Goal: Task Accomplishment & Management: Manage account settings

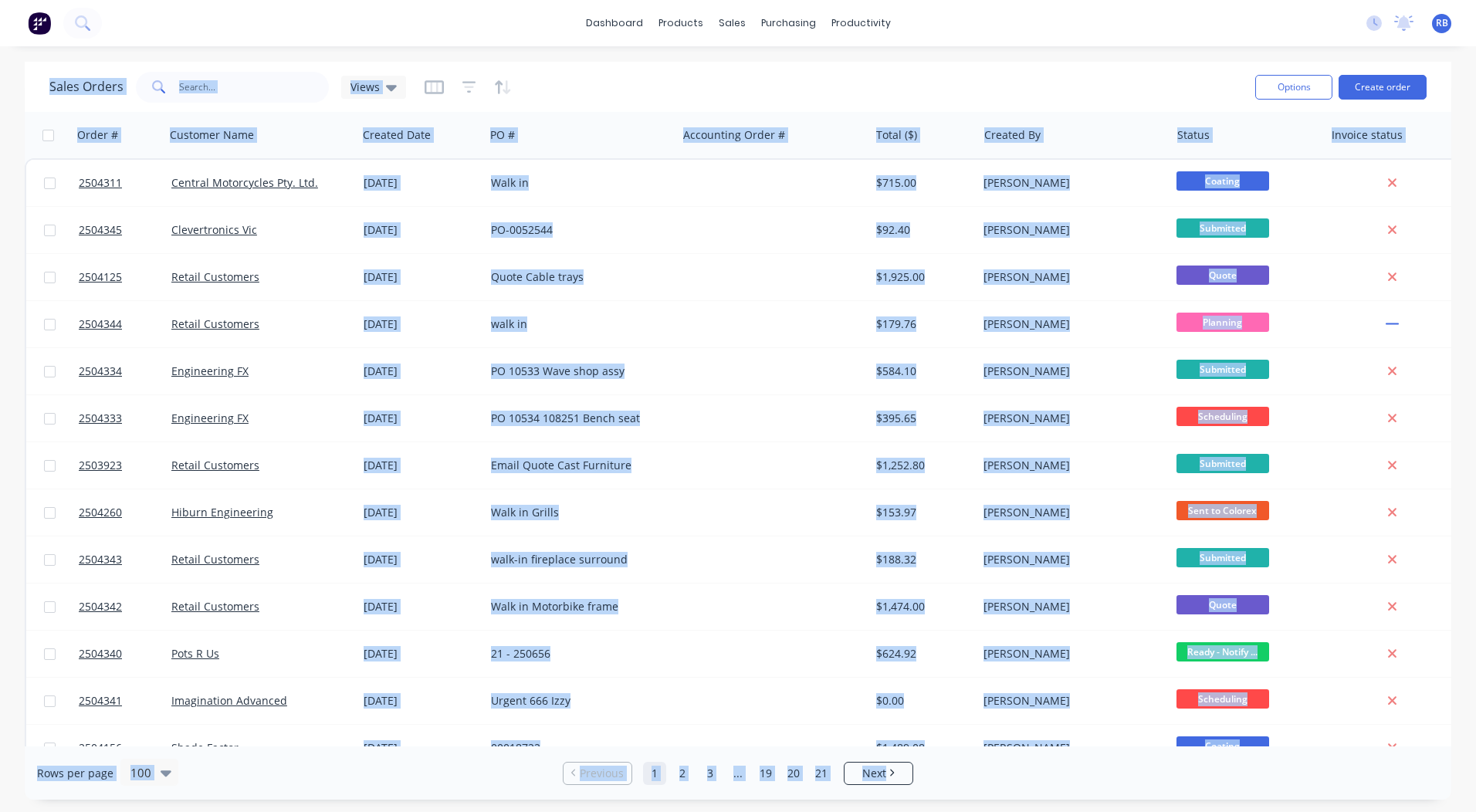
drag, startPoint x: 6, startPoint y: 53, endPoint x: 1443, endPoint y: 766, distance: 1604.2
click at [1443, 766] on div "dashboard products sales purchasing productivity dashboard products Product Cat…" at bounding box center [738, 406] width 1476 height 812
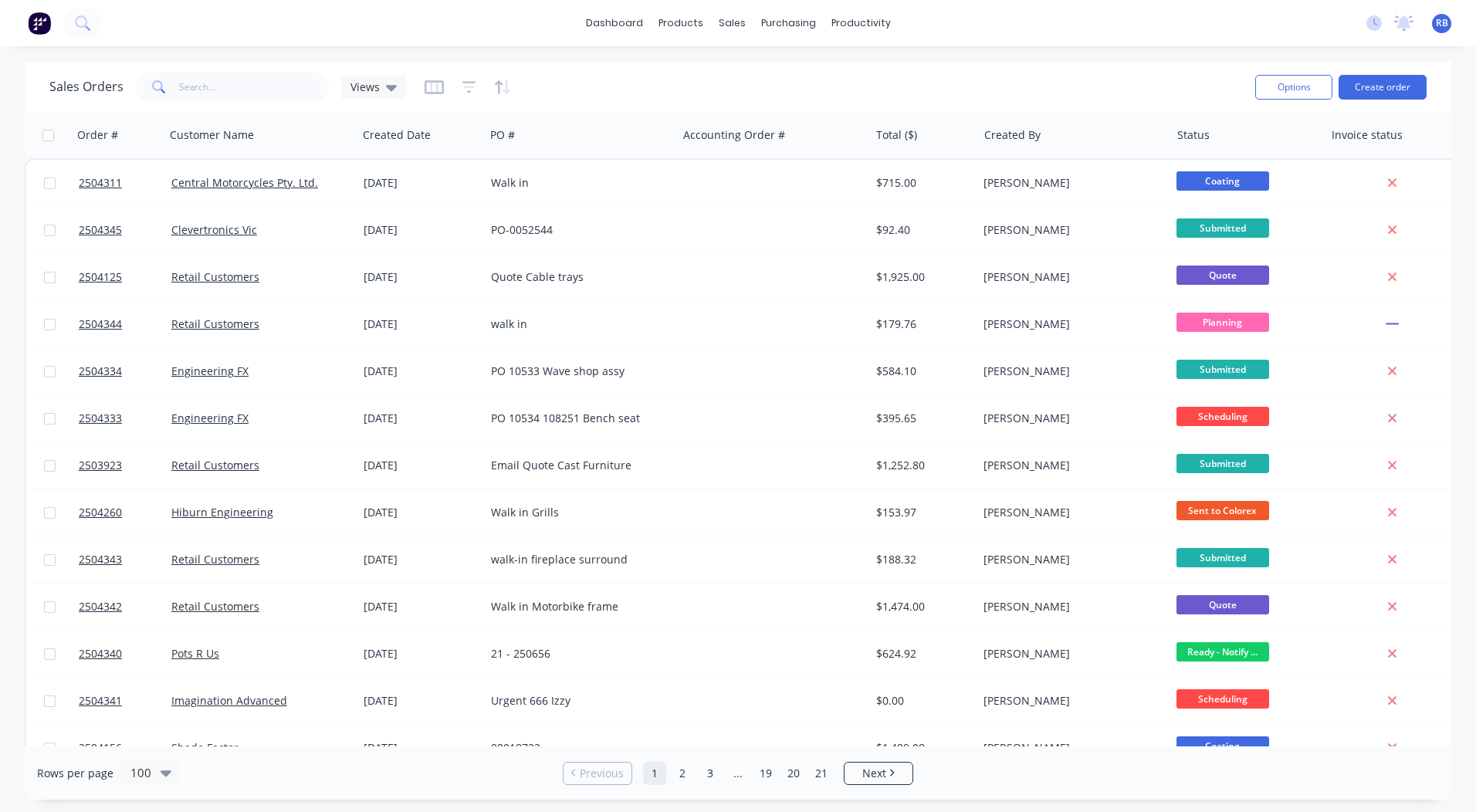
drag, startPoint x: 1443, startPoint y: 766, endPoint x: 1466, endPoint y: 777, distance: 25.5
click at [1466, 777] on div "Sales Orders Views Options Create order Order # Customer Name Created Date PO #…" at bounding box center [738, 430] width 1476 height 738
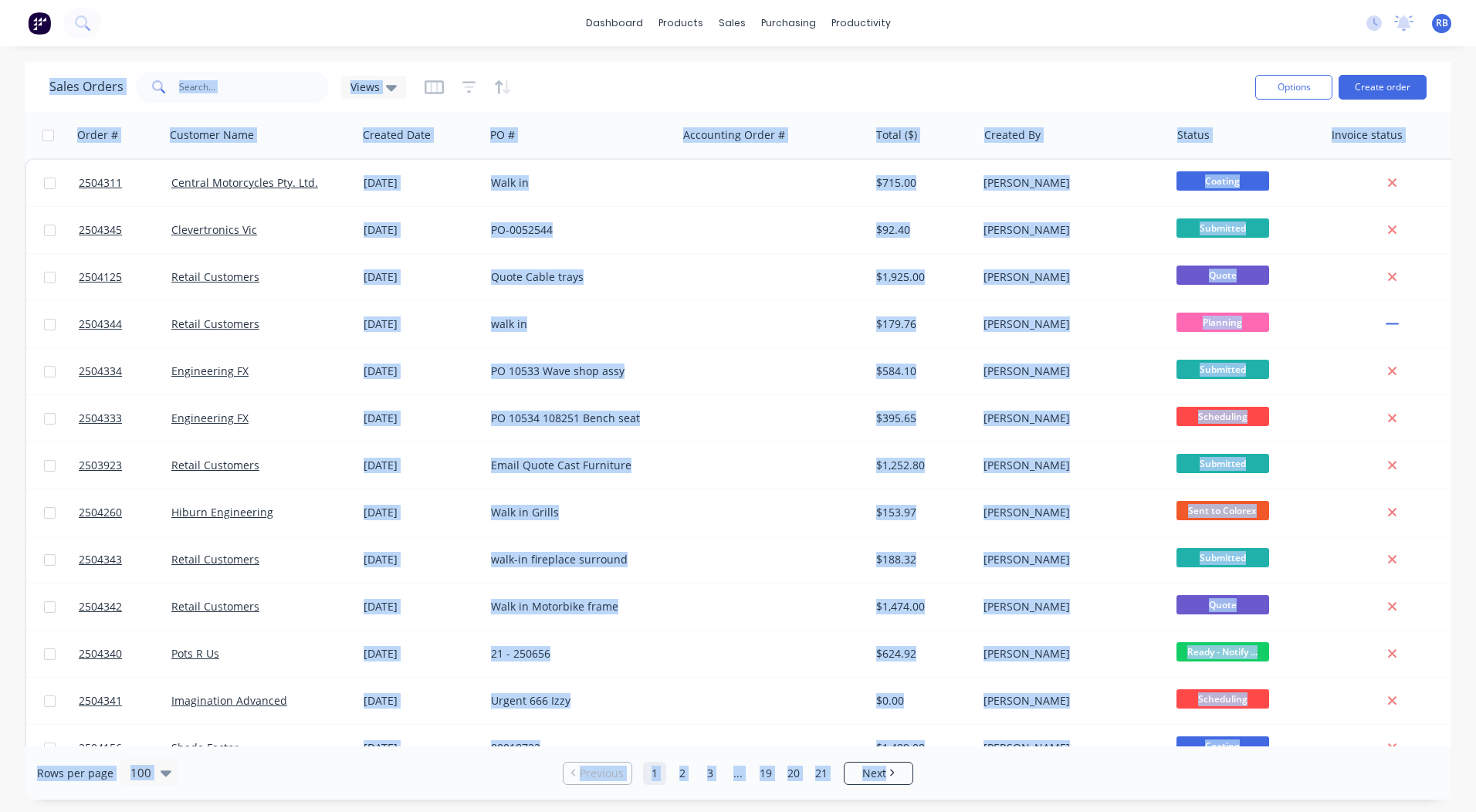
drag, startPoint x: 16, startPoint y: 57, endPoint x: 1443, endPoint y: 779, distance: 1599.3
click at [1443, 779] on div "dashboard products sales purchasing productivity dashboard products Product Cat…" at bounding box center [738, 406] width 1476 height 812
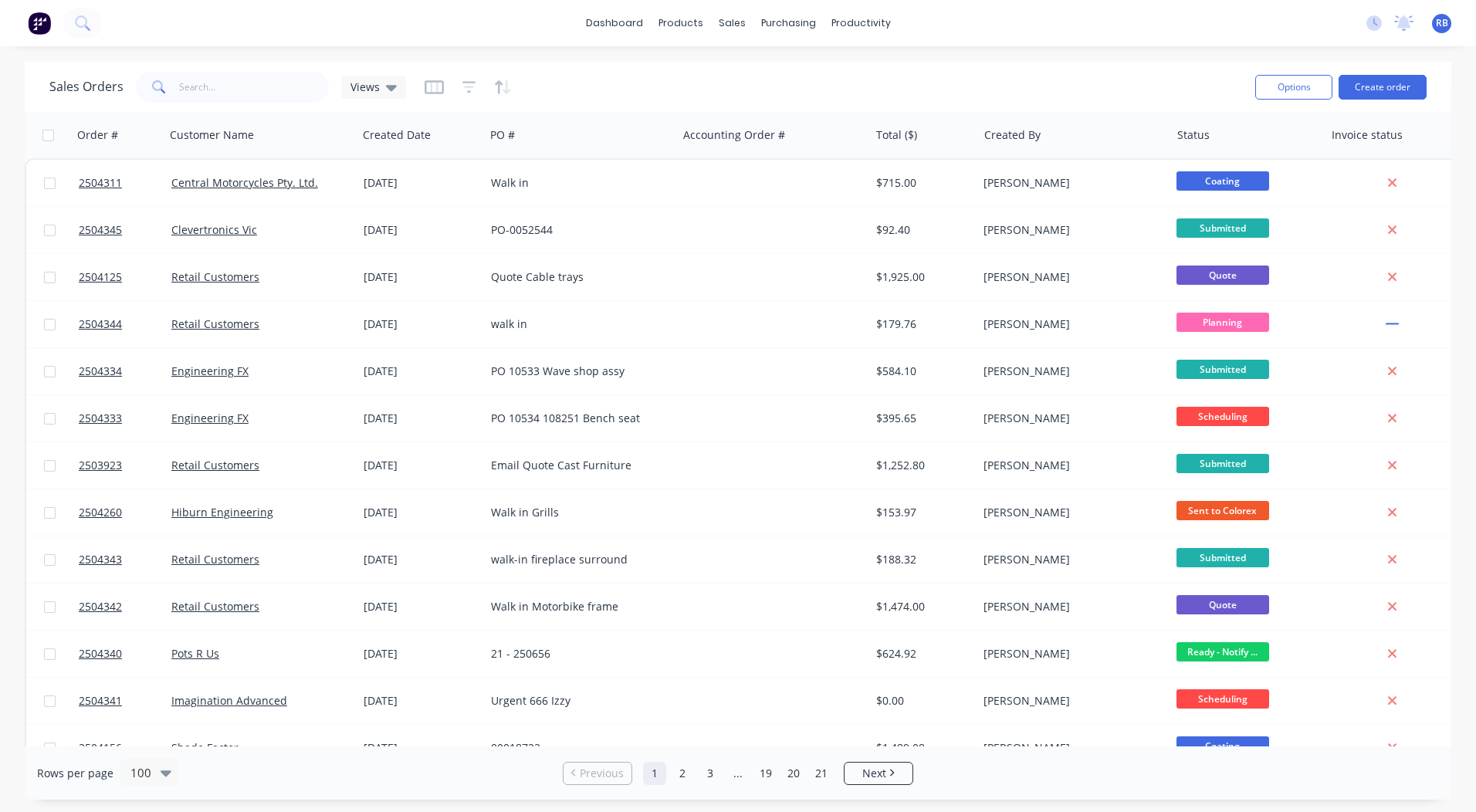
drag, startPoint x: 1443, startPoint y: 779, endPoint x: 1461, endPoint y: 790, distance: 21.1
click at [1461, 790] on div "Sales Orders Views Options Create order Order # Customer Name Created Date PO #…" at bounding box center [738, 430] width 1476 height 738
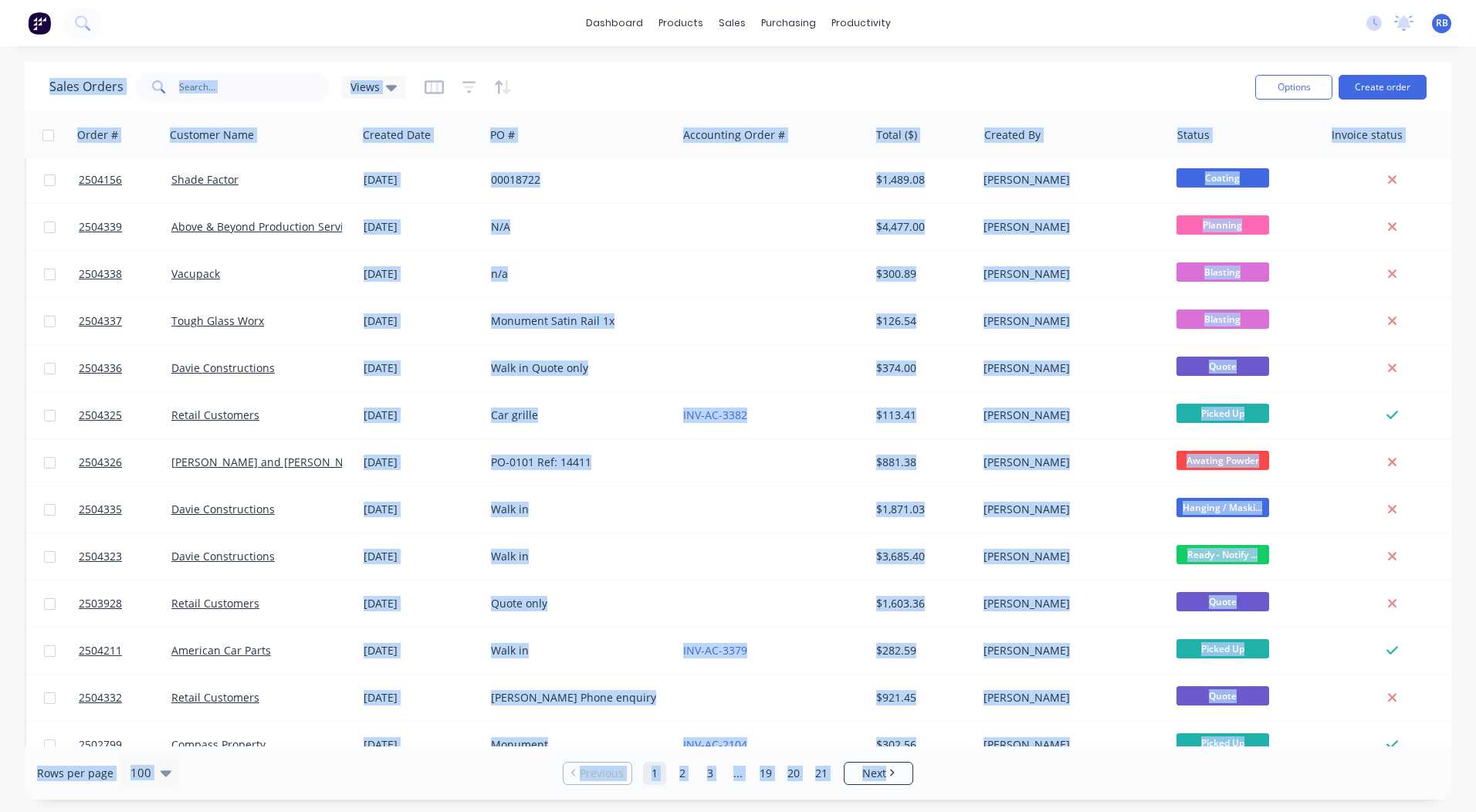
drag, startPoint x: 2, startPoint y: 63, endPoint x: 1418, endPoint y: 767, distance: 1581.4
click at [1420, 769] on div "Sales Orders Views Options Create order Order # Customer Name Created Date PO #…" at bounding box center [738, 430] width 1476 height 738
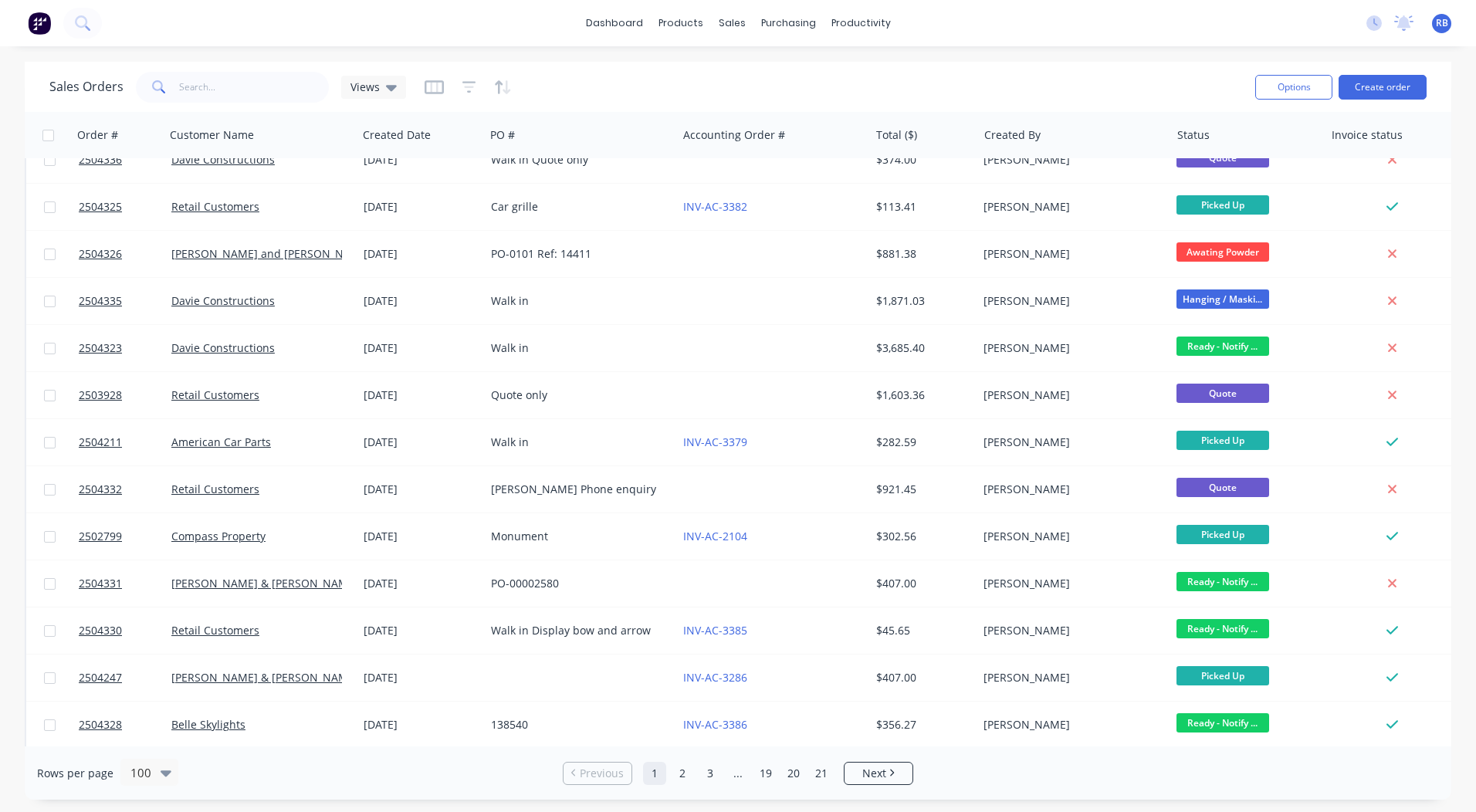
drag, startPoint x: 1418, startPoint y: 767, endPoint x: 1438, endPoint y: 780, distance: 23.9
click at [1438, 780] on div "Rows per page 100 Previous 1 2 3 ... 19 20 21 Next" at bounding box center [738, 772] width 1427 height 53
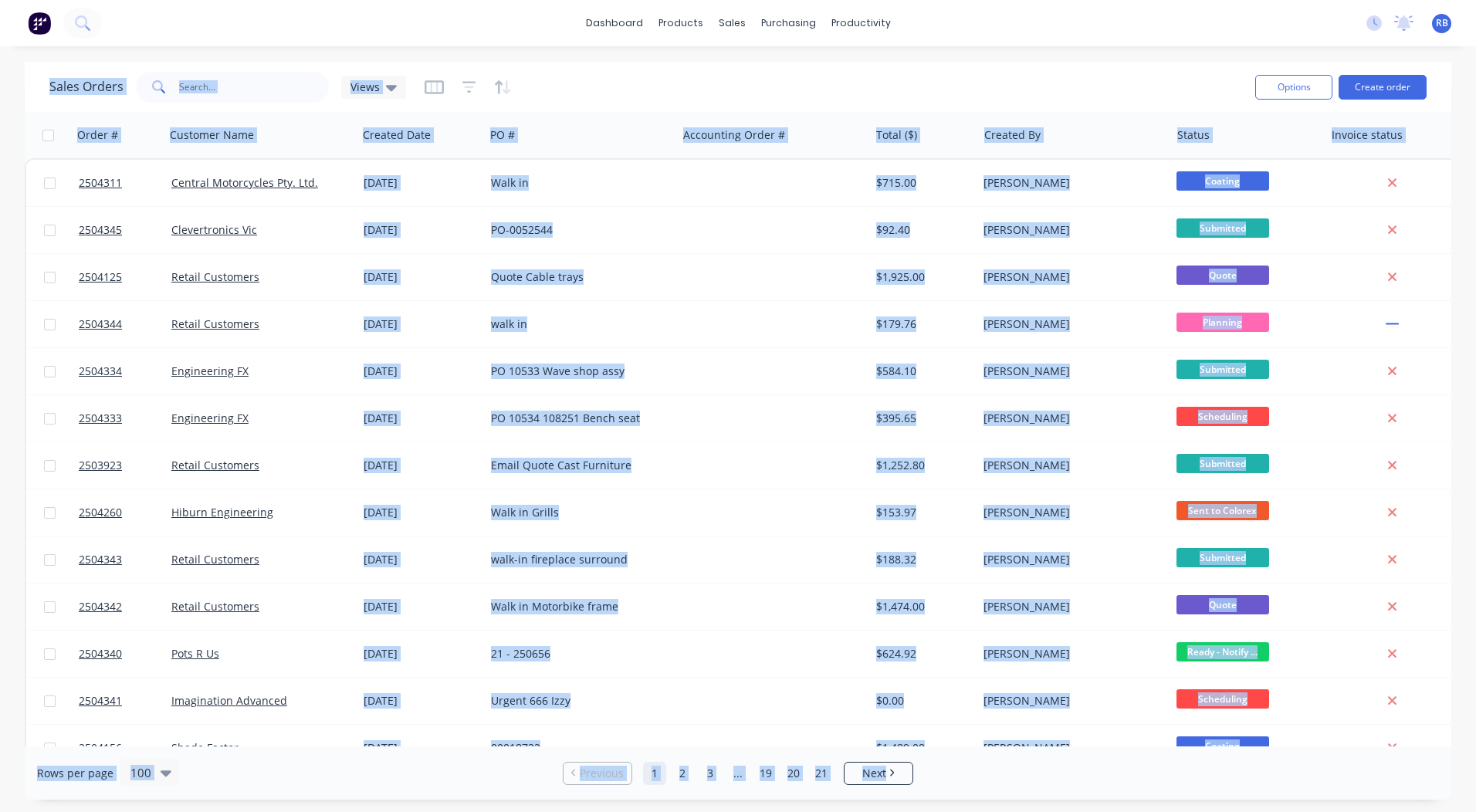
drag, startPoint x: 20, startPoint y: 51, endPoint x: 1419, endPoint y: 775, distance: 1575.2
click at [1419, 775] on div "dashboard products sales purchasing productivity dashboard products Product Cat…" at bounding box center [738, 406] width 1476 height 812
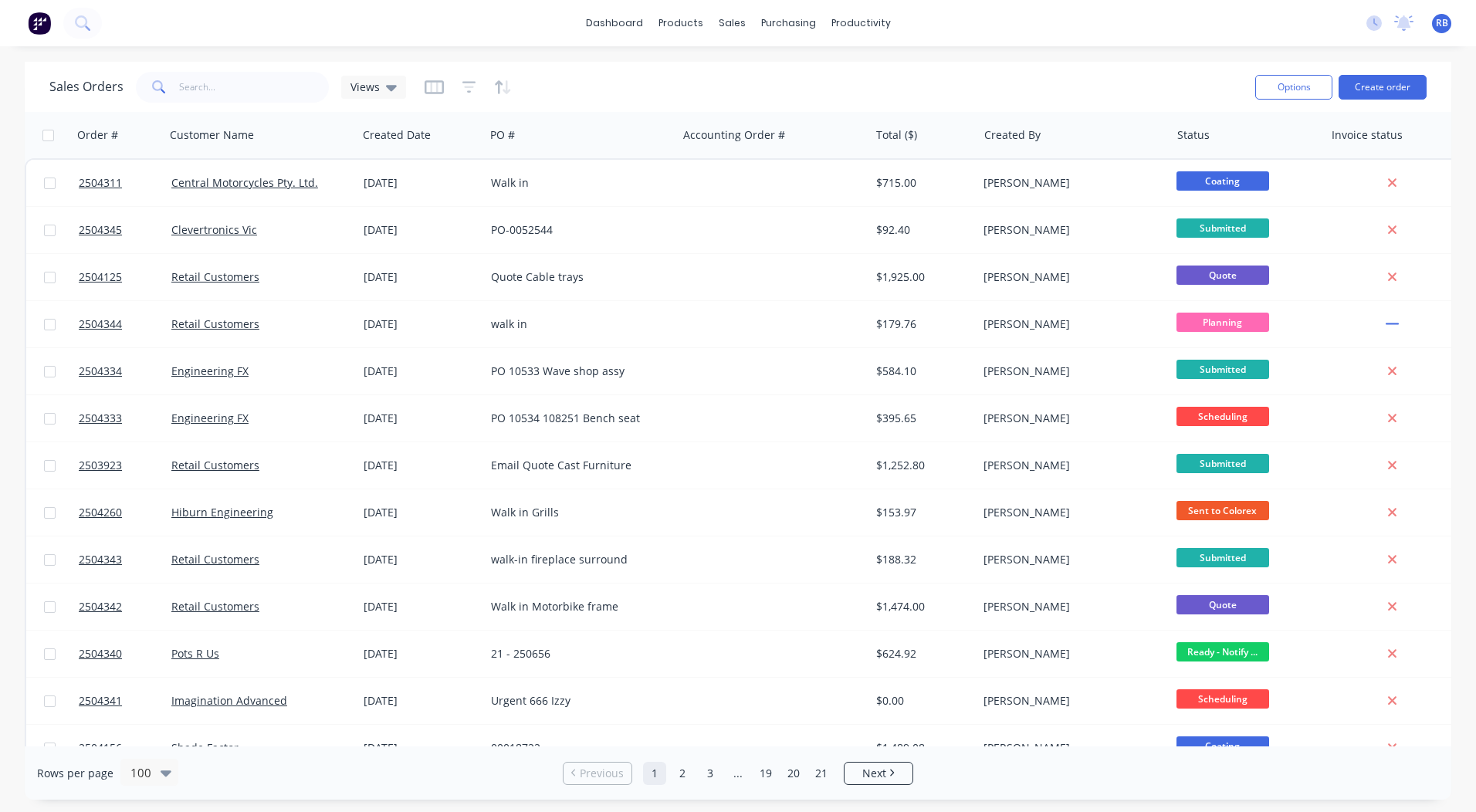
drag, startPoint x: 1419, startPoint y: 775, endPoint x: 1455, endPoint y: 780, distance: 36.3
click at [1458, 784] on div "Sales Orders Views Options Create order Order # Customer Name Created Date PO #…" at bounding box center [738, 430] width 1476 height 738
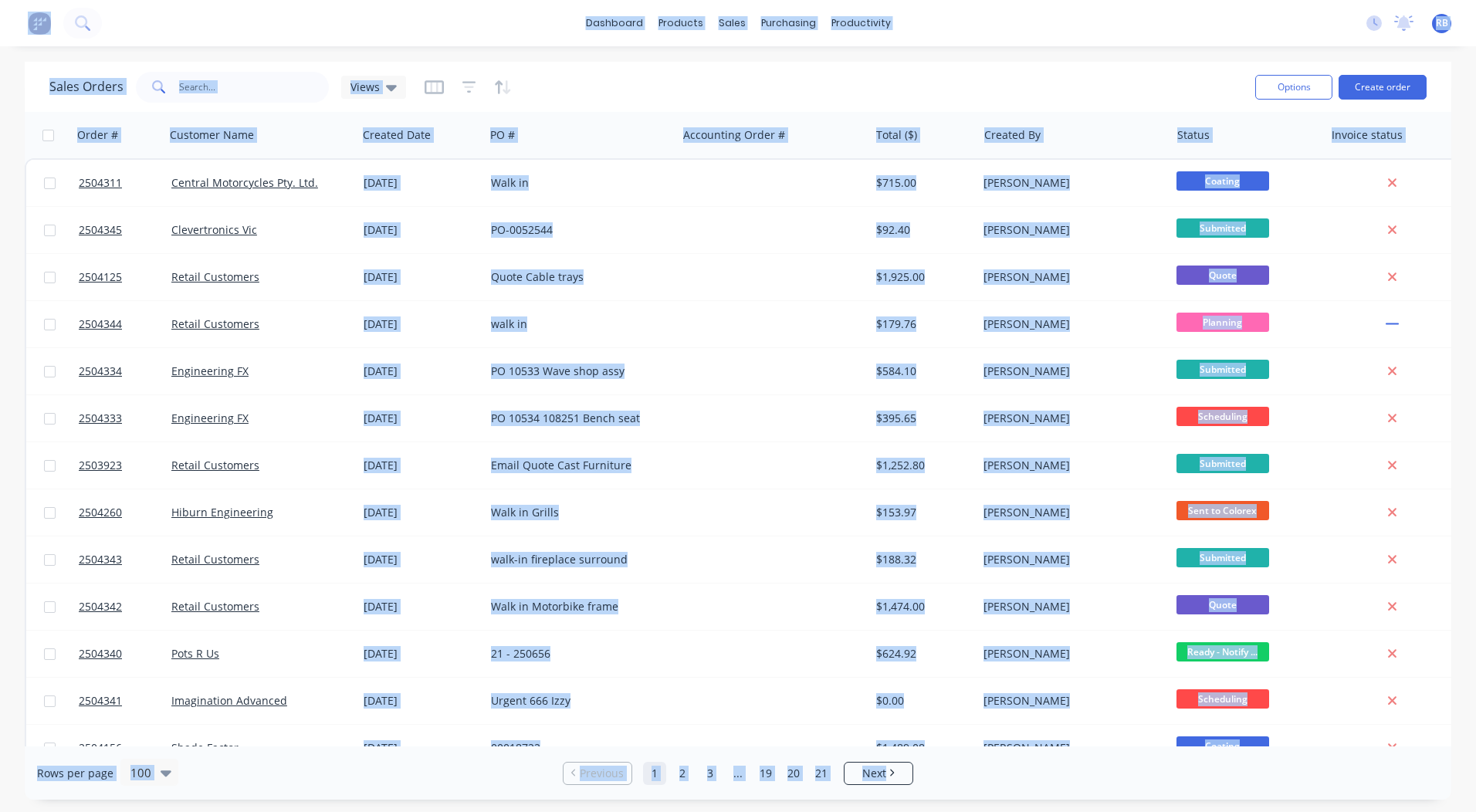
drag, startPoint x: 1, startPoint y: 44, endPoint x: 1447, endPoint y: 799, distance: 1631.2
click at [1447, 799] on div "dashboard products sales purchasing productivity dashboard products Product Cat…" at bounding box center [738, 406] width 1476 height 812
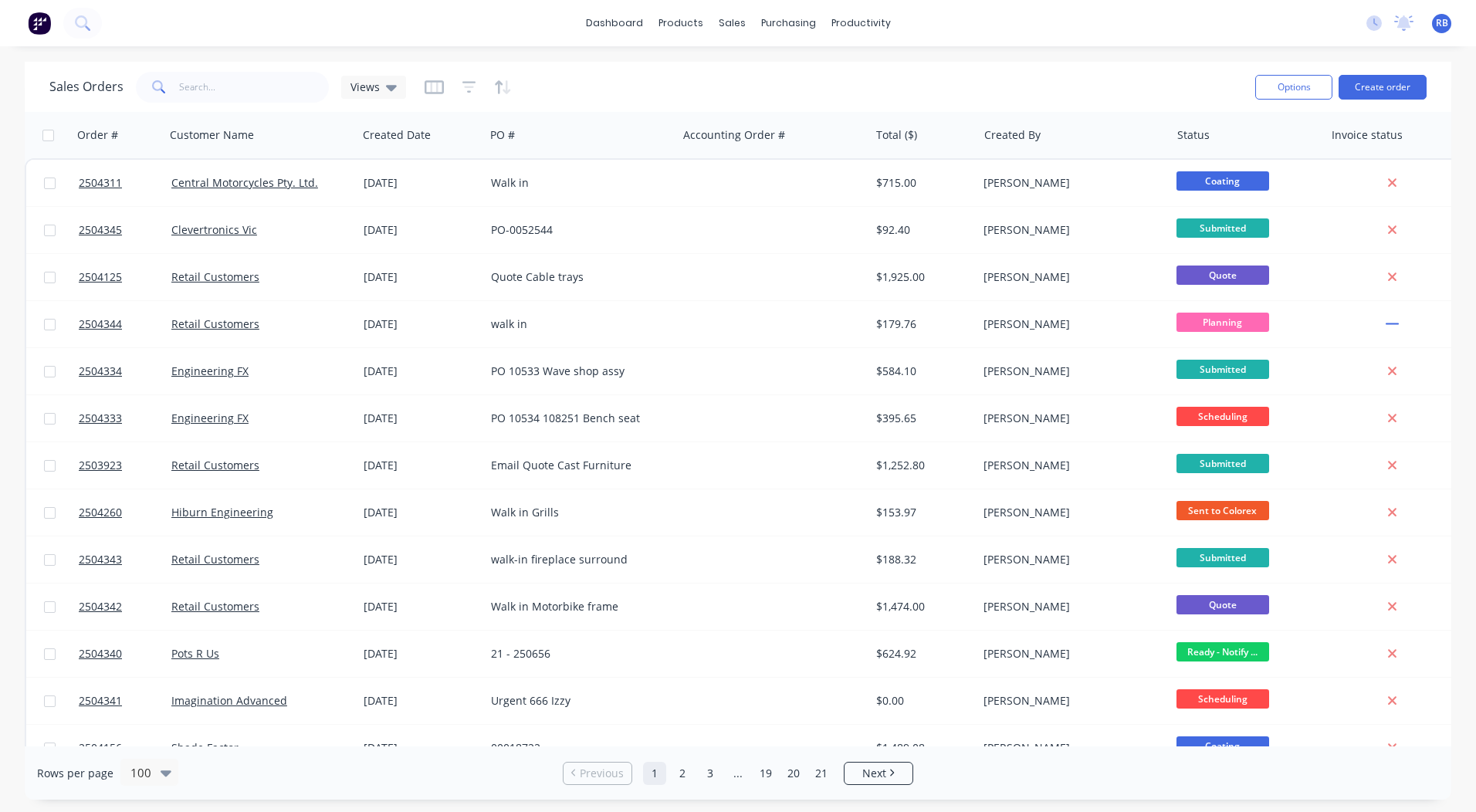
click at [1448, 798] on div "Sales Orders Views Options Create order Order # Customer Name Created Date PO #…" at bounding box center [738, 430] width 1427 height 738
click at [208, 87] on input "text" at bounding box center [255, 86] width 151 height 31
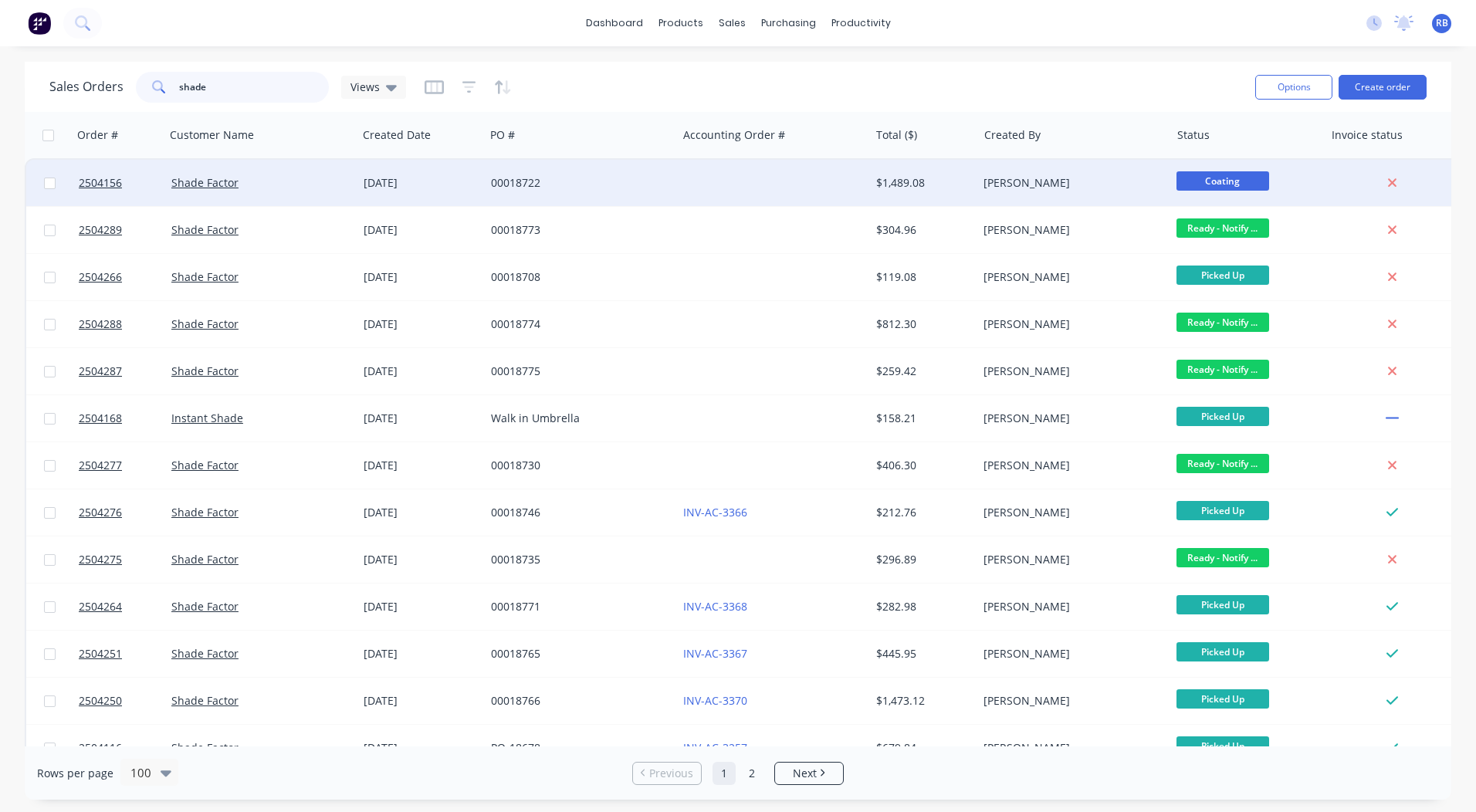
type input "shade"
click at [538, 170] on div "00018722" at bounding box center [580, 183] width 192 height 46
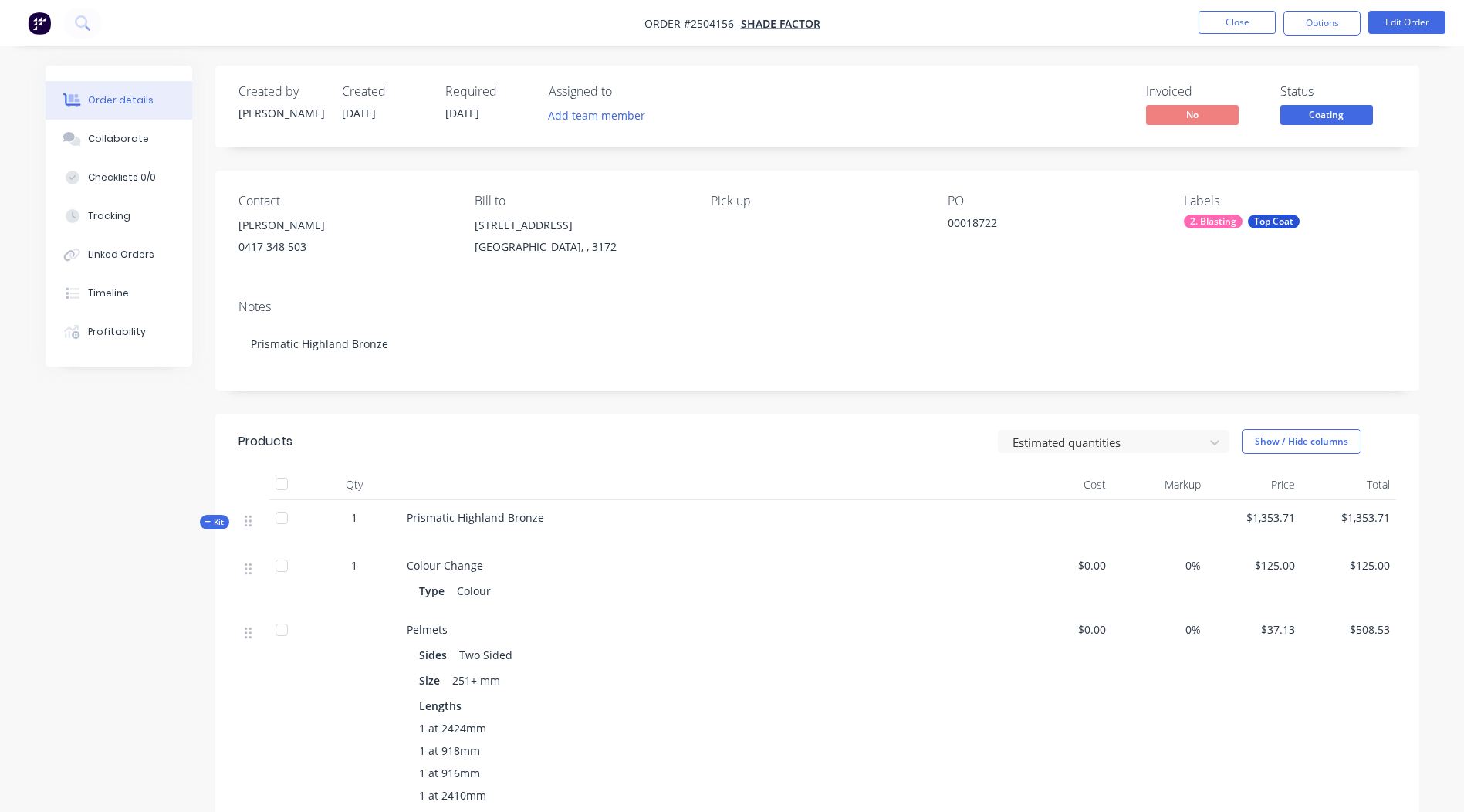
click at [1322, 122] on span "Coating" at bounding box center [1327, 114] width 93 height 20
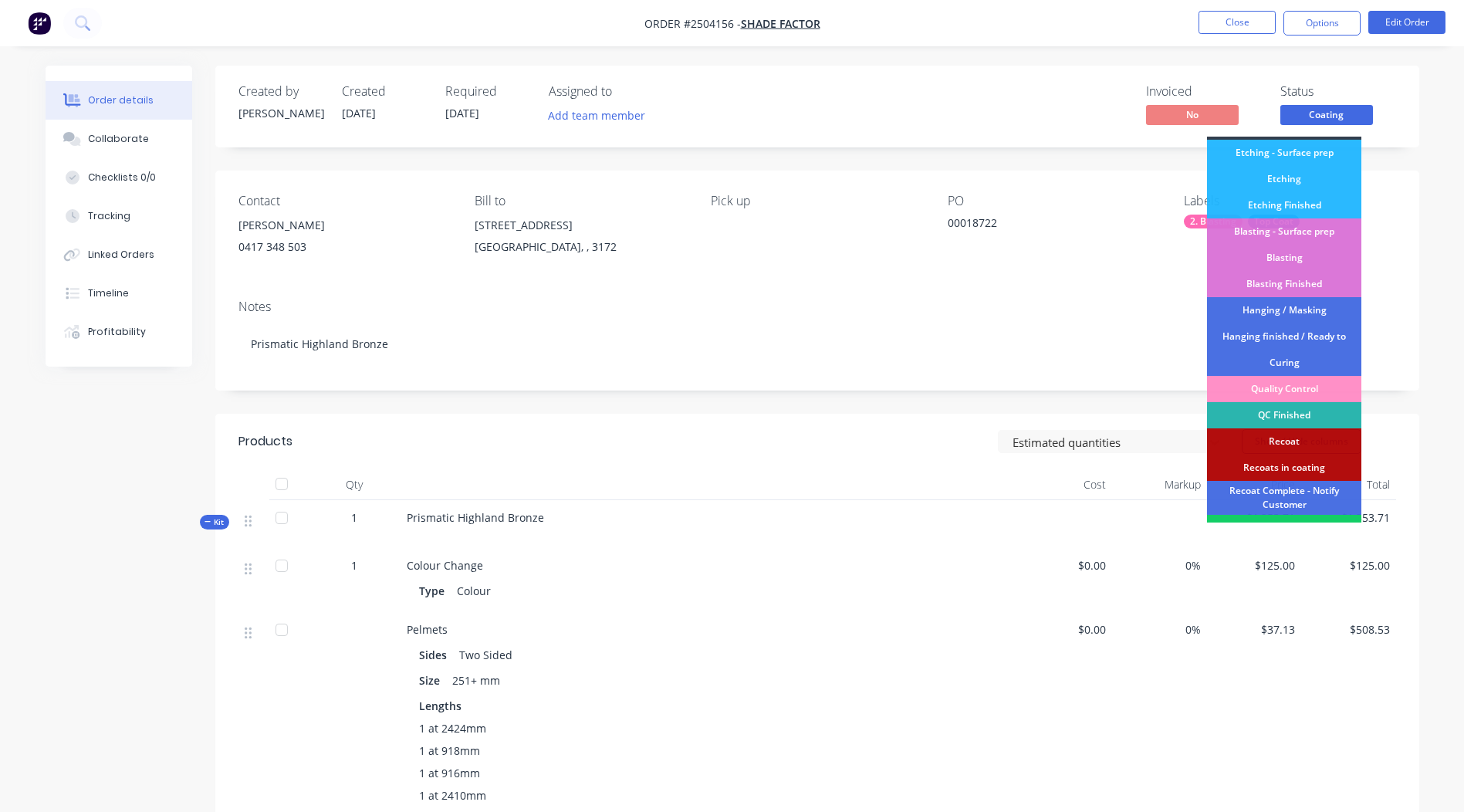
scroll to position [383, 0]
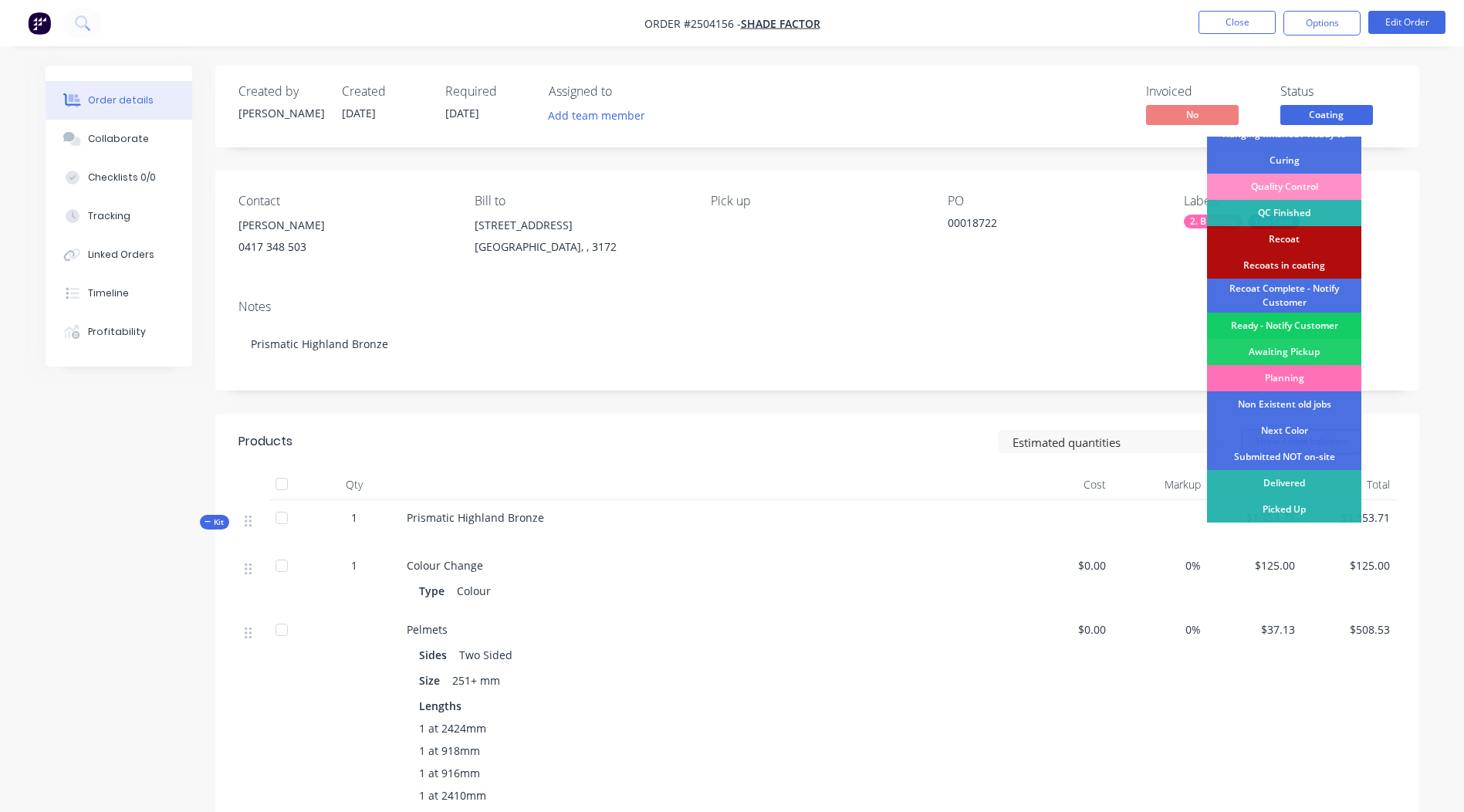
click at [1276, 329] on div "Ready - Notify Customer" at bounding box center [1285, 325] width 154 height 26
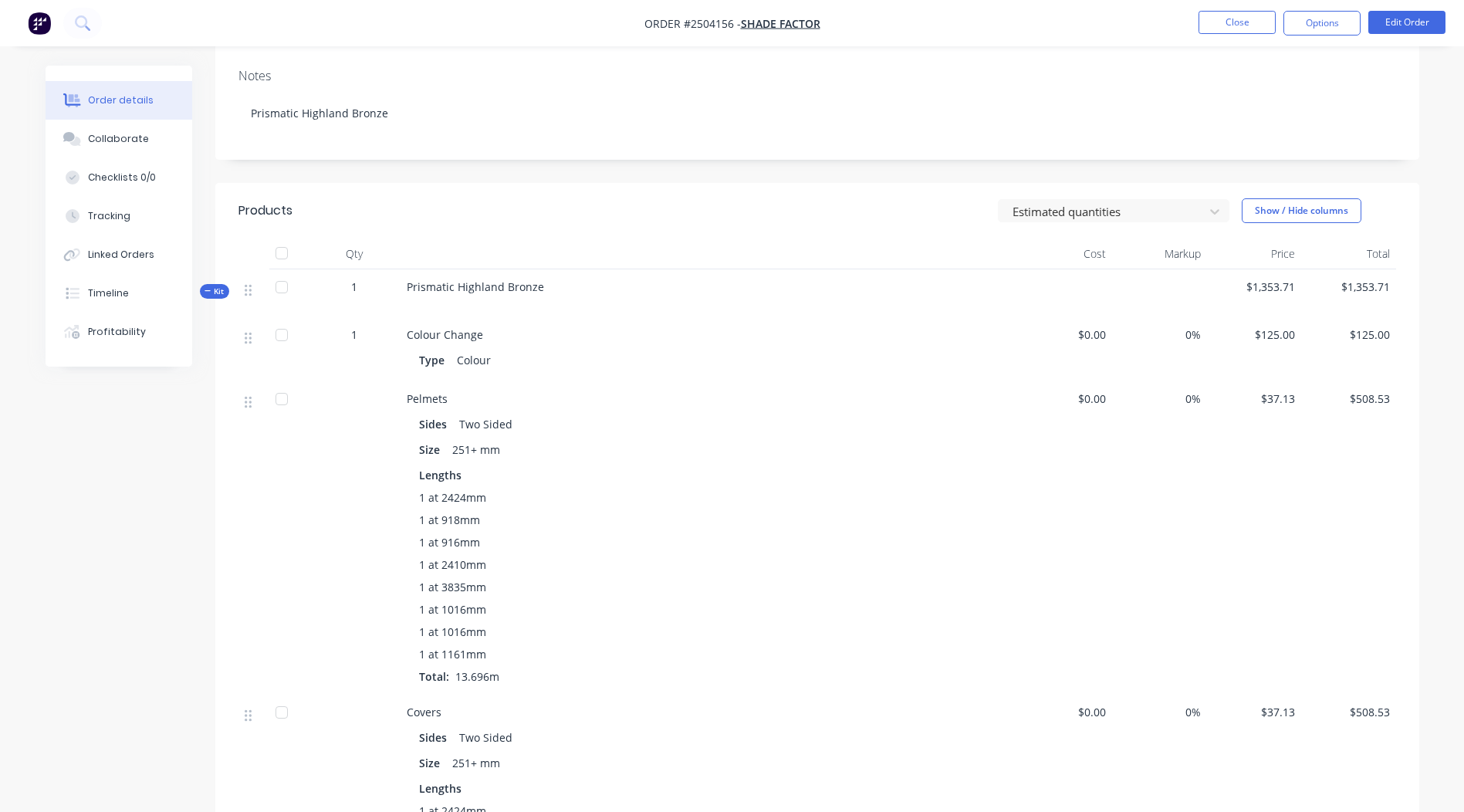
scroll to position [231, 0]
click at [1395, 11] on button "Edit Order" at bounding box center [1406, 22] width 77 height 23
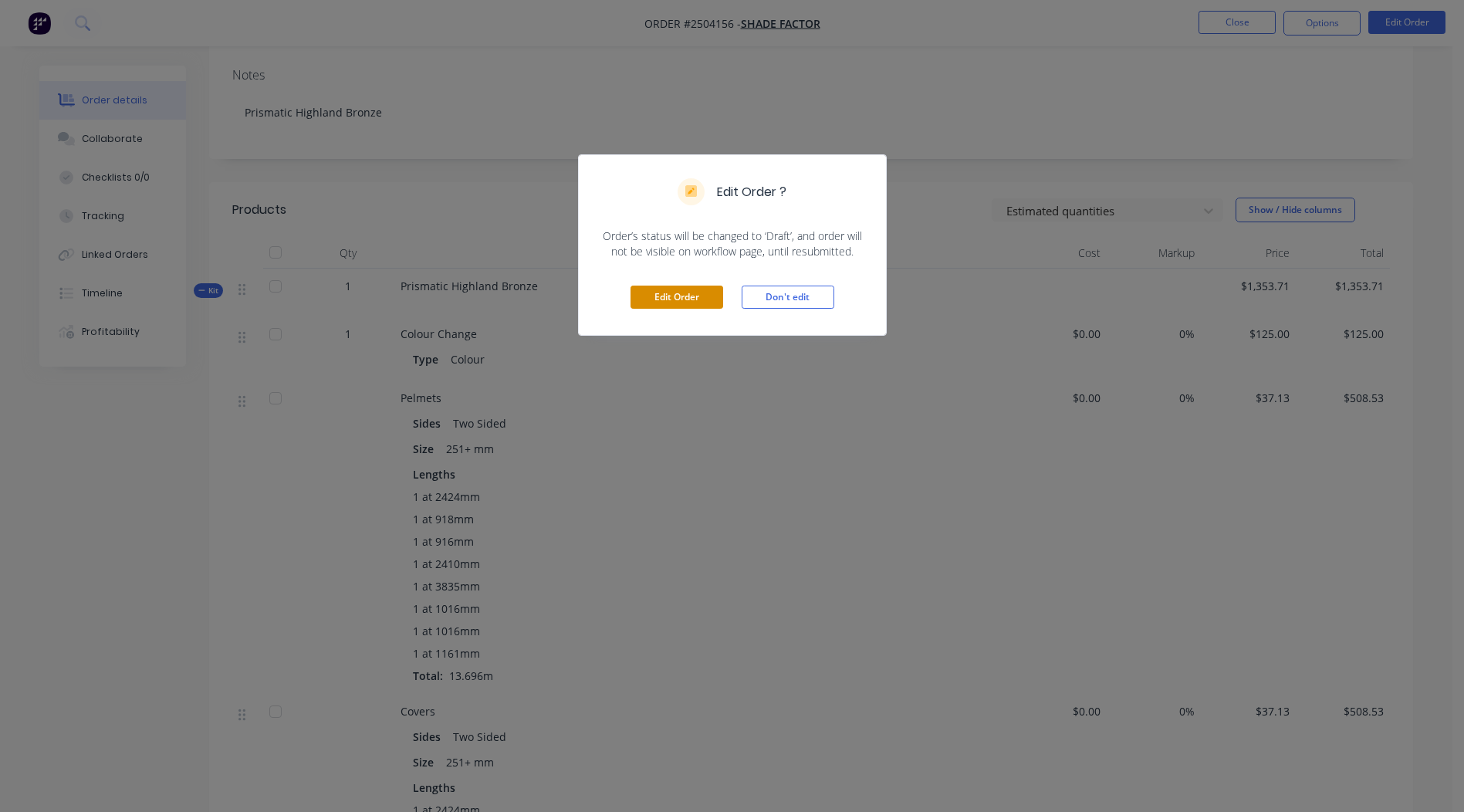
click at [694, 300] on button "Edit Order" at bounding box center [677, 296] width 93 height 23
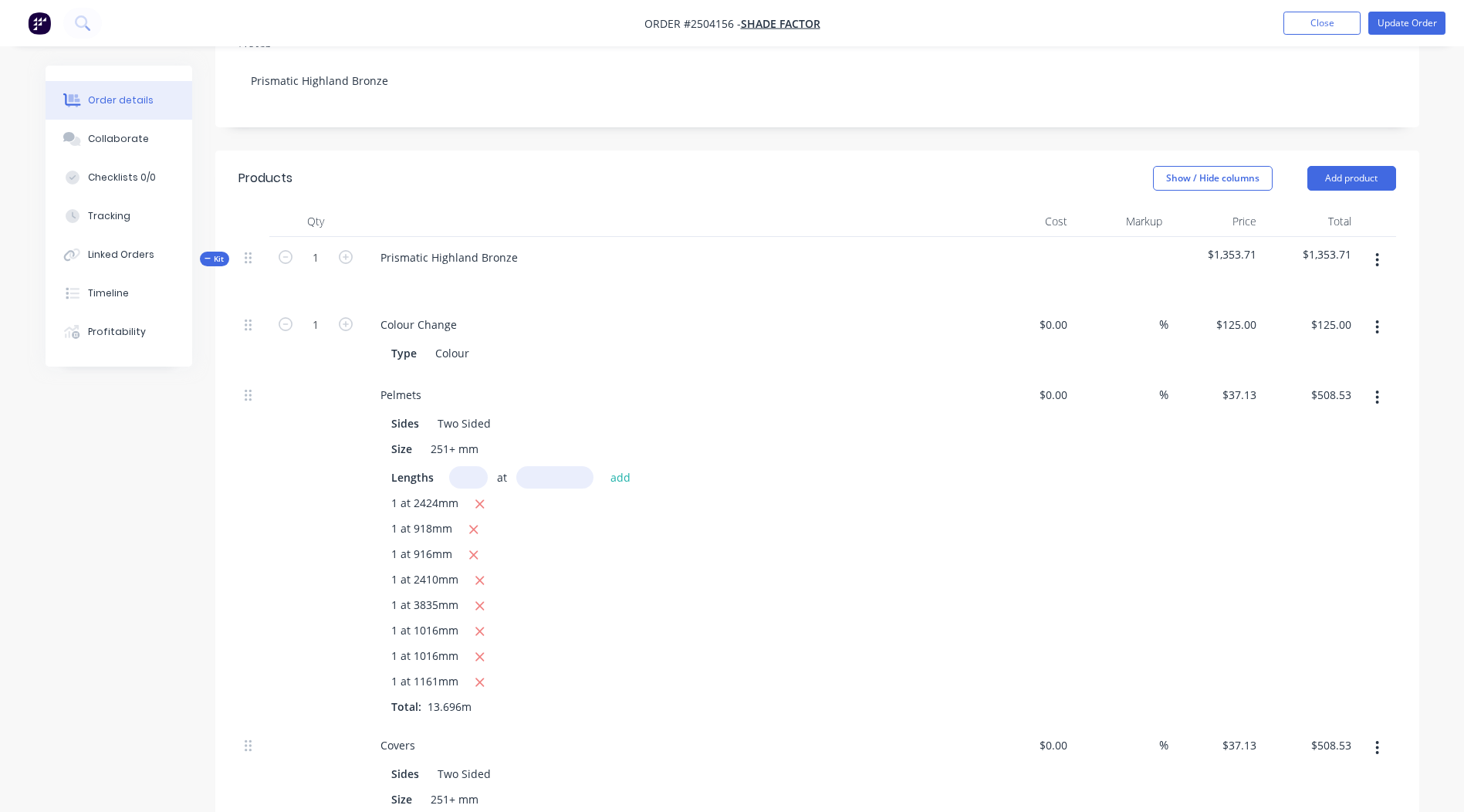
scroll to position [308, 0]
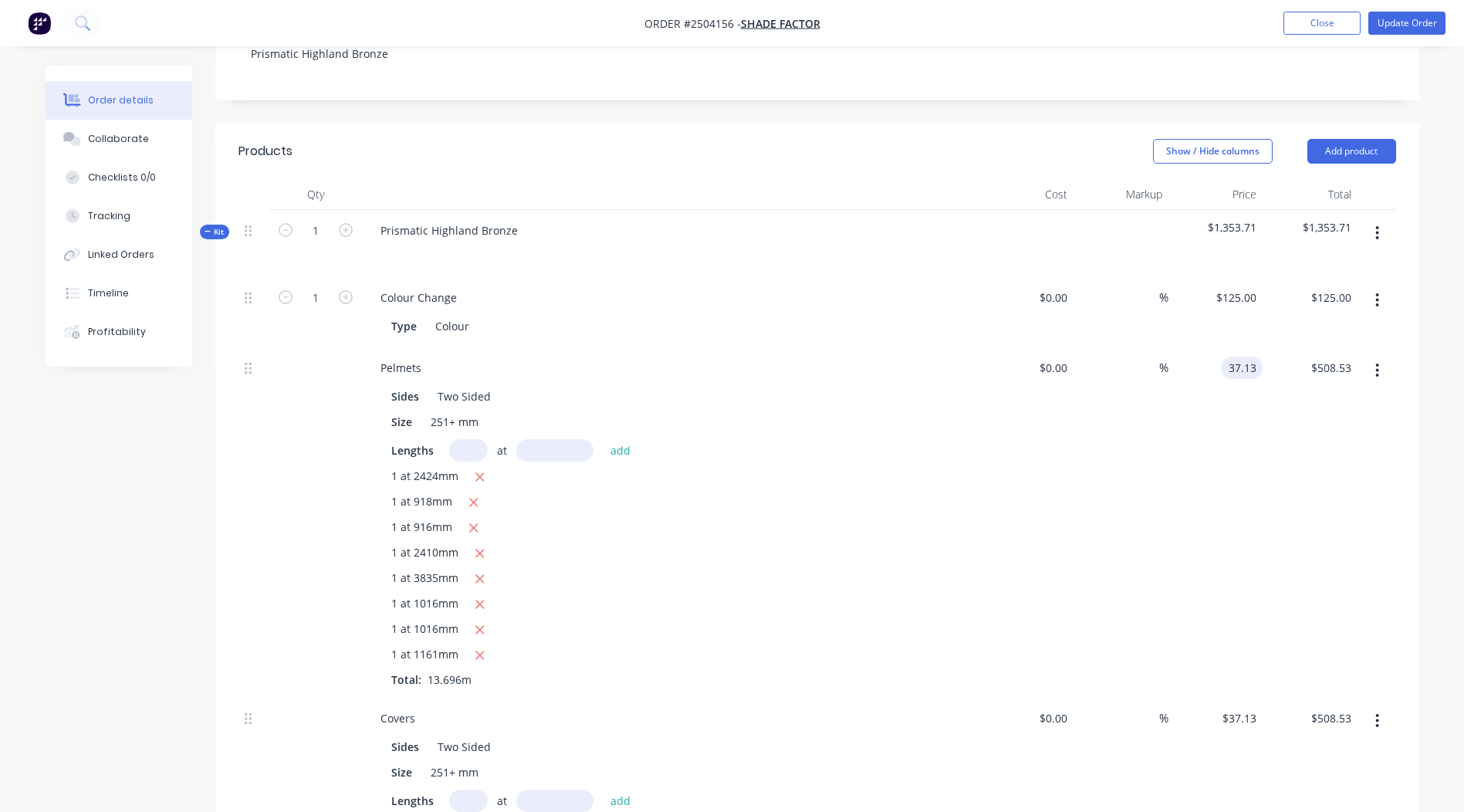
click at [1245, 357] on input "37.13" at bounding box center [1245, 368] width 35 height 22
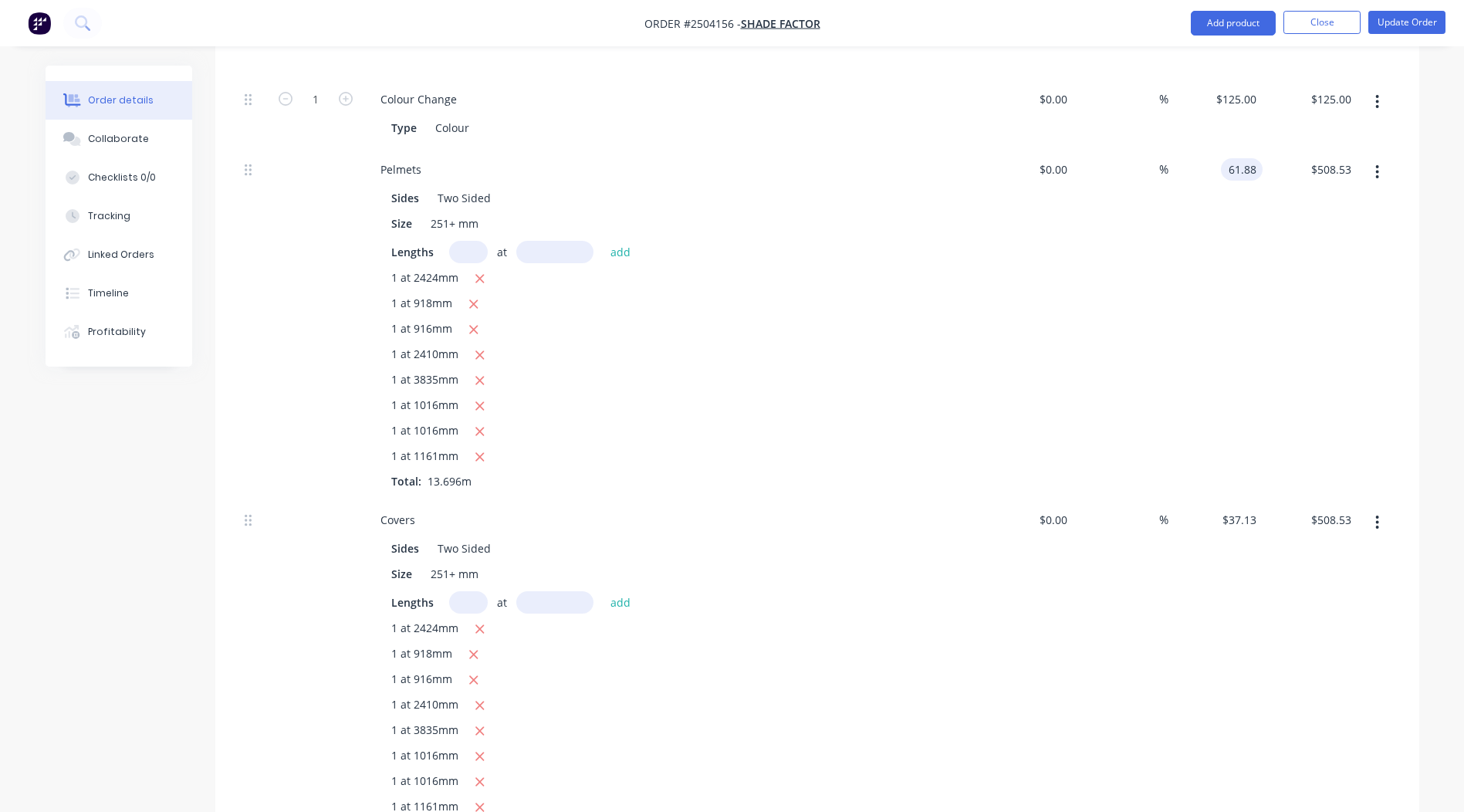
scroll to position [540, 0]
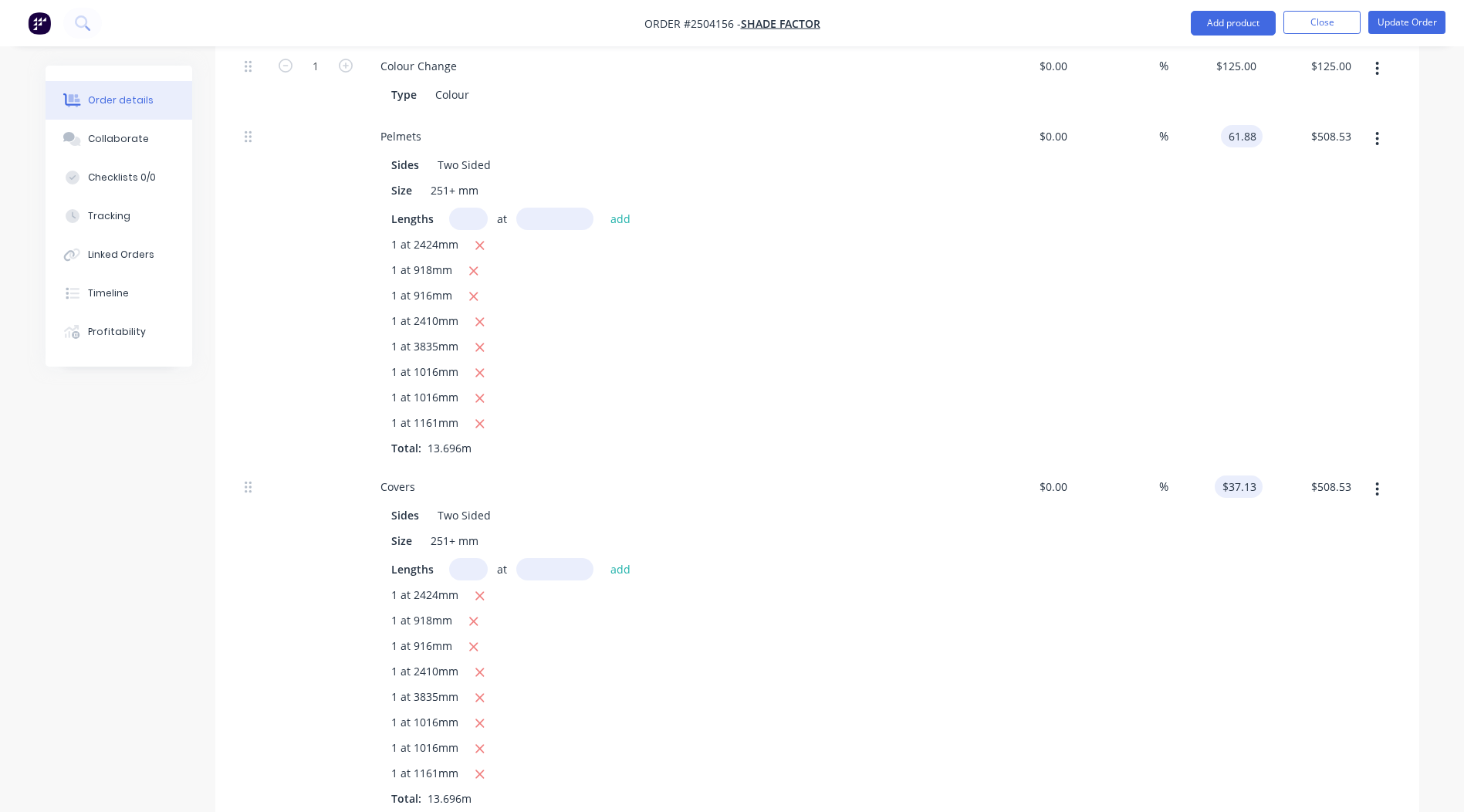
type input "$61.88"
type input "$847.51"
click at [1242, 476] on input "37.13" at bounding box center [1245, 487] width 35 height 22
type input "$61.88"
type input "$847.51"
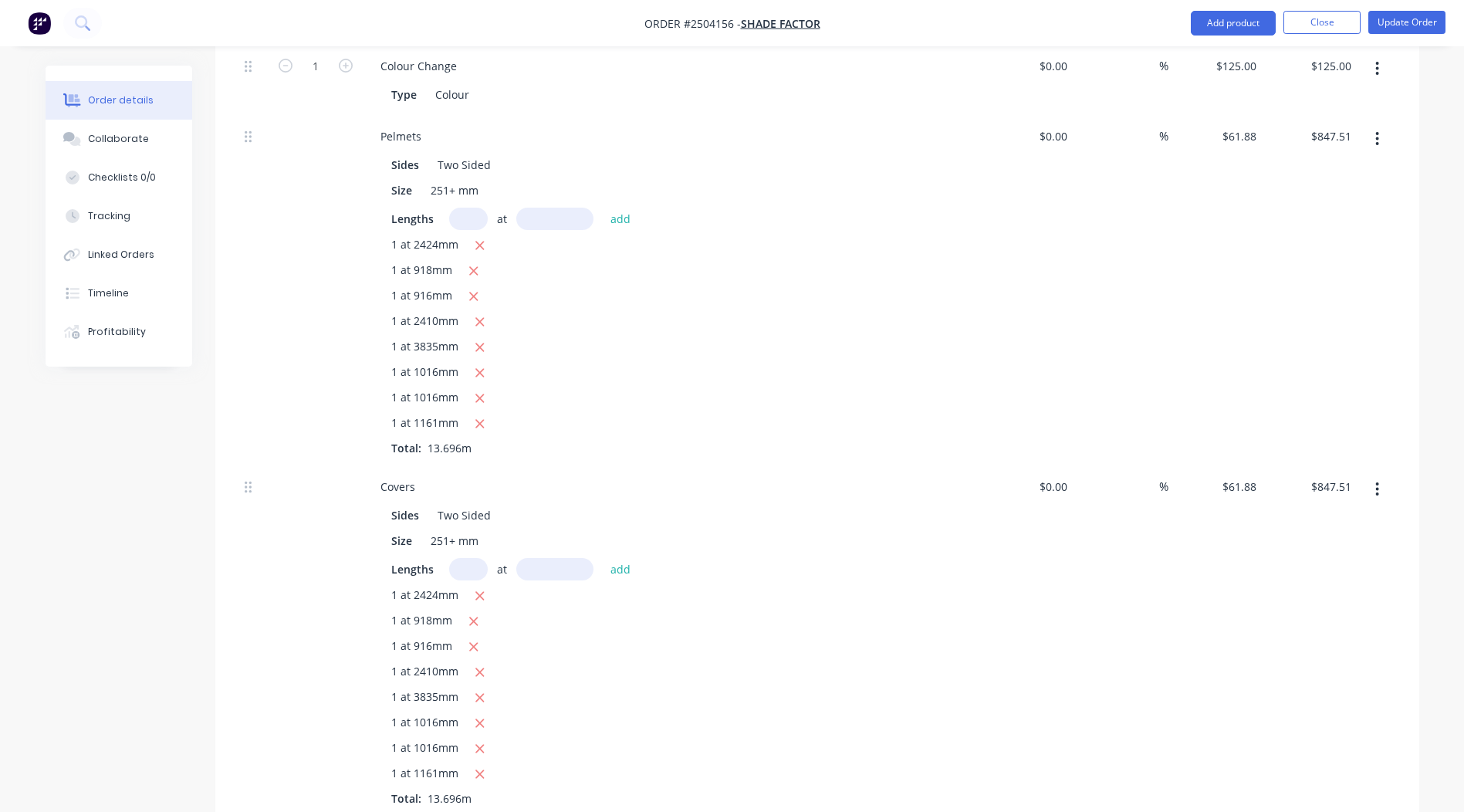
click at [1282, 377] on div "$847.51 $847.51" at bounding box center [1310, 291] width 95 height 350
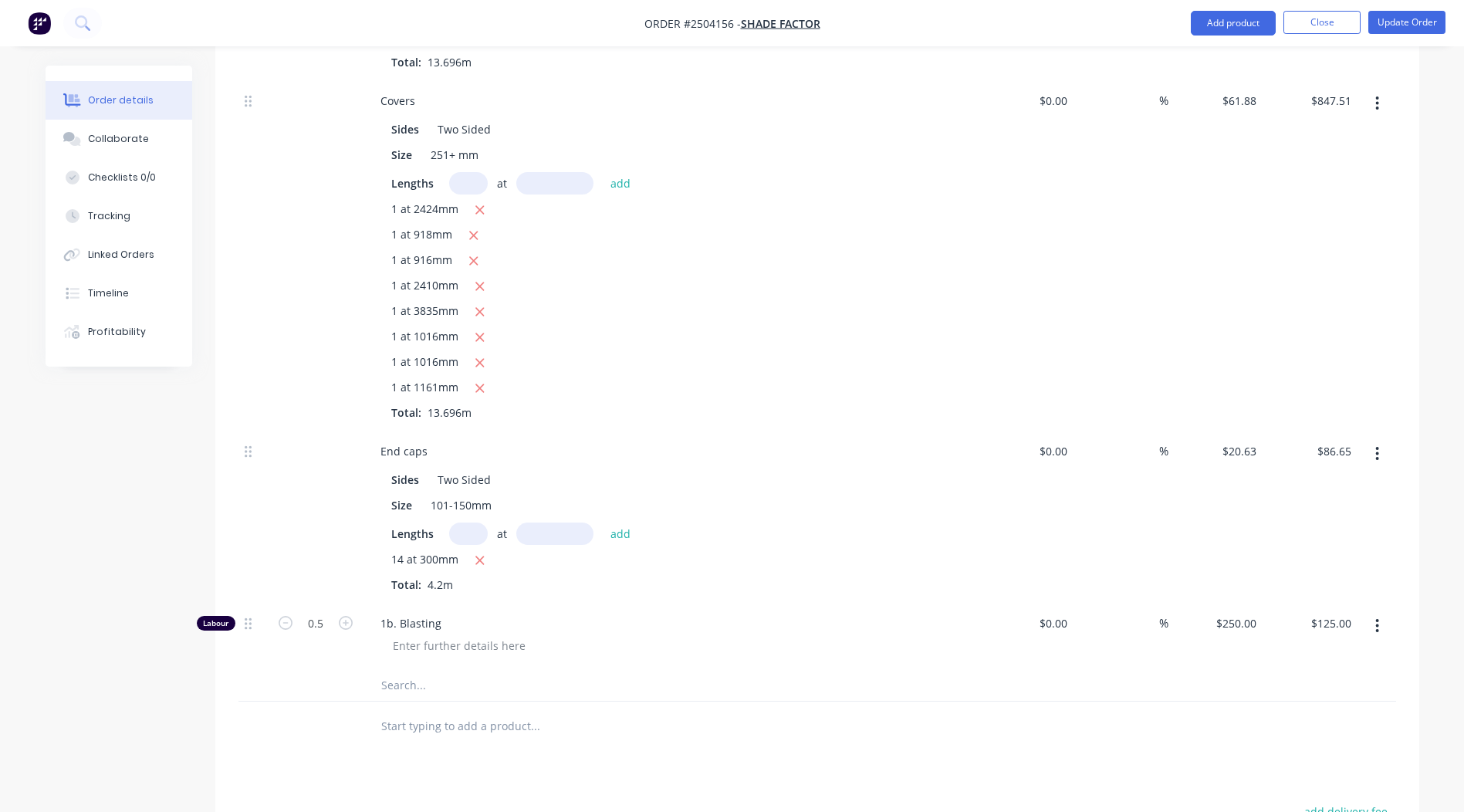
scroll to position [1030, 0]
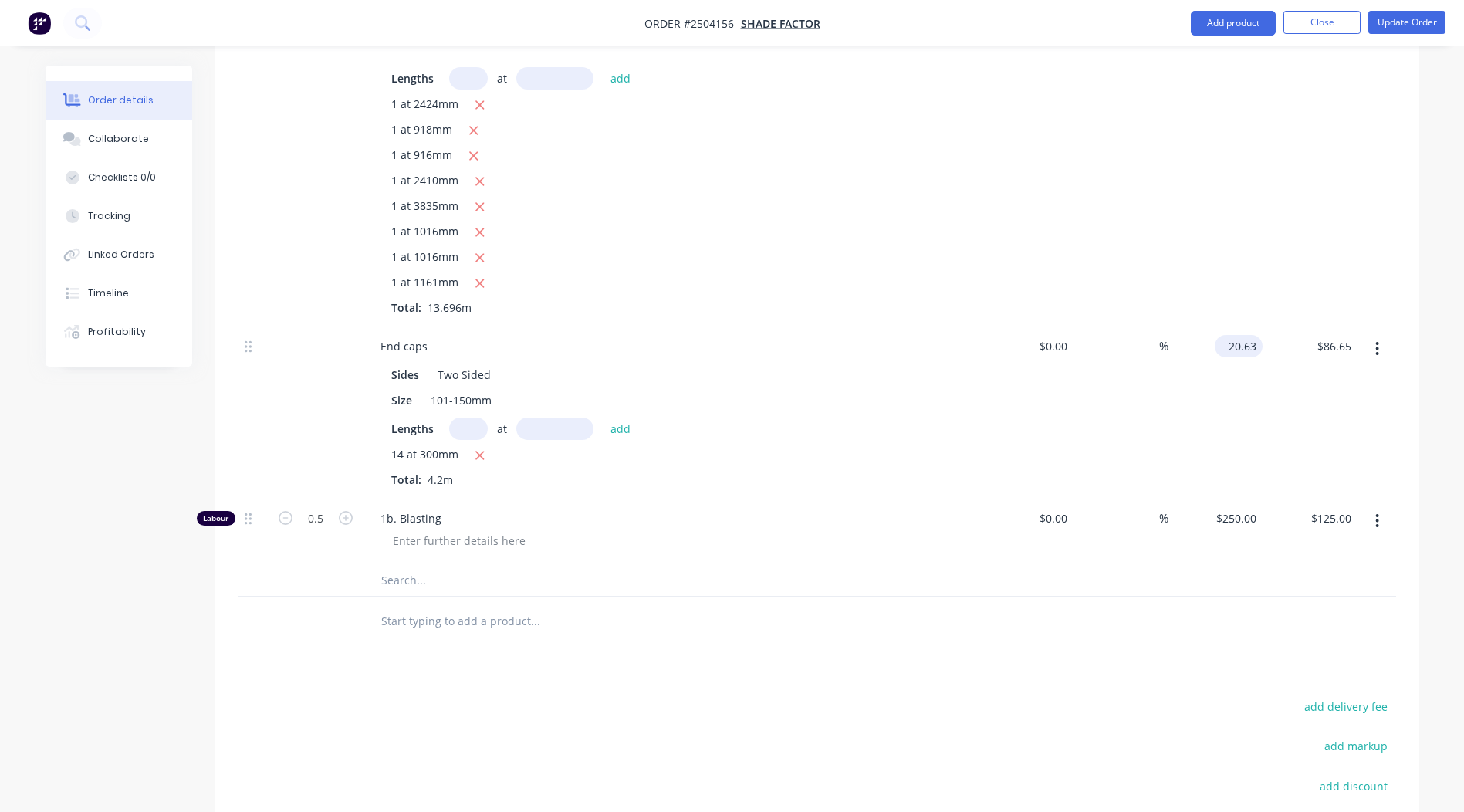
click at [1240, 334] on input "20.63" at bounding box center [1242, 346] width 42 height 22
type input "$34.38"
type input "$144.40"
click at [1408, 412] on div "Qty Cost Markup Price Total Kit 1 Prismatic Highland Bronze $2,031.67 $2,031.67…" at bounding box center [817, 51] width 1204 height 1189
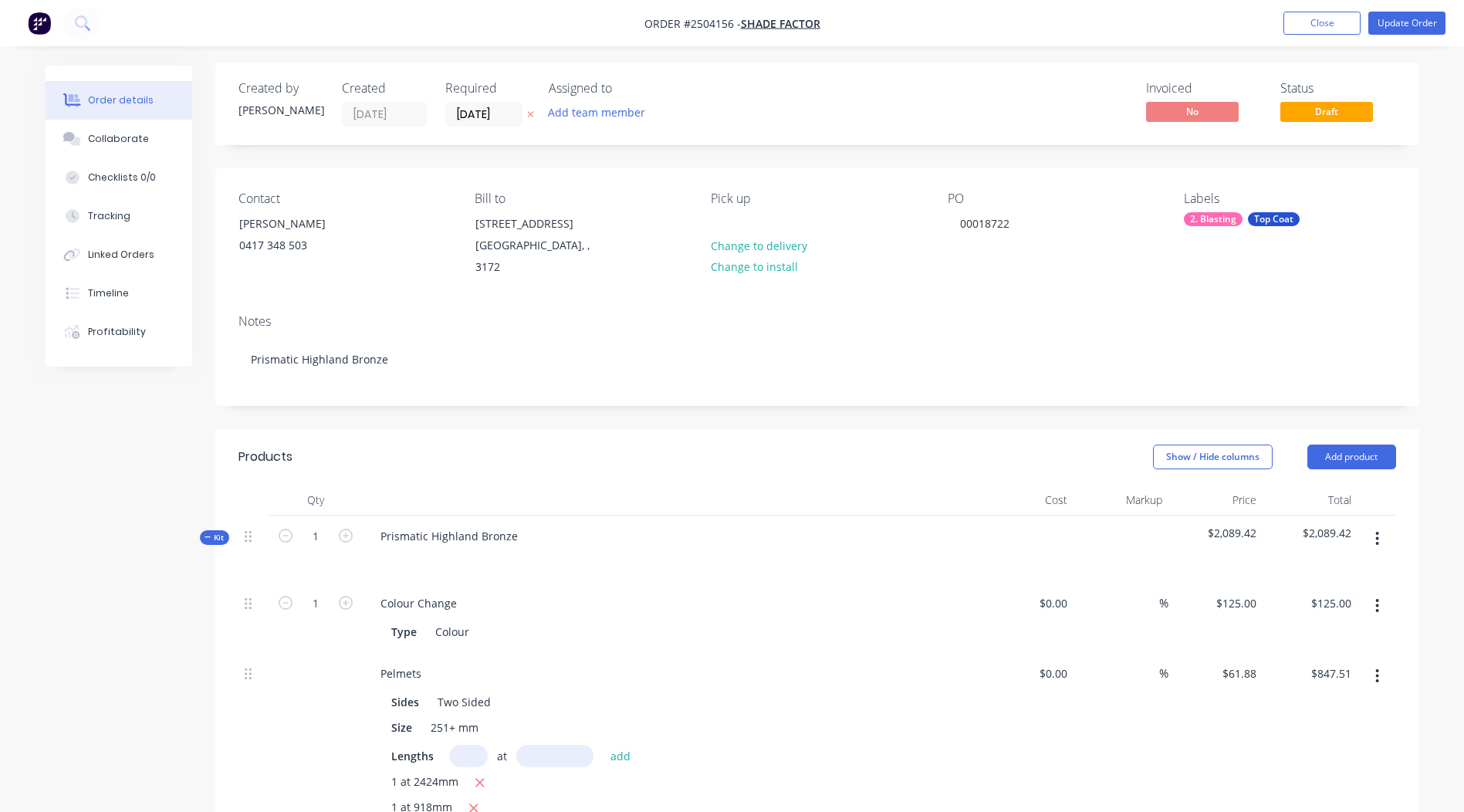
scroll to position [0, 0]
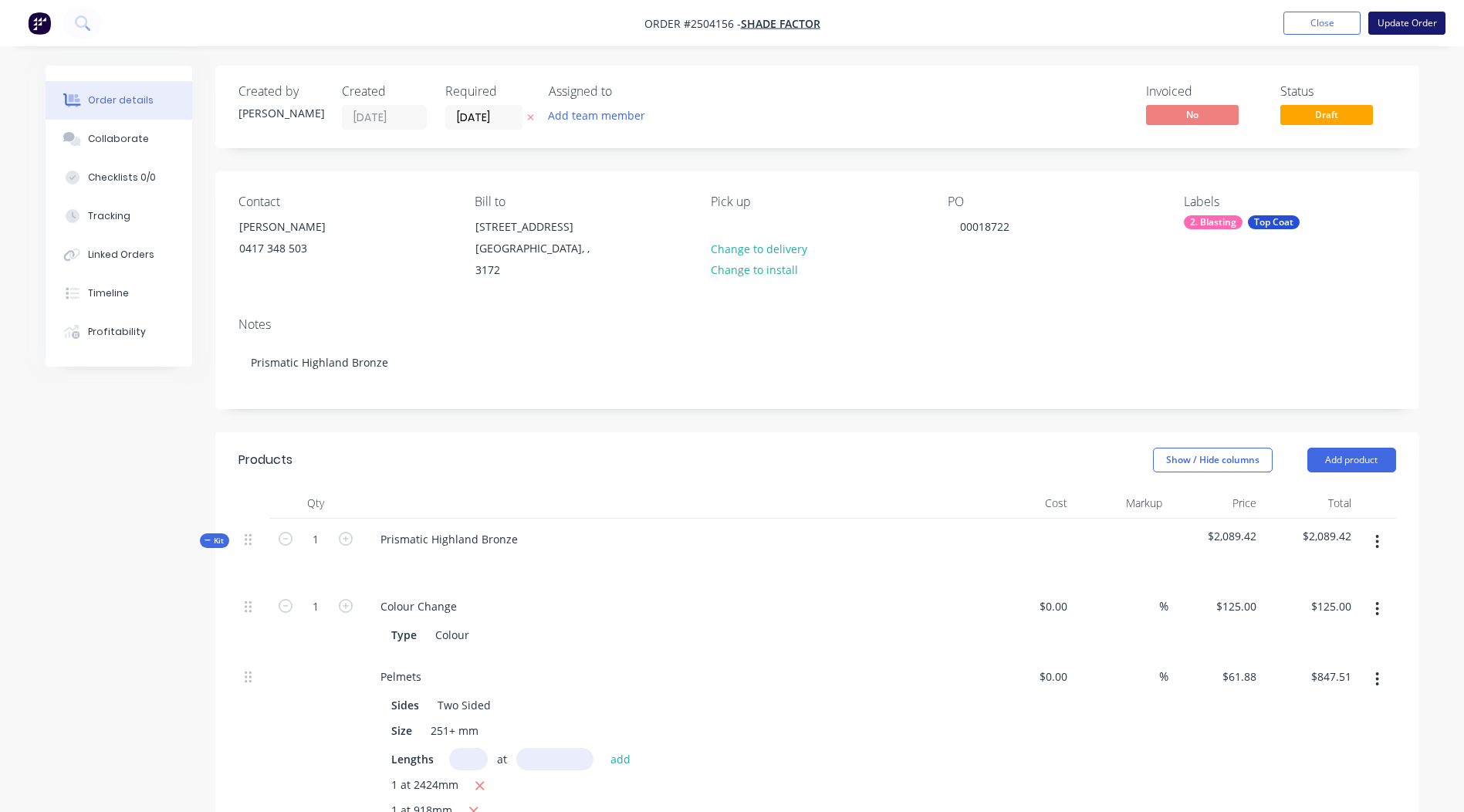
click at [1394, 13] on button "Update Order" at bounding box center [1406, 22] width 77 height 23
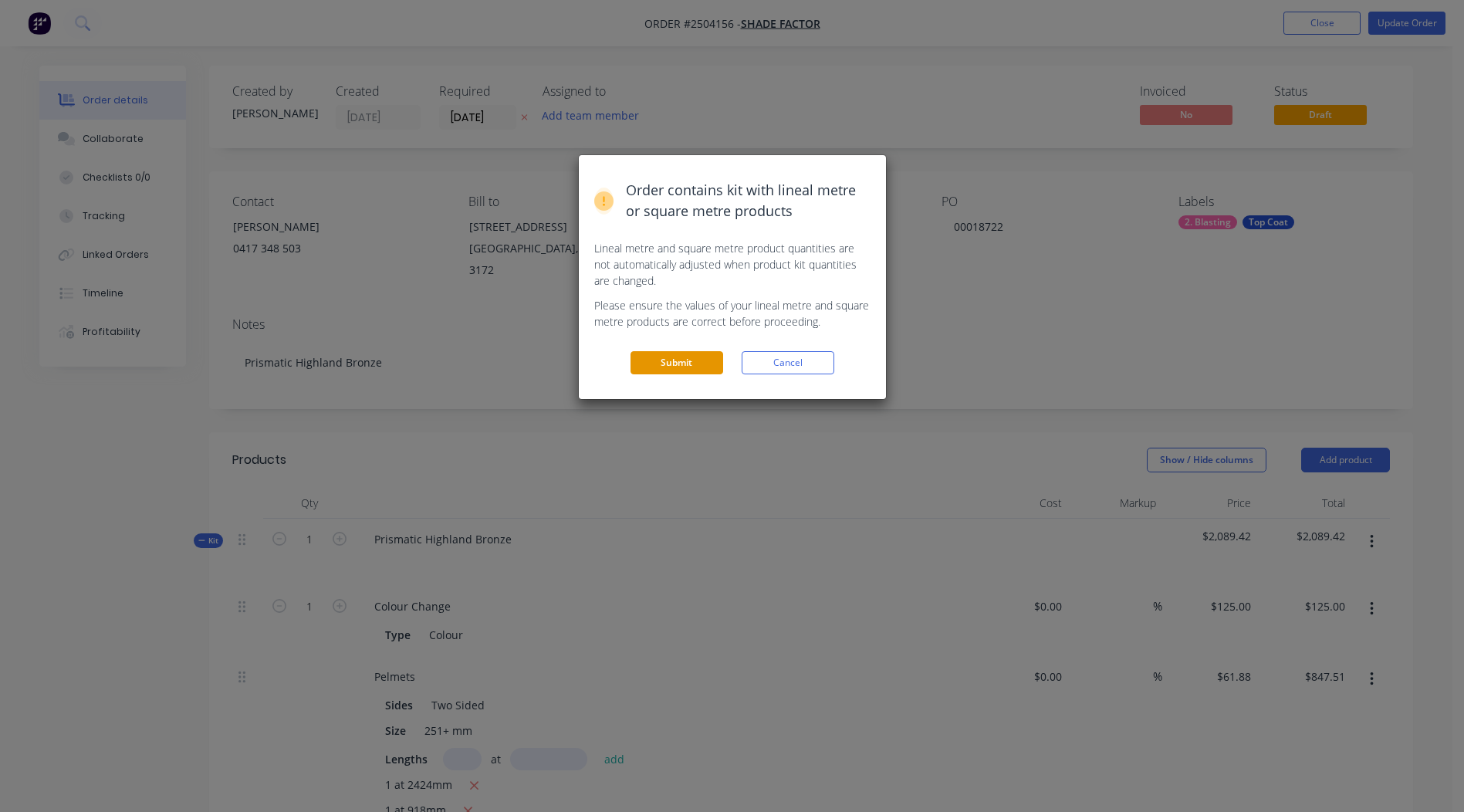
click at [677, 357] on button "Submit" at bounding box center [677, 362] width 93 height 23
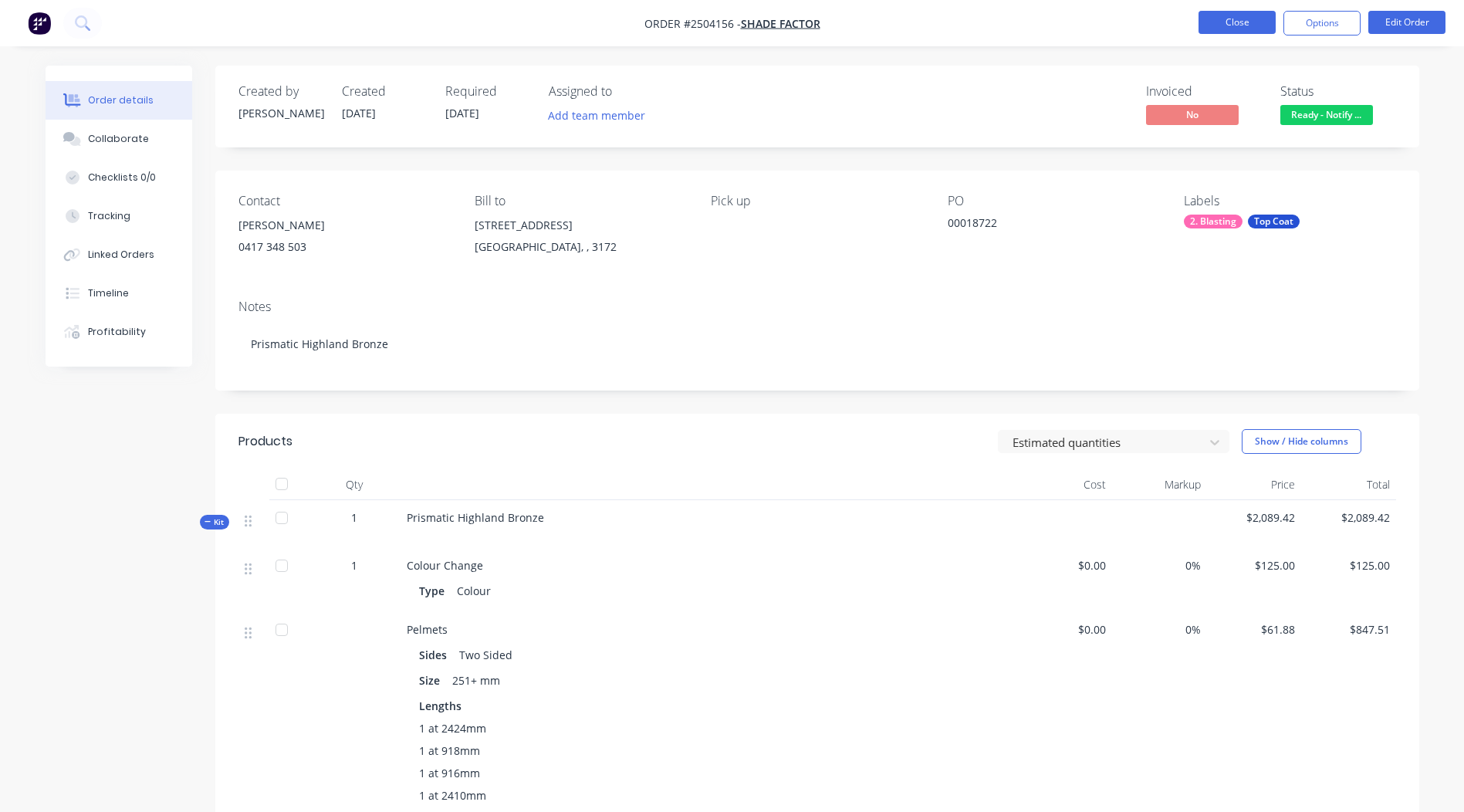
click at [1237, 20] on button "Close" at bounding box center [1237, 22] width 77 height 23
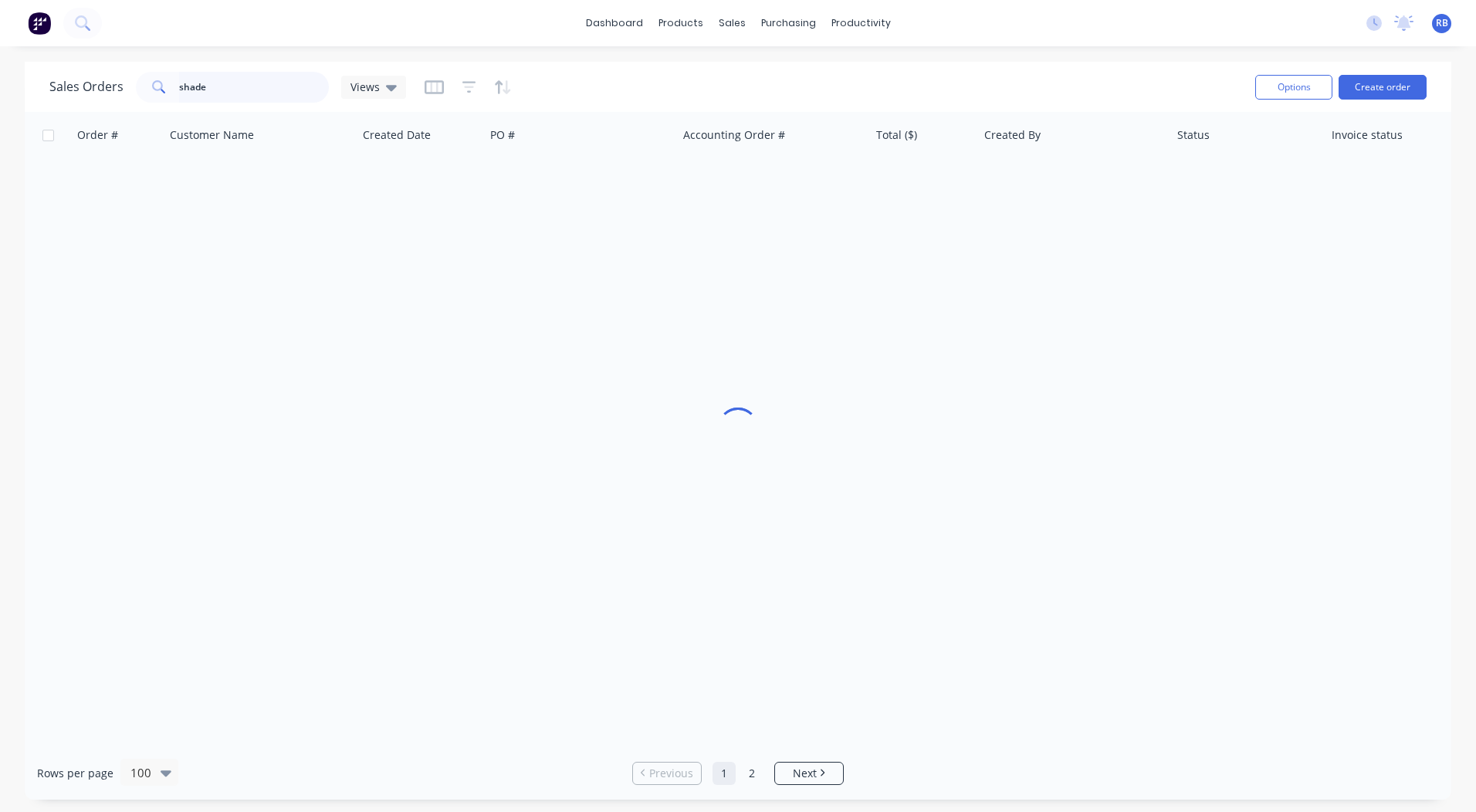
click at [0, 126] on html "dashboard products sales purchasing productivity dashboard products Product Cat…" at bounding box center [738, 406] width 1476 height 812
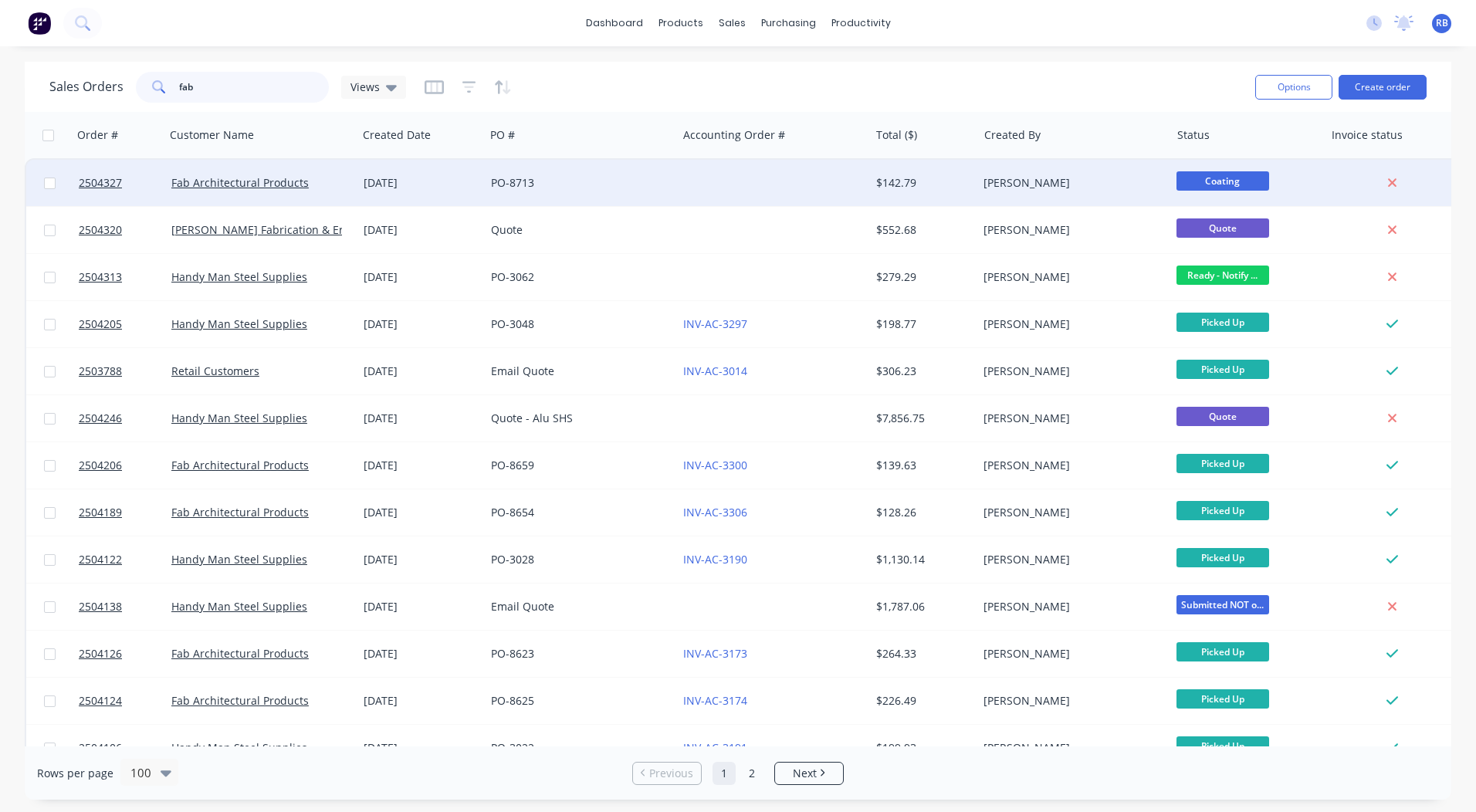
type input "fab"
click at [1225, 183] on span "Coating" at bounding box center [1222, 180] width 93 height 20
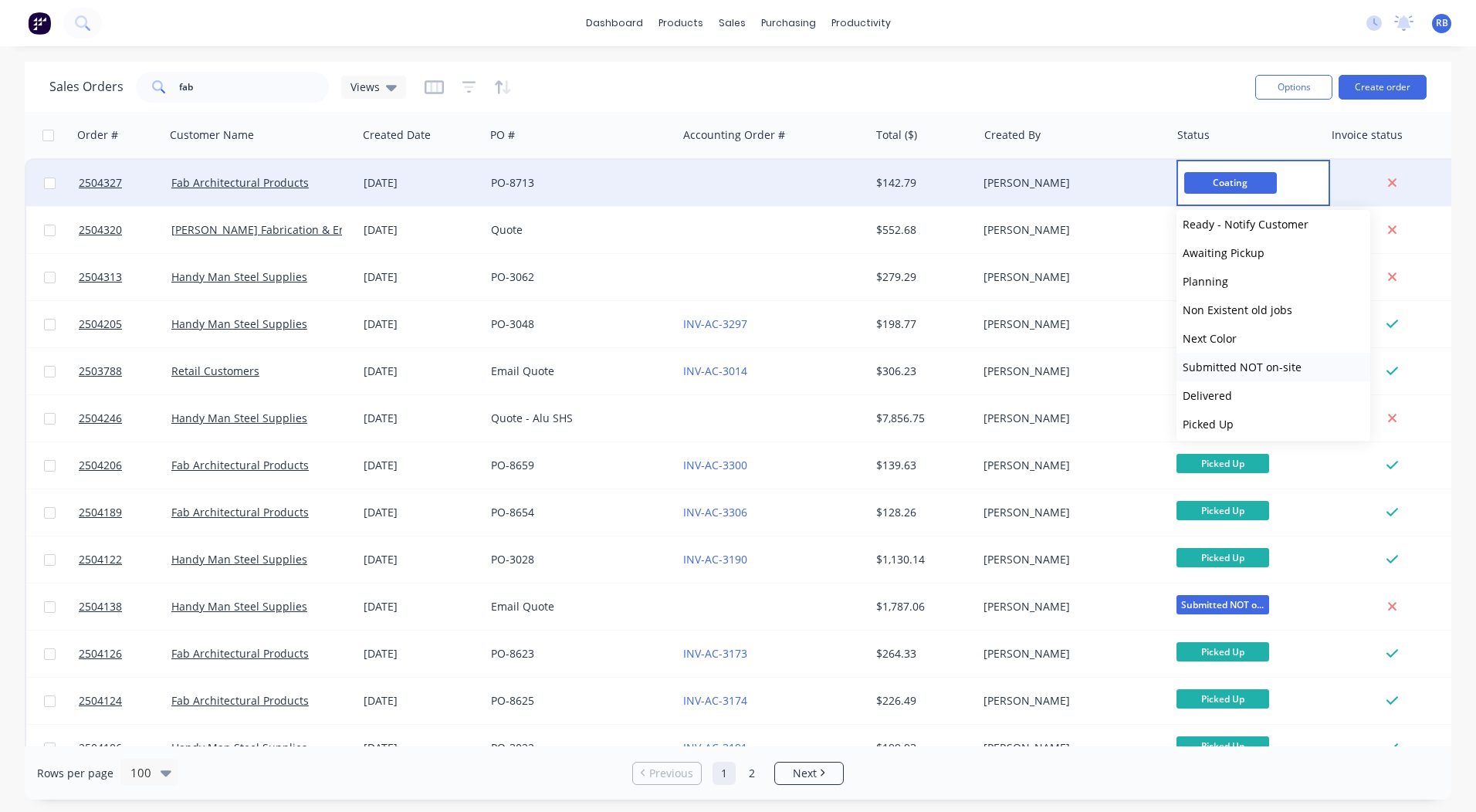
scroll to position [637, 0]
click at [1237, 229] on button "Ready - Notify Customer" at bounding box center [1272, 221] width 193 height 29
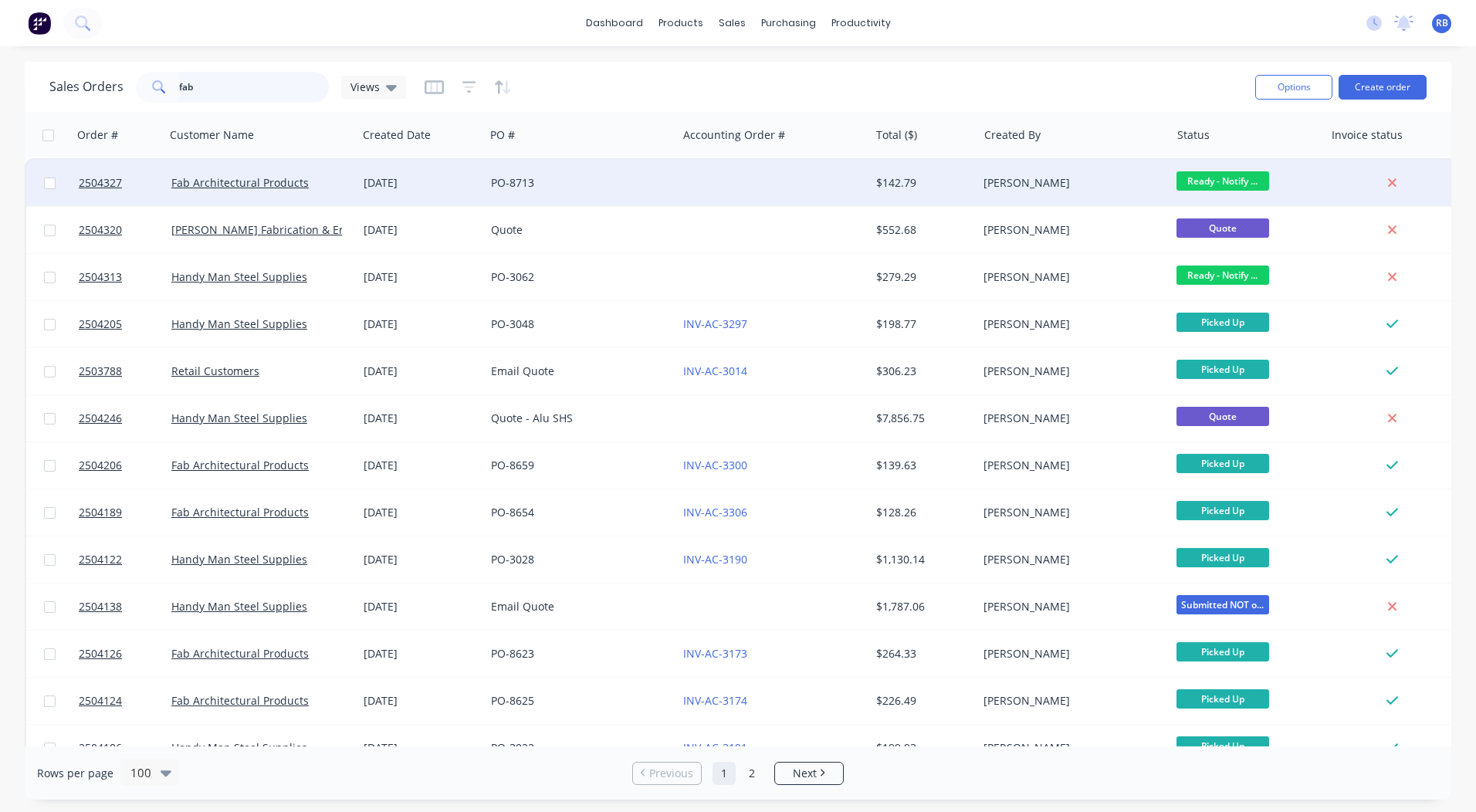
drag, startPoint x: 255, startPoint y: 88, endPoint x: 0, endPoint y: 139, distance: 260.0
click at [0, 138] on html "dashboard products sales purchasing productivity dashboard products Product Cat…" at bounding box center [738, 406] width 1476 height 812
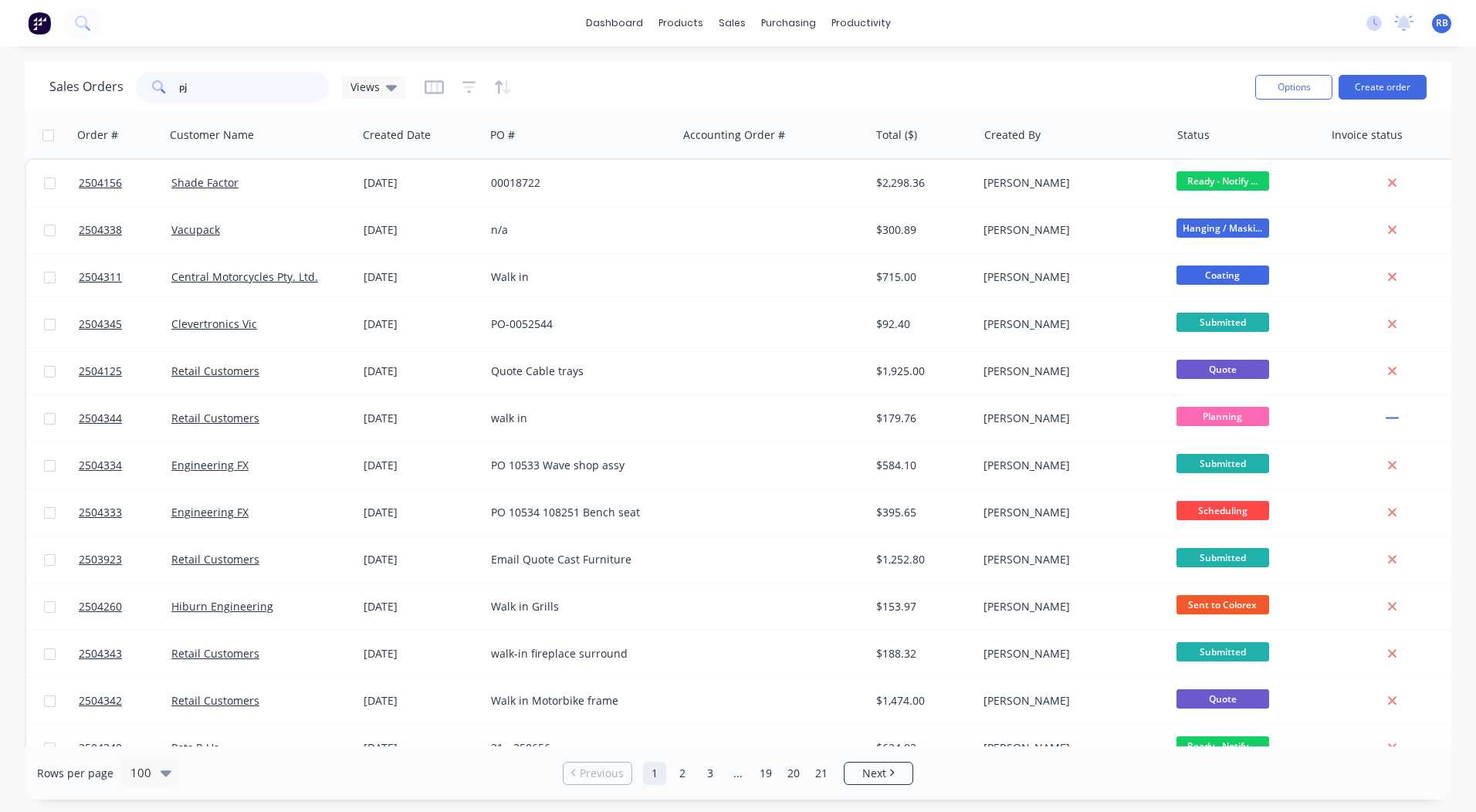
type input "pjm"
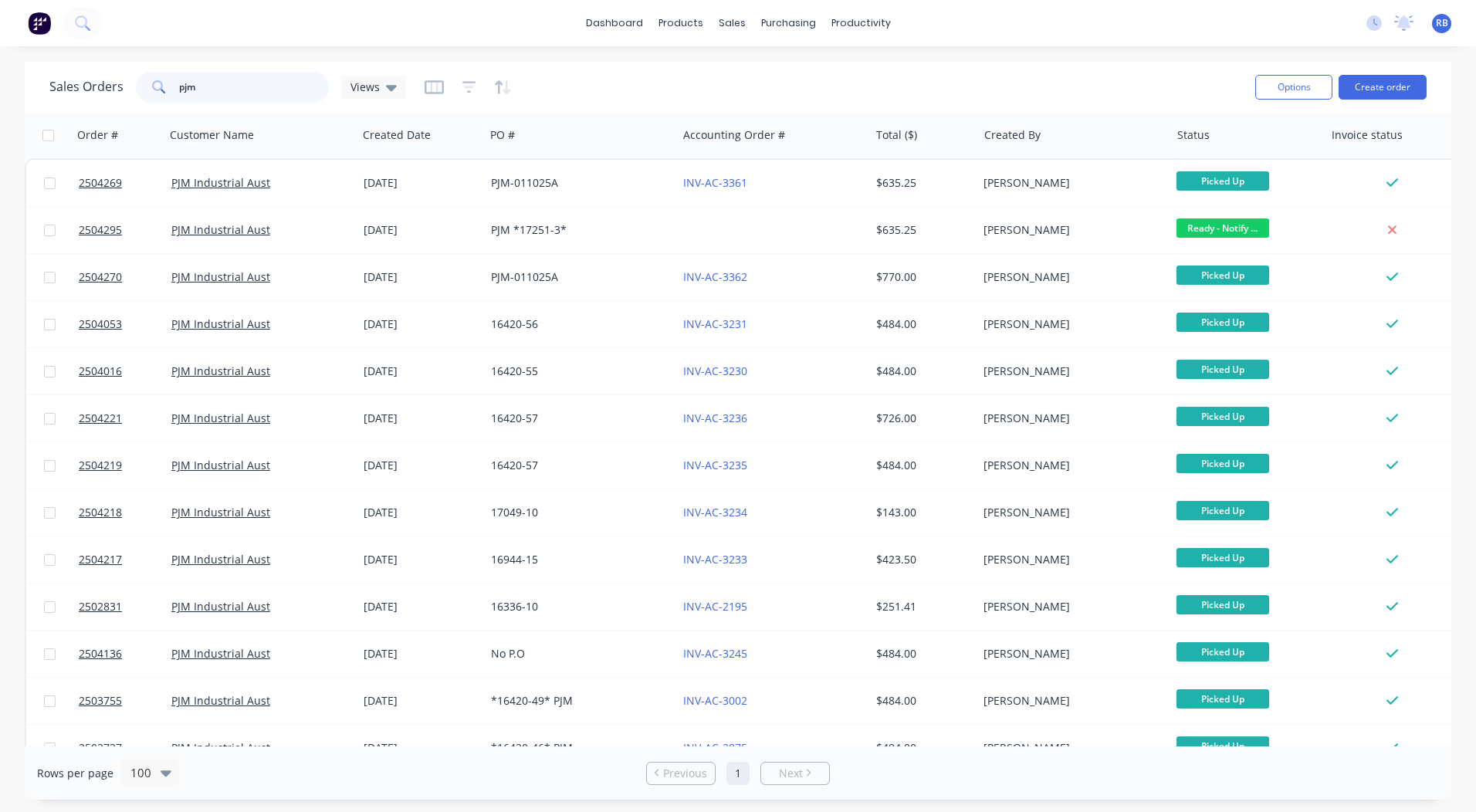
drag, startPoint x: 249, startPoint y: 88, endPoint x: 0, endPoint y: 109, distance: 249.9
click at [0, 128] on html "dashboard products sales purchasing productivity dashboard products Product Cat…" at bounding box center [738, 406] width 1476 height 812
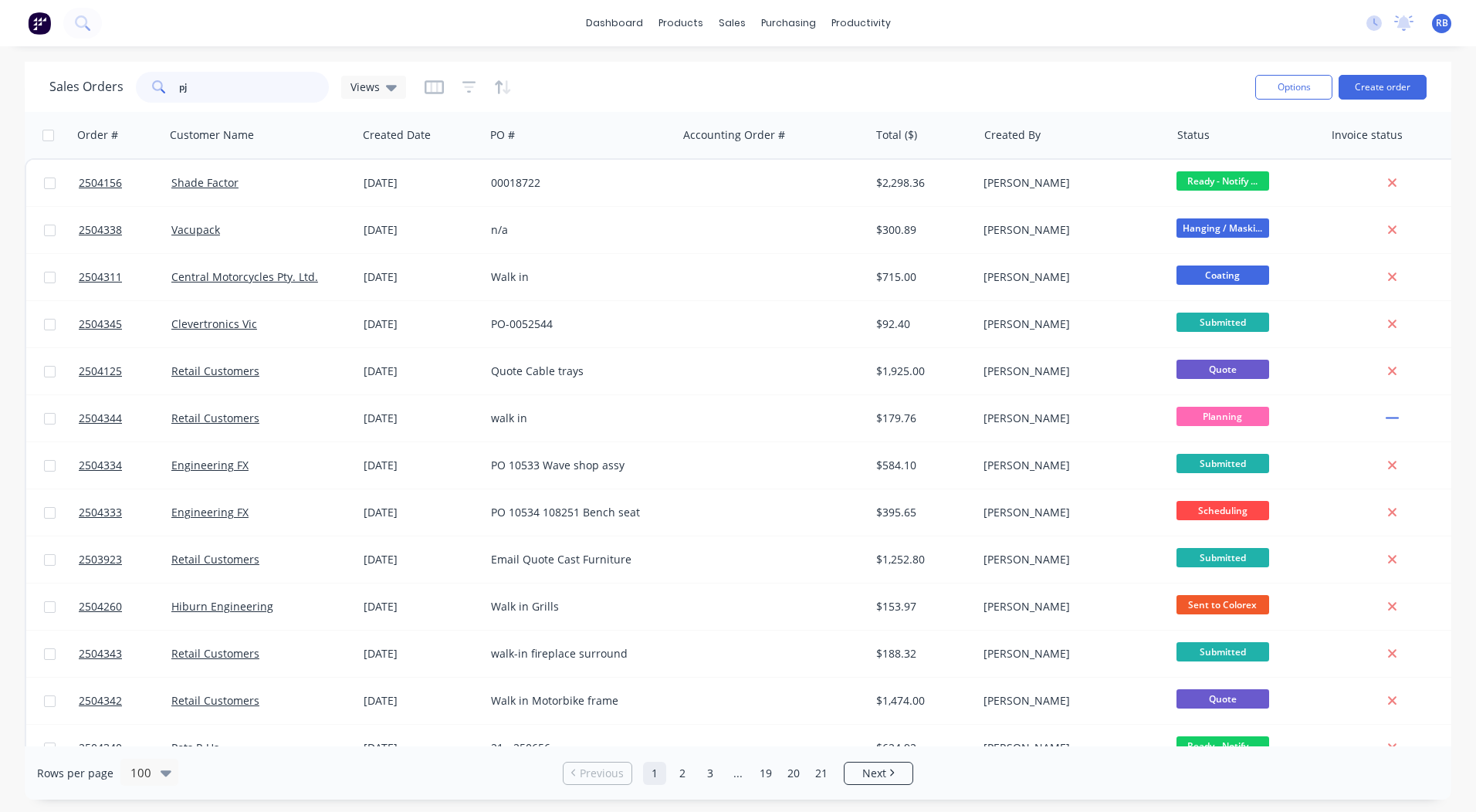
type input "pjm"
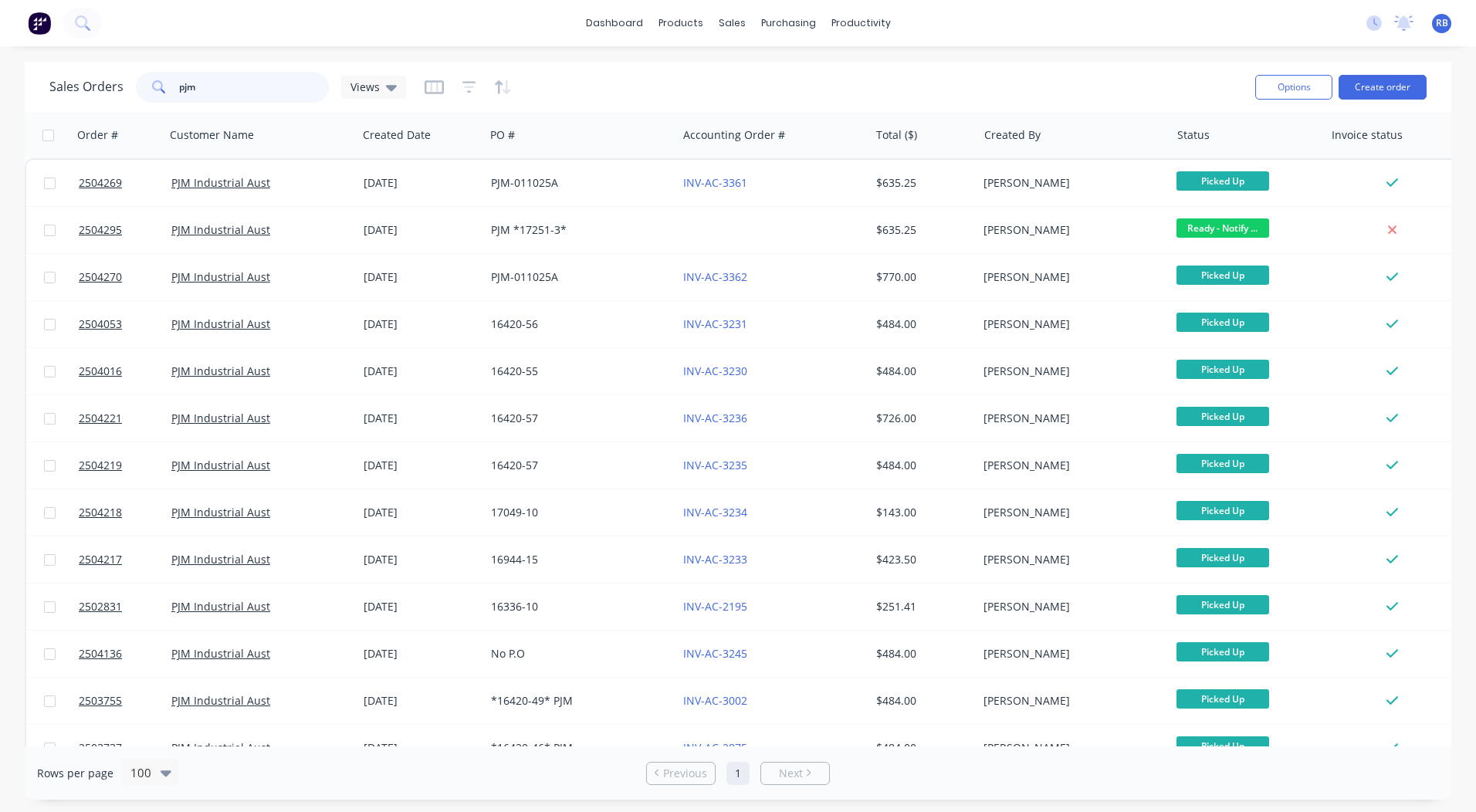
drag, startPoint x: 234, startPoint y: 83, endPoint x: 0, endPoint y: 98, distance: 234.5
click at [0, 102] on html "dashboard products sales purchasing productivity dashboard products Product Cat…" at bounding box center [738, 406] width 1476 height 812
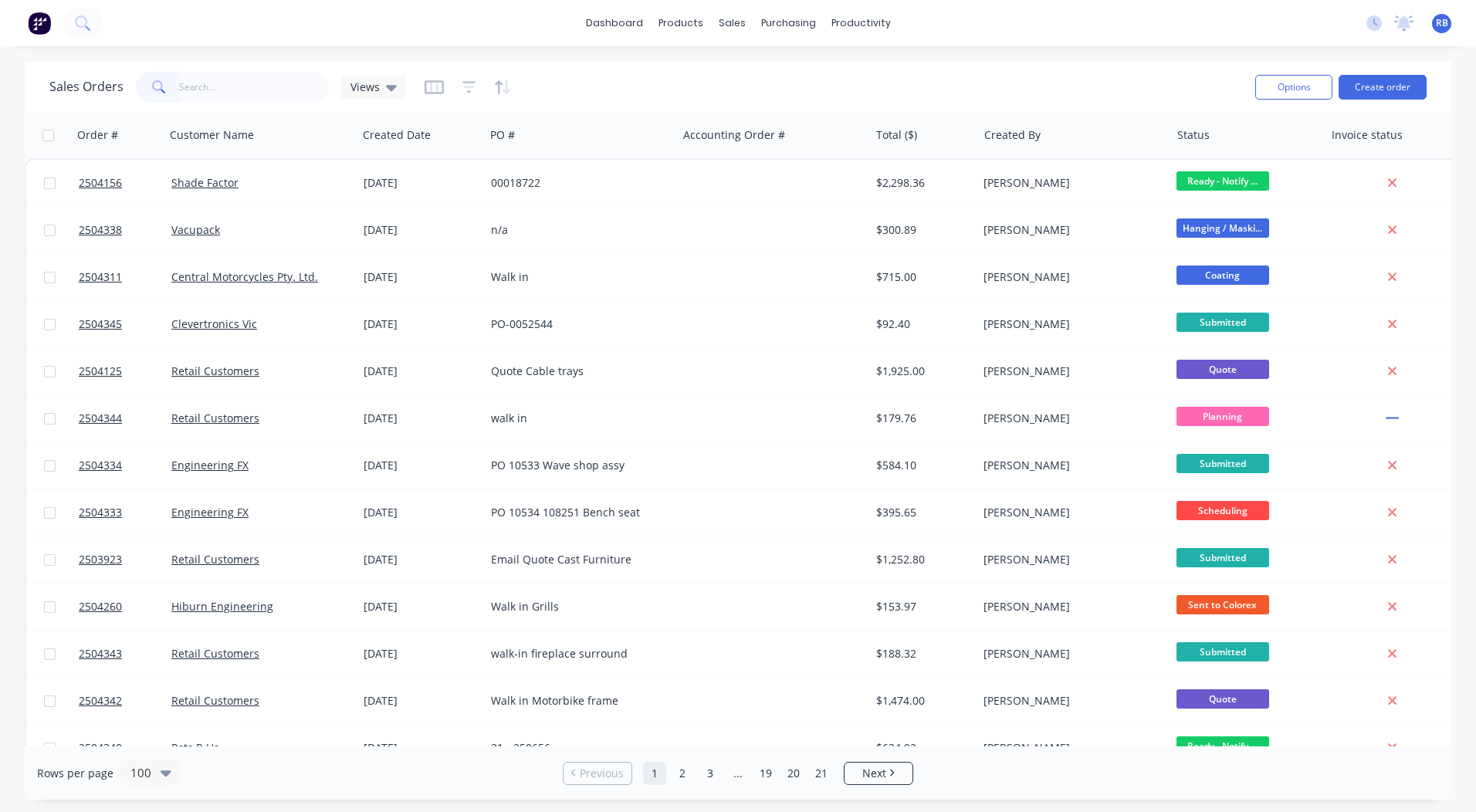
drag, startPoint x: 0, startPoint y: 98, endPoint x: 0, endPoint y: 581, distance: 483.0
click at [0, 96] on html "dashboard products sales purchasing productivity dashboard products Product Cat…" at bounding box center [738, 406] width 1476 height 812
click at [594, 16] on link "dashboard" at bounding box center [614, 22] width 72 height 23
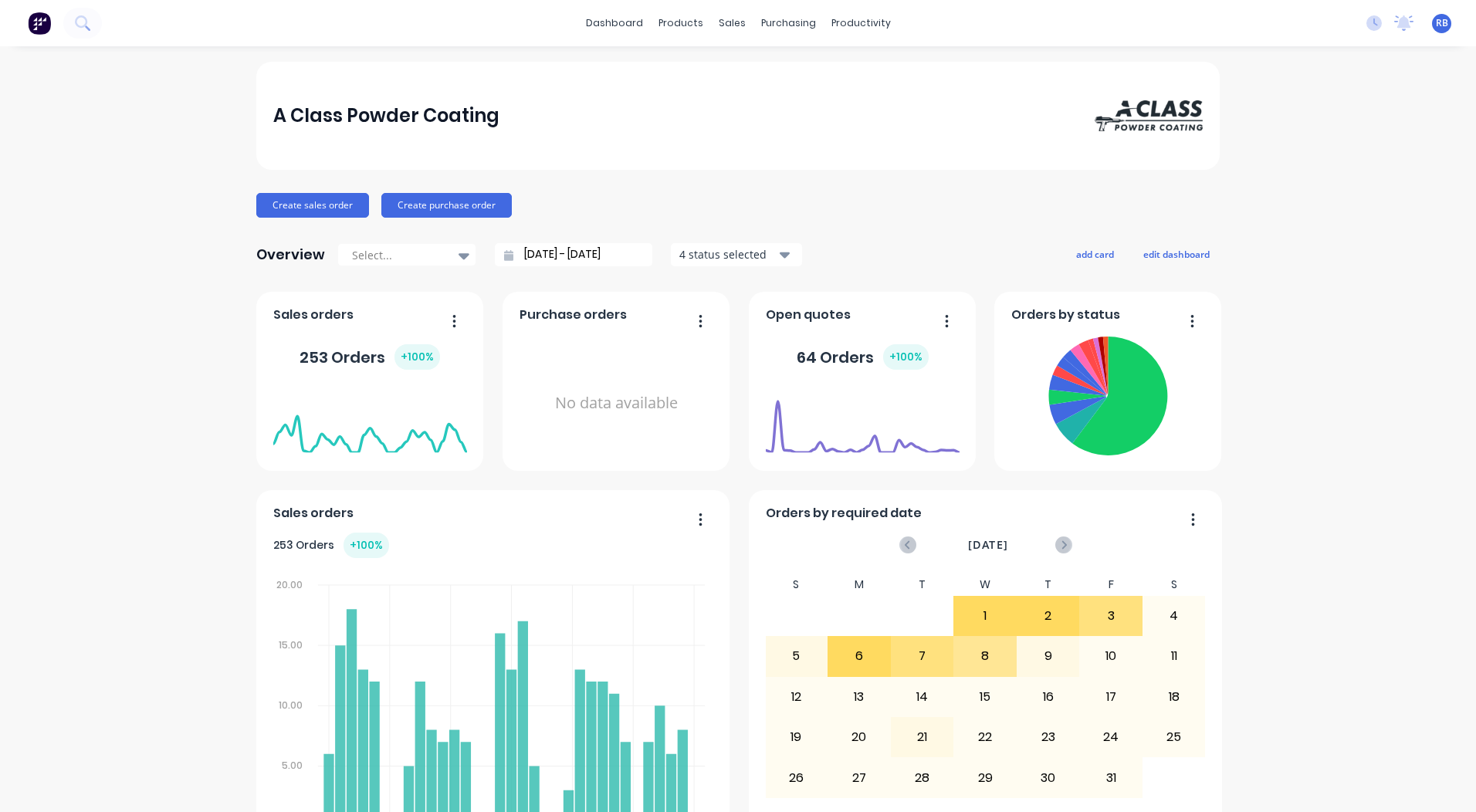
scroll to position [666, 0]
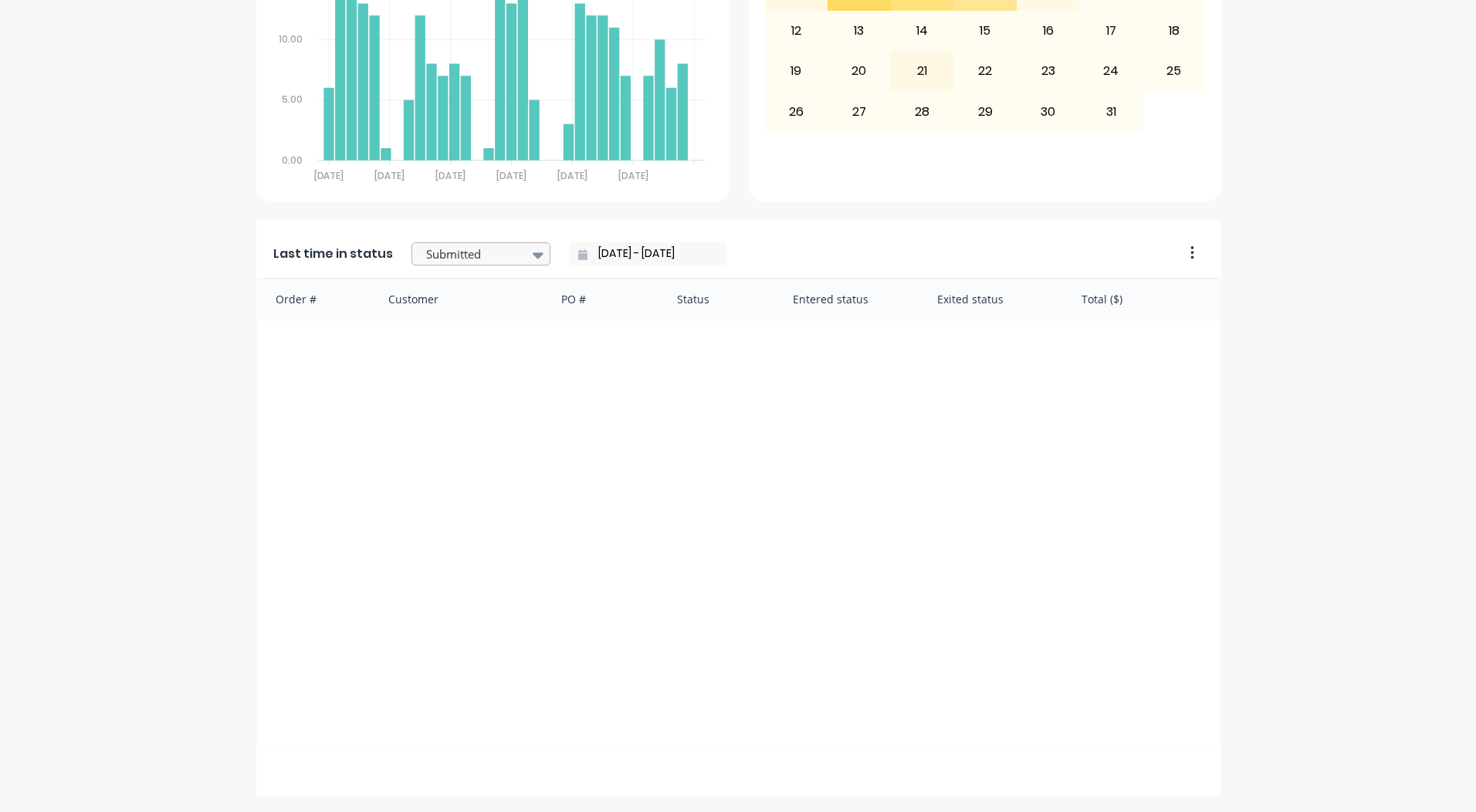
click at [471, 250] on div at bounding box center [473, 254] width 98 height 20
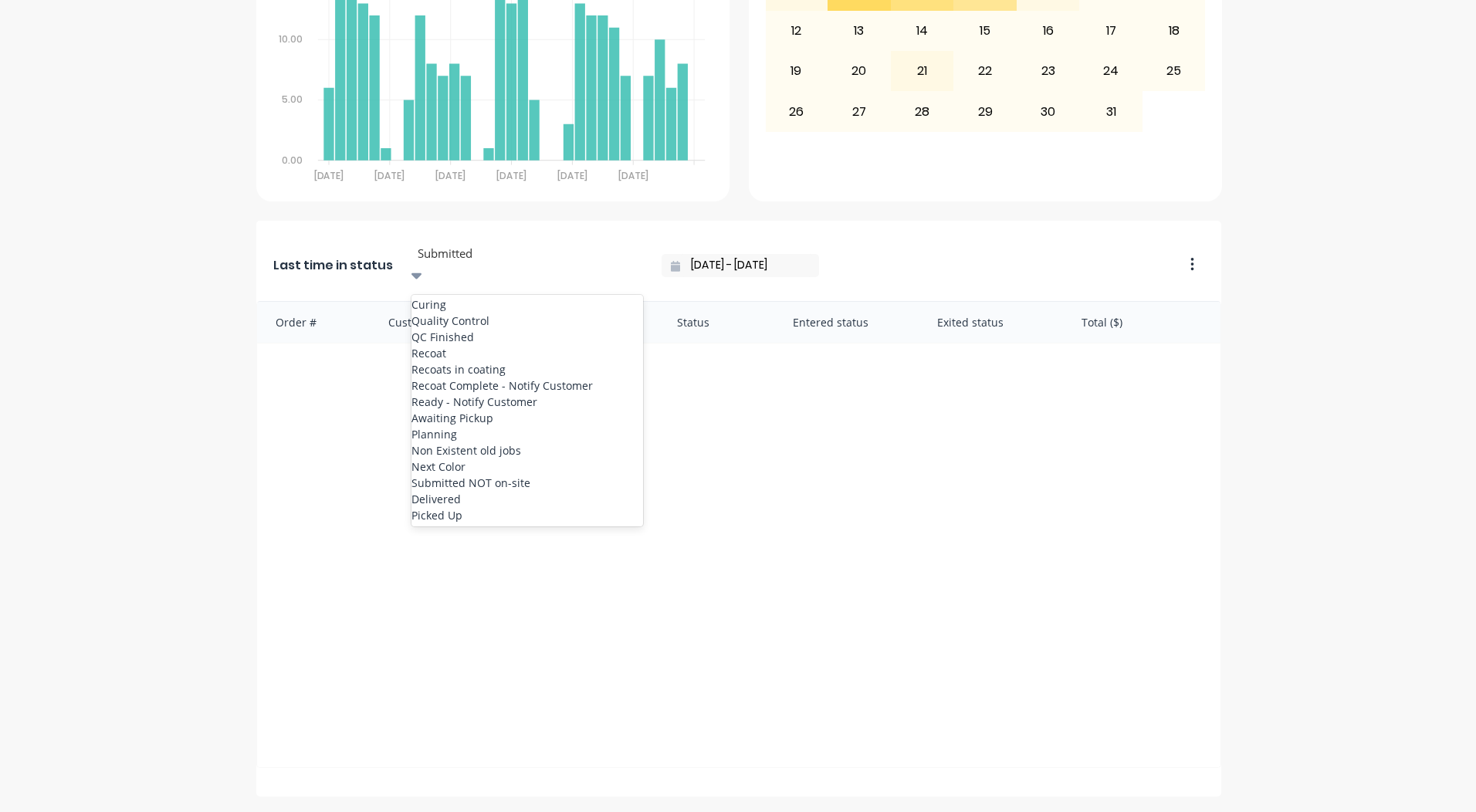
scroll to position [721, 0]
click at [441, 407] on div "Ready - Notify Customer" at bounding box center [527, 400] width 231 height 16
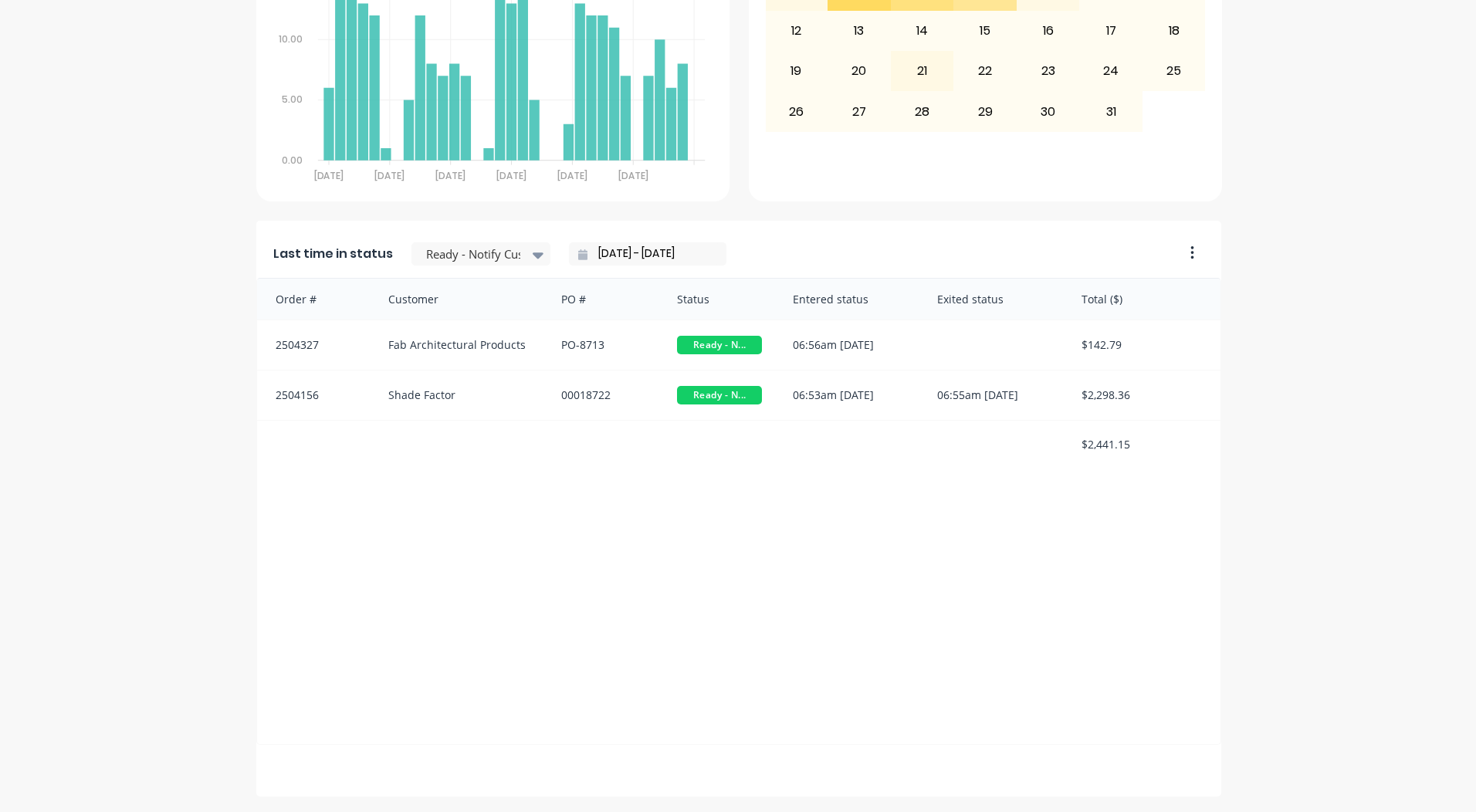
click at [624, 255] on input "[DATE] - [DATE]" at bounding box center [653, 254] width 133 height 23
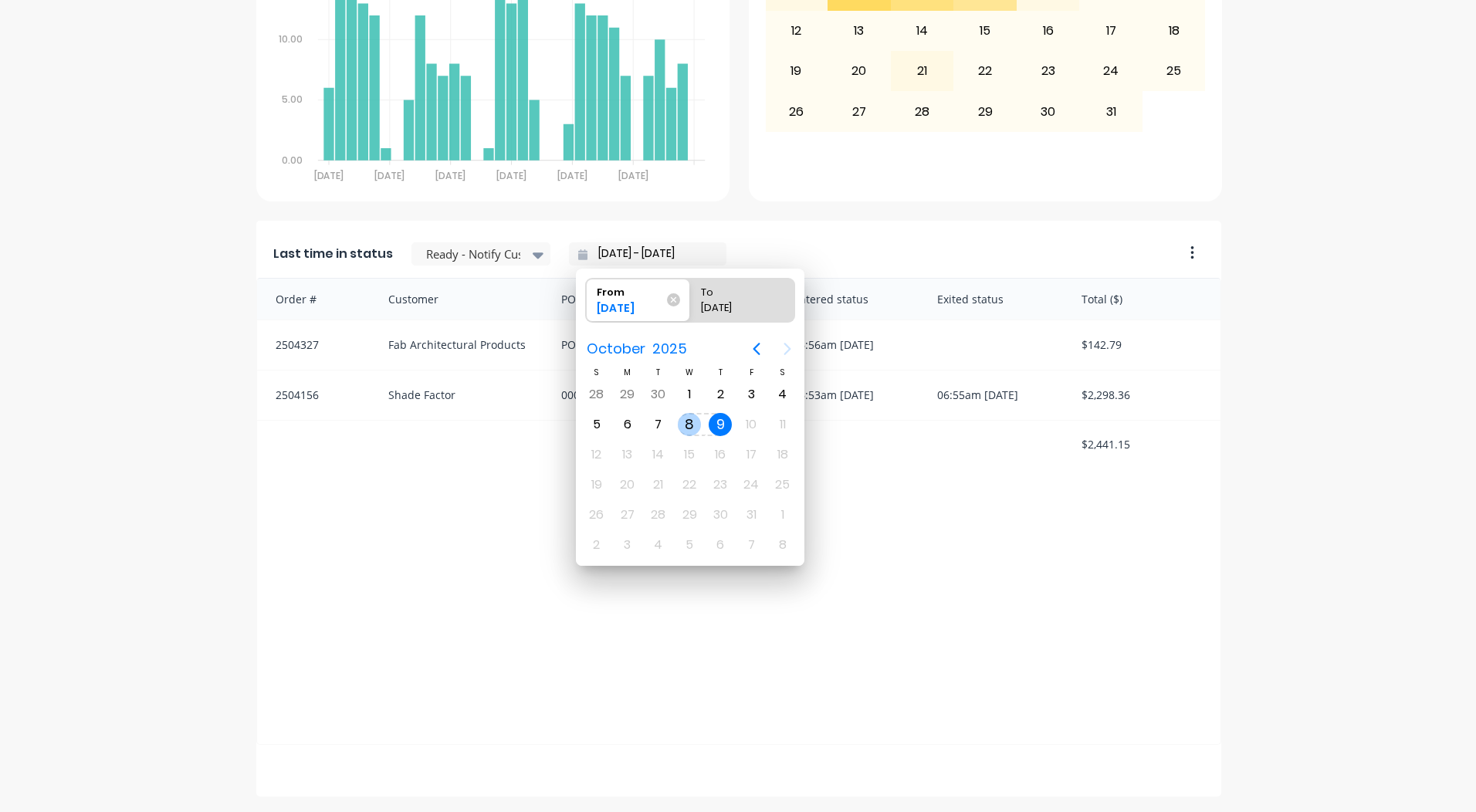
click at [696, 425] on div "8" at bounding box center [689, 424] width 23 height 23
type input "[DATE] - [DATE]"
radio input "false"
radio input "true"
click at [691, 426] on div "8" at bounding box center [689, 424] width 23 height 23
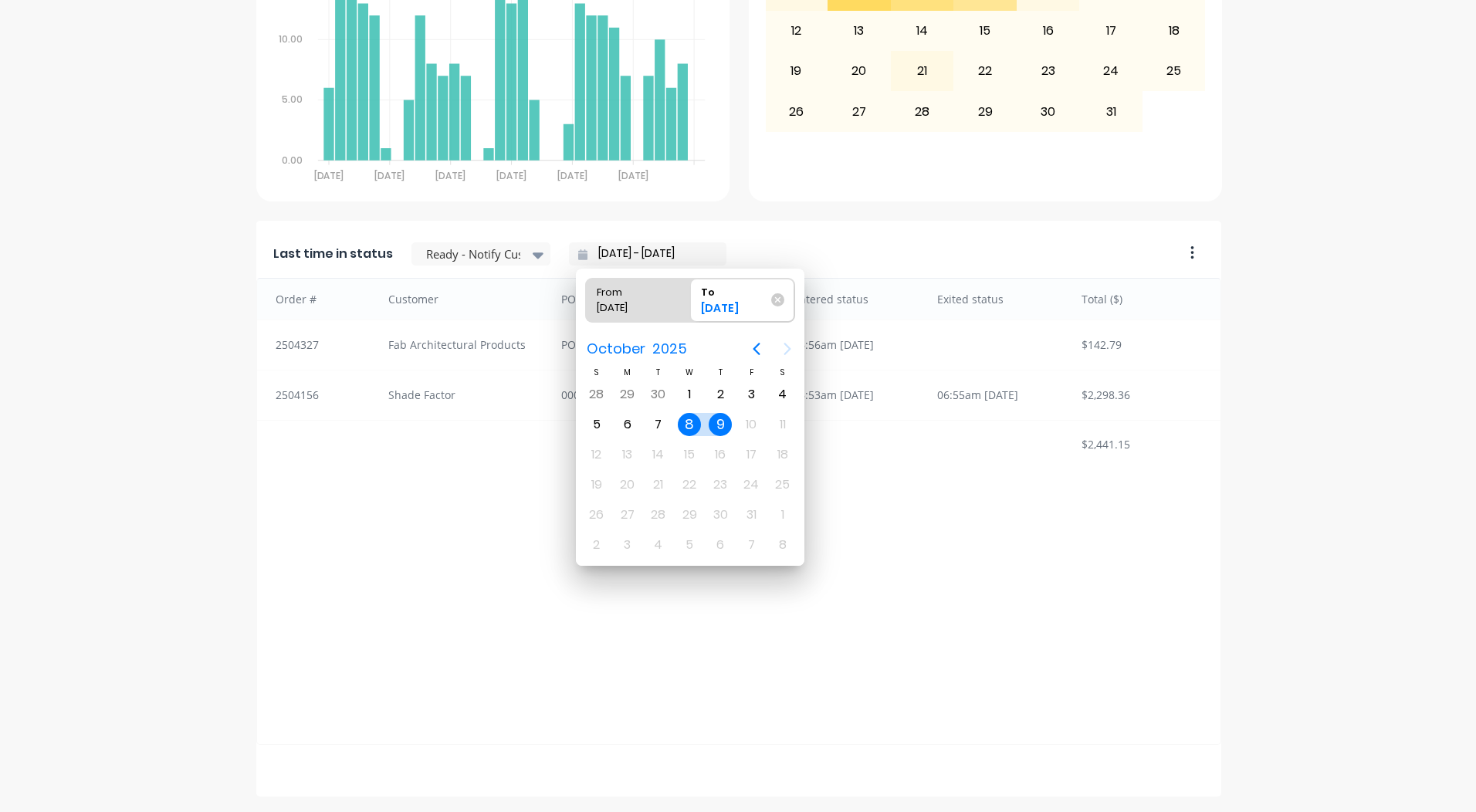
type input "[DATE] - [DATE]"
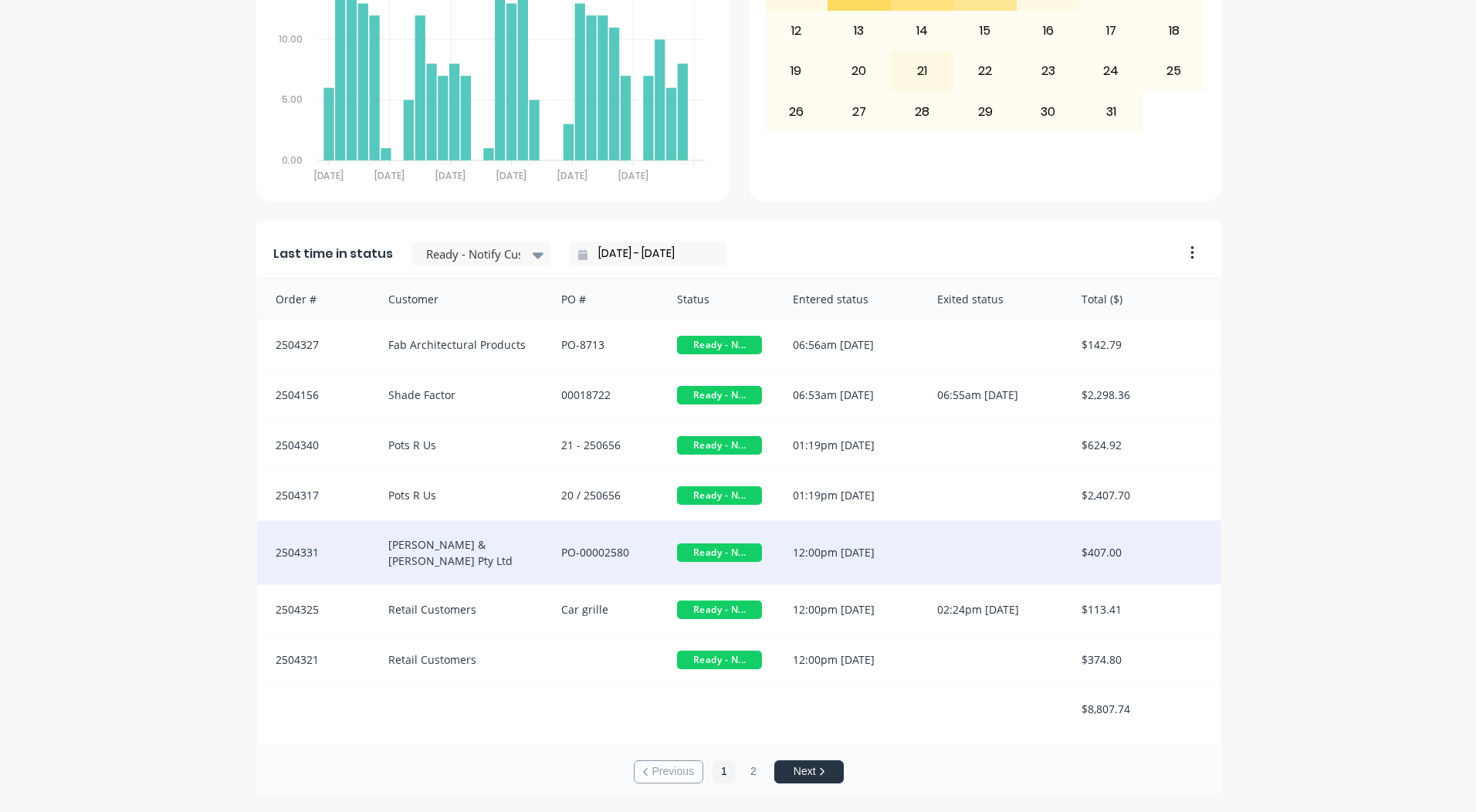
scroll to position [2, 0]
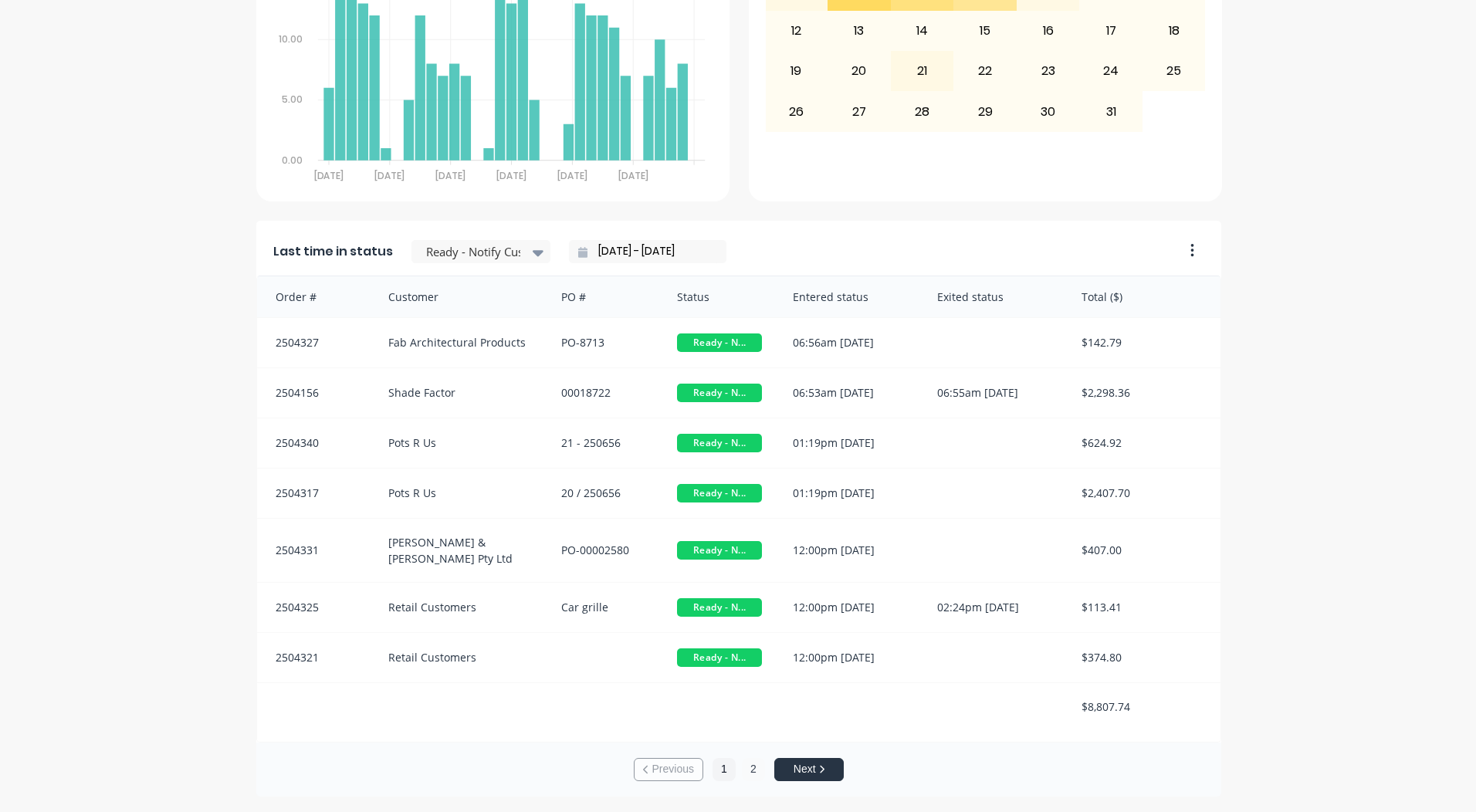
click at [742, 769] on button "2" at bounding box center [753, 768] width 23 height 23
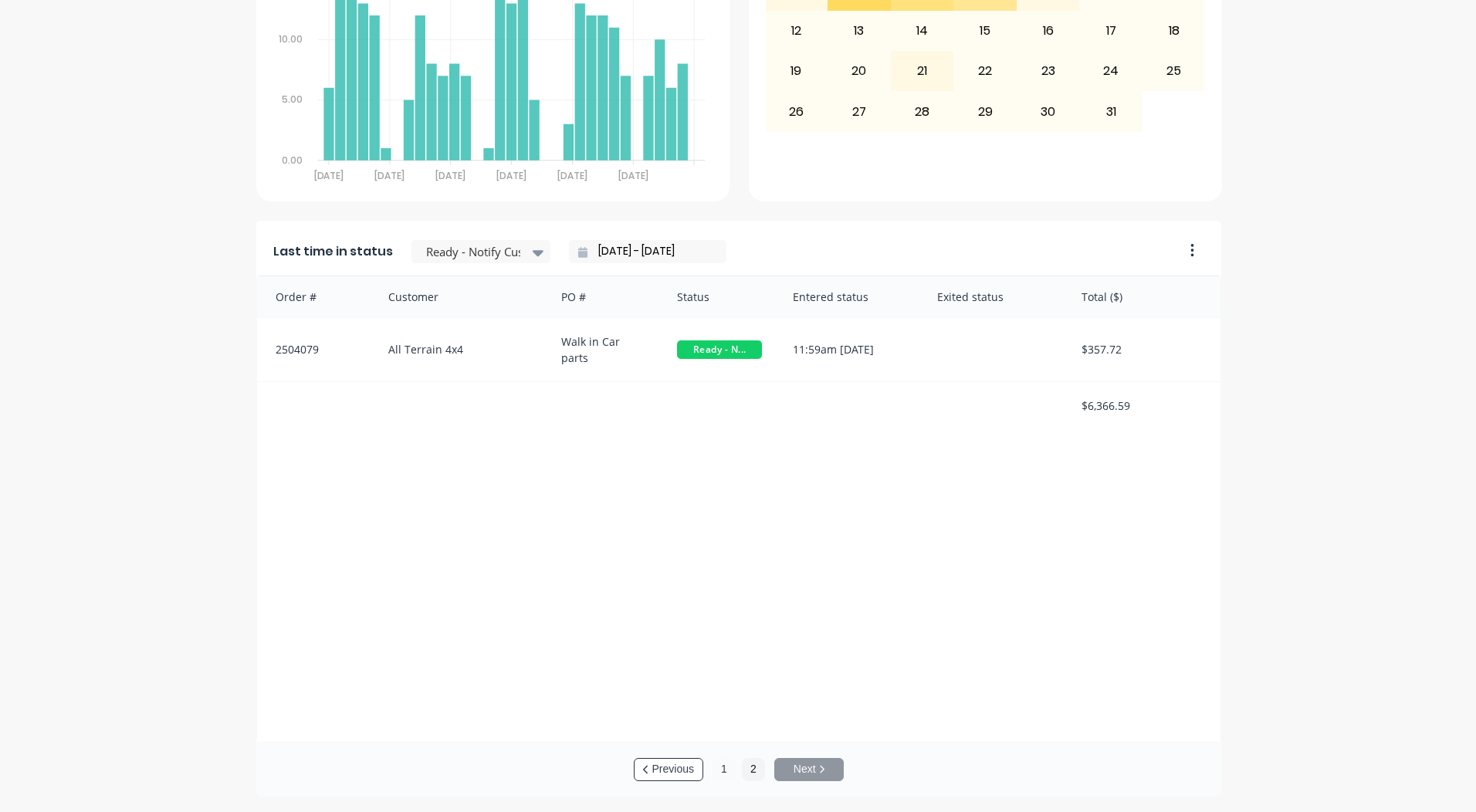
click at [713, 769] on button "1" at bounding box center [723, 768] width 23 height 23
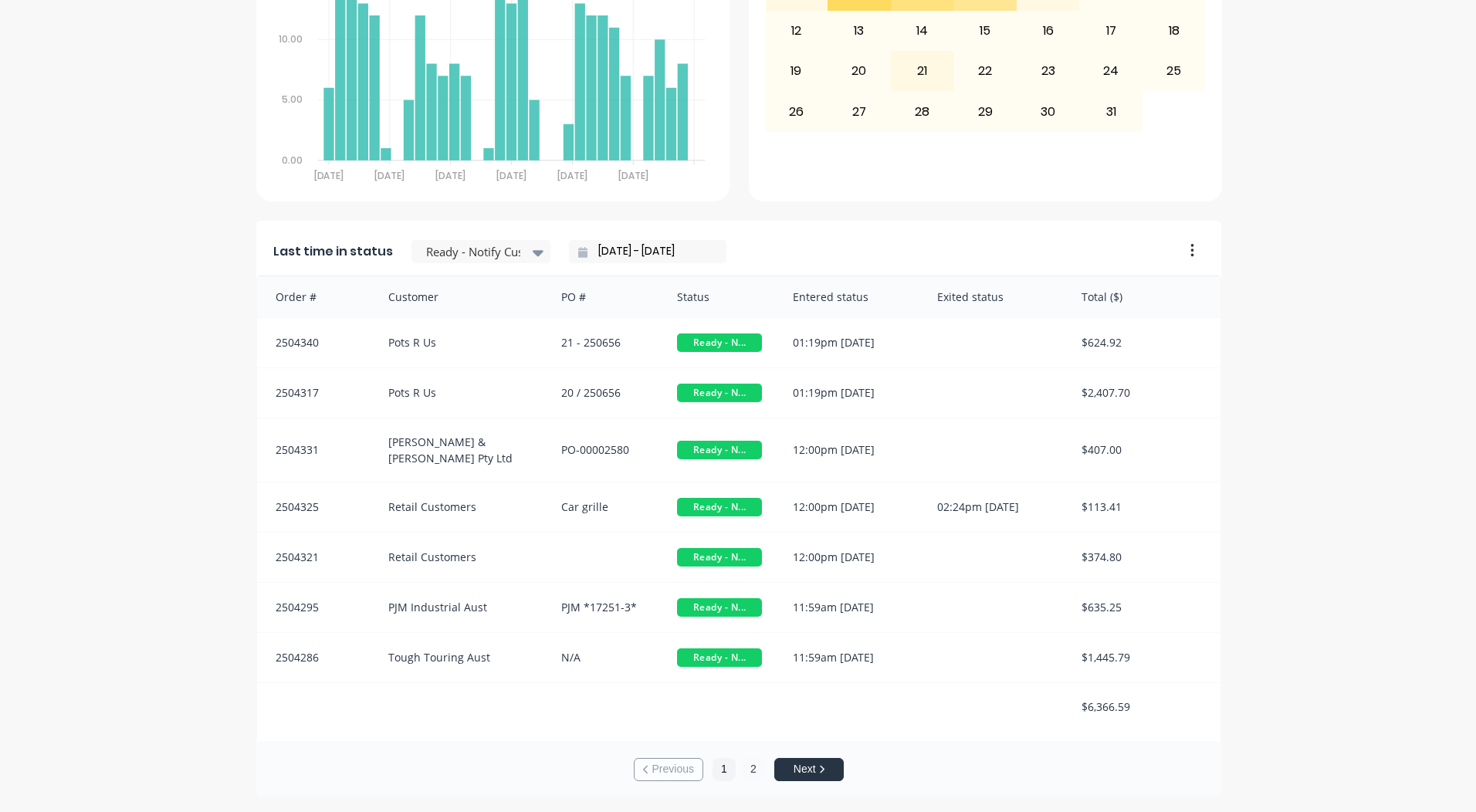
click at [746, 768] on button "2" at bounding box center [753, 768] width 23 height 23
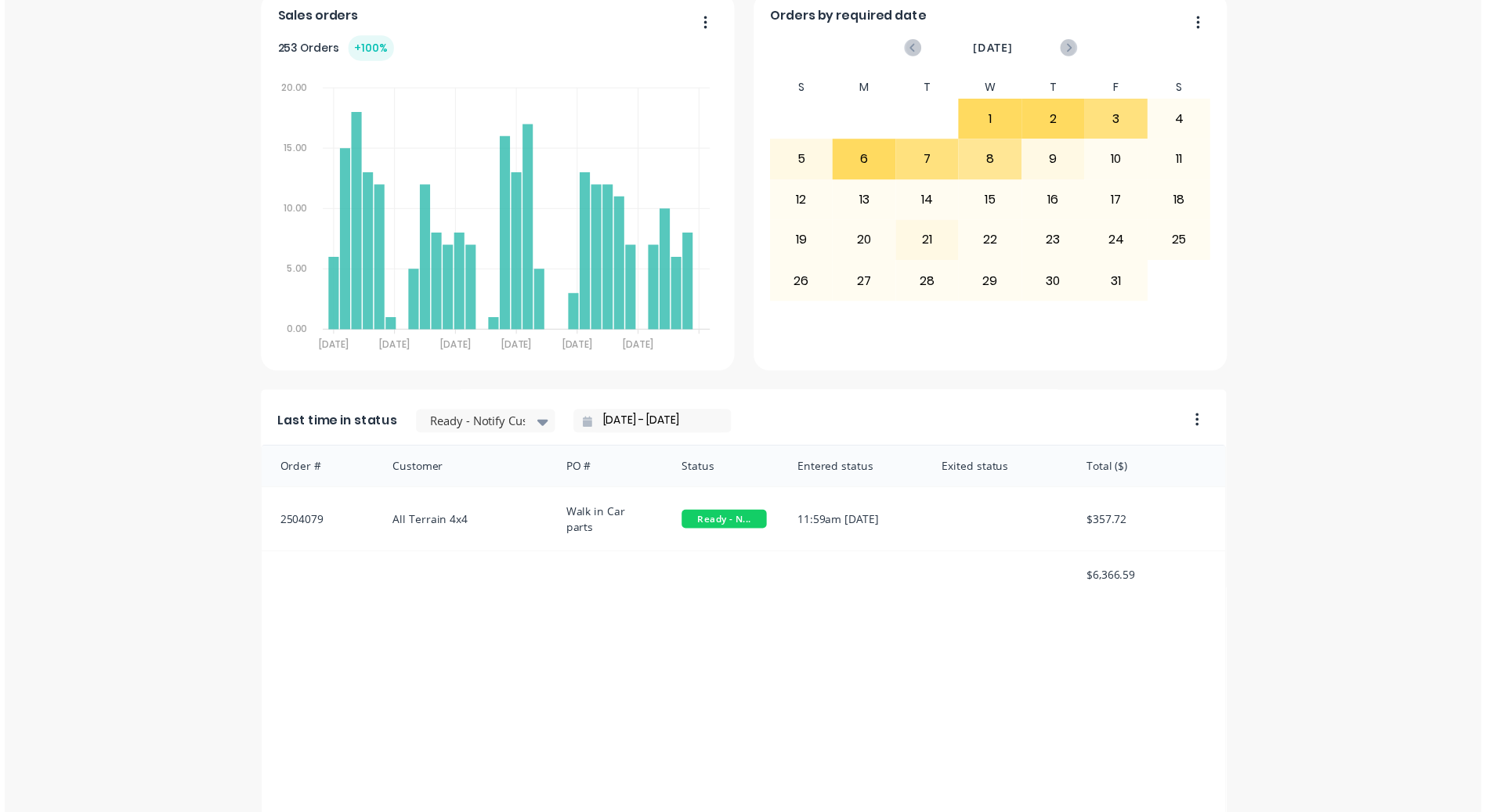
scroll to position [0, 0]
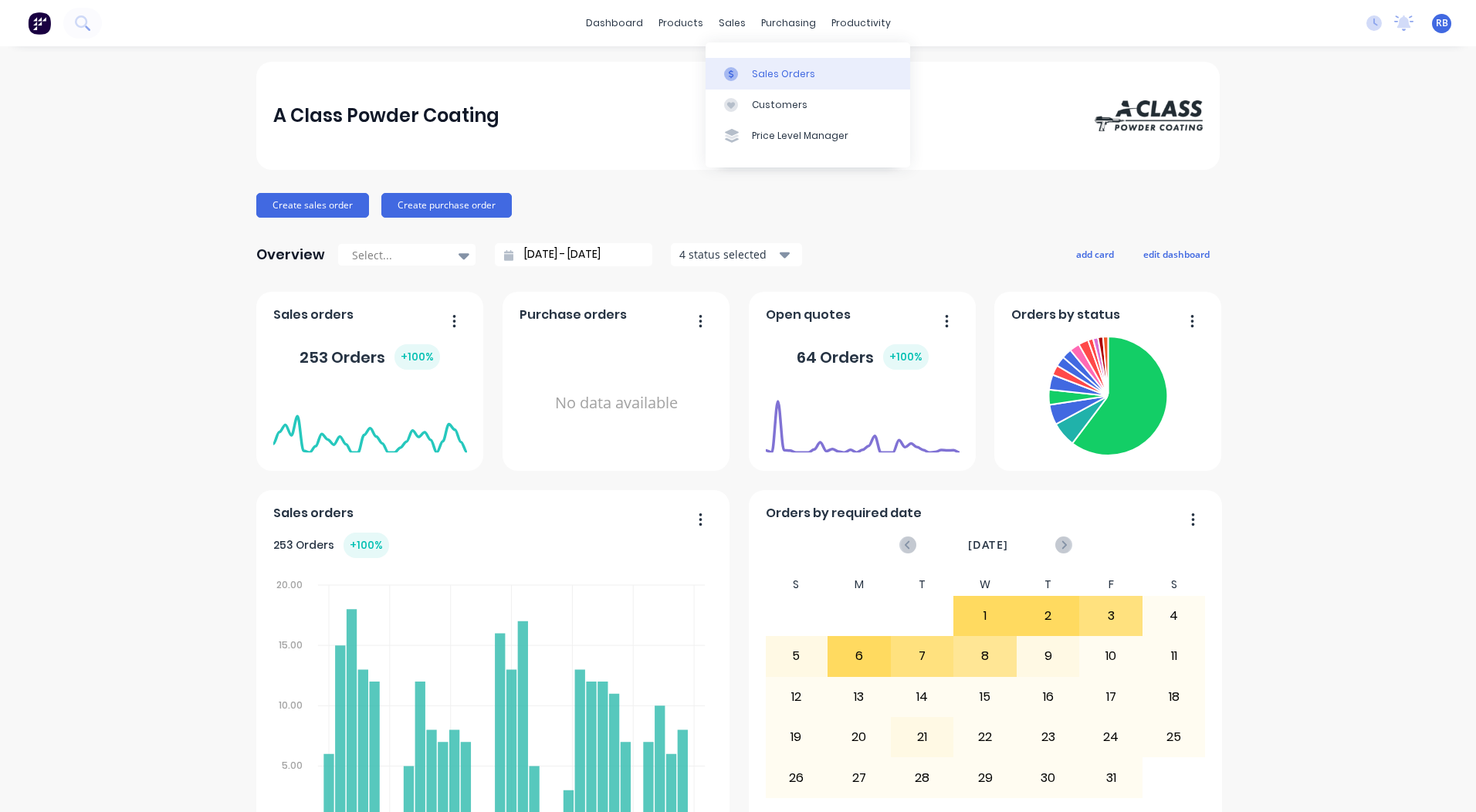
click at [752, 80] on div "Sales Orders" at bounding box center [784, 73] width 63 height 14
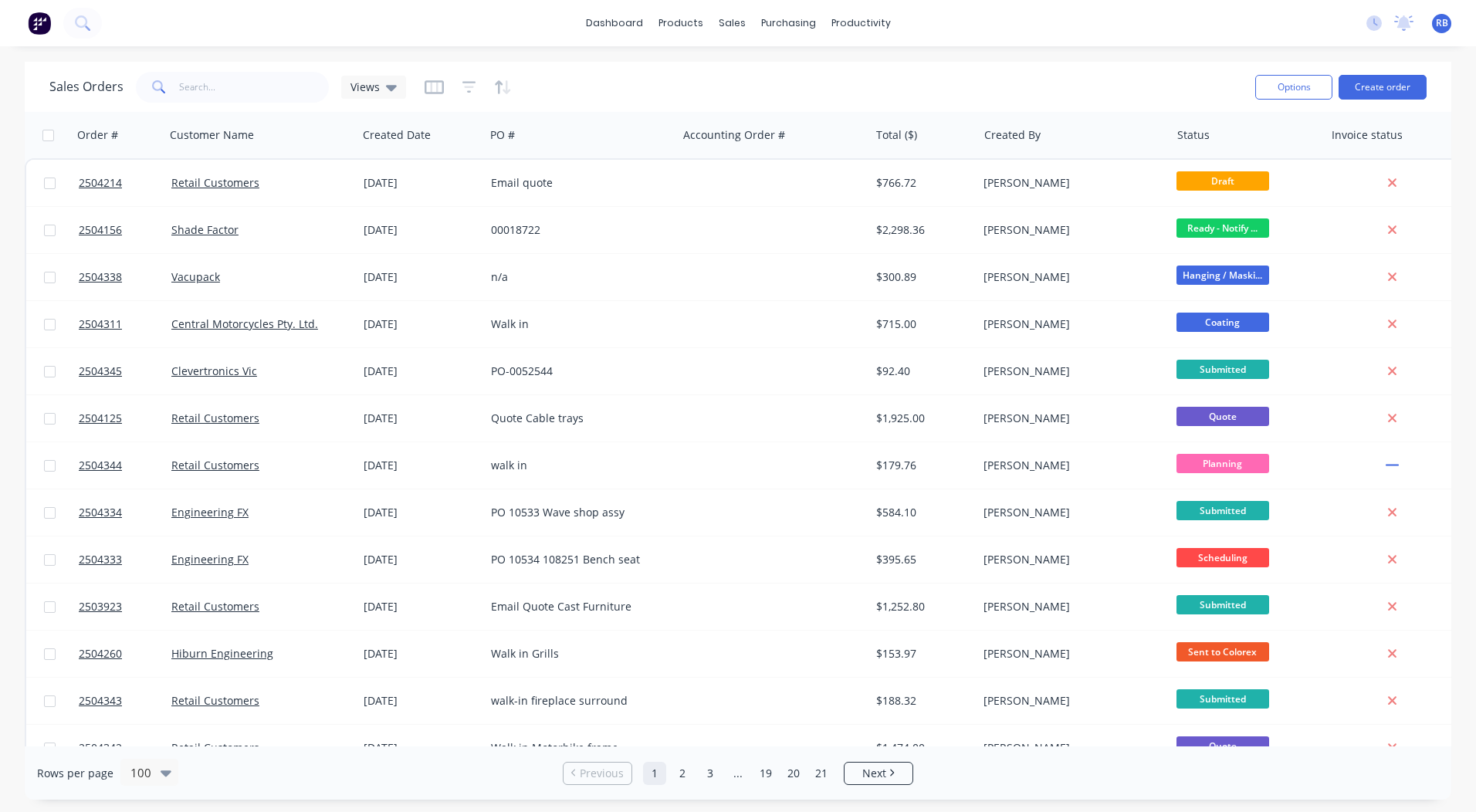
click at [1040, 101] on div "Sales Orders Views" at bounding box center [646, 86] width 1193 height 38
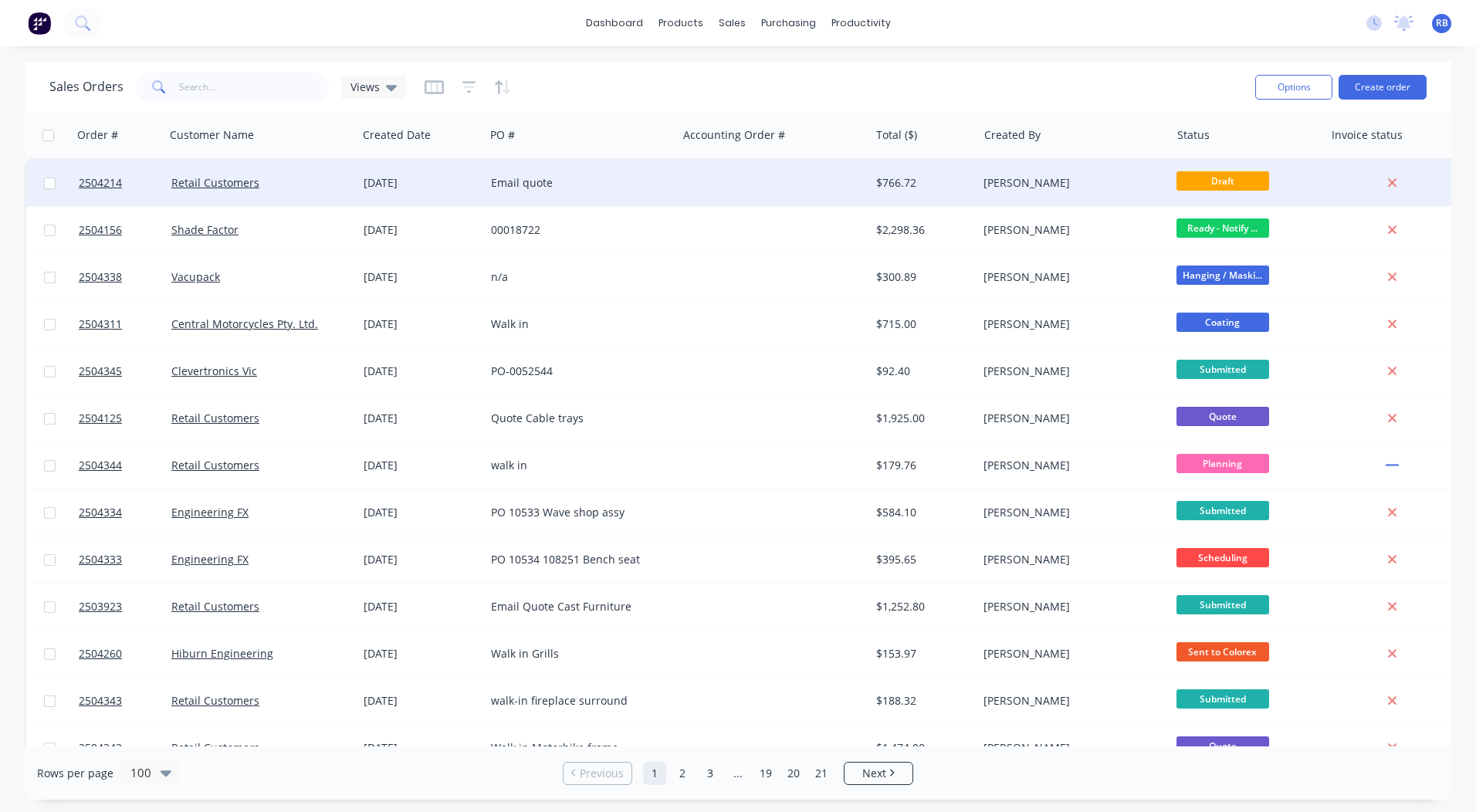
click at [503, 183] on div "Email quote" at bounding box center [576, 182] width 171 height 16
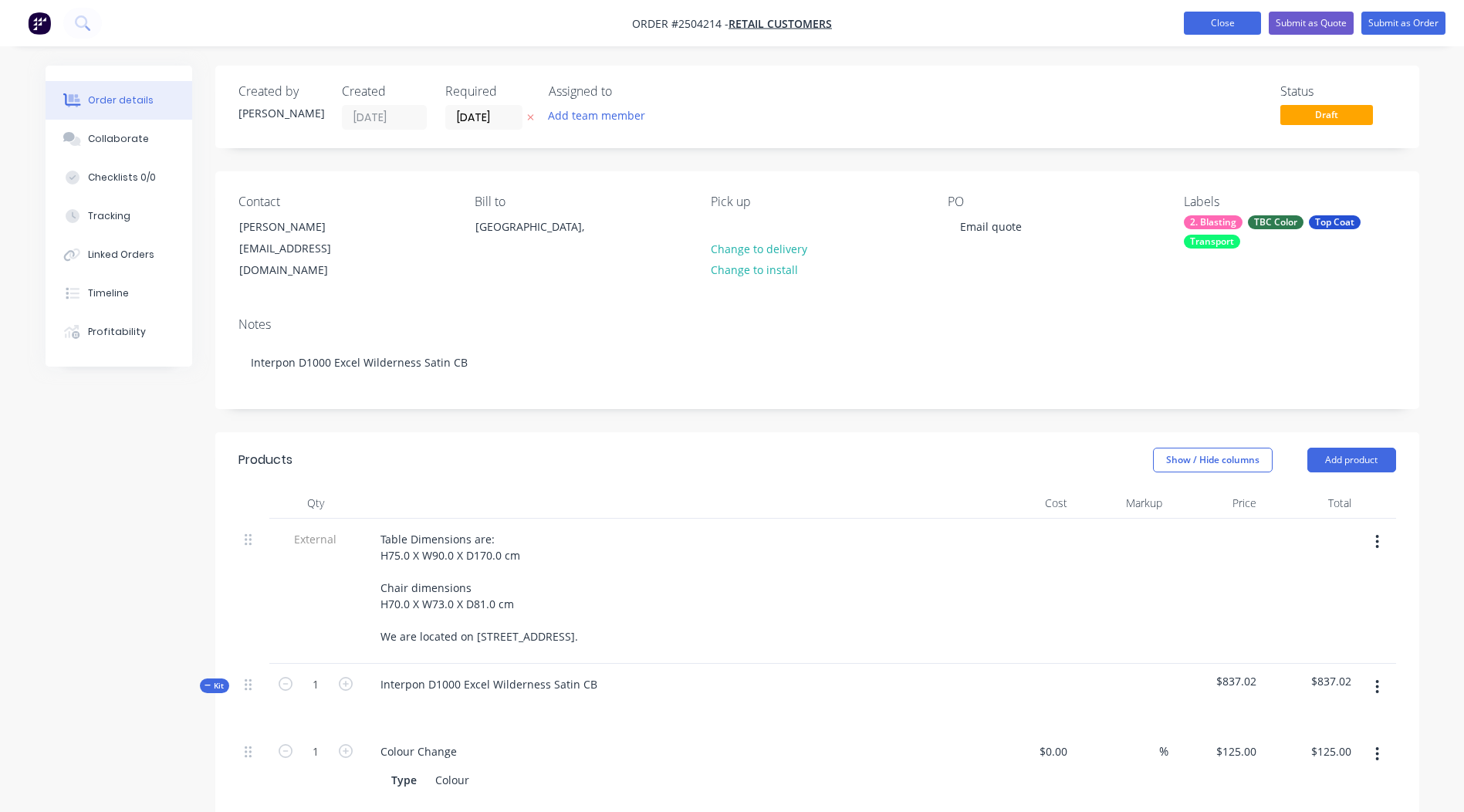
click at [1216, 20] on button "Close" at bounding box center [1222, 22] width 77 height 23
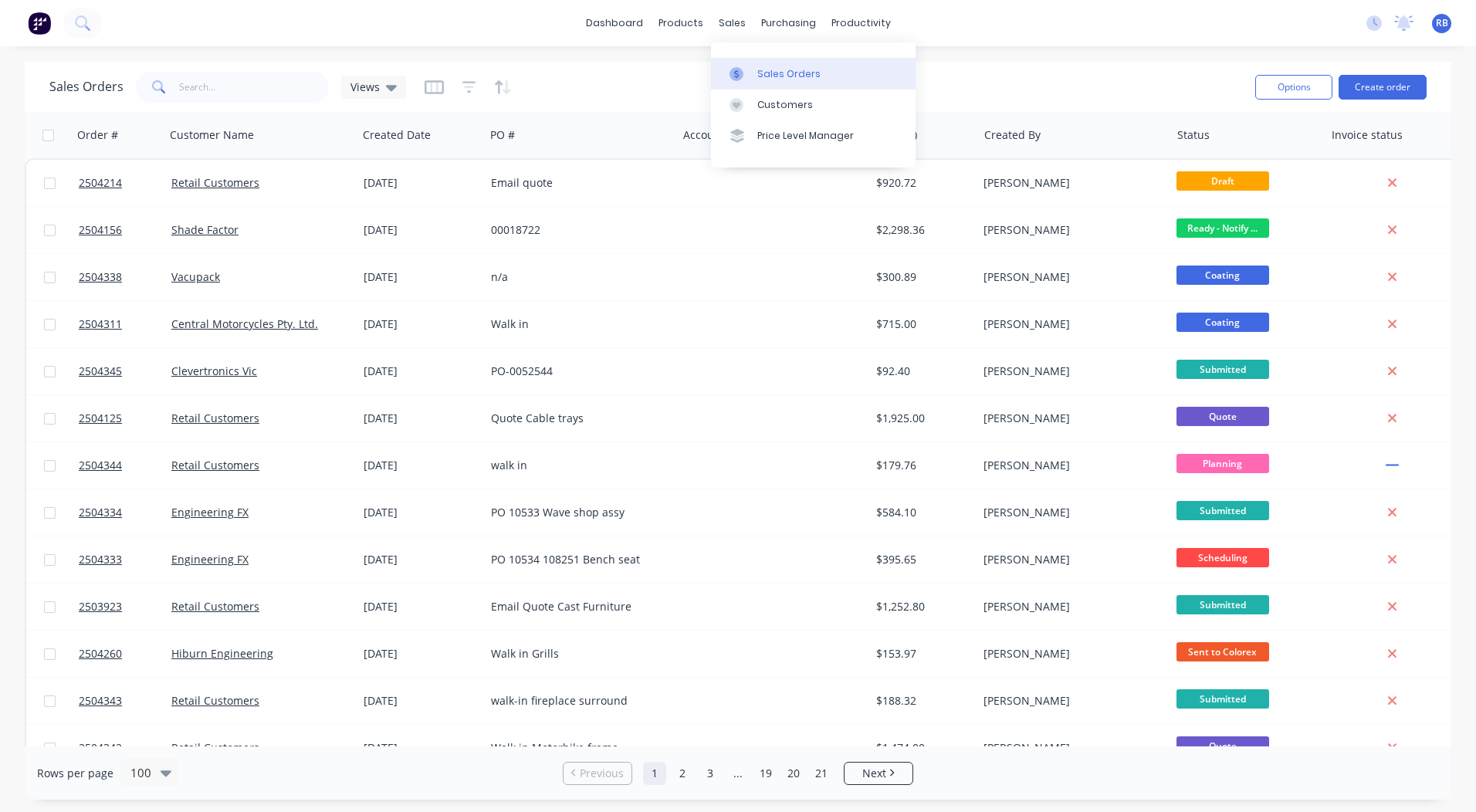
click at [766, 75] on div "Sales Orders" at bounding box center [789, 73] width 63 height 14
click at [626, 18] on link "dashboard" at bounding box center [614, 22] width 72 height 23
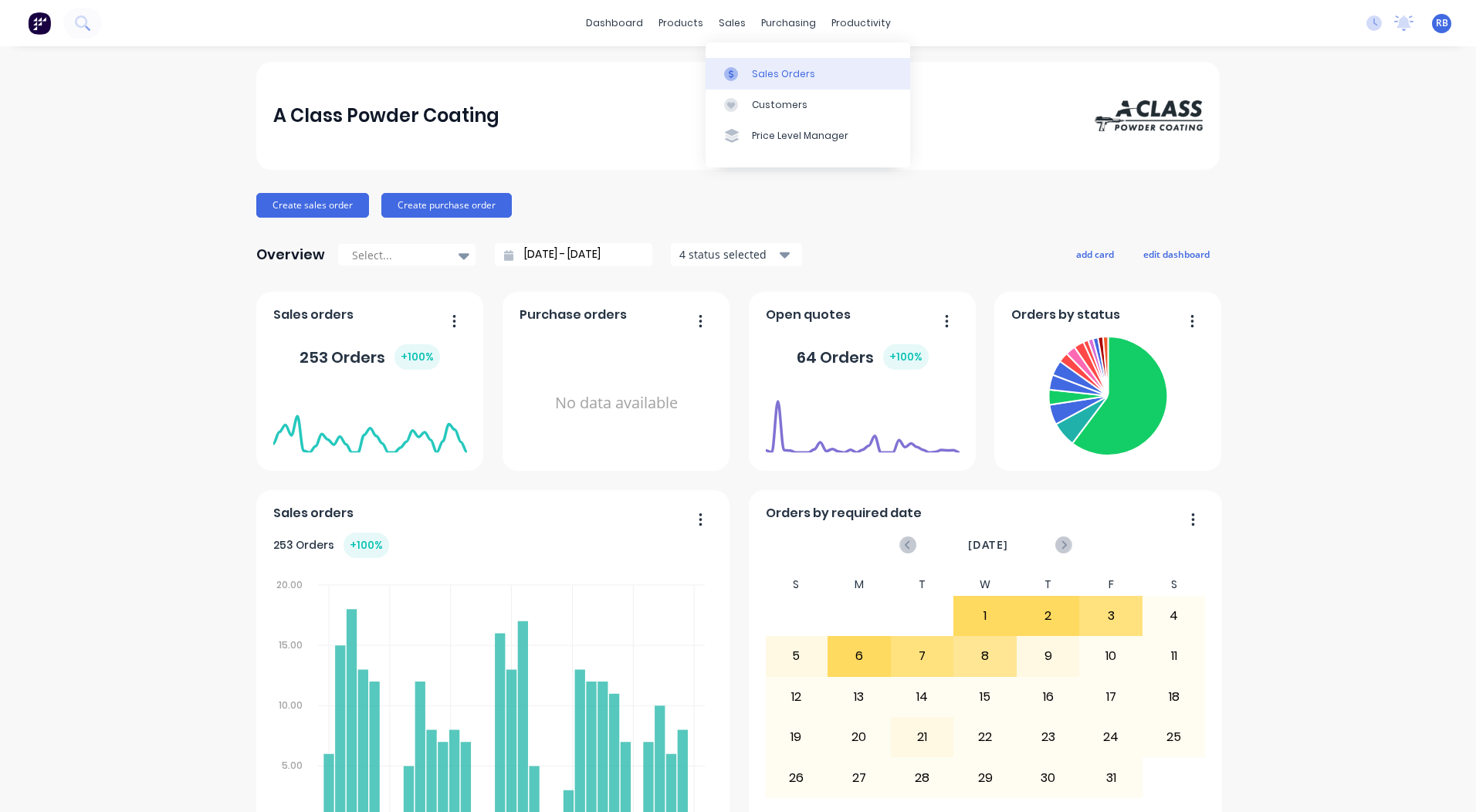
click at [751, 65] on link "Sales Orders" at bounding box center [808, 72] width 204 height 31
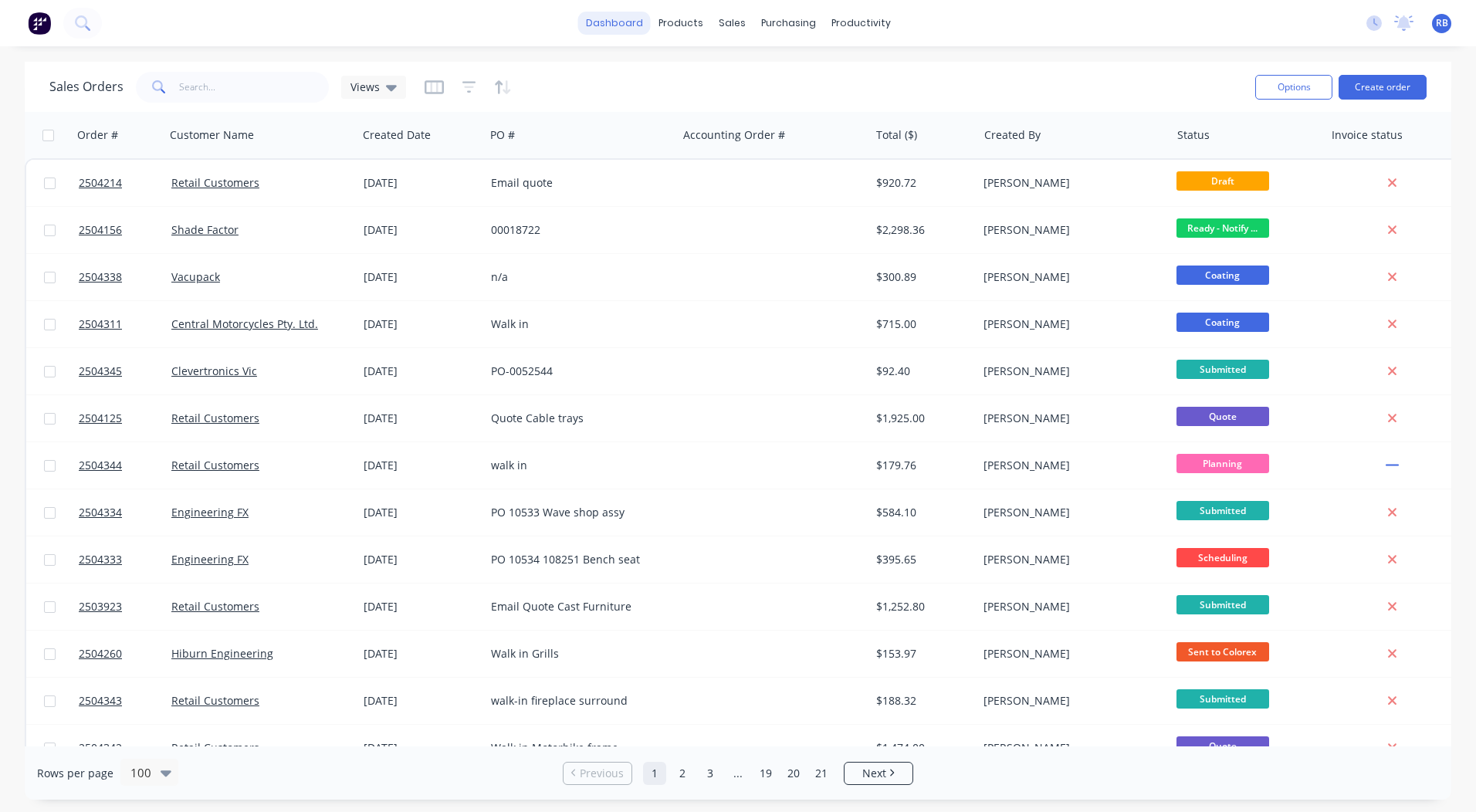
click at [639, 25] on link "dashboard" at bounding box center [614, 22] width 72 height 23
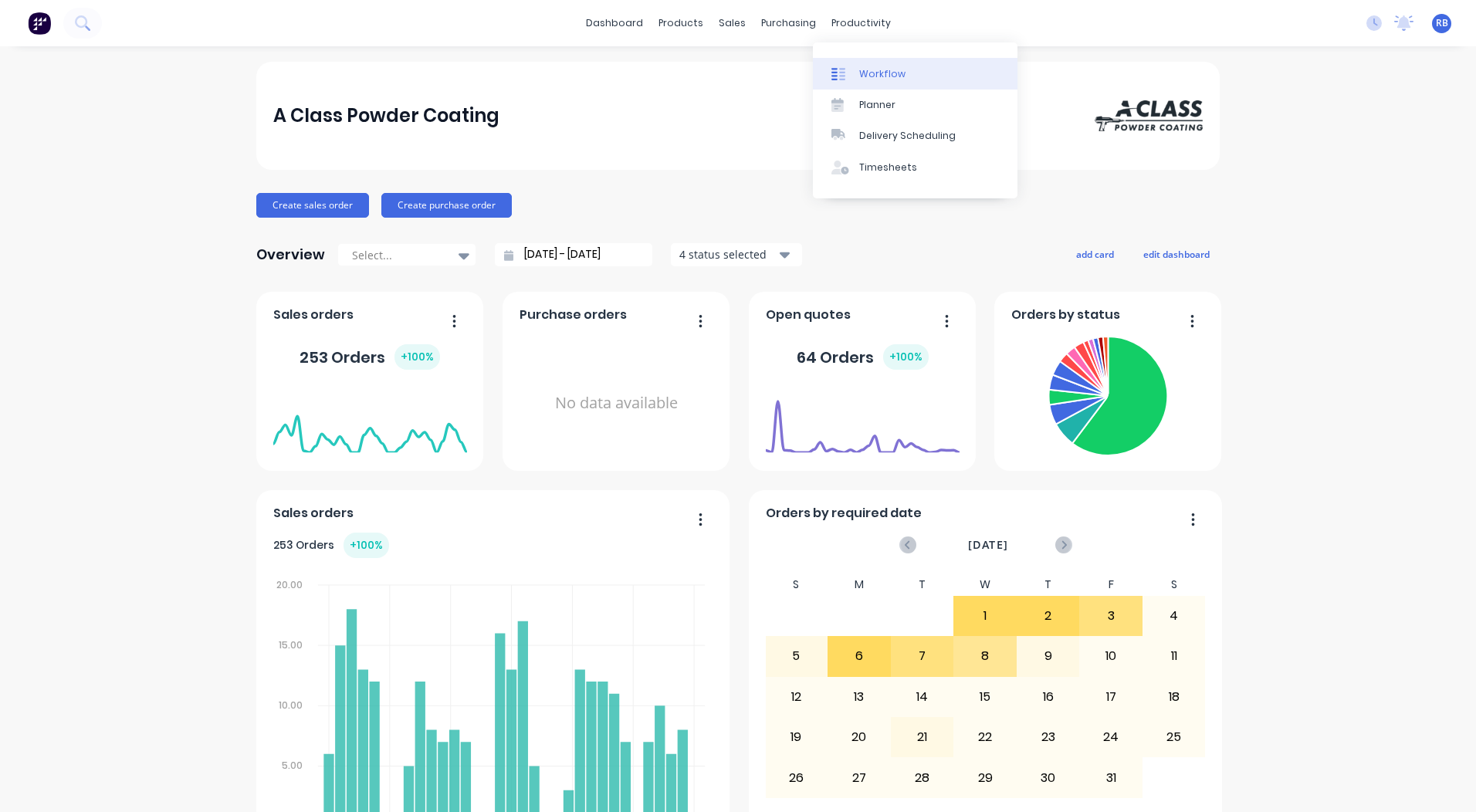
click at [880, 68] on div "Workflow" at bounding box center [882, 73] width 46 height 14
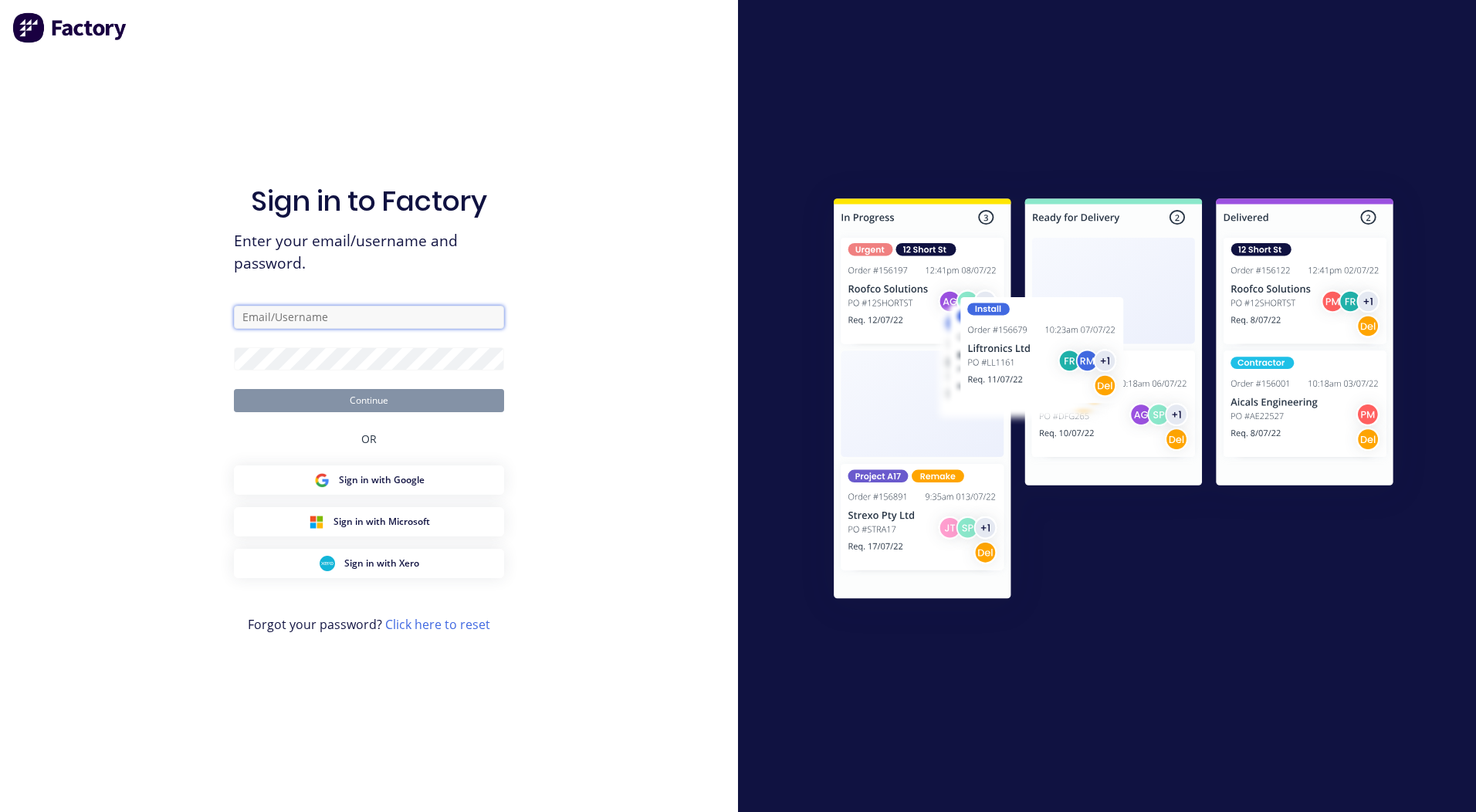
click at [290, 318] on input "text" at bounding box center [369, 317] width 270 height 23
type input "[PERSON_NAME][EMAIL_ADDRESS][DOMAIN_NAME]"
click at [234, 389] on button "Continue" at bounding box center [369, 400] width 270 height 23
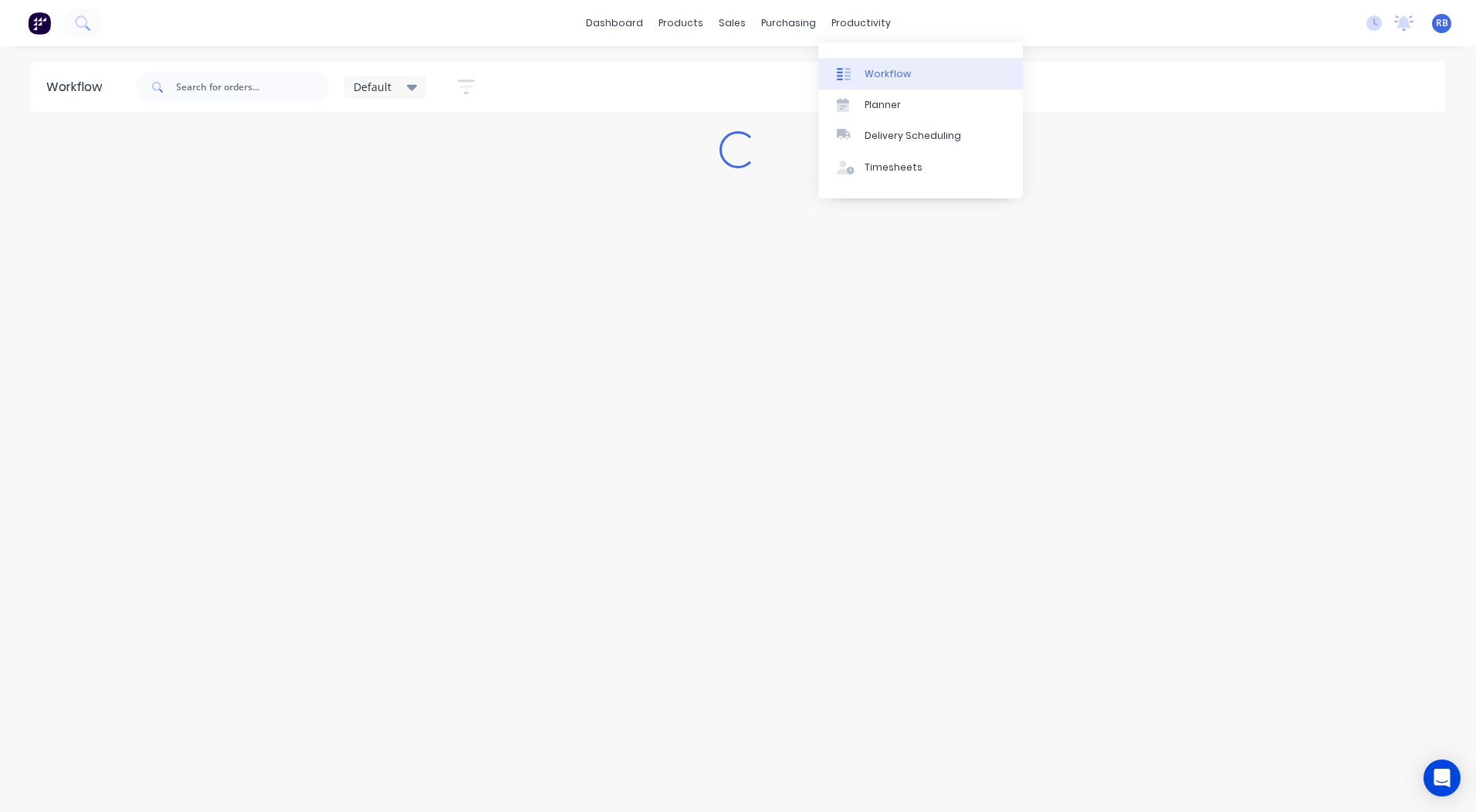
drag, startPoint x: 870, startPoint y: 62, endPoint x: 863, endPoint y: 59, distance: 7.6
click at [870, 62] on link "Workflow" at bounding box center [920, 72] width 204 height 31
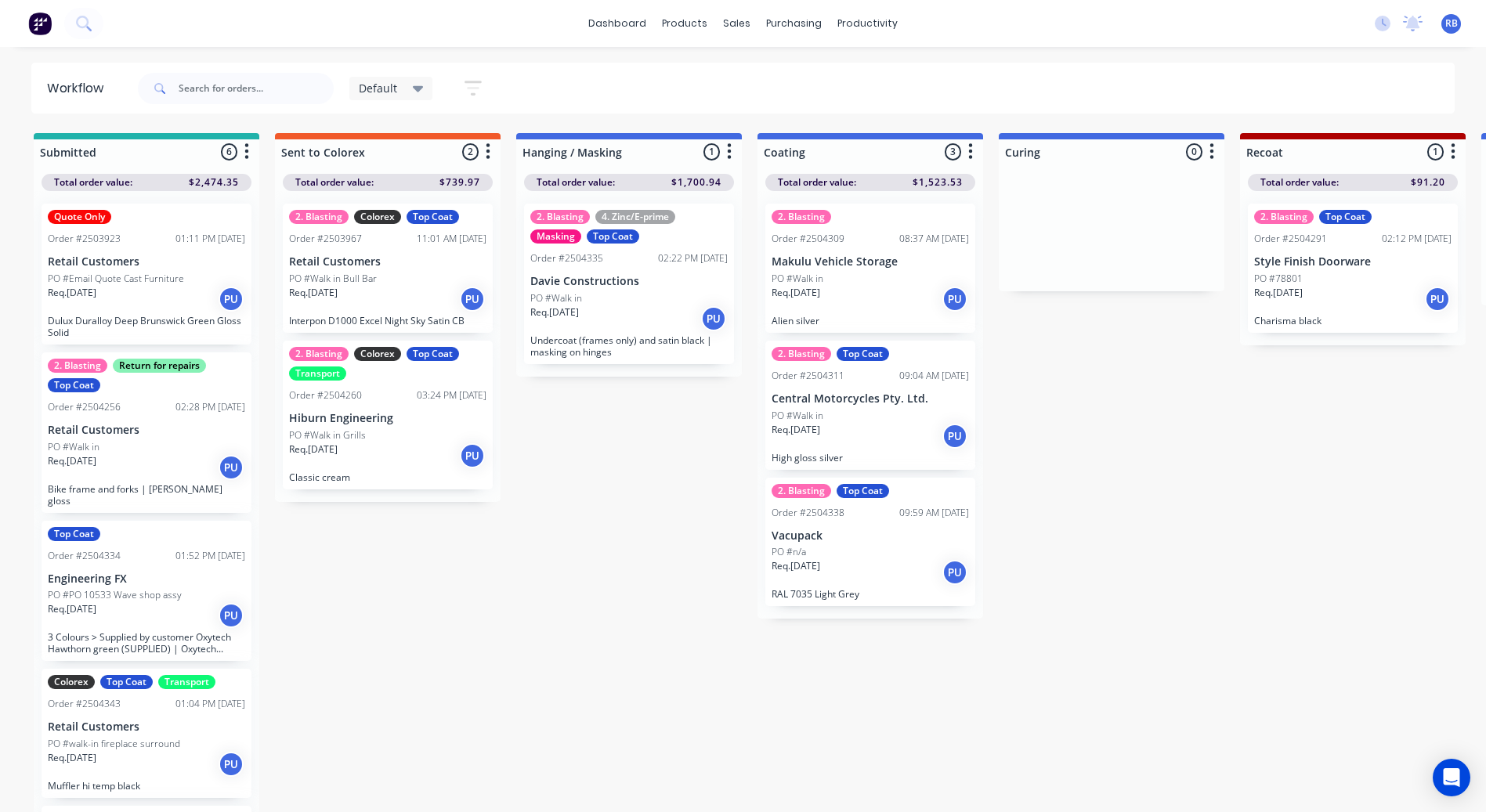
drag, startPoint x: 259, startPoint y: 233, endPoint x: 258, endPoint y: 241, distance: 8.1
click at [116, 354] on div "2. Blasting Return for repairs Top Coat Order #2504256 02:28 PM [DATE] Retail C…" at bounding box center [146, 433] width 210 height 160
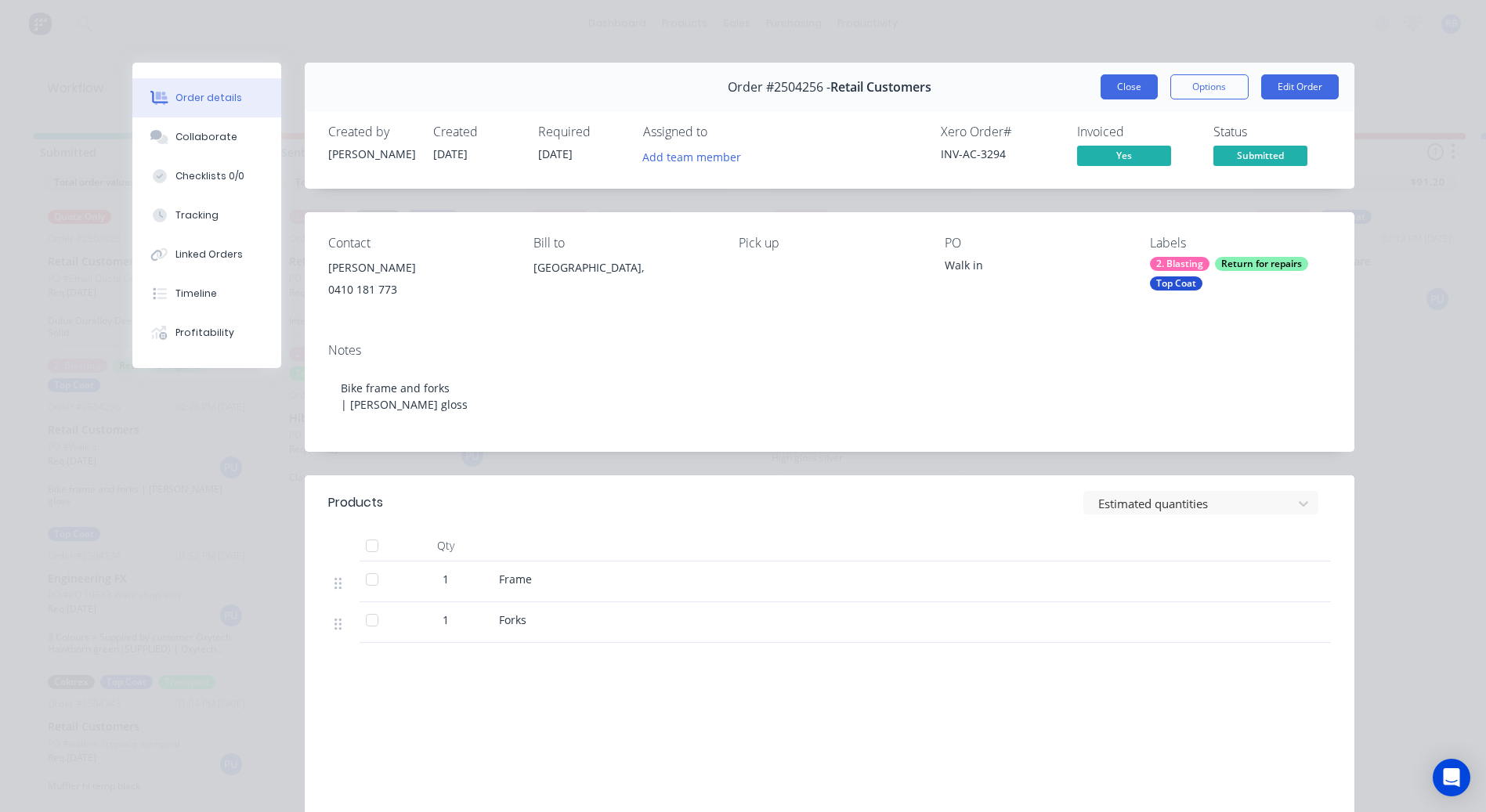
click at [1101, 84] on button "Close" at bounding box center [1129, 87] width 58 height 25
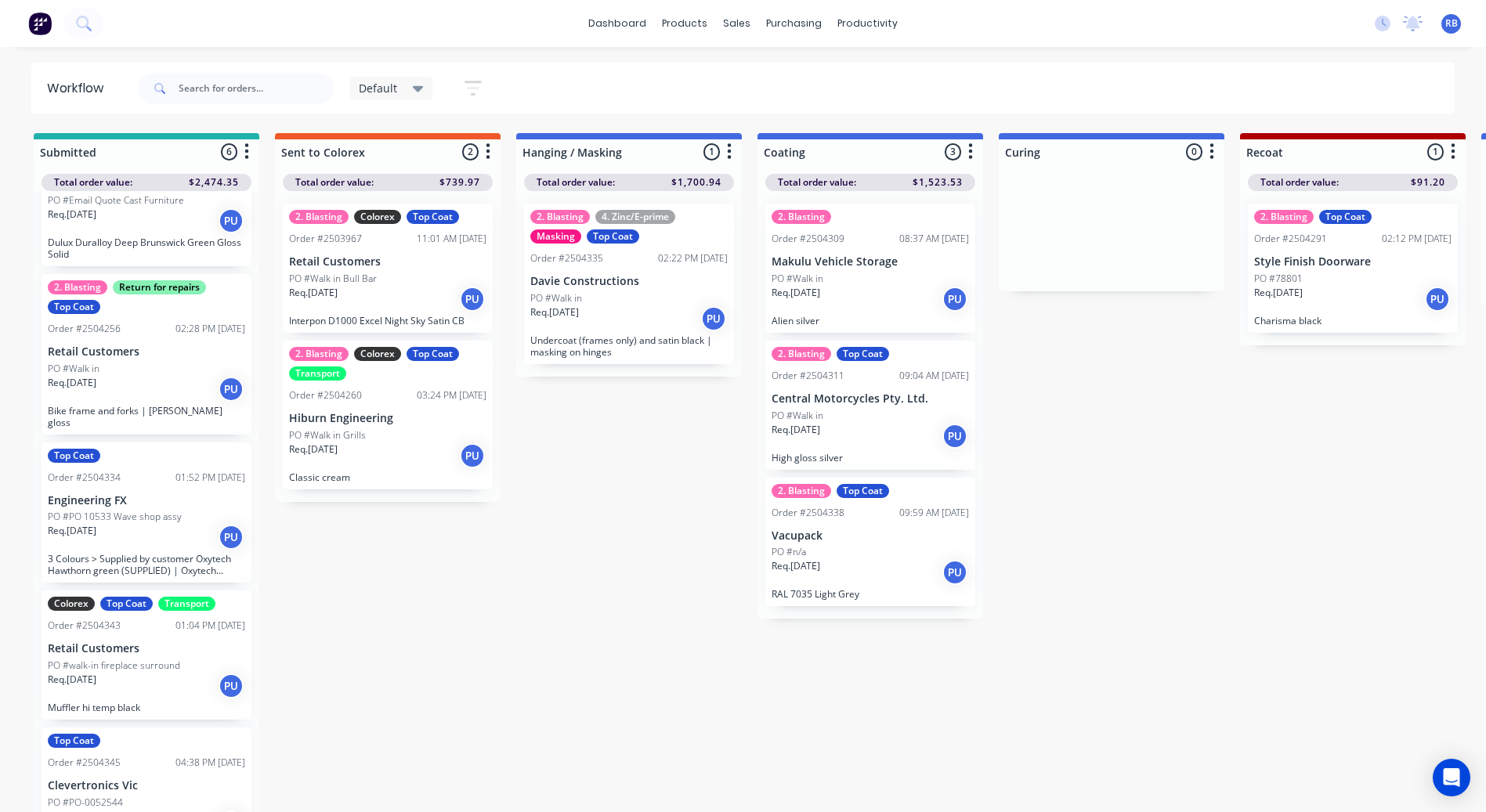
scroll to position [157, 0]
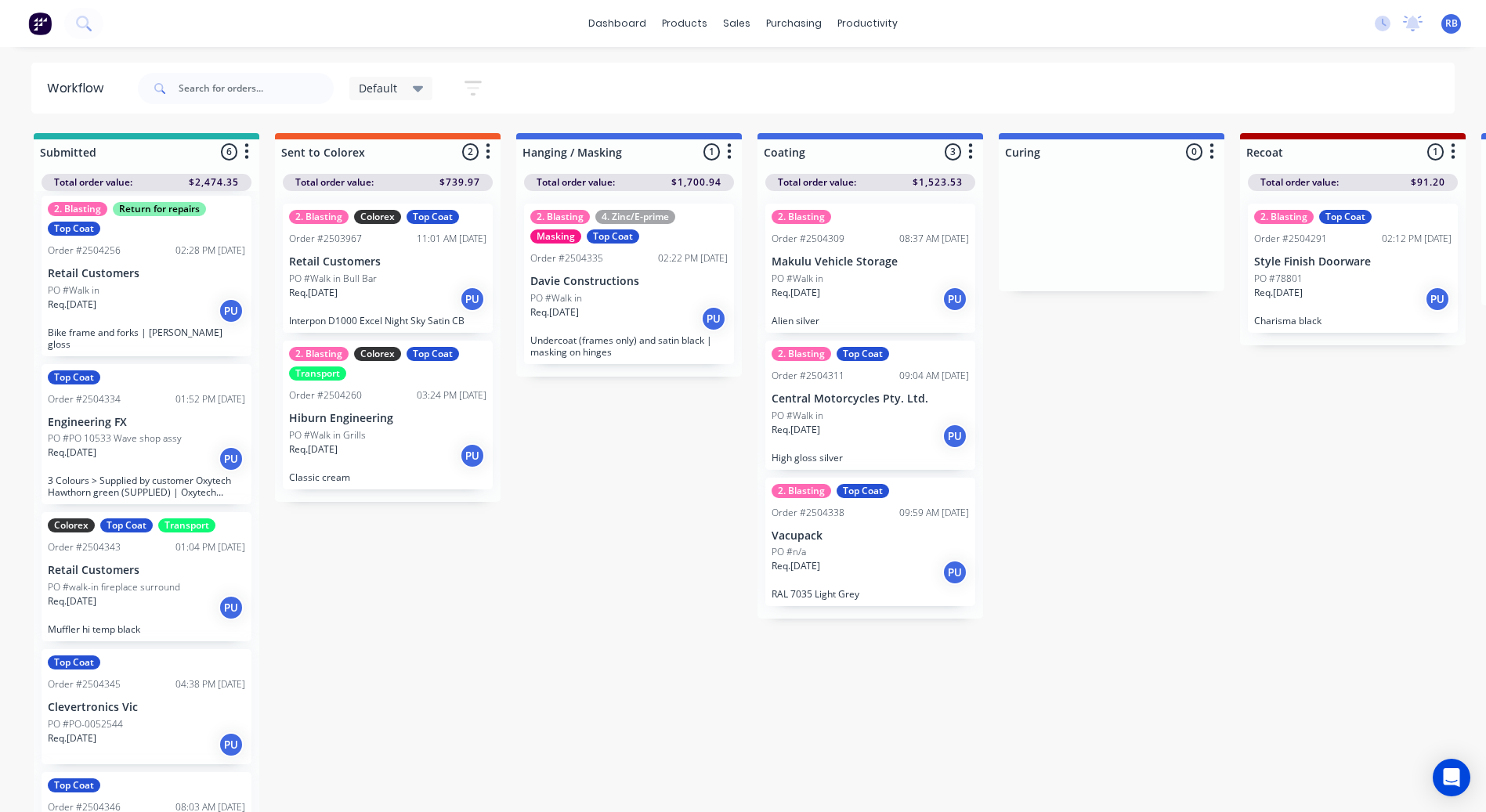
click at [145, 608] on div "Req. [DATE] PU" at bounding box center [146, 607] width 197 height 26
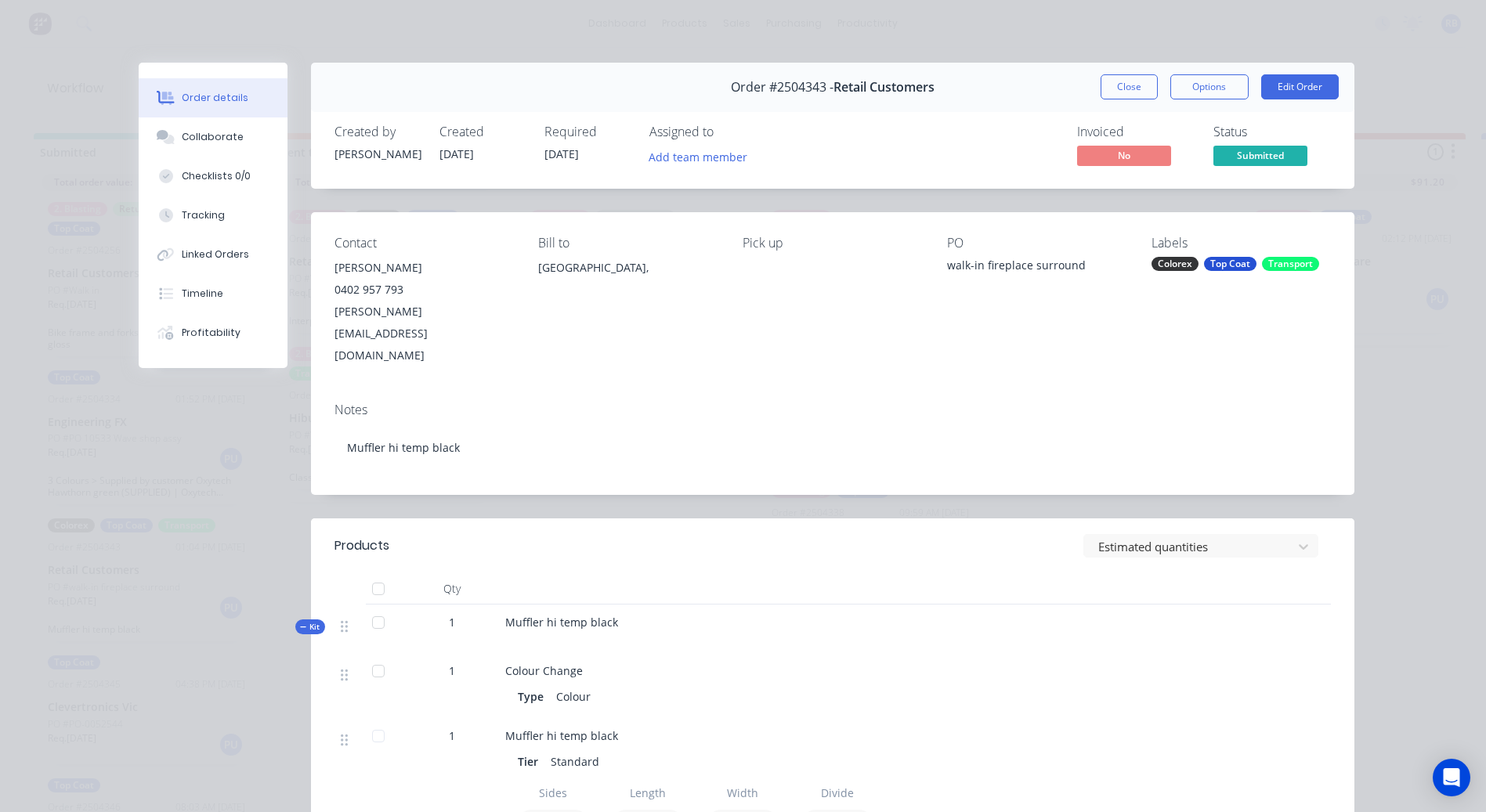
click at [1106, 82] on button "Close" at bounding box center [1129, 87] width 58 height 25
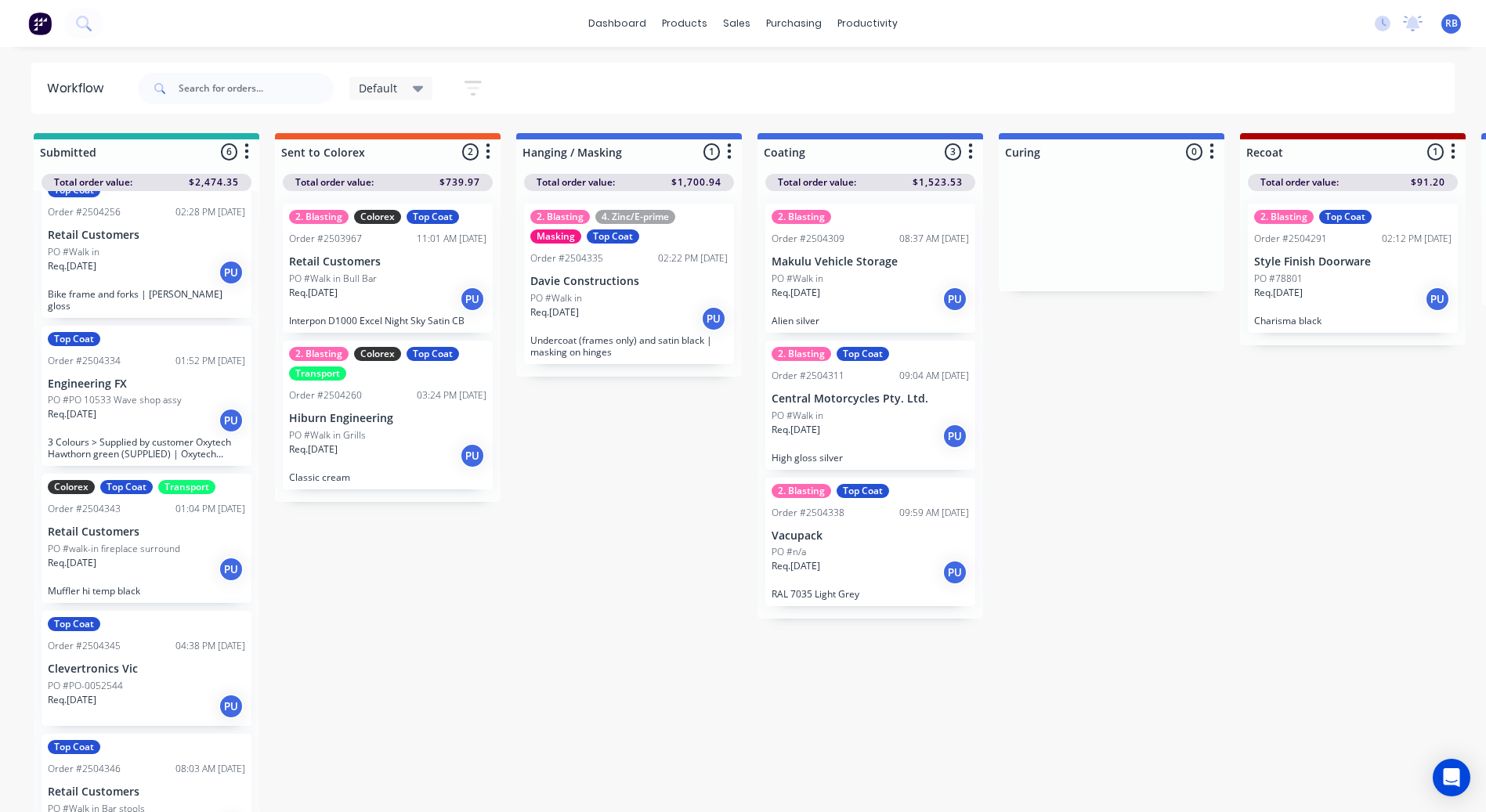
scroll to position [232, 0]
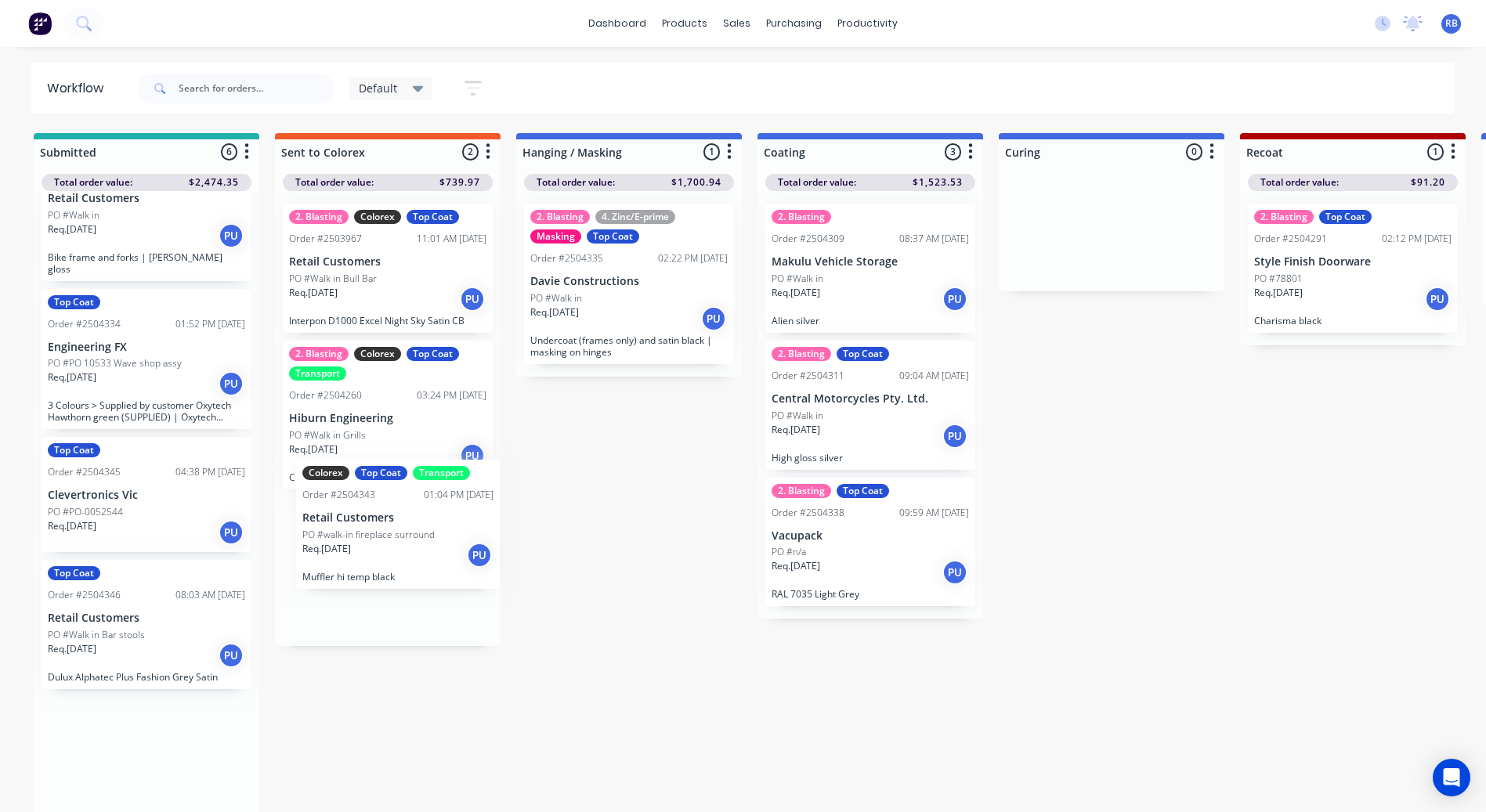
drag, startPoint x: 110, startPoint y: 494, endPoint x: 353, endPoint y: 538, distance: 247.0
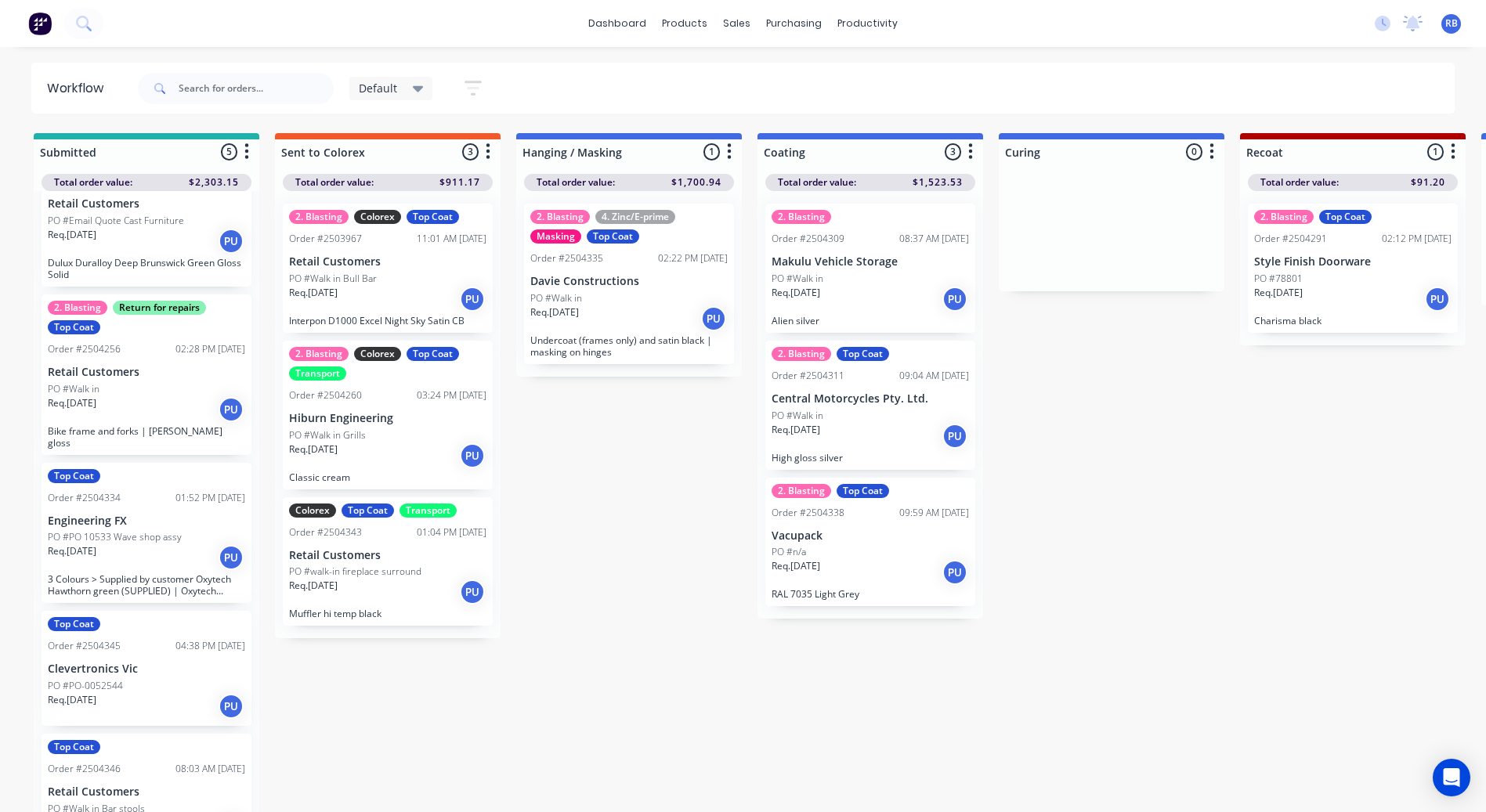
scroll to position [0, 0]
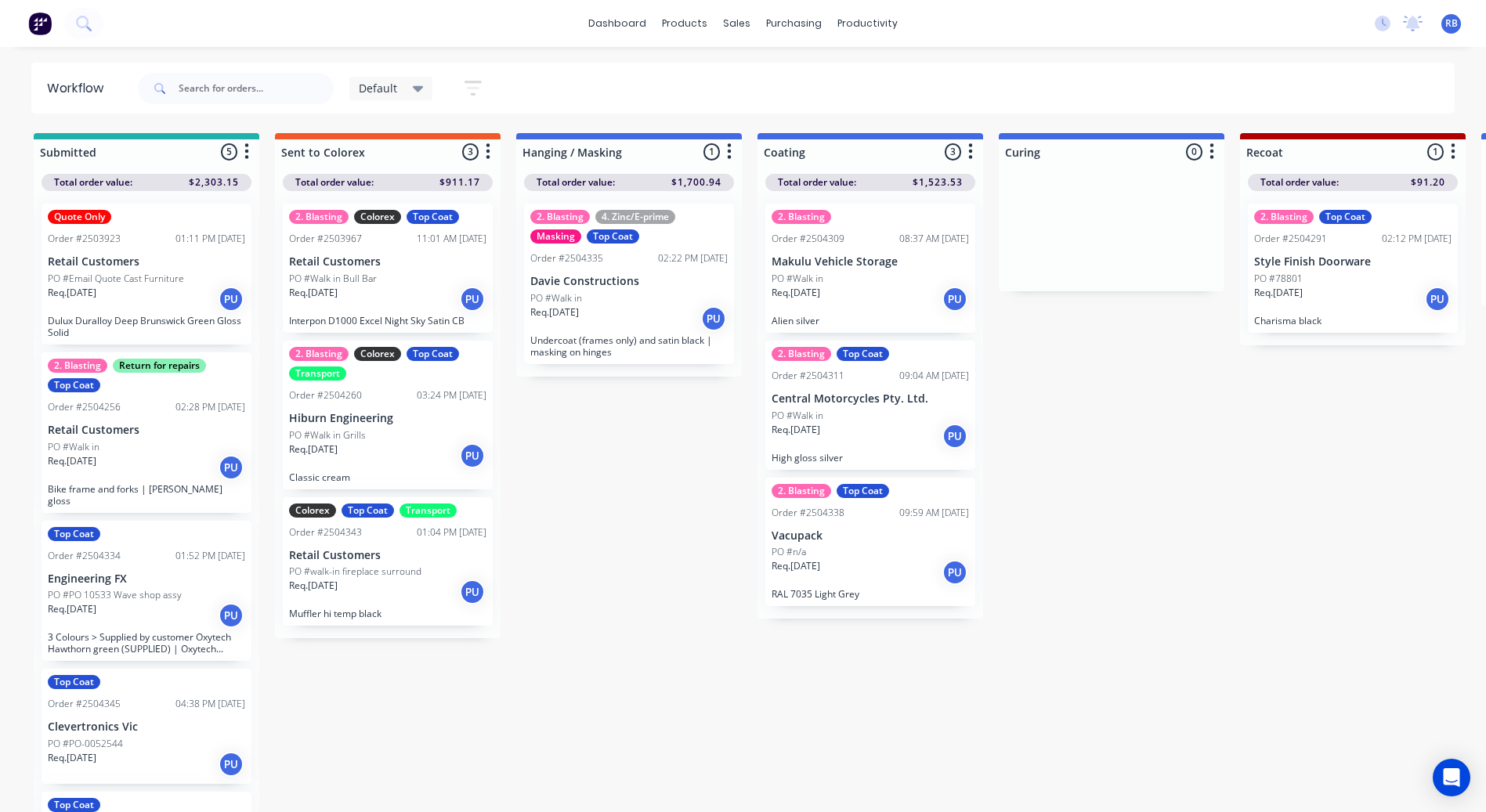
click at [137, 269] on div "Quote Only Order #2503923 01:11 PM [DATE] Retail Customers PO #Email Quote Cast…" at bounding box center [146, 273] width 210 height 141
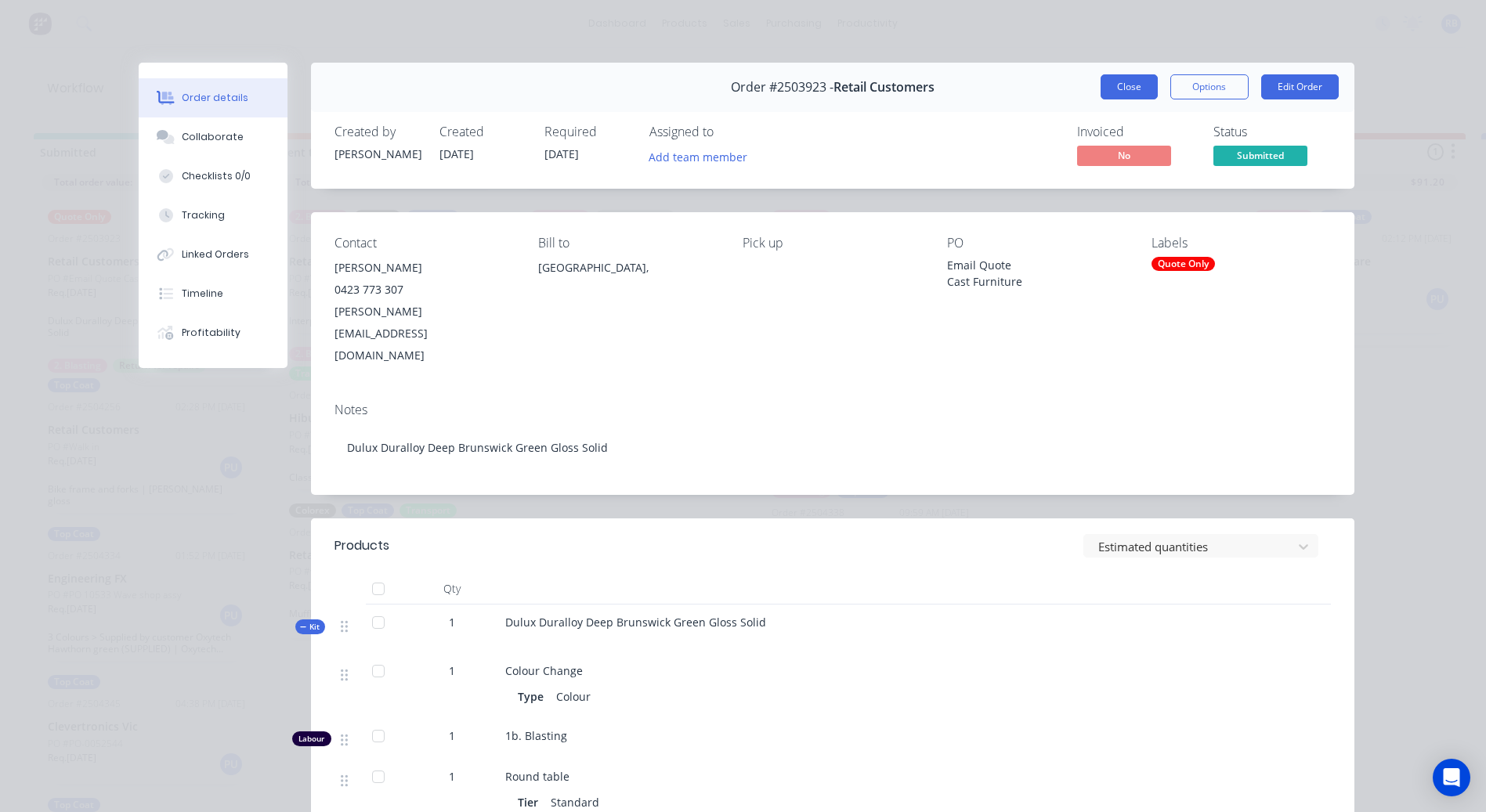
click at [1129, 85] on button "Close" at bounding box center [1129, 87] width 58 height 25
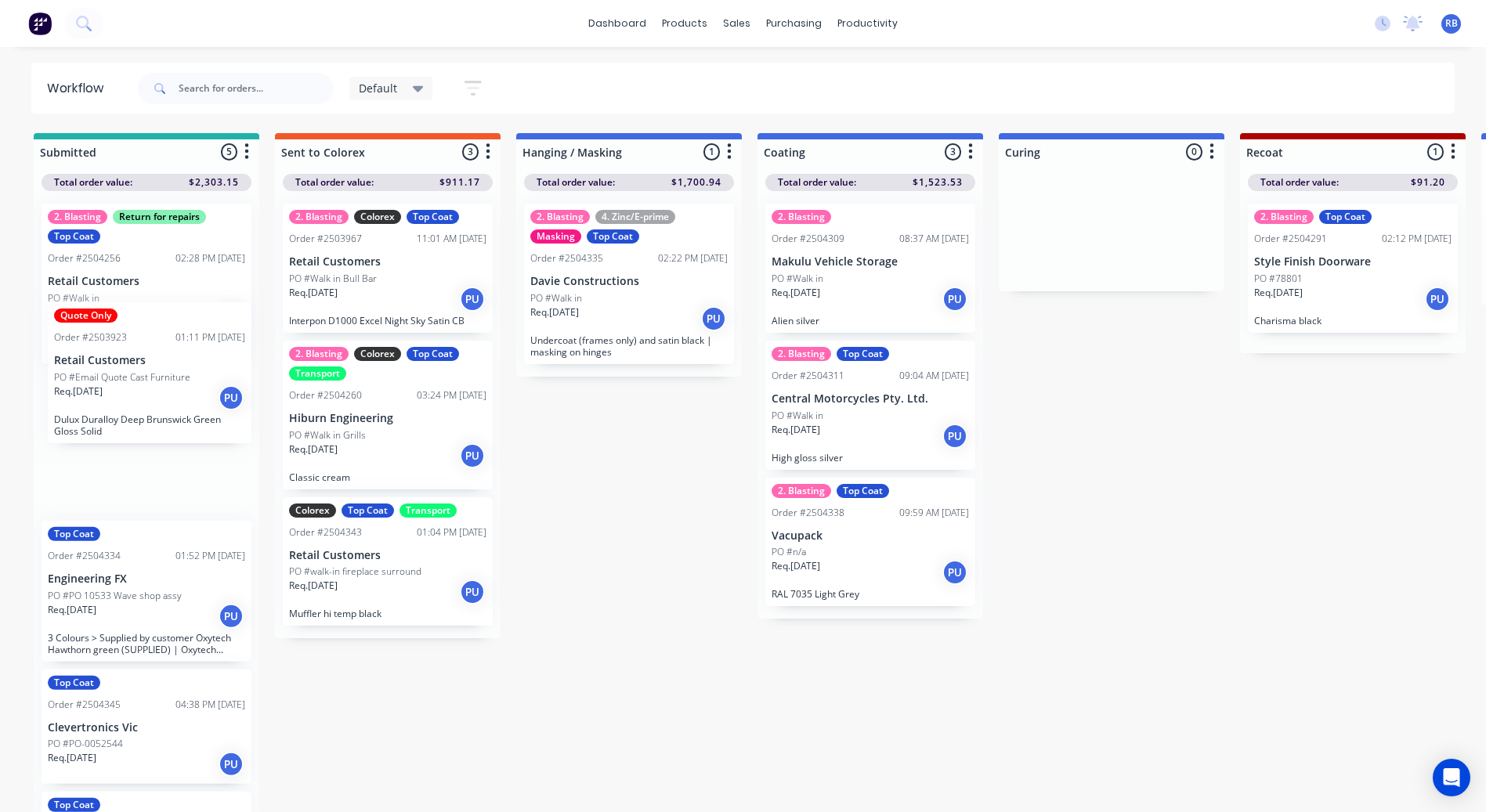
drag, startPoint x: 128, startPoint y: 257, endPoint x: 145, endPoint y: 362, distance: 106.4
click at [149, 360] on div "Quote Only Order #2503923 01:11 PM [DATE] Retail Customers PO #Email Quote Cast…" at bounding box center [146, 504] width 225 height 624
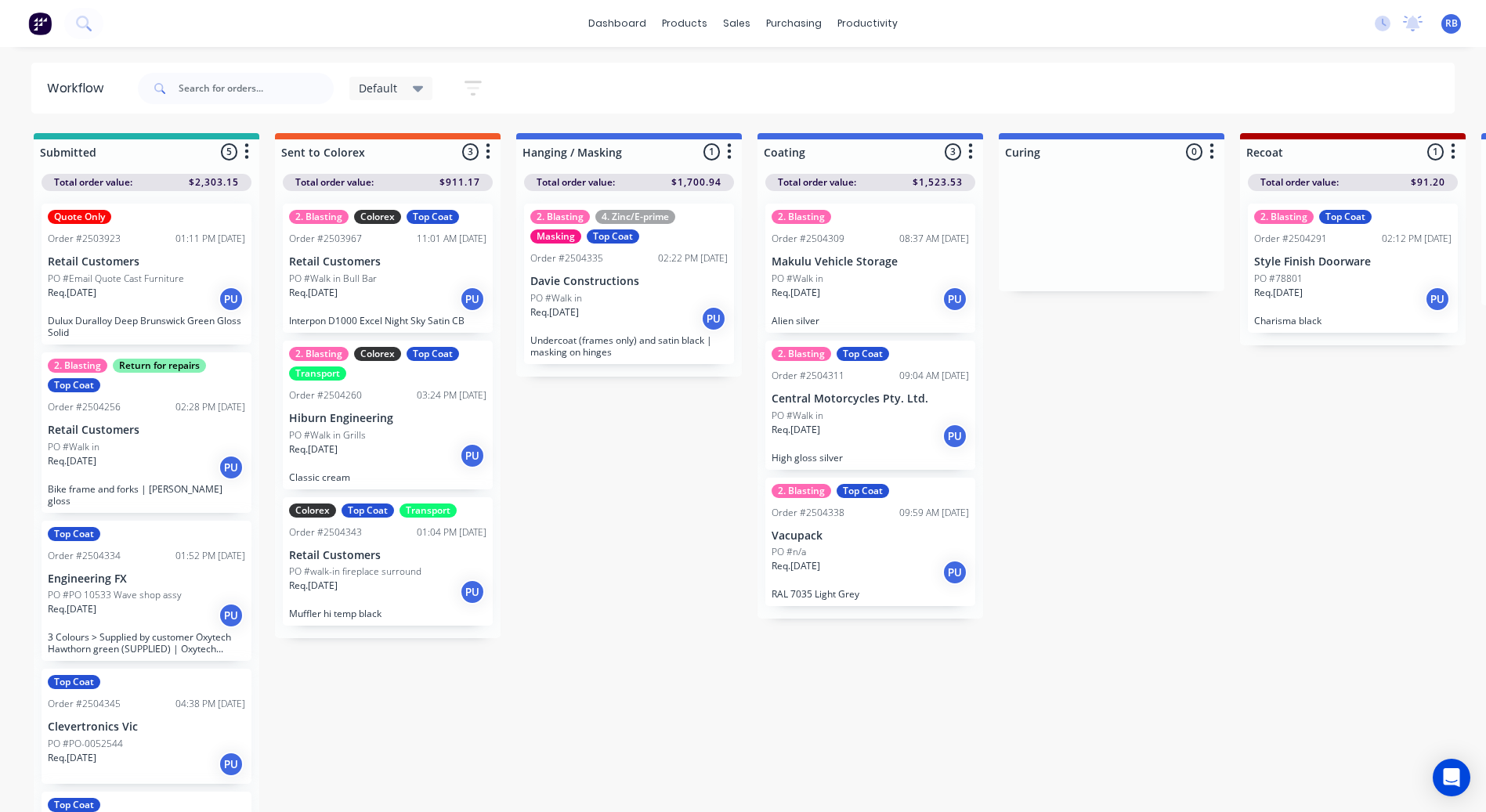
click at [109, 395] on div "2. Blasting Return for repairs Top Coat Order #2504256 02:28 PM [DATE] Retail C…" at bounding box center [146, 433] width 210 height 160
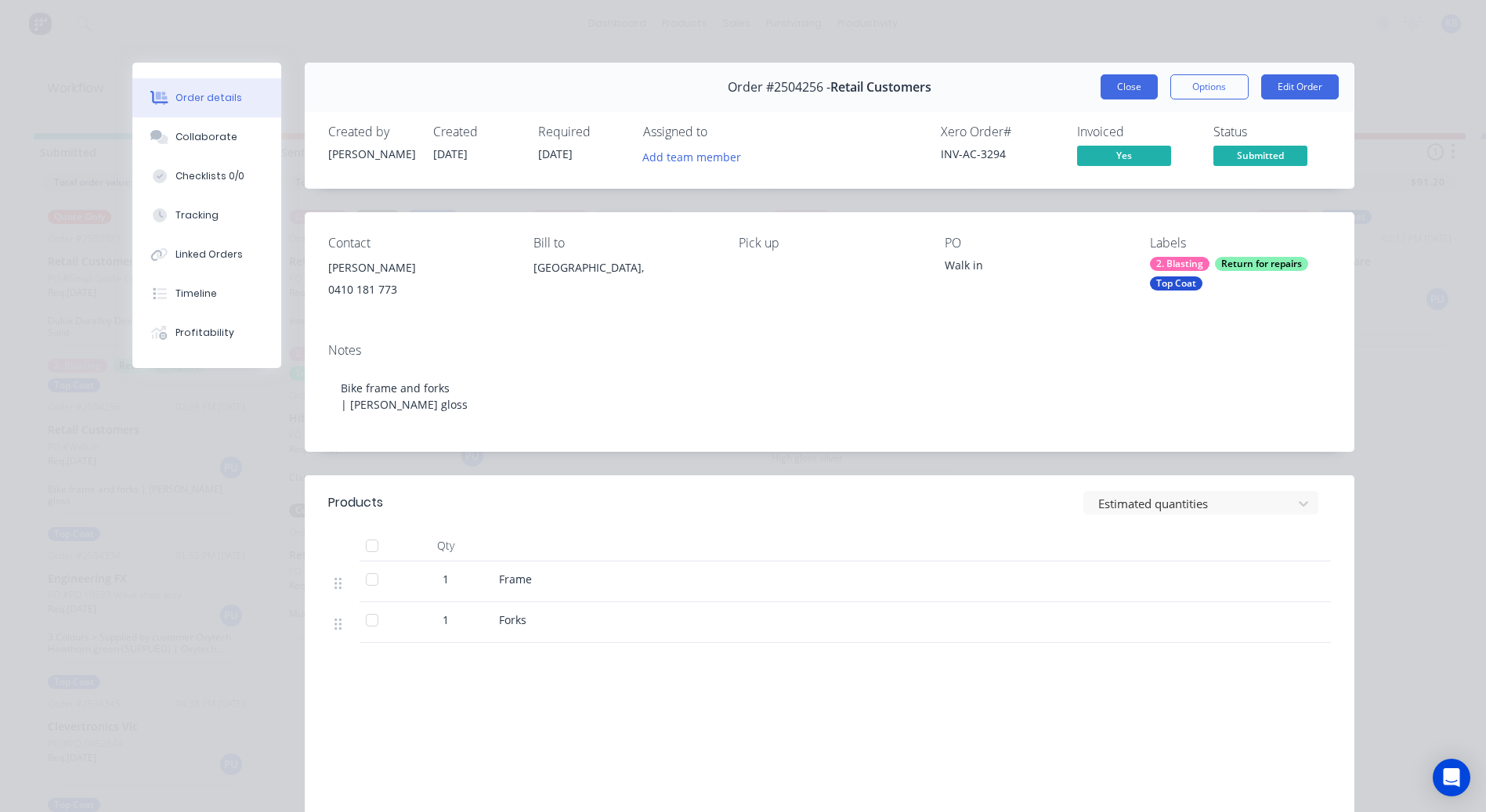
click at [1125, 80] on button "Close" at bounding box center [1129, 87] width 58 height 25
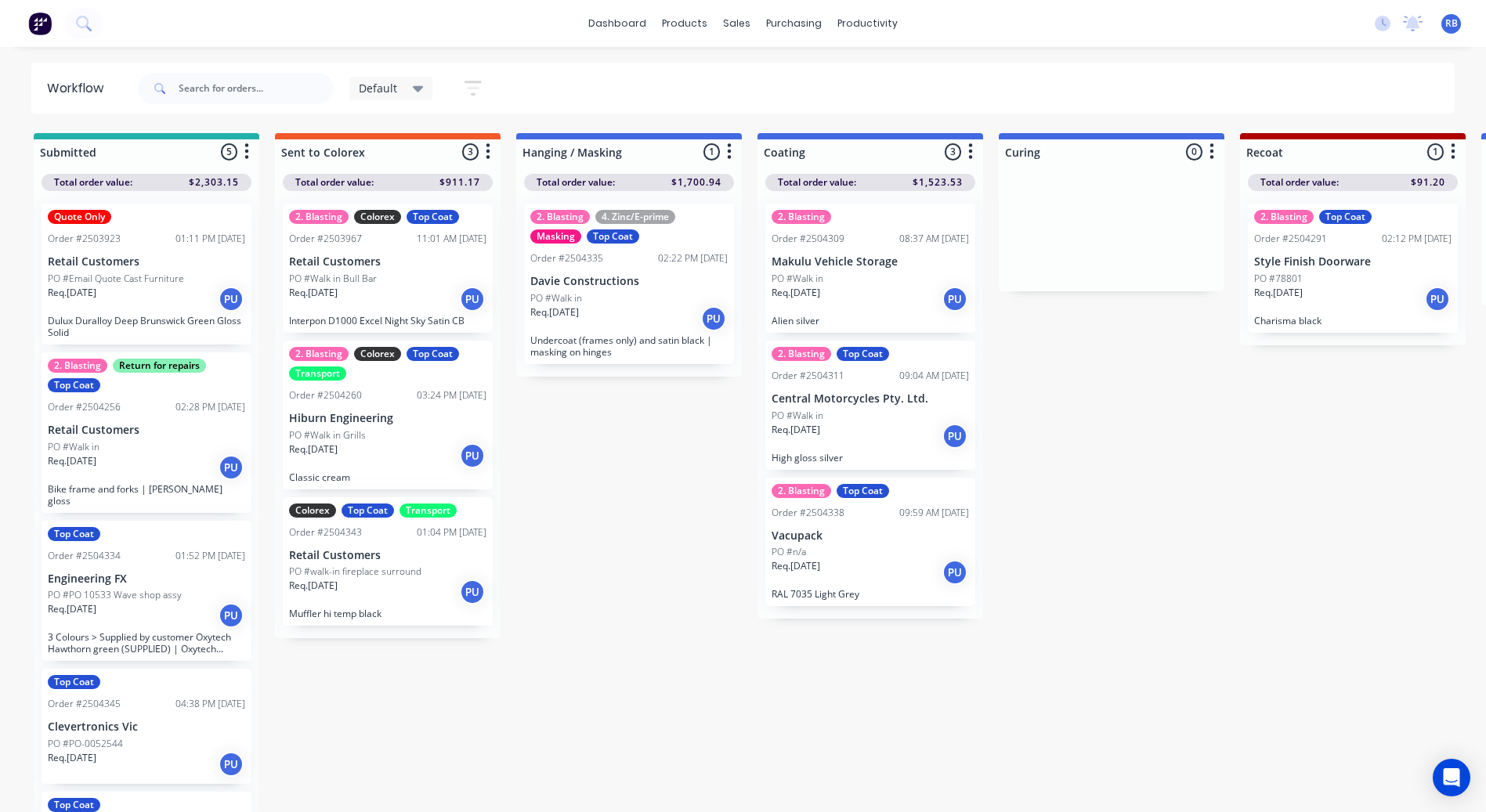
click at [126, 281] on p "PO #Email Quote Cast Furniture" at bounding box center [116, 278] width 136 height 14
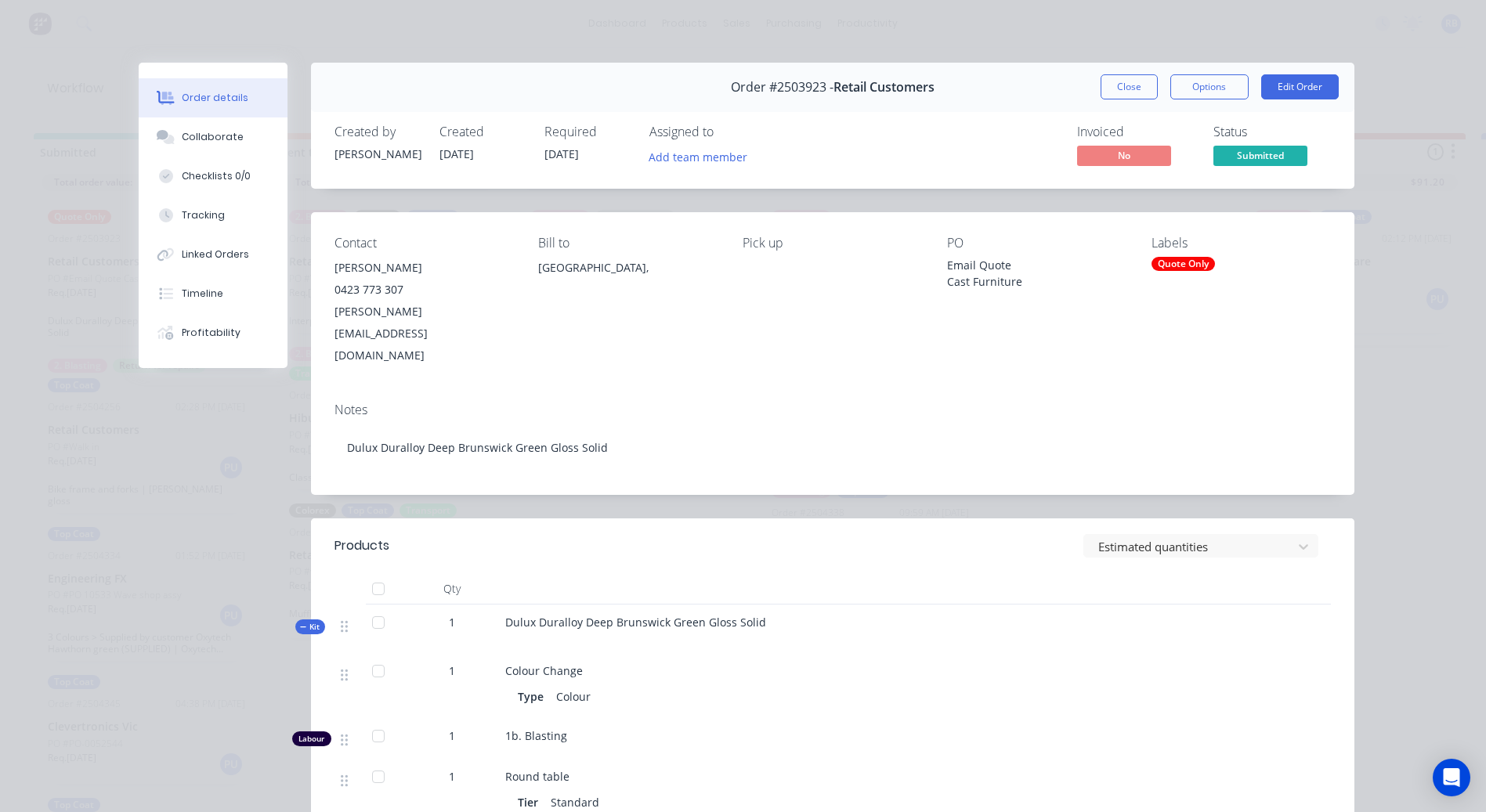
click at [1257, 159] on span "Submitted" at bounding box center [1261, 155] width 94 height 20
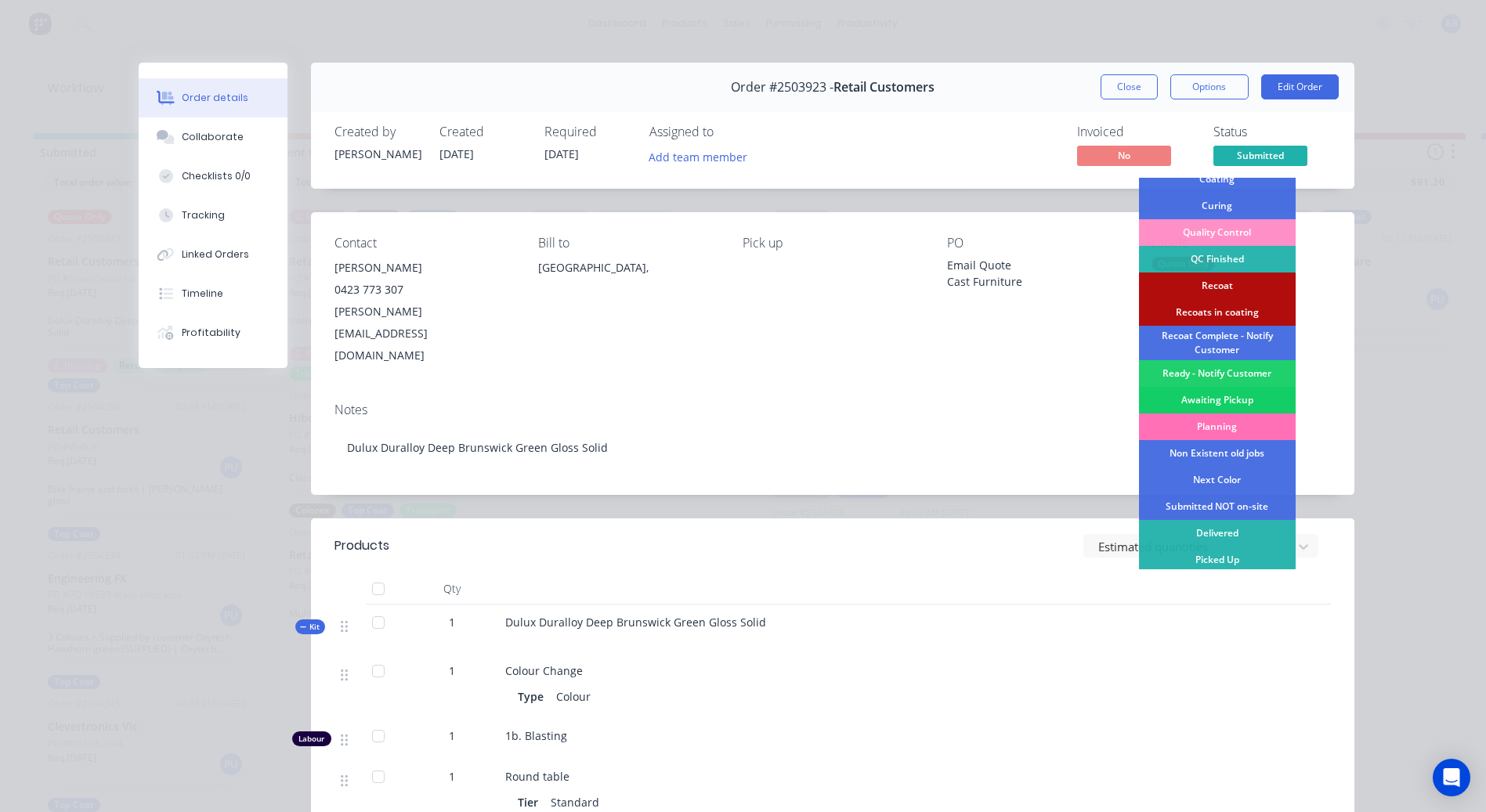
scroll to position [389, 0]
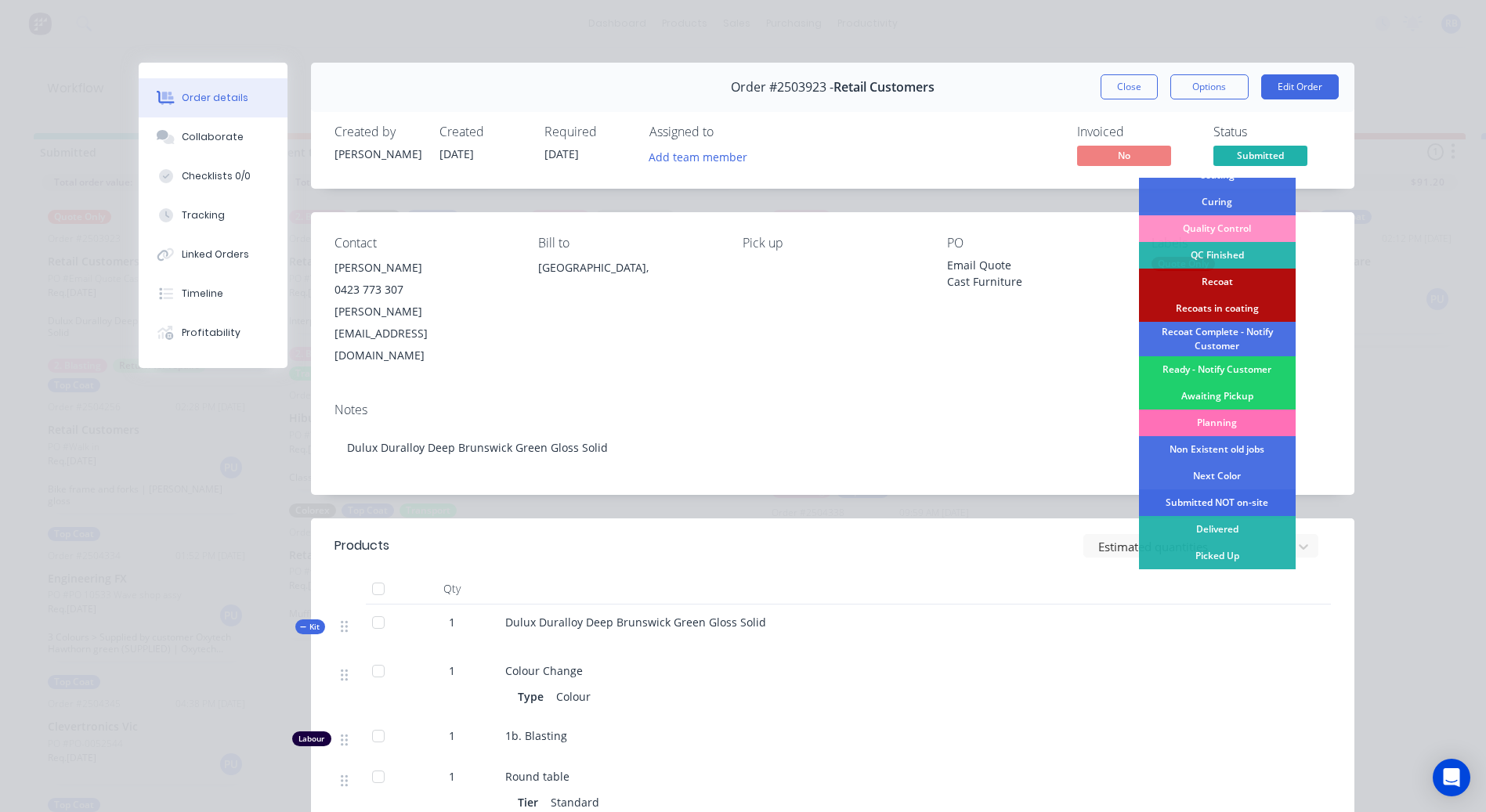
click at [1238, 505] on div "Submitted NOT on-site" at bounding box center [1217, 503] width 157 height 26
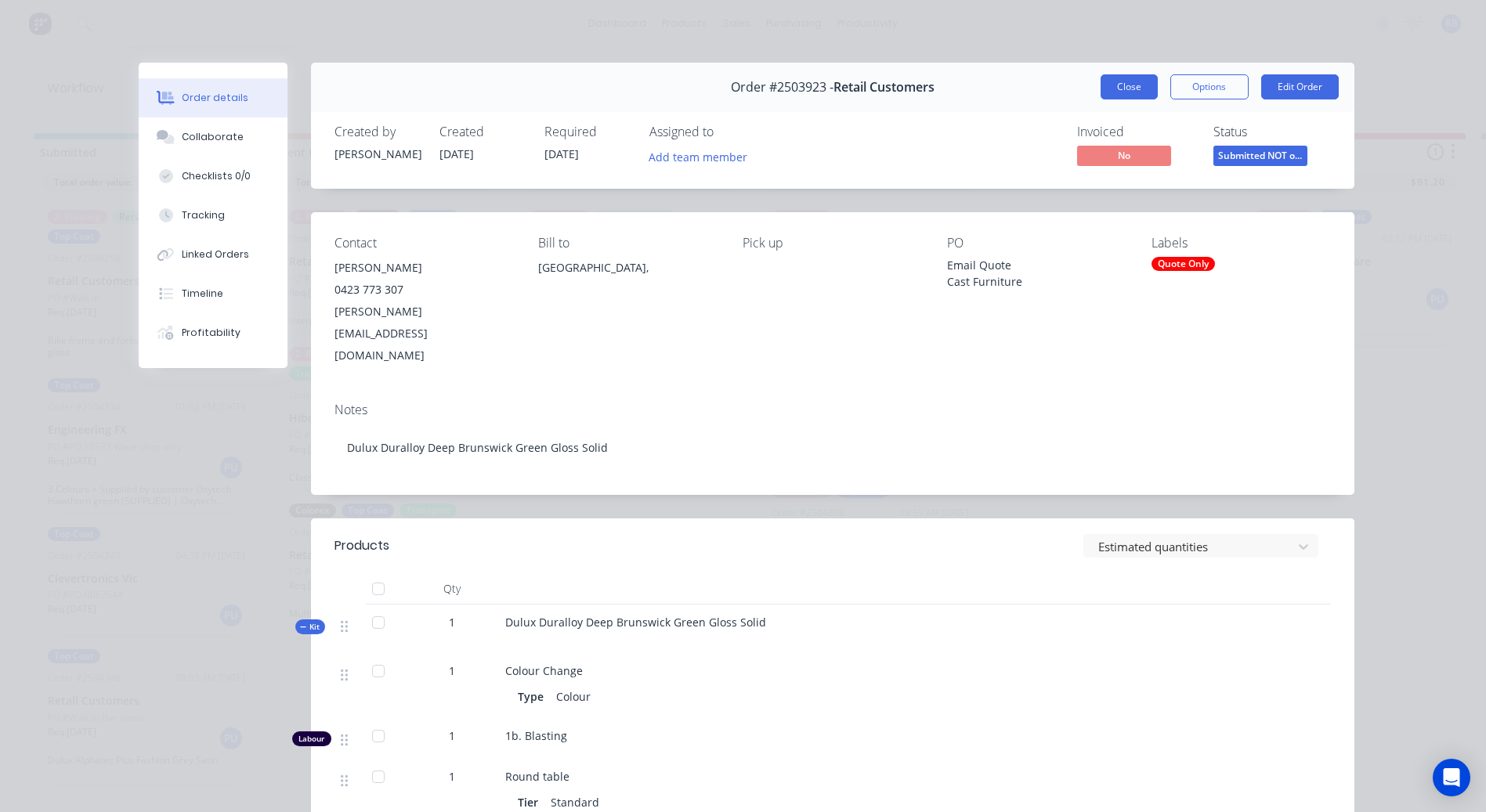
click at [1138, 87] on button "Close" at bounding box center [1129, 87] width 58 height 25
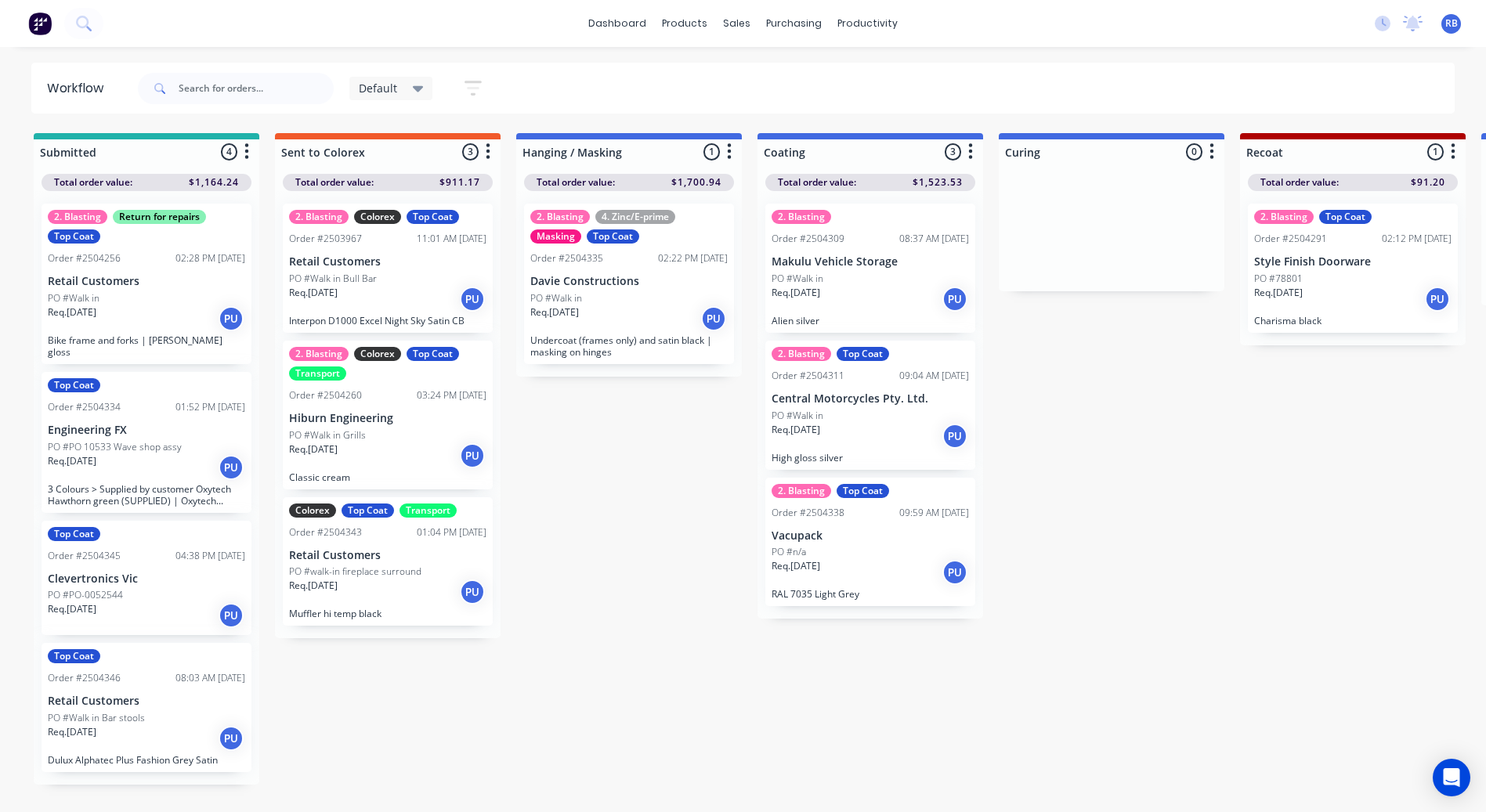
click at [142, 295] on div "PO #Walk in" at bounding box center [146, 298] width 197 height 14
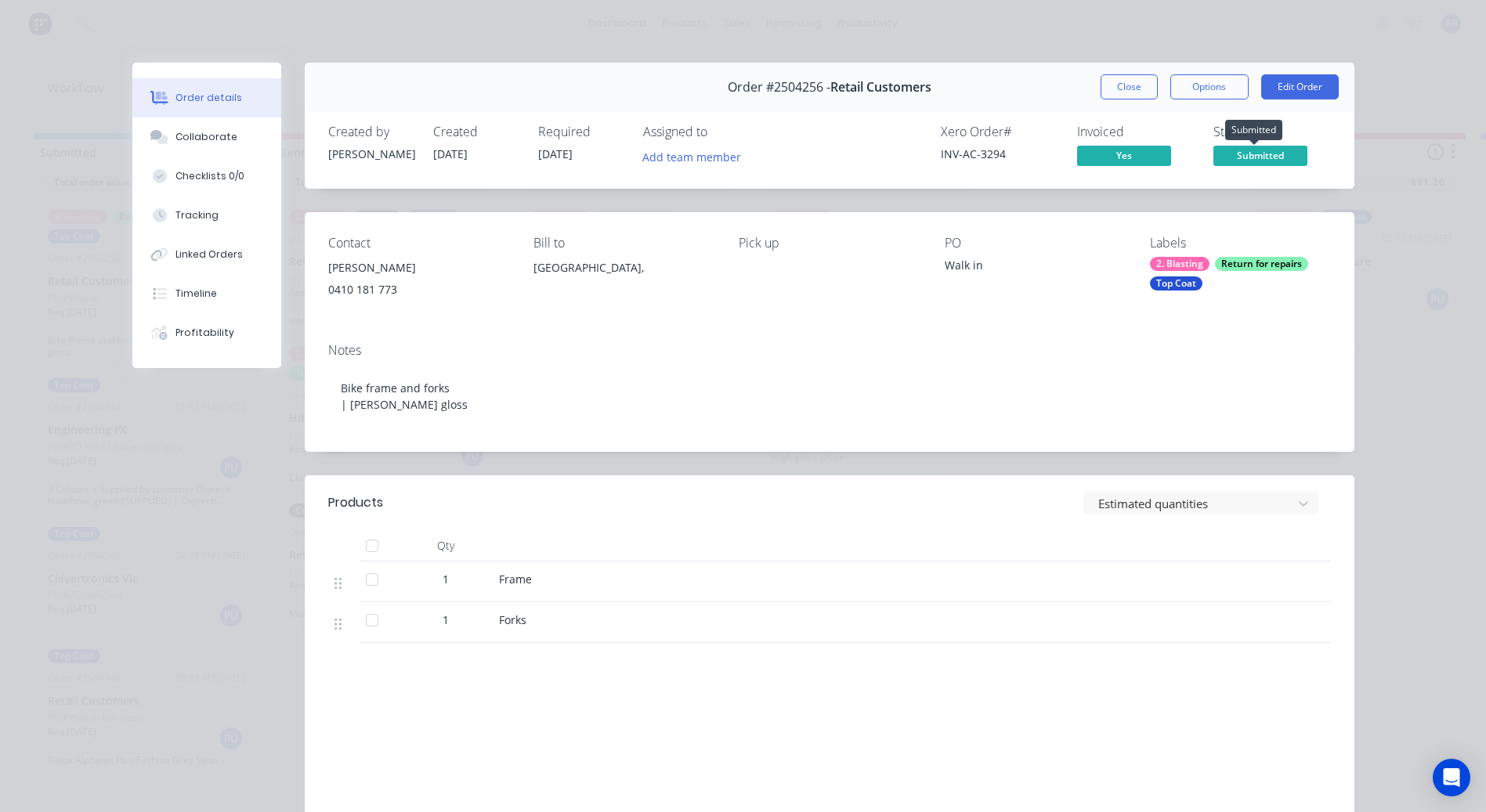
click at [1230, 154] on span "Submitted" at bounding box center [1261, 155] width 94 height 20
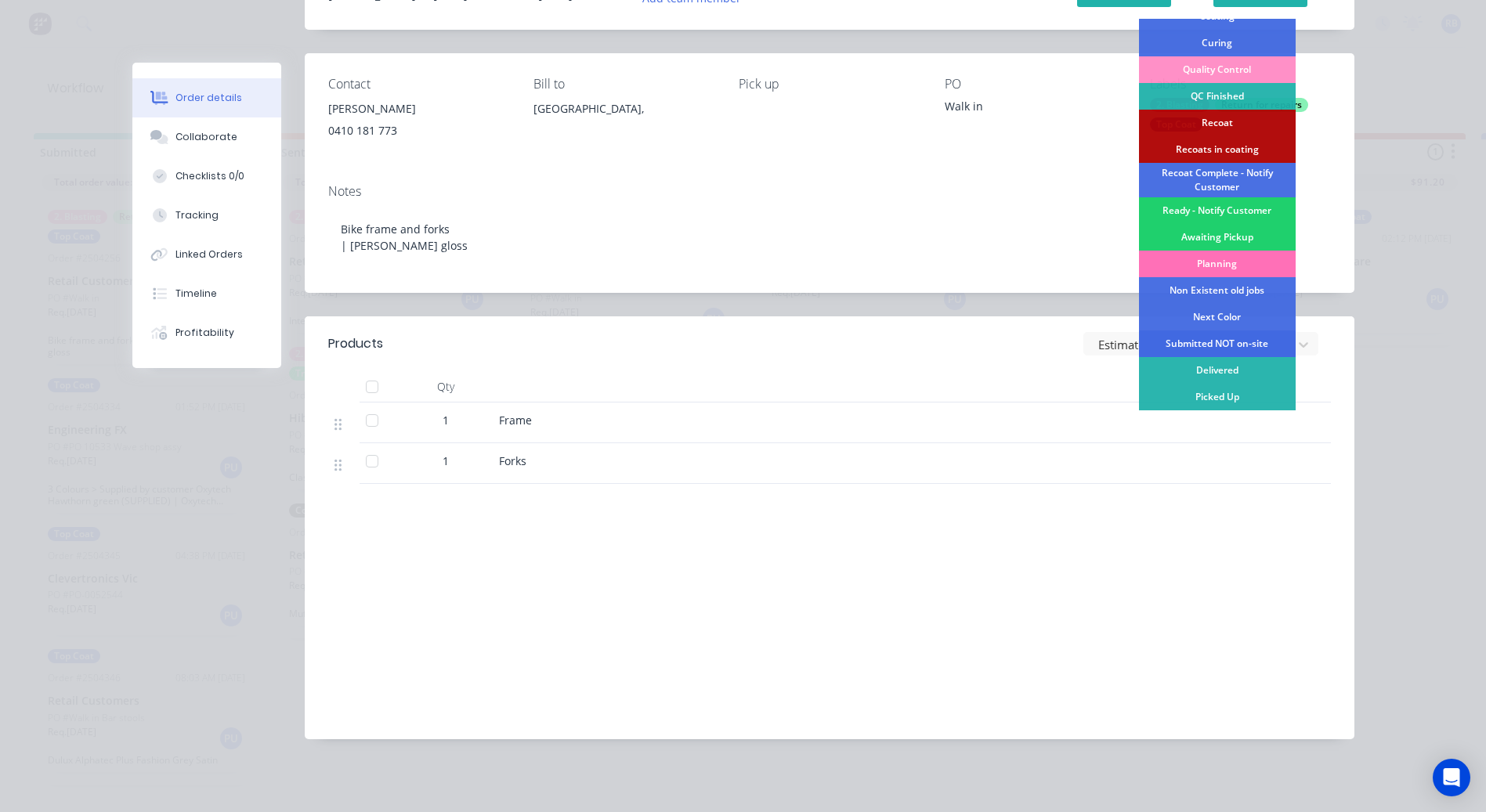
click at [1217, 341] on div "Submitted NOT on-site" at bounding box center [1217, 343] width 157 height 26
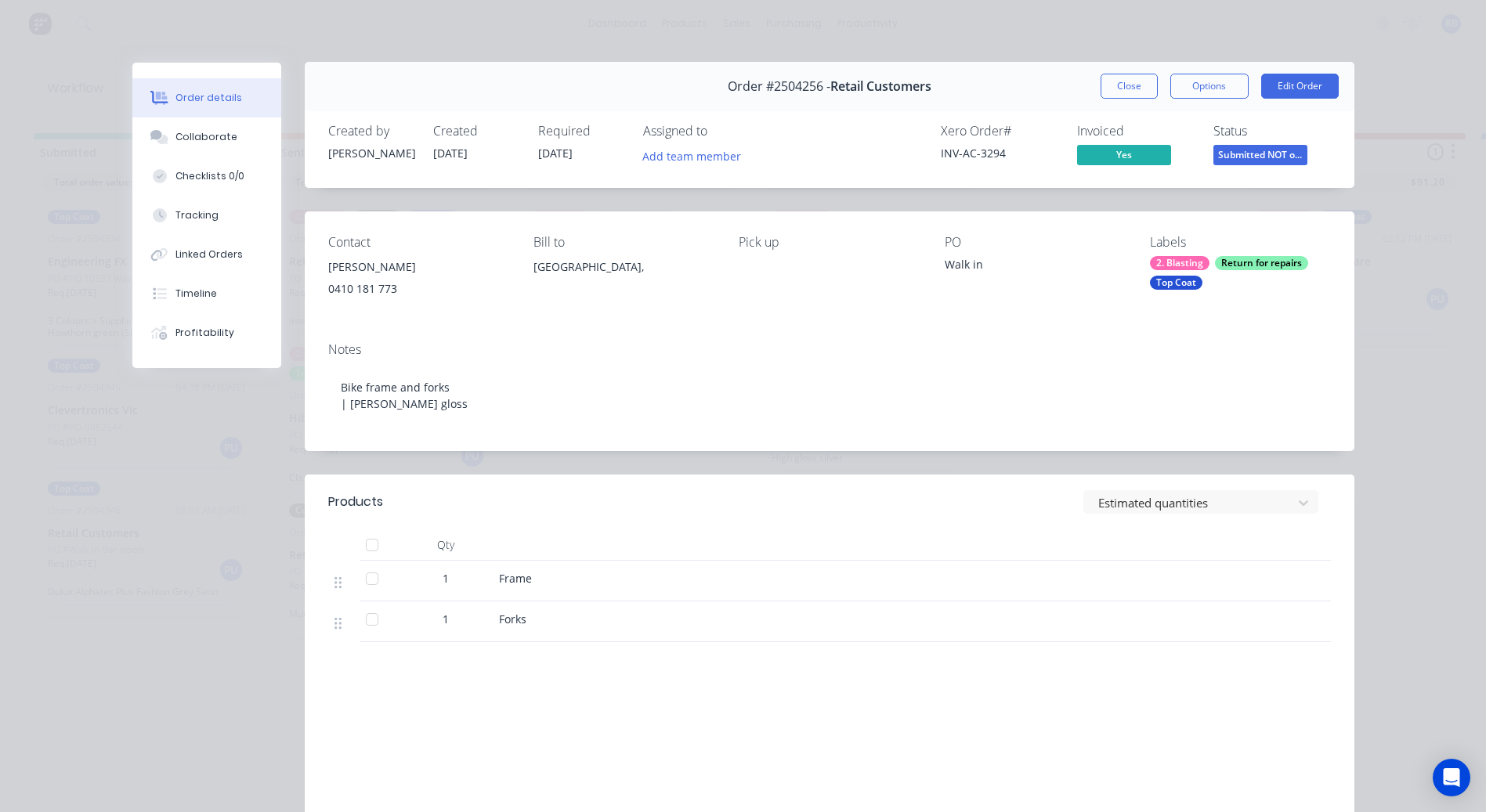
scroll to position [0, 0]
click at [1254, 155] on span "Submitted NOT o..." at bounding box center [1261, 155] width 94 height 20
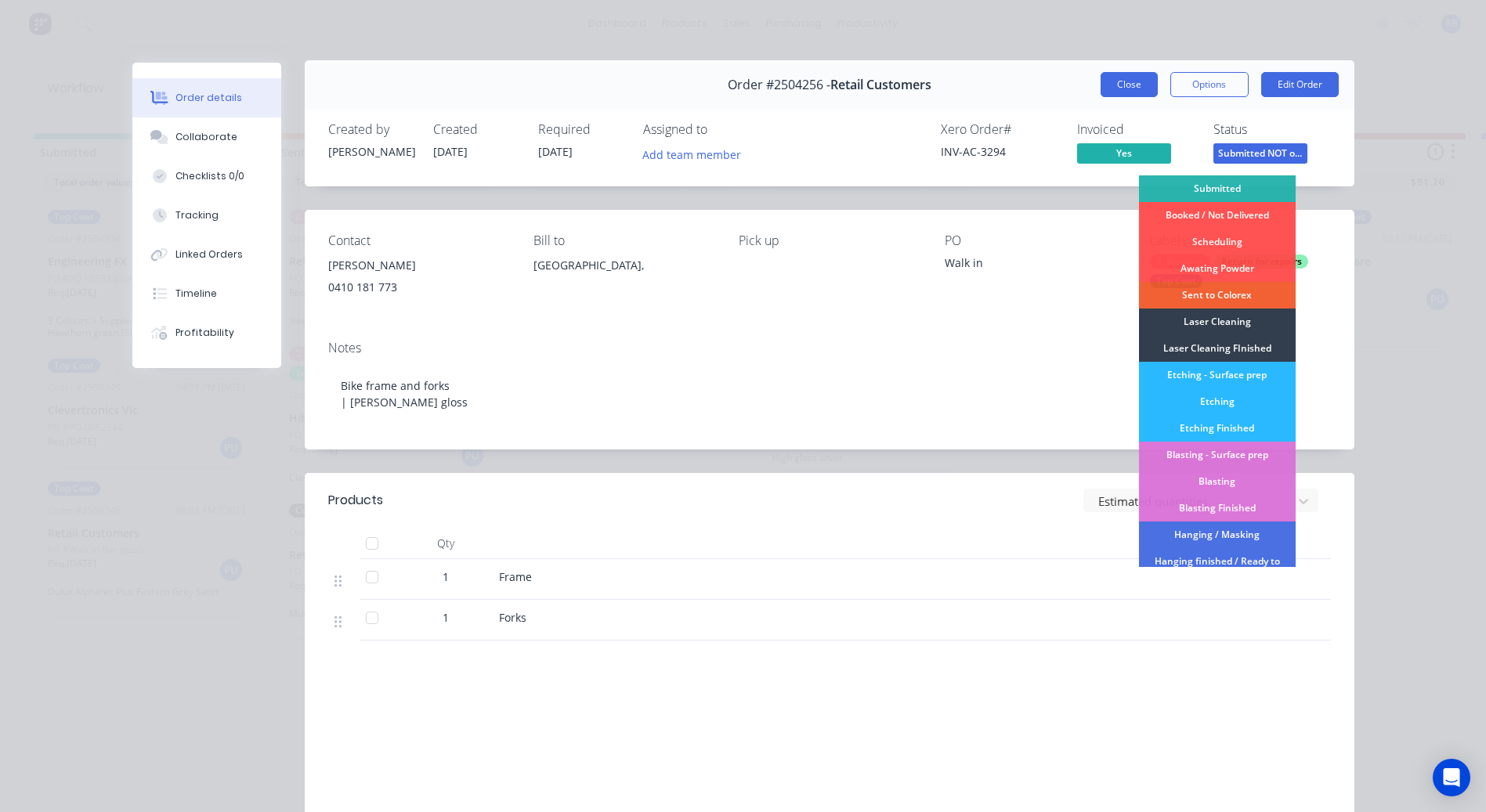
click at [1136, 89] on button "Close" at bounding box center [1129, 84] width 58 height 25
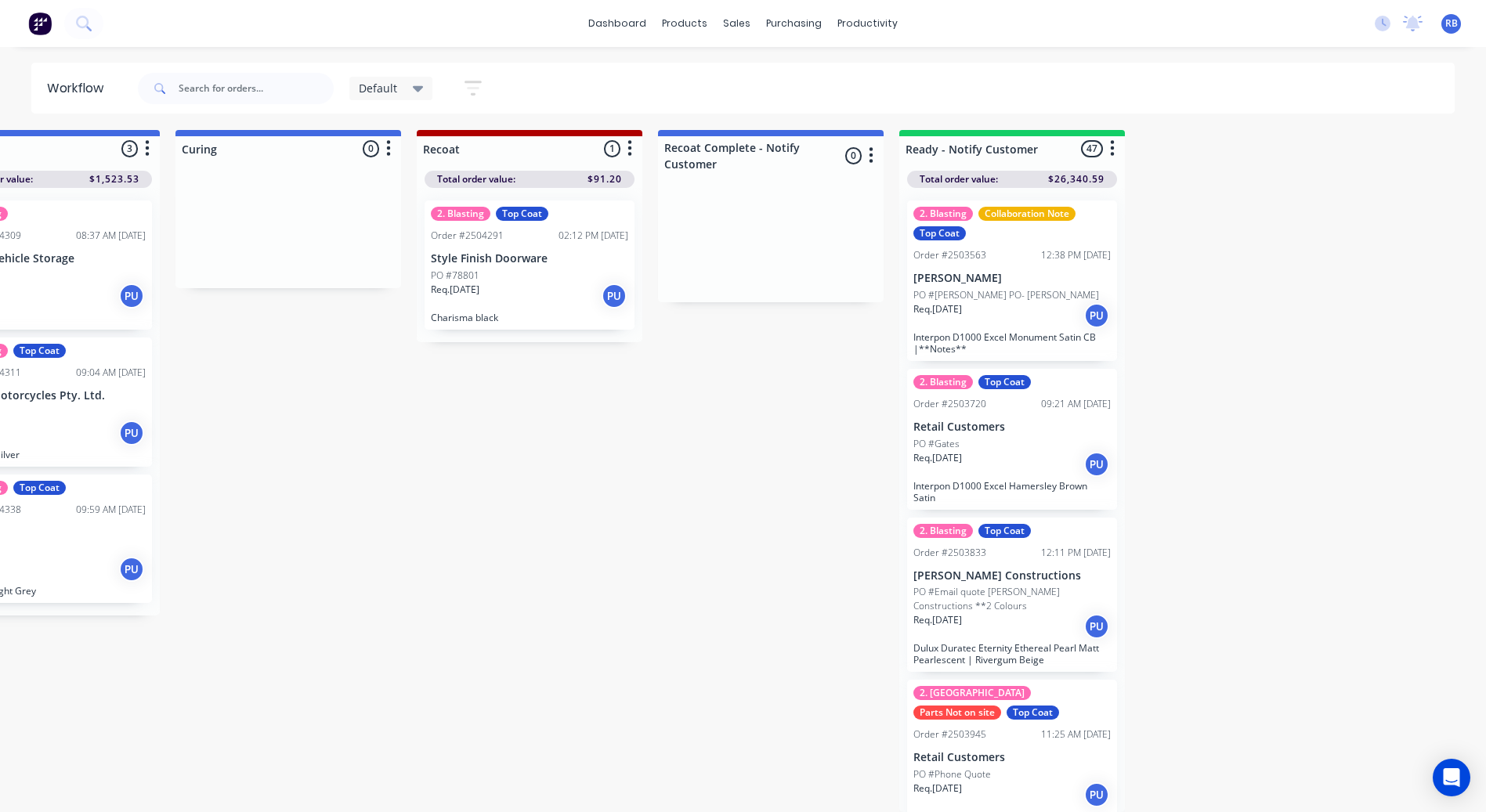
scroll to position [15, 0]
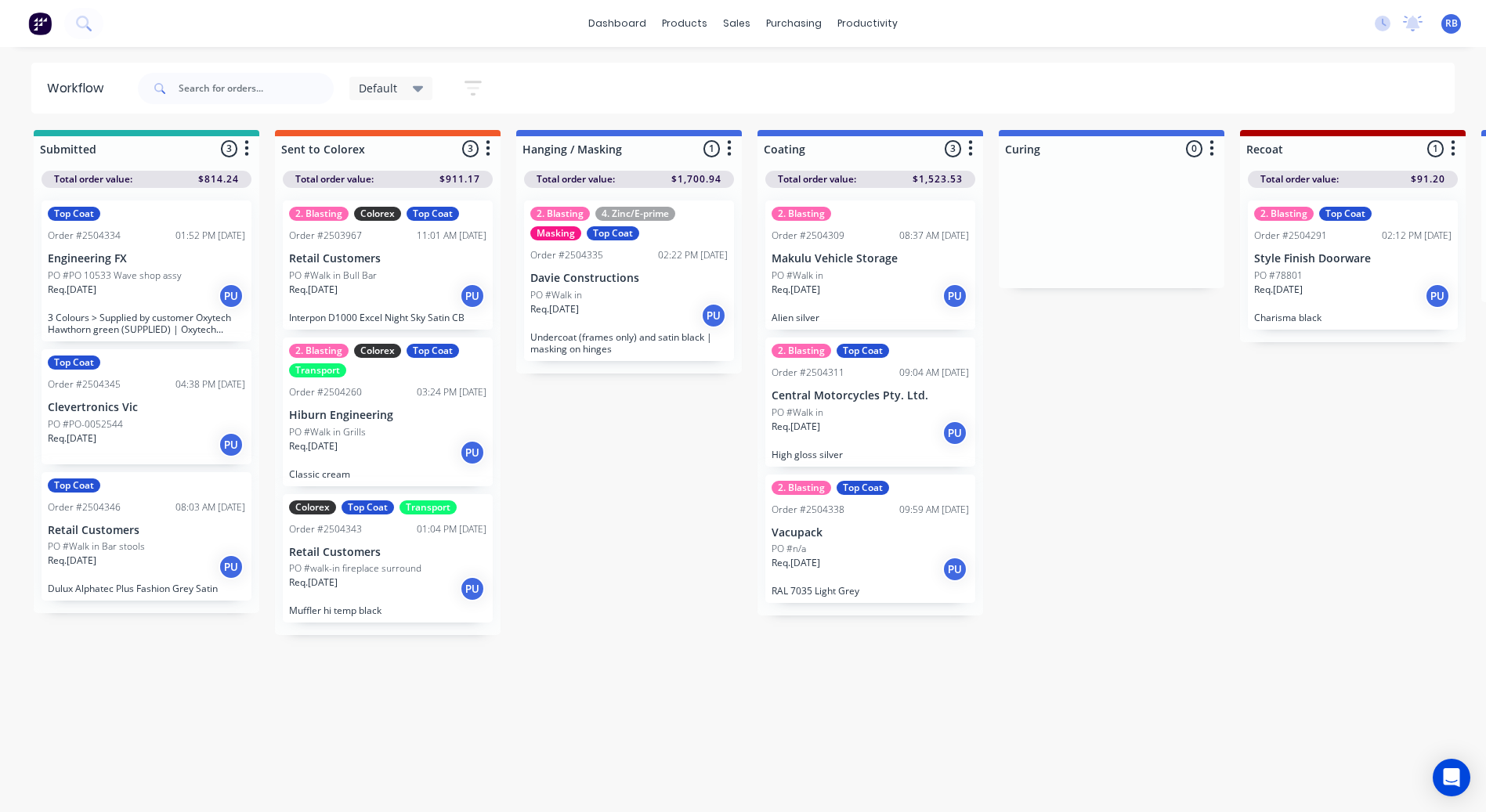
click at [160, 440] on div "Req. [DATE] PU" at bounding box center [146, 445] width 197 height 26
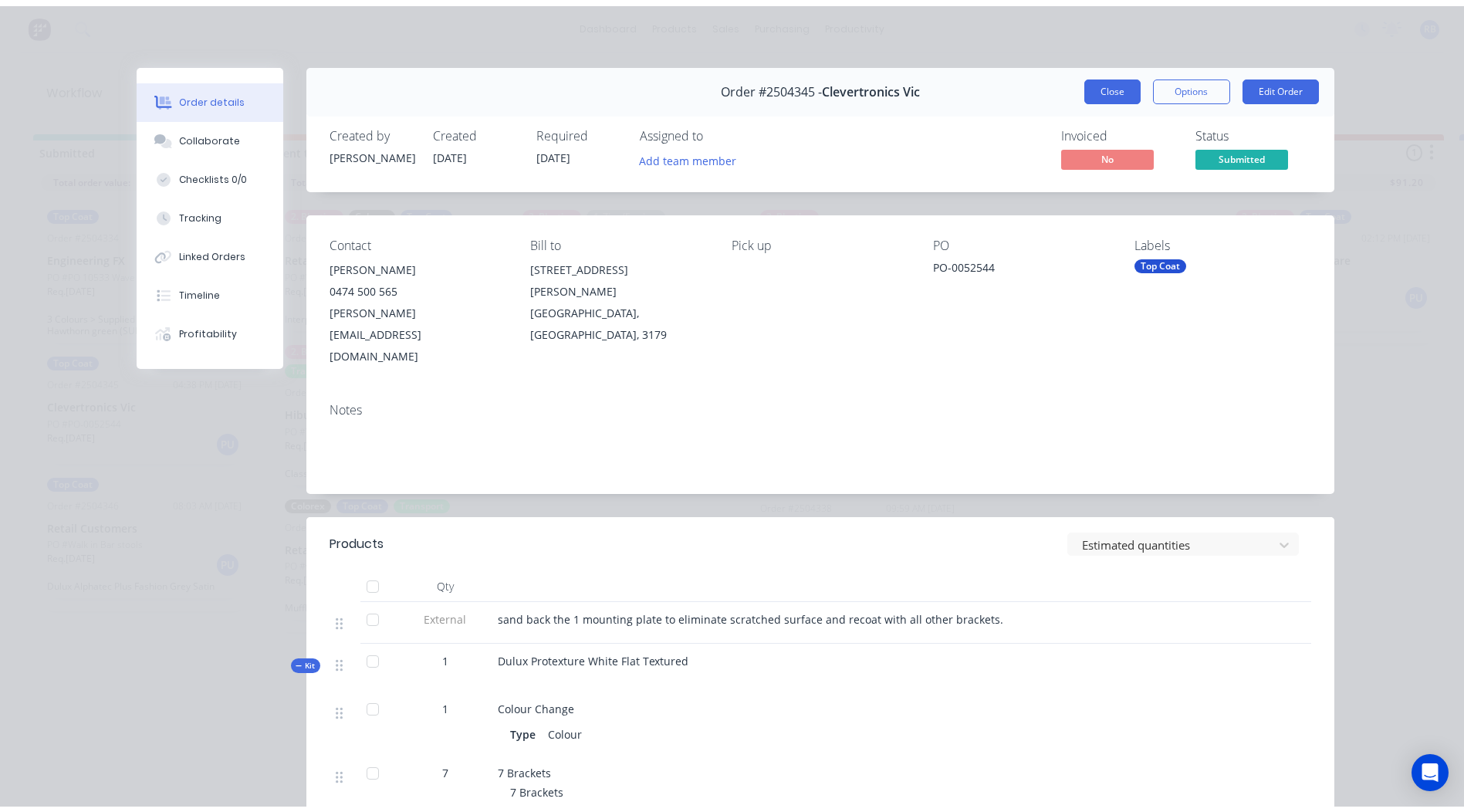
scroll to position [0, 0]
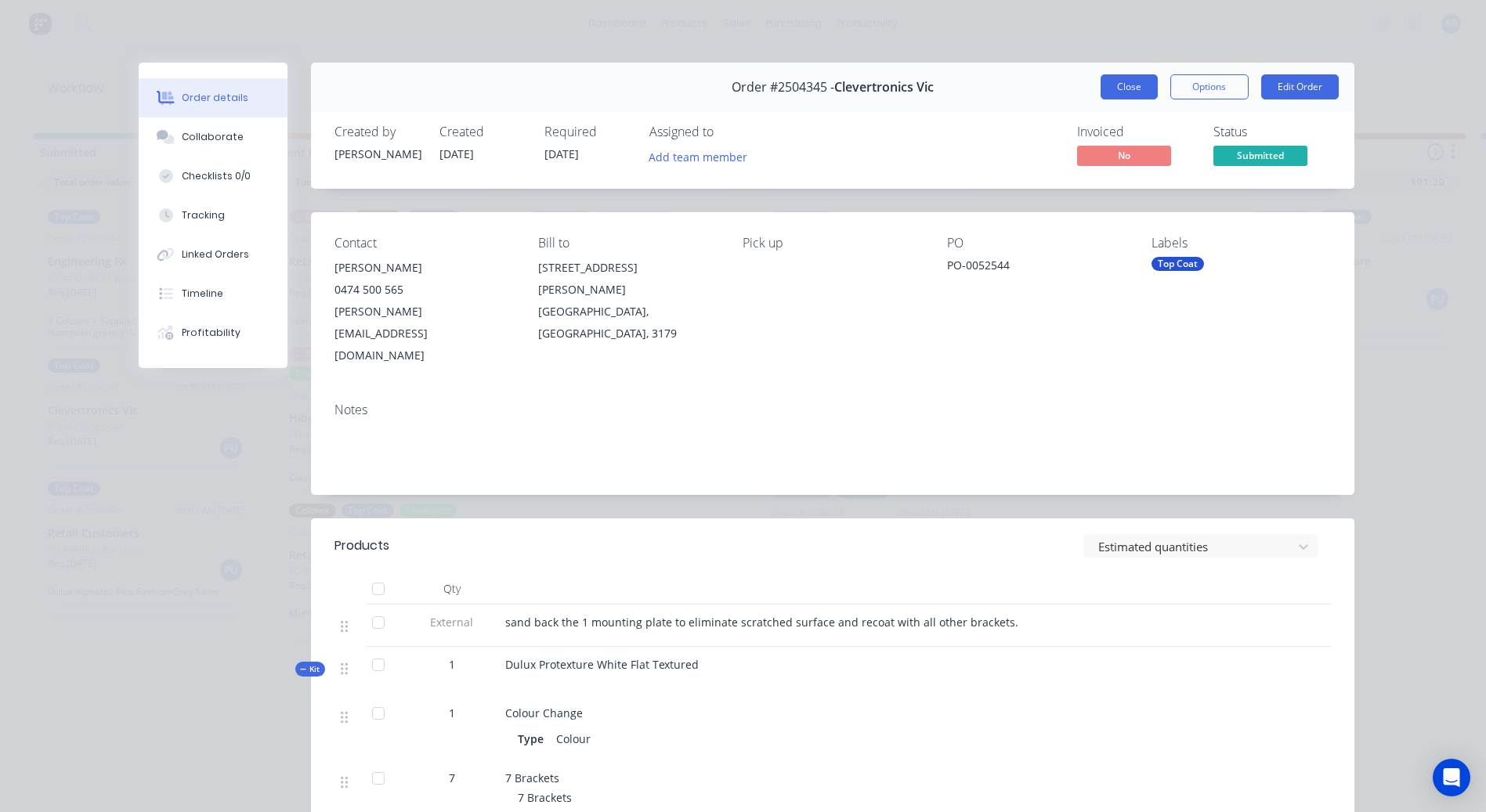
click at [1110, 81] on button "Close" at bounding box center [1129, 87] width 58 height 25
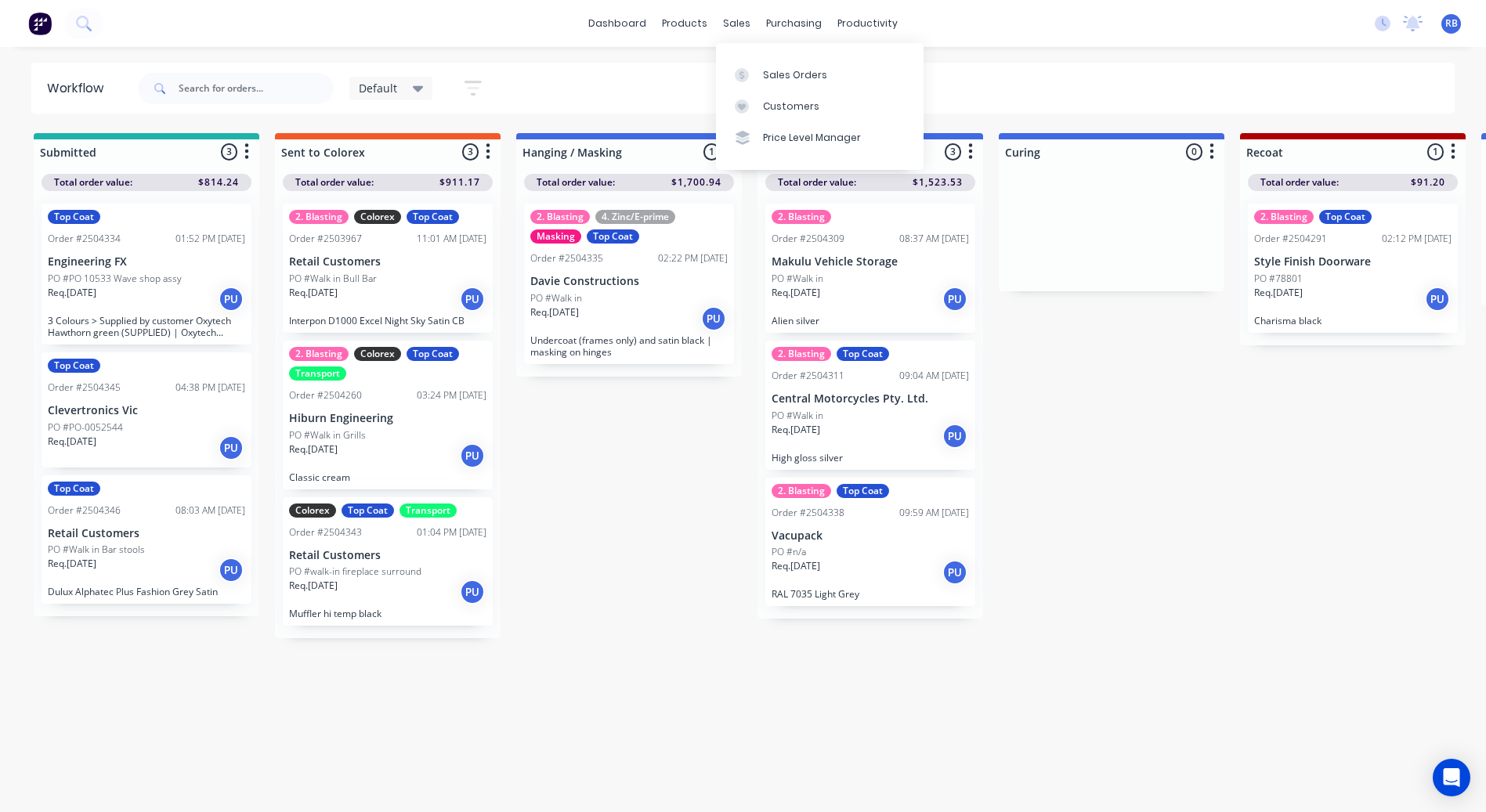
click at [756, 58] on div "Sales Orders Customers Price Level Manager" at bounding box center [820, 107] width 208 height 126
click at [756, 66] on link "Sales Orders" at bounding box center [820, 74] width 208 height 31
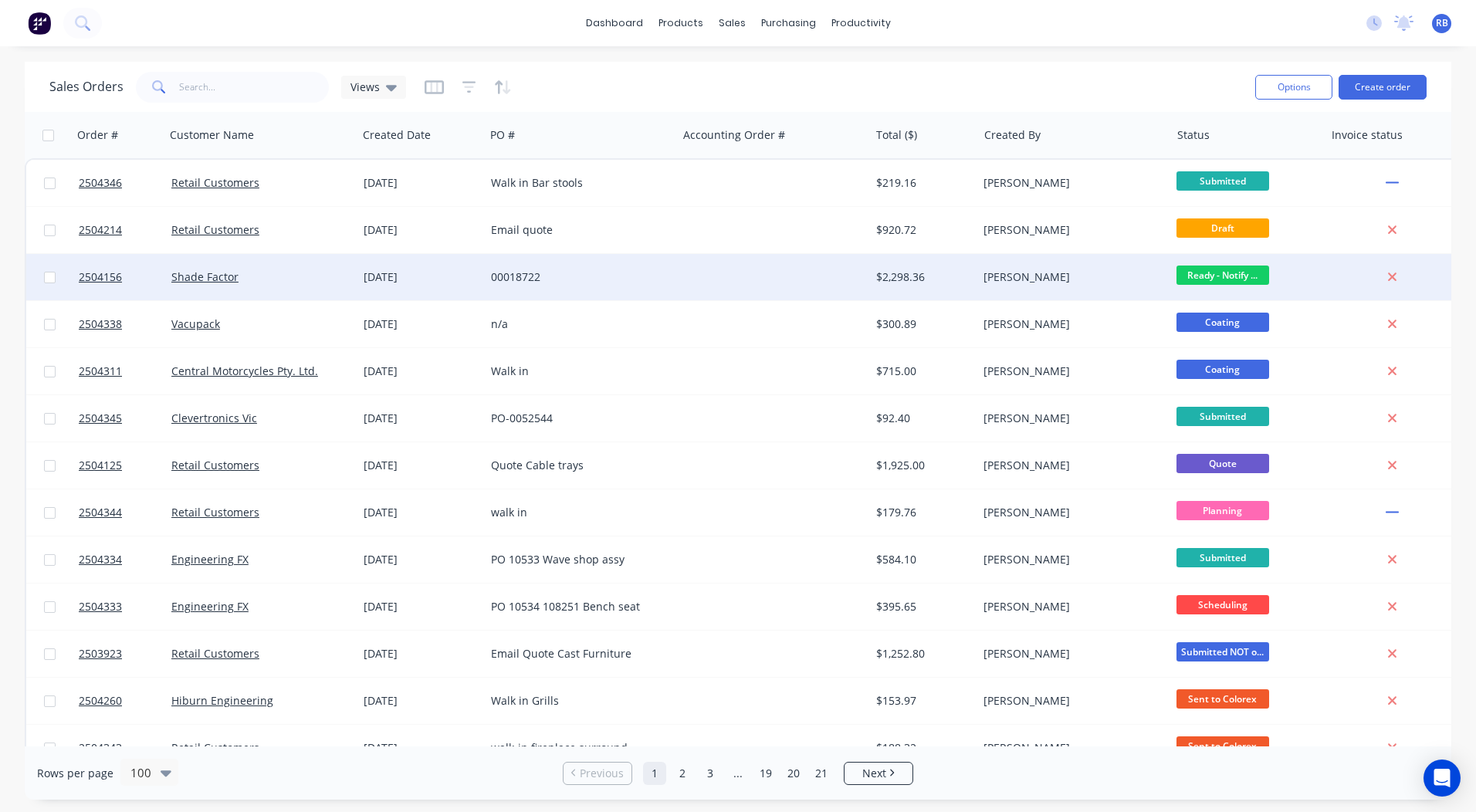
click at [759, 280] on div at bounding box center [772, 277] width 192 height 46
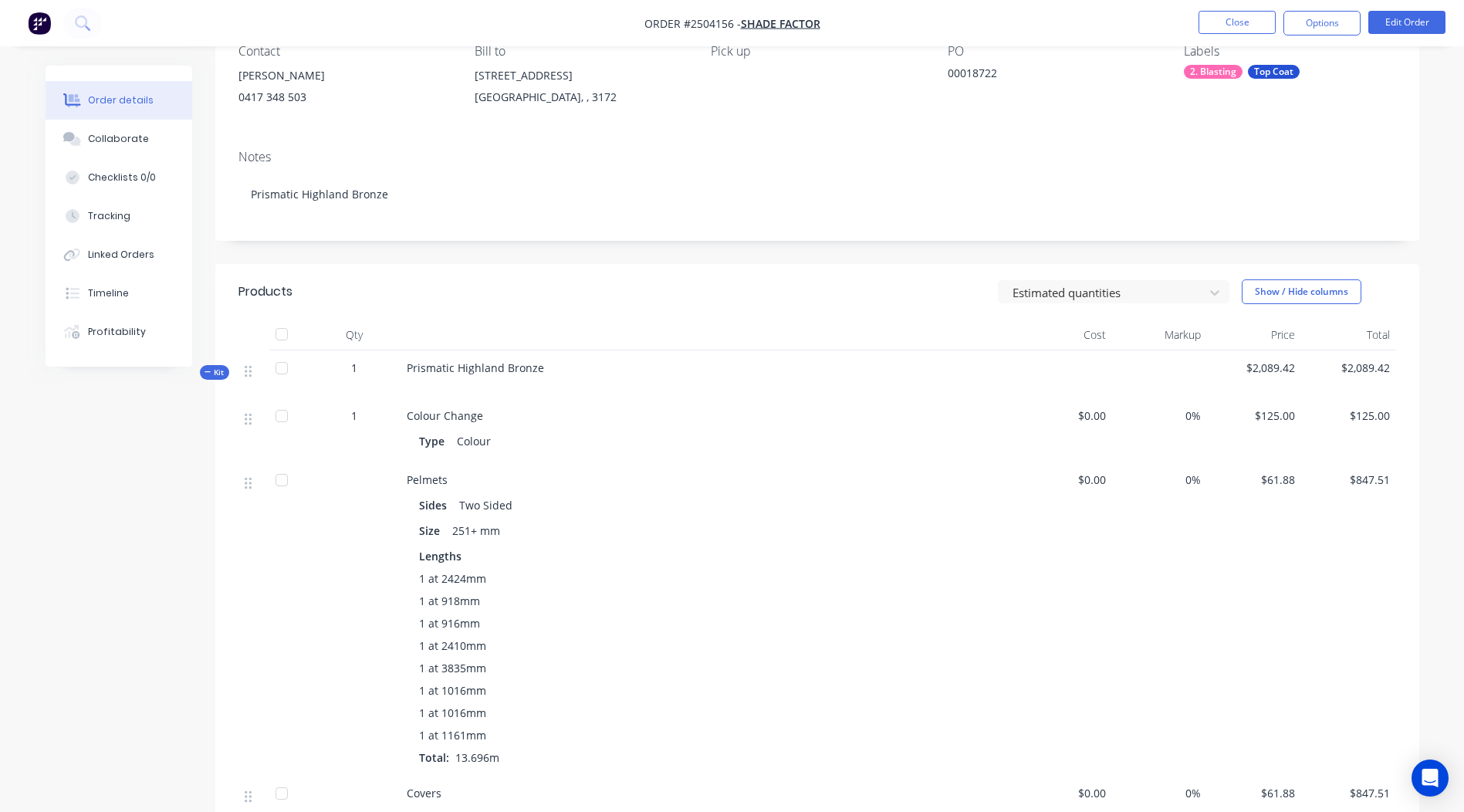
scroll to position [154, 0]
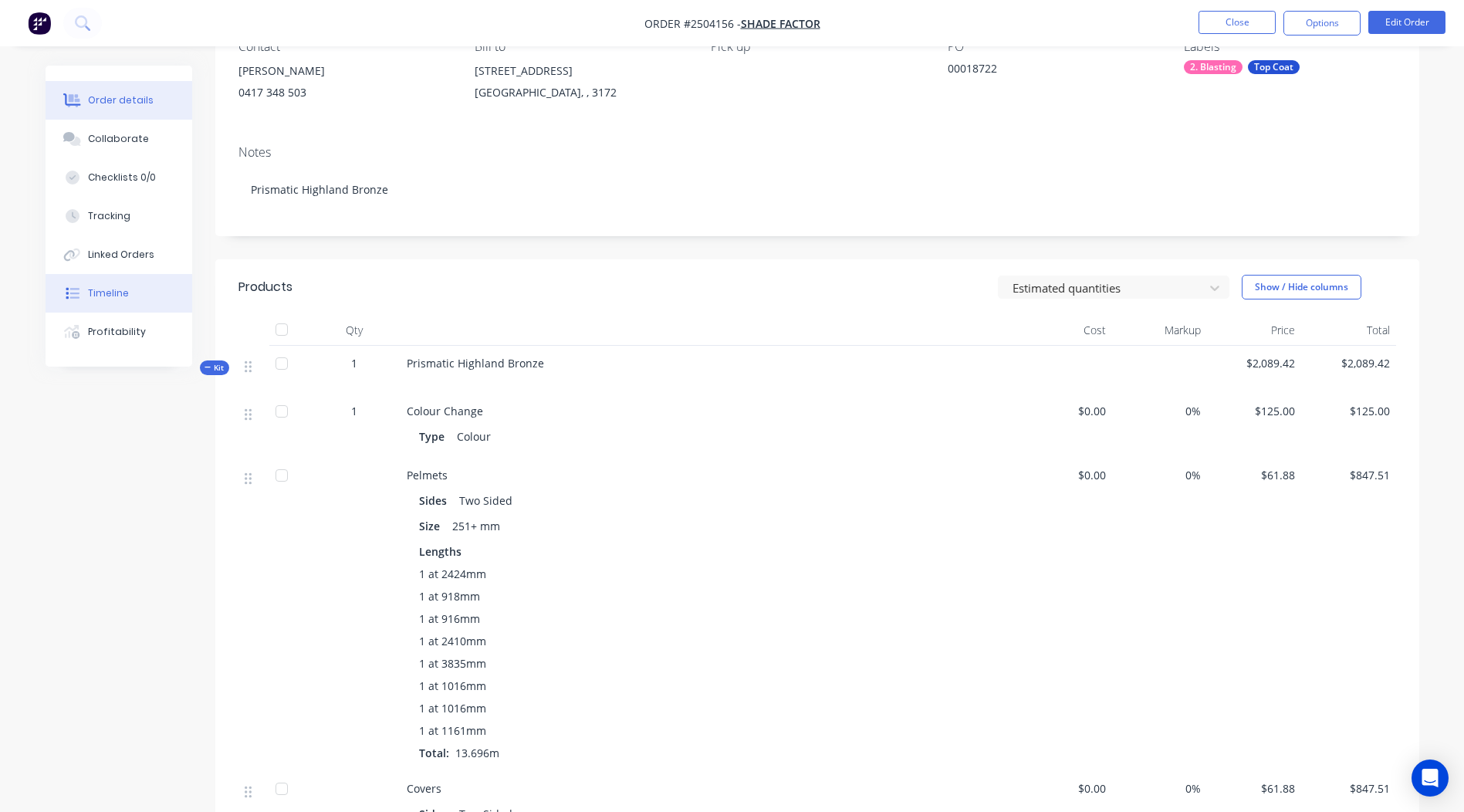
click at [138, 277] on button "Timeline" at bounding box center [119, 294] width 147 height 39
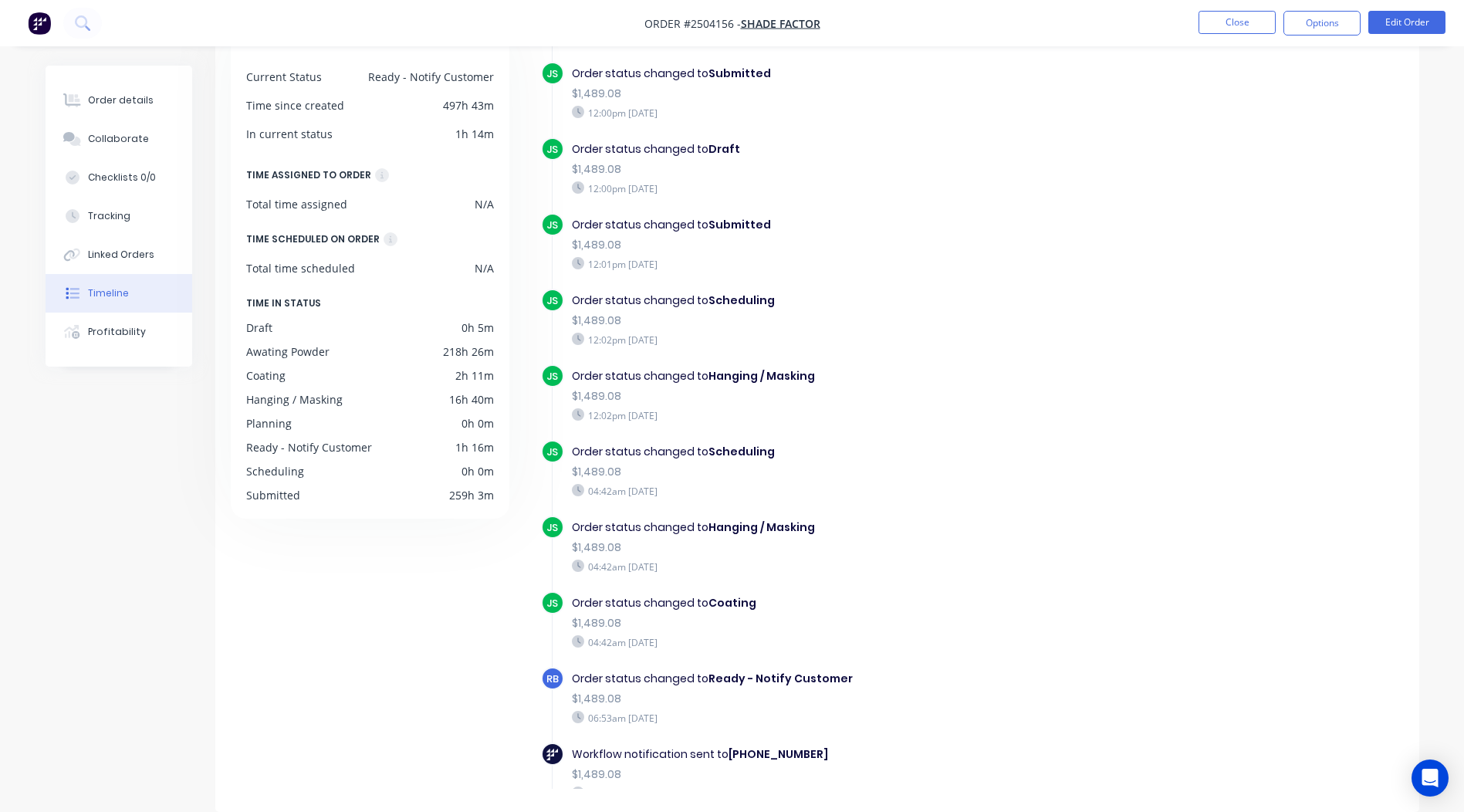
scroll to position [695, 0]
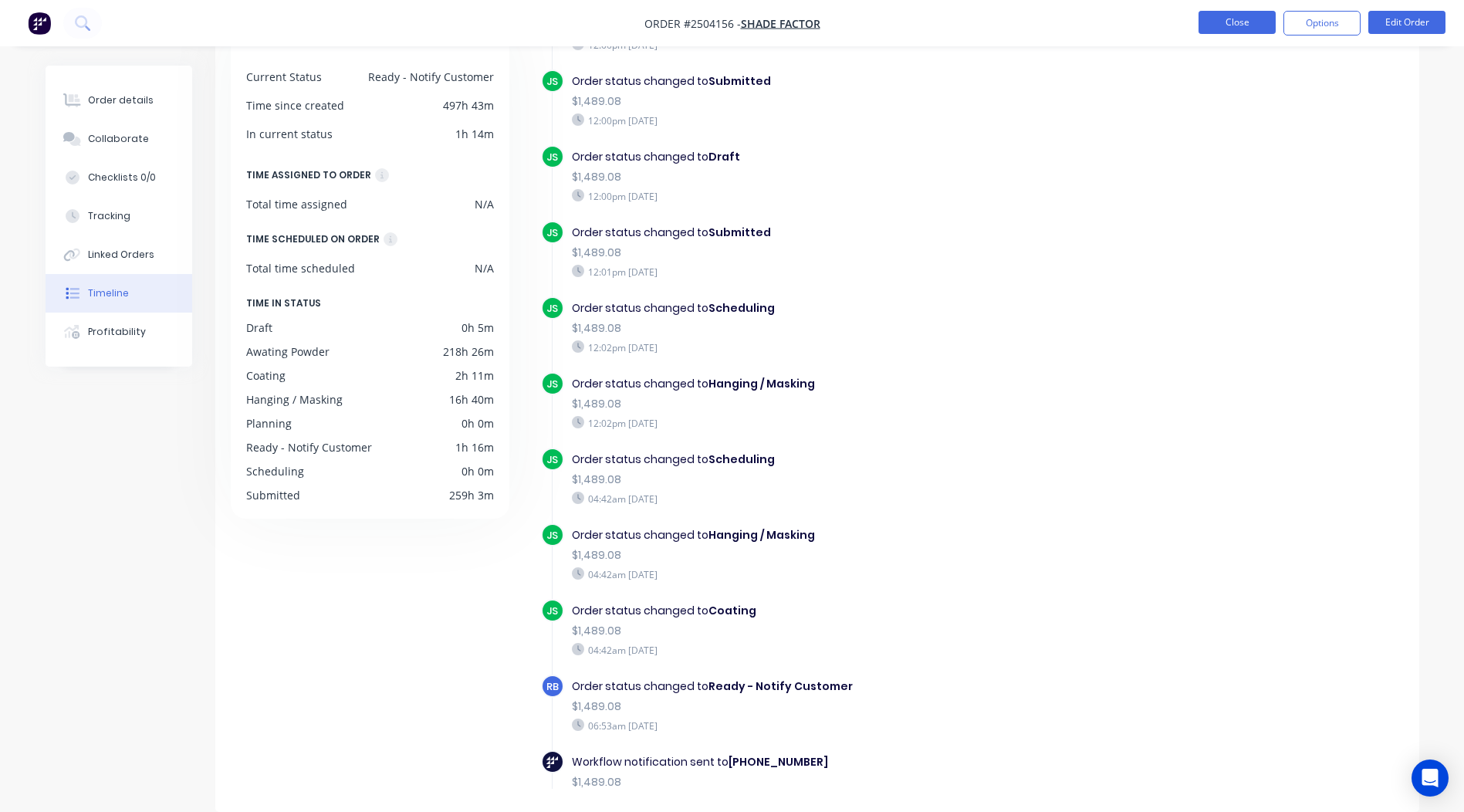
click at [1211, 26] on button "Close" at bounding box center [1237, 22] width 77 height 23
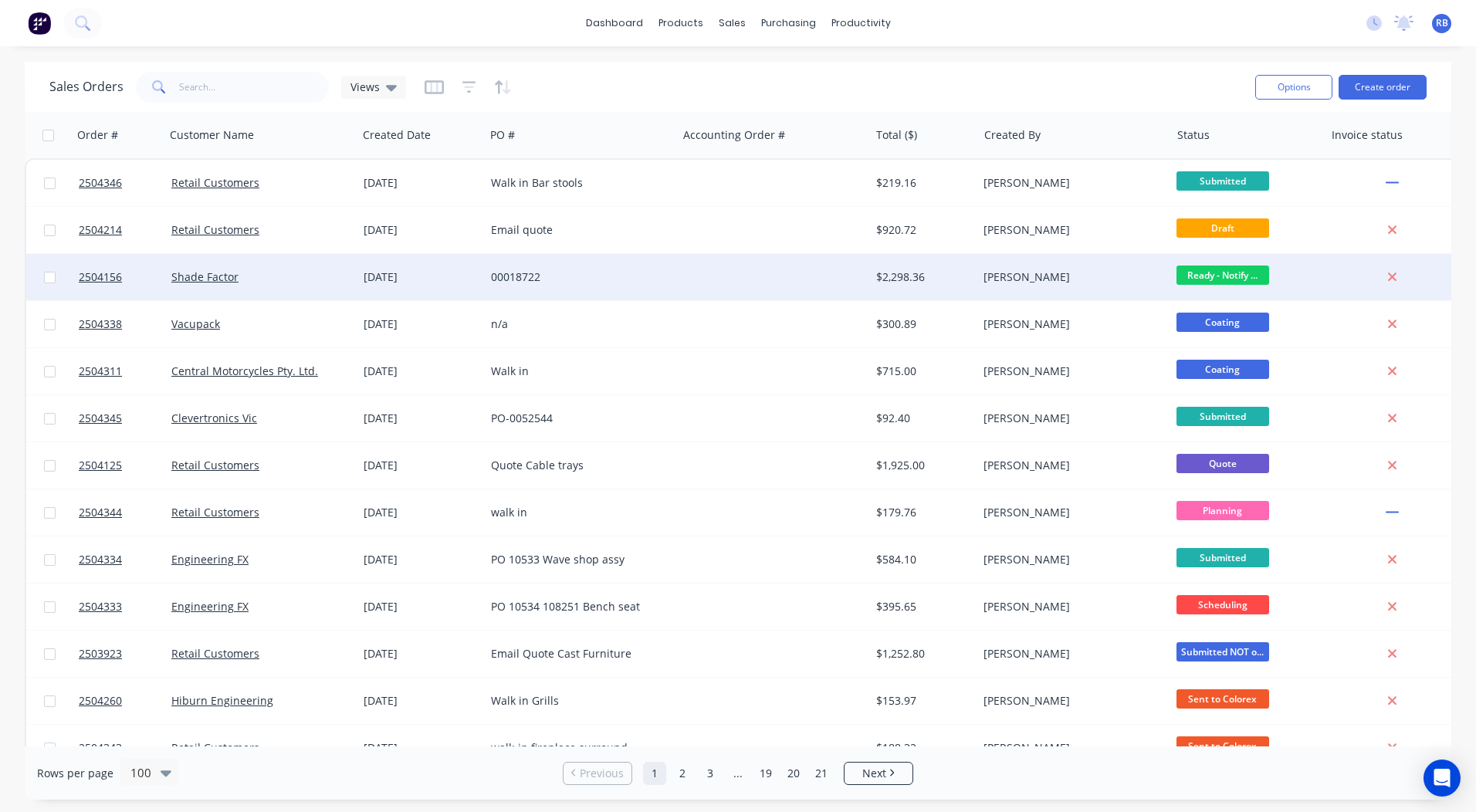
click at [755, 280] on div at bounding box center [772, 277] width 192 height 46
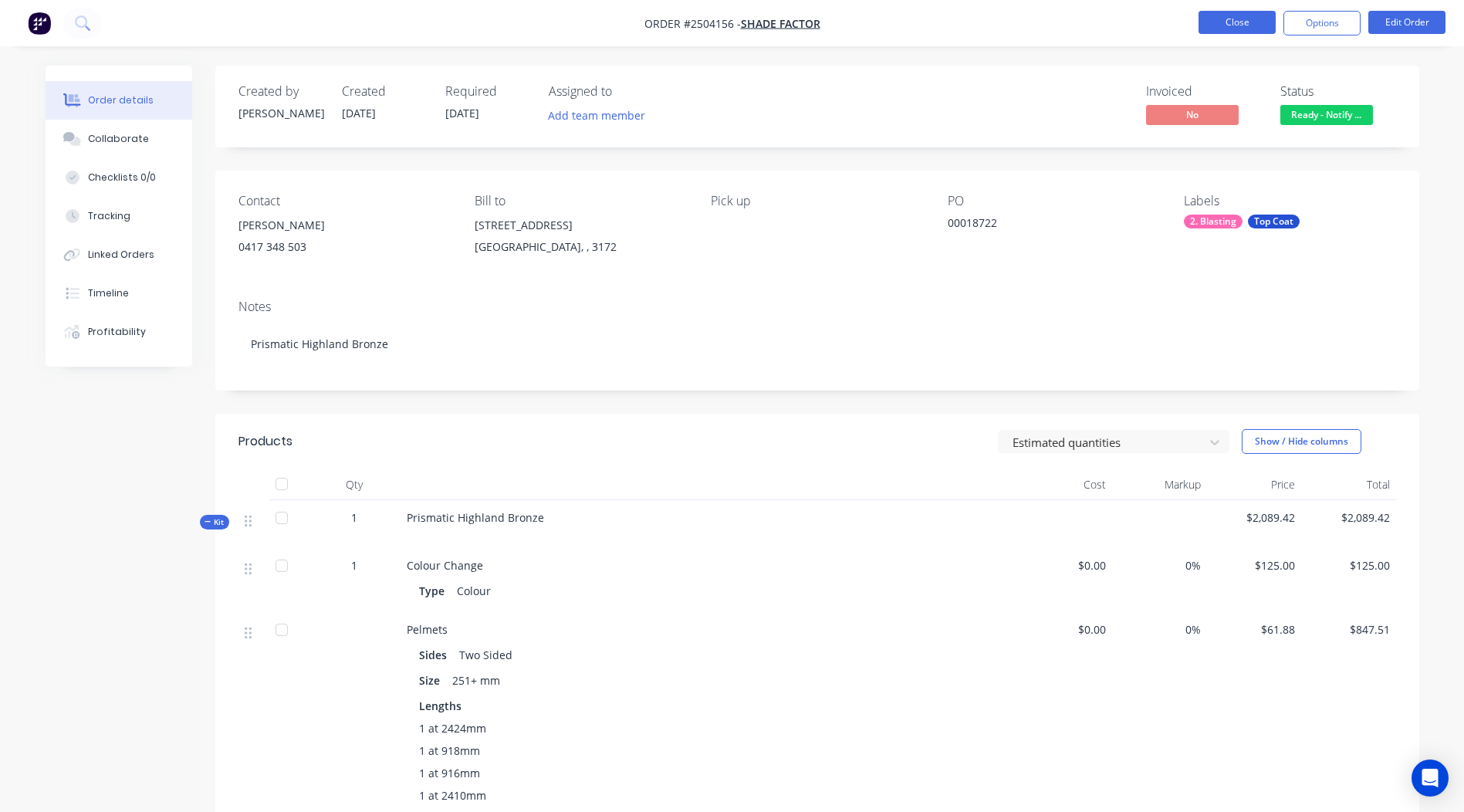
click at [1241, 29] on button "Close" at bounding box center [1237, 22] width 77 height 23
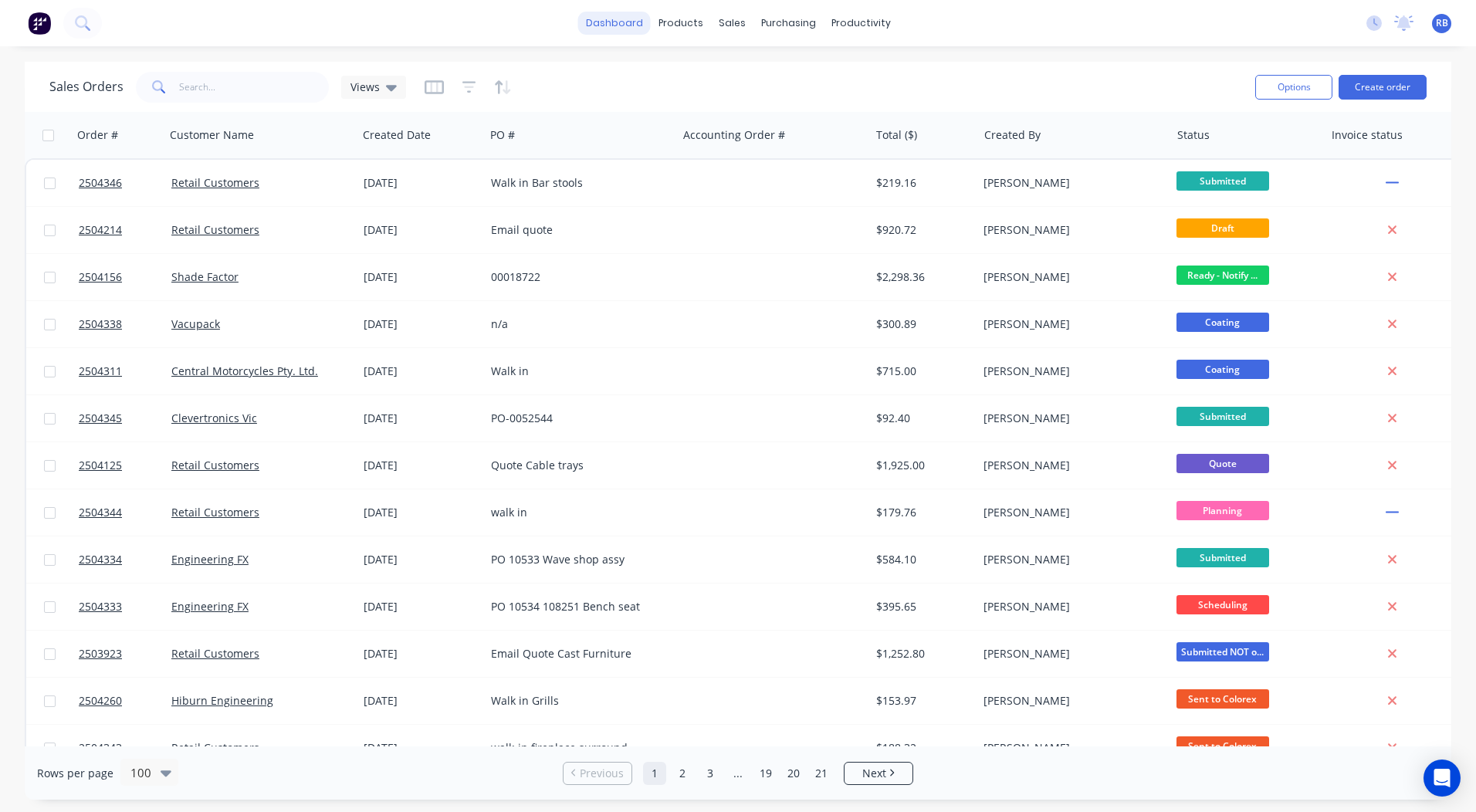
click at [612, 17] on link "dashboard" at bounding box center [614, 22] width 72 height 23
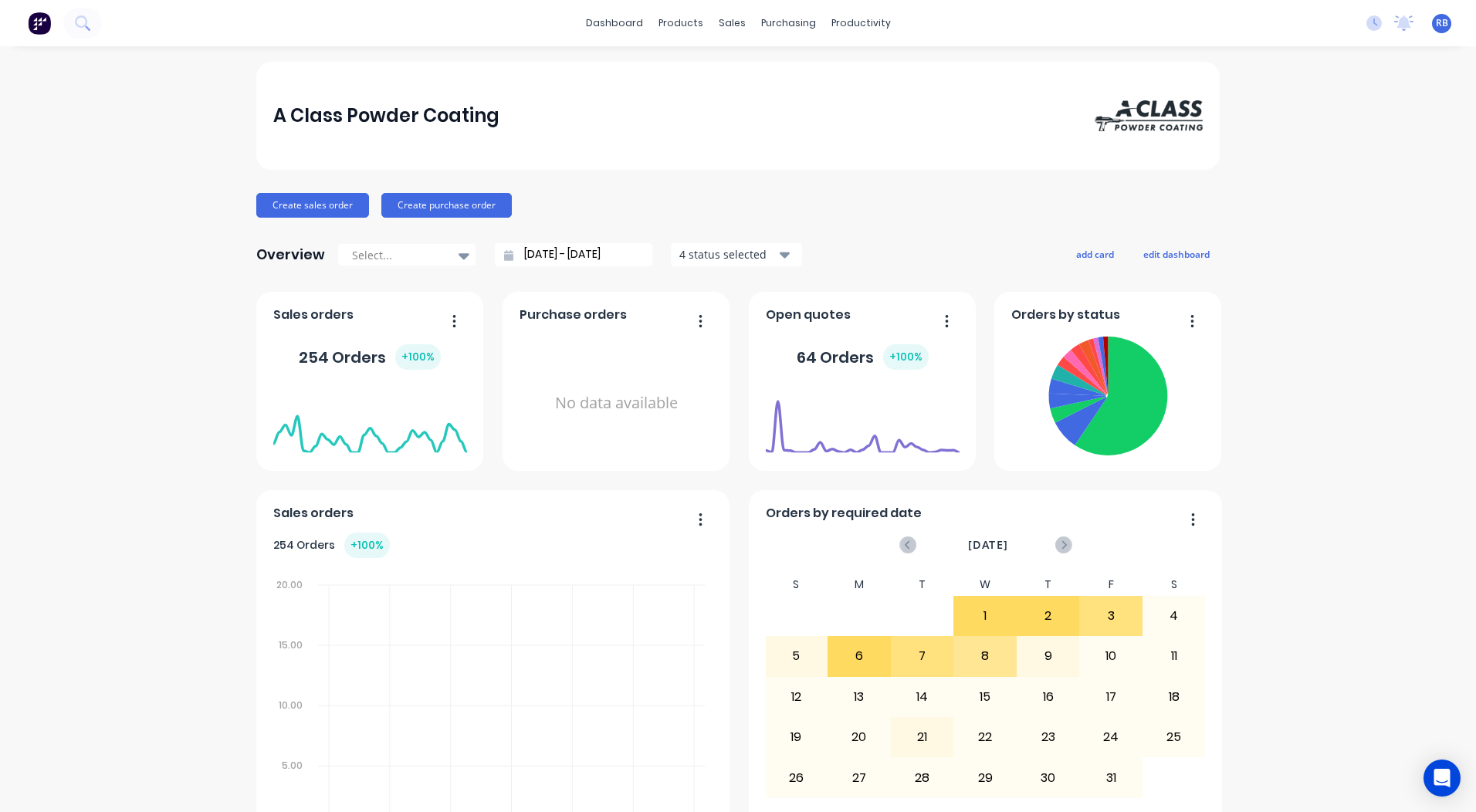
scroll to position [666, 0]
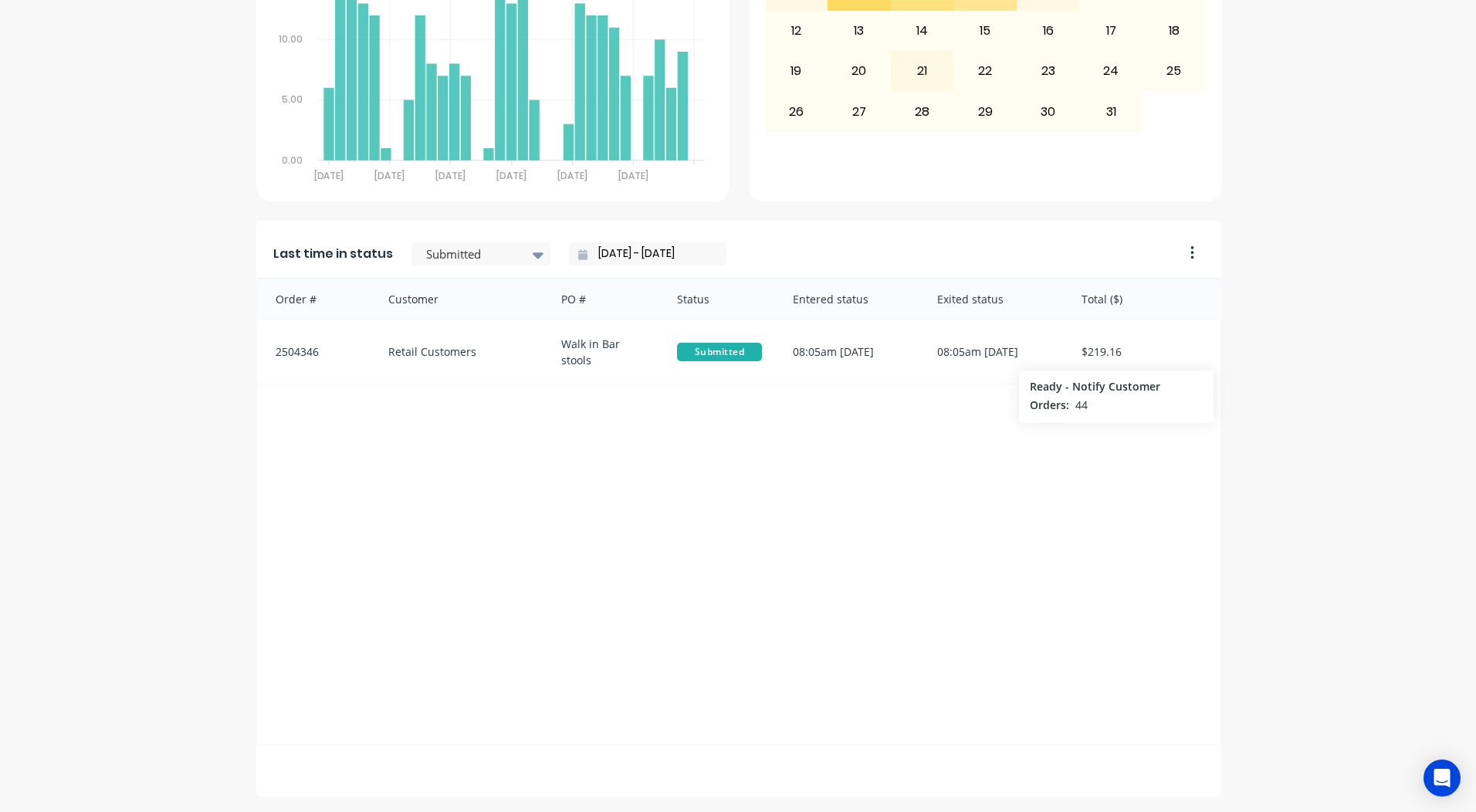
drag, startPoint x: 601, startPoint y: 606, endPoint x: 594, endPoint y: 585, distance: 22.1
click at [601, 603] on div "Order # Customer PO # Status Entered status Exited status Total ($) 2504346 Ret…" at bounding box center [739, 511] width 965 height 466
click at [511, 260] on div "Submitted" at bounding box center [473, 255] width 107 height 23
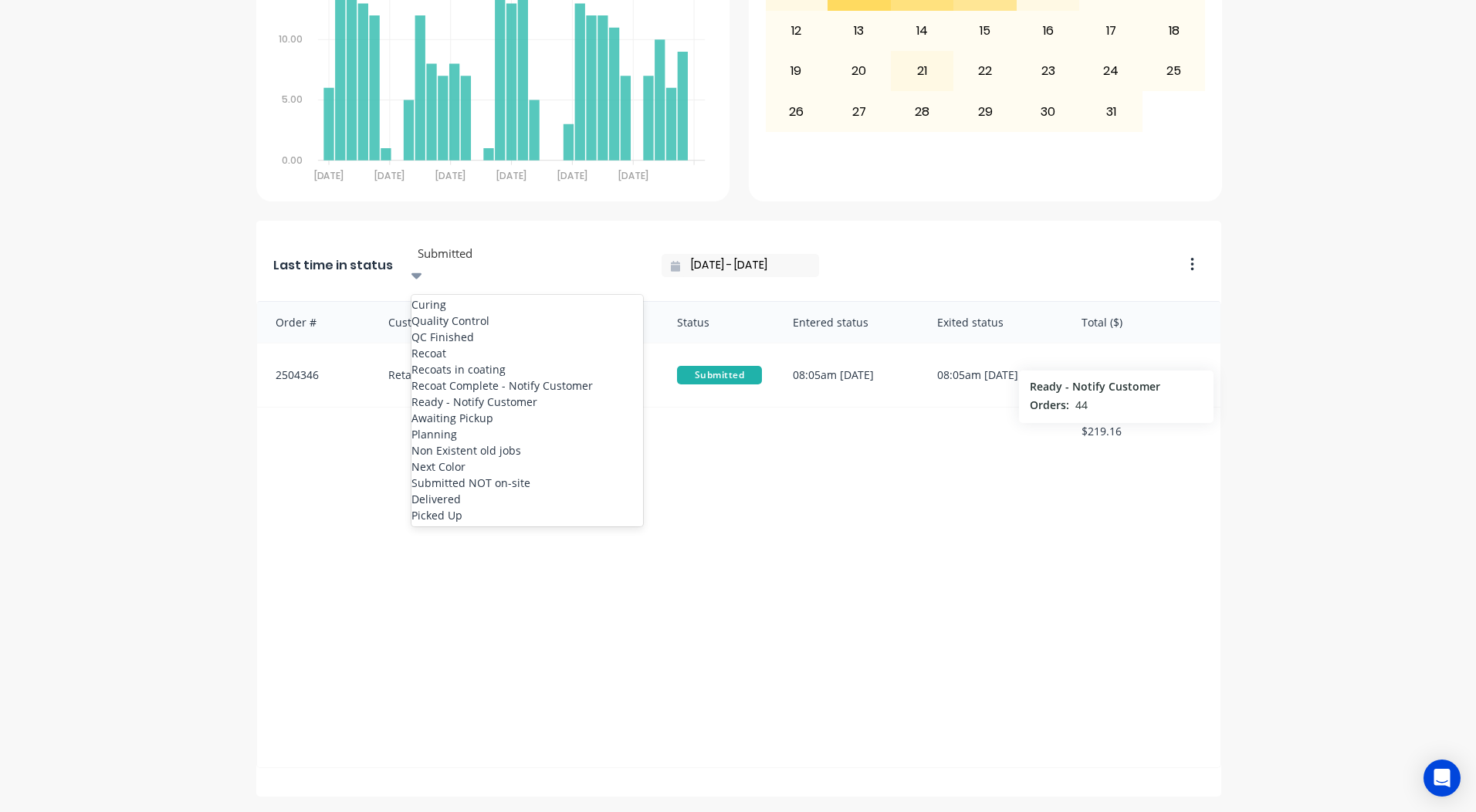
scroll to position [875, 0]
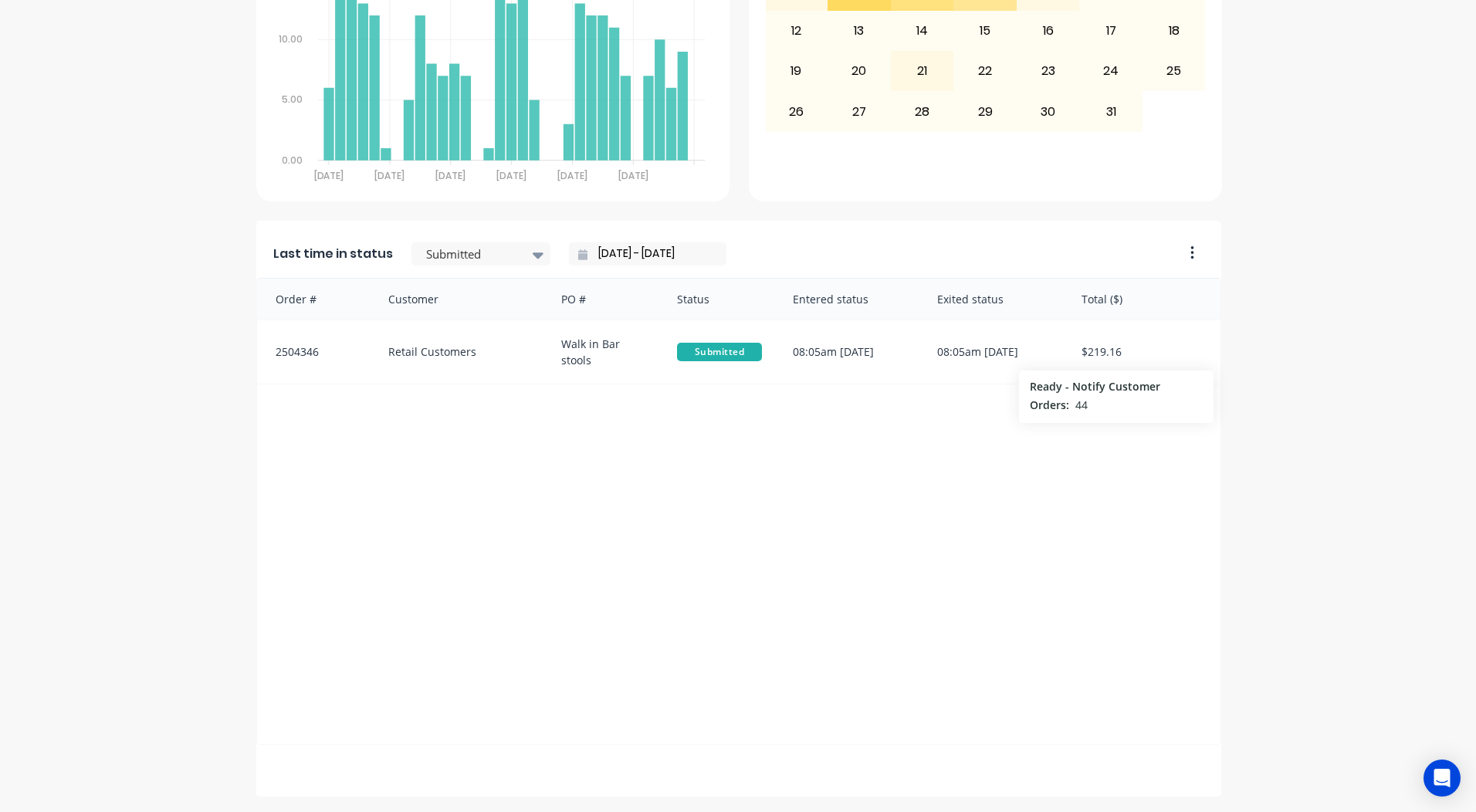
click at [591, 609] on div "Order # Customer PO # Status Entered status Exited status Total ($) 2504346 Ret…" at bounding box center [739, 511] width 965 height 466
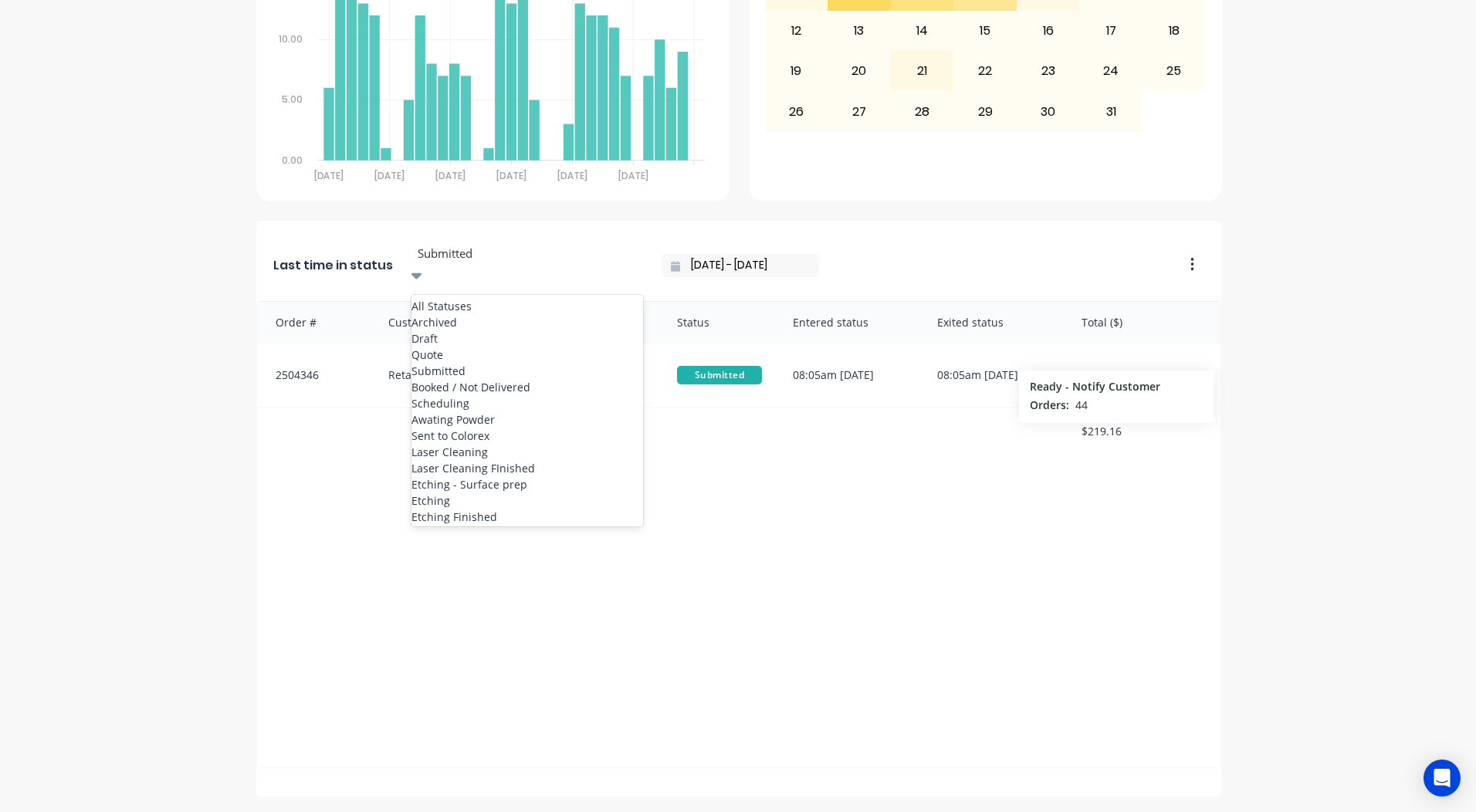
click at [492, 248] on div at bounding box center [527, 253] width 222 height 20
click at [445, 296] on div "Coating" at bounding box center [527, 287] width 231 height 16
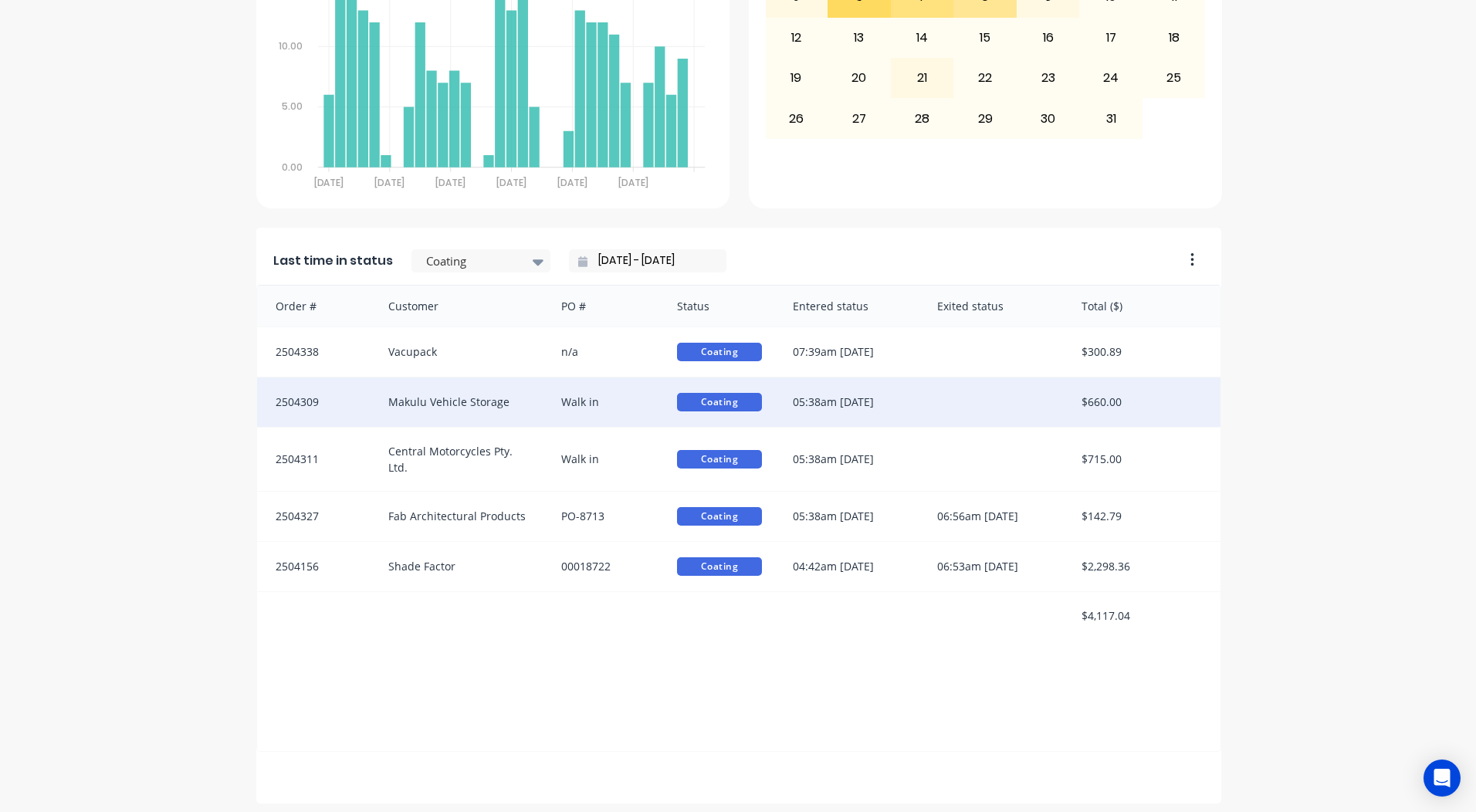
scroll to position [666, 0]
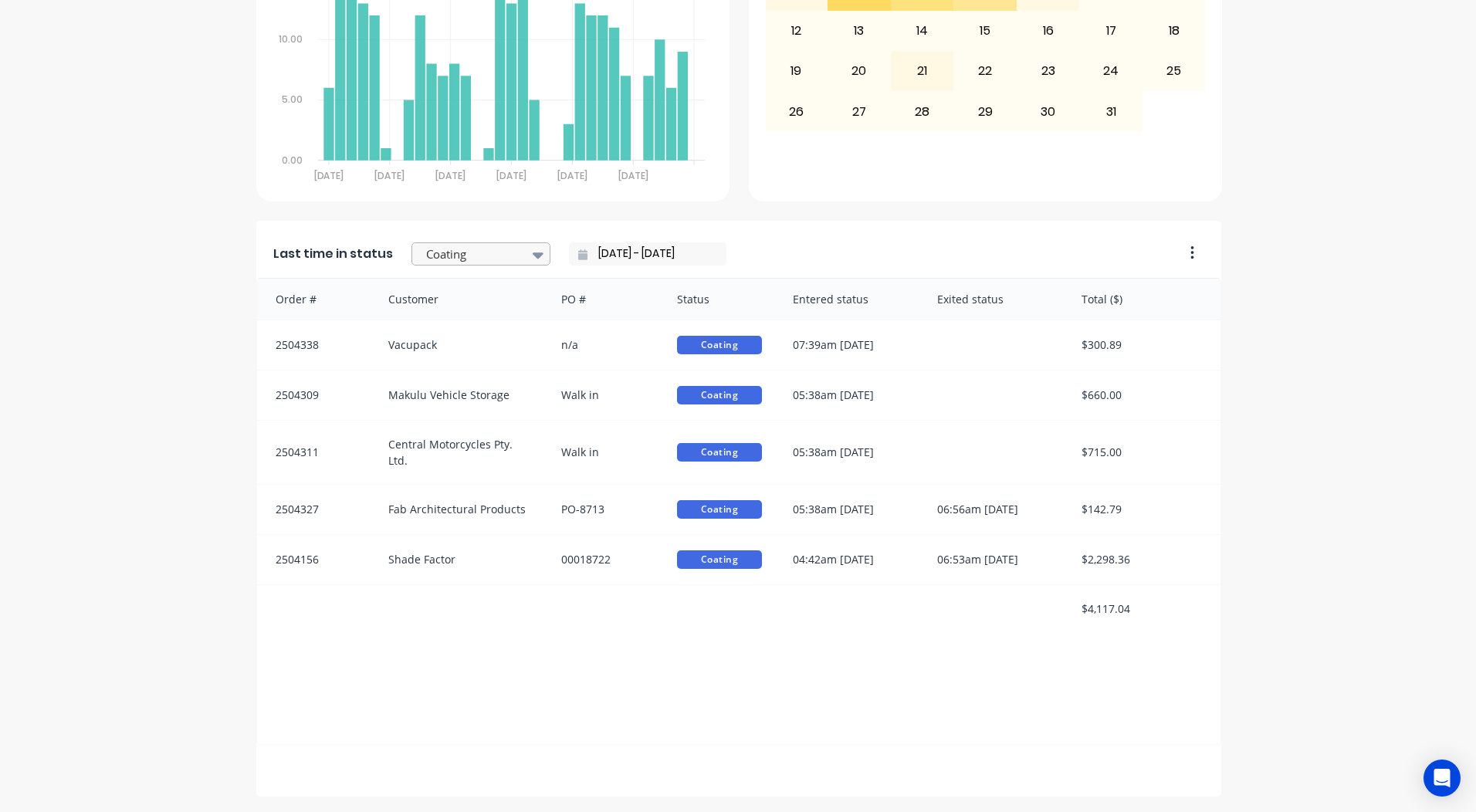
click at [475, 261] on div at bounding box center [473, 254] width 98 height 20
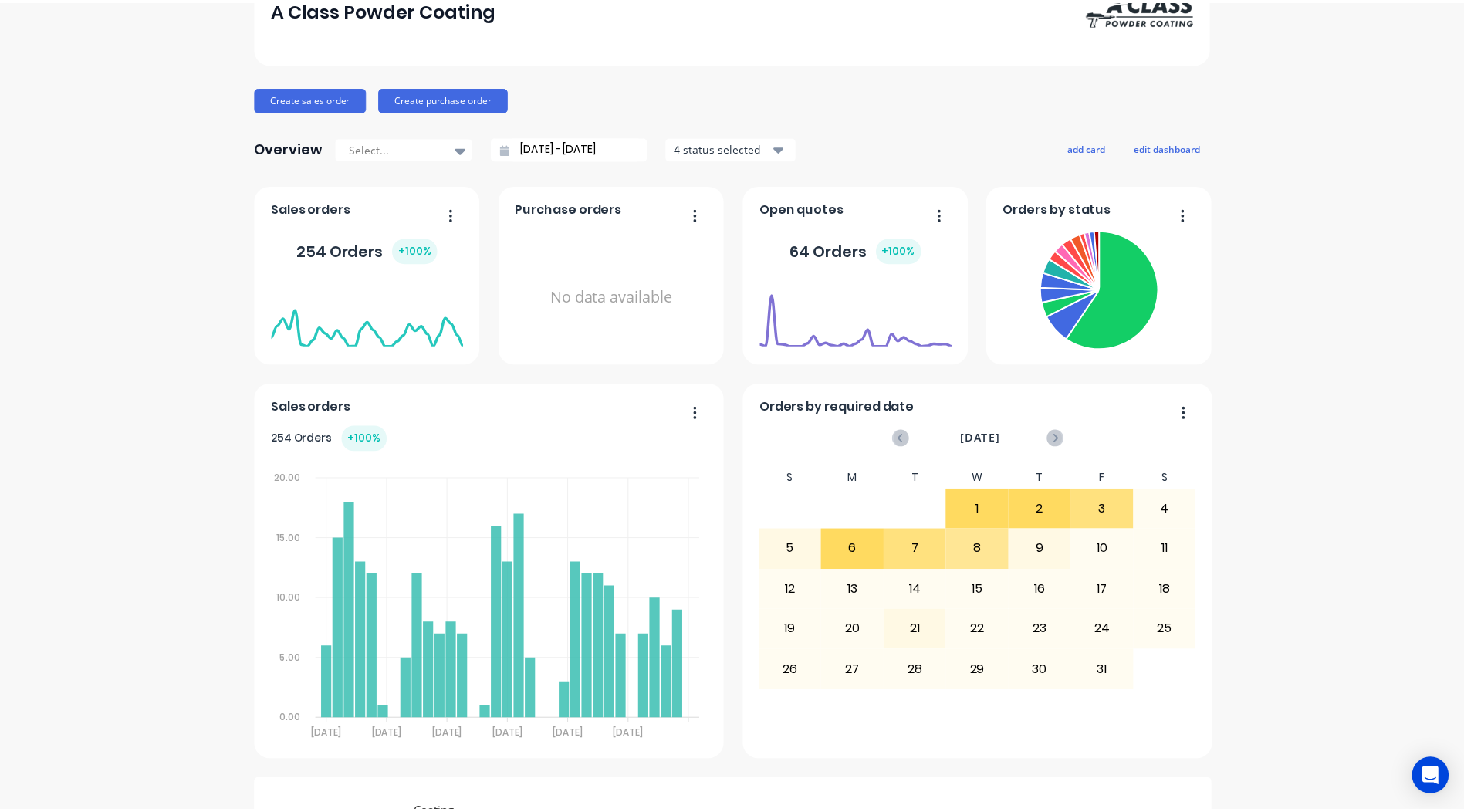
scroll to position [0, 0]
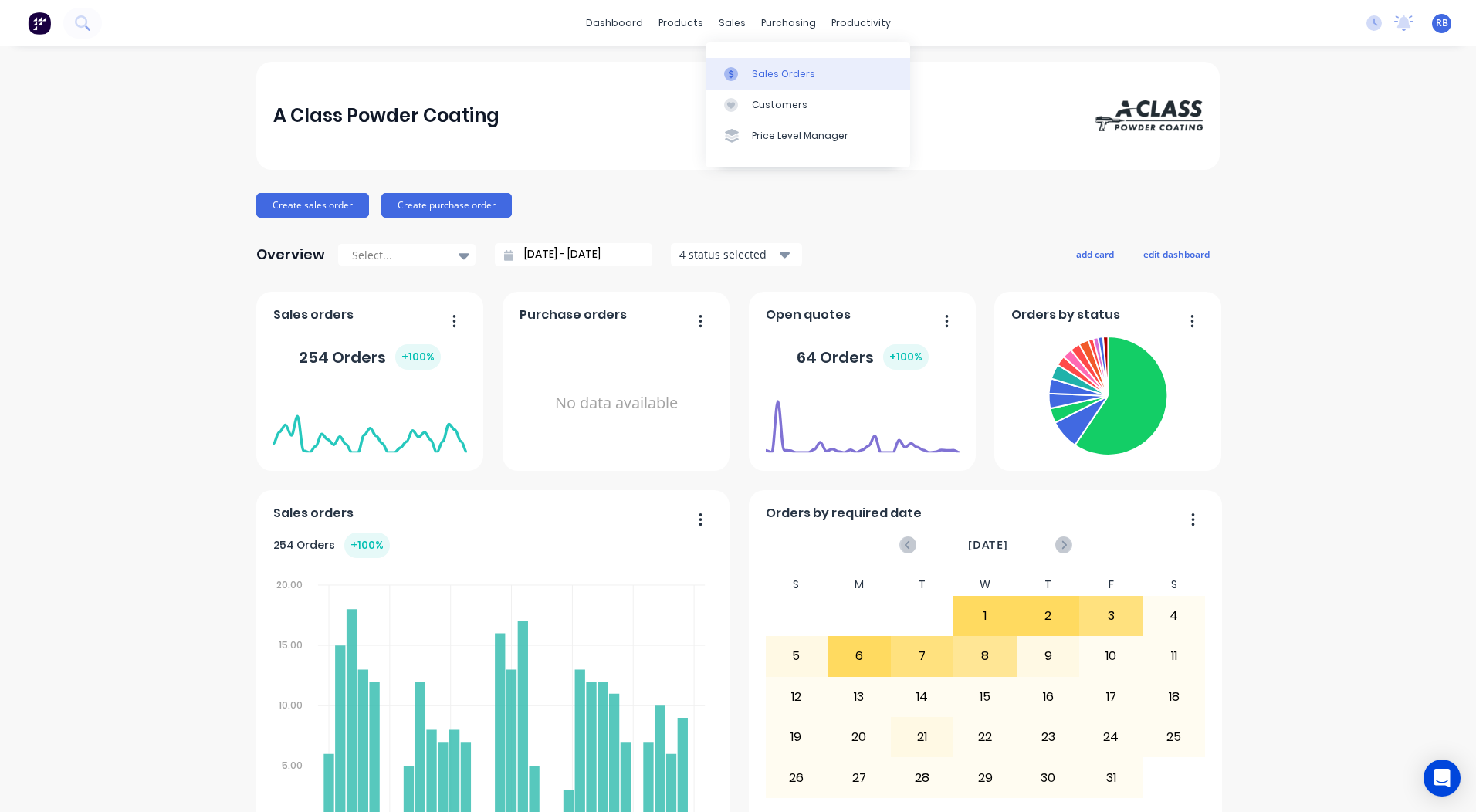
click at [762, 69] on div "Sales Orders" at bounding box center [784, 73] width 63 height 14
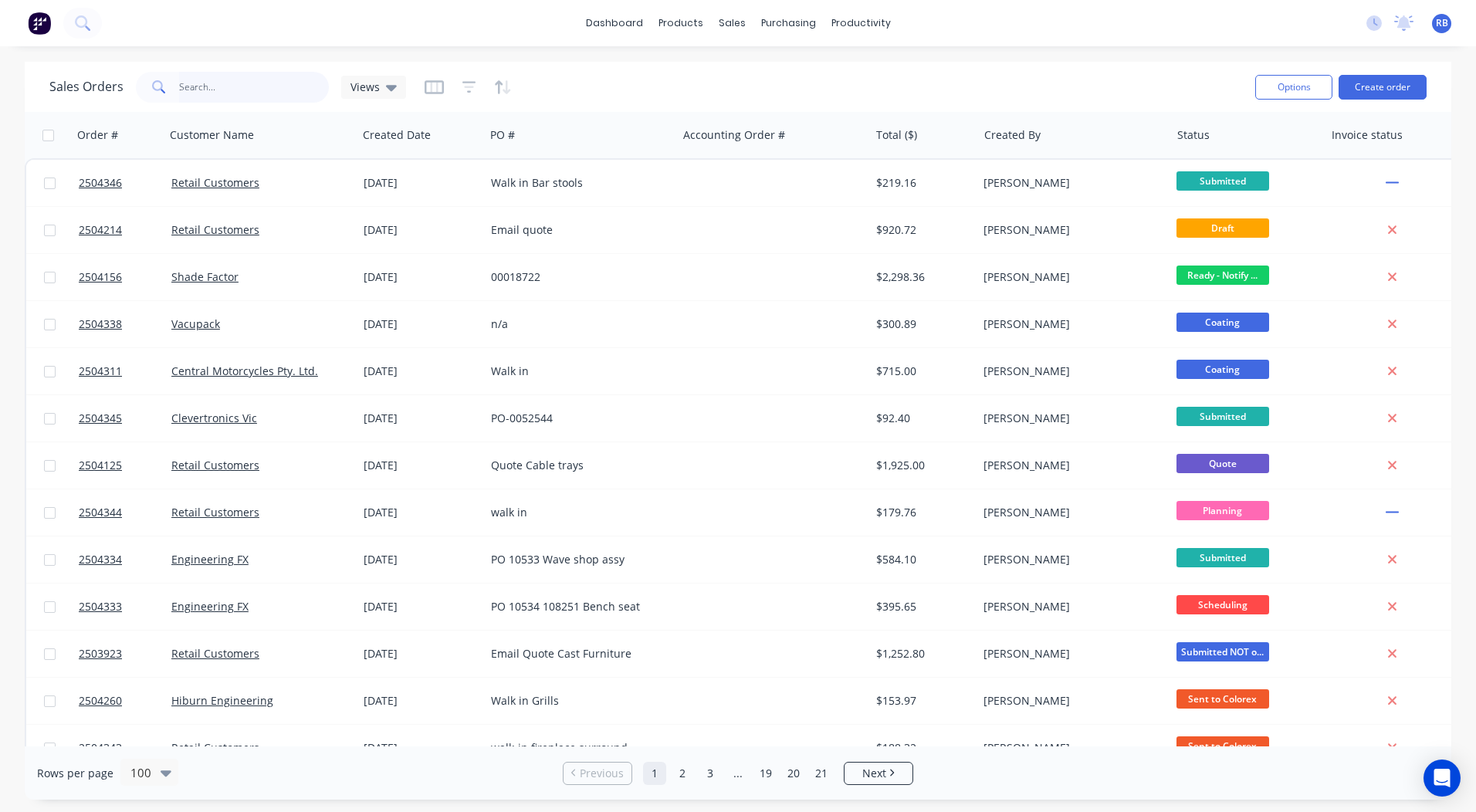
click at [198, 83] on input "text" at bounding box center [255, 86] width 151 height 31
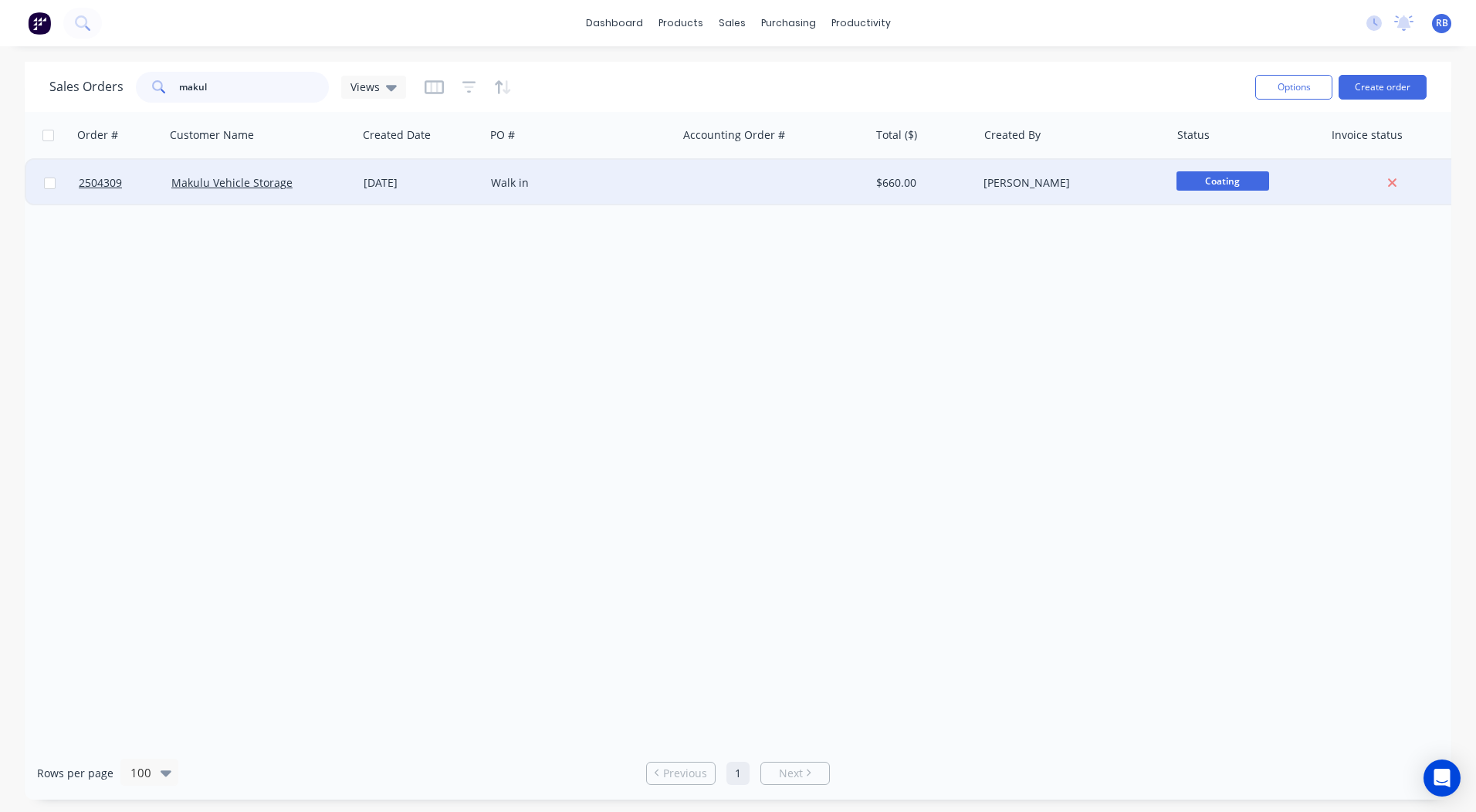
type input "makul"
click at [676, 169] on div "Walk in" at bounding box center [580, 183] width 192 height 46
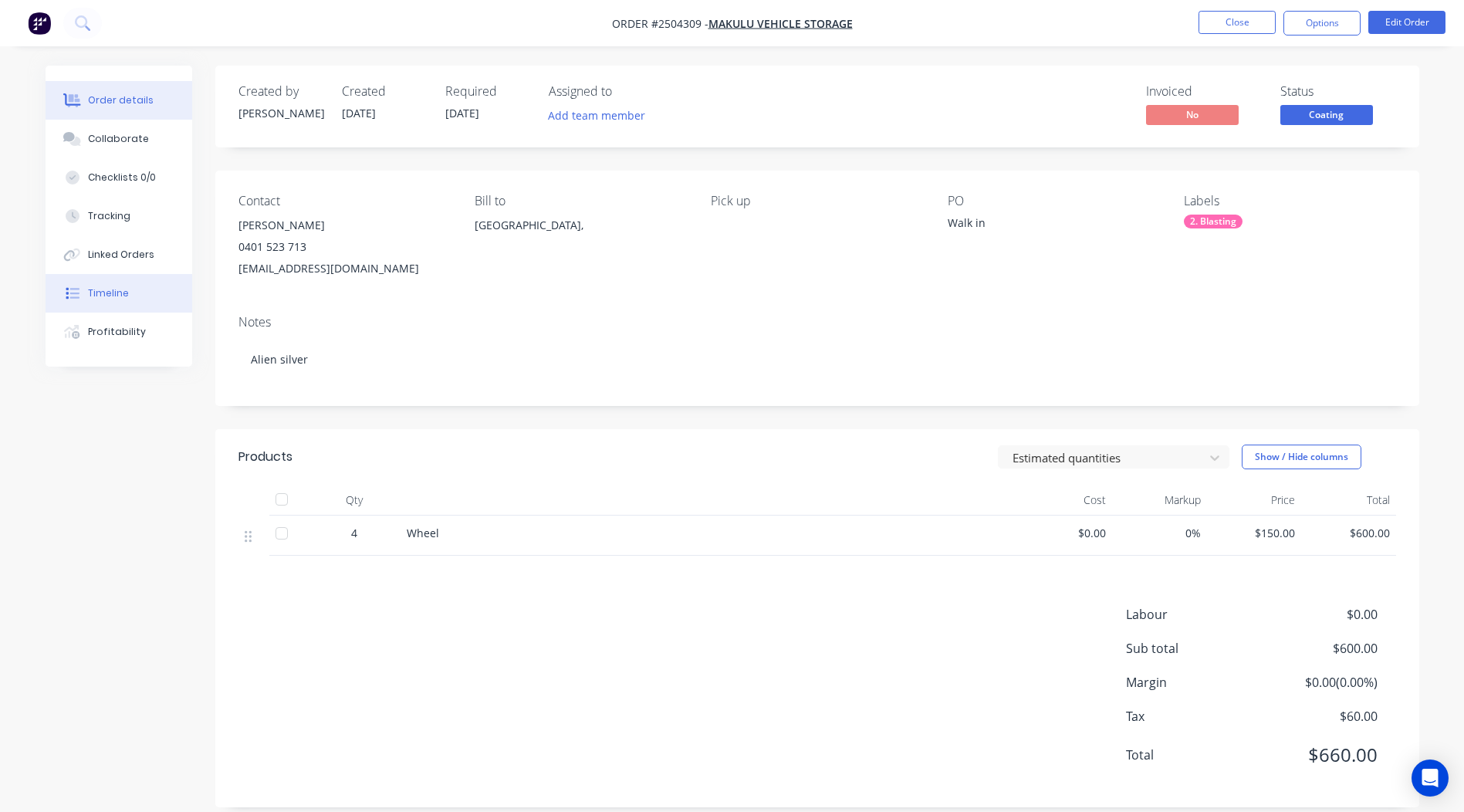
click at [117, 284] on button "Timeline" at bounding box center [119, 294] width 147 height 39
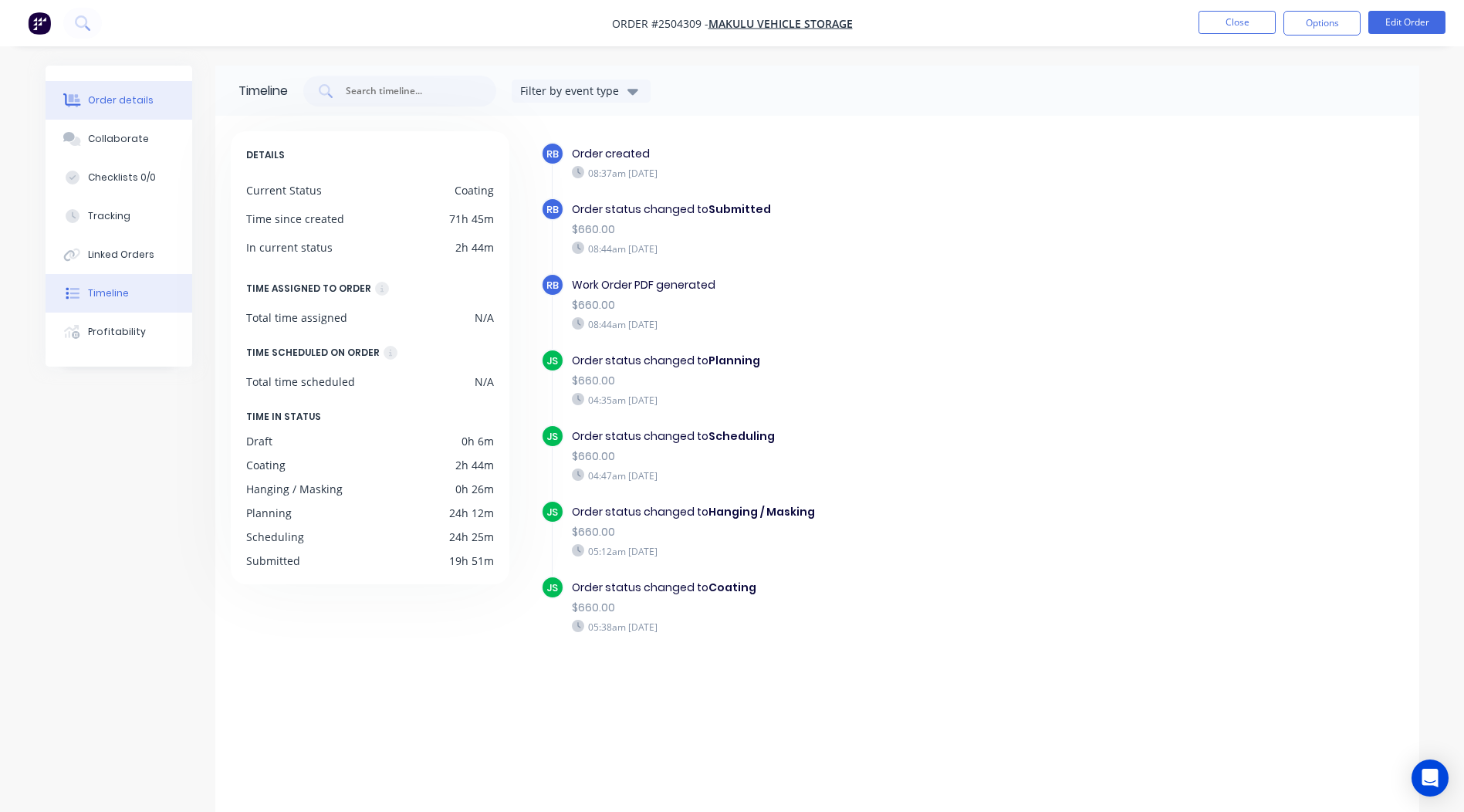
click at [111, 88] on button "Order details" at bounding box center [119, 100] width 147 height 39
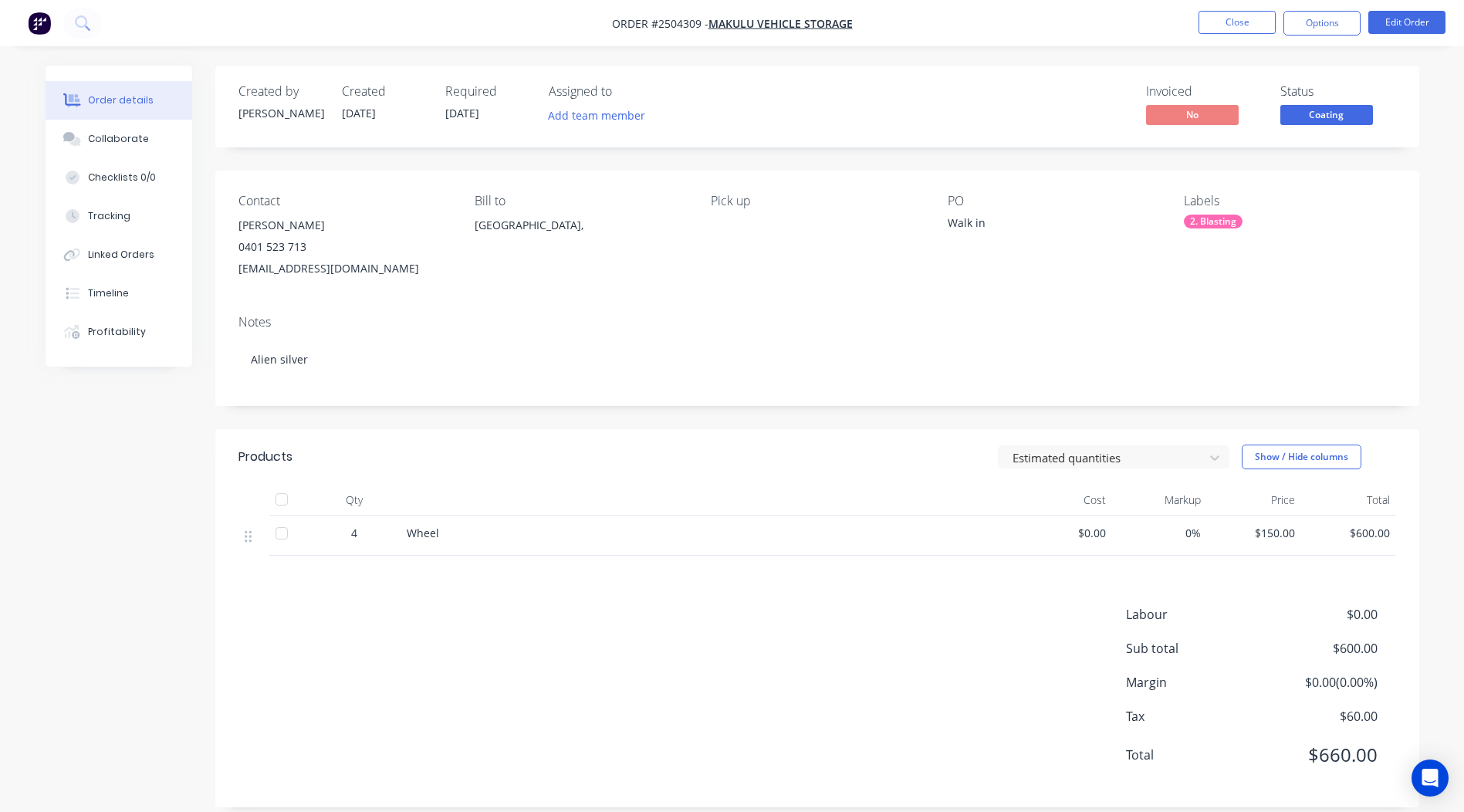
click at [1312, 116] on span "Coating" at bounding box center [1327, 114] width 93 height 20
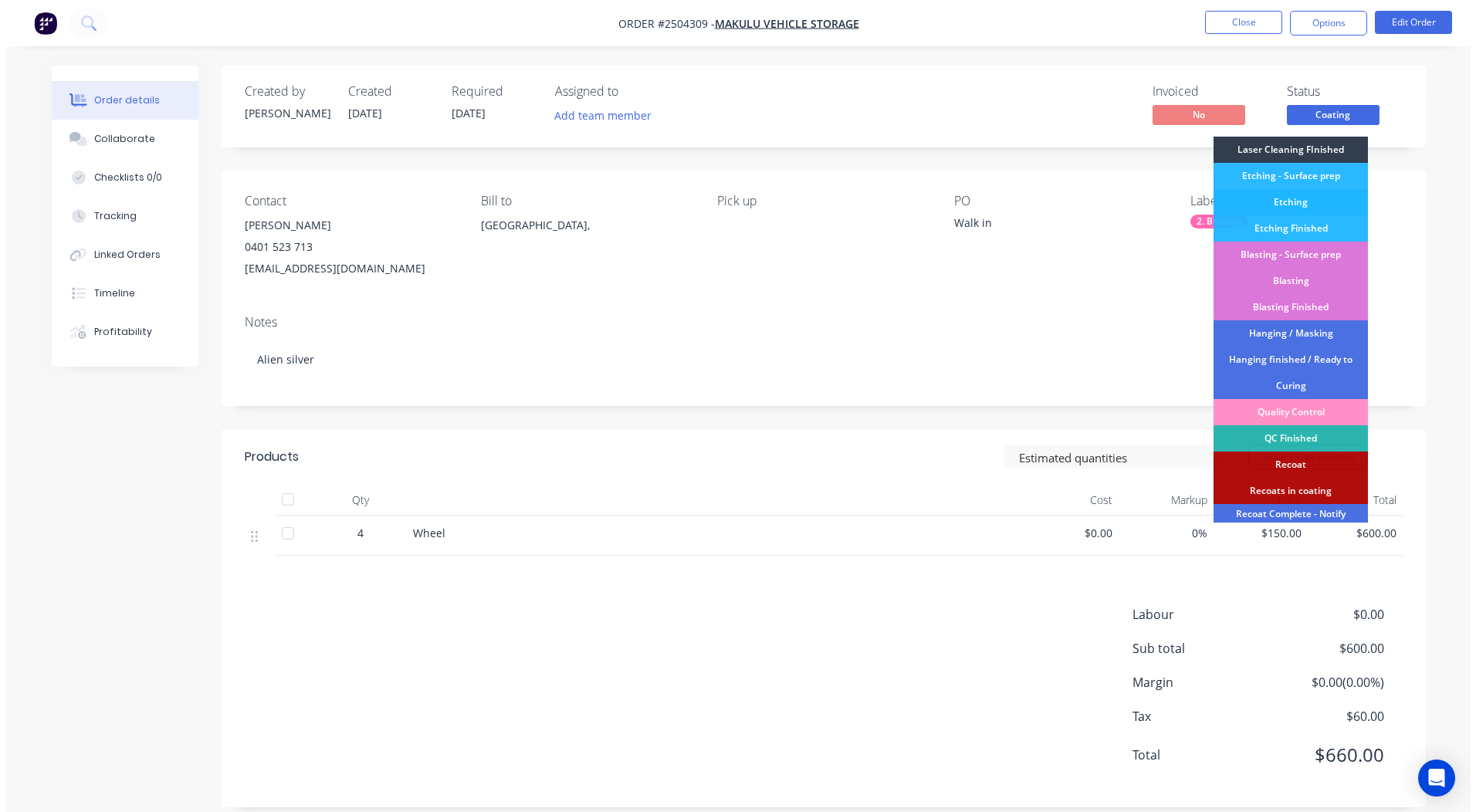
scroll to position [383, 0]
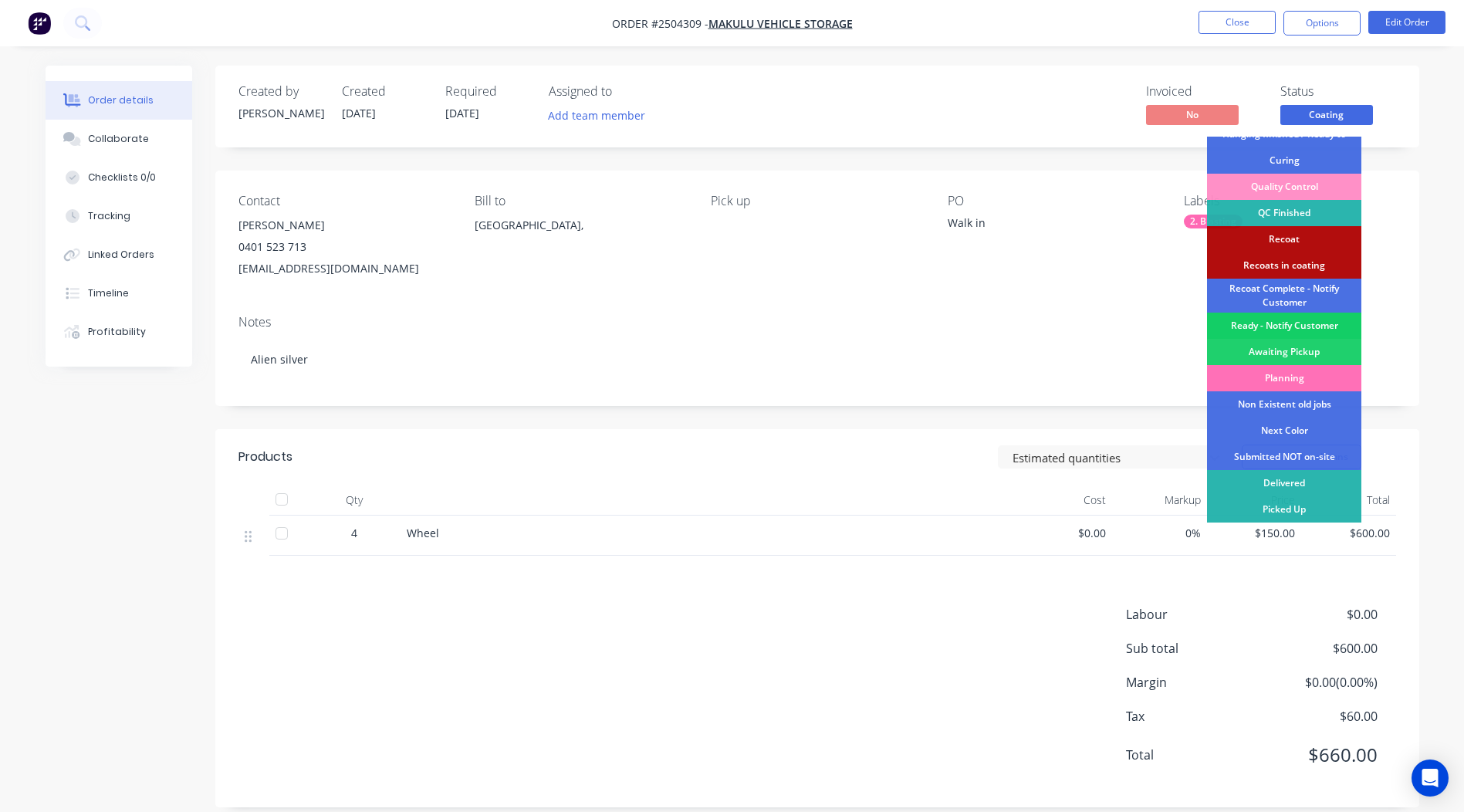
click at [1284, 320] on div "Ready - Notify Customer" at bounding box center [1285, 325] width 154 height 26
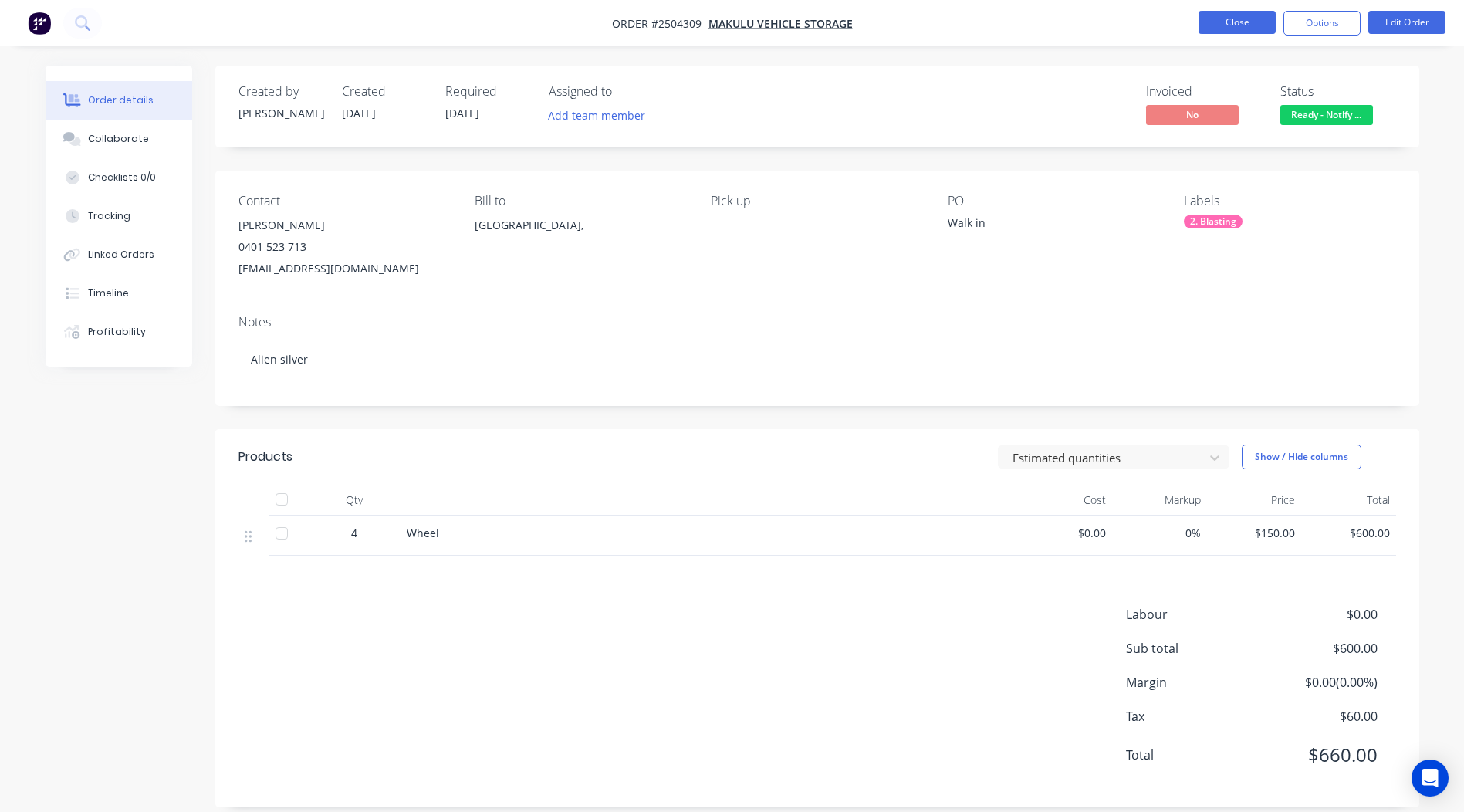
click at [1232, 20] on button "Close" at bounding box center [1237, 22] width 77 height 23
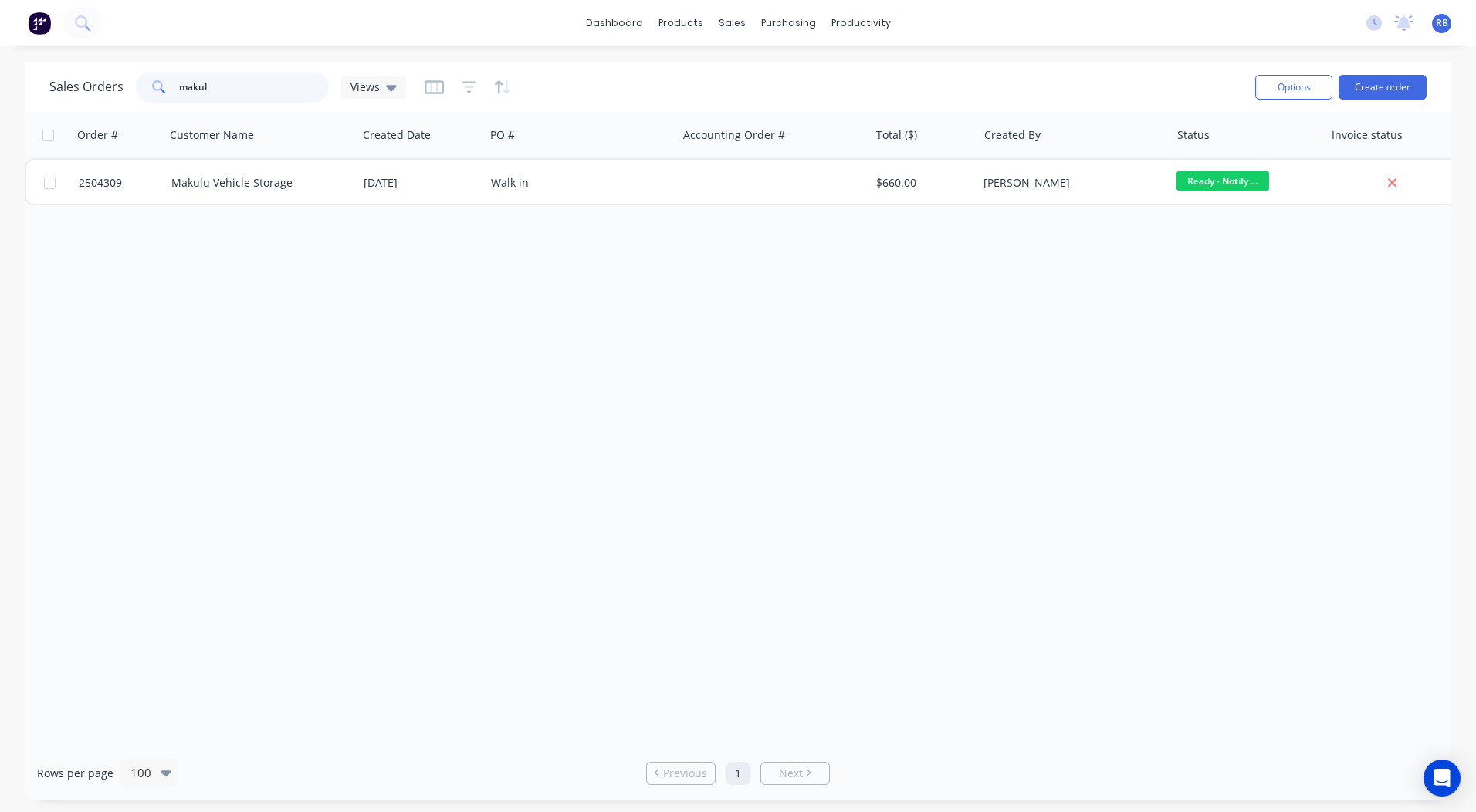
drag, startPoint x: -3, startPoint y: 92, endPoint x: 0, endPoint y: 102, distance: 10.4
click at [0, 92] on html "dashboard products sales purchasing productivity dashboard products Product Cat…" at bounding box center [738, 406] width 1476 height 812
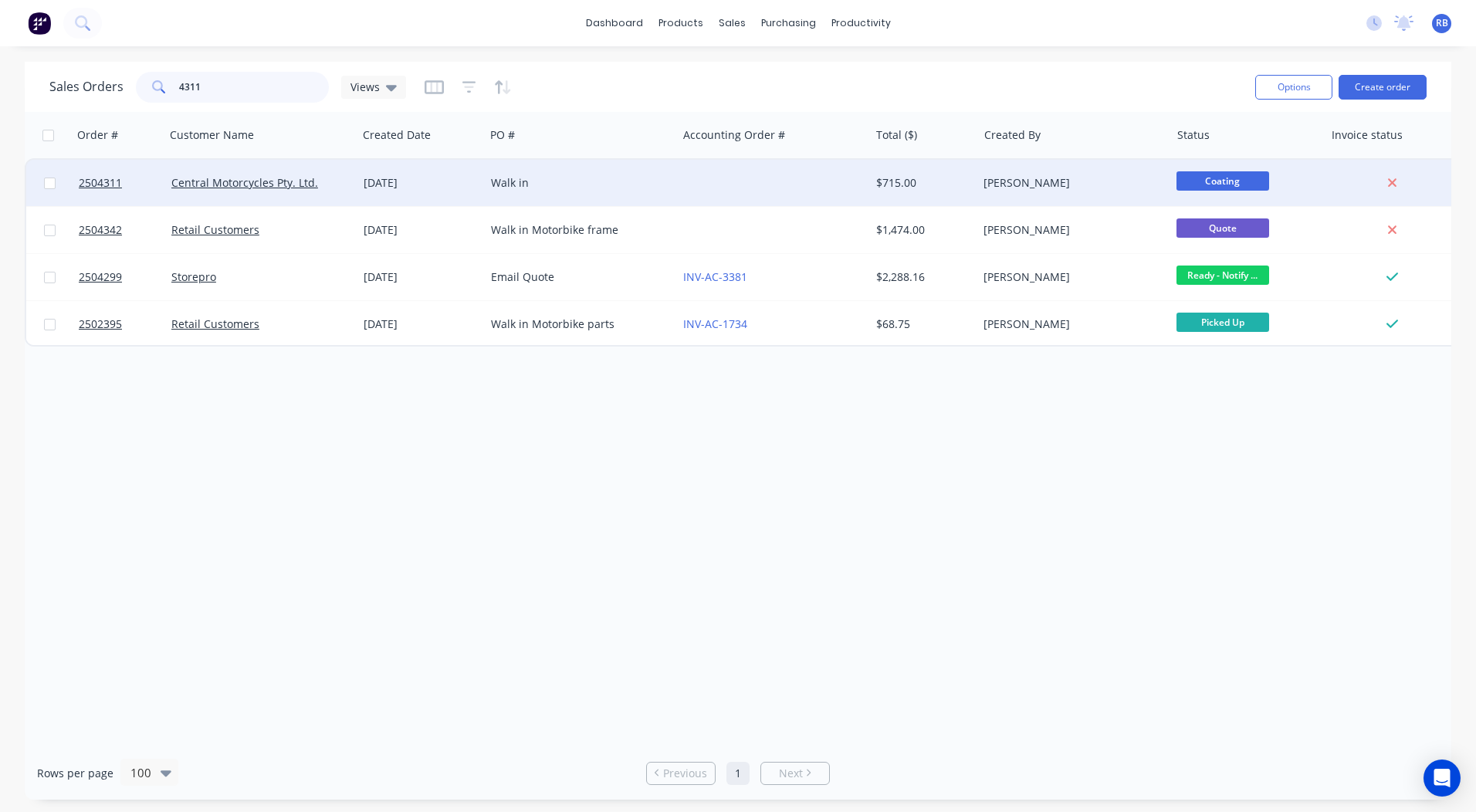
type input "4311"
click at [682, 178] on div at bounding box center [772, 183] width 192 height 46
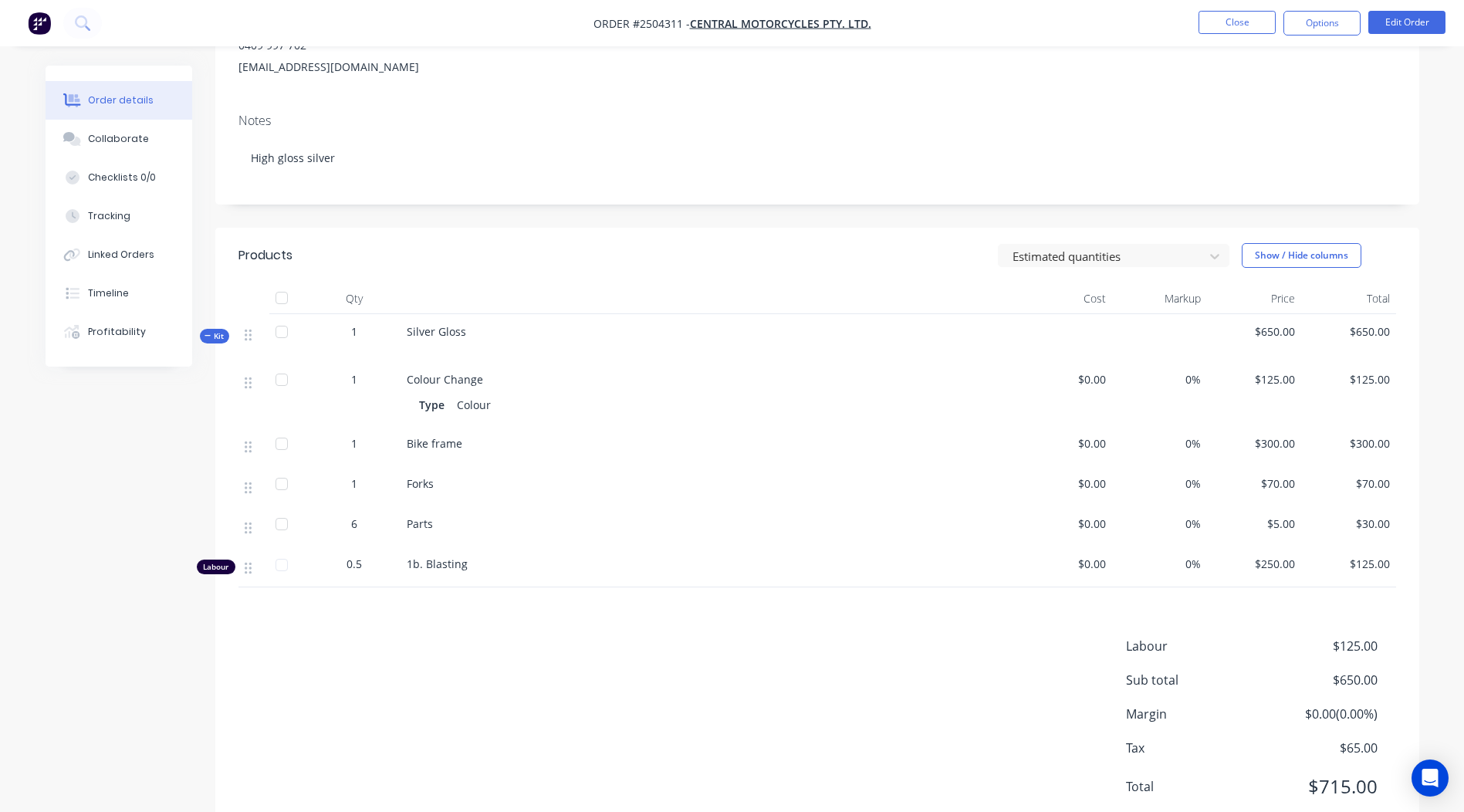
scroll to position [196, 0]
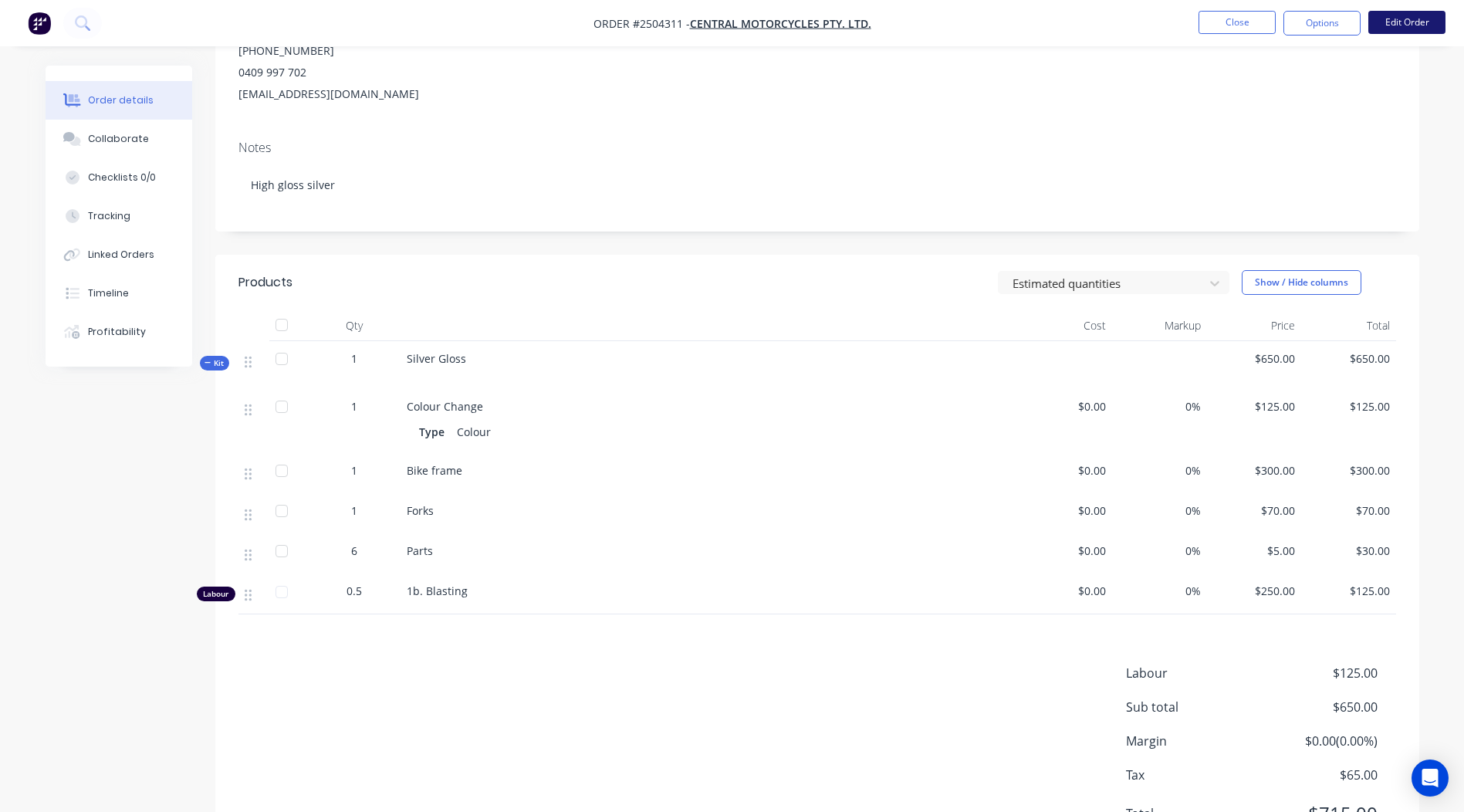
click at [1423, 19] on button "Edit Order" at bounding box center [1406, 22] width 77 height 23
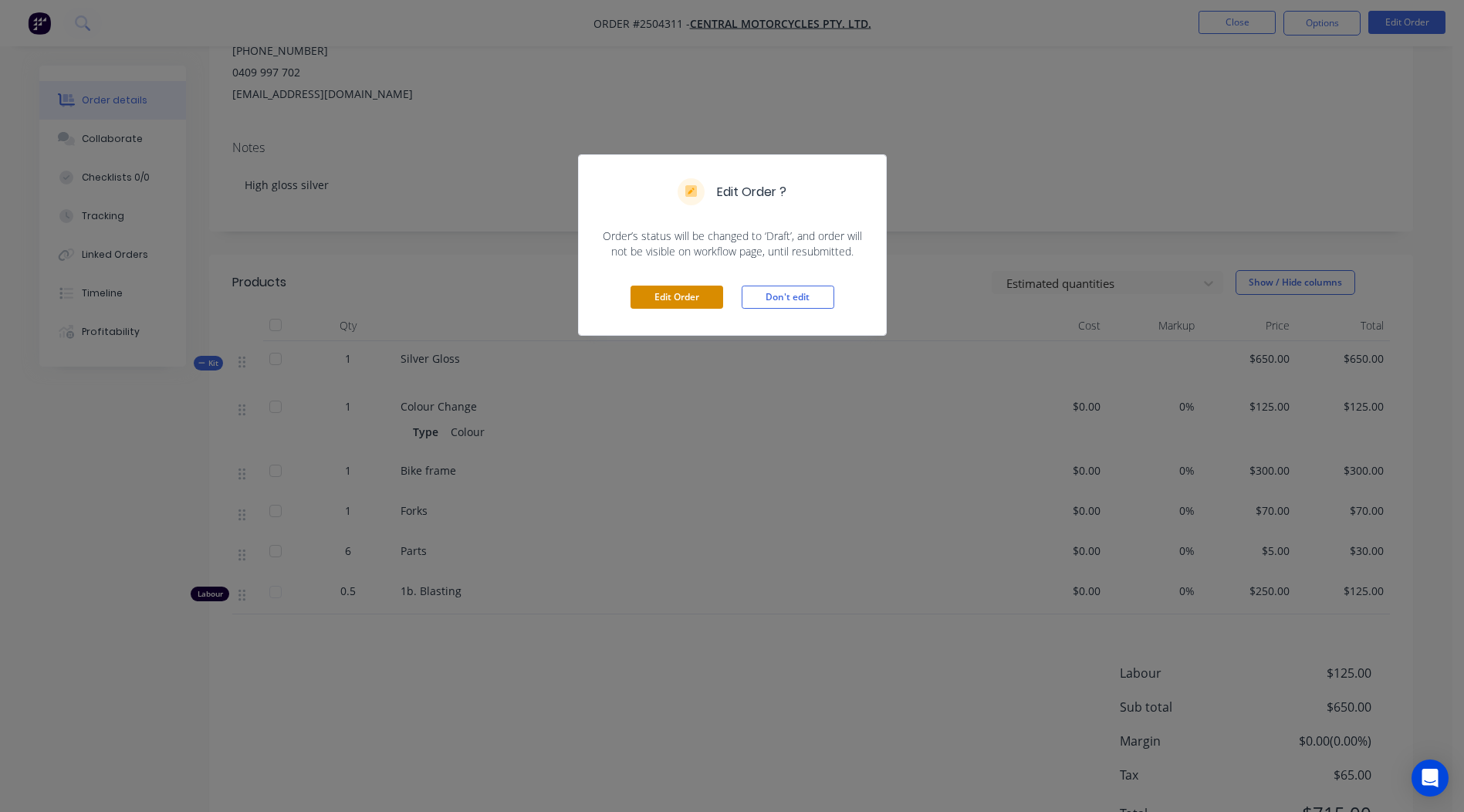
click at [684, 294] on button "Edit Order" at bounding box center [677, 296] width 93 height 23
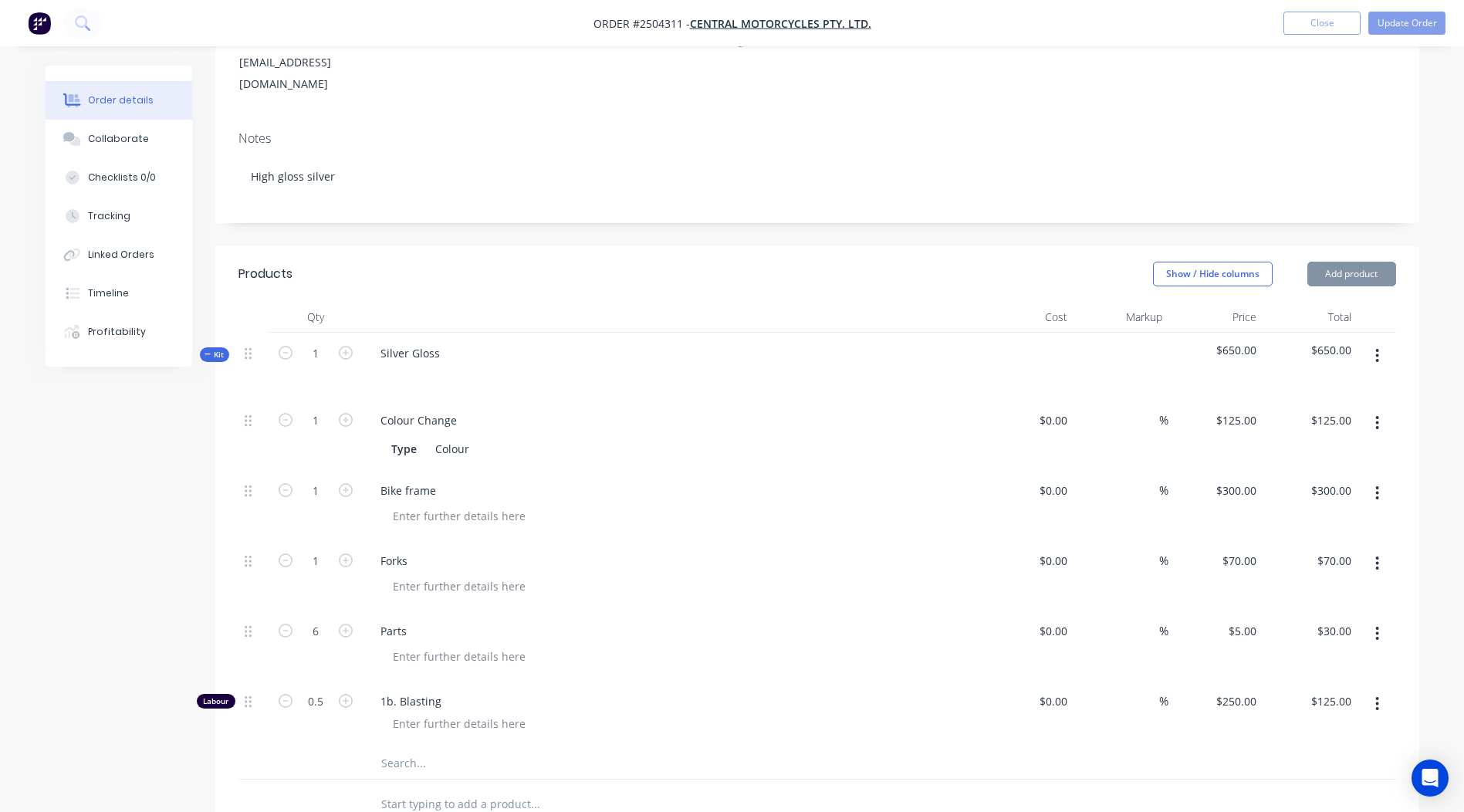
scroll to position [463, 0]
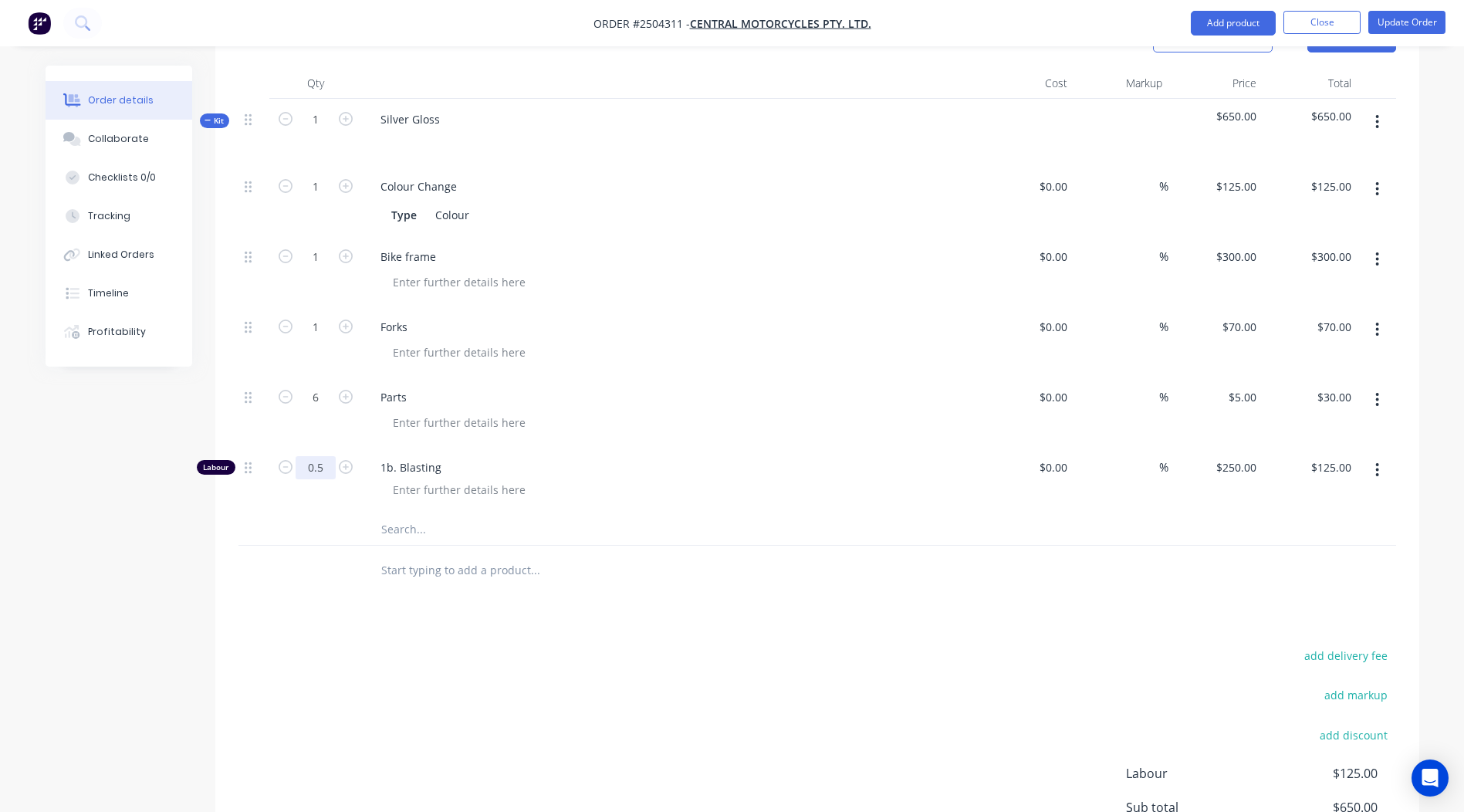
click at [313, 456] on input "0.5" at bounding box center [315, 467] width 40 height 23
type input "0.25"
type input "$62.50"
click at [686, 645] on div "add delivery fee add markup add discount Labour $125.00 Sub total $650.00 Margi…" at bounding box center [818, 793] width 1158 height 298
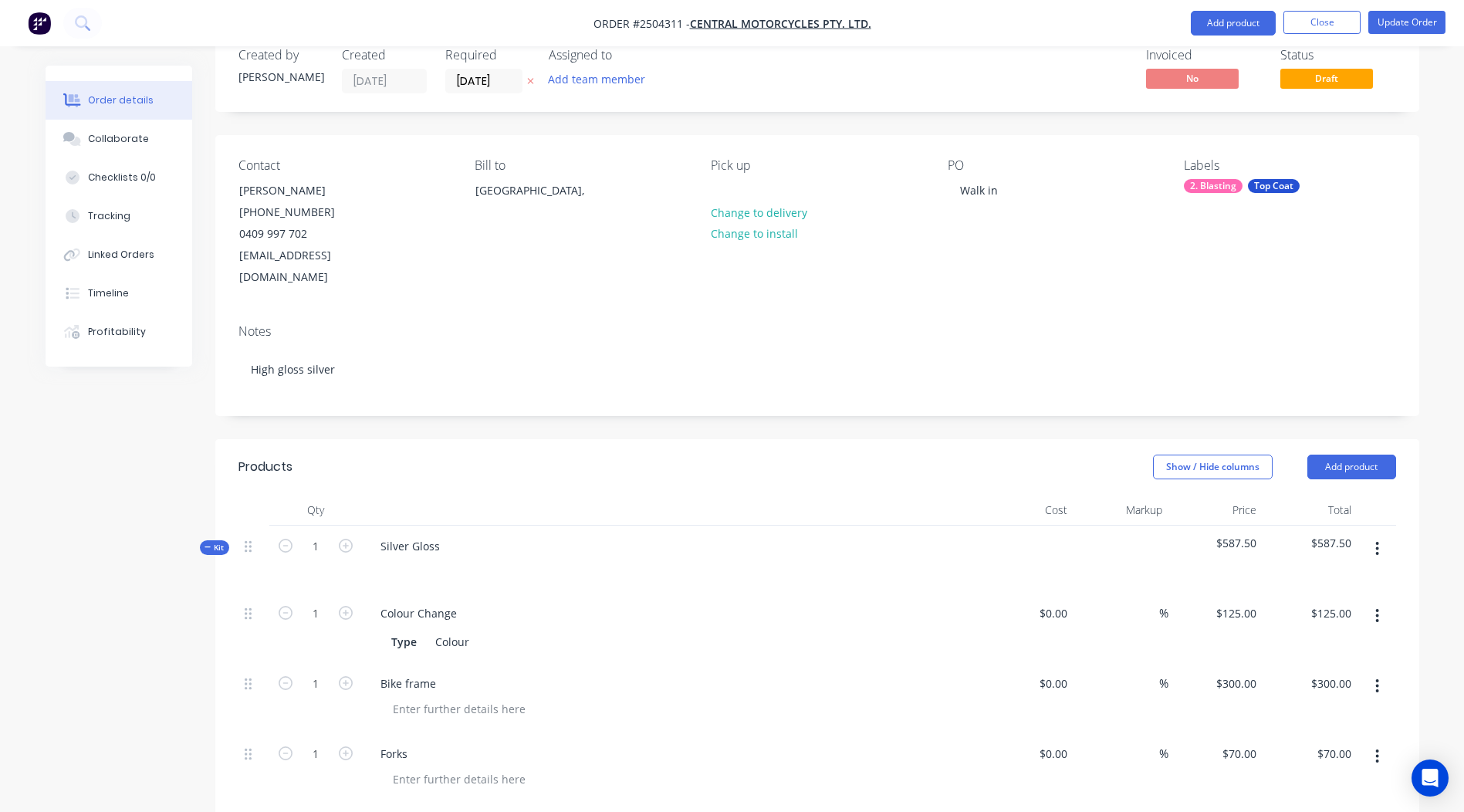
scroll to position [0, 0]
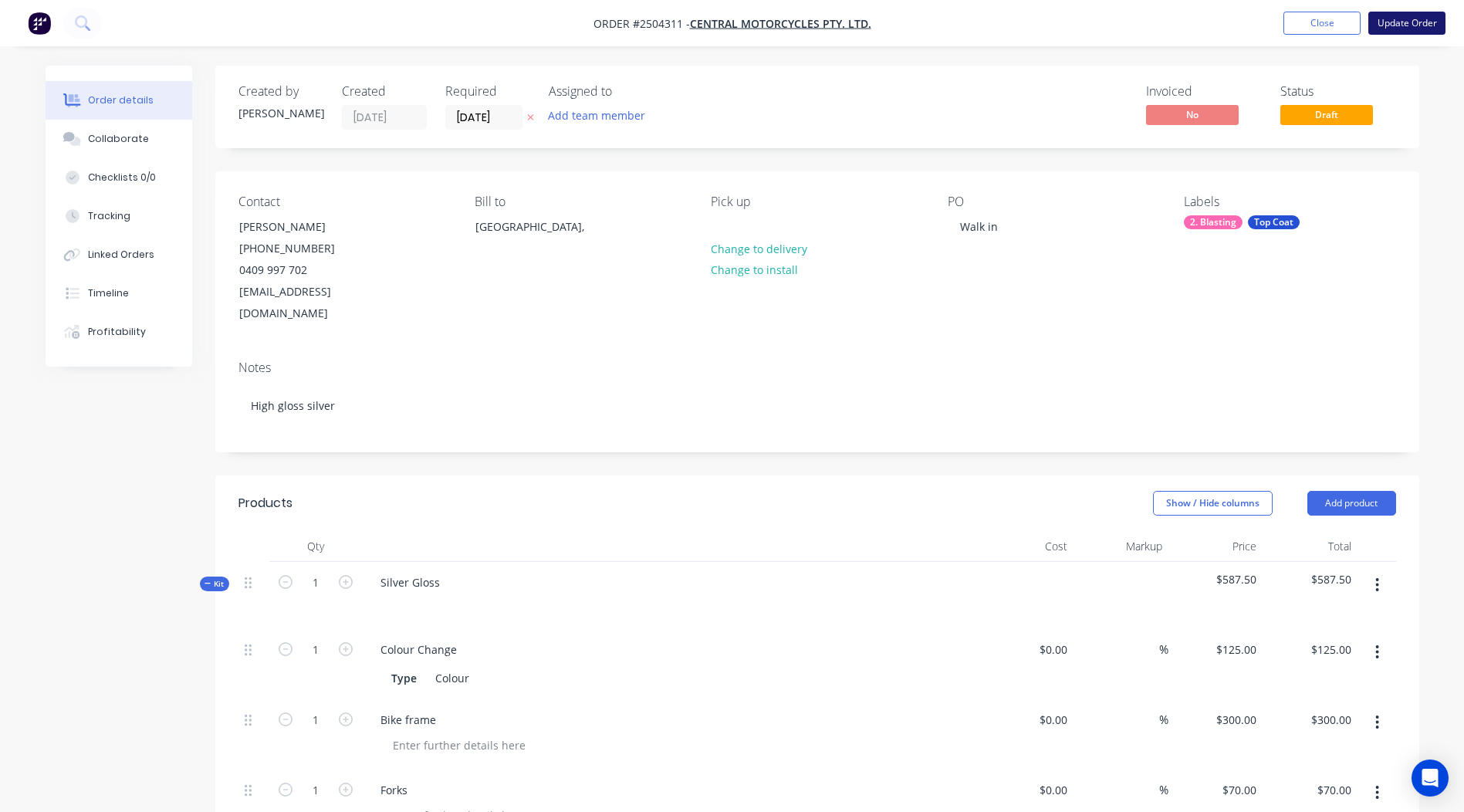
click at [1412, 20] on button "Update Order" at bounding box center [1406, 22] width 77 height 23
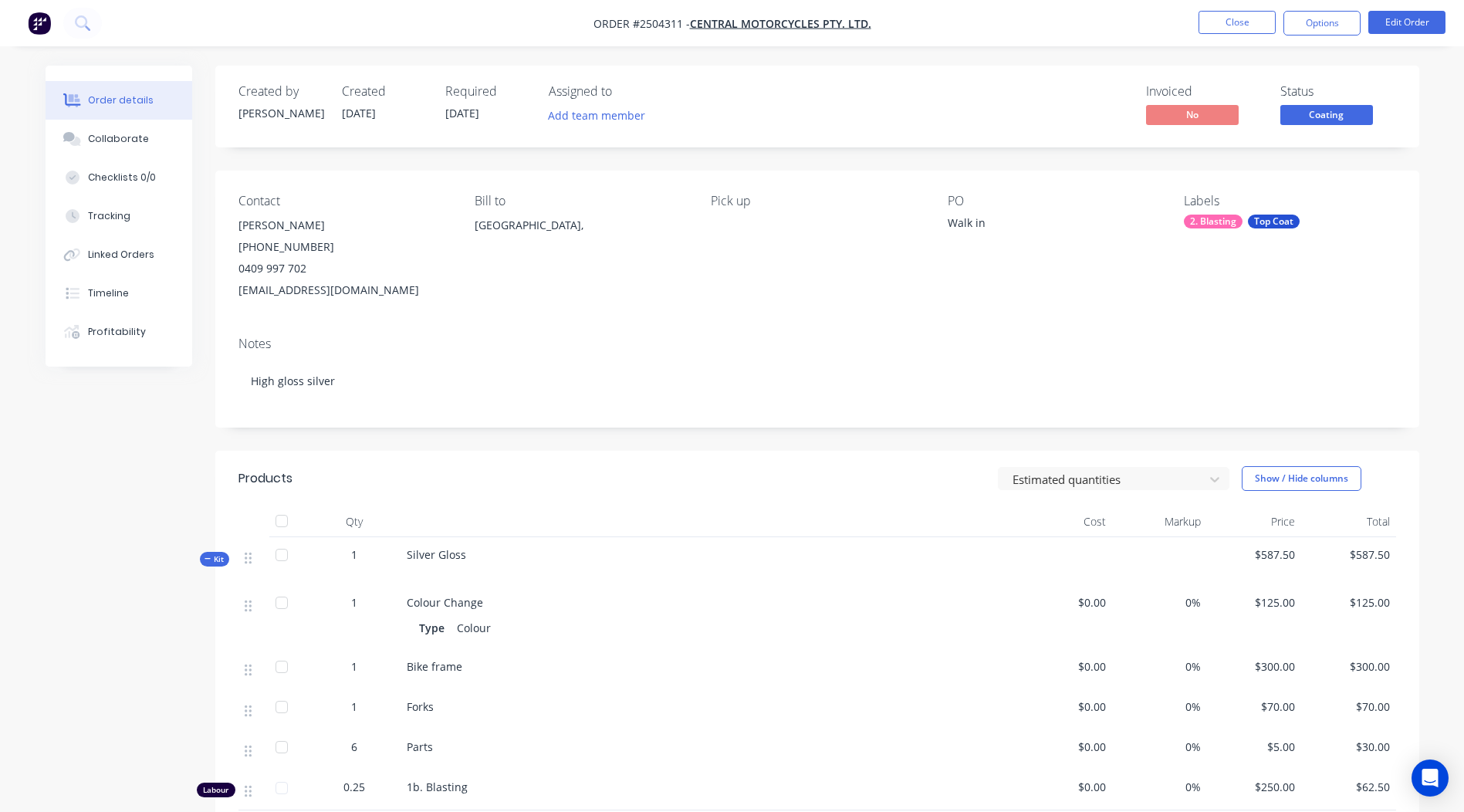
click at [1349, 115] on span "Coating" at bounding box center [1327, 114] width 93 height 20
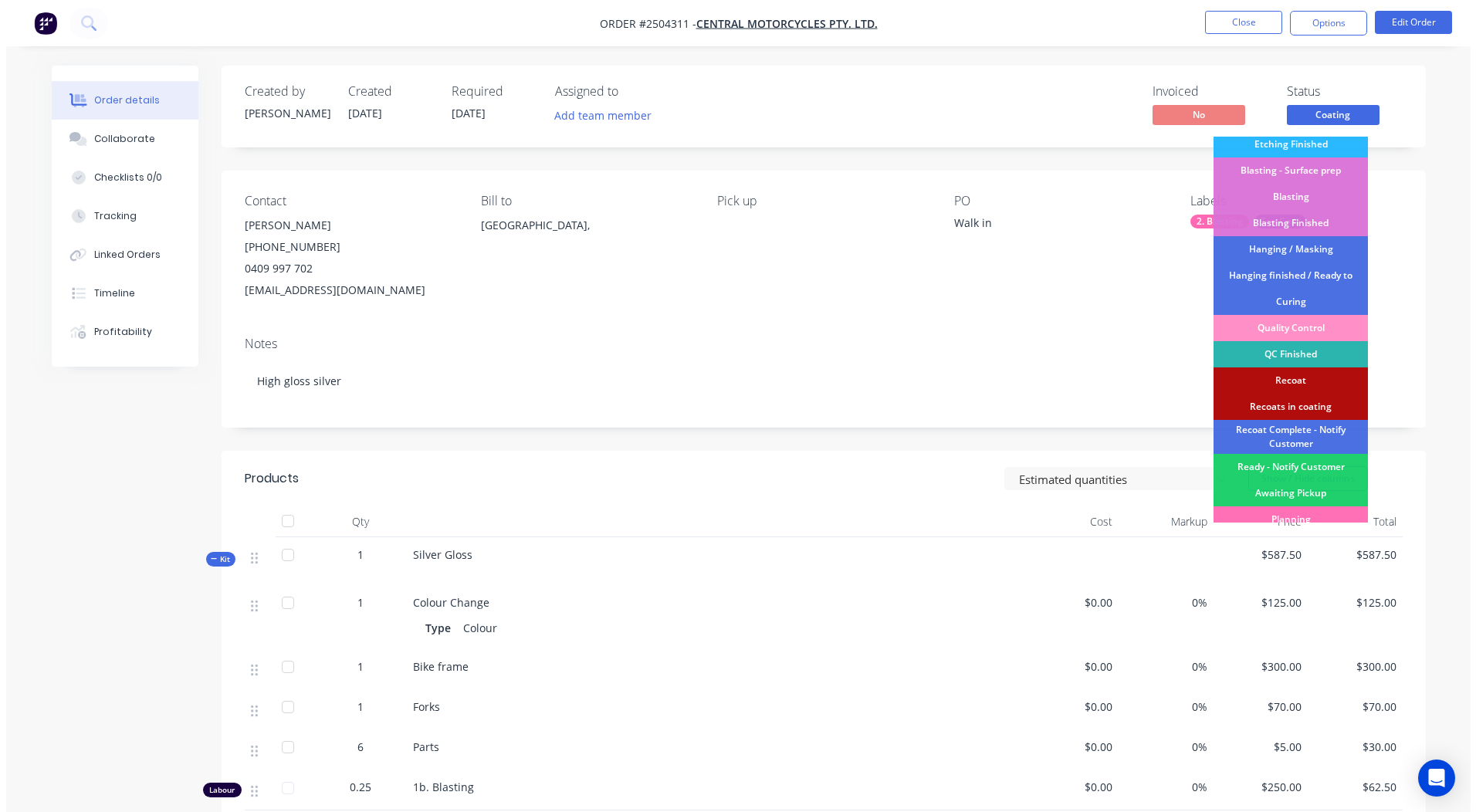
scroll to position [383, 0]
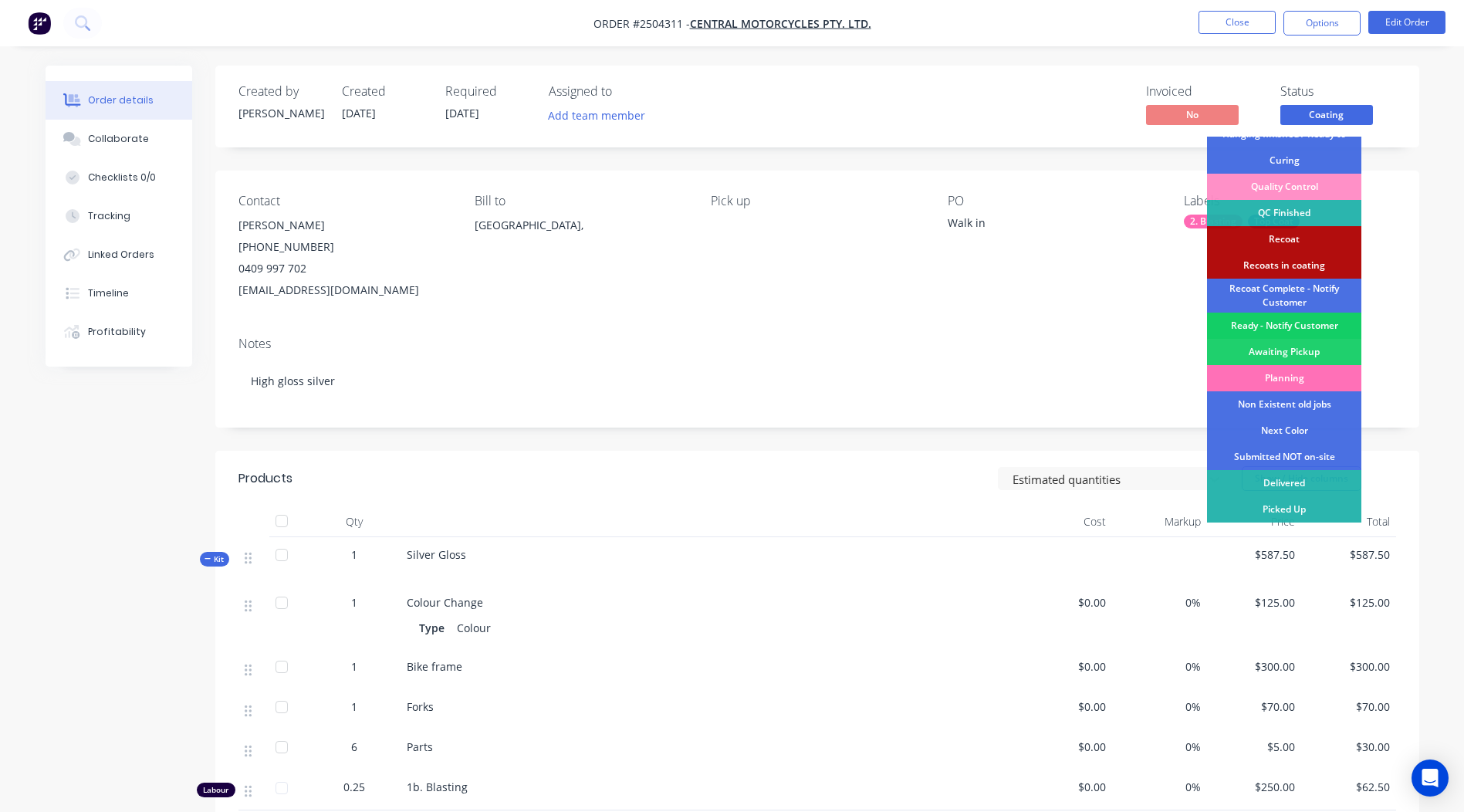
click at [1302, 325] on div "Ready - Notify Customer" at bounding box center [1285, 325] width 154 height 26
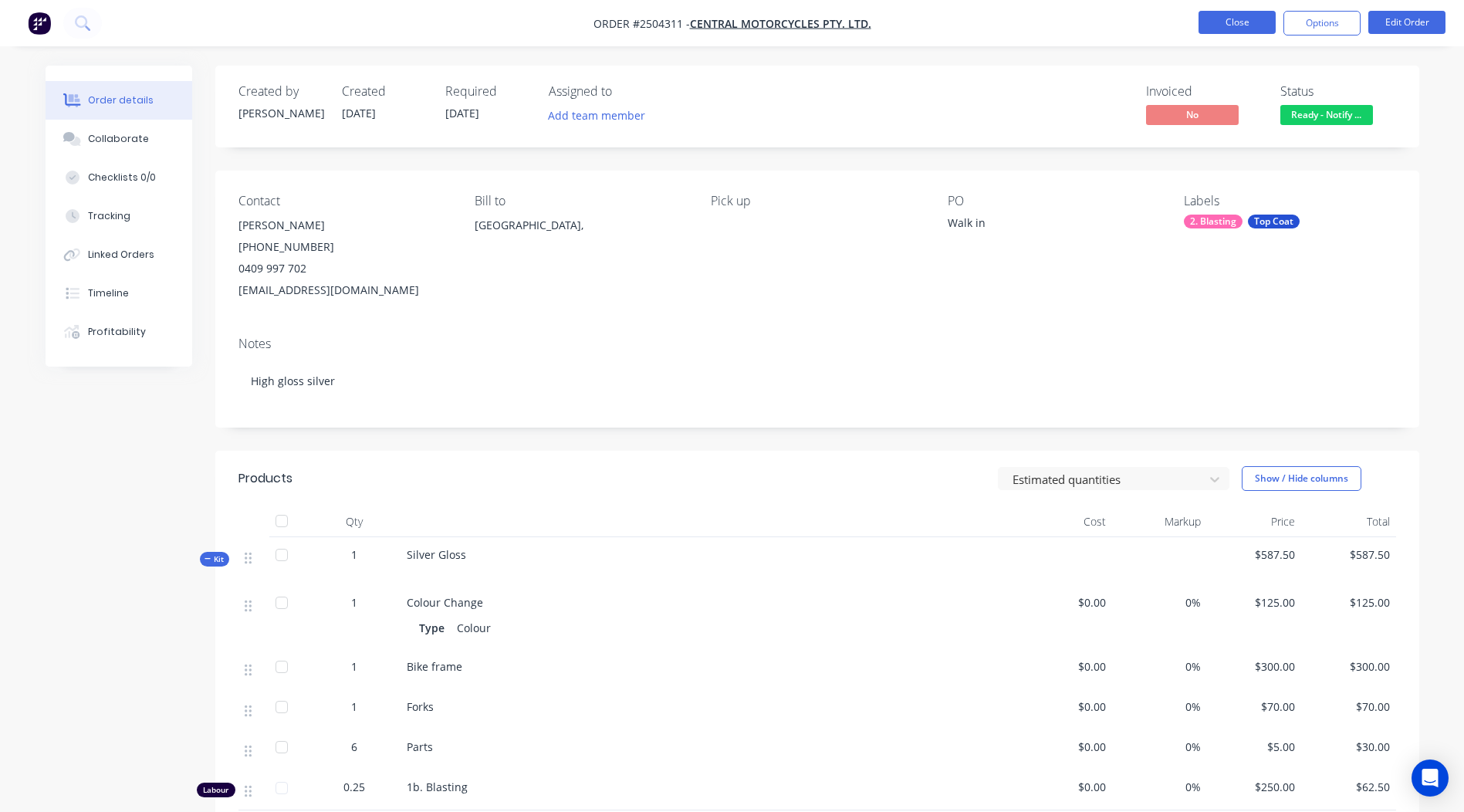
click at [1253, 33] on button "Close" at bounding box center [1237, 22] width 77 height 23
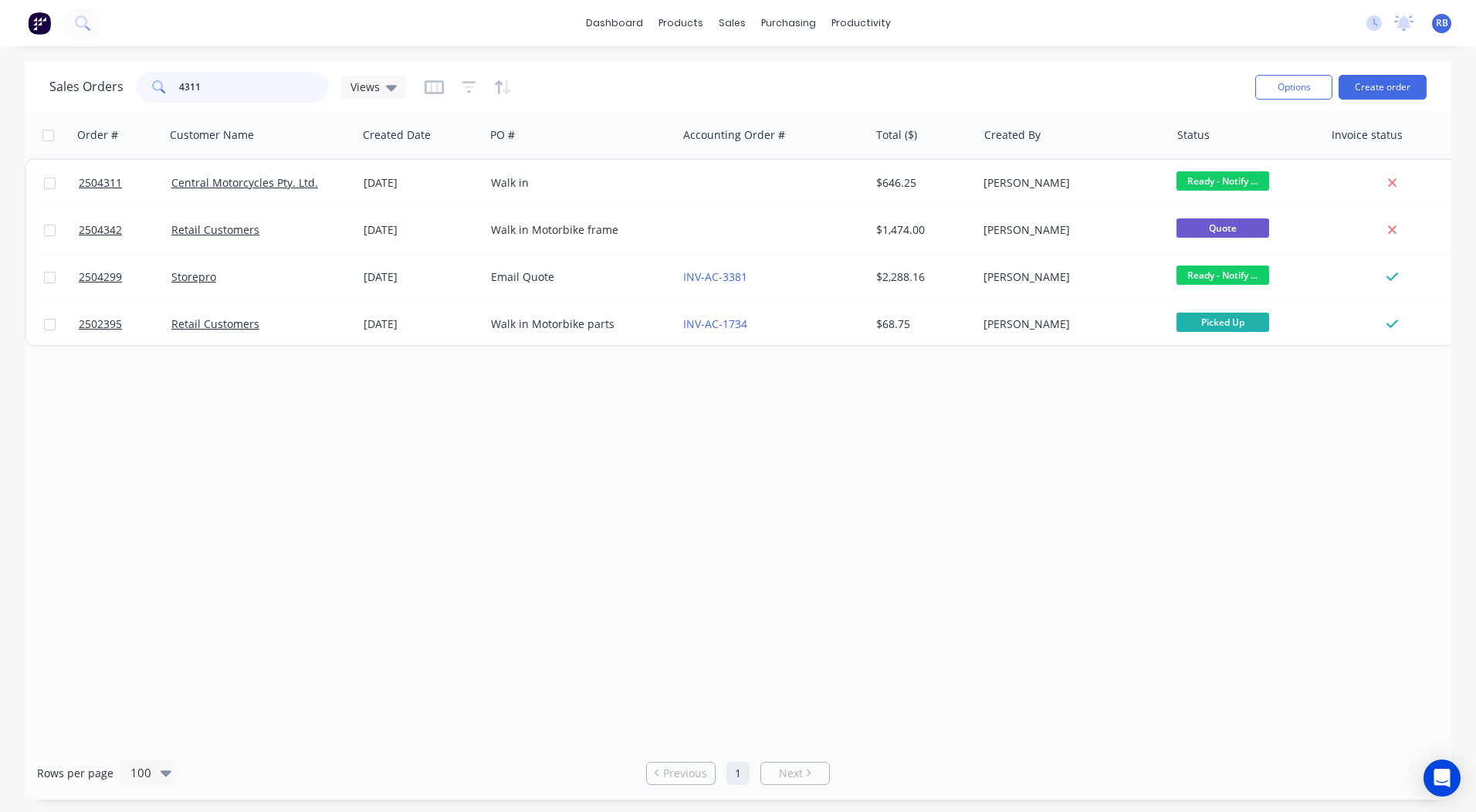
drag, startPoint x: 222, startPoint y: 93, endPoint x: 0, endPoint y: 112, distance: 222.8
click at [0, 112] on html "dashboard products sales purchasing productivity dashboard products Product Cat…" at bounding box center [738, 406] width 1476 height 812
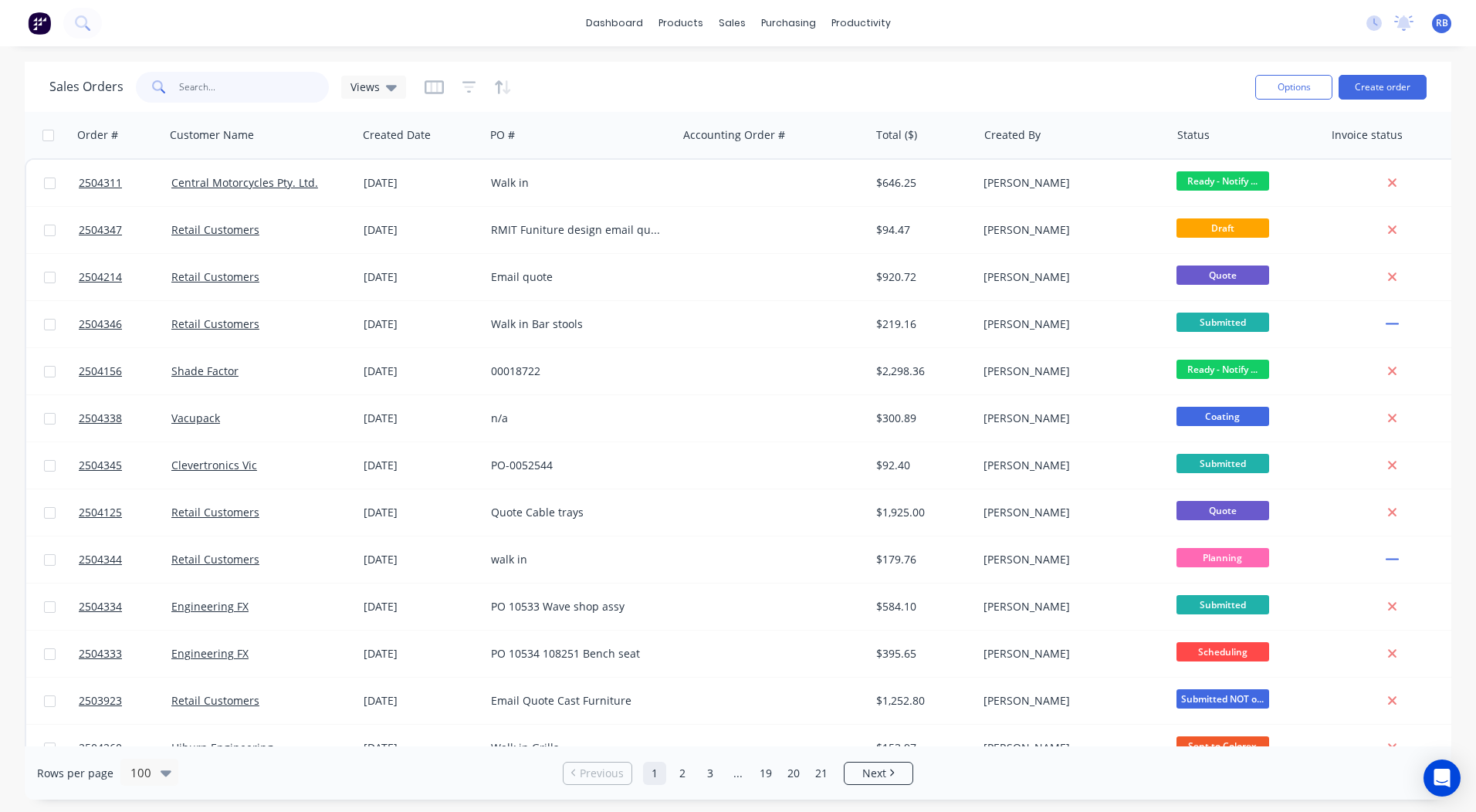
type input "r"
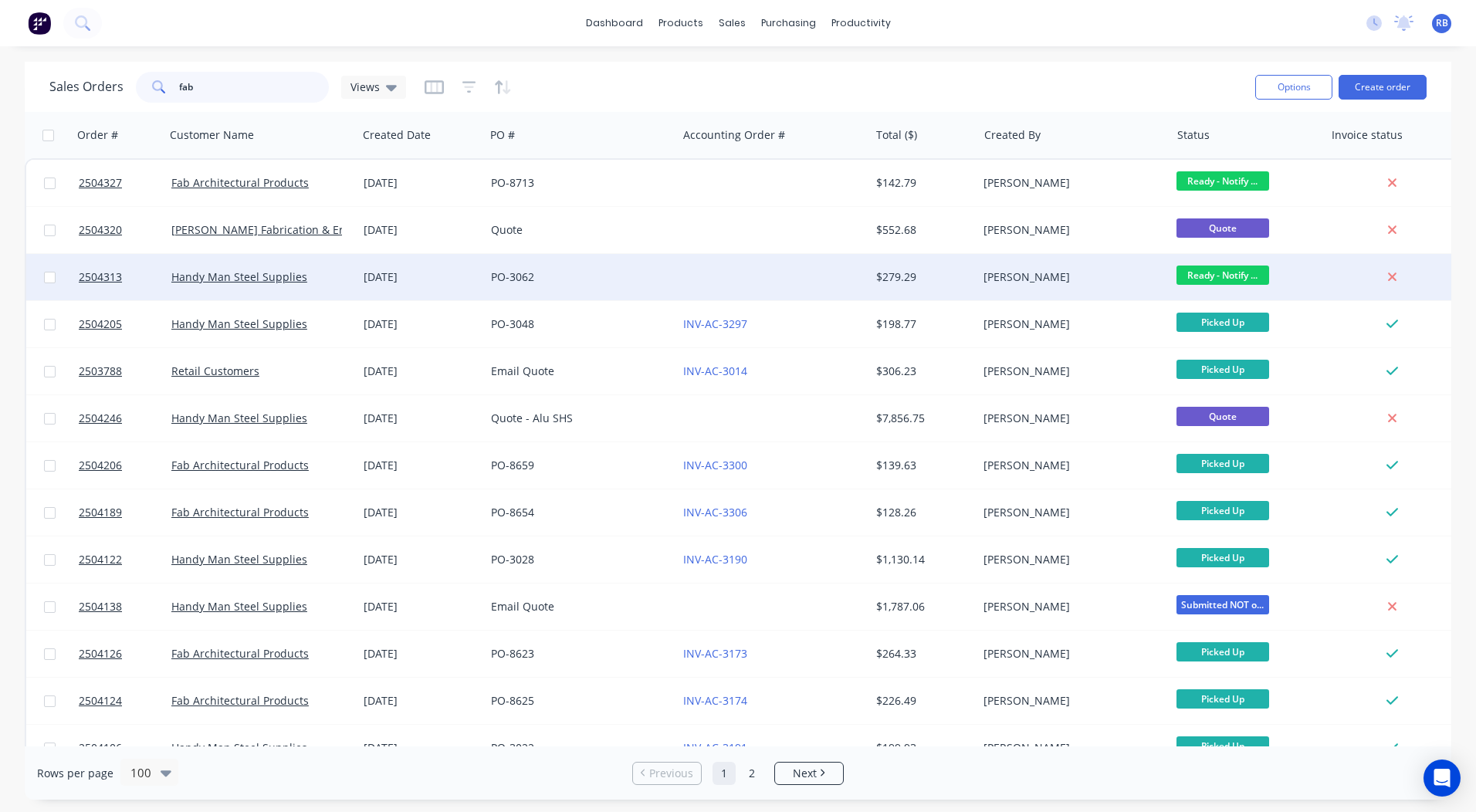
type input "fab"
click at [1217, 274] on span "Ready - Notify ..." at bounding box center [1222, 275] width 93 height 20
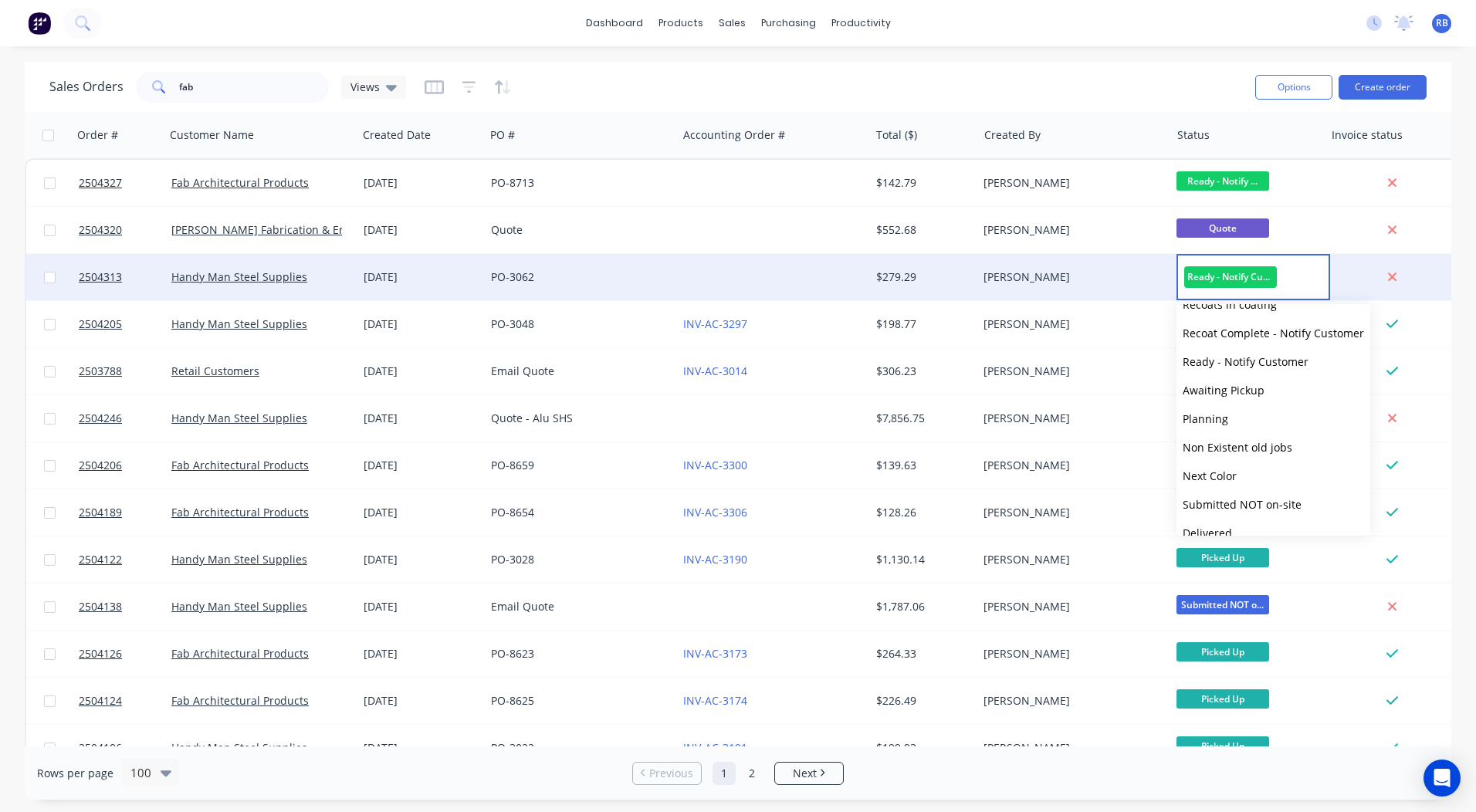
scroll to position [637, 0]
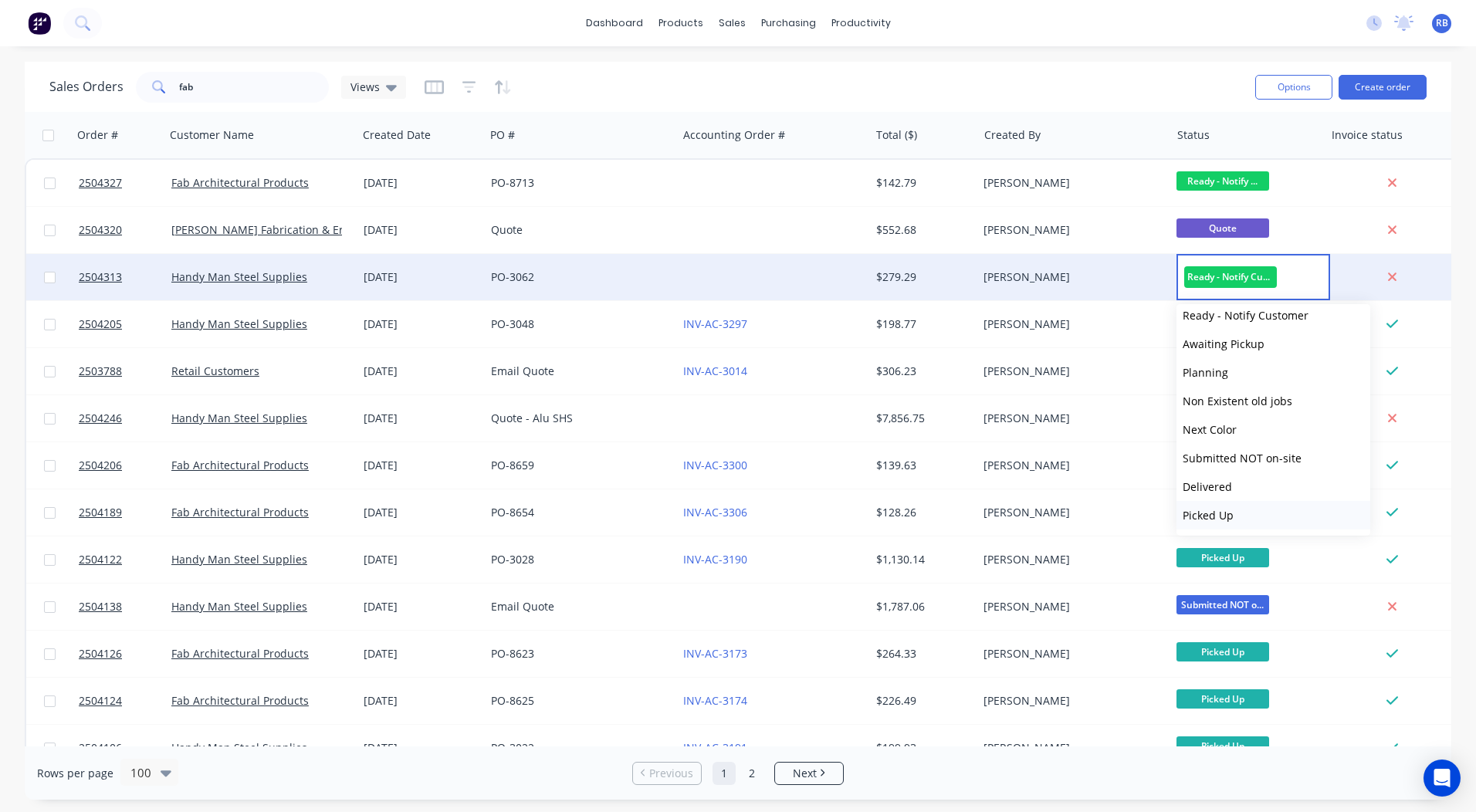
click at [1227, 521] on span "Picked Up" at bounding box center [1207, 515] width 51 height 15
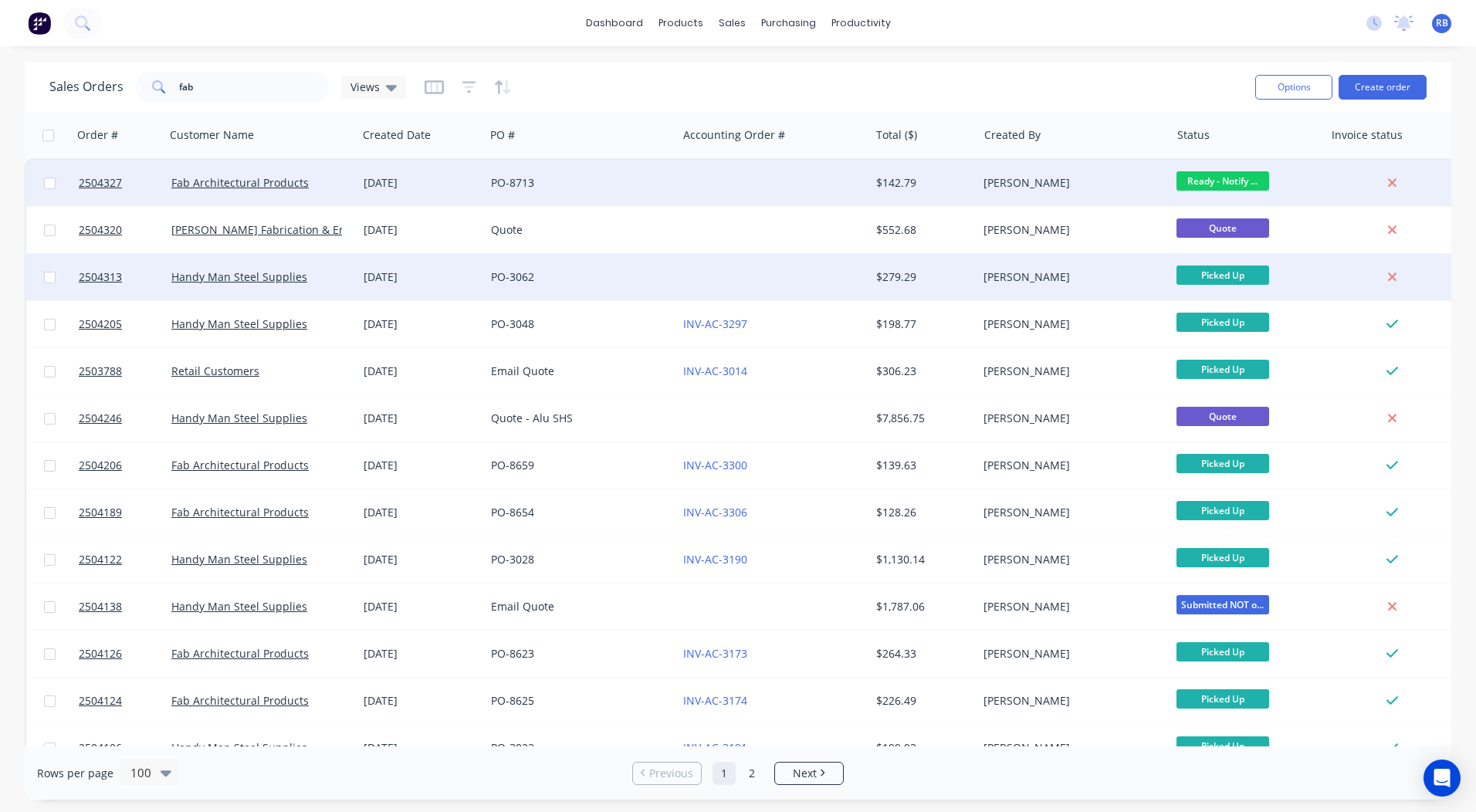
click at [1225, 183] on span "Ready - Notify ..." at bounding box center [1222, 180] width 93 height 20
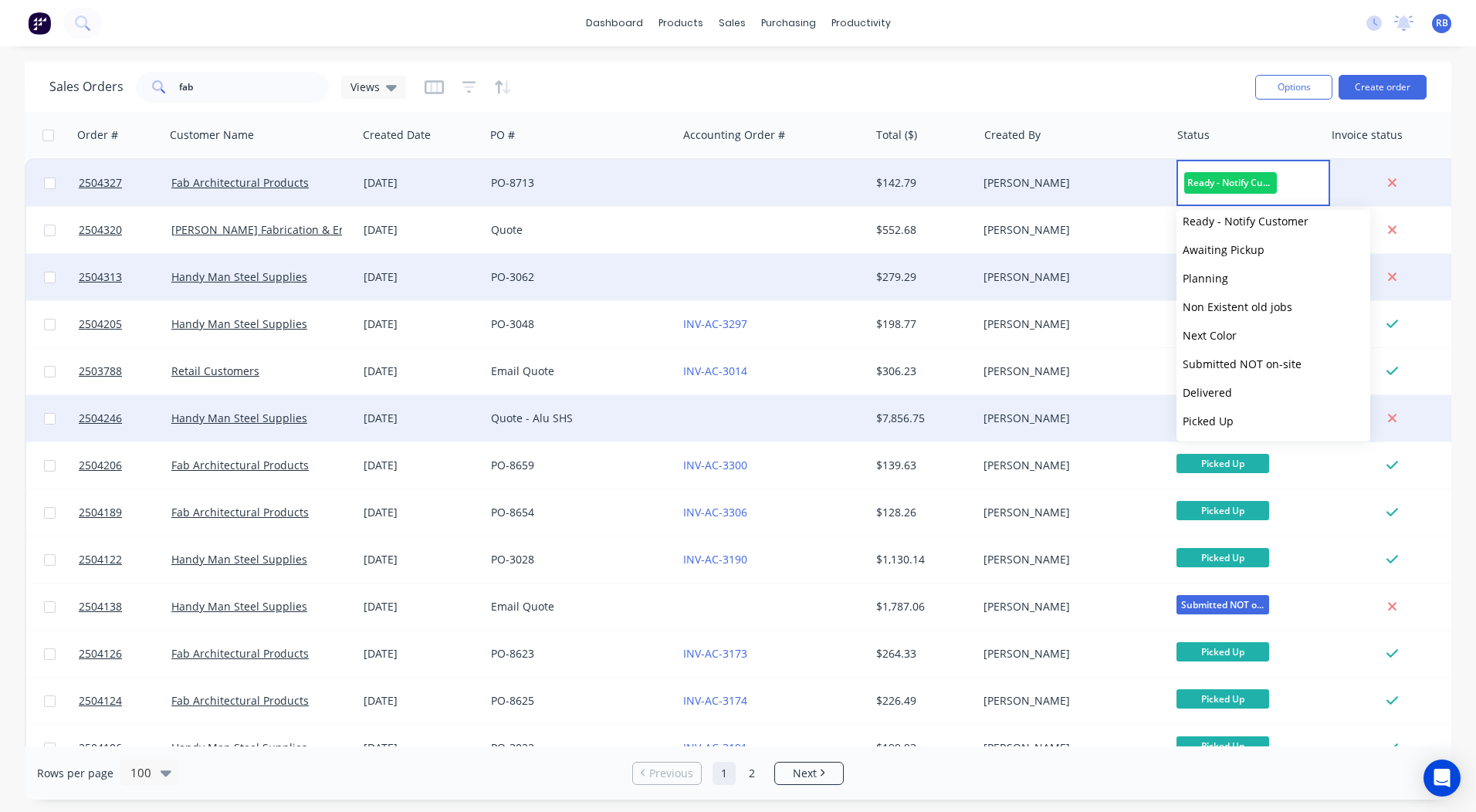
click at [1228, 425] on span "Picked Up" at bounding box center [1207, 421] width 51 height 15
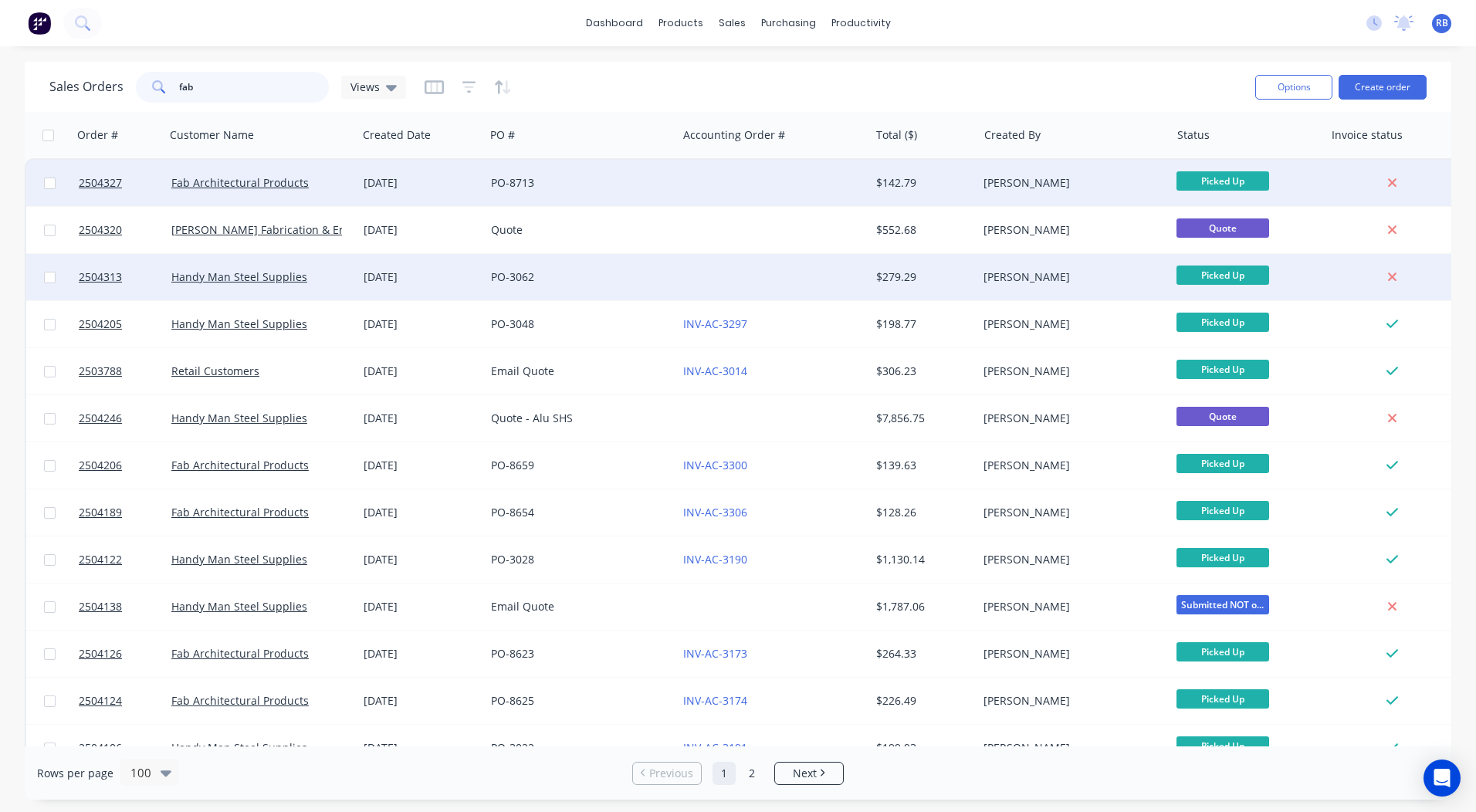
drag, startPoint x: 261, startPoint y: 78, endPoint x: 0, endPoint y: 86, distance: 261.1
click at [157, 89] on div "fab" at bounding box center [232, 86] width 193 height 31
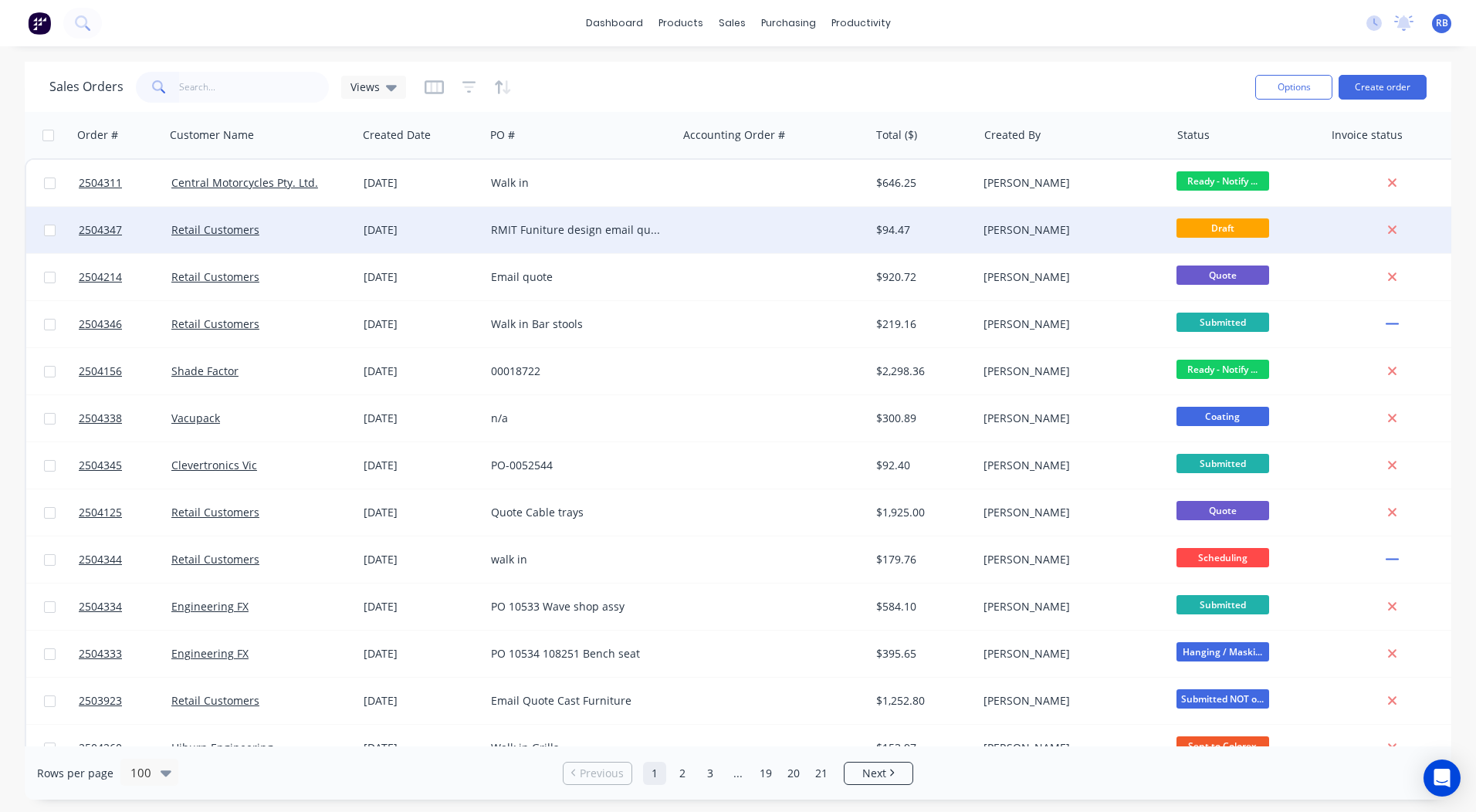
click at [638, 235] on div "RMIT Funiture design email quote" at bounding box center [576, 229] width 171 height 16
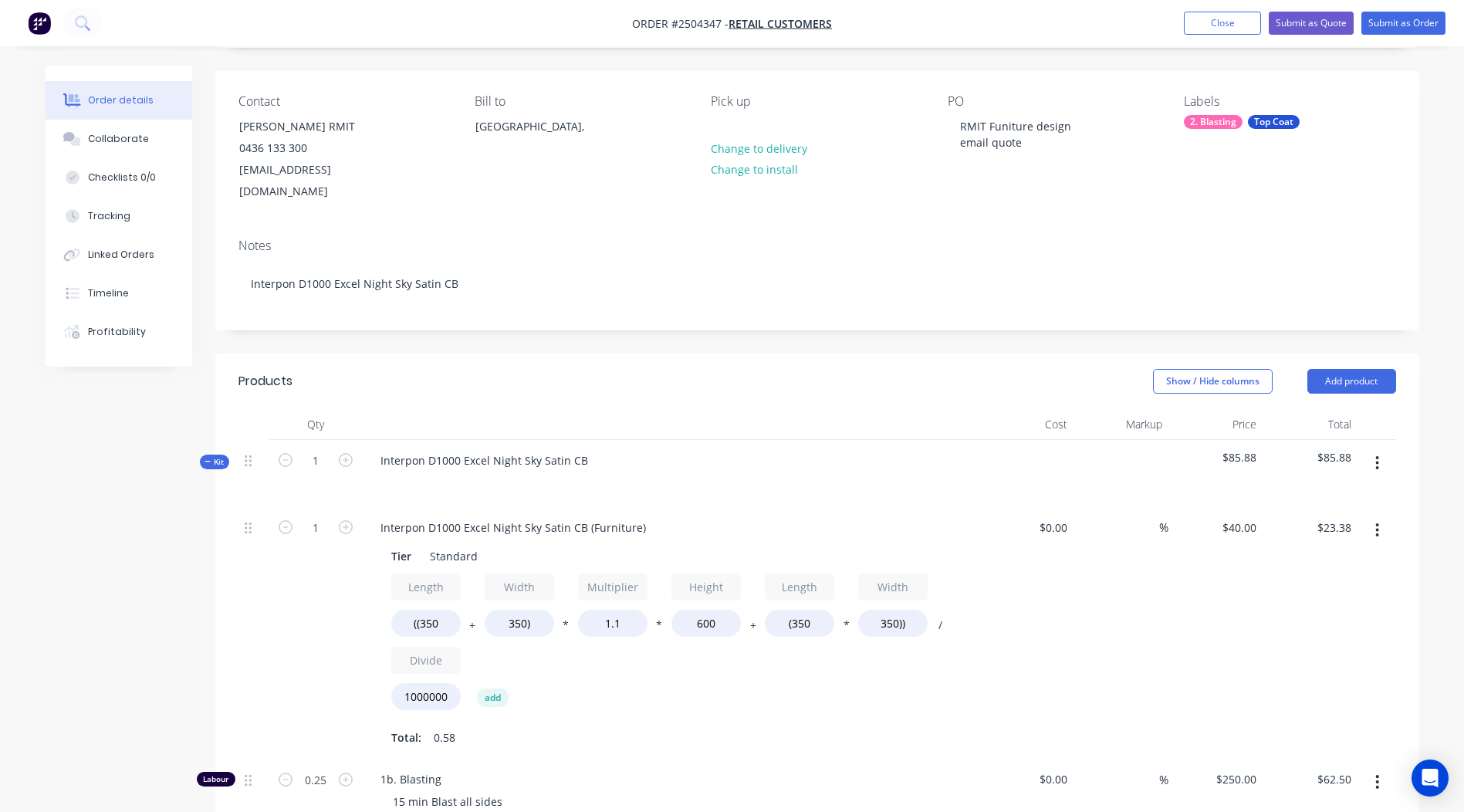
scroll to position [89, 0]
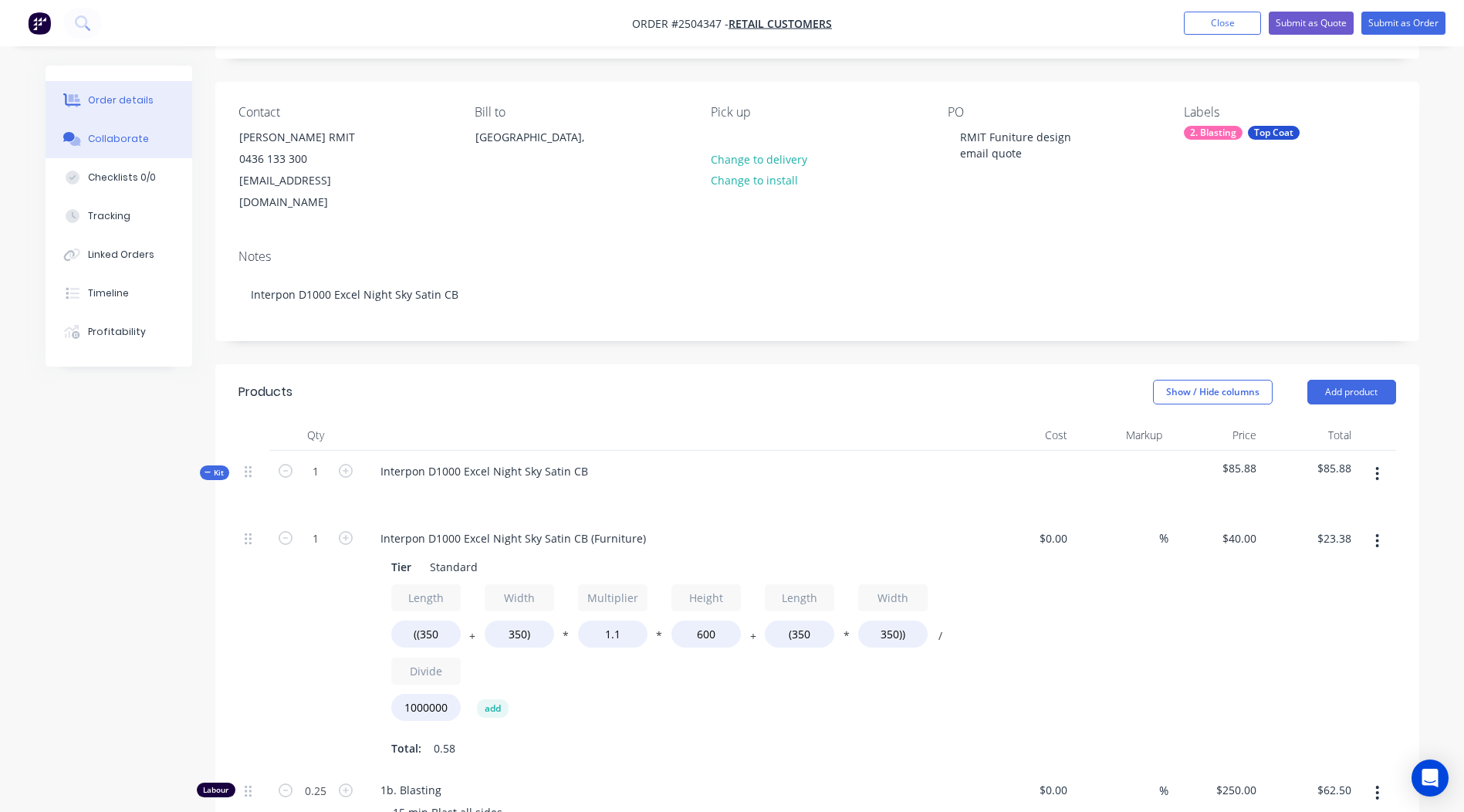
click at [97, 149] on button "Collaborate" at bounding box center [119, 139] width 147 height 39
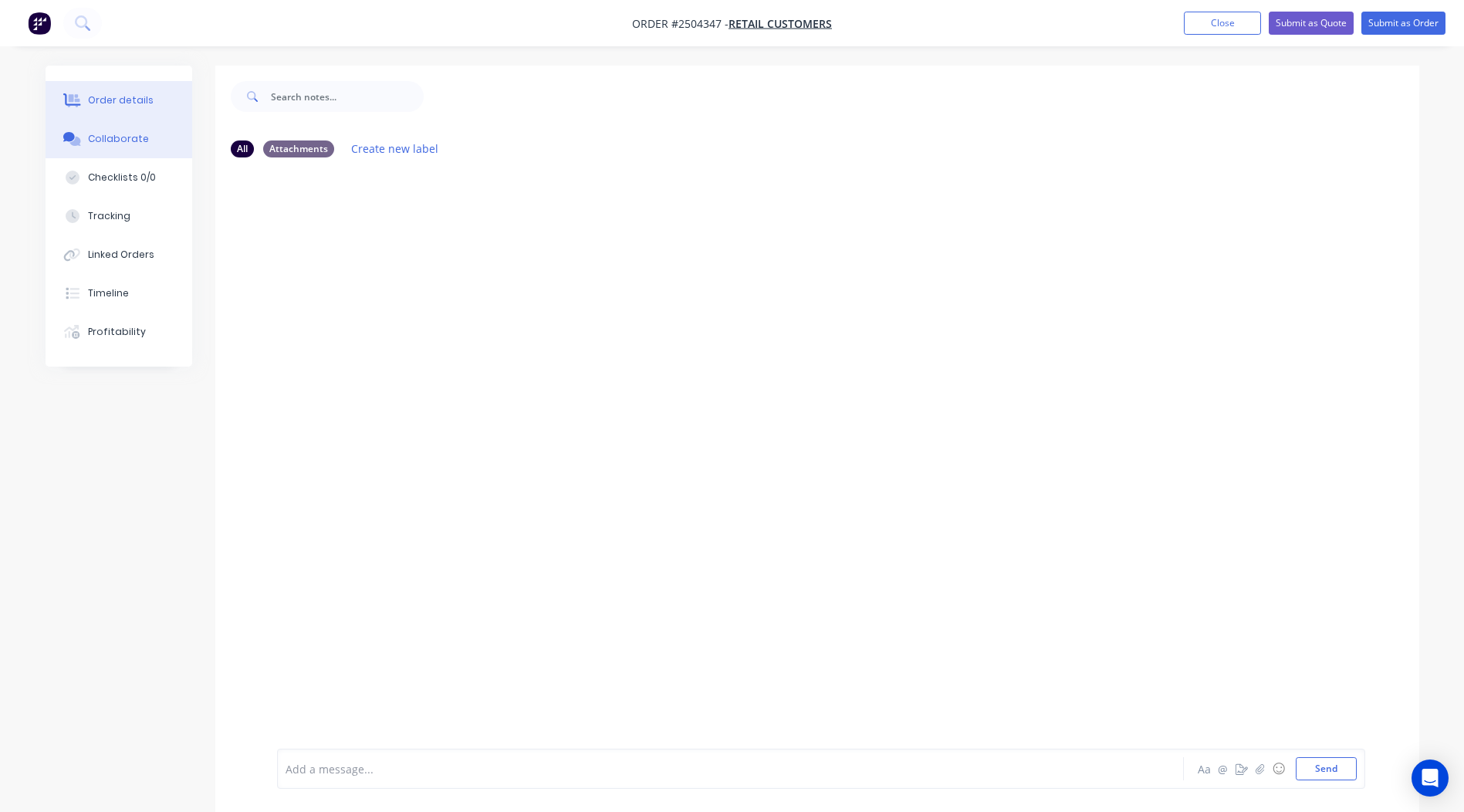
click at [151, 98] on button "Order details" at bounding box center [119, 100] width 147 height 39
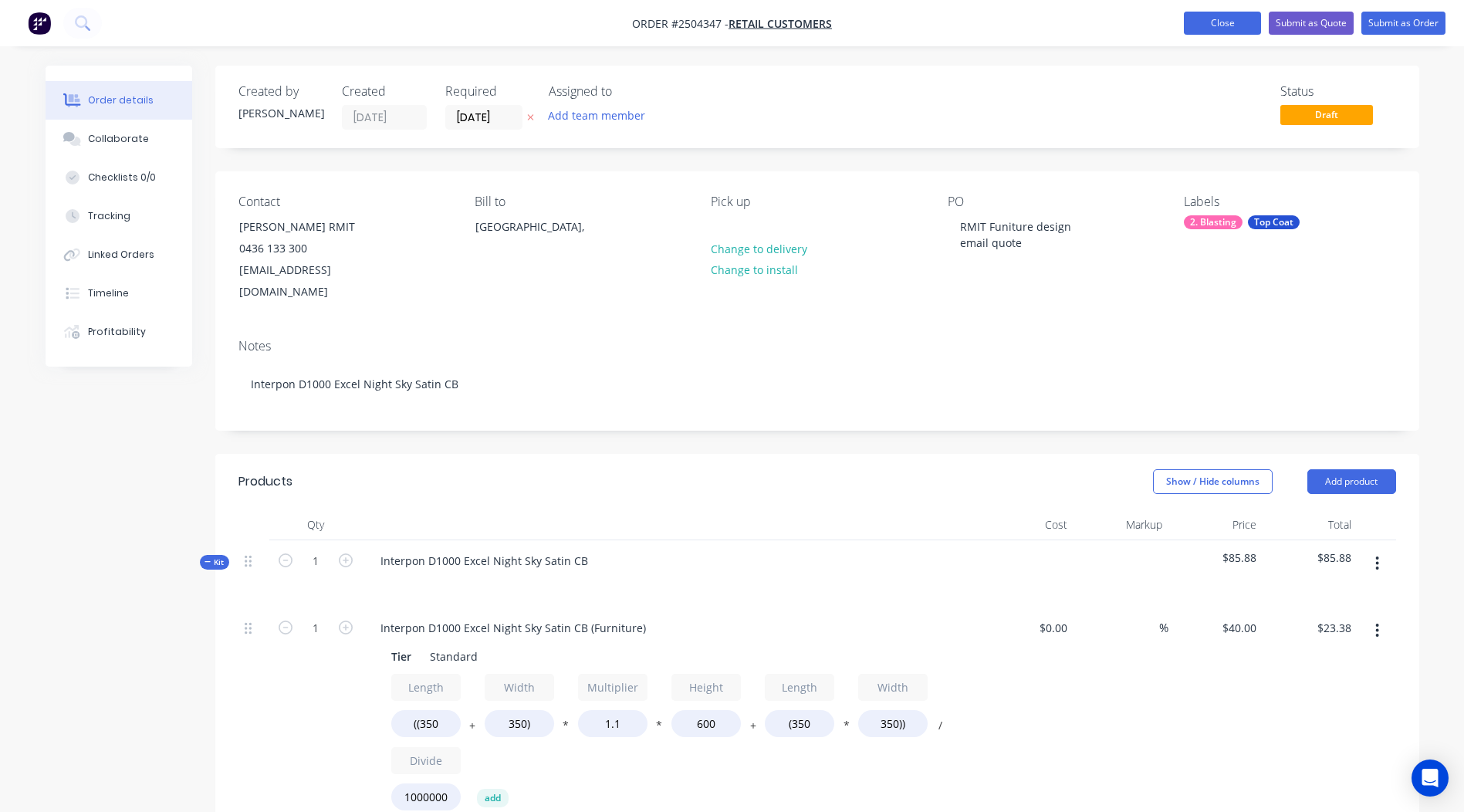
click at [1212, 15] on button "Close" at bounding box center [1222, 22] width 77 height 23
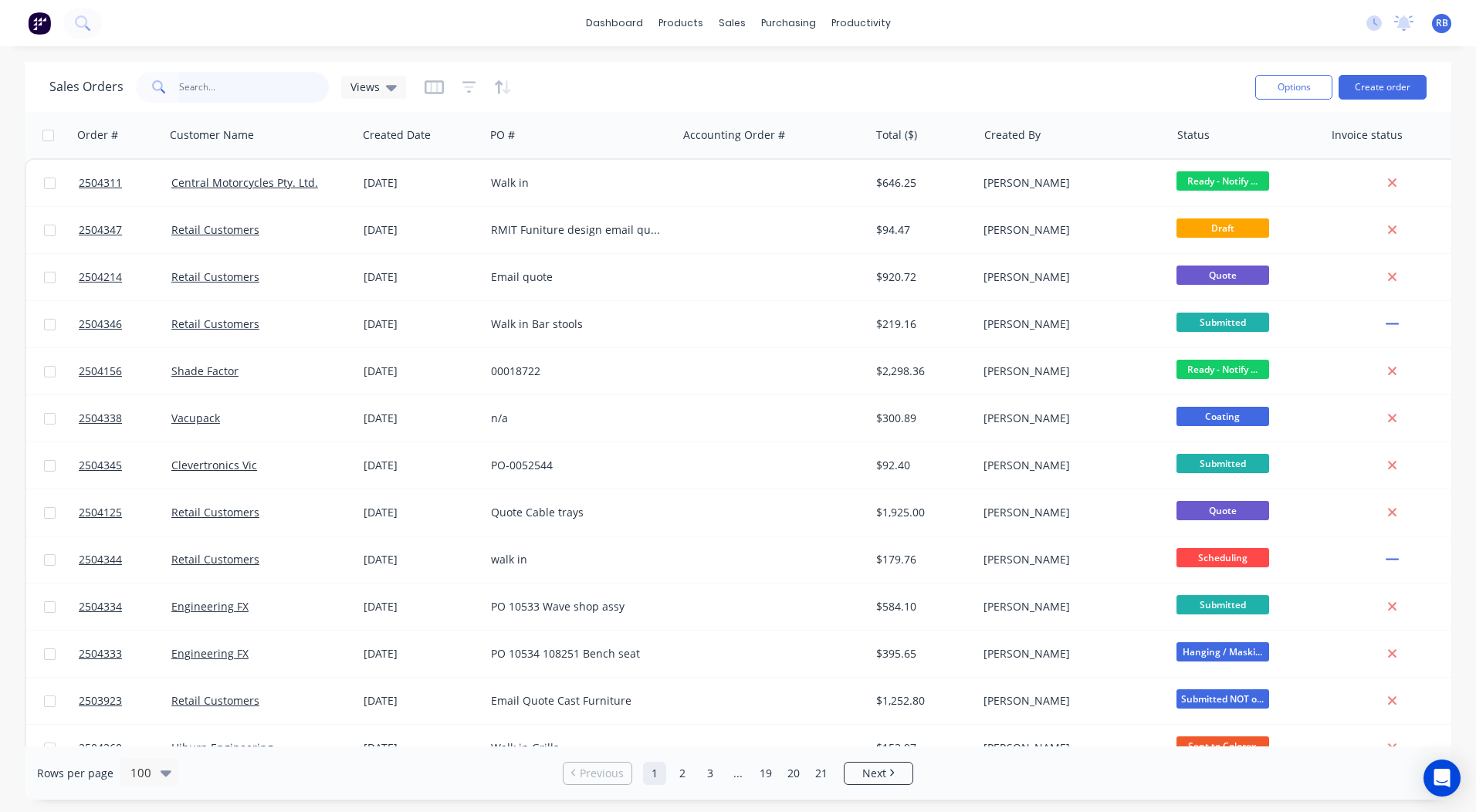
click at [238, 85] on input "text" at bounding box center [255, 86] width 151 height 31
drag, startPoint x: 751, startPoint y: 63, endPoint x: 791, endPoint y: 65, distance: 40.0
click at [751, 63] on link "Sales Orders" at bounding box center [813, 72] width 204 height 31
click at [1392, 88] on button "Create order" at bounding box center [1382, 87] width 88 height 25
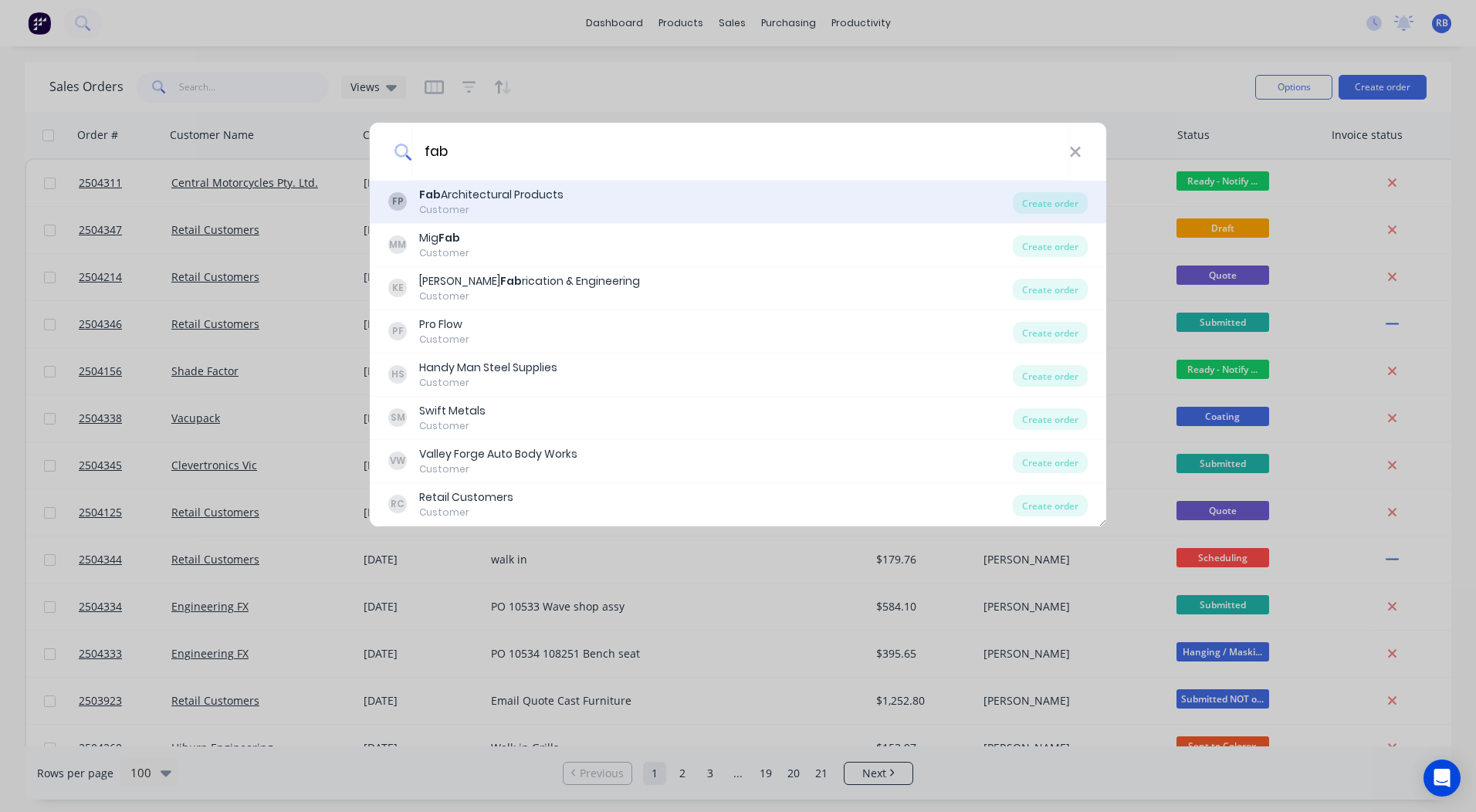
type input "fab"
click at [519, 203] on div "Fab Architectural Products" at bounding box center [491, 194] width 144 height 16
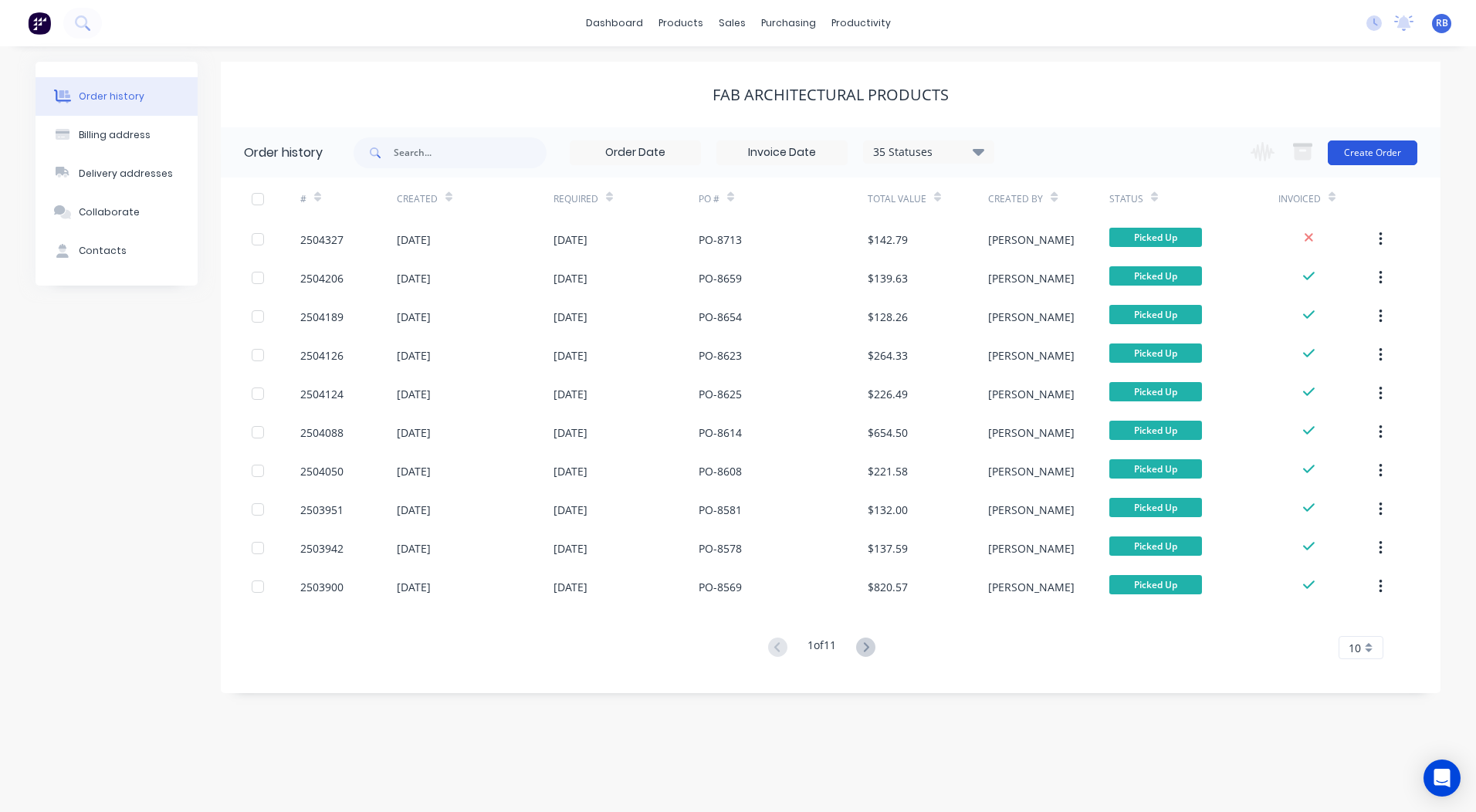
click at [1364, 145] on button "Create Order" at bounding box center [1372, 152] width 89 height 25
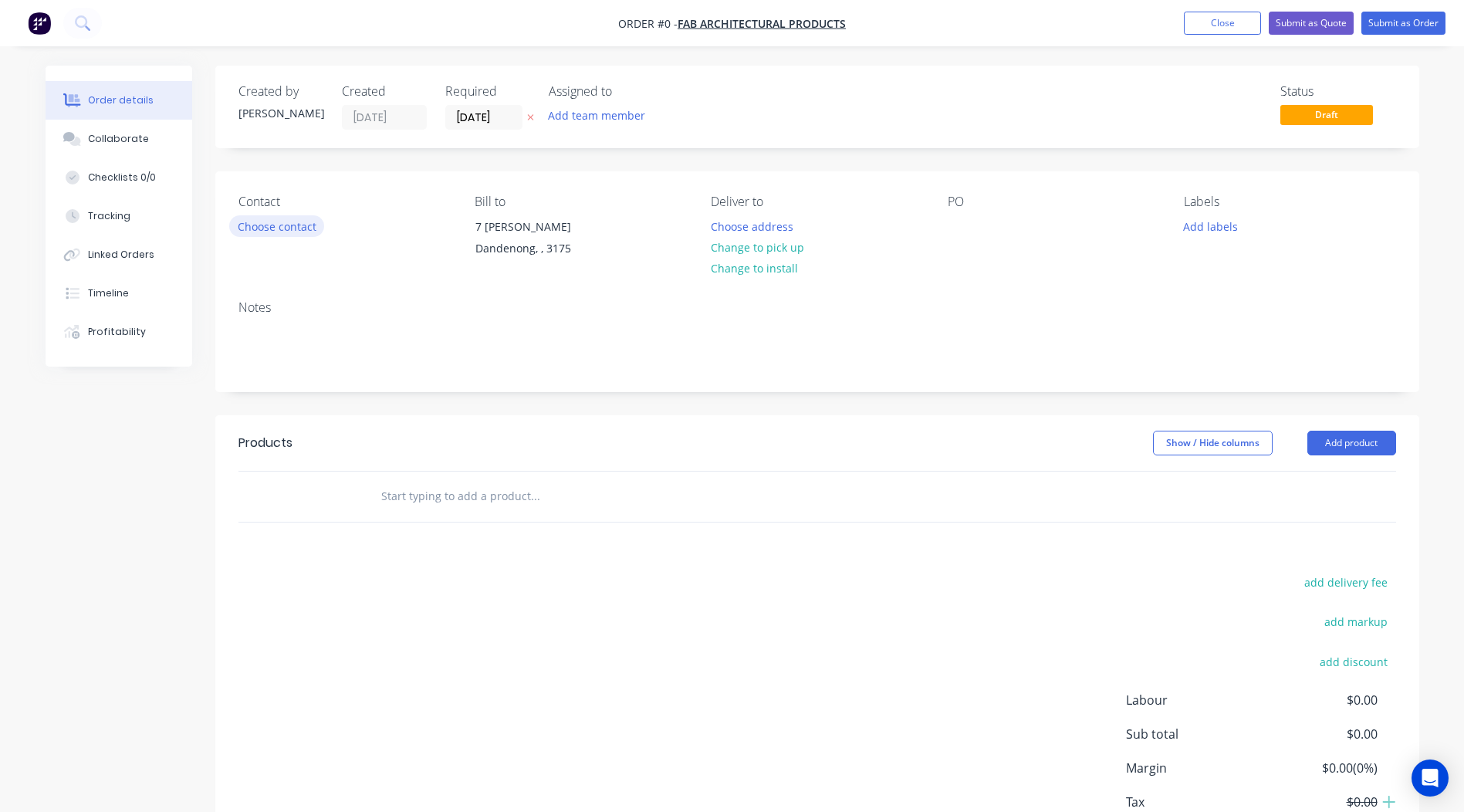
click at [267, 225] on button "Choose contact" at bounding box center [277, 226] width 95 height 20
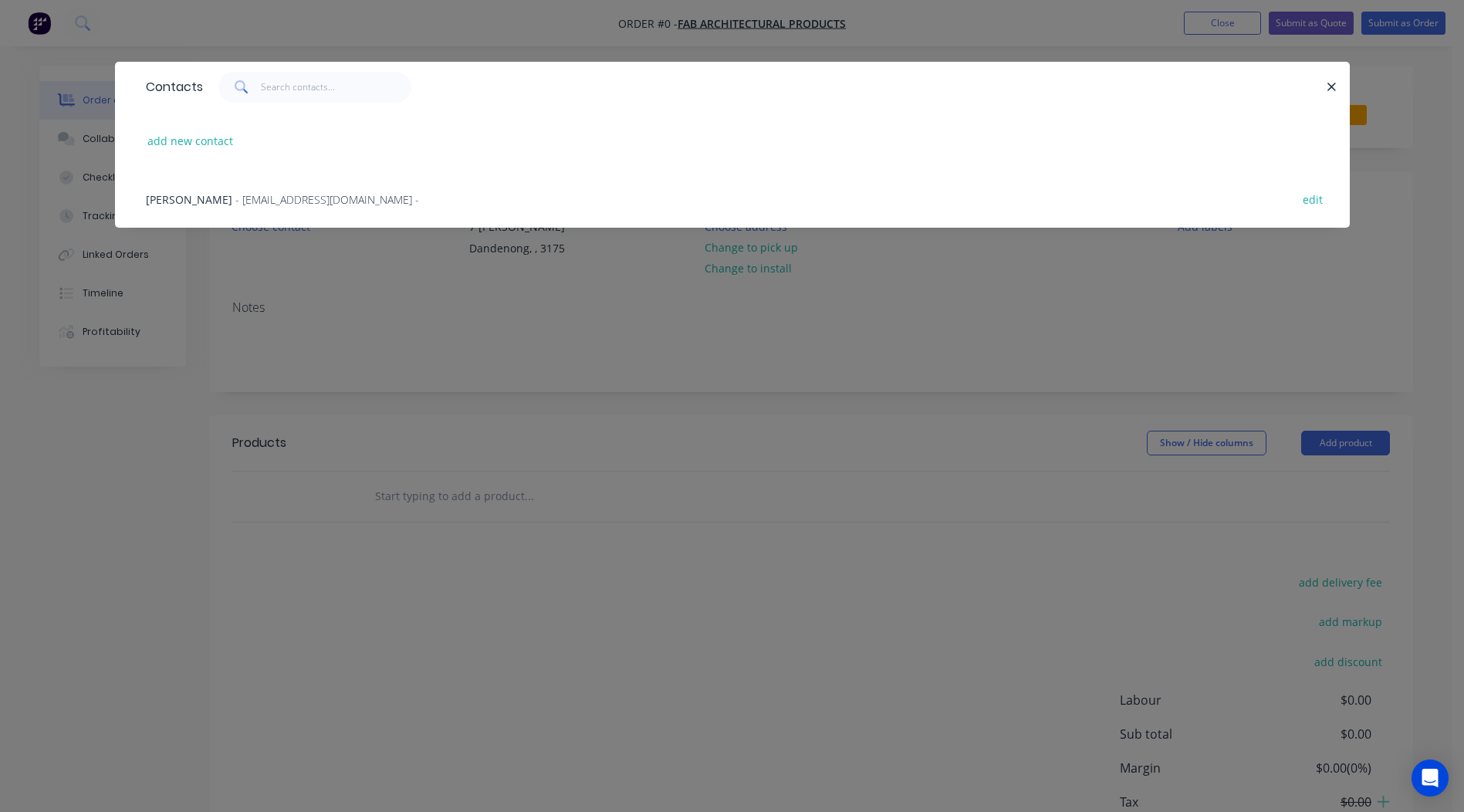
click at [184, 195] on span "[PERSON_NAME]" at bounding box center [189, 200] width 86 height 15
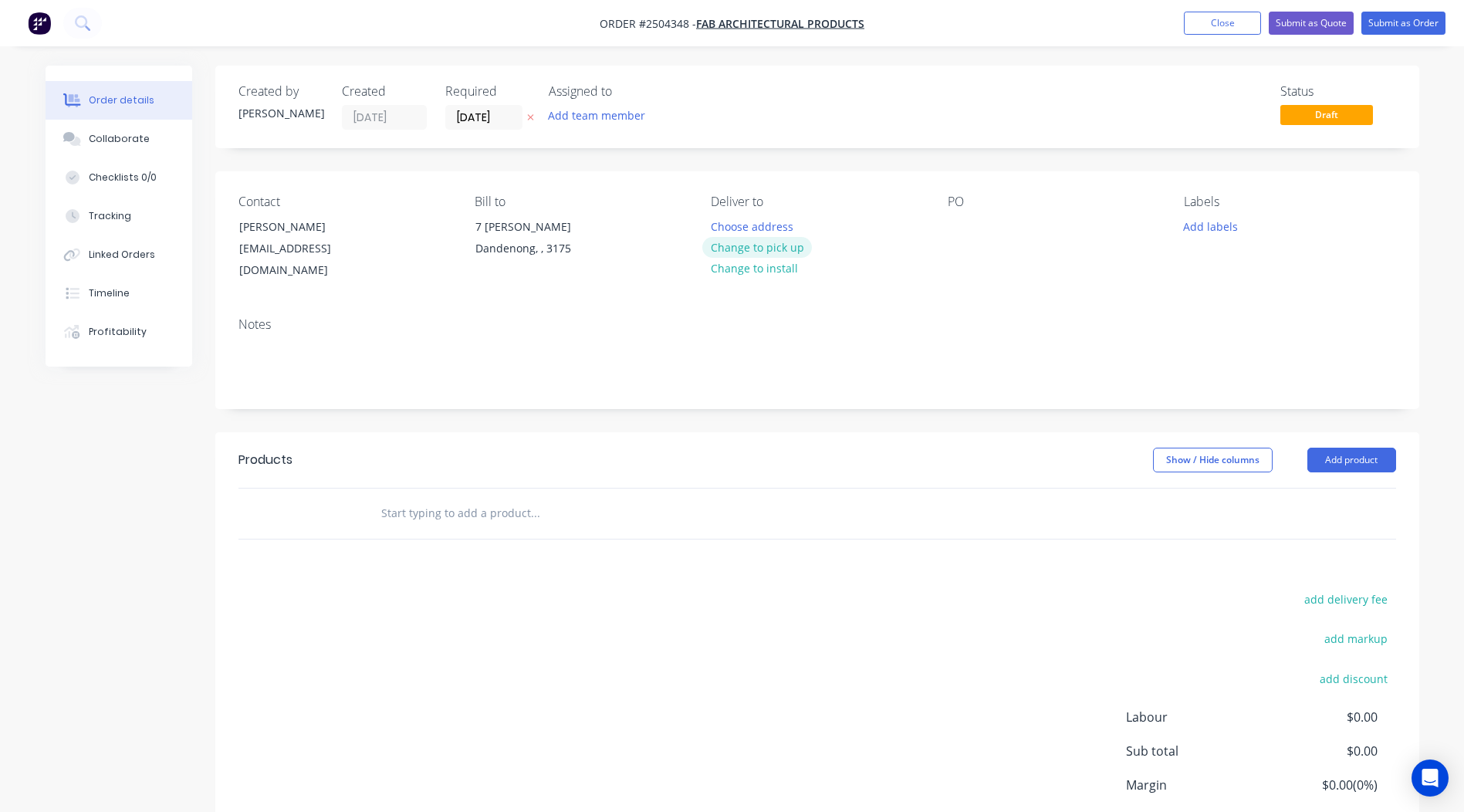
click at [758, 253] on button "Change to pick up" at bounding box center [758, 247] width 110 height 20
click at [941, 212] on div "Contact [PERSON_NAME] [EMAIL_ADDRESS][DOMAIN_NAME] Bill to [STREET_ADDRESS][PER…" at bounding box center [817, 238] width 1204 height 134
click at [952, 218] on div at bounding box center [960, 227] width 25 height 22
click at [1205, 233] on button "Add labels" at bounding box center [1211, 226] width 71 height 20
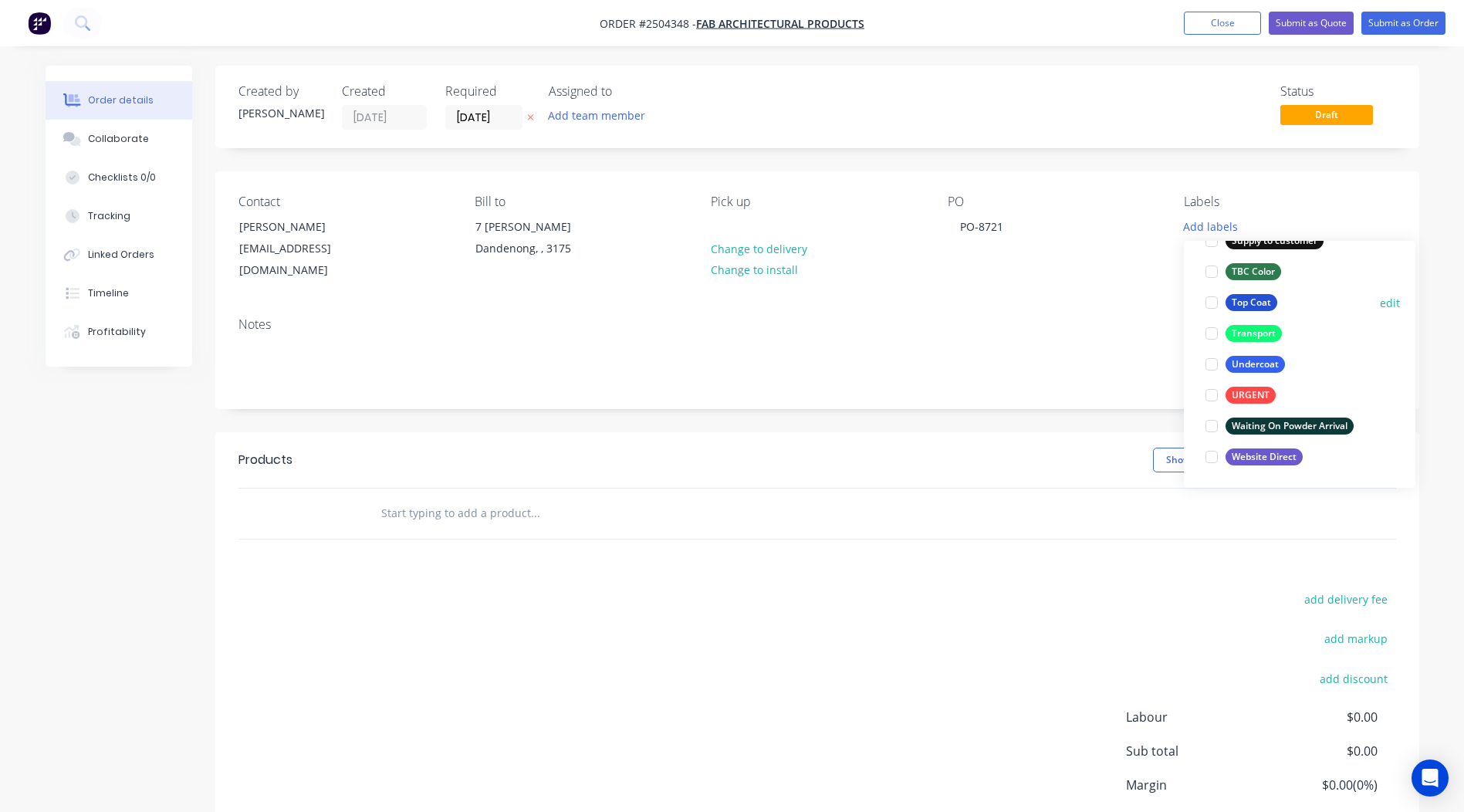
click at [1249, 301] on div "Top Coat" at bounding box center [1252, 302] width 52 height 17
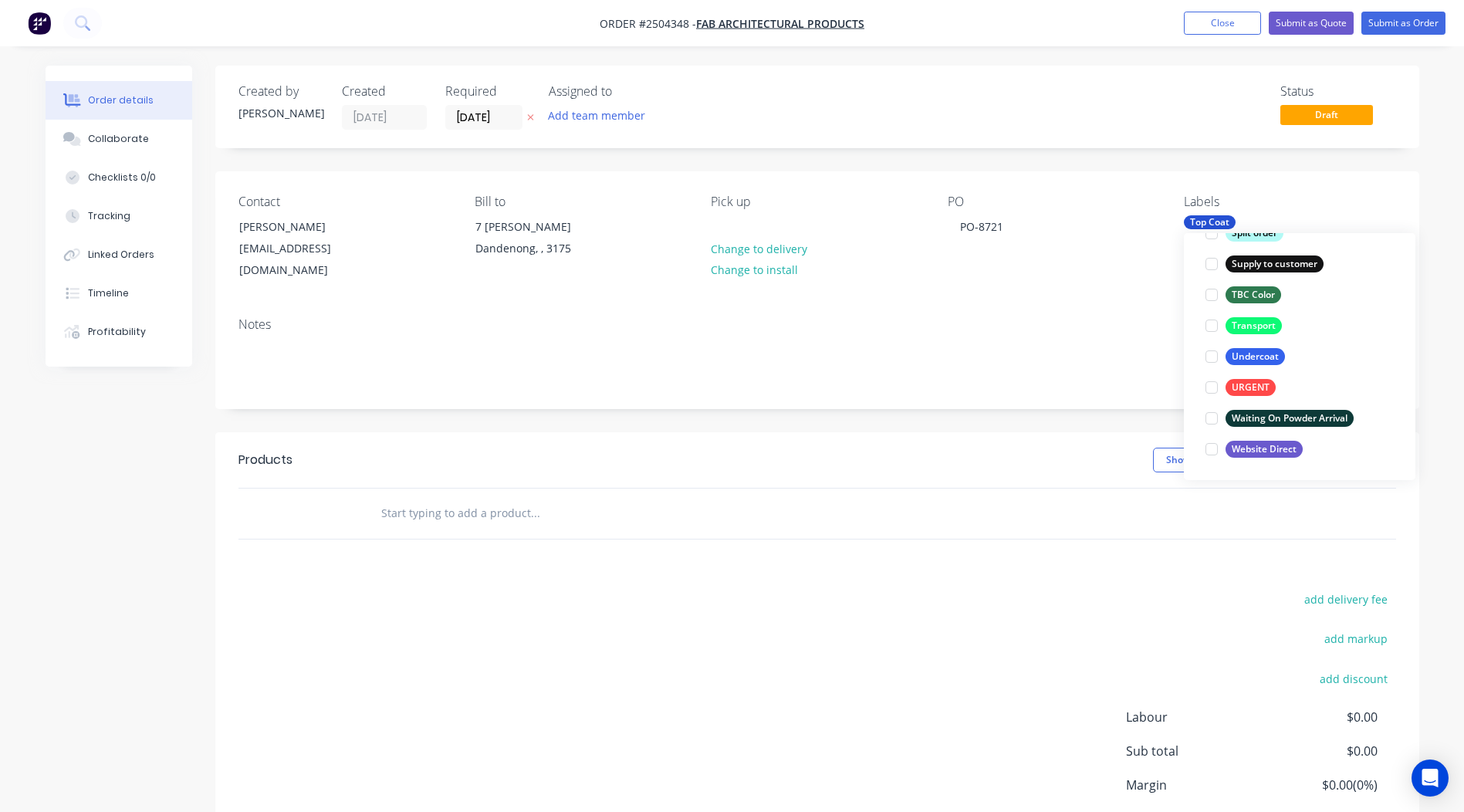
scroll to position [61, 0]
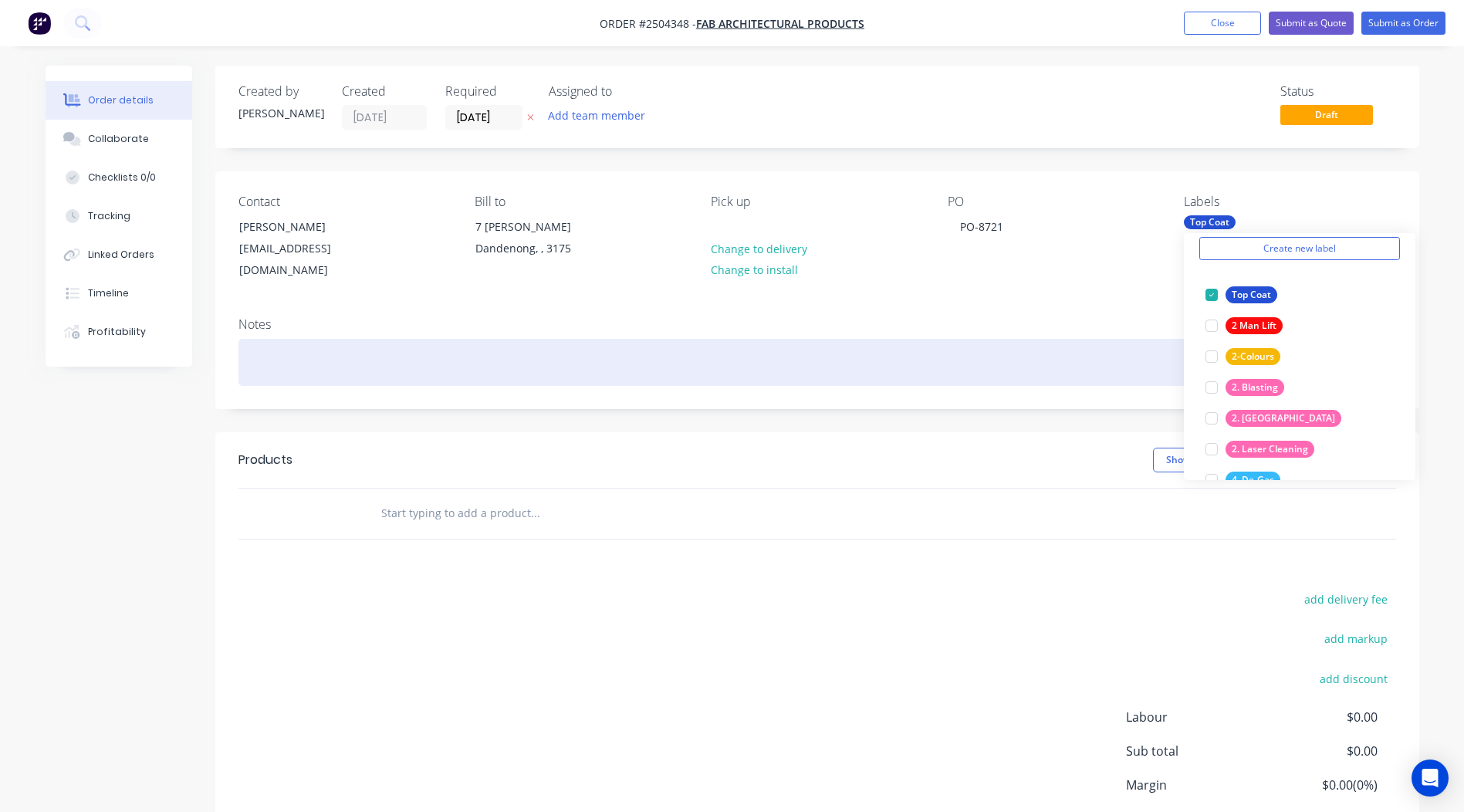
click at [257, 347] on div at bounding box center [818, 362] width 1158 height 47
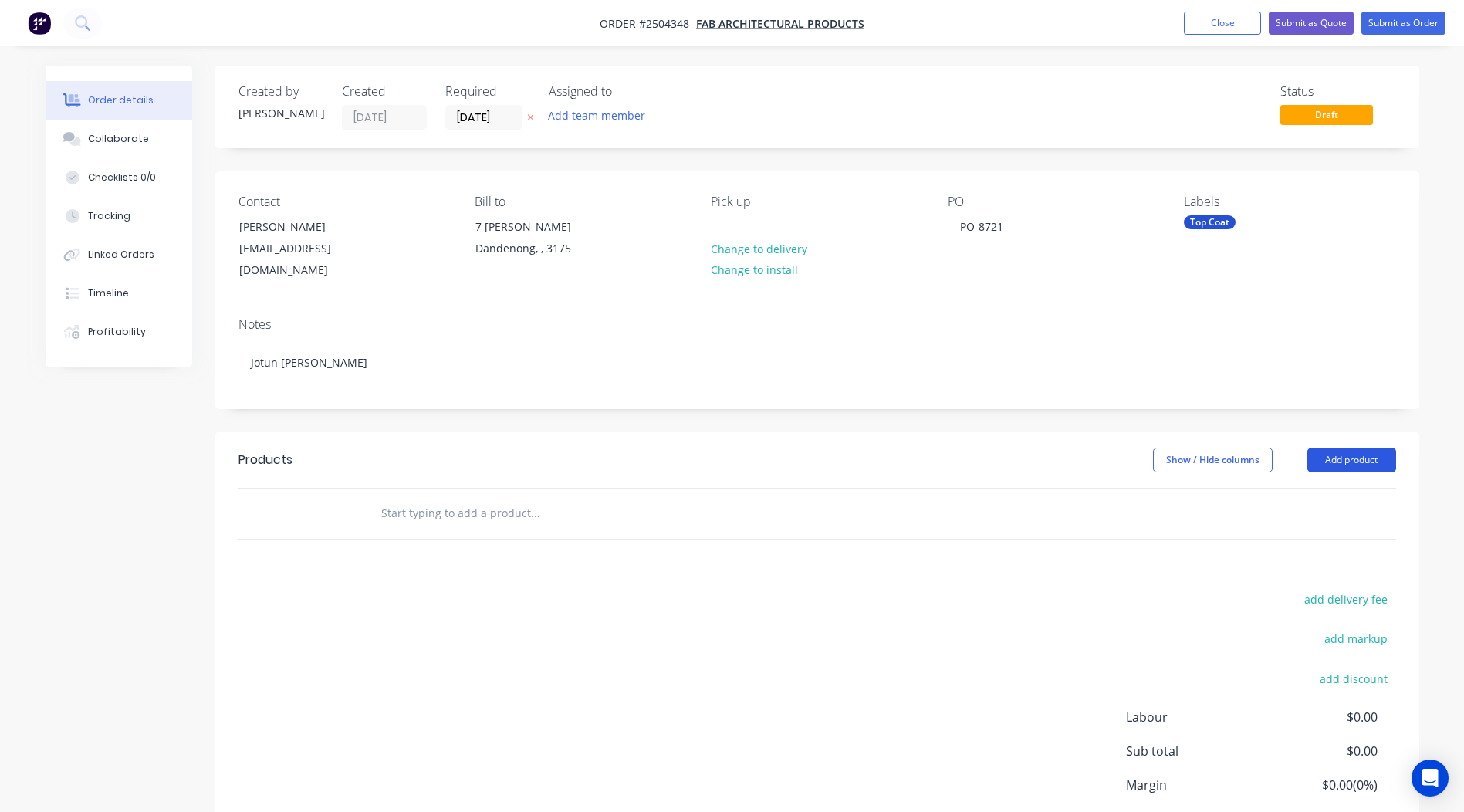
click at [1351, 450] on button "Add product" at bounding box center [1352, 460] width 88 height 25
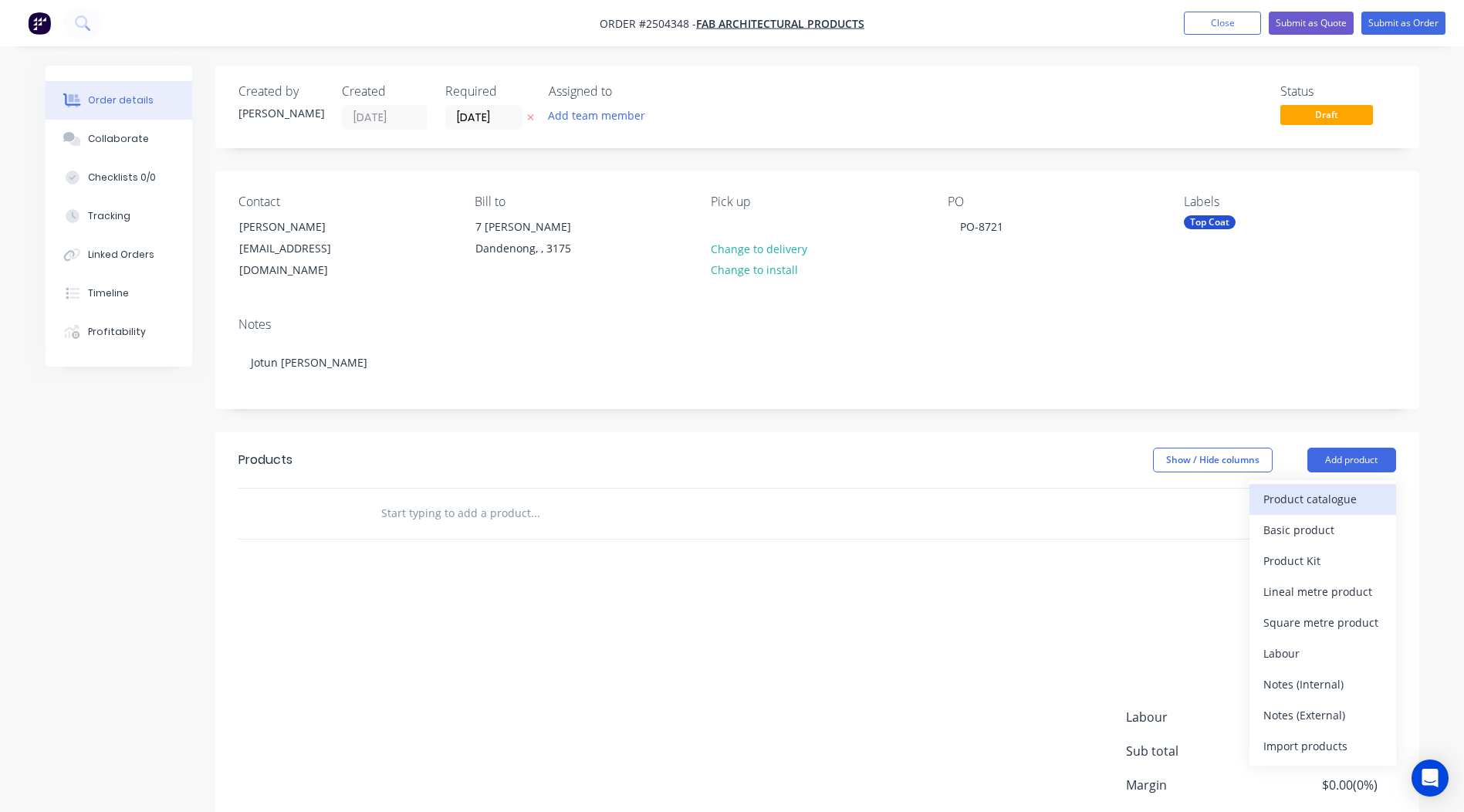
click at [1332, 488] on div "Product catalogue" at bounding box center [1323, 499] width 119 height 22
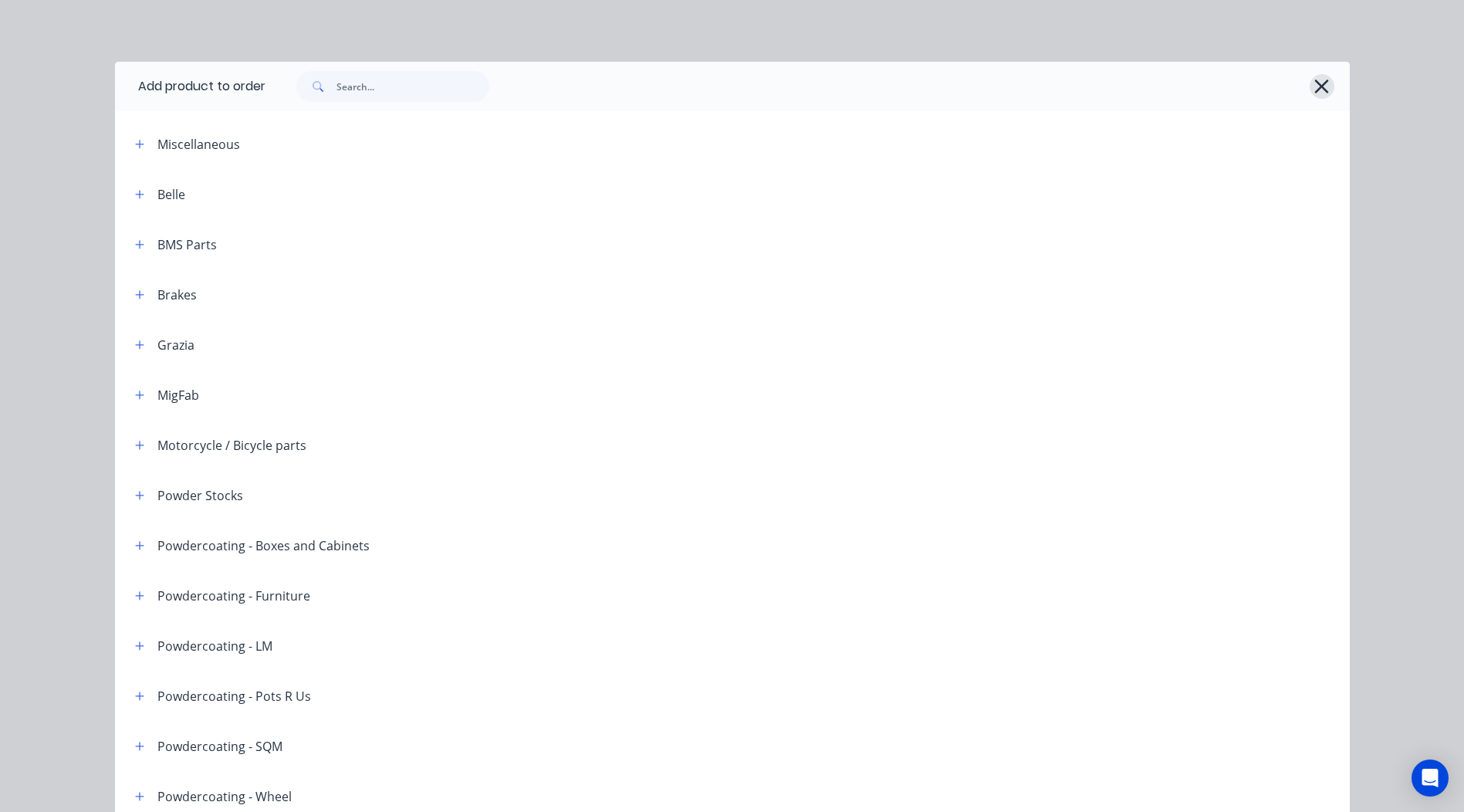
click at [1313, 88] on icon "button" at bounding box center [1321, 85] width 16 height 21
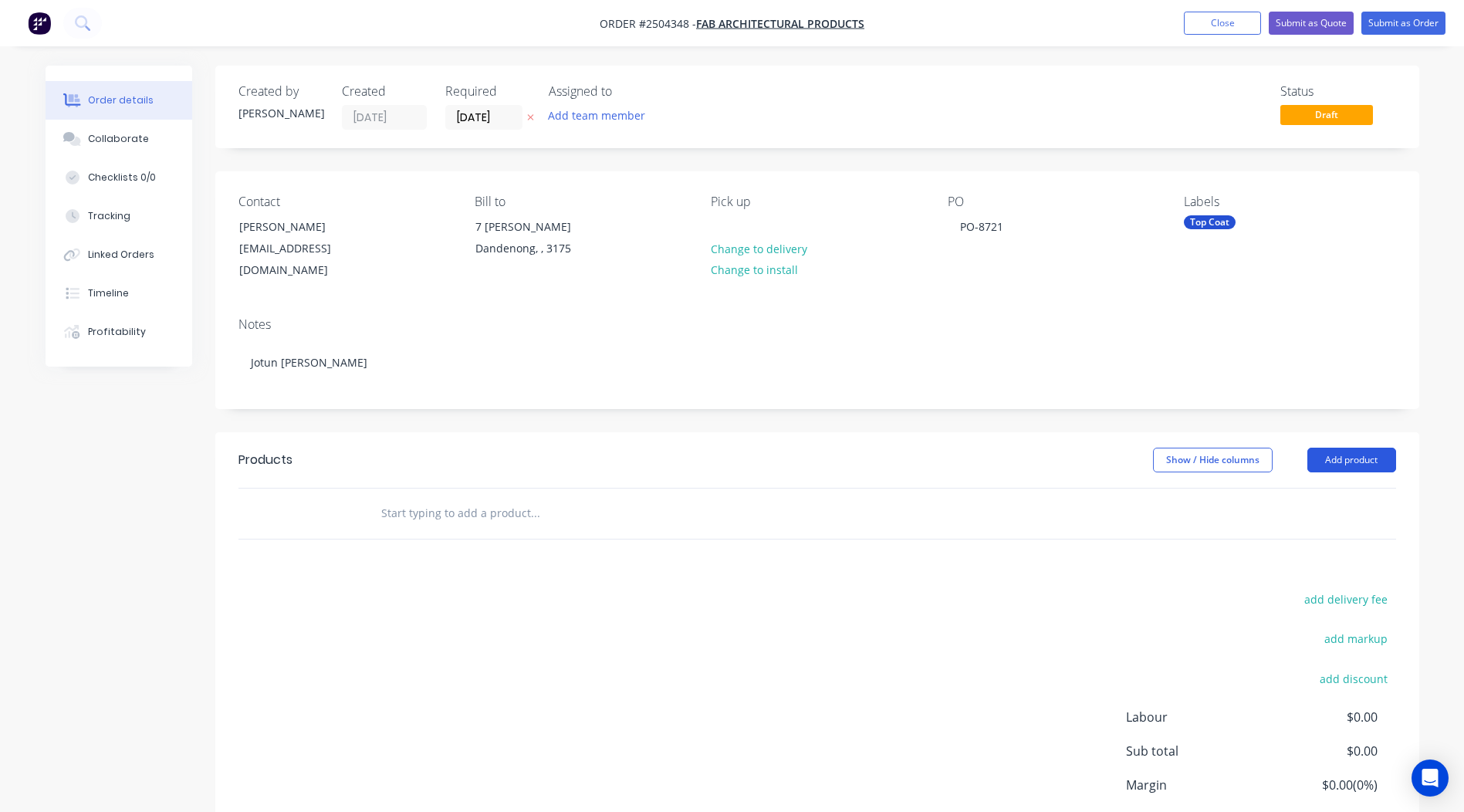
click at [1351, 448] on button "Add product" at bounding box center [1352, 460] width 88 height 25
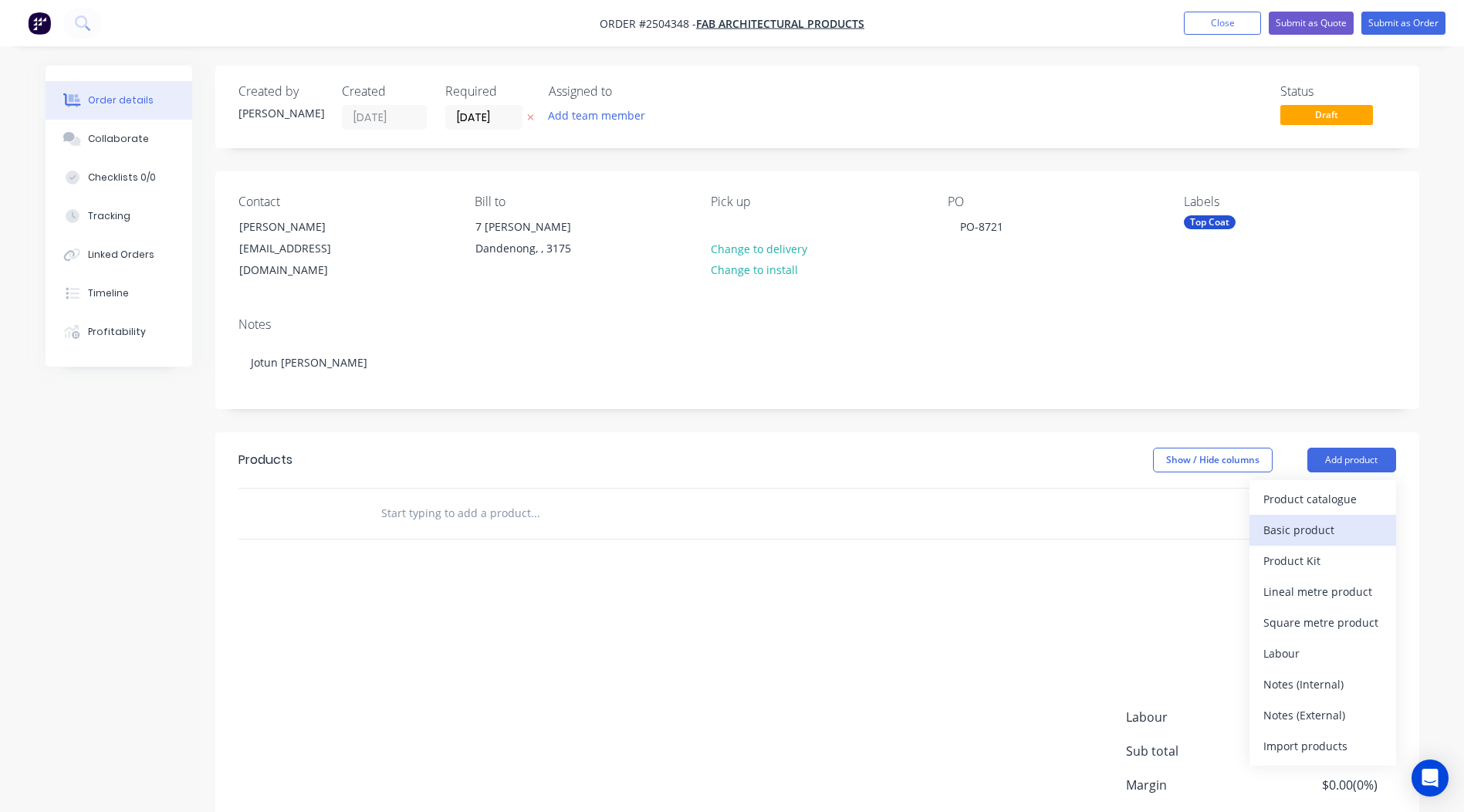
click at [1308, 518] on div "Basic product" at bounding box center [1323, 530] width 119 height 22
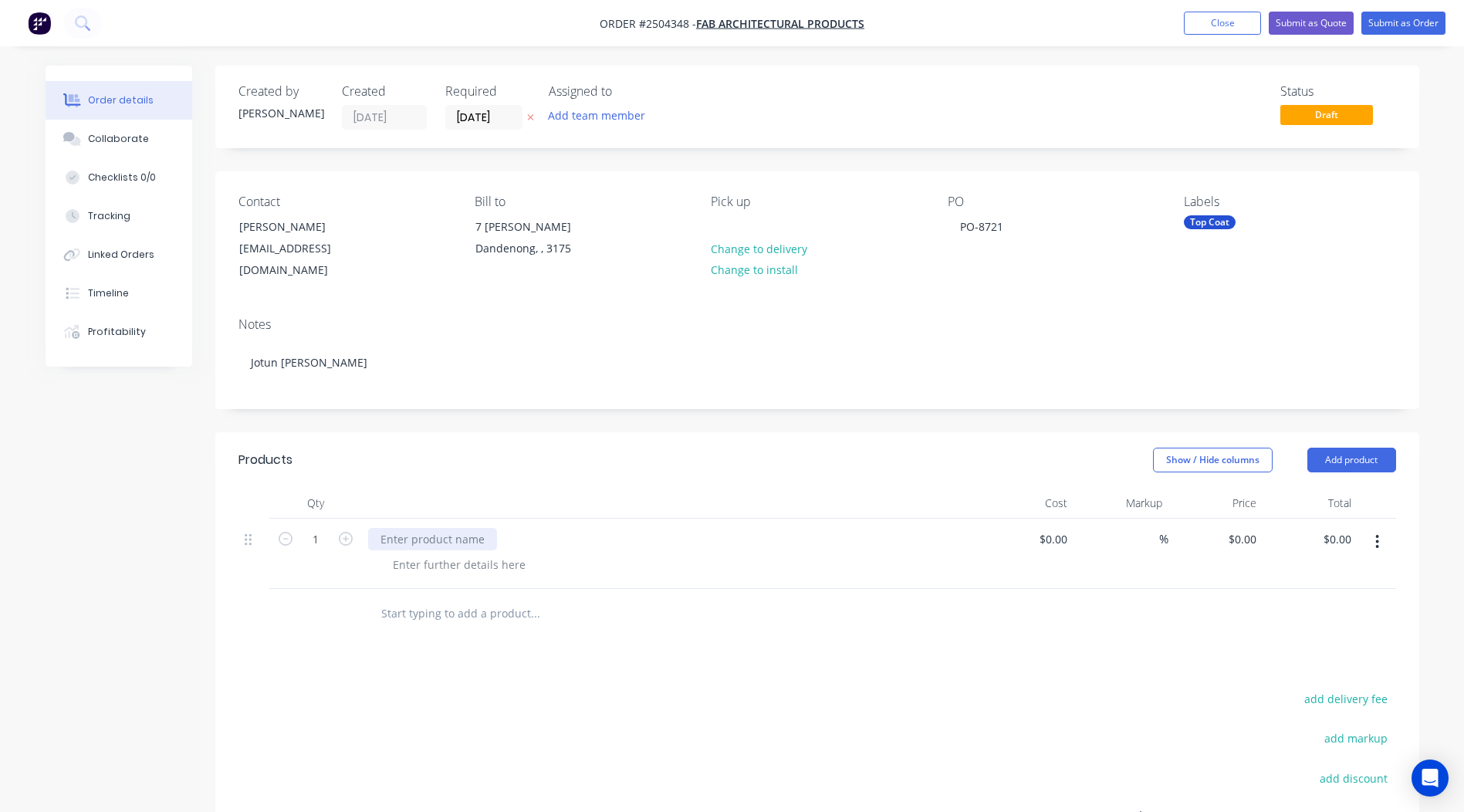
click at [449, 528] on div at bounding box center [432, 539] width 129 height 22
click at [1246, 528] on input "0" at bounding box center [1245, 539] width 35 height 22
type input "$0.00"
click at [304, 528] on input "1" at bounding box center [315, 539] width 40 height 23
type input "22"
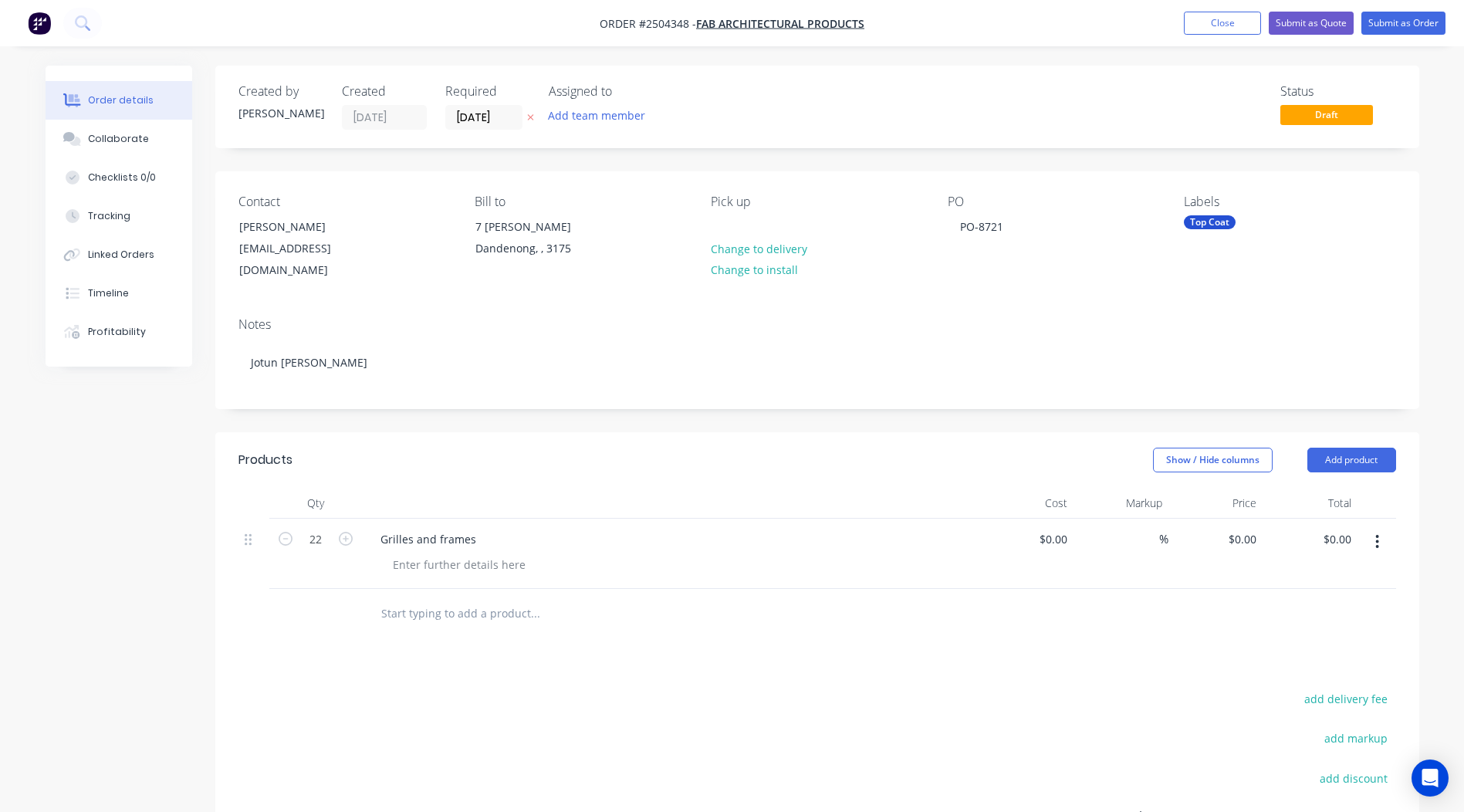
click at [874, 668] on div "Products Show / Hide columns Add product Qty Cost Markup Price Total 22 Grilles…" at bounding box center [817, 720] width 1204 height 577
click at [1350, 528] on input "0.00" at bounding box center [1343, 539] width 30 height 22
type input "559.02"
type input "$25.41"
type input "$559.02"
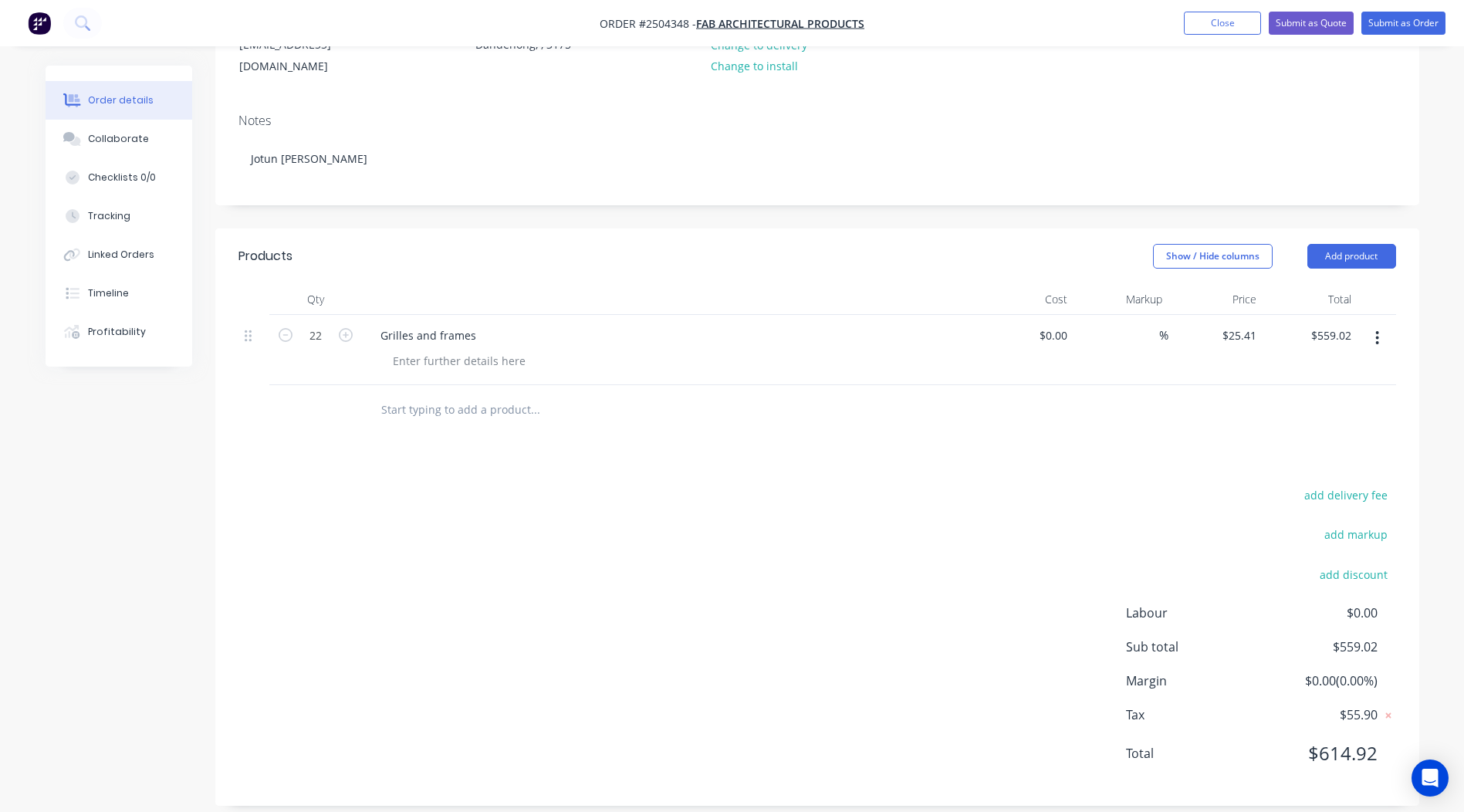
scroll to position [0, 0]
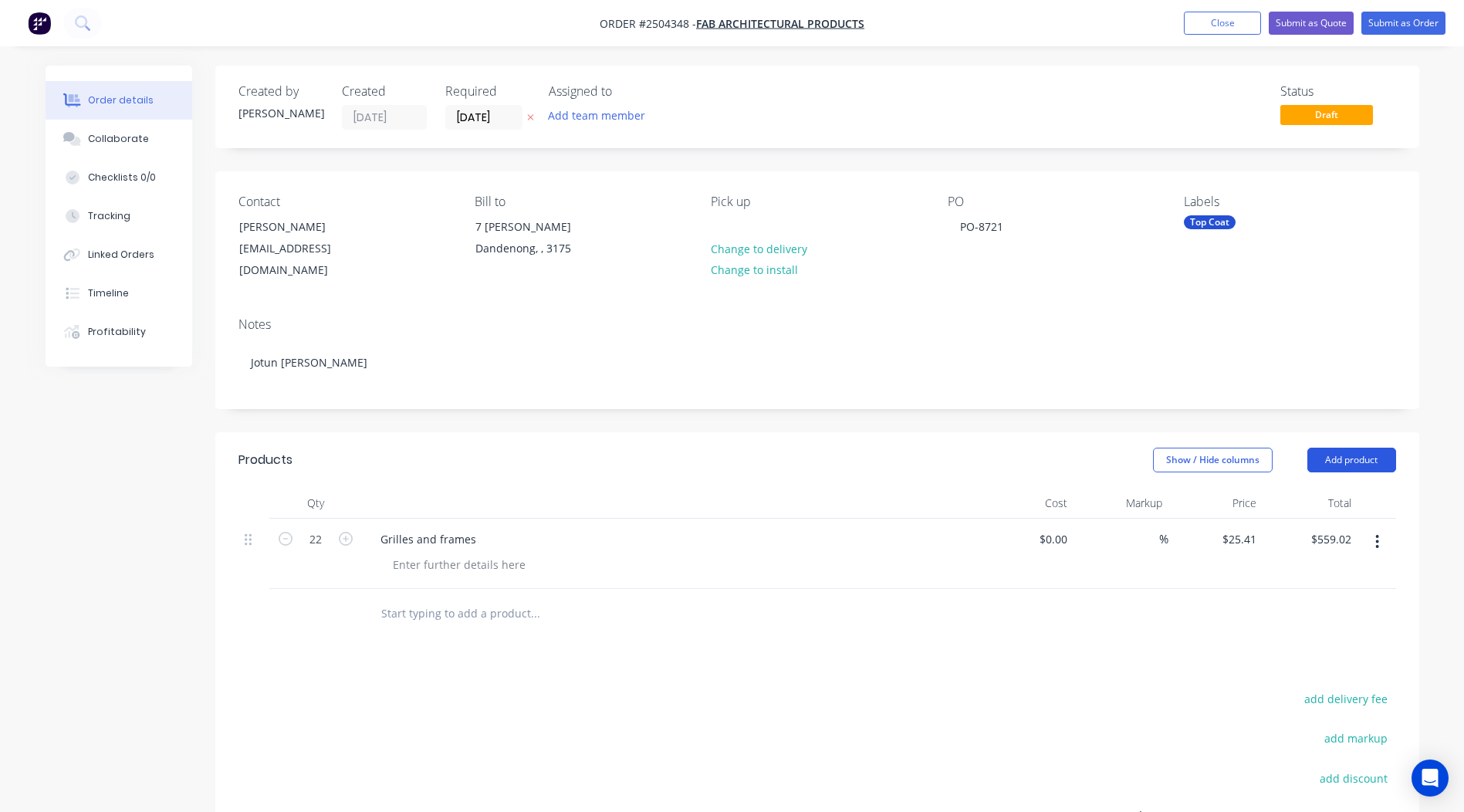
click at [1353, 448] on button "Add product" at bounding box center [1352, 460] width 88 height 25
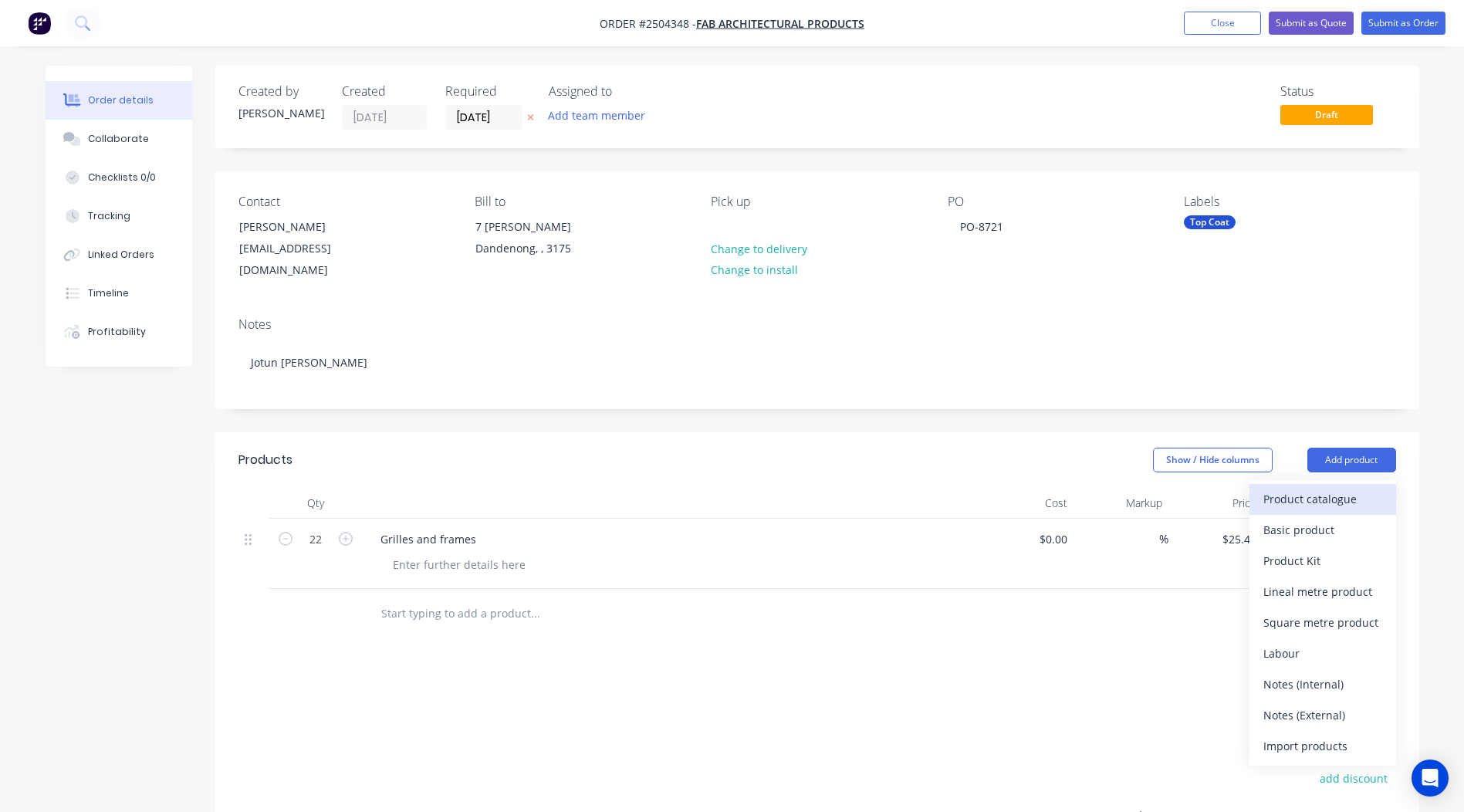
click at [1310, 488] on div "Product catalogue" at bounding box center [1323, 499] width 119 height 22
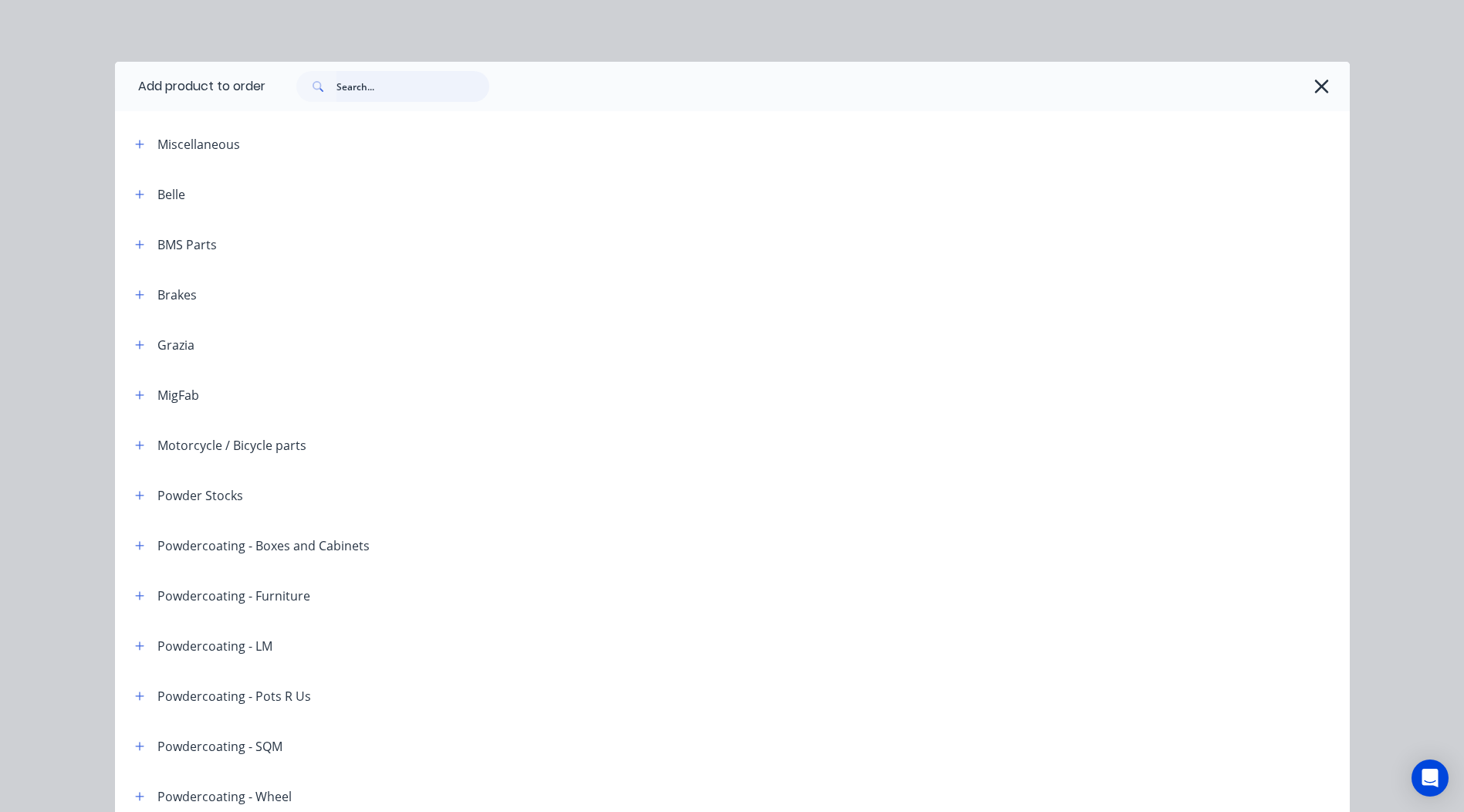
click at [418, 89] on input "text" at bounding box center [413, 85] width 152 height 31
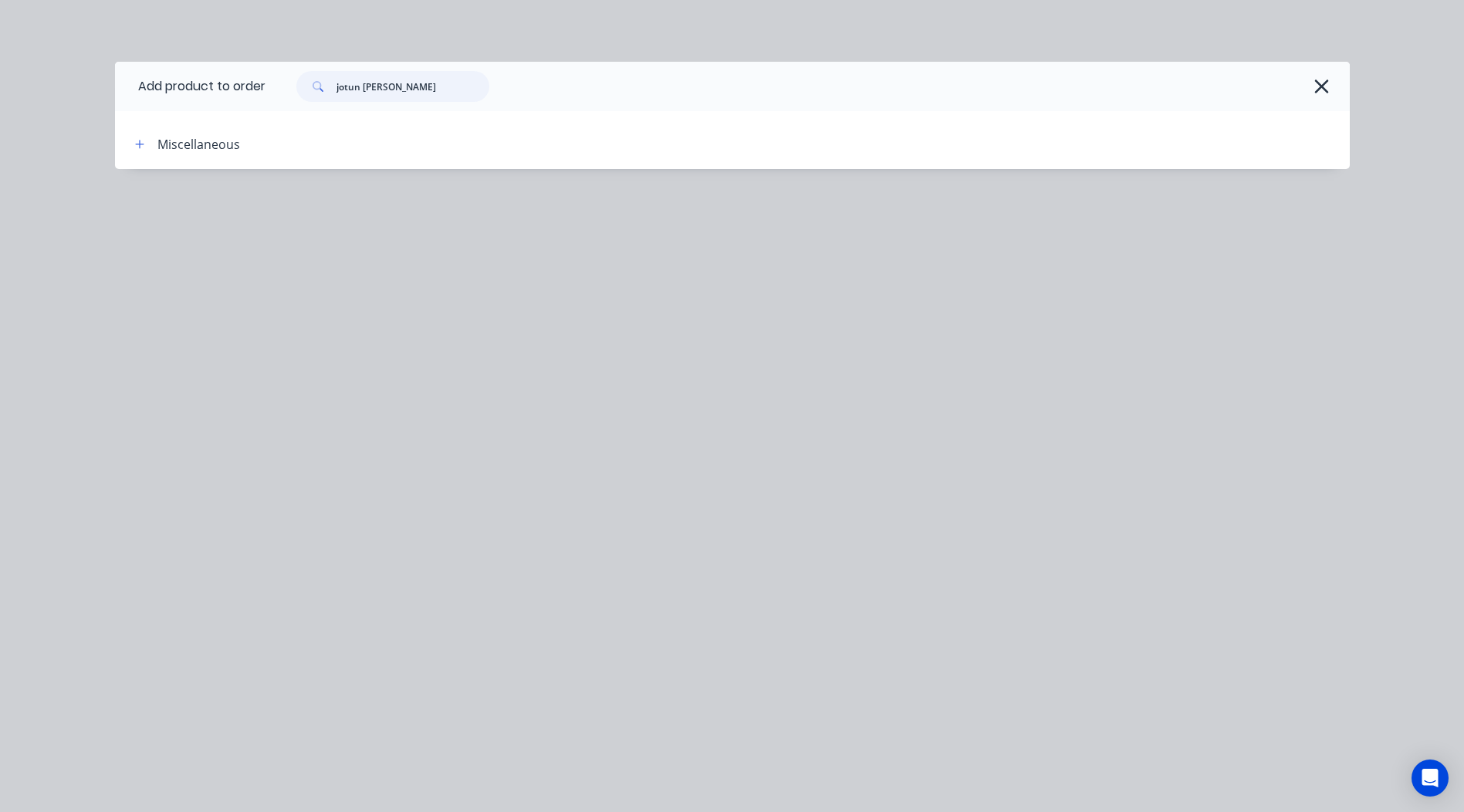
drag, startPoint x: 364, startPoint y: 84, endPoint x: 0, endPoint y: 234, distance: 393.7
click at [0, 214] on html "Order #2504348 - Fab Architectural Products Add product Close Submit as Quote S…" at bounding box center [732, 527] width 1464 height 1054
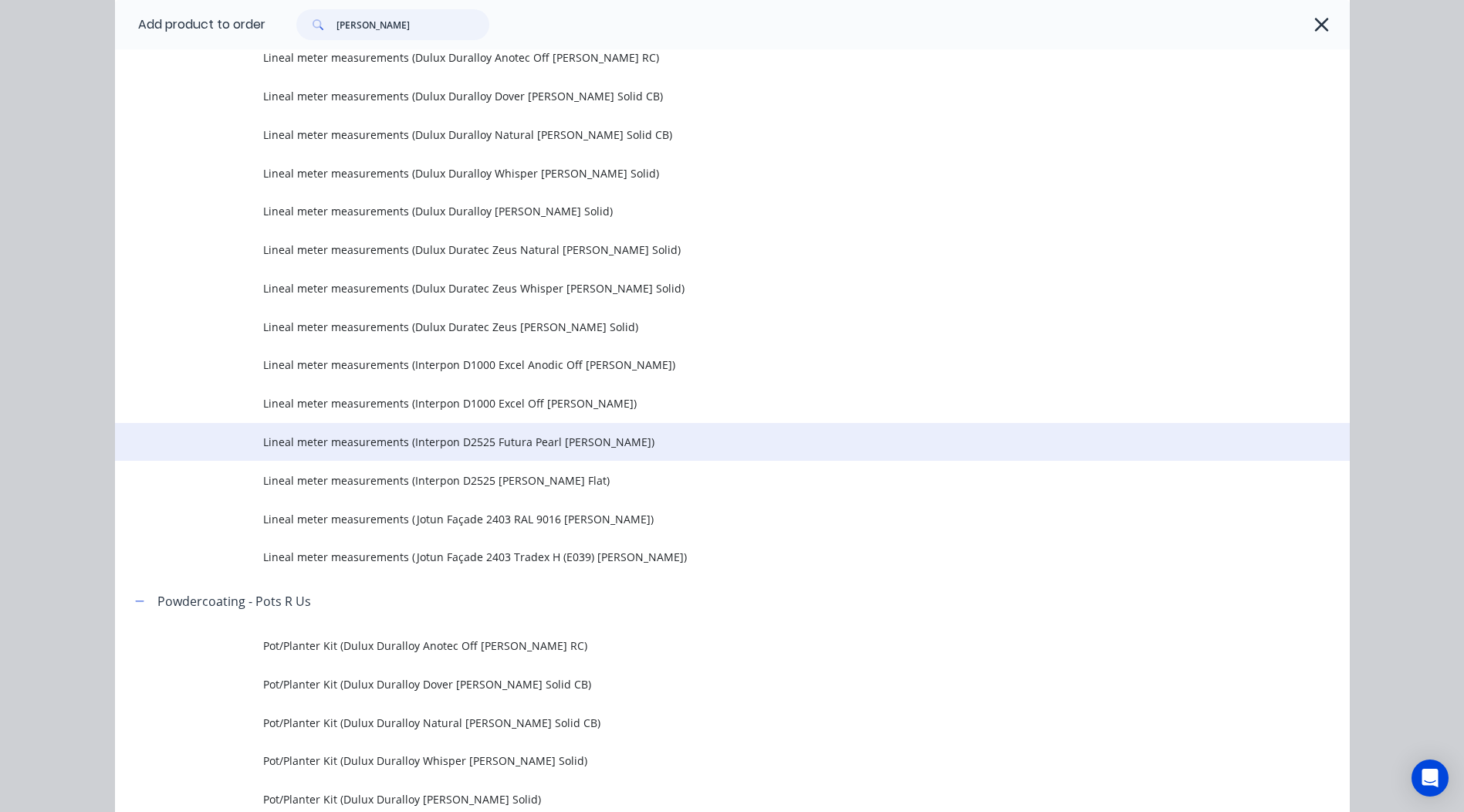
scroll to position [1929, 0]
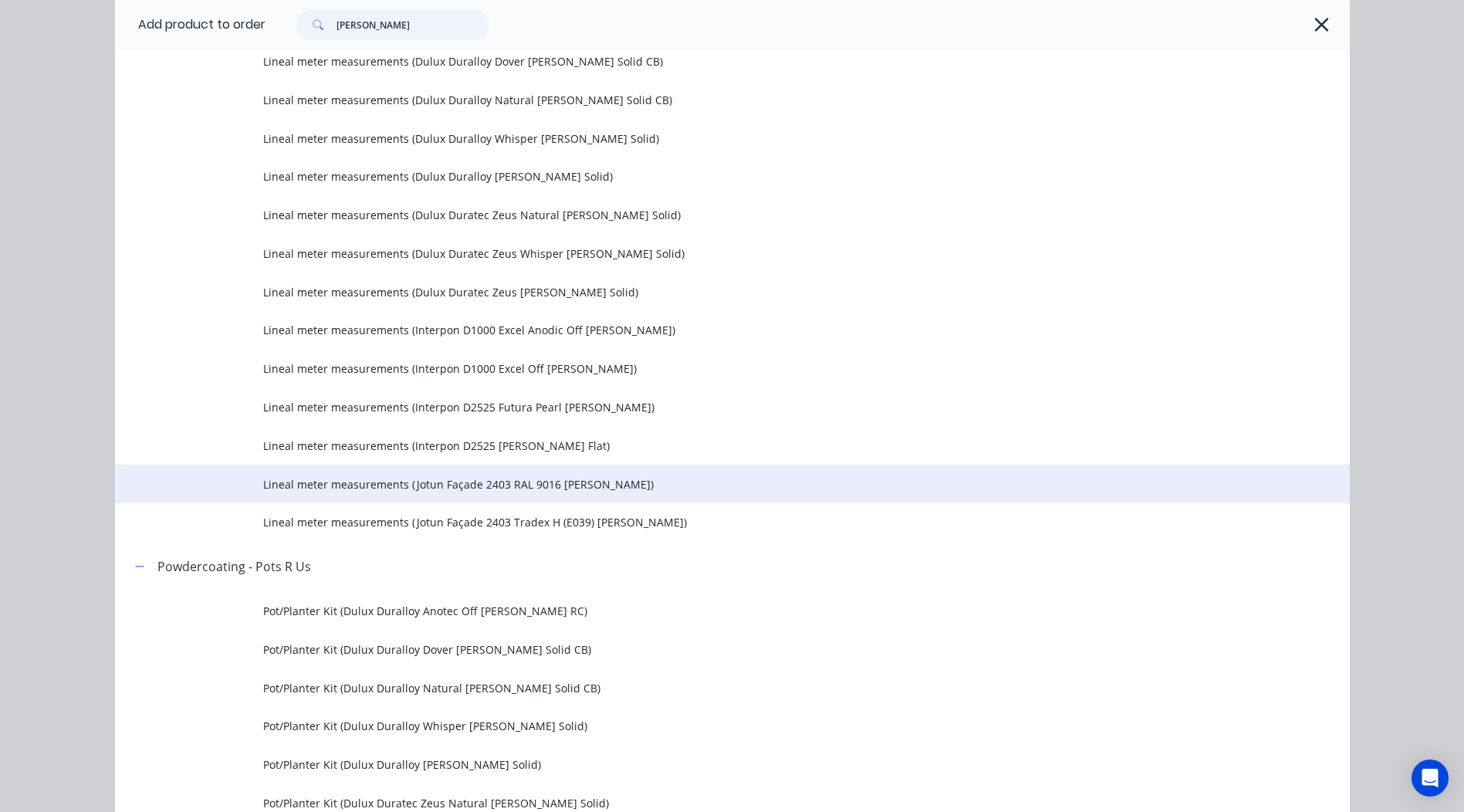
type input "[PERSON_NAME]"
click at [595, 491] on span "Lineal meter measurements (Jotun Façade 2403 RAL 9016 [PERSON_NAME])" at bounding box center [697, 483] width 869 height 16
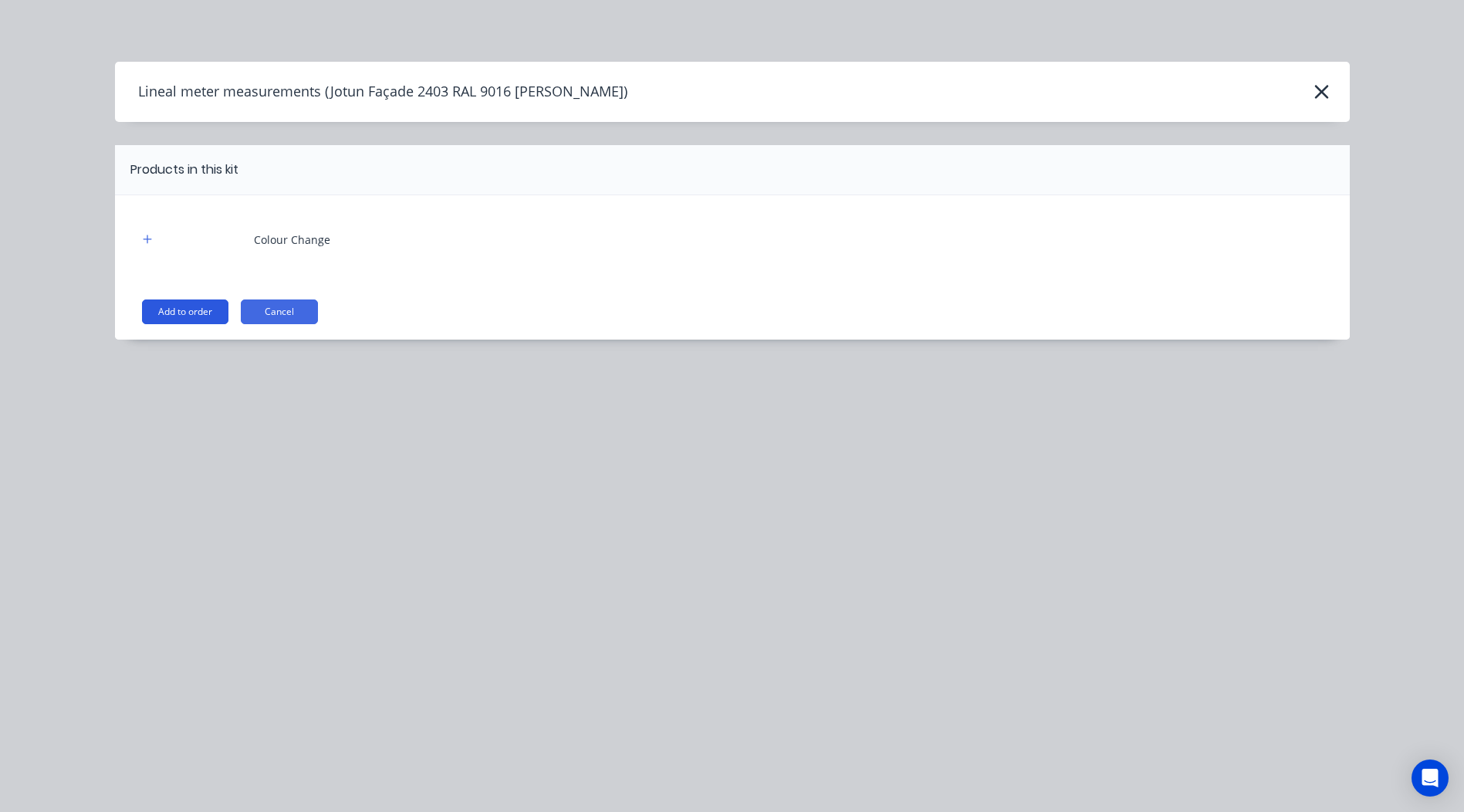
click at [207, 309] on button "Add to order" at bounding box center [185, 311] width 86 height 25
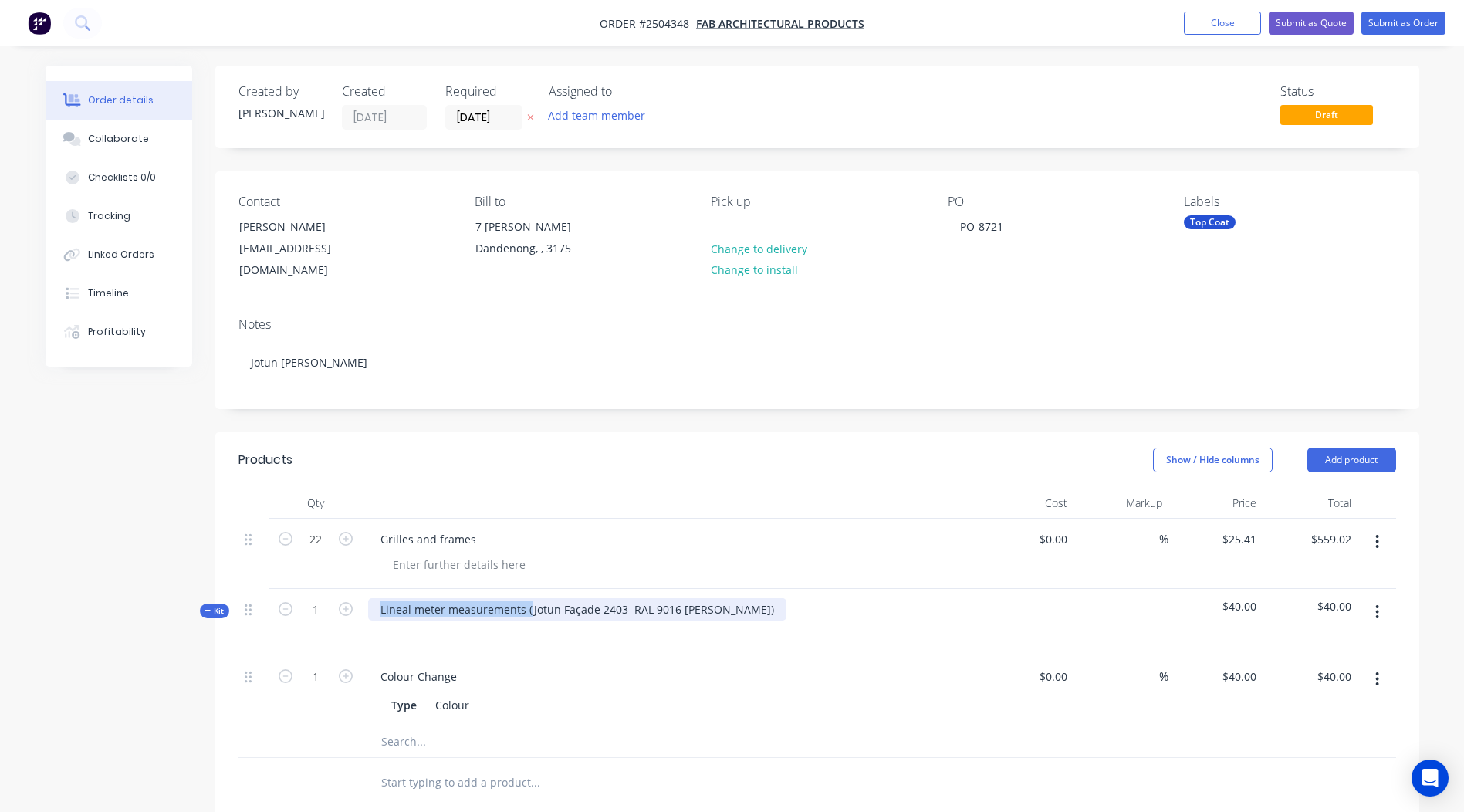
drag, startPoint x: 527, startPoint y: 589, endPoint x: -3, endPoint y: 639, distance: 532.4
click at [0, 639] on html "Order #2504348 - Fab Architectural Products Add product Close Submit as Quote S…" at bounding box center [732, 600] width 1464 height 1201
click at [587, 598] on div "Jotun Façade 2403 RAL 9016 [PERSON_NAME])" at bounding box center [500, 609] width 265 height 22
click at [1249, 665] on input "40" at bounding box center [1242, 676] width 42 height 22
type input "$40.00"
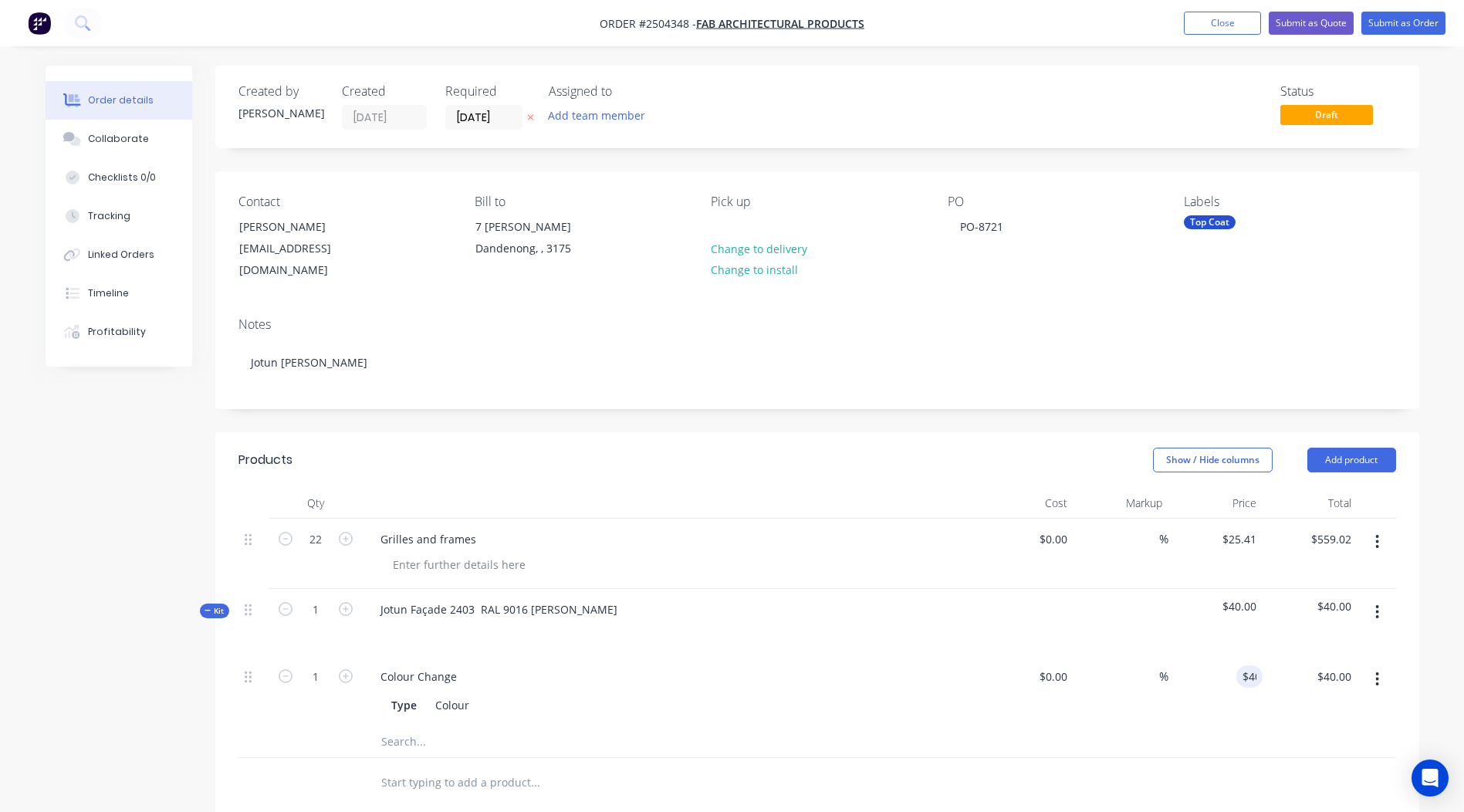
click at [1353, 705] on div "$40.00 $40.00" at bounding box center [1310, 691] width 95 height 71
click at [1381, 667] on button "button" at bounding box center [1377, 679] width 36 height 28
click at [1308, 770] on div "Delete" at bounding box center [1323, 781] width 119 height 22
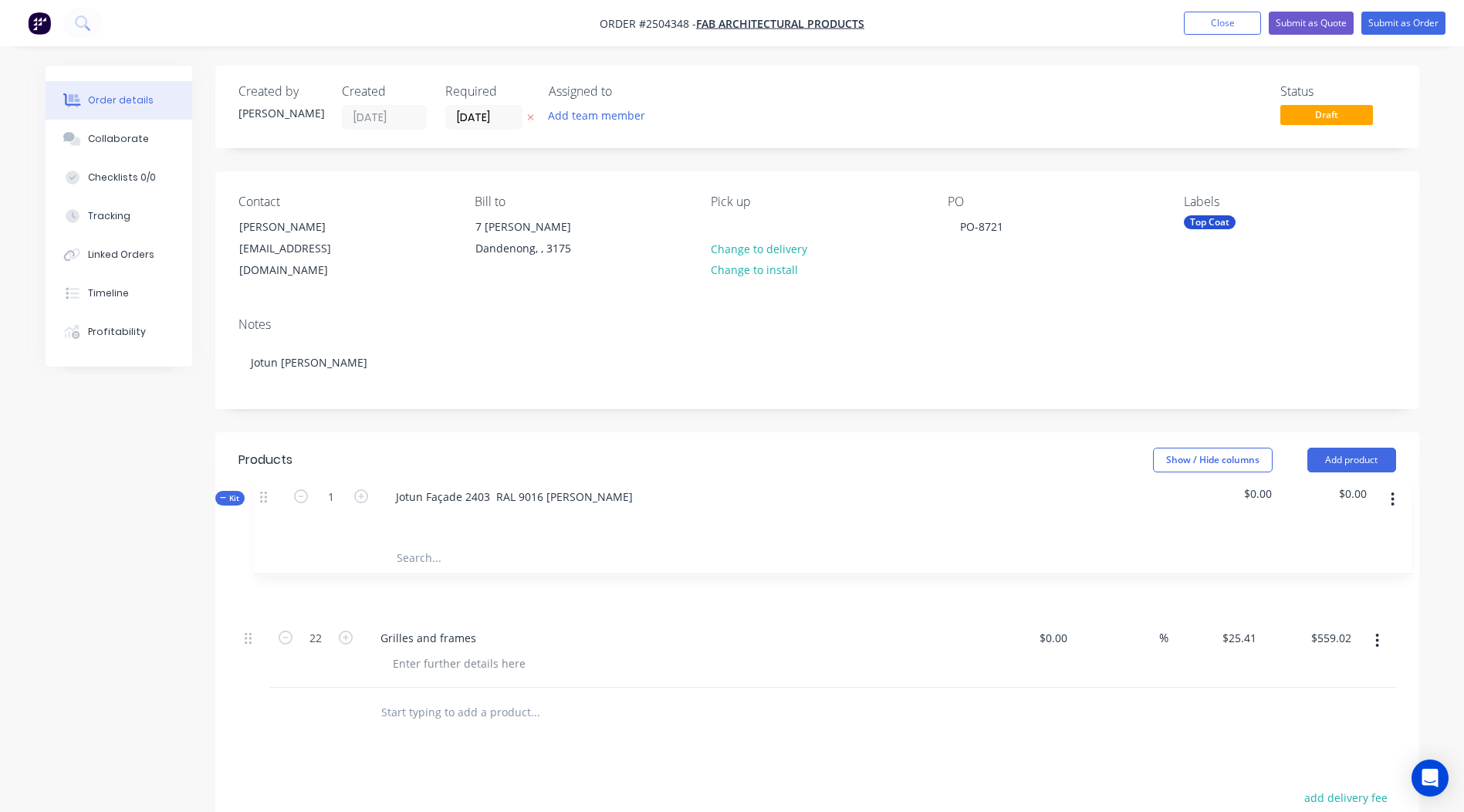
drag, startPoint x: 250, startPoint y: 595, endPoint x: 265, endPoint y: 490, distance: 106.1
click at [265, 490] on div "Qty Cost Markup Price Total 22 Grilles and frames $0.00 $0.00 % $25.41 $25.41 $…" at bounding box center [818, 587] width 1158 height 200
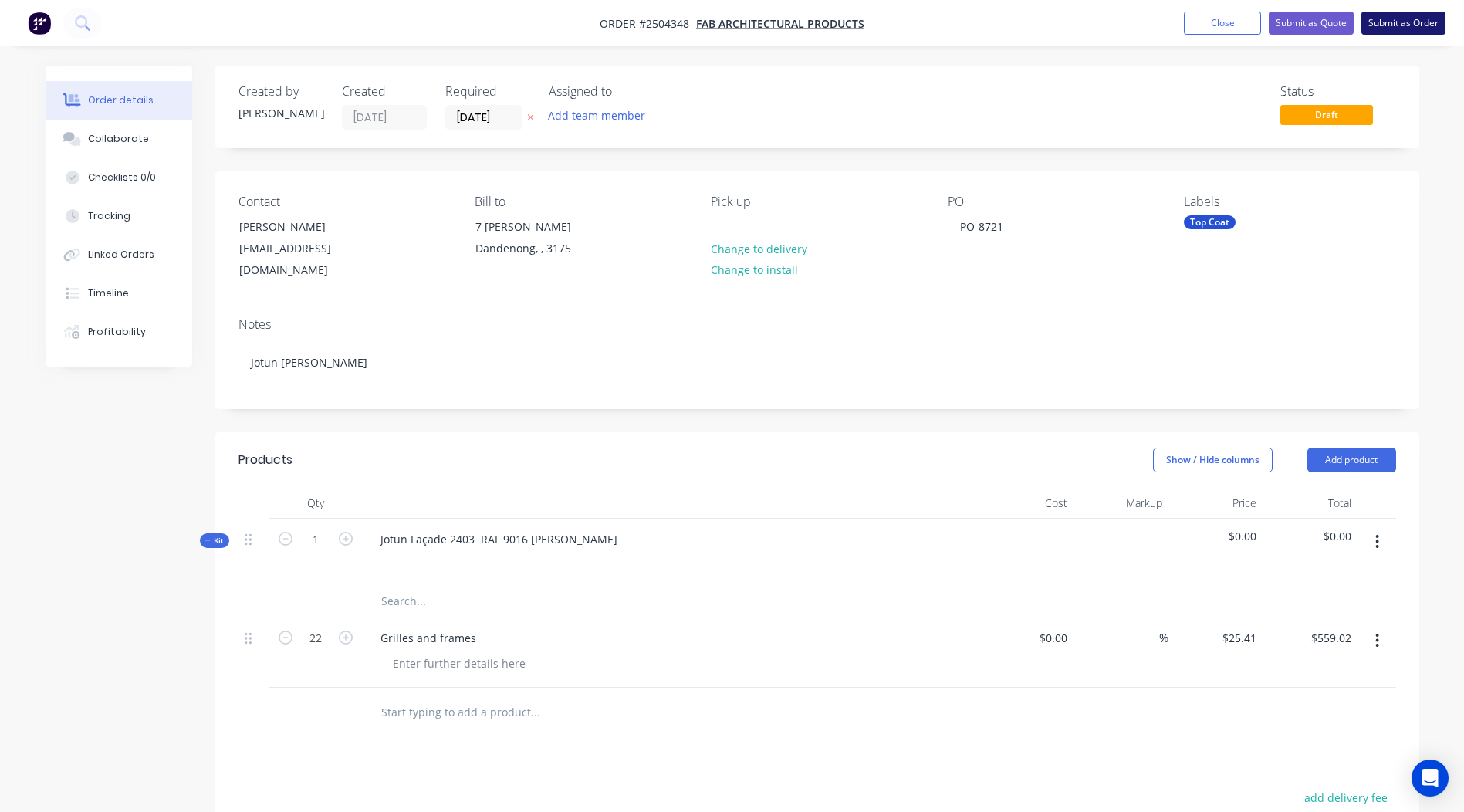
click at [1405, 30] on button "Submit as Order" at bounding box center [1404, 22] width 85 height 23
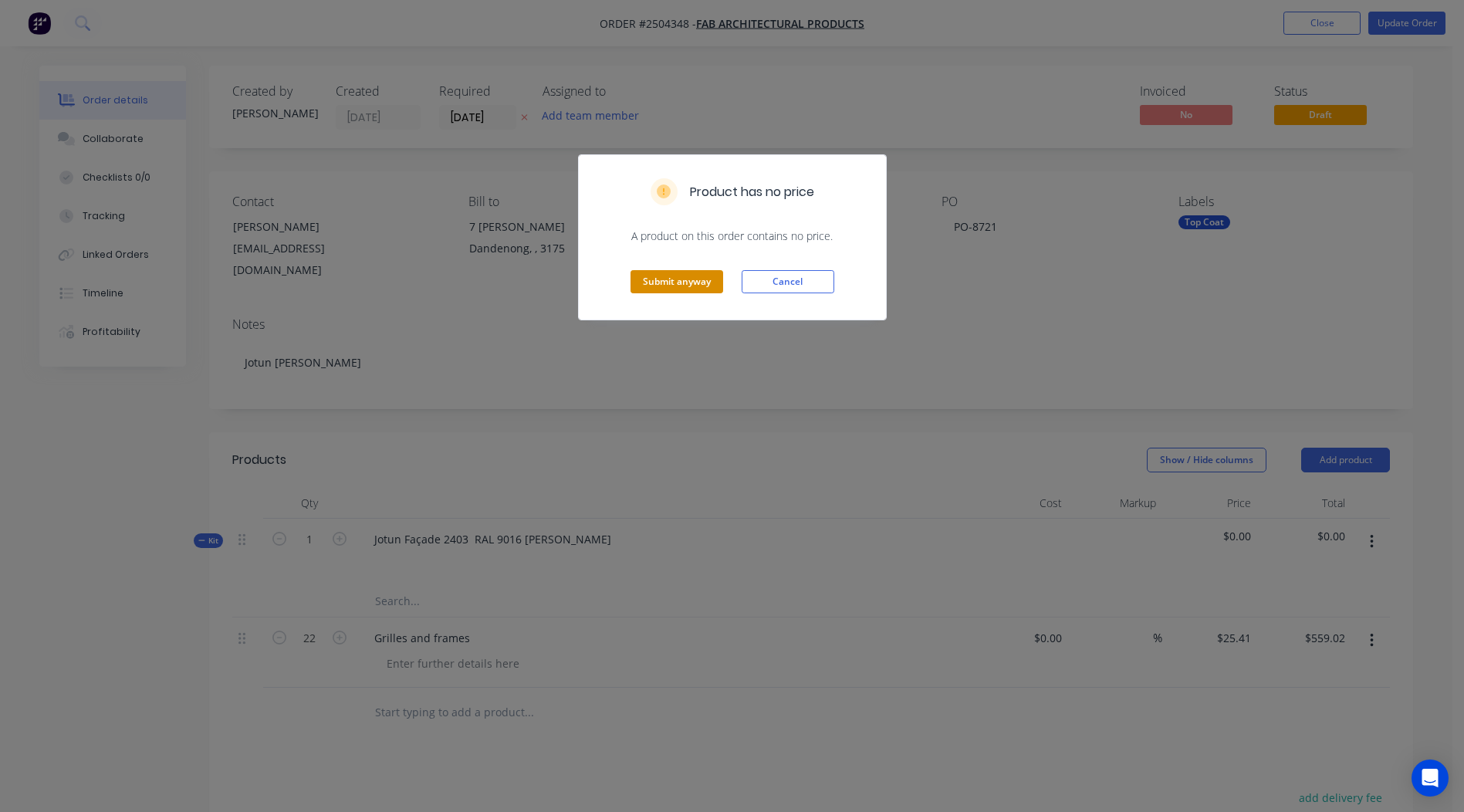
click at [688, 285] on button "Submit anyway" at bounding box center [677, 282] width 93 height 23
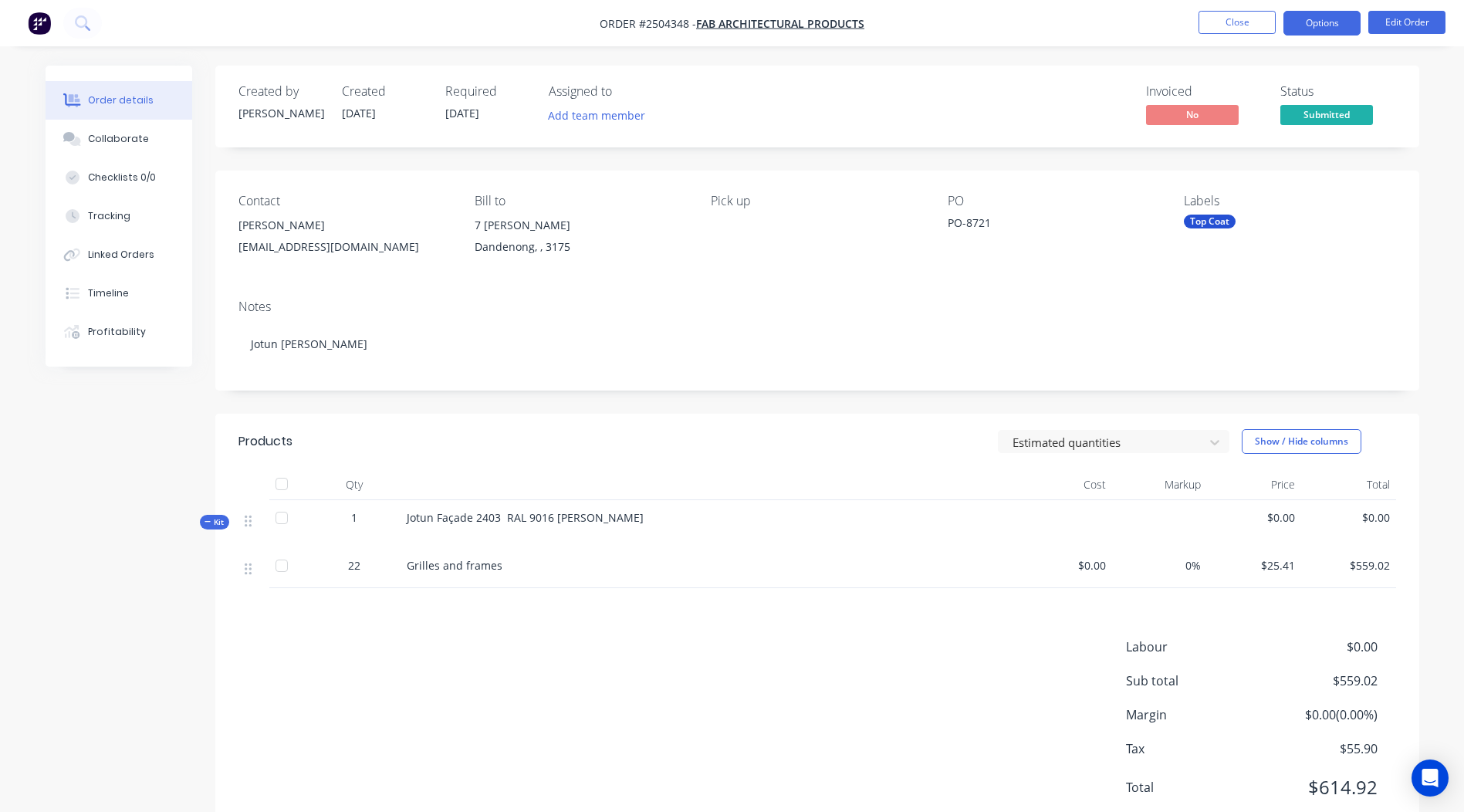
click at [1330, 20] on button "Options" at bounding box center [1322, 23] width 77 height 25
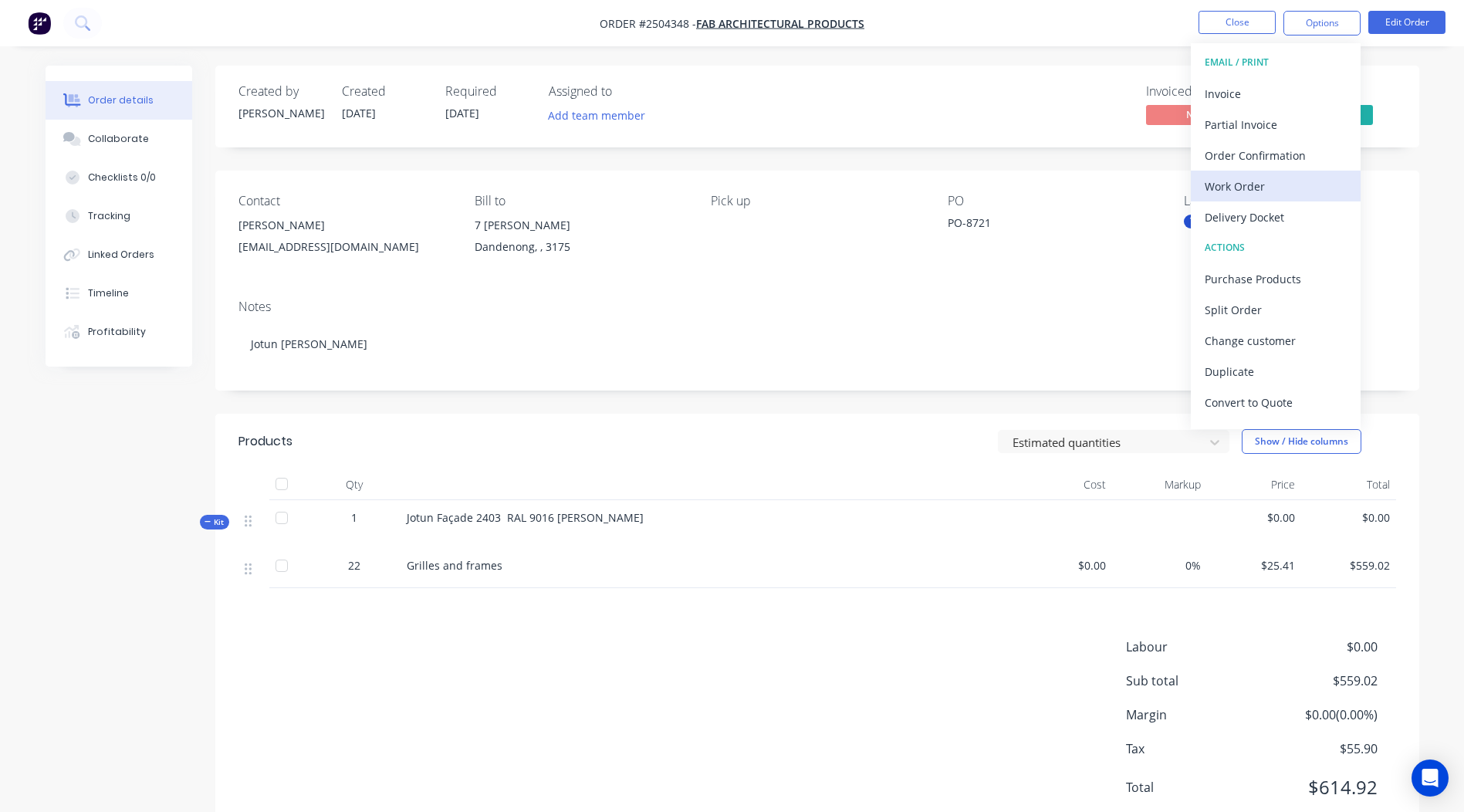
click at [1278, 179] on div "Work Order" at bounding box center [1275, 186] width 142 height 22
click at [1280, 154] on div "Without pricing" at bounding box center [1275, 155] width 142 height 22
click at [139, 130] on button "Collaborate" at bounding box center [119, 139] width 147 height 39
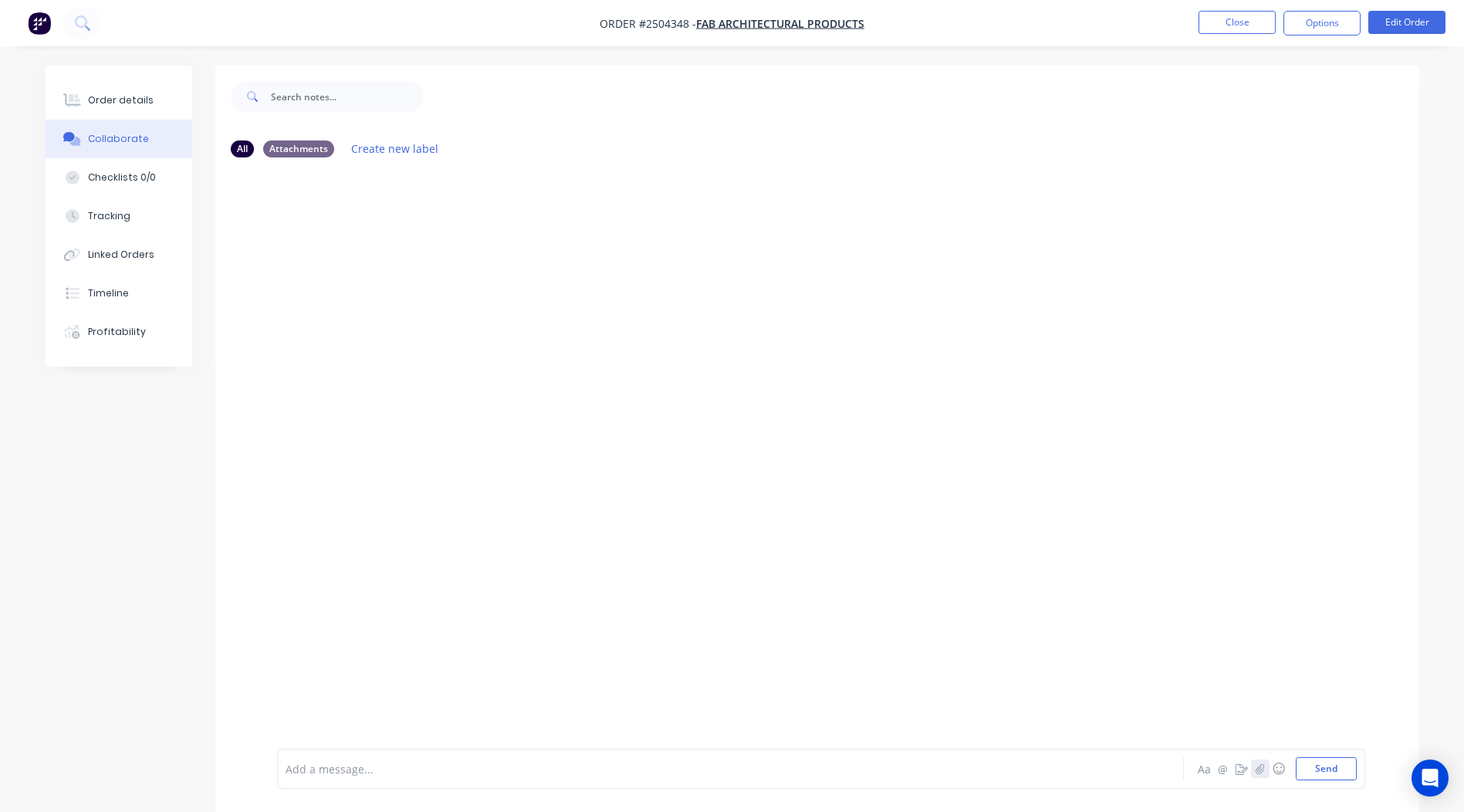
click at [1263, 768] on icon "button" at bounding box center [1260, 768] width 9 height 11
click at [1326, 777] on button "Send" at bounding box center [1326, 768] width 61 height 23
click at [1233, 16] on button "Close" at bounding box center [1237, 22] width 77 height 23
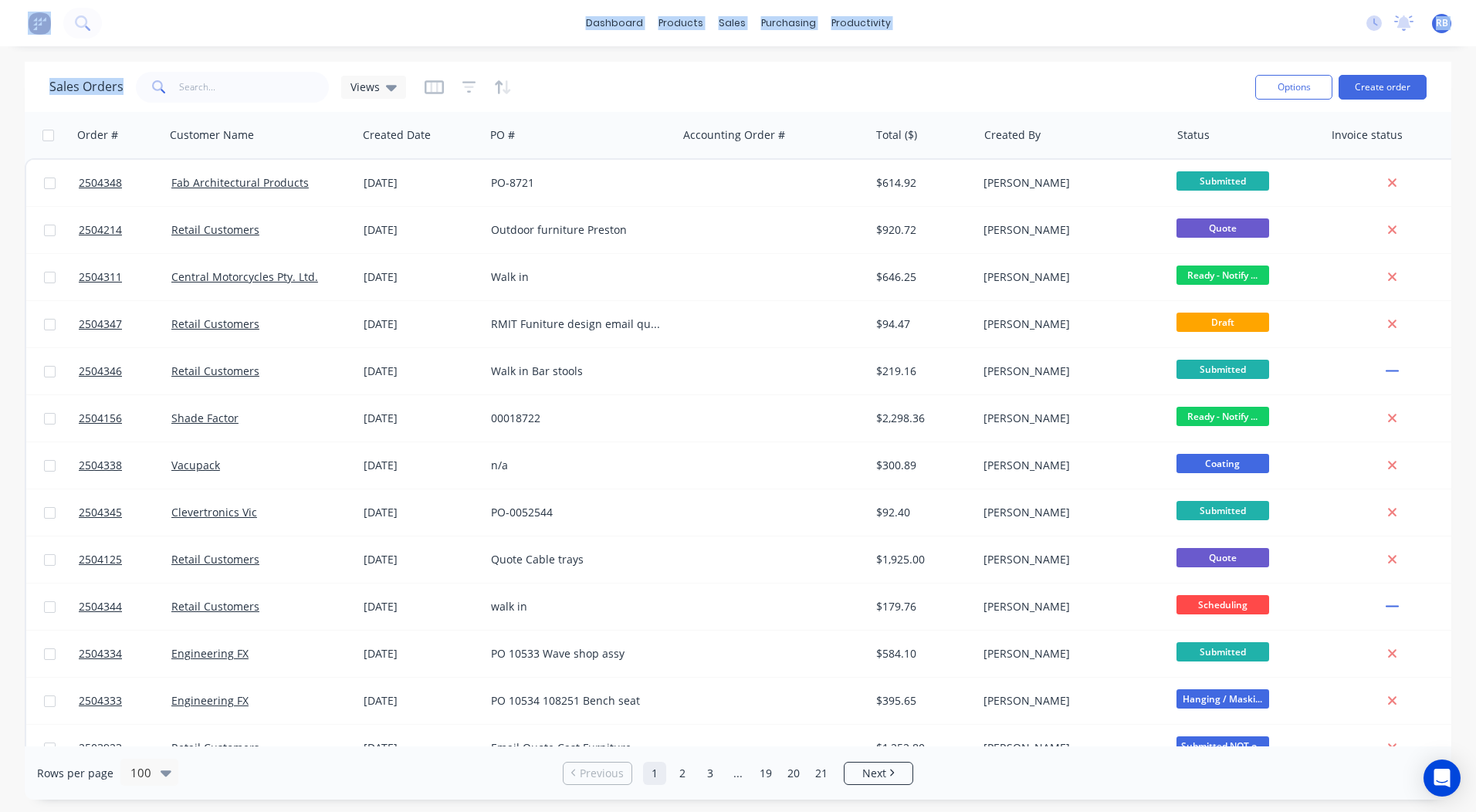
drag, startPoint x: 6, startPoint y: 46, endPoint x: 194, endPoint y: 72, distance: 189.8
click at [194, 72] on div "dashboard products sales purchasing productivity dashboard products Product Cat…" at bounding box center [738, 406] width 1476 height 812
click at [893, 59] on div "dashboard products sales purchasing productivity dashboard products Product Cat…" at bounding box center [738, 406] width 1476 height 812
drag, startPoint x: -2, startPoint y: 20, endPoint x: 876, endPoint y: 70, distance: 879.4
click at [876, 70] on div "dashboard products sales purchasing productivity dashboard products Product Cat…" at bounding box center [738, 406] width 1476 height 812
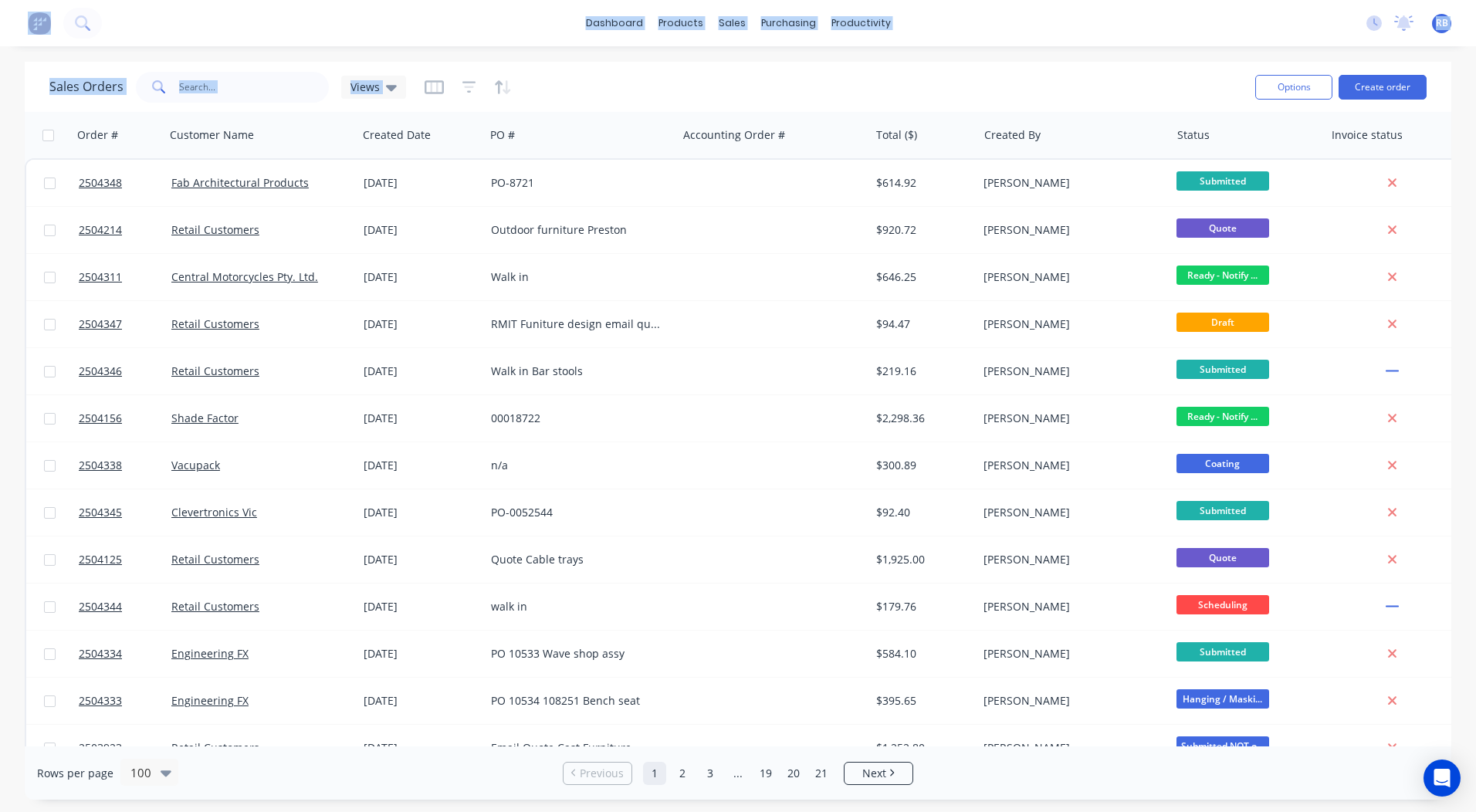
drag, startPoint x: 876, startPoint y: 70, endPoint x: 1057, endPoint y: 51, distance: 182.0
click at [1057, 51] on div "dashboard products sales purchasing productivity dashboard products Product Cat…" at bounding box center [738, 406] width 1476 height 812
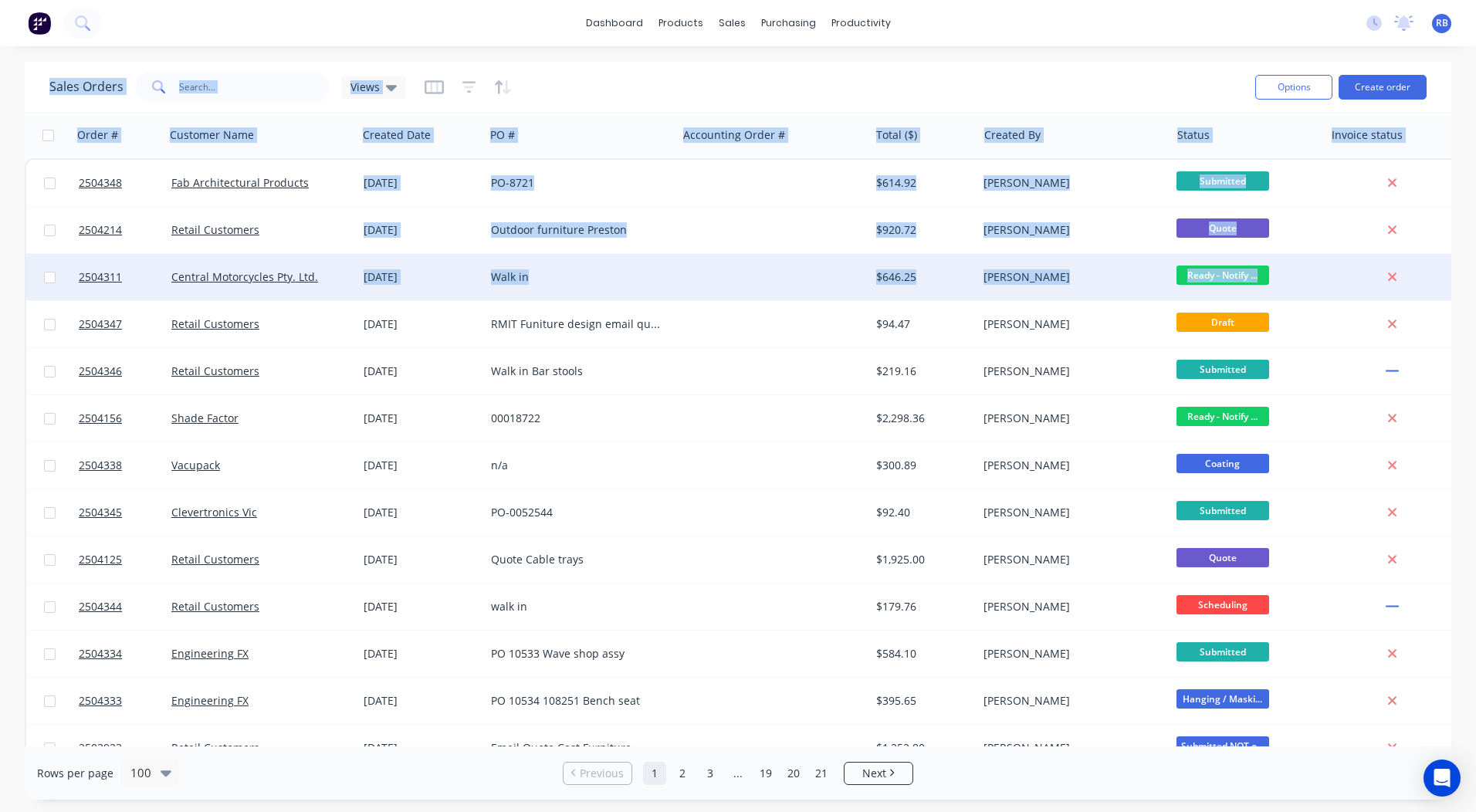
drag, startPoint x: 26, startPoint y: 58, endPoint x: 1364, endPoint y: 283, distance: 1356.8
click at [1364, 283] on div "dashboard products sales purchasing productivity dashboard products Product Cat…" at bounding box center [738, 406] width 1476 height 812
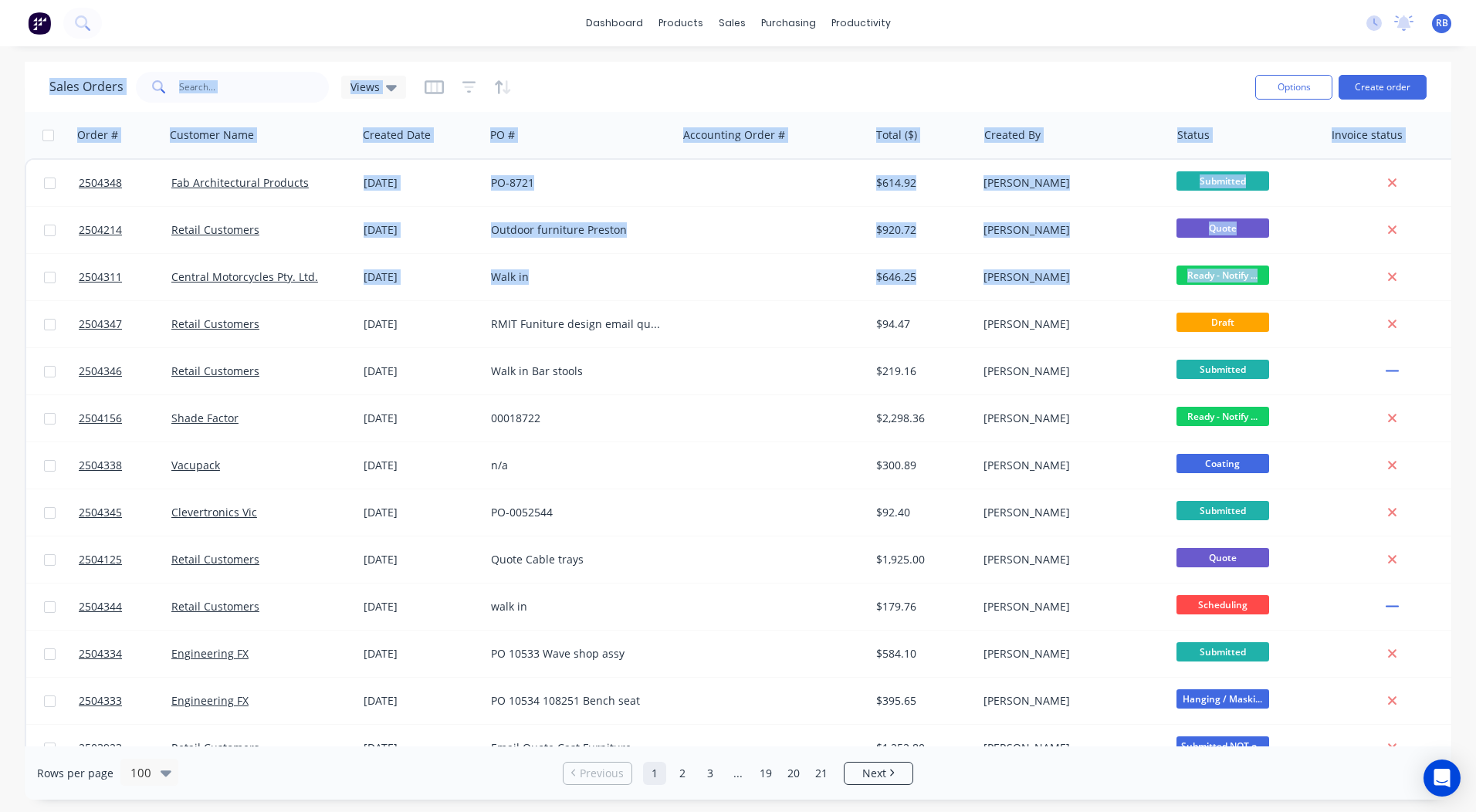
click at [962, 102] on div "Sales Orders Views" at bounding box center [646, 86] width 1193 height 38
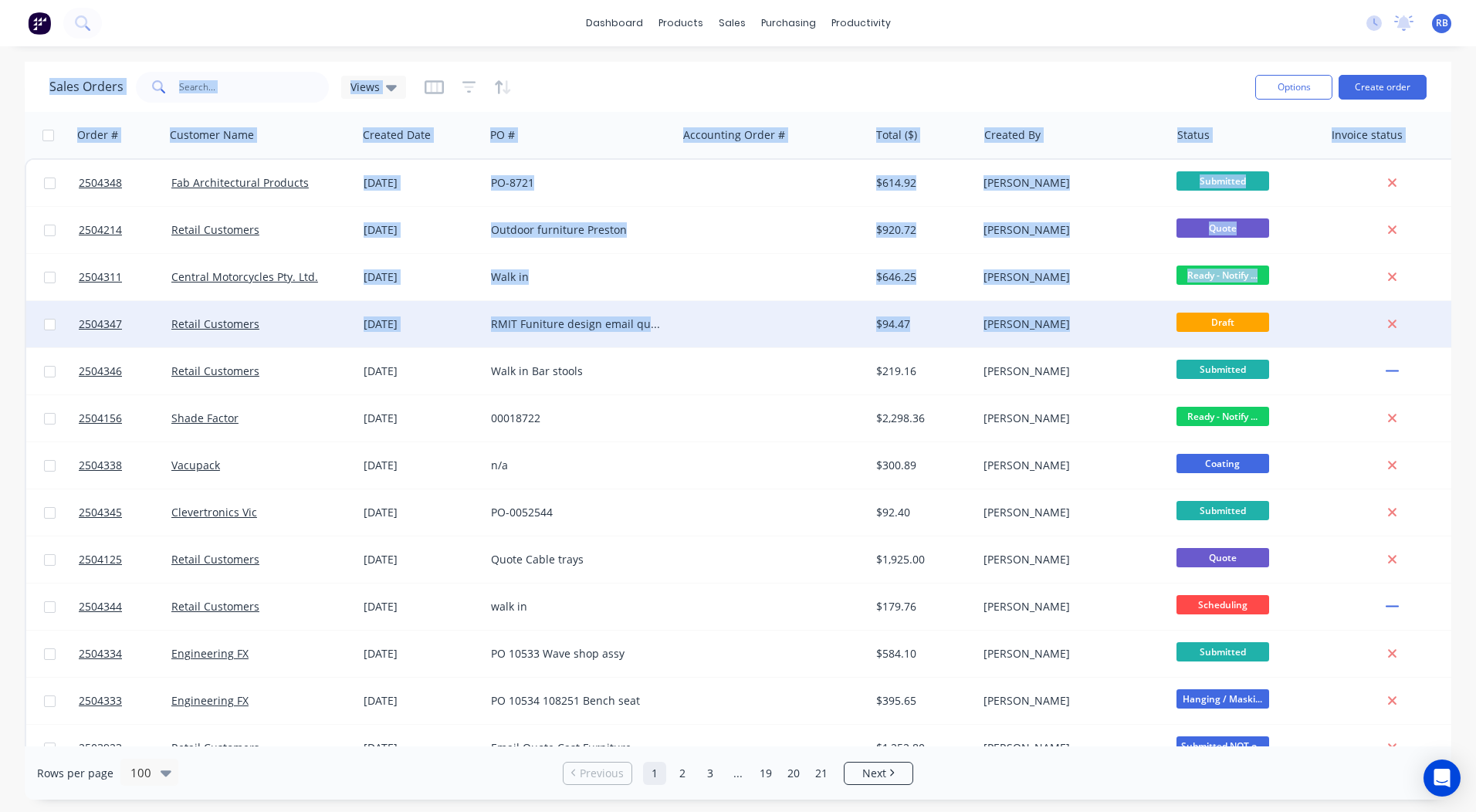
drag, startPoint x: 7, startPoint y: 61, endPoint x: 1185, endPoint y: 327, distance: 1207.7
click at [1185, 327] on div "Sales Orders Views Options Create order Order # Customer Name Created Date PO #…" at bounding box center [738, 430] width 1476 height 738
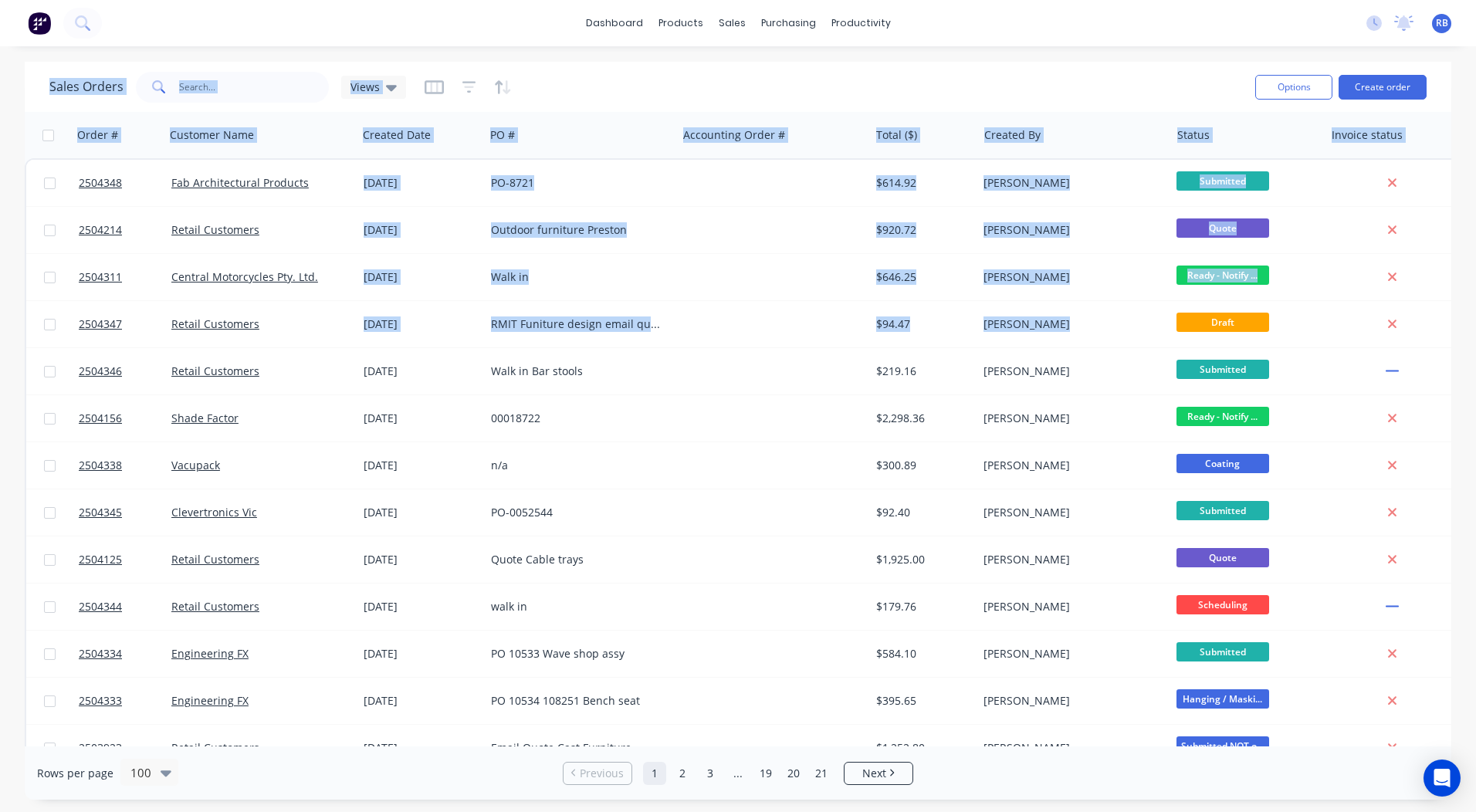
drag, startPoint x: 1185, startPoint y: 327, endPoint x: 1067, endPoint y: 87, distance: 267.4
click at [1067, 87] on div "Sales Orders Views" at bounding box center [646, 86] width 1193 height 38
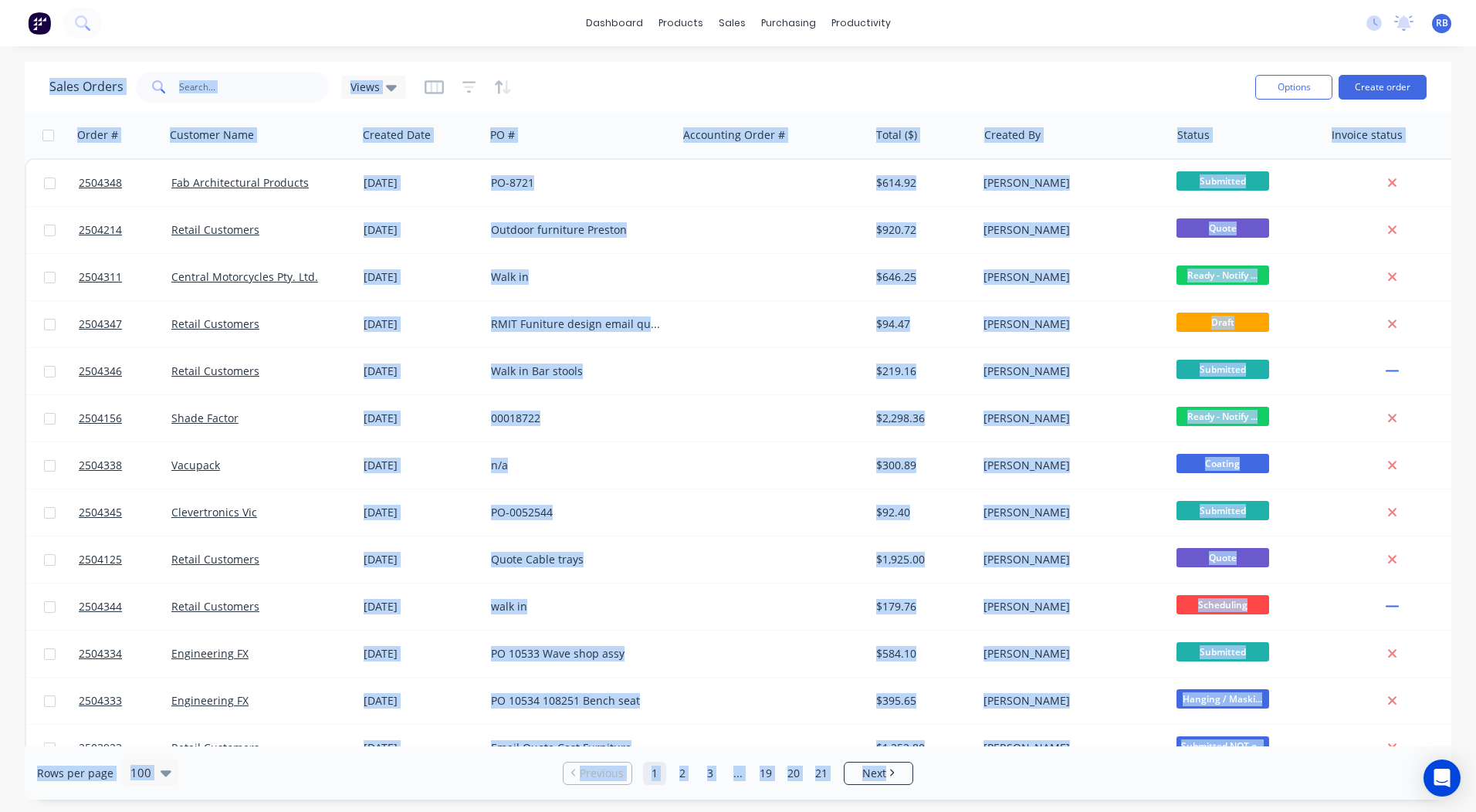
drag, startPoint x: 16, startPoint y: 52, endPoint x: 1342, endPoint y: 779, distance: 1512.2
click at [1342, 779] on div "dashboard products sales purchasing productivity dashboard products Product Cat…" at bounding box center [738, 406] width 1476 height 812
click at [964, 58] on div "dashboard products sales purchasing productivity dashboard products Product Cat…" at bounding box center [738, 406] width 1476 height 812
drag, startPoint x: 0, startPoint y: 20, endPoint x: 1264, endPoint y: 779, distance: 1474.4
click at [1264, 779] on div "dashboard products sales purchasing productivity dashboard products Product Cat…" at bounding box center [738, 406] width 1476 height 812
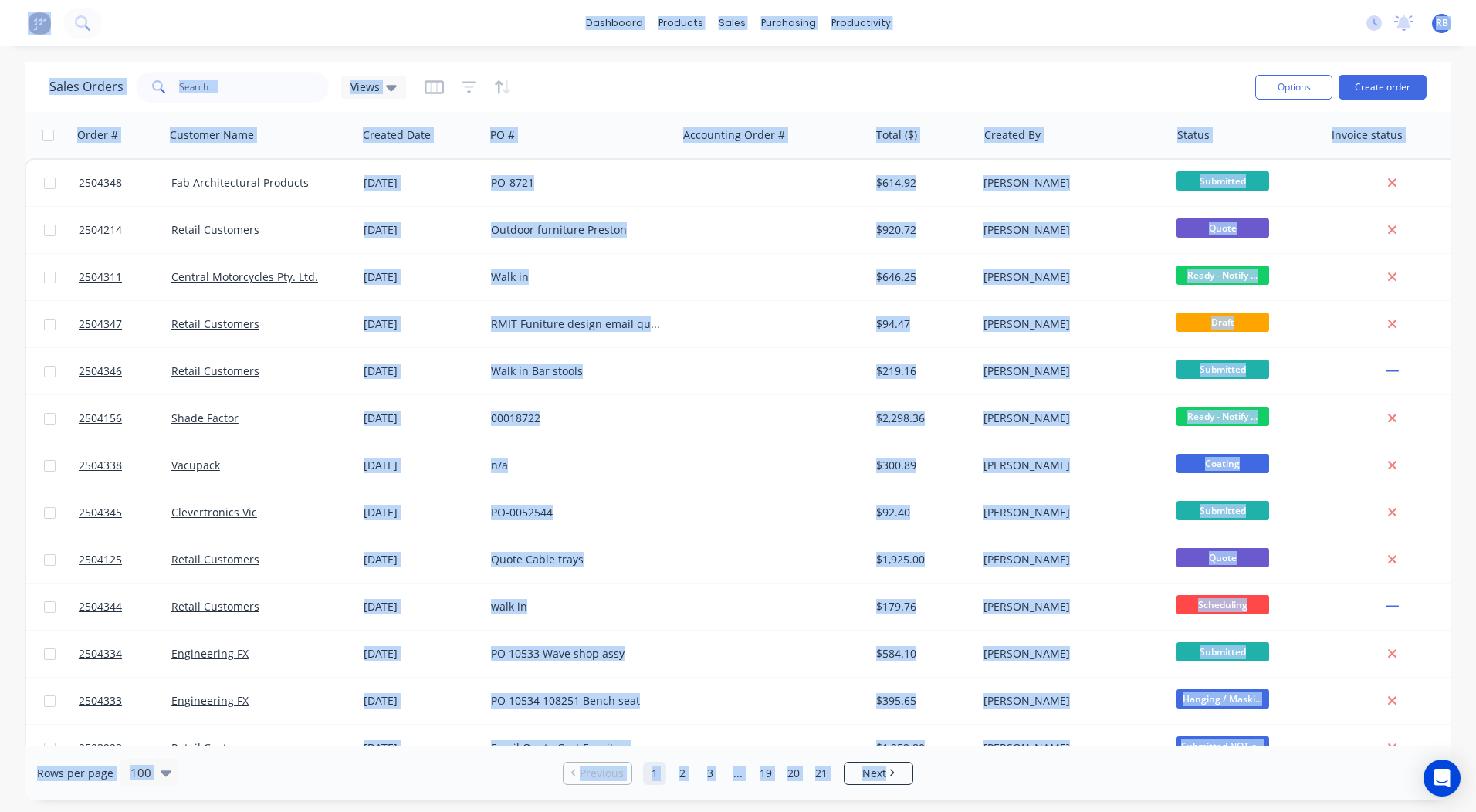
click at [965, 73] on div "Sales Orders Views" at bounding box center [646, 86] width 1193 height 38
drag, startPoint x: 0, startPoint y: 9, endPoint x: 1377, endPoint y: 784, distance: 1580.1
click at [1377, 784] on div "dashboard products sales purchasing productivity dashboard products Product Cat…" at bounding box center [738, 406] width 1476 height 812
drag, startPoint x: 819, startPoint y: 37, endPoint x: 910, endPoint y: 61, distance: 94.1
click at [910, 61] on link "Purchase Orders" at bounding box center [853, 72] width 204 height 31
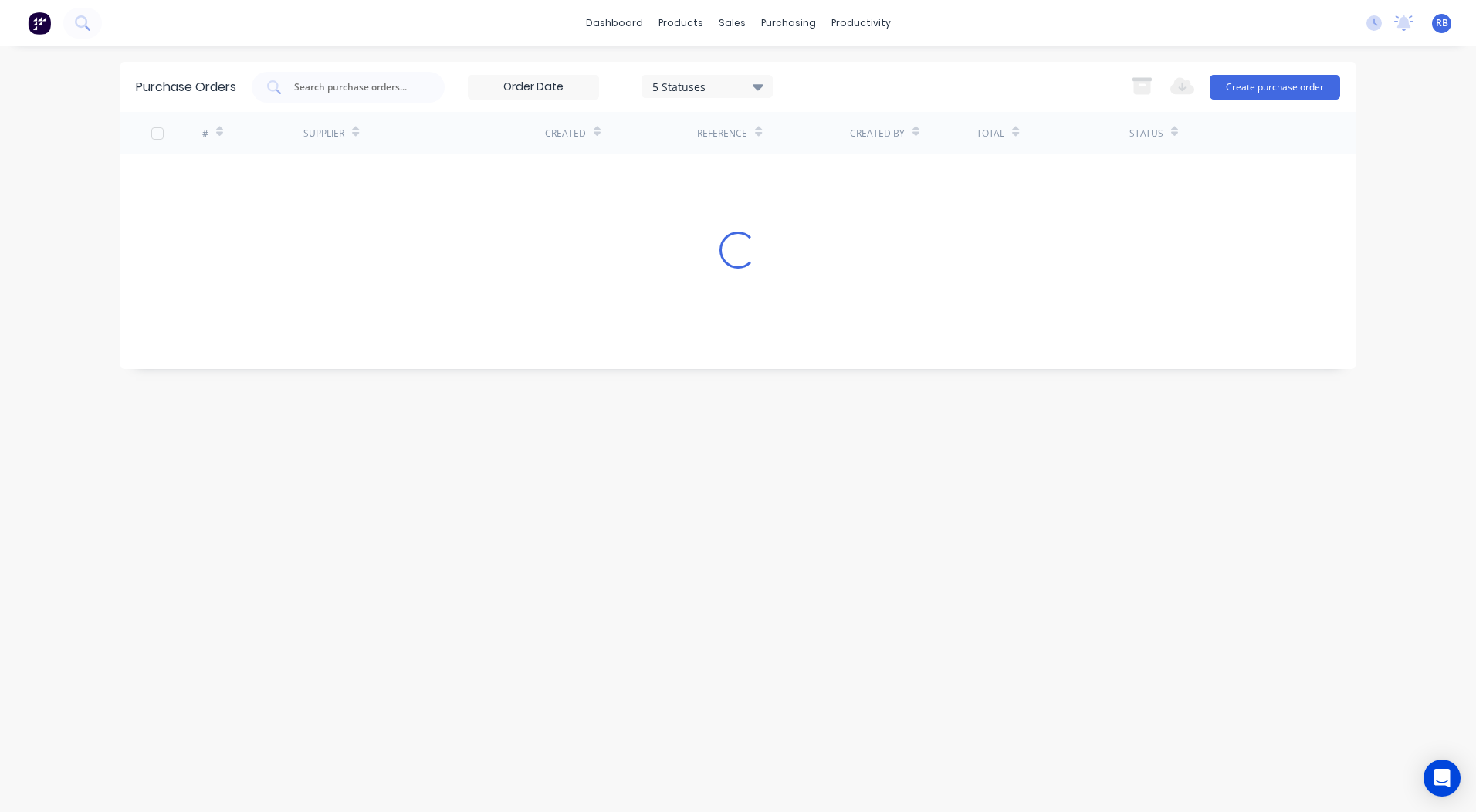
drag, startPoint x: 910, startPoint y: 61, endPoint x: 1051, endPoint y: 68, distance: 141.2
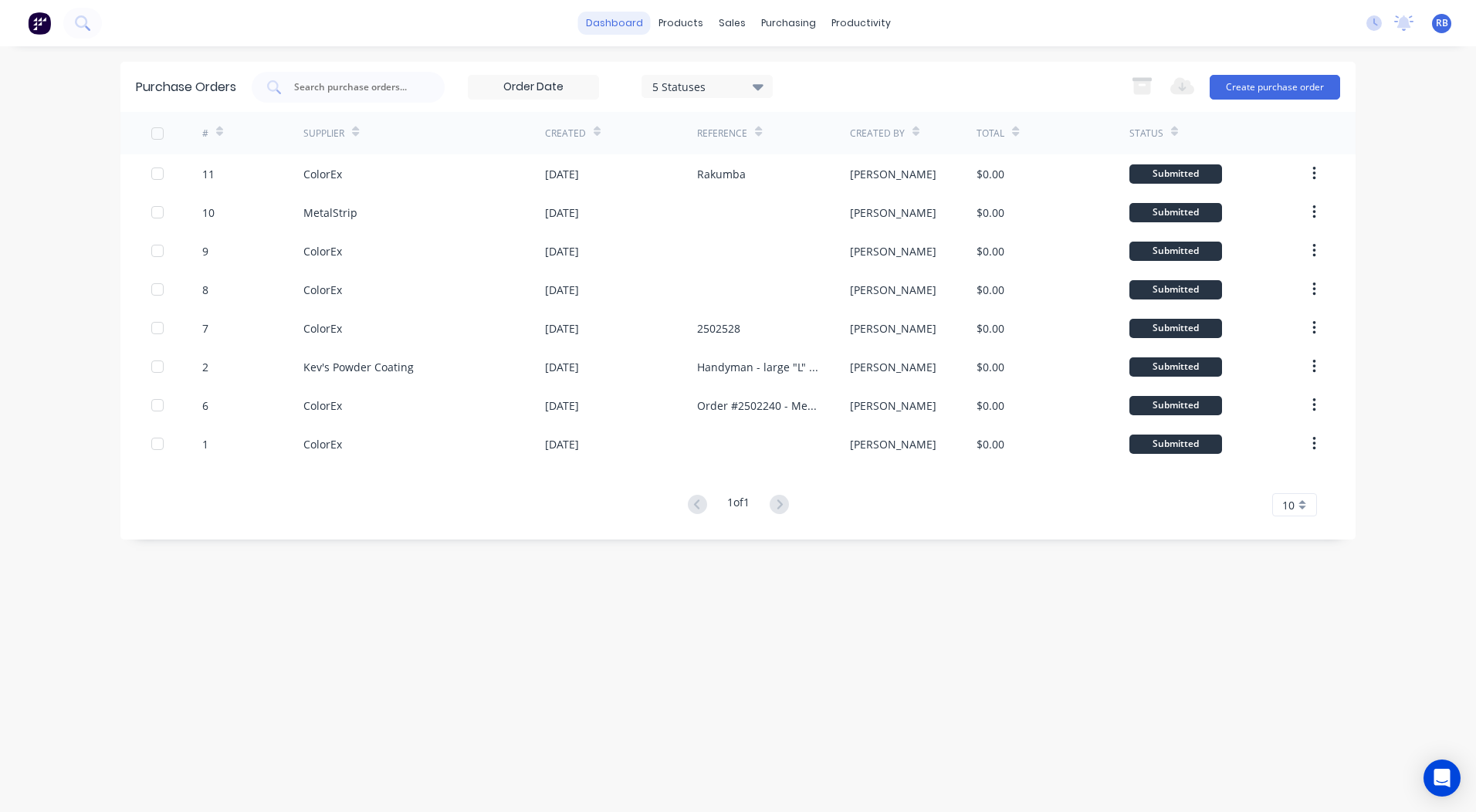
click at [626, 20] on link "dashboard" at bounding box center [614, 22] width 72 height 23
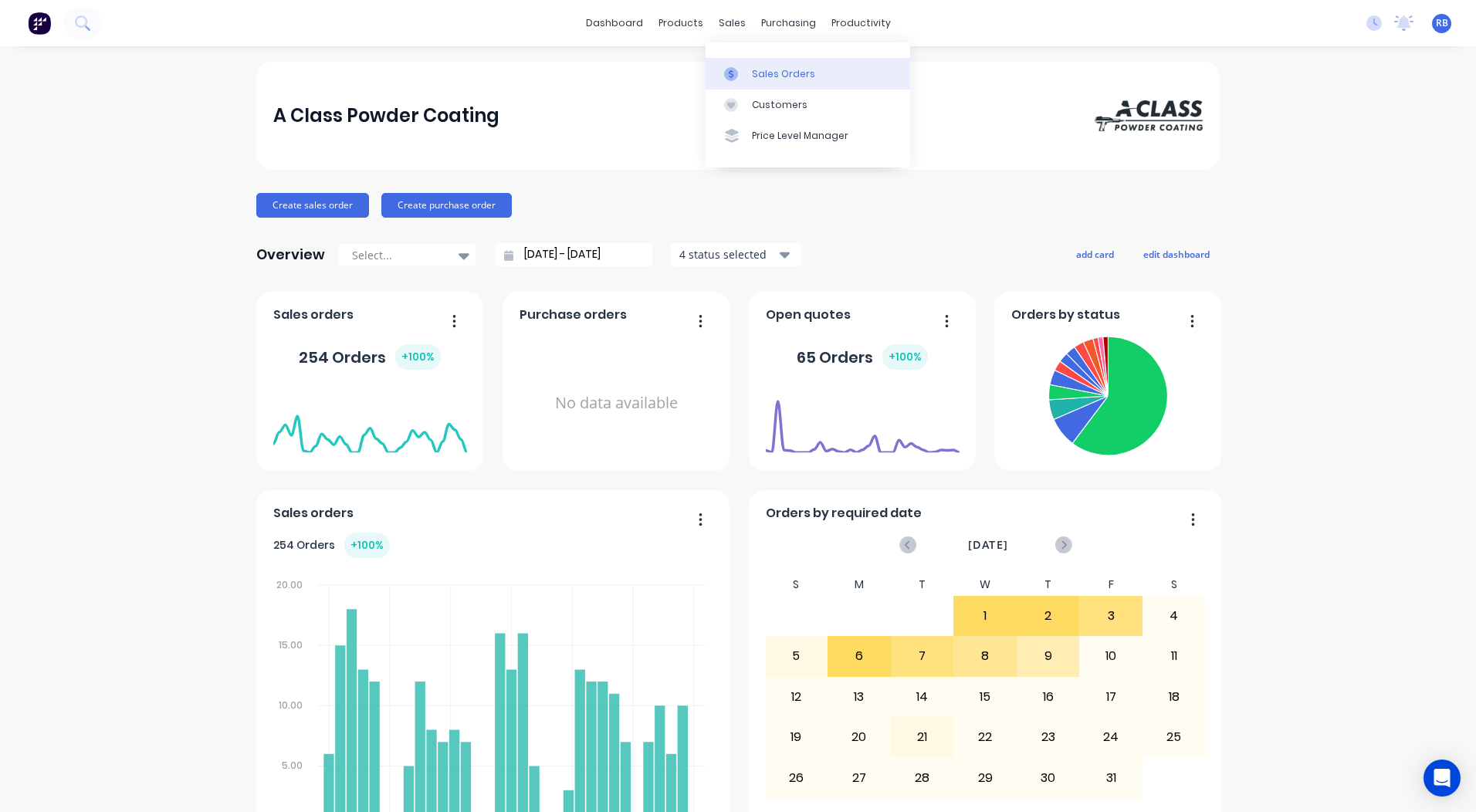
click at [765, 68] on div "Sales Orders" at bounding box center [784, 73] width 63 height 14
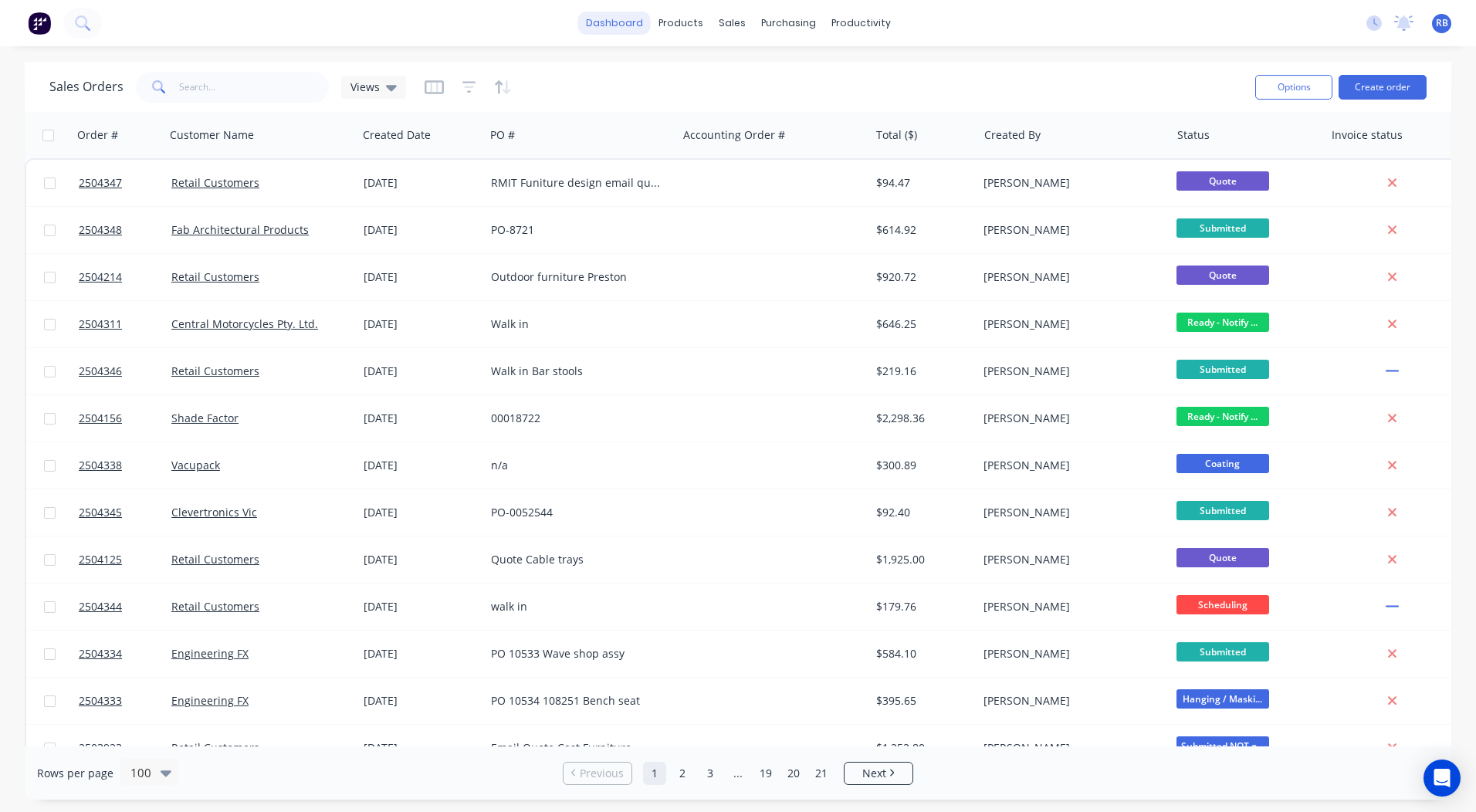
click at [617, 15] on link "dashboard" at bounding box center [614, 22] width 72 height 23
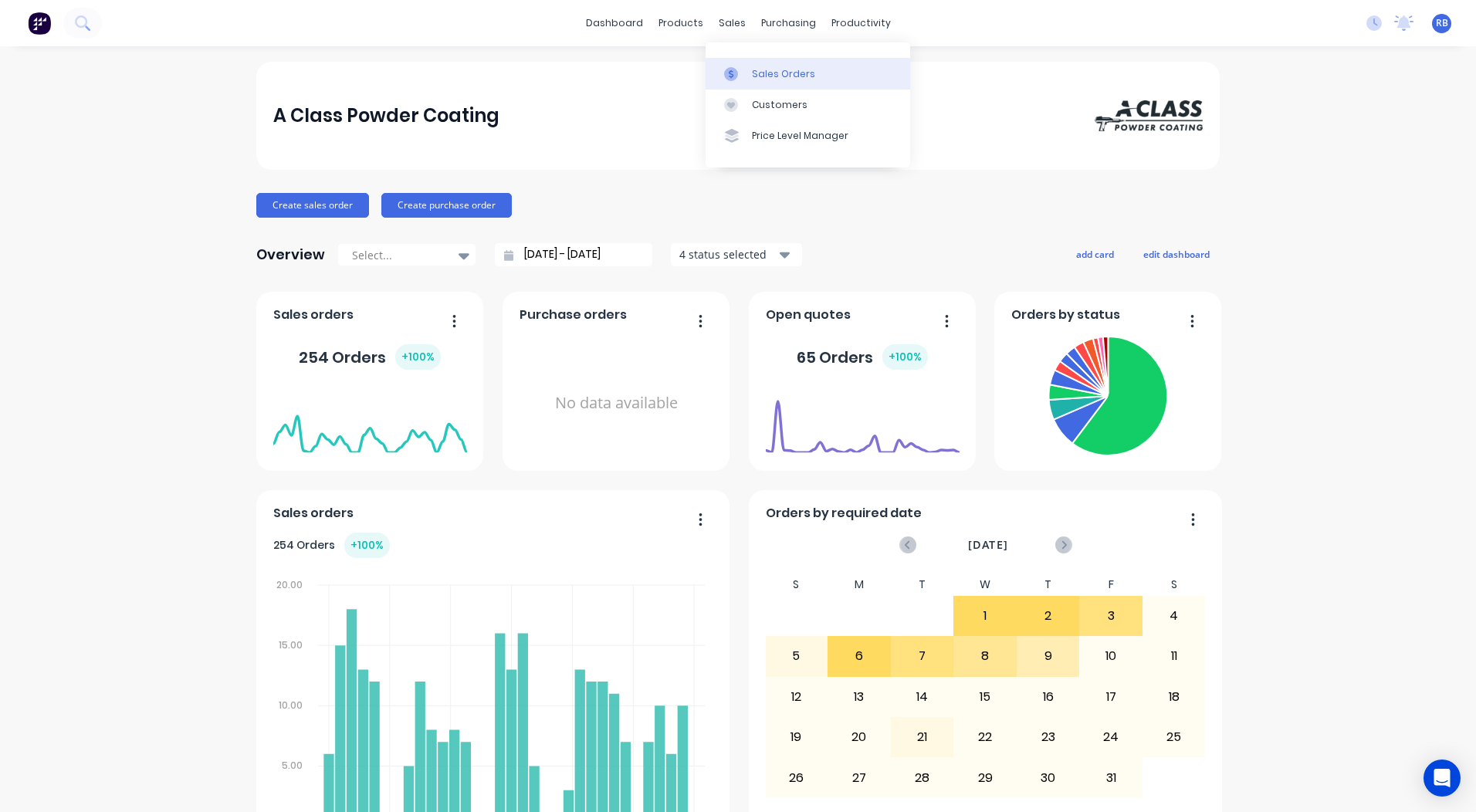
click at [741, 65] on link "Sales Orders" at bounding box center [808, 72] width 204 height 31
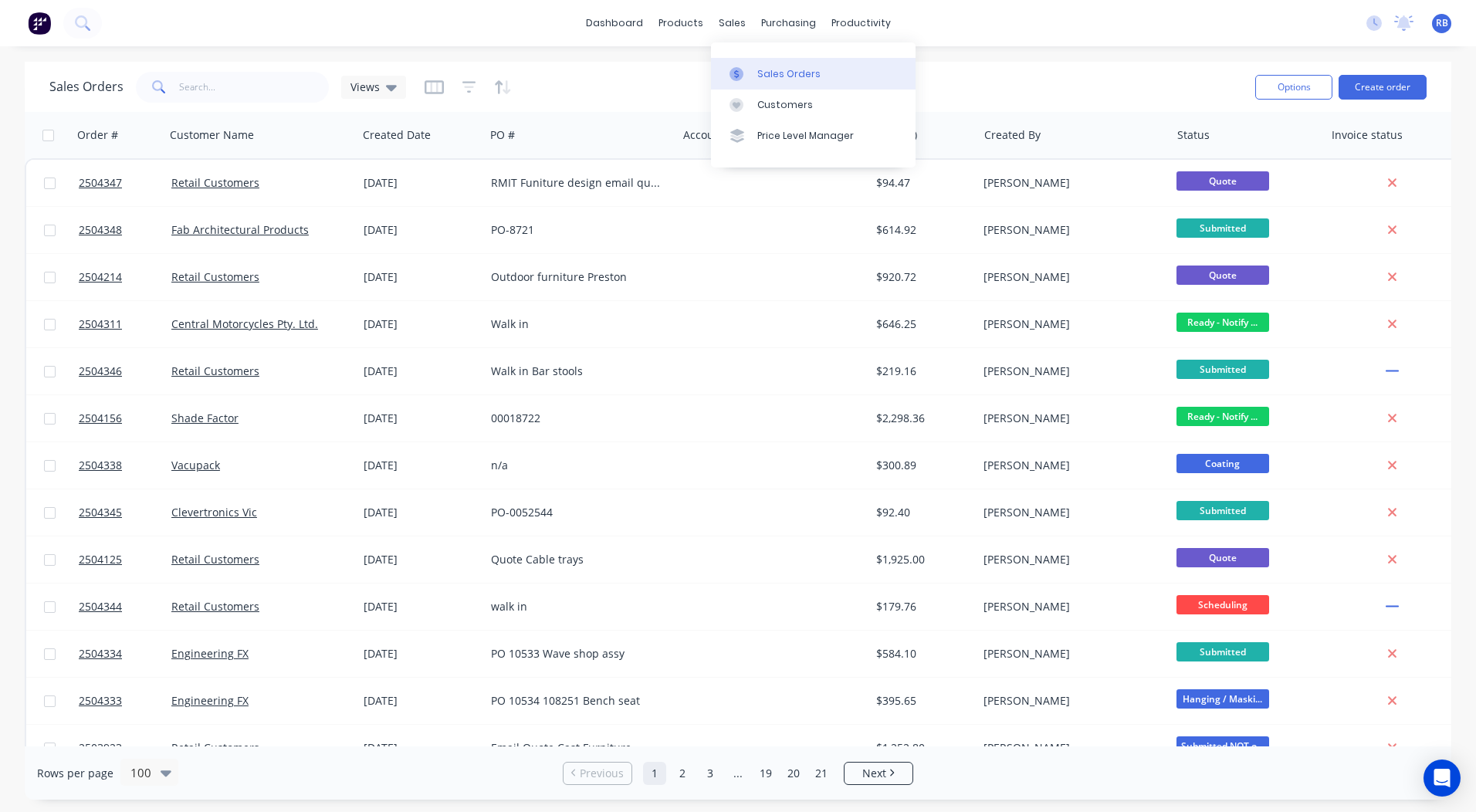
click at [771, 70] on div "Sales Orders" at bounding box center [789, 73] width 63 height 14
click at [1010, 71] on div "Sales Orders Views" at bounding box center [646, 86] width 1193 height 38
click at [762, 61] on link "Sales Orders" at bounding box center [813, 72] width 204 height 31
click at [1005, 72] on div "Sales Orders Views" at bounding box center [646, 86] width 1193 height 38
click at [605, 14] on link "dashboard" at bounding box center [614, 22] width 72 height 23
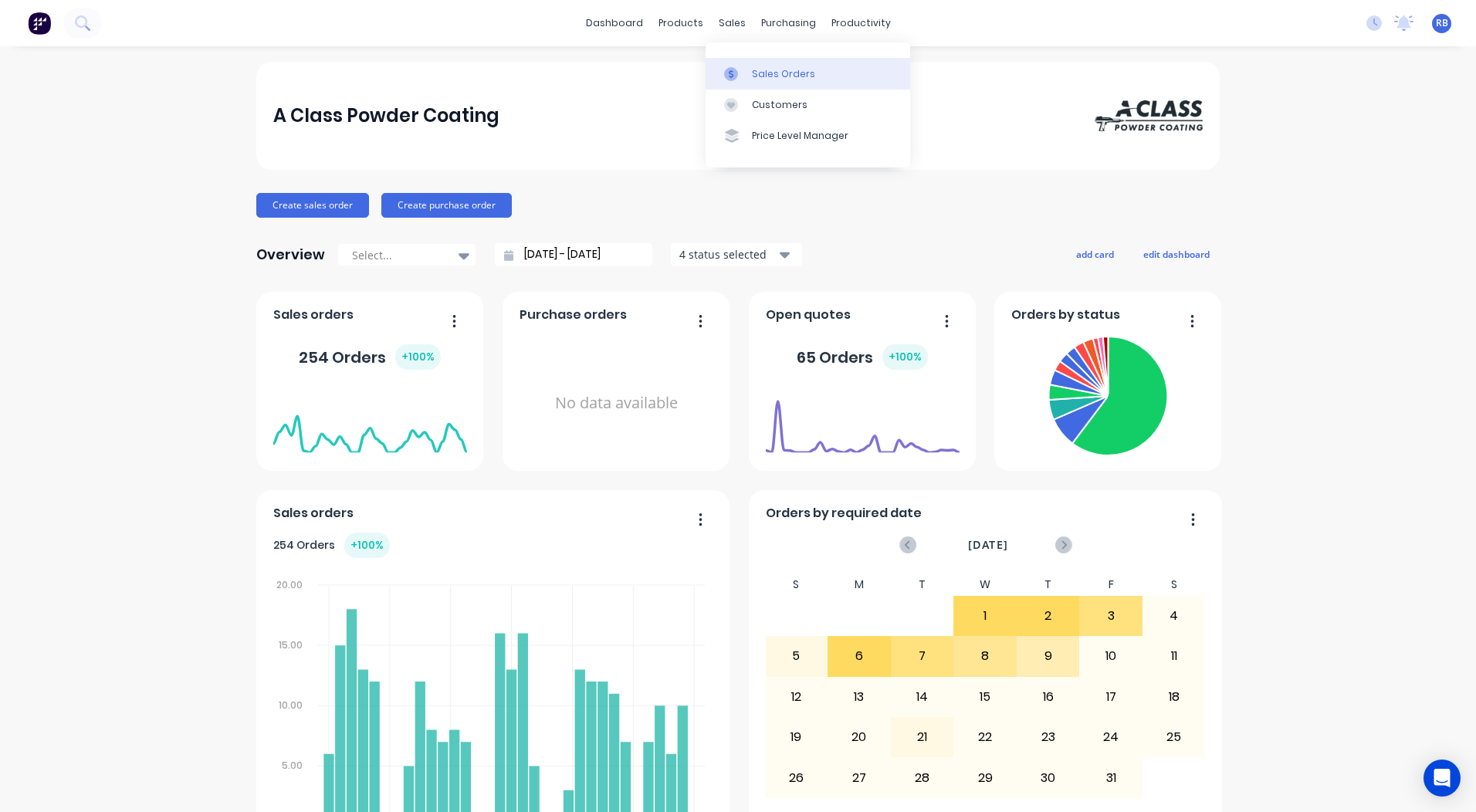
click at [771, 73] on div "Sales Orders" at bounding box center [784, 73] width 63 height 14
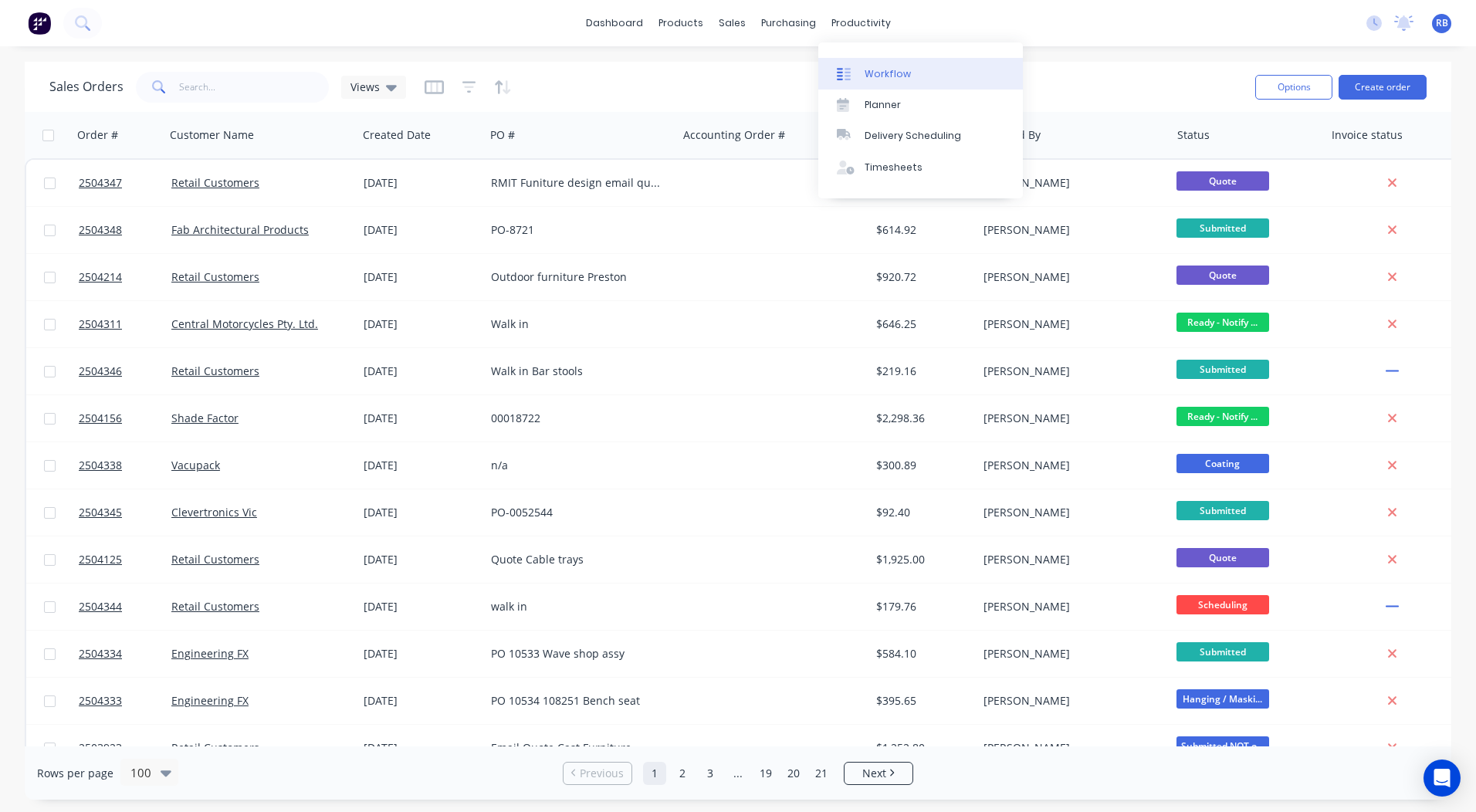
click at [870, 65] on link "Workflow" at bounding box center [920, 72] width 204 height 31
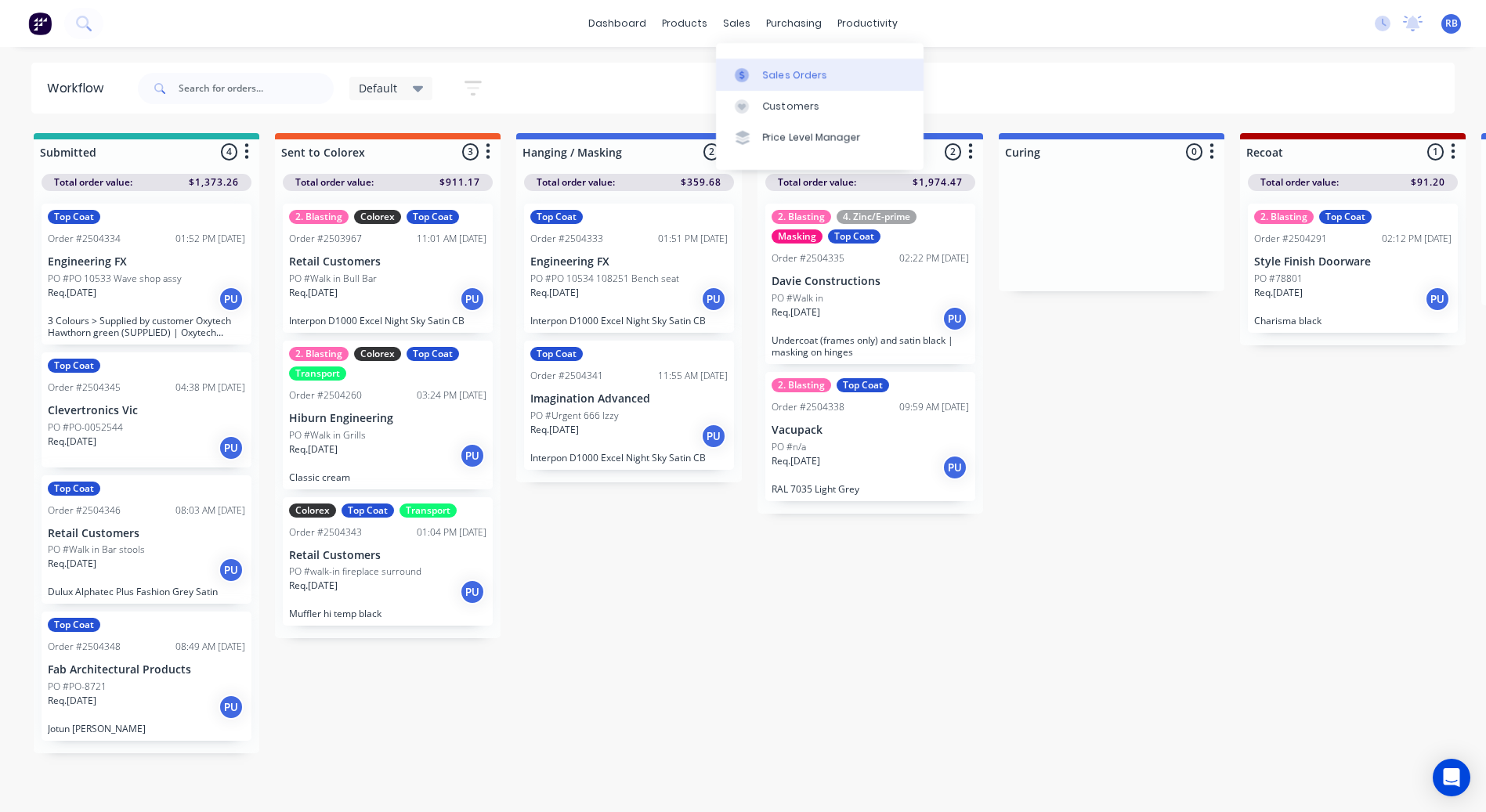
click at [760, 75] on link "Sales Orders" at bounding box center [820, 74] width 208 height 31
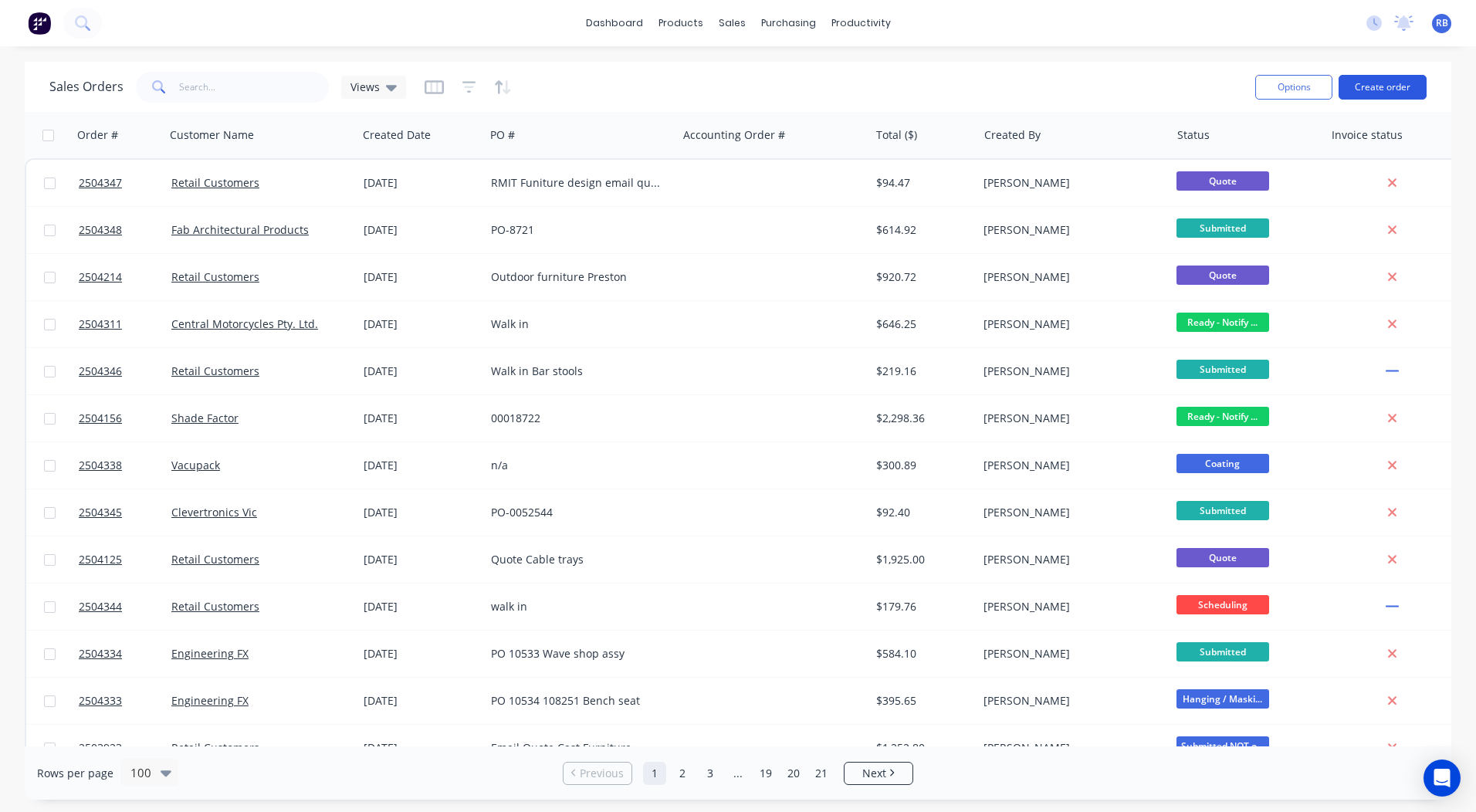
click at [1399, 90] on button "Create order" at bounding box center [1382, 87] width 88 height 25
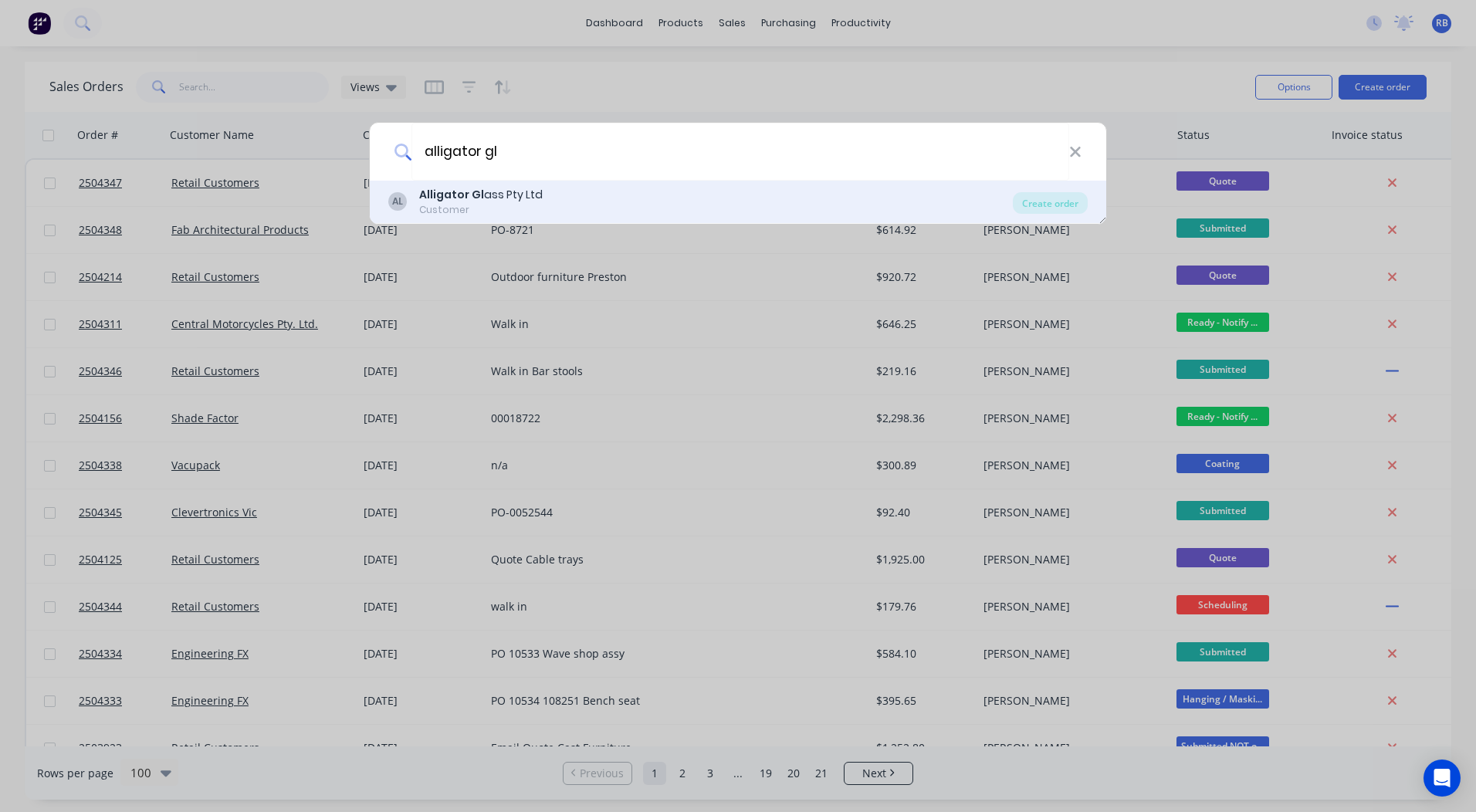
type input "alligator gl"
click at [480, 188] on div "Alligator Gl ass Pty Ltd" at bounding box center [481, 194] width 124 height 16
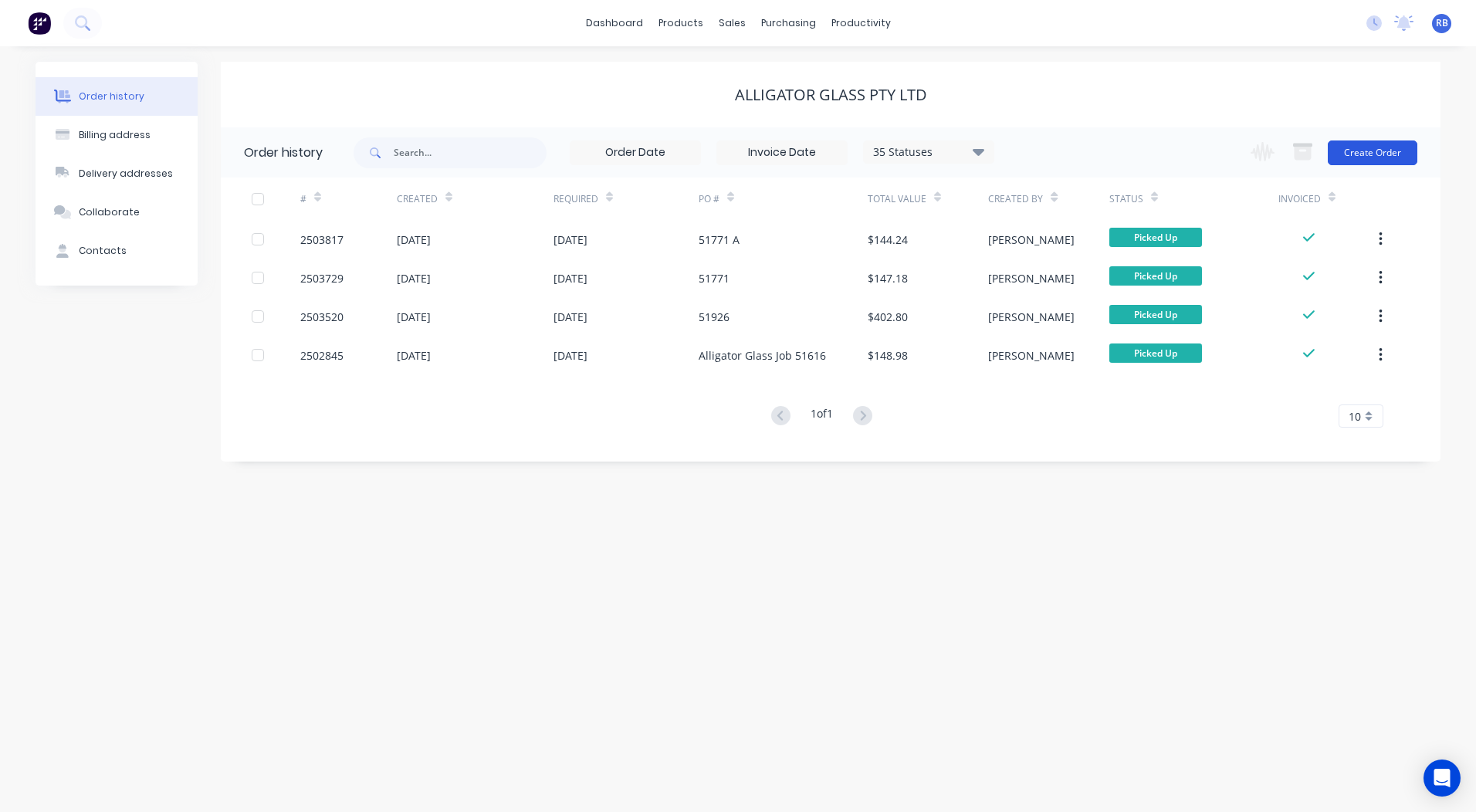
click at [1378, 156] on button "Create Order" at bounding box center [1372, 152] width 89 height 25
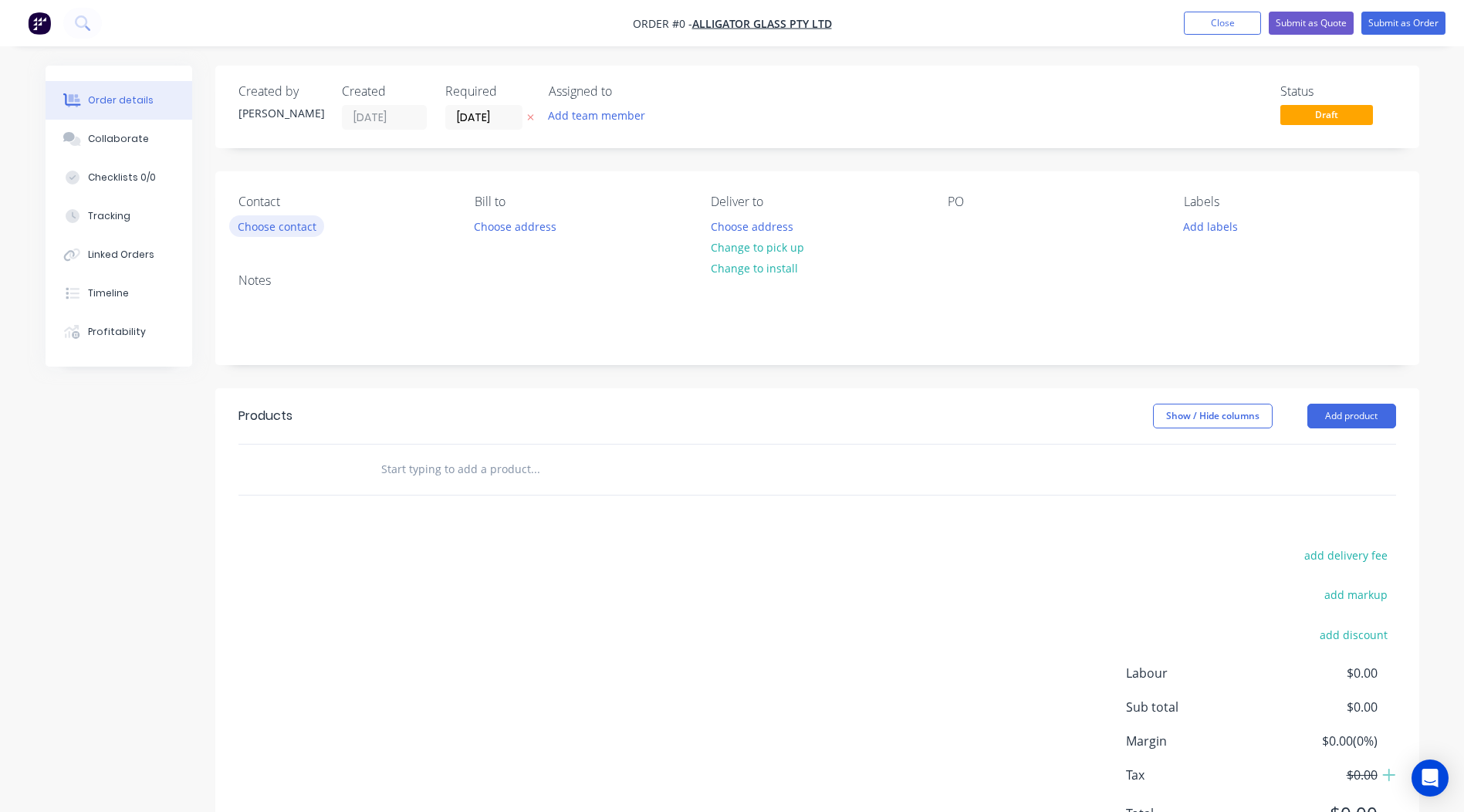
click at [294, 229] on button "Choose contact" at bounding box center [277, 226] width 95 height 20
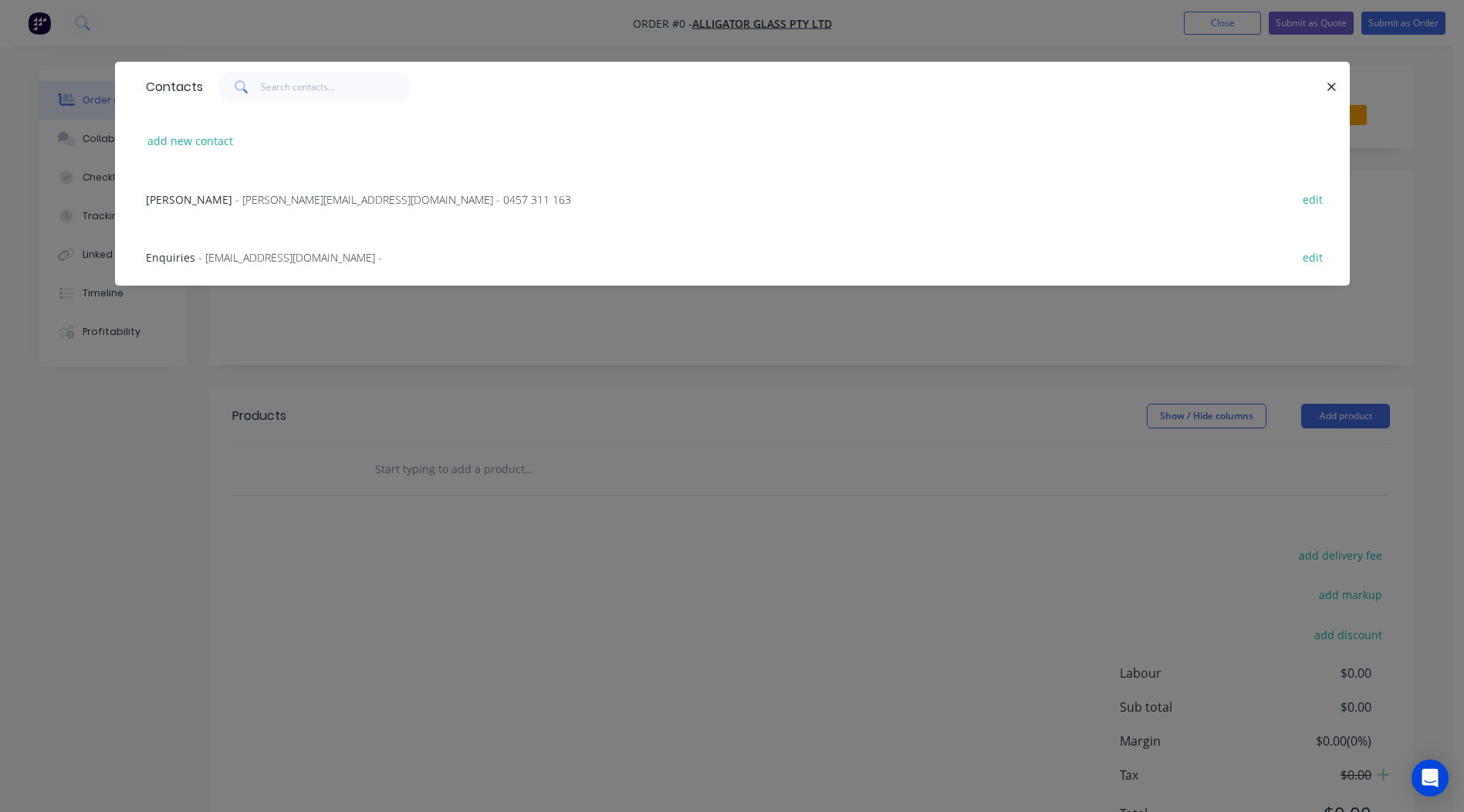
click at [209, 197] on span "[PERSON_NAME]" at bounding box center [189, 200] width 86 height 15
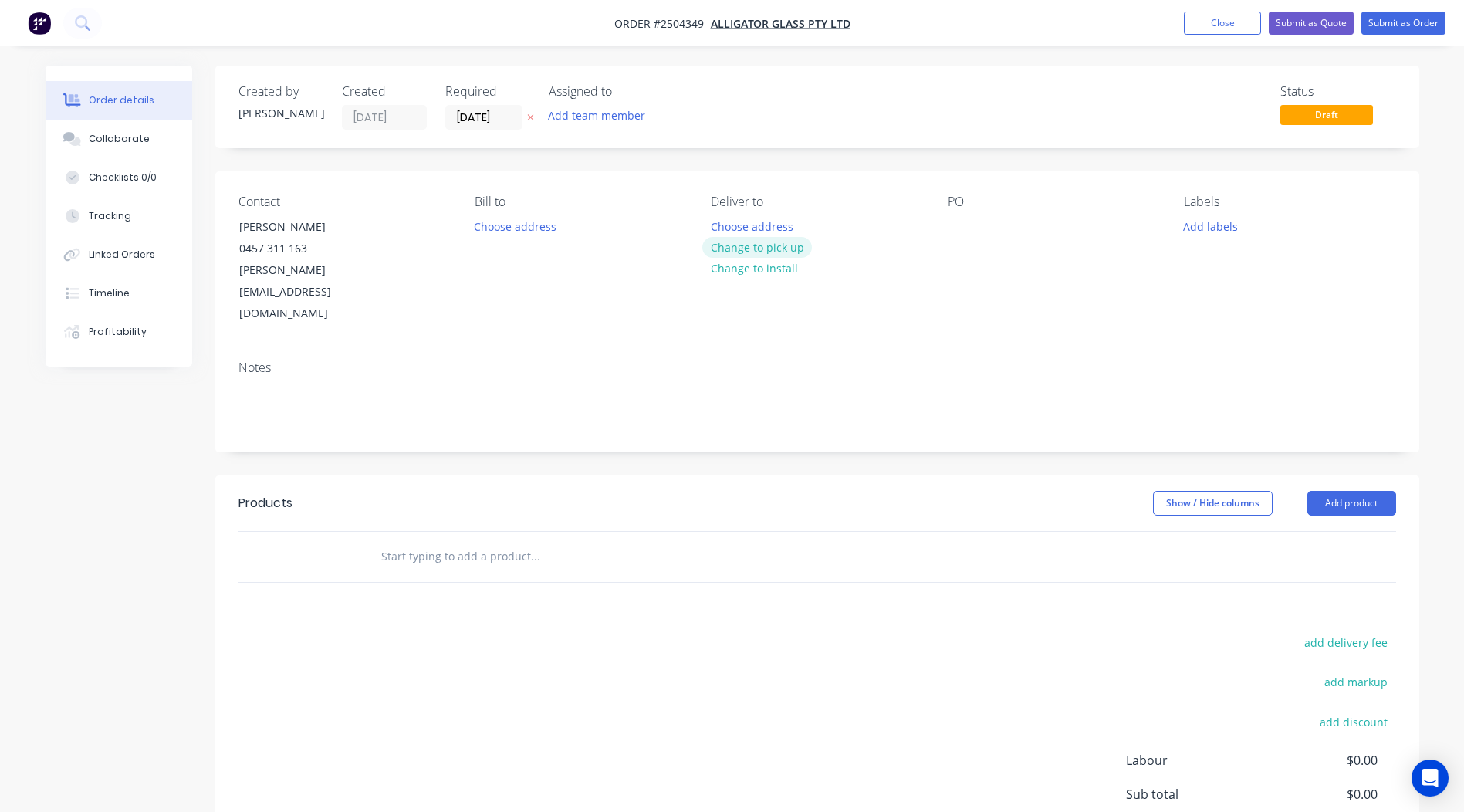
click at [747, 244] on button "Change to pick up" at bounding box center [758, 247] width 110 height 20
click at [963, 222] on div at bounding box center [960, 227] width 25 height 22
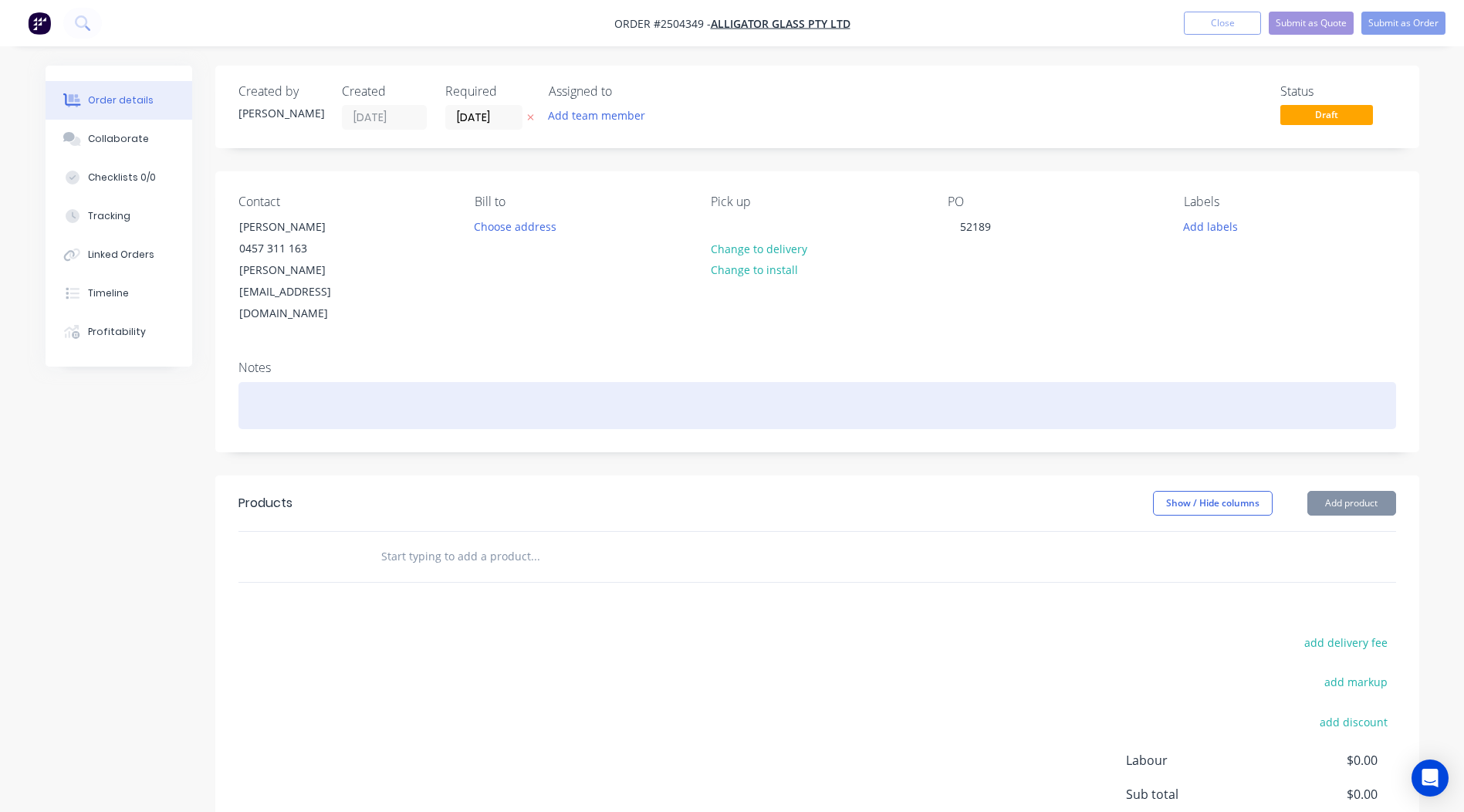
click at [290, 382] on div at bounding box center [818, 405] width 1158 height 47
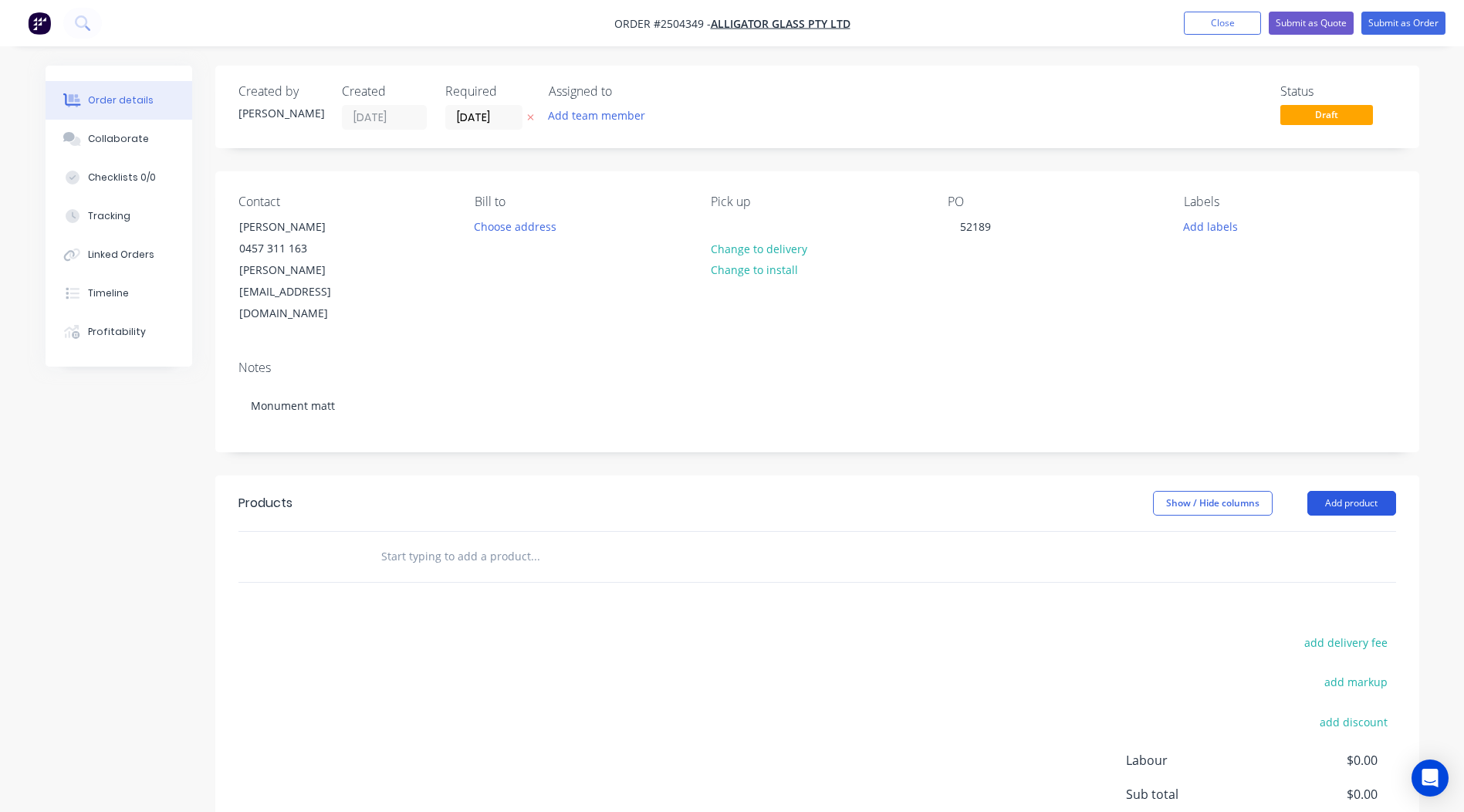
click at [1334, 491] on button "Add product" at bounding box center [1352, 503] width 88 height 25
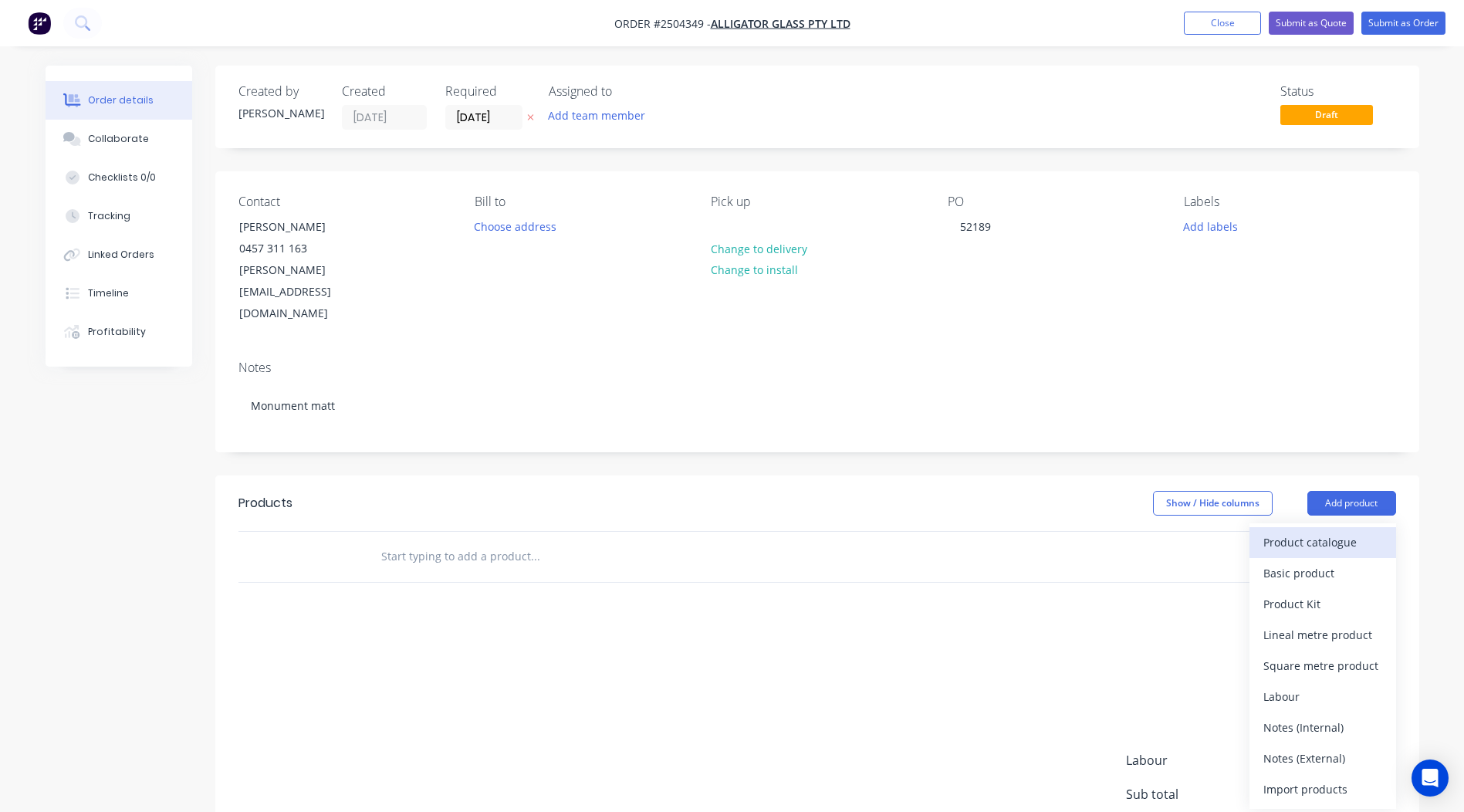
click at [1316, 530] on div "Product catalogue" at bounding box center [1323, 542] width 119 height 22
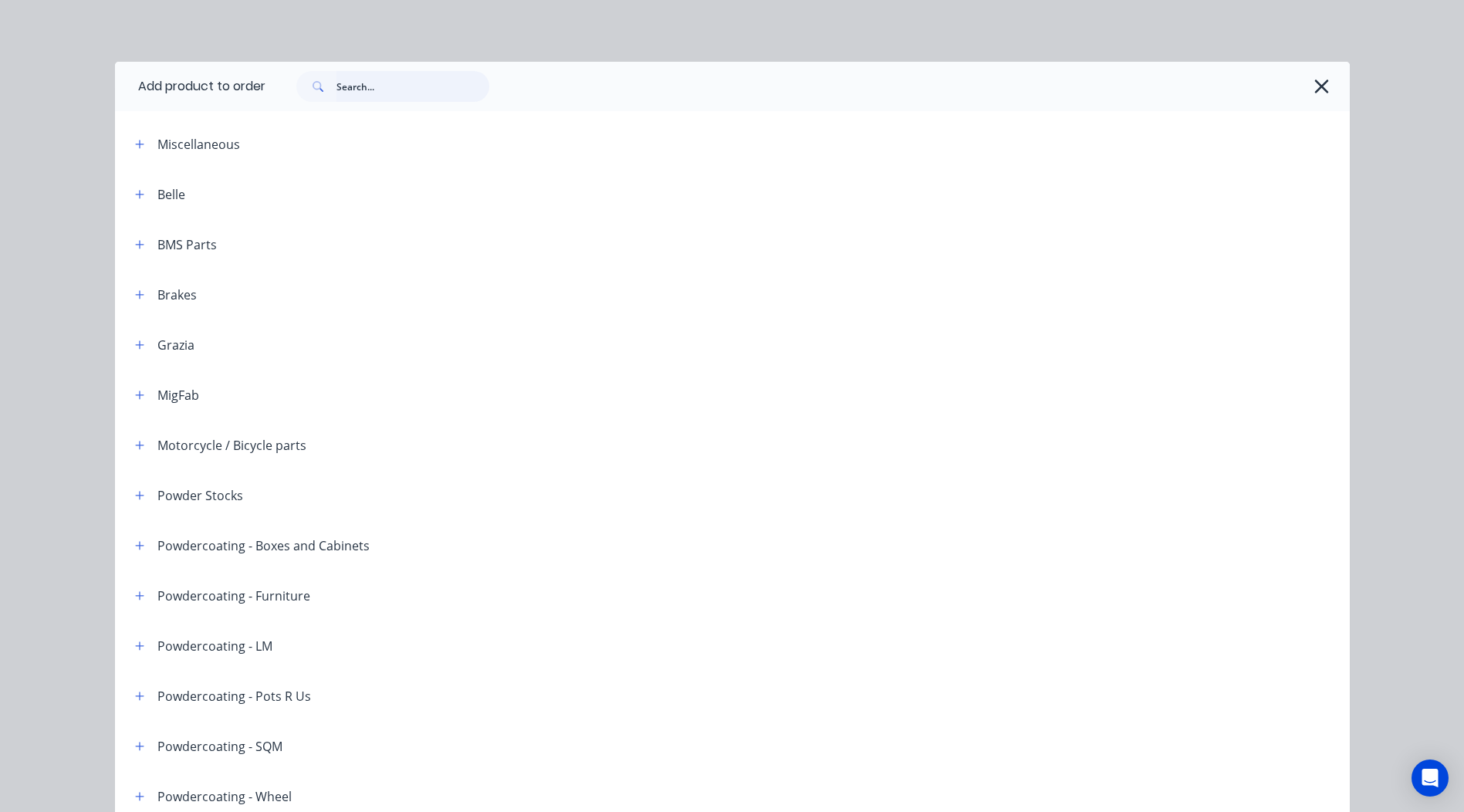
click at [455, 91] on input "text" at bounding box center [413, 85] width 152 height 31
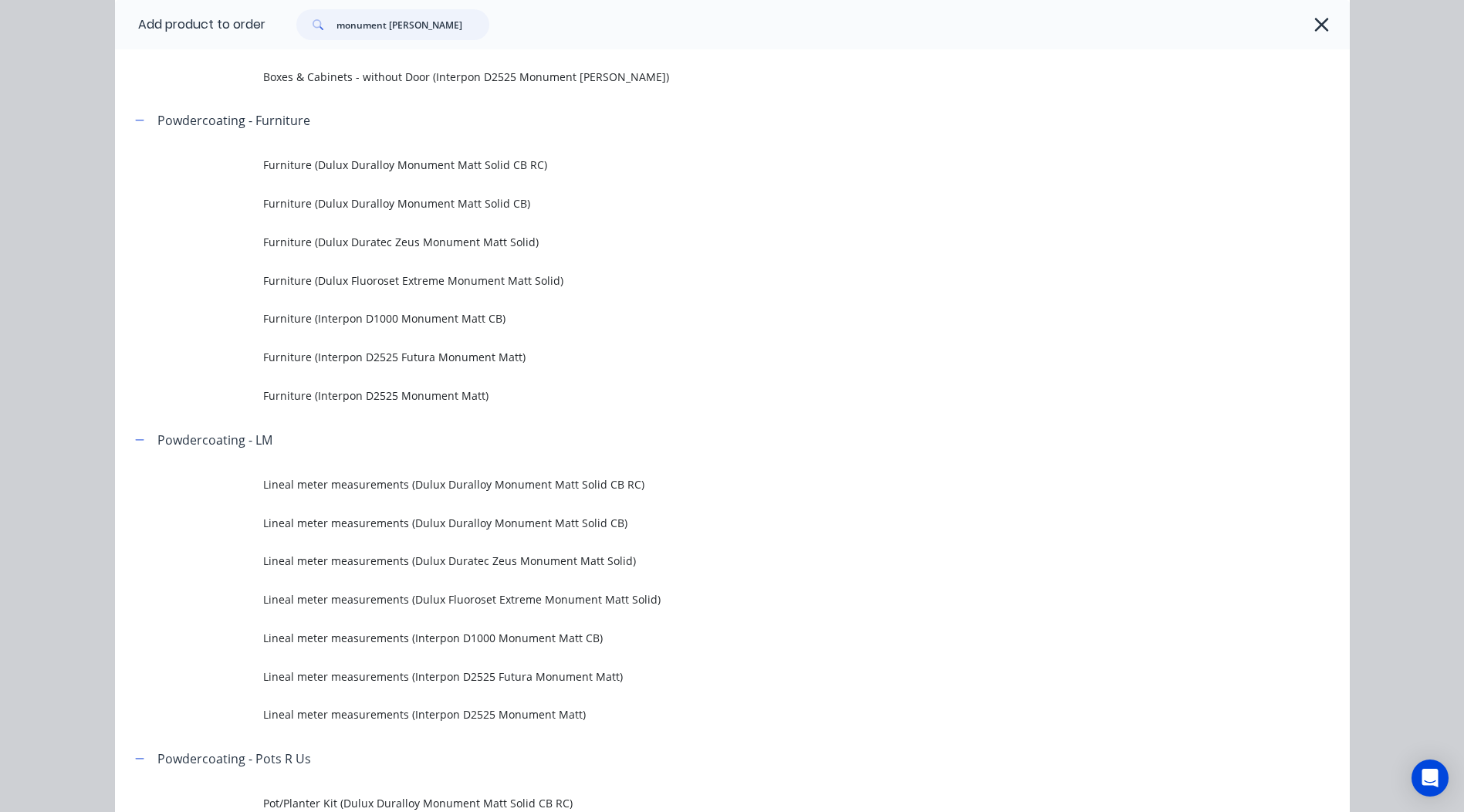
scroll to position [848, 0]
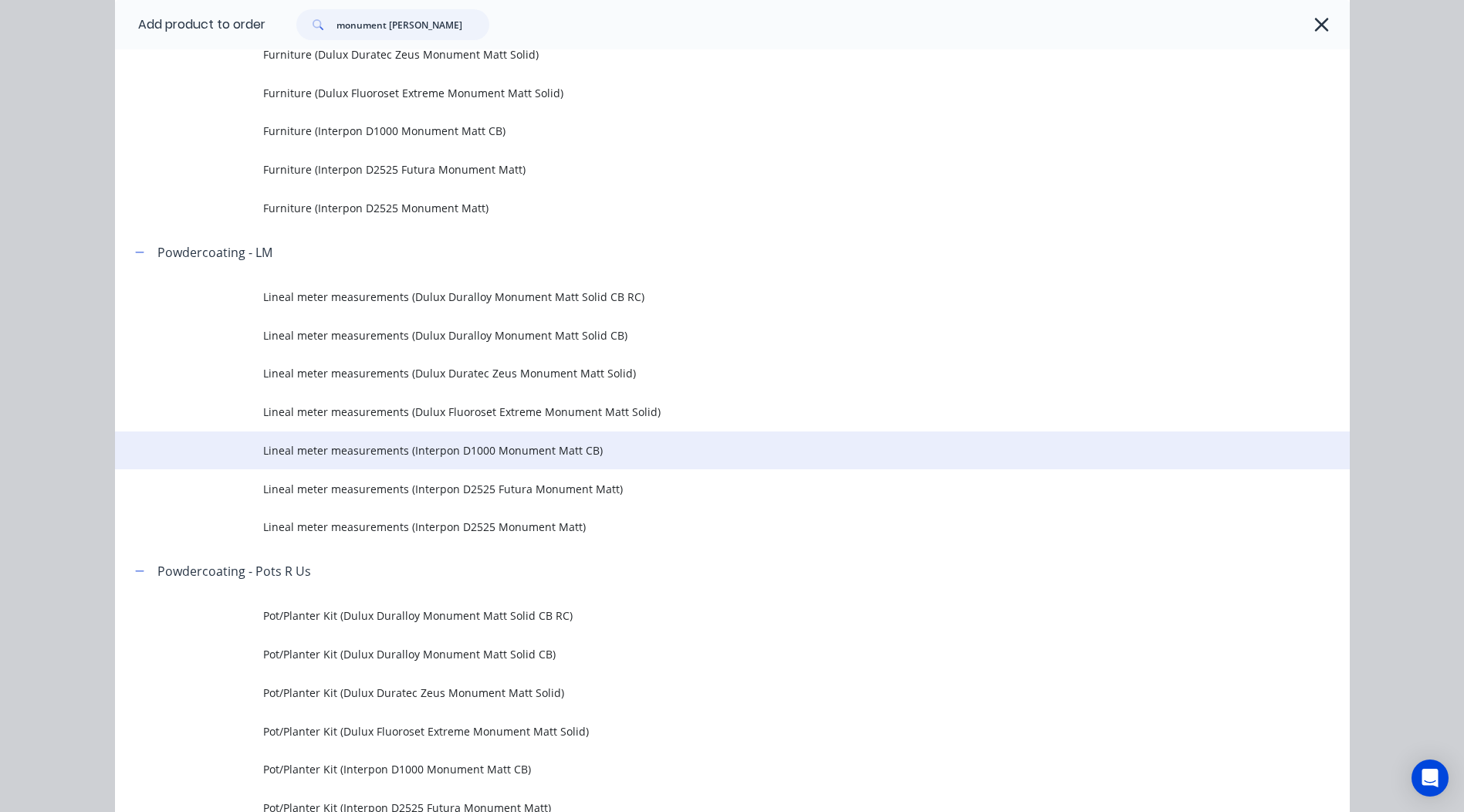
type input "monument [PERSON_NAME]"
click at [553, 443] on span "Lineal meter measurements (Interpon D1000 Monument Matt CB)" at bounding box center [697, 450] width 869 height 16
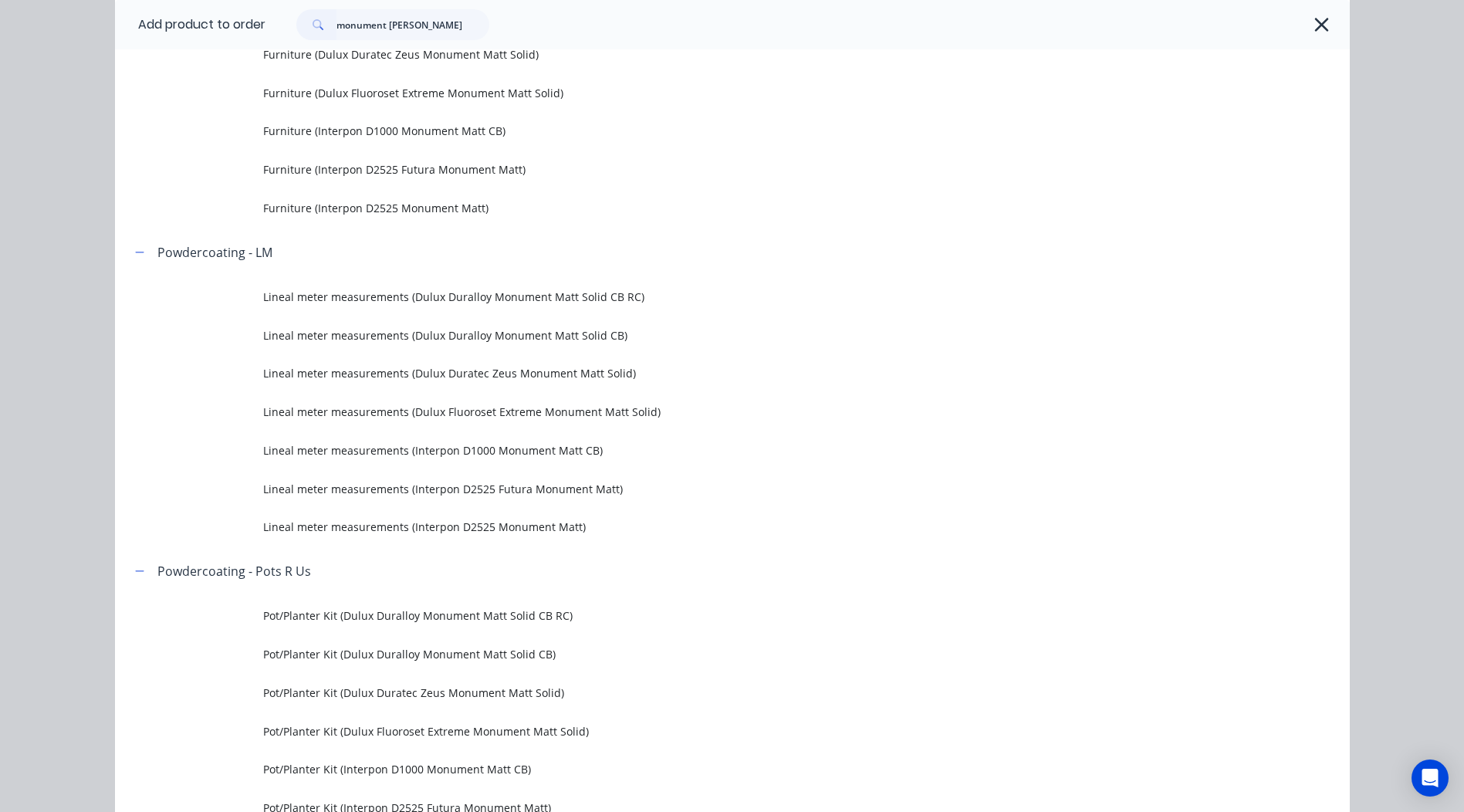
scroll to position [0, 0]
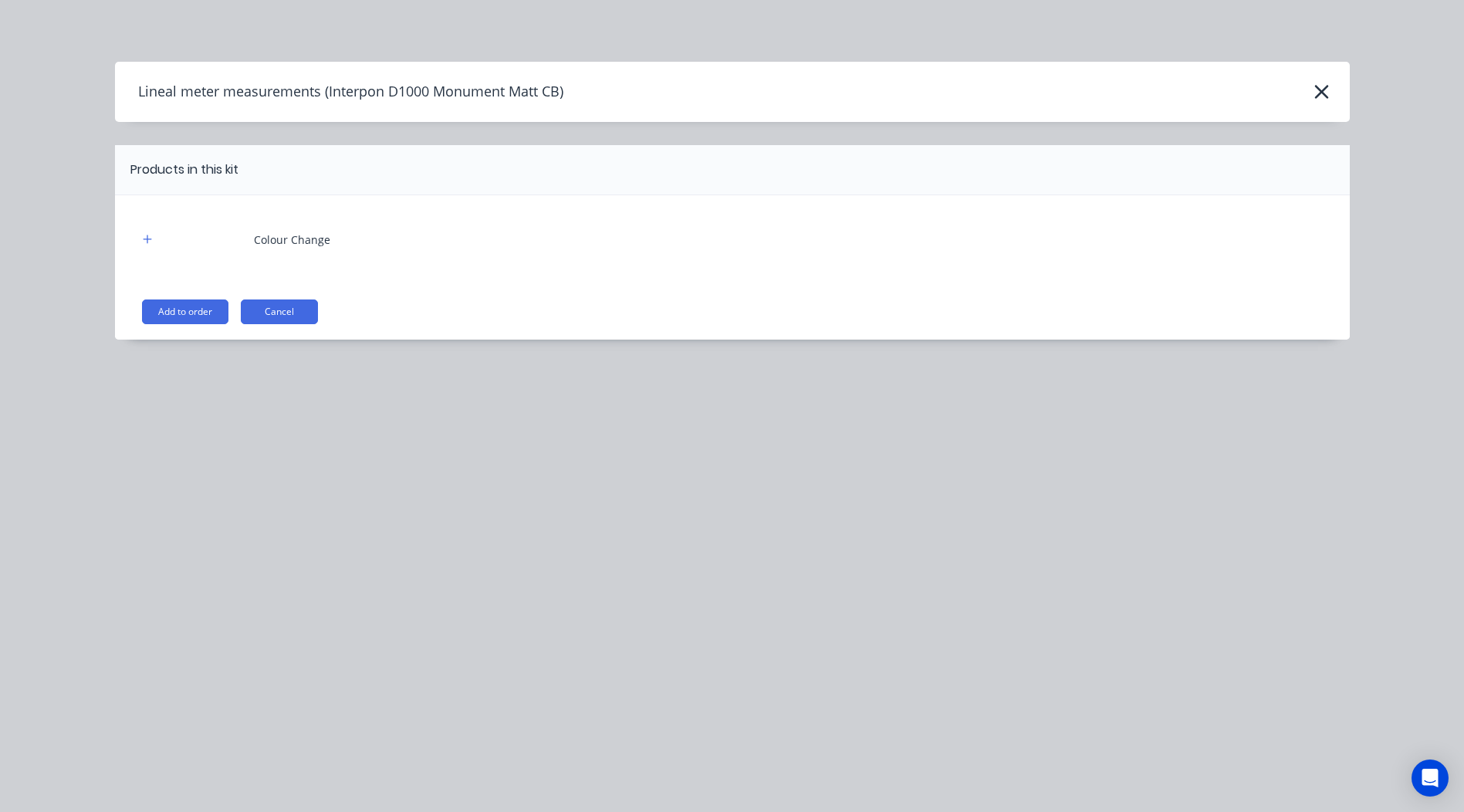
click at [178, 298] on div "Colour Change Add to order Cancel" at bounding box center [732, 267] width 1235 height 144
click at [190, 311] on button "Add to order" at bounding box center [185, 311] width 86 height 25
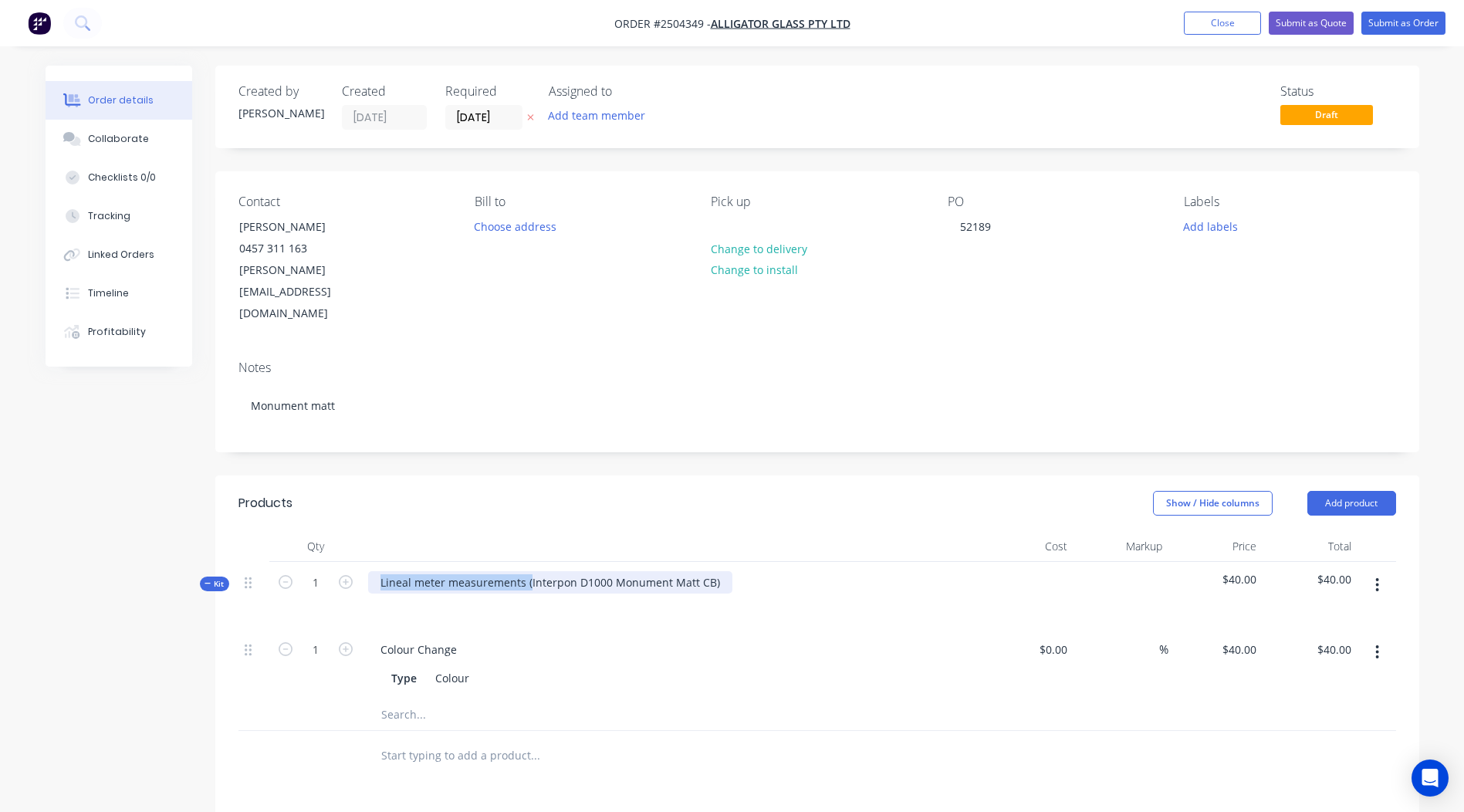
drag, startPoint x: 528, startPoint y: 539, endPoint x: -3, endPoint y: 609, distance: 535.6
click at [0, 609] on html "Order #2504349 - Alligator Glass Pty Ltd Add product Close Submit as Quote Subm…" at bounding box center [732, 587] width 1464 height 1174
click at [574, 570] on div "Interpon D1000 Monument Matt CB)" at bounding box center [474, 582] width 212 height 22
click at [629, 491] on div "Show / Hide columns Add product" at bounding box center [940, 503] width 912 height 25
click at [1379, 576] on icon "button" at bounding box center [1378, 584] width 4 height 17
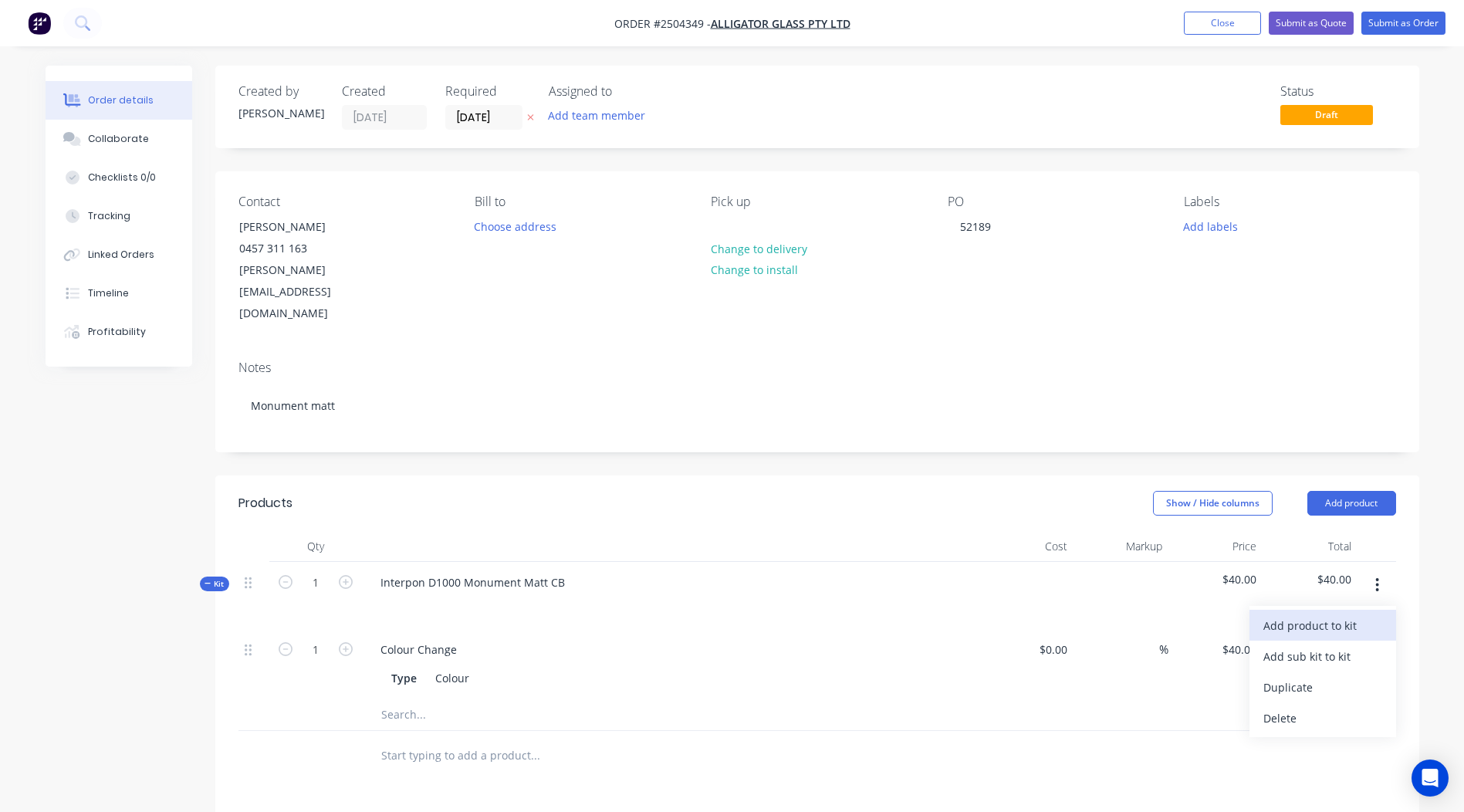
click at [1331, 609] on button "Add product to kit" at bounding box center [1323, 624] width 147 height 31
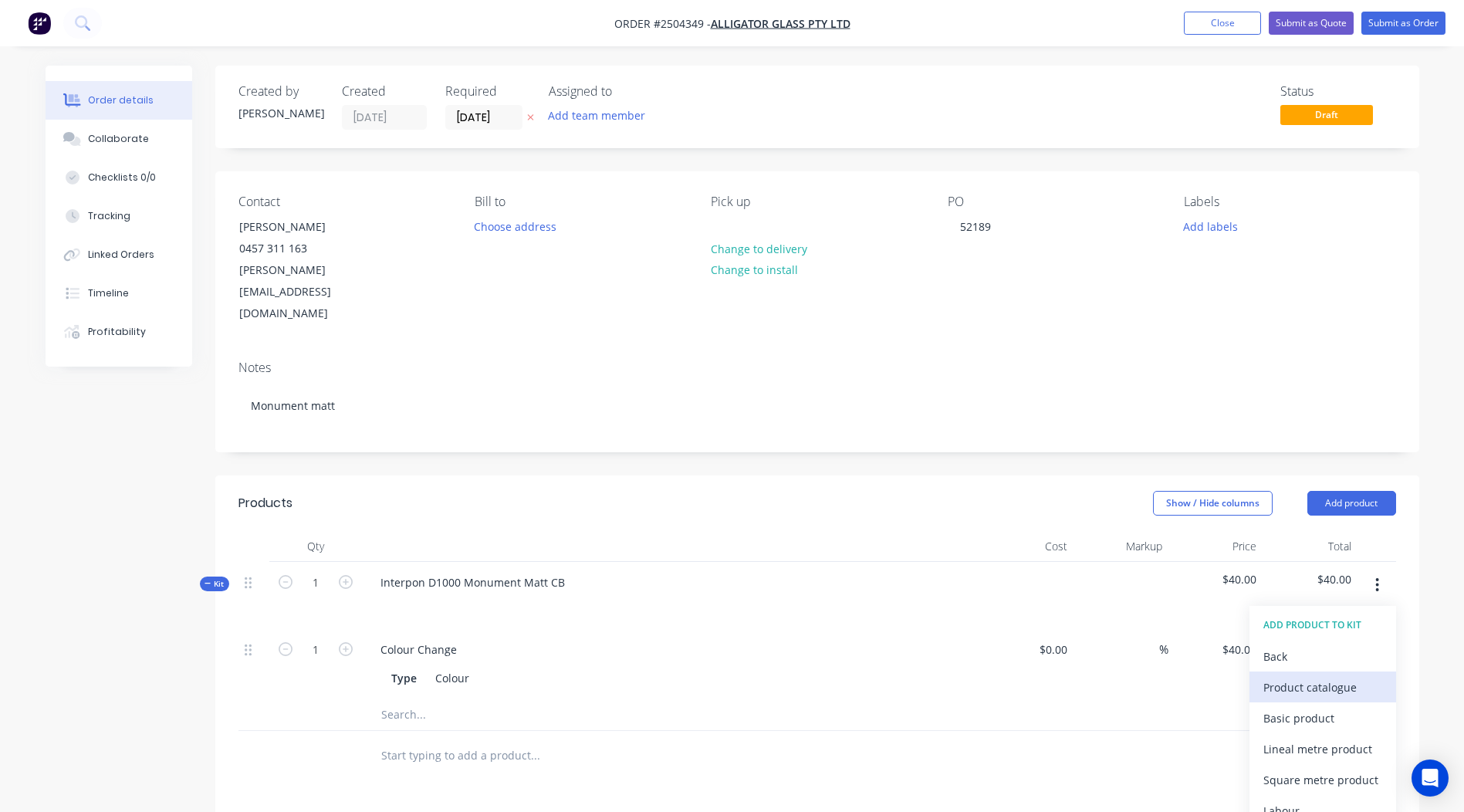
click at [1330, 675] on div "Product catalogue" at bounding box center [1323, 687] width 119 height 22
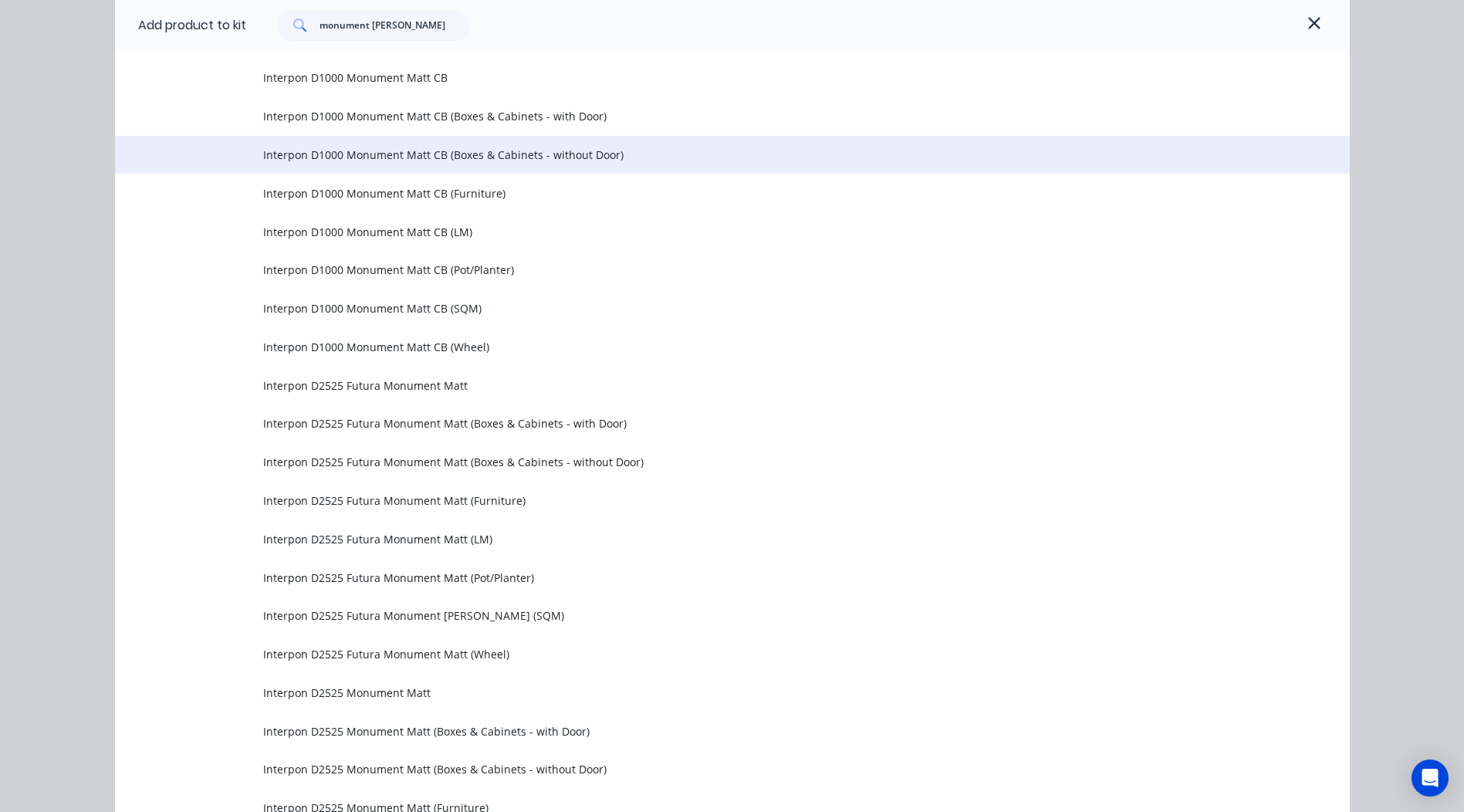
scroll to position [1775, 0]
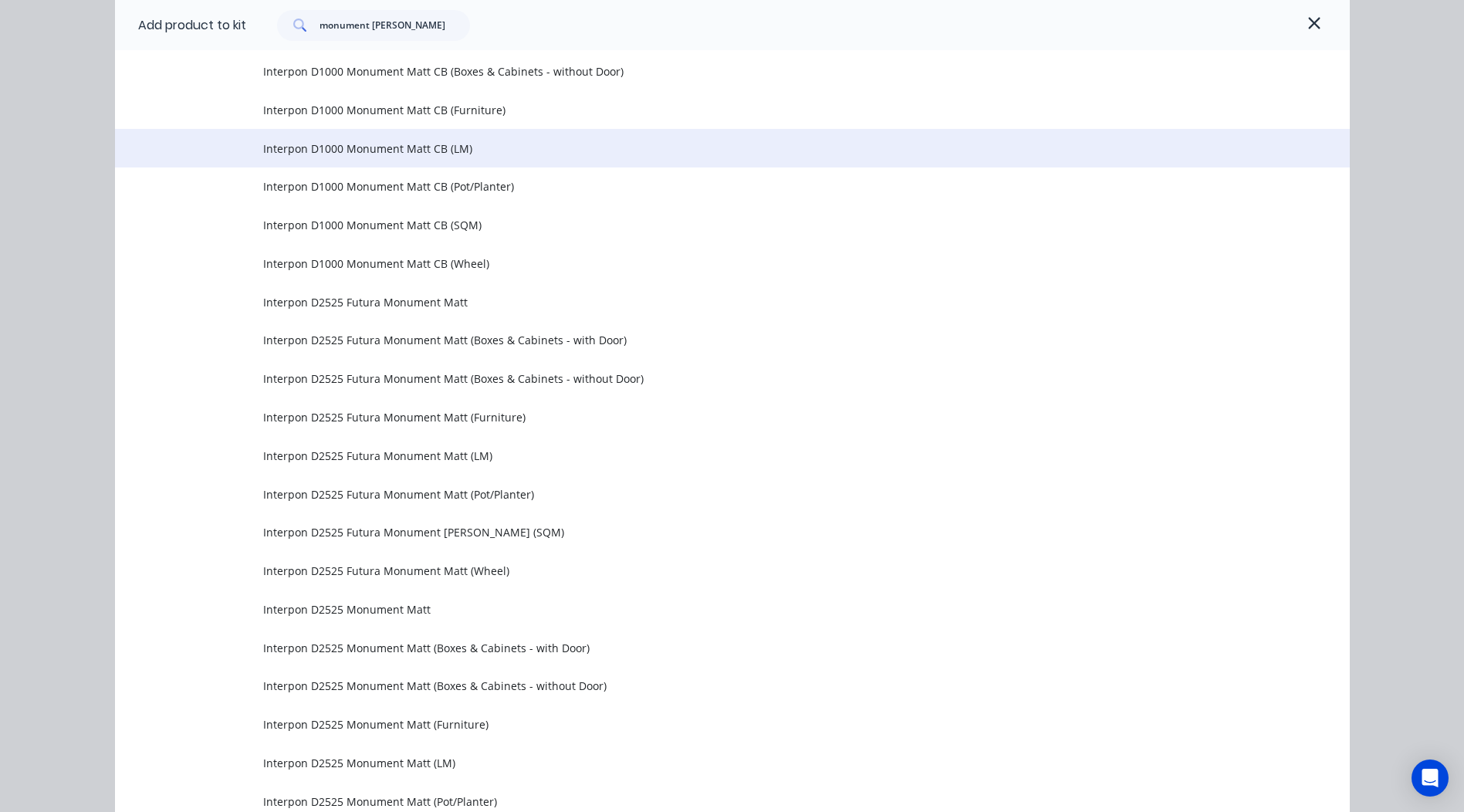
click at [484, 143] on span "Interpon D1000 Monument Matt CB (LM)" at bounding box center [697, 148] width 869 height 16
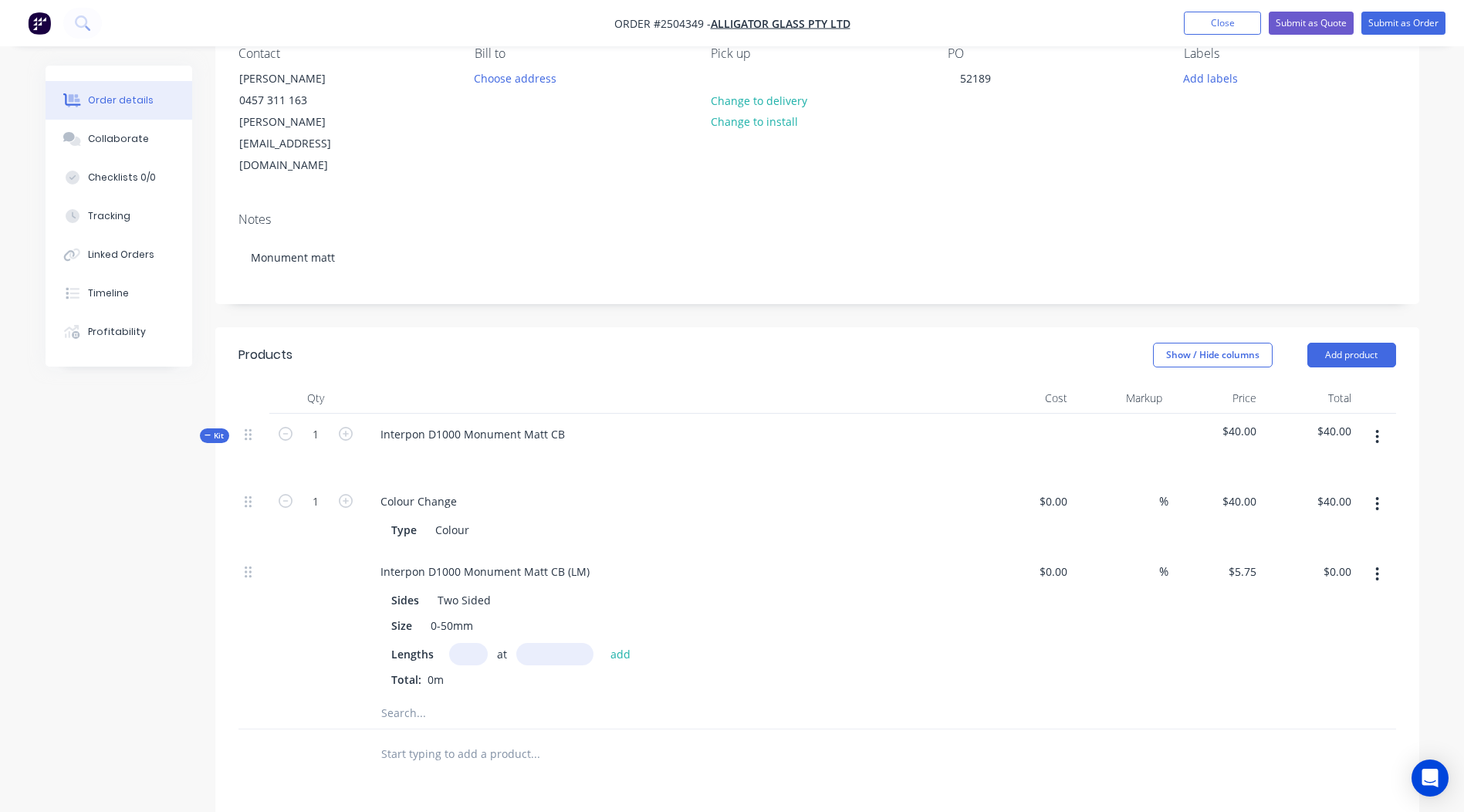
scroll to position [154, 0]
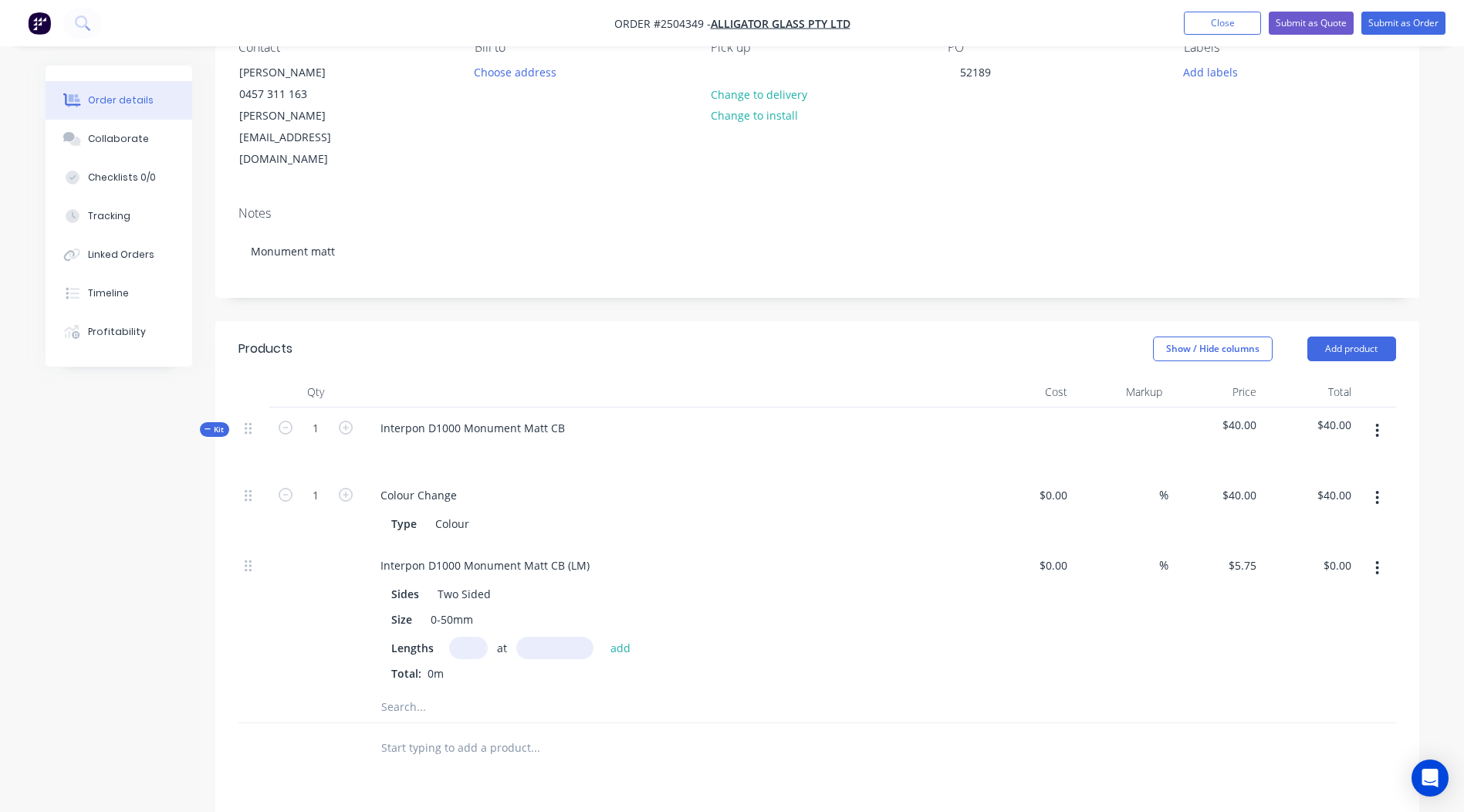
click at [464, 636] on input "text" at bounding box center [468, 648] width 39 height 22
type input "2"
click at [547, 636] on input "text" at bounding box center [555, 648] width 77 height 22
type input "2700"
click at [603, 636] on button "add" at bounding box center [621, 647] width 36 height 20
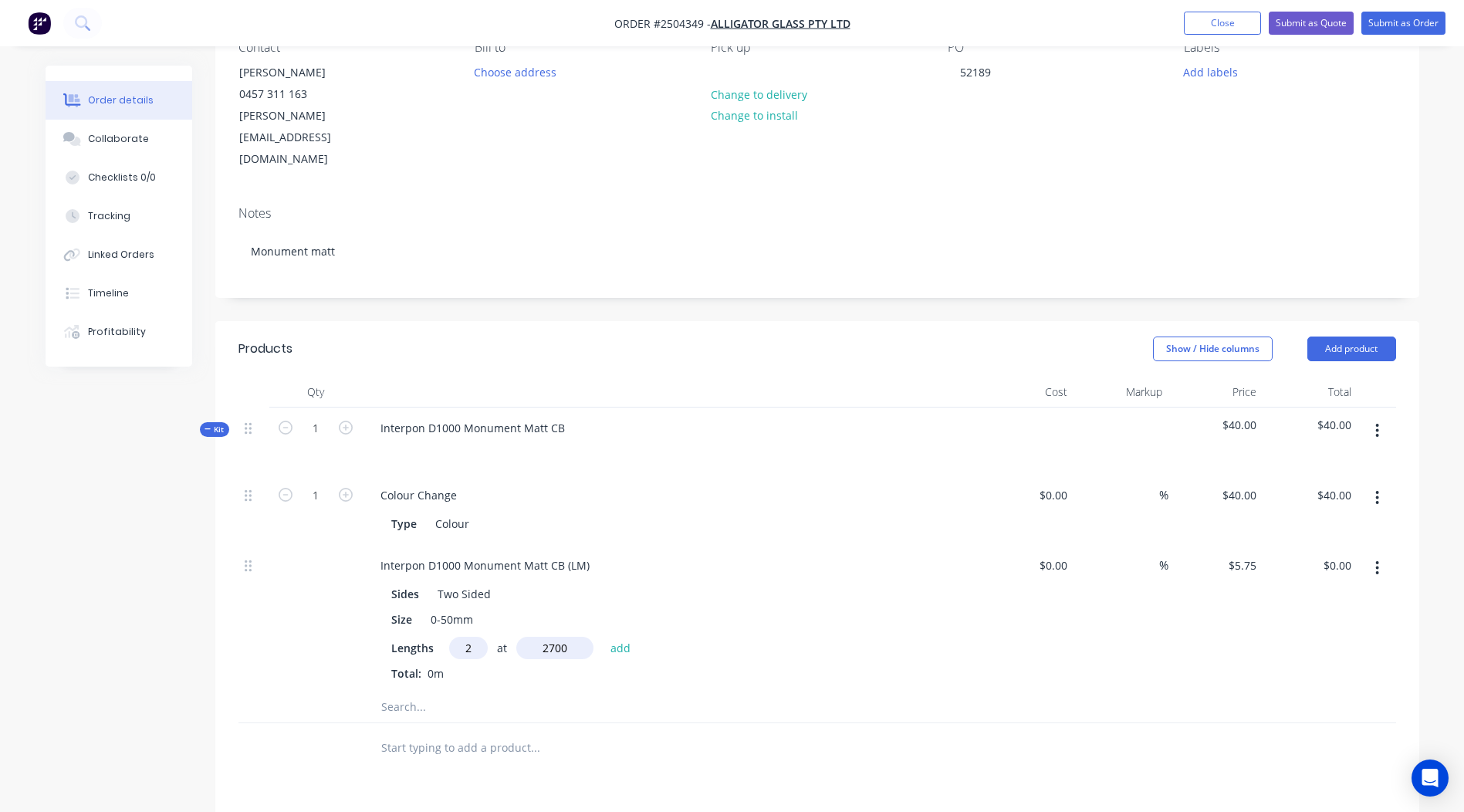
type input "$31.05"
type input "2"
click at [571, 636] on input "text" at bounding box center [555, 648] width 77 height 22
type input "700"
click at [603, 636] on button "add" at bounding box center [621, 647] width 36 height 20
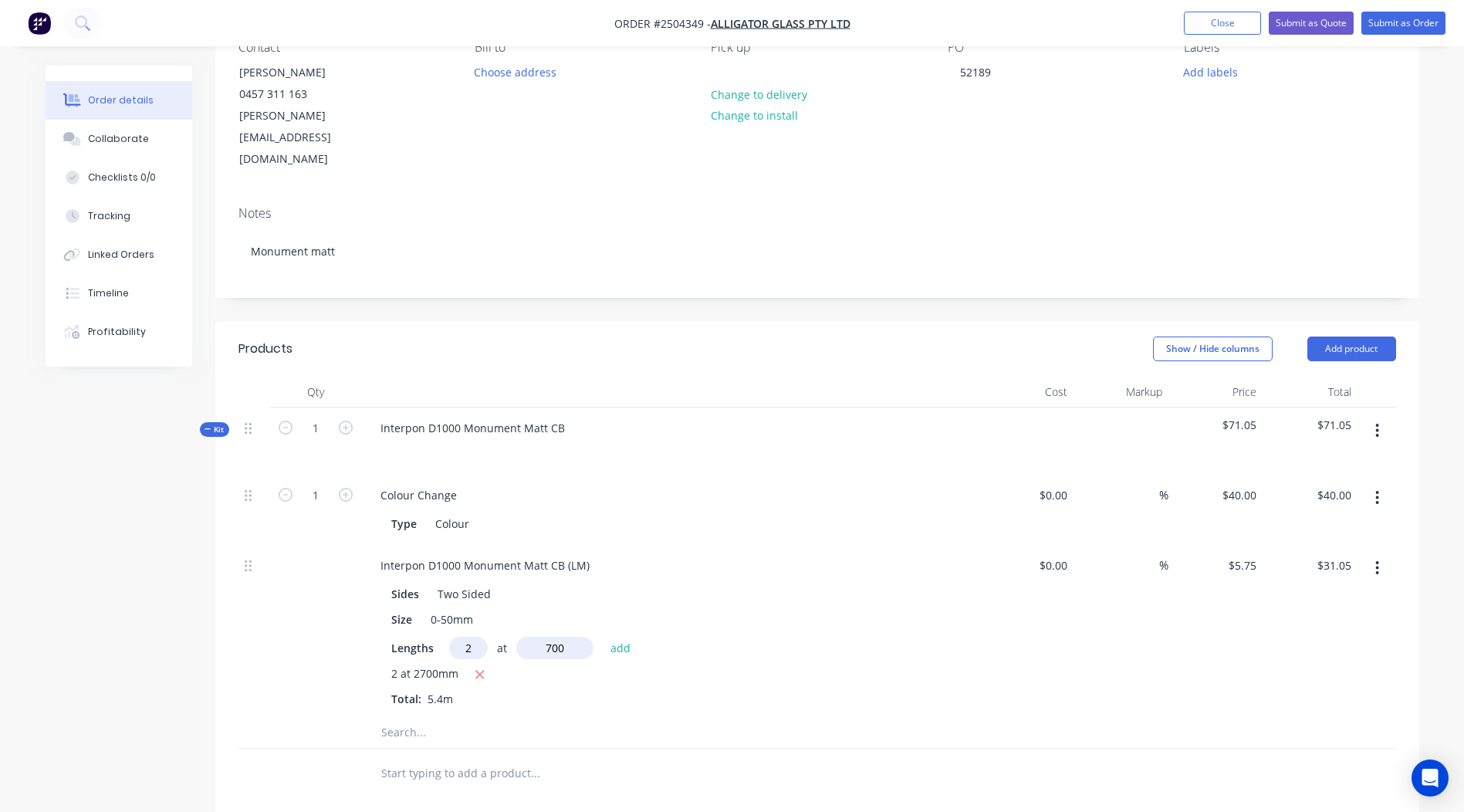
type input "$39.10"
type input "1"
drag, startPoint x: 535, startPoint y: 596, endPoint x: 523, endPoint y: 585, distance: 16.3
click at [535, 636] on input "text" at bounding box center [555, 648] width 77 height 22
type input "700"
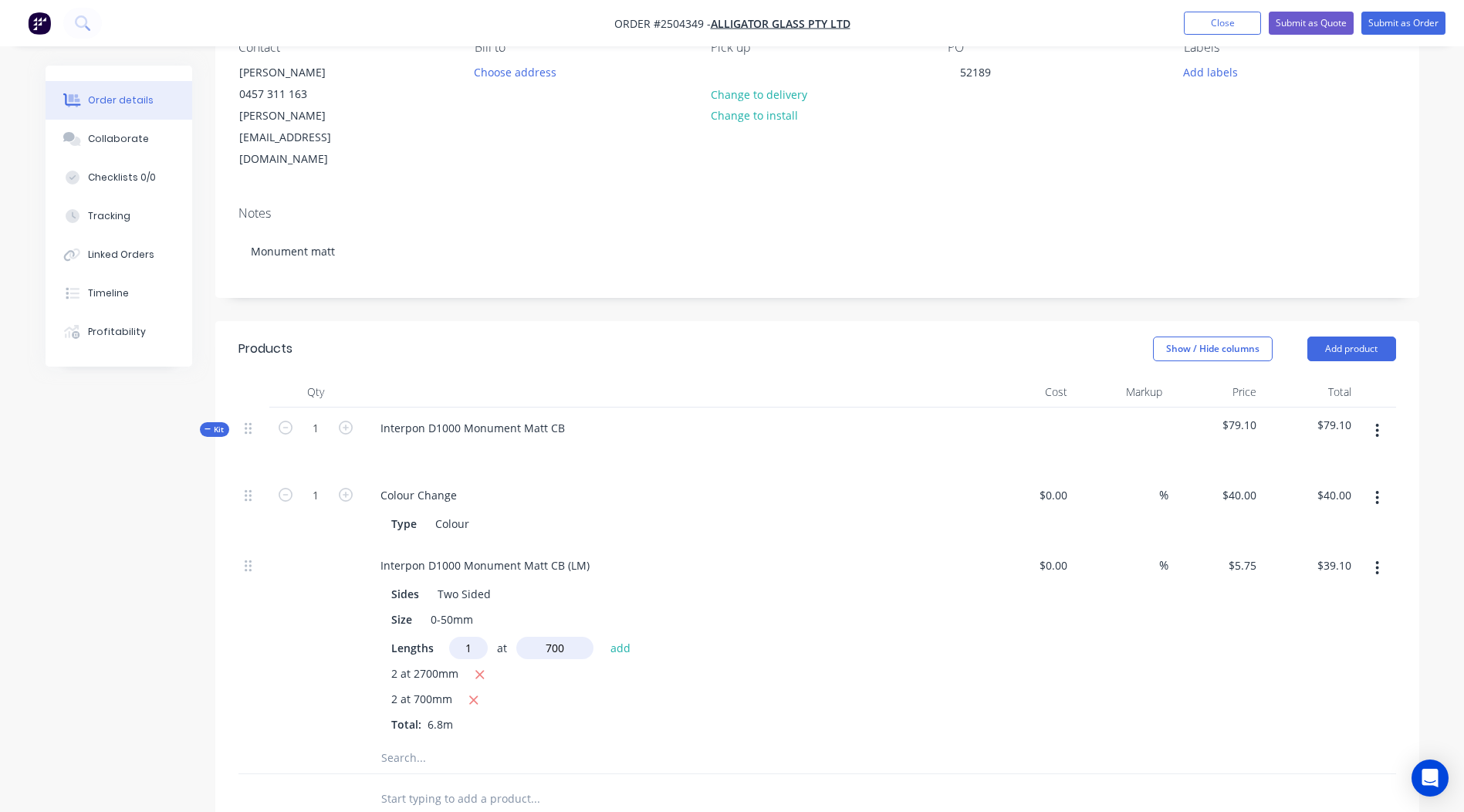
click at [603, 636] on button "add" at bounding box center [621, 647] width 36 height 20
type input "$43.13"
click at [604, 554] on div "Interpon D1000 Monument Matt CB (LM)" at bounding box center [670, 565] width 605 height 22
click at [585, 554] on div "Interpon D1000 Monument Matt CB (LM)" at bounding box center [485, 565] width 234 height 22
drag, startPoint x: 585, startPoint y: 522, endPoint x: -3, endPoint y: 604, distance: 593.7
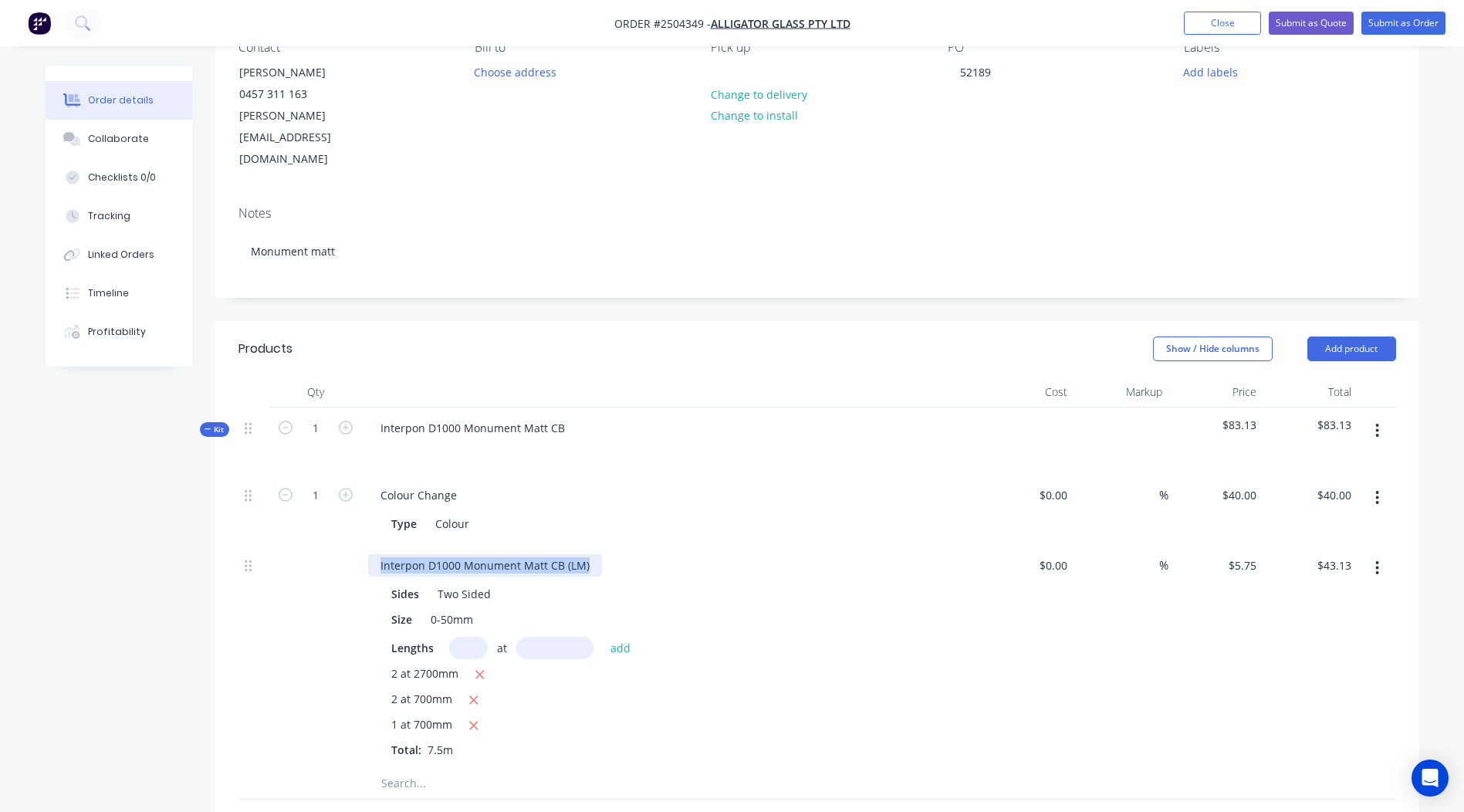
click at [0, 604] on html "Order #2504349 - Alligator Glass Pty Ltd Add product Close Submit as Quote Subm…" at bounding box center [732, 544] width 1464 height 1397
drag, startPoint x: 1041, startPoint y: 624, endPoint x: 1457, endPoint y: 507, distance: 432.1
click at [1042, 624] on div "$0.00 $0.00" at bounding box center [1027, 656] width 95 height 223
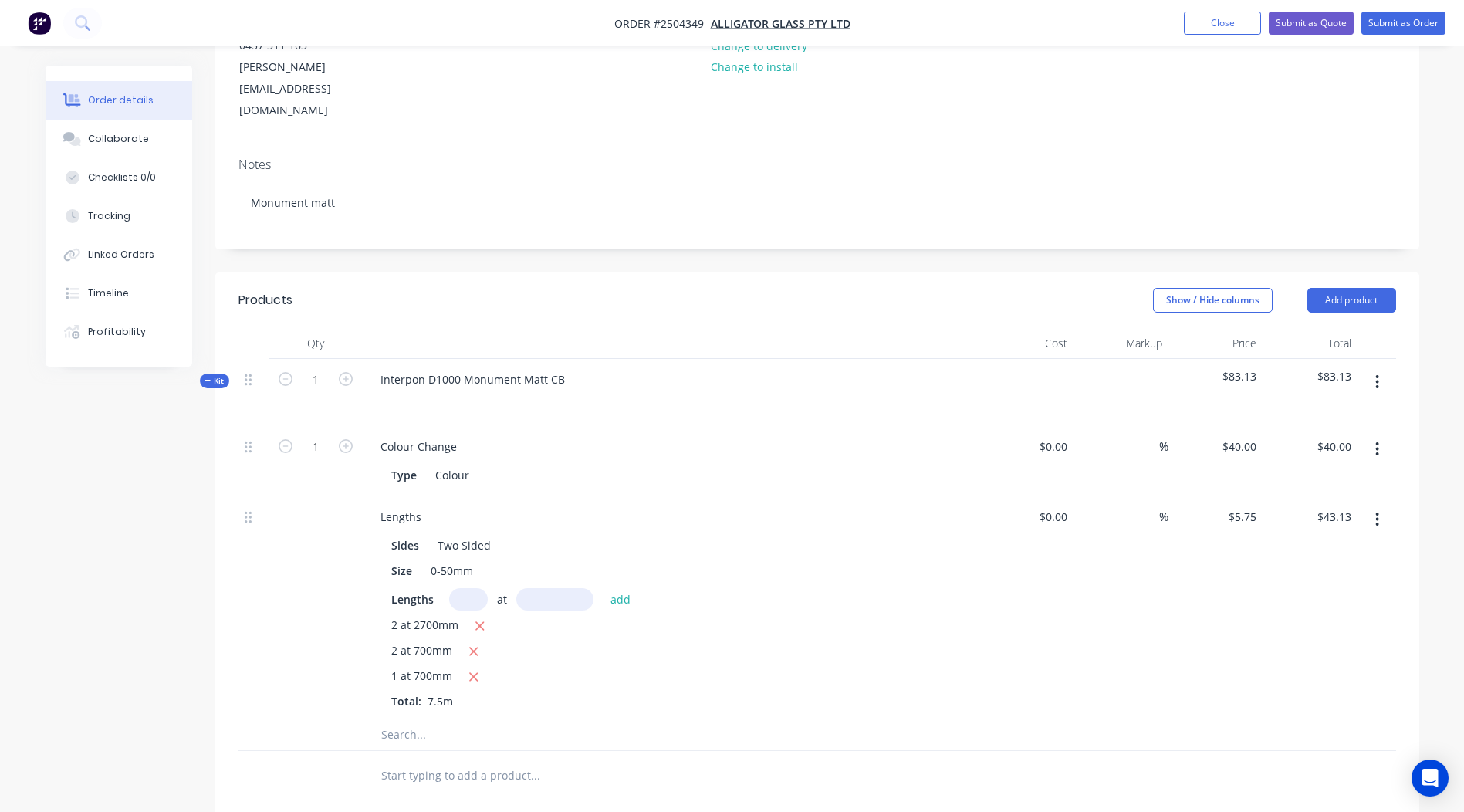
scroll to position [0, 0]
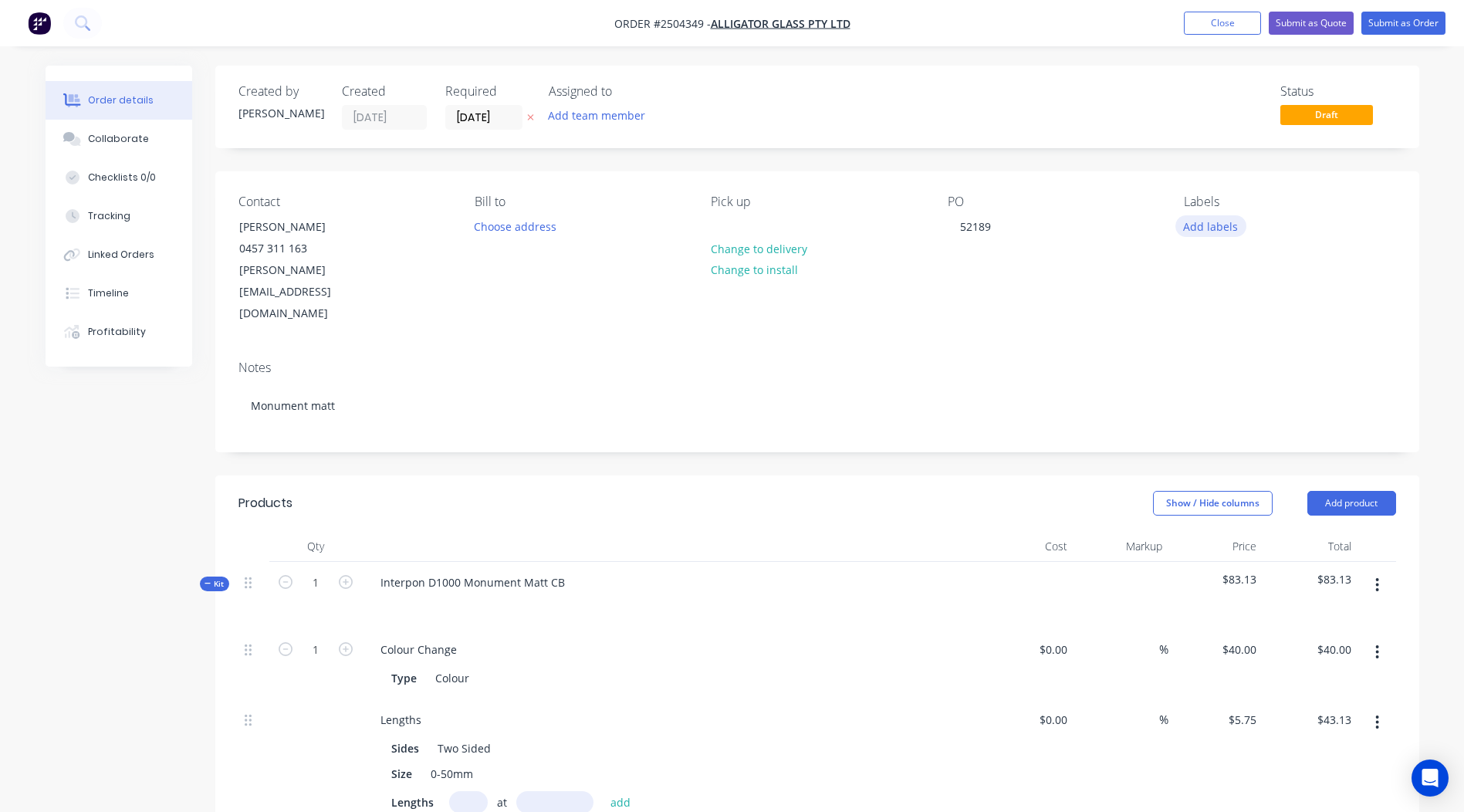
click at [1207, 221] on button "Add labels" at bounding box center [1211, 226] width 71 height 20
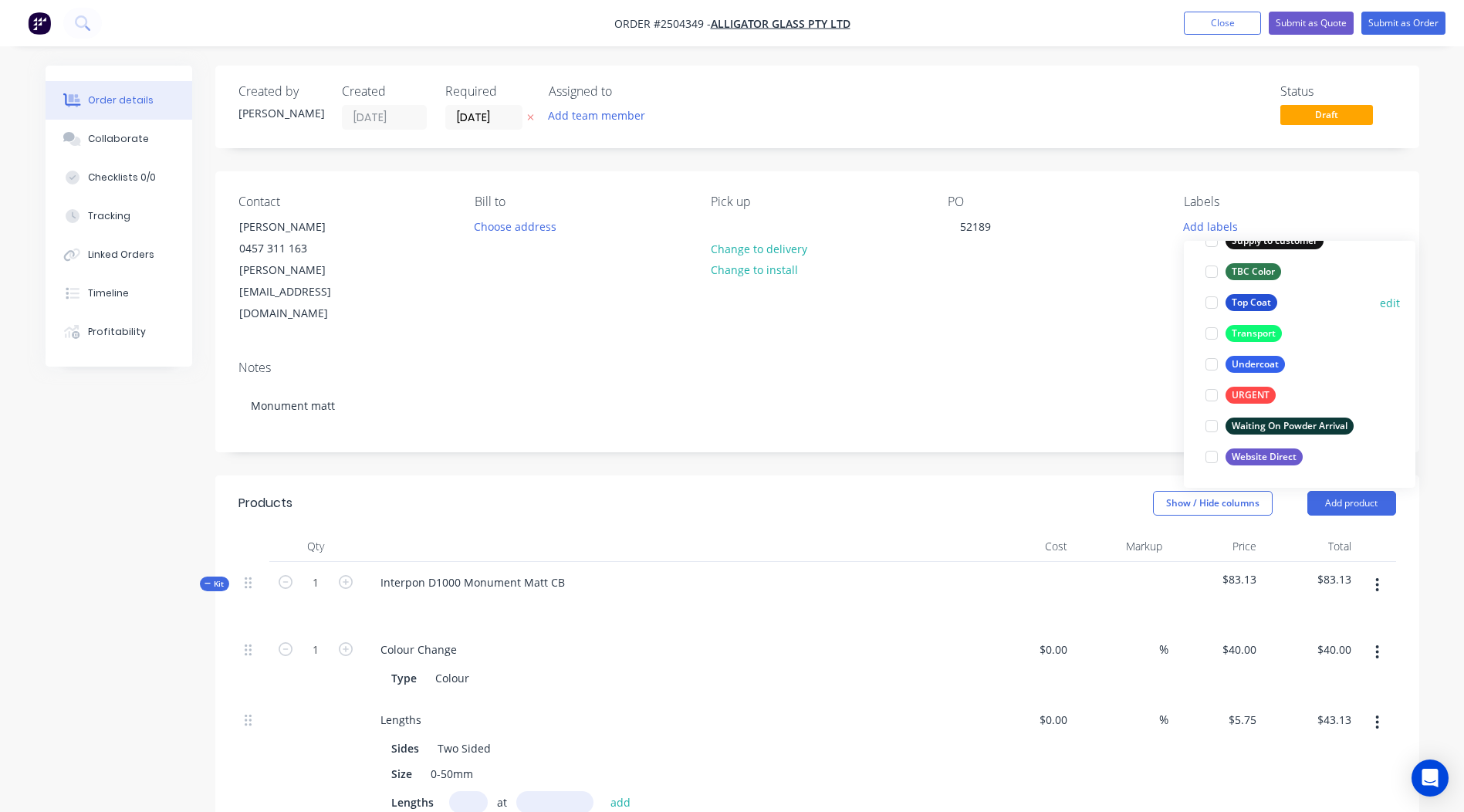
click at [1240, 302] on div "Top Coat" at bounding box center [1252, 302] width 52 height 17
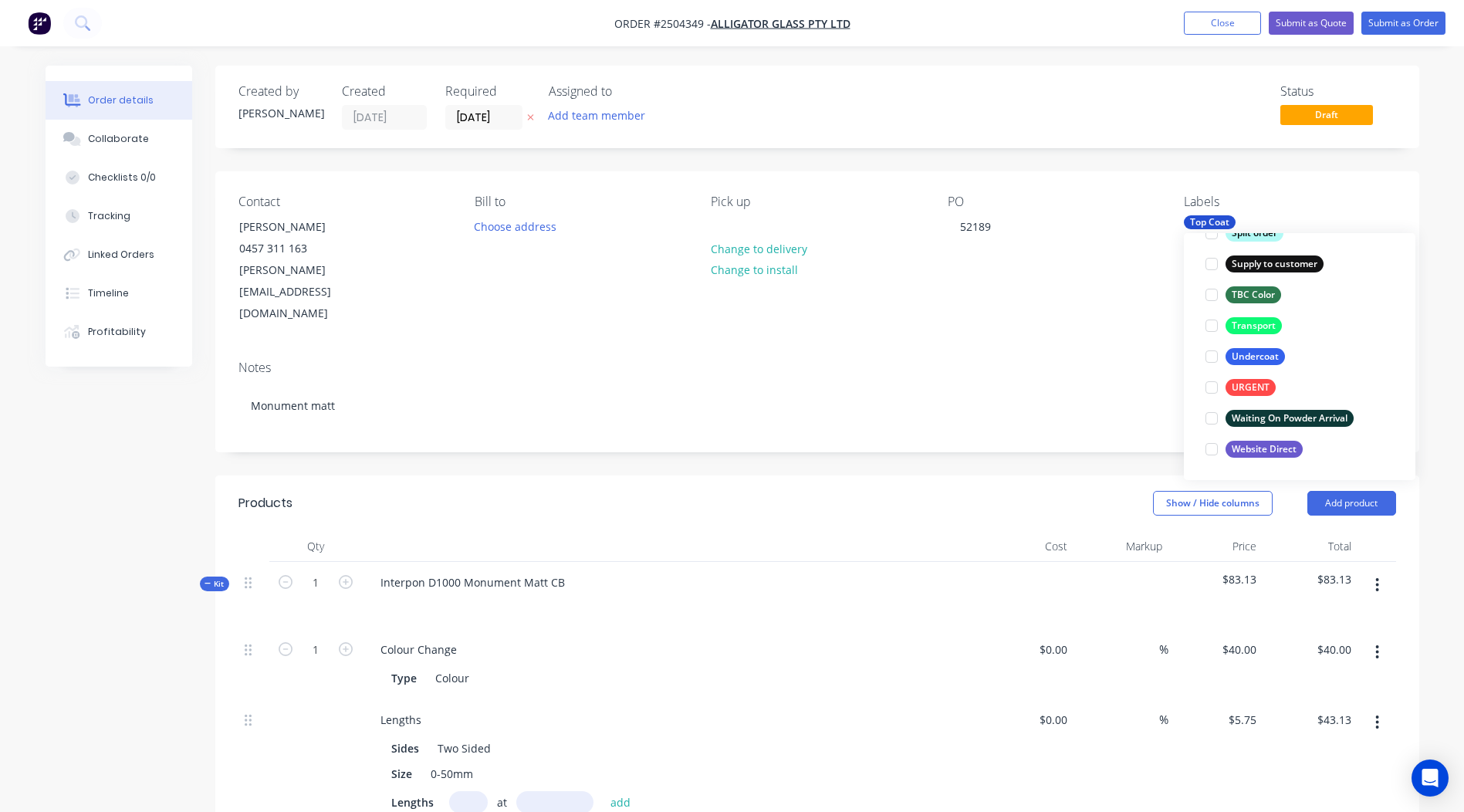
scroll to position [61, 0]
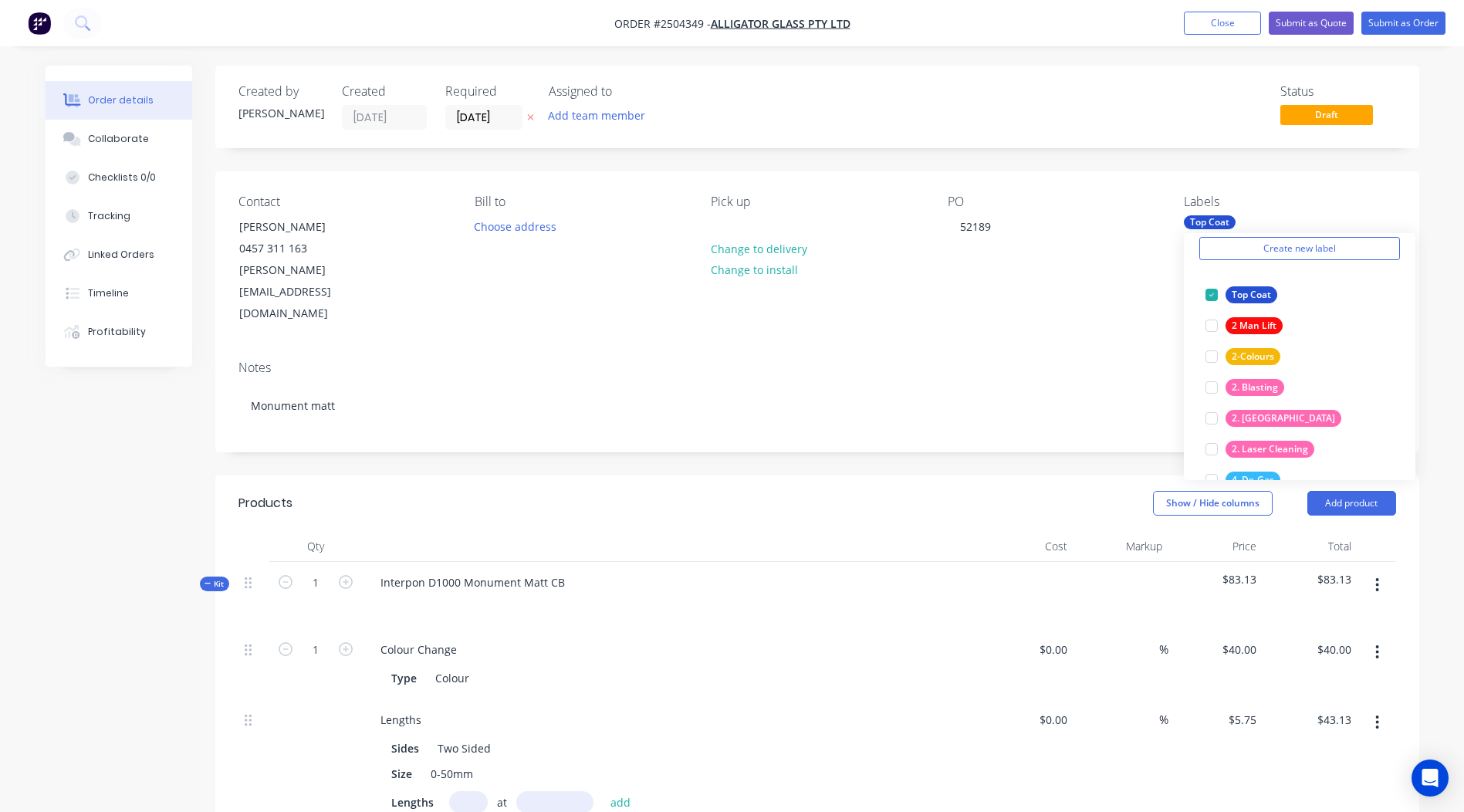
click at [1378, 194] on div "Labels" at bounding box center [1290, 202] width 212 height 15
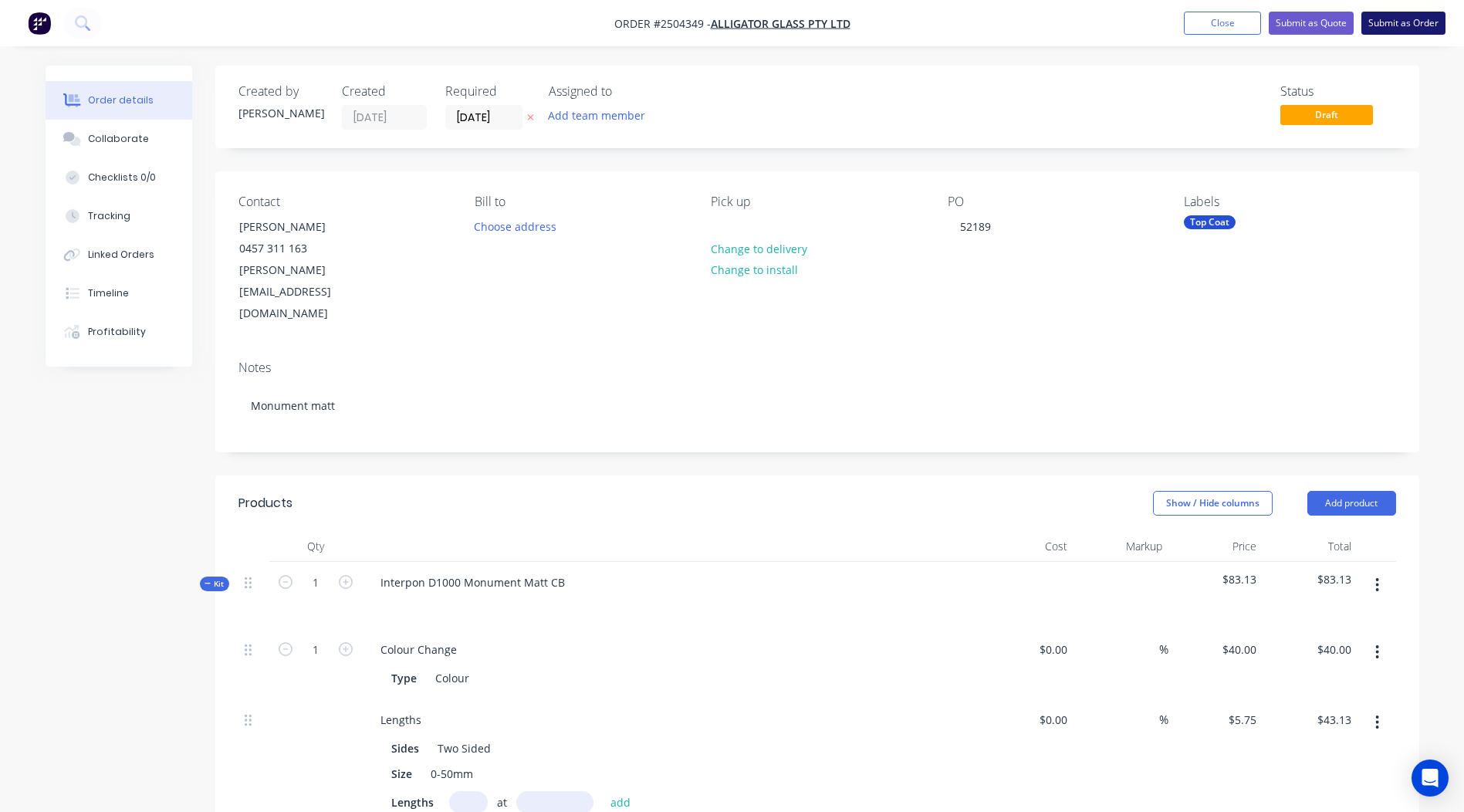
click at [1417, 25] on button "Submit as Order" at bounding box center [1404, 22] width 85 height 23
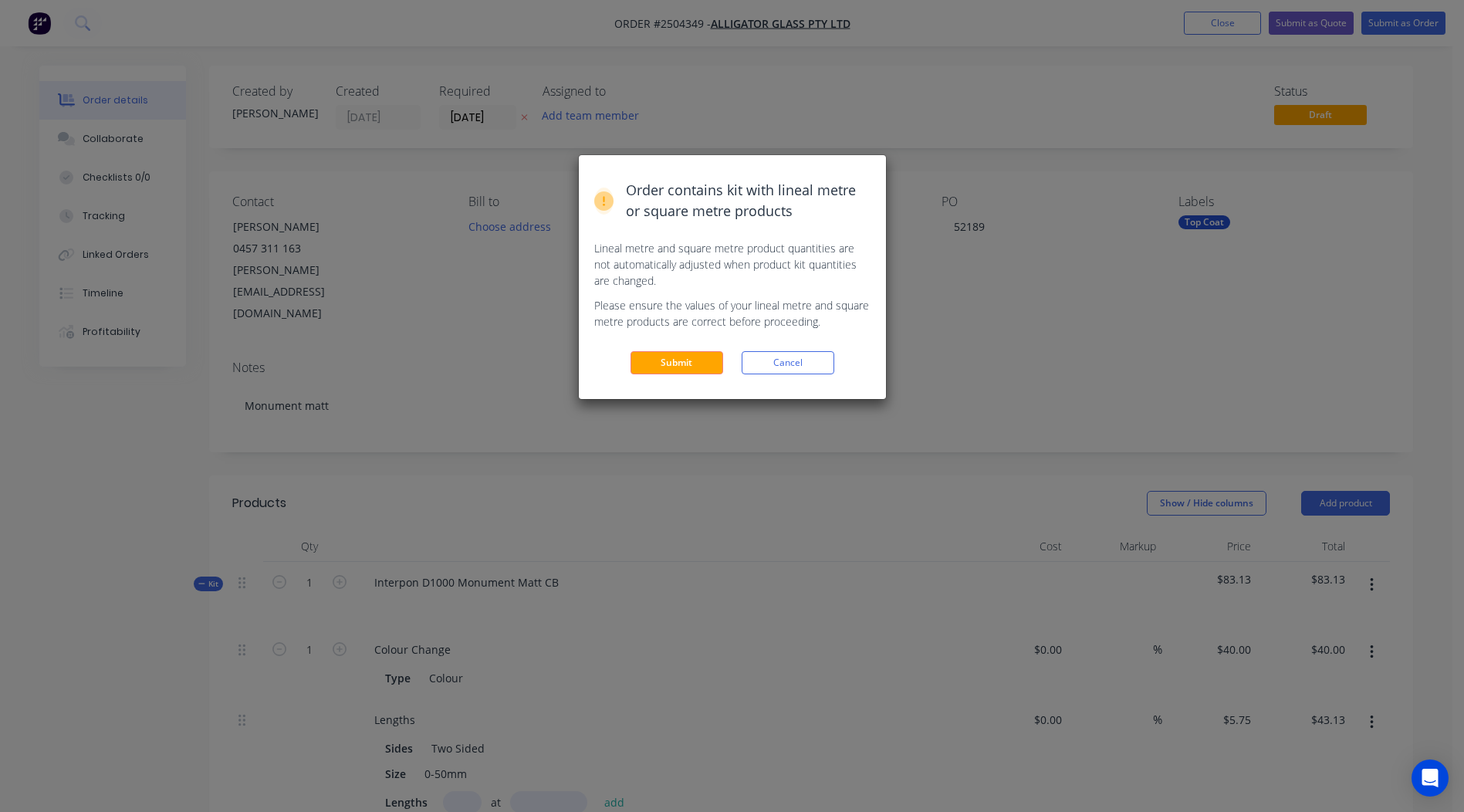
click at [699, 350] on div "Order contains kit with lineal metre or square metre products Lineal metre and …" at bounding box center [732, 277] width 307 height 243
click at [696, 361] on button "Submit" at bounding box center [677, 362] width 93 height 23
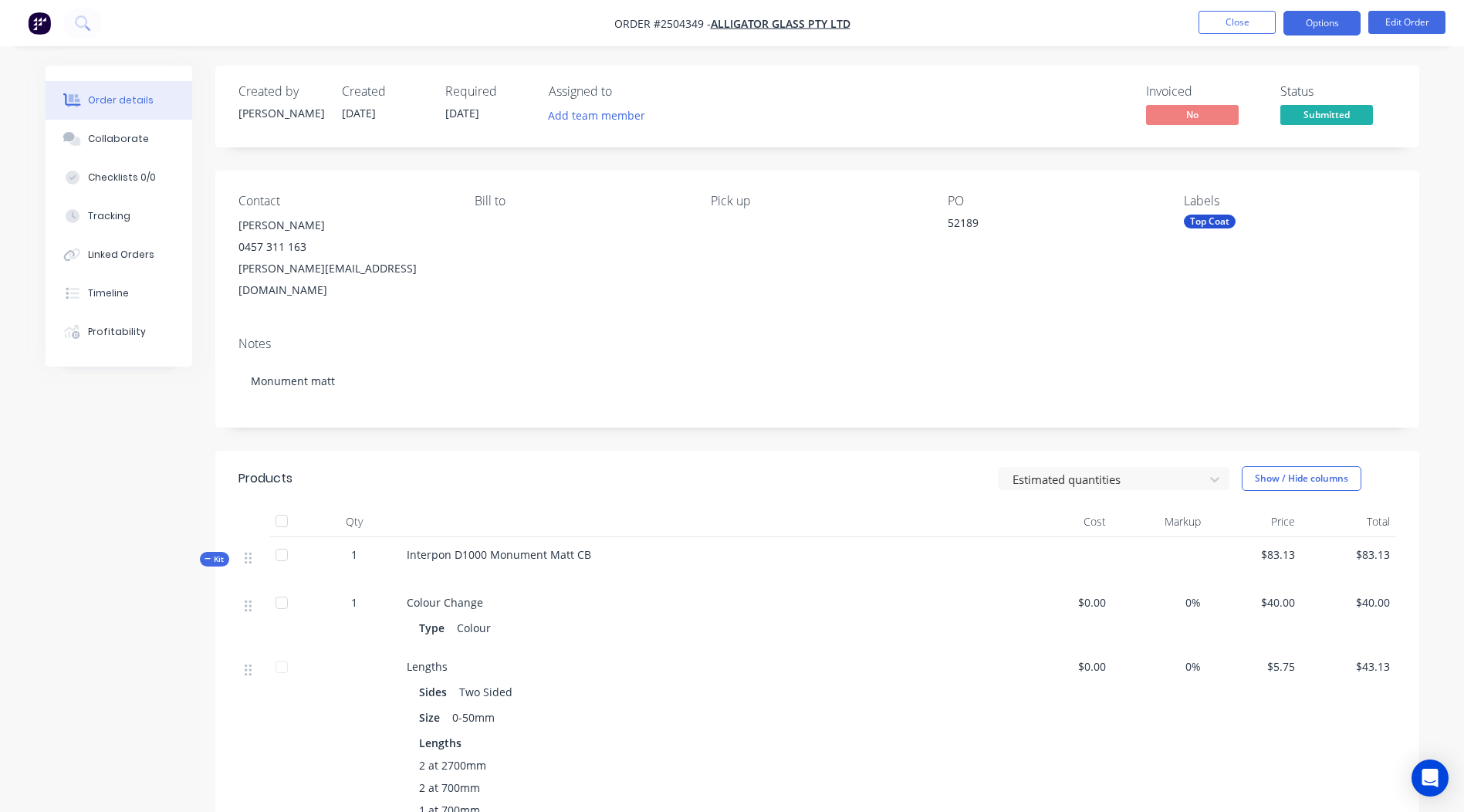
click at [1326, 25] on button "Options" at bounding box center [1322, 23] width 77 height 25
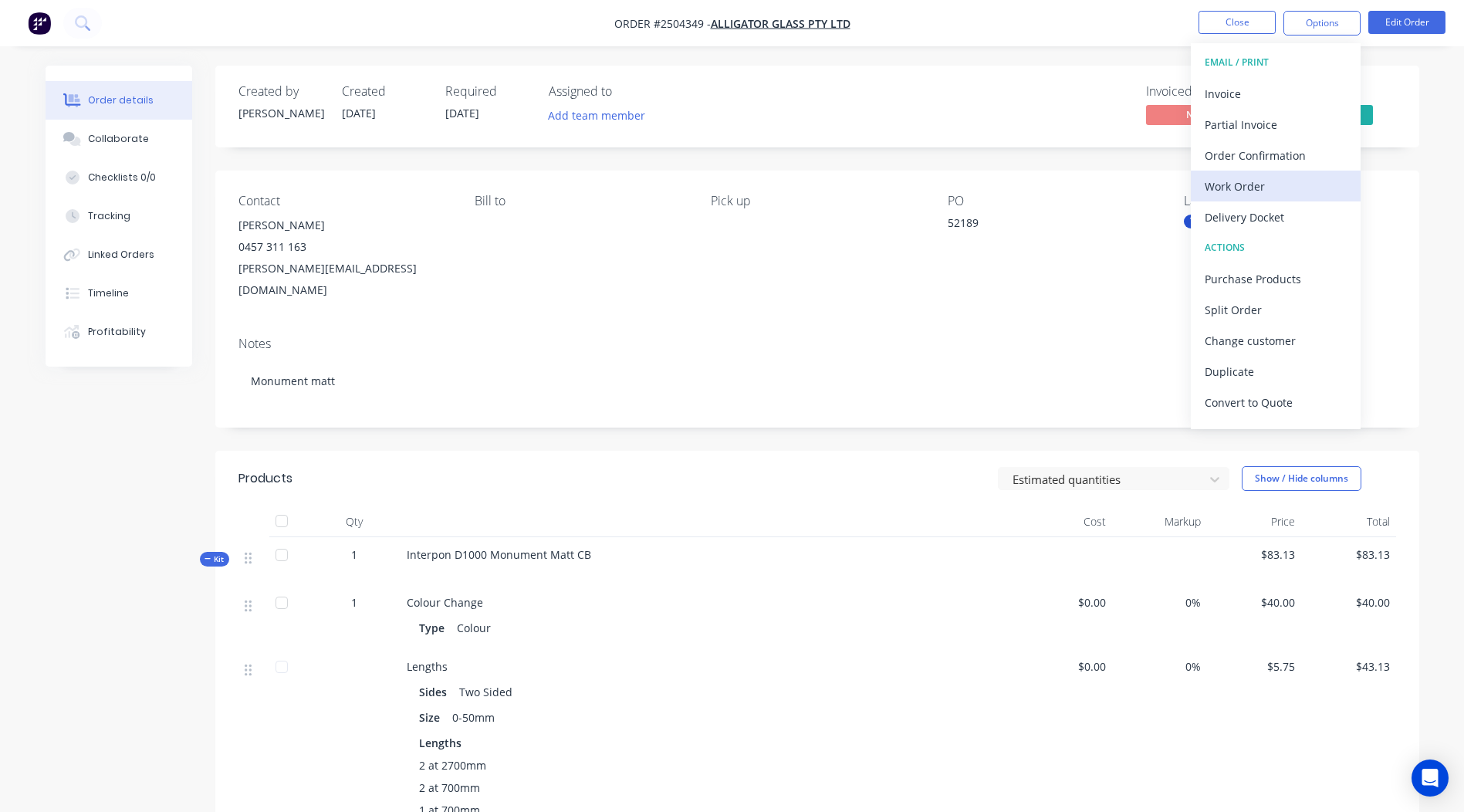
click at [1258, 184] on div "Work Order" at bounding box center [1275, 186] width 142 height 22
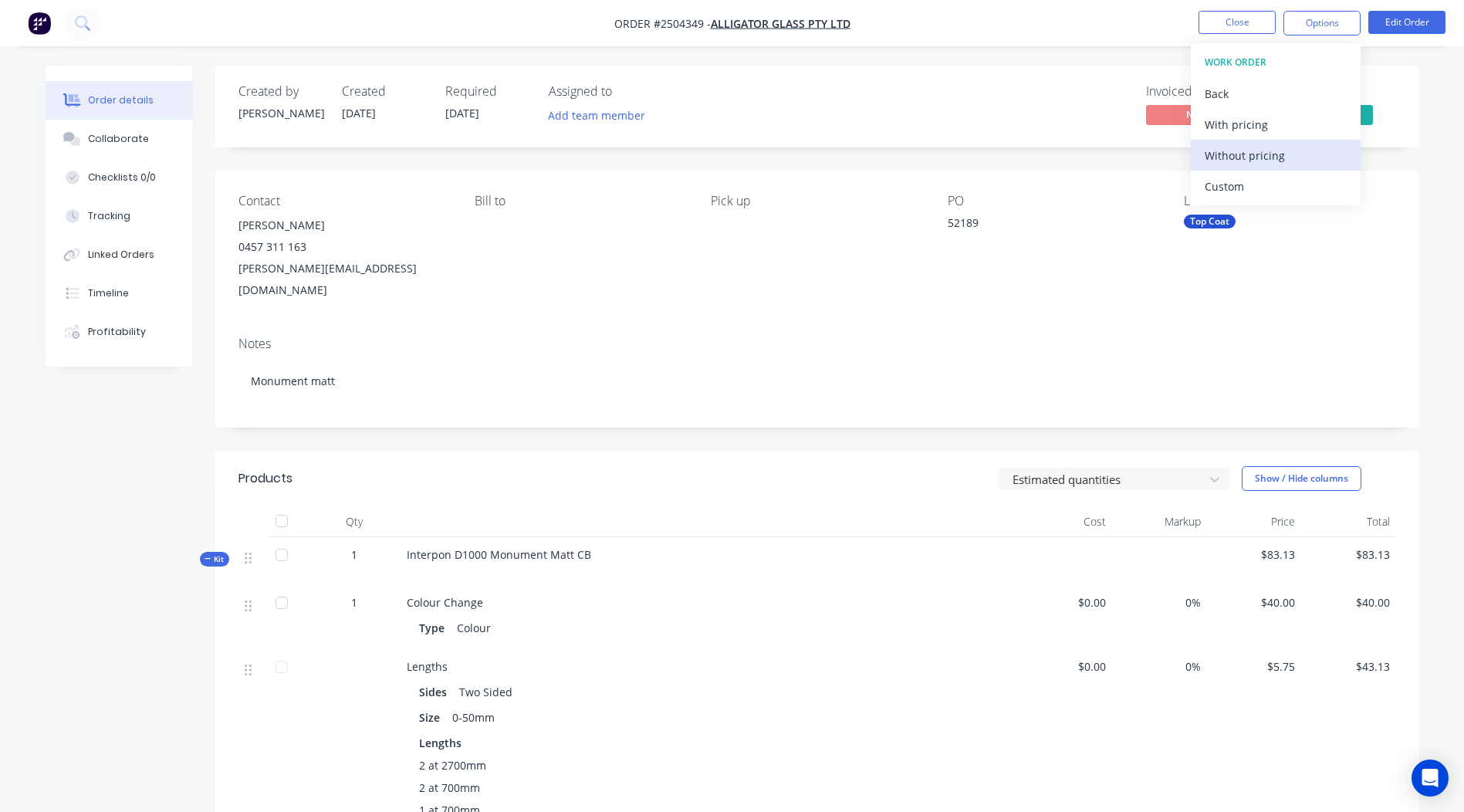
click at [1286, 154] on div "Without pricing" at bounding box center [1275, 155] width 142 height 22
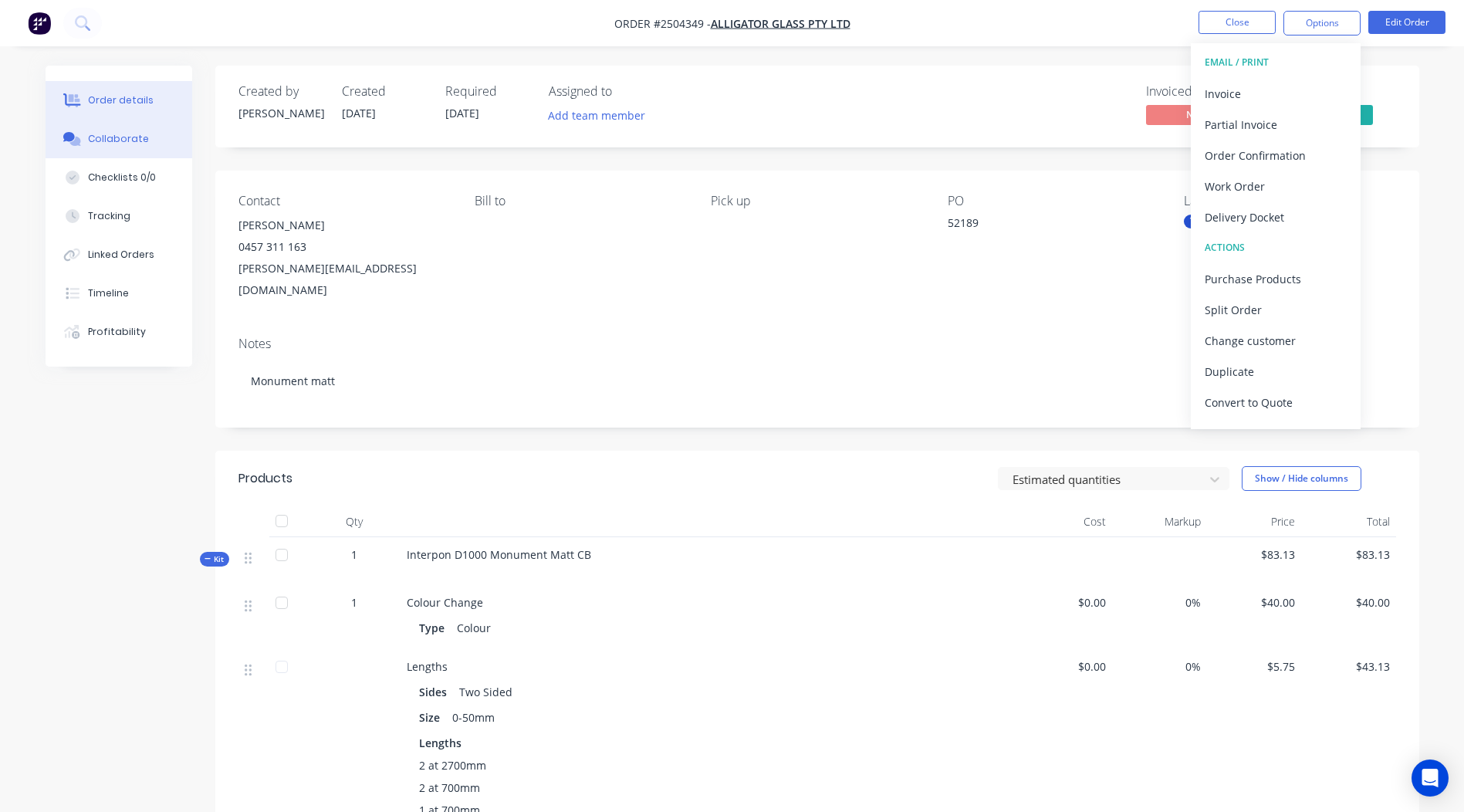
click at [125, 130] on button "Collaborate" at bounding box center [119, 139] width 147 height 39
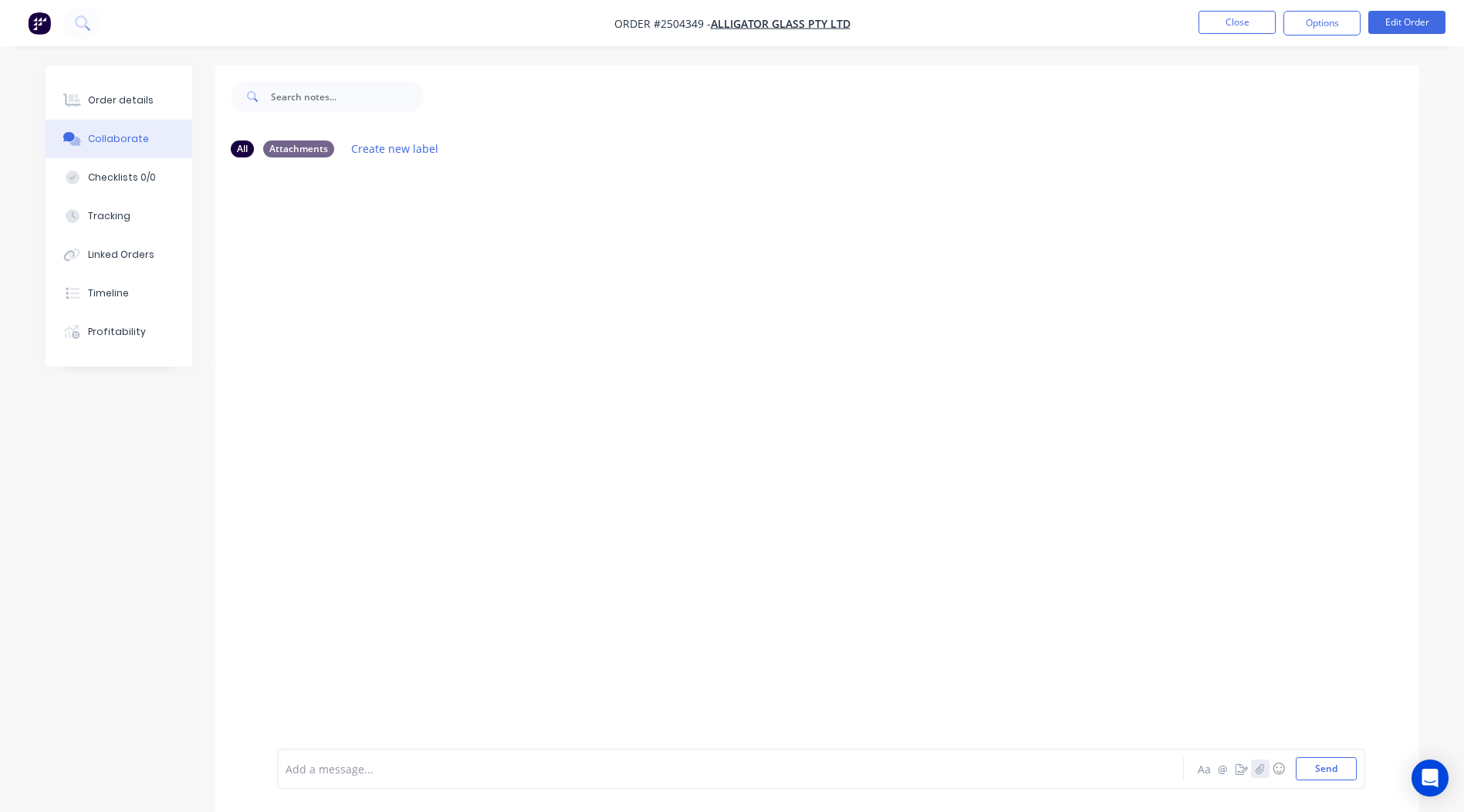
click at [1264, 774] on button "button" at bounding box center [1260, 768] width 19 height 19
click at [1315, 763] on button "Send" at bounding box center [1326, 768] width 61 height 23
click at [1249, 29] on button "Close" at bounding box center [1237, 22] width 77 height 23
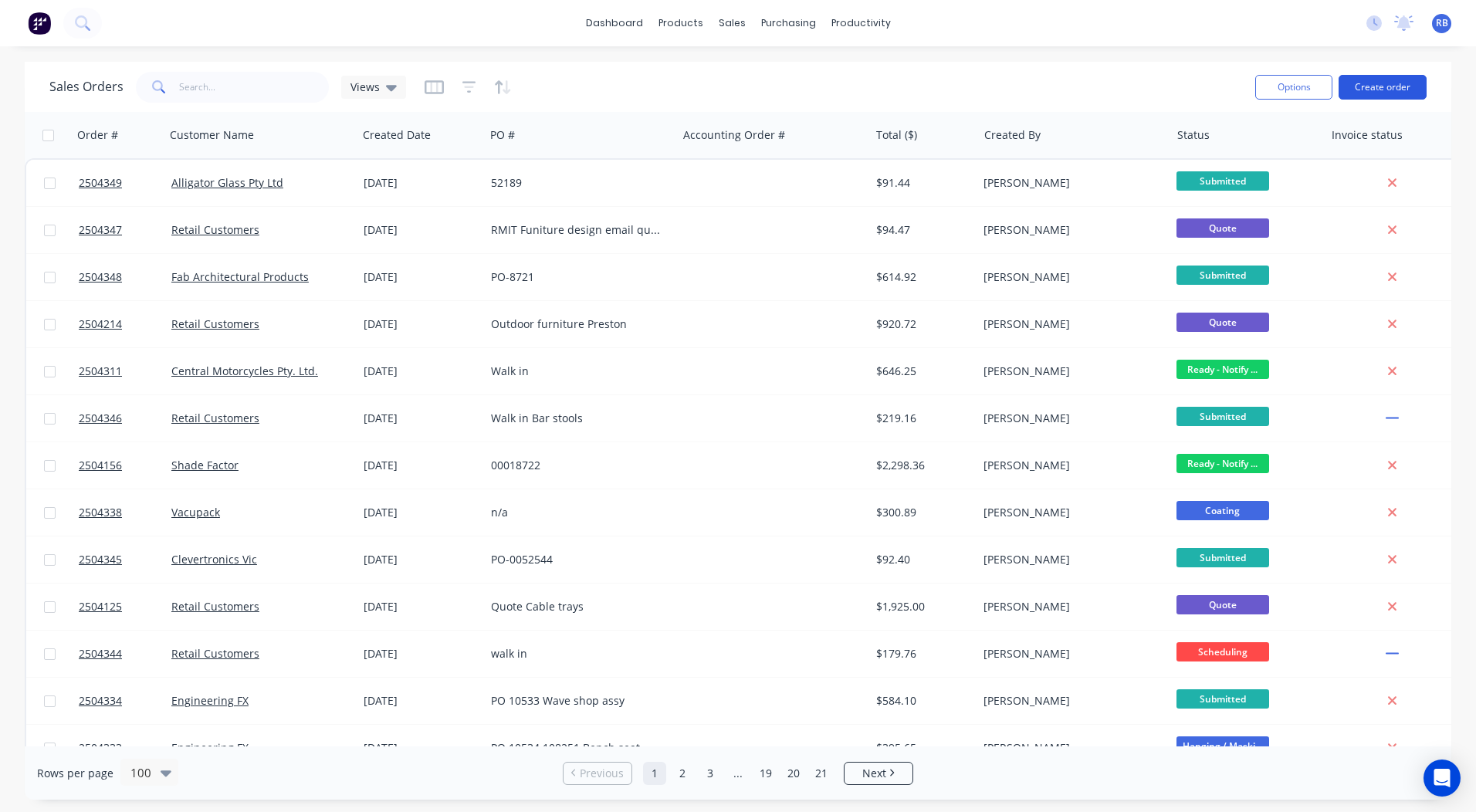
click at [1365, 94] on button "Create order" at bounding box center [1382, 87] width 88 height 25
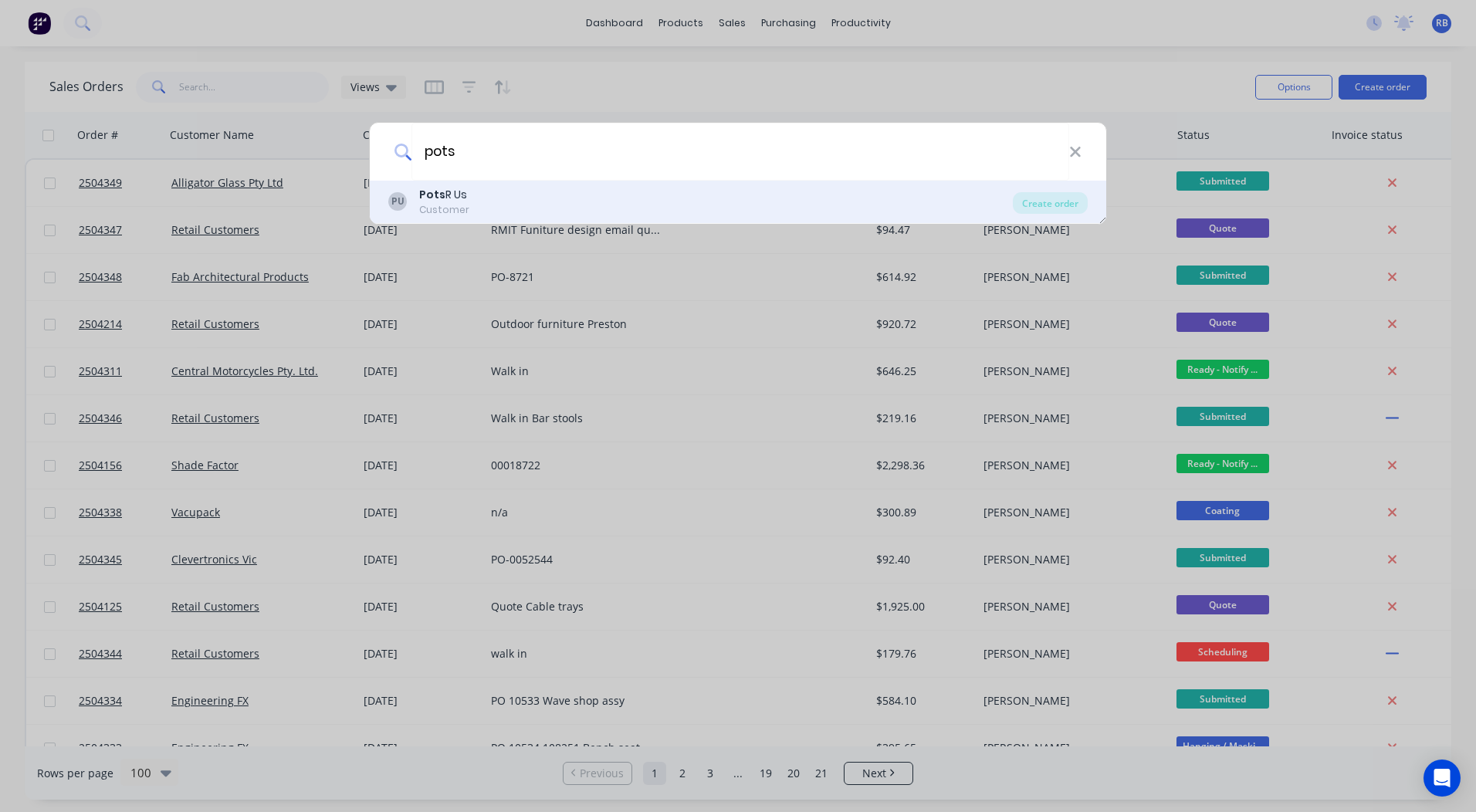
type input "pots"
click at [470, 193] on div "PU Pots R Us Customer" at bounding box center [701, 202] width 625 height 30
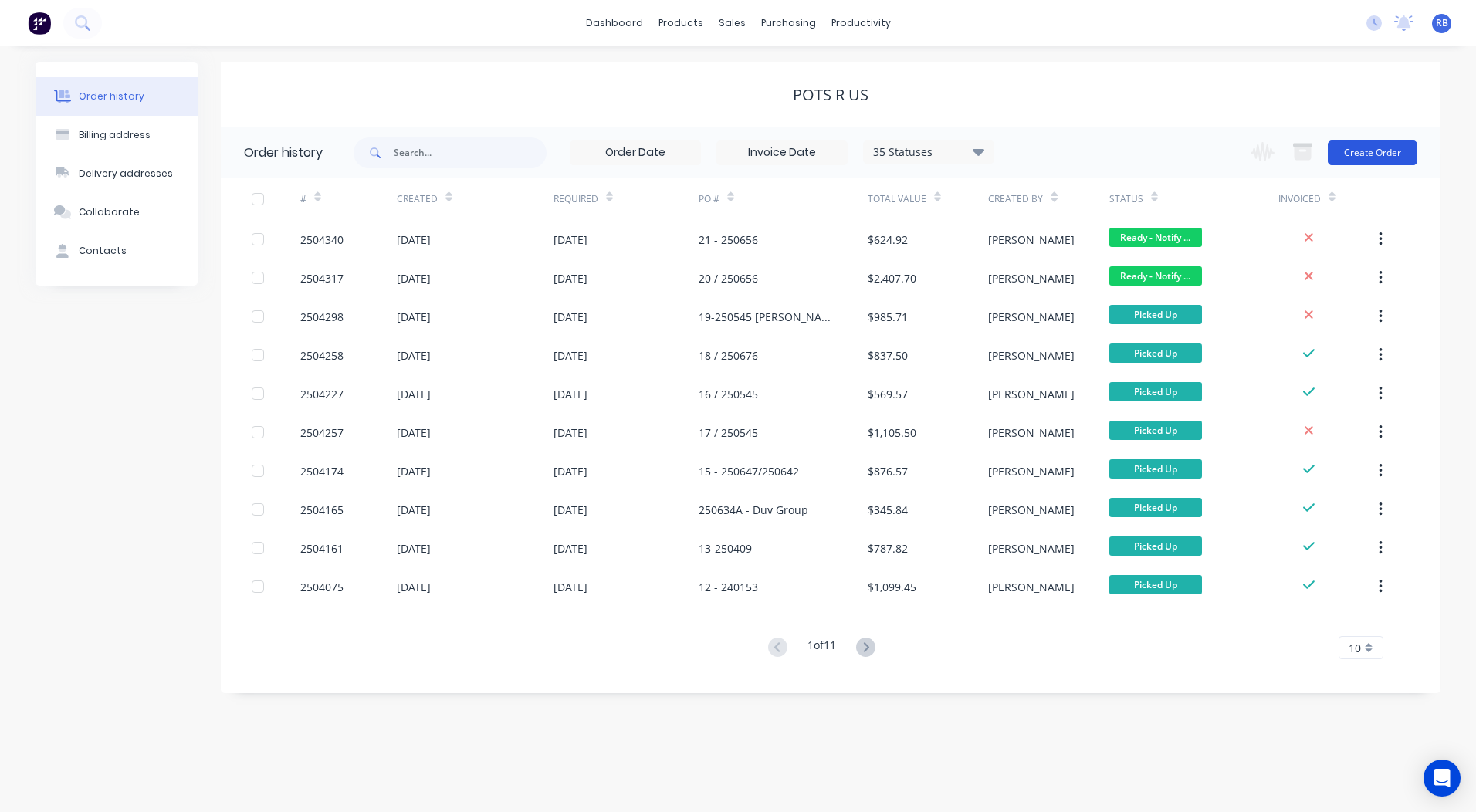
click at [1360, 148] on button "Create Order" at bounding box center [1372, 152] width 89 height 25
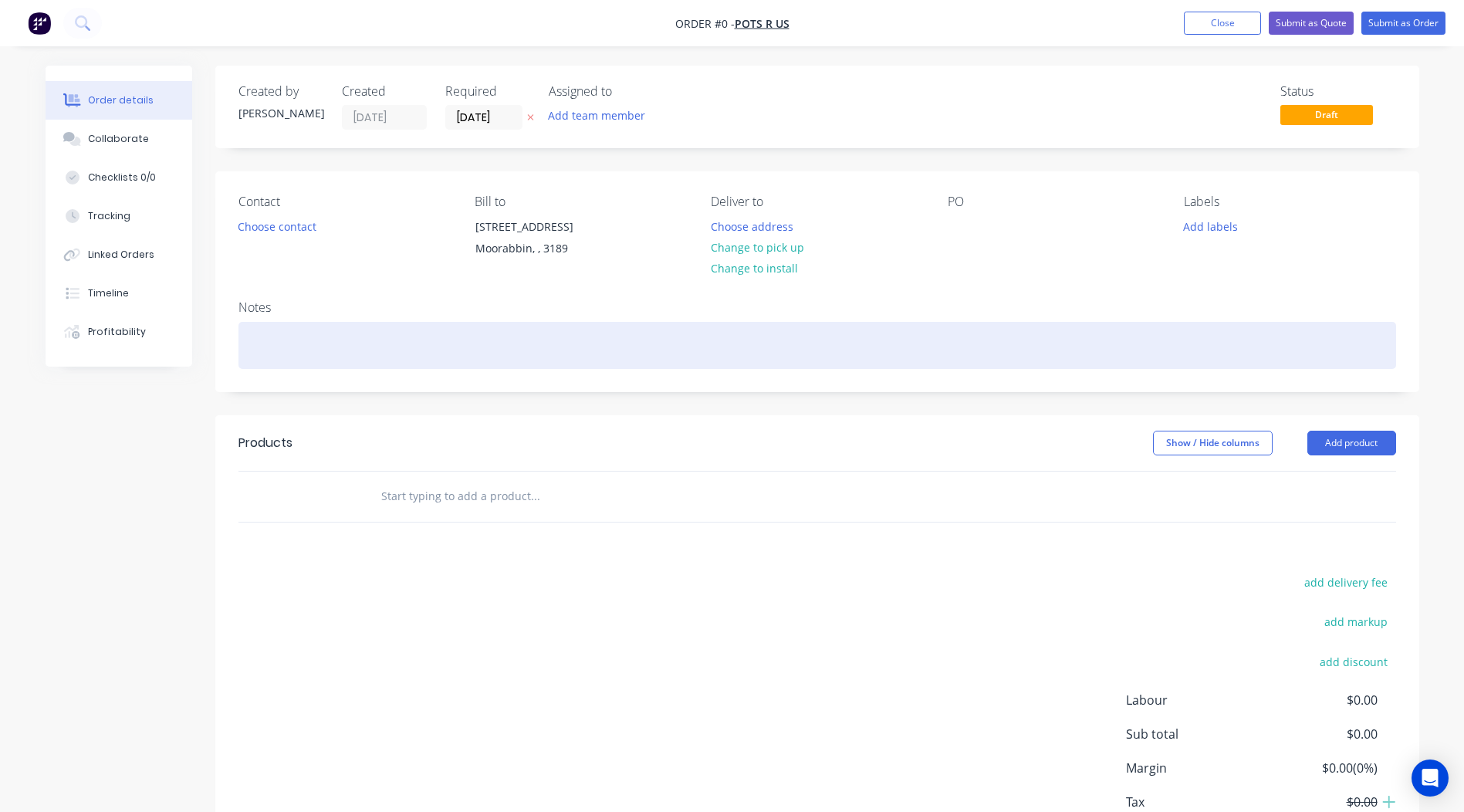
click at [264, 328] on div at bounding box center [818, 345] width 1158 height 47
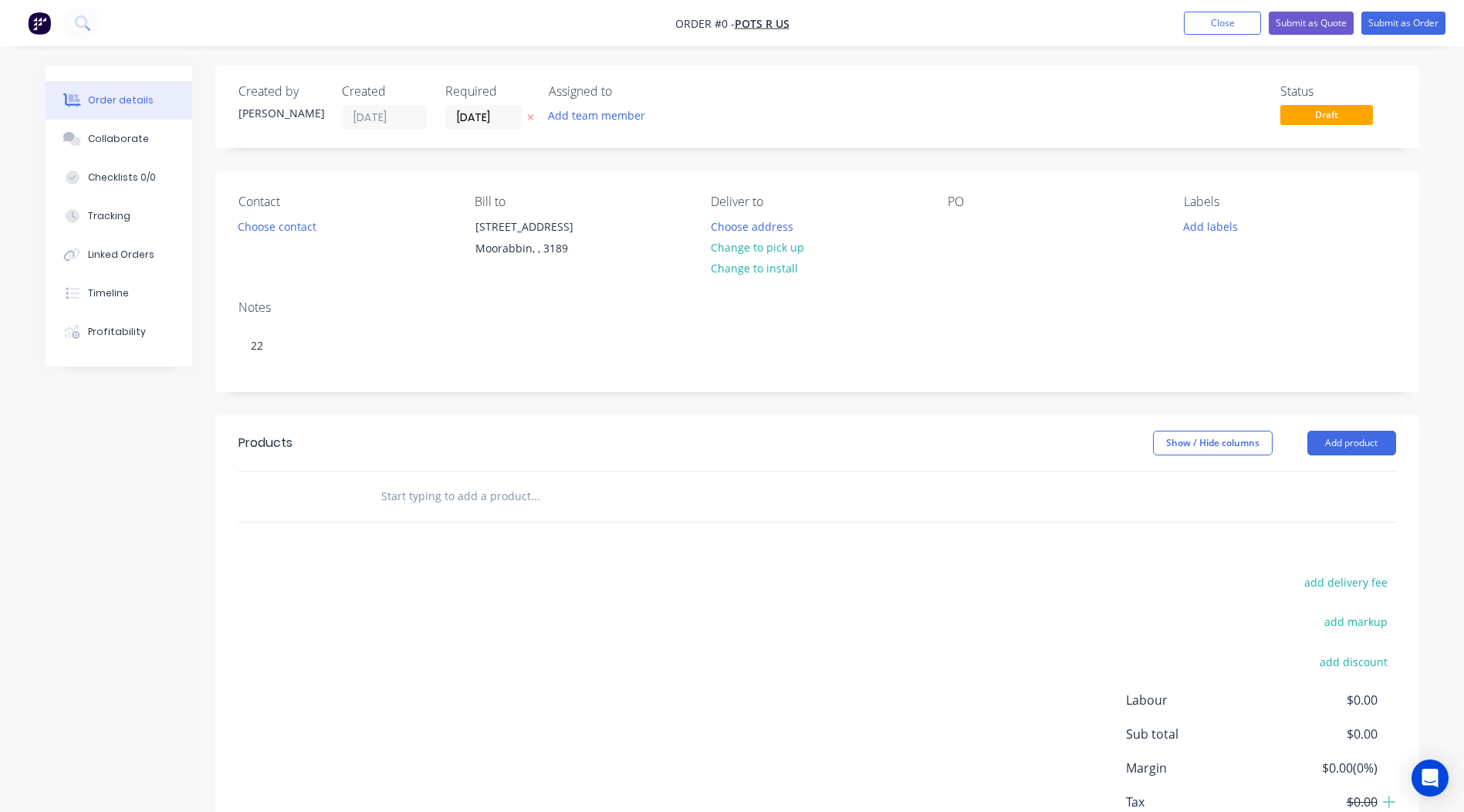
click at [245, 206] on div "Order details Collaborate Checklists 0/0 Tracking Linked Orders Timeline Profit…" at bounding box center [732, 491] width 1405 height 850
click at [250, 217] on button "Choose contact" at bounding box center [277, 226] width 95 height 20
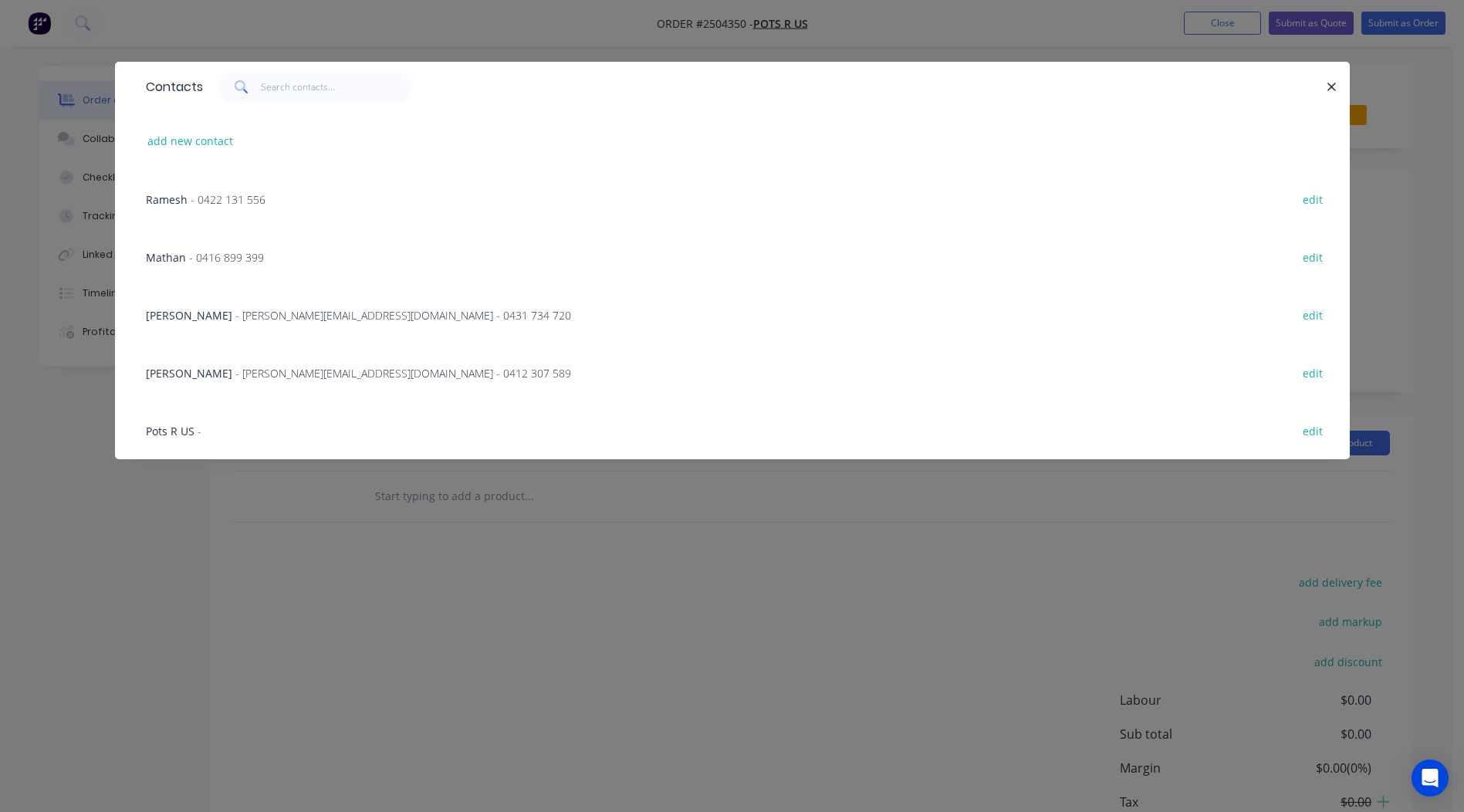
click at [184, 205] on span "Ramesh" at bounding box center [166, 200] width 42 height 15
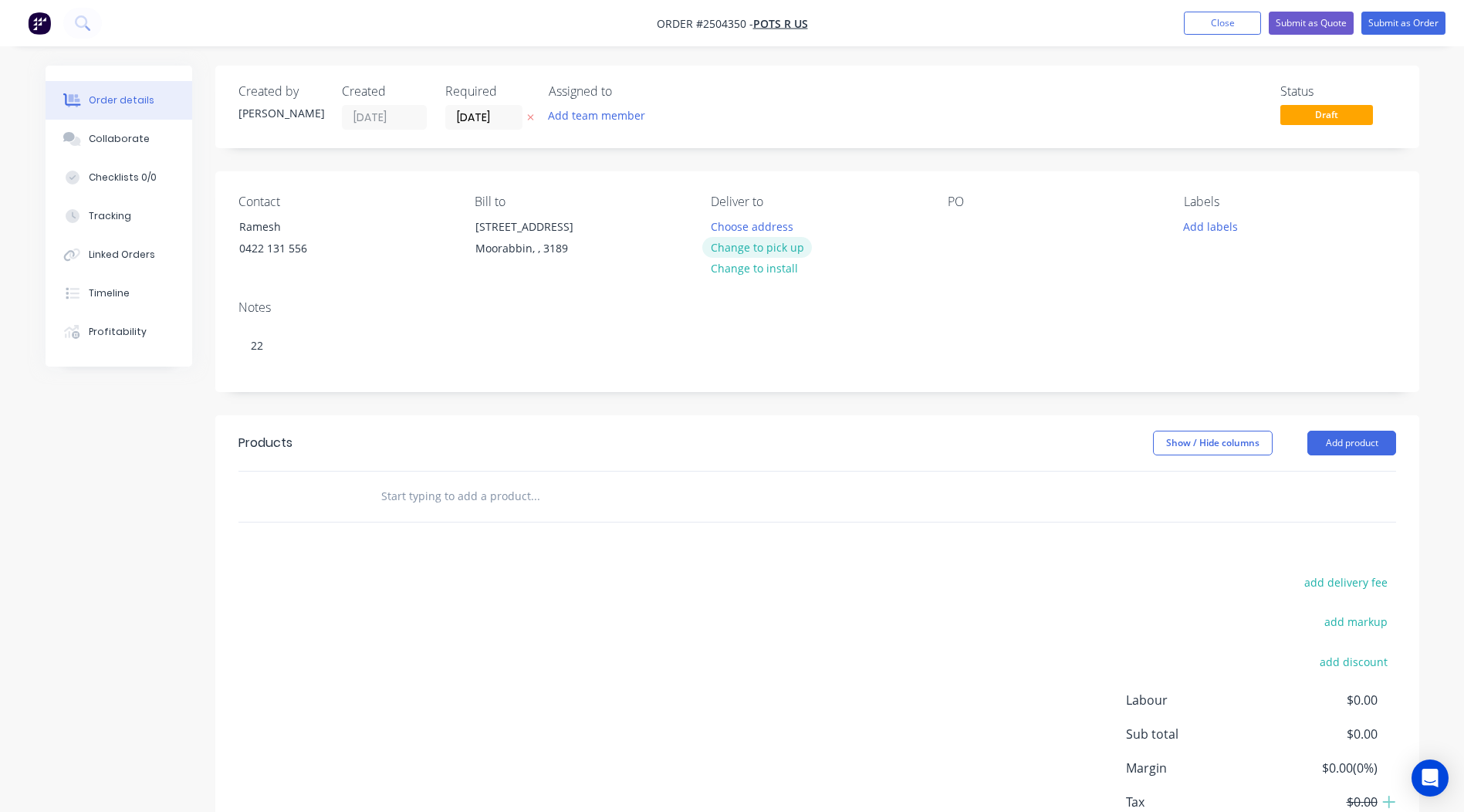
click at [760, 245] on button "Change to pick up" at bounding box center [758, 247] width 110 height 20
click at [969, 227] on div at bounding box center [960, 227] width 25 height 22
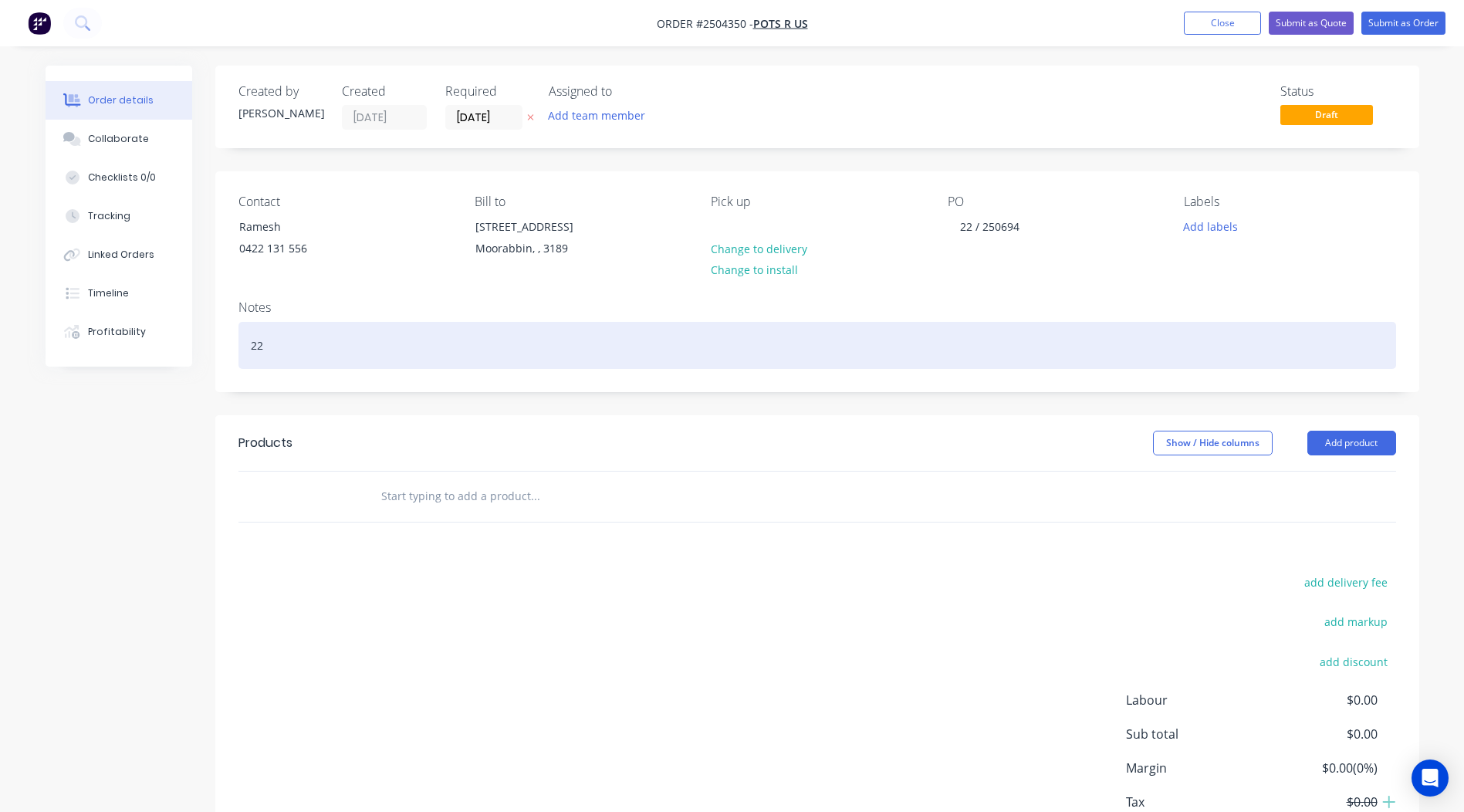
click at [0, 350] on html "Order #2504350 - Pots R Us Add product Close Submit as Quote Submit as Order Or…" at bounding box center [732, 458] width 1464 height 916
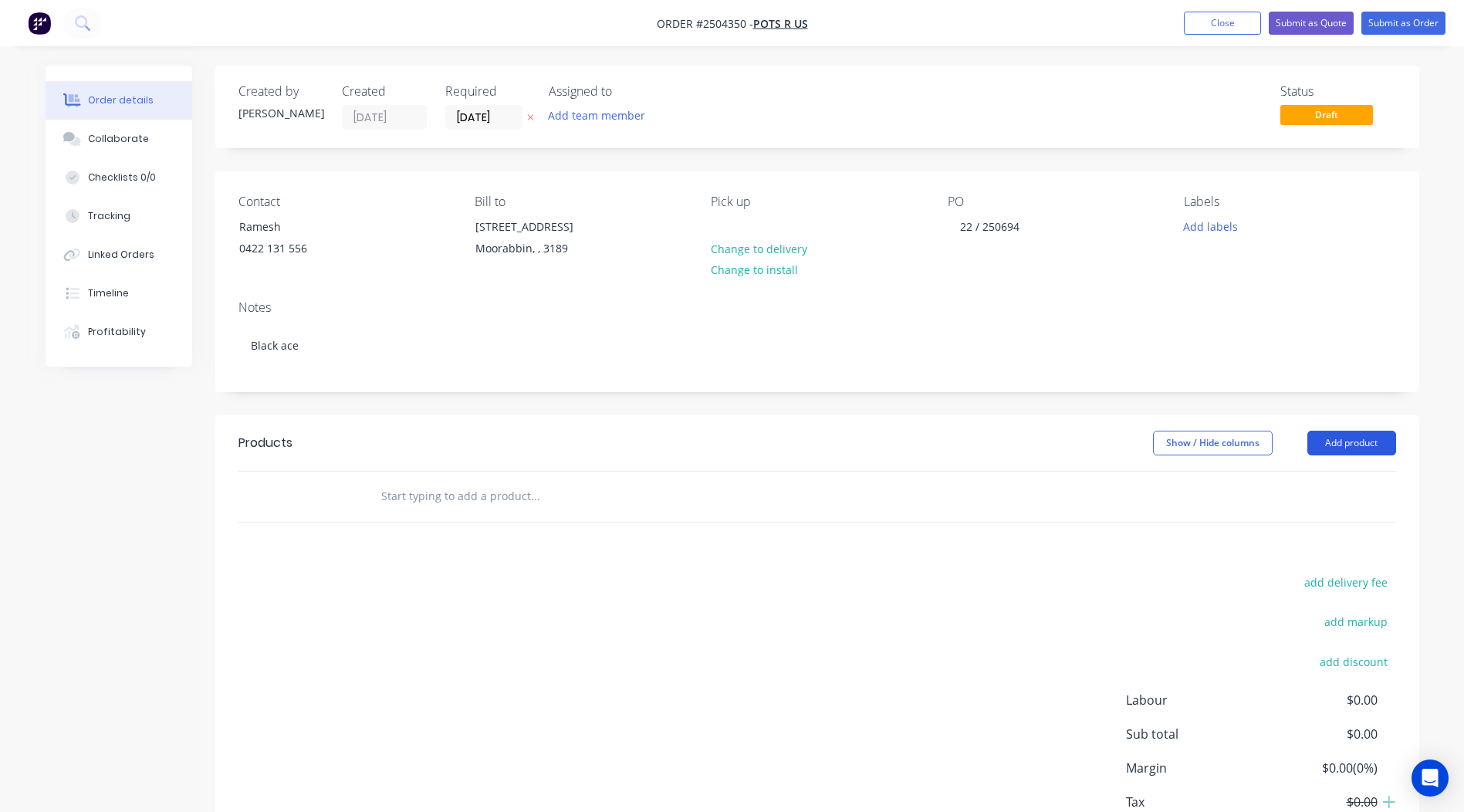
click at [1356, 439] on button "Add product" at bounding box center [1352, 442] width 88 height 25
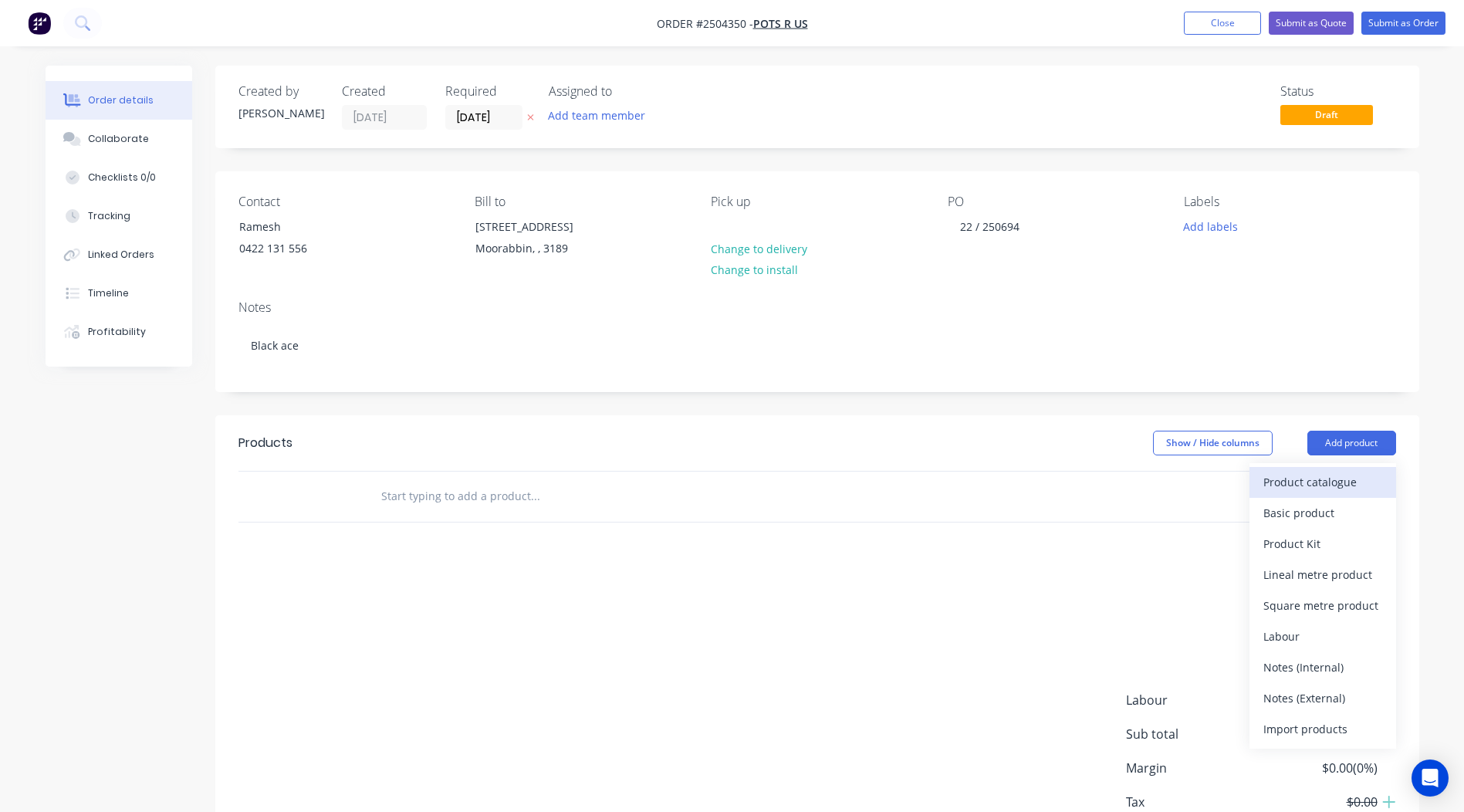
click at [1334, 475] on div "Product catalogue" at bounding box center [1323, 482] width 119 height 22
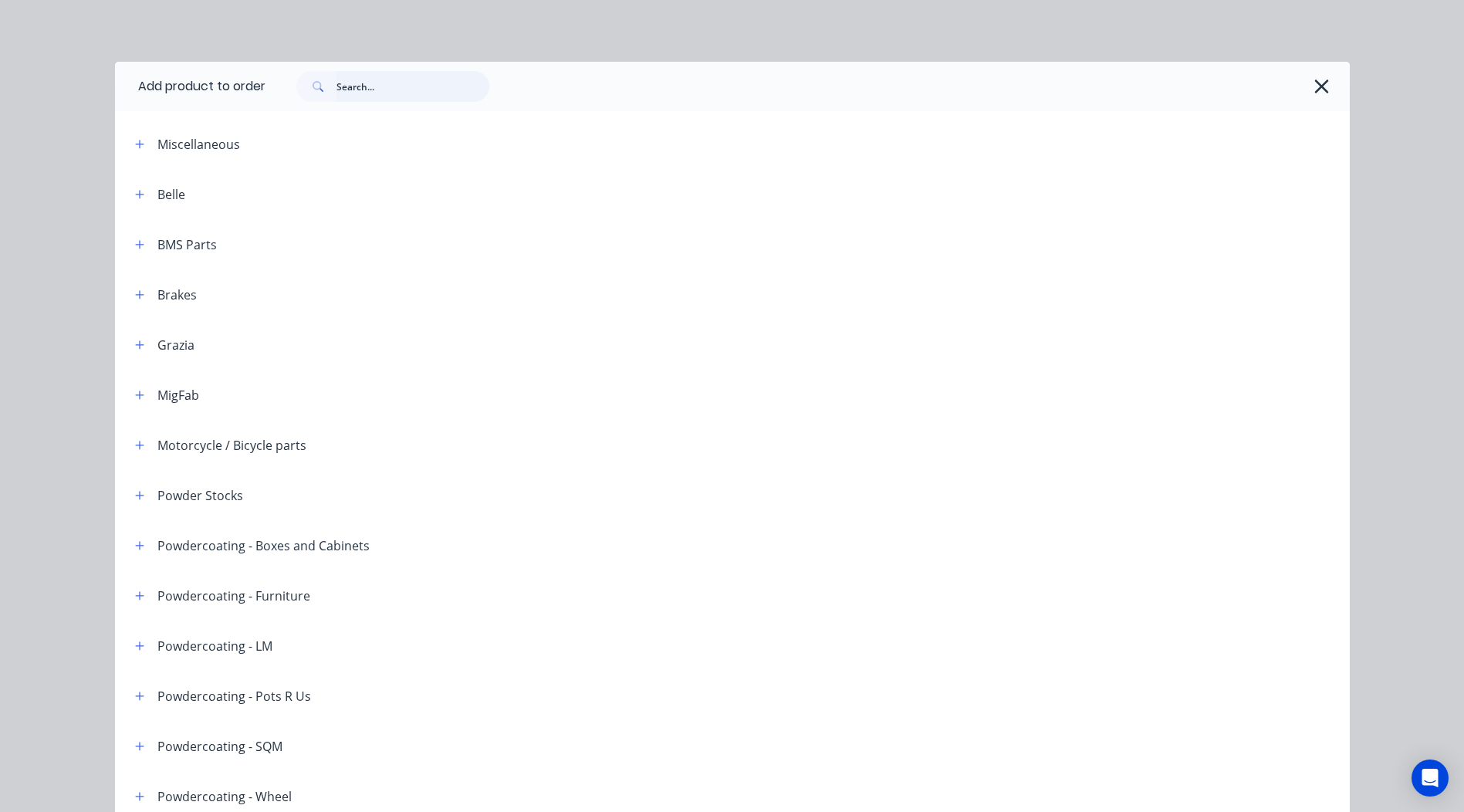
click at [374, 76] on input "text" at bounding box center [413, 85] width 152 height 31
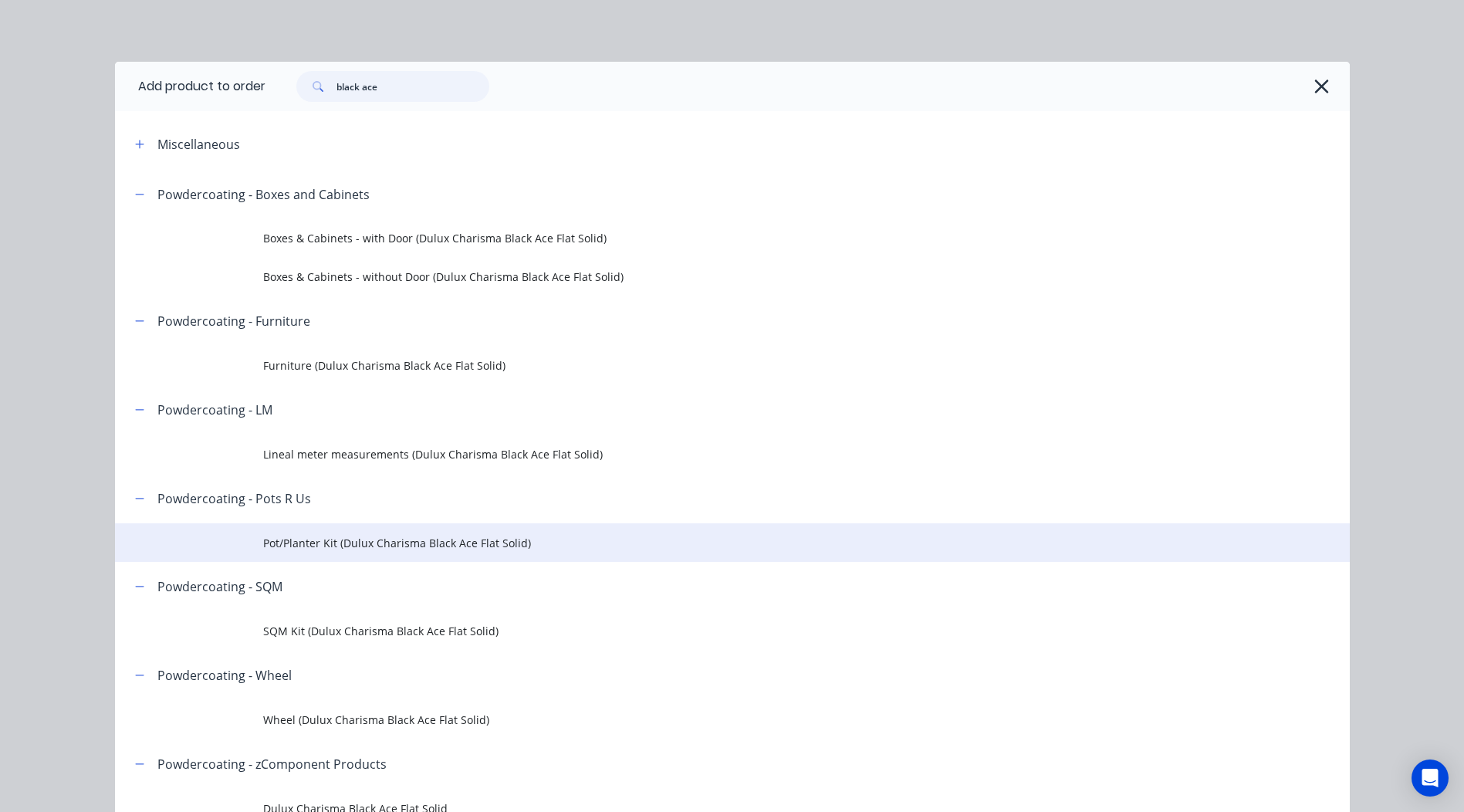
type input "black ace"
click at [354, 537] on span "Pot/Planter Kit (Dulux Charisma Black Ace Flat Solid)" at bounding box center [697, 542] width 869 height 16
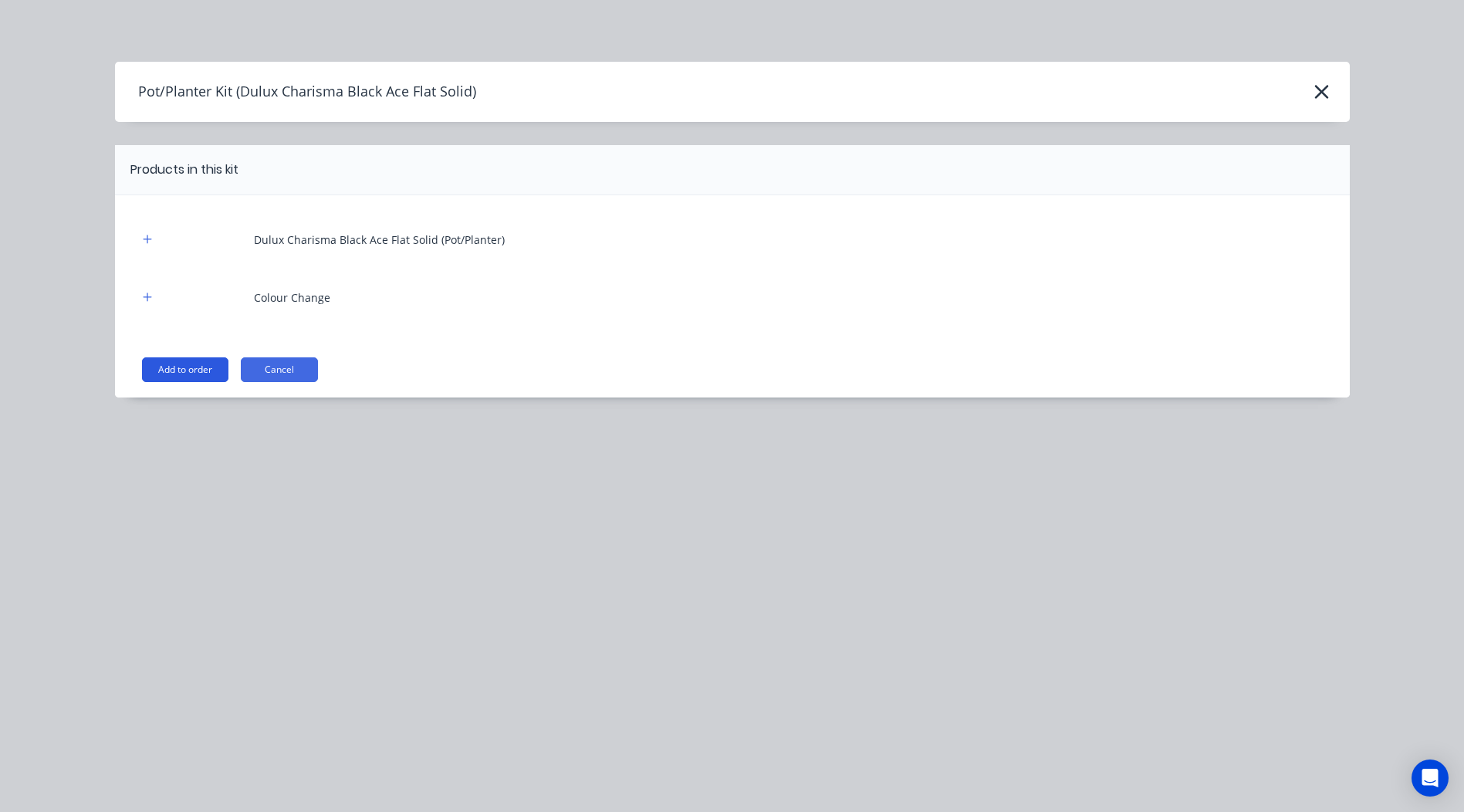
click at [194, 380] on button "Add to order" at bounding box center [185, 369] width 86 height 25
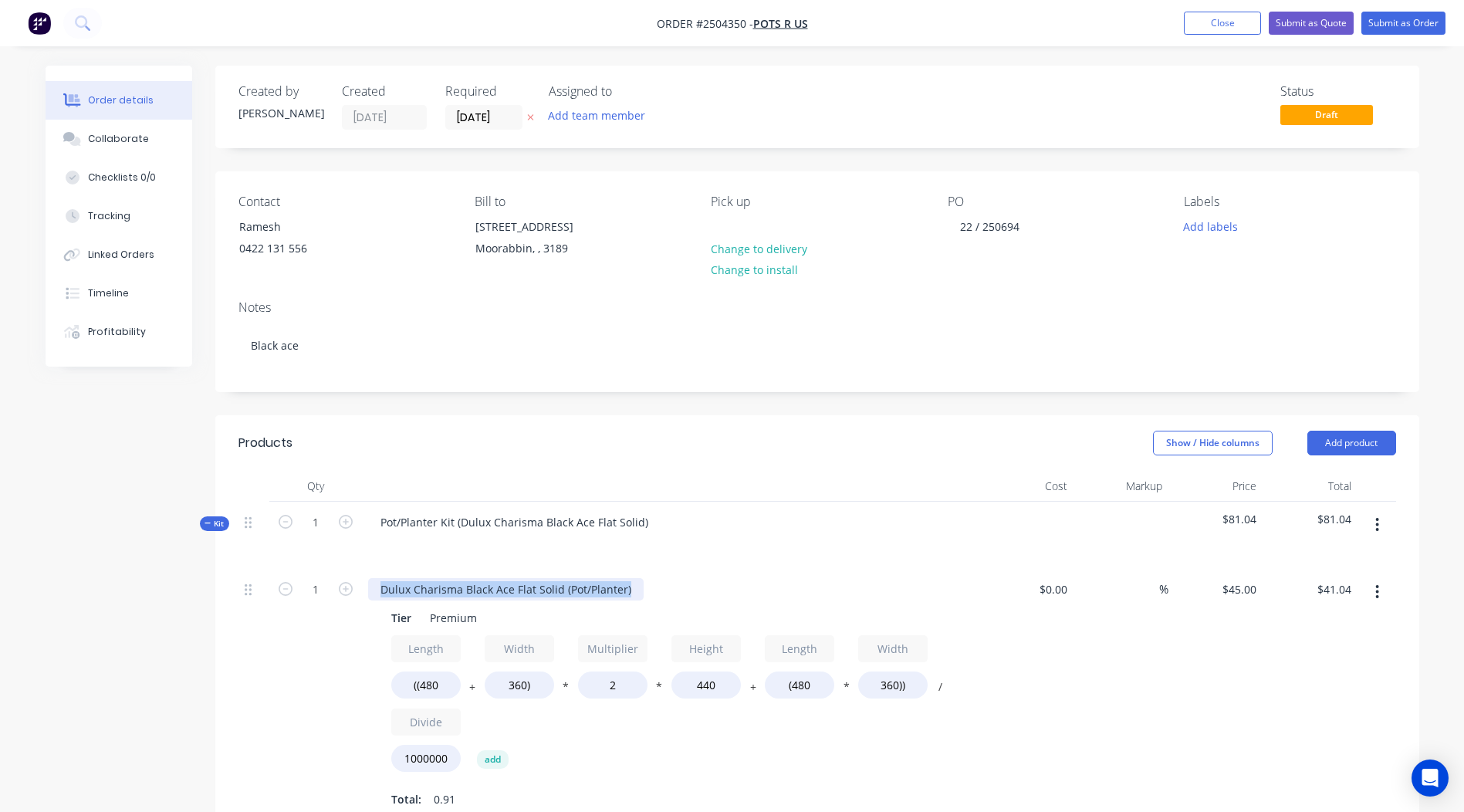
drag, startPoint x: 632, startPoint y: 590, endPoint x: 0, endPoint y: 593, distance: 632.0
click at [0, 595] on html "Order #2504350 - Pots R Us Add product Close Submit as Quote Submit as Order Or…" at bounding box center [732, 683] width 1464 height 1366
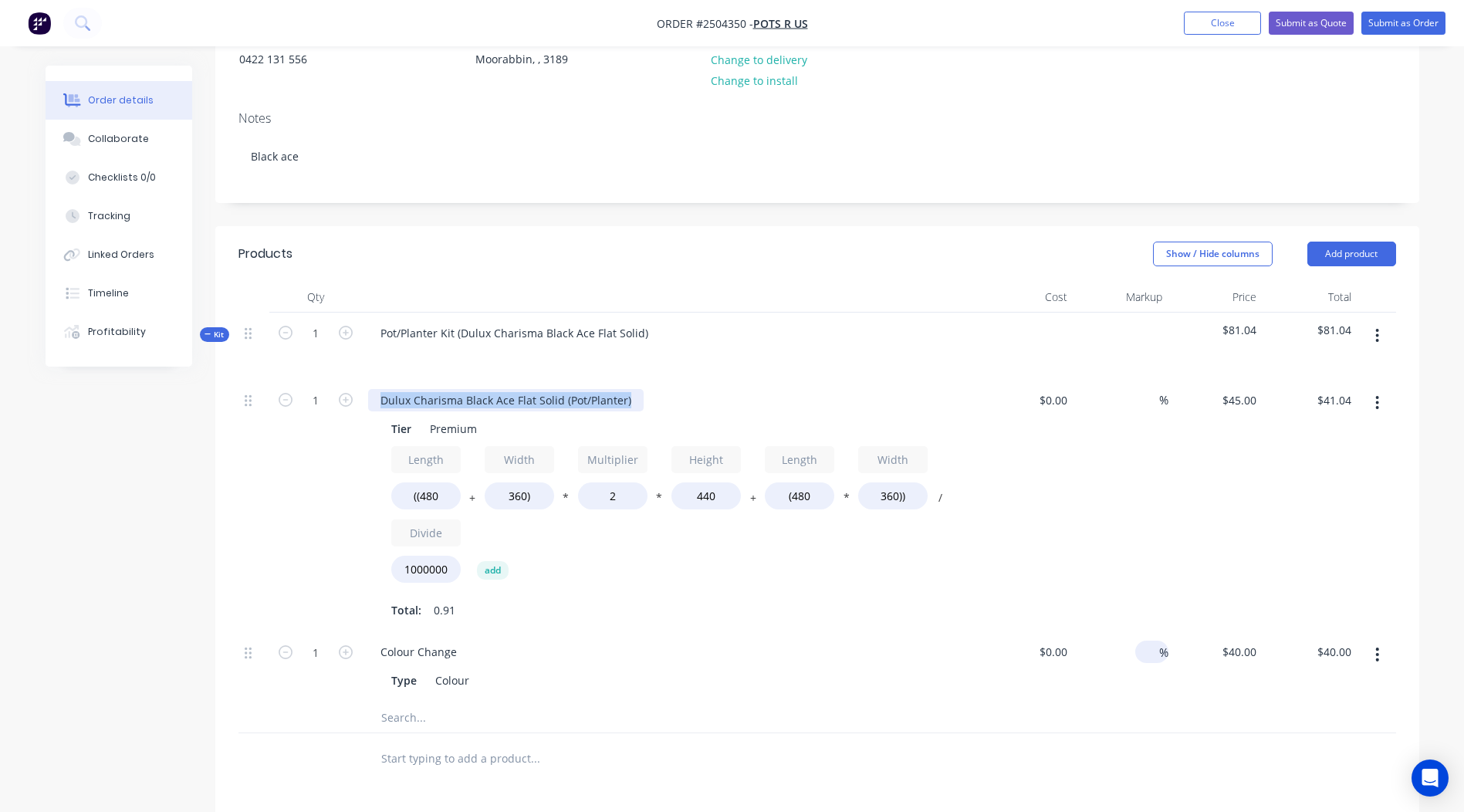
scroll to position [154, 0]
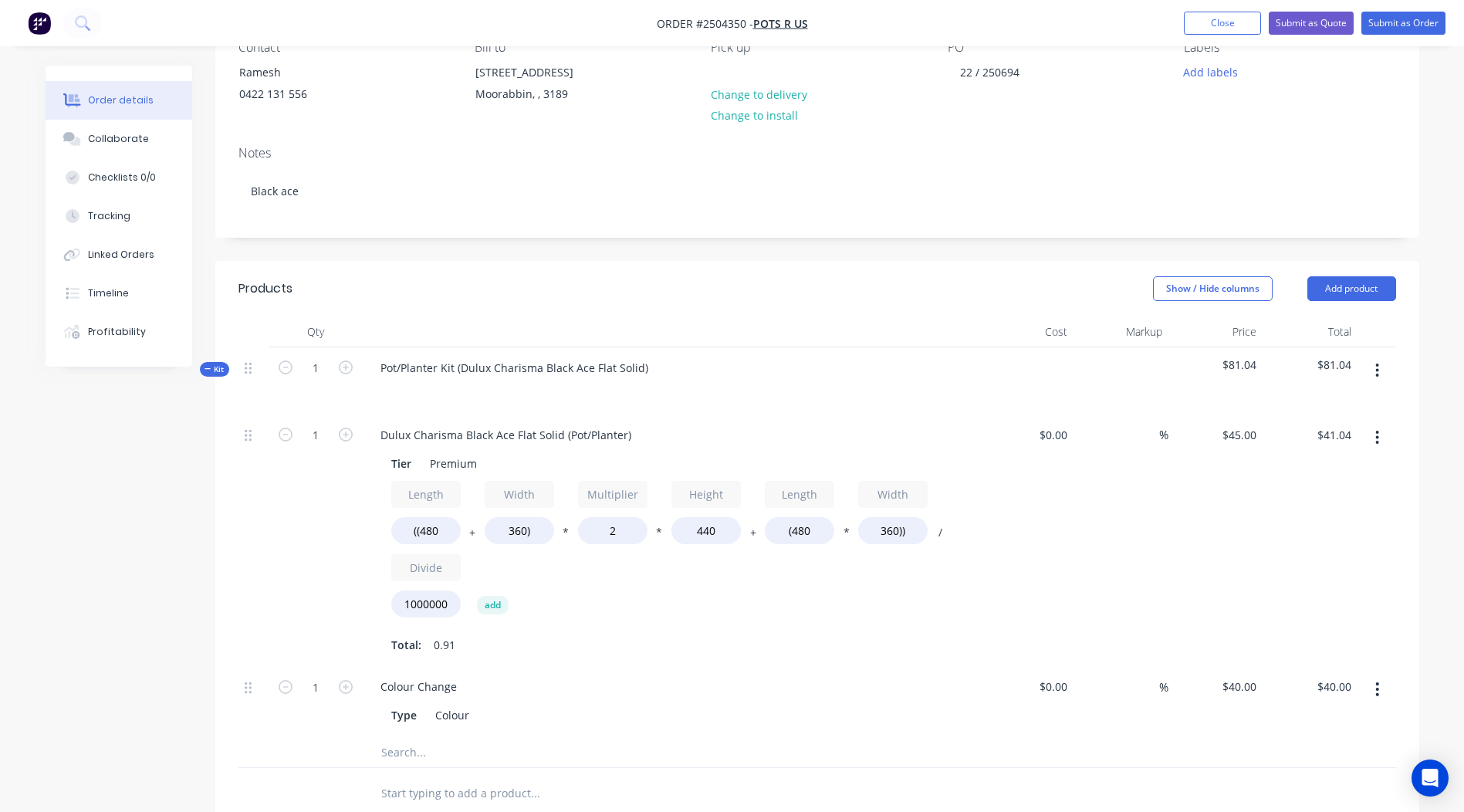
click at [1424, 502] on div "Order details Collaborate Checklists 0/0 Tracking Linked Orders Timeline Profit…" at bounding box center [732, 561] width 1405 height 1300
click at [1387, 439] on button "button" at bounding box center [1377, 438] width 36 height 28
click at [1344, 544] on div "Delete" at bounding box center [1323, 540] width 119 height 22
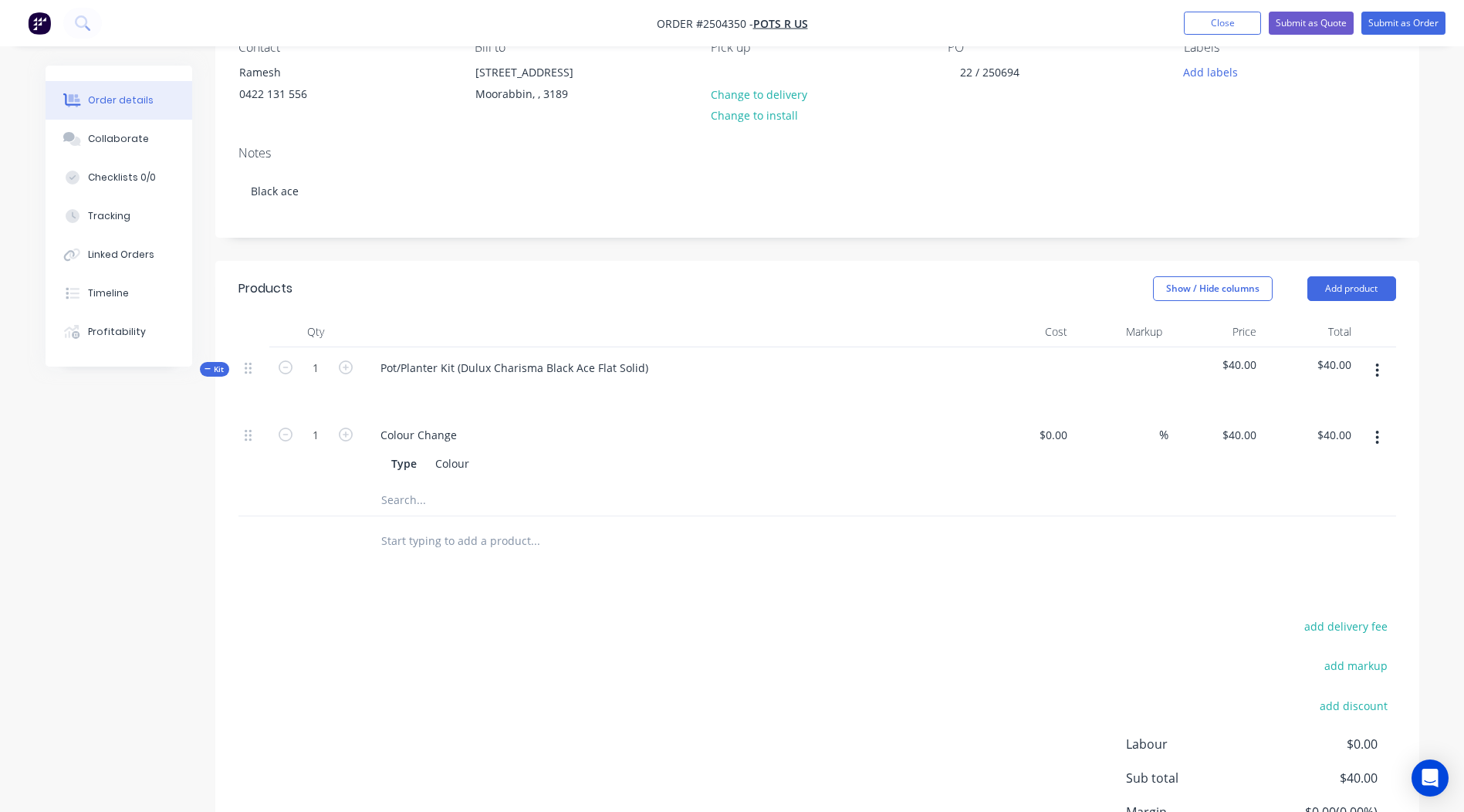
click at [1377, 439] on icon "button" at bounding box center [1378, 438] width 4 height 17
click at [1091, 613] on div "Products Show / Hide columns Add product Qty Cost Markup Price Total Kit 1 Pot/…" at bounding box center [817, 598] width 1204 height 675
drag, startPoint x: 459, startPoint y: 369, endPoint x: 38, endPoint y: 411, distance: 423.1
click at [35, 406] on div "Order details Collaborate Checklists 0/0 Tracking Linked Orders Timeline Profit…" at bounding box center [732, 436] width 1405 height 1048
click at [561, 361] on div "Dulux Charisma Black Ace Flat Solid)" at bounding box center [474, 368] width 212 height 22
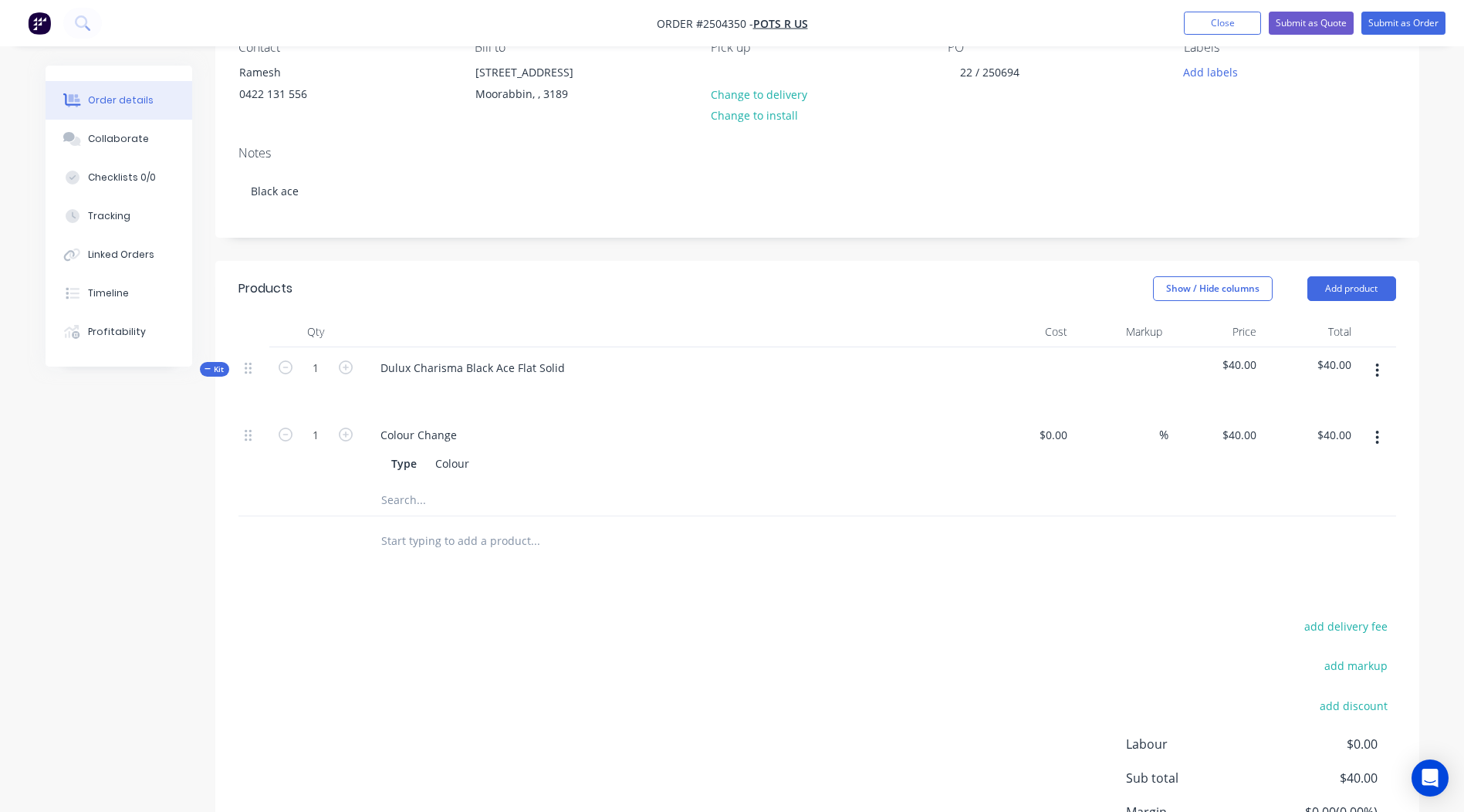
click at [640, 330] on div at bounding box center [670, 331] width 617 height 31
click at [1387, 373] on button "button" at bounding box center [1377, 371] width 36 height 28
click at [1312, 407] on div "Add product to kit" at bounding box center [1323, 411] width 119 height 22
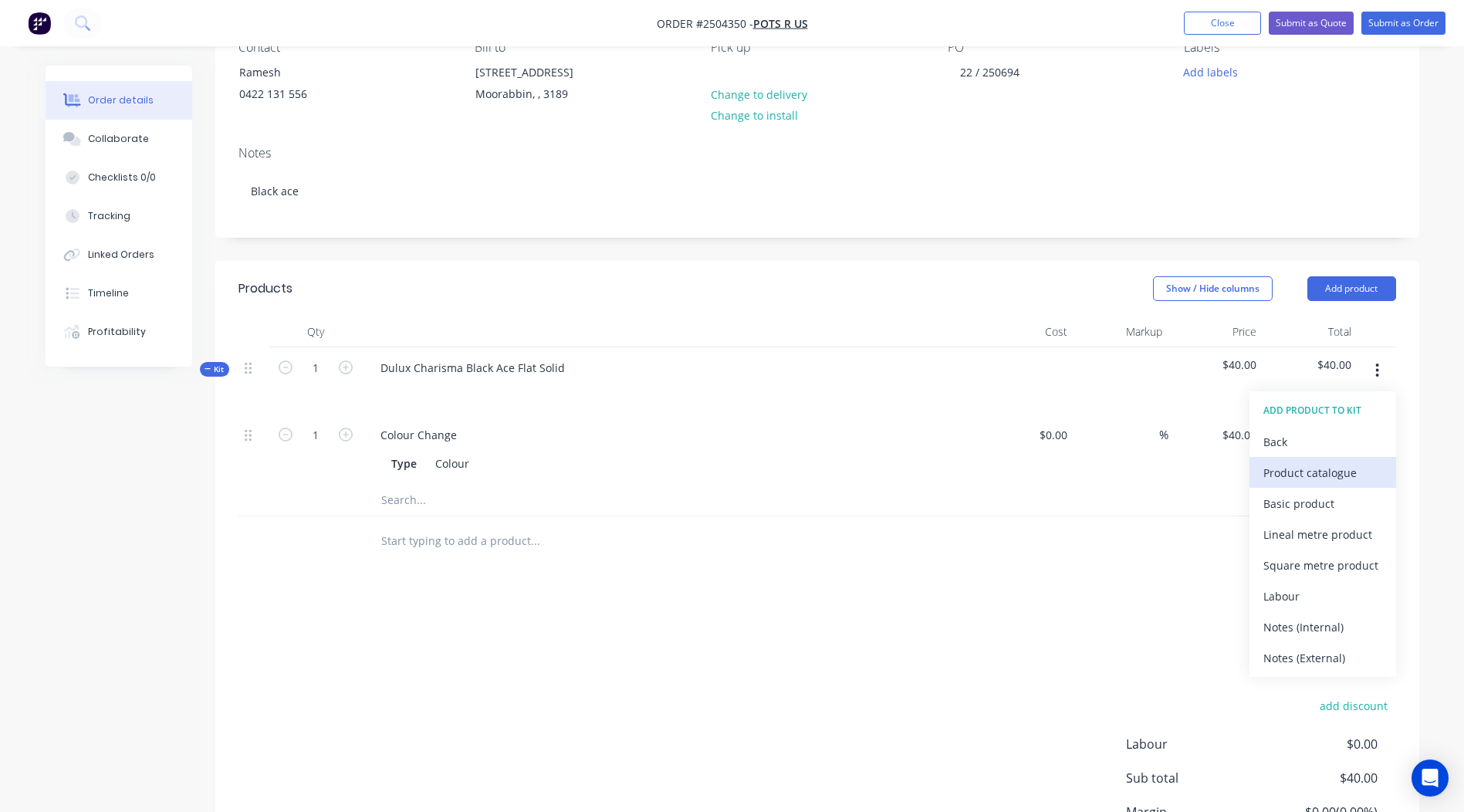
click at [1331, 478] on div "Product catalogue" at bounding box center [1323, 473] width 119 height 22
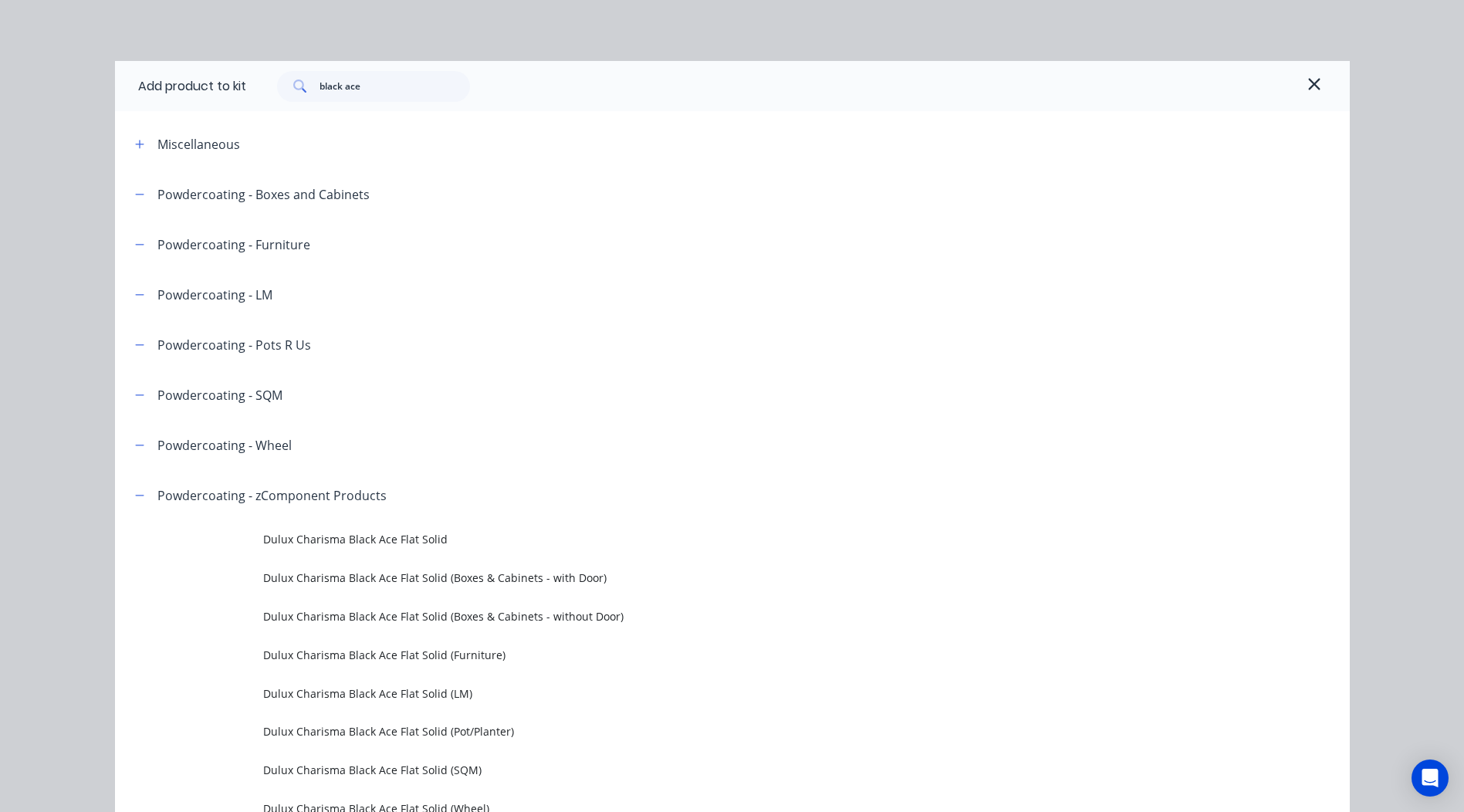
scroll to position [0, 0]
click at [1308, 88] on icon "button" at bounding box center [1313, 85] width 11 height 11
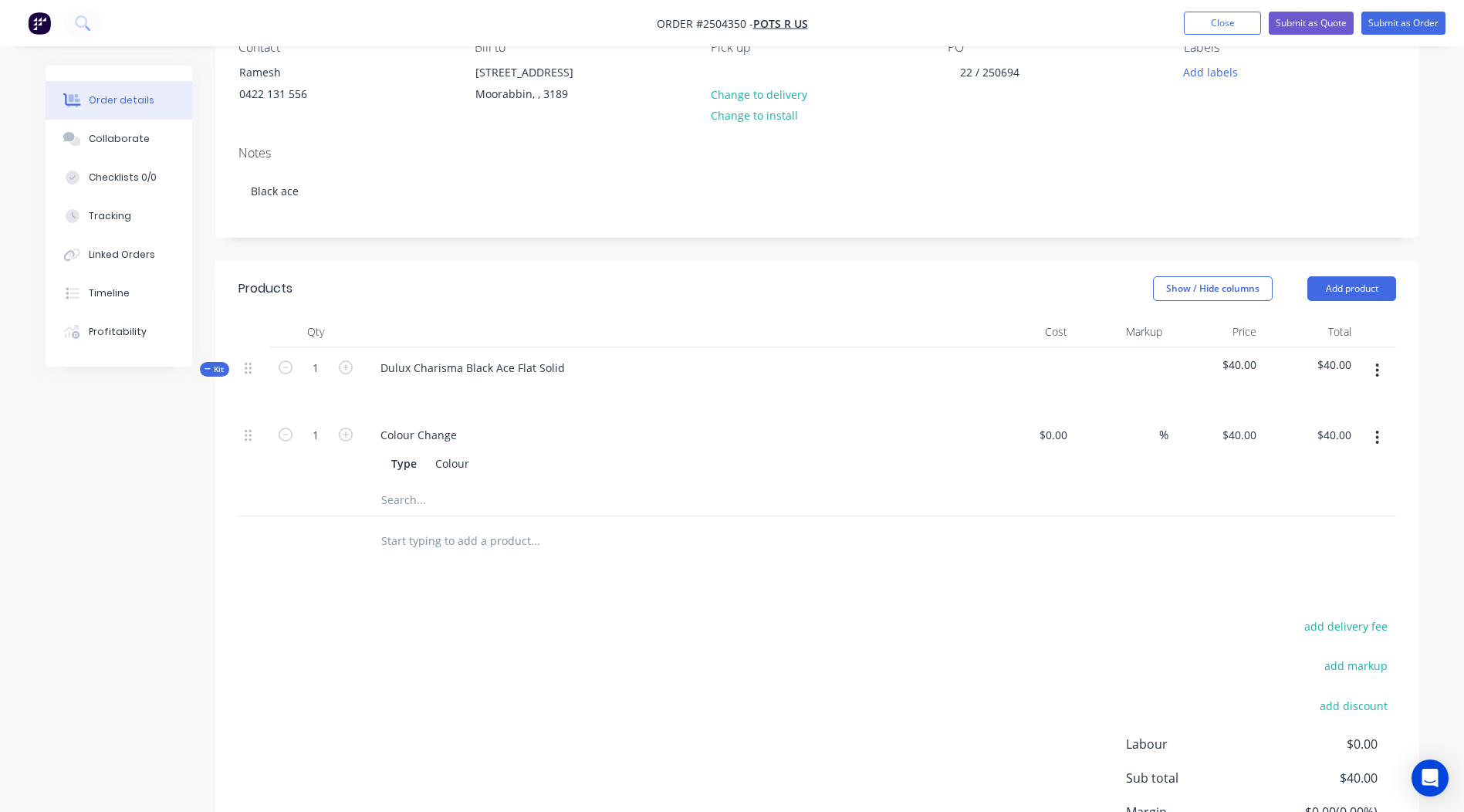
click at [1381, 360] on button "button" at bounding box center [1377, 371] width 36 height 28
click at [1326, 408] on div "Add product to kit" at bounding box center [1323, 411] width 119 height 22
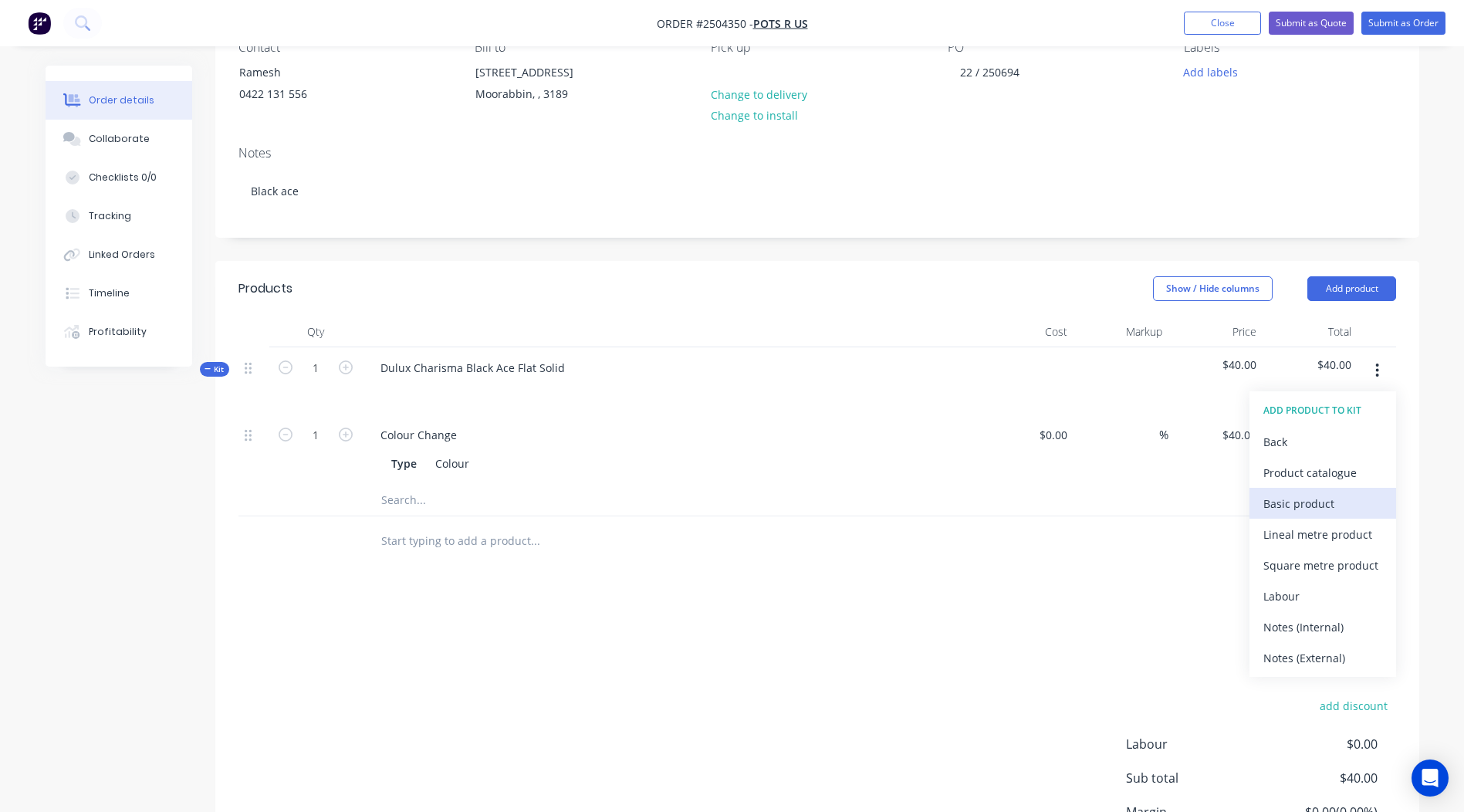
click at [1322, 503] on div "Basic product" at bounding box center [1323, 504] width 119 height 22
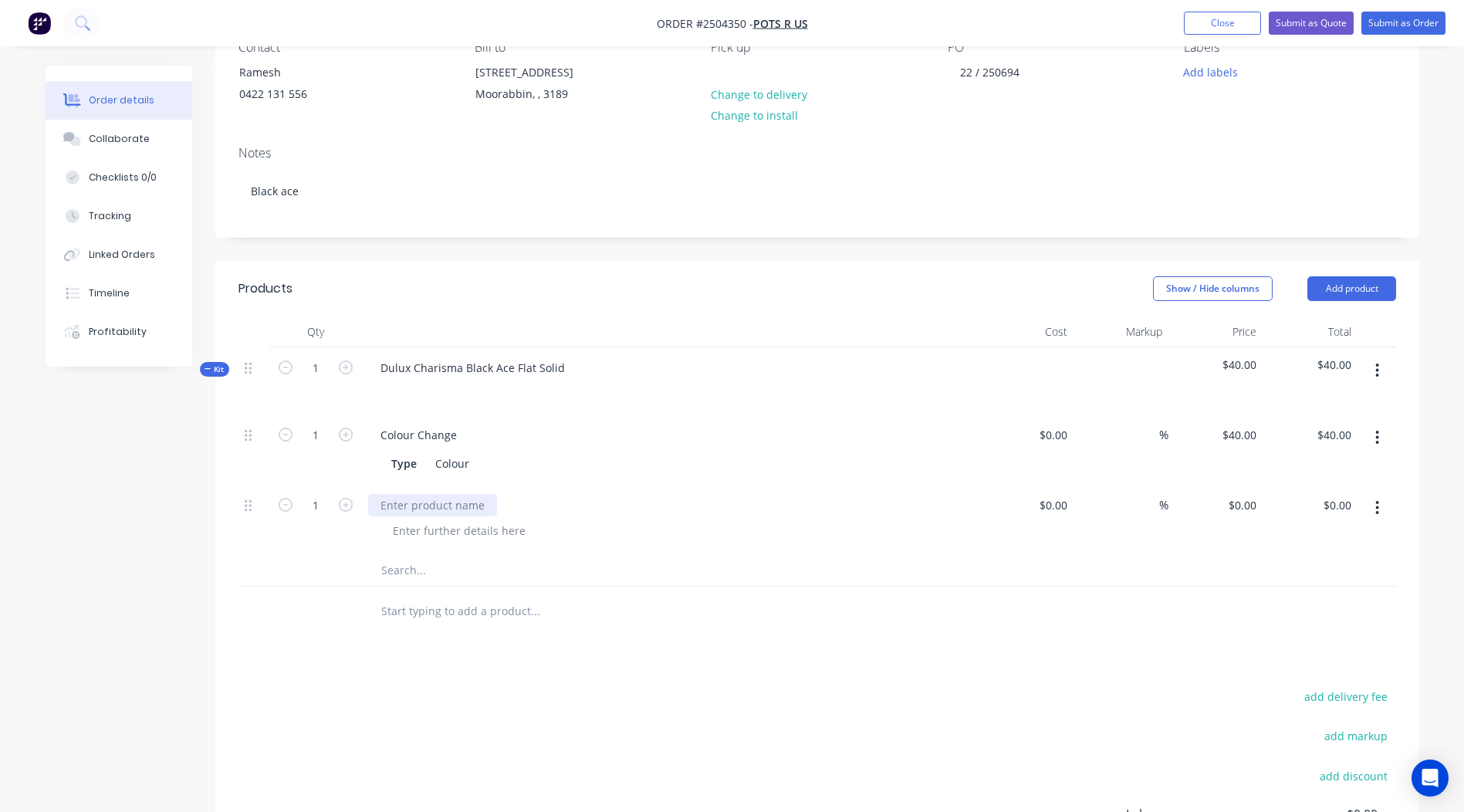
click at [427, 501] on div at bounding box center [432, 504] width 129 height 22
click at [455, 520] on div at bounding box center [458, 530] width 157 height 22
click at [1249, 508] on input "0" at bounding box center [1245, 504] width 35 height 22
click at [1255, 502] on input "0" at bounding box center [1245, 504] width 35 height 22
type input "$136.44"
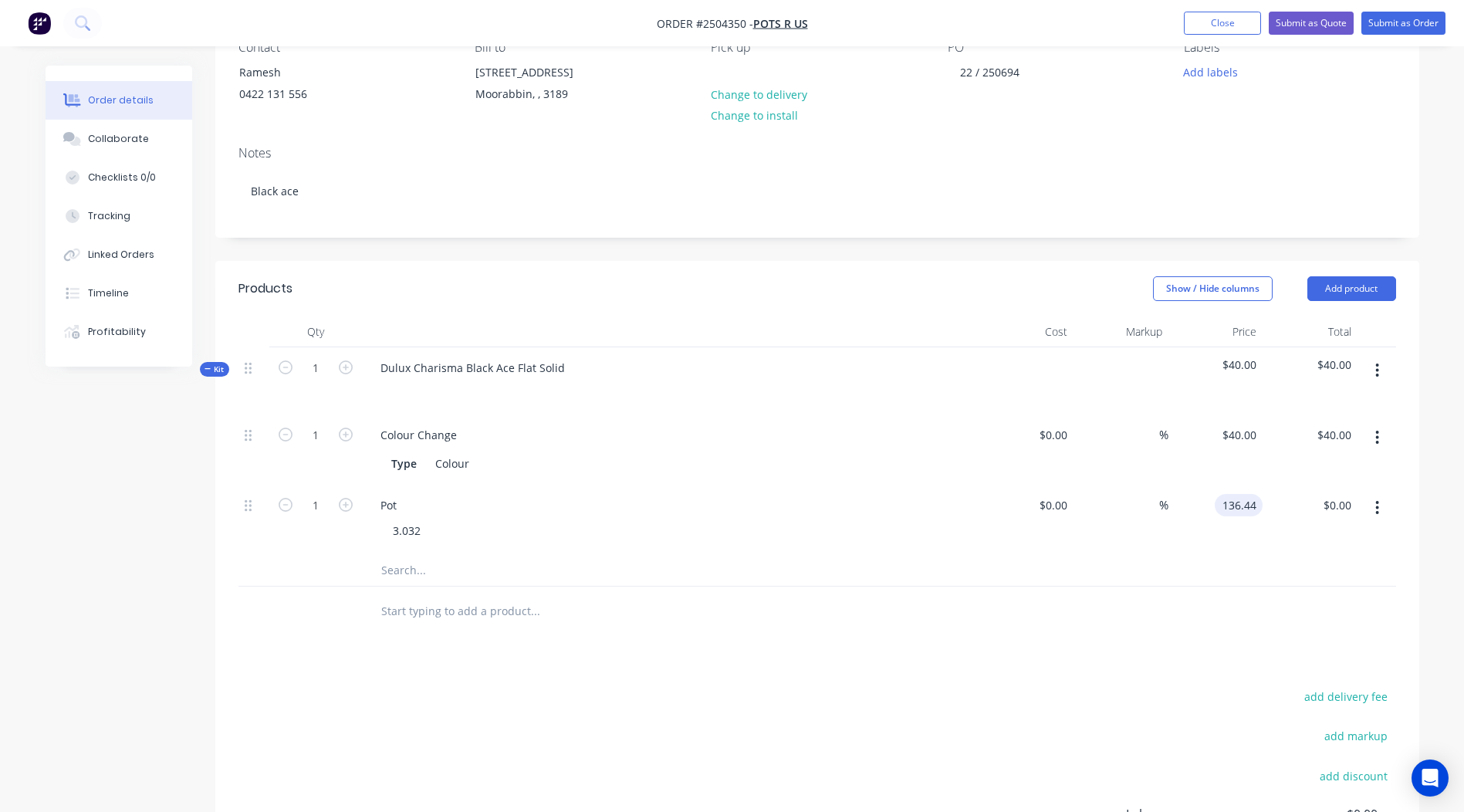
type input "$136.44"
click at [1212, 684] on div "Products Show / Hide columns Add product Qty Cost Markup Price Total Kit 1 Dulu…" at bounding box center [817, 634] width 1204 height 746
click at [344, 507] on icon "button" at bounding box center [346, 504] width 14 height 14
type input "2"
type input "$272.88"
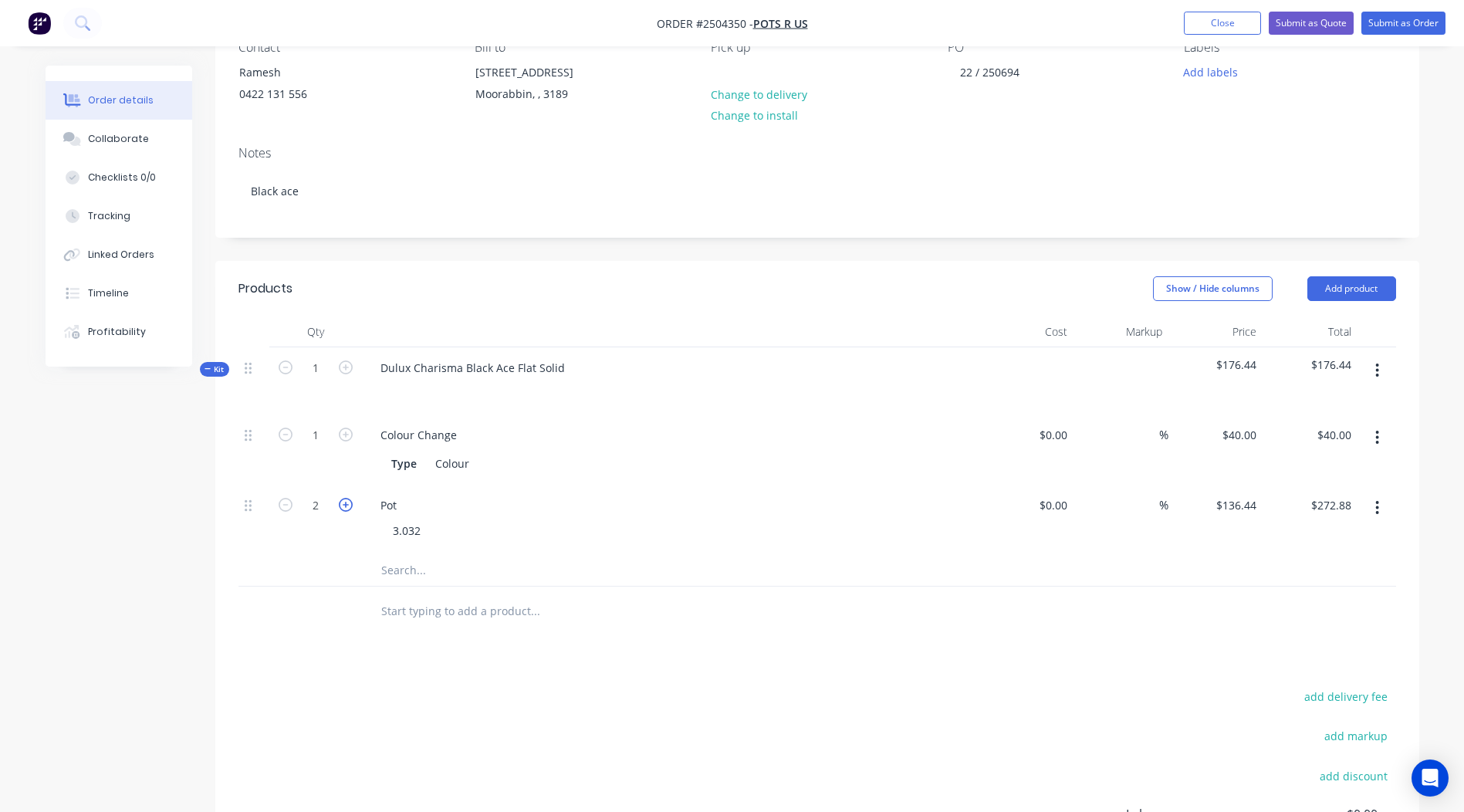
click at [344, 507] on icon "button" at bounding box center [346, 504] width 14 height 14
type input "3"
type input "$409.32"
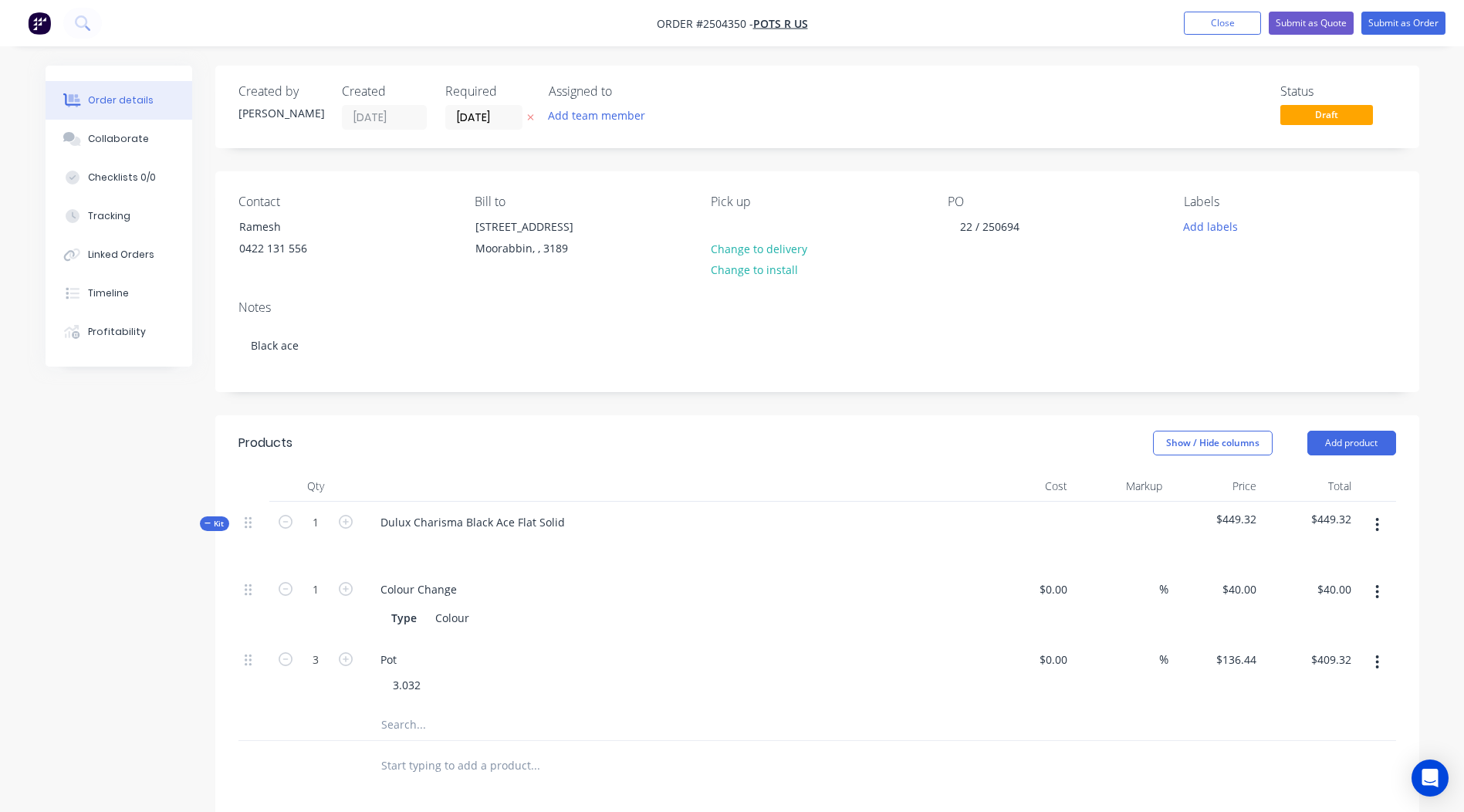
click at [1224, 215] on div "Labels Add labels" at bounding box center [1290, 229] width 212 height 71
click at [1223, 220] on button "Add labels" at bounding box center [1211, 226] width 71 height 20
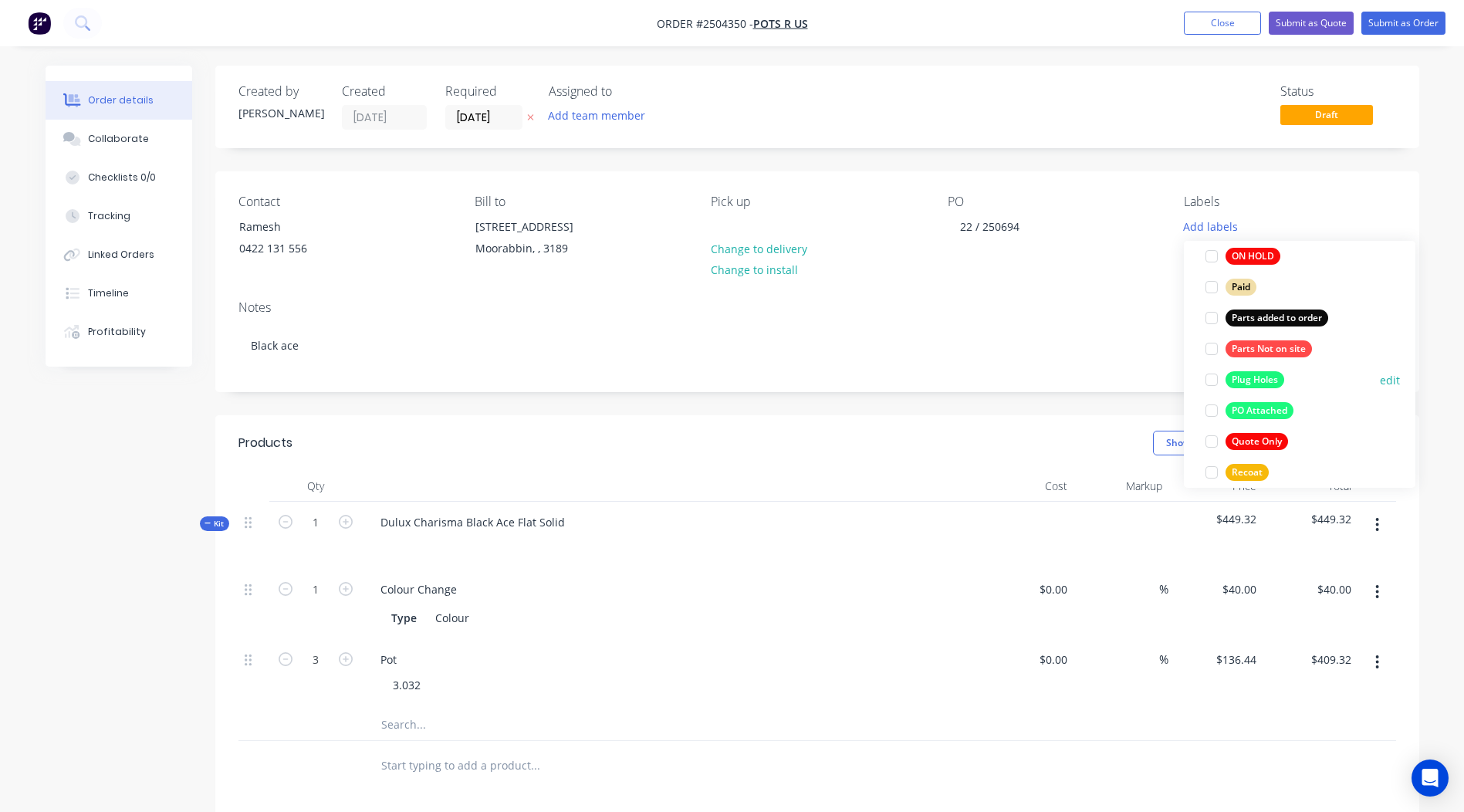
scroll to position [1235, 0]
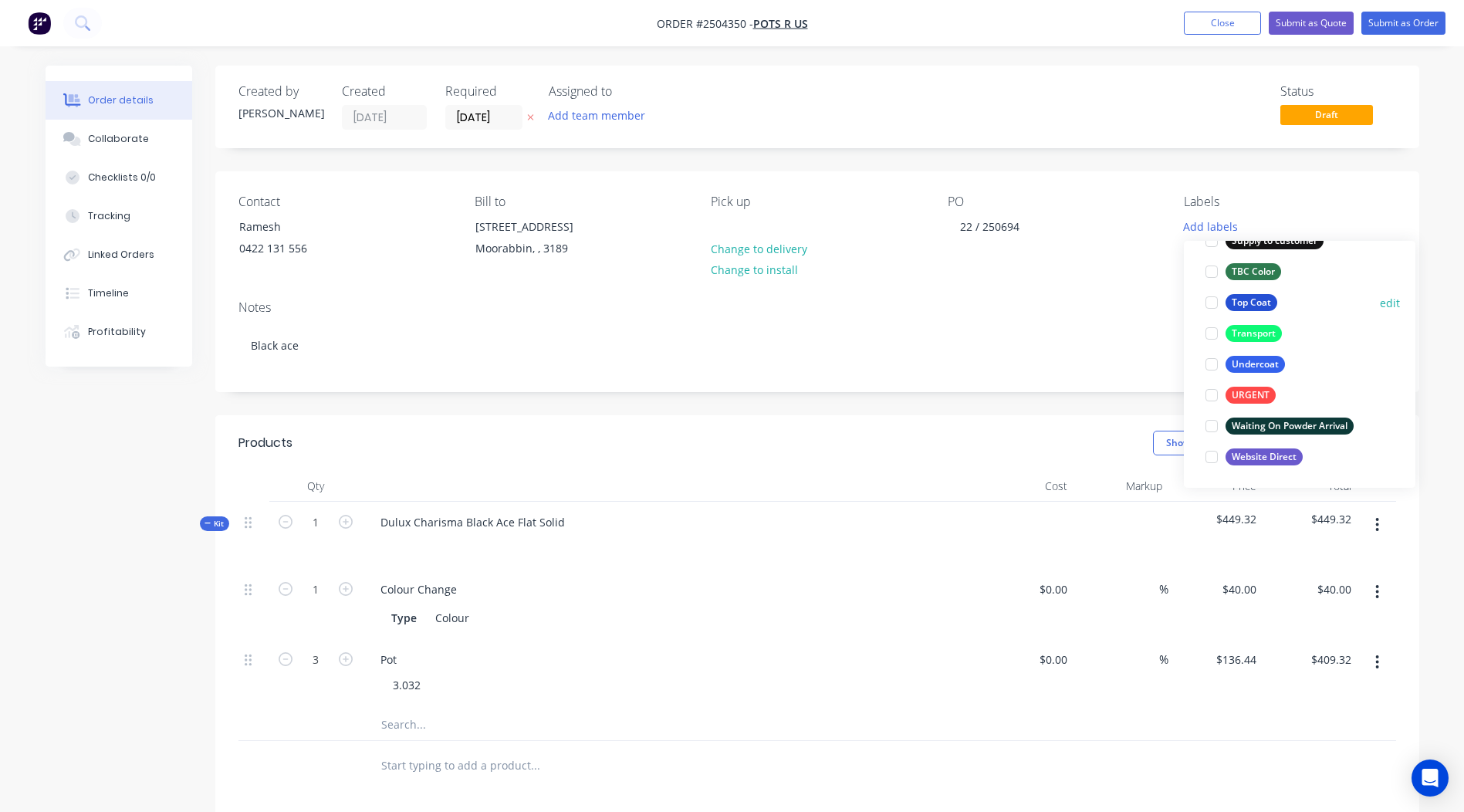
click at [1247, 306] on div "Top Coat" at bounding box center [1252, 302] width 52 height 17
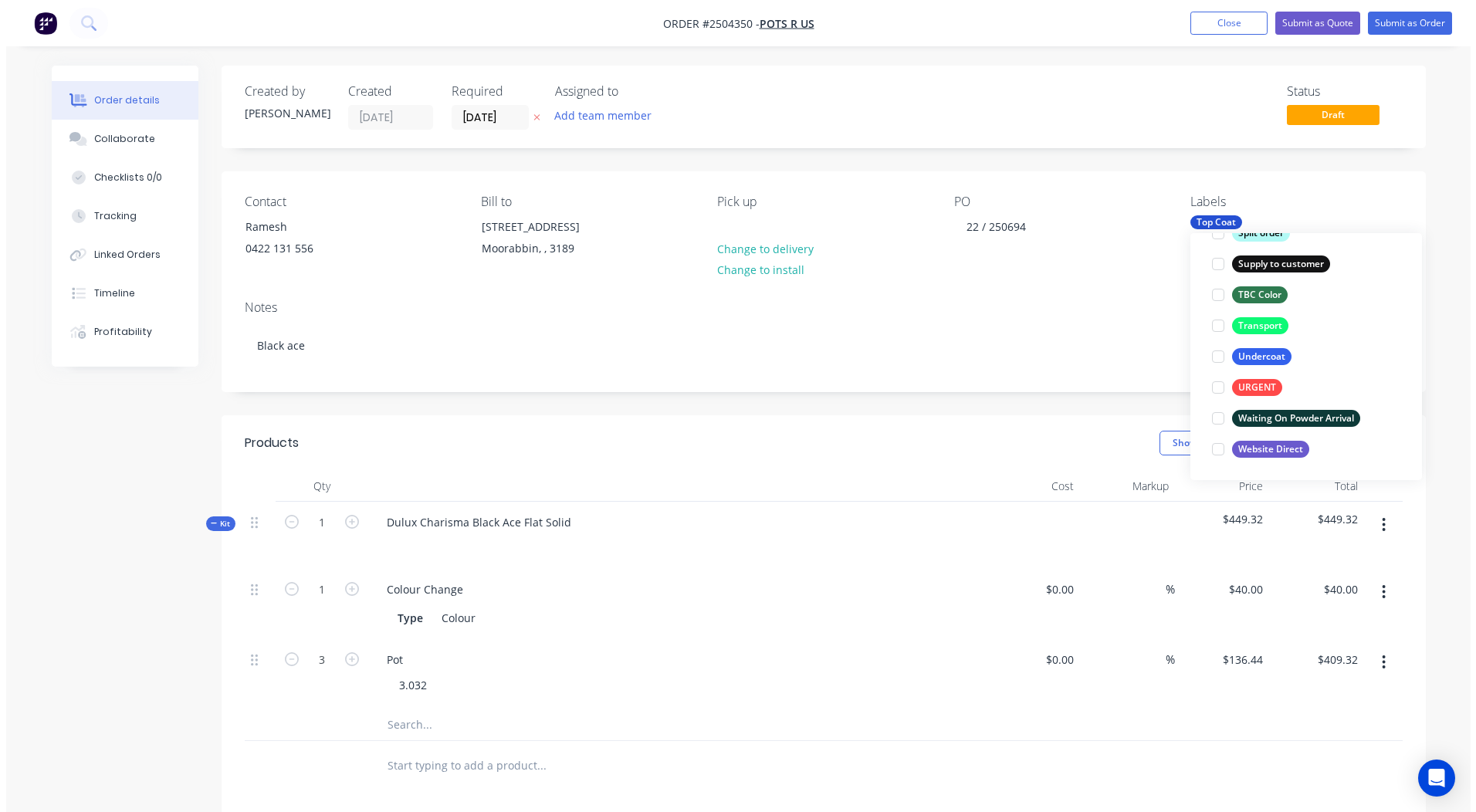
scroll to position [61, 0]
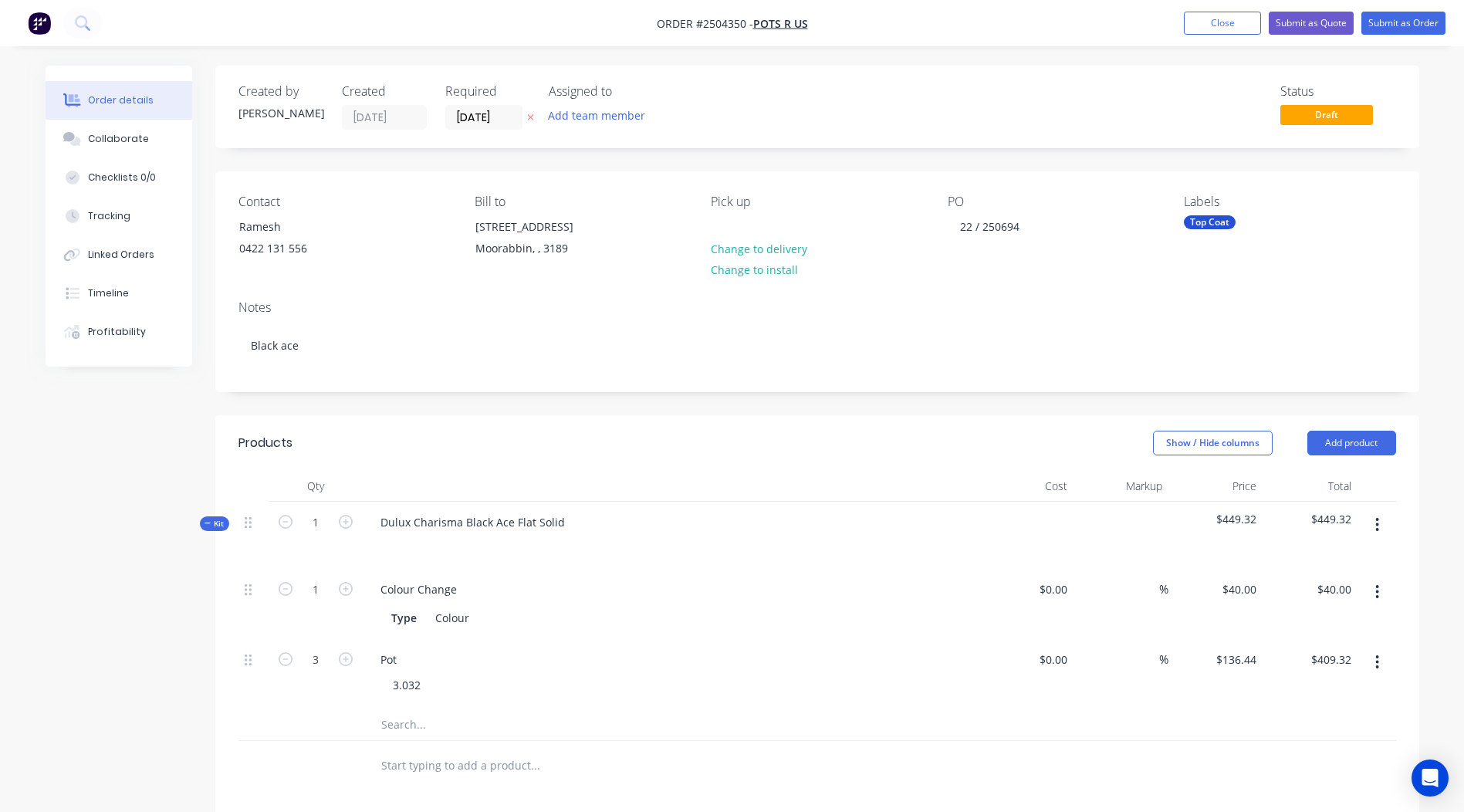
click at [1449, 171] on div "Order details Collaborate Checklists 0/0 Tracking Linked Orders Timeline Profit…" at bounding box center [732, 592] width 1464 height 1185
click at [1393, 16] on button "Submit as Order" at bounding box center [1404, 22] width 85 height 23
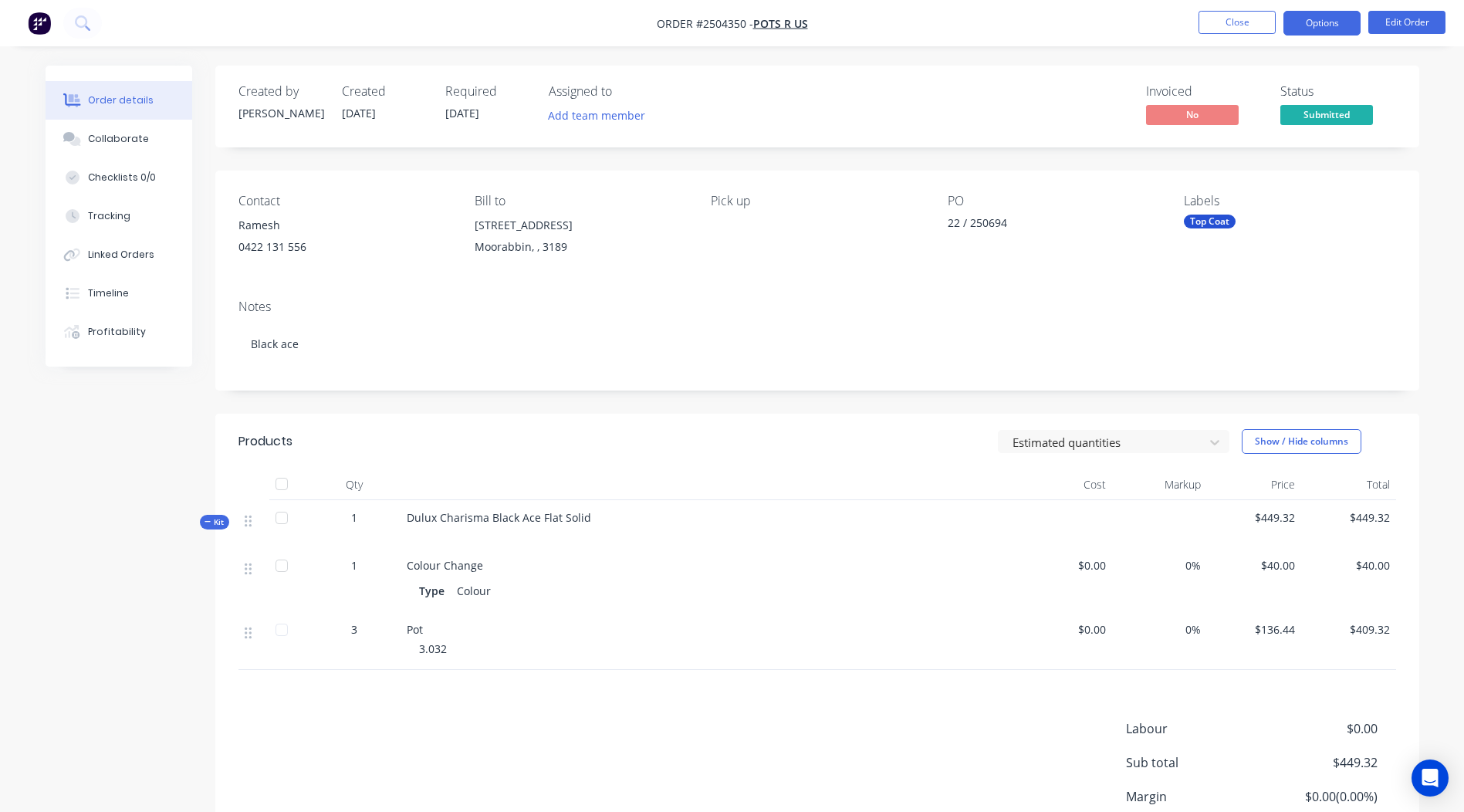
click at [1336, 25] on button "Options" at bounding box center [1322, 23] width 77 height 25
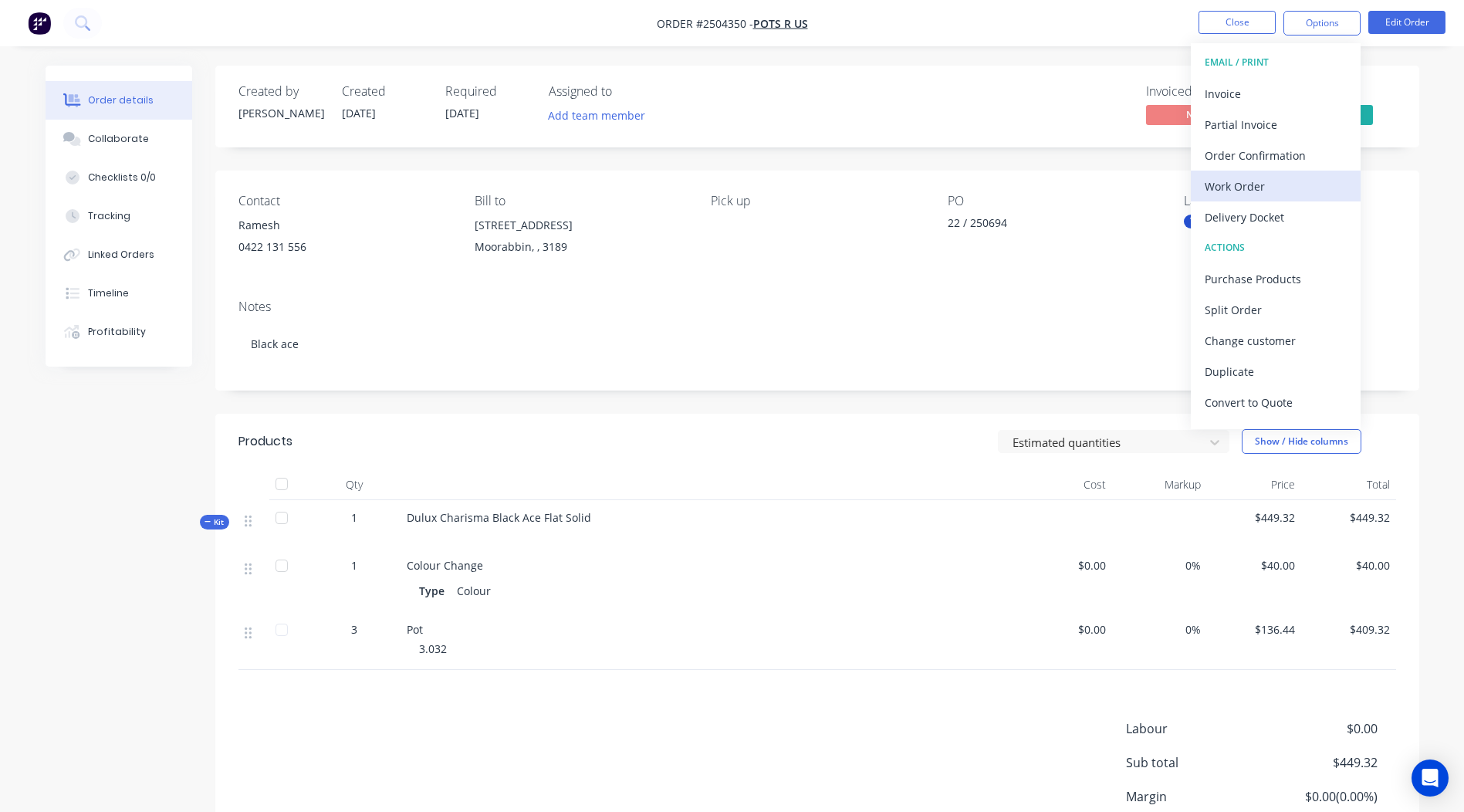
click at [1273, 188] on div "Work Order" at bounding box center [1275, 186] width 142 height 22
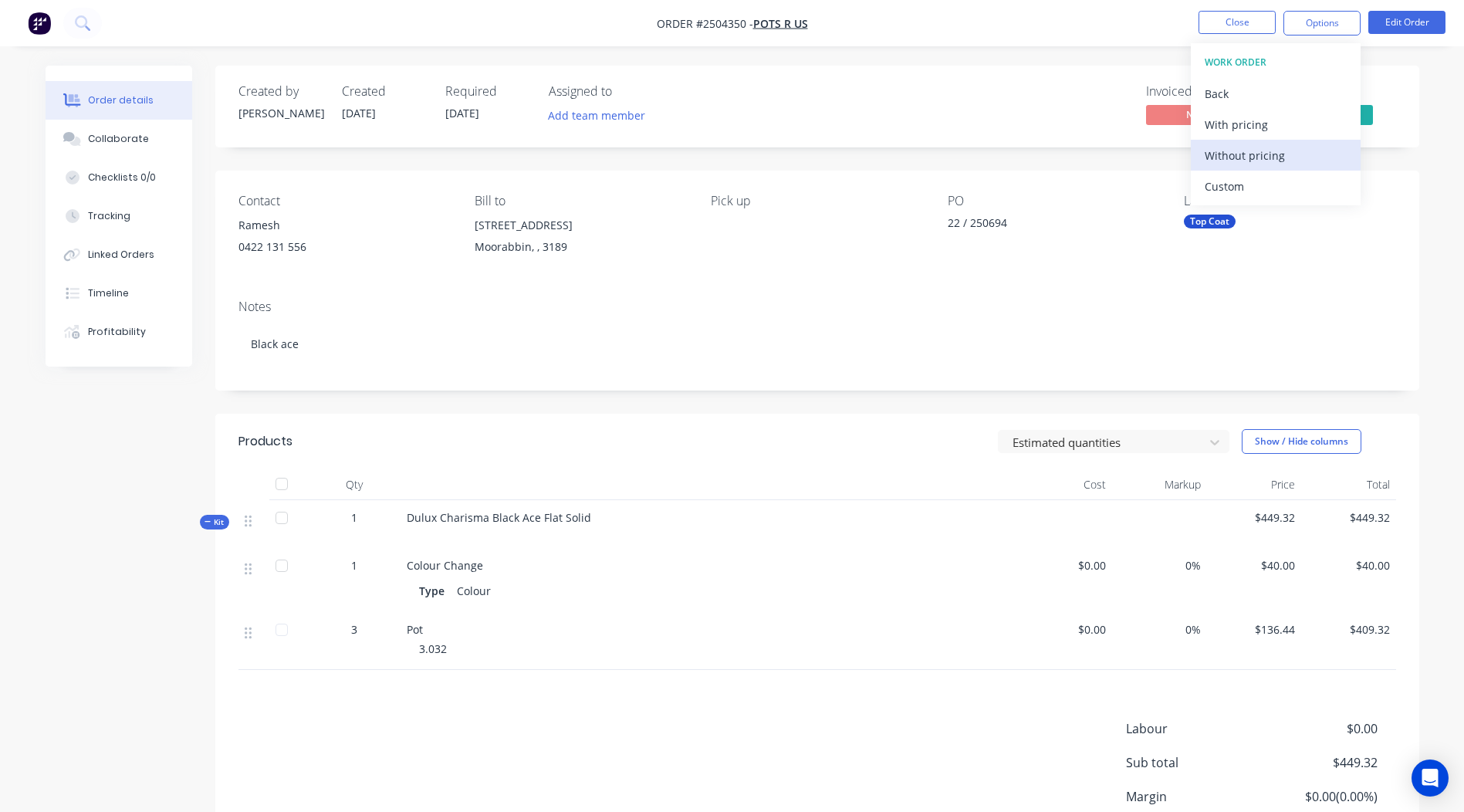
click at [1290, 157] on div "Without pricing" at bounding box center [1275, 155] width 142 height 22
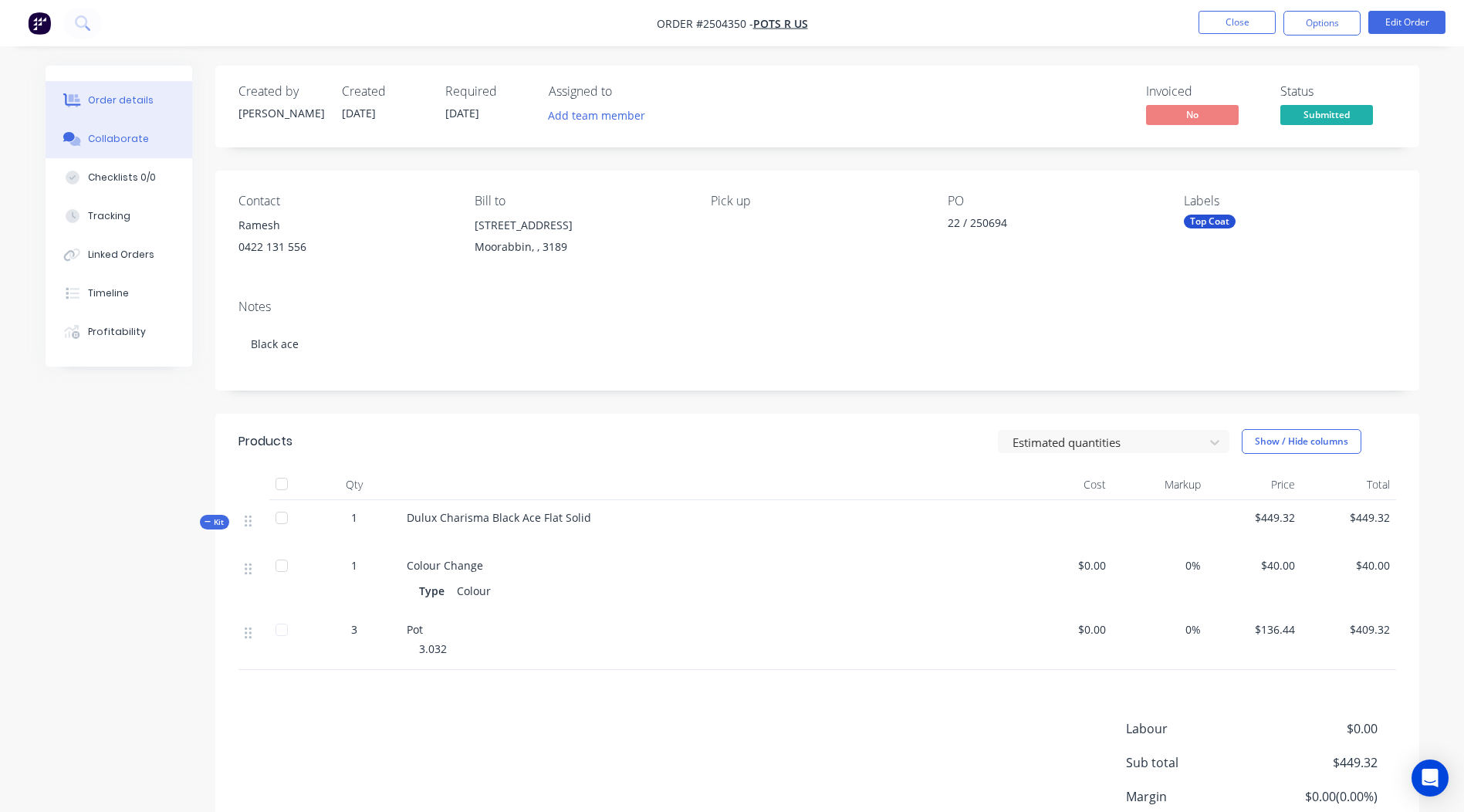
click at [138, 154] on button "Collaborate" at bounding box center [119, 139] width 147 height 39
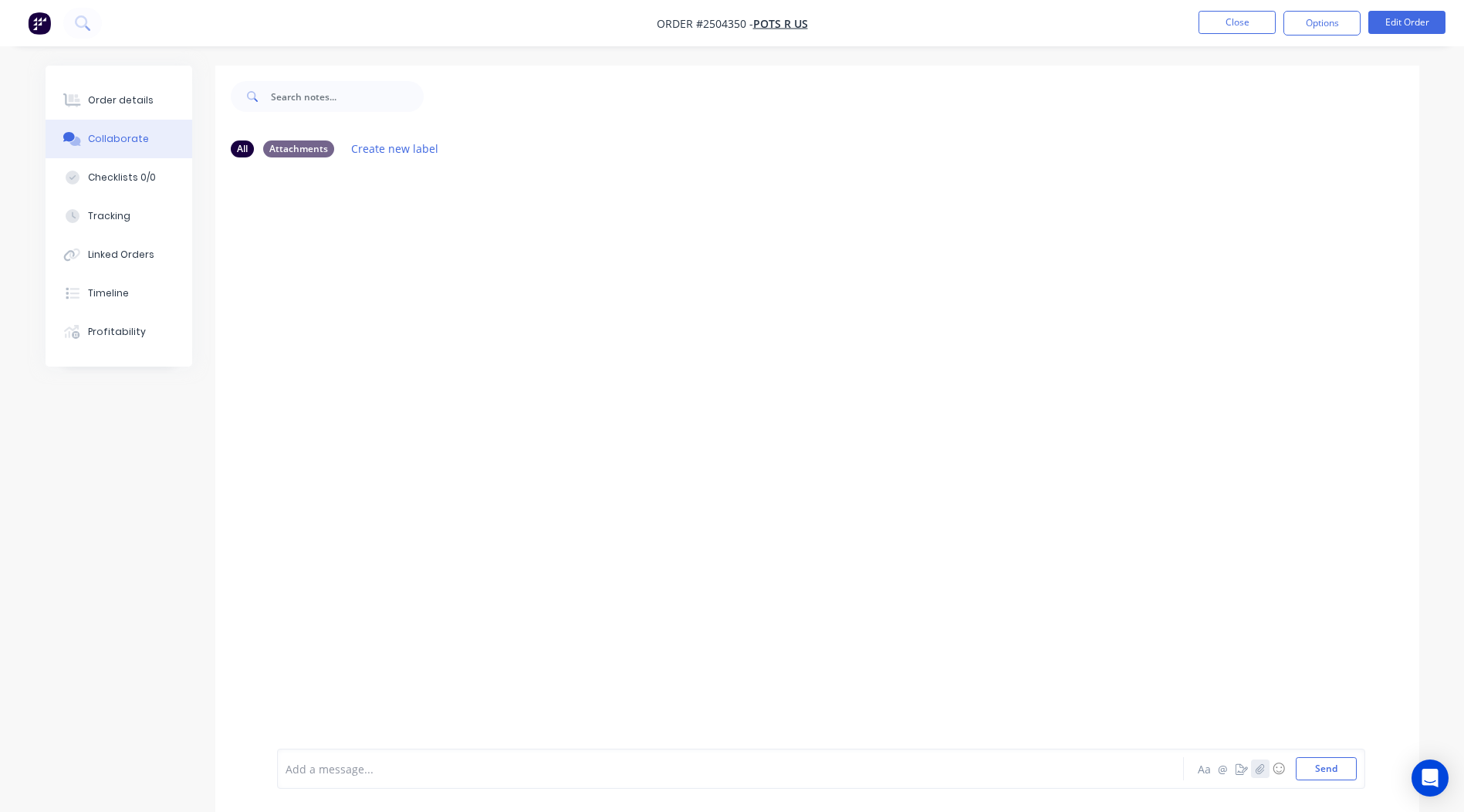
click at [1263, 766] on icon "button" at bounding box center [1260, 768] width 9 height 11
click at [1336, 770] on button "Send" at bounding box center [1326, 768] width 61 height 23
click at [1231, 31] on button "Close" at bounding box center [1237, 22] width 77 height 23
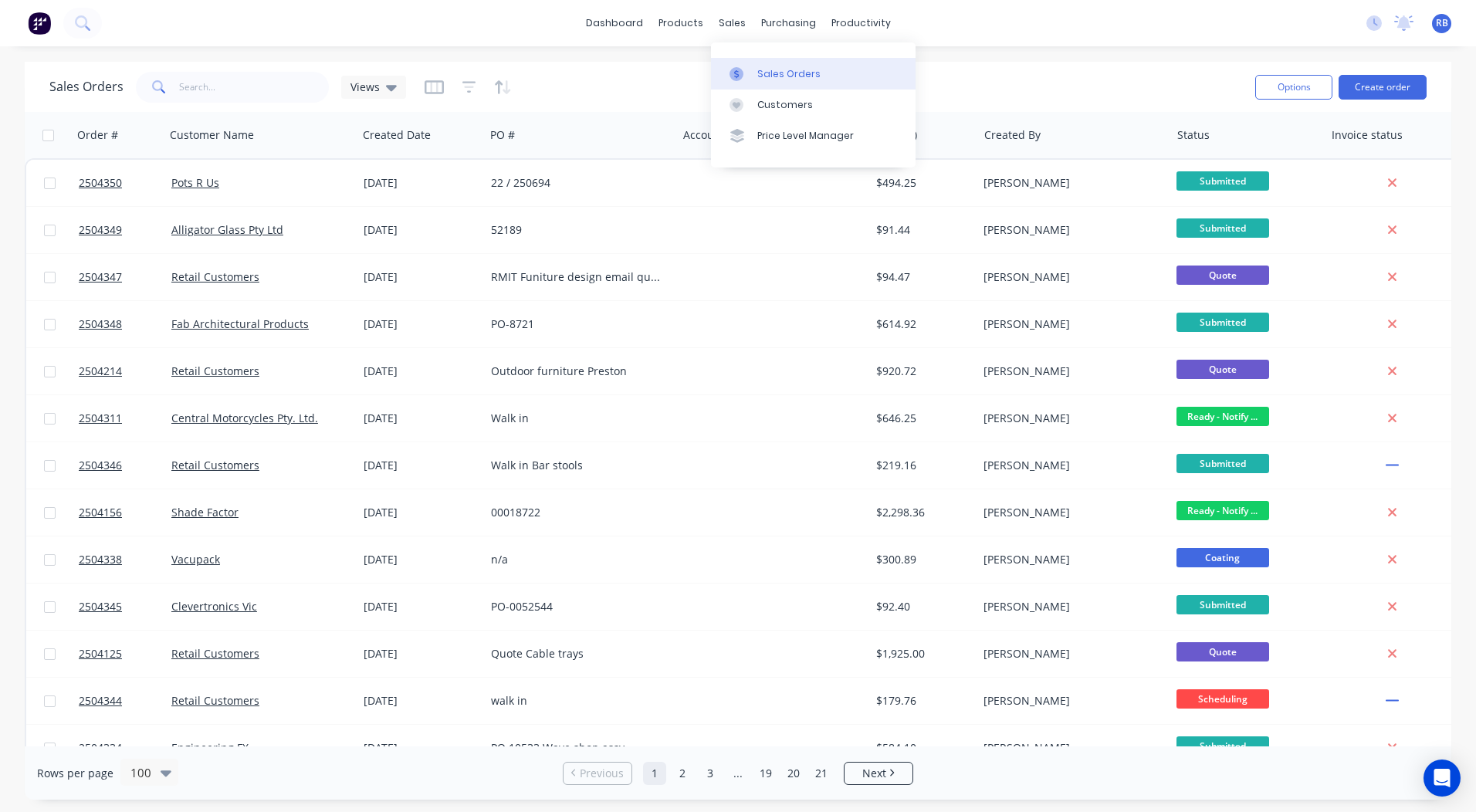
click at [775, 73] on div "Sales Orders" at bounding box center [789, 73] width 63 height 14
click at [1019, 71] on div "Sales Orders Views" at bounding box center [646, 86] width 1193 height 38
click at [780, 65] on link "Sales Orders" at bounding box center [813, 72] width 204 height 31
click at [1031, 43] on div "dashboard products sales purchasing productivity dashboard products Product Cat…" at bounding box center [738, 23] width 1476 height 46
click at [207, 73] on input "text" at bounding box center [255, 86] width 151 height 31
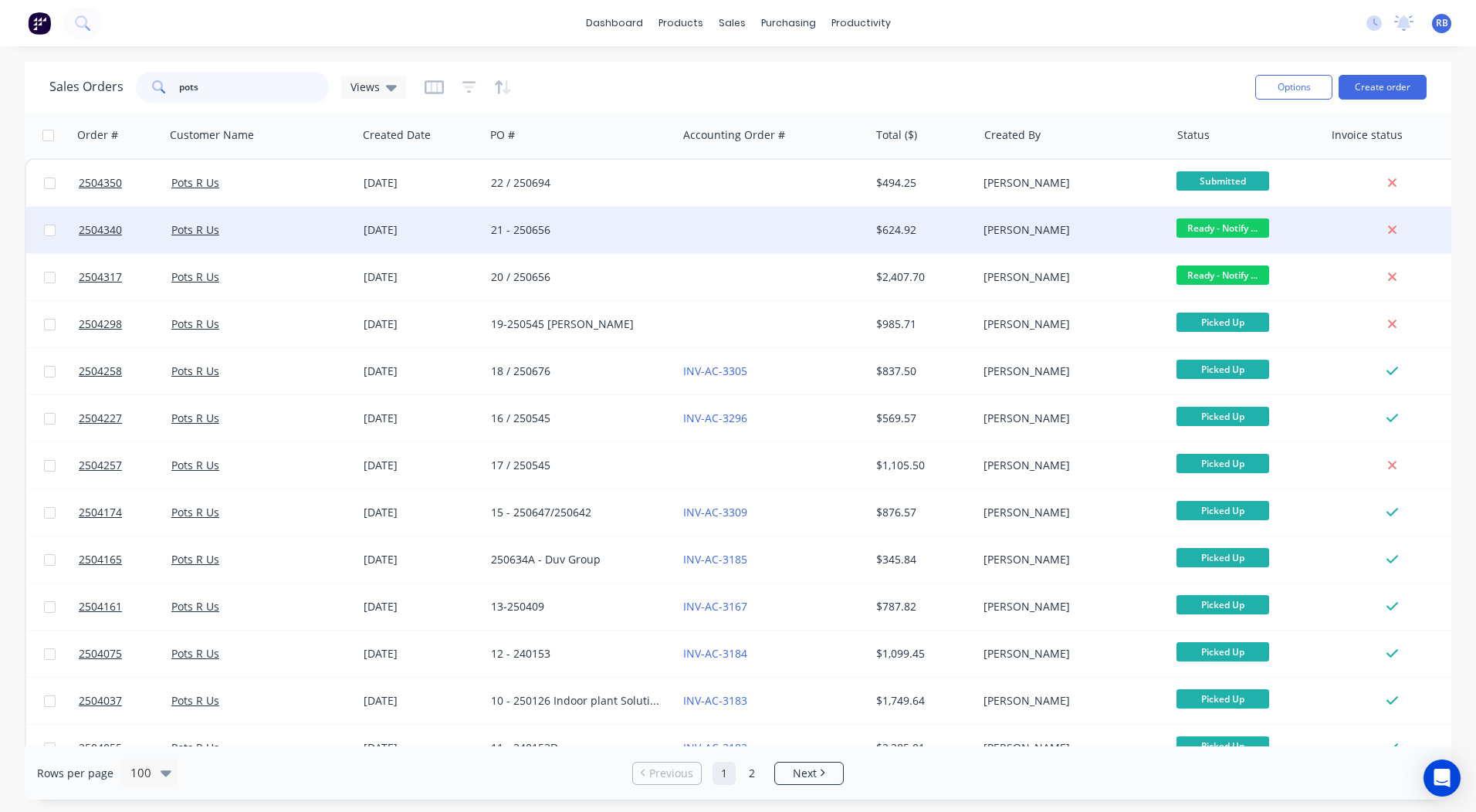
type input "pots"
click at [1224, 225] on span "Ready - Notify ..." at bounding box center [1222, 228] width 93 height 20
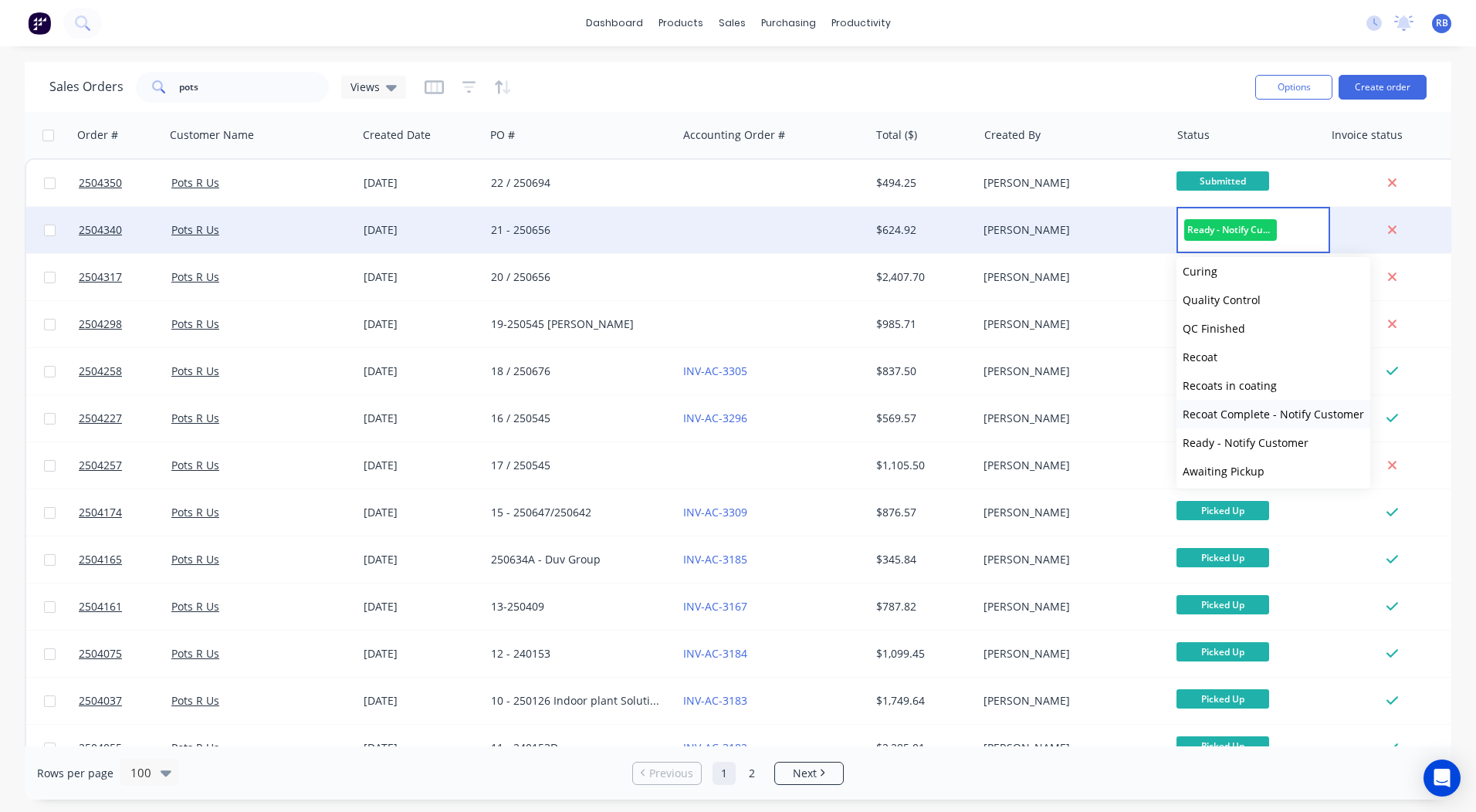
scroll to position [637, 0]
click at [1226, 471] on span "Picked Up" at bounding box center [1207, 468] width 51 height 15
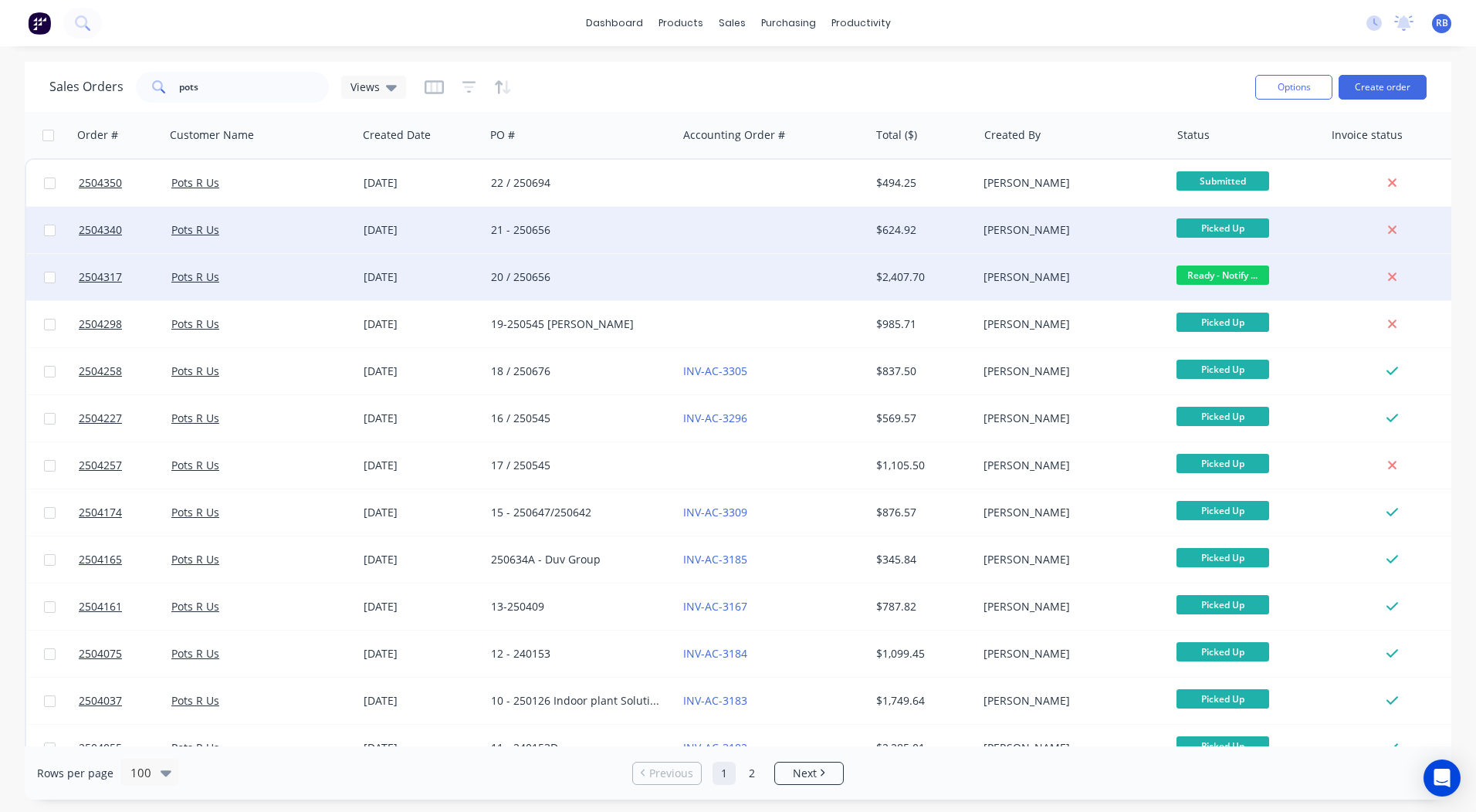
click at [1218, 274] on span "Ready - Notify ..." at bounding box center [1222, 275] width 93 height 20
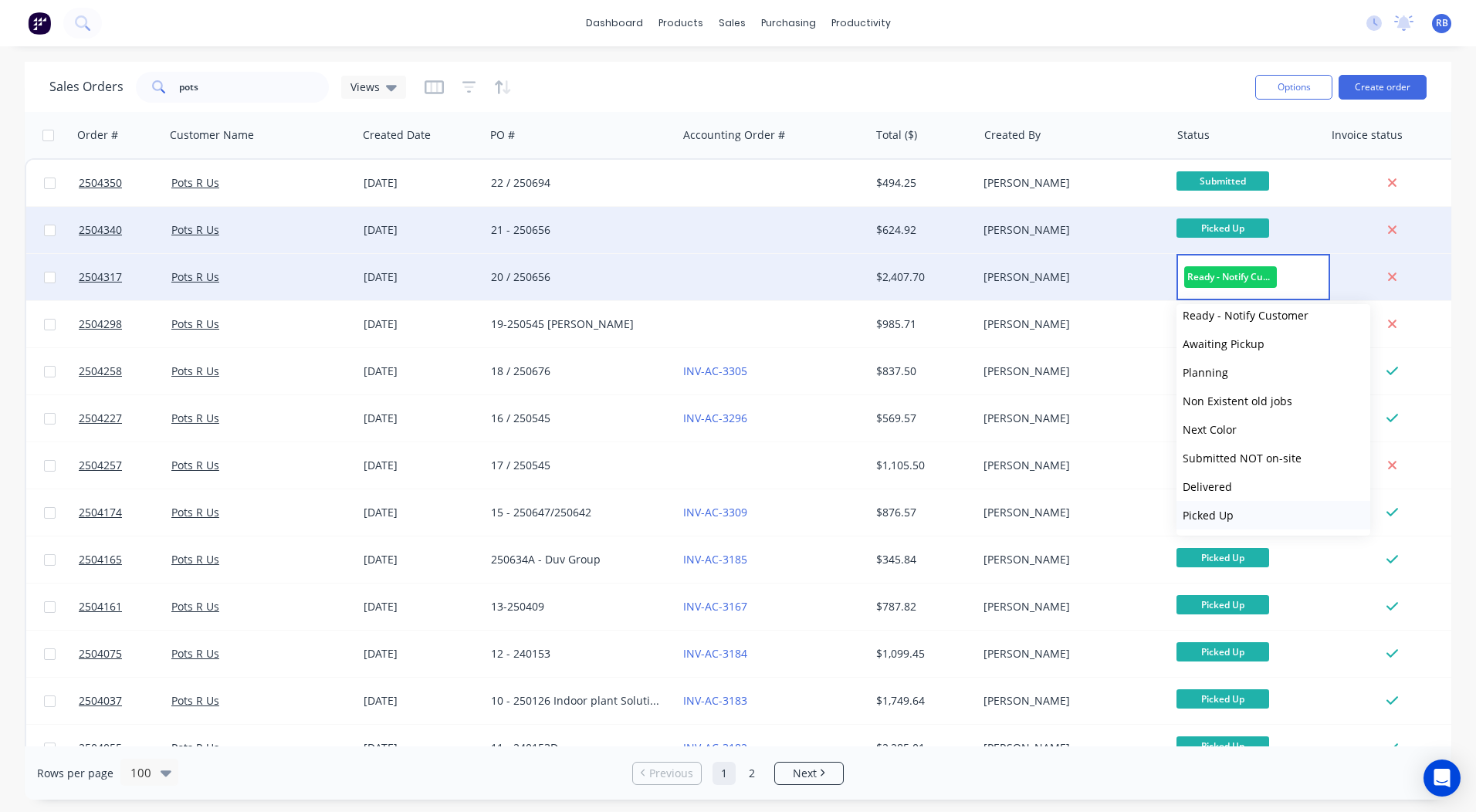
click at [1226, 507] on button "Picked Up" at bounding box center [1272, 515] width 193 height 29
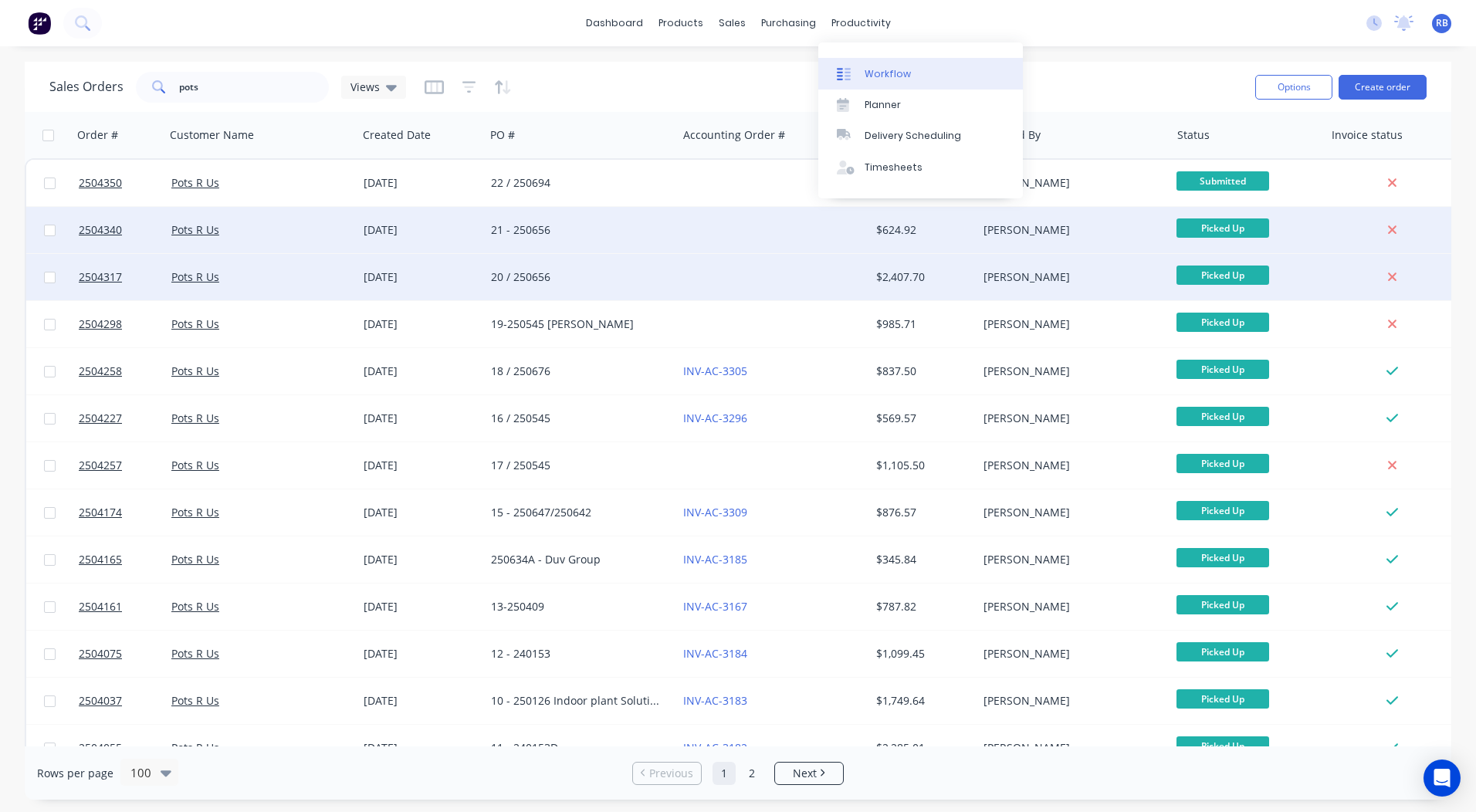
click at [869, 67] on div "Workflow" at bounding box center [888, 73] width 46 height 14
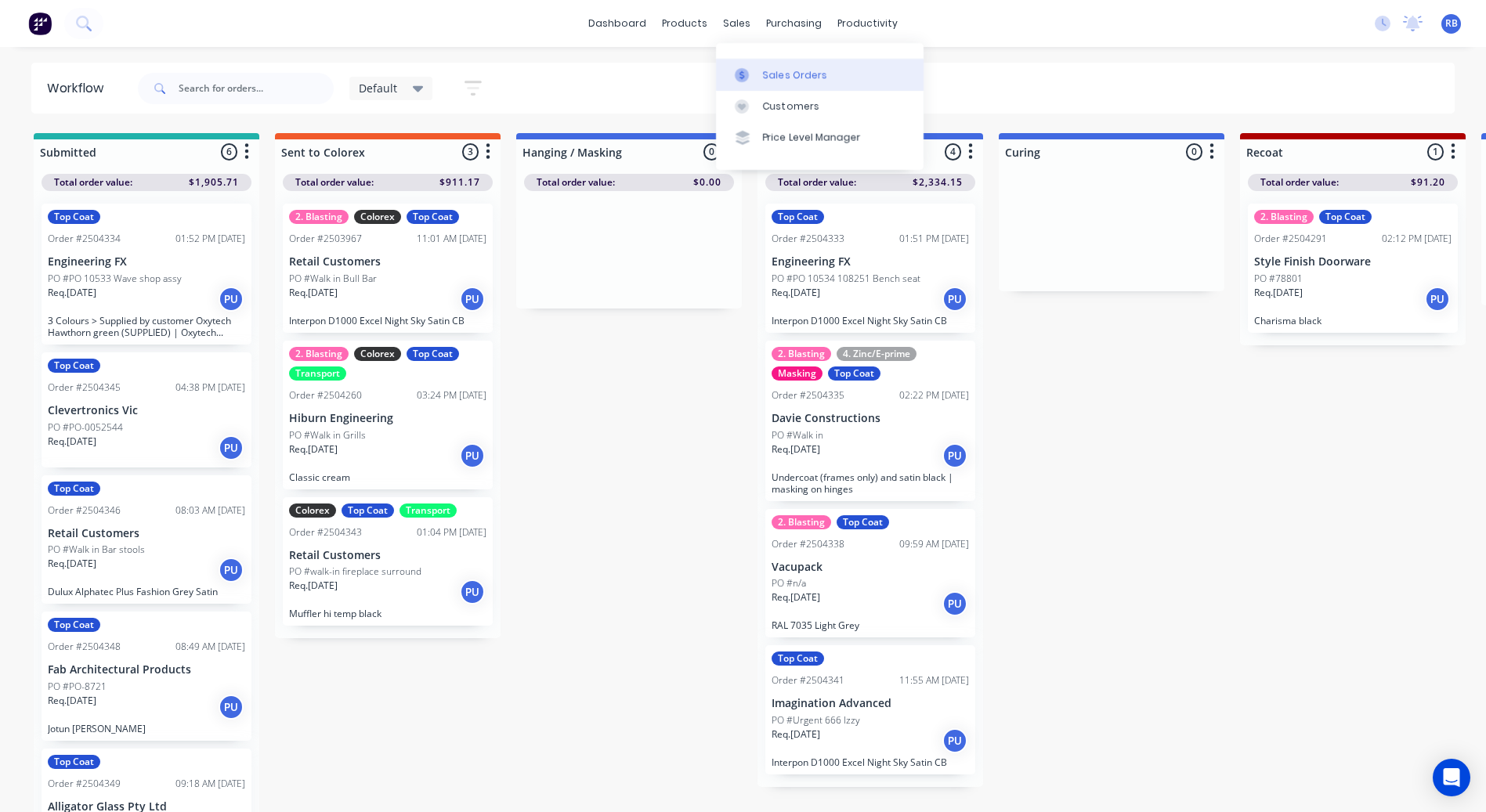
click at [742, 70] on icon at bounding box center [742, 75] width 14 height 14
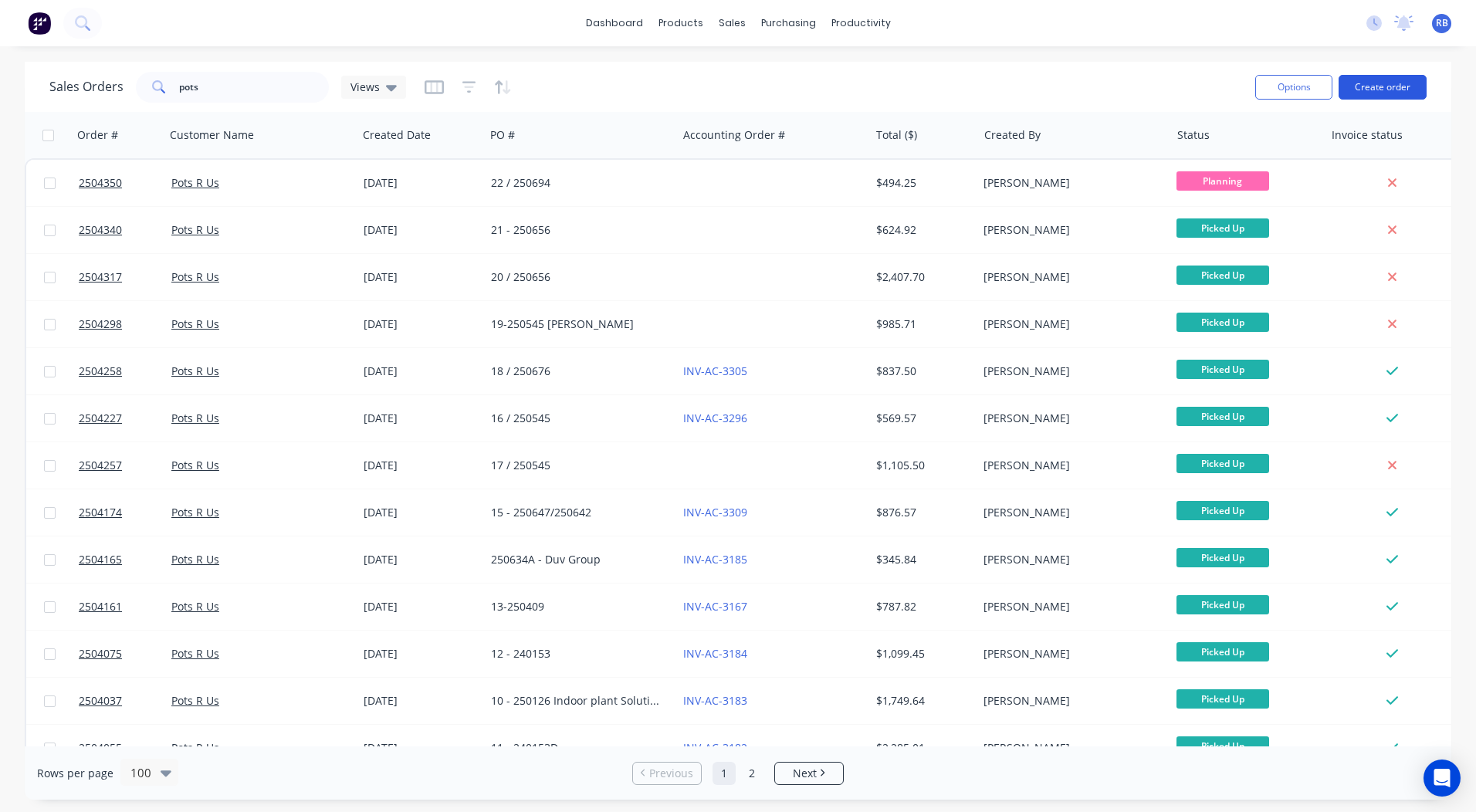
click at [1379, 88] on button "Create order" at bounding box center [1382, 87] width 88 height 25
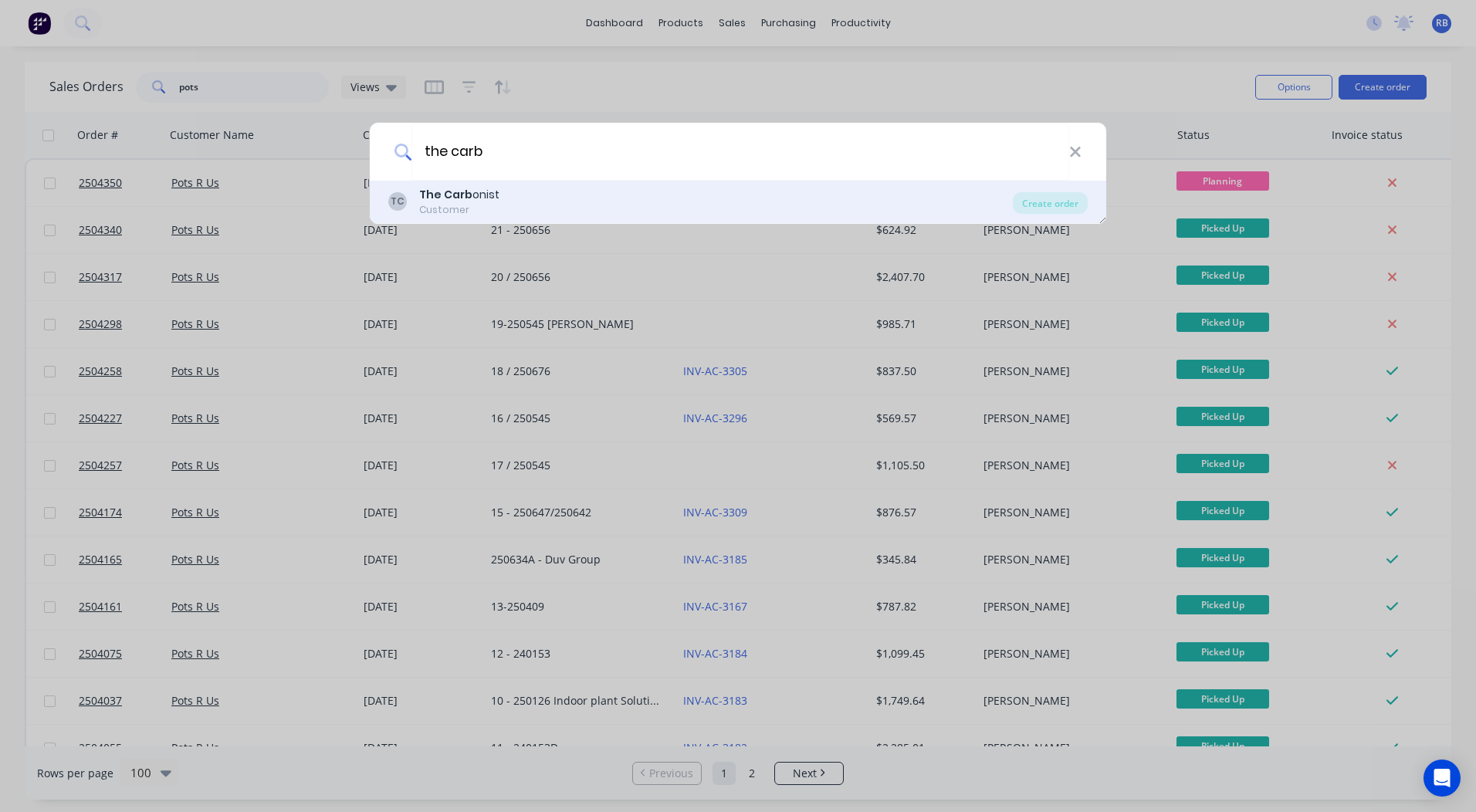
type input "the carb"
click at [503, 195] on div "TC The Carb onist Customer" at bounding box center [701, 202] width 625 height 30
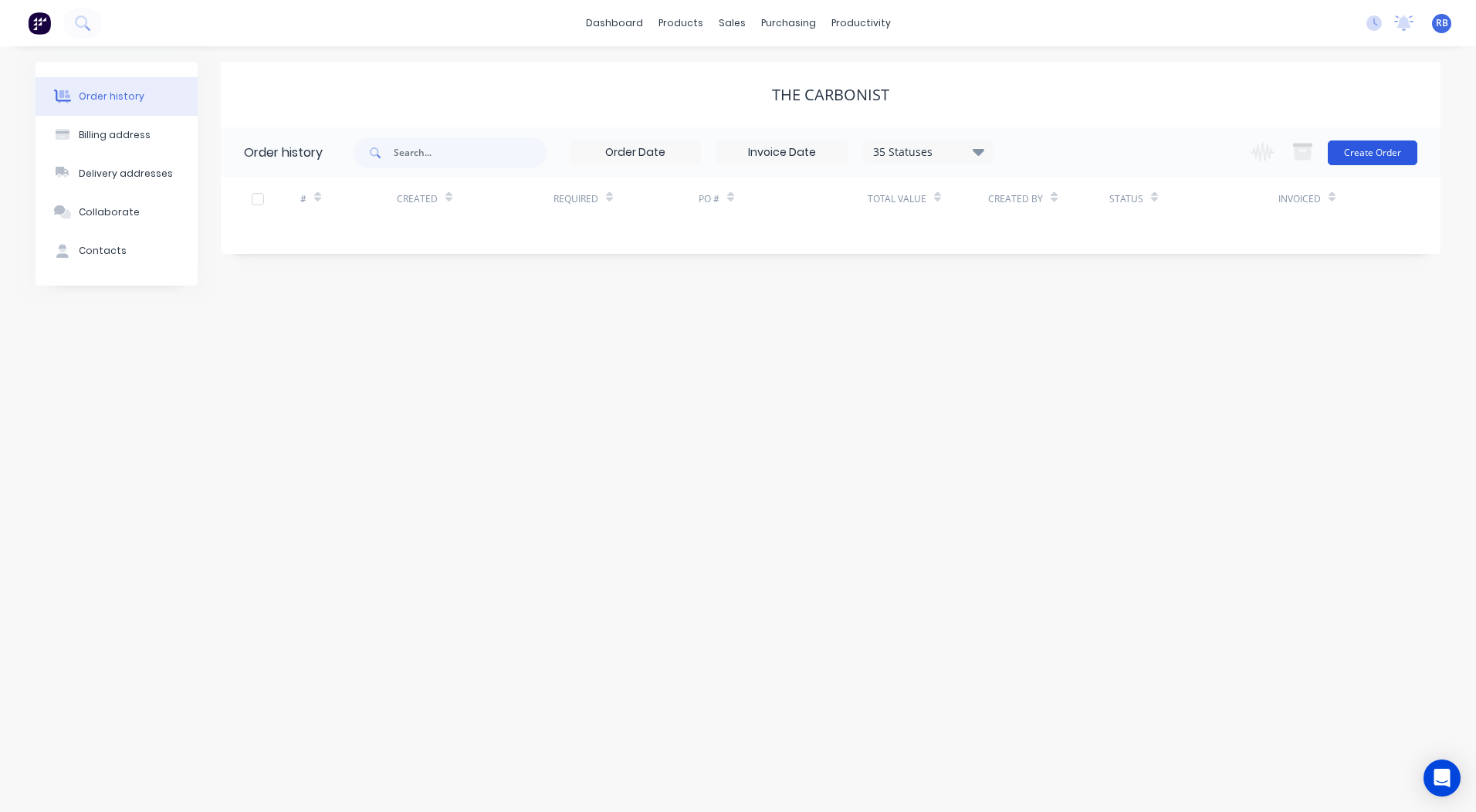
click at [1343, 153] on button "Create Order" at bounding box center [1372, 152] width 89 height 25
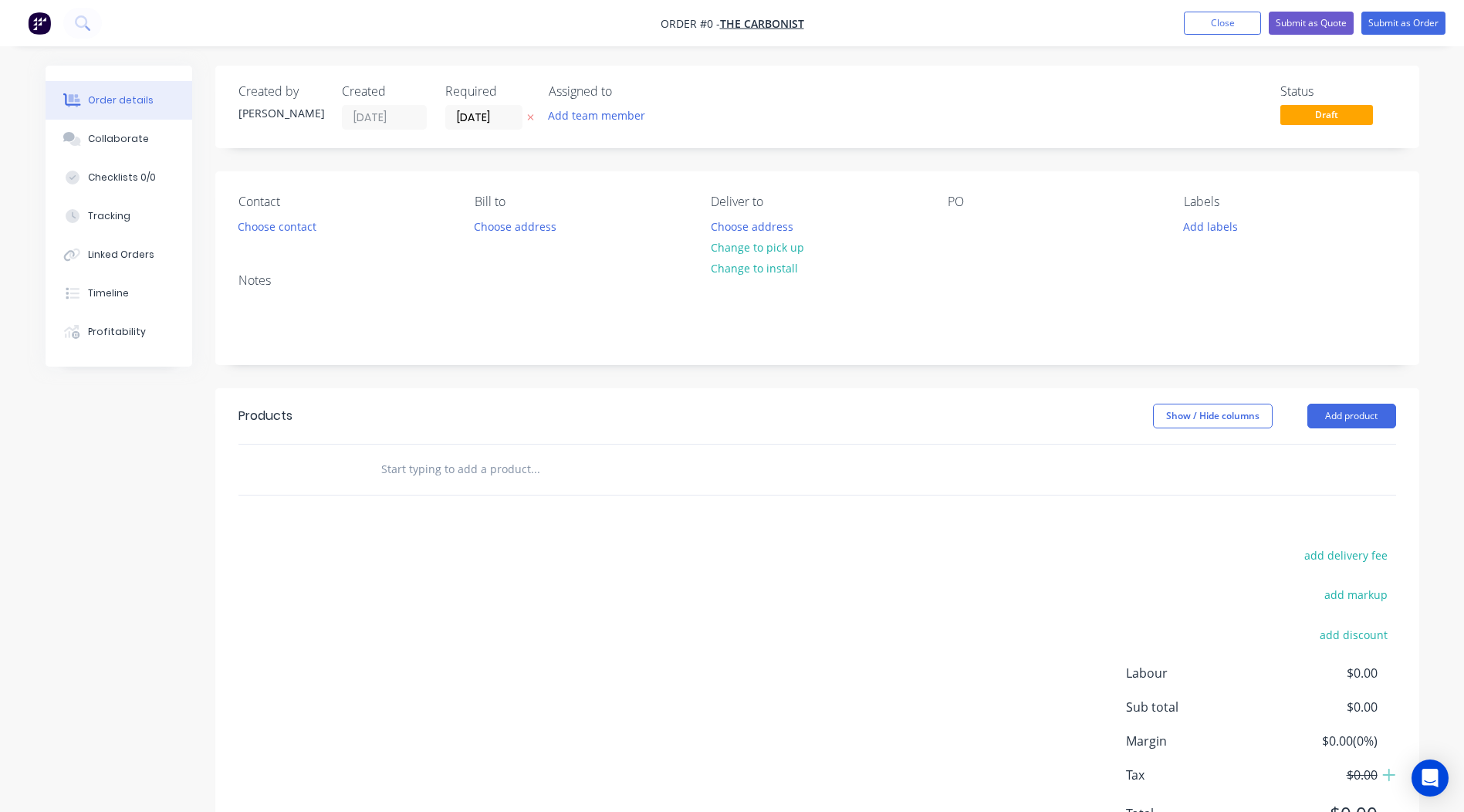
click at [256, 241] on div "Contact Choose contact [PERSON_NAME] to Choose address Deliver to Choose addres…" at bounding box center [817, 216] width 1204 height 89
click at [248, 227] on button "Choose contact" at bounding box center [277, 226] width 95 height 20
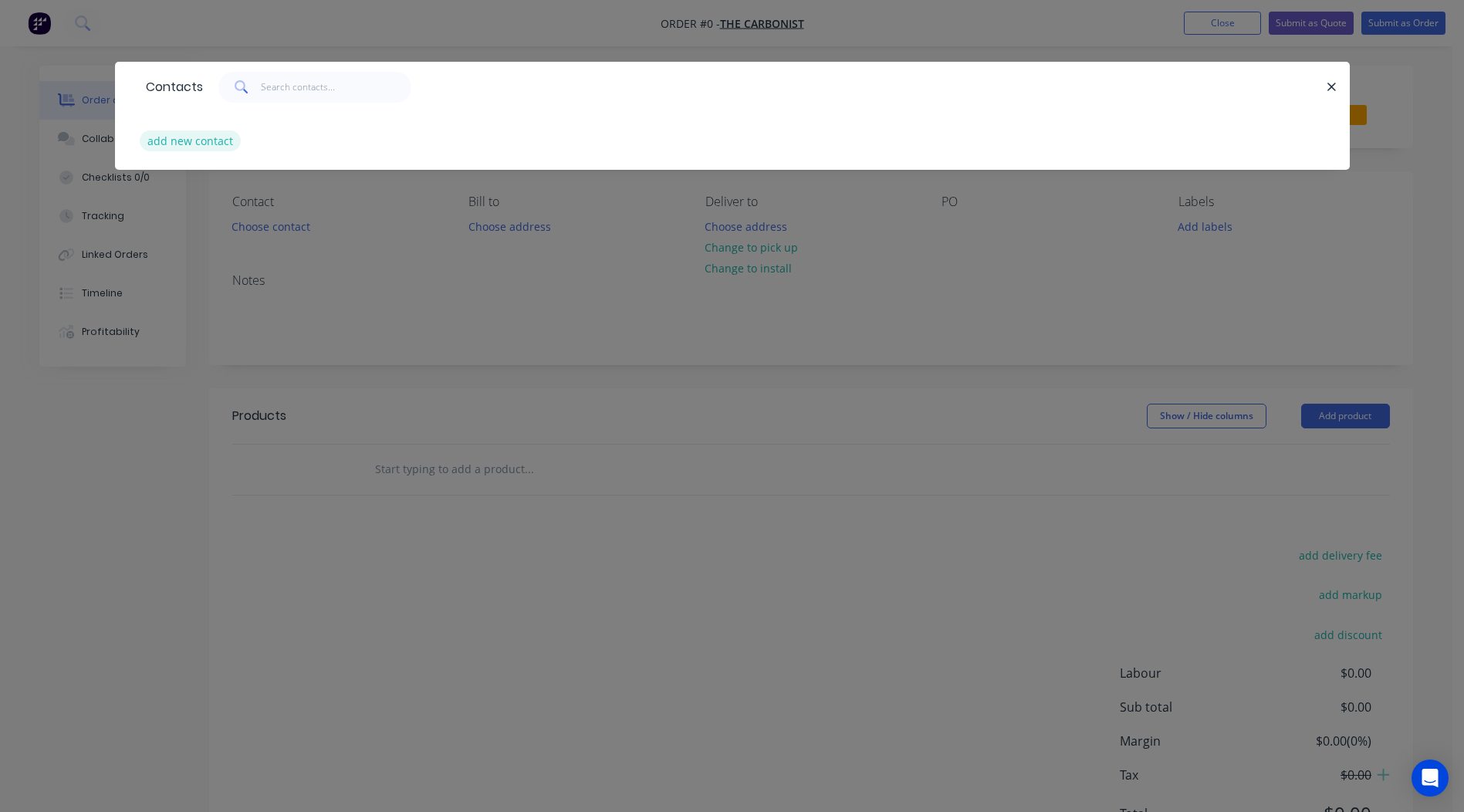
click at [190, 131] on button "add new contact" at bounding box center [191, 140] width 102 height 20
select select "AU"
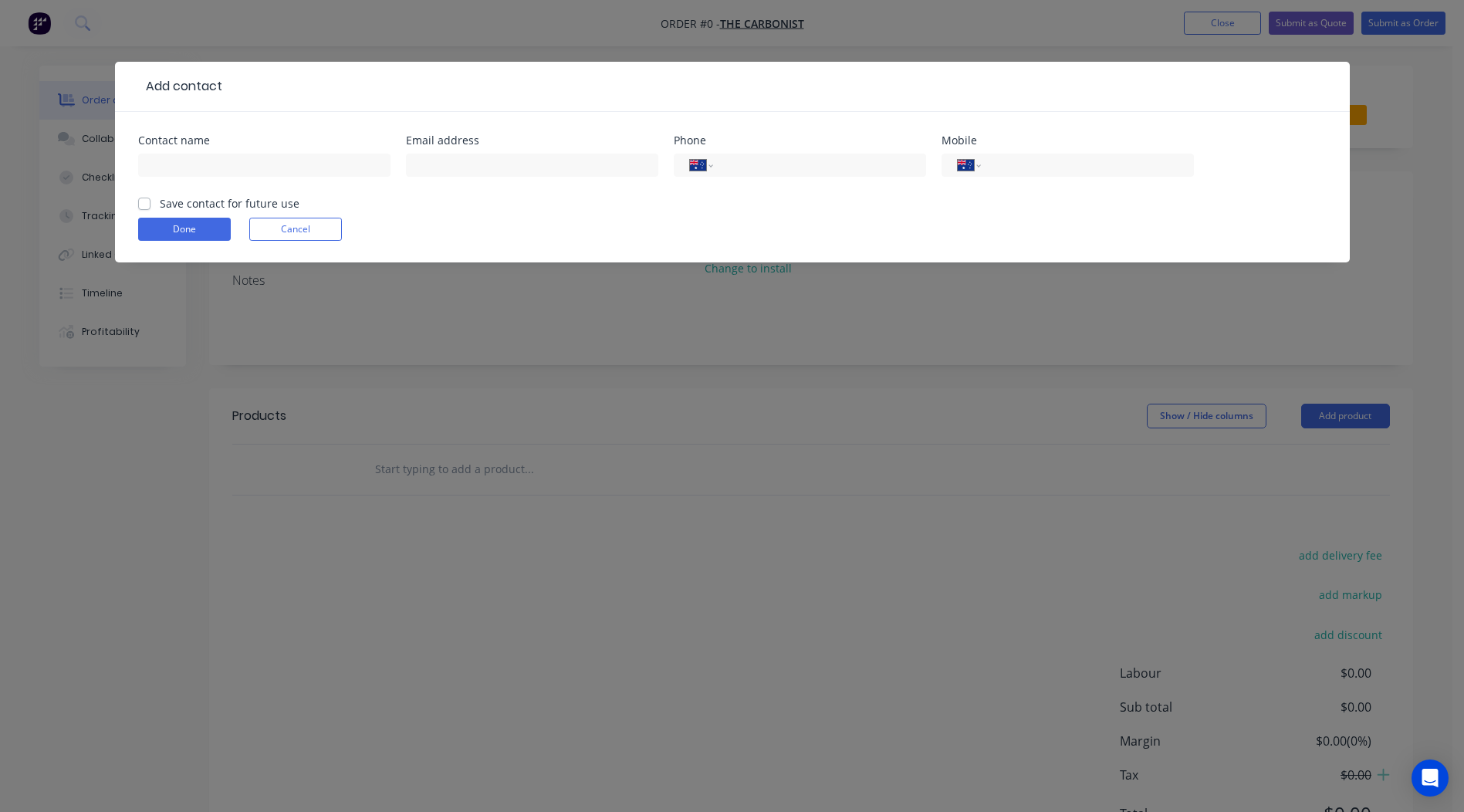
click at [191, 152] on div at bounding box center [265, 172] width 253 height 46
click at [193, 157] on input "text" at bounding box center [265, 164] width 253 height 23
type input "[PERSON_NAME]"
click at [160, 202] on label "Save contact for future use" at bounding box center [230, 203] width 139 height 16
click at [149, 202] on input "Save contact for future use" at bounding box center [144, 203] width 12 height 15
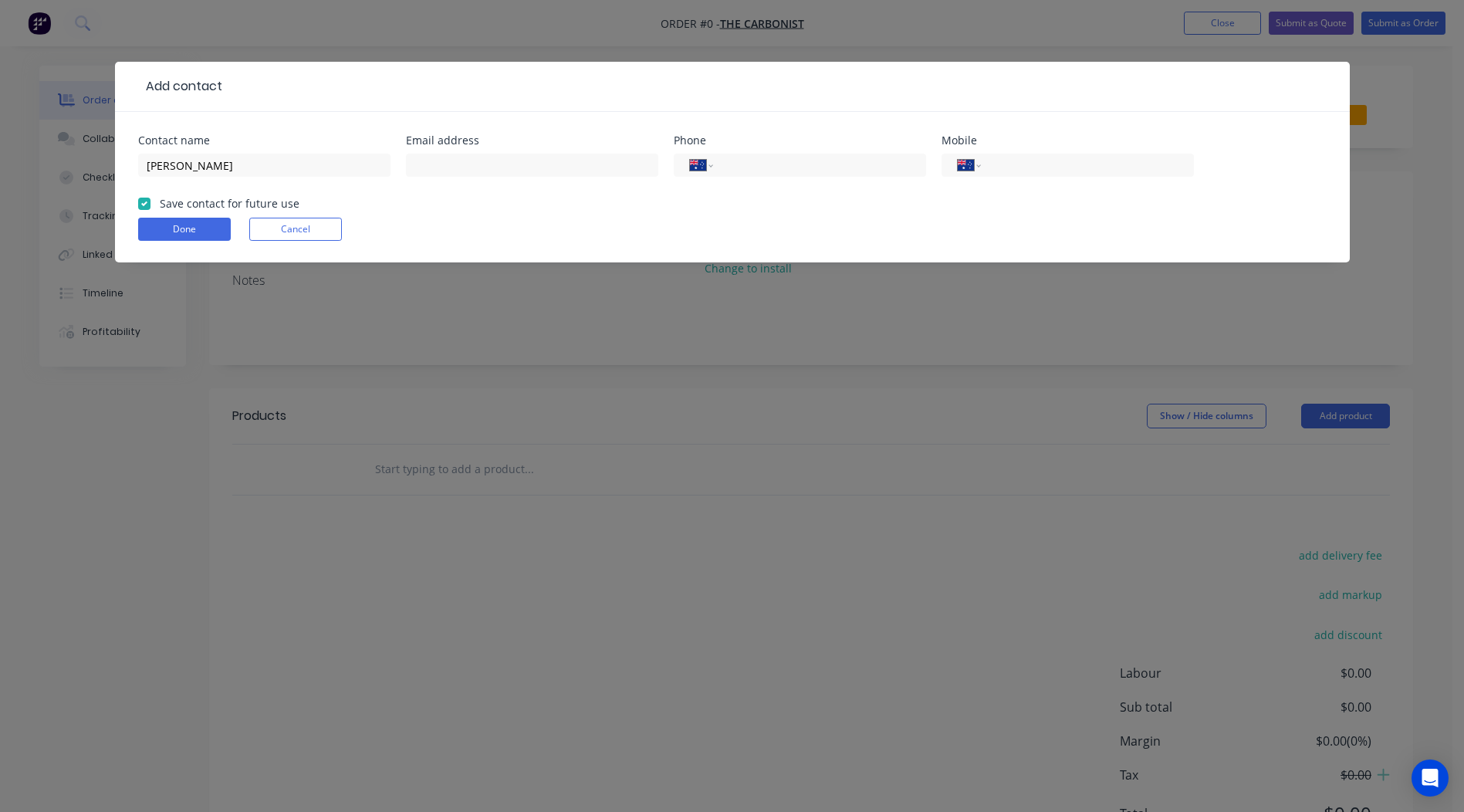
checkbox input "true"
click at [428, 167] on input "text" at bounding box center [533, 164] width 253 height 23
click at [1039, 151] on div "International [GEOGRAPHIC_DATA] [GEOGRAPHIC_DATA] [GEOGRAPHIC_DATA] [GEOGRAPHIC…" at bounding box center [1068, 172] width 253 height 46
click at [1037, 151] on div "International [GEOGRAPHIC_DATA] [GEOGRAPHIC_DATA] [GEOGRAPHIC_DATA] [GEOGRAPHIC…" at bounding box center [1068, 172] width 253 height 46
click at [1027, 155] on div "International [GEOGRAPHIC_DATA] [GEOGRAPHIC_DATA] [GEOGRAPHIC_DATA] [GEOGRAPHIC…" at bounding box center [1068, 164] width 253 height 23
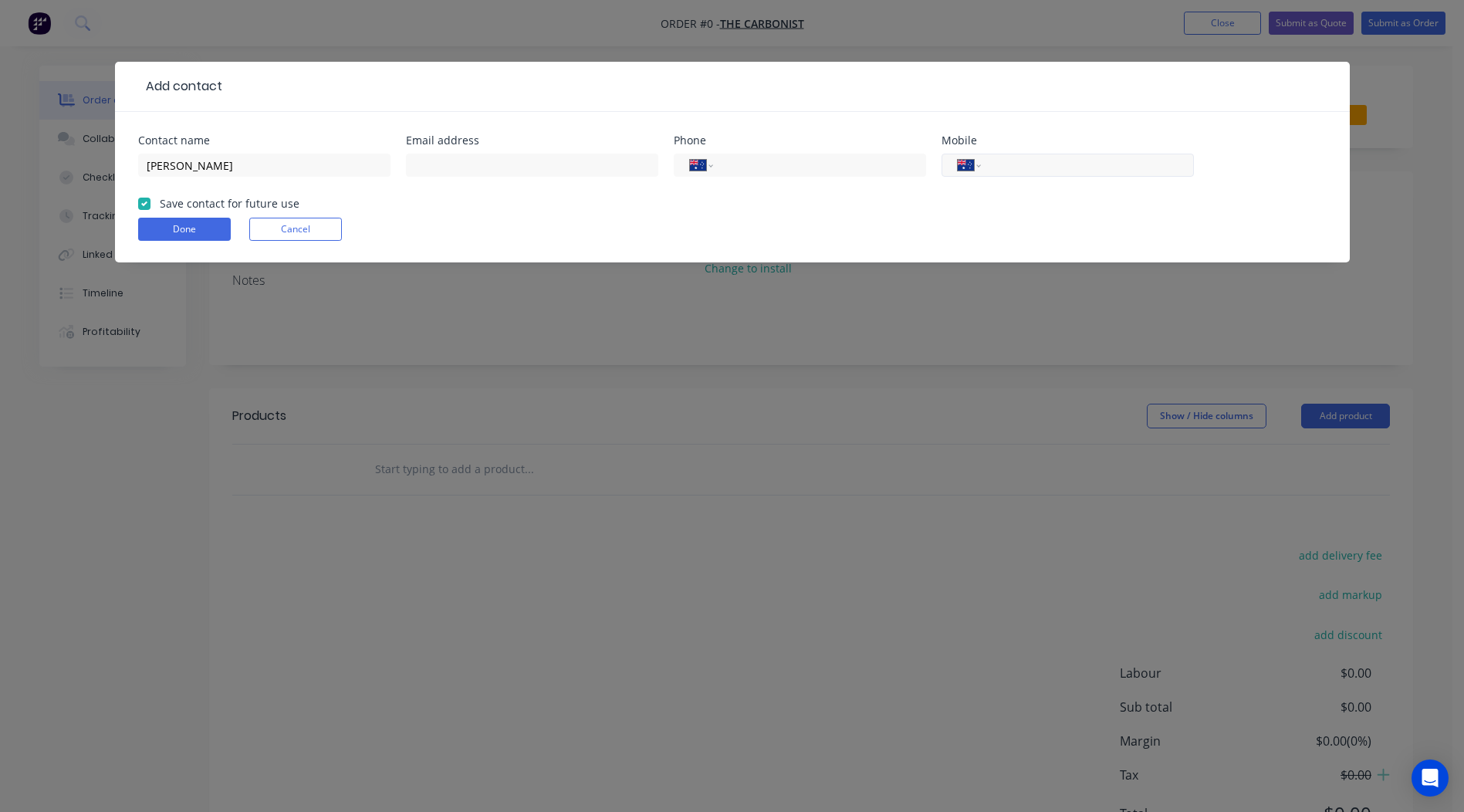
click at [1017, 157] on input "tel" at bounding box center [1084, 165] width 185 height 18
type input "0419 556 334"
click at [177, 226] on button "Done" at bounding box center [185, 229] width 93 height 23
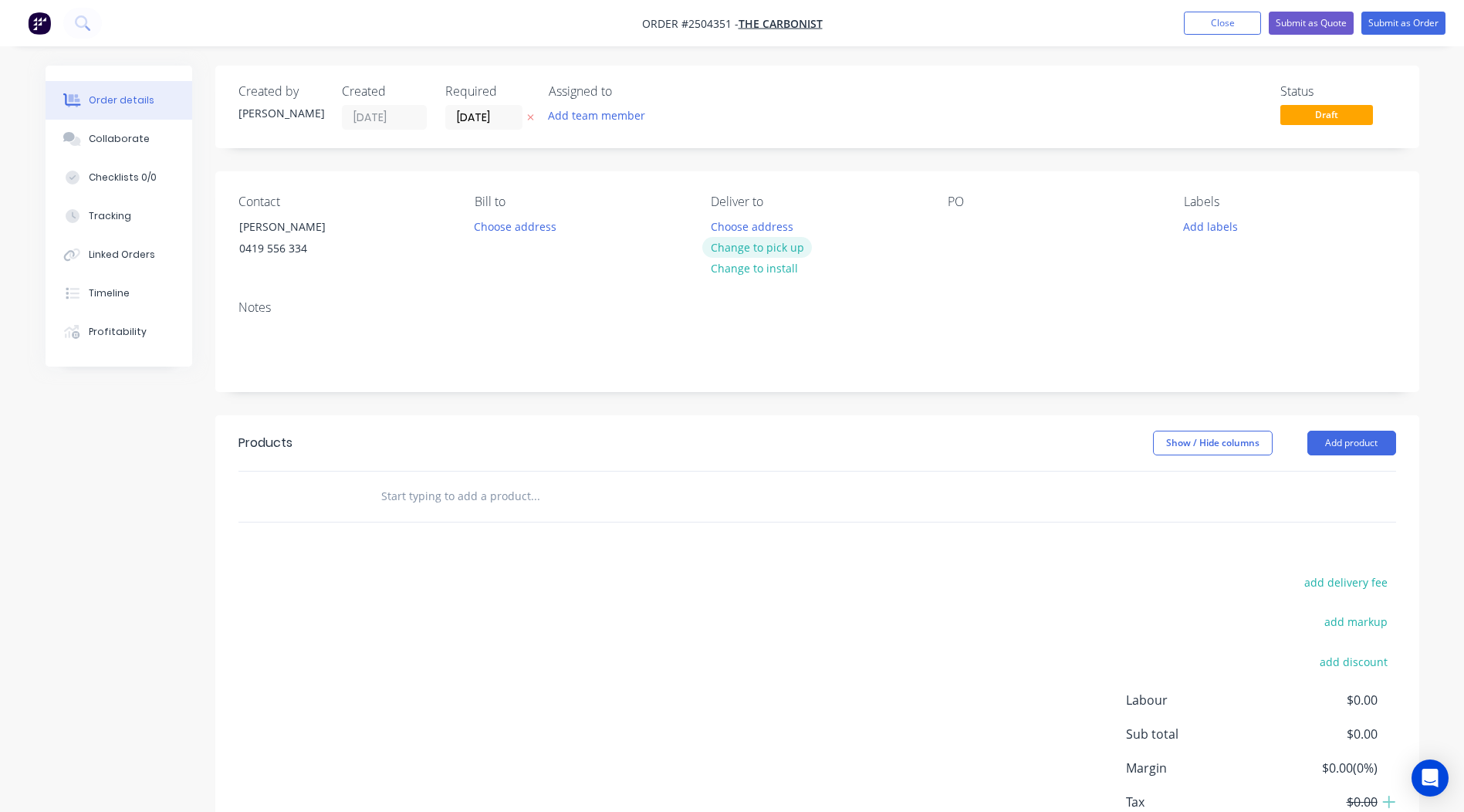
click at [758, 248] on button "Change to pick up" at bounding box center [758, 247] width 110 height 20
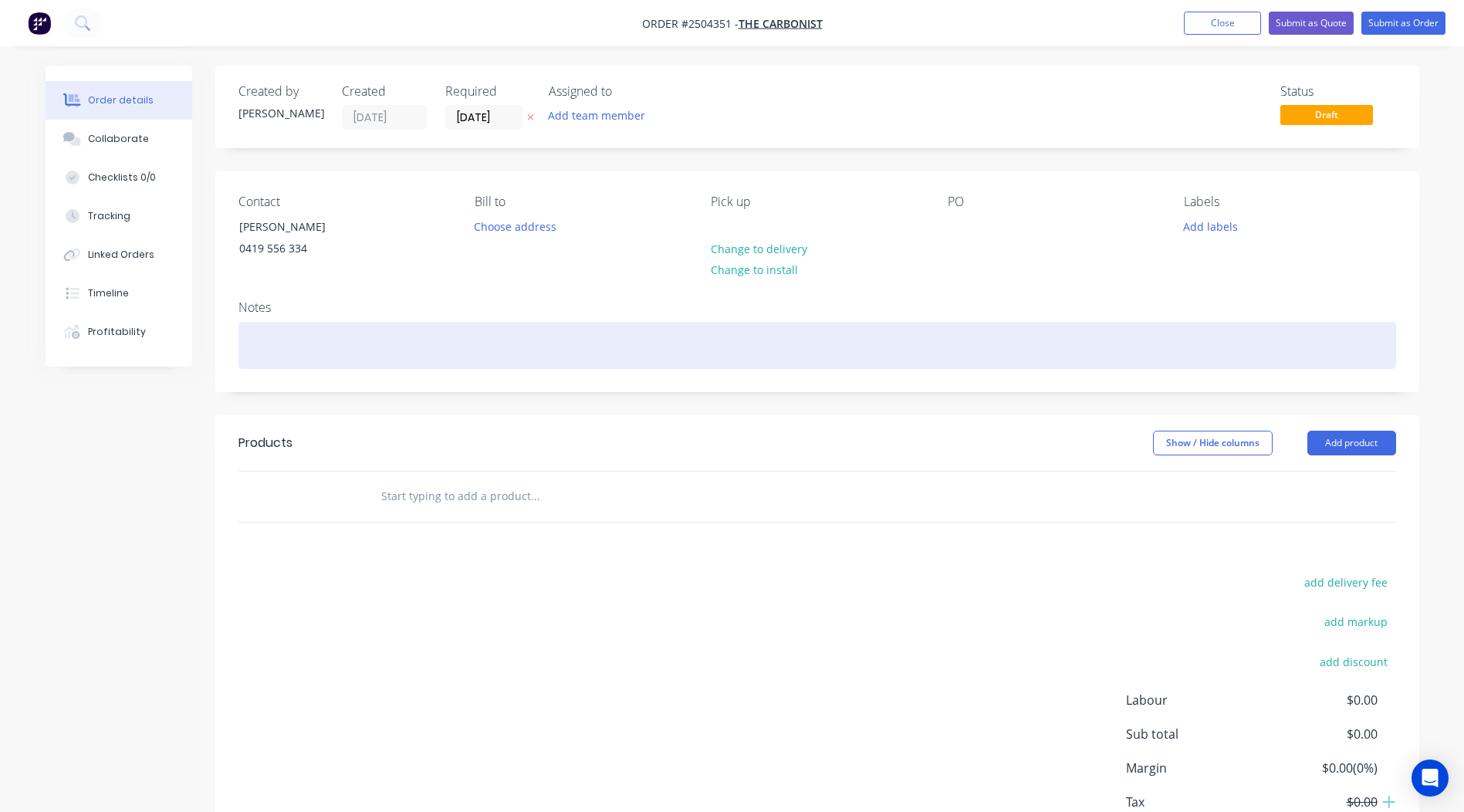
click at [280, 341] on div at bounding box center [818, 345] width 1158 height 47
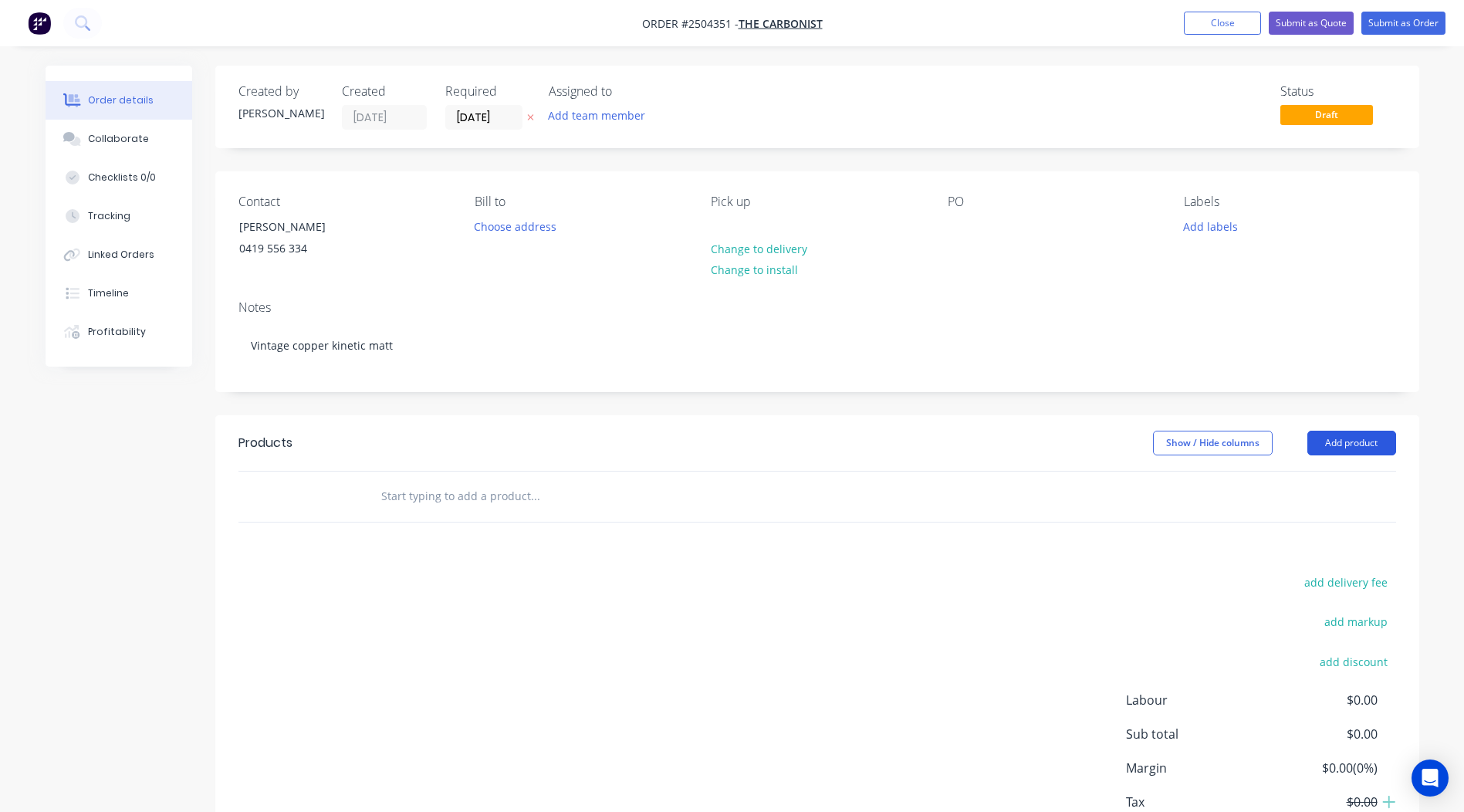
click at [1336, 443] on button "Add product" at bounding box center [1352, 442] width 88 height 25
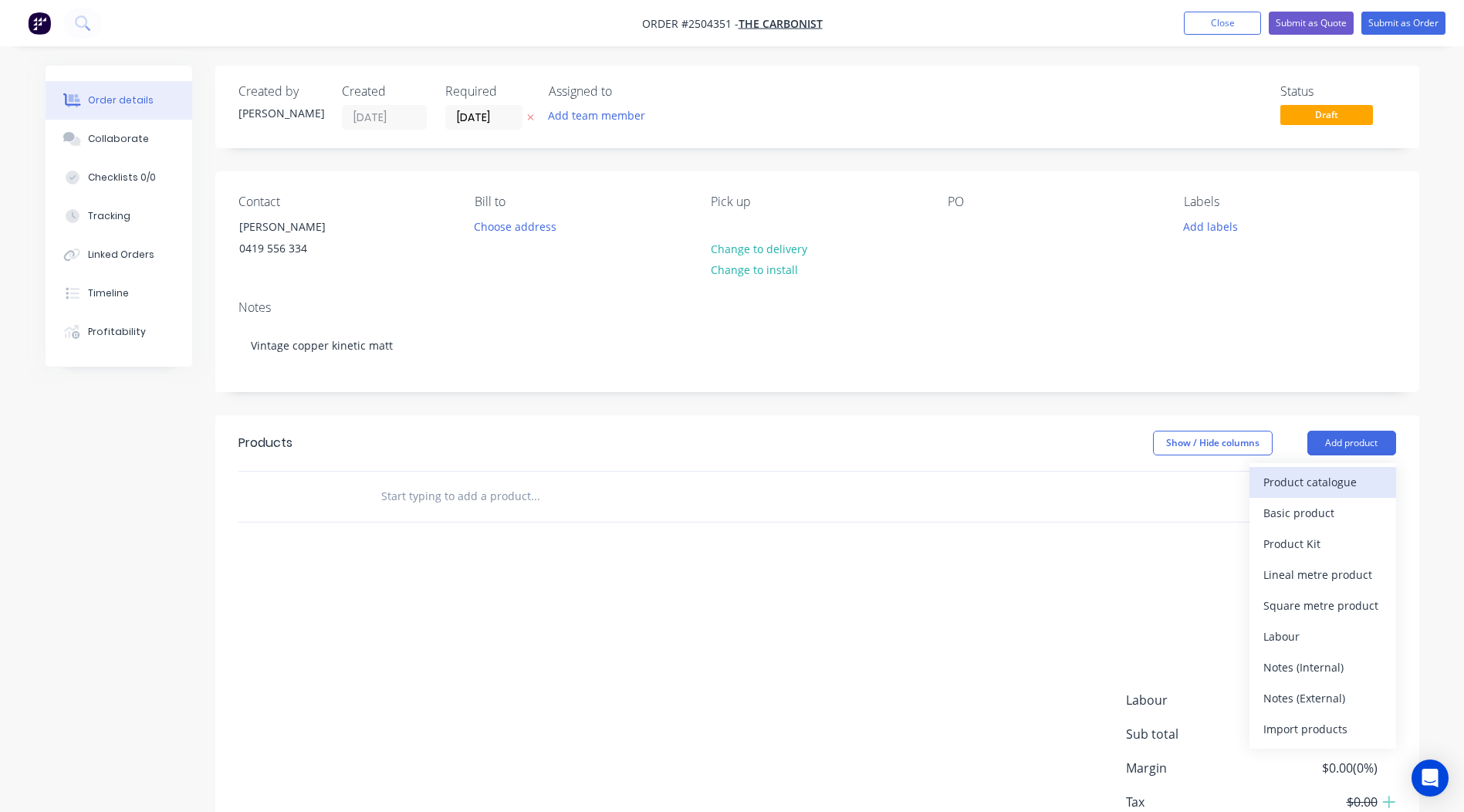
click at [1322, 481] on div "Product catalogue" at bounding box center [1323, 482] width 119 height 22
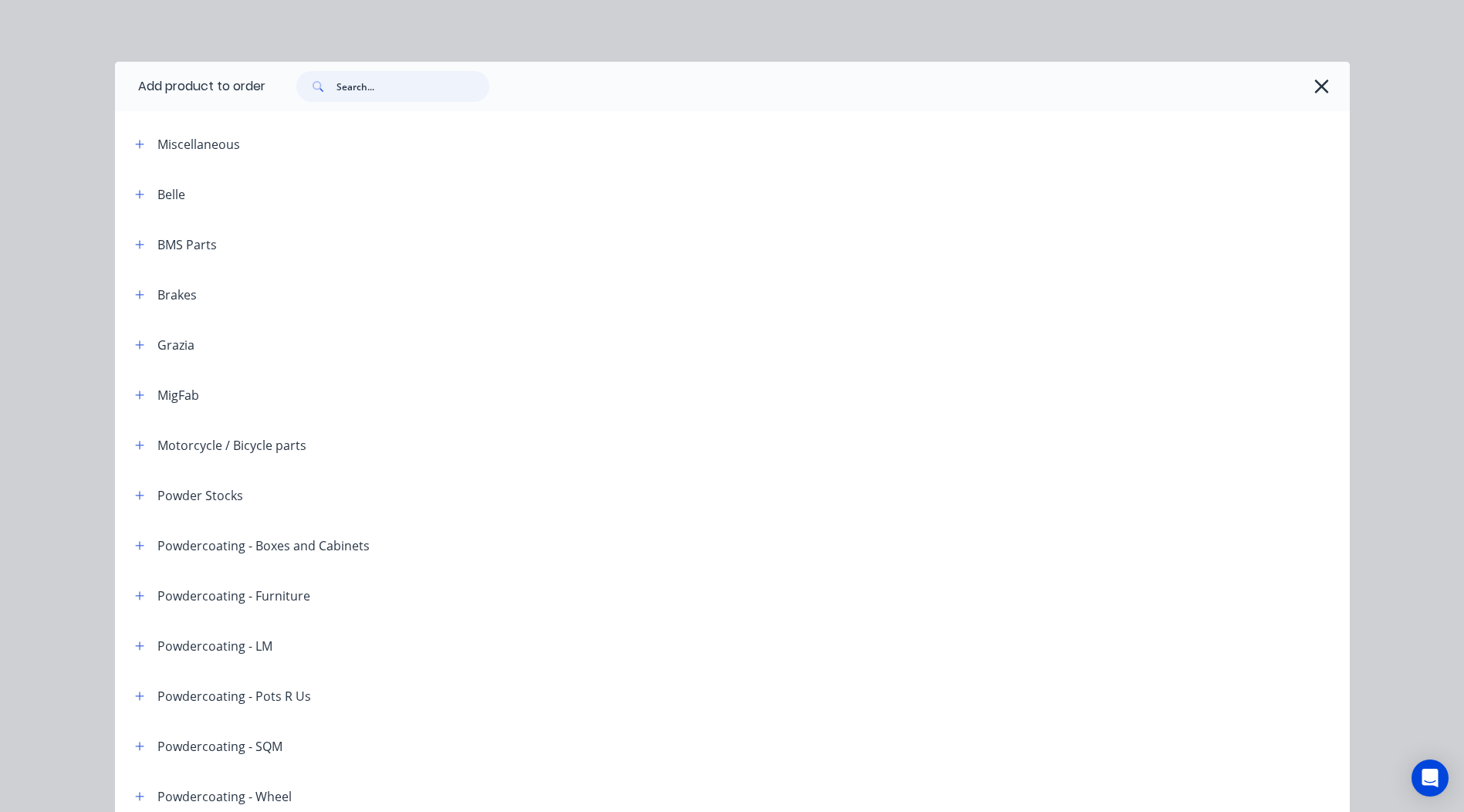
click at [427, 76] on input "text" at bounding box center [413, 85] width 152 height 31
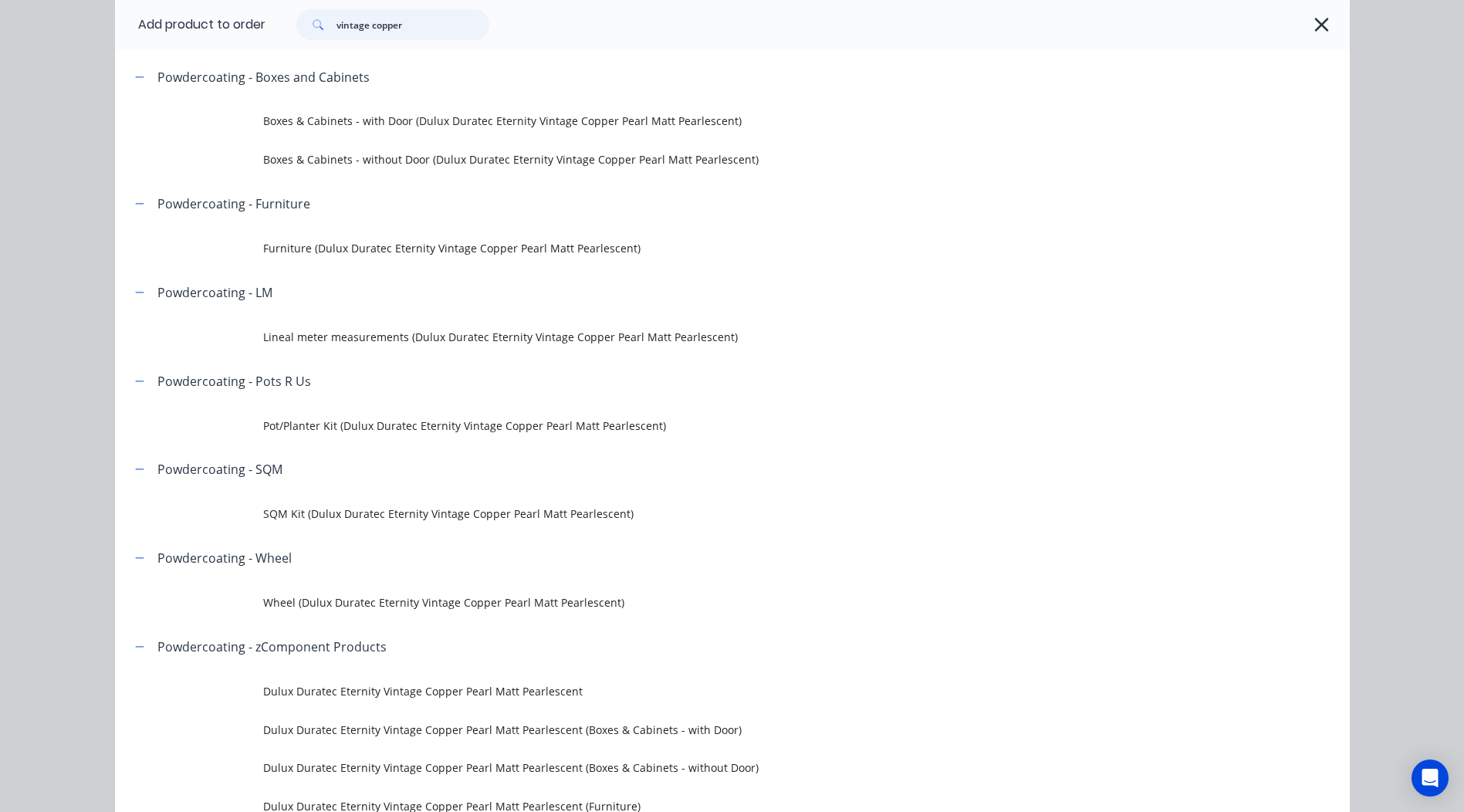
scroll to position [154, 0]
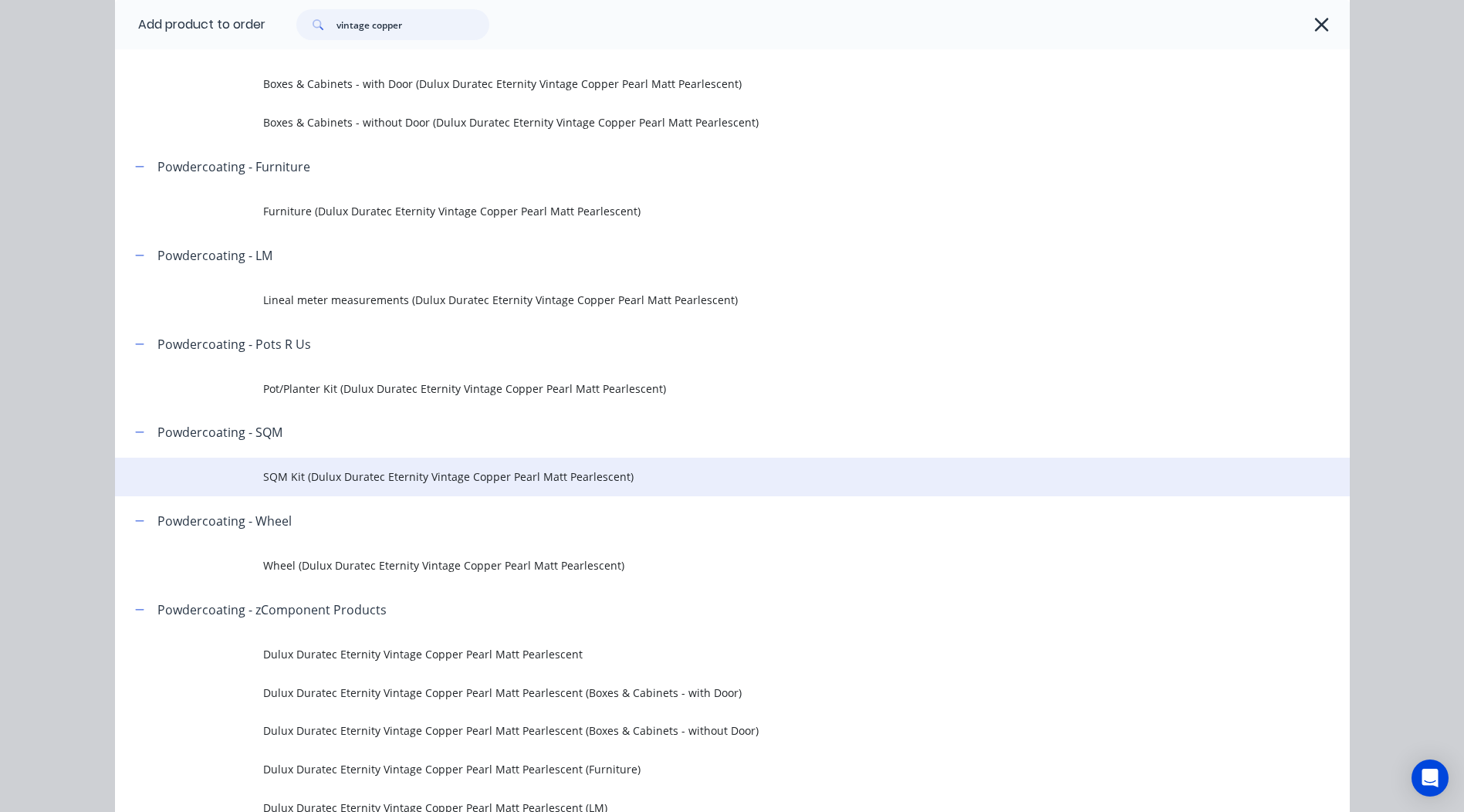
type input "vintage copper"
click at [372, 469] on span "SQM Kit (Dulux Duratec Eternity Vintage Copper Pearl Matt Pearlescent)" at bounding box center [697, 476] width 869 height 16
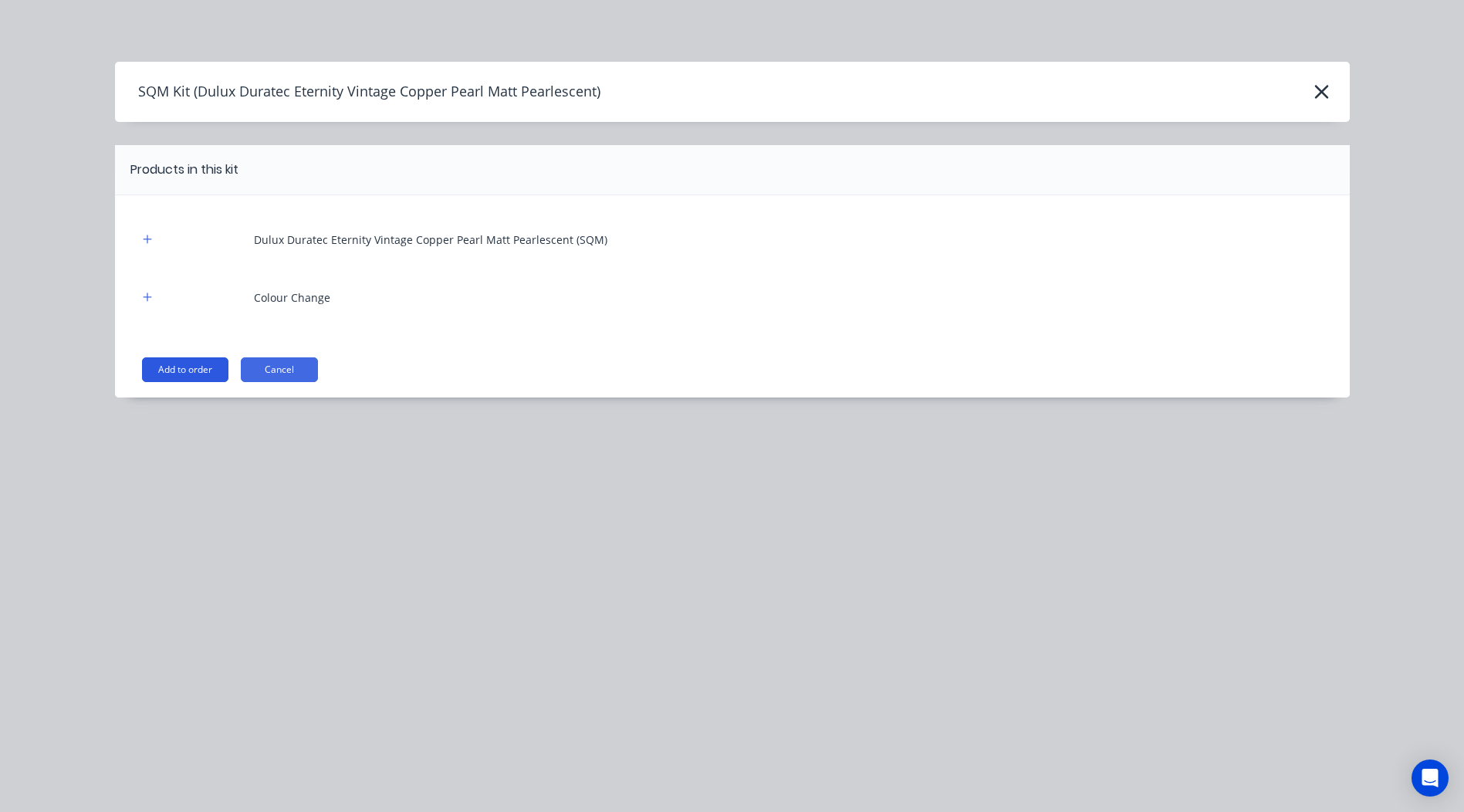
click at [189, 368] on button "Add to order" at bounding box center [185, 369] width 86 height 25
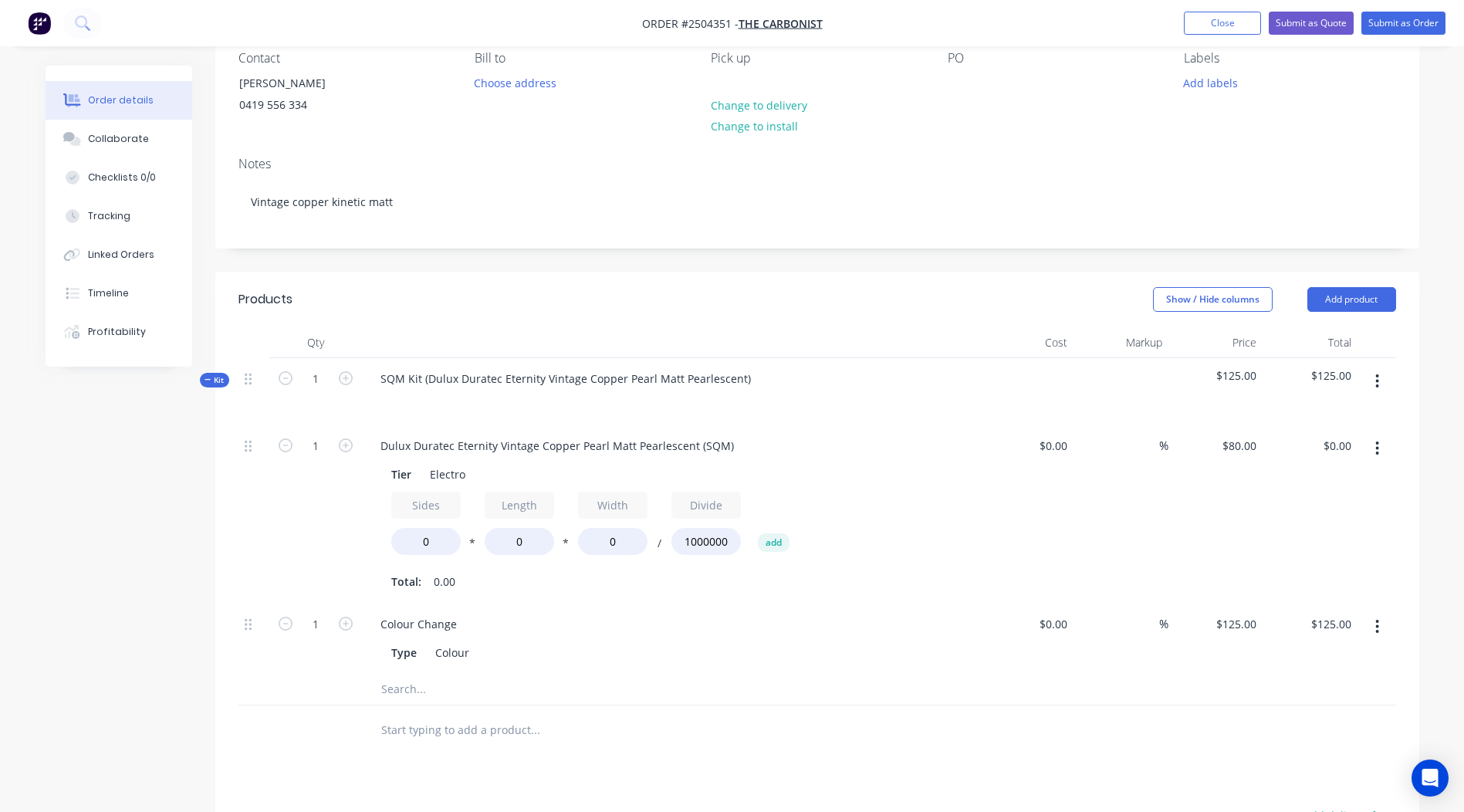
scroll to position [154, 0]
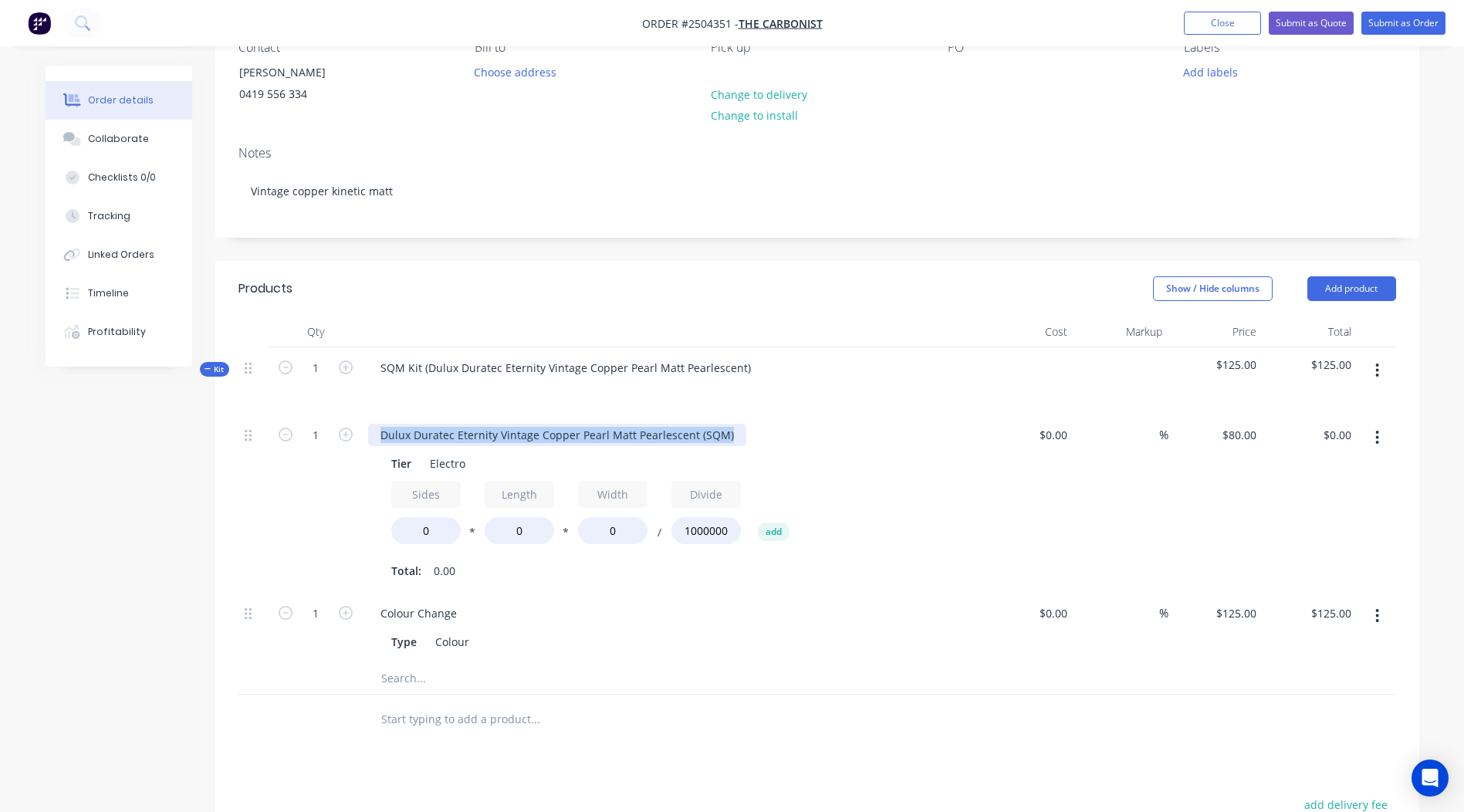
drag, startPoint x: 724, startPoint y: 430, endPoint x: 0, endPoint y: 434, distance: 724.0
click at [0, 435] on html "Order #2504351 - The Carbonist Add product Close Submit as Quote Submit as Orde…" at bounding box center [732, 491] width 1464 height 1292
drag, startPoint x: 529, startPoint y: 530, endPoint x: 179, endPoint y: 520, distance: 350.1
click at [194, 521] on div "Created by [PERSON_NAME] Created [DATE] Required [DATE] Assigned to Add team me…" at bounding box center [732, 525] width 1374 height 1226
type input "300"
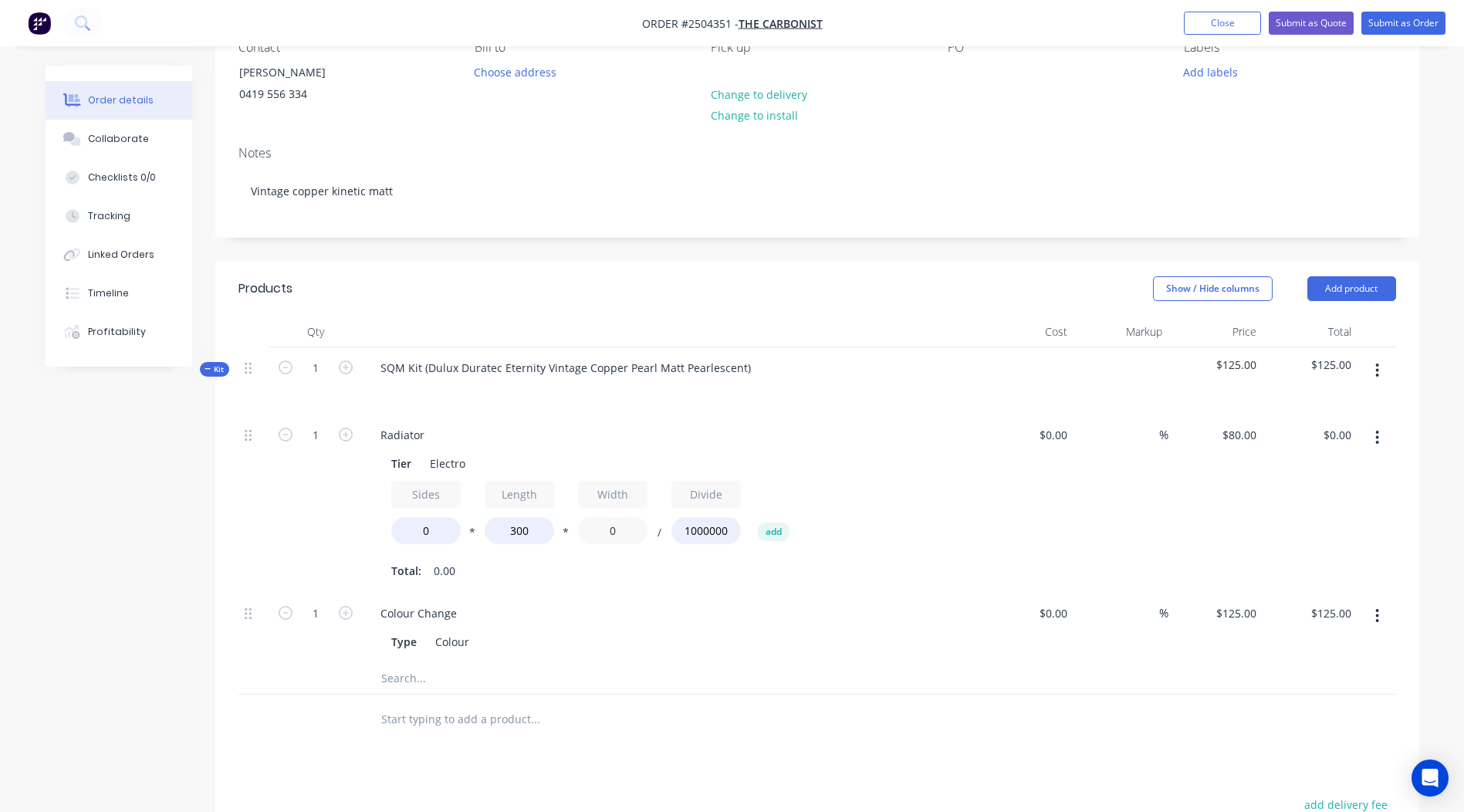
click at [398, 525] on div "Sides 0 * Length 300 * Width 0 / Divide 1000000 add" at bounding box center [670, 515] width 559 height 70
type input "400"
drag, startPoint x: 452, startPoint y: 527, endPoint x: 71, endPoint y: 484, distance: 383.4
click at [232, 527] on div "Qty Cost Markup Price Total Kit 1 SQM Kit (Dulux Duratec Eternity Vintage Coppe…" at bounding box center [817, 530] width 1204 height 428
type input "2.5"
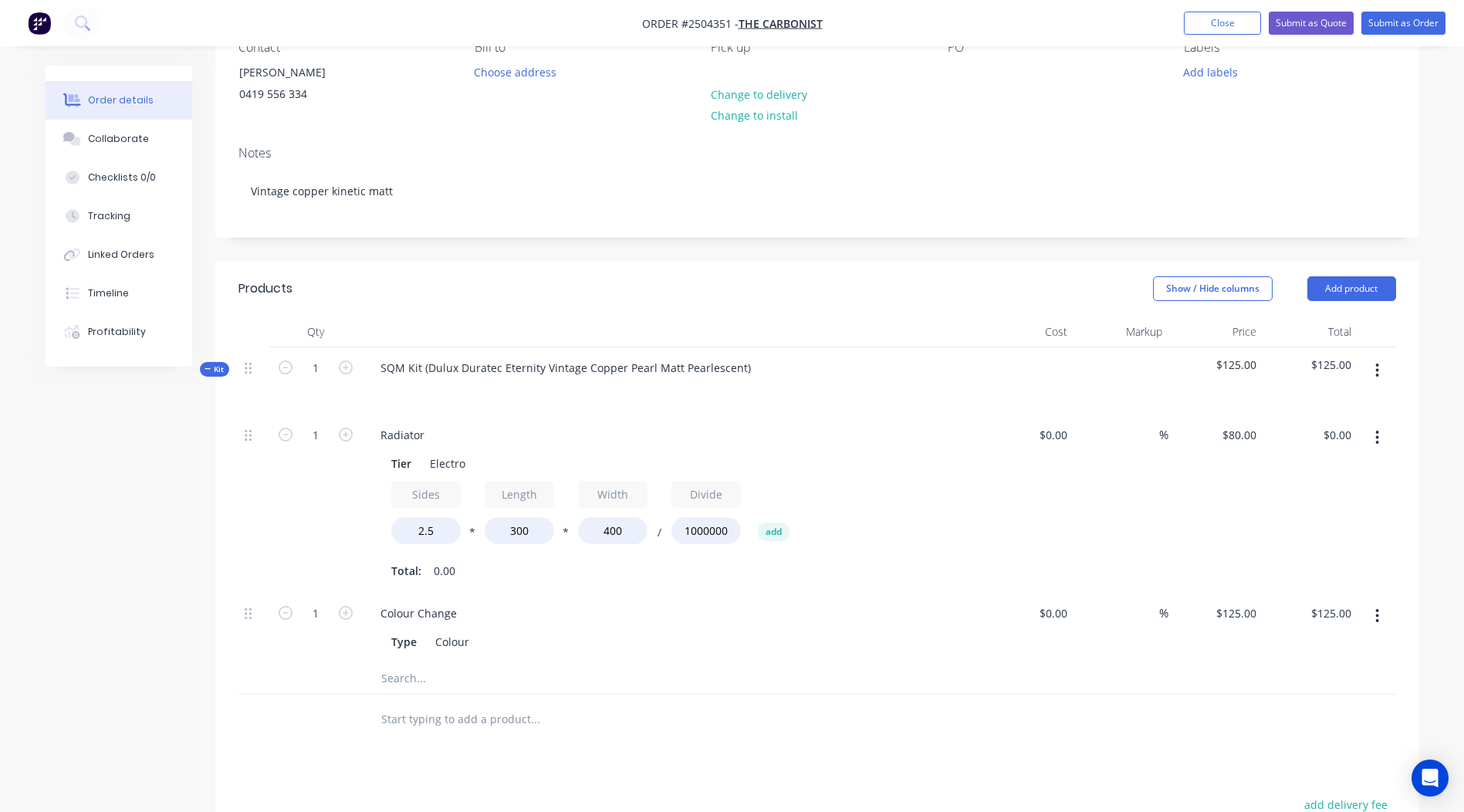
type input "$24.00"
click at [994, 684] on div at bounding box center [818, 678] width 1158 height 32
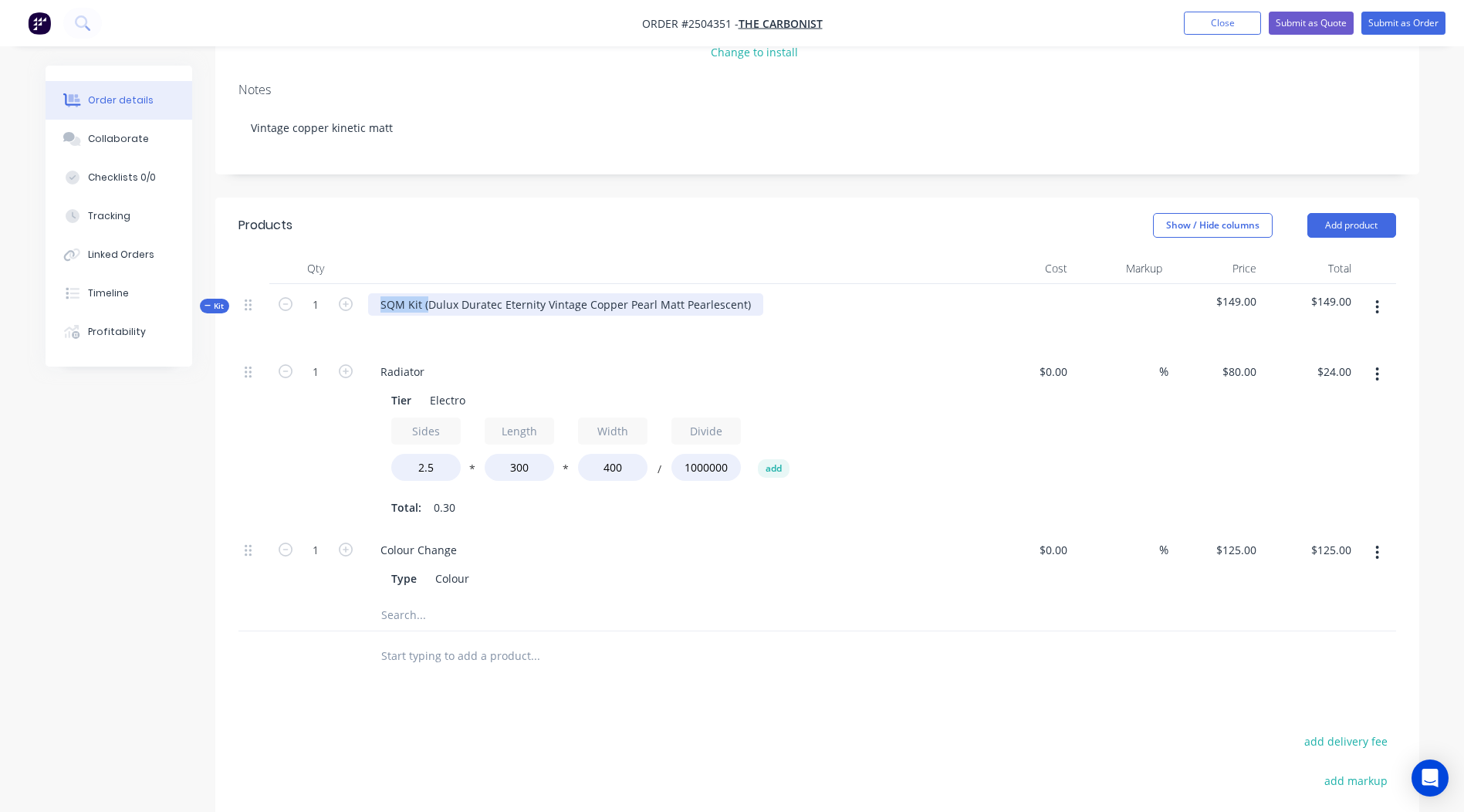
drag, startPoint x: 427, startPoint y: 305, endPoint x: -3, endPoint y: 342, distance: 431.6
click at [0, 342] on html "Order #2504351 - The Carbonist Add product Close Submit as Quote Submit as Orde…" at bounding box center [732, 428] width 1464 height 1292
click at [700, 302] on div "Dulux Duratec Eternity Vintage Copper Pearl Matt Pearlescent)" at bounding box center [542, 305] width 348 height 22
click at [729, 240] on header "Products Show / Hide columns Add product" at bounding box center [817, 226] width 1204 height 56
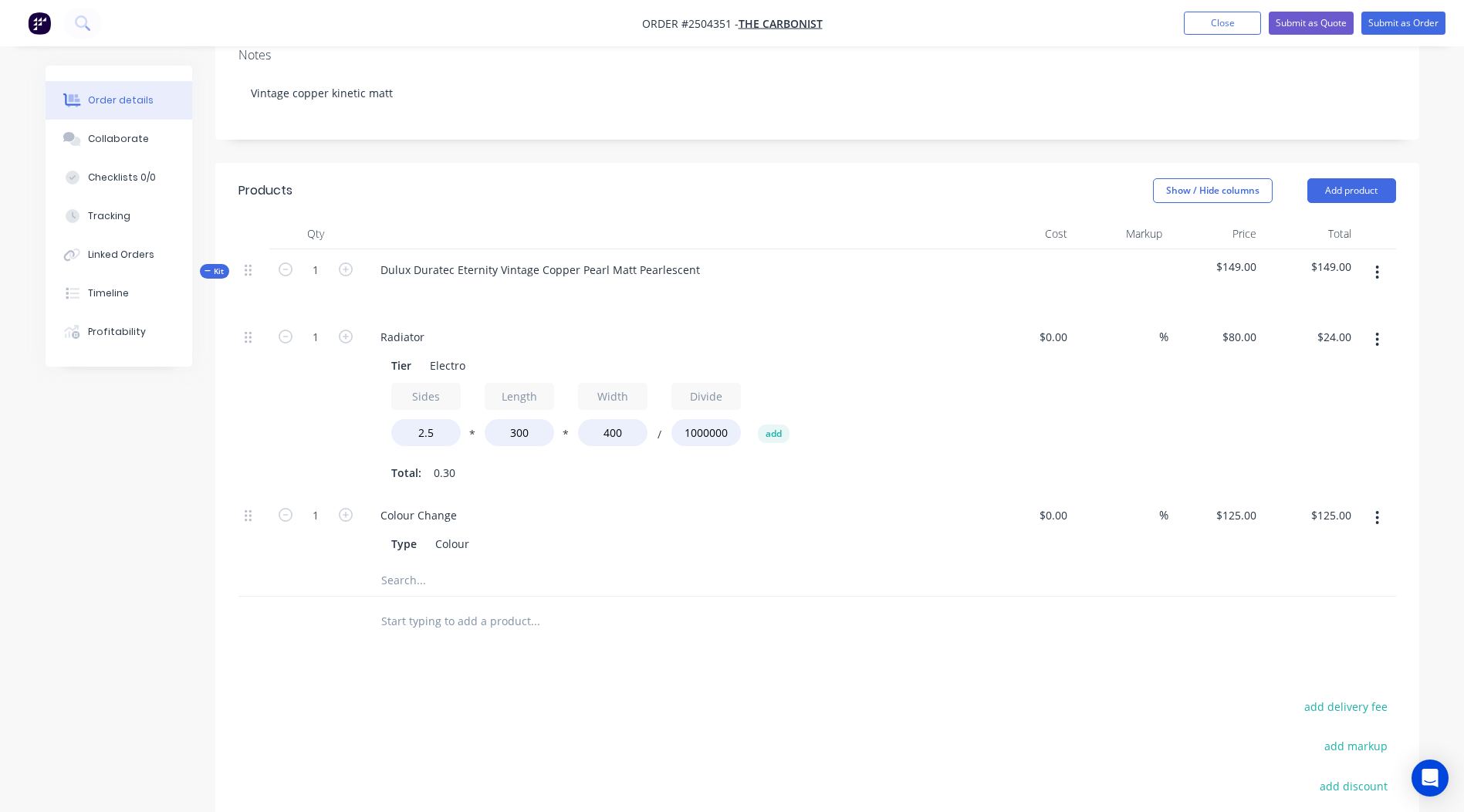
click at [1385, 271] on button "button" at bounding box center [1377, 272] width 36 height 28
click at [1290, 311] on div "Add product to kit" at bounding box center [1323, 313] width 119 height 22
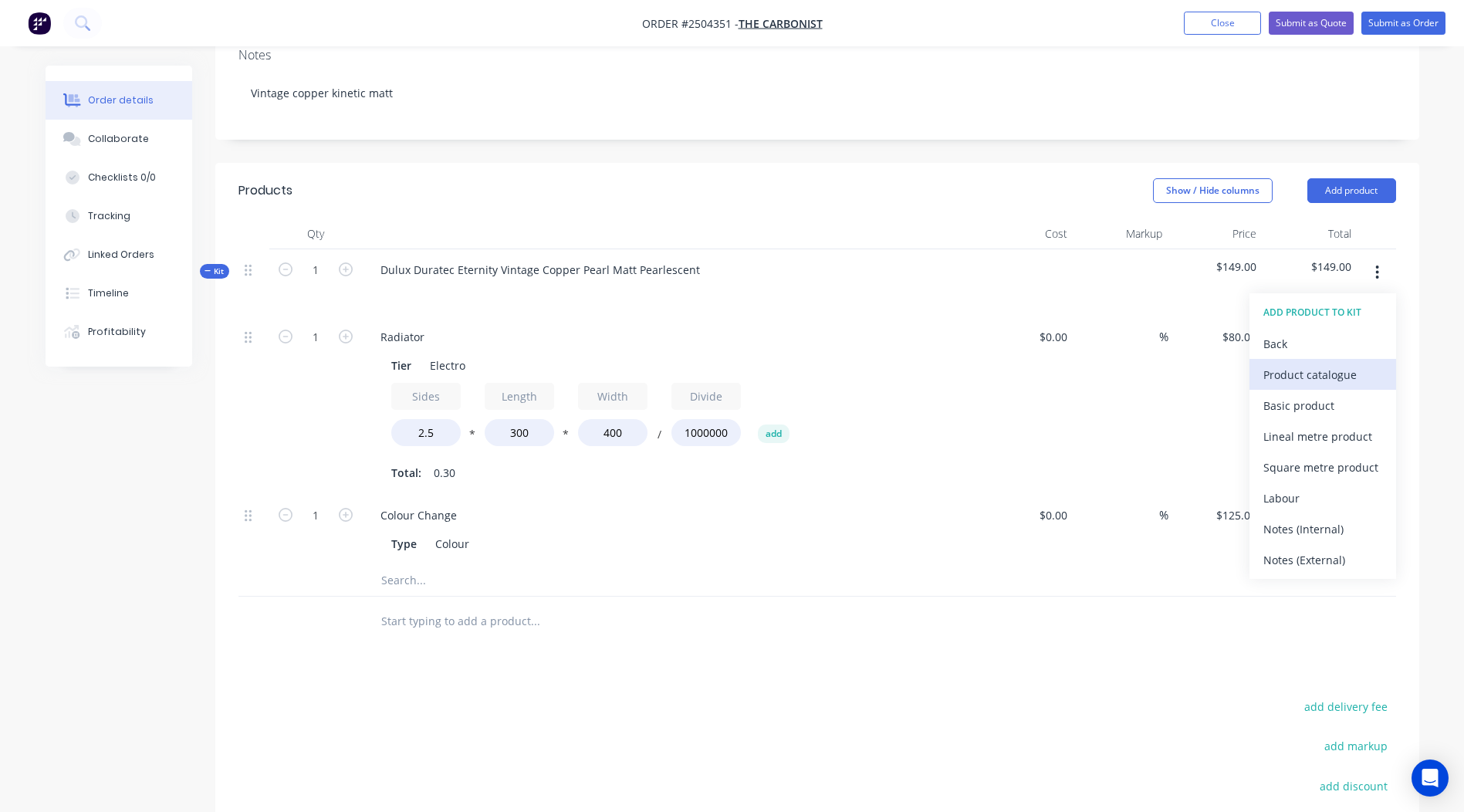
click at [1311, 374] on div "Product catalogue" at bounding box center [1323, 374] width 119 height 22
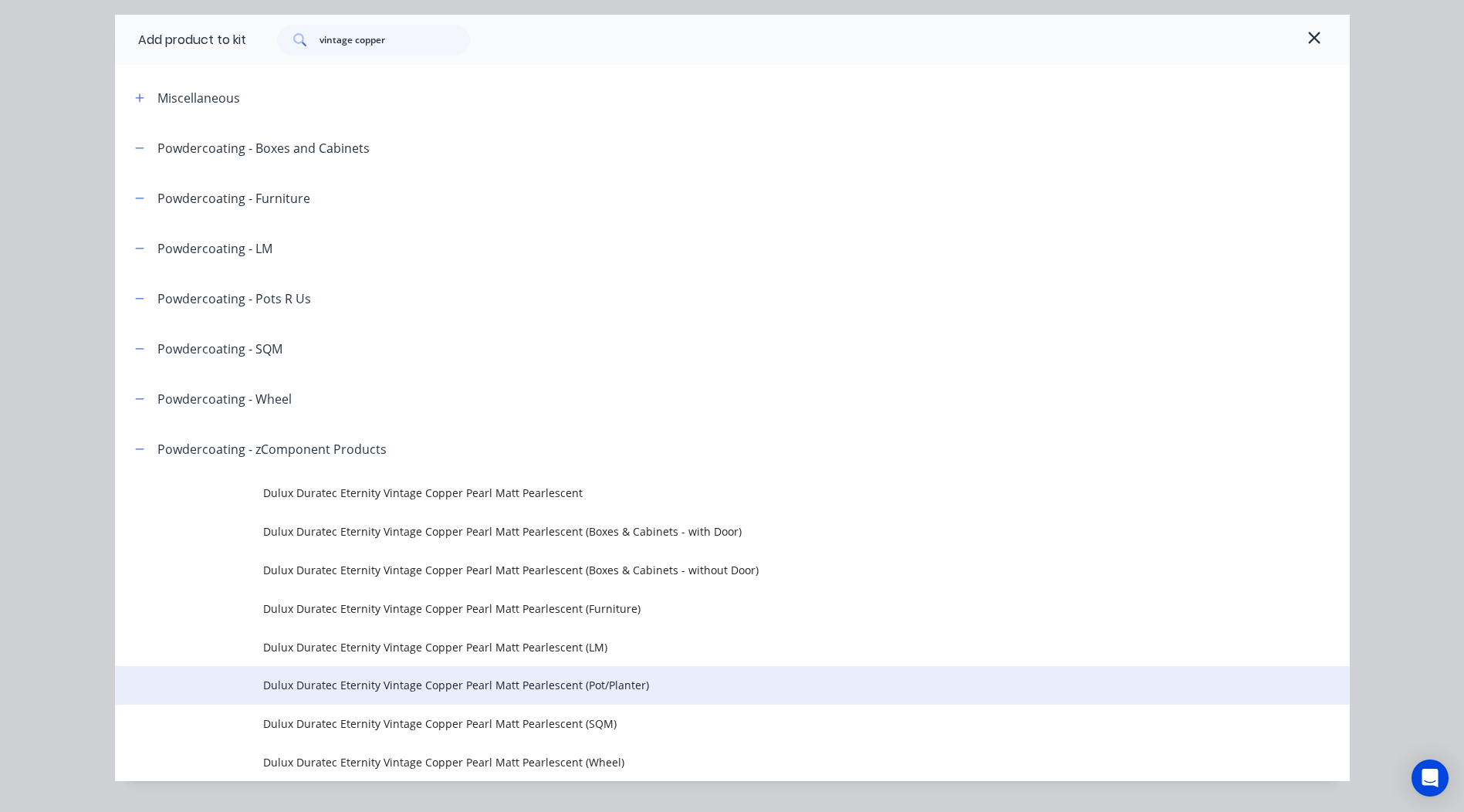
scroll to position [85, 0]
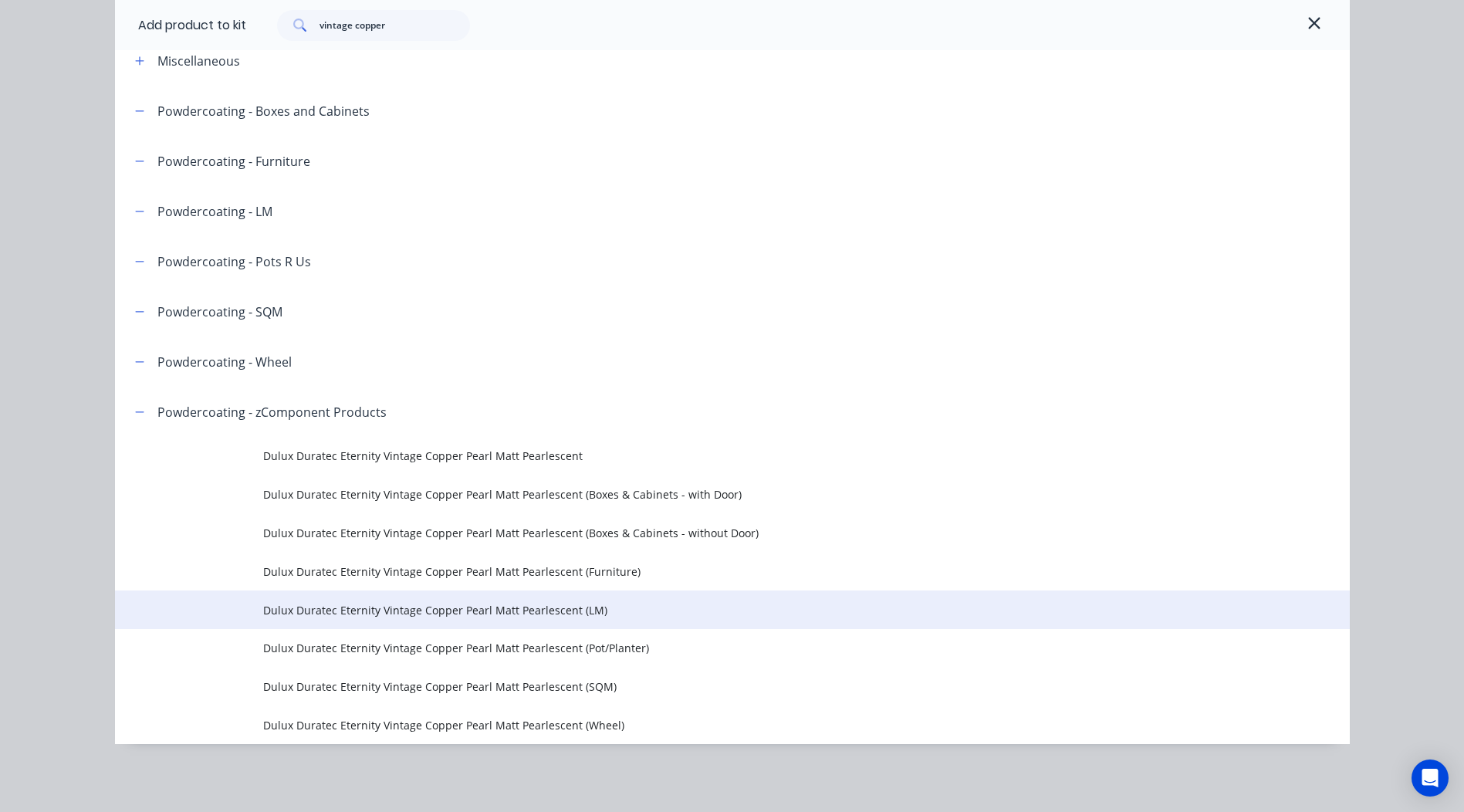
click at [505, 609] on span "Dulux Duratec Eternity Vintage Copper Pearl Matt Pearlescent (LM)" at bounding box center [697, 609] width 869 height 16
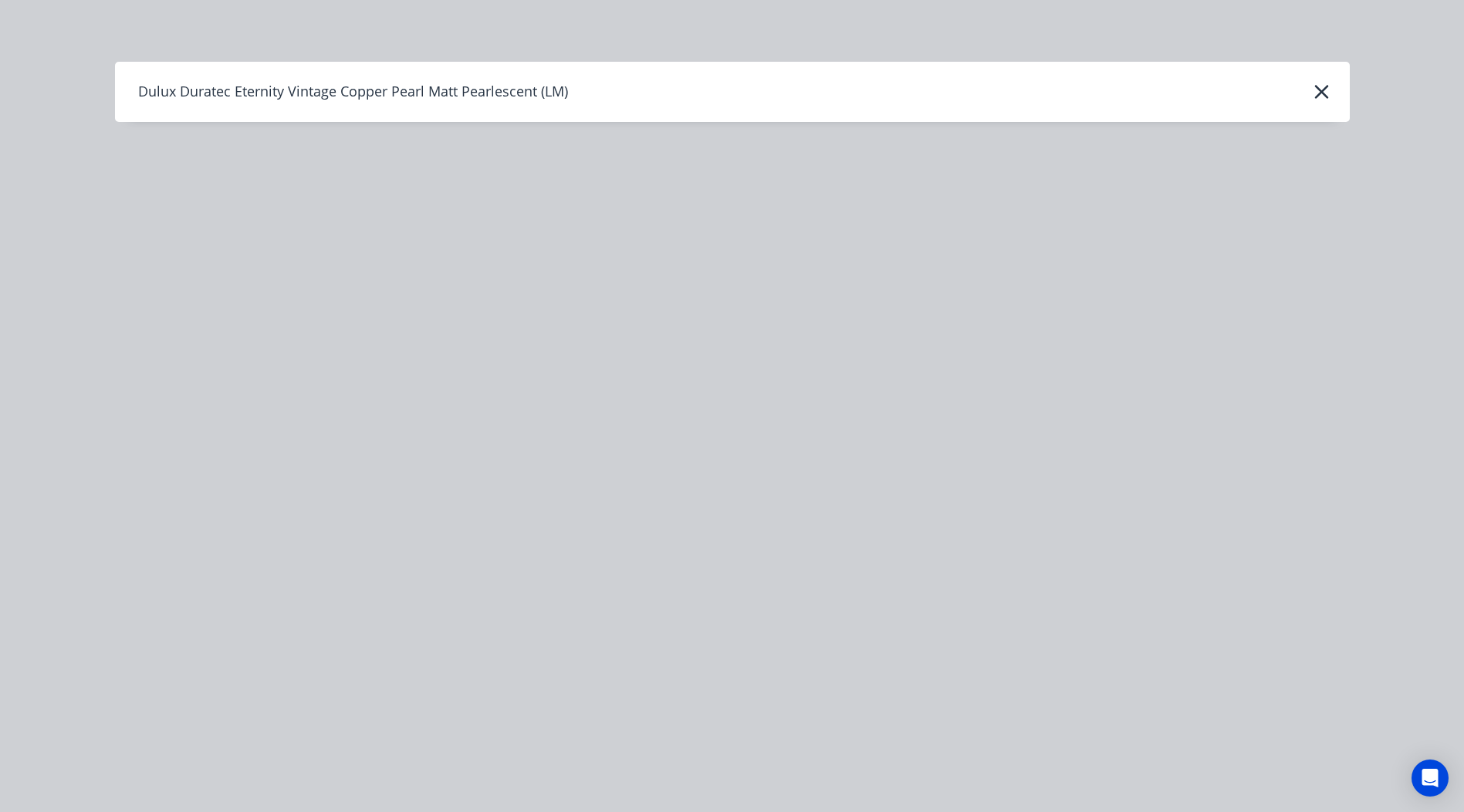
scroll to position [0, 0]
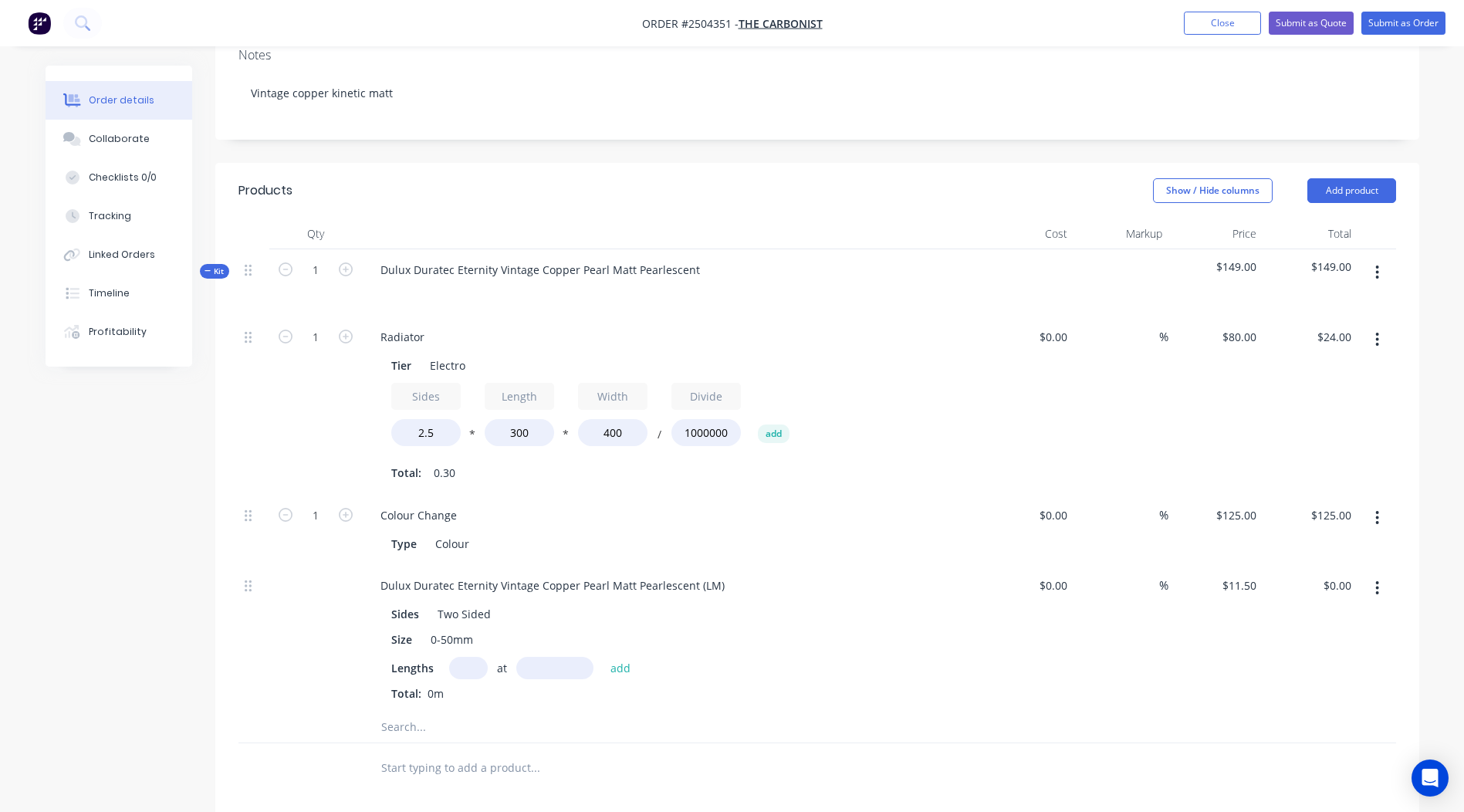
click at [475, 665] on input "text" at bounding box center [468, 668] width 39 height 22
type input "1"
click at [544, 665] on input "text" at bounding box center [555, 668] width 77 height 22
type input "2400"
click at [603, 657] on button "add" at bounding box center [621, 667] width 36 height 20
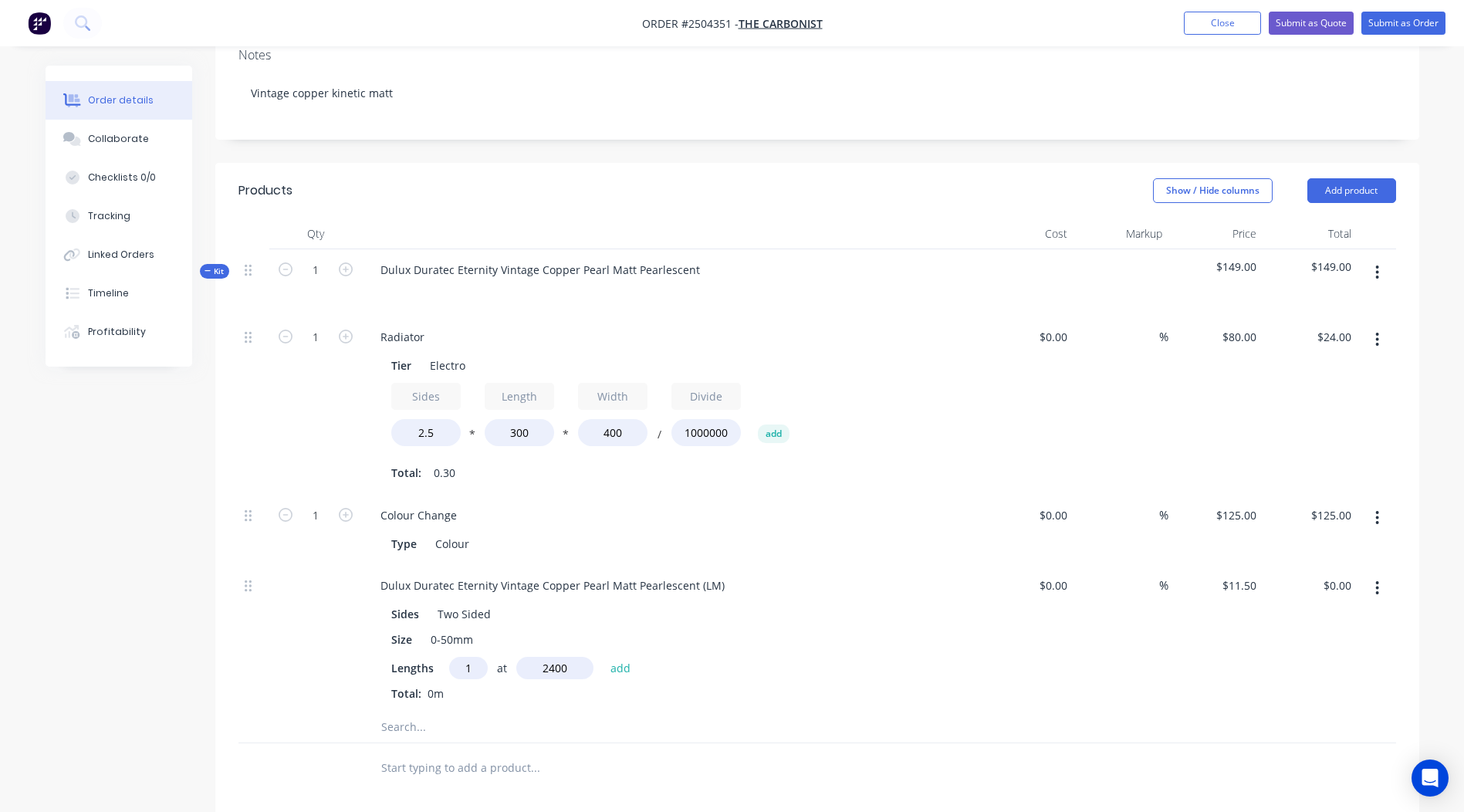
type input "$27.60"
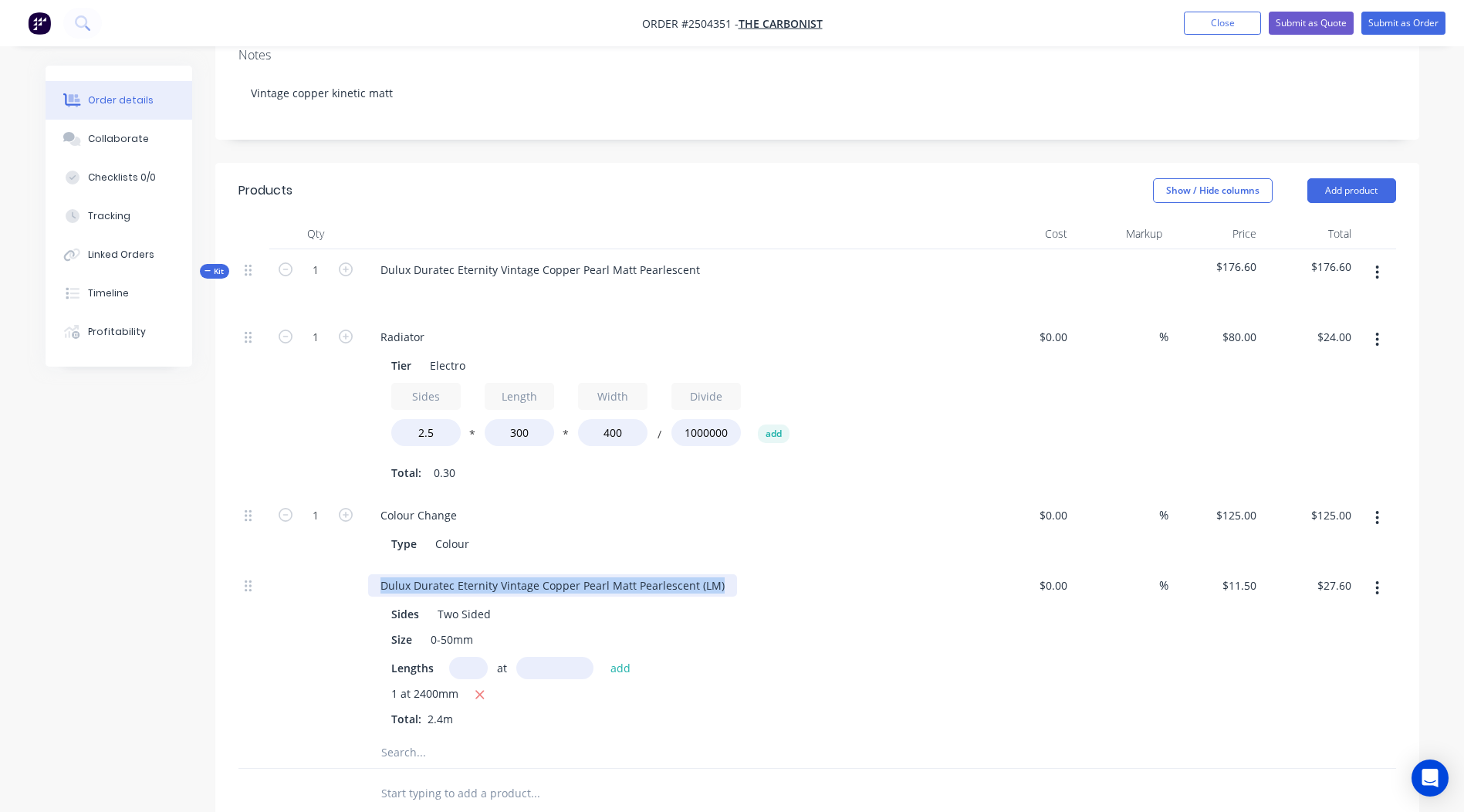
drag, startPoint x: 721, startPoint y: 585, endPoint x: 0, endPoint y: 570, distance: 721.2
click at [0, 587] on html "Order #2504351 - The Carbonist Add product Close Submit as Quote Submit as Orde…" at bounding box center [732, 479] width 1464 height 1464
click at [1285, 738] on div at bounding box center [818, 753] width 1158 height 32
click at [1379, 269] on icon "button" at bounding box center [1378, 272] width 4 height 17
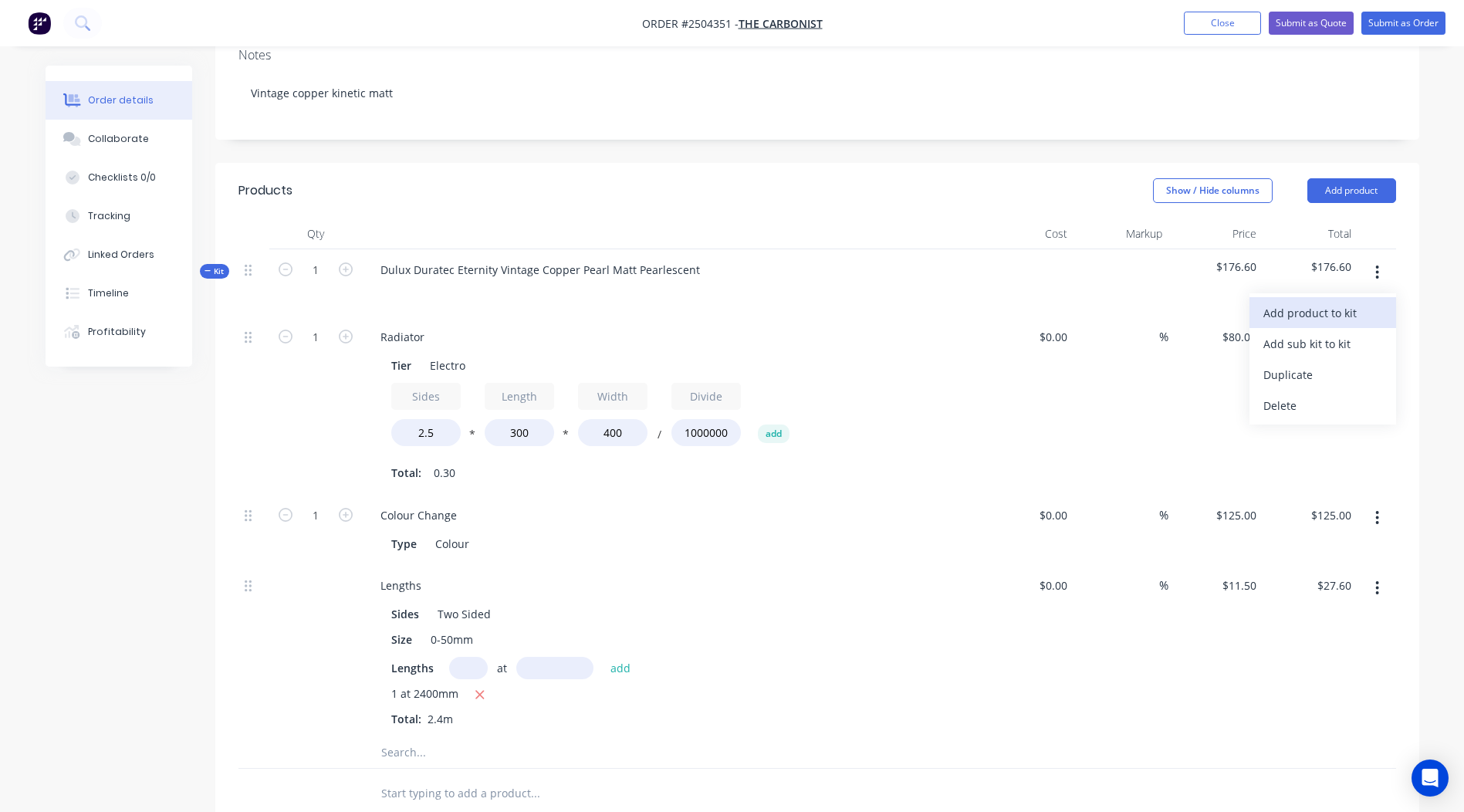
click at [1292, 308] on div "Add product to kit" at bounding box center [1323, 313] width 119 height 22
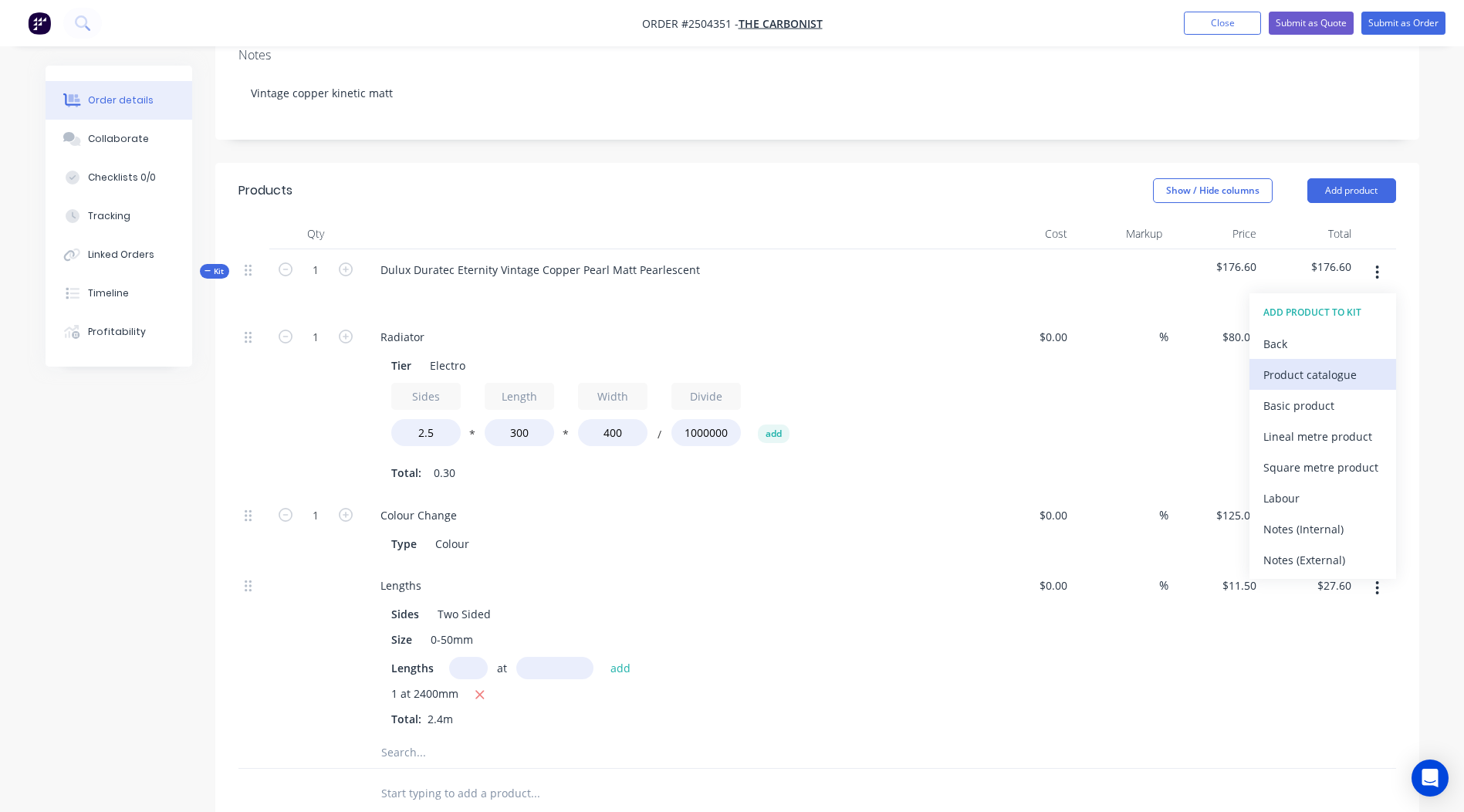
click at [1313, 370] on div "Product catalogue" at bounding box center [1323, 374] width 119 height 22
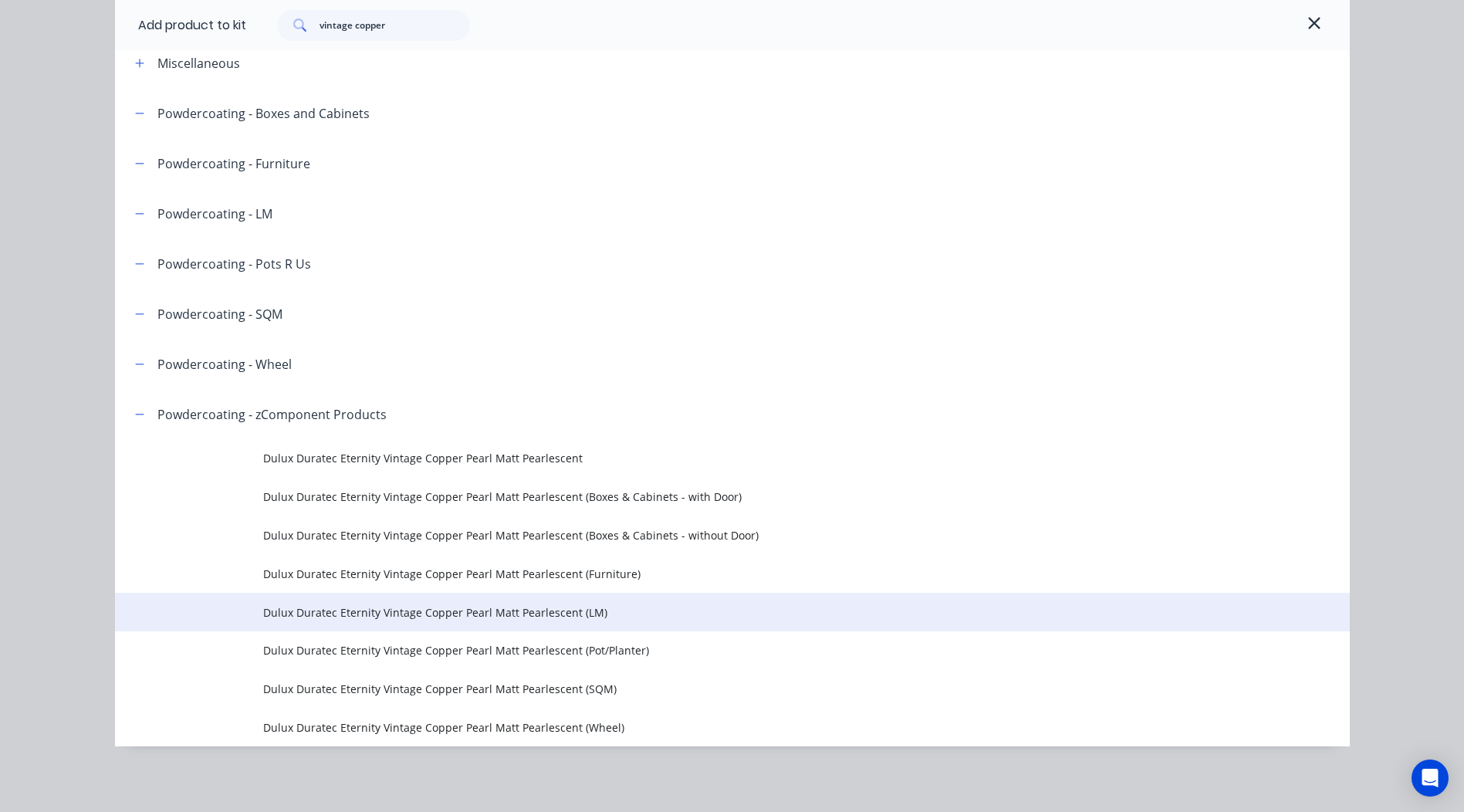
scroll to position [85, 0]
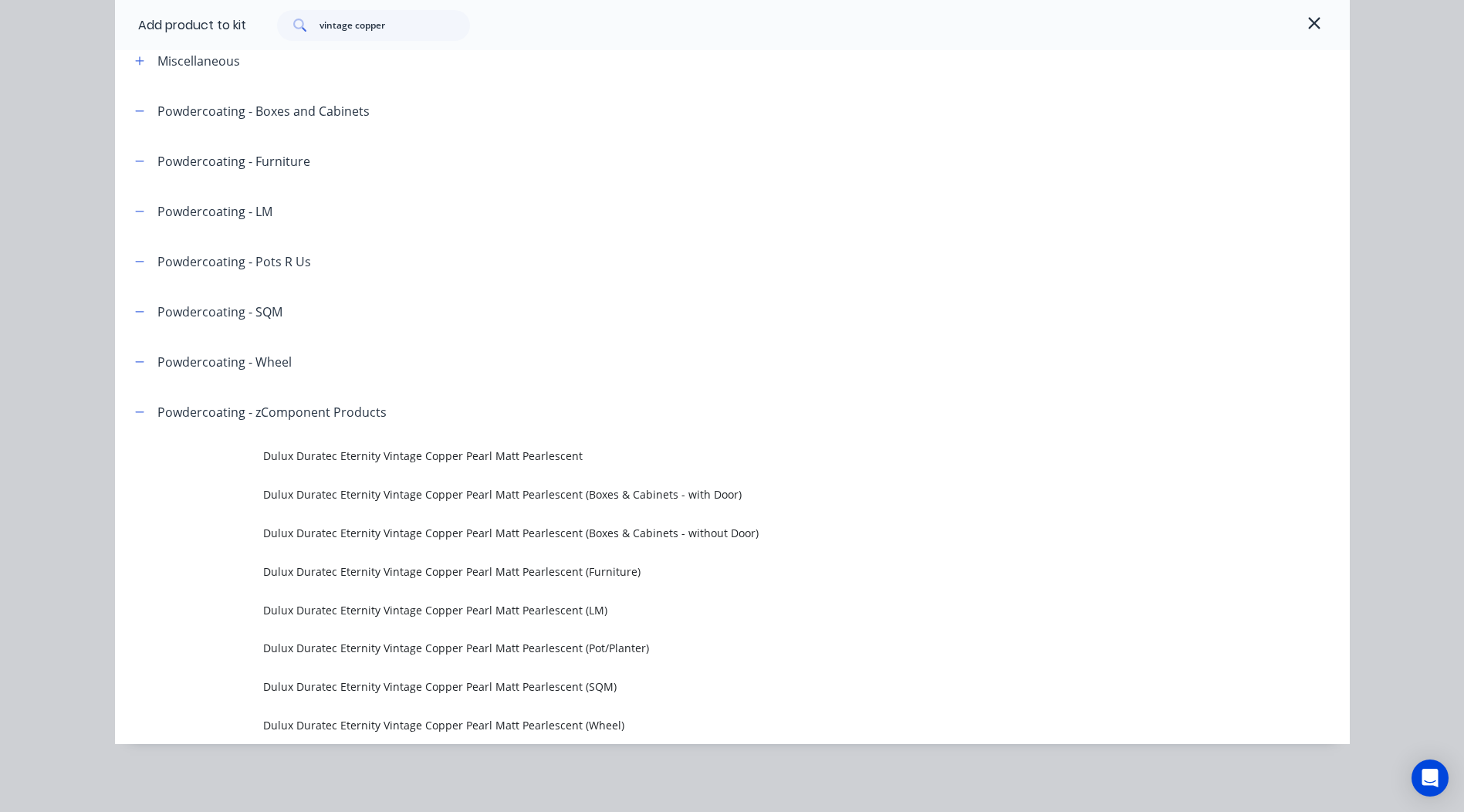
click at [523, 616] on span "Dulux Duratec Eternity Vintage Copper Pearl Matt Pearlescent (LM)" at bounding box center [697, 609] width 869 height 16
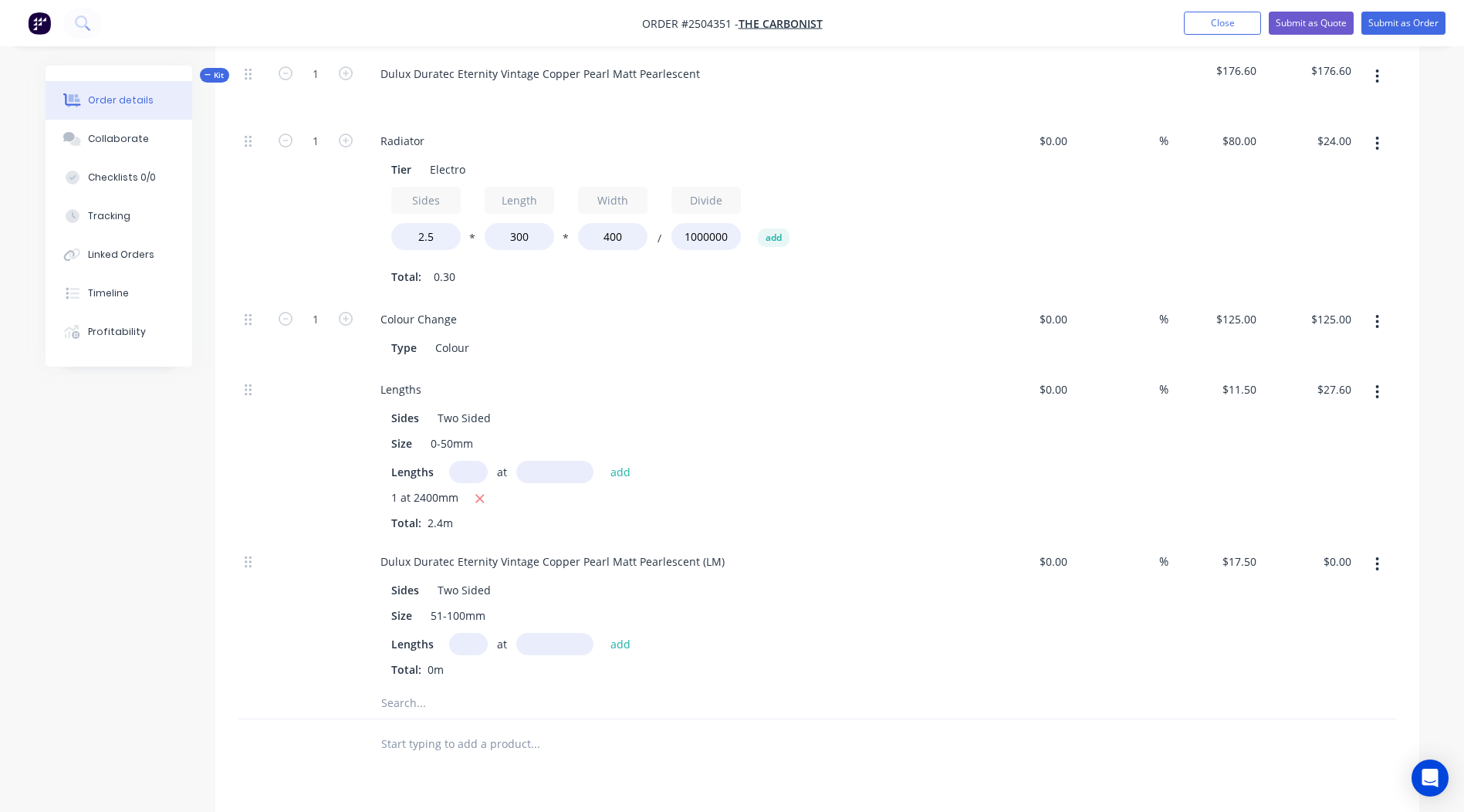
scroll to position [484, 0]
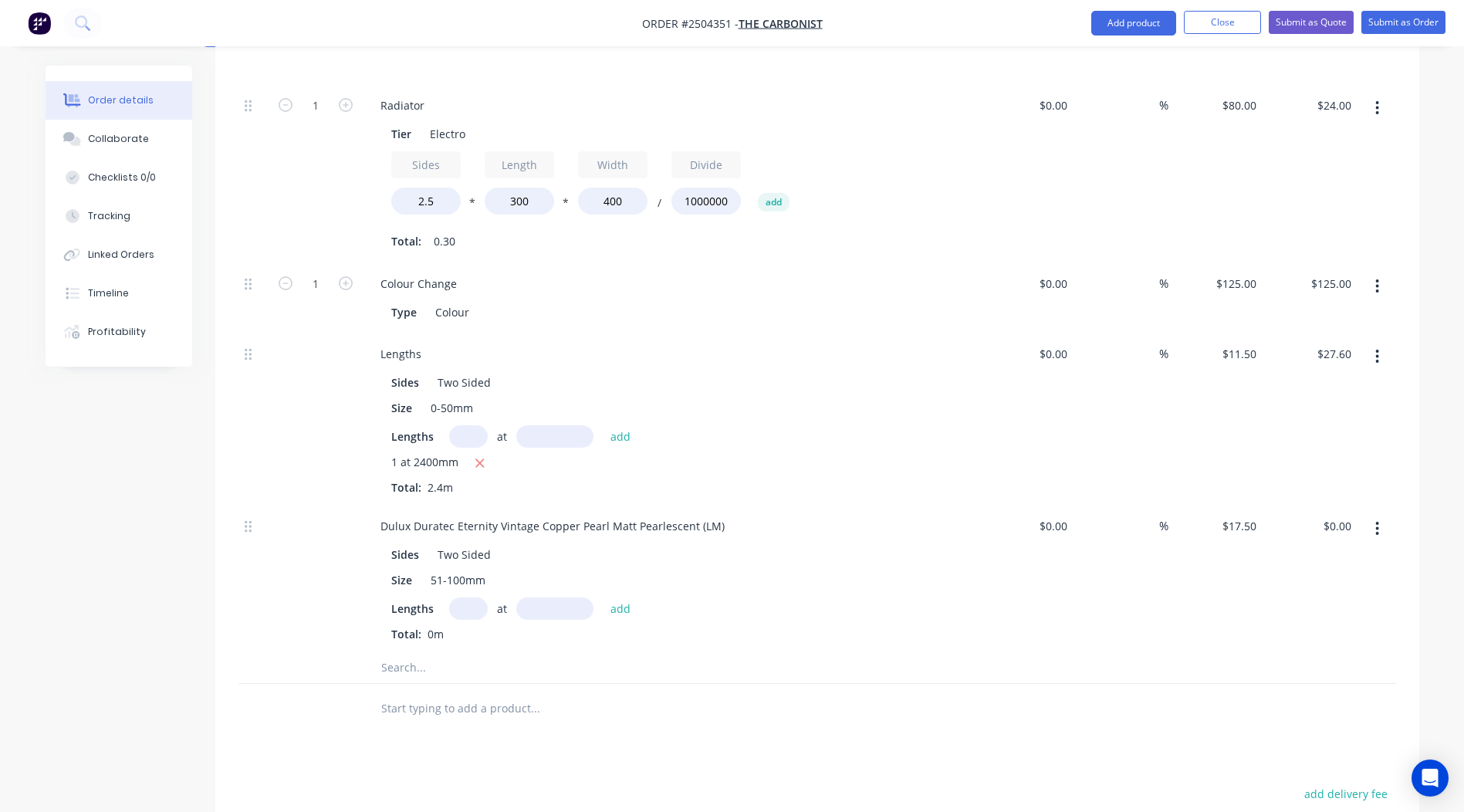
click at [470, 603] on input "text" at bounding box center [468, 609] width 39 height 22
type input "2"
click at [568, 600] on input "text" at bounding box center [555, 609] width 77 height 22
type input "1100"
click at [603, 597] on button "add" at bounding box center [621, 608] width 36 height 20
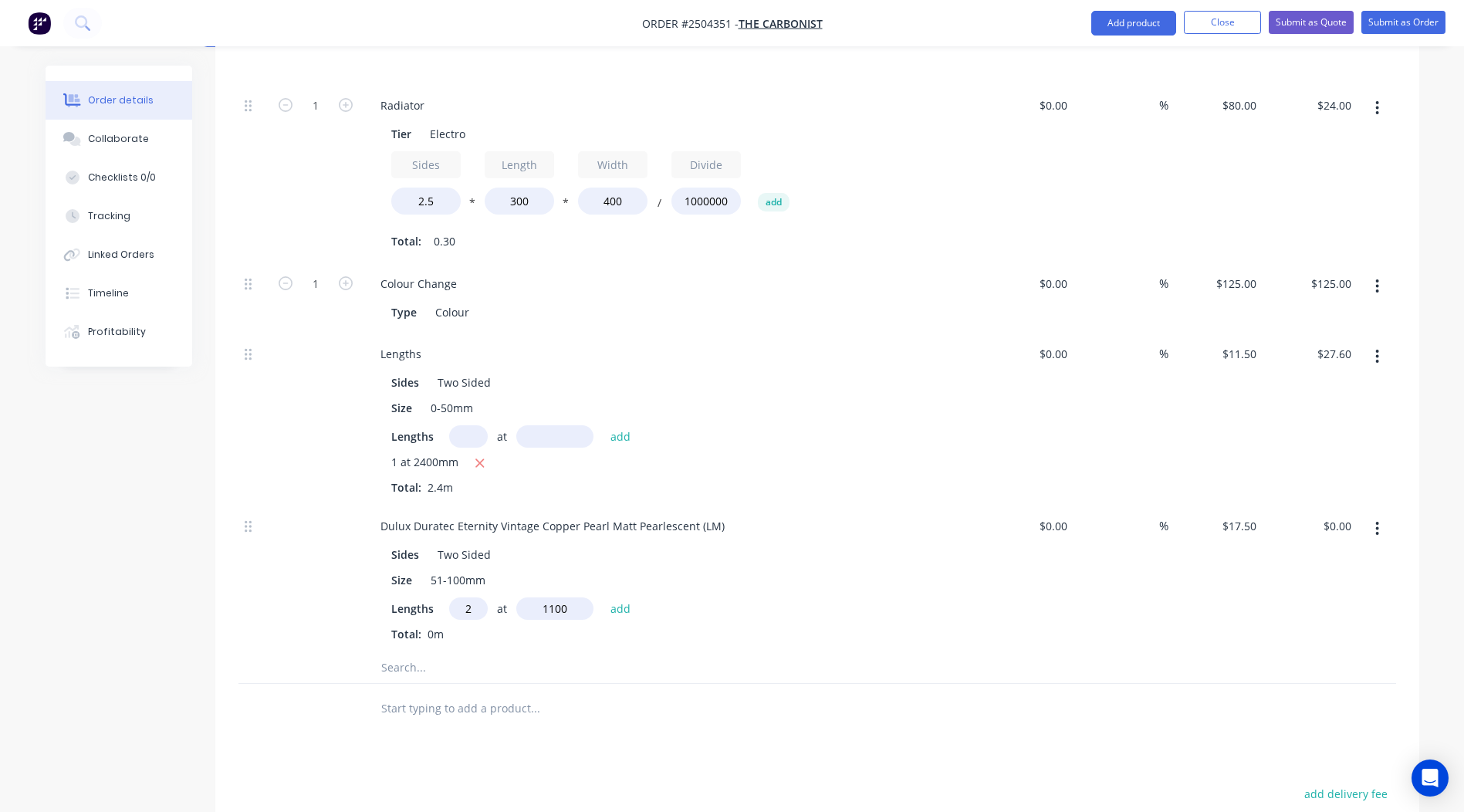
type input "$38.50"
type input "1"
click at [558, 614] on input "text" at bounding box center [555, 609] width 77 height 22
type input "850"
click at [603, 597] on button "add" at bounding box center [621, 608] width 36 height 20
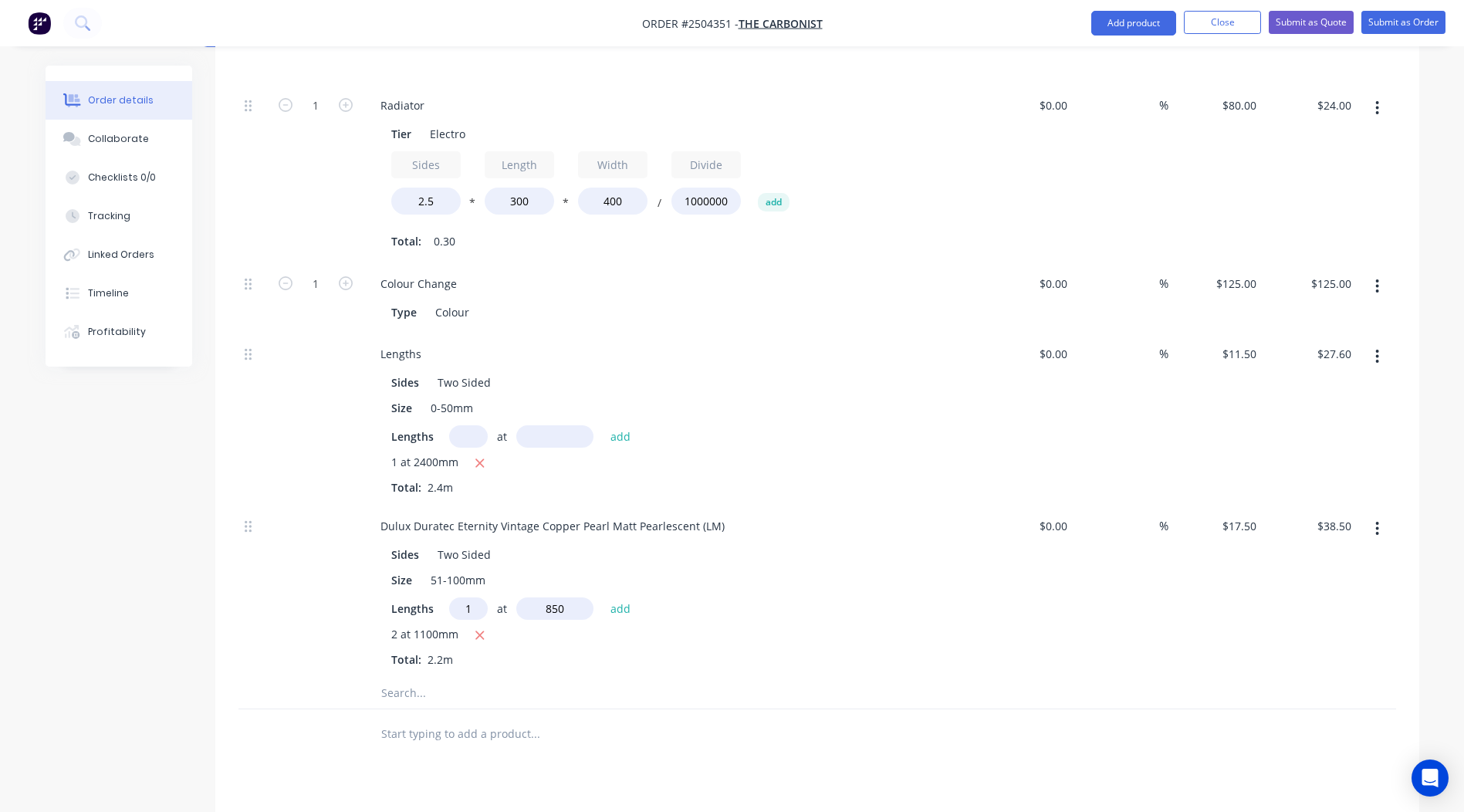
type input "$53.38"
drag, startPoint x: -3, startPoint y: 501, endPoint x: 0, endPoint y: 416, distance: 85.1
click at [0, 416] on html "Order #2504351 - The Carbonist Add product Close Submit as Quote Submit as Orde…" at bounding box center [732, 347] width 1464 height 1662
click at [1022, 752] on div at bounding box center [818, 760] width 1158 height 50
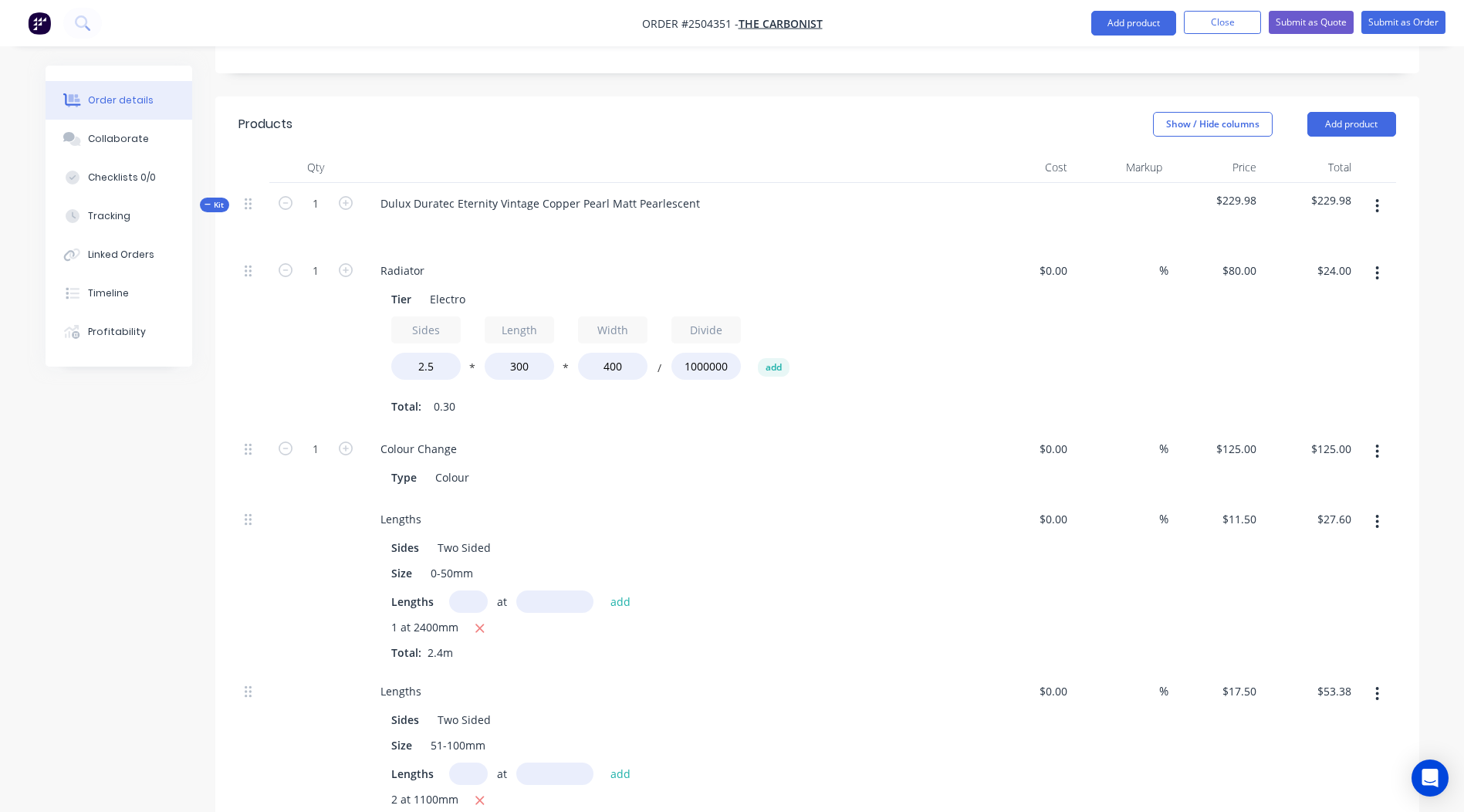
scroll to position [267, 0]
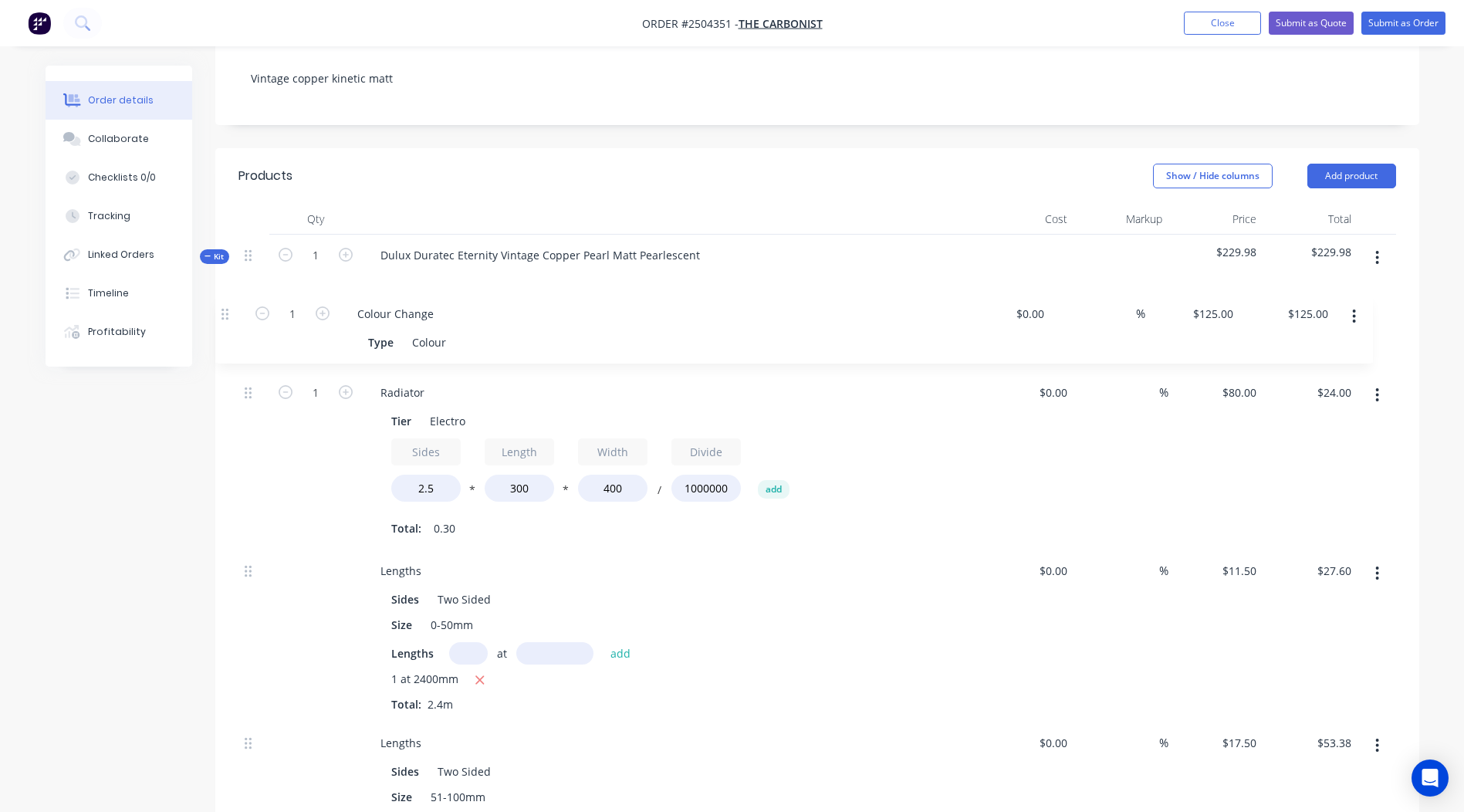
drag, startPoint x: 250, startPoint y: 499, endPoint x: 228, endPoint y: 304, distance: 196.2
click at [228, 304] on div "Qty Cost Markup Price Total Kit 1 Dulux Duratec Eternity Vintage Copper Pearl M…" at bounding box center [817, 602] width 1204 height 798
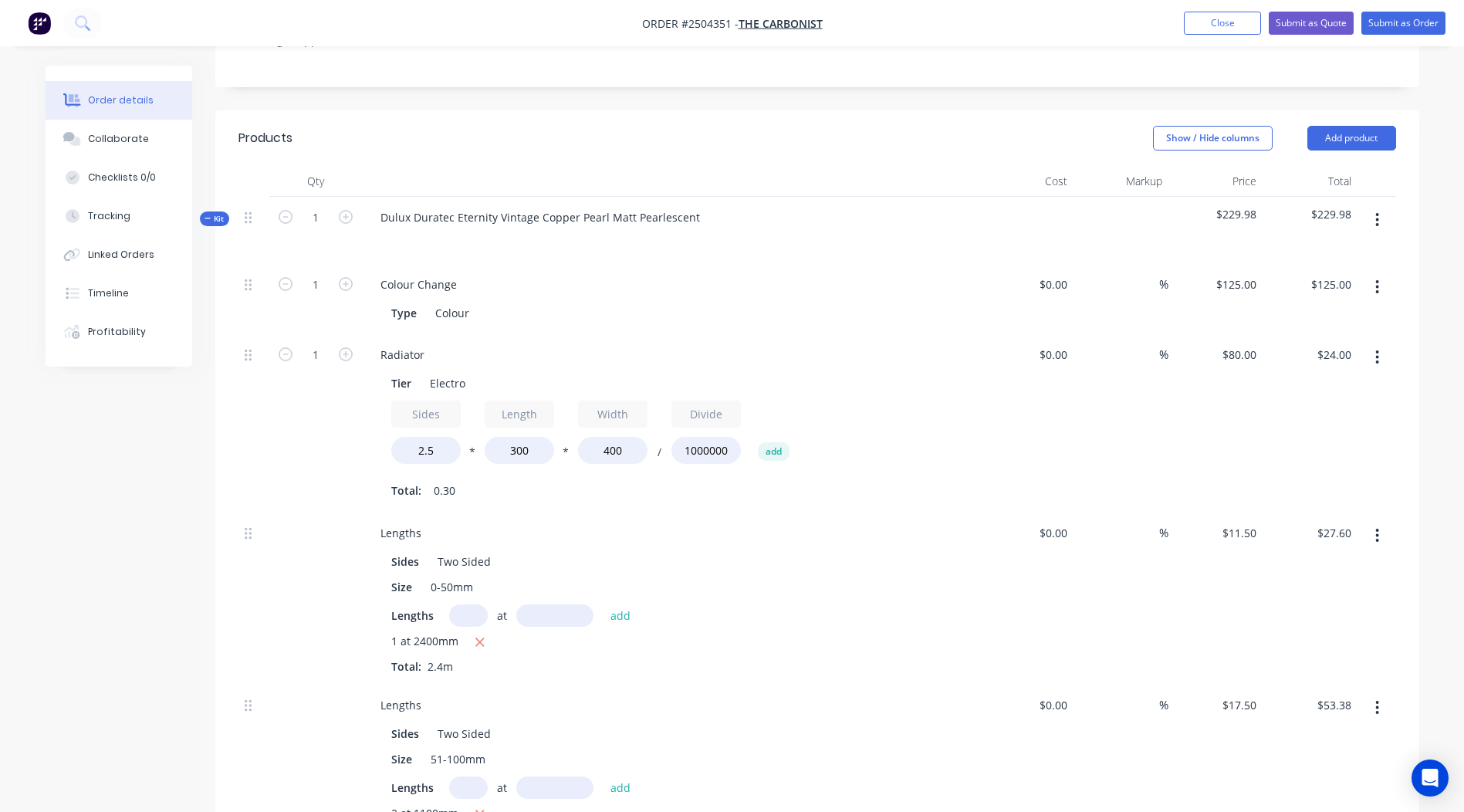
scroll to position [232, 0]
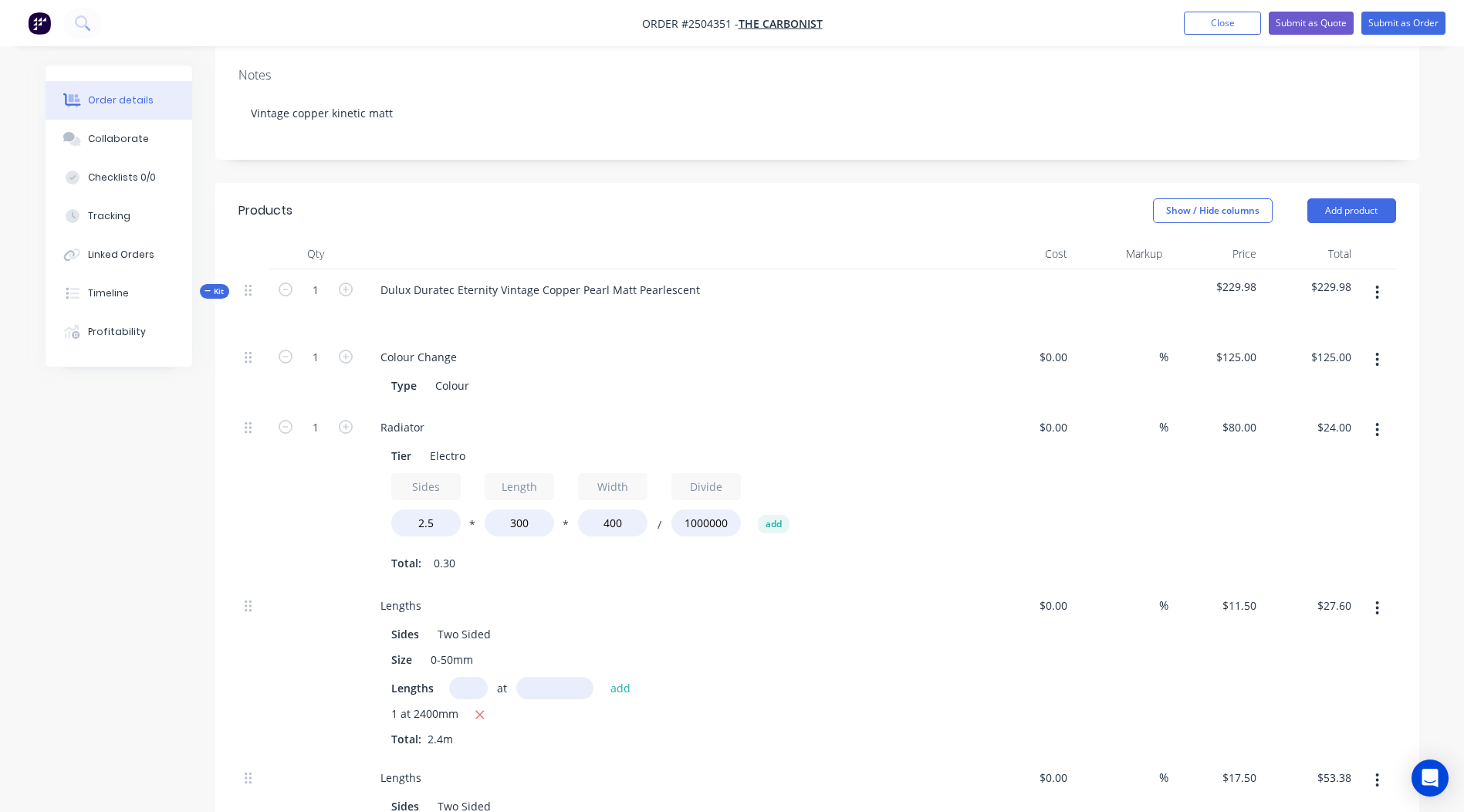
click at [1378, 292] on icon "button" at bounding box center [1378, 292] width 3 height 14
click at [1325, 325] on div "Add product to kit" at bounding box center [1323, 333] width 119 height 22
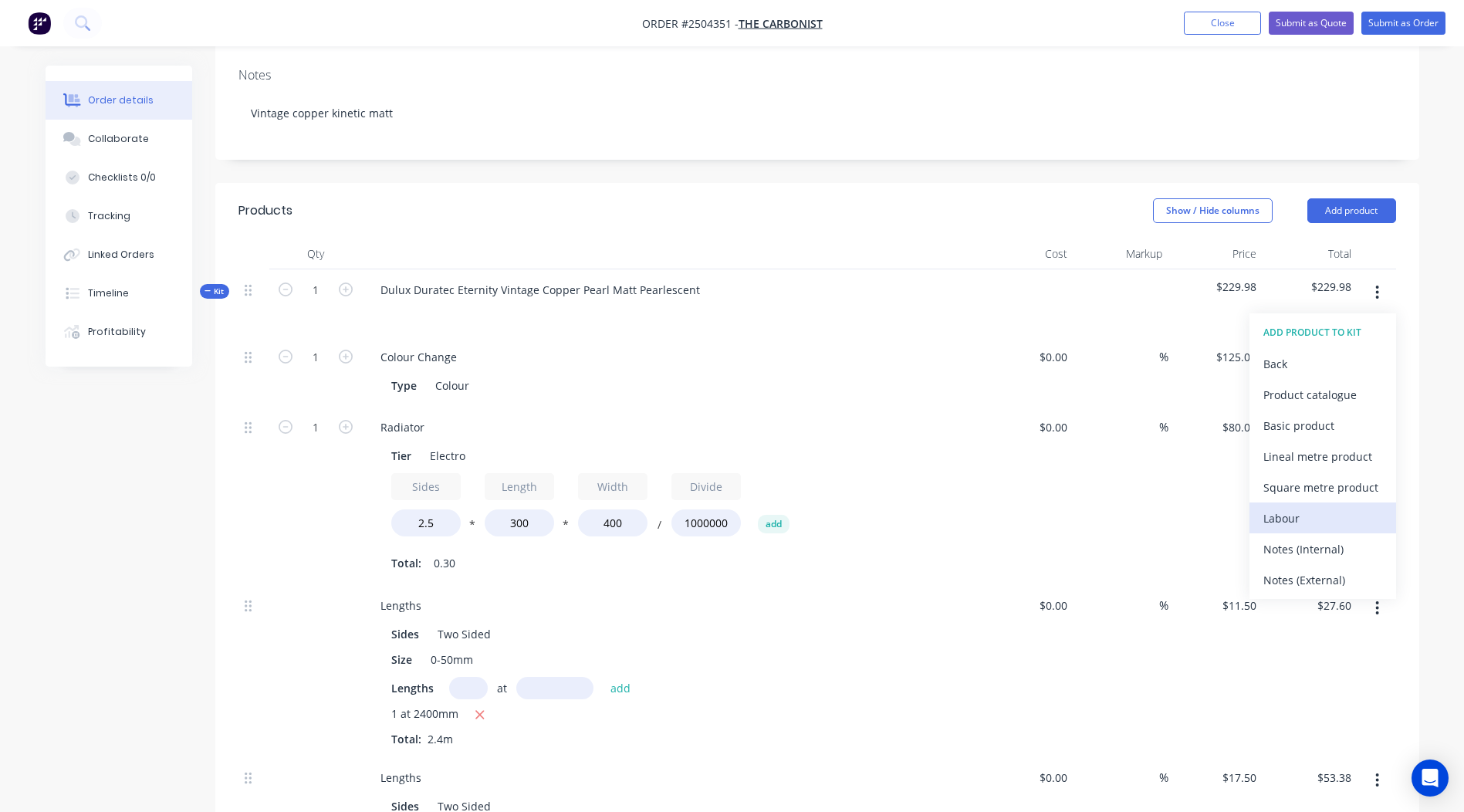
click at [1297, 507] on div "Labour" at bounding box center [1323, 518] width 119 height 22
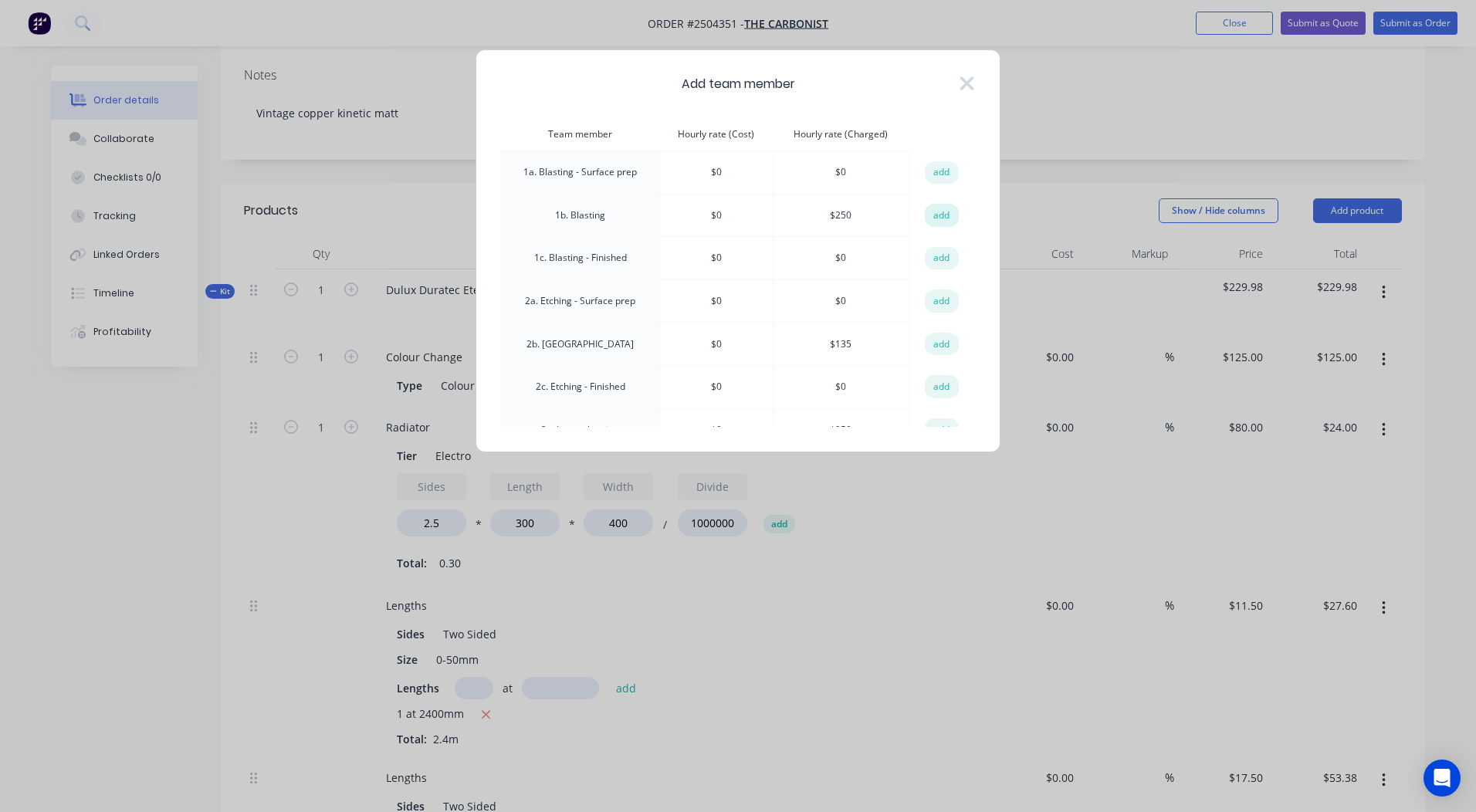
click at [935, 219] on button "add" at bounding box center [942, 215] width 34 height 23
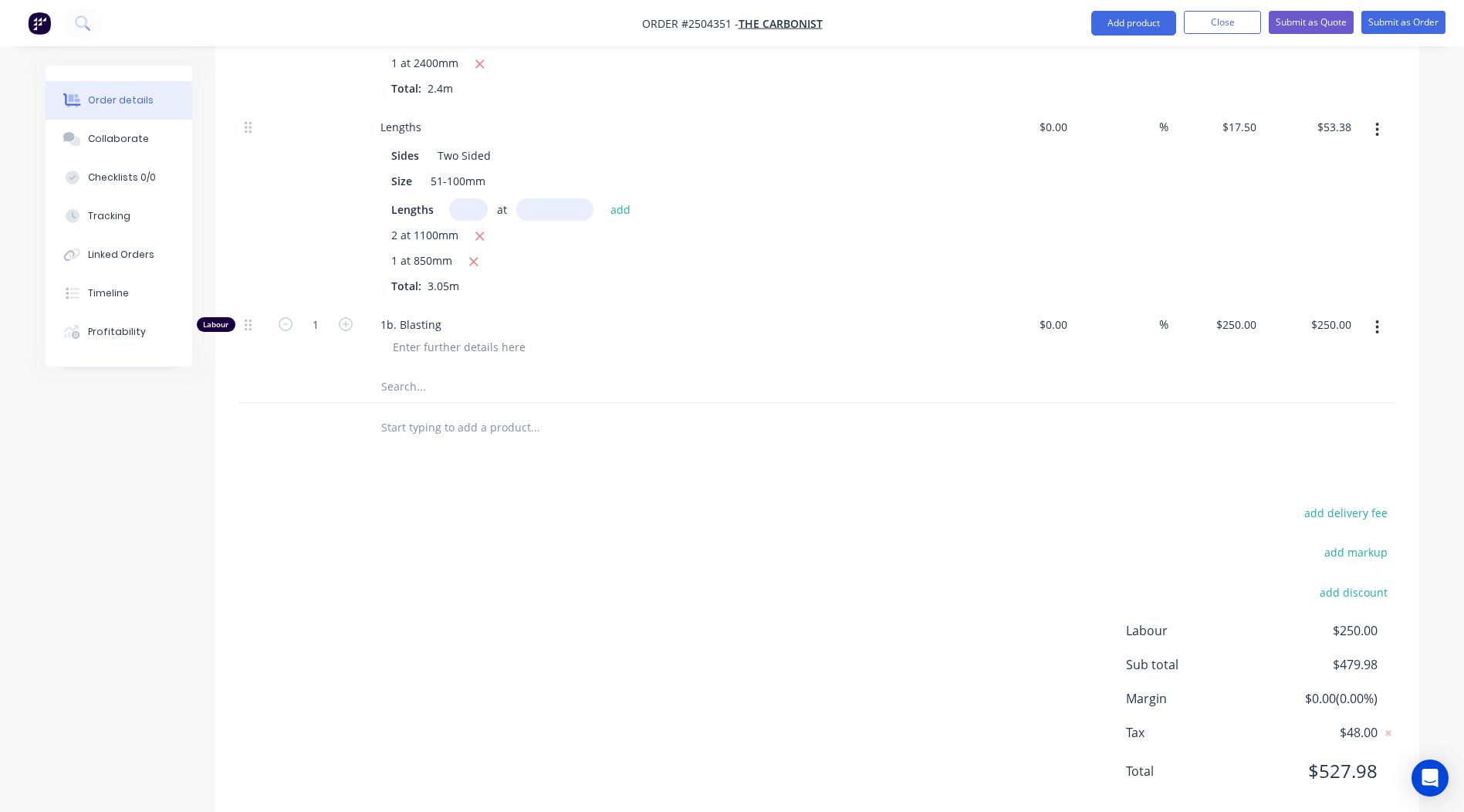
scroll to position [917, 0]
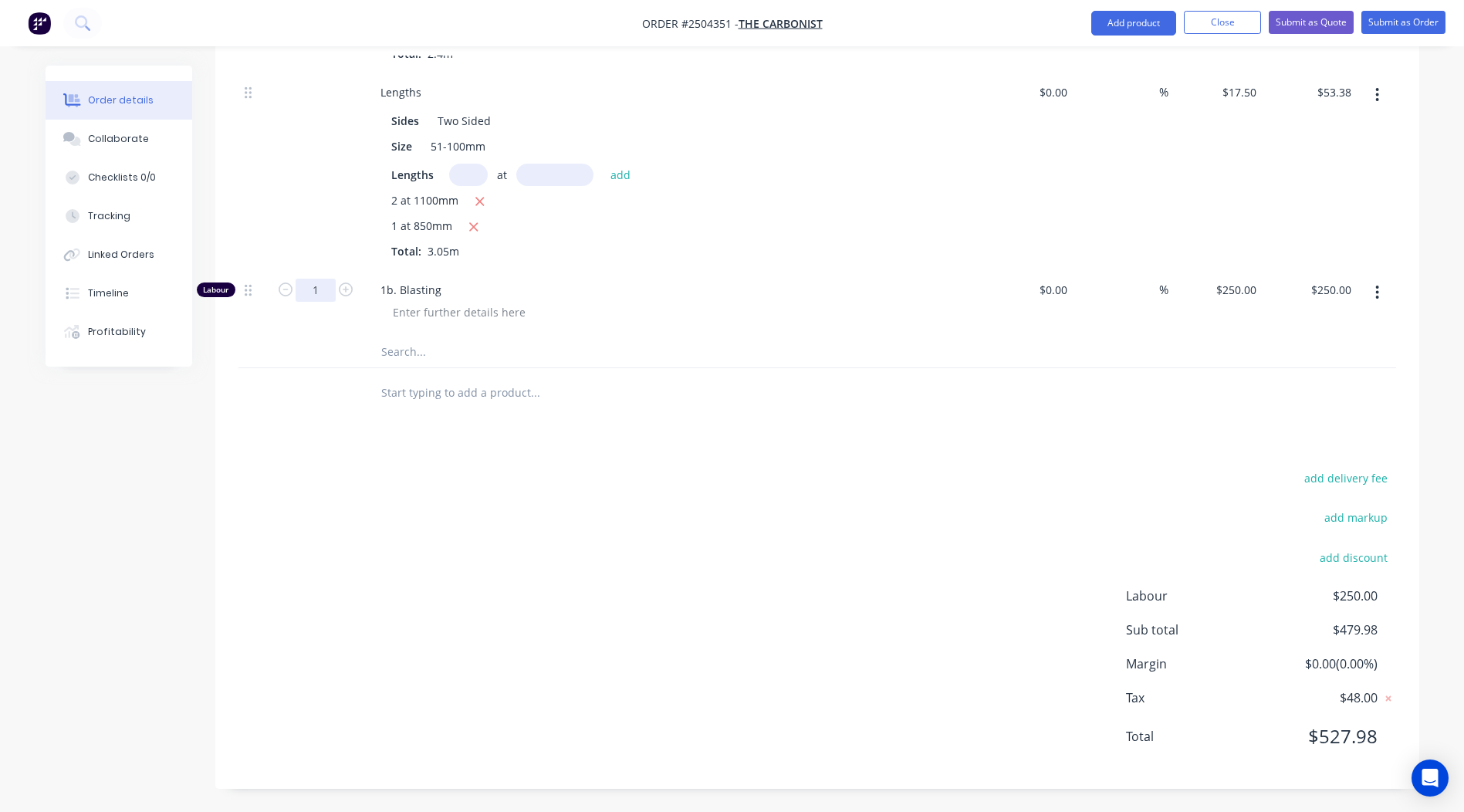
click at [317, 295] on input "1" at bounding box center [315, 290] width 40 height 23
type input "0.167"
click at [976, 499] on div "add delivery fee add markup add discount Labour $250.00 Sub total $479.98 Margi…" at bounding box center [818, 616] width 1158 height 298
type input "$41.75"
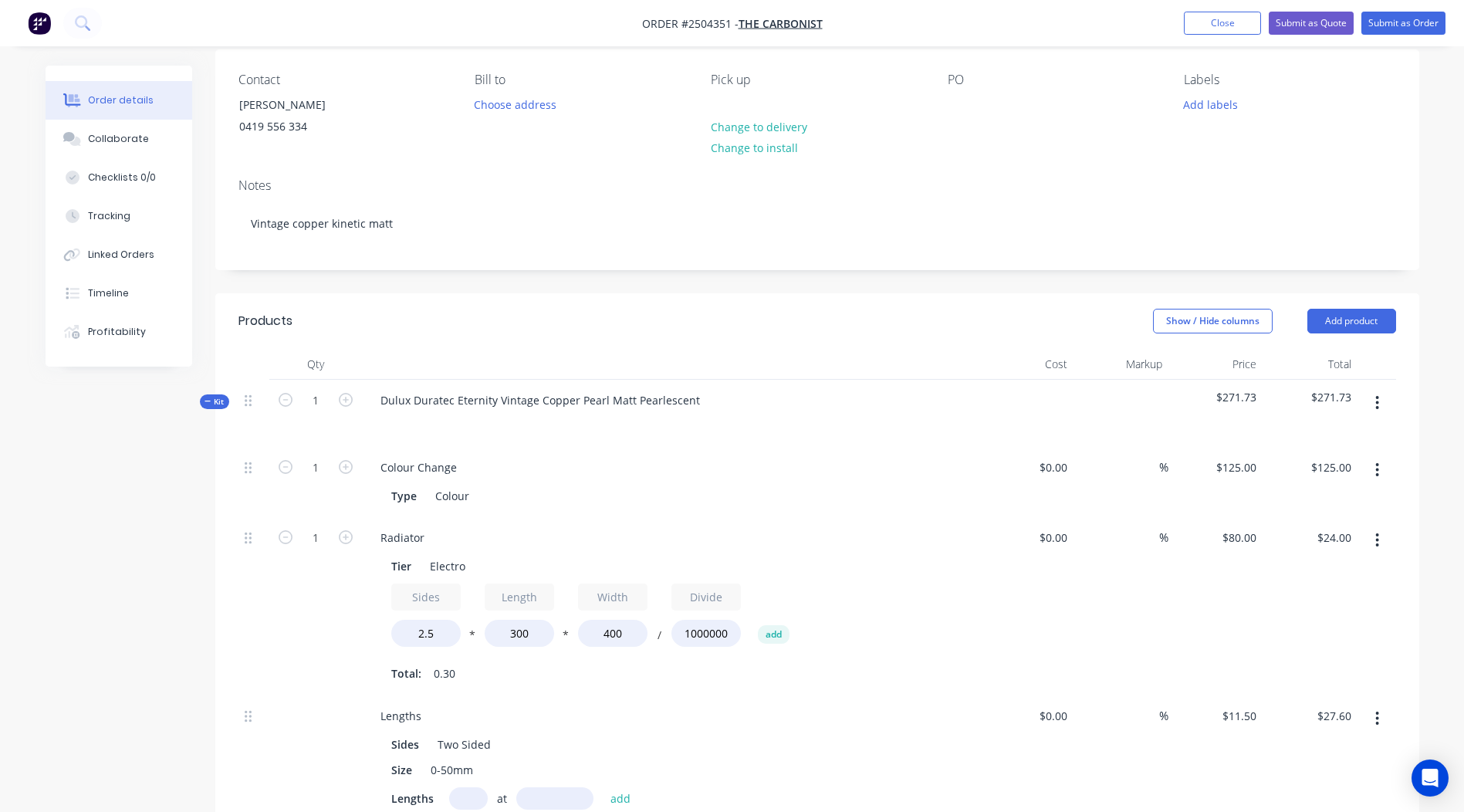
scroll to position [0, 0]
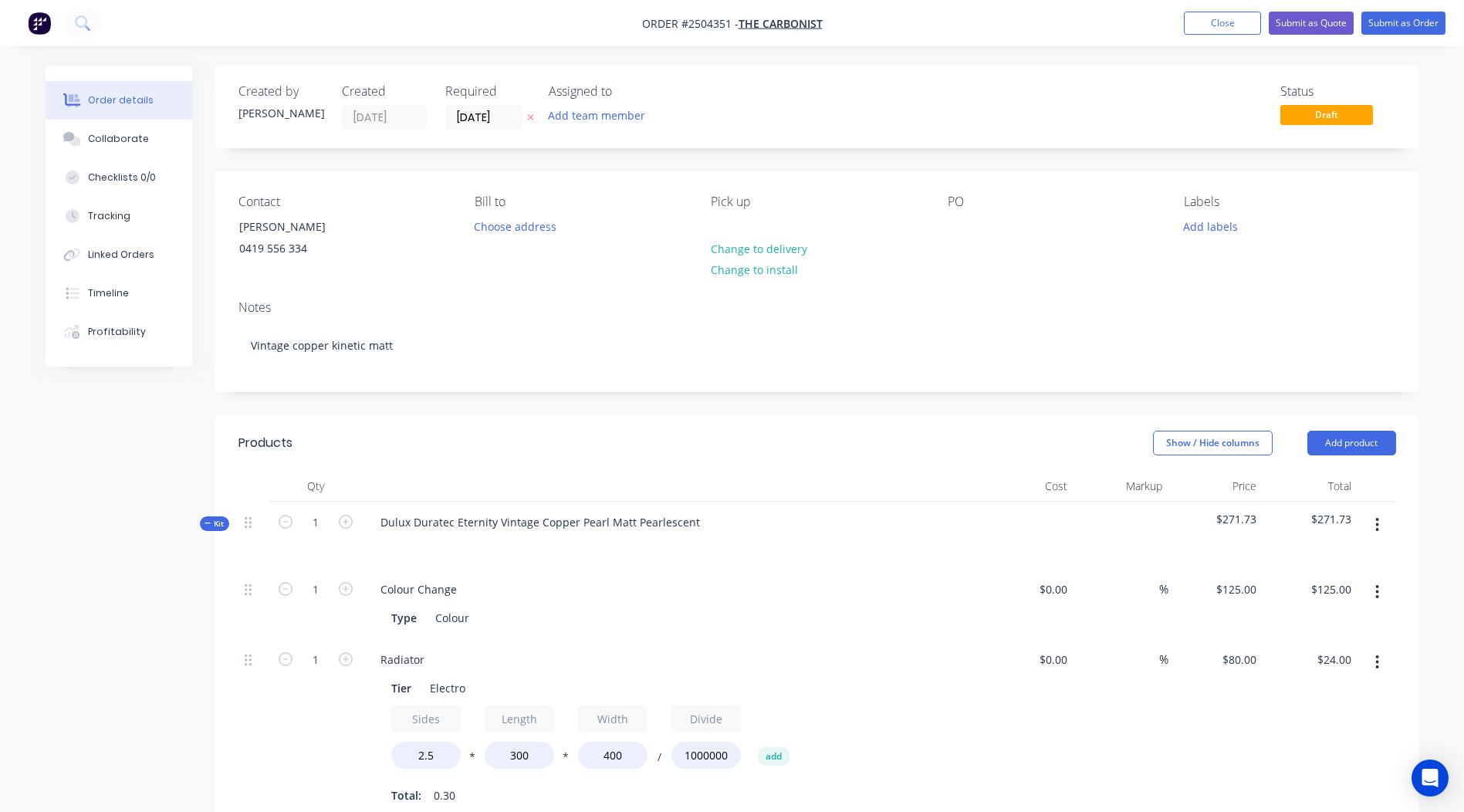
click at [972, 225] on div "PO" at bounding box center [1054, 229] width 212 height 71
click at [966, 229] on div at bounding box center [960, 227] width 25 height 22
click at [1198, 224] on button "Add labels" at bounding box center [1211, 226] width 71 height 20
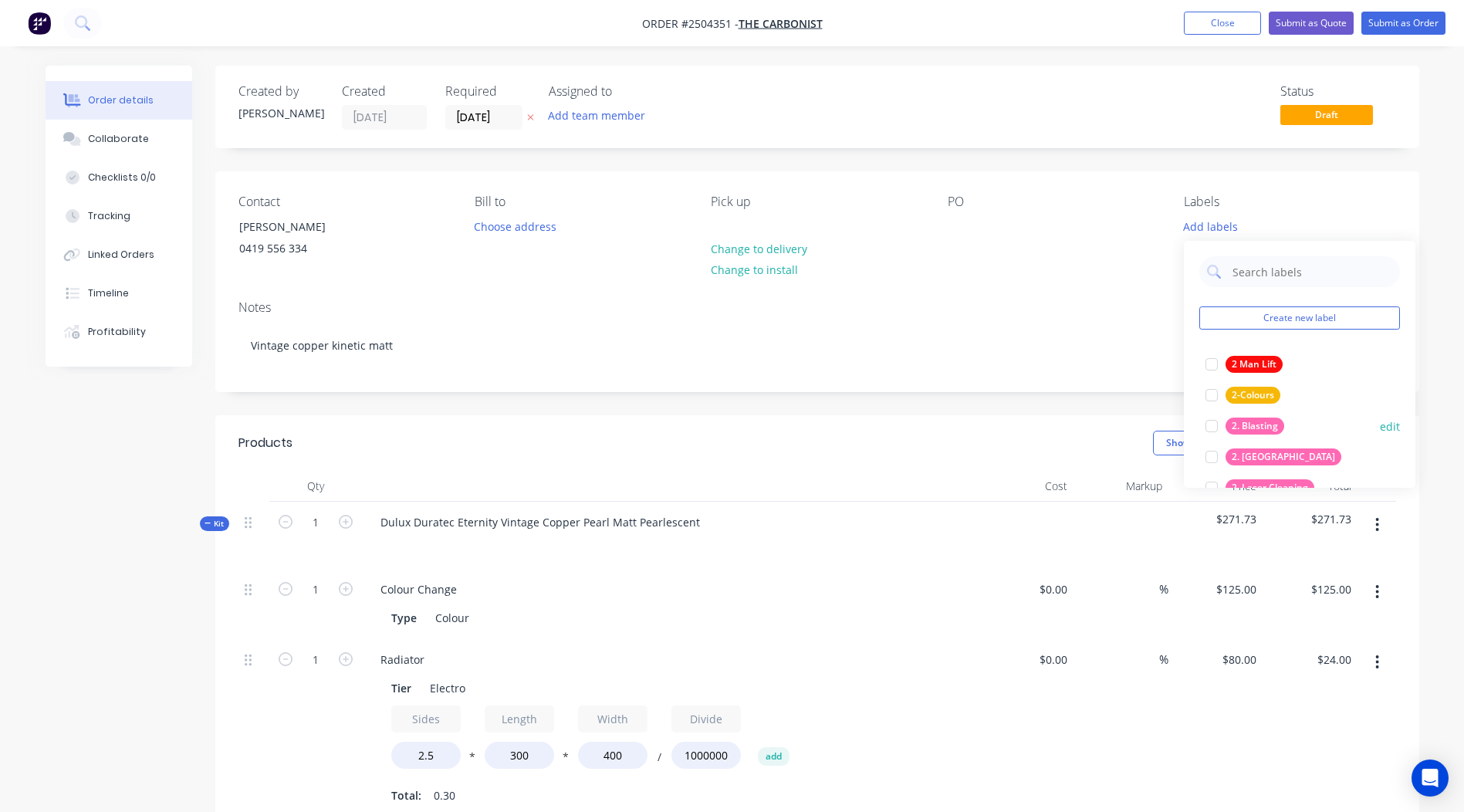
click at [1266, 427] on div "2. Blasting" at bounding box center [1255, 426] width 59 height 17
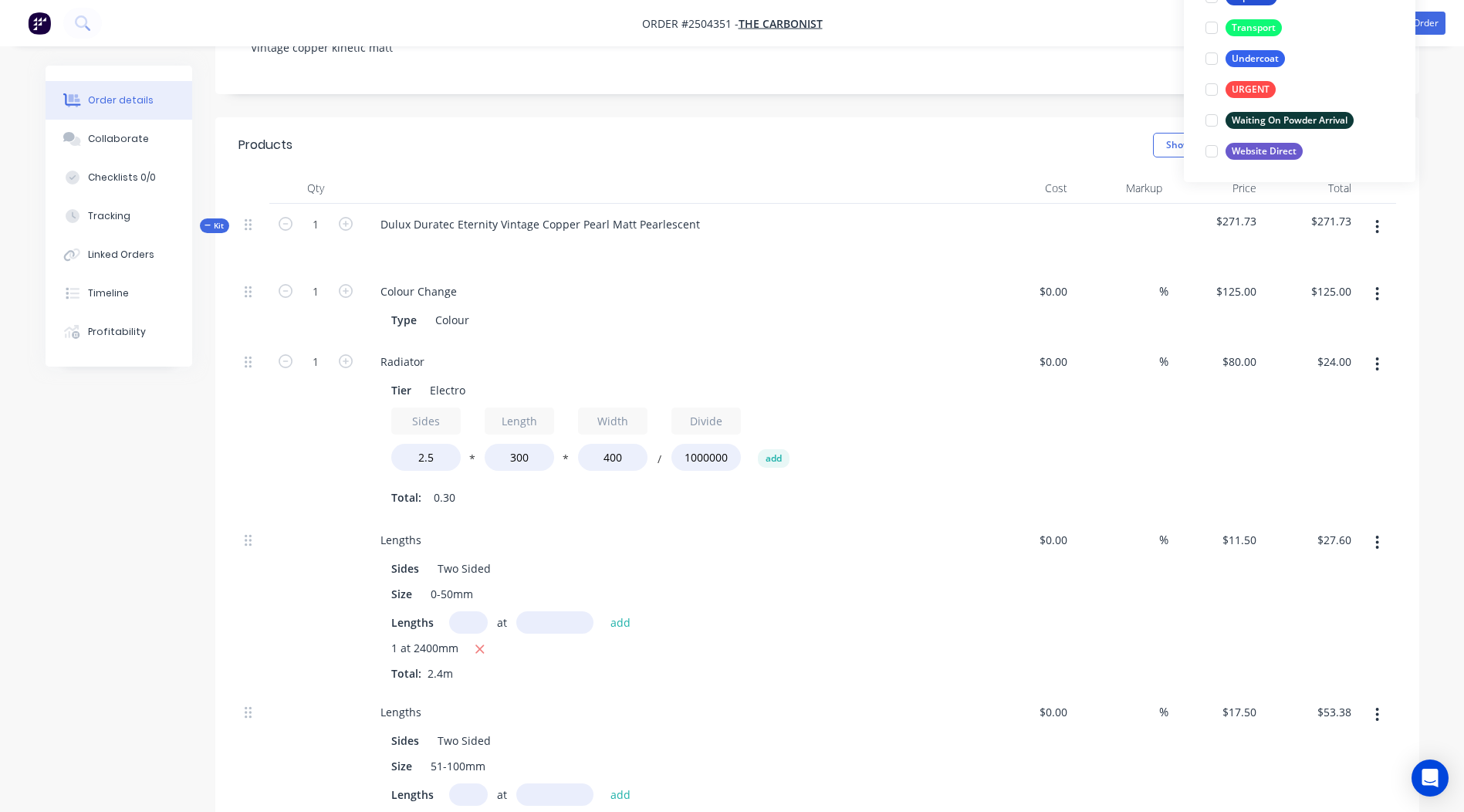
scroll to position [61, 0]
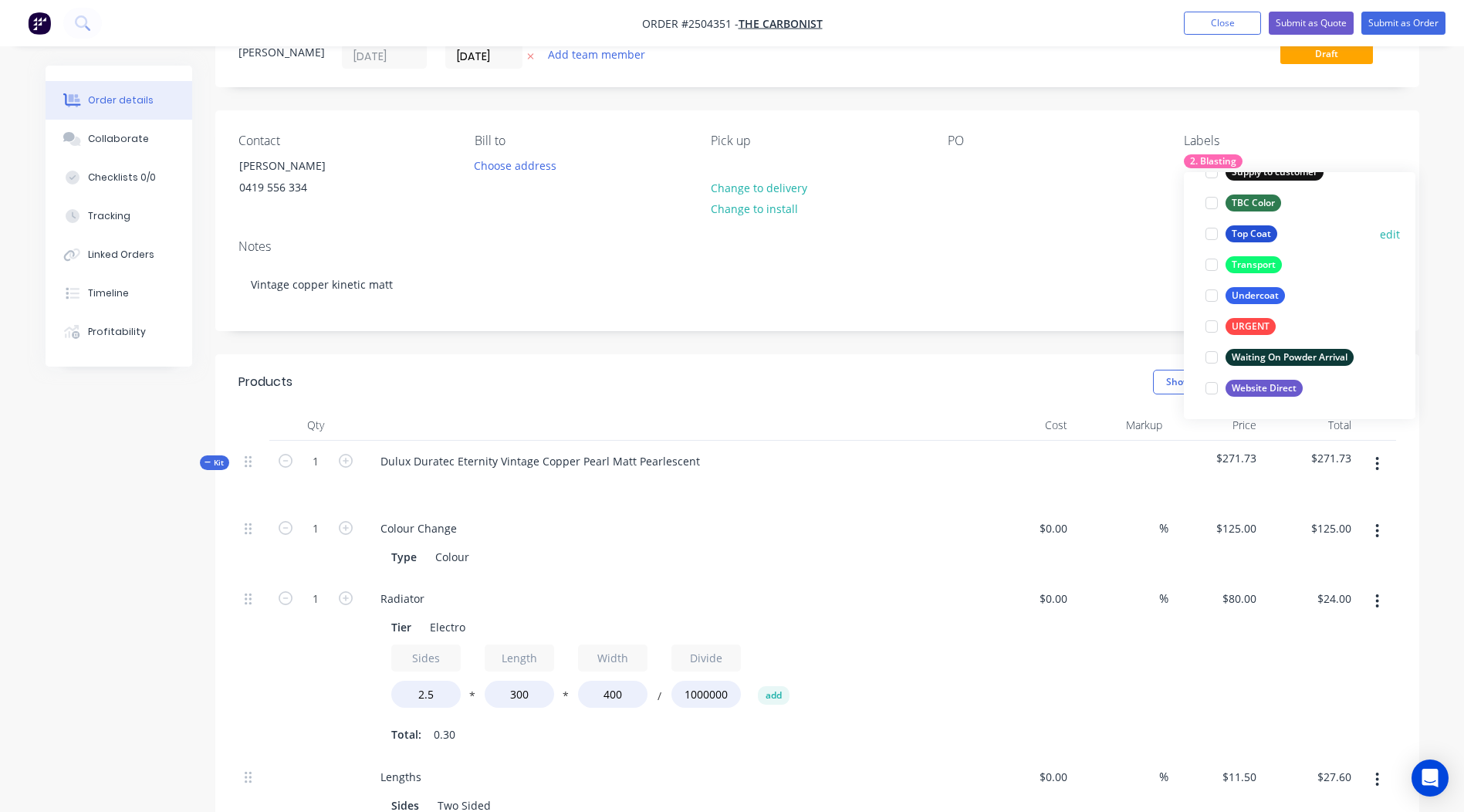
click at [1258, 242] on button "Top Coat" at bounding box center [1241, 233] width 85 height 21
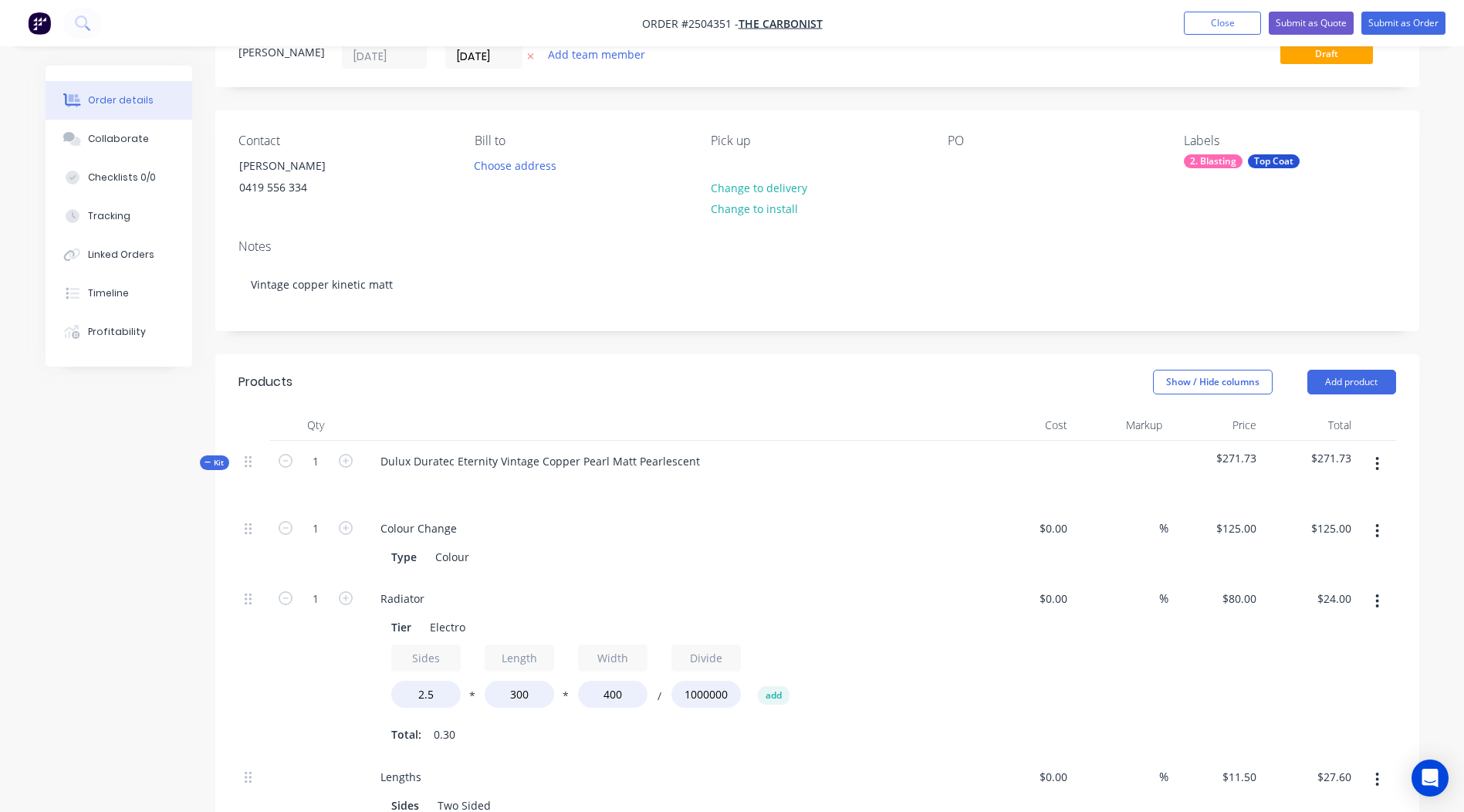
click at [1337, 134] on div "Labels" at bounding box center [1290, 141] width 212 height 15
click at [136, 138] on div "Collaborate" at bounding box center [119, 138] width 61 height 14
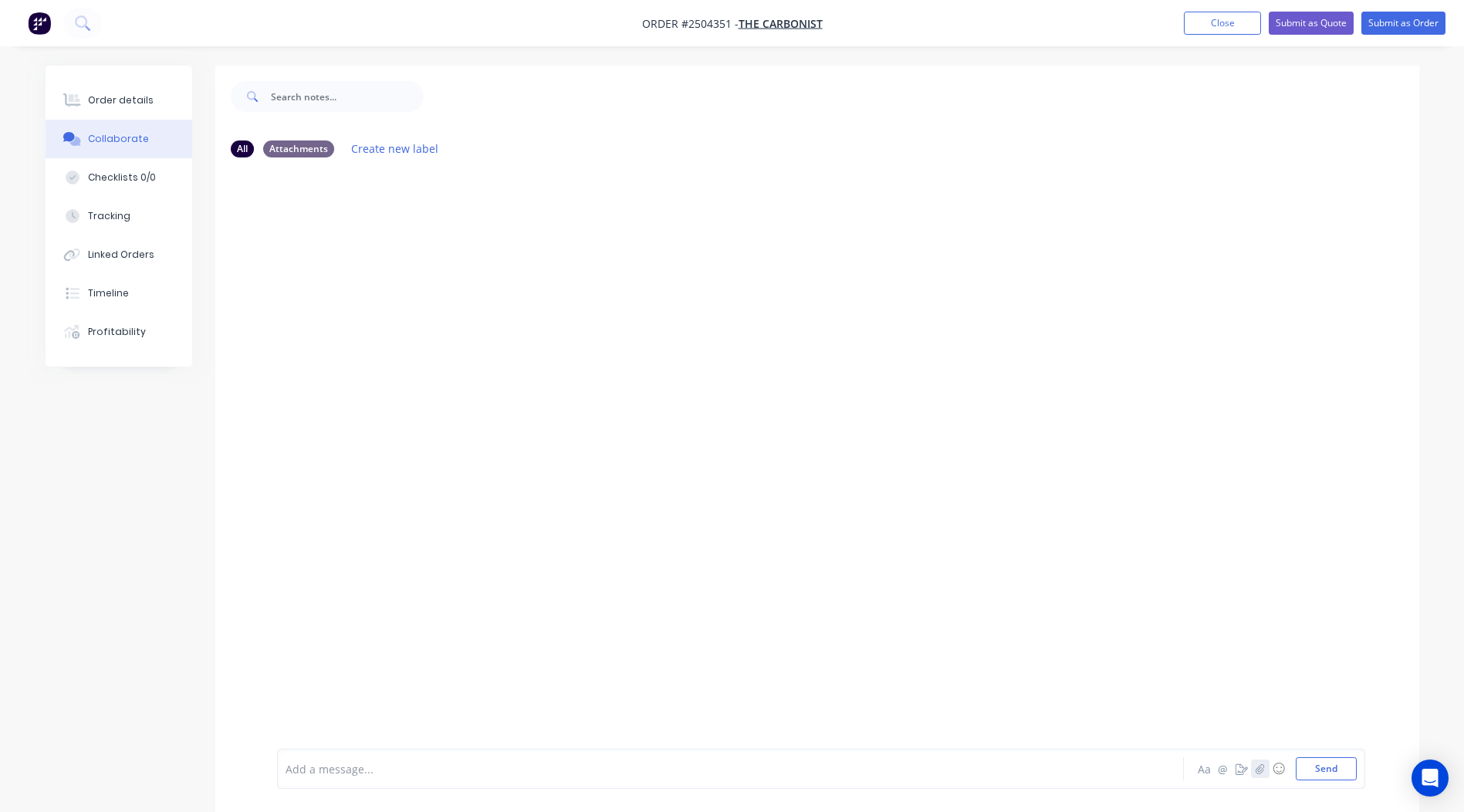
click at [1260, 776] on button "button" at bounding box center [1260, 768] width 19 height 19
click at [1322, 762] on button "Send" at bounding box center [1326, 768] width 61 height 23
click at [143, 88] on button "Order details" at bounding box center [119, 100] width 147 height 39
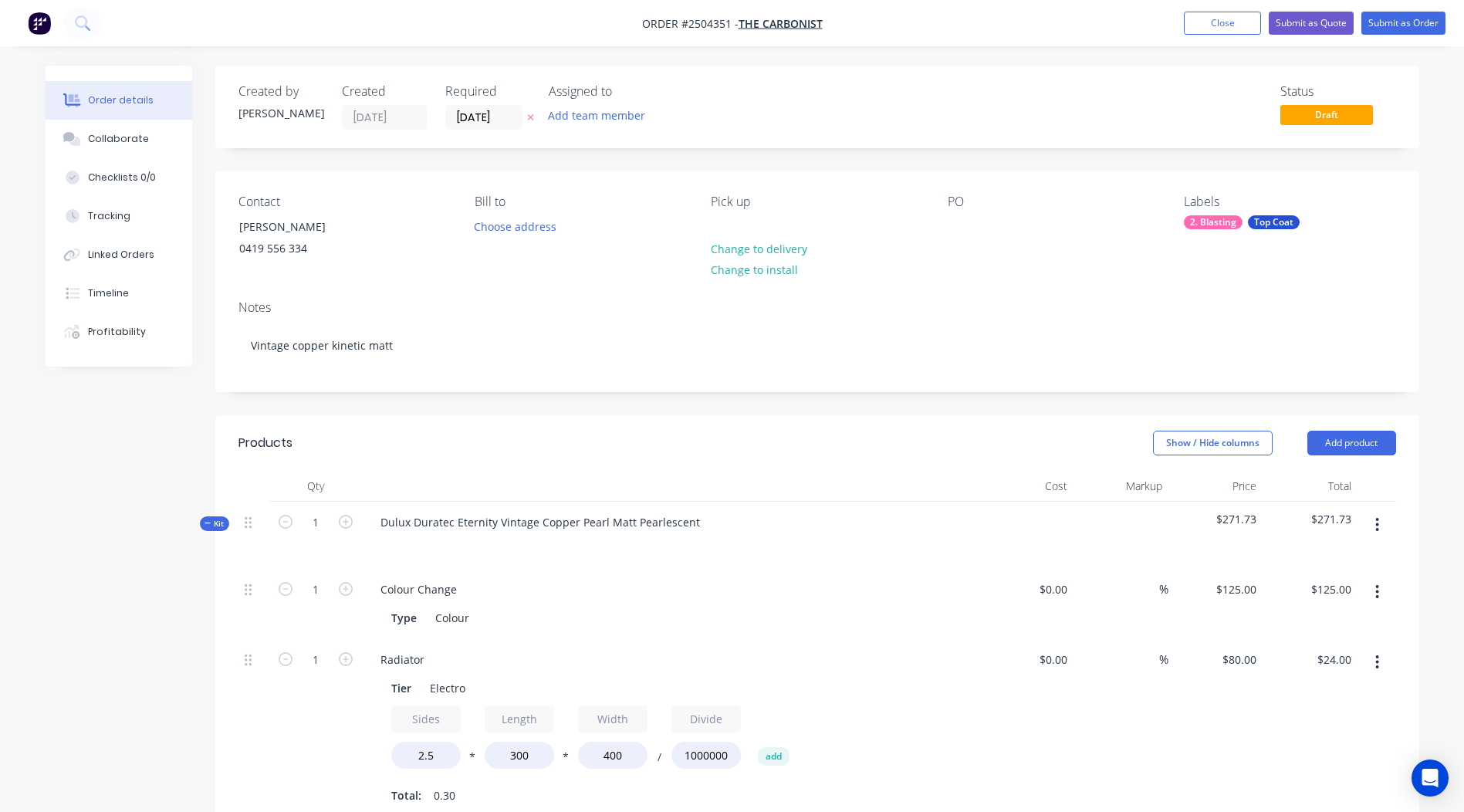
drag, startPoint x: 1216, startPoint y: 25, endPoint x: 994, endPoint y: 286, distance: 342.6
click at [1030, 180] on div "Contact [PERSON_NAME] [PHONE_NUMBER] Bill to Choose address Pick up Change to d…" at bounding box center [817, 229] width 1204 height 116
click at [1399, 23] on button "Submit as Order" at bounding box center [1404, 22] width 85 height 23
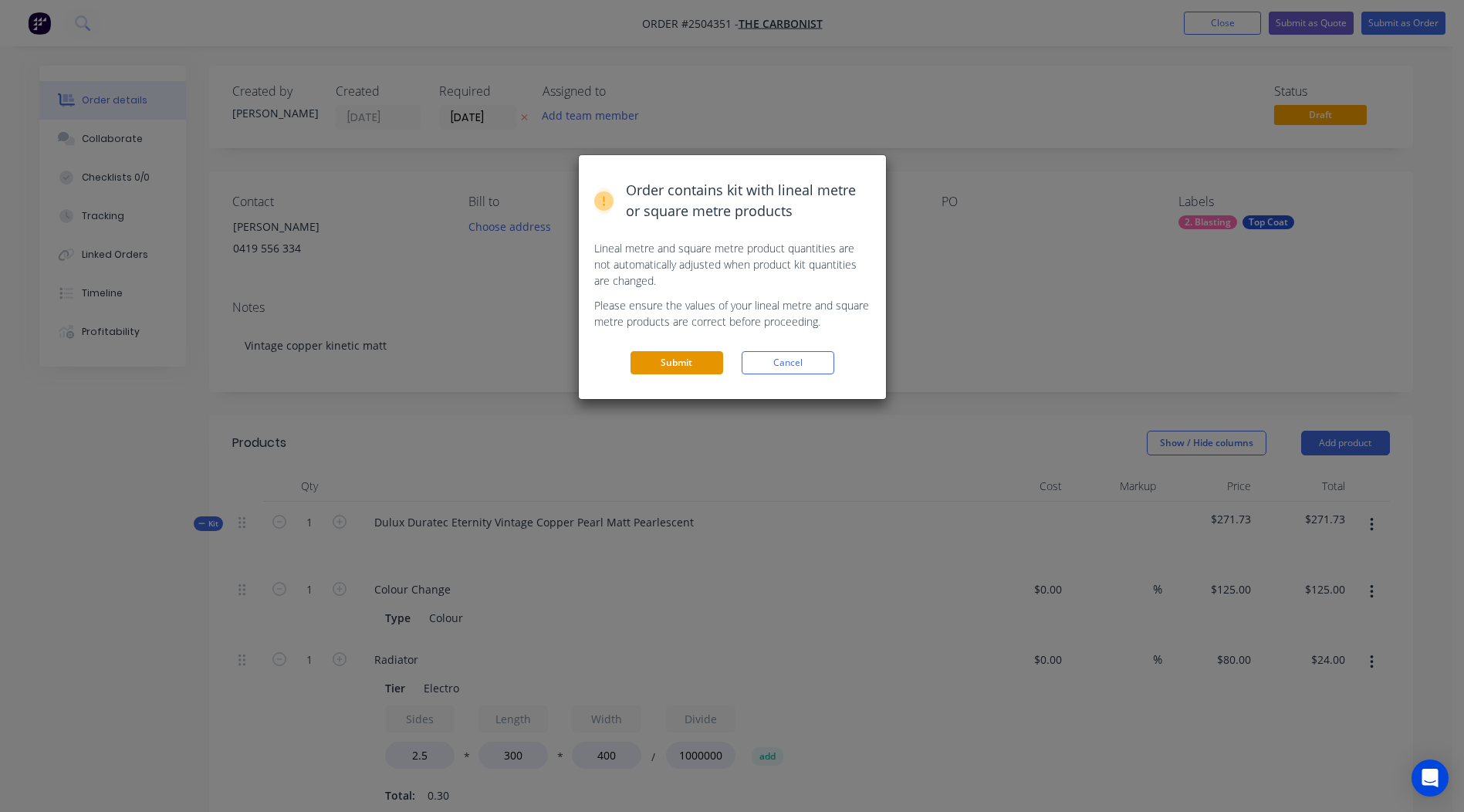
click at [669, 367] on button "Submit" at bounding box center [677, 362] width 93 height 23
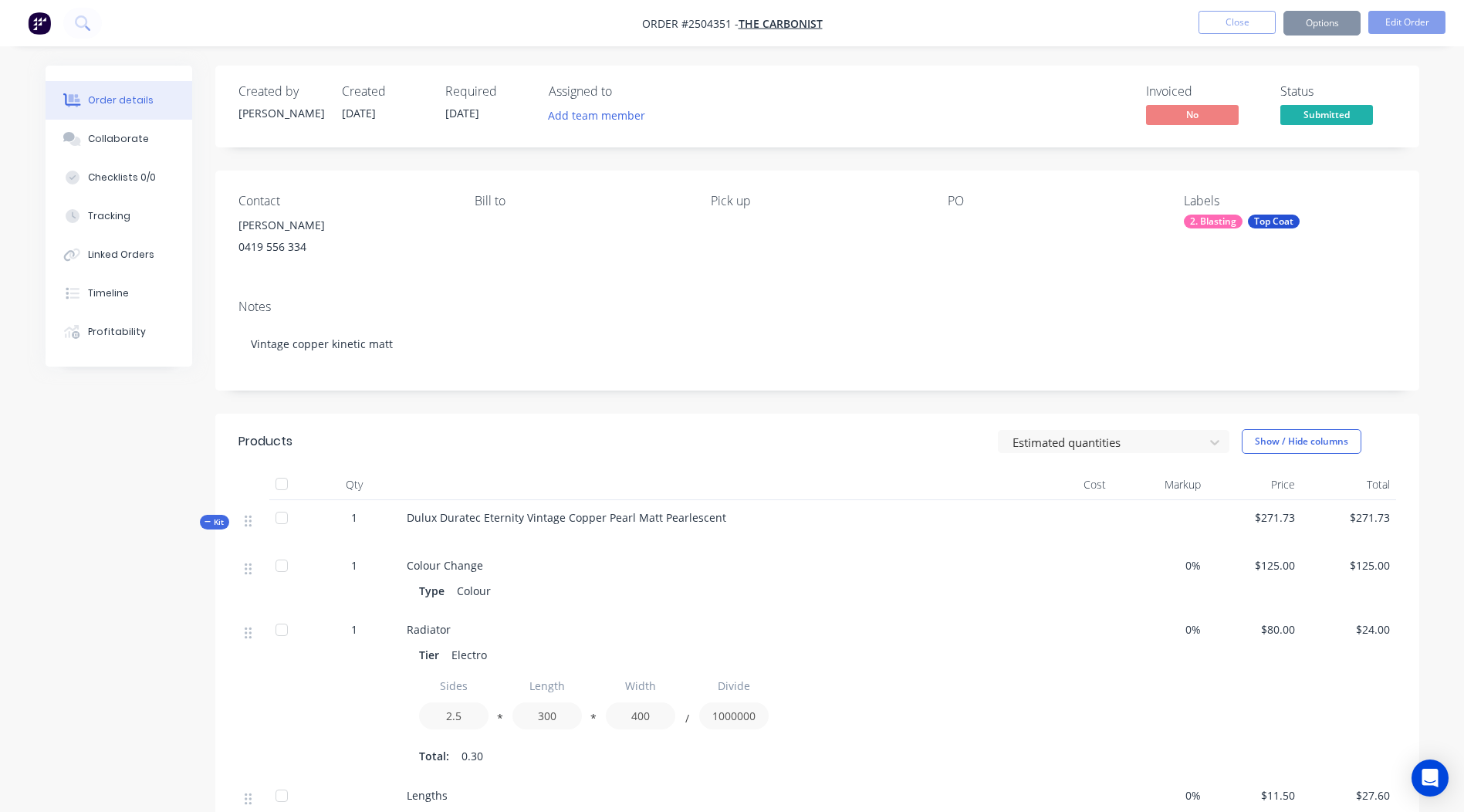
click at [1331, 25] on button "Options" at bounding box center [1322, 23] width 77 height 25
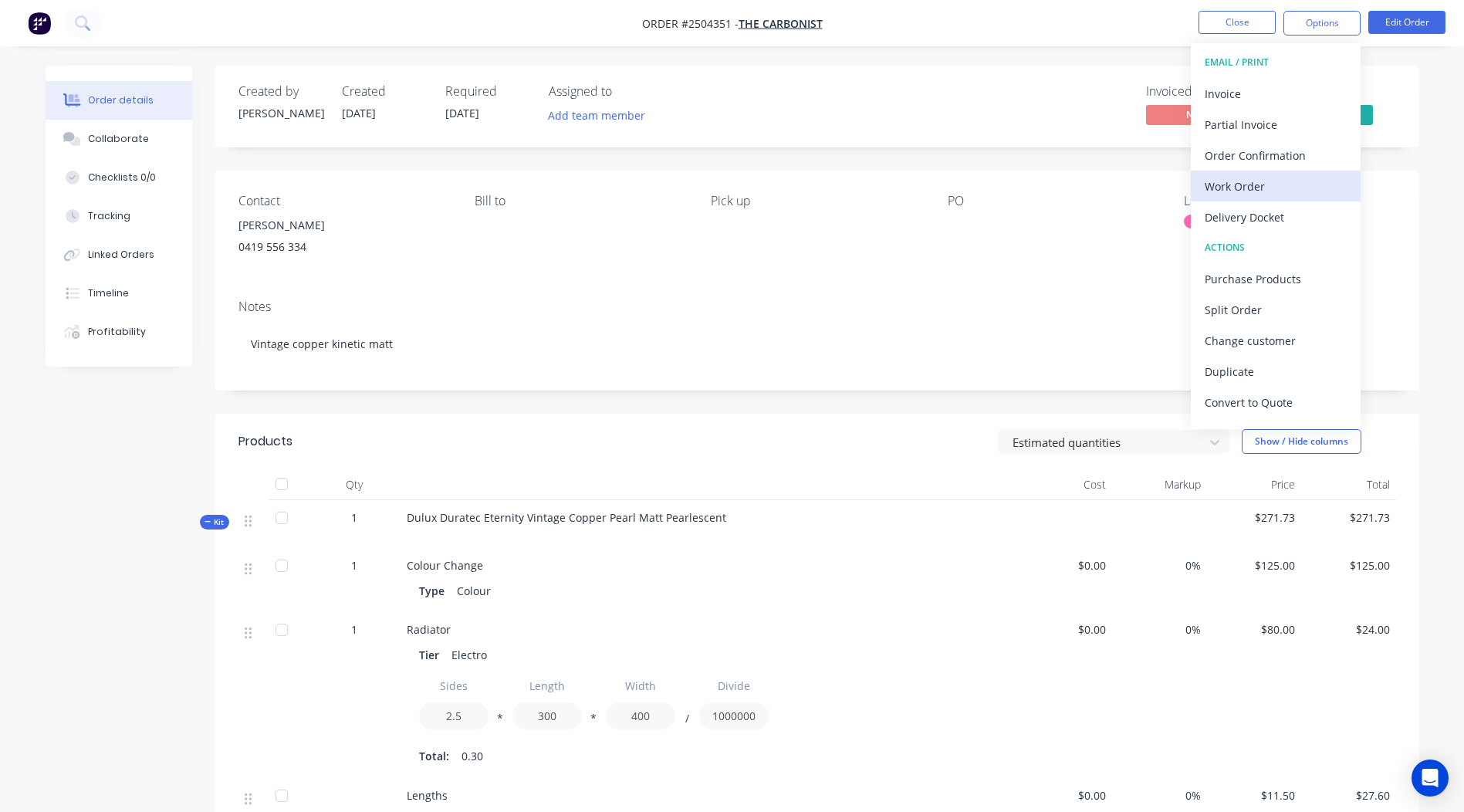
click at [1259, 172] on button "Work Order" at bounding box center [1275, 186] width 170 height 31
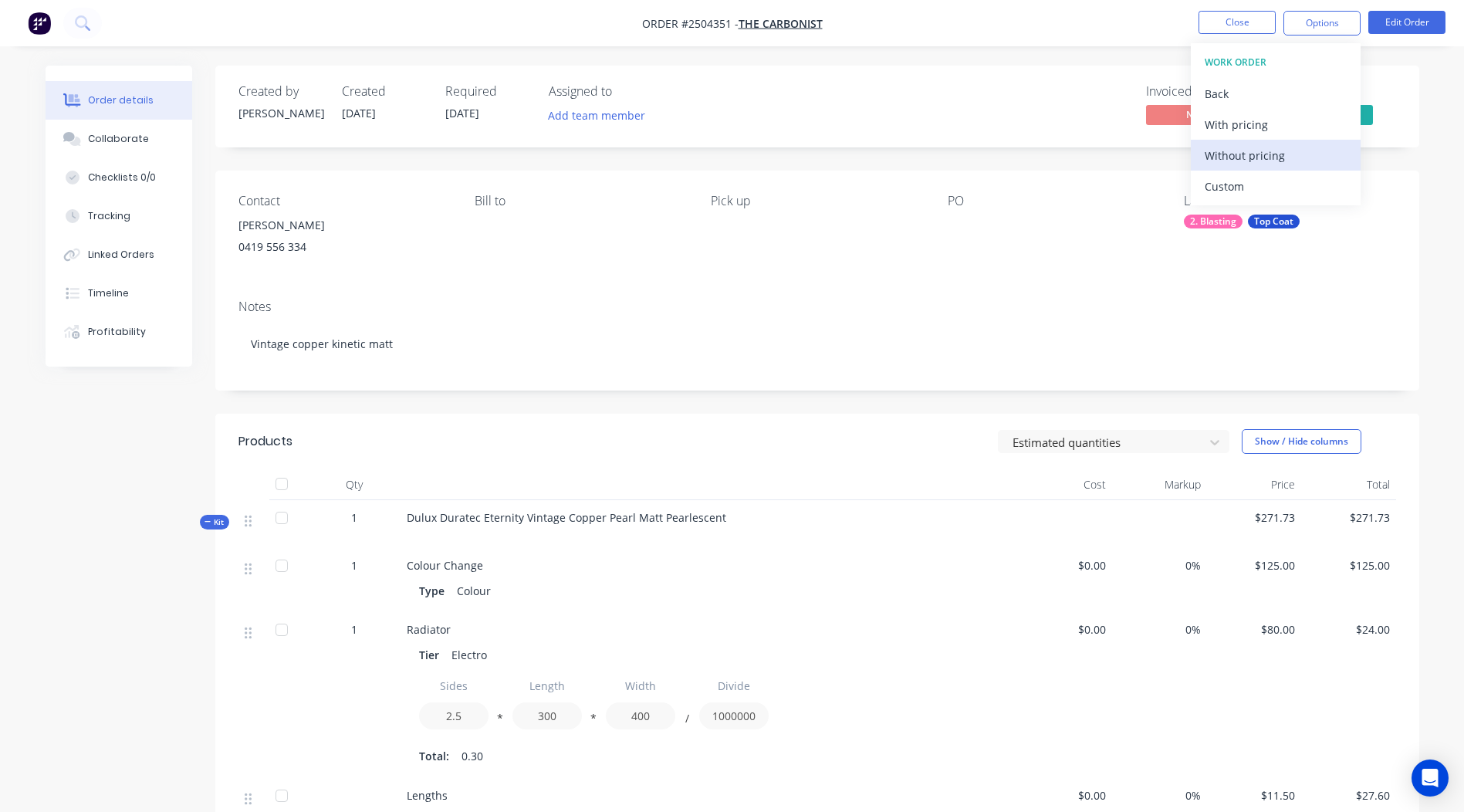
click at [1276, 151] on div "Without pricing" at bounding box center [1275, 155] width 142 height 22
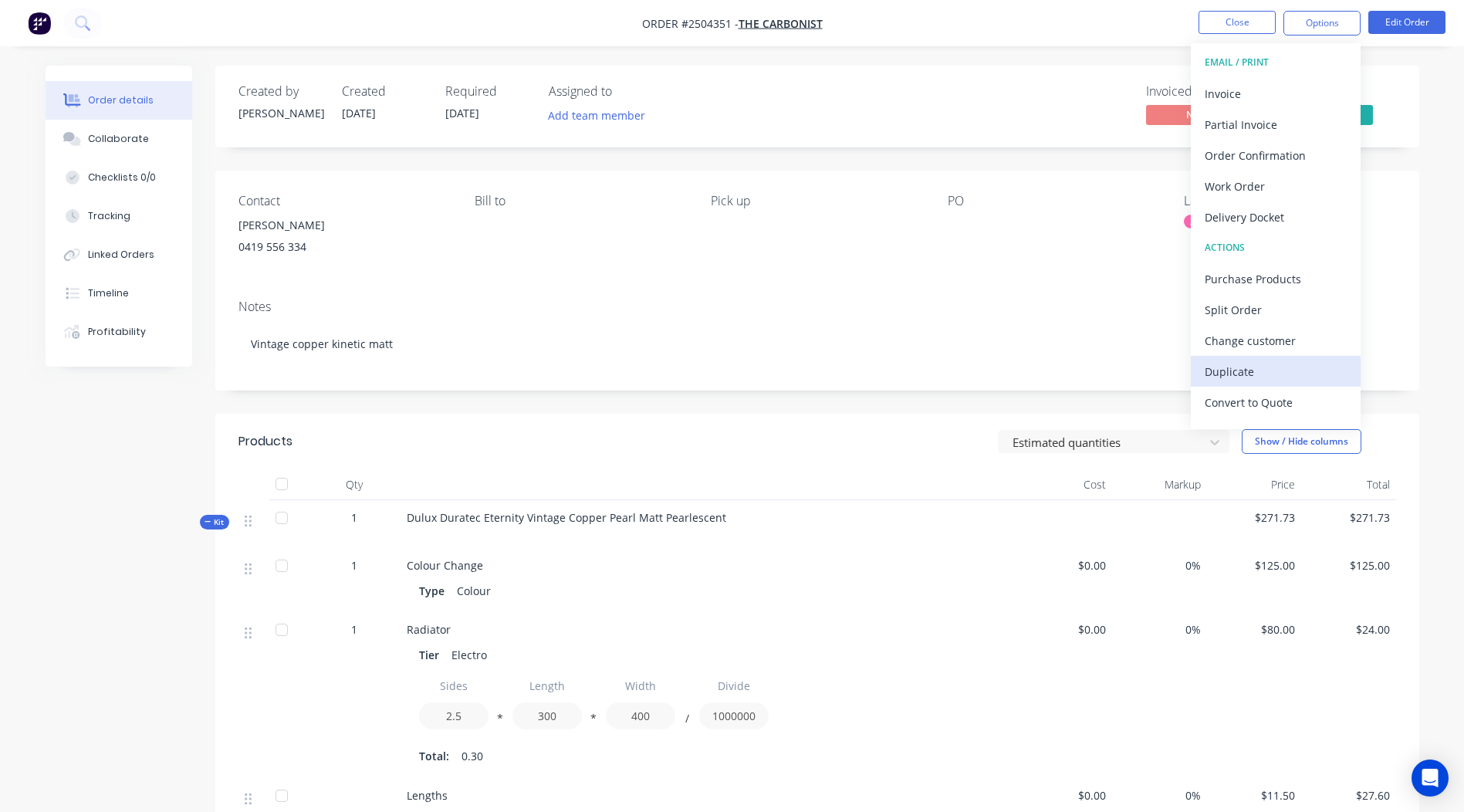
click at [1231, 380] on div "Duplicate" at bounding box center [1275, 372] width 142 height 22
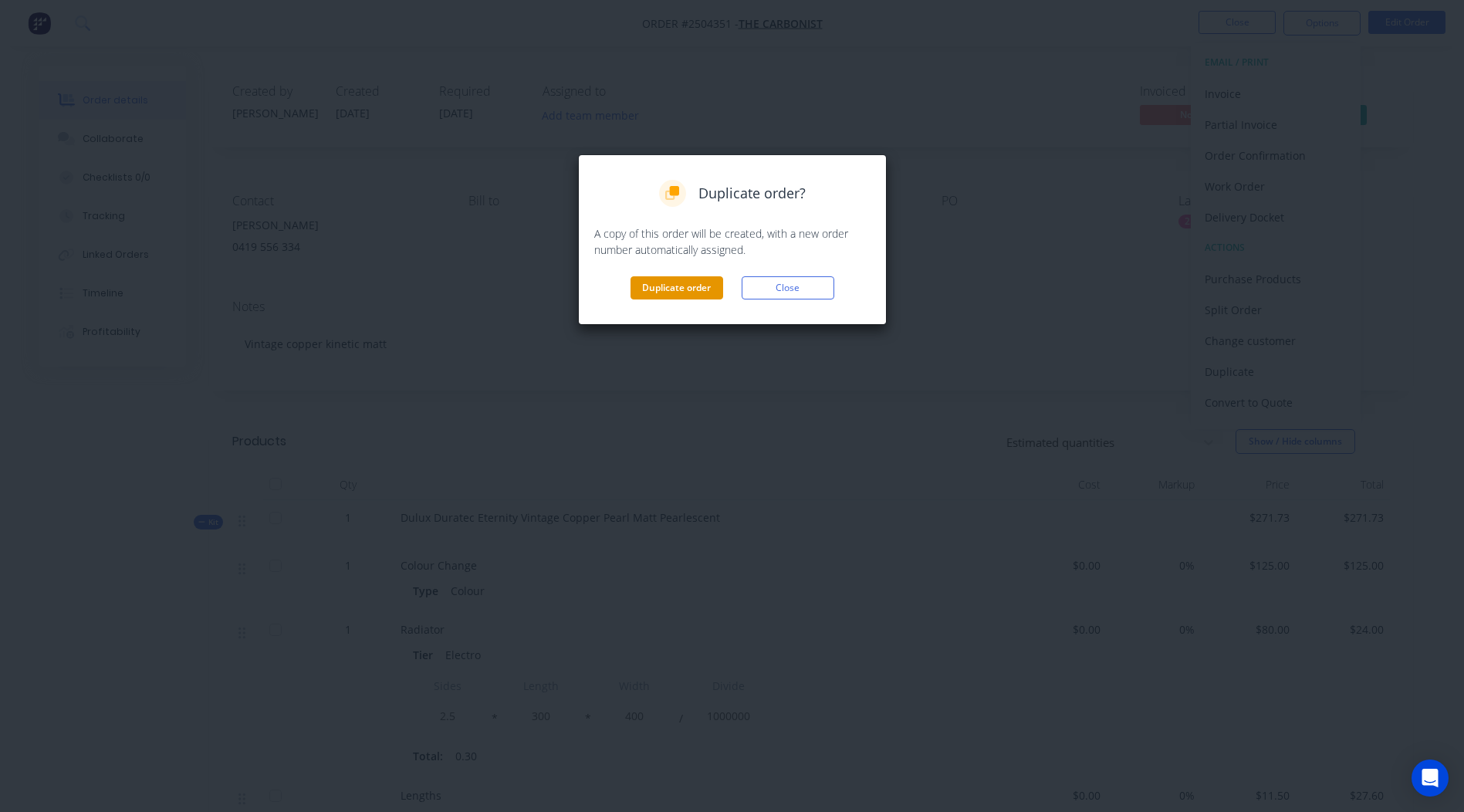
click at [671, 281] on button "Duplicate order" at bounding box center [677, 287] width 93 height 23
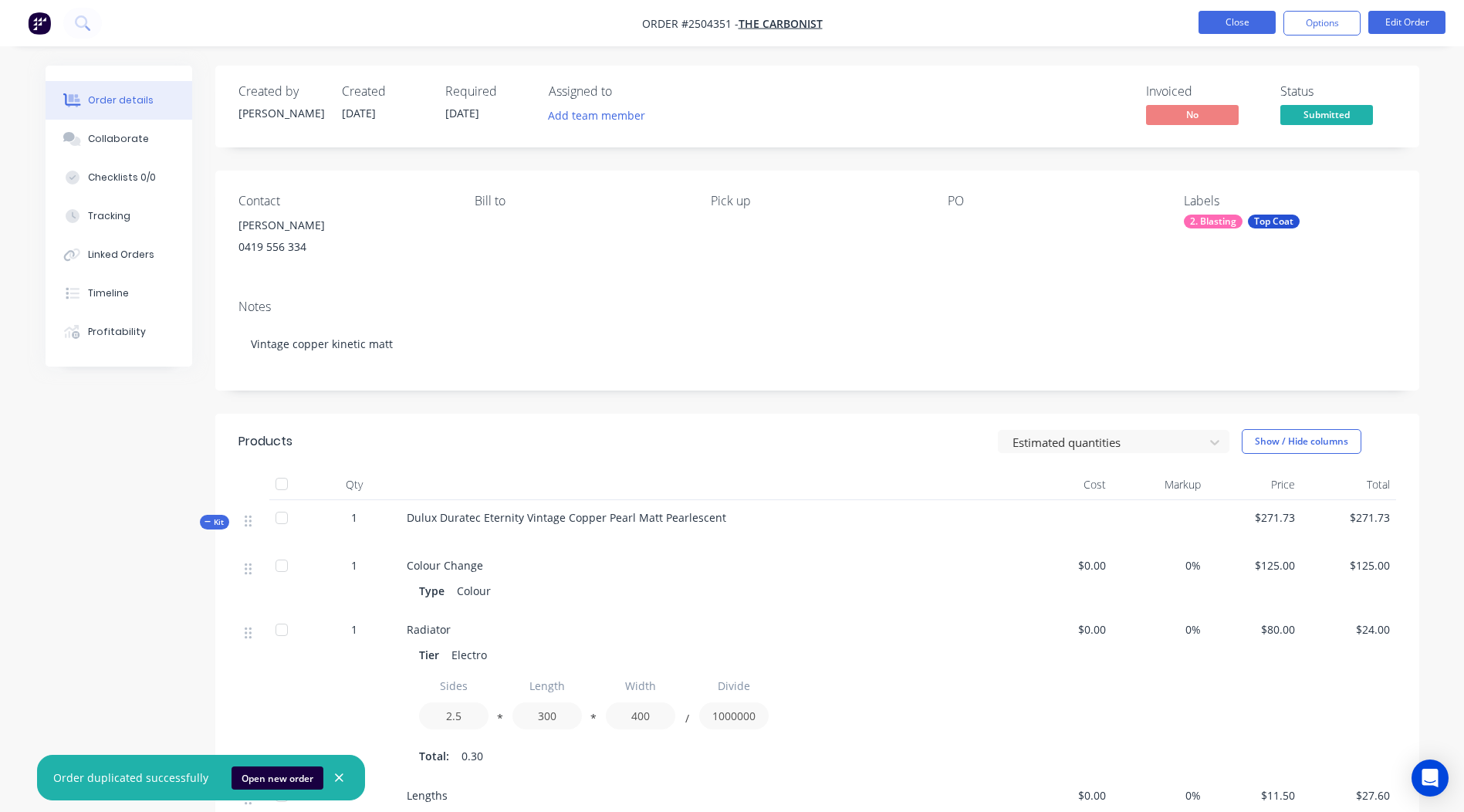
click at [1220, 18] on button "Close" at bounding box center [1237, 22] width 77 height 23
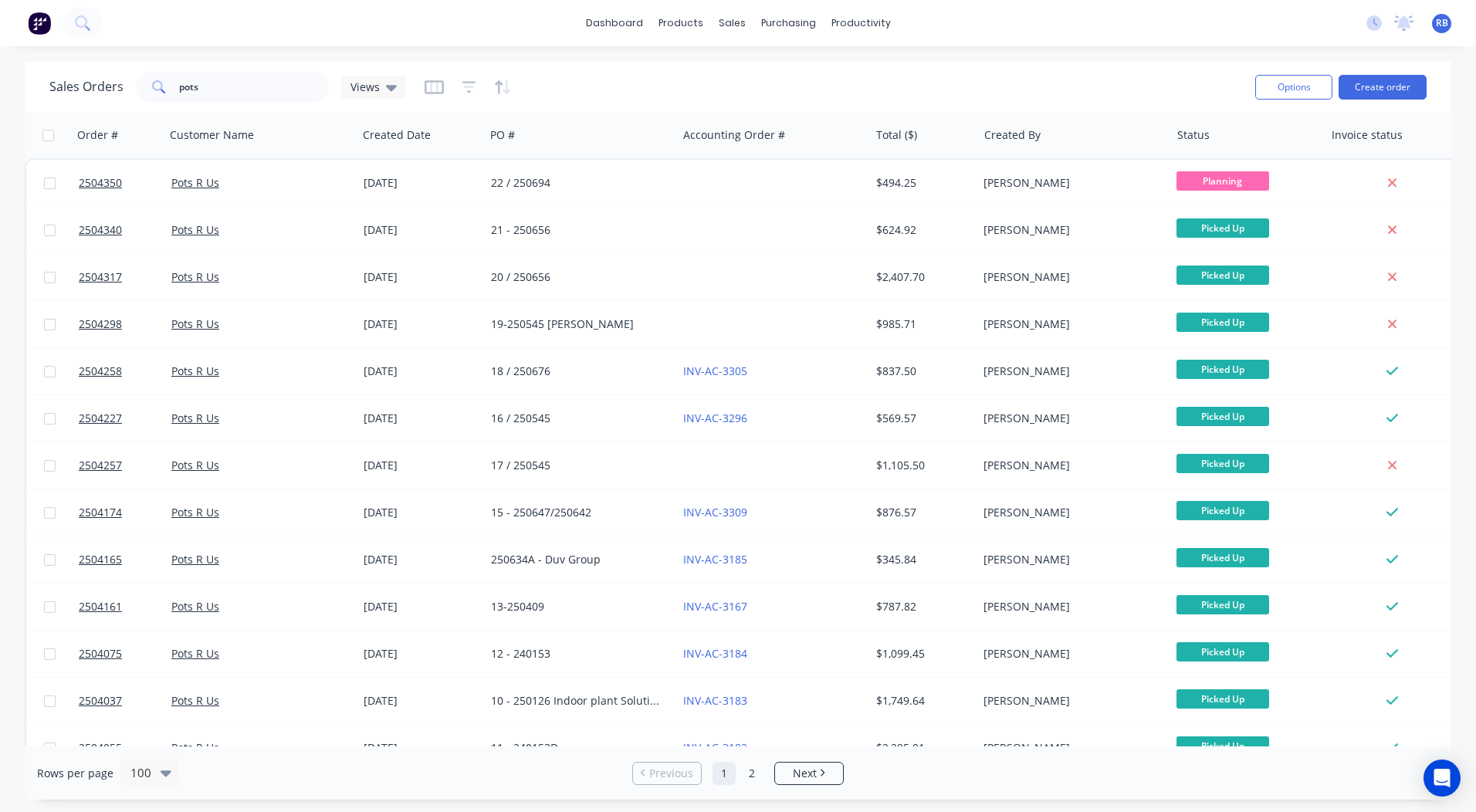
drag, startPoint x: 261, startPoint y: 73, endPoint x: 0, endPoint y: 71, distance: 261.0
click at [0, 85] on html "dashboard products sales purchasing productivity dashboard products Product Cat…" at bounding box center [738, 406] width 1476 height 812
click at [231, 81] on input "pots" at bounding box center [255, 86] width 151 height 31
drag, startPoint x: 231, startPoint y: 81, endPoint x: 116, endPoint y: 86, distance: 115.1
click at [157, 89] on div "pots" at bounding box center [232, 86] width 193 height 31
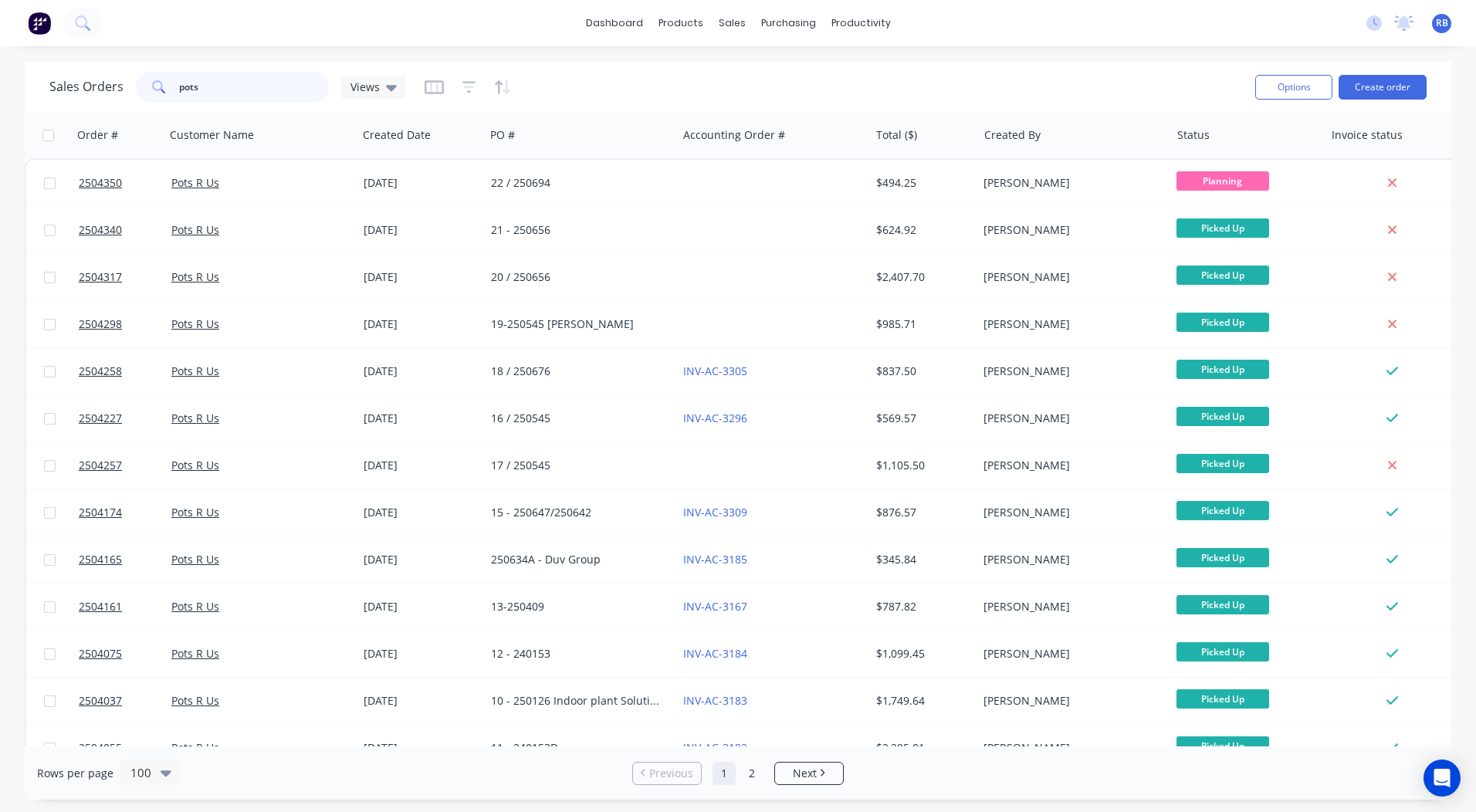
drag, startPoint x: 243, startPoint y: 88, endPoint x: 138, endPoint y: 93, distance: 105.1
click at [138, 93] on div "pots" at bounding box center [232, 86] width 193 height 31
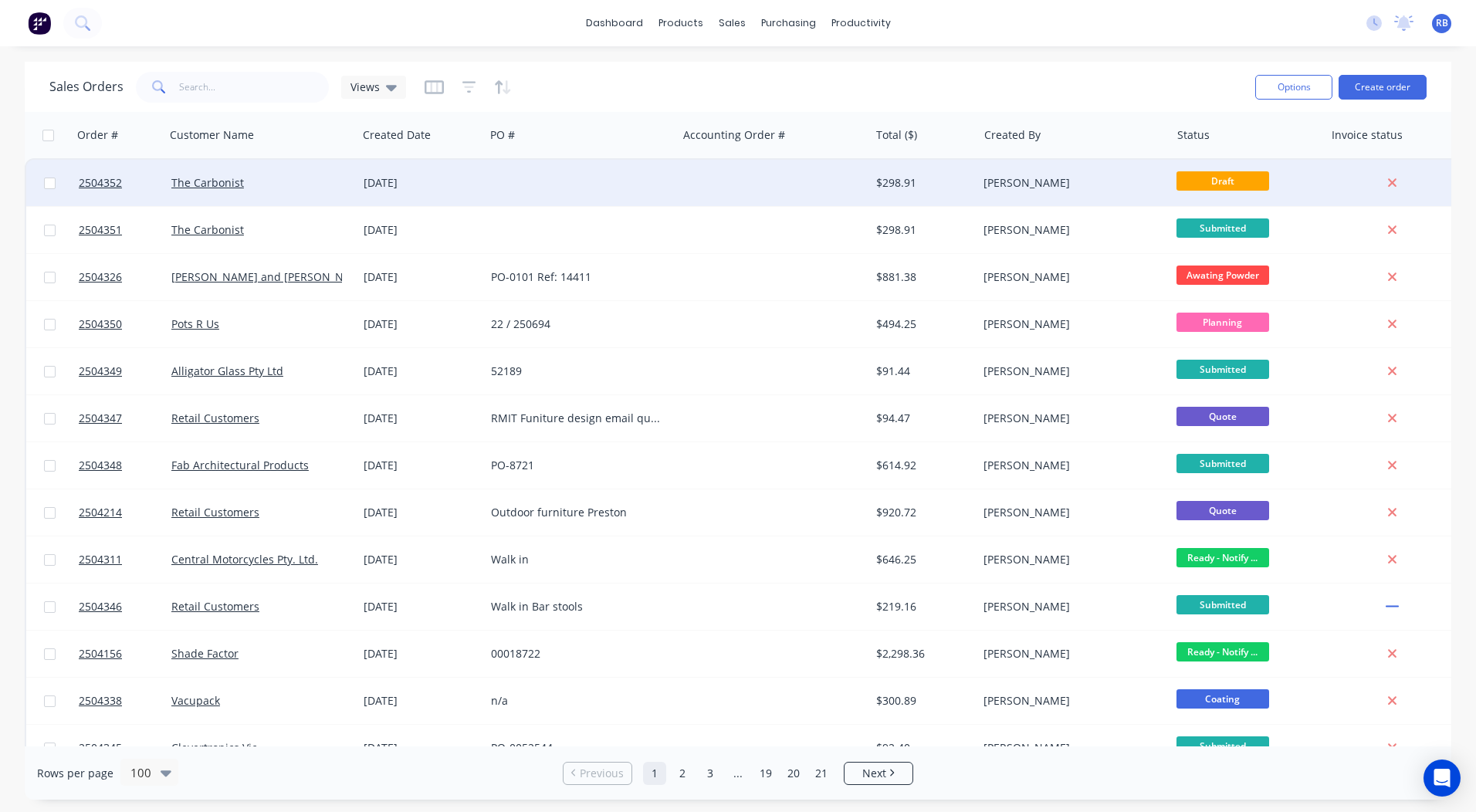
click at [631, 179] on div at bounding box center [580, 183] width 192 height 46
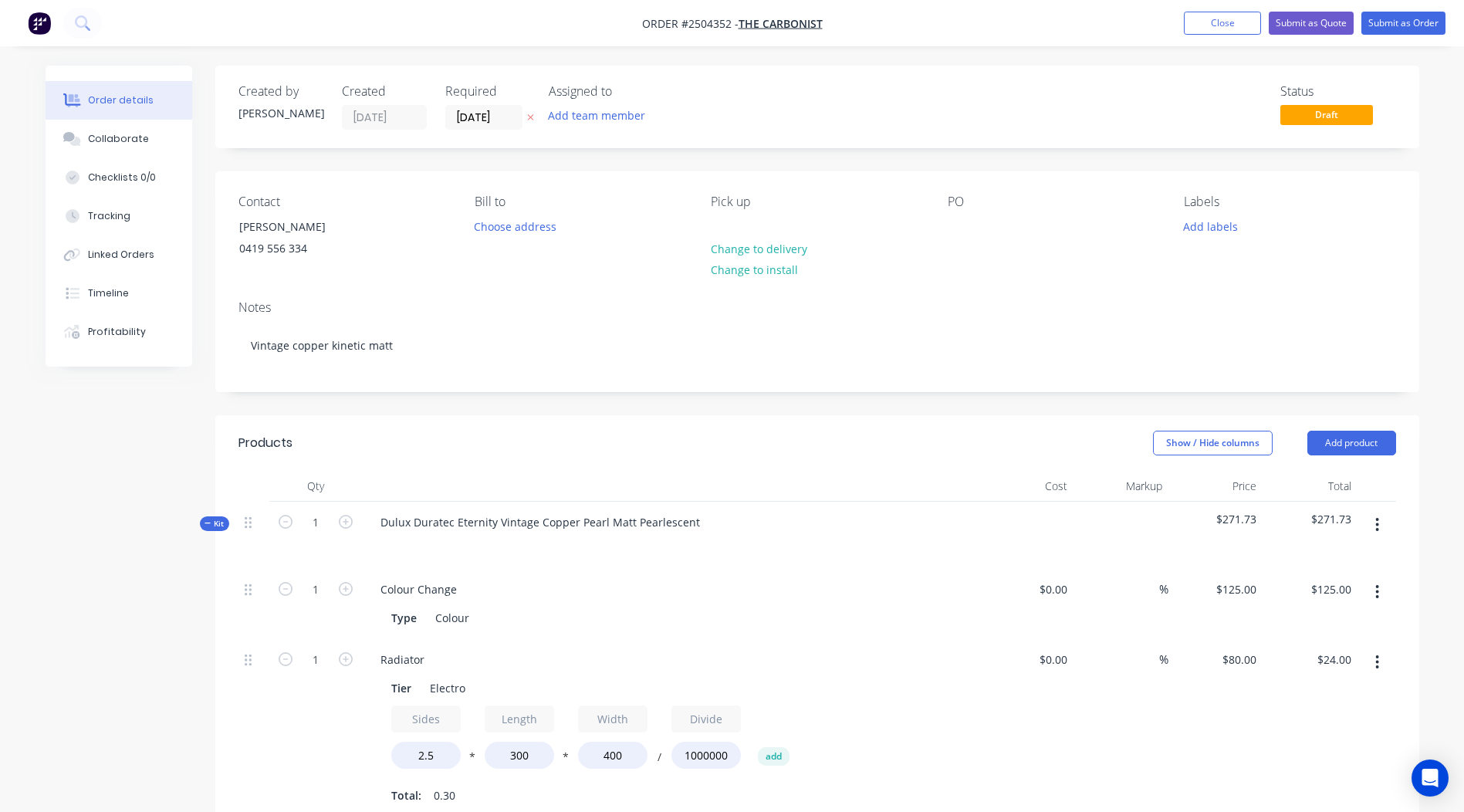
click at [945, 222] on div "Contact [PERSON_NAME] [PHONE_NUMBER] Bill to Choose address Pick up Change to d…" at bounding box center [817, 229] width 1204 height 116
click at [948, 222] on div at bounding box center [960, 227] width 25 height 22
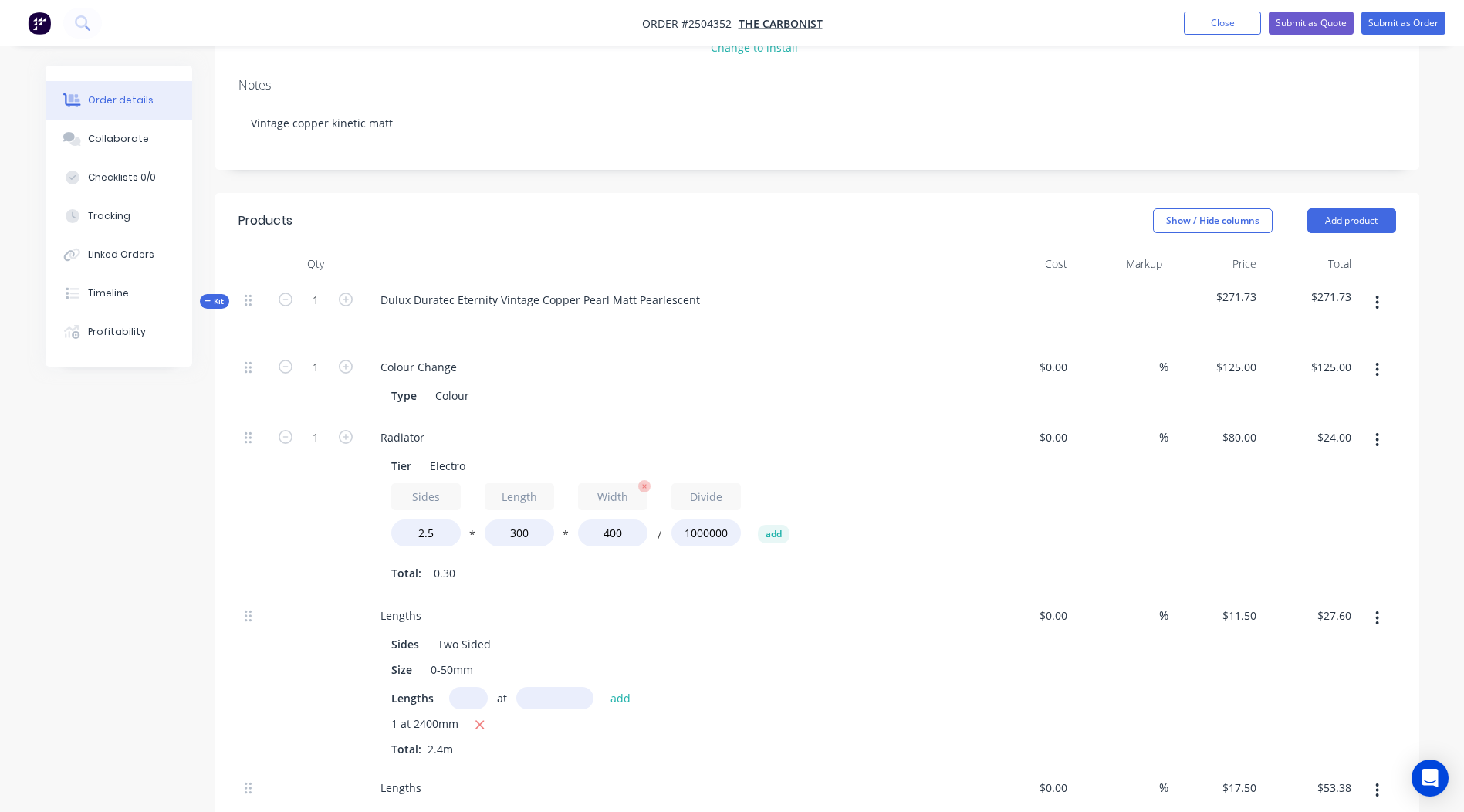
scroll to position [308, 0]
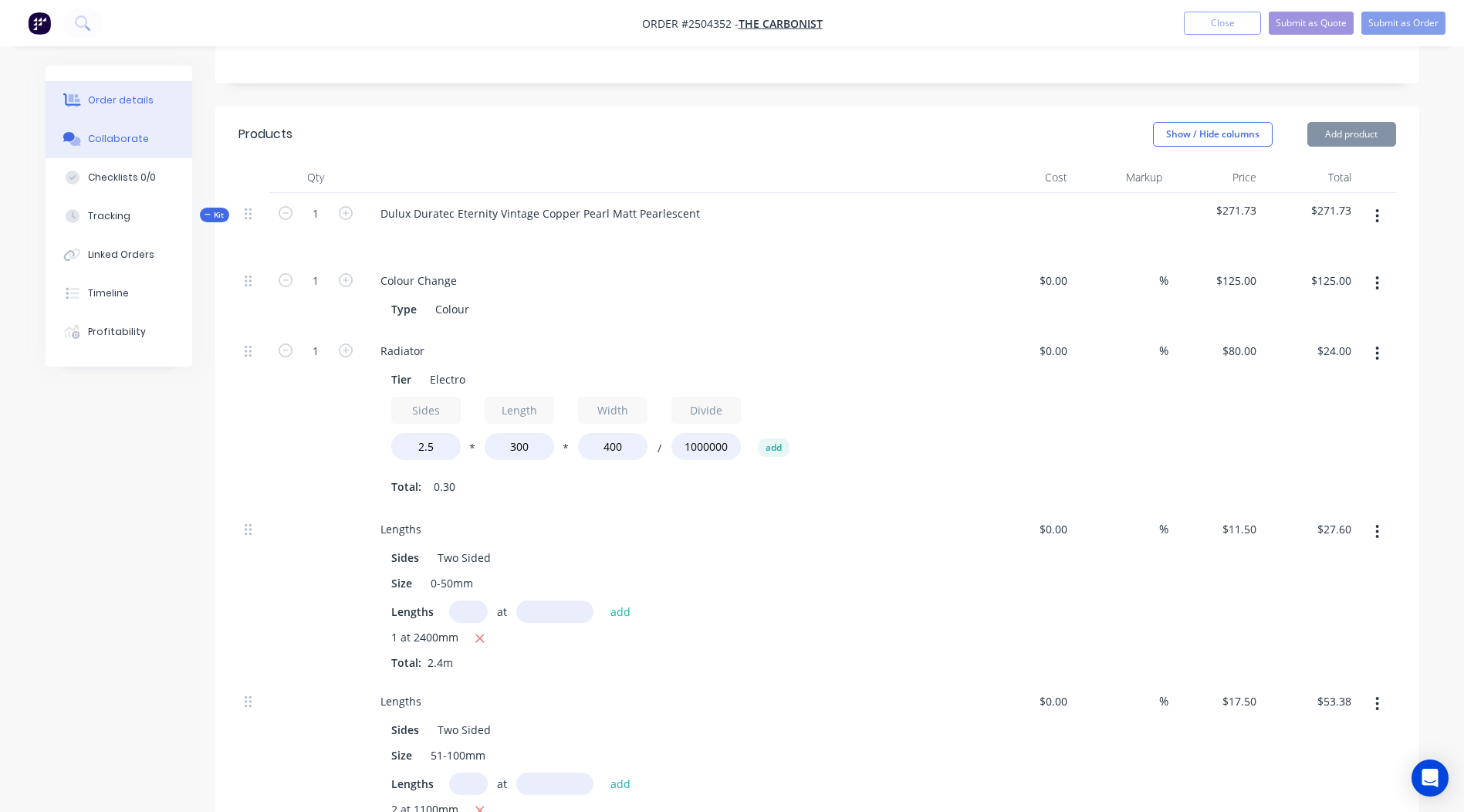
click at [118, 138] on div "Collaborate" at bounding box center [119, 138] width 61 height 14
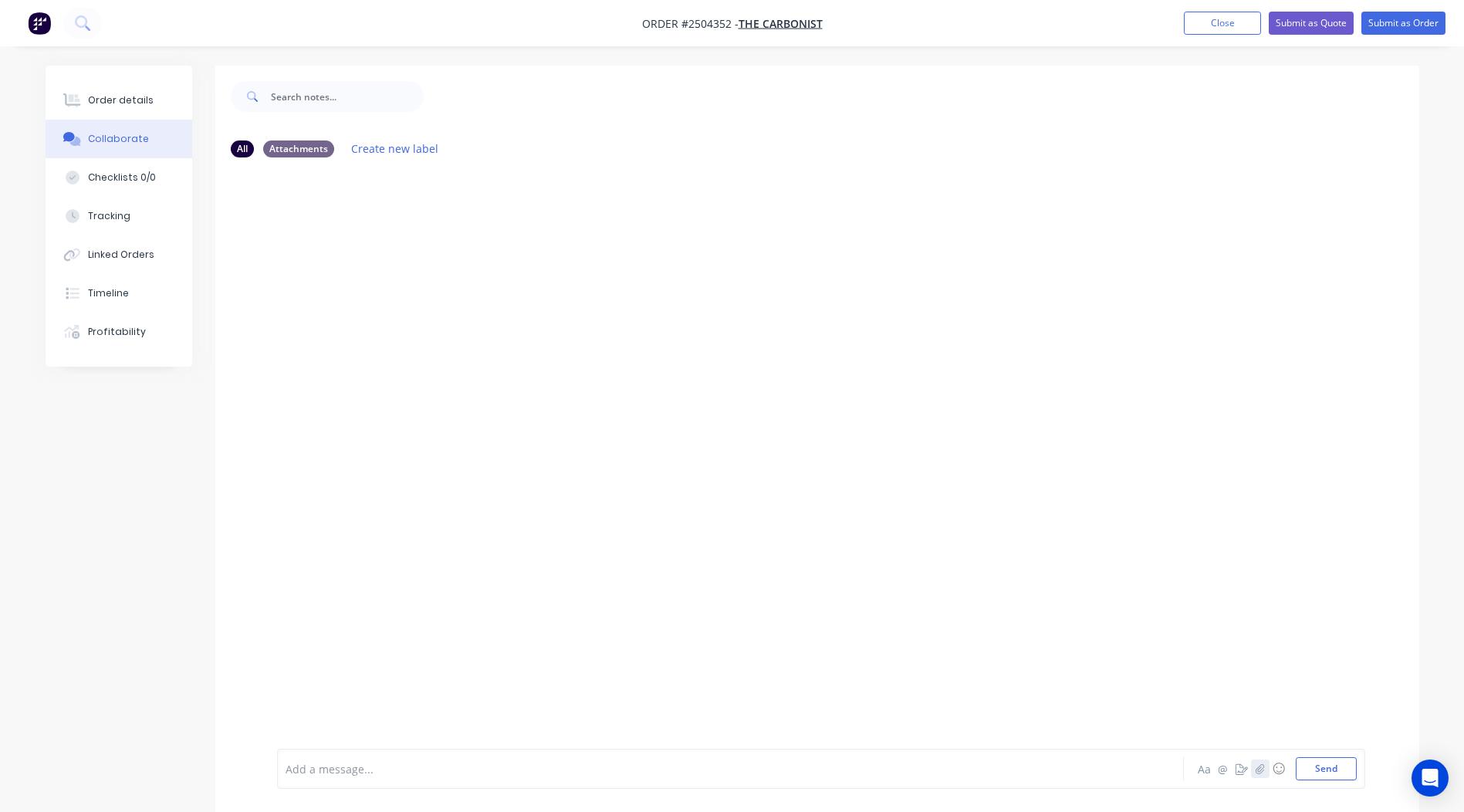
click at [1255, 767] on icon "button" at bounding box center [1260, 768] width 9 height 11
click at [1318, 775] on button "Send" at bounding box center [1326, 768] width 61 height 23
click at [389, 282] on img at bounding box center [333, 287] width 112 height 101
click at [100, 100] on div "Order details" at bounding box center [121, 99] width 66 height 14
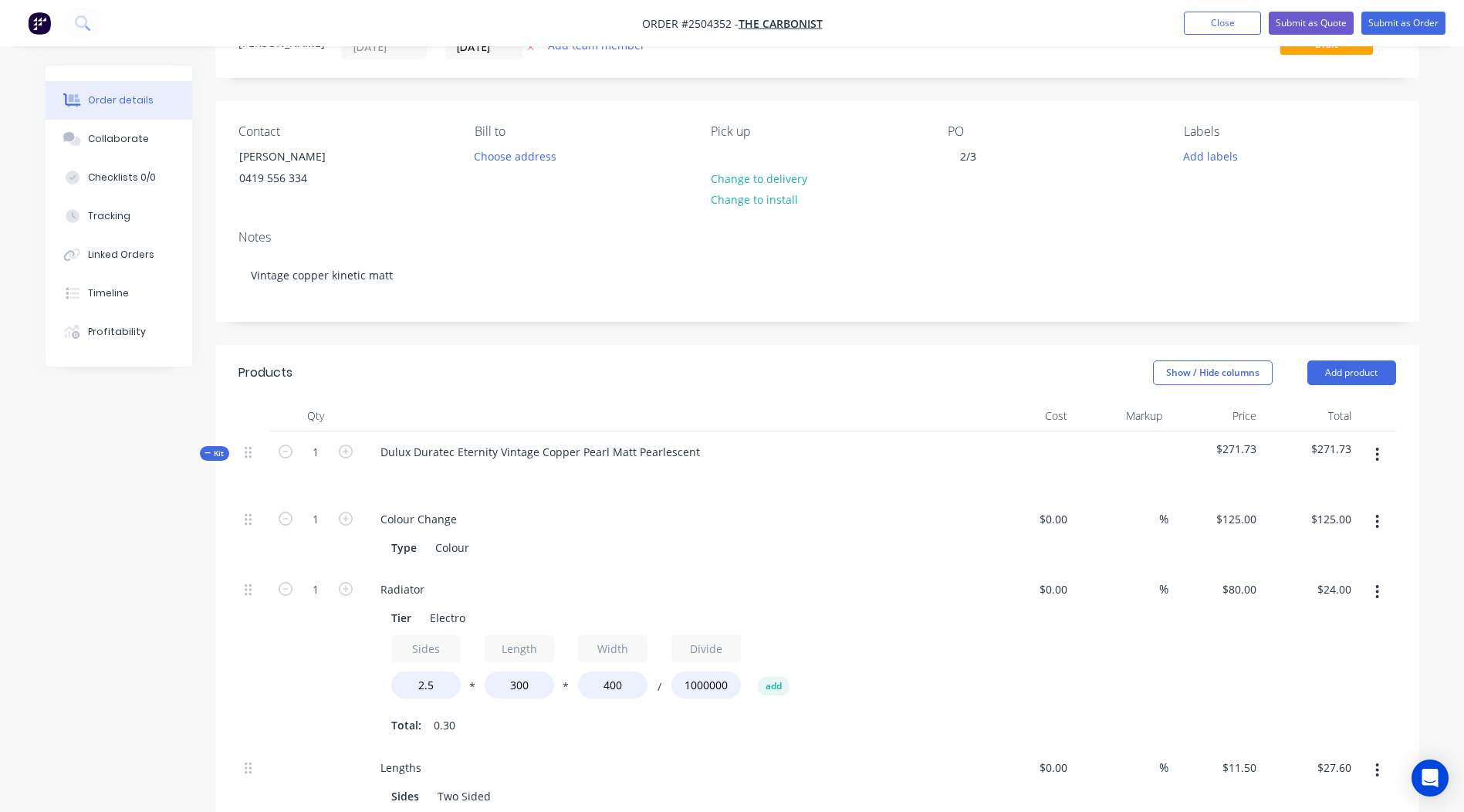
scroll to position [231, 0]
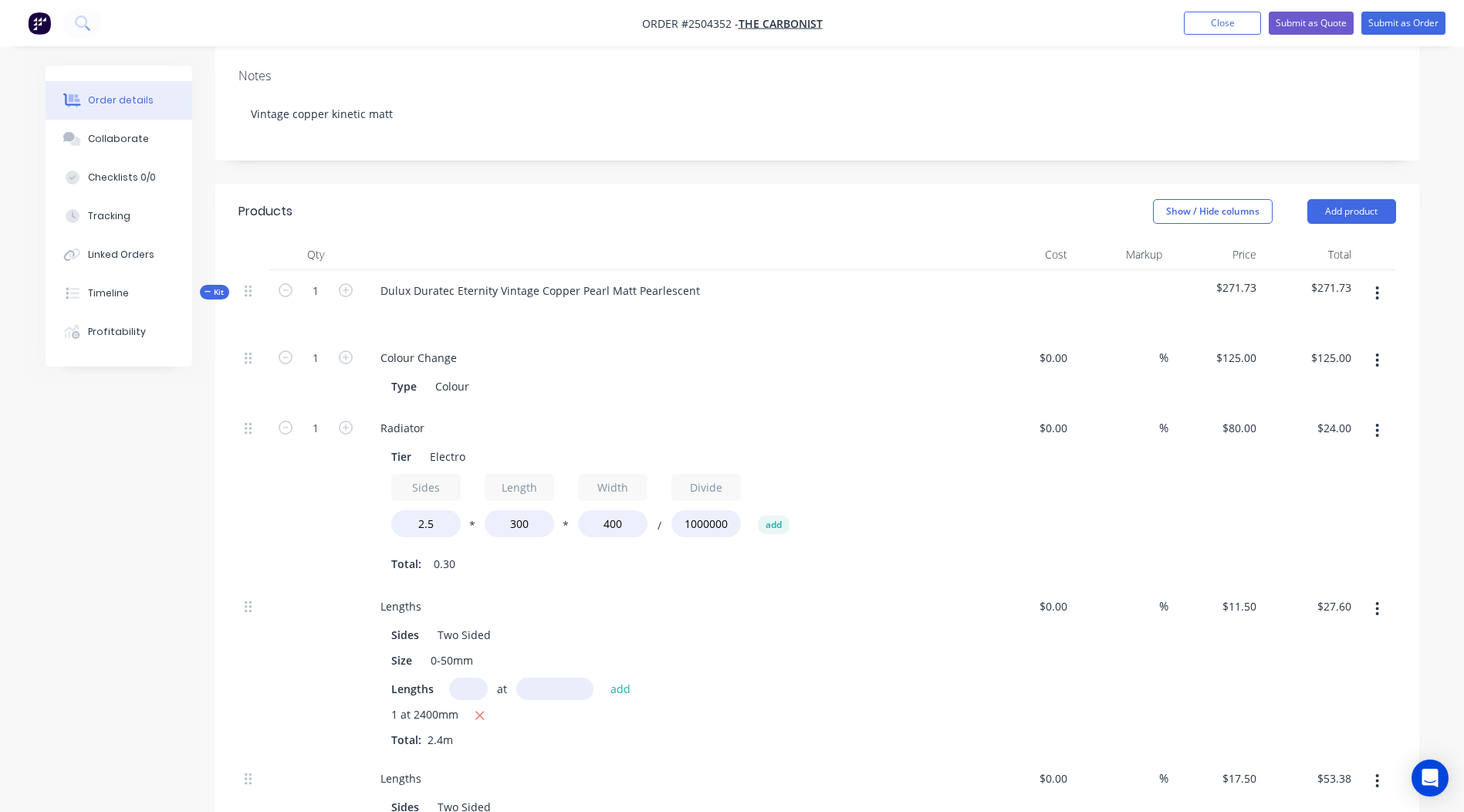
click at [1369, 298] on button "button" at bounding box center [1377, 294] width 36 height 28
click at [1331, 426] on div "Delete" at bounding box center [1323, 426] width 119 height 22
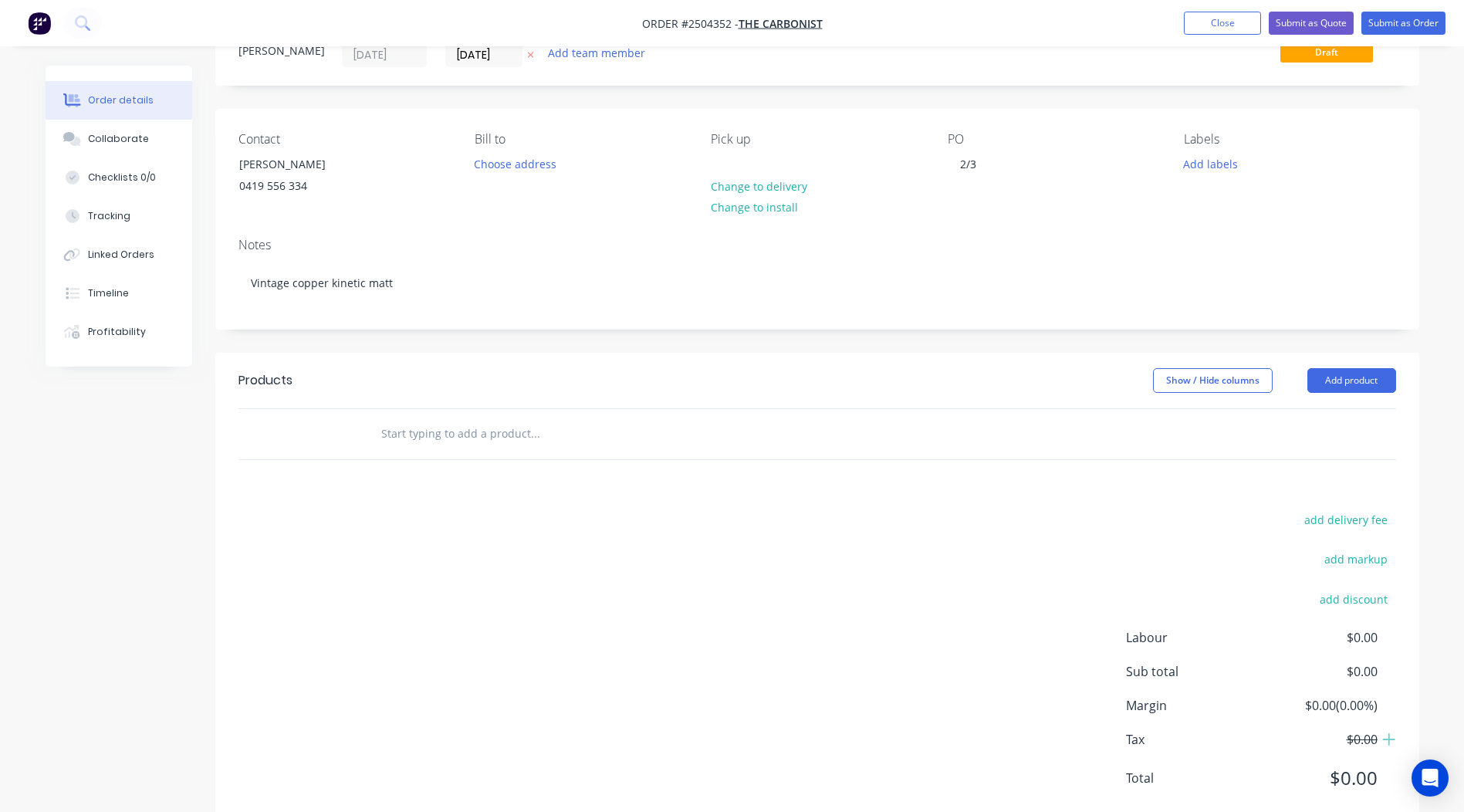
scroll to position [0, 0]
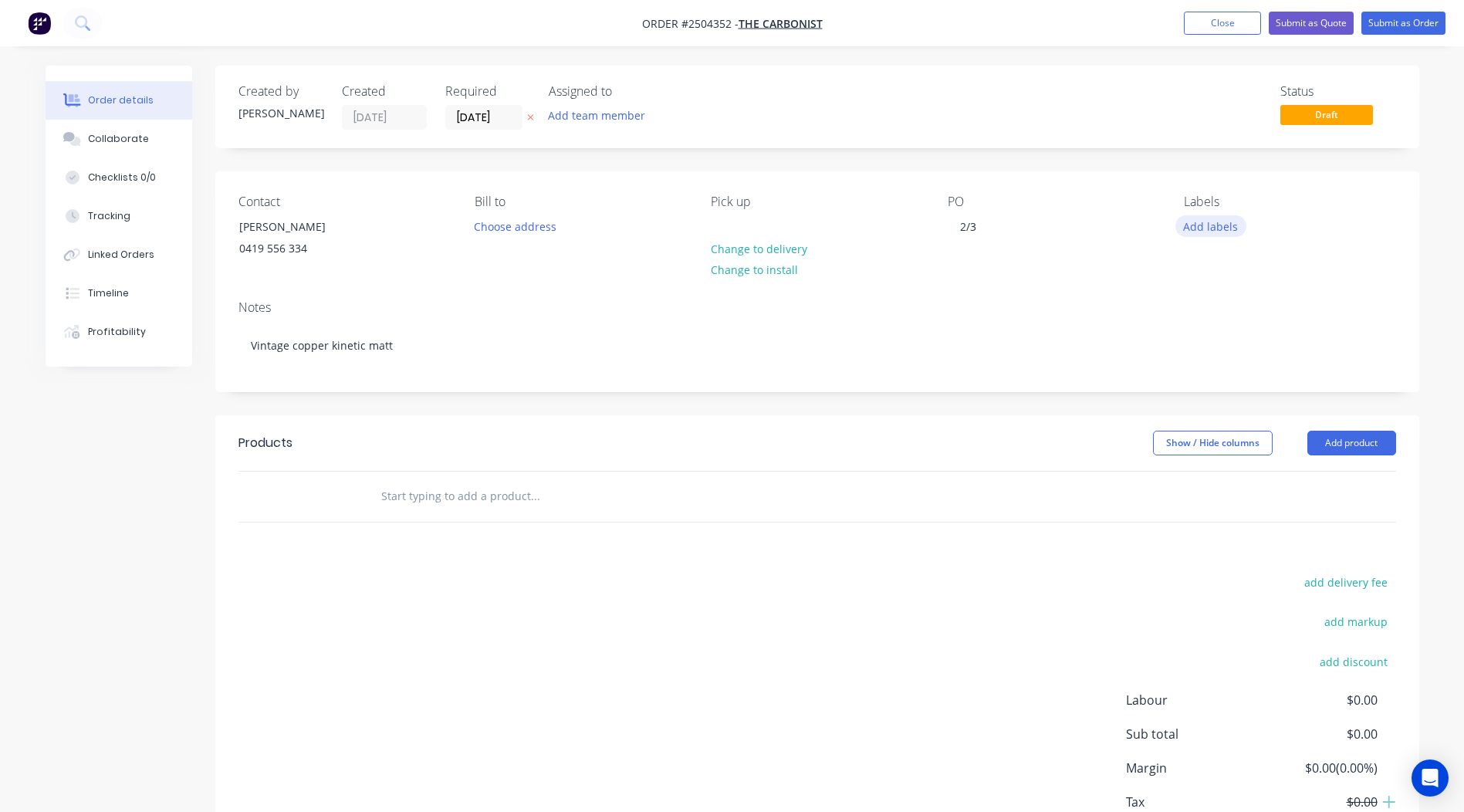
click at [1211, 216] on button "Add labels" at bounding box center [1211, 226] width 71 height 20
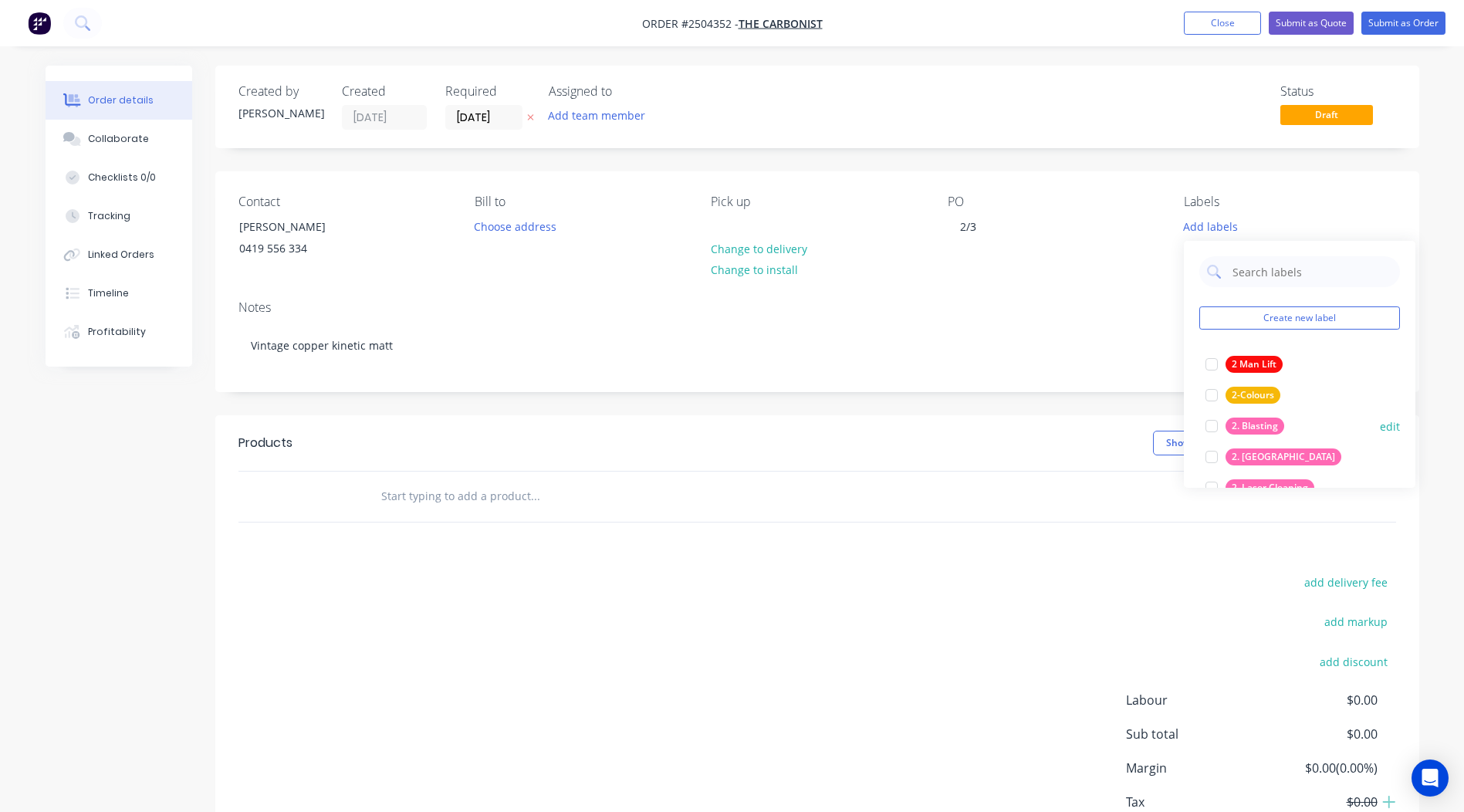
click at [1264, 426] on div "2. Blasting" at bounding box center [1255, 426] width 59 height 17
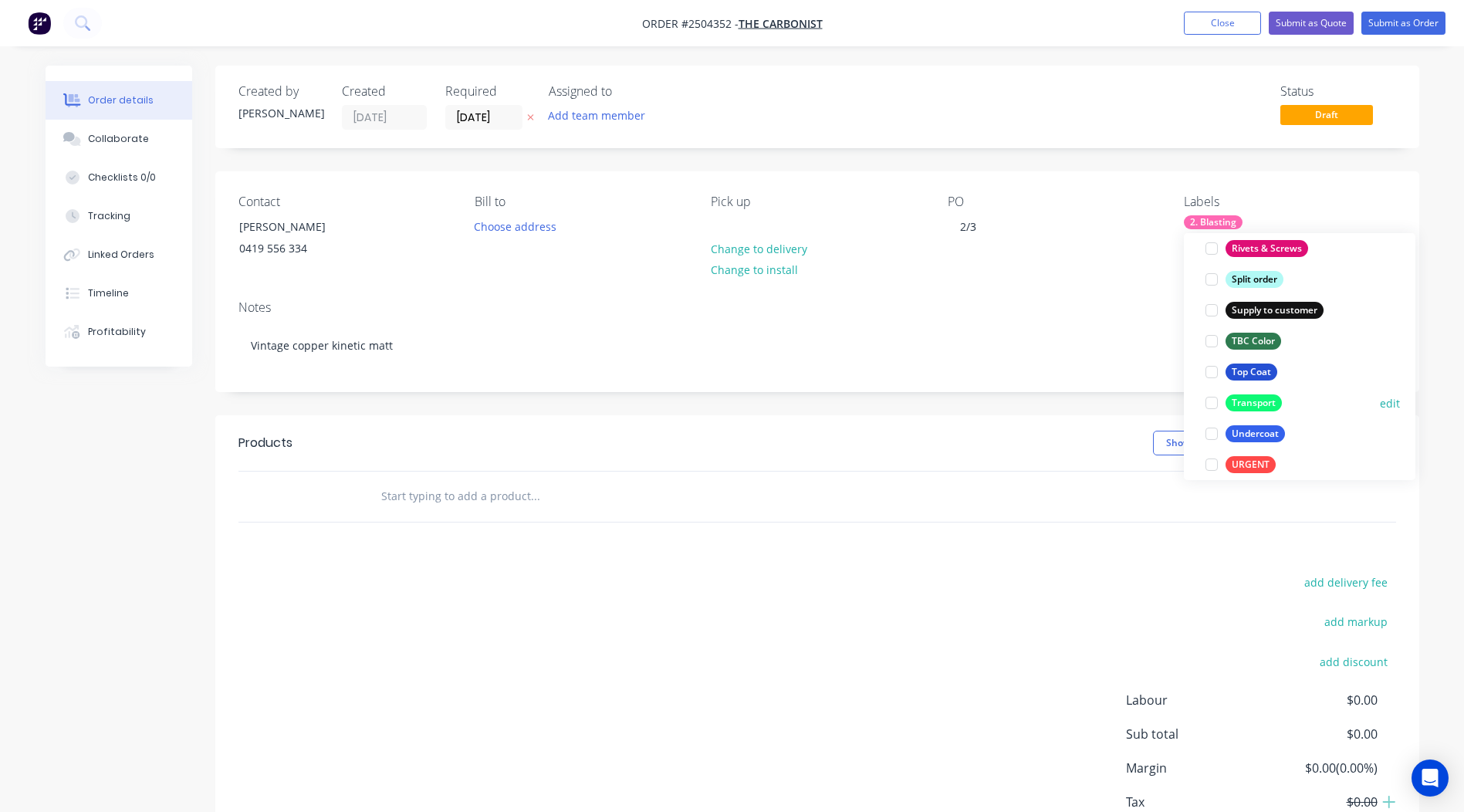
scroll to position [1235, 0]
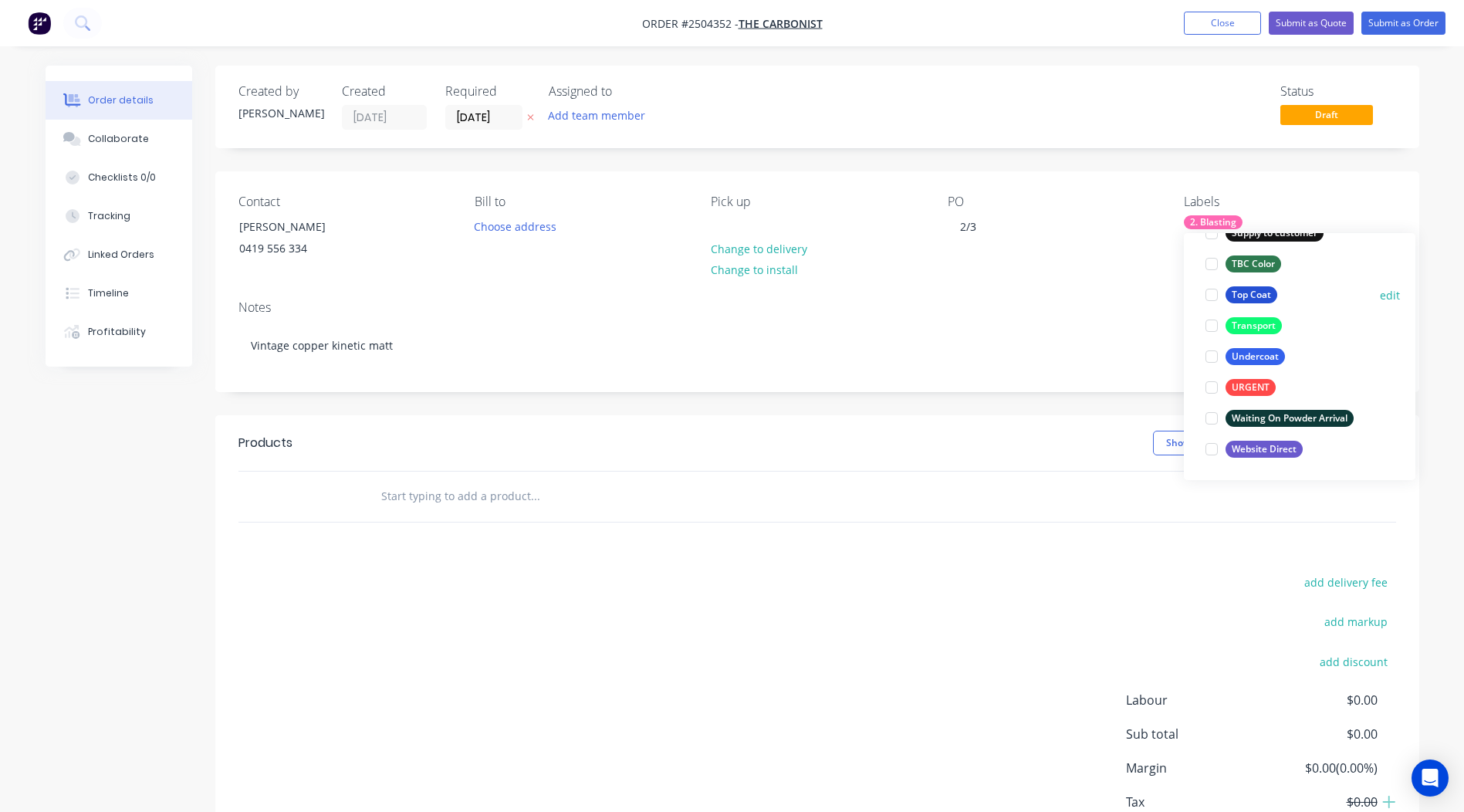
click at [1256, 299] on div "Top Coat" at bounding box center [1252, 295] width 52 height 17
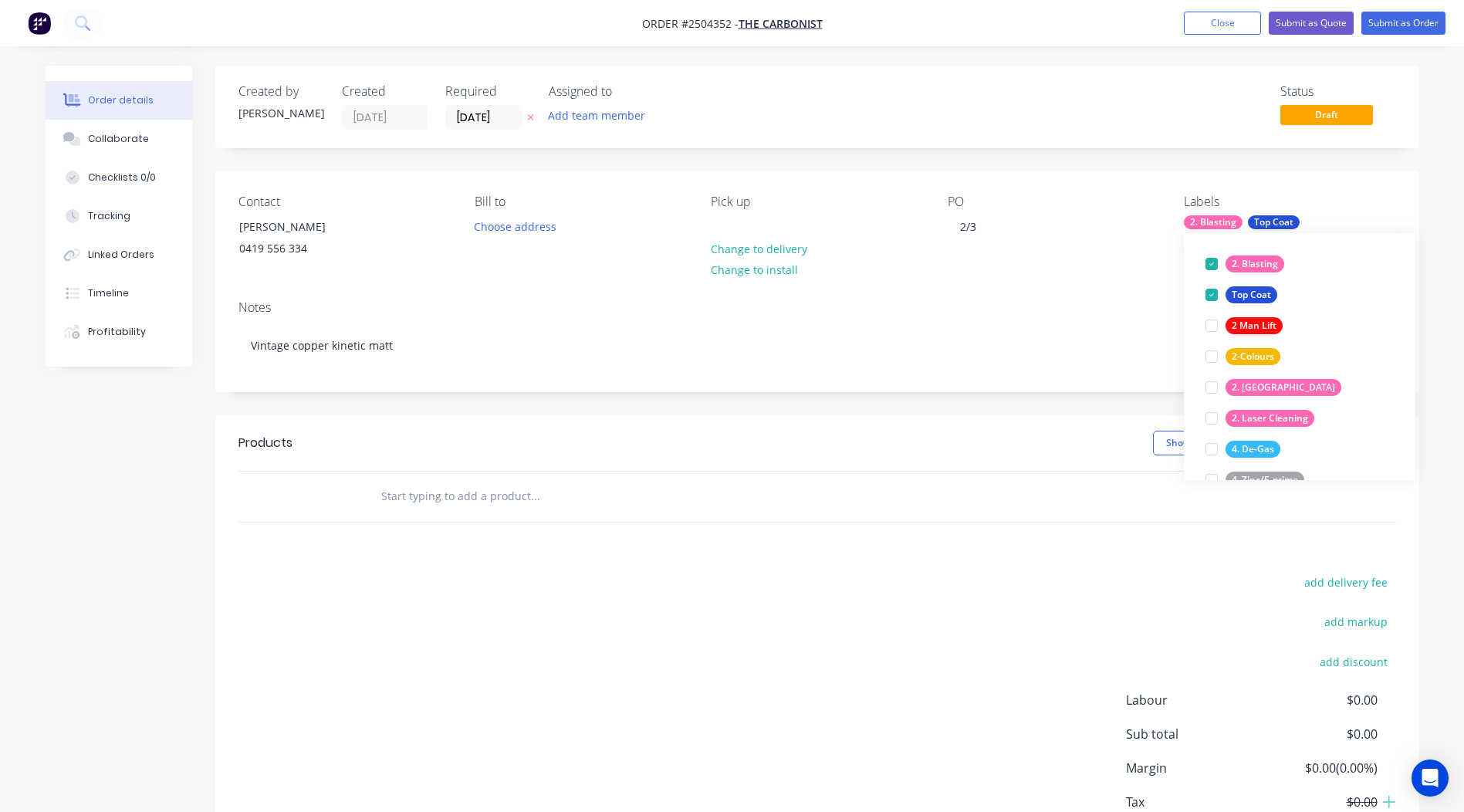
click at [926, 383] on div "Notes Vintage copper kinetic matt" at bounding box center [817, 339] width 1204 height 103
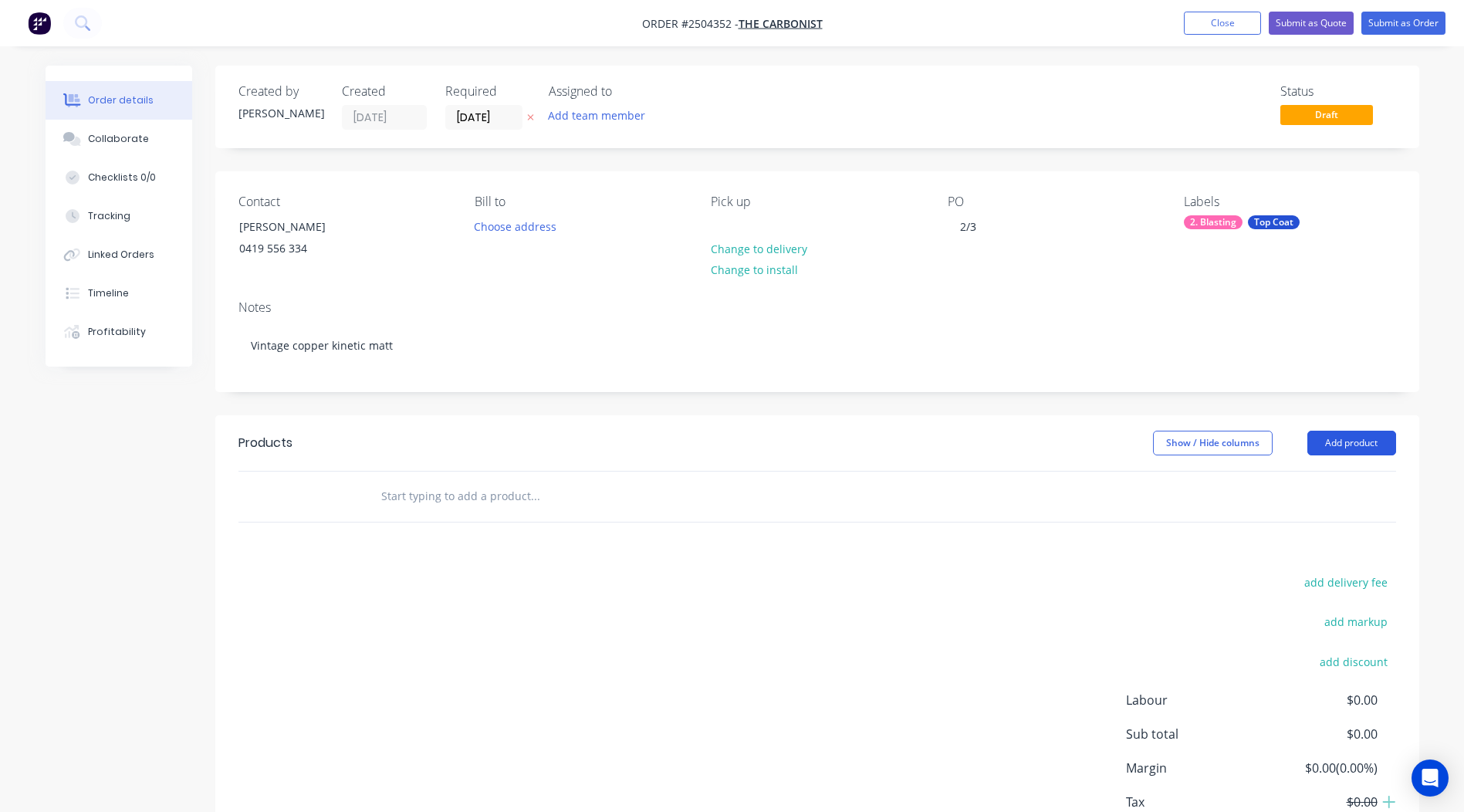
click at [1358, 443] on button "Add product" at bounding box center [1352, 442] width 88 height 25
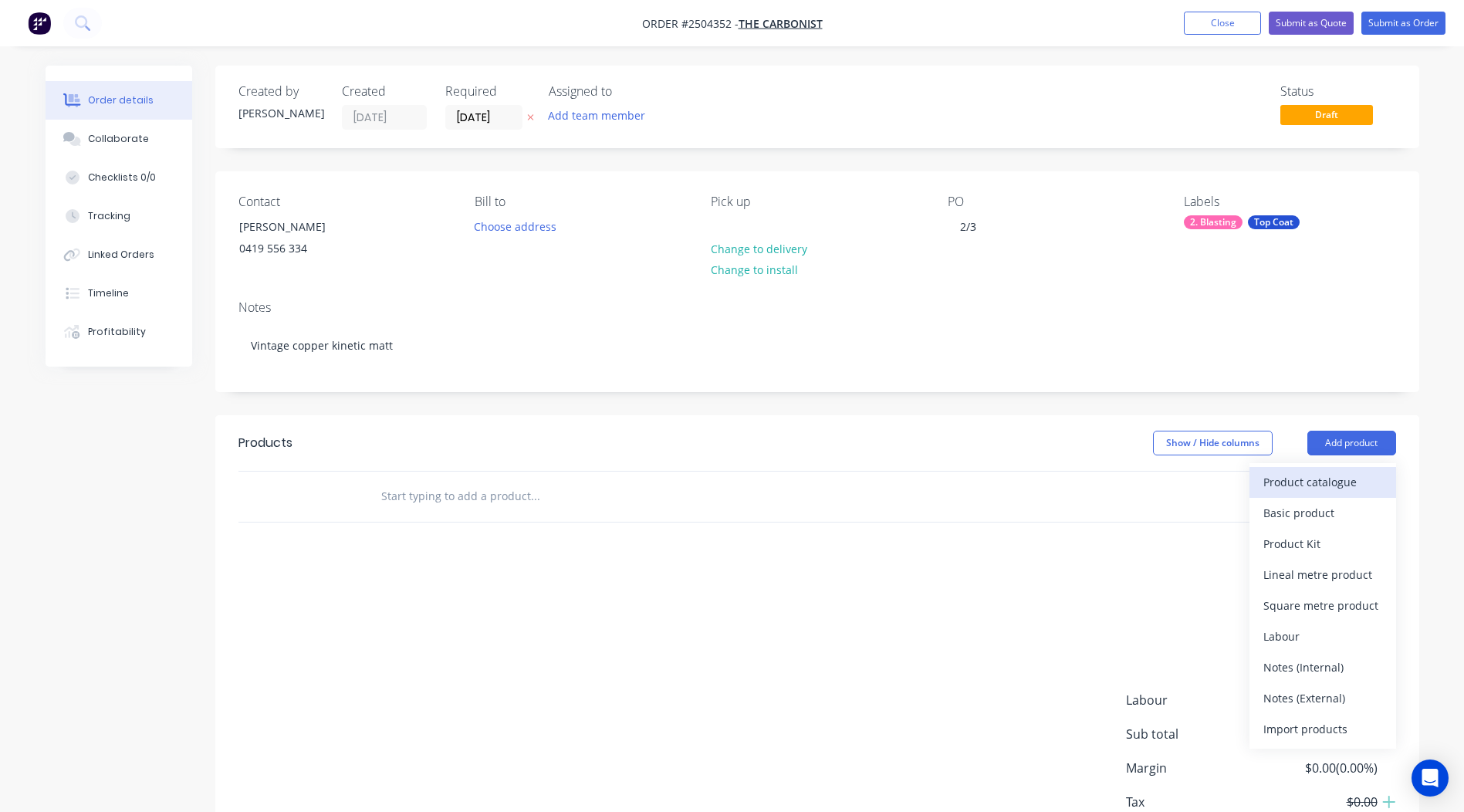
click at [1324, 475] on div "Product catalogue" at bounding box center [1323, 482] width 119 height 22
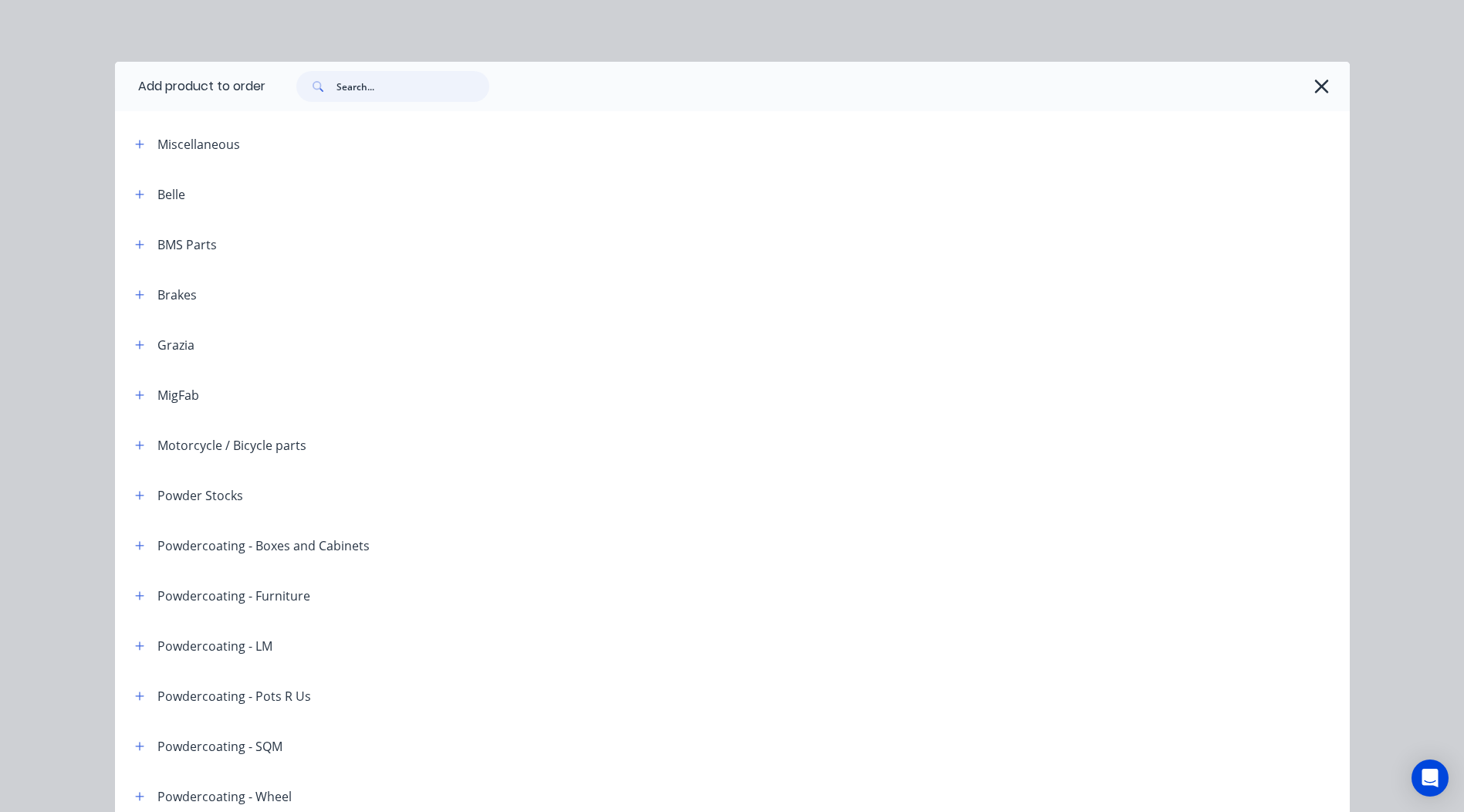
click at [364, 88] on input "text" at bounding box center [413, 85] width 152 height 31
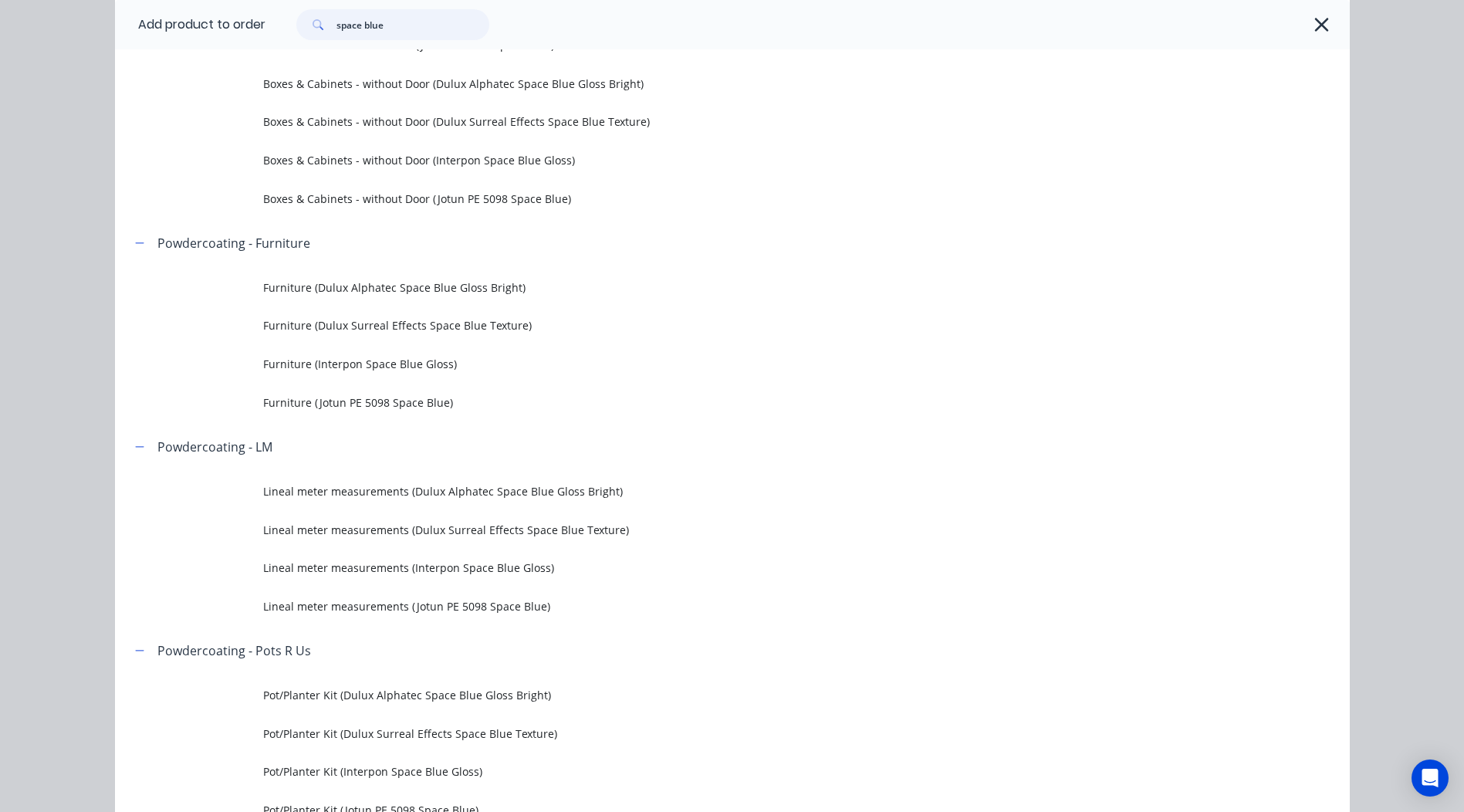
scroll to position [386, 0]
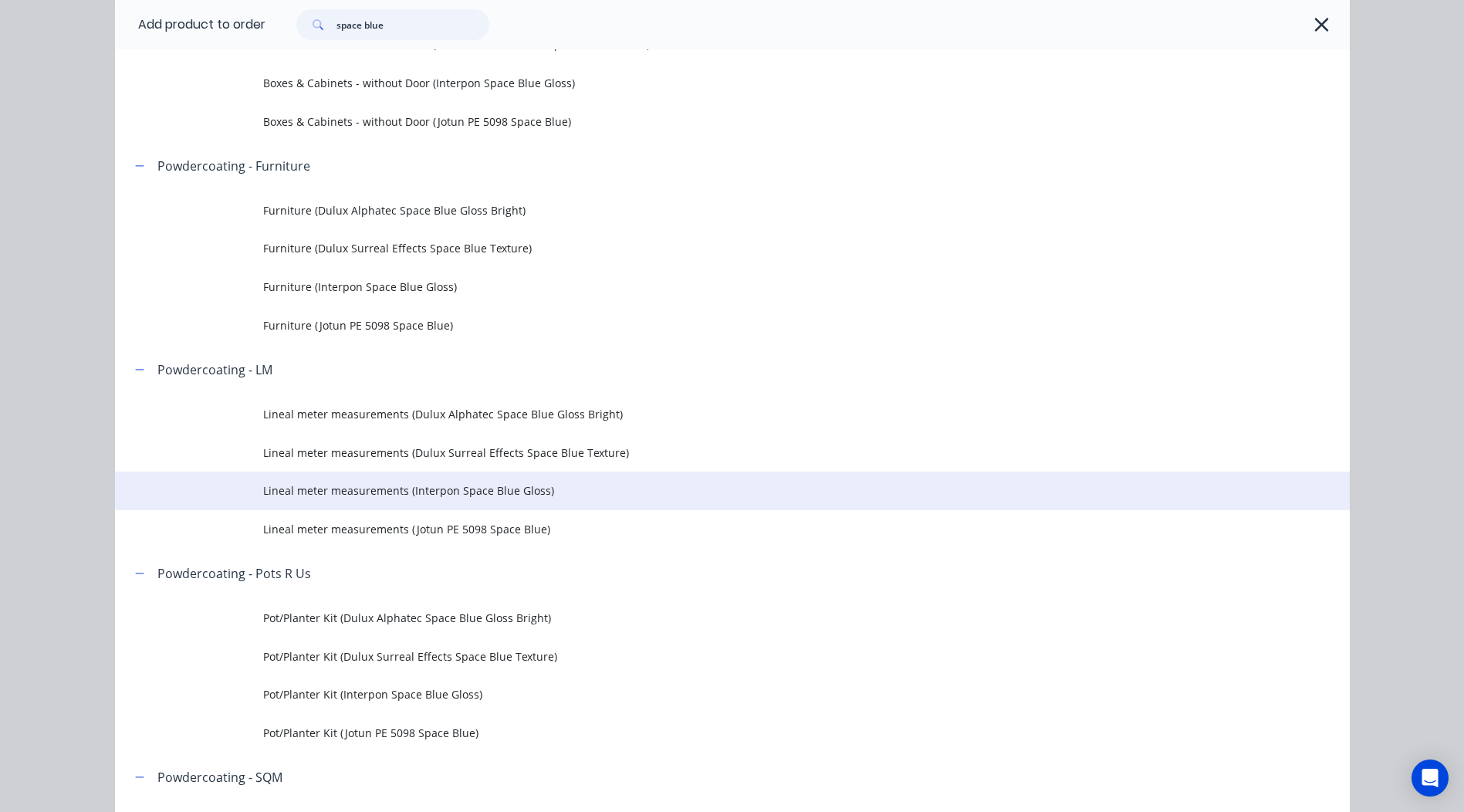
type input "space blue"
click at [597, 495] on span "Lineal meter measurements (Interpon Space Blue Gloss)" at bounding box center [697, 490] width 869 height 16
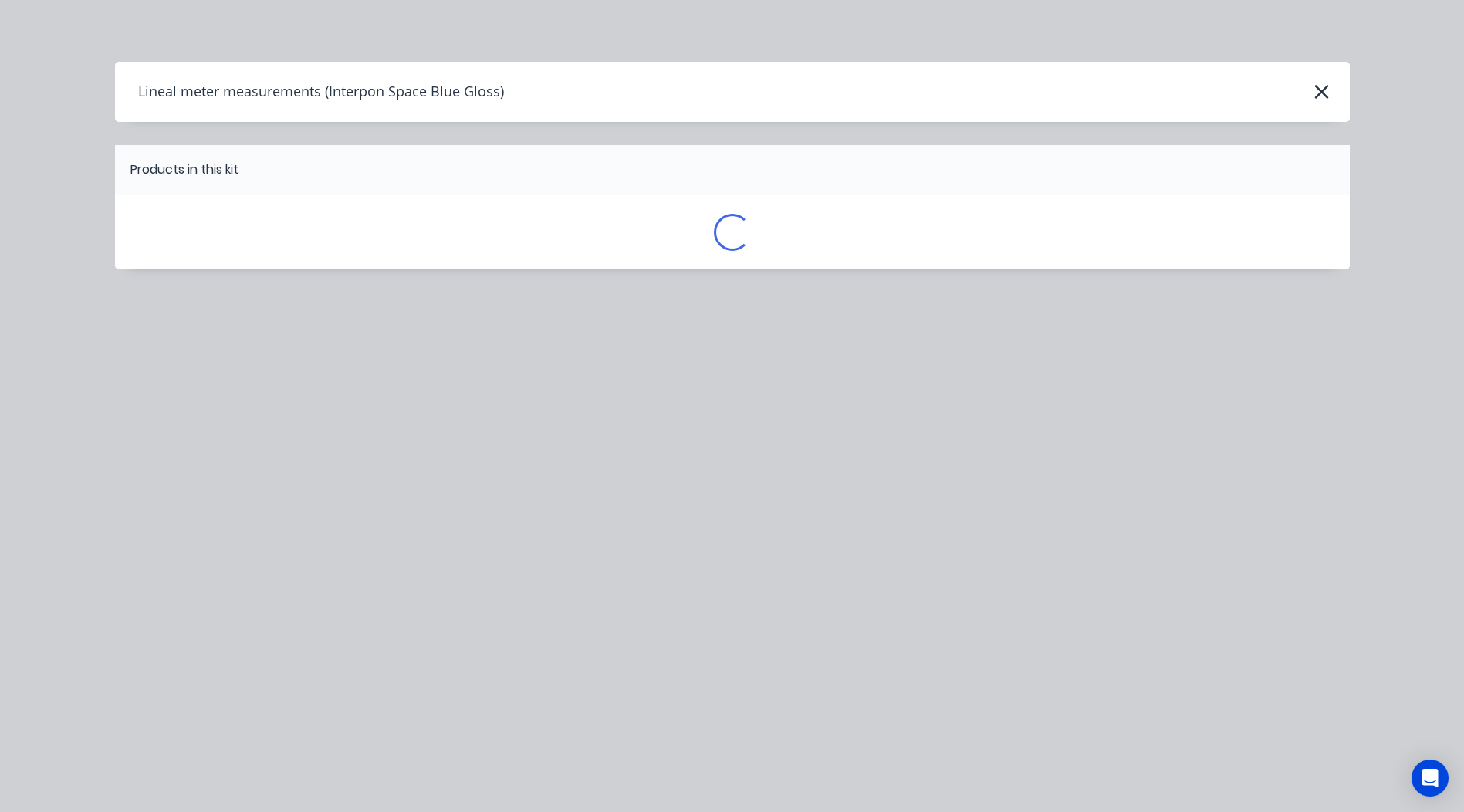
scroll to position [0, 0]
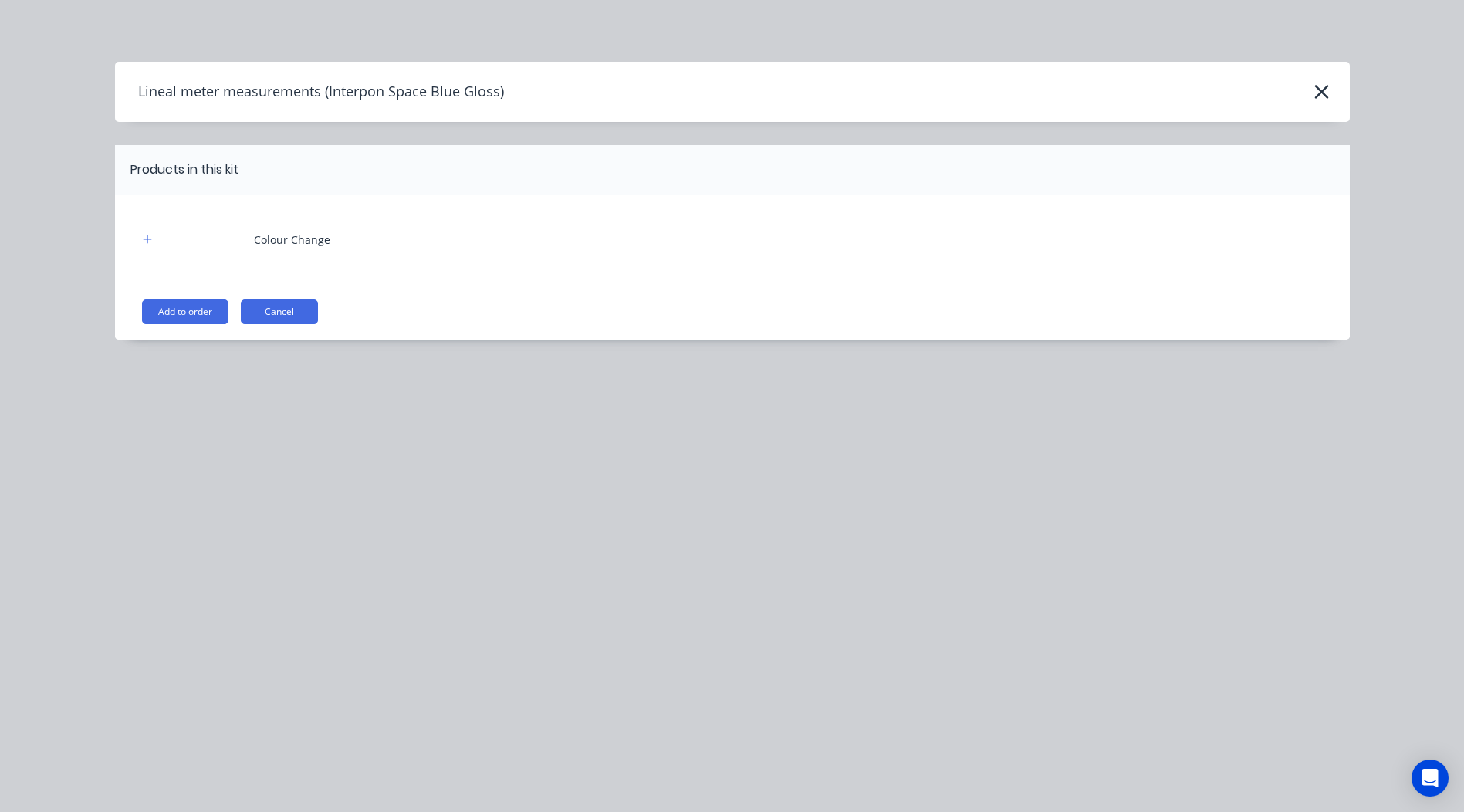
drag, startPoint x: 203, startPoint y: 312, endPoint x: 229, endPoint y: 321, distance: 27.5
click at [203, 311] on button "Add to order" at bounding box center [185, 311] width 86 height 25
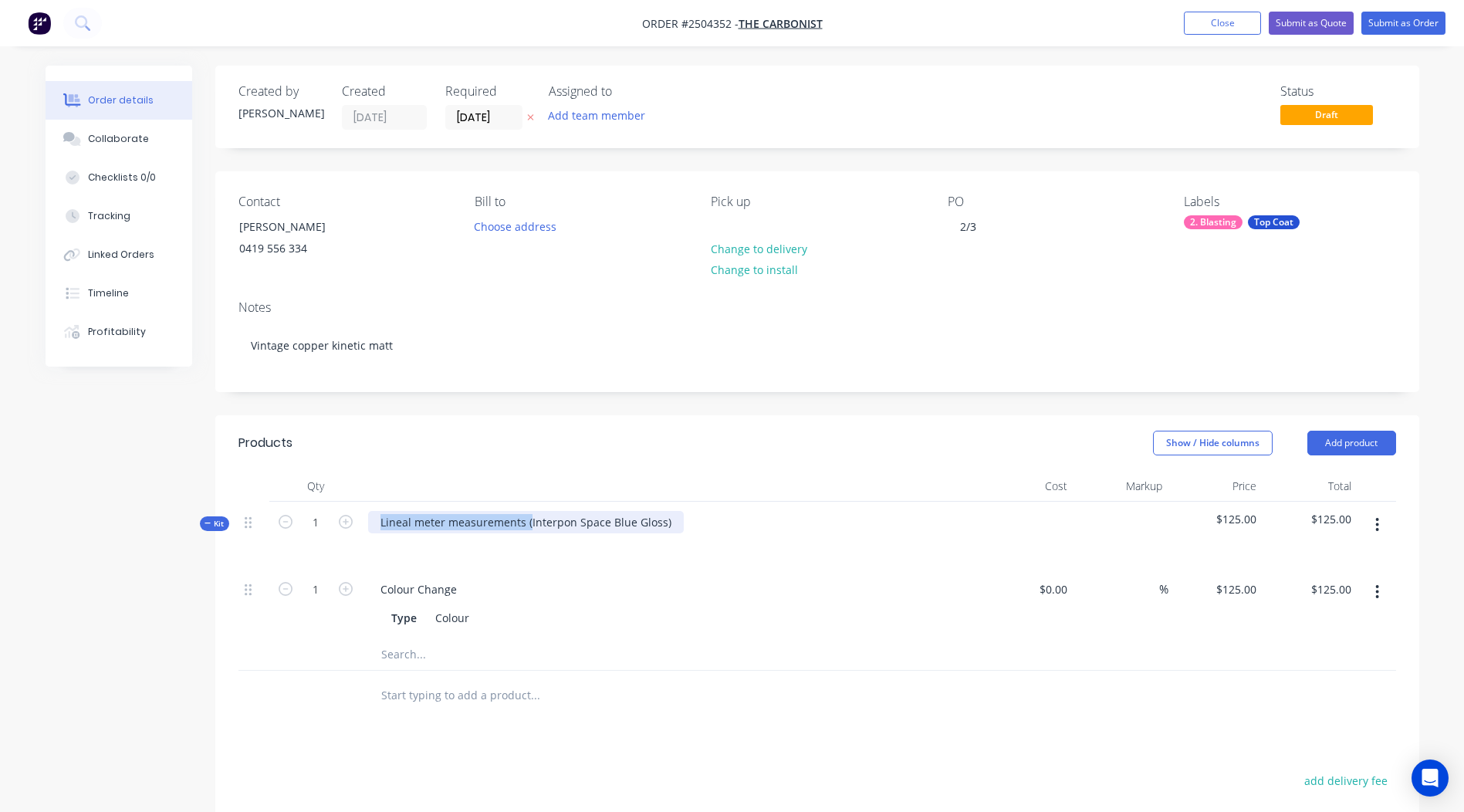
drag, startPoint x: 528, startPoint y: 517, endPoint x: -3, endPoint y: 621, distance: 541.1
click at [0, 621] on html "Order #2504352 - The Carbonist Add product Close Submit as Quote Submit as Orde…" at bounding box center [732, 557] width 1464 height 1114
click at [521, 523] on div "Interpon Space Blue Gloss)" at bounding box center [450, 522] width 164 height 22
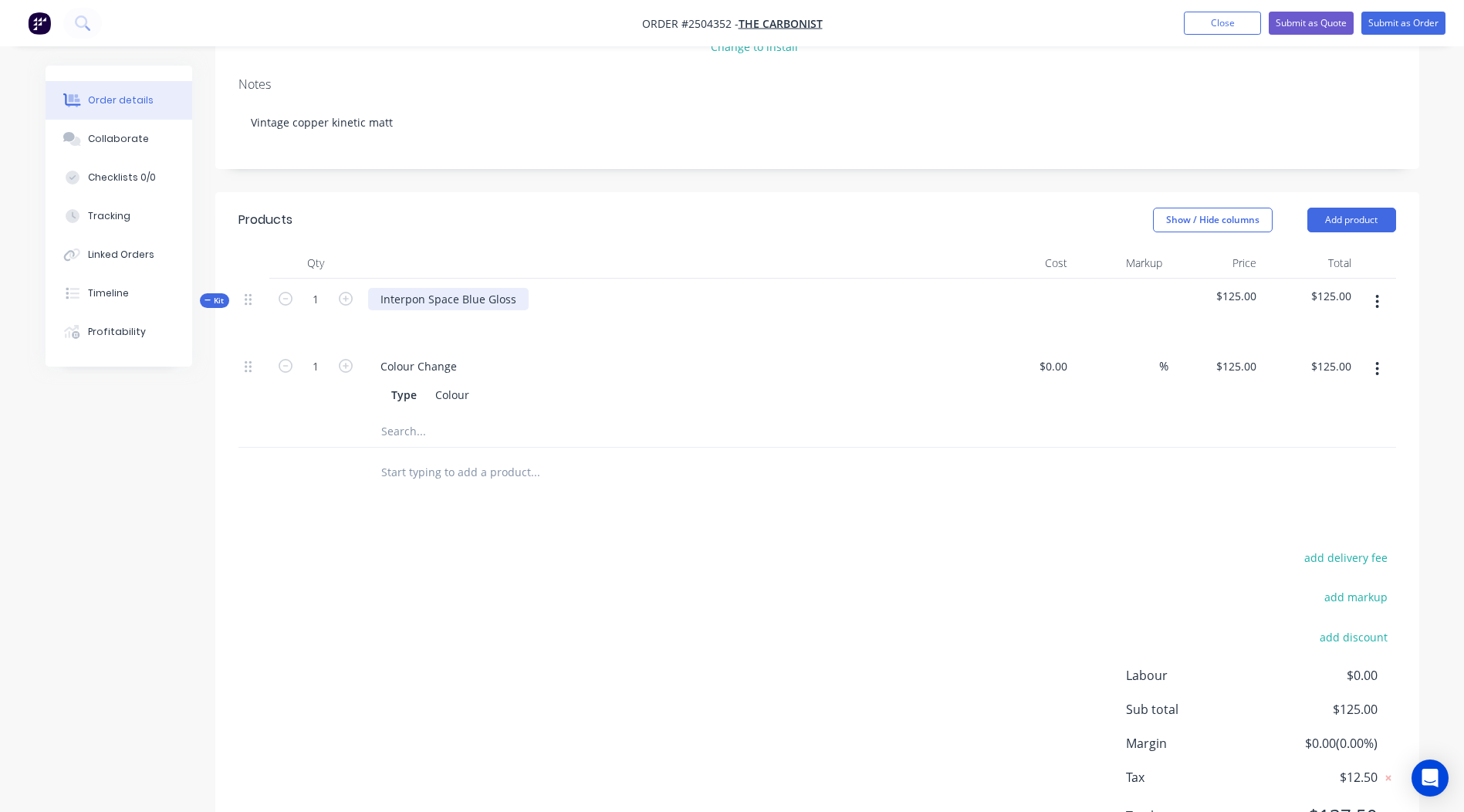
scroll to position [231, 0]
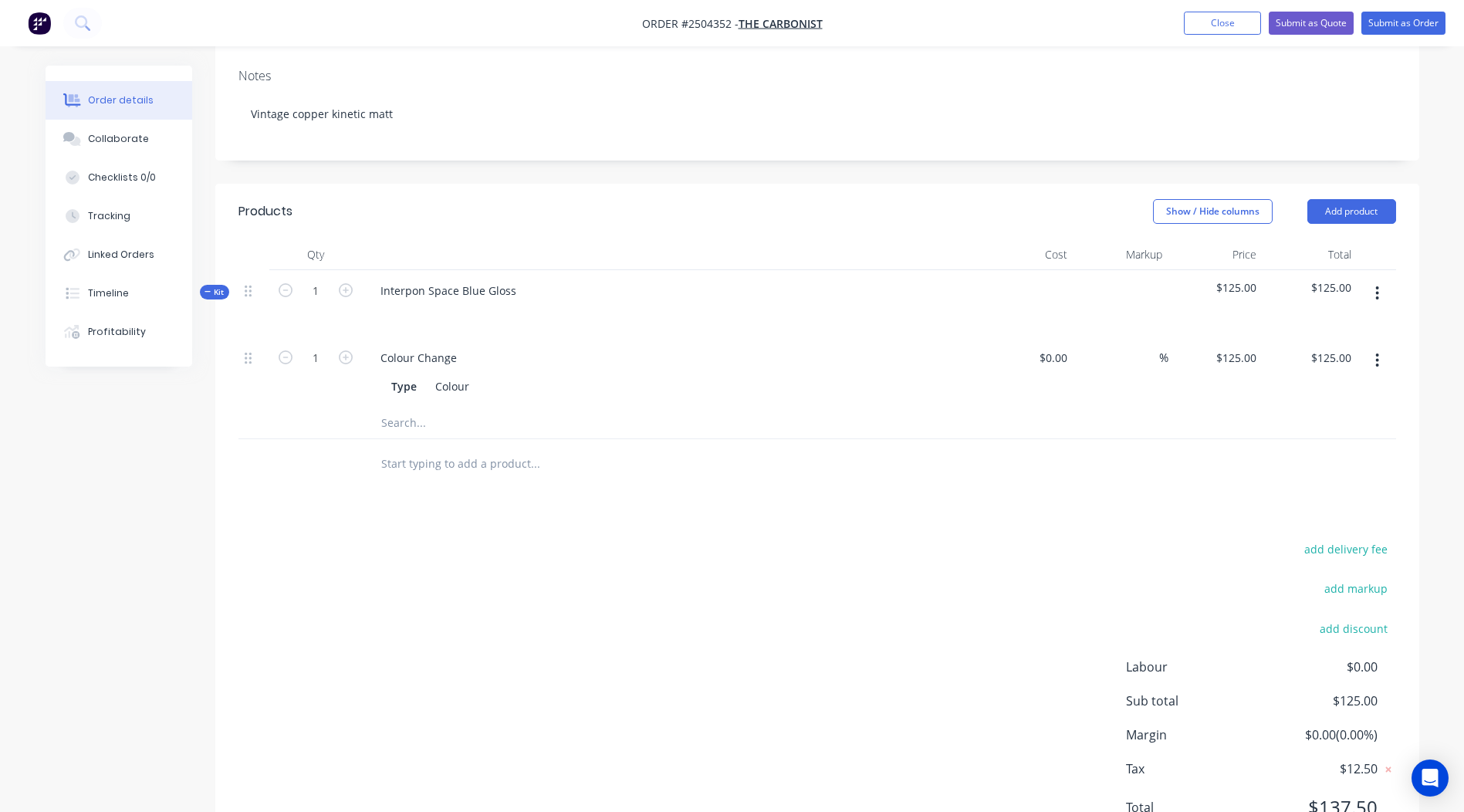
click at [1394, 288] on button "button" at bounding box center [1377, 294] width 36 height 28
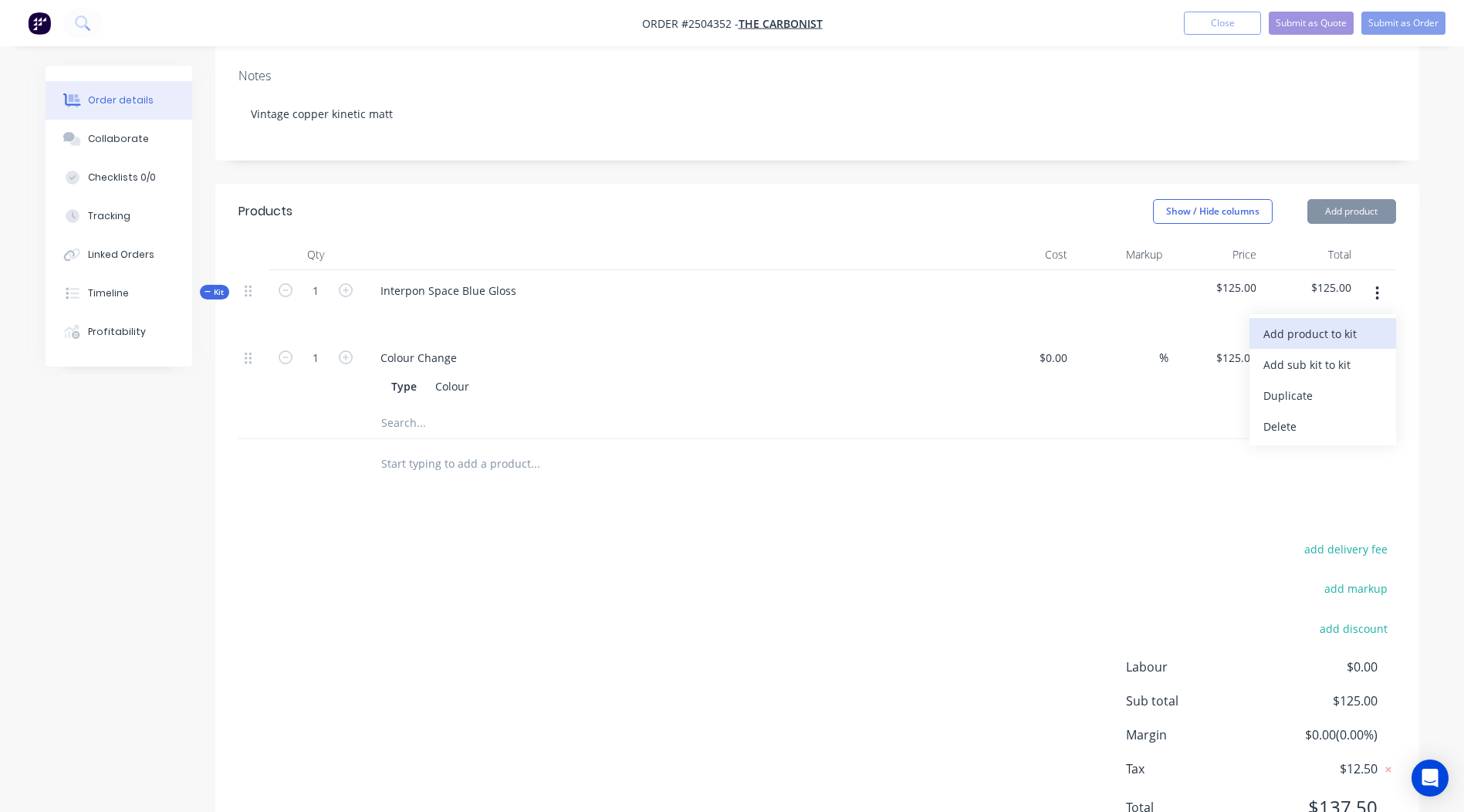
click at [1272, 336] on div "Add product to kit" at bounding box center [1323, 334] width 119 height 22
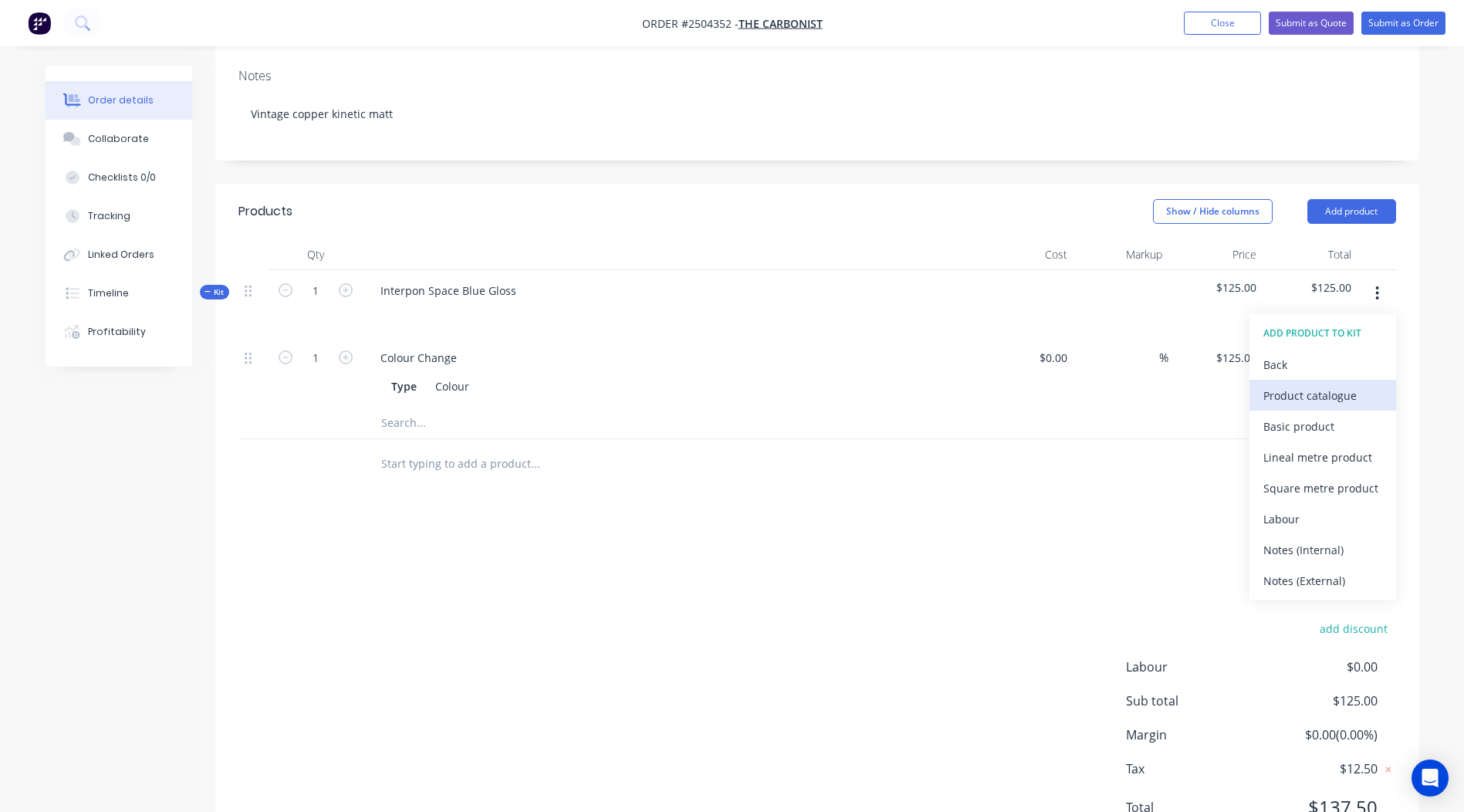
click at [1322, 402] on div "Product catalogue" at bounding box center [1323, 396] width 119 height 22
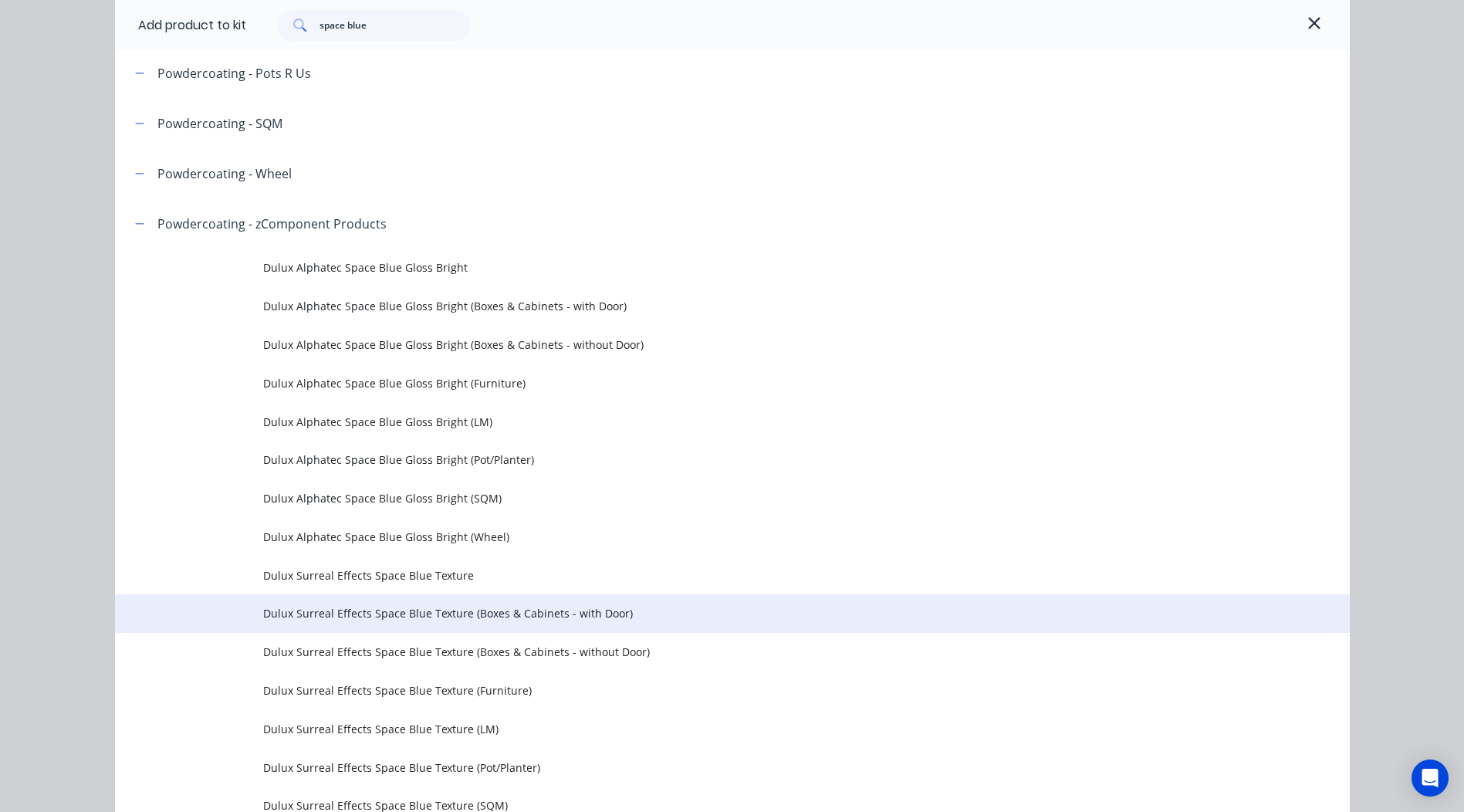
scroll to position [308, 0]
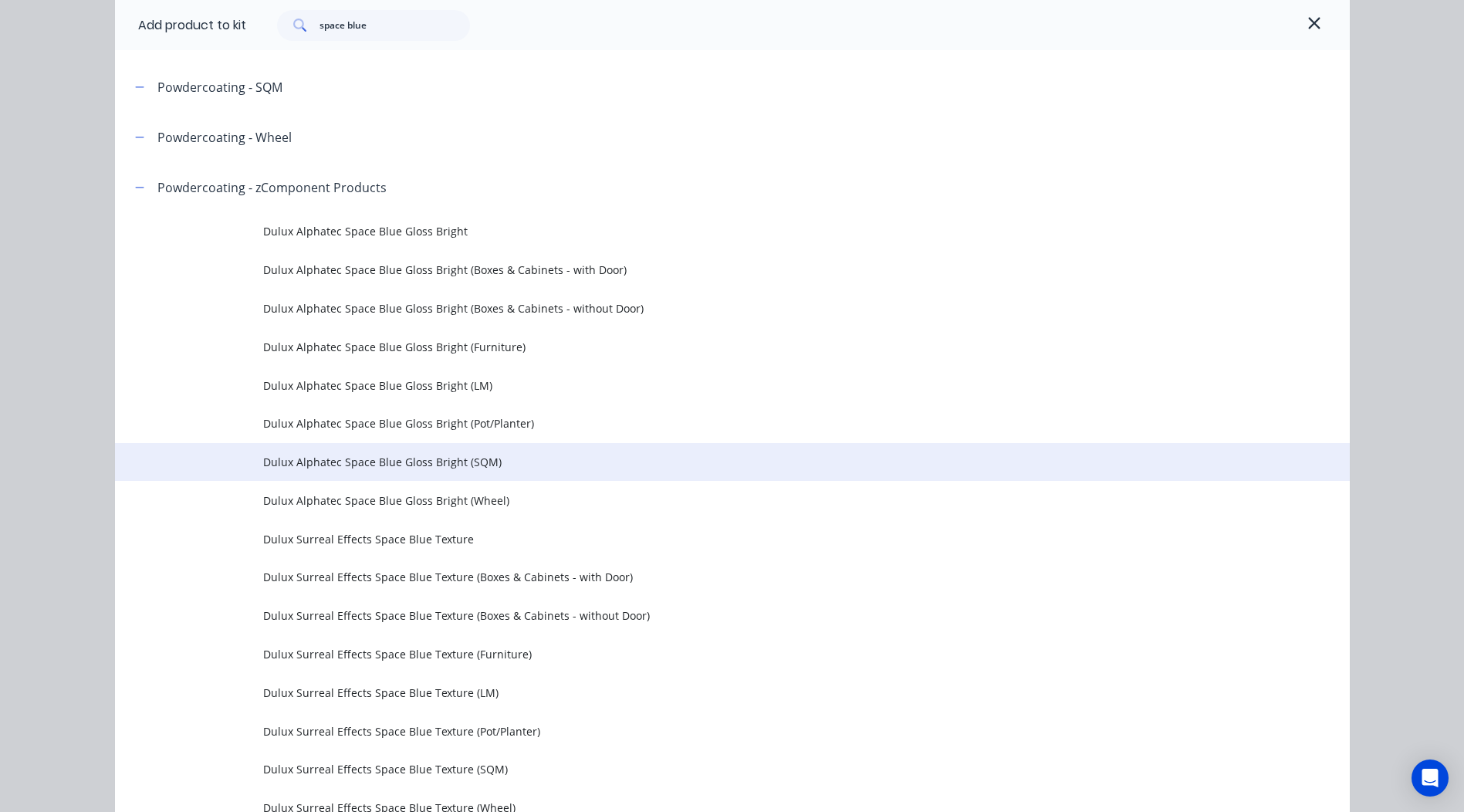
click at [496, 462] on span "Dulux Alphatec Space Blue Gloss Bright (SQM)" at bounding box center [697, 461] width 869 height 16
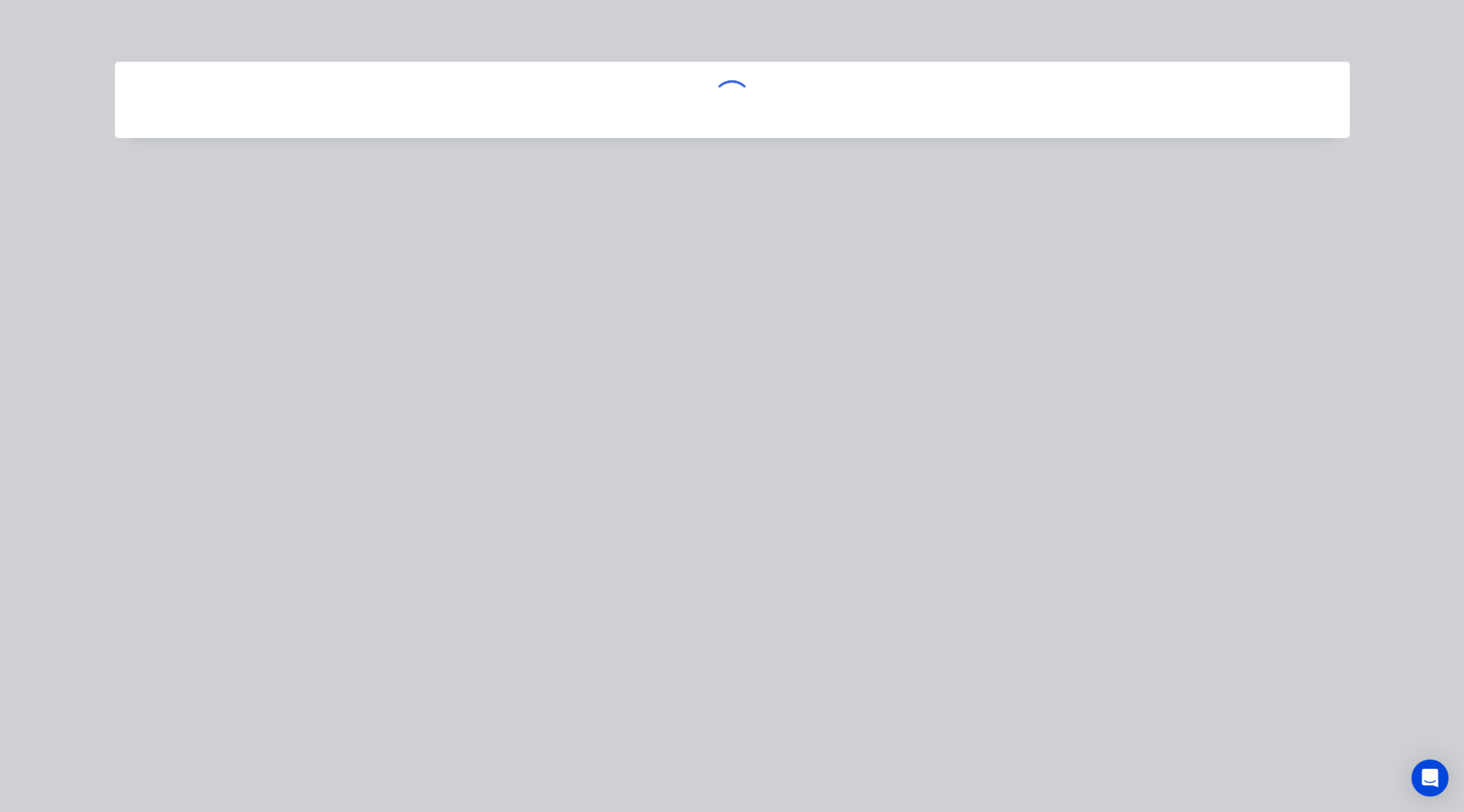
scroll to position [0, 0]
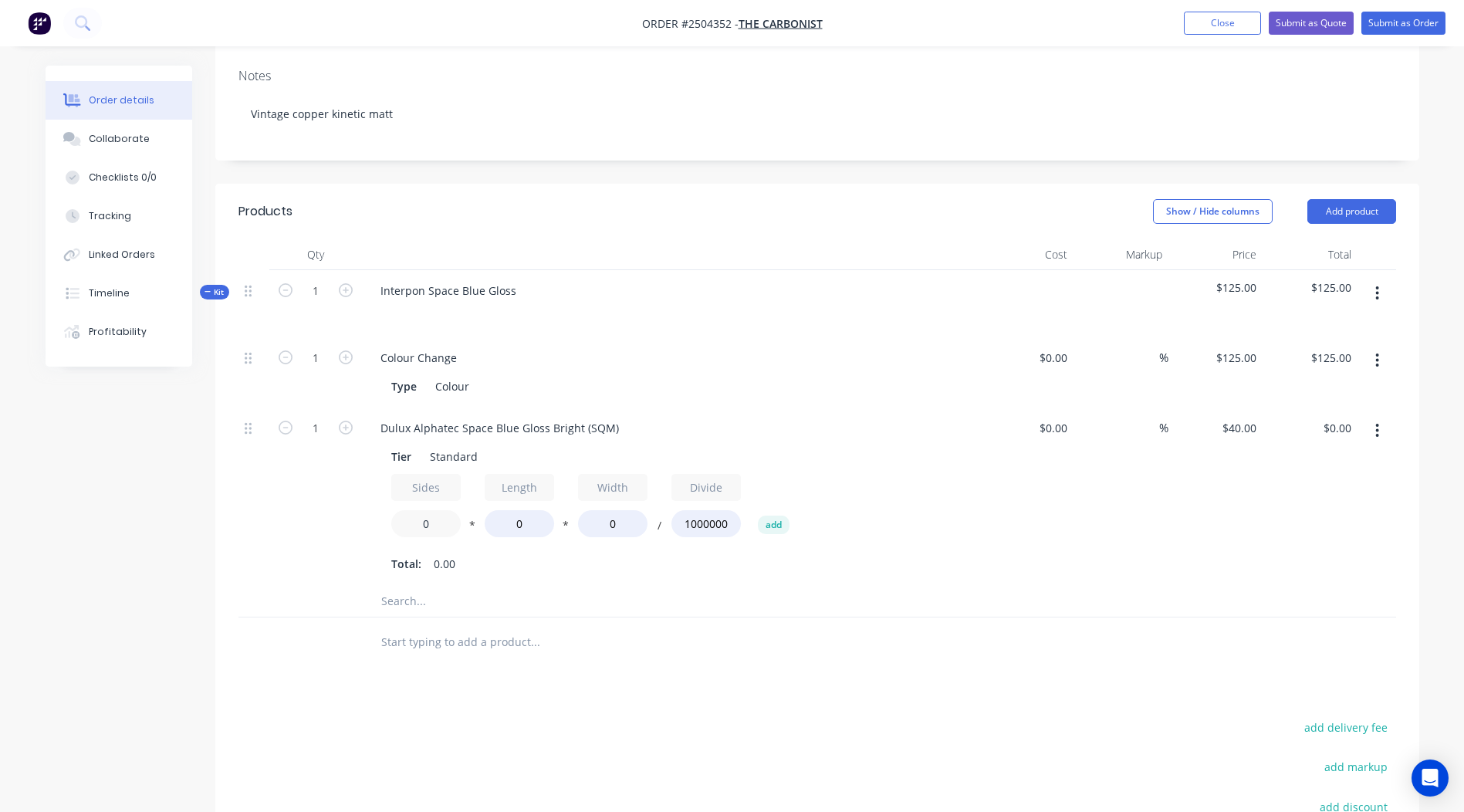
drag, startPoint x: 441, startPoint y: 516, endPoint x: 93, endPoint y: 534, distance: 348.5
click at [316, 534] on div "1 Dulux Alphatec Space Blue Gloss Bright (SQM) Tier Standard Sides 0 * Length 0…" at bounding box center [818, 496] width 1158 height 178
type input "2.5"
drag, startPoint x: 532, startPoint y: 521, endPoint x: 307, endPoint y: 521, distance: 225.0
click at [376, 522] on div "Tier Standard Sides 2.5 * Length 0 * Width 0 / Divide 1000000 add Total: 0.00" at bounding box center [670, 509] width 605 height 134
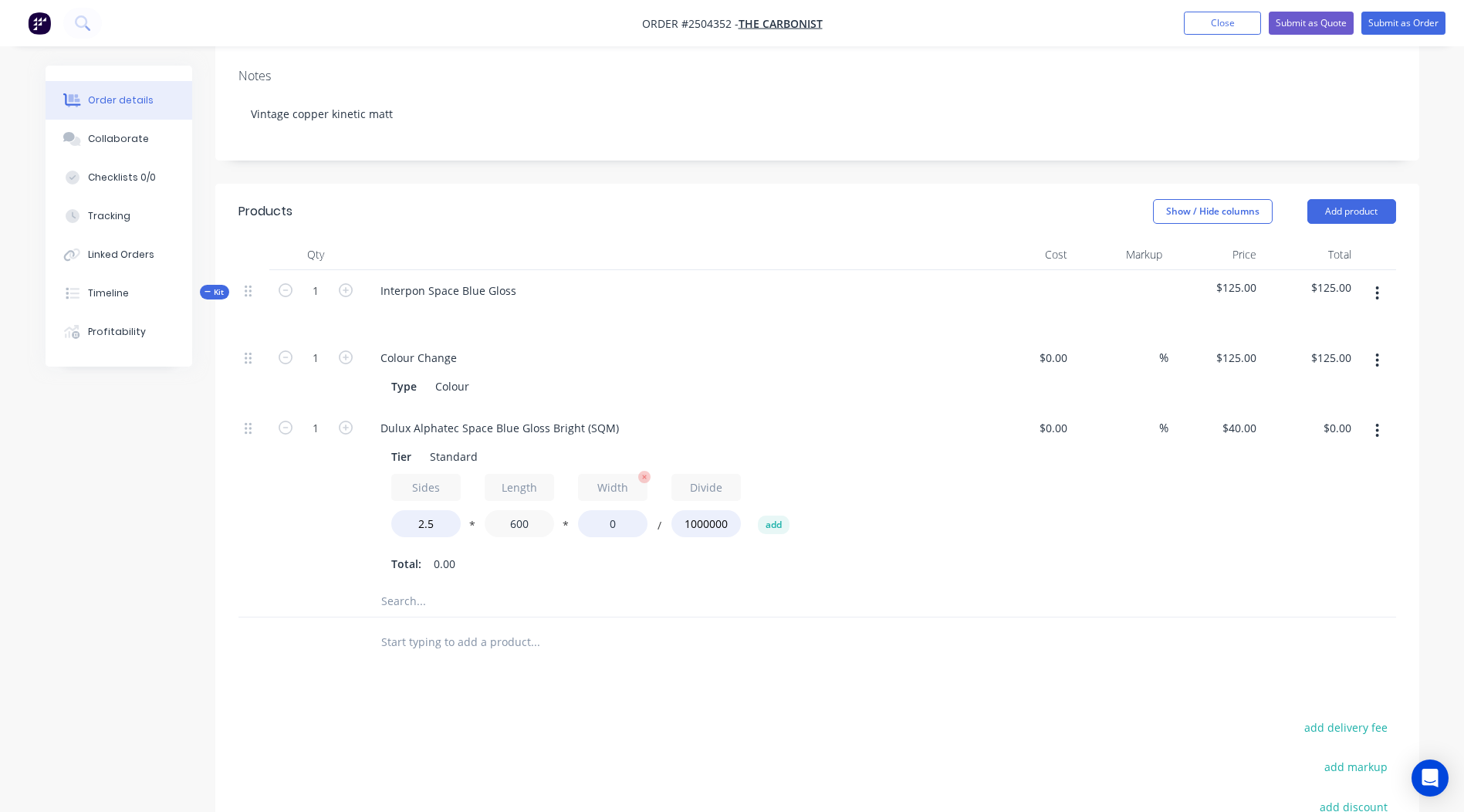
type input "600"
drag, startPoint x: 626, startPoint y: 522, endPoint x: 333, endPoint y: 522, distance: 293.0
click at [352, 522] on div "1 Dulux Alphatec Space Blue Gloss Bright (SQM) Tier Standard Sides 2.5 * Length…" at bounding box center [818, 496] width 1158 height 178
type input "1000"
type input "$60.00"
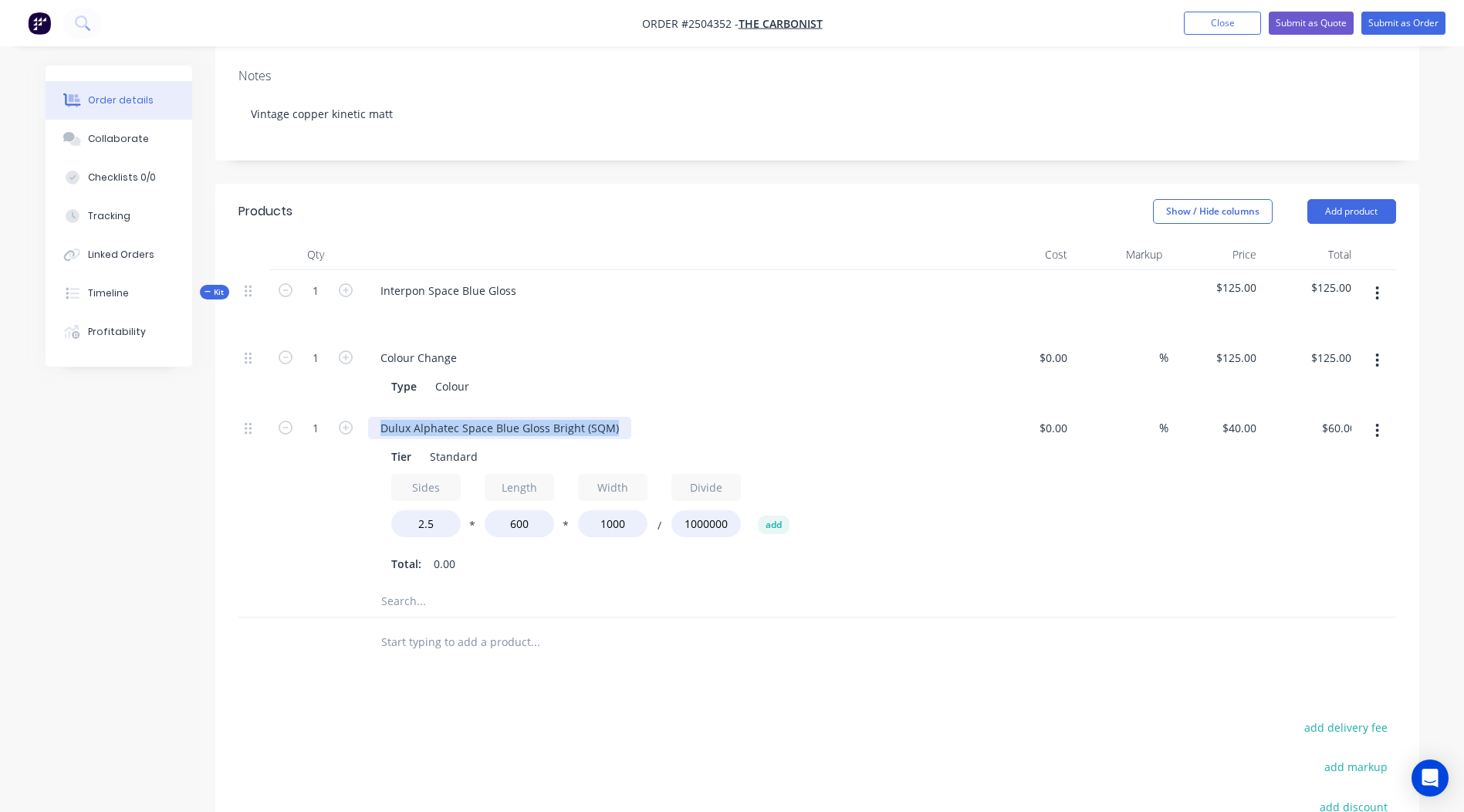
drag, startPoint x: 620, startPoint y: 426, endPoint x: 0, endPoint y: 485, distance: 622.8
click at [0, 480] on html "Order #2504352 - The Carbonist Add product Close Submit as Quote Submit as Orde…" at bounding box center [732, 414] width 1464 height 1292
click at [1209, 635] on div at bounding box center [818, 642] width 1158 height 50
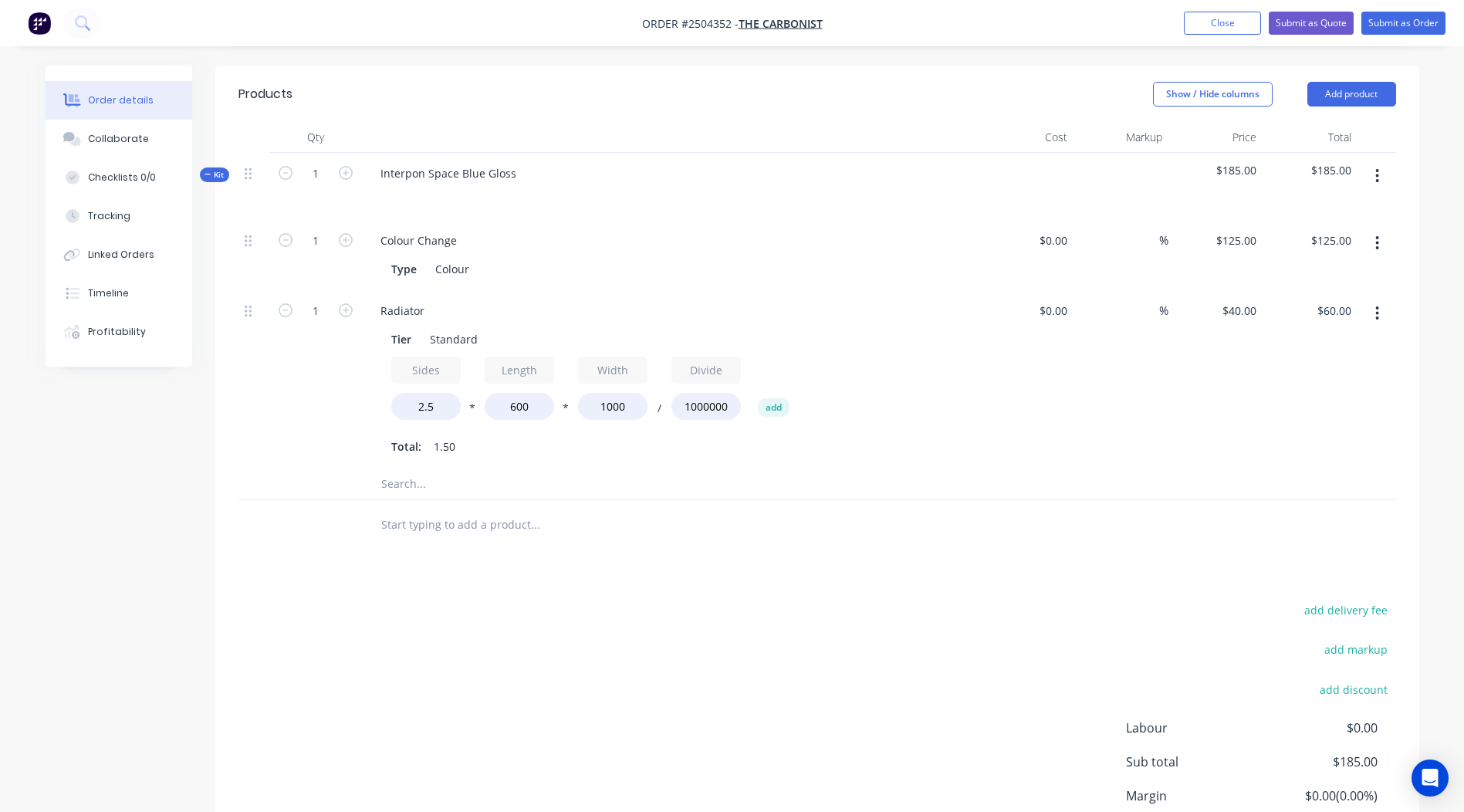
click at [1374, 170] on button "button" at bounding box center [1377, 176] width 36 height 28
click at [1322, 229] on button "Add product to kit" at bounding box center [1323, 216] width 147 height 31
click at [1339, 272] on div "Product catalogue" at bounding box center [1323, 278] width 119 height 22
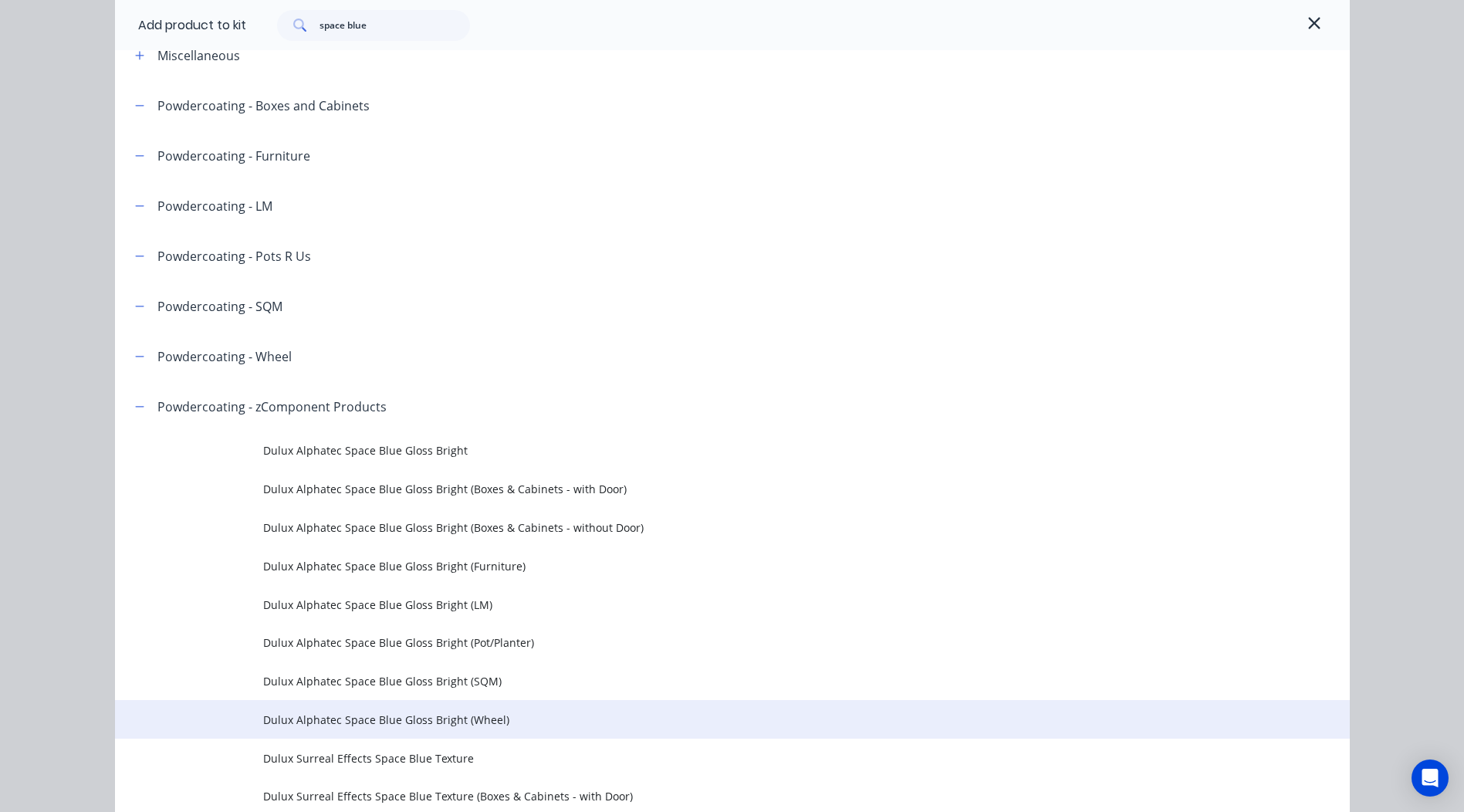
scroll to position [308, 0]
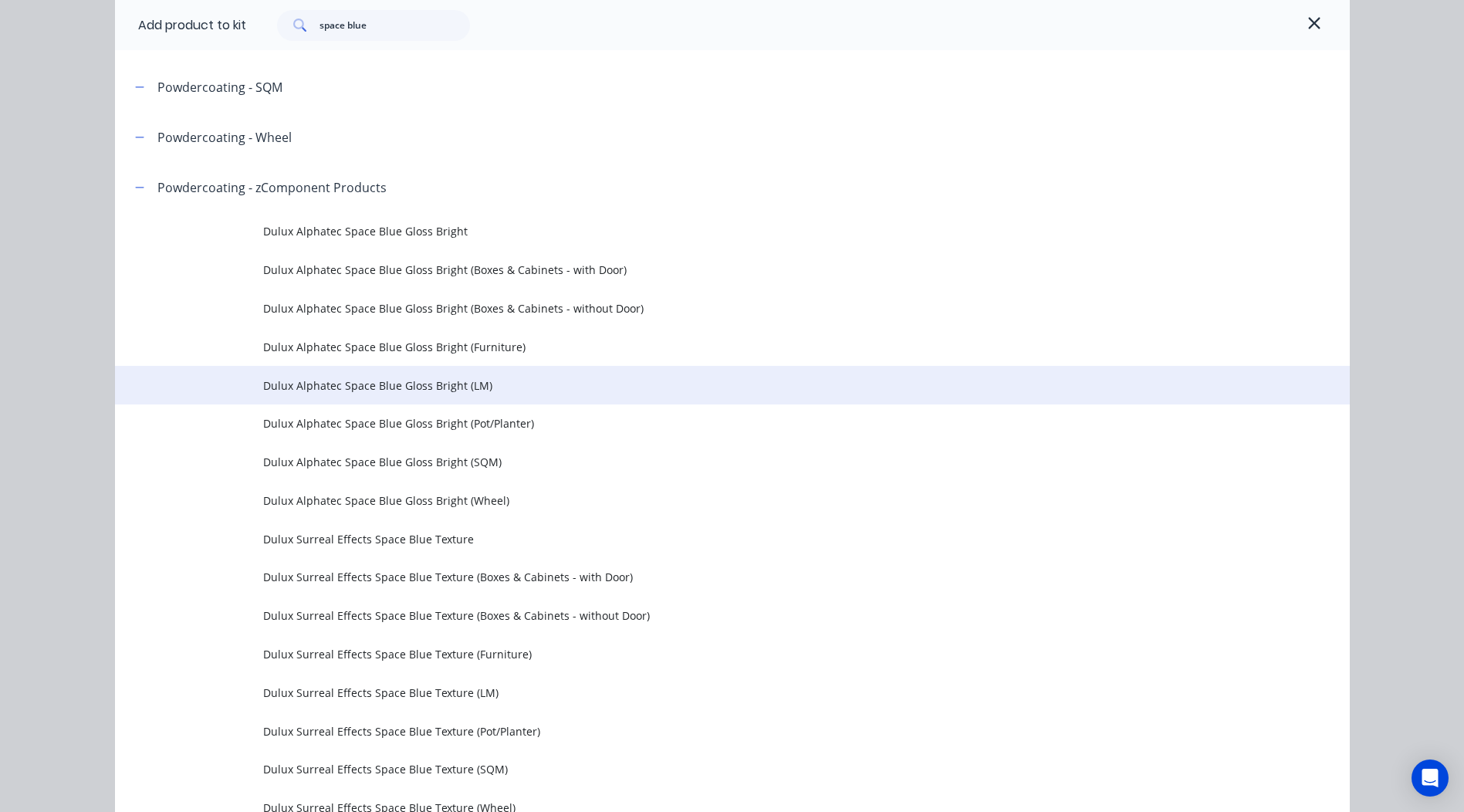
click at [479, 398] on td "Dulux Alphatec Space Blue Gloss Bright (LM)" at bounding box center [806, 386] width 1087 height 39
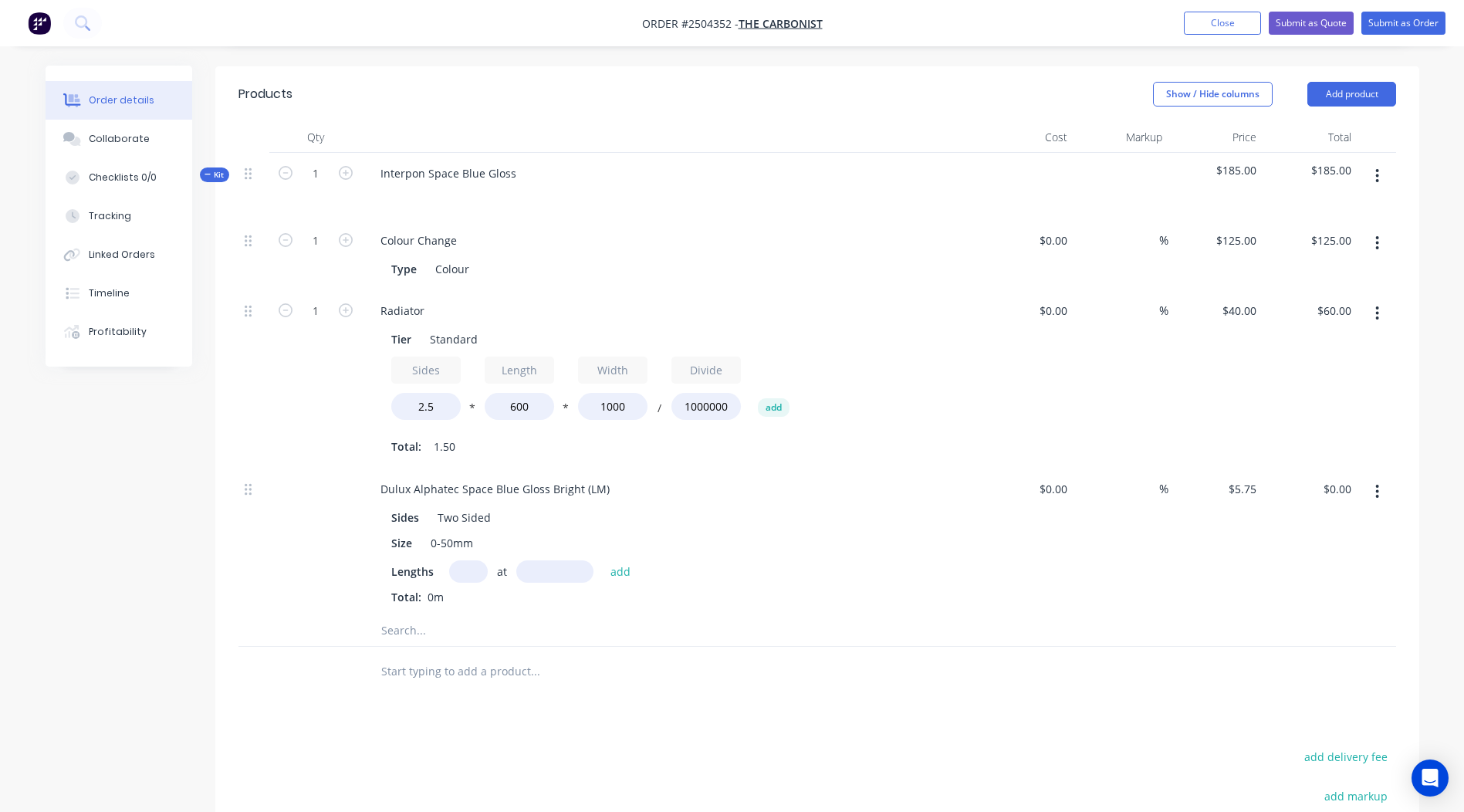
click at [471, 571] on input "text" at bounding box center [468, 571] width 39 height 22
type input "1"
click at [553, 577] on input "text" at bounding box center [555, 571] width 77 height 22
type input "400"
click at [603, 560] on button "add" at bounding box center [621, 570] width 36 height 20
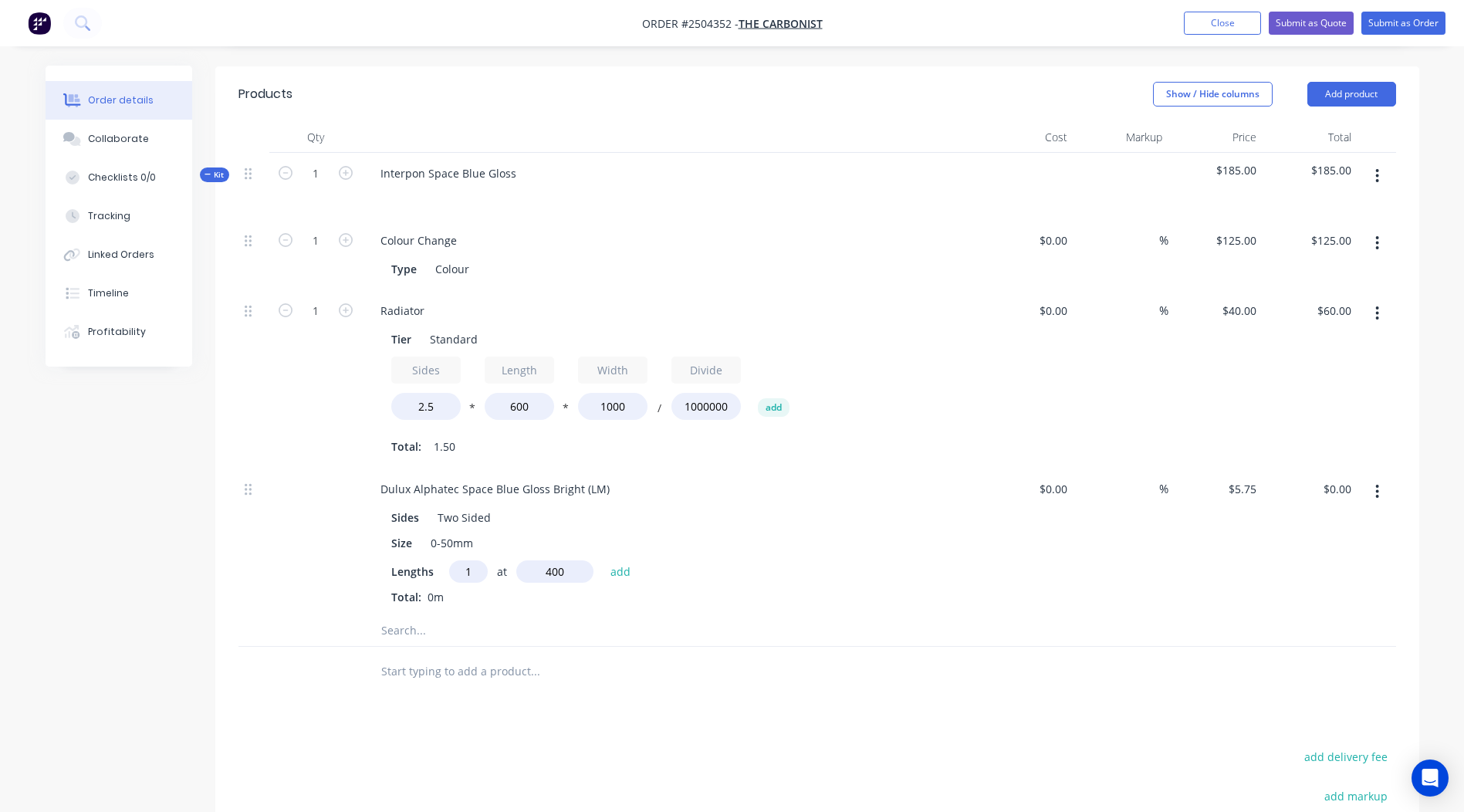
type input "$2.30"
type input "1"
click at [553, 577] on input "text" at bounding box center [555, 571] width 77 height 22
type input "1000"
click at [603, 560] on button "add" at bounding box center [621, 570] width 36 height 20
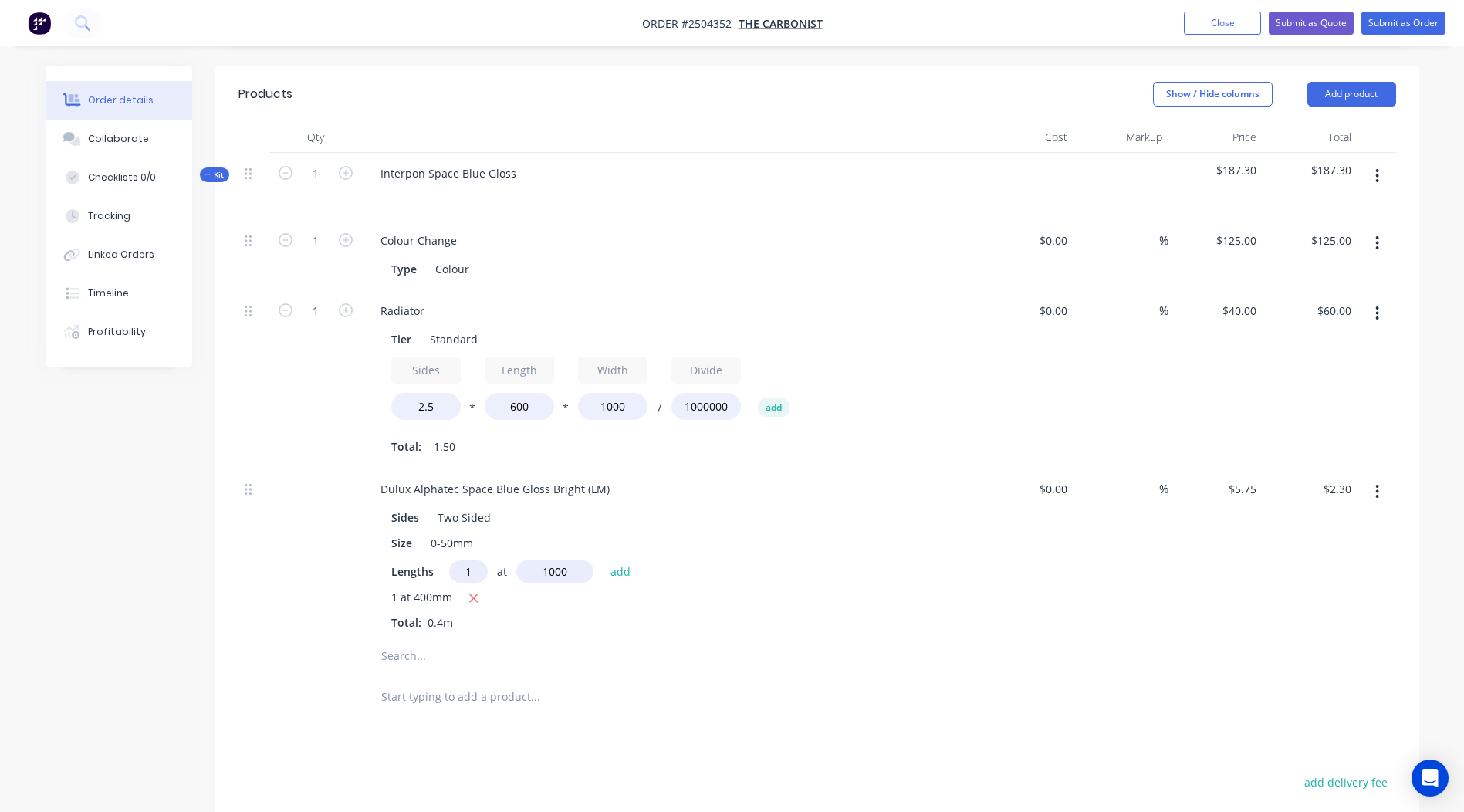
type input "$8.05"
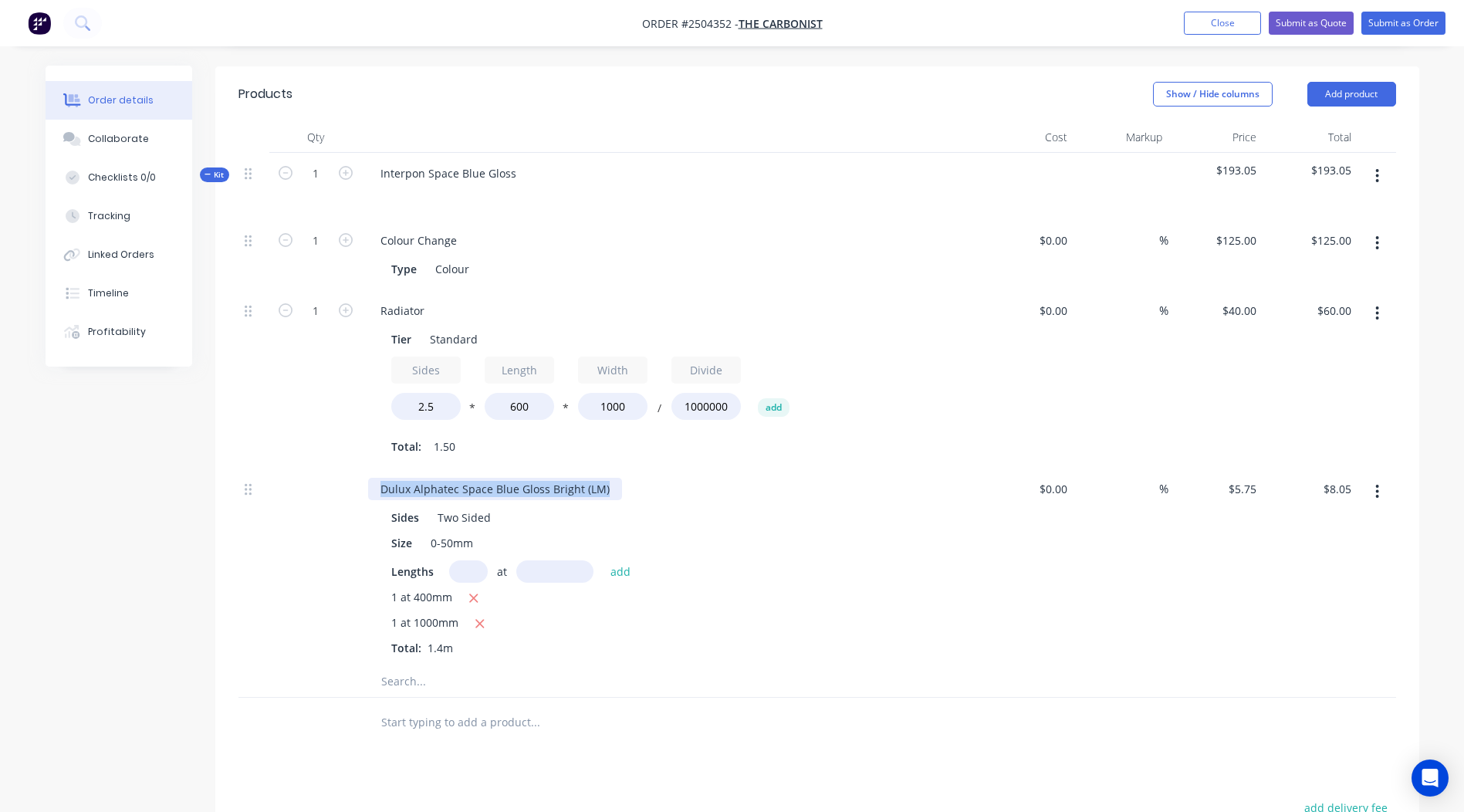
drag, startPoint x: 607, startPoint y: 481, endPoint x: 0, endPoint y: 323, distance: 627.2
click at [0, 333] on html "Order #2504352 - The Carbonist Add product Close Submit as Quote Submit as Orde…" at bounding box center [732, 396] width 1464 height 1489
click at [1391, 182] on button "button" at bounding box center [1377, 176] width 36 height 28
click at [1322, 214] on div "Add product to kit" at bounding box center [1323, 216] width 119 height 22
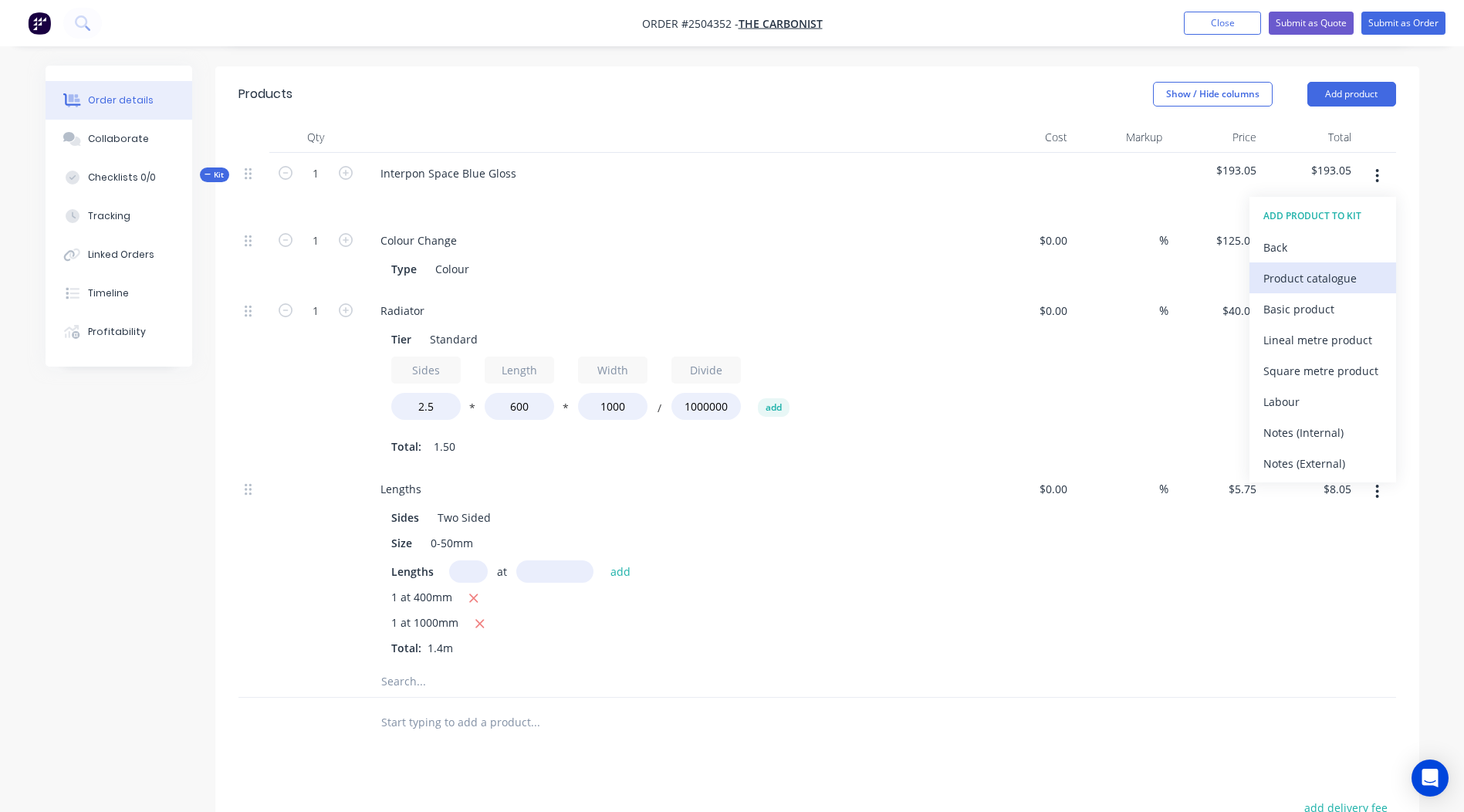
click at [1305, 287] on div "Product catalogue" at bounding box center [1323, 278] width 119 height 22
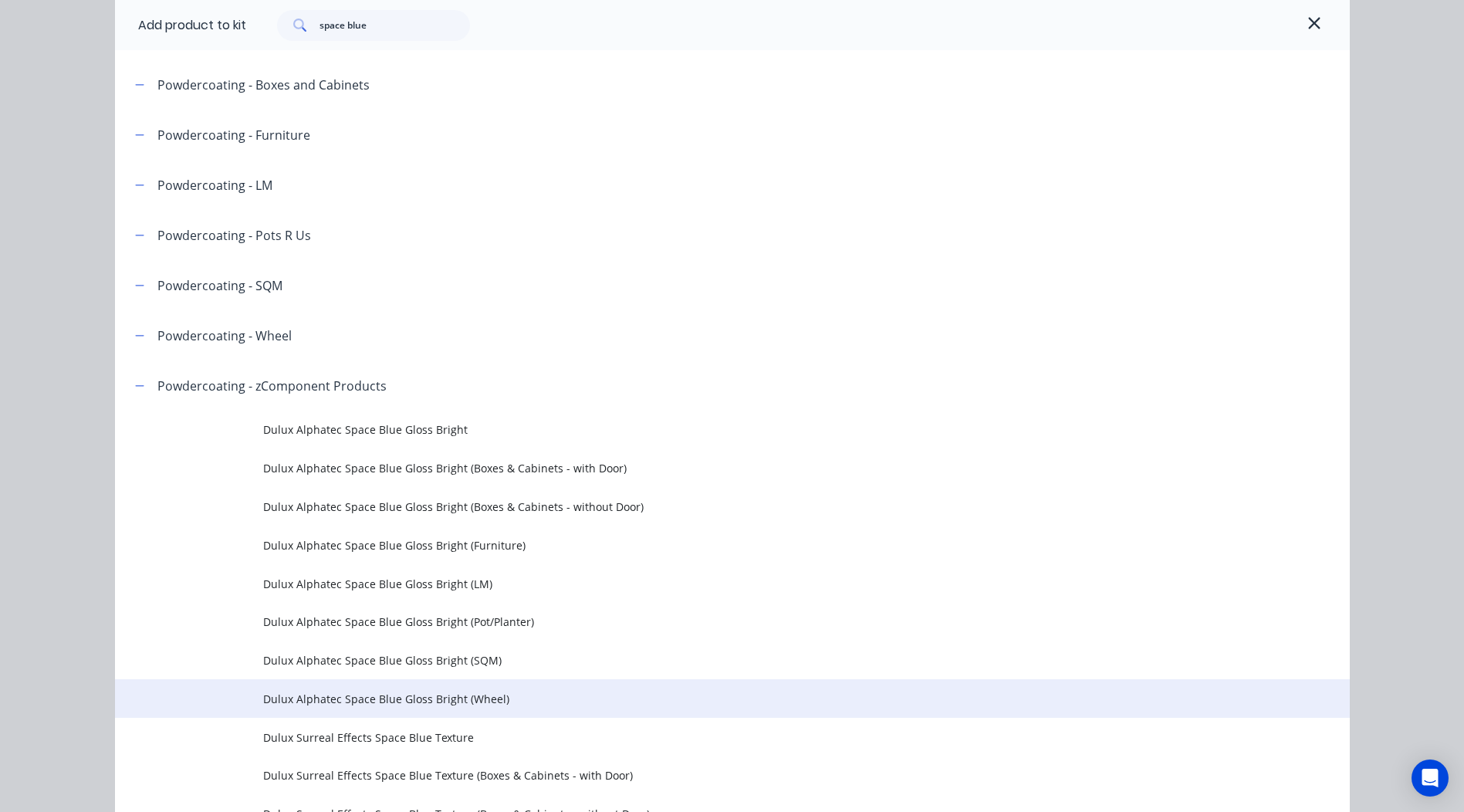
scroll to position [231, 0]
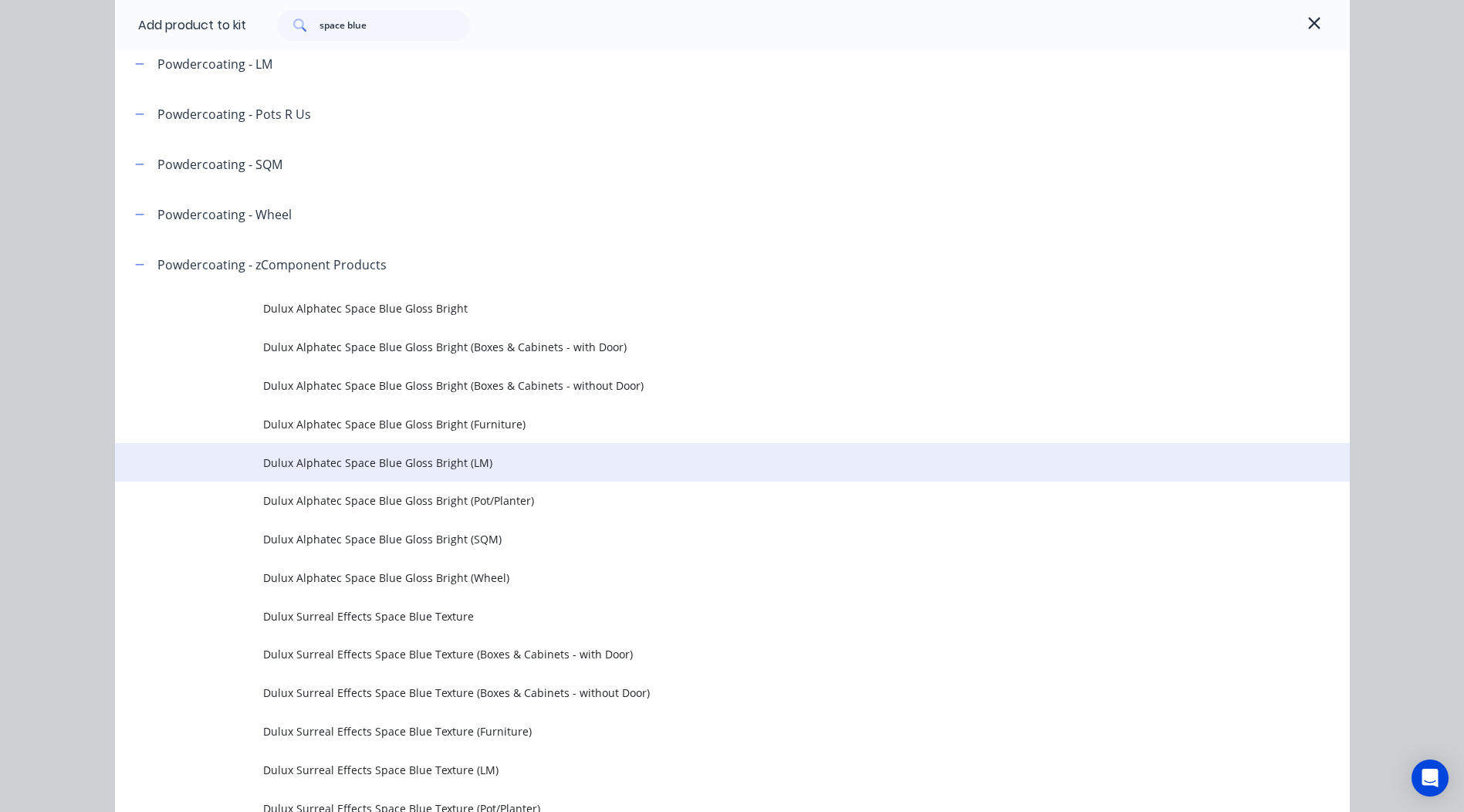
click at [463, 465] on span "Dulux Alphatec Space Blue Gloss Bright (LM)" at bounding box center [697, 462] width 869 height 16
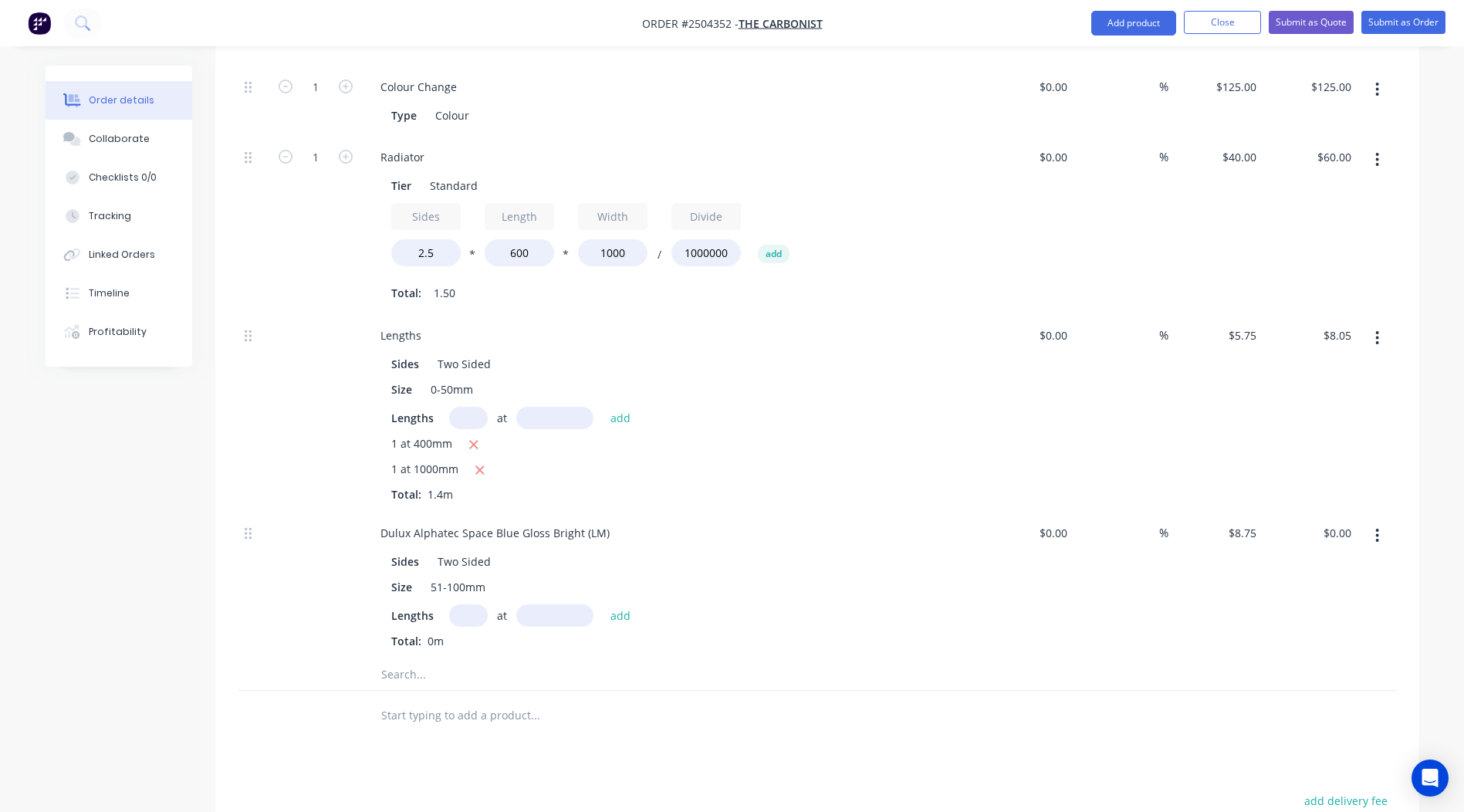
scroll to position [503, 0]
click at [478, 643] on div "Total: 0m" at bounding box center [670, 639] width 559 height 16
click at [468, 618] on input "text" at bounding box center [468, 614] width 39 height 22
type input "2"
click at [558, 616] on input "text" at bounding box center [555, 614] width 77 height 22
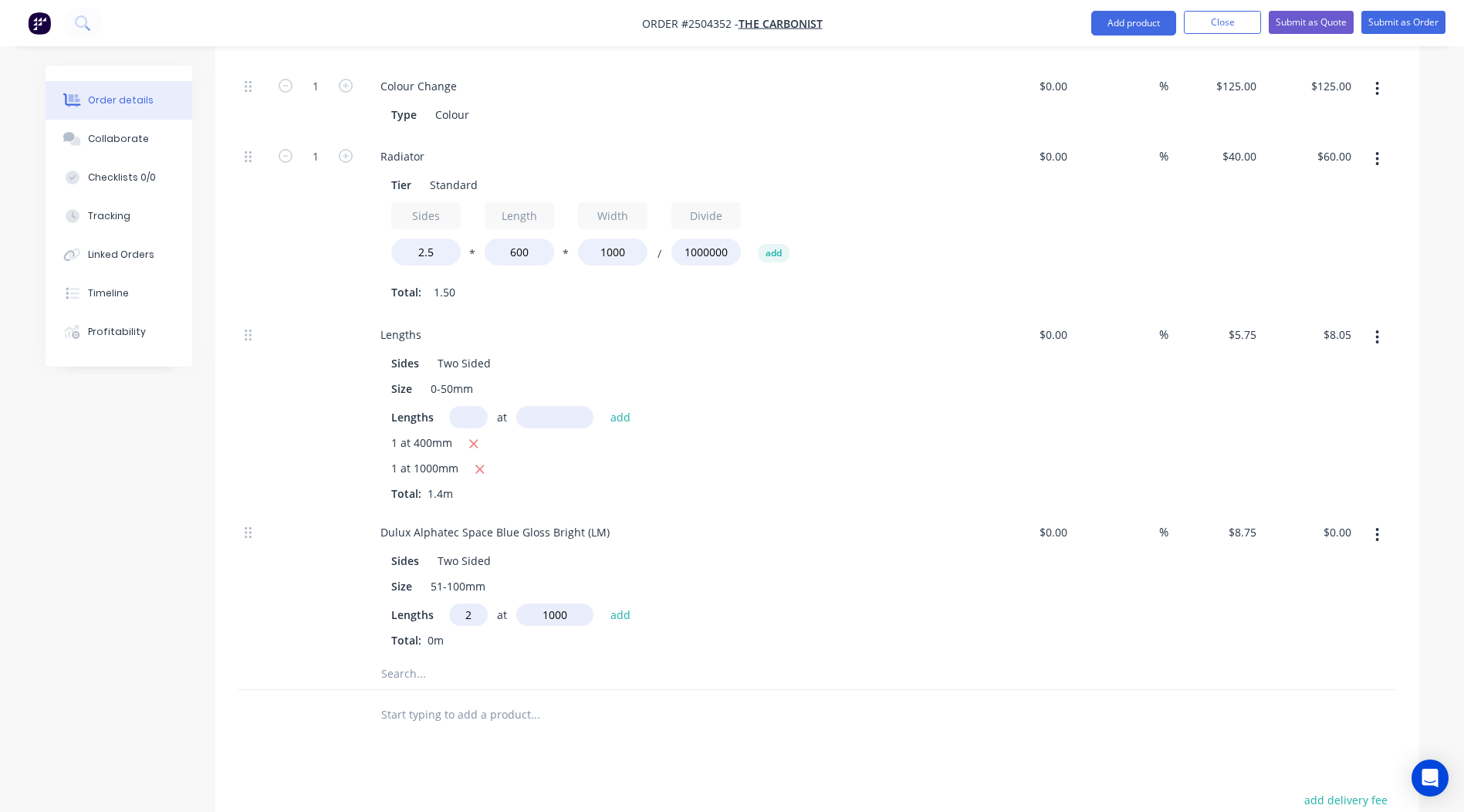
type input "1000"
click at [603, 603] on button "add" at bounding box center [621, 613] width 36 height 20
type input "$17.50"
drag, startPoint x: 612, startPoint y: 533, endPoint x: 0, endPoint y: 452, distance: 617.3
click at [0, 510] on html "Order #2504352 - The Carbonist Add product Close Submit as Quote Submit as Orde…" at bounding box center [732, 328] width 1464 height 1662
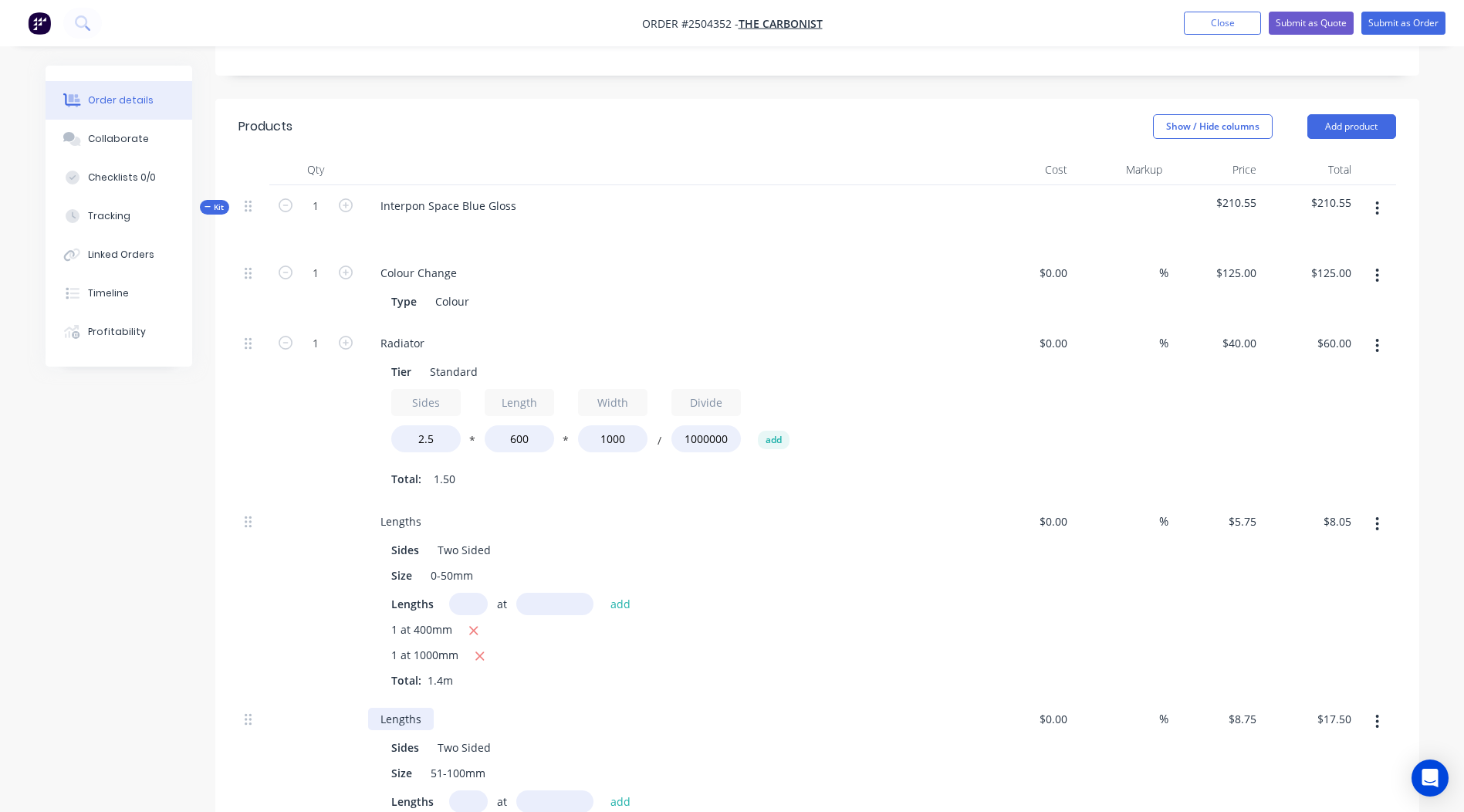
scroll to position [309, 0]
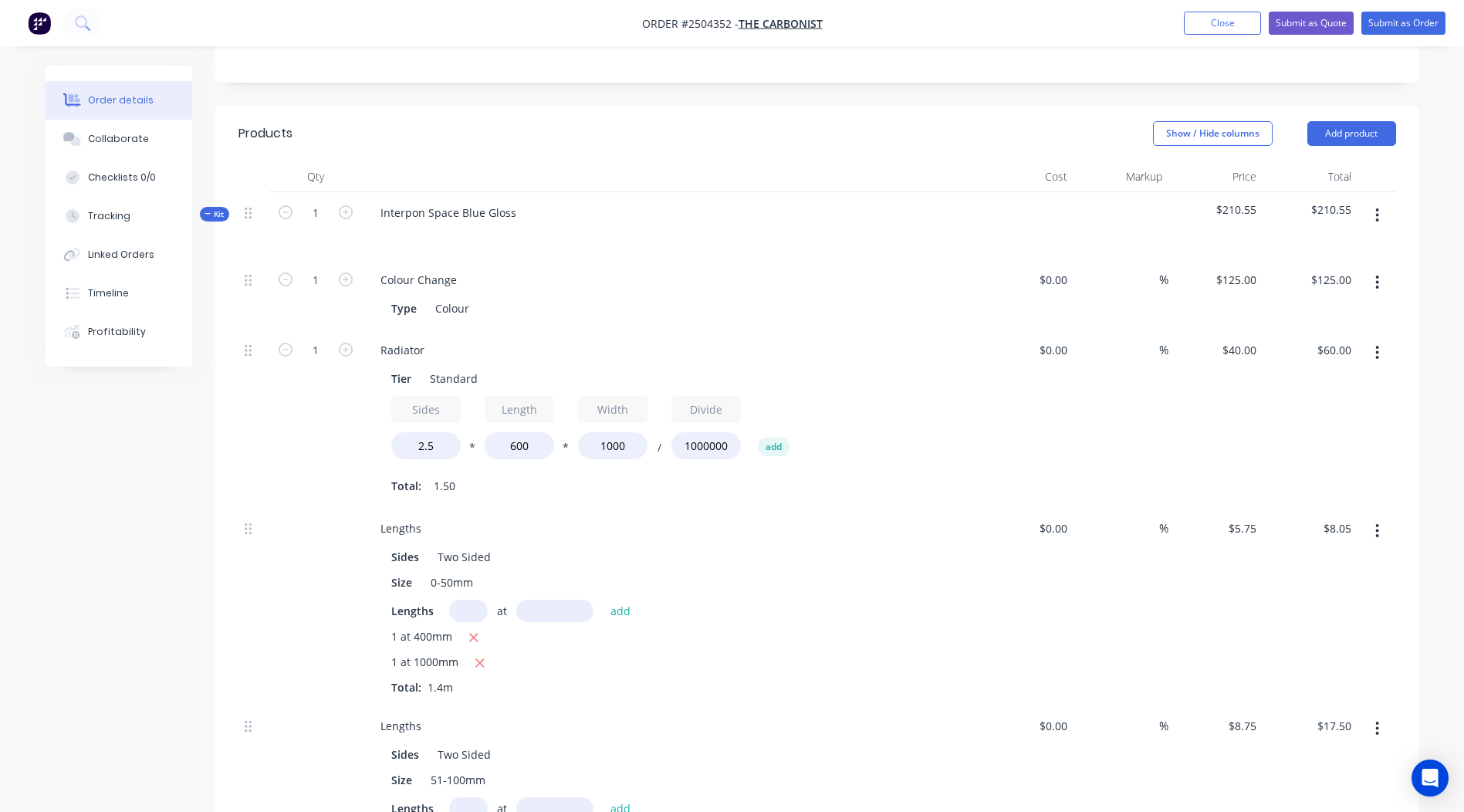
click at [1379, 218] on icon "button" at bounding box center [1378, 216] width 4 height 17
click at [1312, 256] on div "Add product to kit" at bounding box center [1323, 255] width 119 height 22
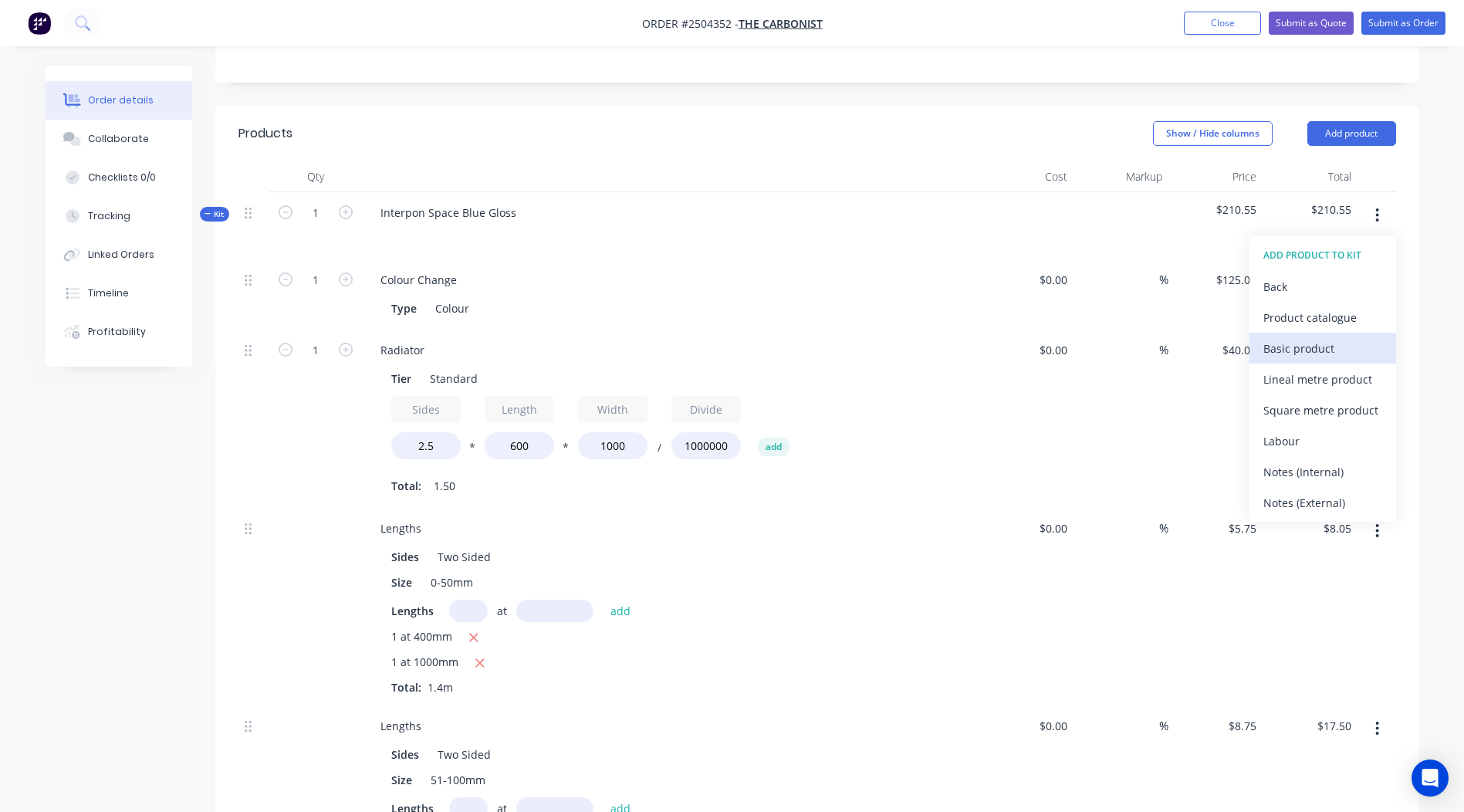
click at [1312, 355] on div "Basic product" at bounding box center [1323, 348] width 119 height 22
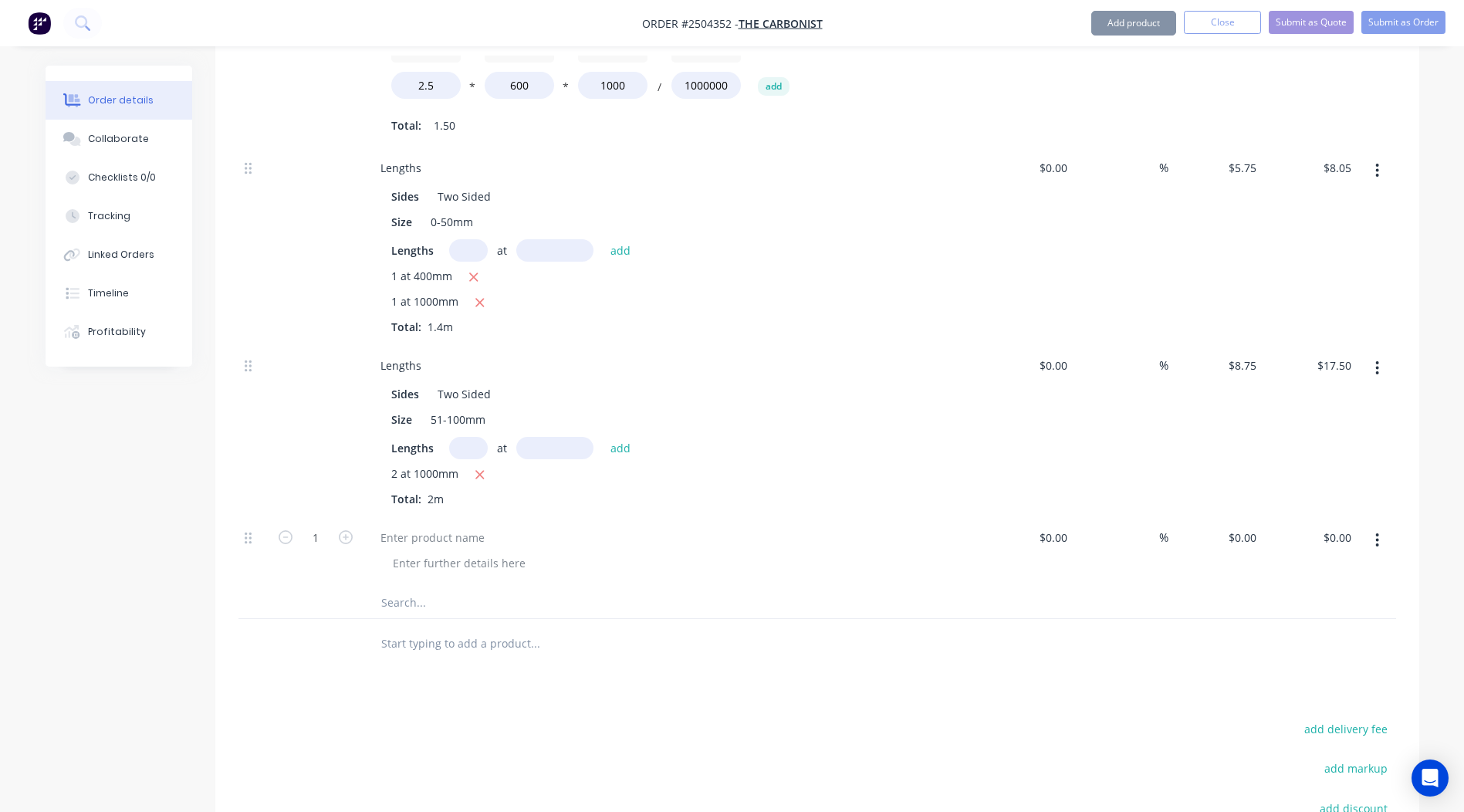
scroll to position [772, 0]
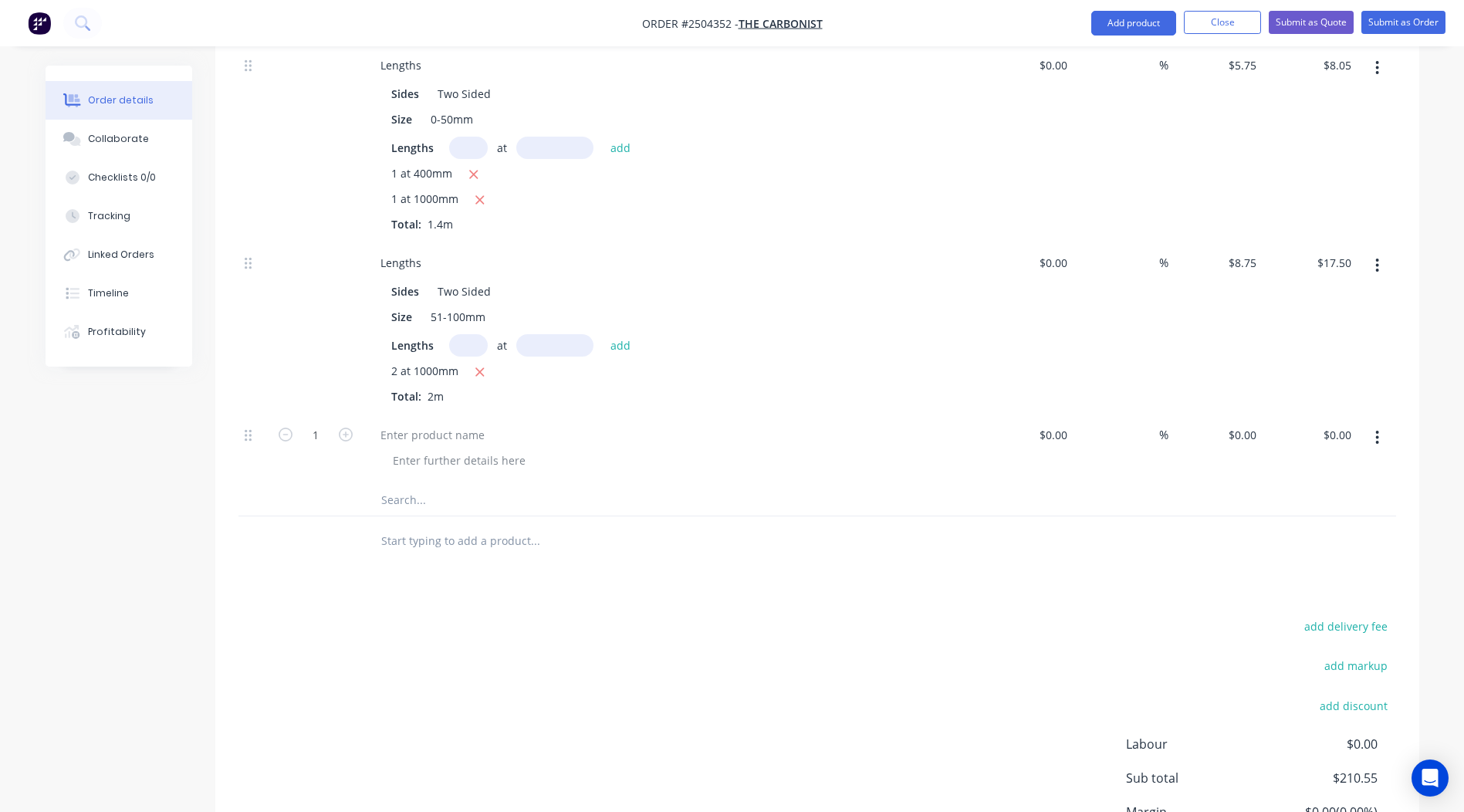
click at [419, 420] on div at bounding box center [670, 450] width 617 height 71
click at [424, 427] on div at bounding box center [432, 435] width 129 height 22
click at [1236, 425] on div "0 $0.00" at bounding box center [1216, 450] width 95 height 71
type input "$20.00"
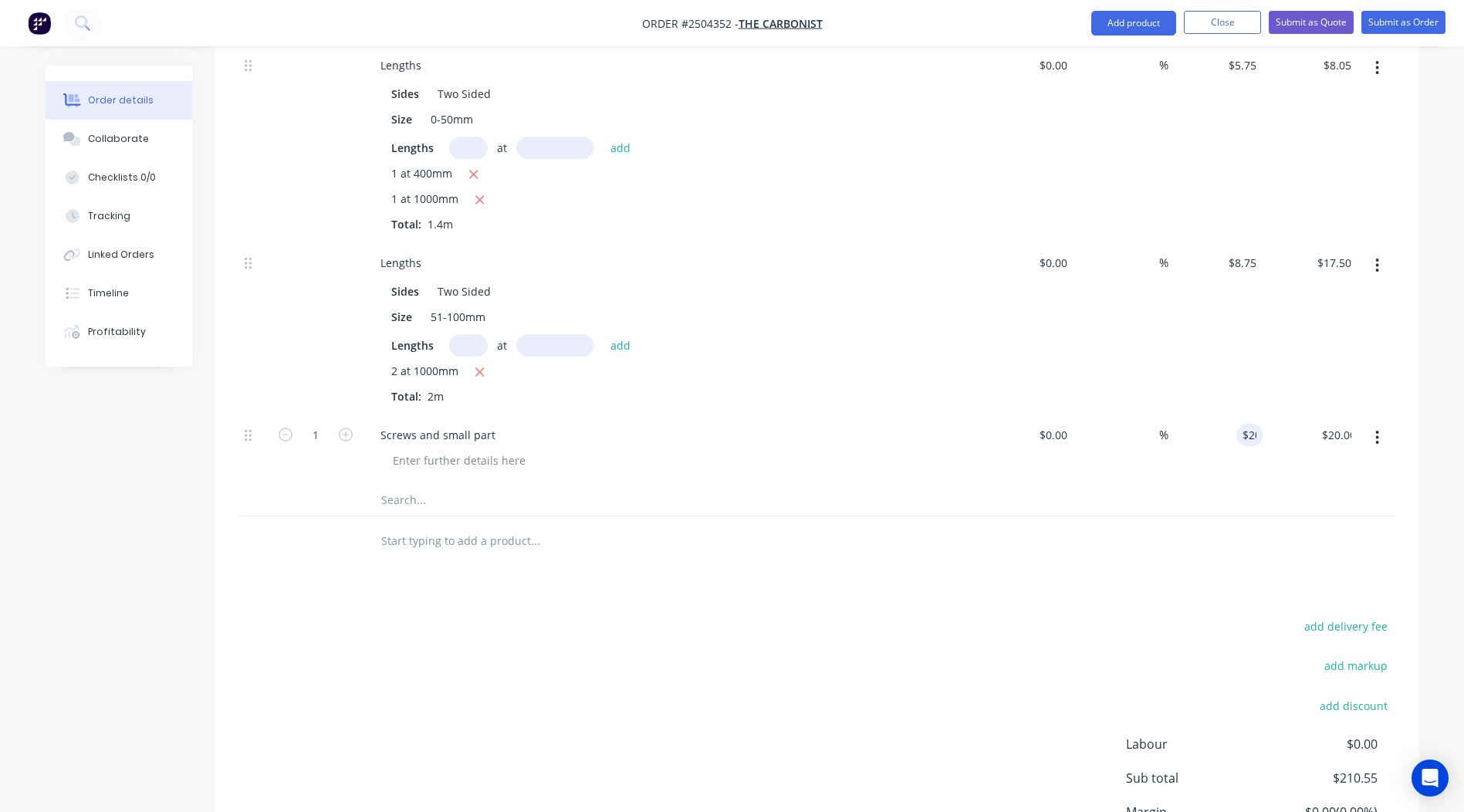
click at [1183, 501] on div at bounding box center [818, 500] width 1158 height 32
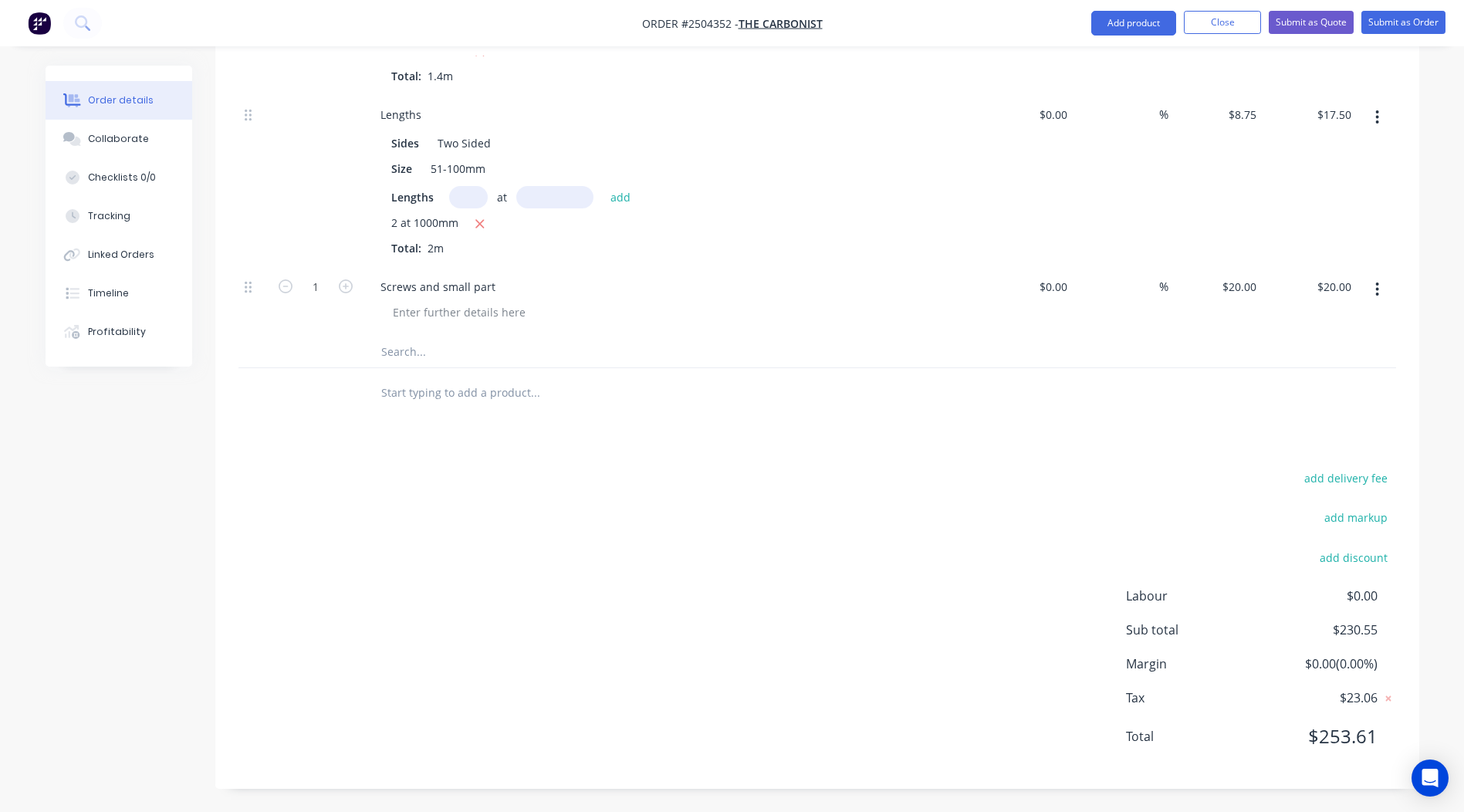
scroll to position [0, 0]
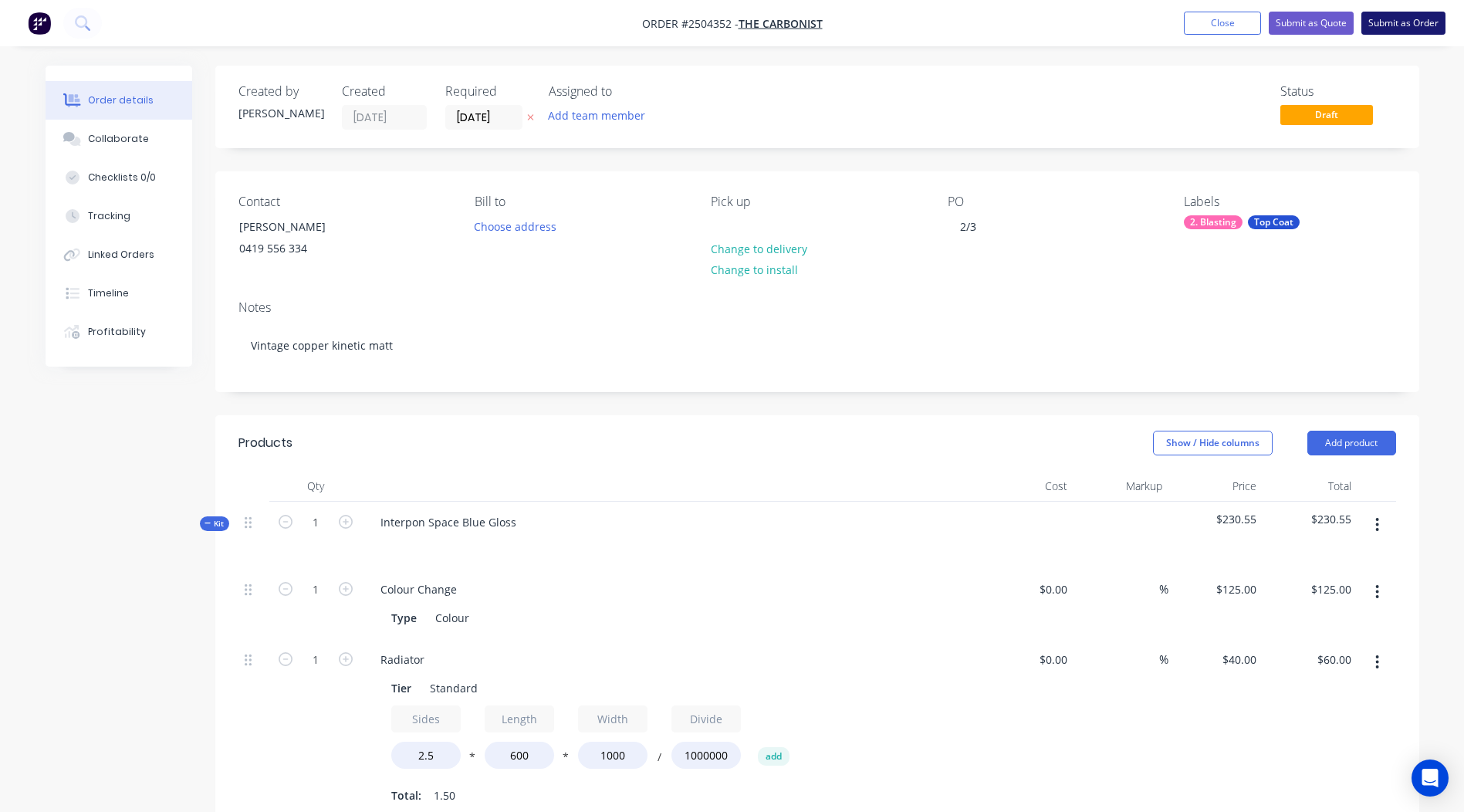
click at [1390, 25] on button "Submit as Order" at bounding box center [1404, 22] width 85 height 23
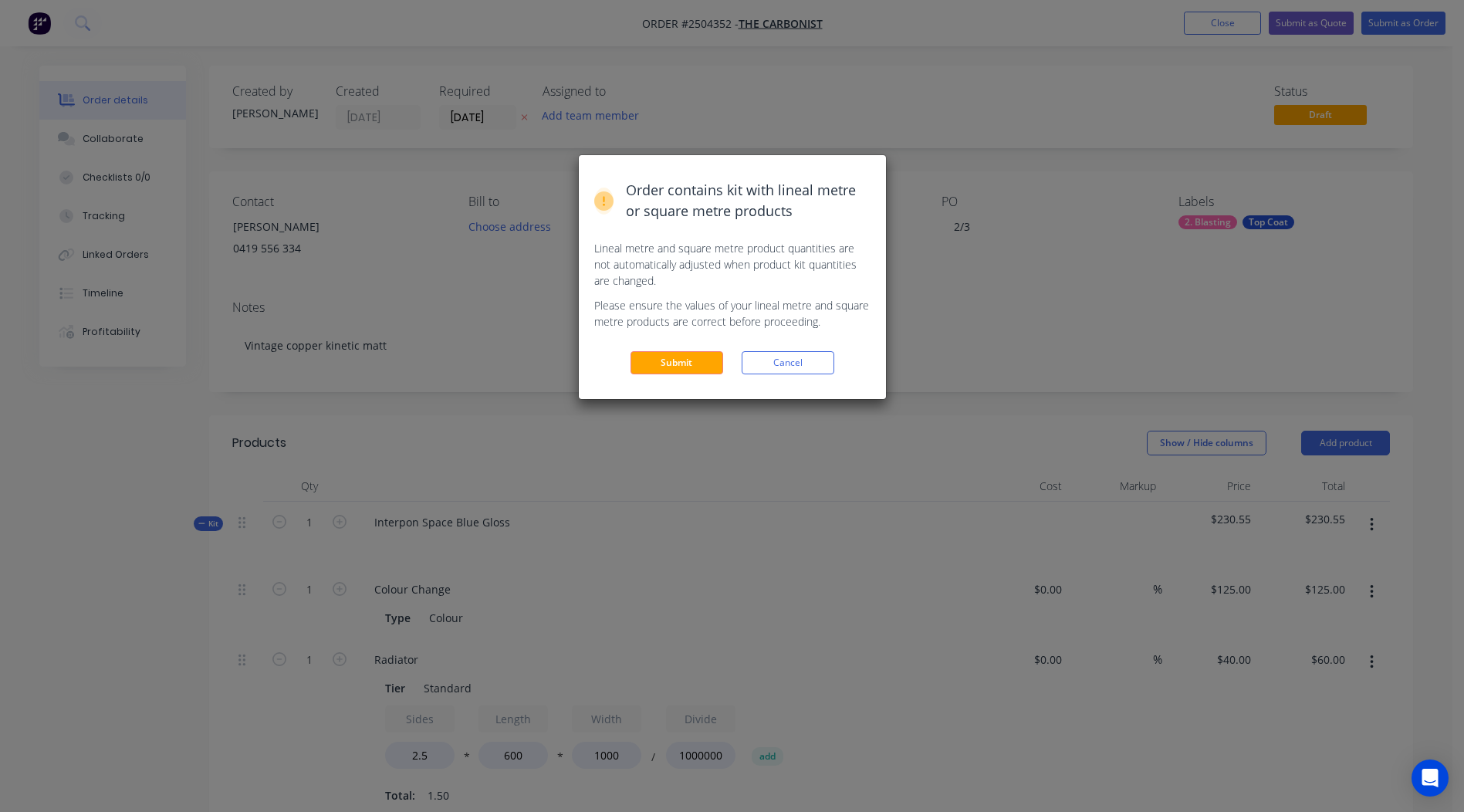
click at [680, 350] on div "Order contains kit with lineal metre or square metre products Lineal metre and …" at bounding box center [732, 277] width 307 height 243
click at [691, 366] on button "Submit" at bounding box center [677, 362] width 93 height 23
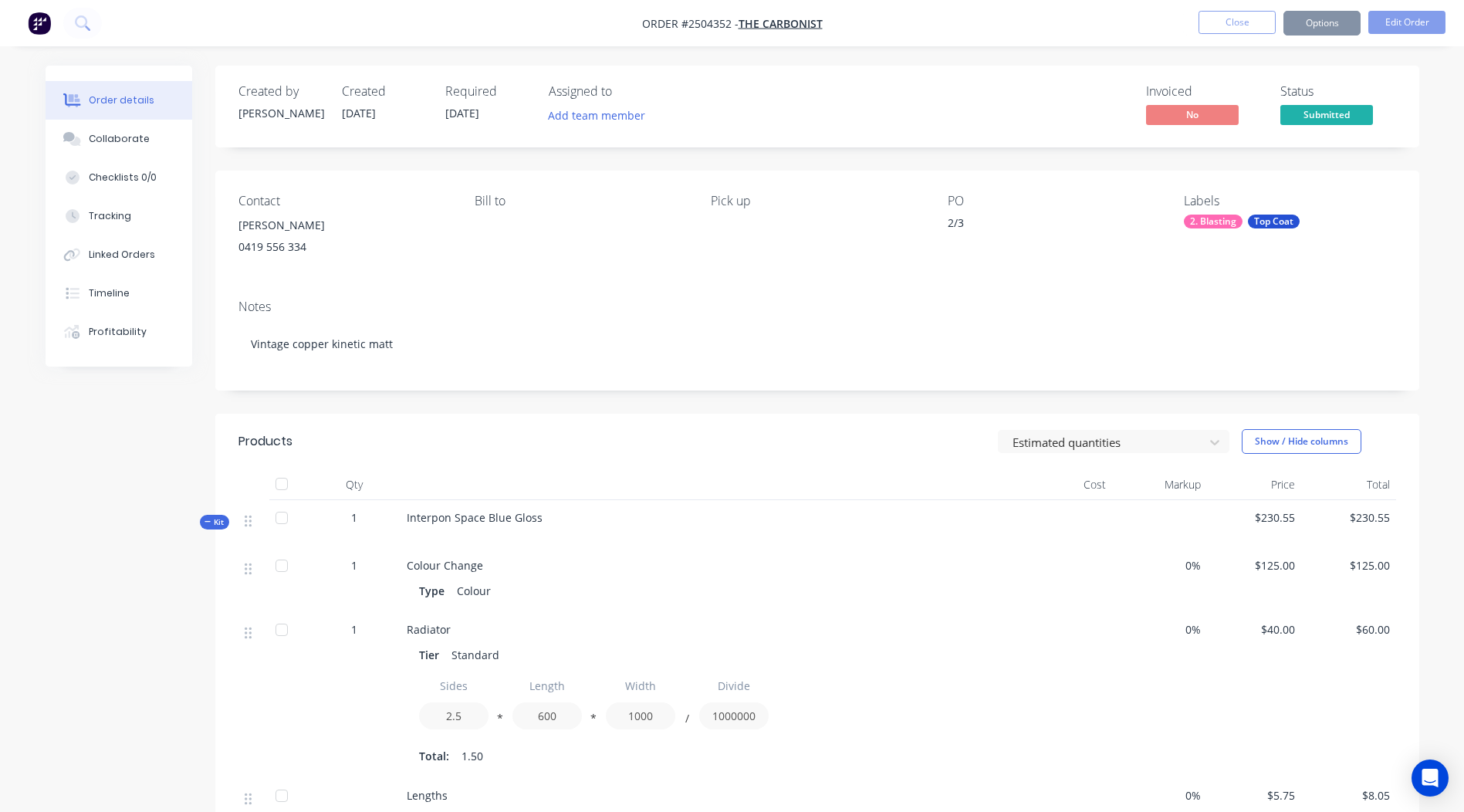
click at [1327, 31] on button "Options" at bounding box center [1322, 23] width 77 height 25
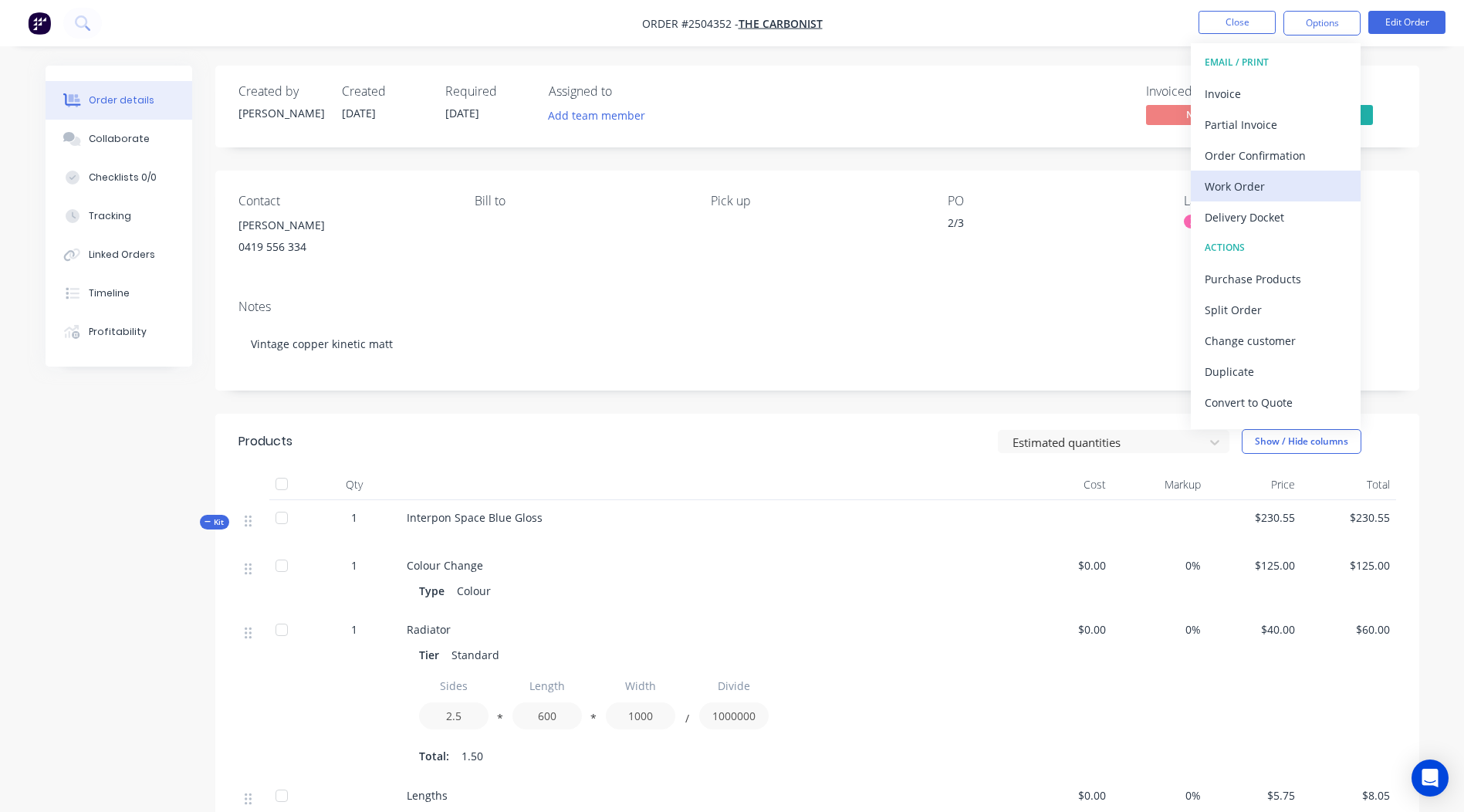
click at [1261, 191] on div "Work Order" at bounding box center [1275, 186] width 142 height 22
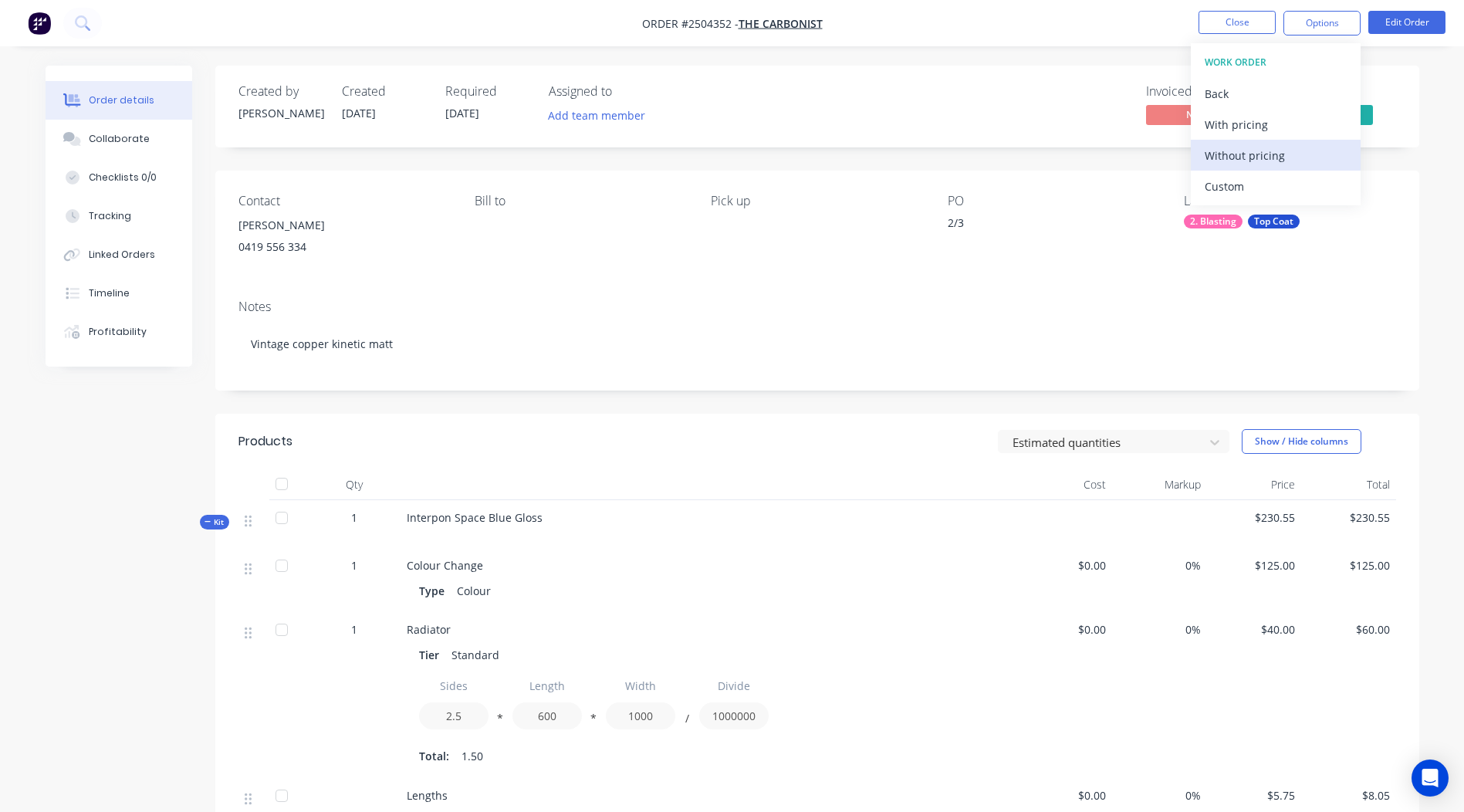
click at [1277, 152] on div "Without pricing" at bounding box center [1275, 155] width 142 height 22
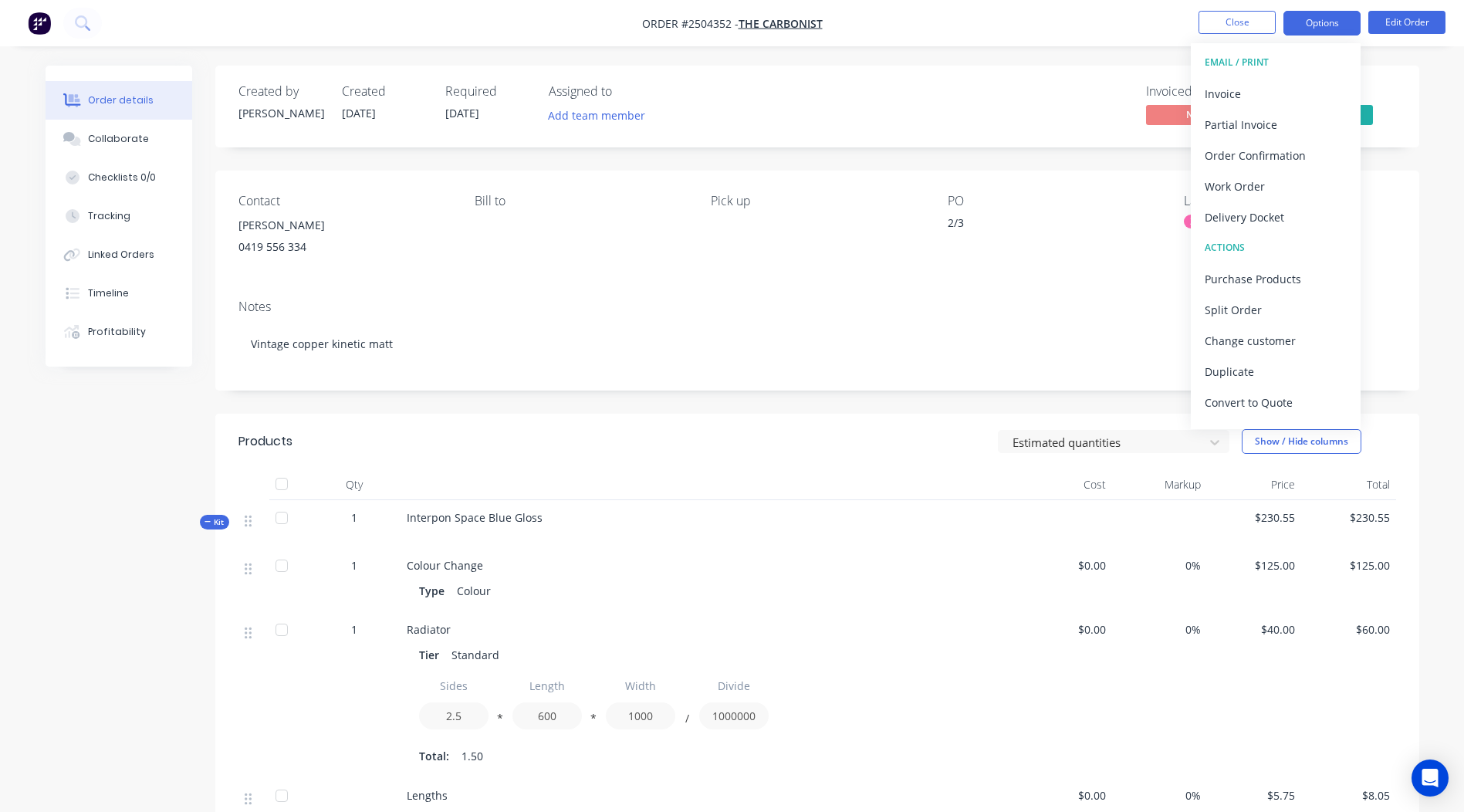
click at [1324, 20] on button "Options" at bounding box center [1322, 23] width 77 height 25
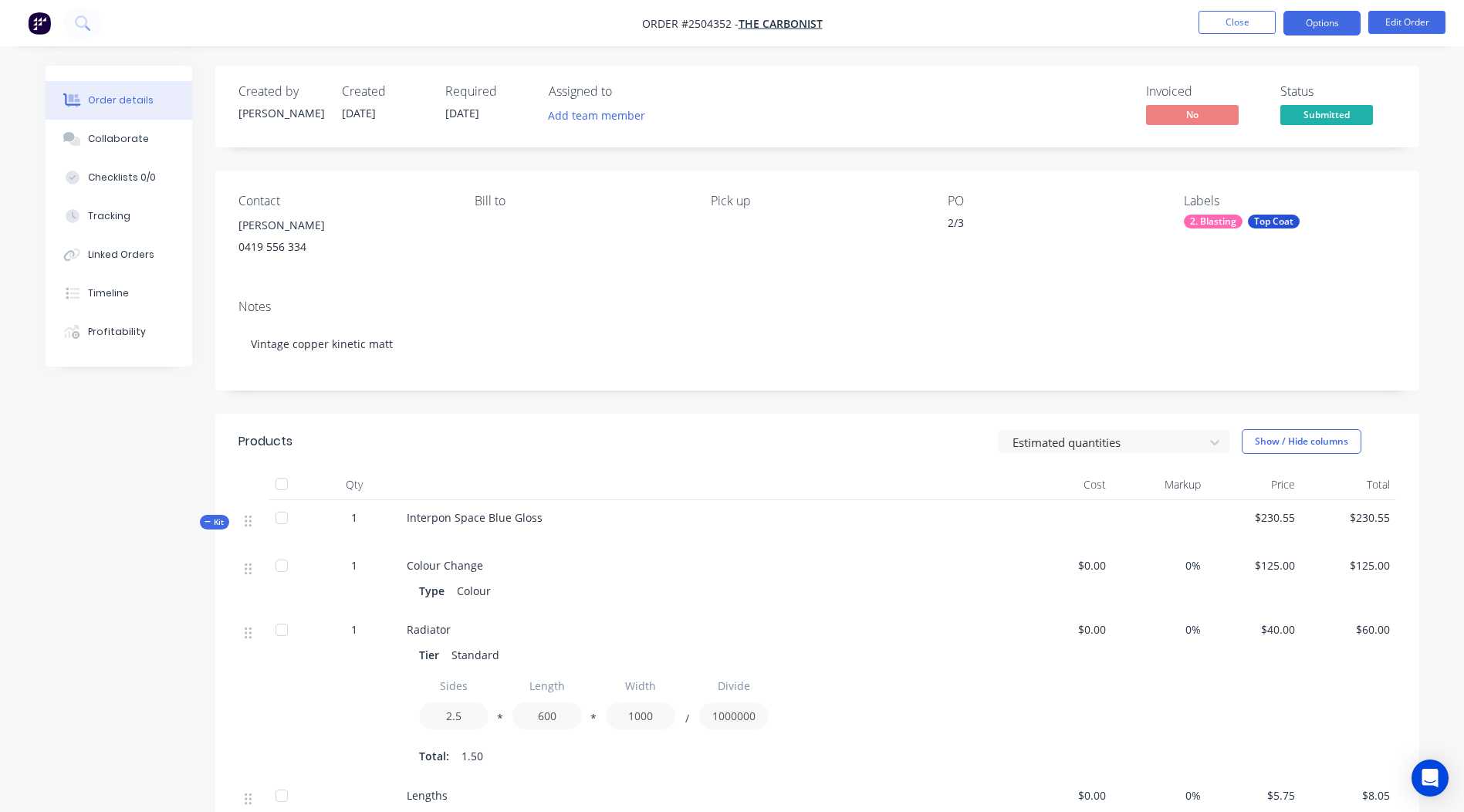
click at [1303, 24] on button "Options" at bounding box center [1322, 23] width 77 height 25
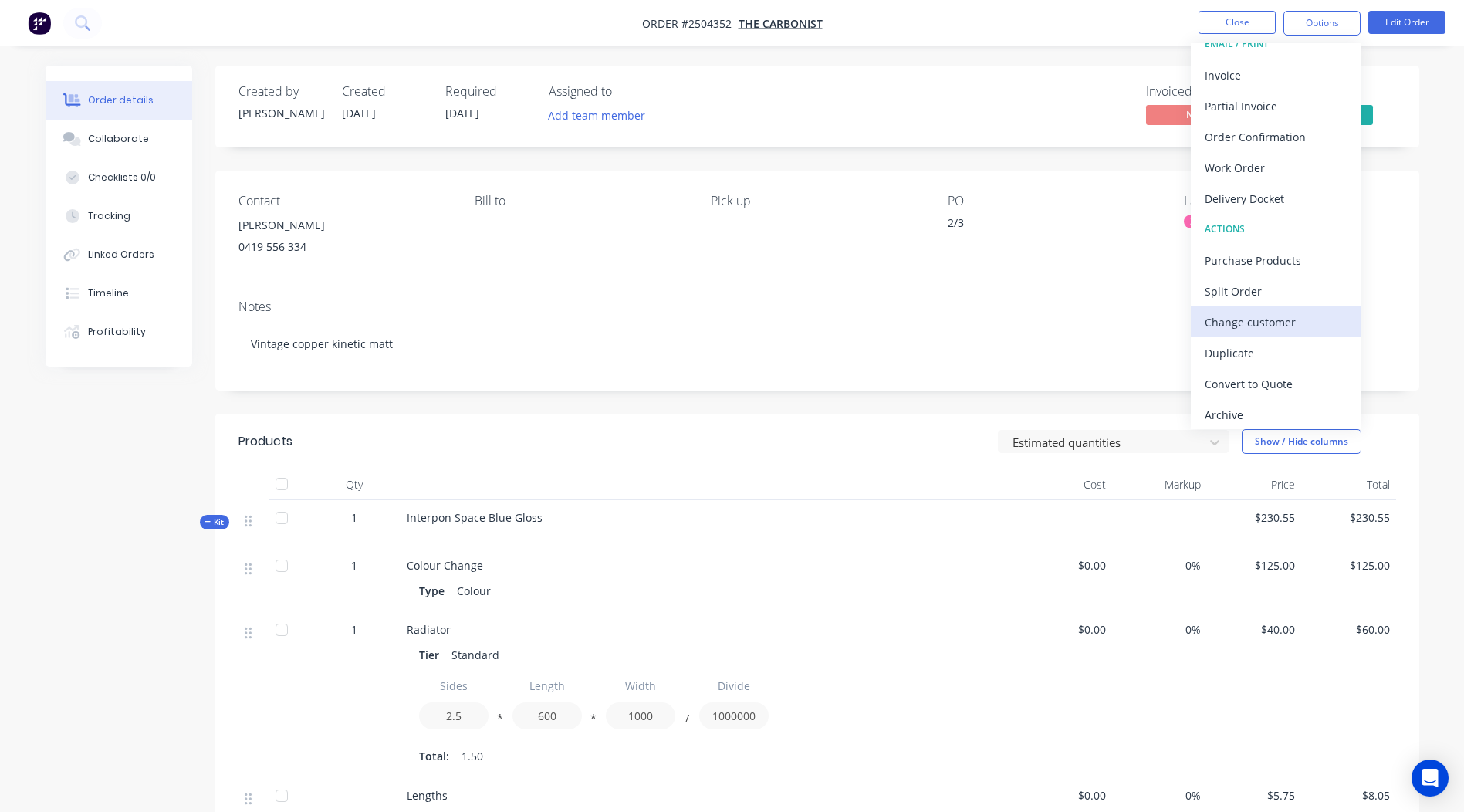
scroll to position [23, 0]
click at [1265, 357] on div "Duplicate" at bounding box center [1275, 348] width 142 height 22
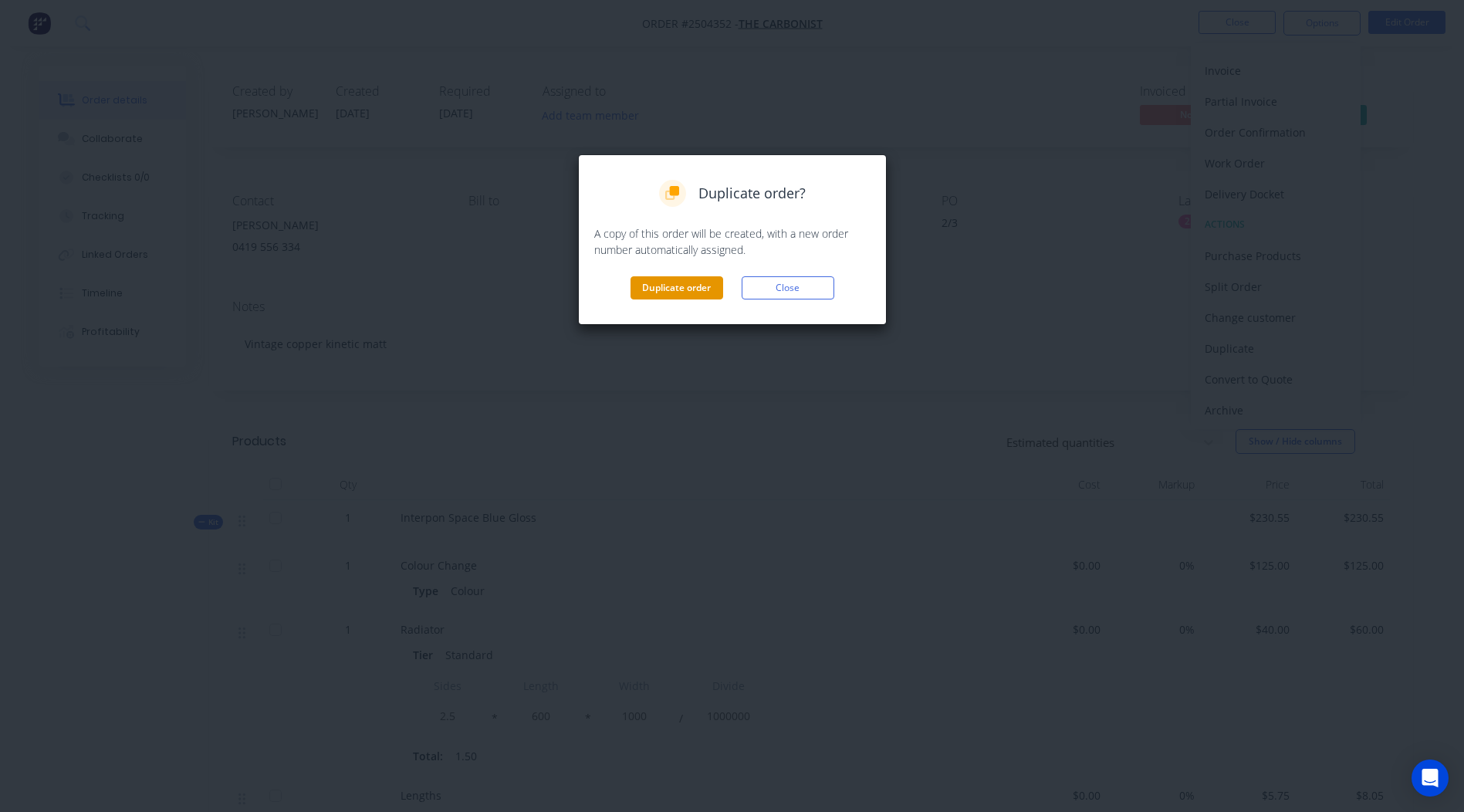
click at [694, 278] on button "Duplicate order" at bounding box center [677, 287] width 93 height 23
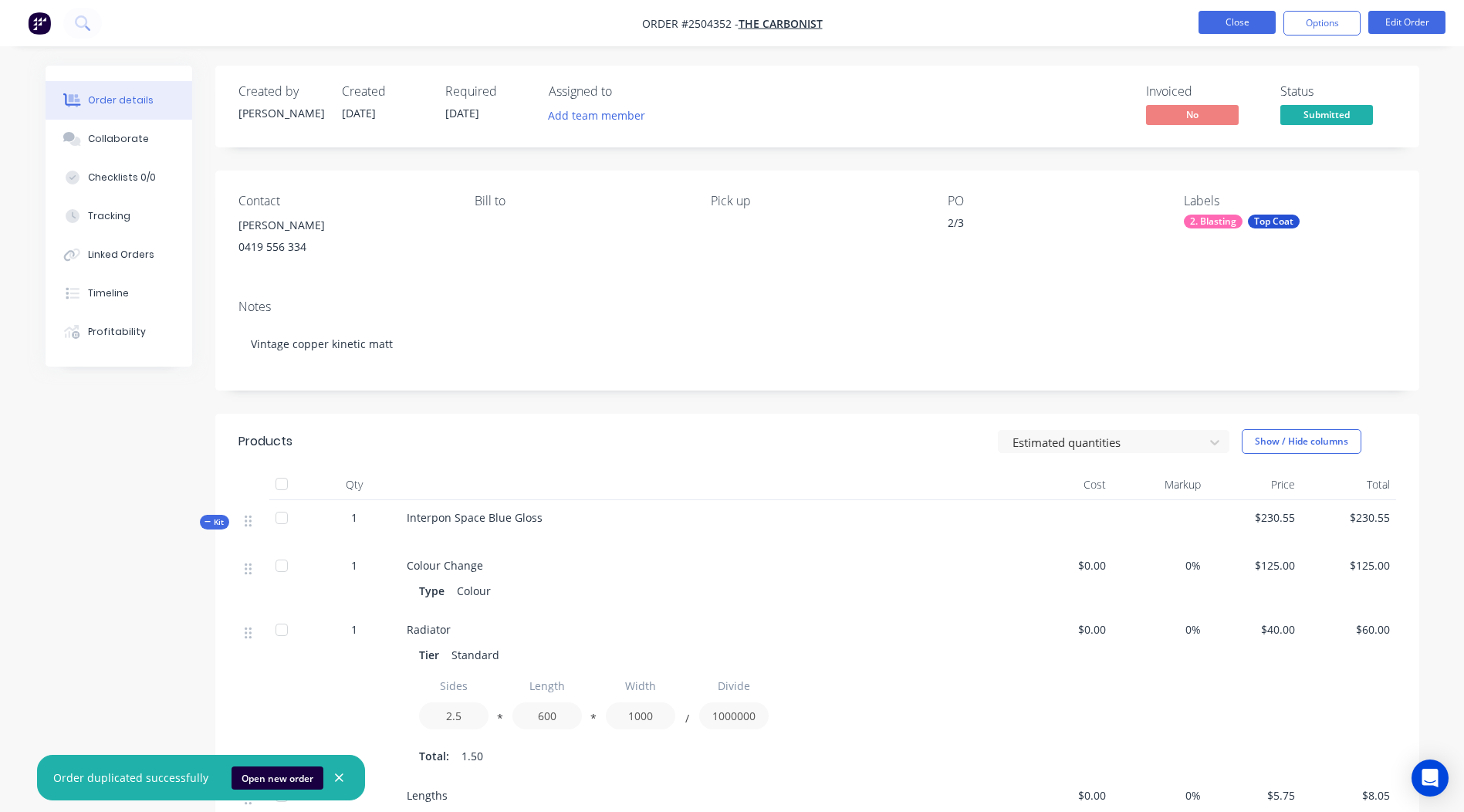
click at [1226, 19] on button "Close" at bounding box center [1237, 22] width 77 height 23
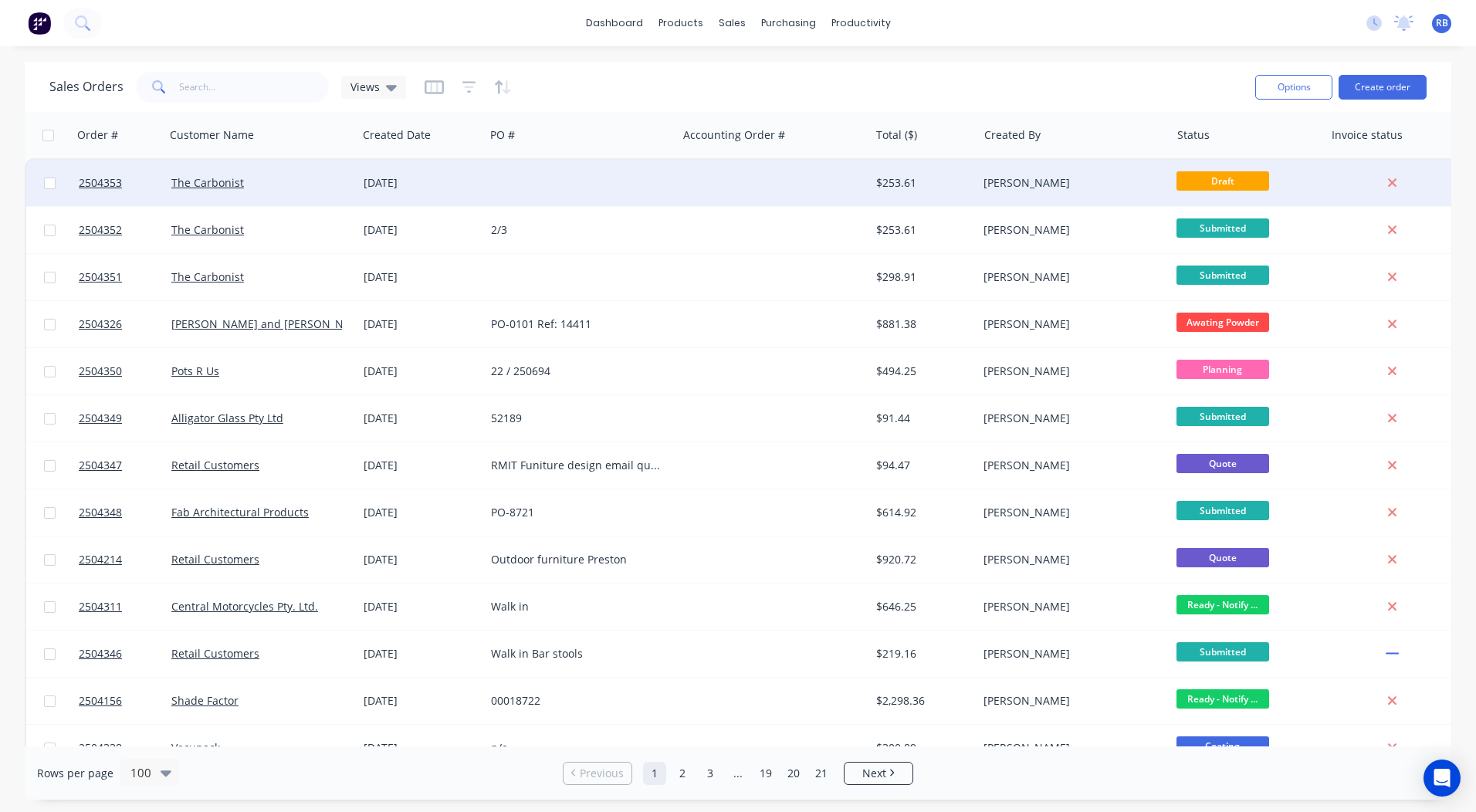
click at [676, 191] on div at bounding box center [580, 183] width 192 height 46
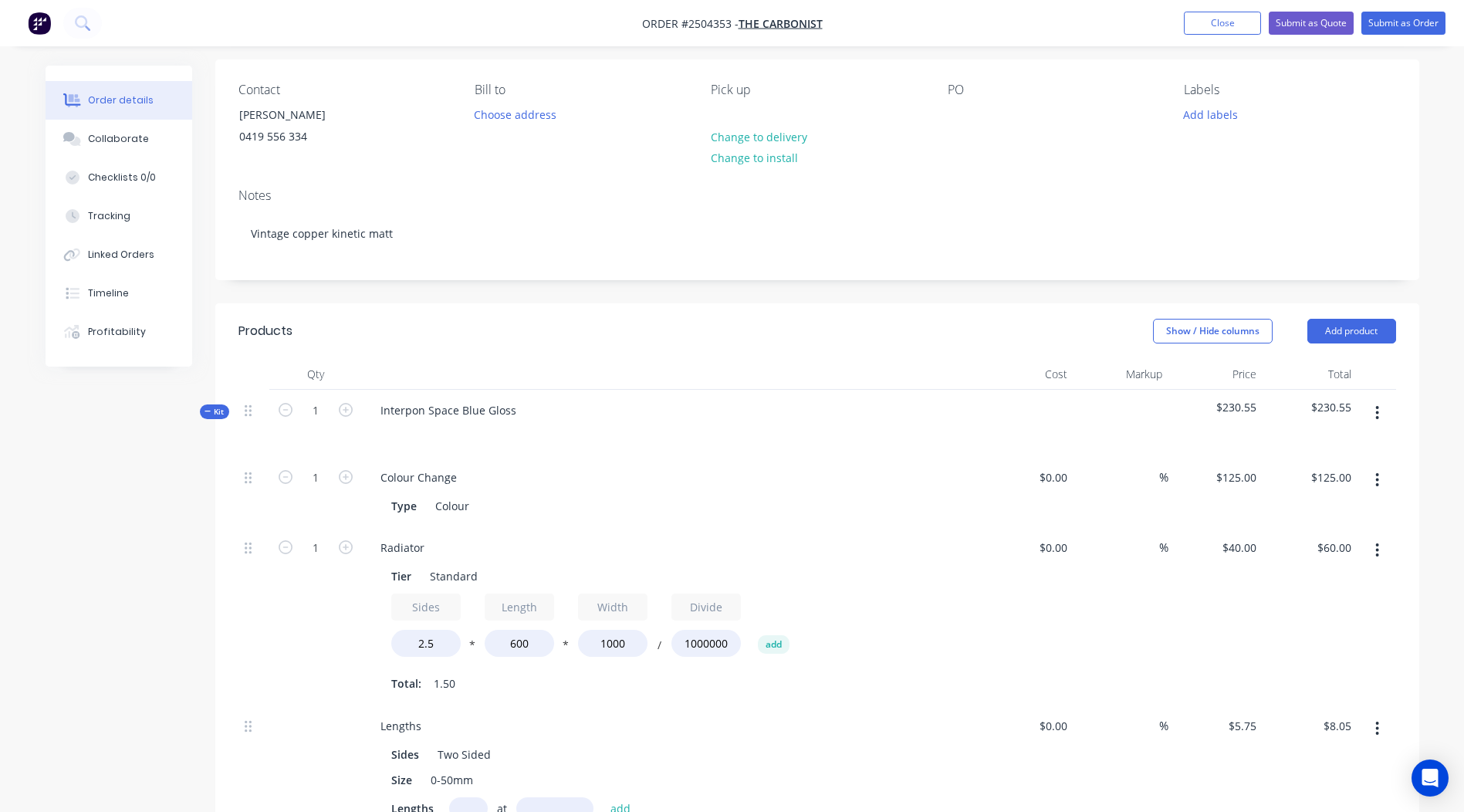
scroll to position [77, 0]
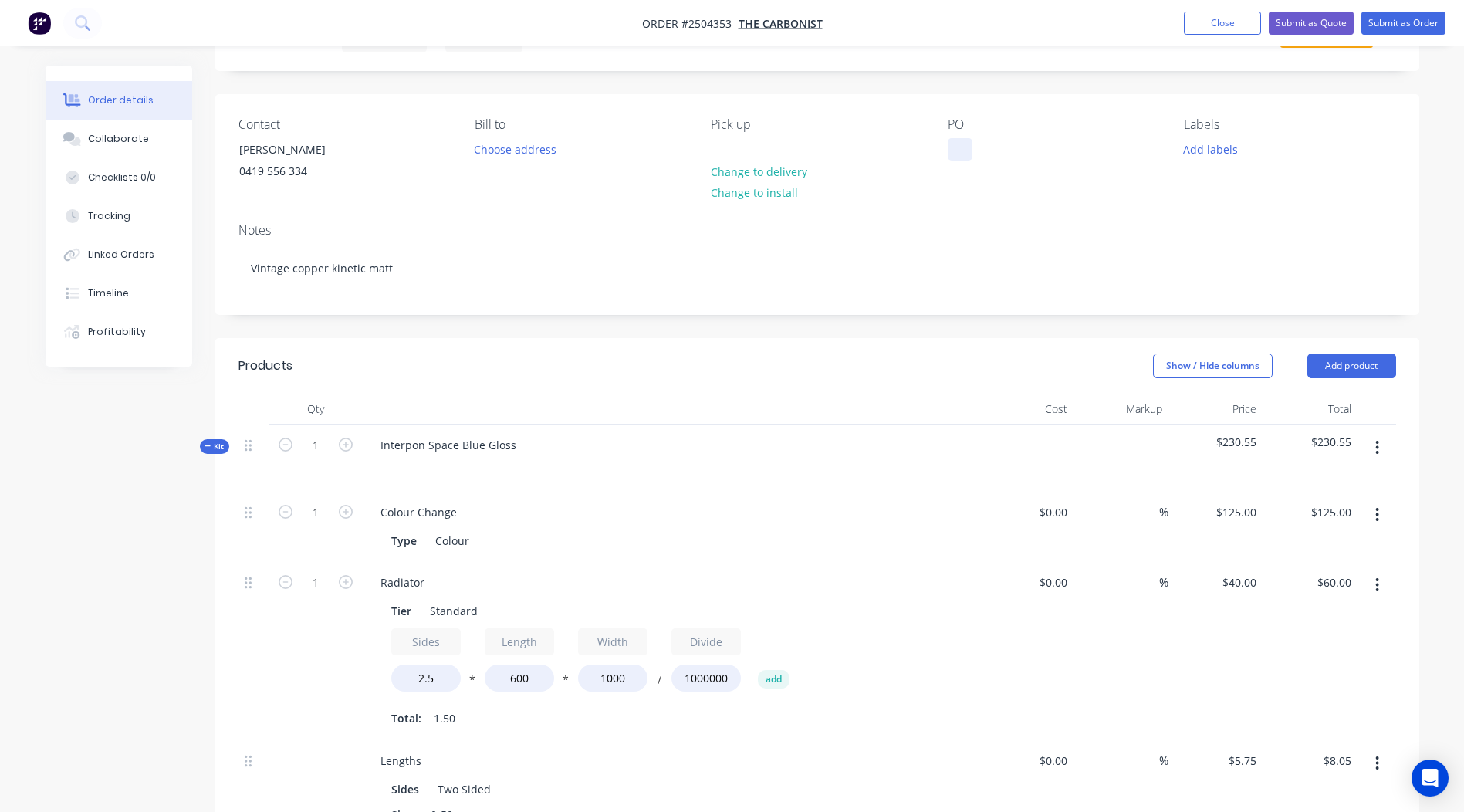
click at [967, 144] on div at bounding box center [960, 150] width 25 height 22
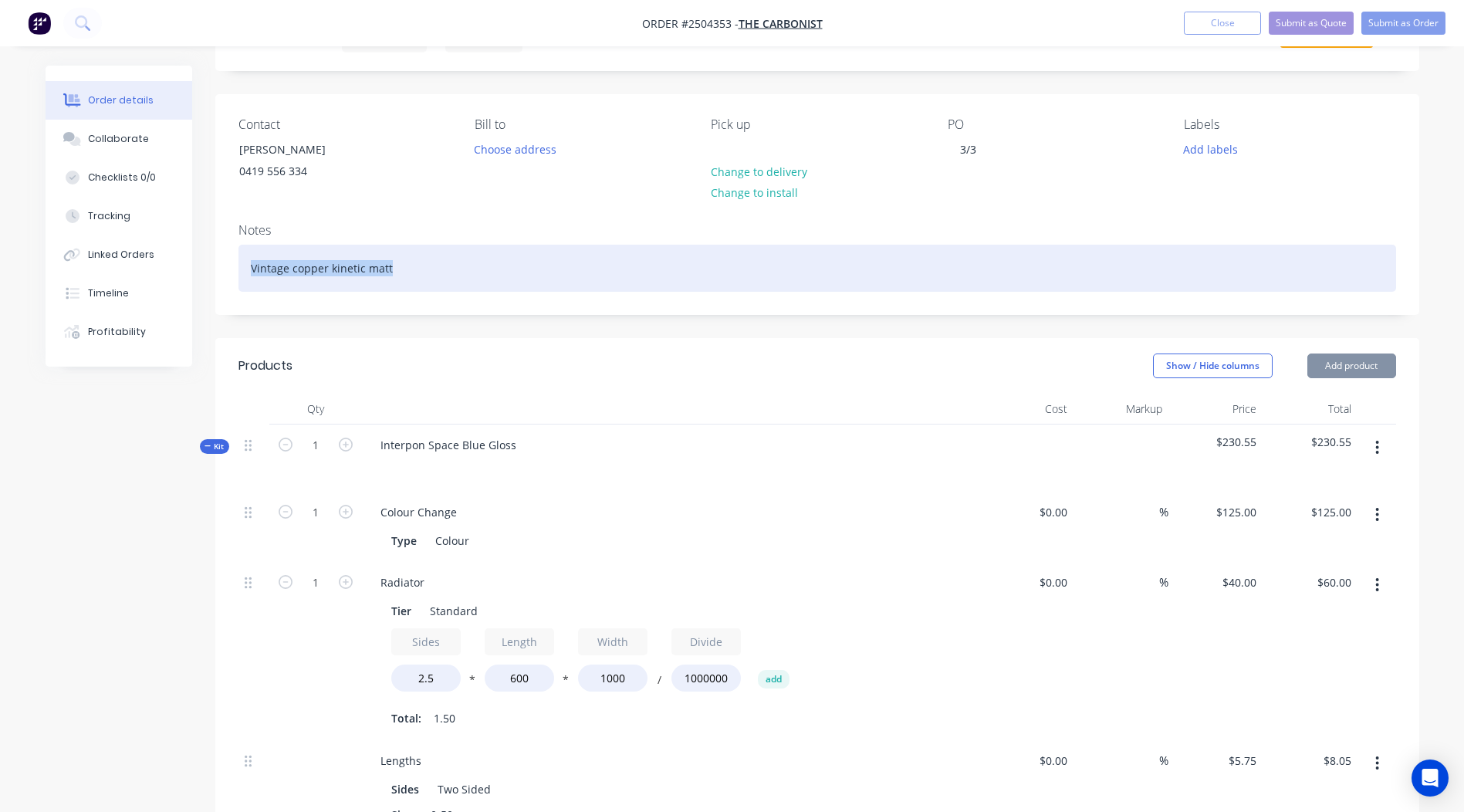
drag, startPoint x: 406, startPoint y: 268, endPoint x: 0, endPoint y: 263, distance: 406.0
click at [0, 263] on html "Order #2504353 - The Carbonist Add product Close Submit as Quote Submit as Orde…" at bounding box center [732, 789] width 1464 height 1732
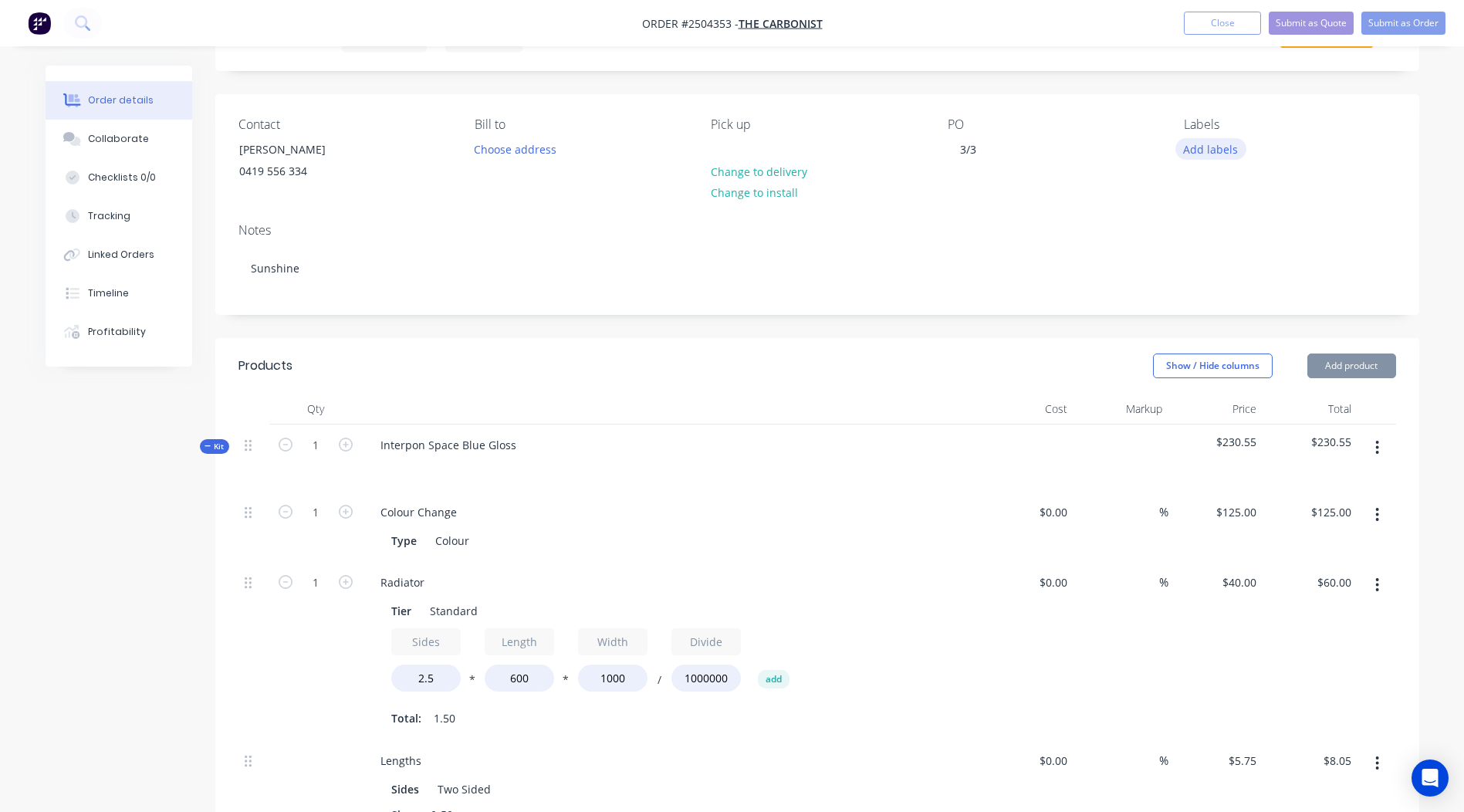
click at [1191, 157] on button "Add labels" at bounding box center [1211, 149] width 71 height 20
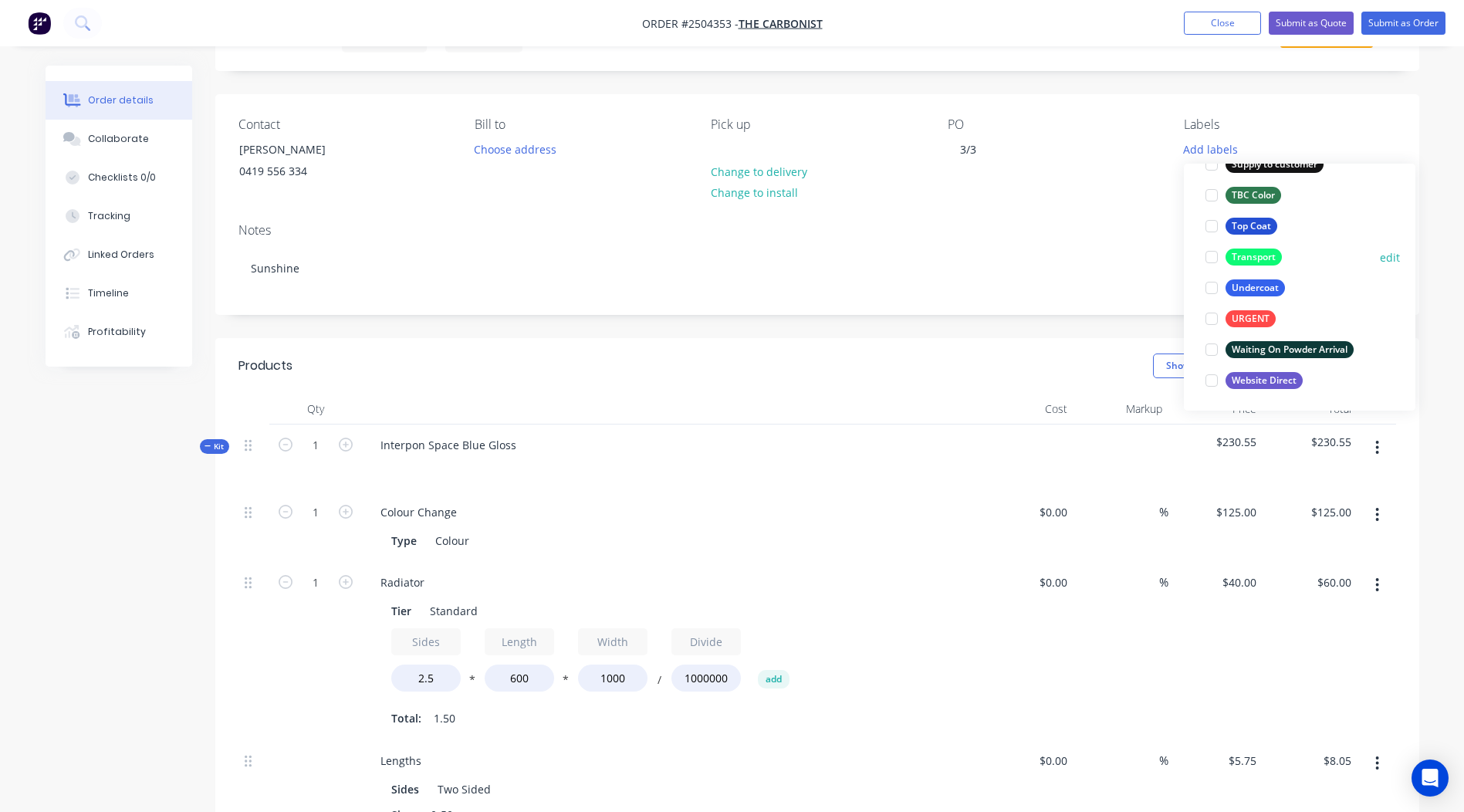
scroll to position [1235, 0]
click at [1258, 212] on div "Top Coat edit" at bounding box center [1299, 225] width 201 height 31
click at [1258, 222] on div "Top Coat" at bounding box center [1252, 225] width 52 height 17
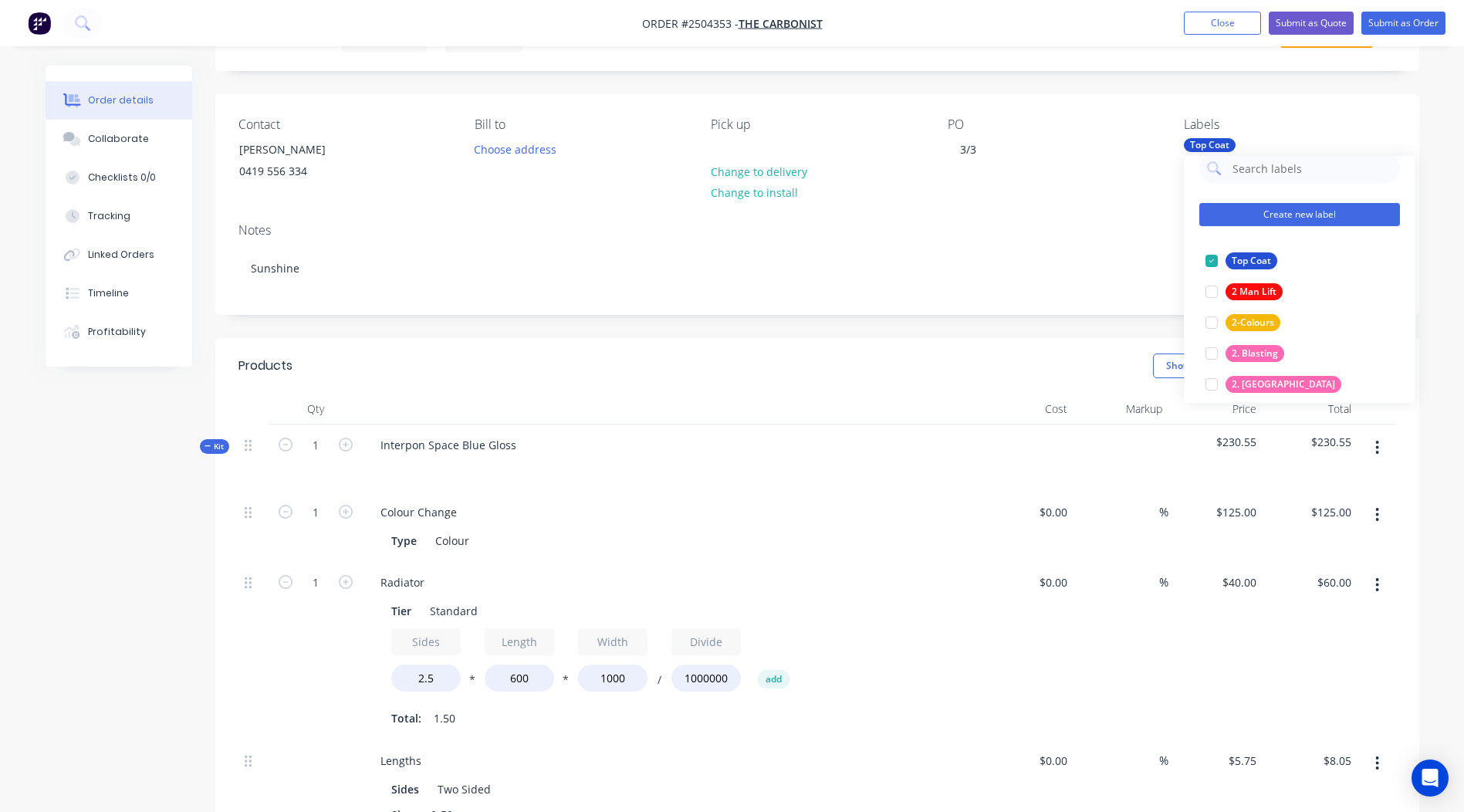
scroll to position [0, 0]
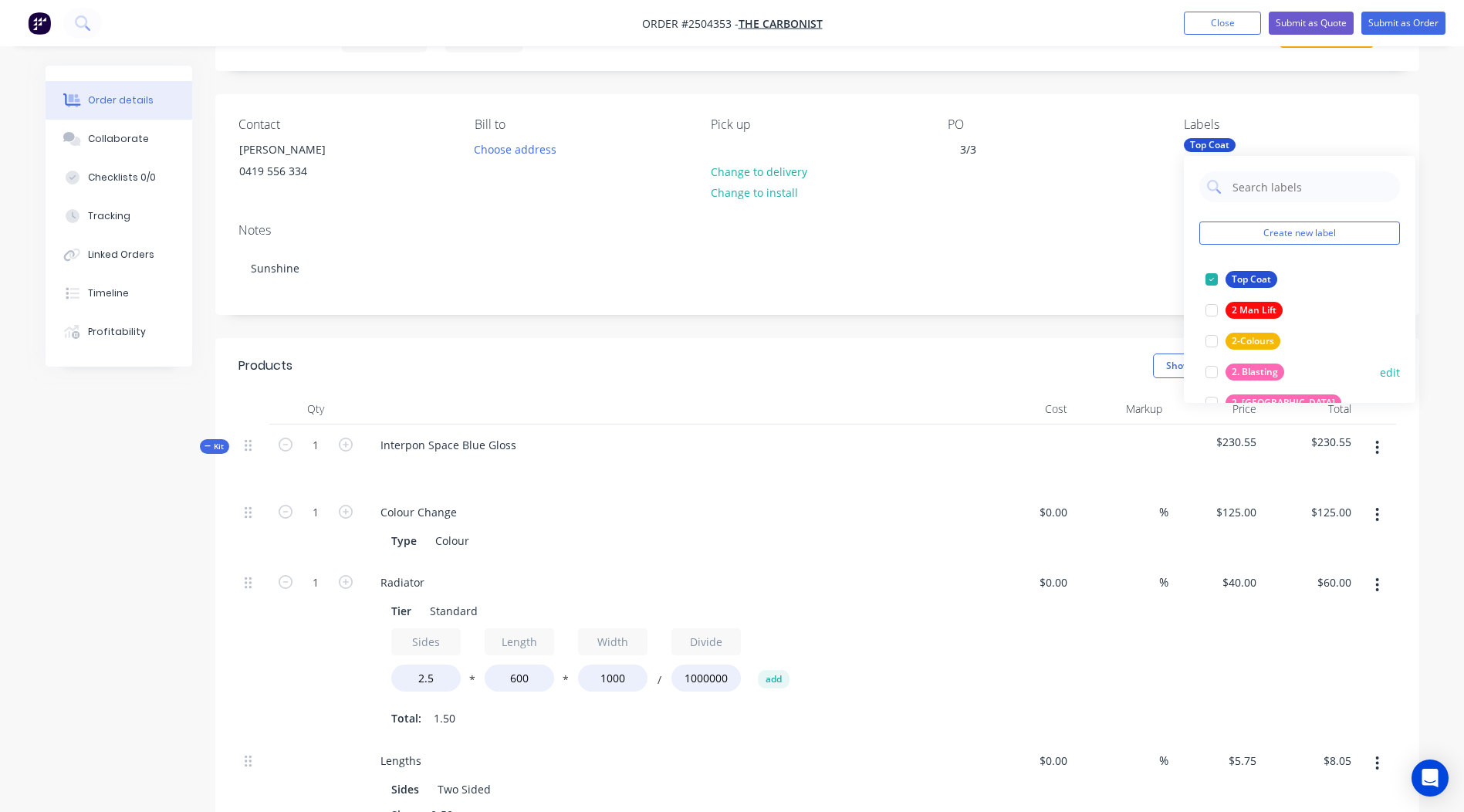
click at [1262, 371] on div "2. Blasting" at bounding box center [1255, 372] width 59 height 17
click at [393, 343] on header "Products Show / Hide columns Add product" at bounding box center [817, 366] width 1204 height 56
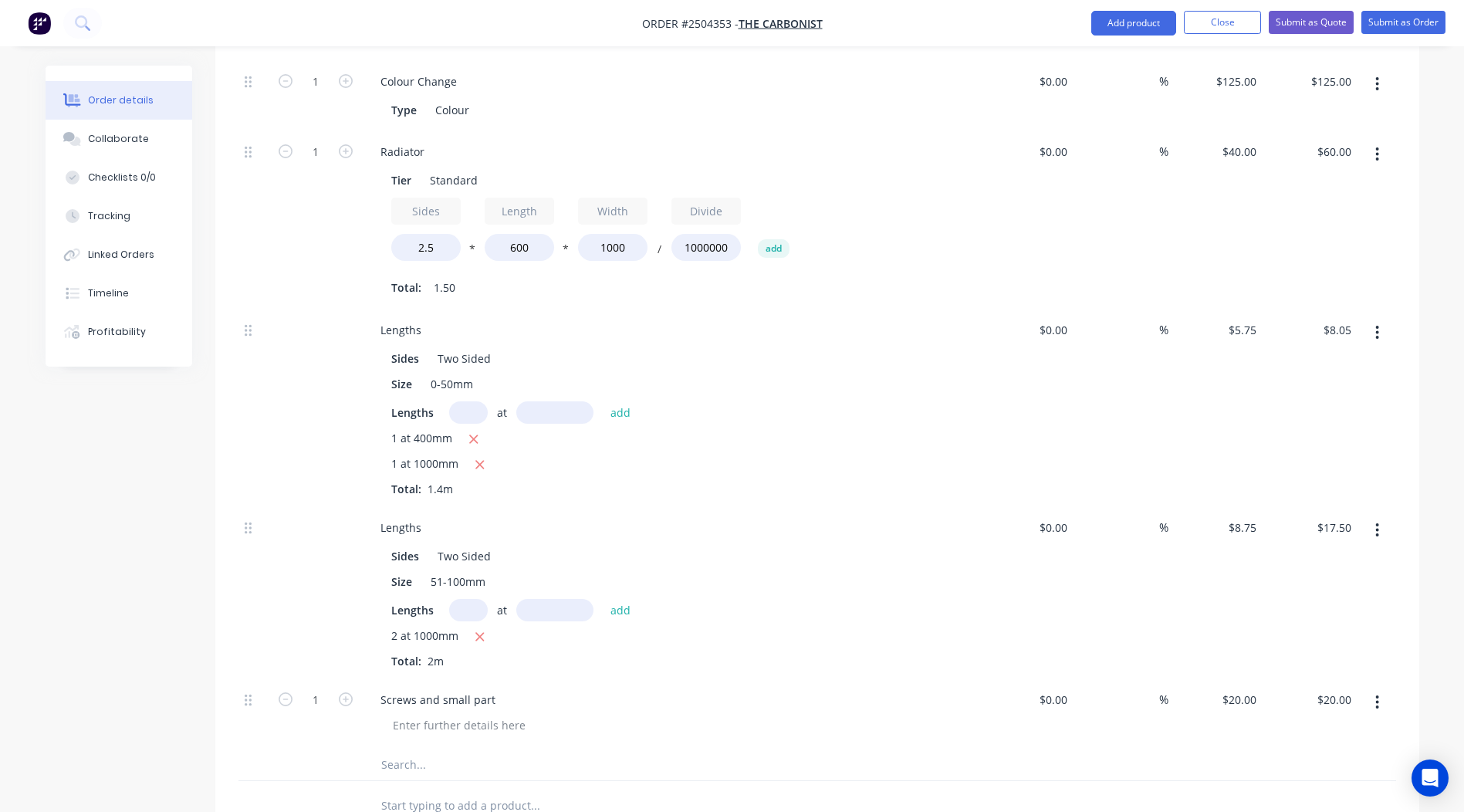
scroll to position [534, 0]
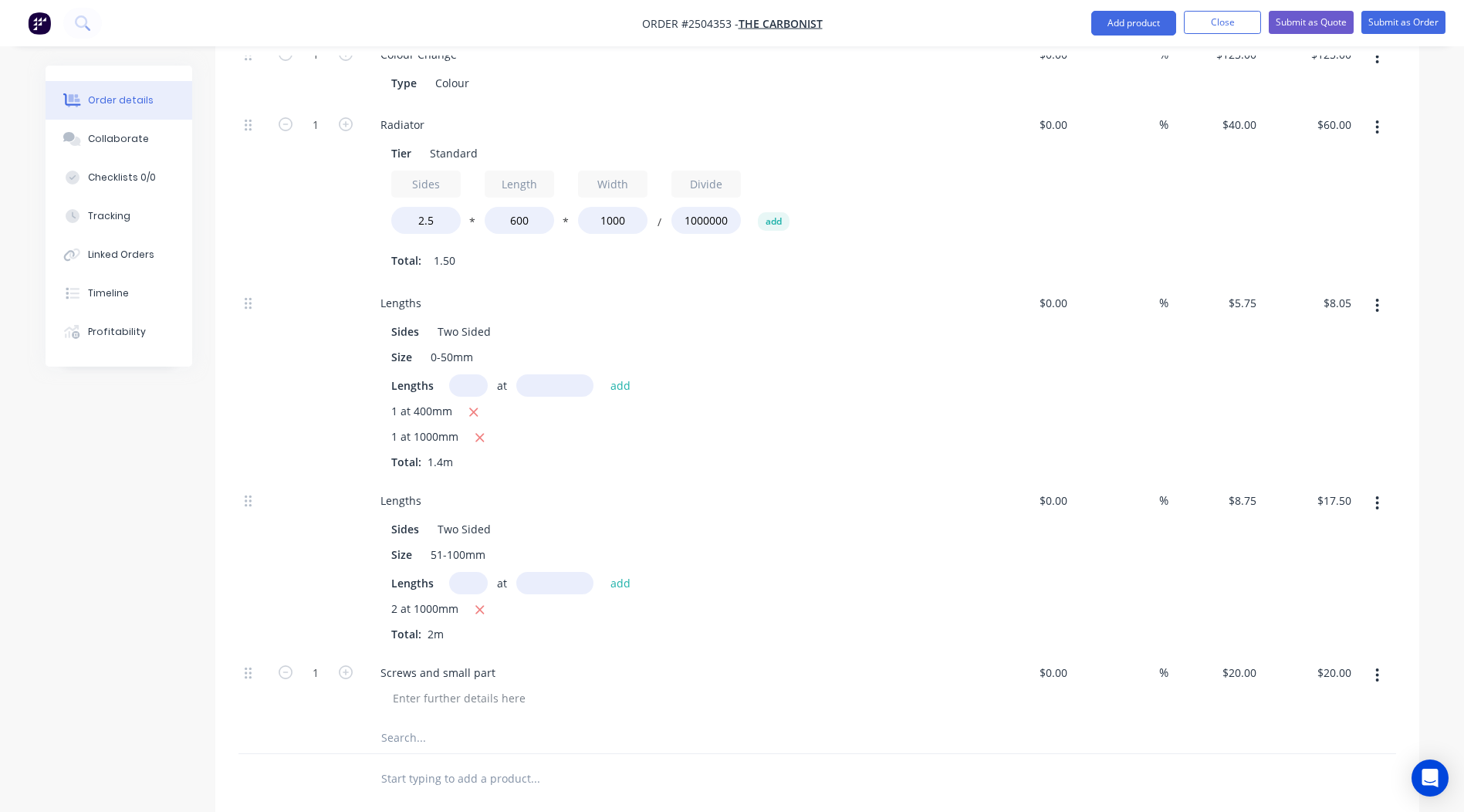
click at [1384, 313] on button "button" at bounding box center [1377, 306] width 36 height 28
click at [1333, 400] on div "Delete" at bounding box center [1323, 408] width 119 height 22
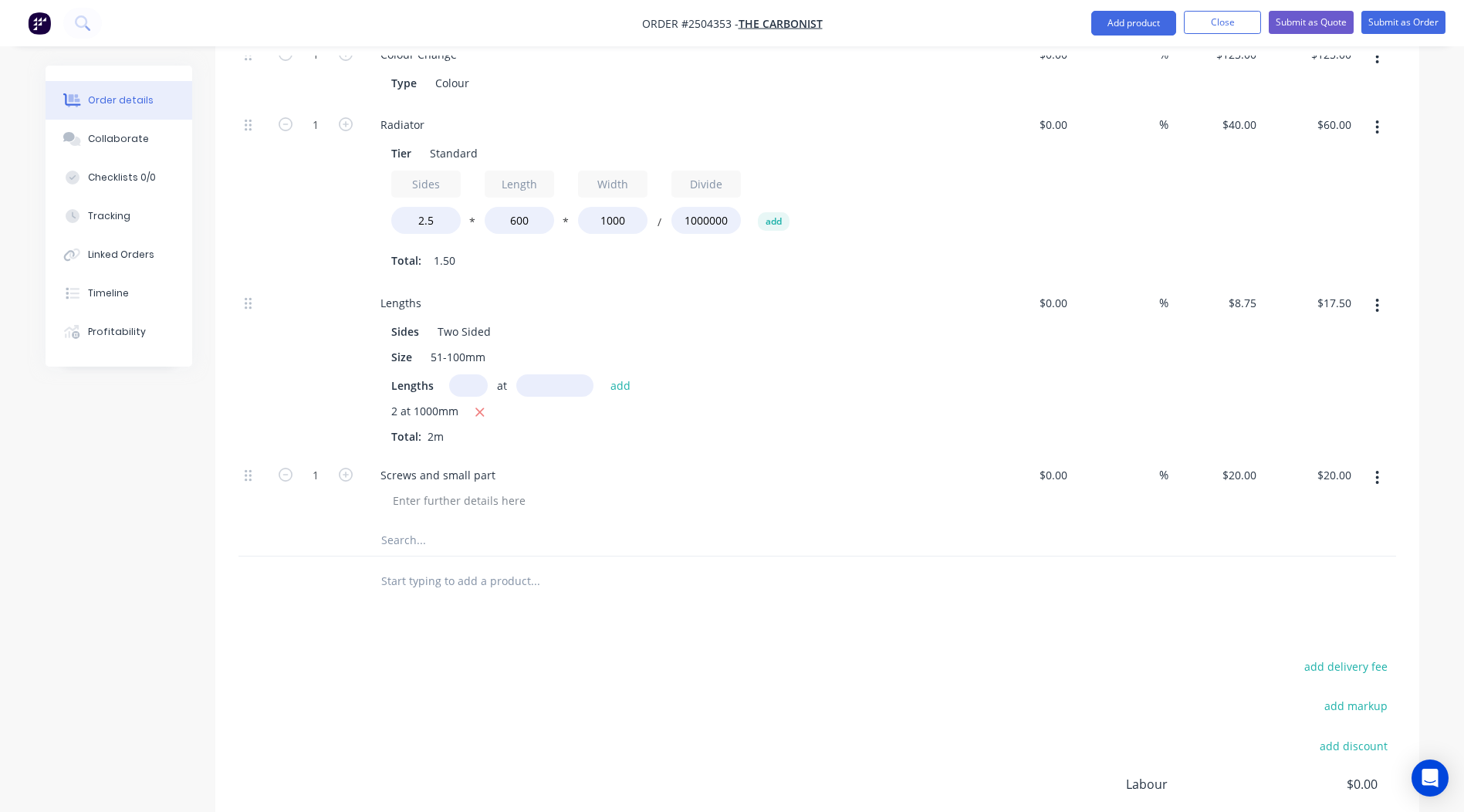
click at [1384, 307] on button "button" at bounding box center [1377, 306] width 36 height 28
click at [1308, 415] on div "Delete" at bounding box center [1323, 408] width 119 height 22
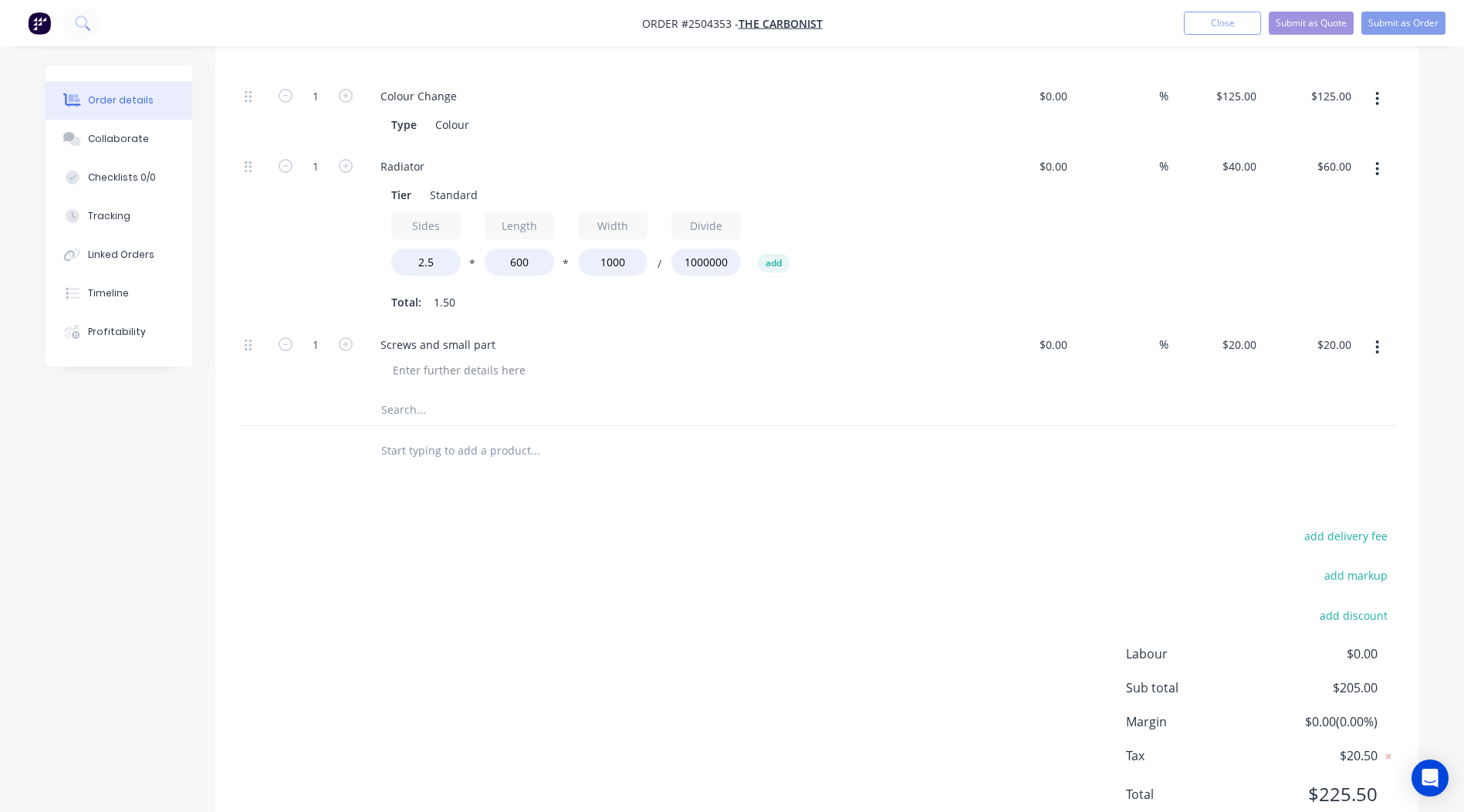
scroll to position [350, 0]
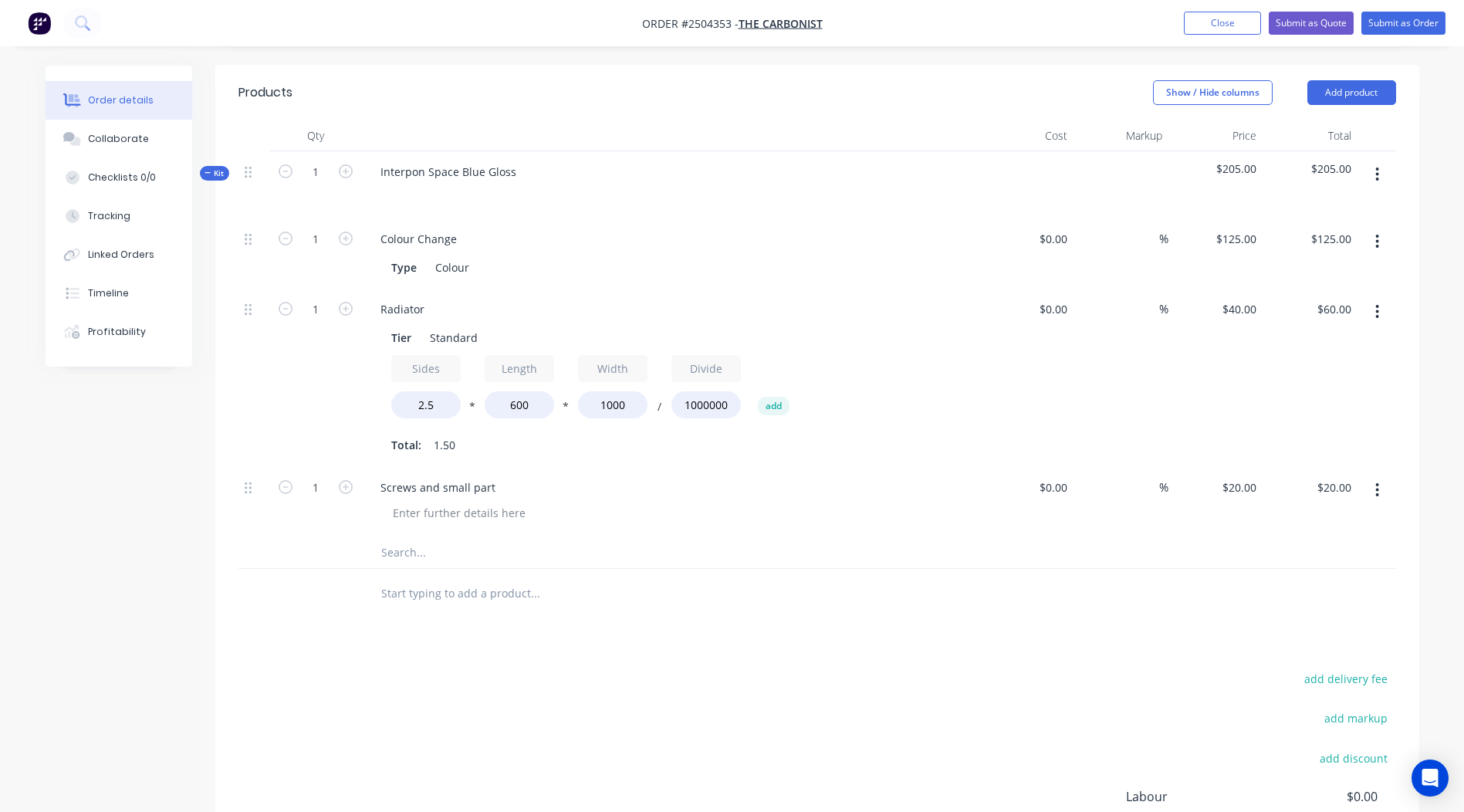
click at [1383, 169] on button "button" at bounding box center [1377, 175] width 36 height 28
click at [1351, 200] on button "Add product to kit" at bounding box center [1323, 214] width 147 height 31
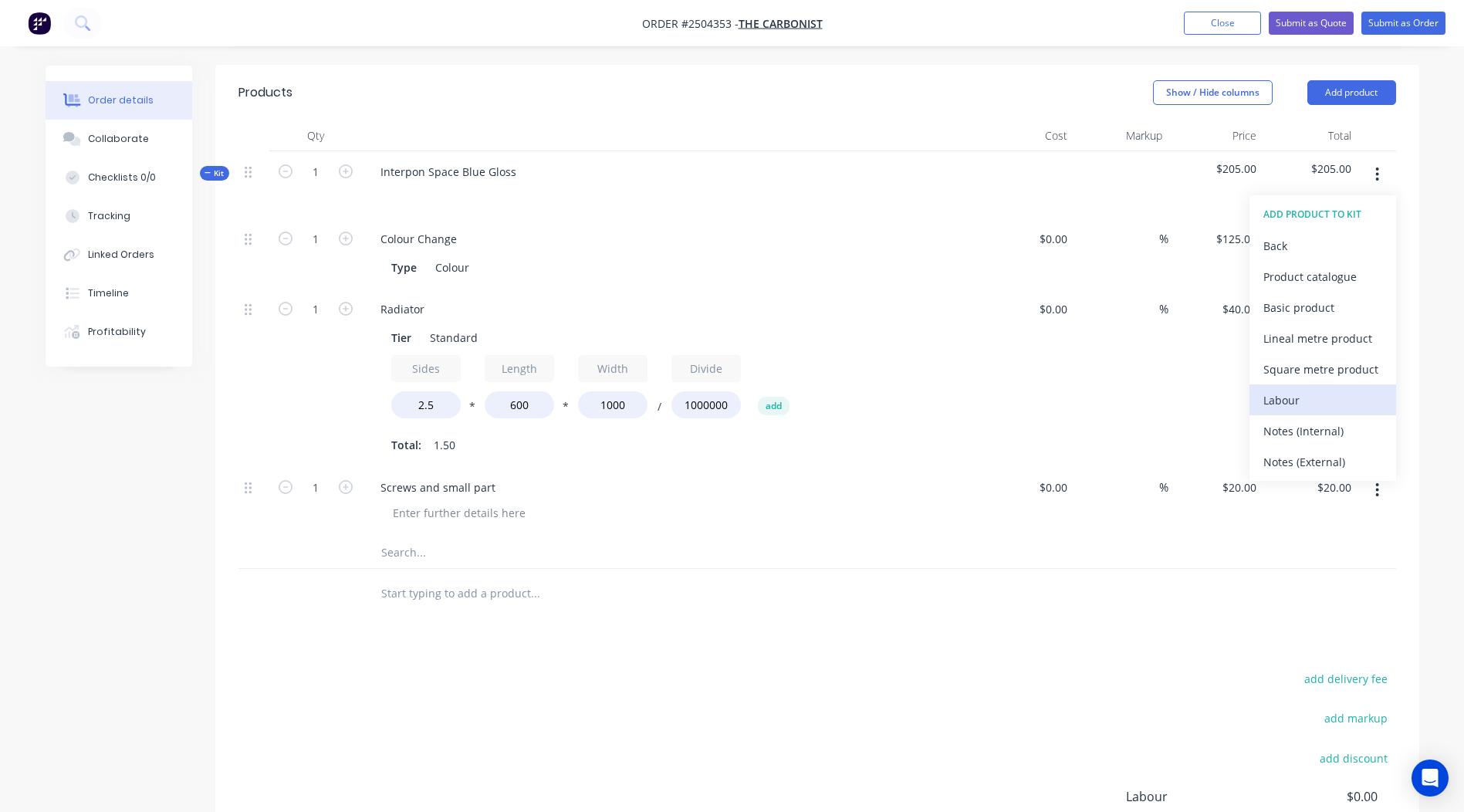
click at [1286, 398] on div "Labour" at bounding box center [1323, 400] width 119 height 22
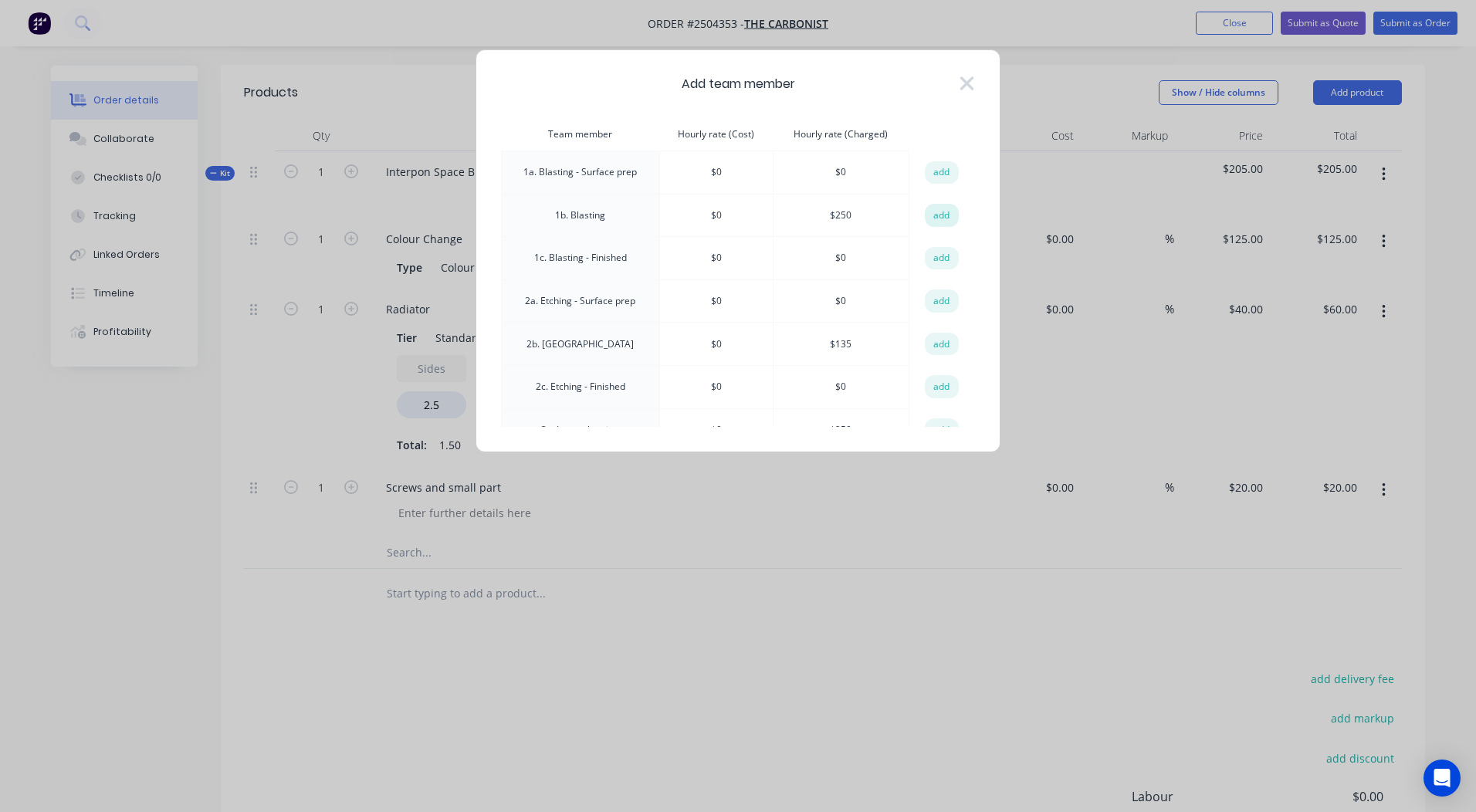
click at [939, 220] on button "add" at bounding box center [942, 215] width 34 height 23
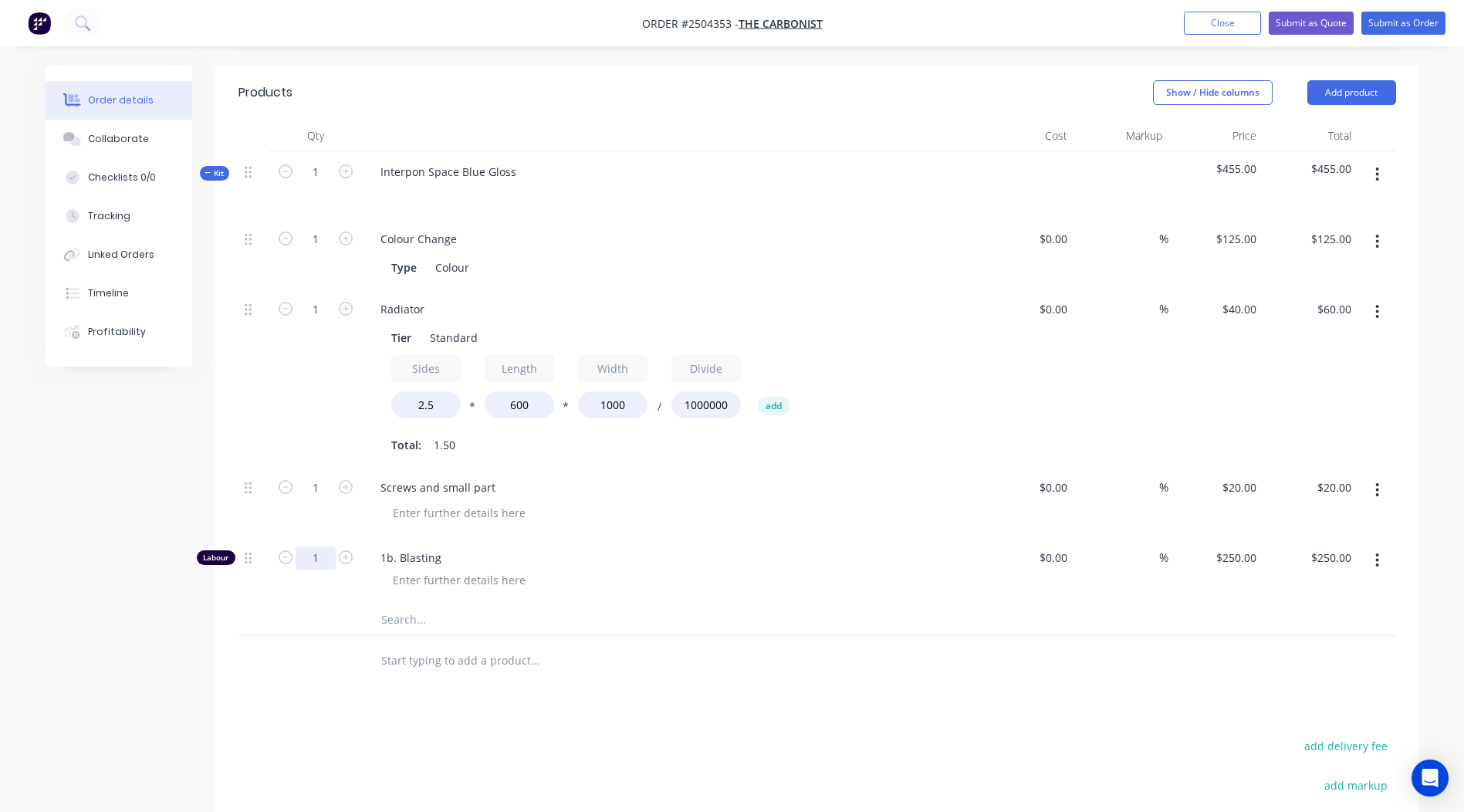
click at [310, 548] on input "1" at bounding box center [315, 557] width 40 height 23
type input "0.167"
type input "$41.75"
click at [761, 729] on div "Products Show / Hide columns Add product Qty Cost Markup Price Total Kit 1 Inte…" at bounding box center [817, 560] width 1204 height 991
drag, startPoint x: 539, startPoint y: 410, endPoint x: 259, endPoint y: 408, distance: 280.0
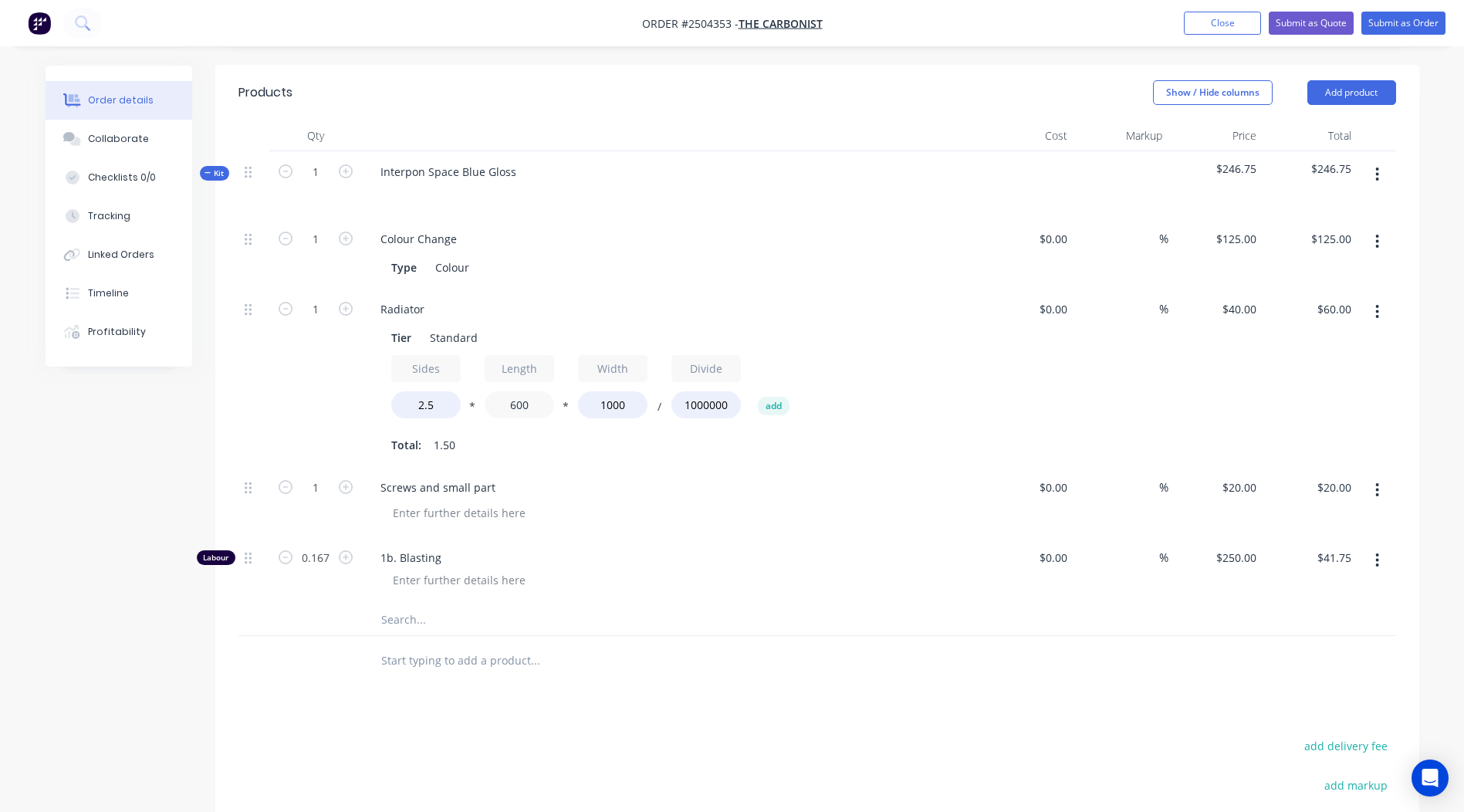
click at [275, 411] on div "1 Radiator Tier Standard Sides 2.5 * Length 600 * Width 1000 / Divide 1000000 a…" at bounding box center [818, 378] width 1158 height 178
type input "500"
type input "$50.00"
drag, startPoint x: 644, startPoint y: 426, endPoint x: 517, endPoint y: 405, distance: 128.7
click at [510, 406] on div "Sides 2.5 * Length 500 * Width 1000 / Divide 1000000 add Total: 1.25" at bounding box center [670, 406] width 559 height 102
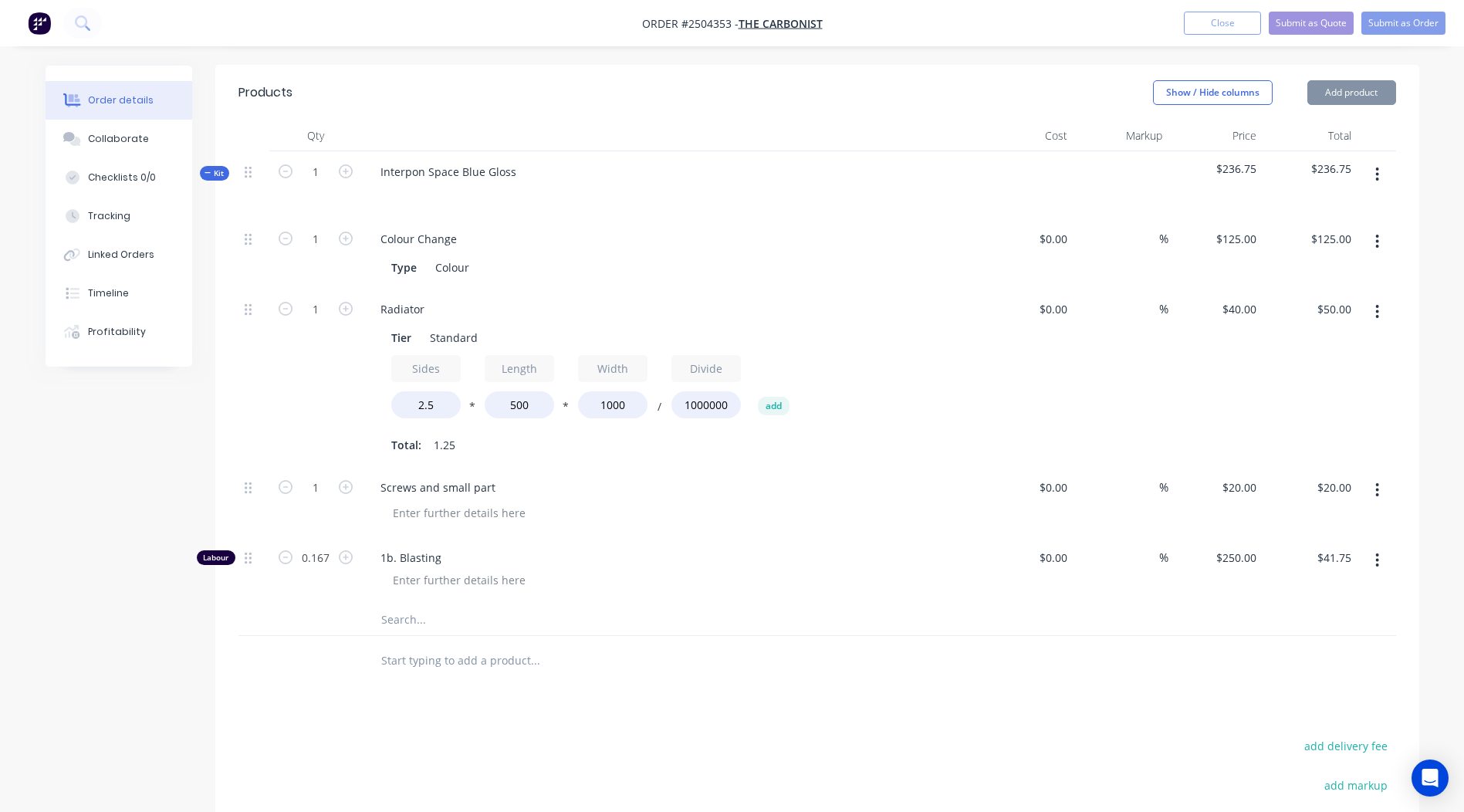
click at [752, 502] on div at bounding box center [677, 513] width 593 height 22
drag, startPoint x: 395, startPoint y: 401, endPoint x: 375, endPoint y: 401, distance: 20.0
click at [385, 401] on div "Tier Standard Sides 2.5 * Length 500 * Width 1000 / Divide 1000000 add Total: 1…" at bounding box center [670, 390] width 605 height 134
type input "2000"
type input "$100.00"
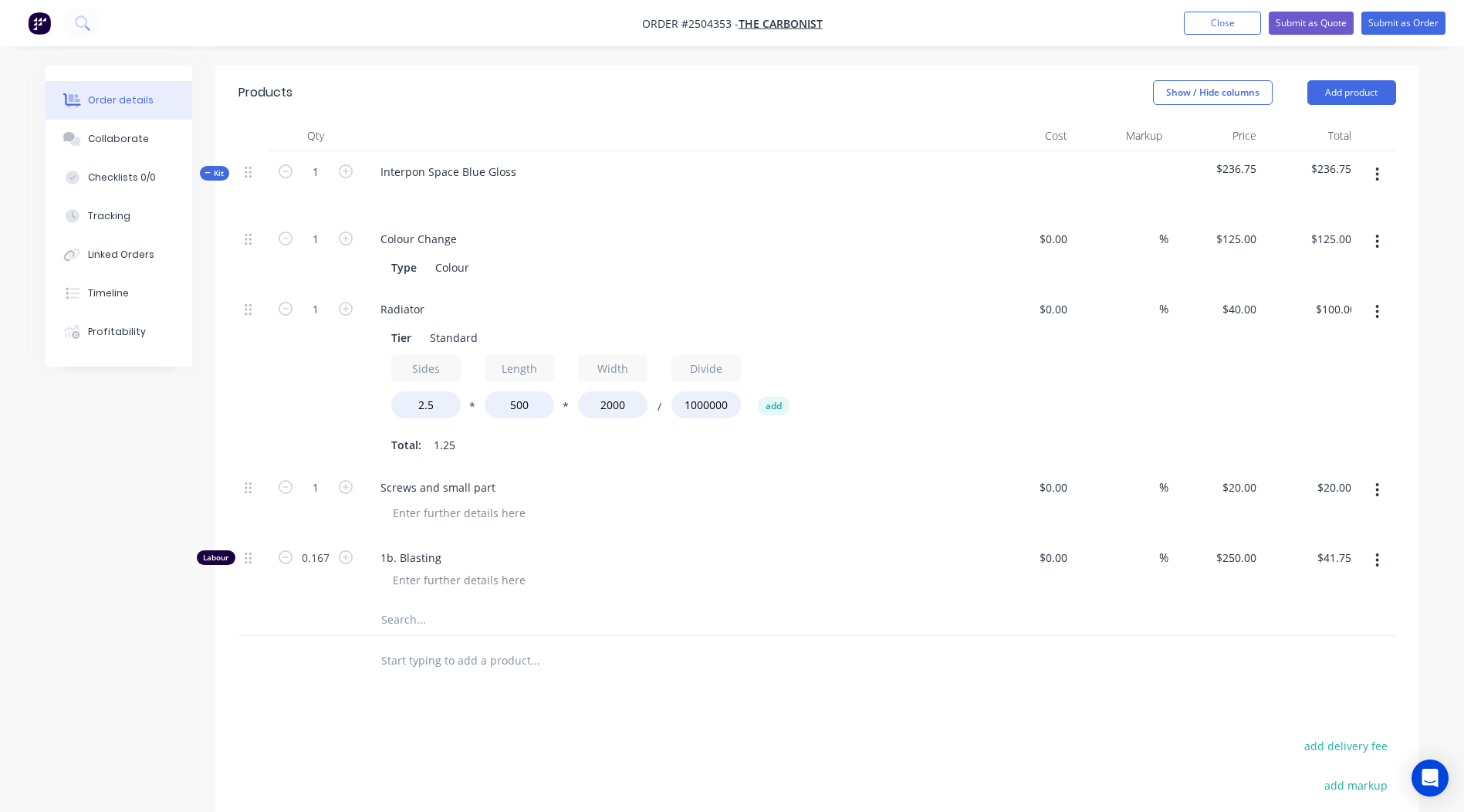
click at [149, 412] on div "Created by Rory Created 09/10/25 Required 09/10/25 Assigned to Add team member …" at bounding box center [732, 398] width 1374 height 1364
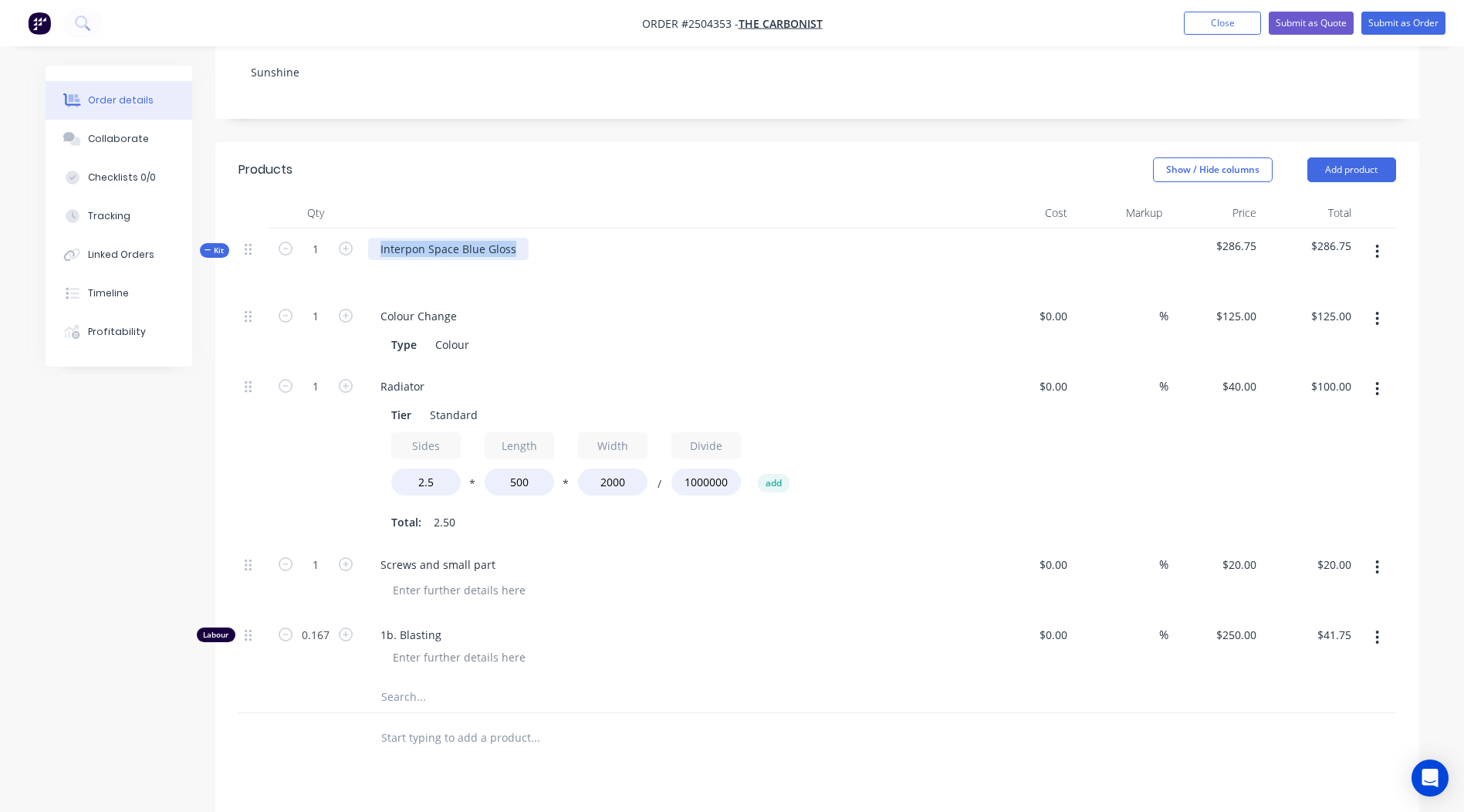
drag, startPoint x: 518, startPoint y: 244, endPoint x: 0, endPoint y: 309, distance: 522.1
click at [0, 308] on html "Order #2504353 - The Carbonist Add product Close Submit as Quote Submit as Orde…" at bounding box center [732, 441] width 1464 height 1430
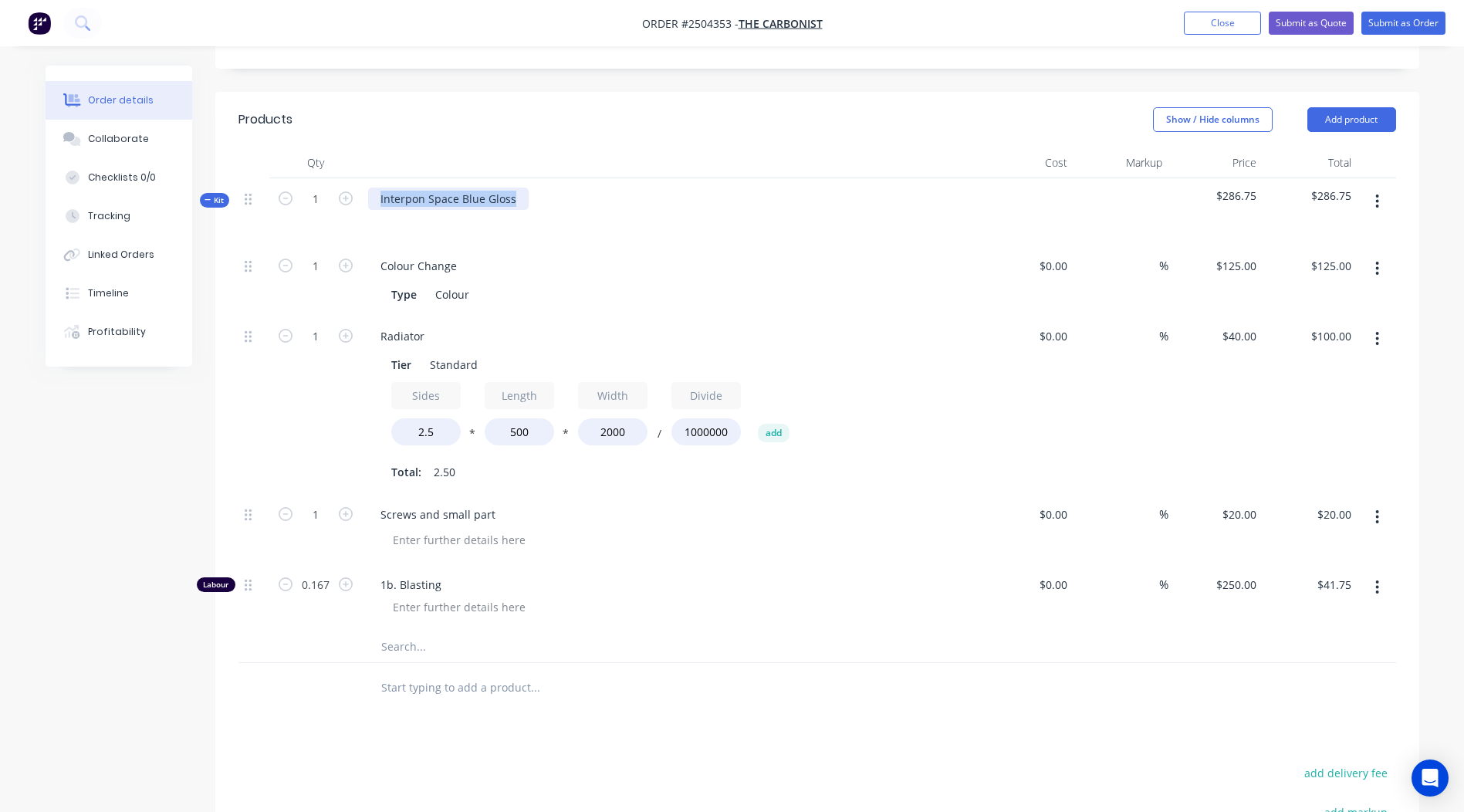
scroll to position [350, 0]
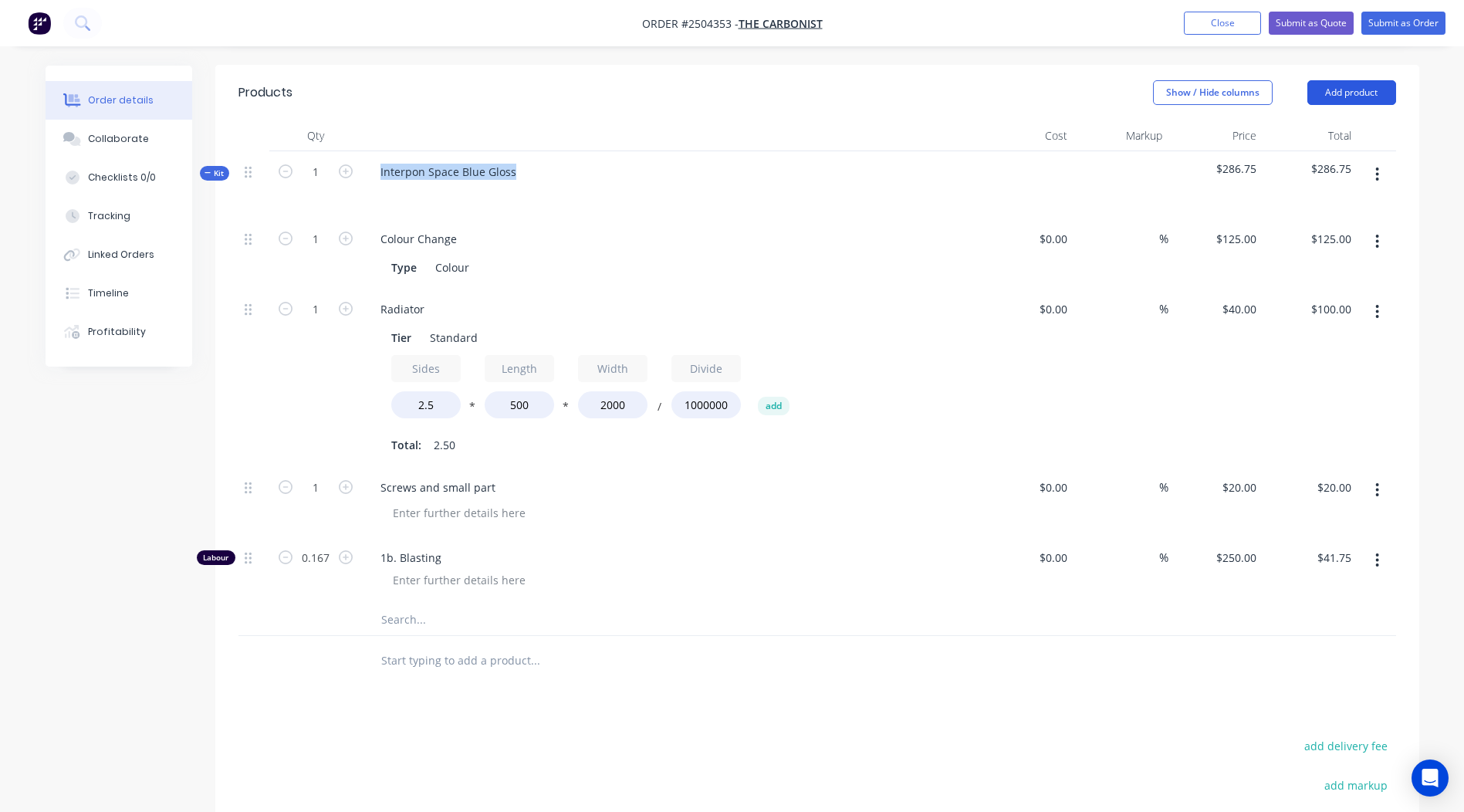
click at [1369, 104] on button "Add product" at bounding box center [1352, 92] width 88 height 25
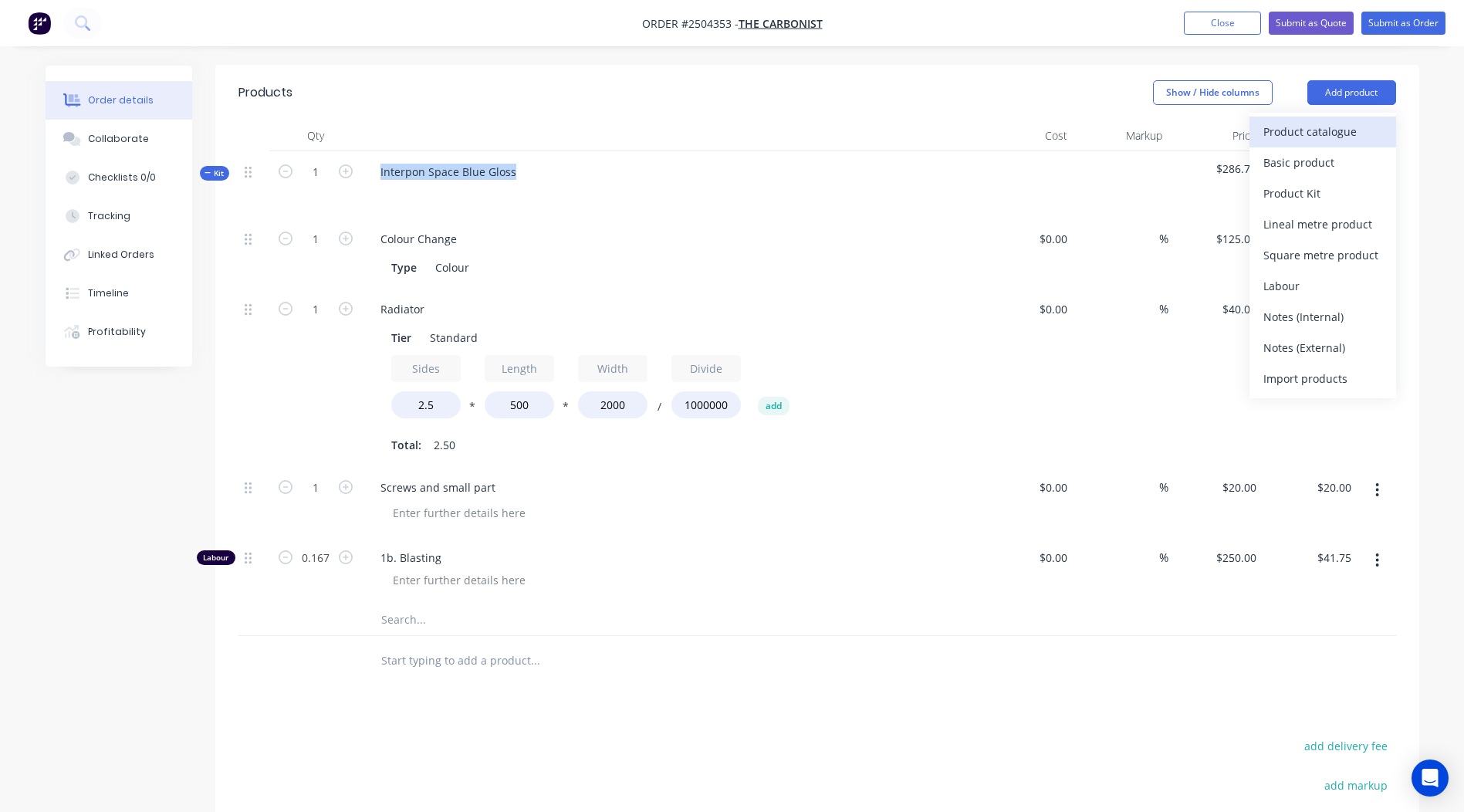
click at [1316, 139] on div "Product catalogue" at bounding box center [1323, 132] width 119 height 22
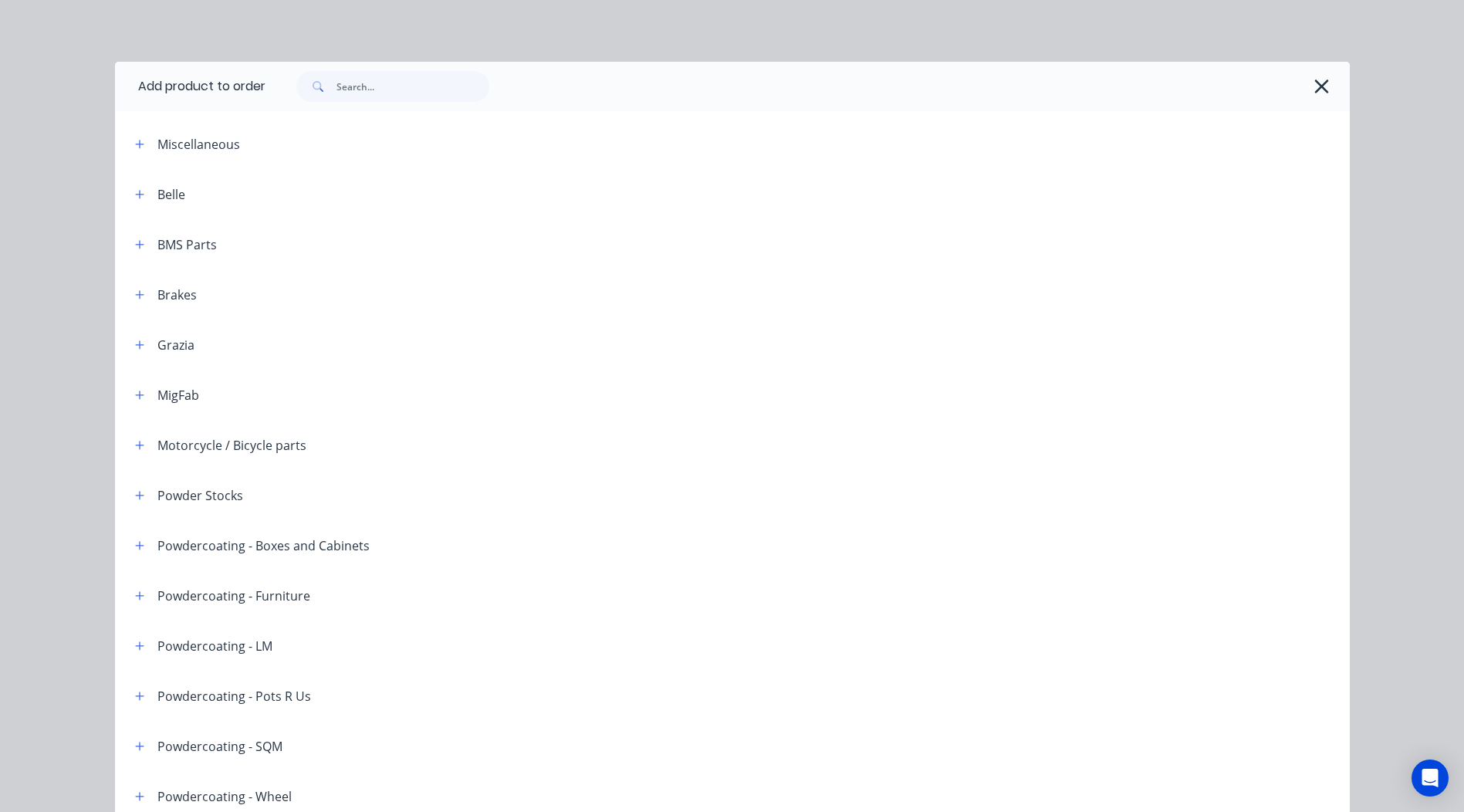
click at [329, 85] on span at bounding box center [316, 85] width 40 height 31
click at [339, 83] on input "text" at bounding box center [413, 85] width 152 height 31
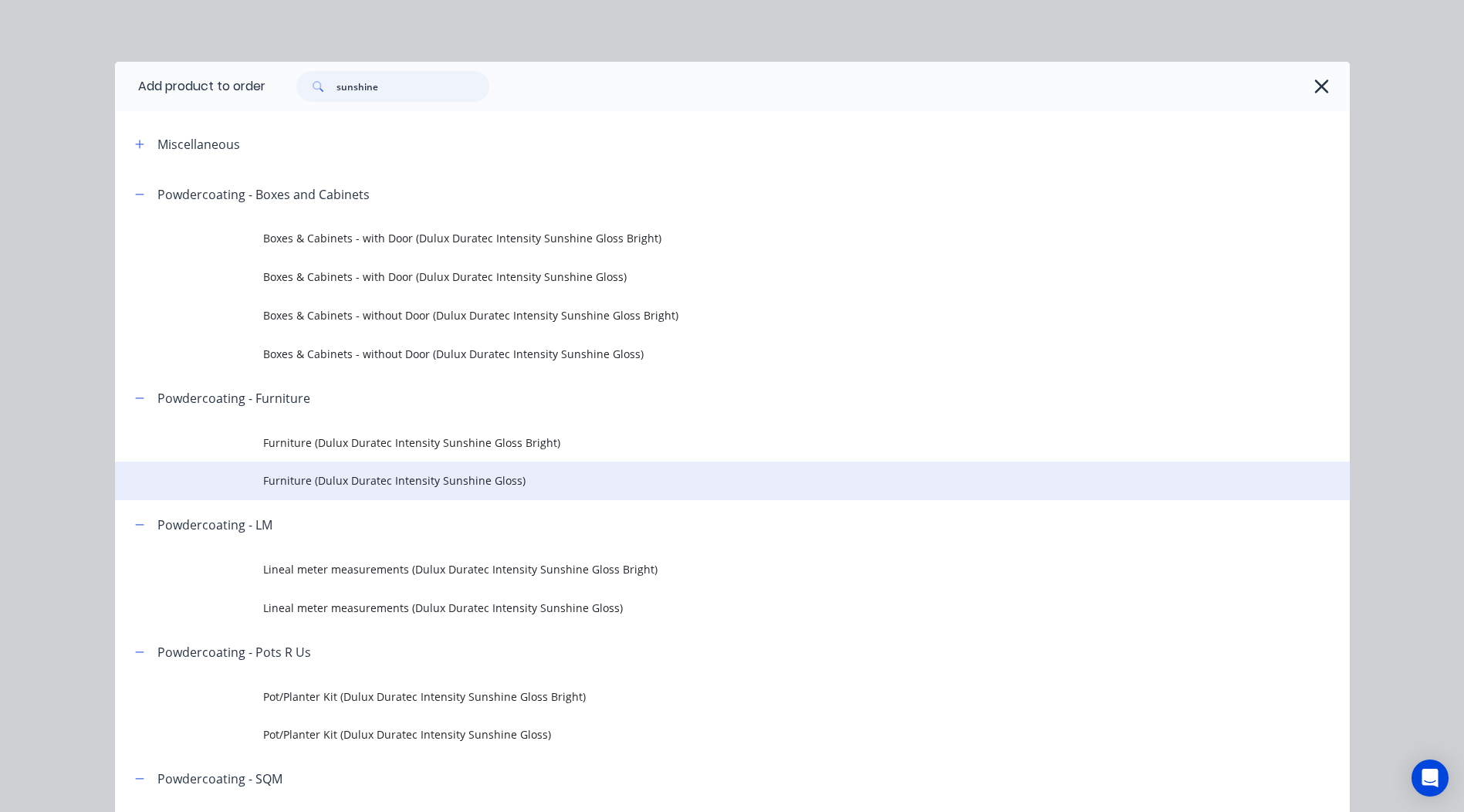
type input "sunshine"
click at [571, 472] on span "Furniture (Dulux Duratec Intensity Sunshine Gloss)" at bounding box center [697, 479] width 869 height 16
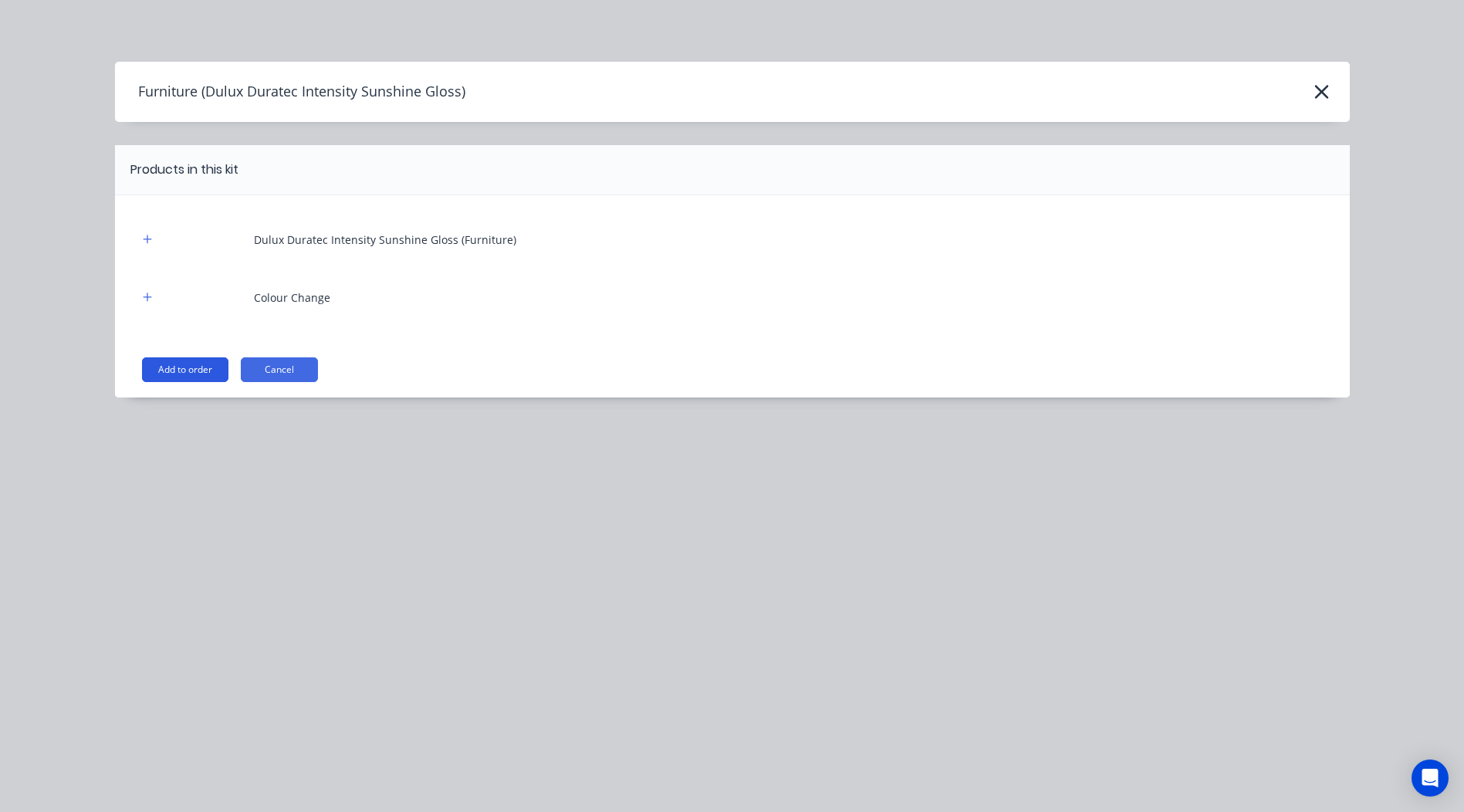
click at [166, 370] on button "Add to order" at bounding box center [185, 369] width 86 height 25
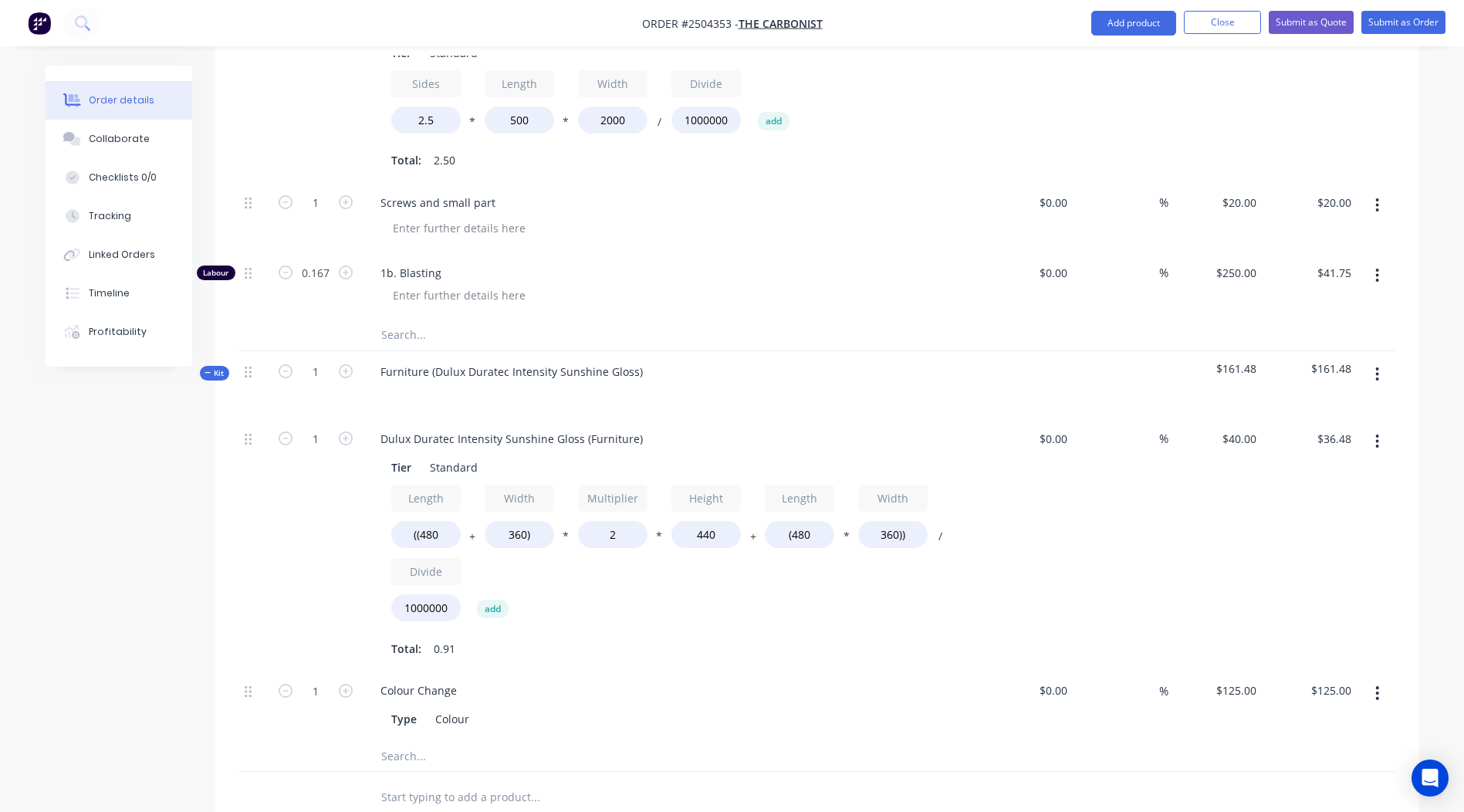
scroll to position [659, 0]
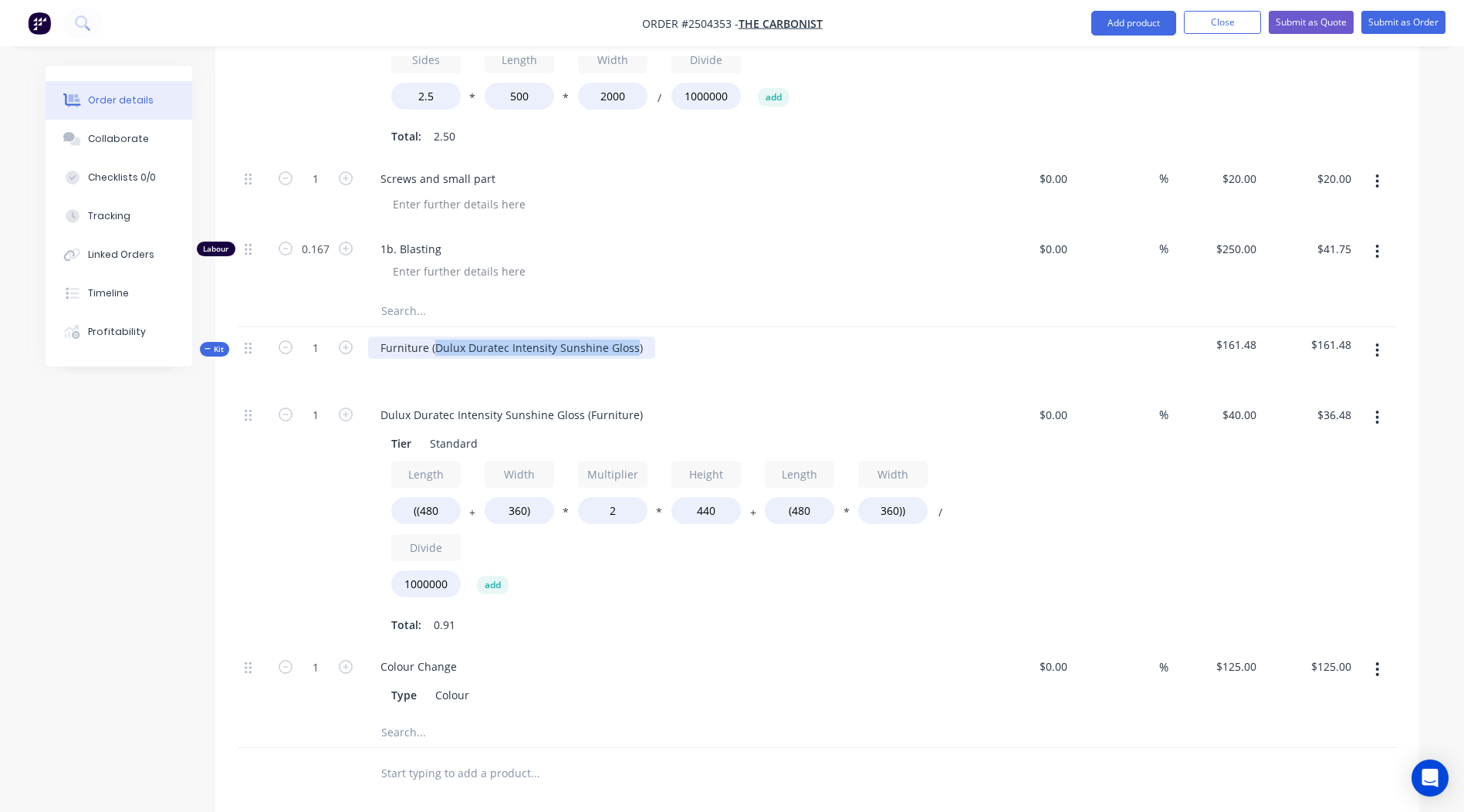
drag, startPoint x: 630, startPoint y: 347, endPoint x: 432, endPoint y: 362, distance: 198.6
click at [432, 362] on div "Furniture (Dulux Duratec Intensity Sunshine Gloss)" at bounding box center [670, 360] width 617 height 67
copy div "Dulux Duratec Intensity Sunshine Gloss"
click at [1361, 353] on button "button" at bounding box center [1377, 350] width 36 height 28
click at [1286, 475] on div "Delete" at bounding box center [1323, 483] width 119 height 22
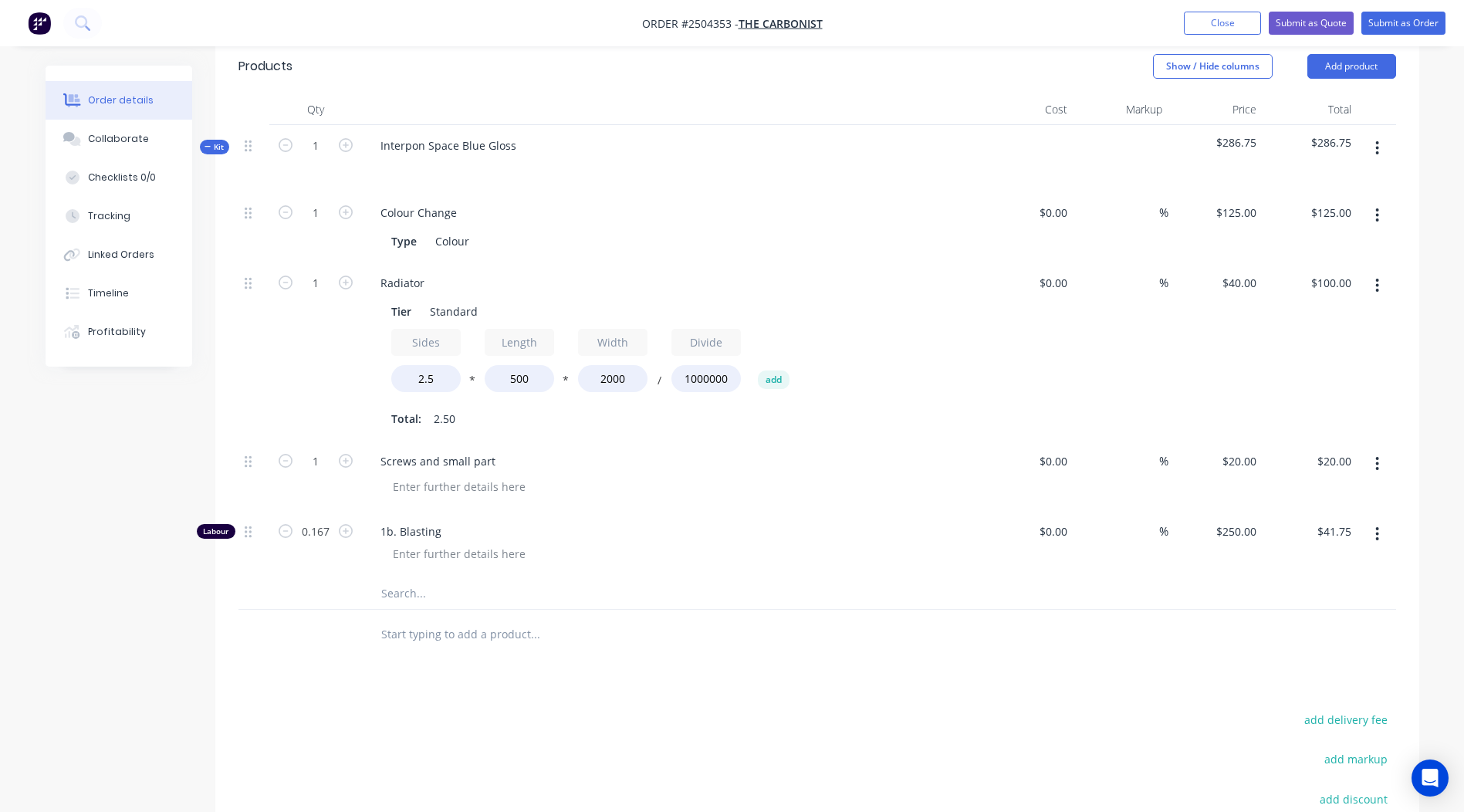
scroll to position [347, 0]
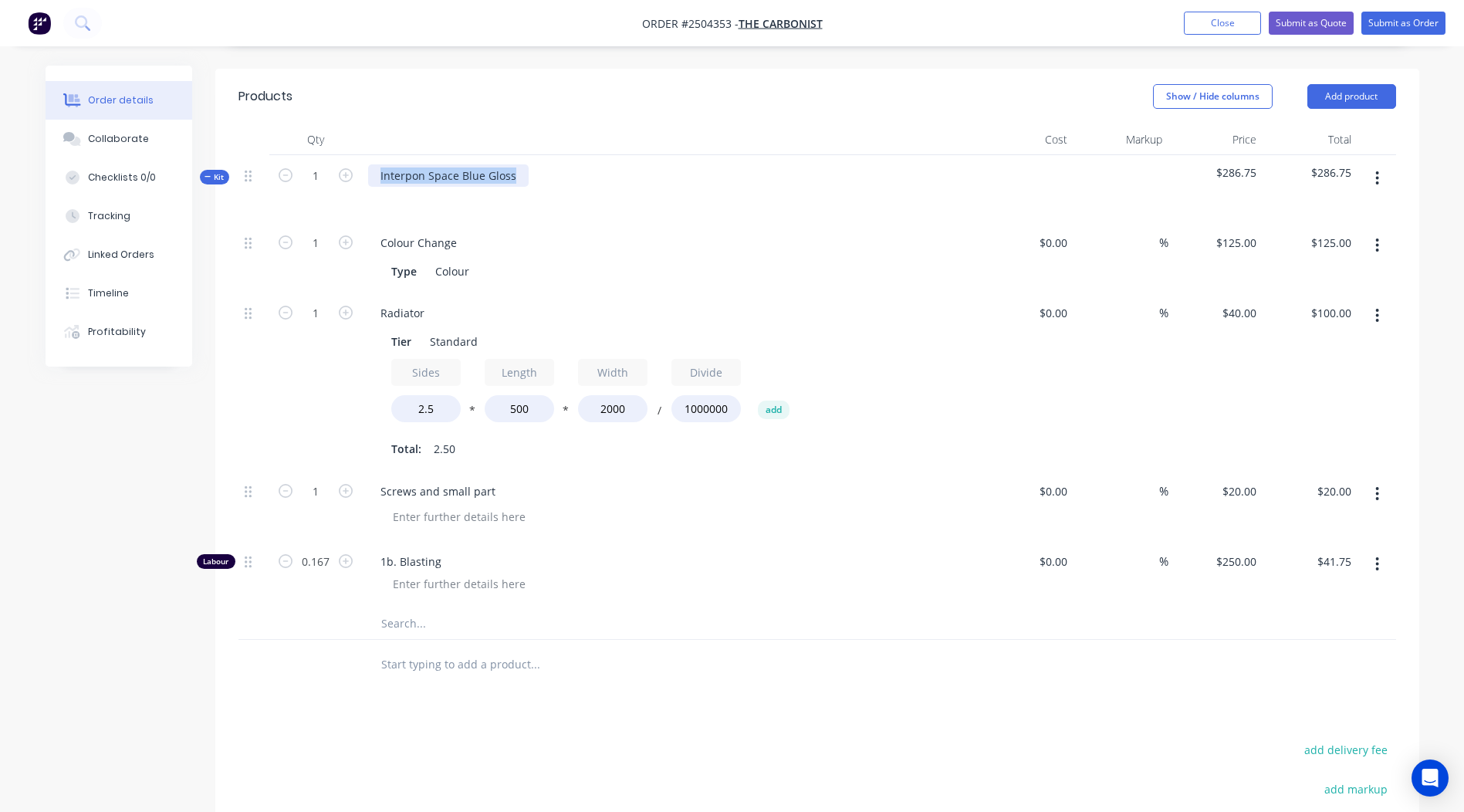
drag, startPoint x: 513, startPoint y: 175, endPoint x: 0, endPoint y: 215, distance: 514.6
click at [0, 215] on html "Order #2504353 - The Carbonist Add product Close Submit as Quote Submit as Orde…" at bounding box center [732, 368] width 1464 height 1430
paste div
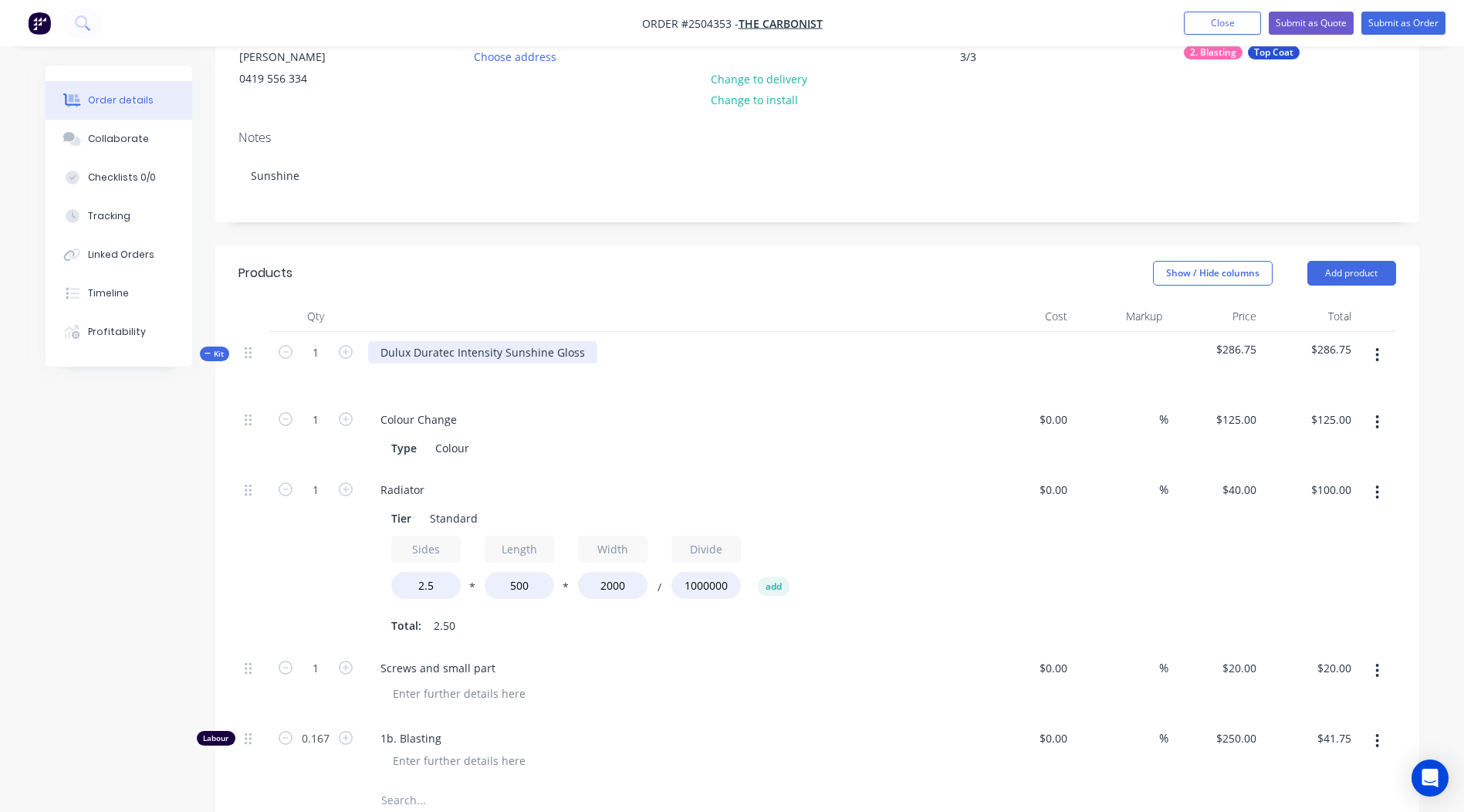
scroll to position [0, 0]
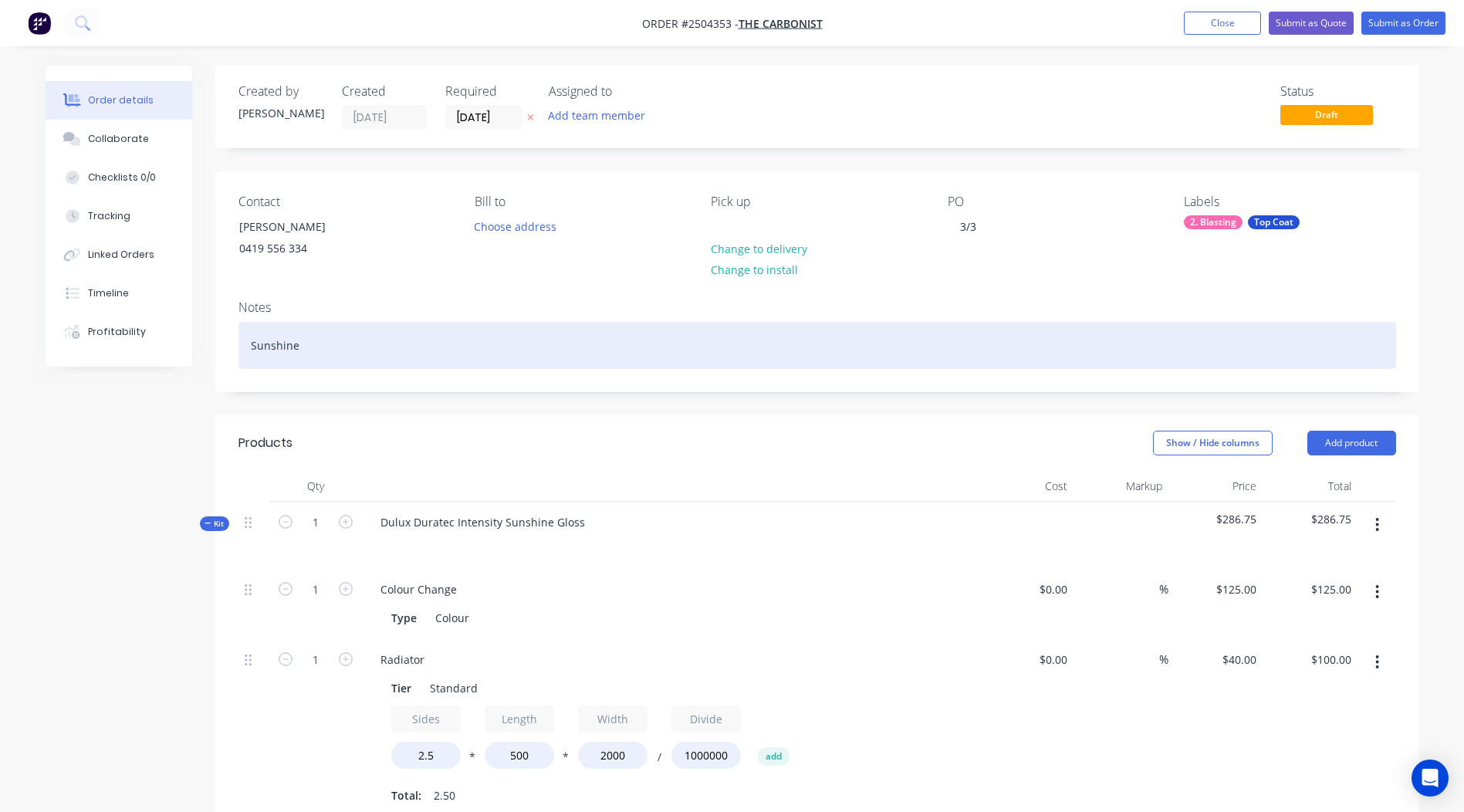
click at [306, 339] on div "Sunshine" at bounding box center [818, 345] width 1158 height 47
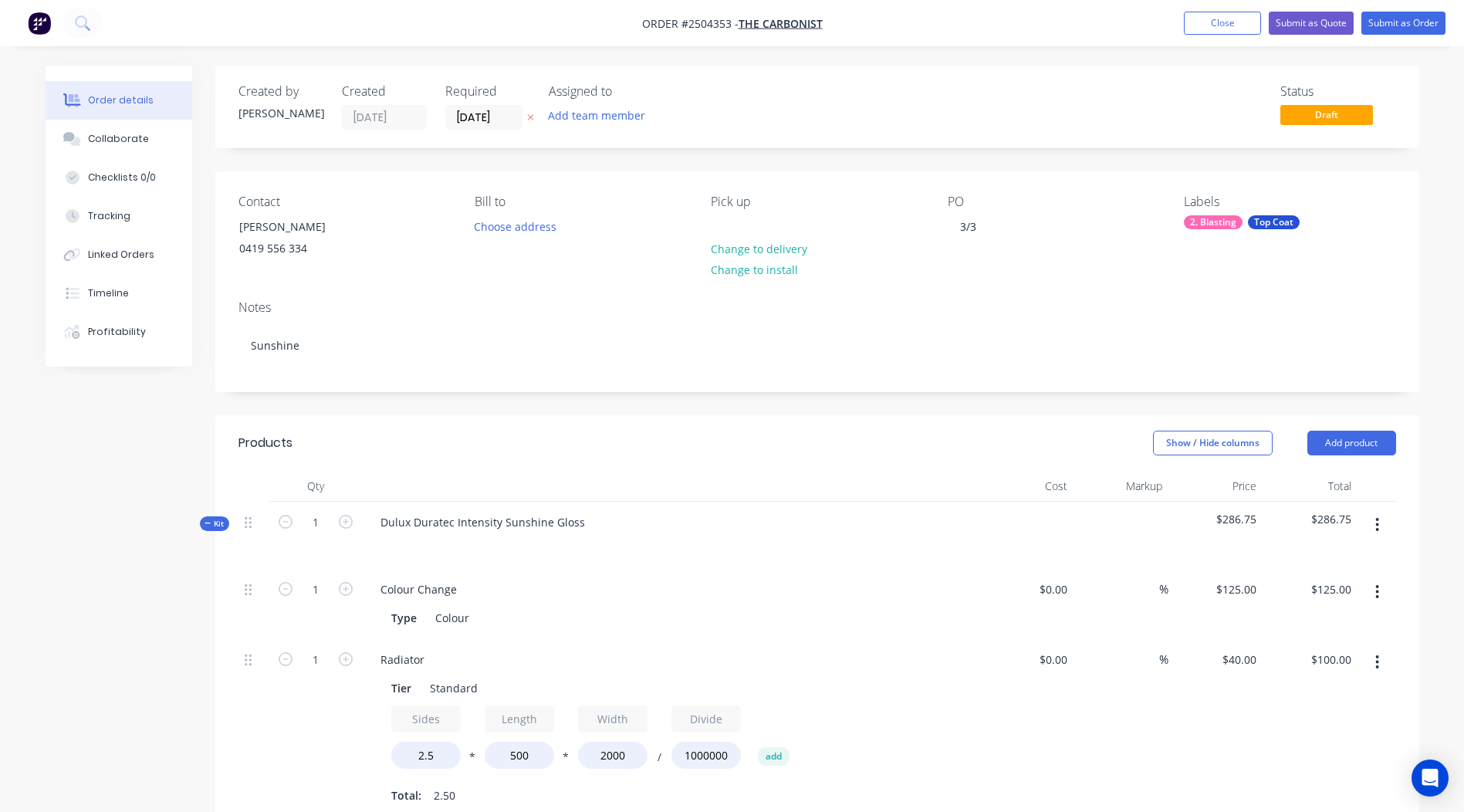
click at [698, 464] on header "Products Show / Hide columns Add product" at bounding box center [817, 443] width 1204 height 56
click at [1422, 20] on button "Submit as Order" at bounding box center [1404, 22] width 85 height 23
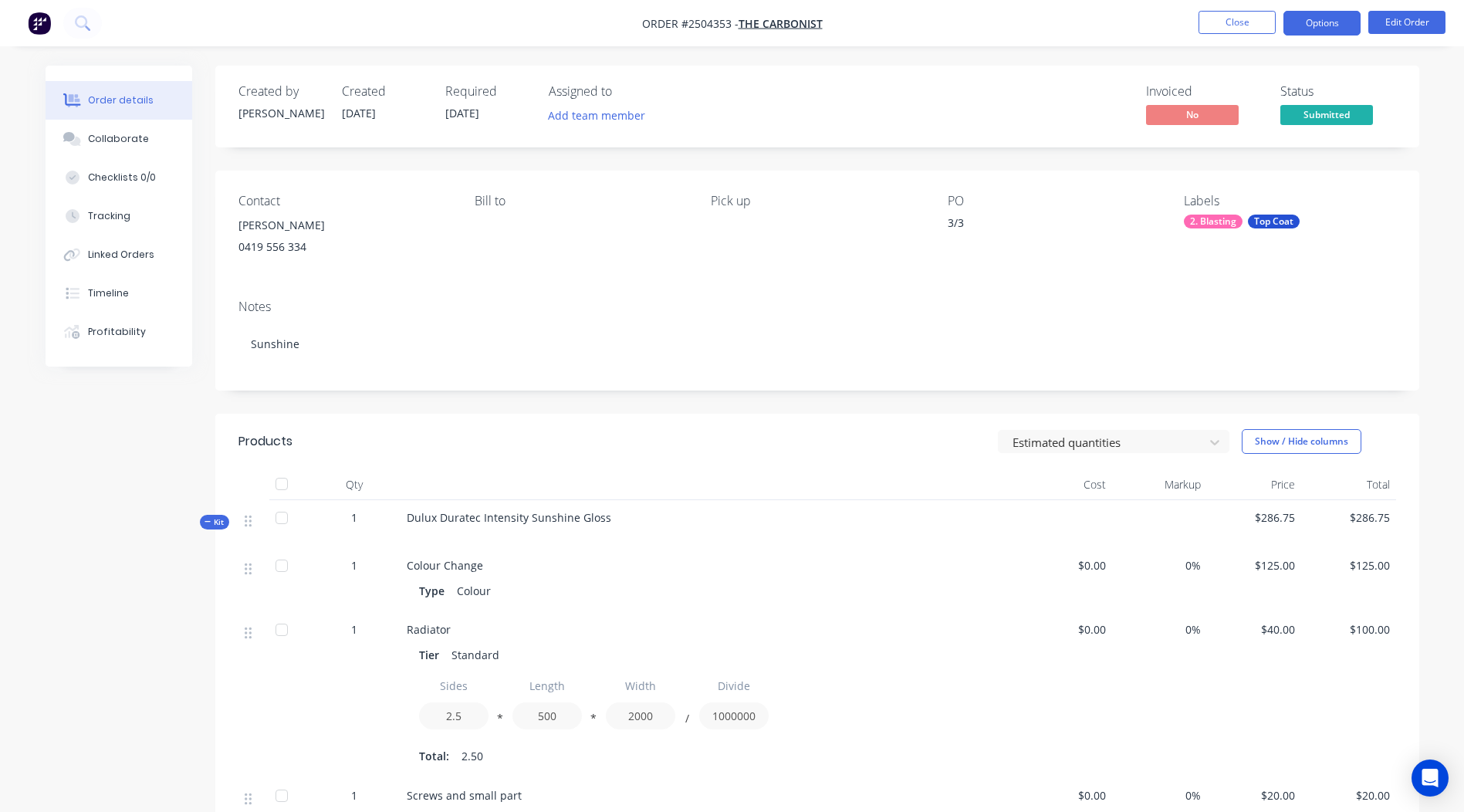
click at [1305, 17] on button "Options" at bounding box center [1322, 23] width 77 height 25
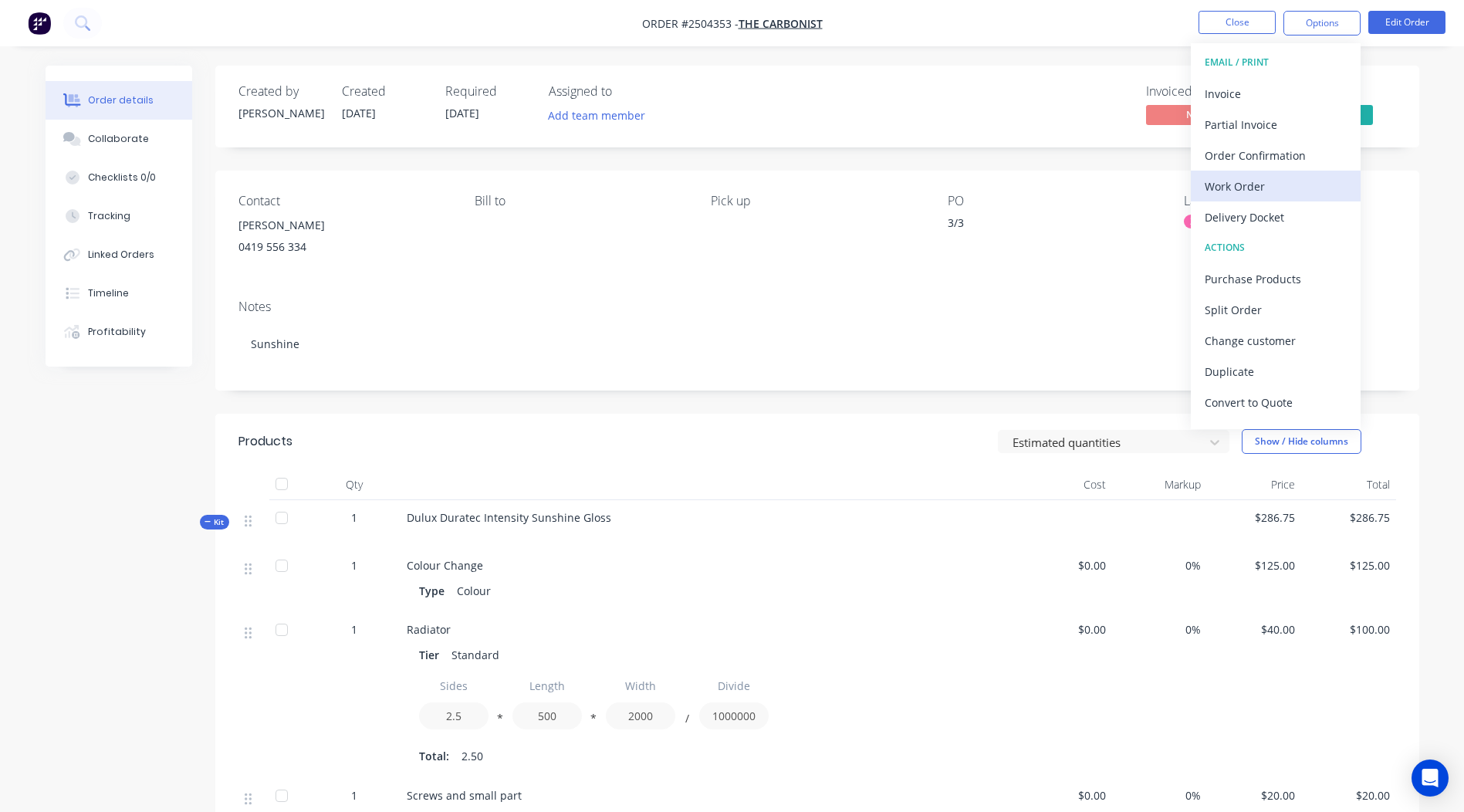
click at [1257, 186] on div "Work Order" at bounding box center [1275, 186] width 142 height 22
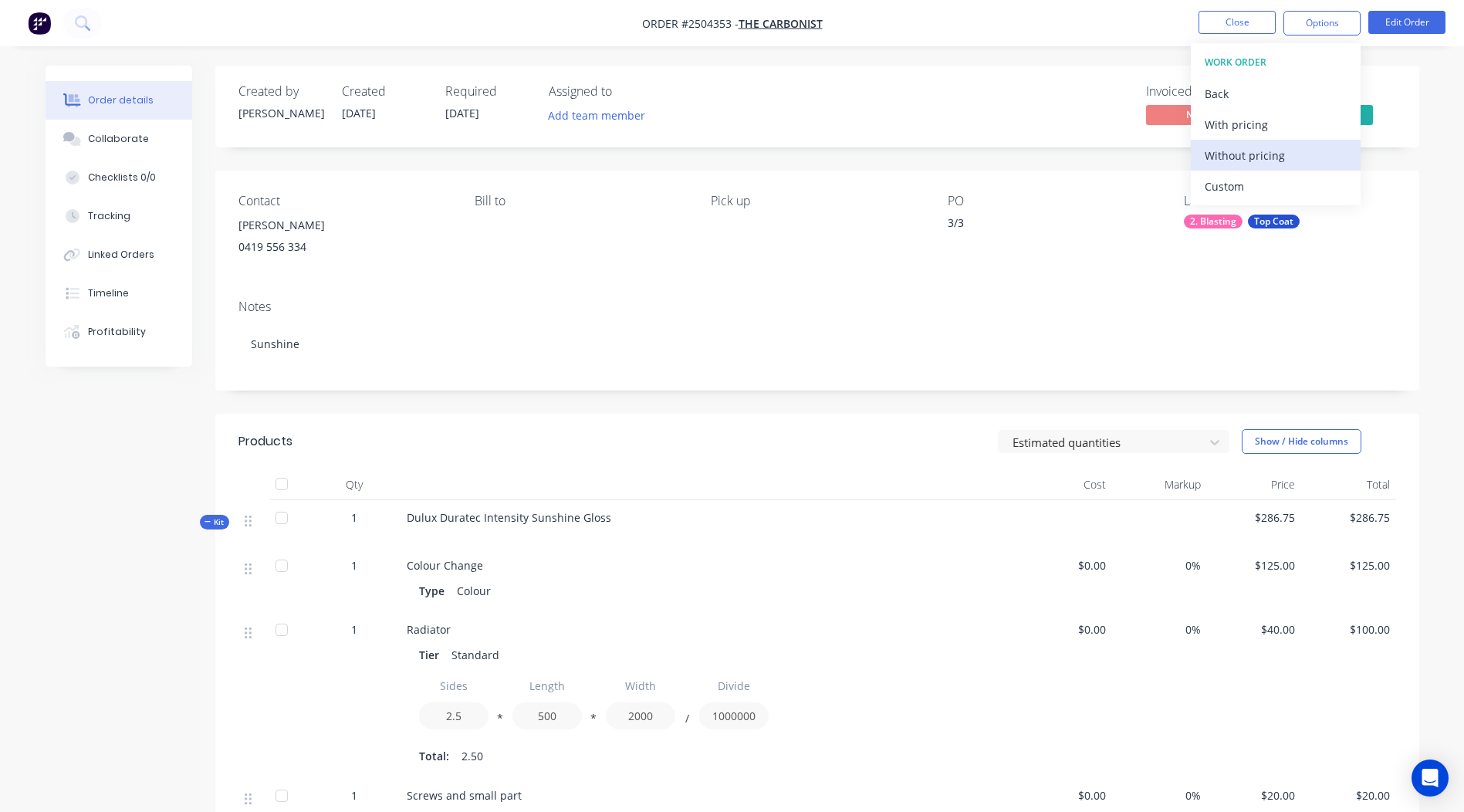
click at [1275, 153] on div "Without pricing" at bounding box center [1275, 155] width 142 height 22
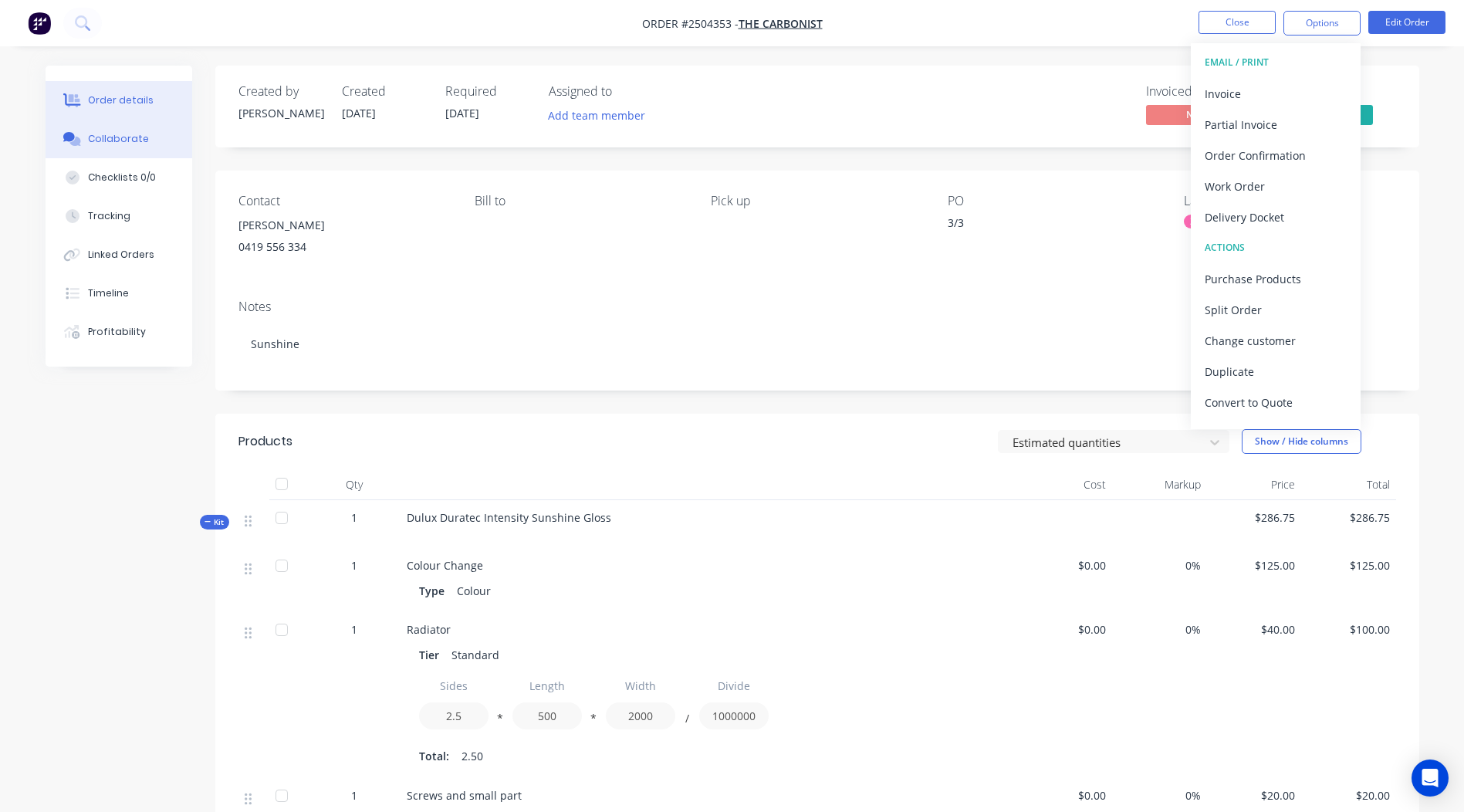
click at [61, 145] on div at bounding box center [73, 138] width 23 height 14
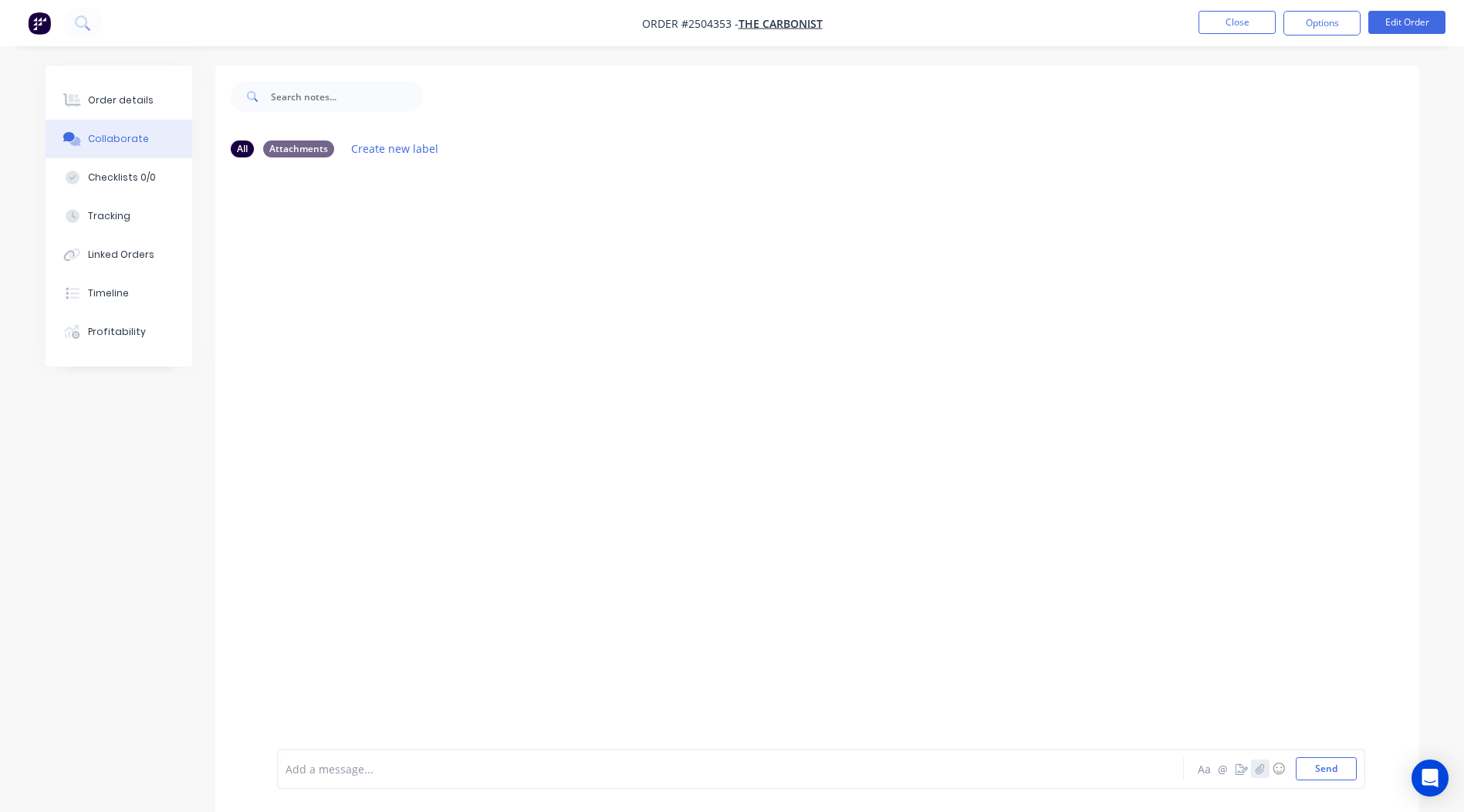
click at [1261, 771] on icon "button" at bounding box center [1260, 768] width 9 height 11
click at [1308, 757] on button "Send" at bounding box center [1326, 768] width 61 height 23
click at [1322, 757] on button "Send" at bounding box center [1326, 768] width 61 height 23
click at [289, 189] on div at bounding box center [817, 459] width 1204 height 579
click at [1260, 769] on icon "button" at bounding box center [1260, 768] width 9 height 11
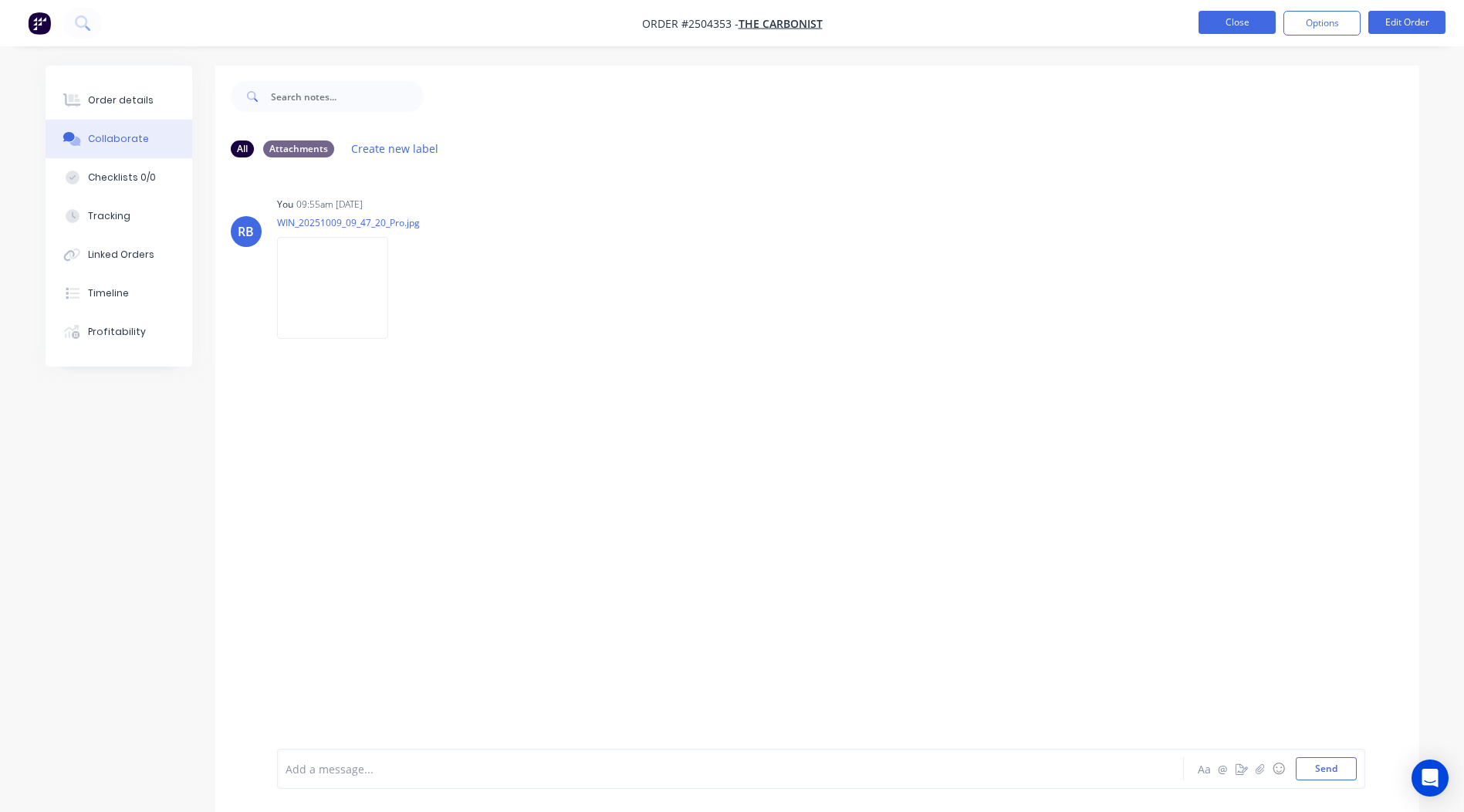
click at [1231, 20] on button "Close" at bounding box center [1237, 22] width 77 height 23
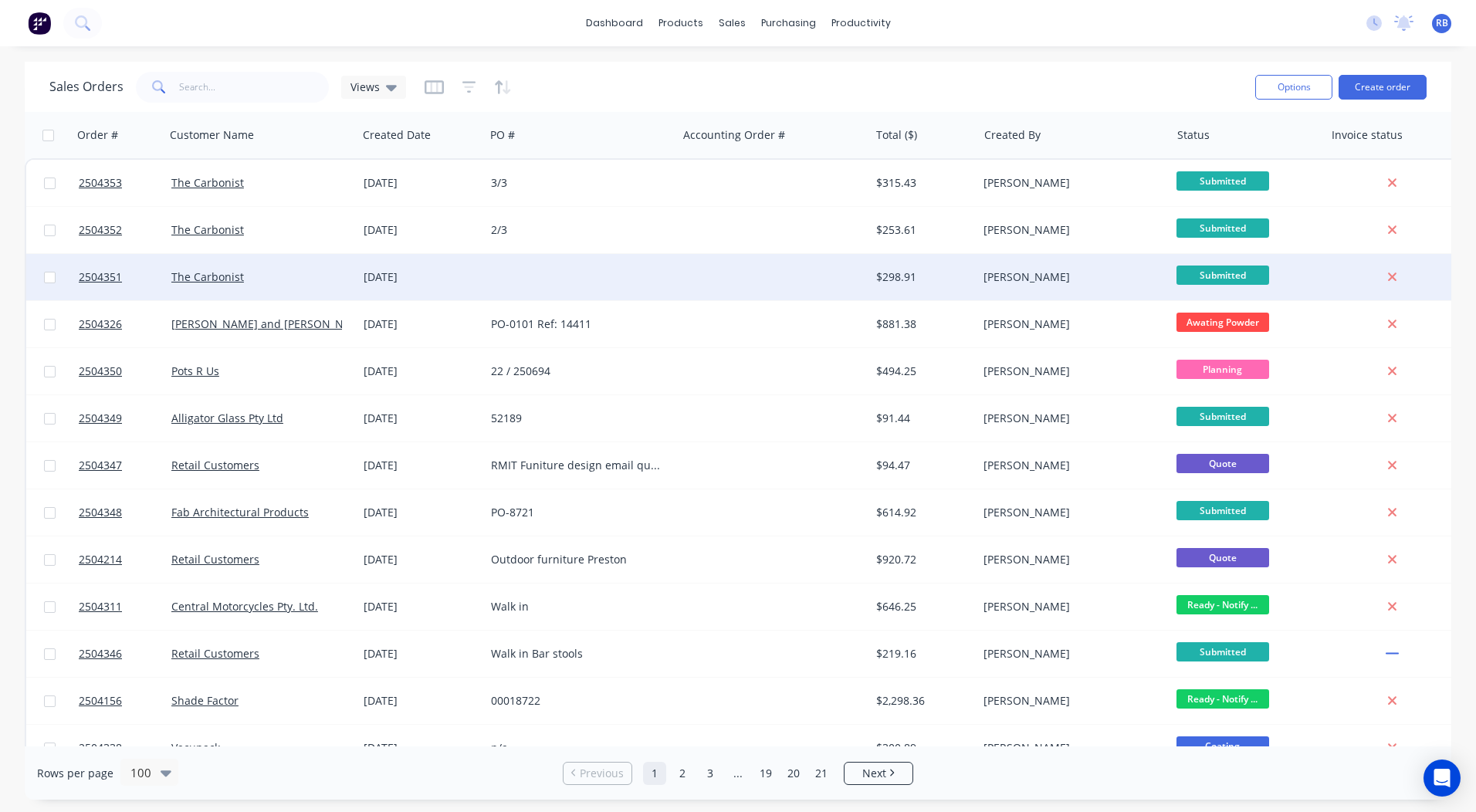
click at [726, 272] on div at bounding box center [772, 277] width 192 height 46
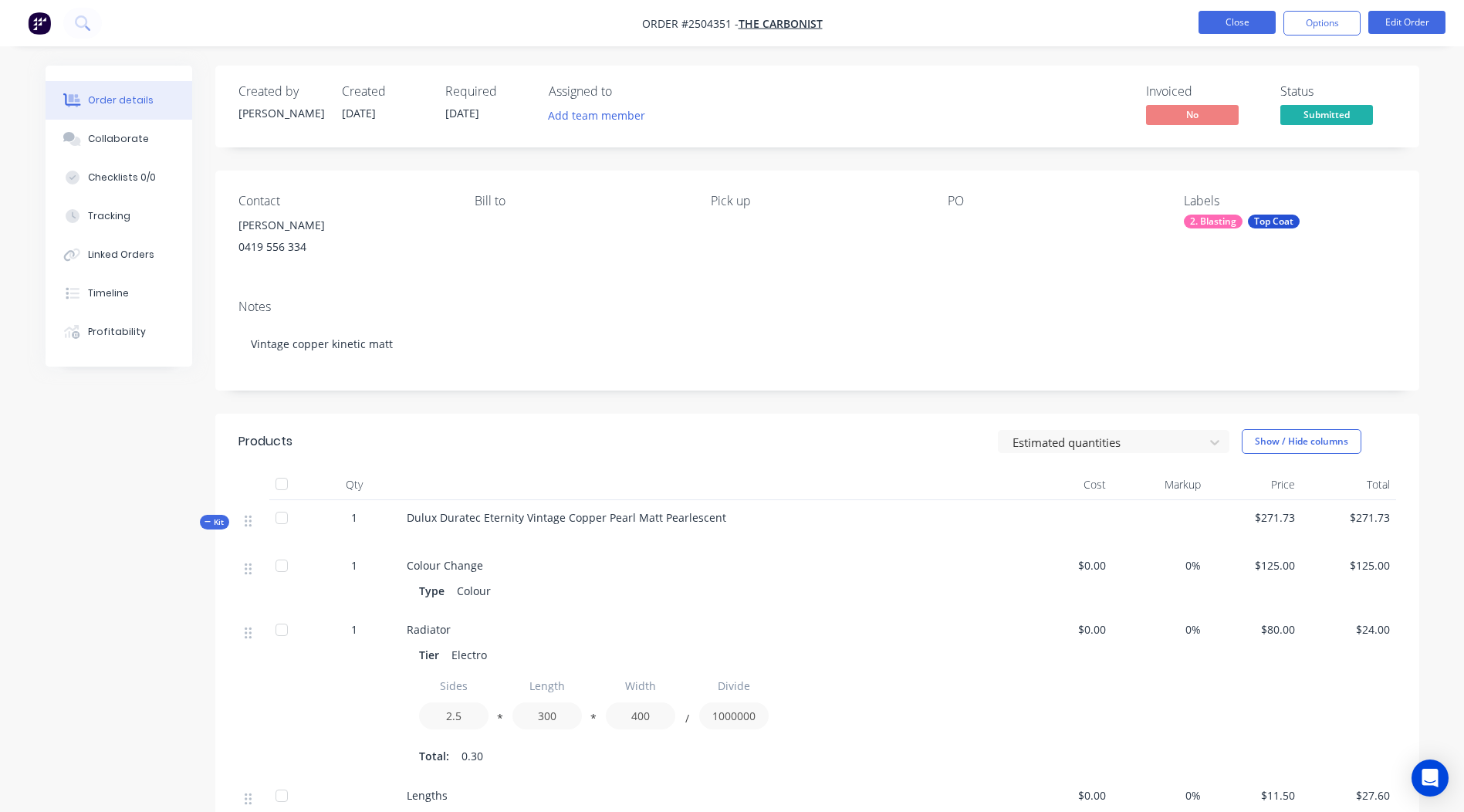
click at [1248, 26] on button "Close" at bounding box center [1237, 22] width 77 height 23
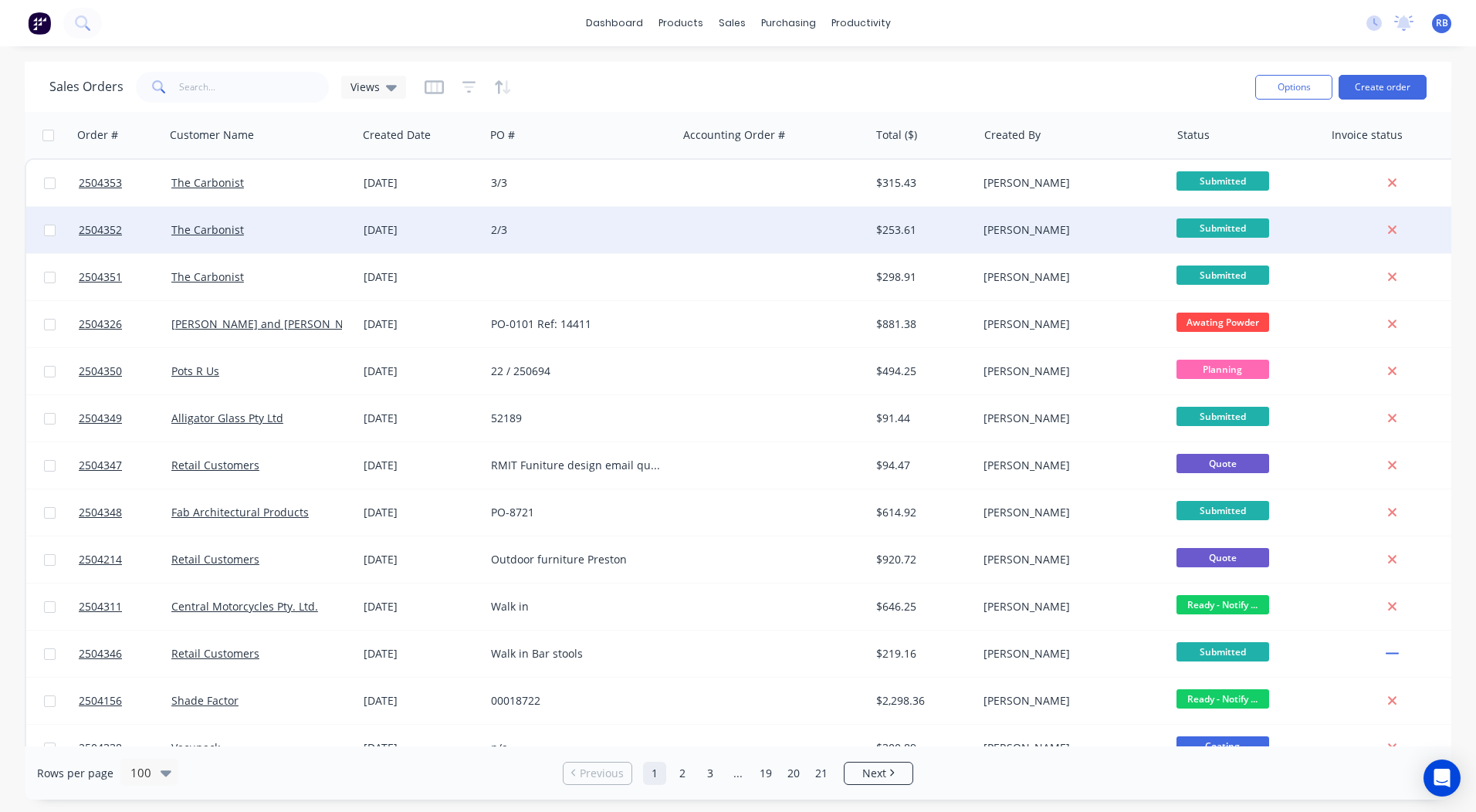
click at [585, 222] on div "2/3" at bounding box center [576, 229] width 171 height 16
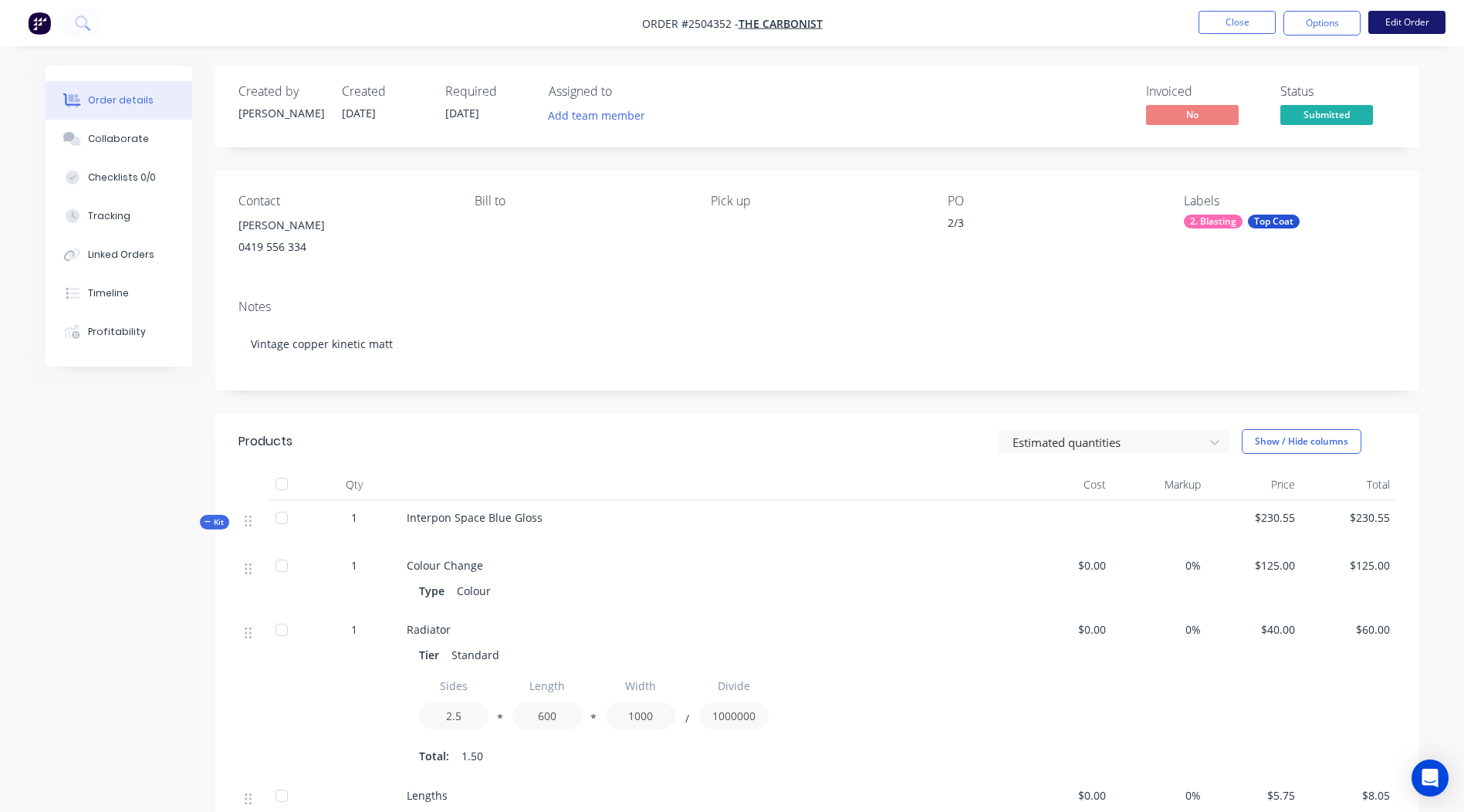
click at [1434, 15] on button "Edit Order" at bounding box center [1406, 22] width 77 height 23
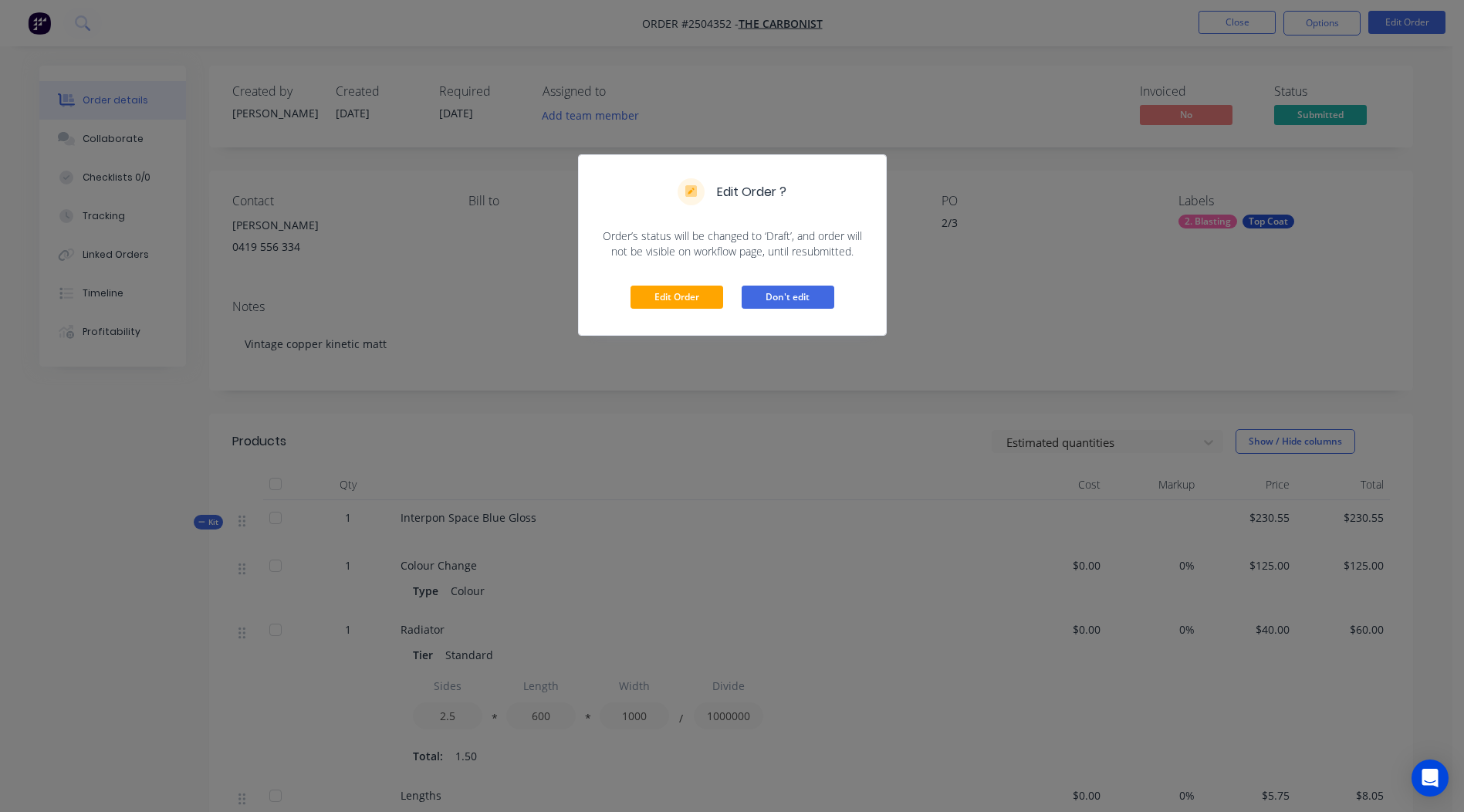
click at [823, 301] on button "Don't edit" at bounding box center [788, 296] width 93 height 23
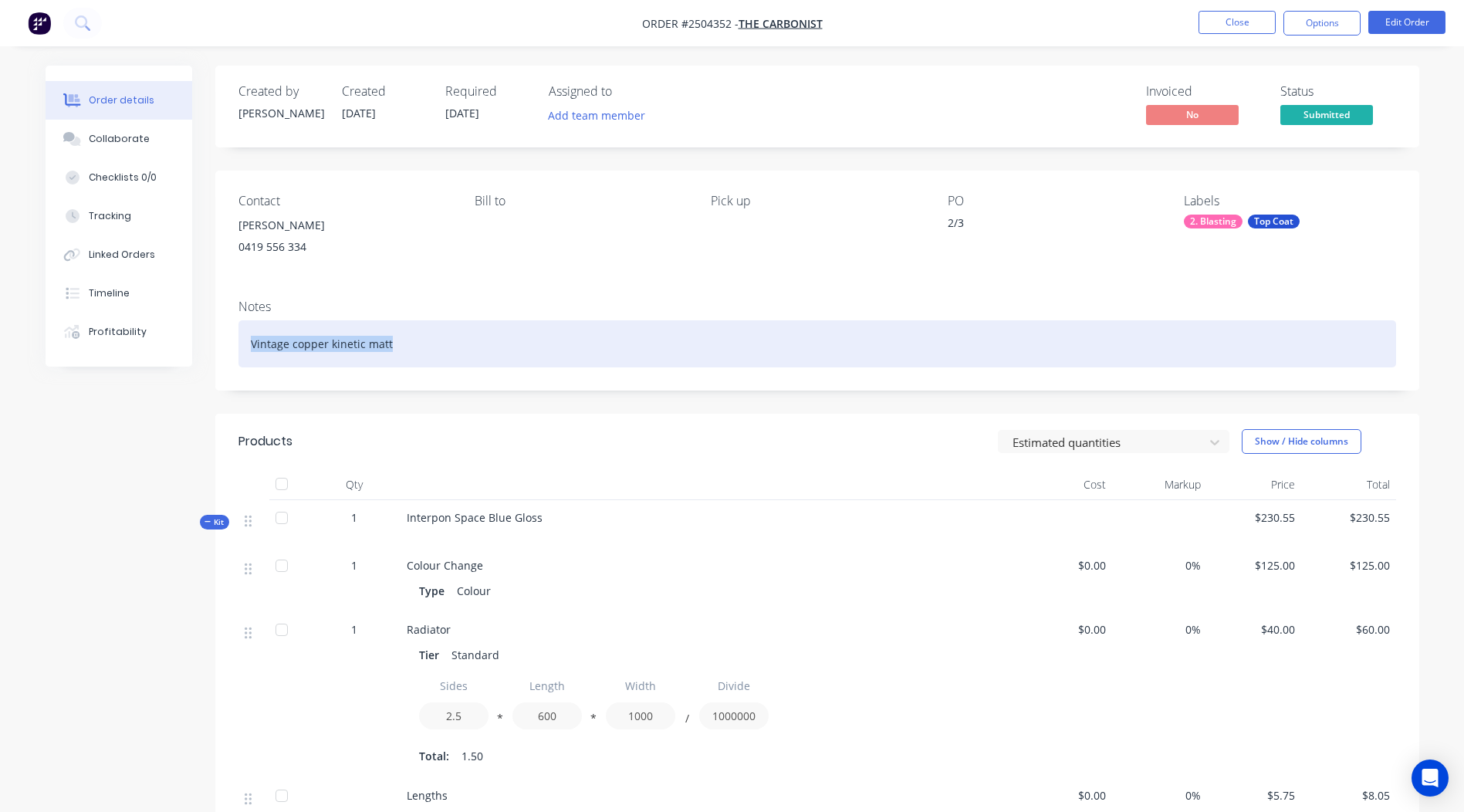
drag, startPoint x: 421, startPoint y: 345, endPoint x: -3, endPoint y: 386, distance: 426.0
click at [0, 386] on html "Order #2504352 - The Carbonist Close Options Edit Order Order details Collabora…" at bounding box center [732, 714] width 1464 height 1428
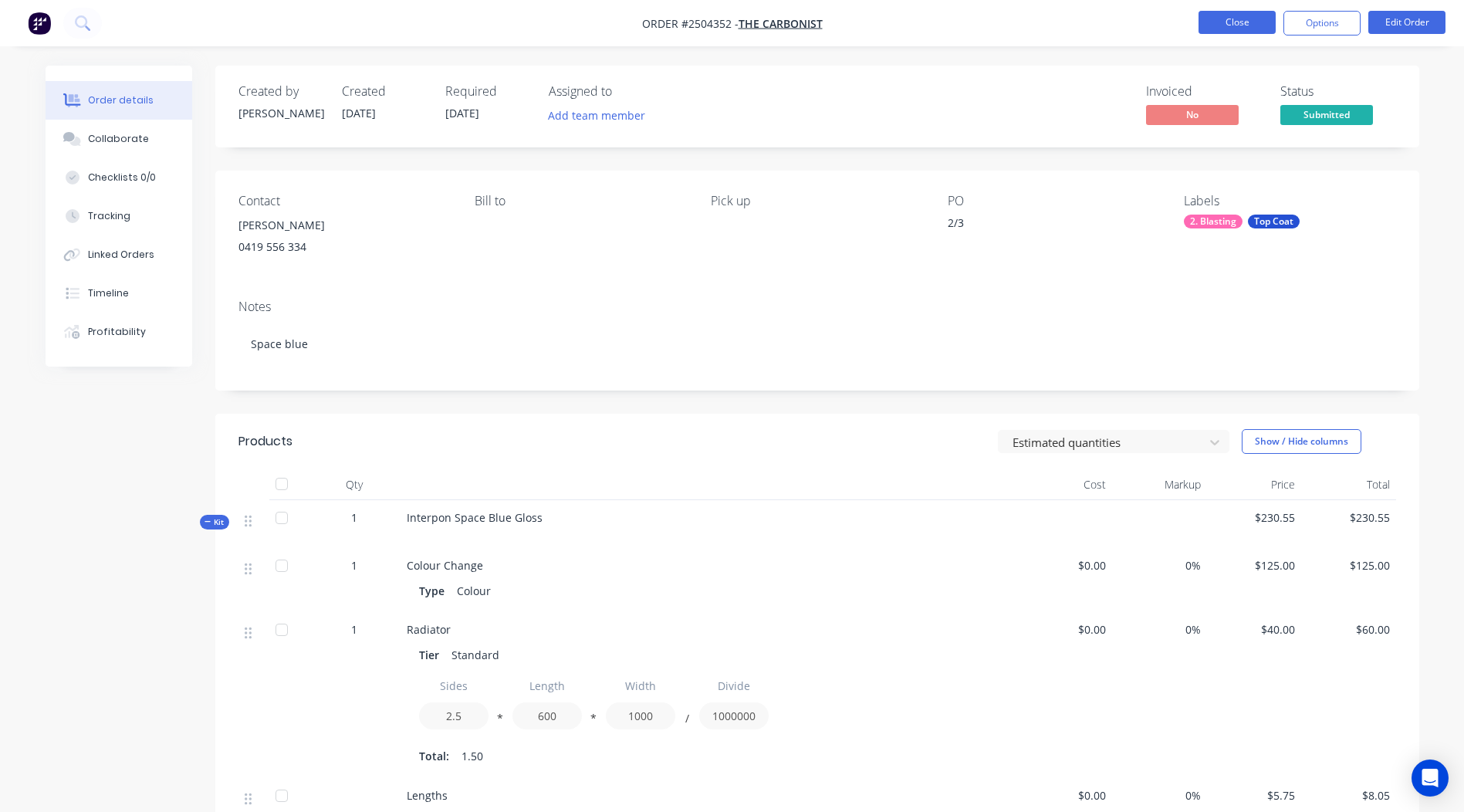
click at [1239, 27] on button "Close" at bounding box center [1237, 22] width 77 height 23
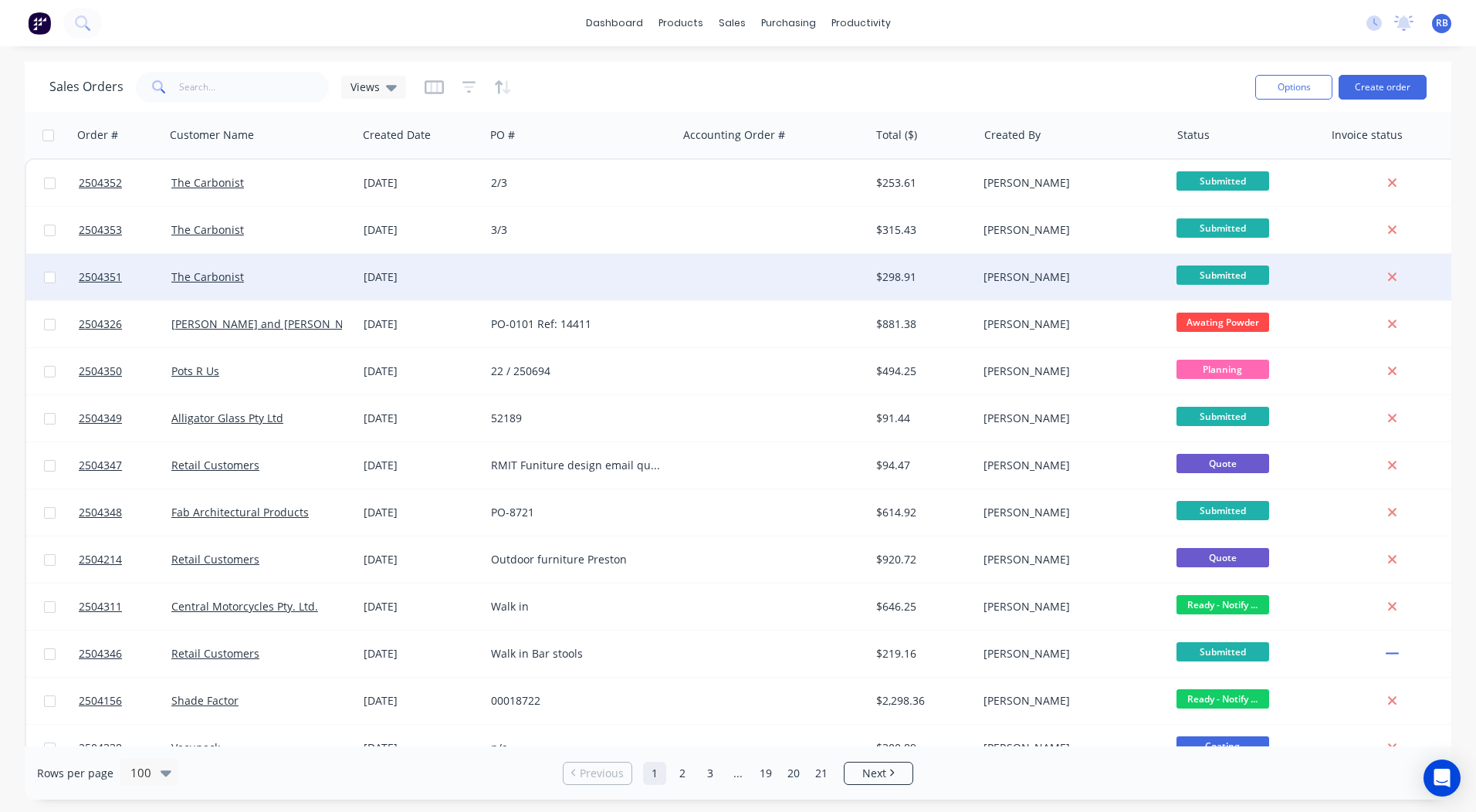
click at [586, 289] on div at bounding box center [580, 277] width 192 height 46
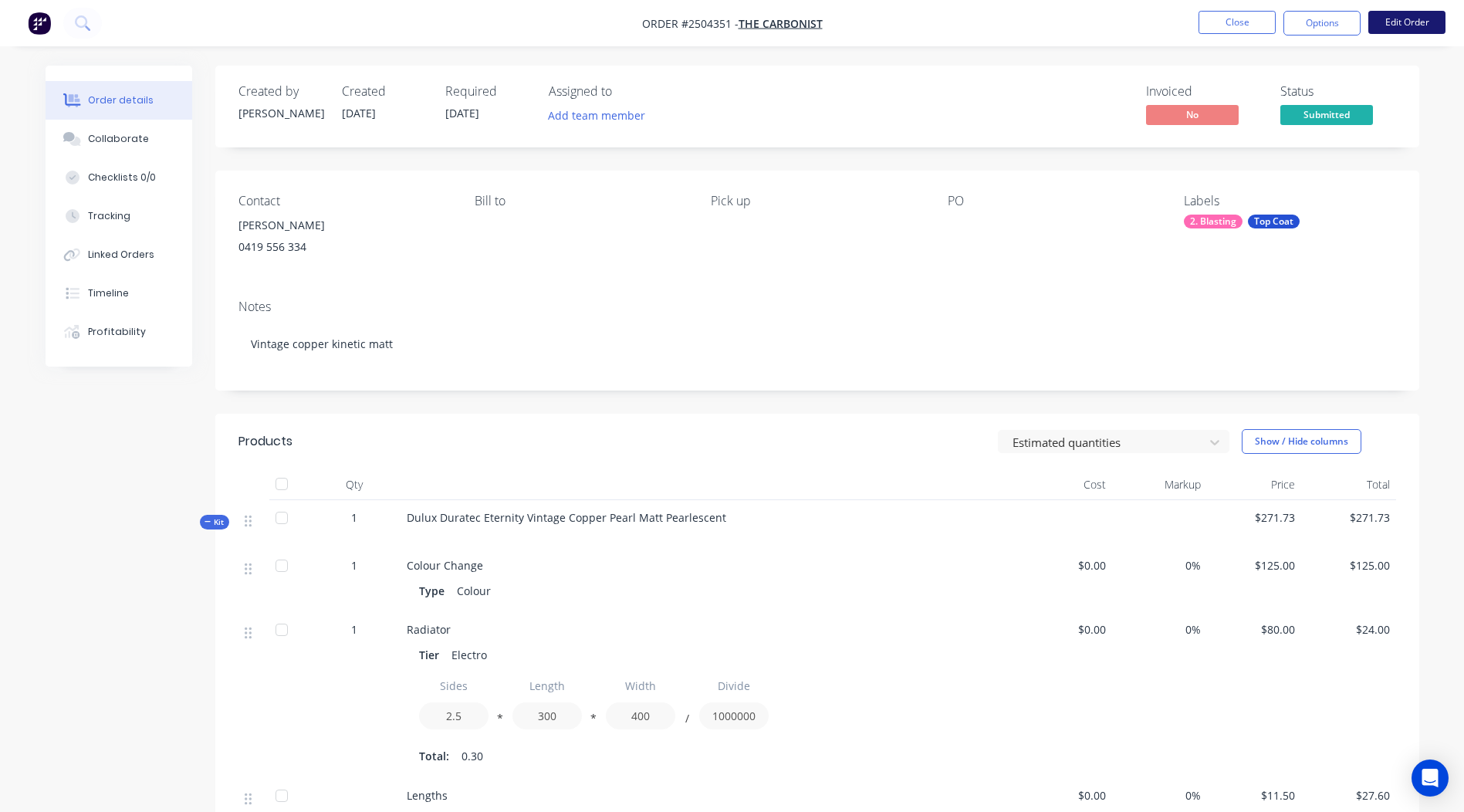
click at [1403, 30] on button "Edit Order" at bounding box center [1406, 22] width 77 height 23
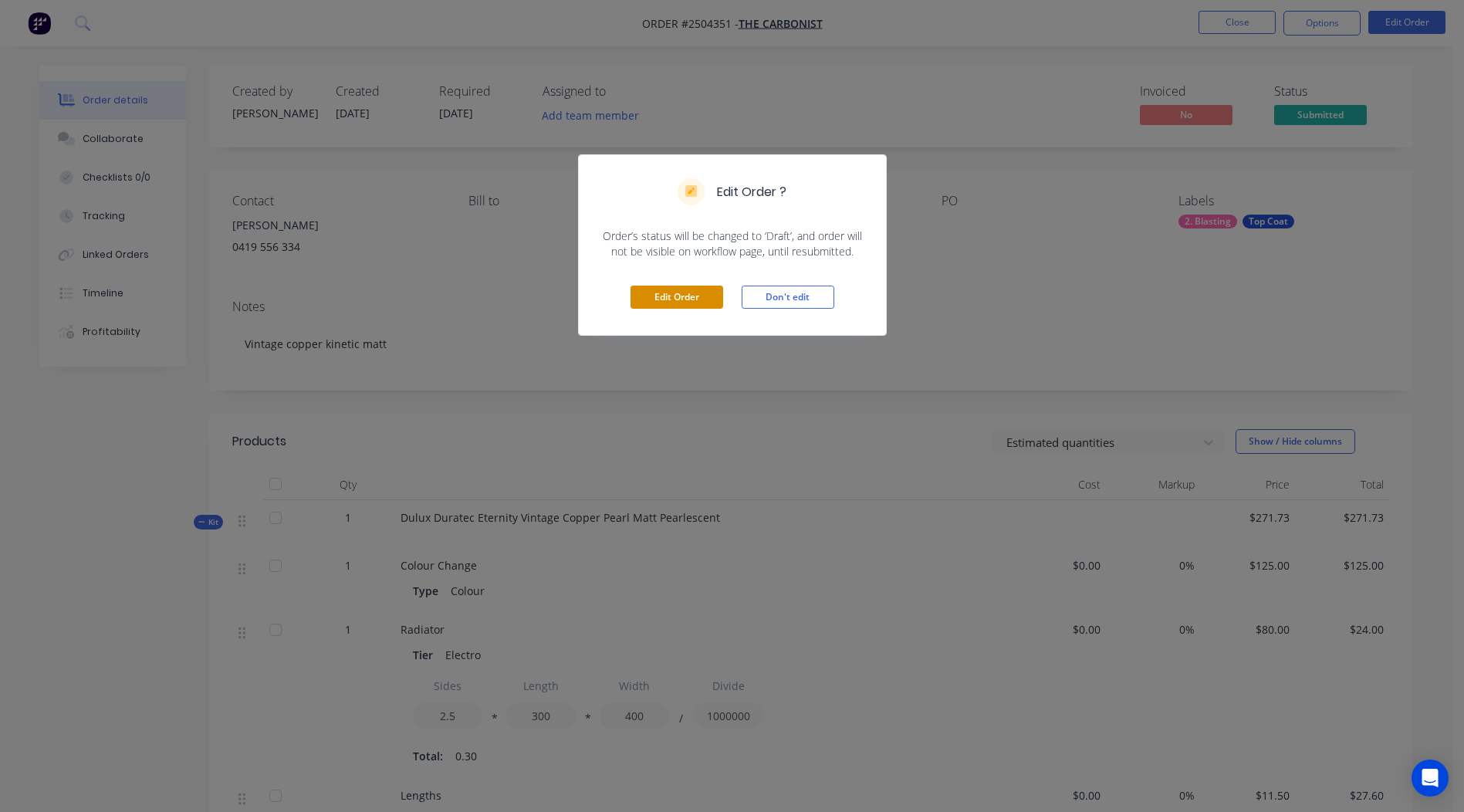
click at [685, 303] on button "Edit Order" at bounding box center [677, 296] width 93 height 23
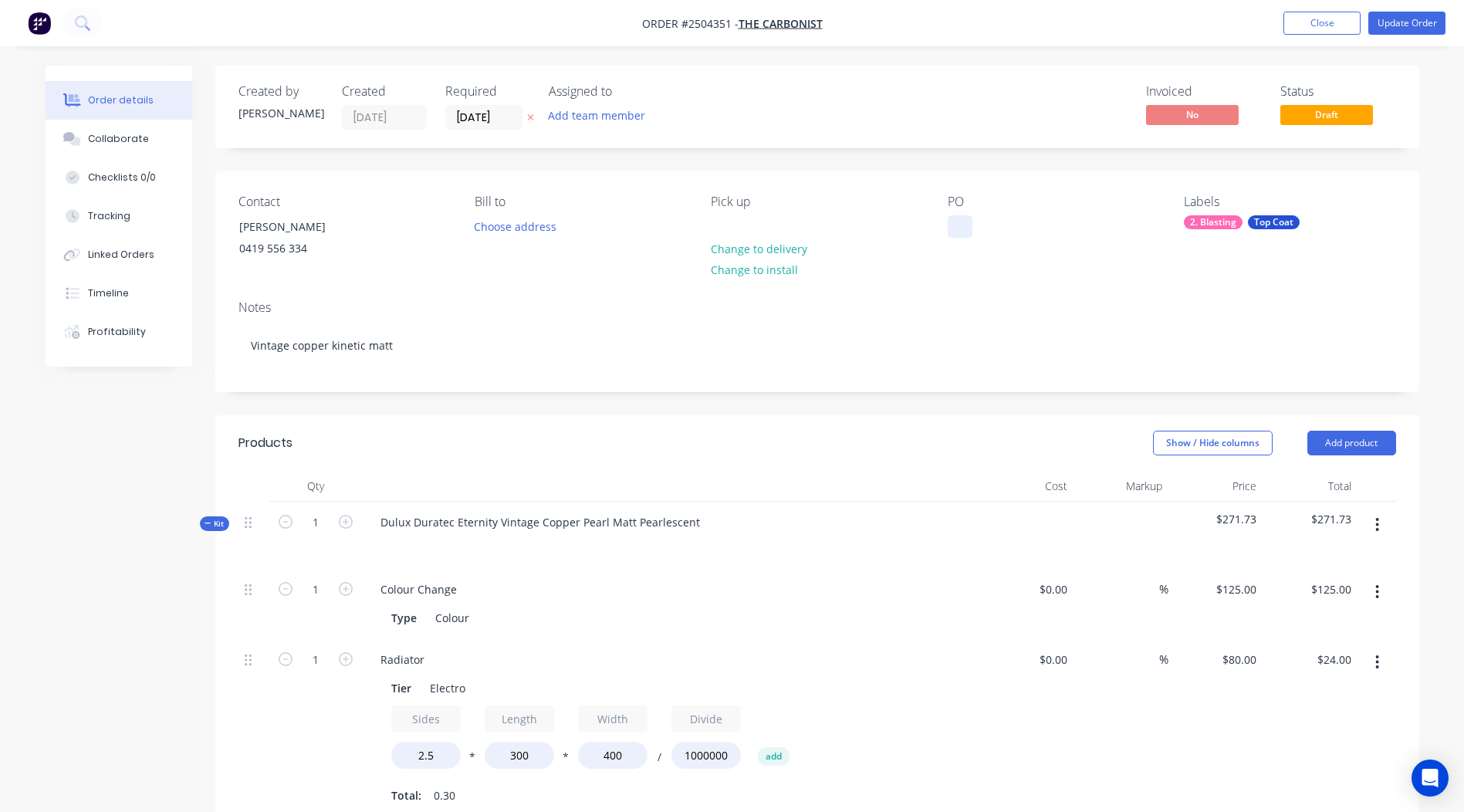
click at [958, 224] on div at bounding box center [960, 227] width 25 height 22
click at [1405, 22] on button "Update Order" at bounding box center [1406, 22] width 77 height 23
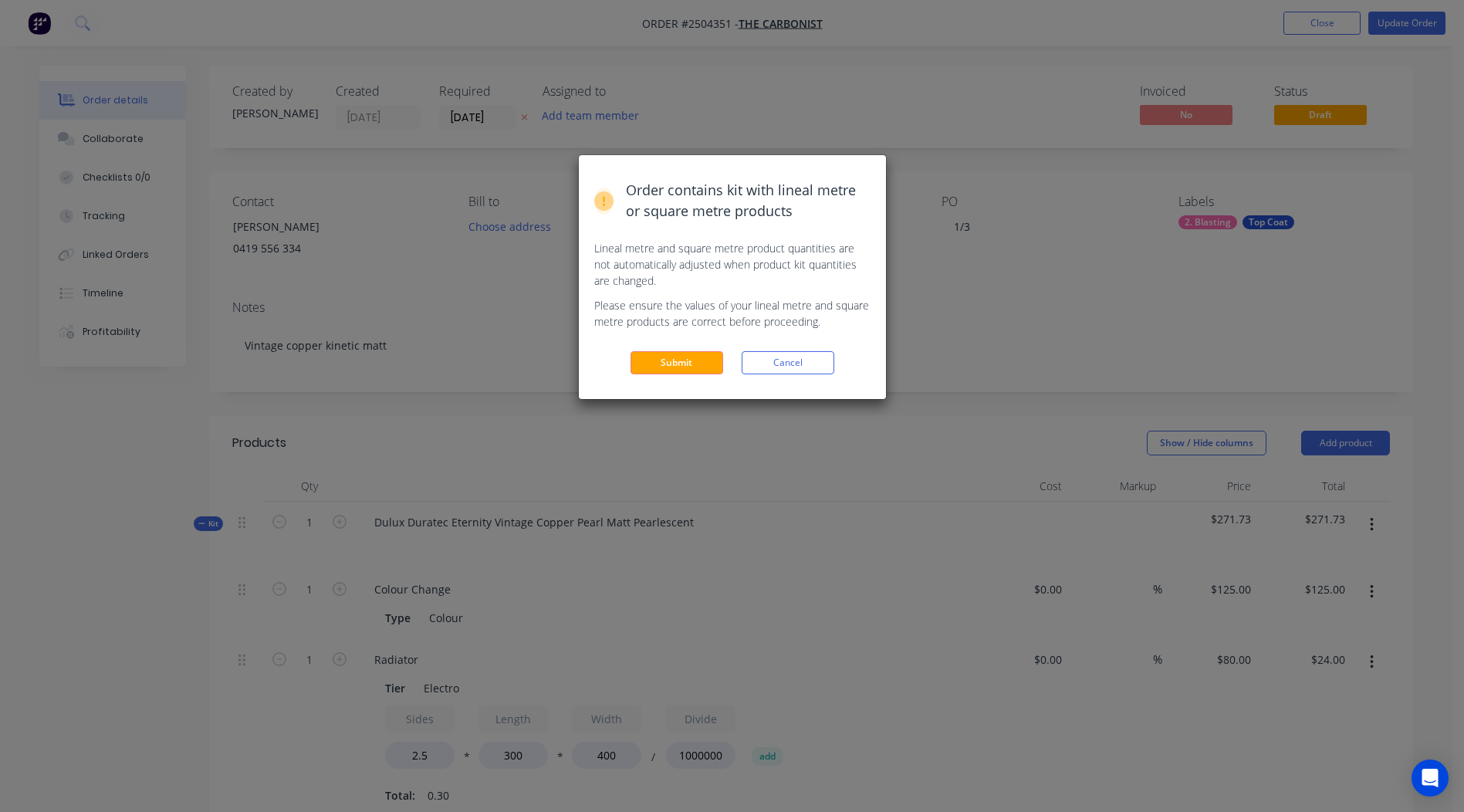
click at [629, 360] on div "Submit Cancel" at bounding box center [732, 362] width 276 height 23
click at [655, 365] on button "Submit" at bounding box center [677, 362] width 93 height 23
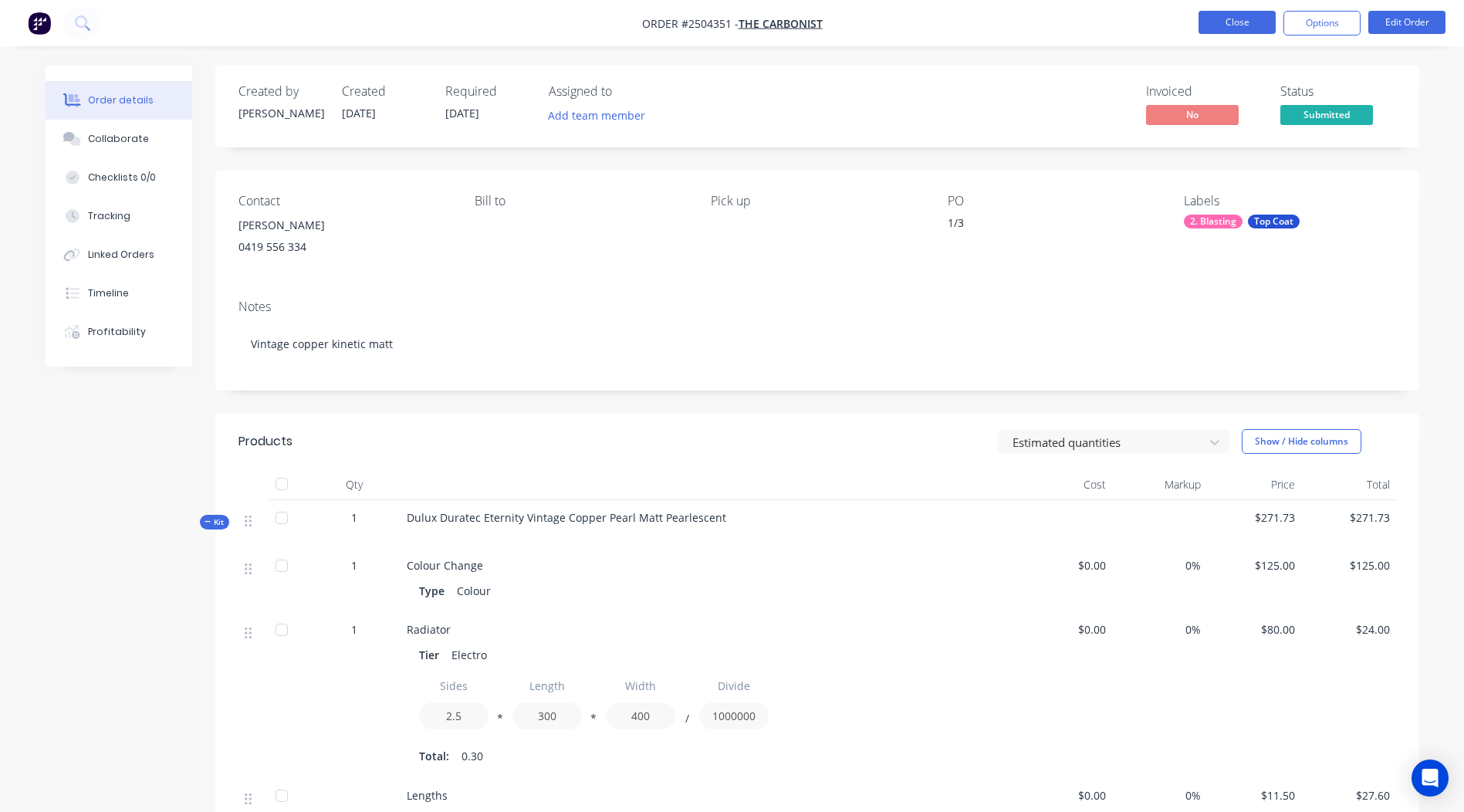
click at [1211, 20] on button "Close" at bounding box center [1237, 22] width 77 height 23
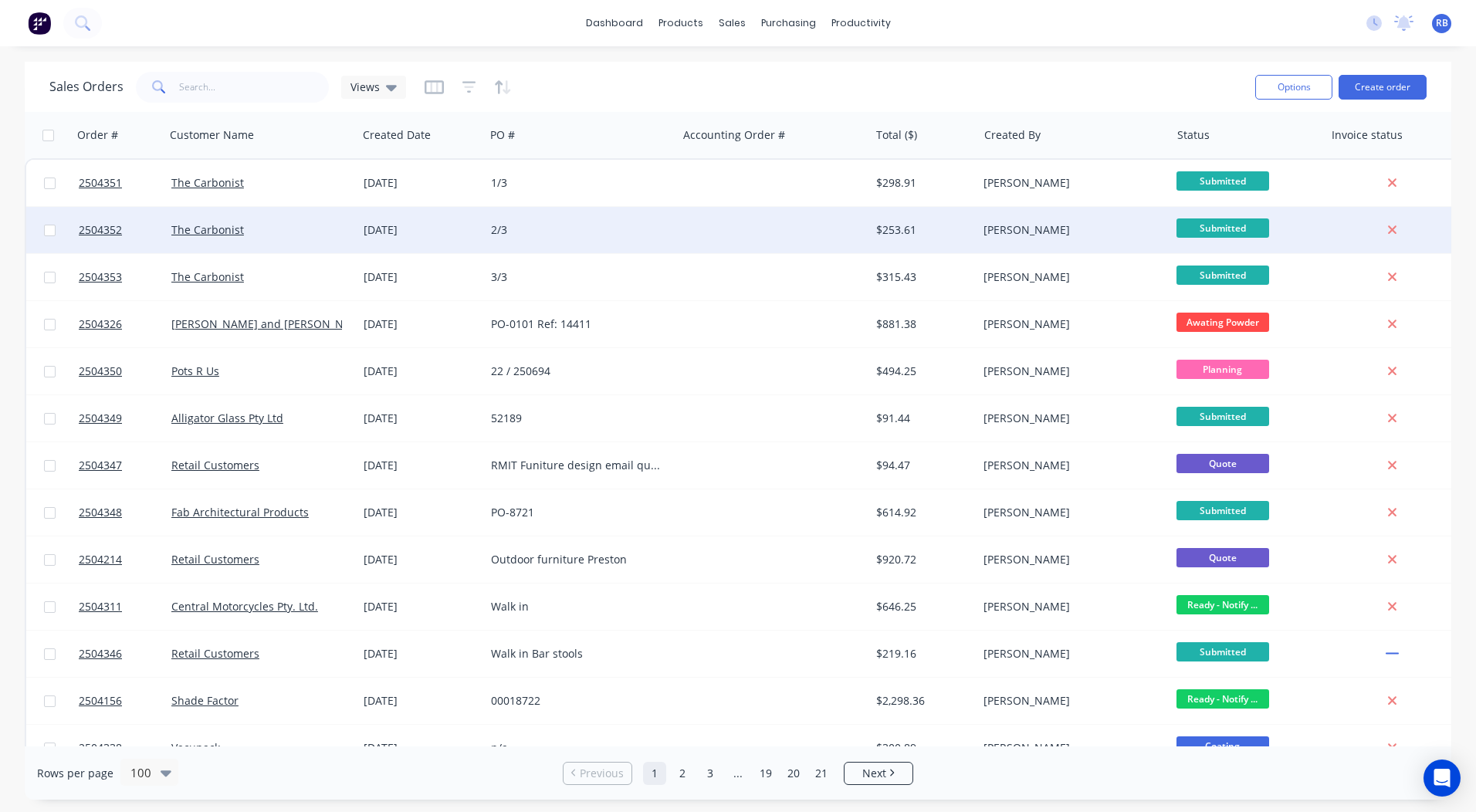
click at [669, 220] on div "2/3" at bounding box center [580, 230] width 192 height 46
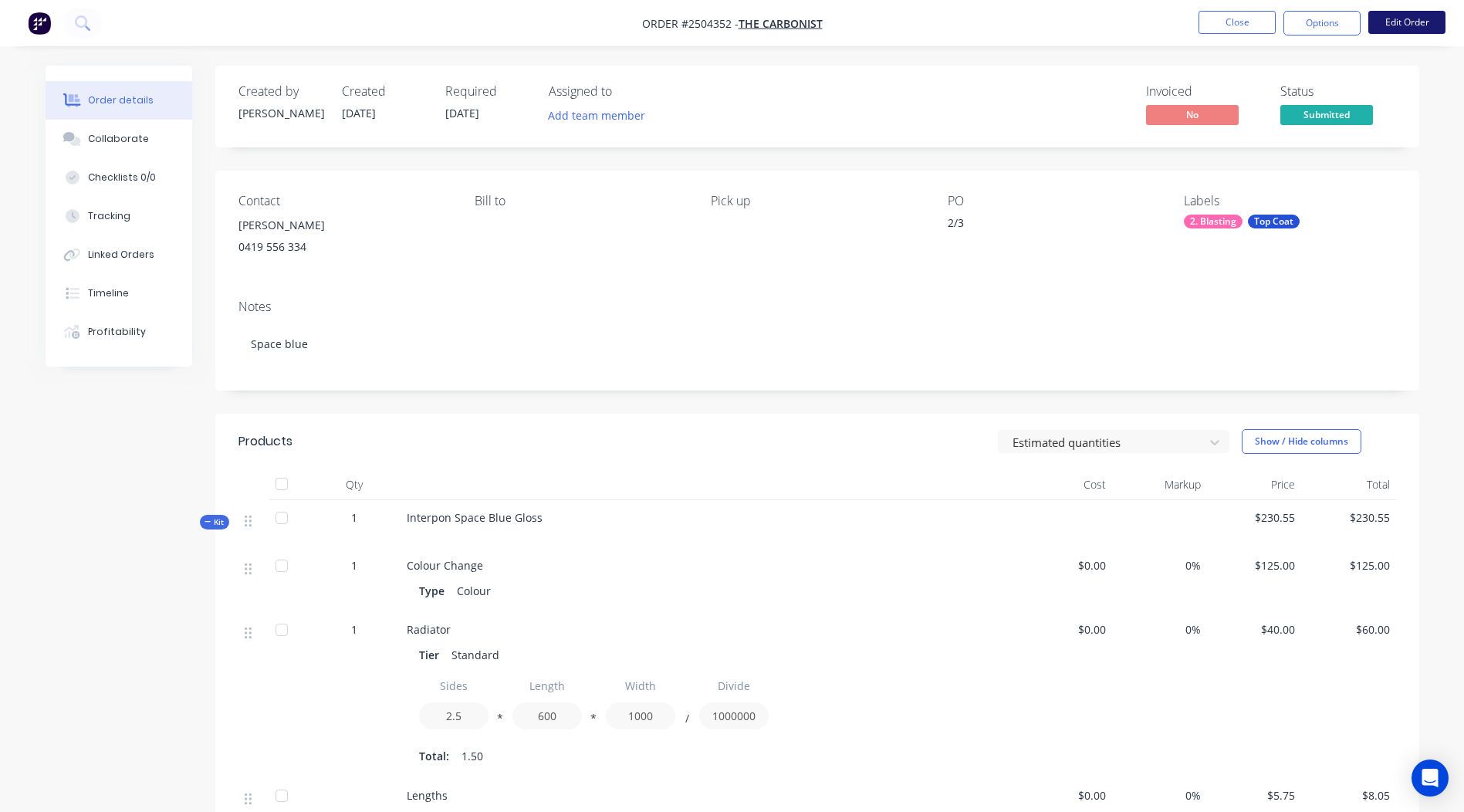
click at [1418, 26] on button "Edit Order" at bounding box center [1406, 22] width 77 height 23
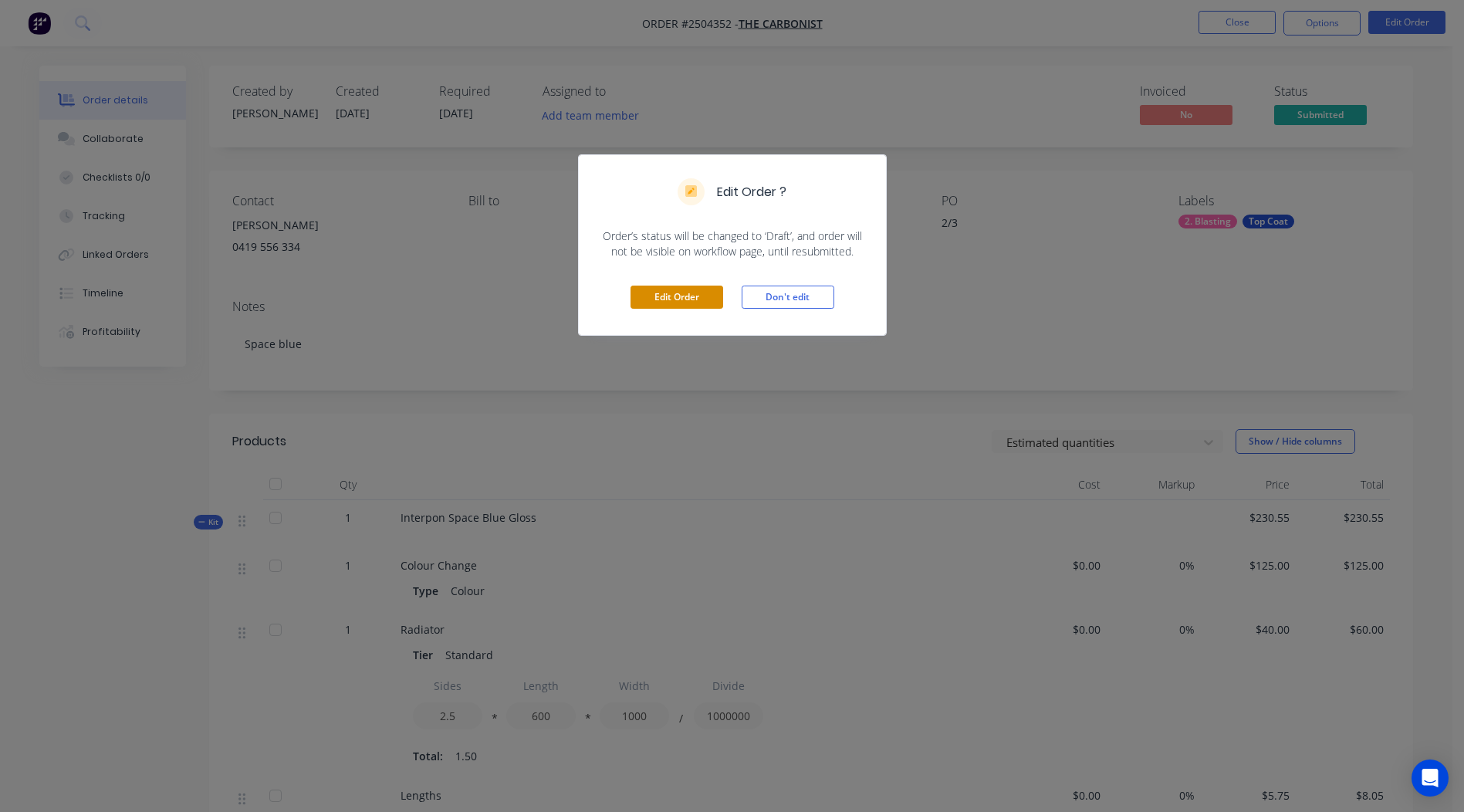
click at [686, 292] on button "Edit Order" at bounding box center [677, 296] width 93 height 23
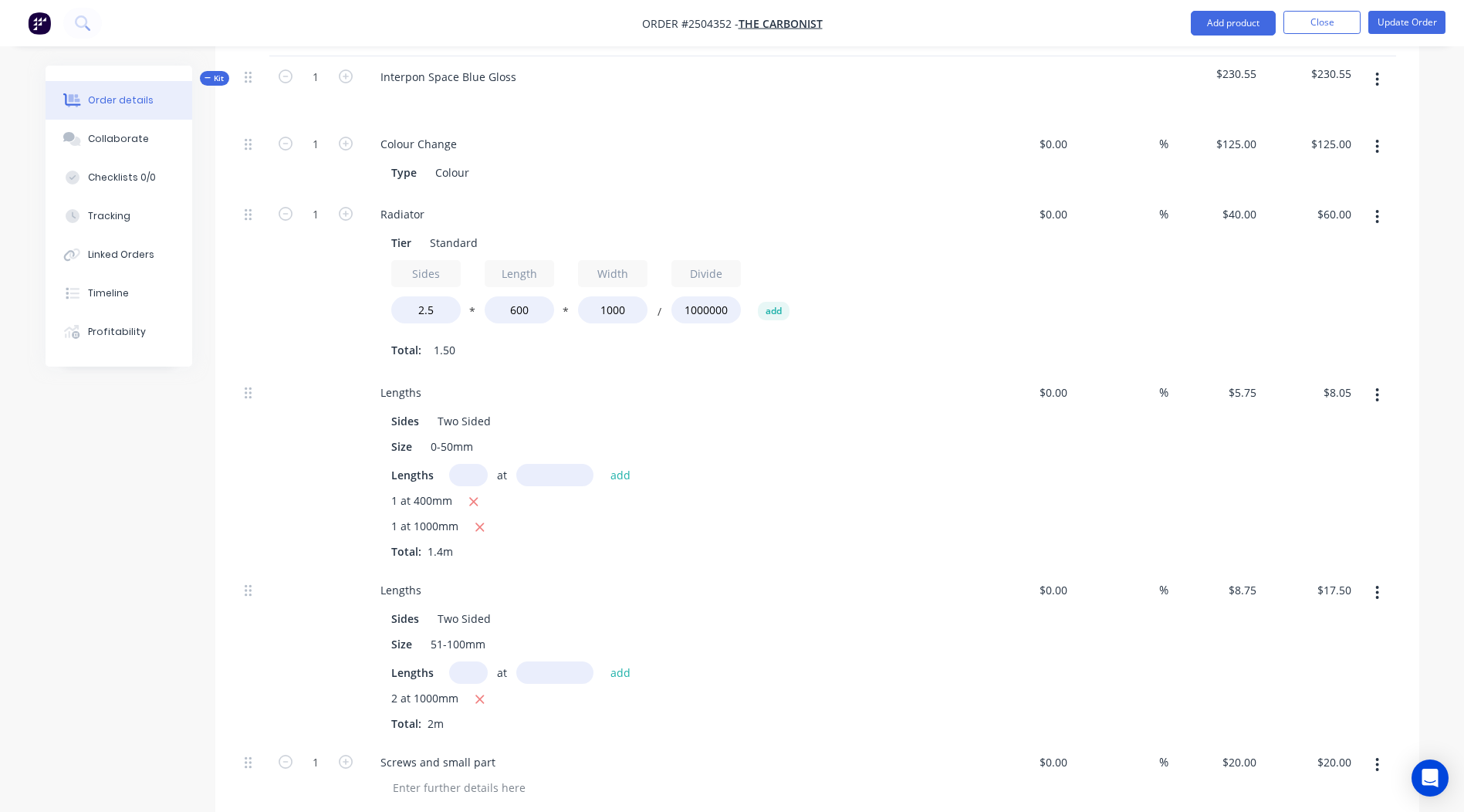
scroll to position [154, 0]
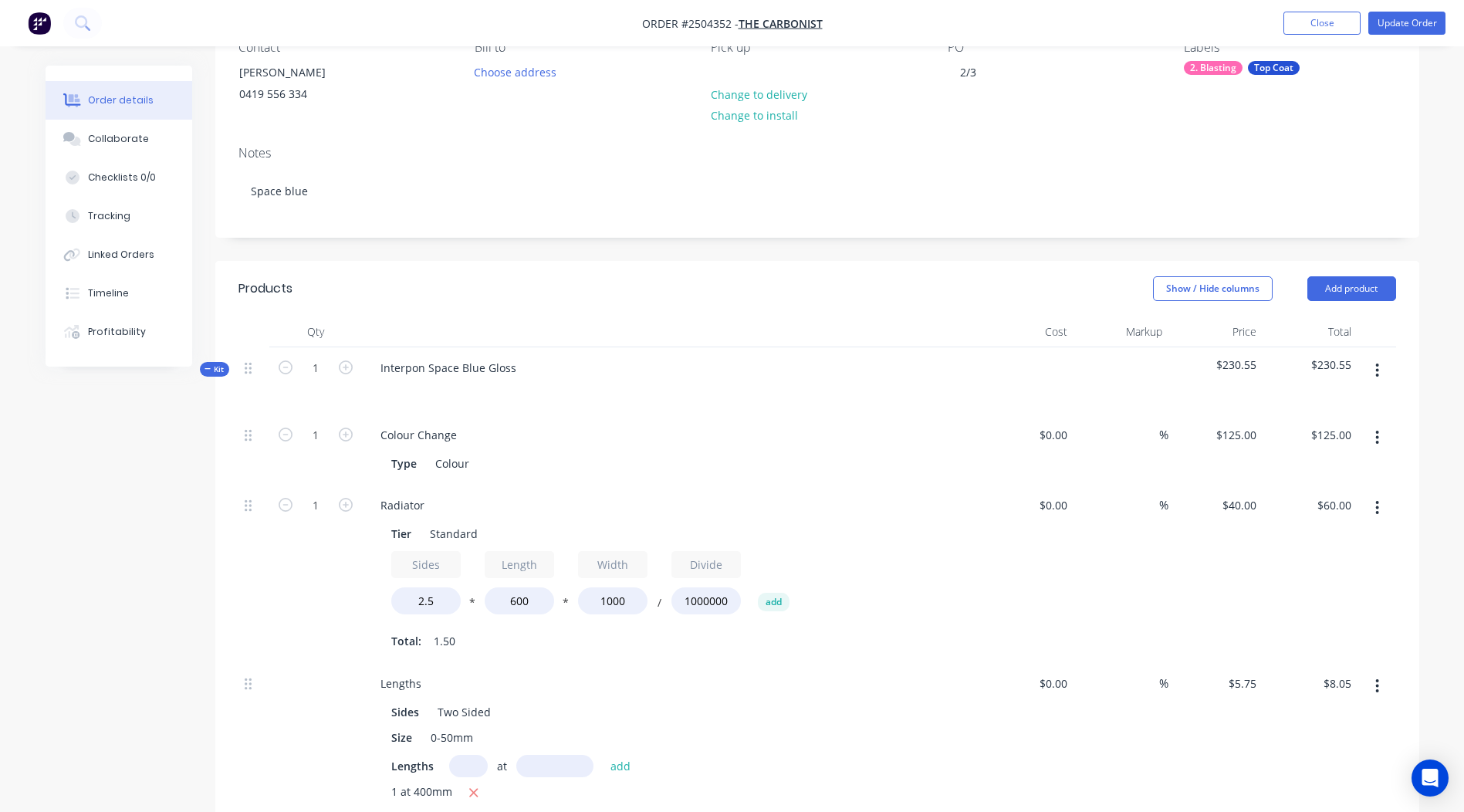
click at [1370, 373] on button "button" at bounding box center [1377, 371] width 36 height 28
click at [1312, 422] on button "Add product to kit" at bounding box center [1323, 410] width 147 height 31
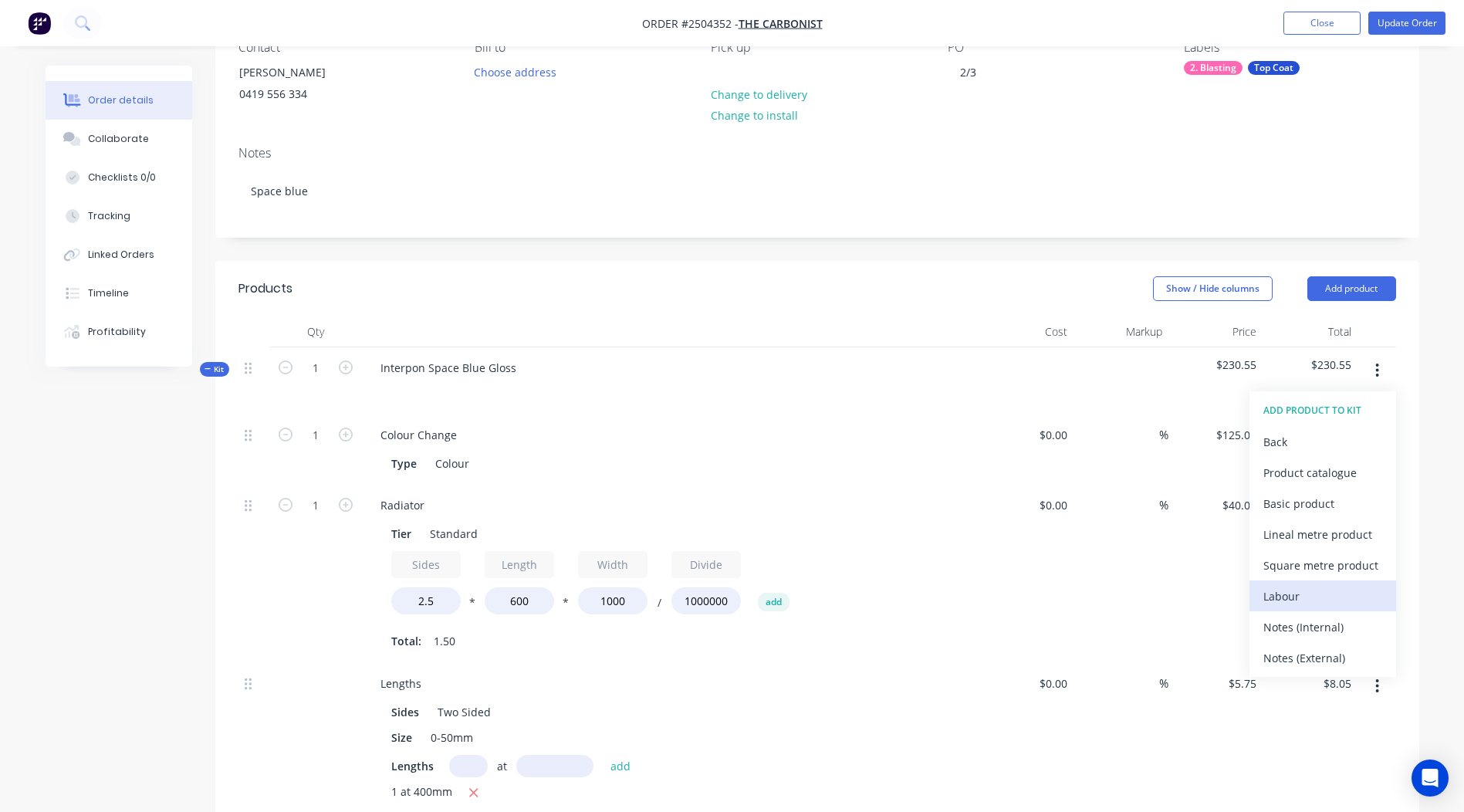
click at [1305, 583] on button "Labour" at bounding box center [1323, 595] width 147 height 31
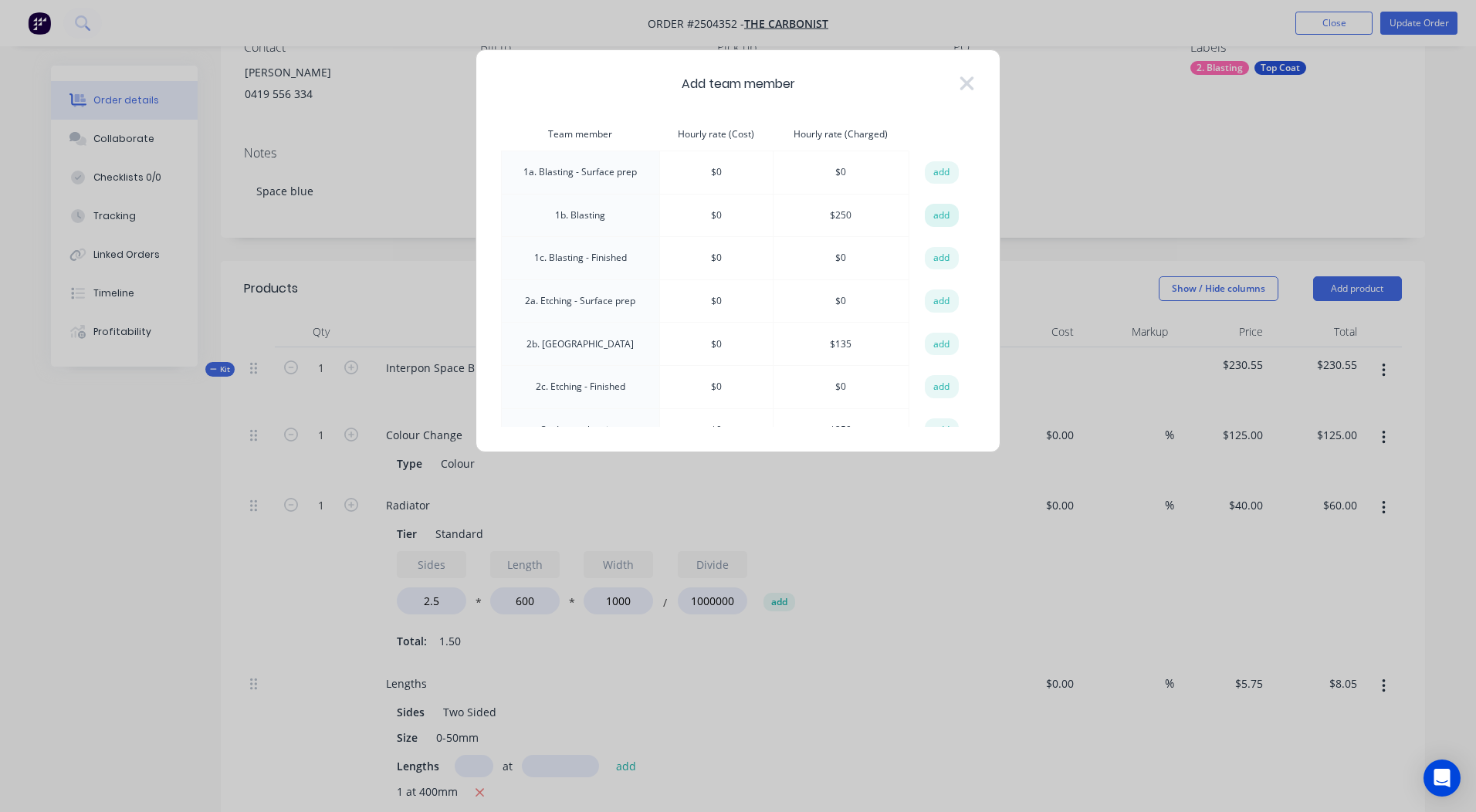
click at [940, 216] on button "add" at bounding box center [942, 215] width 34 height 23
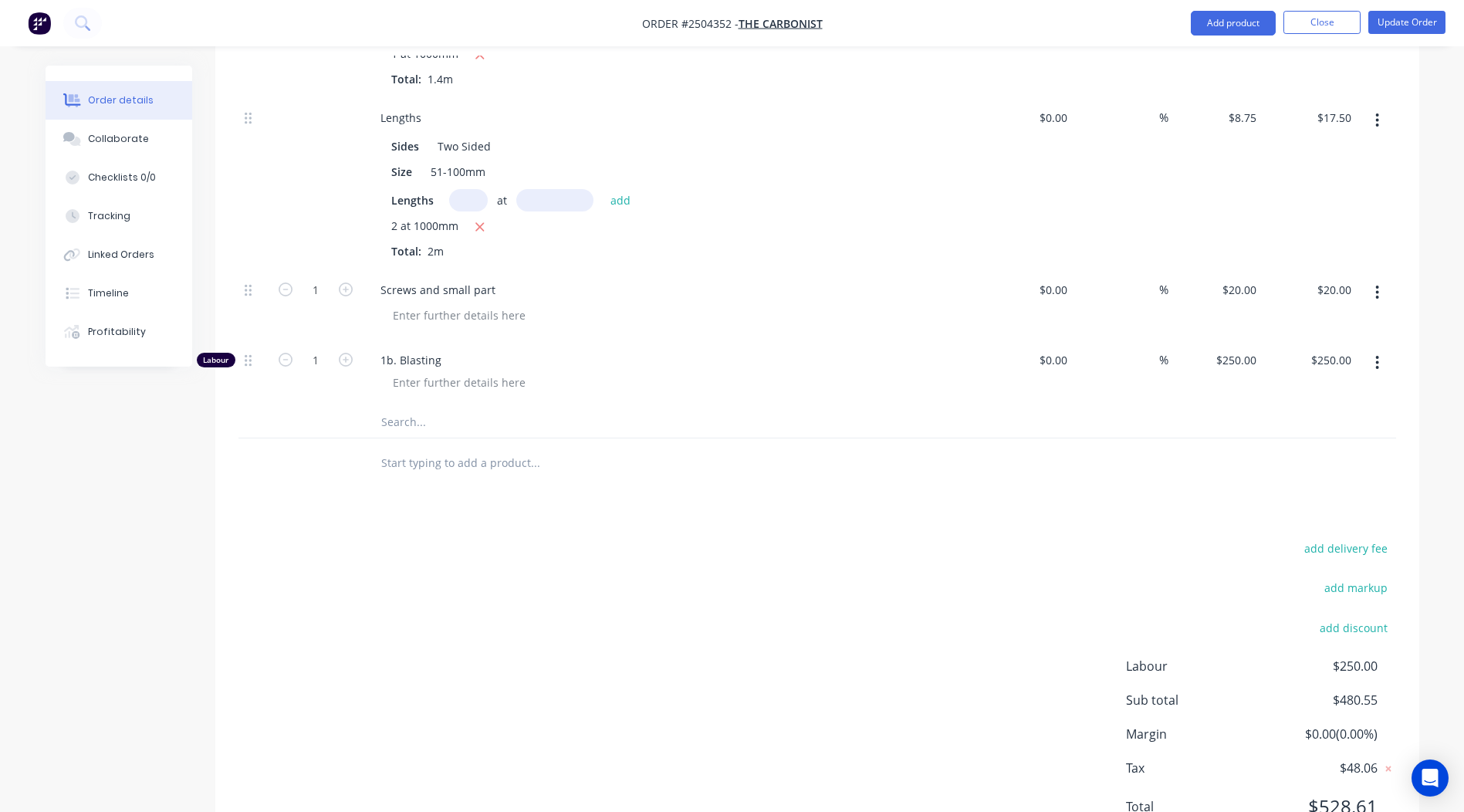
scroll to position [988, 0]
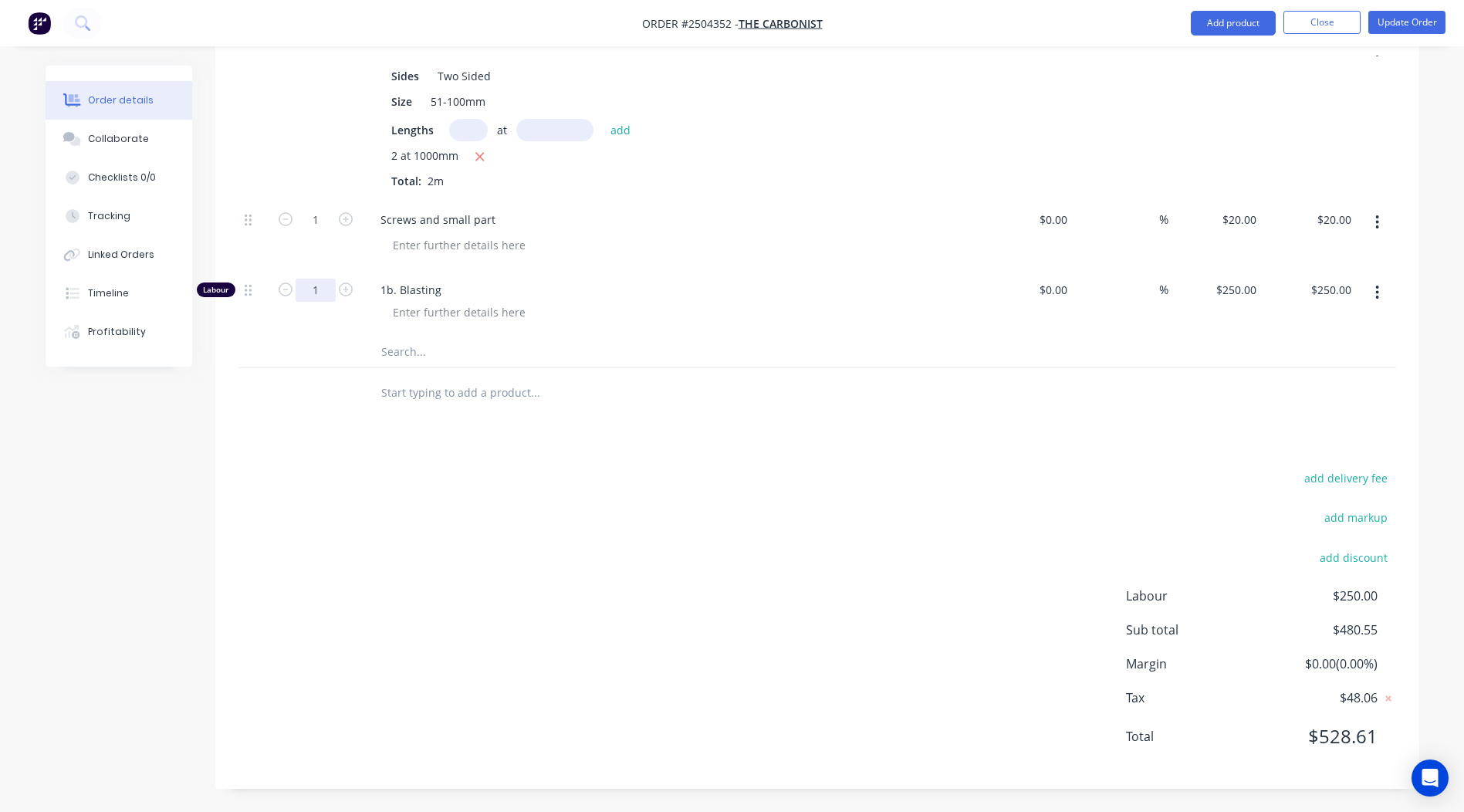
click at [311, 280] on input "1" at bounding box center [315, 290] width 40 height 23
type input "0.167"
type input "$41.75"
click at [723, 474] on div "add delivery fee add markup add discount Labour $250.00 Sub total $480.55 Margi…" at bounding box center [818, 616] width 1158 height 298
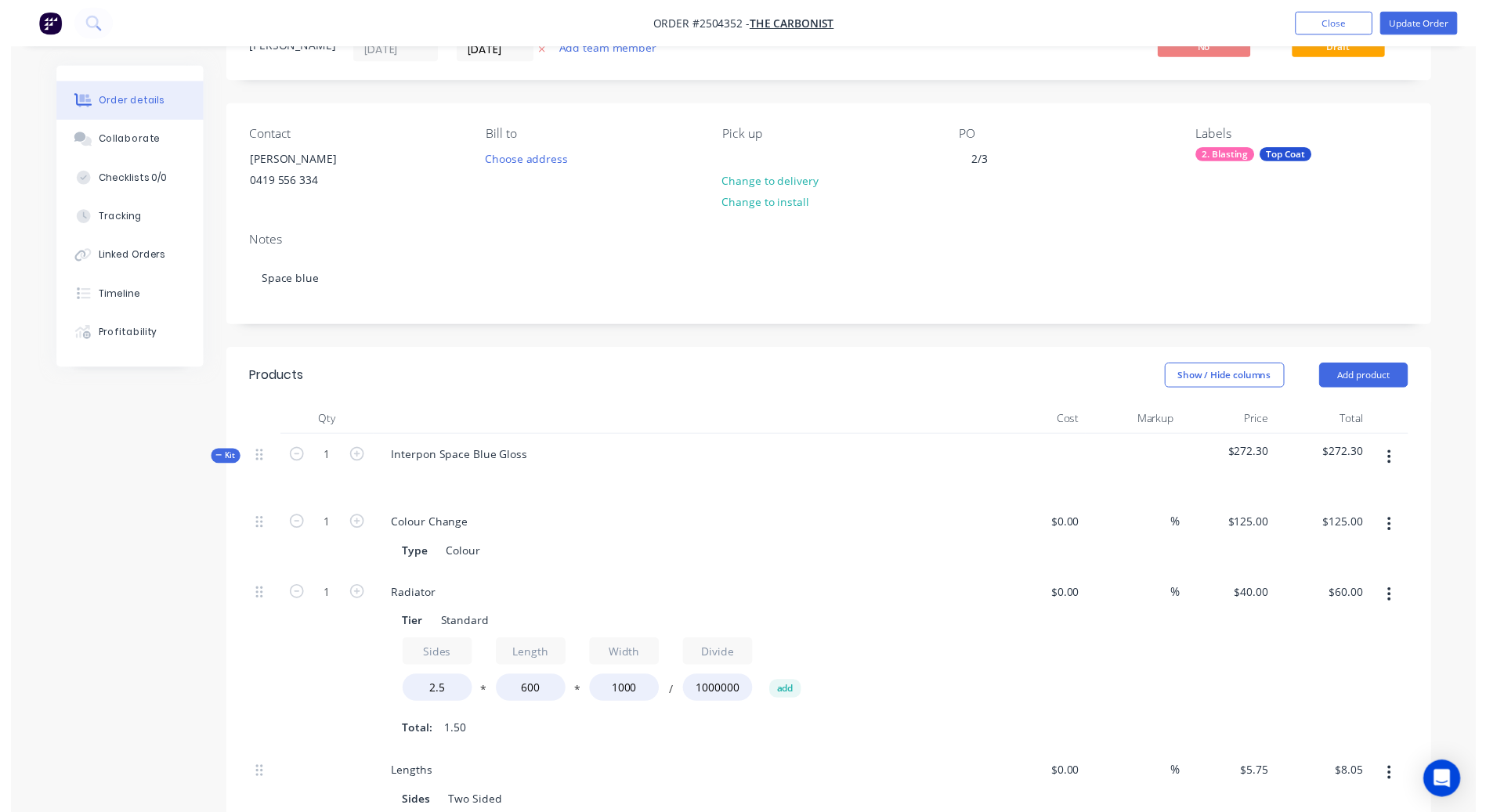
scroll to position [0, 0]
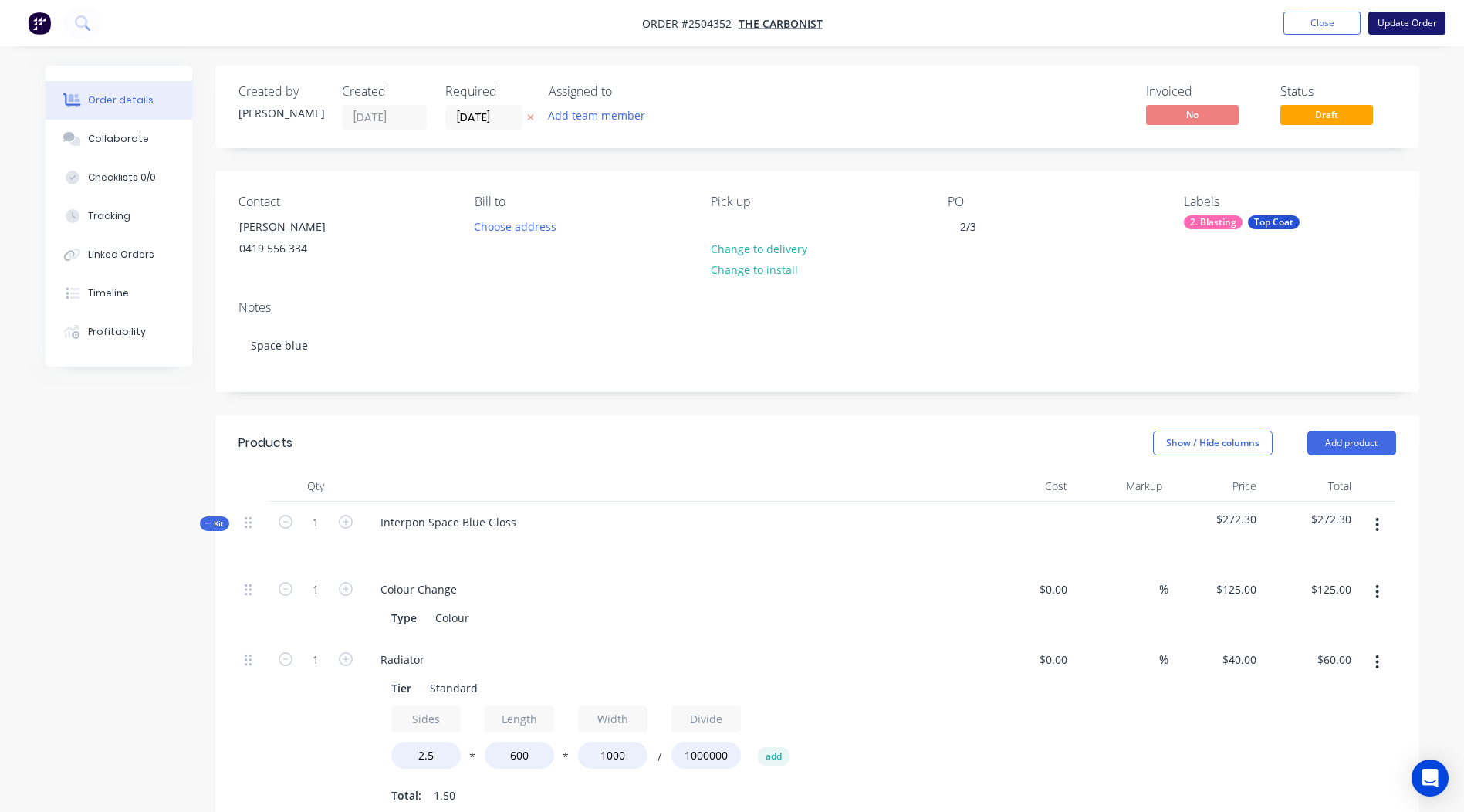
click at [1413, 25] on button "Update Order" at bounding box center [1406, 22] width 77 height 23
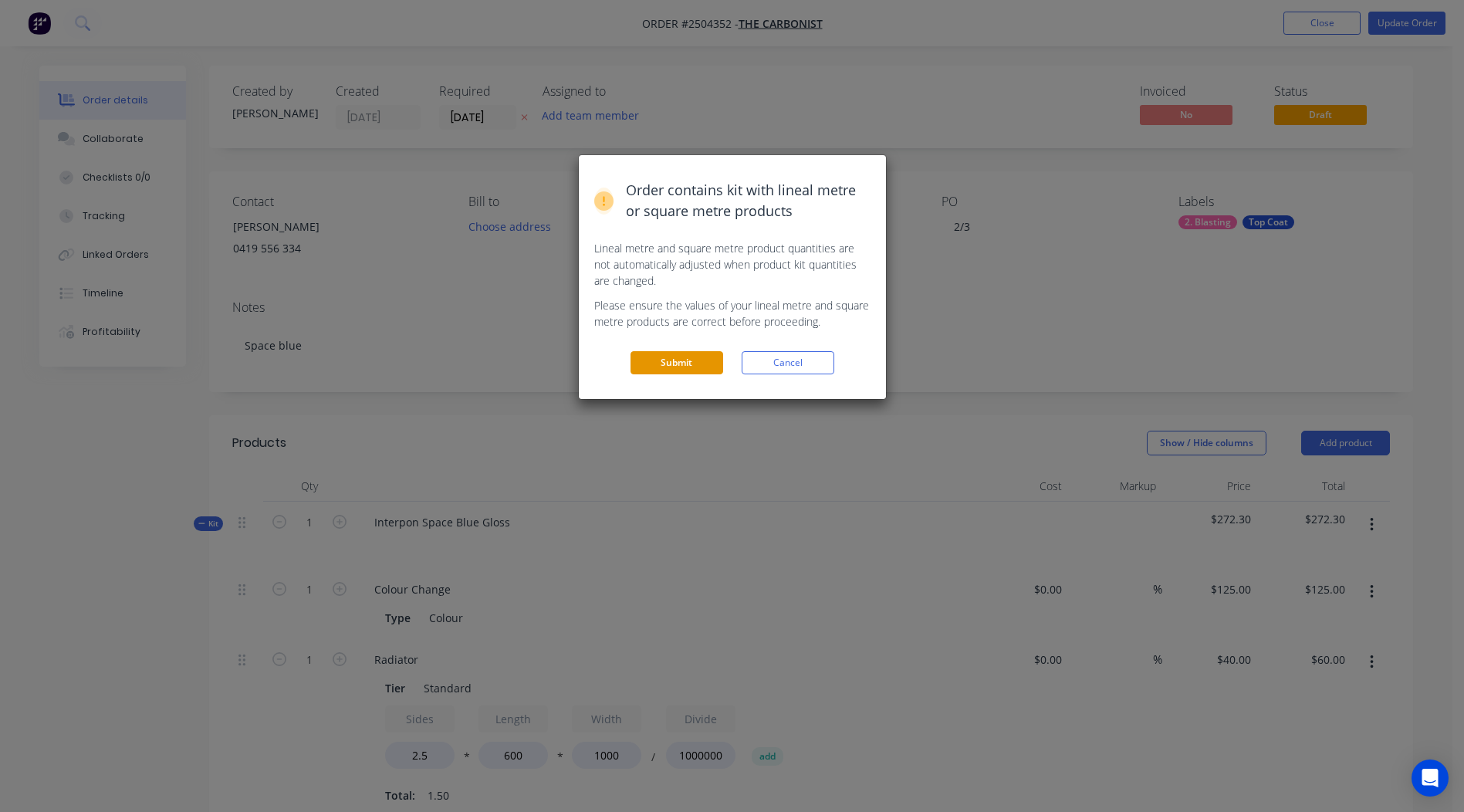
click at [696, 361] on button "Submit" at bounding box center [677, 362] width 93 height 23
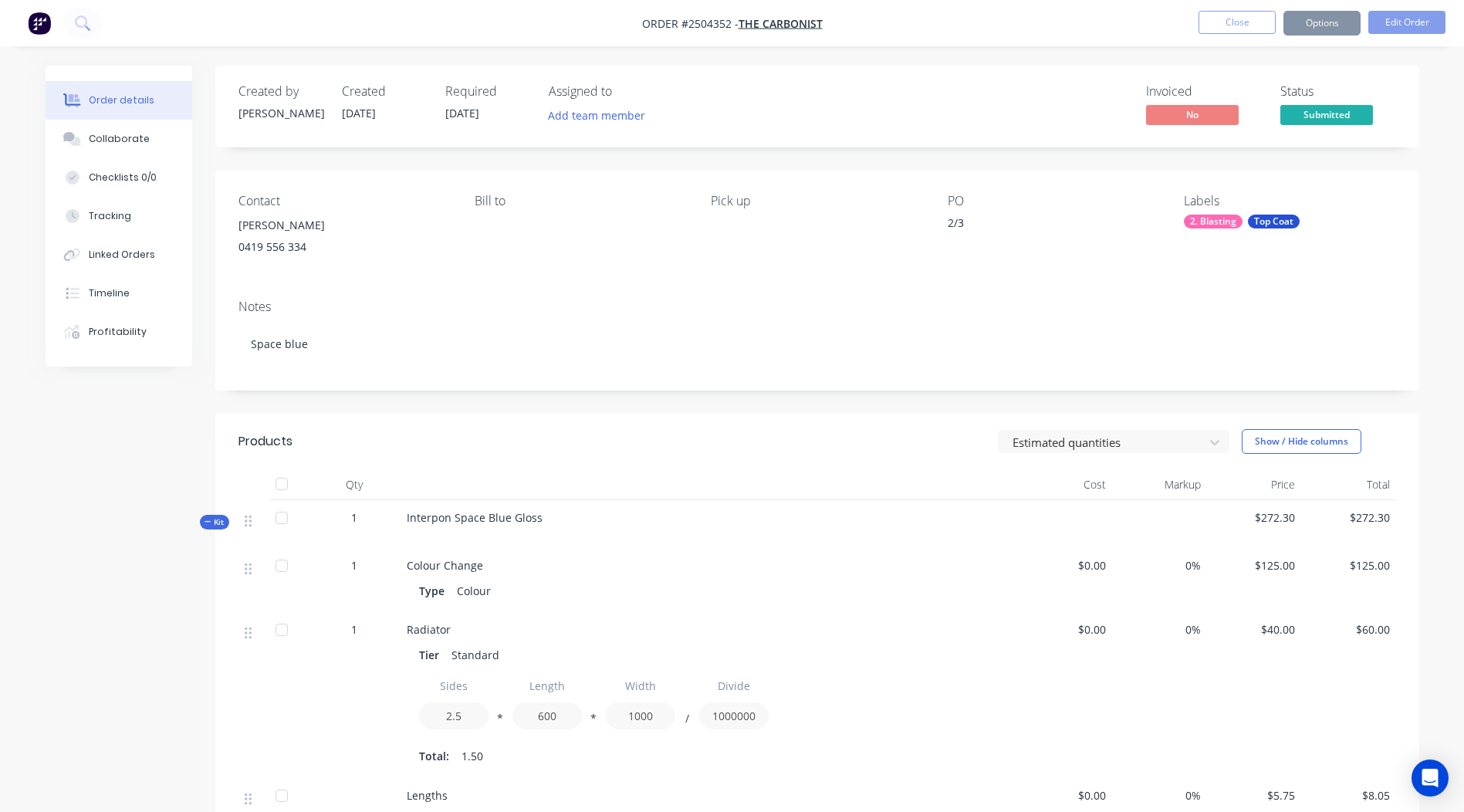
click at [1245, 30] on button "Close" at bounding box center [1237, 22] width 77 height 23
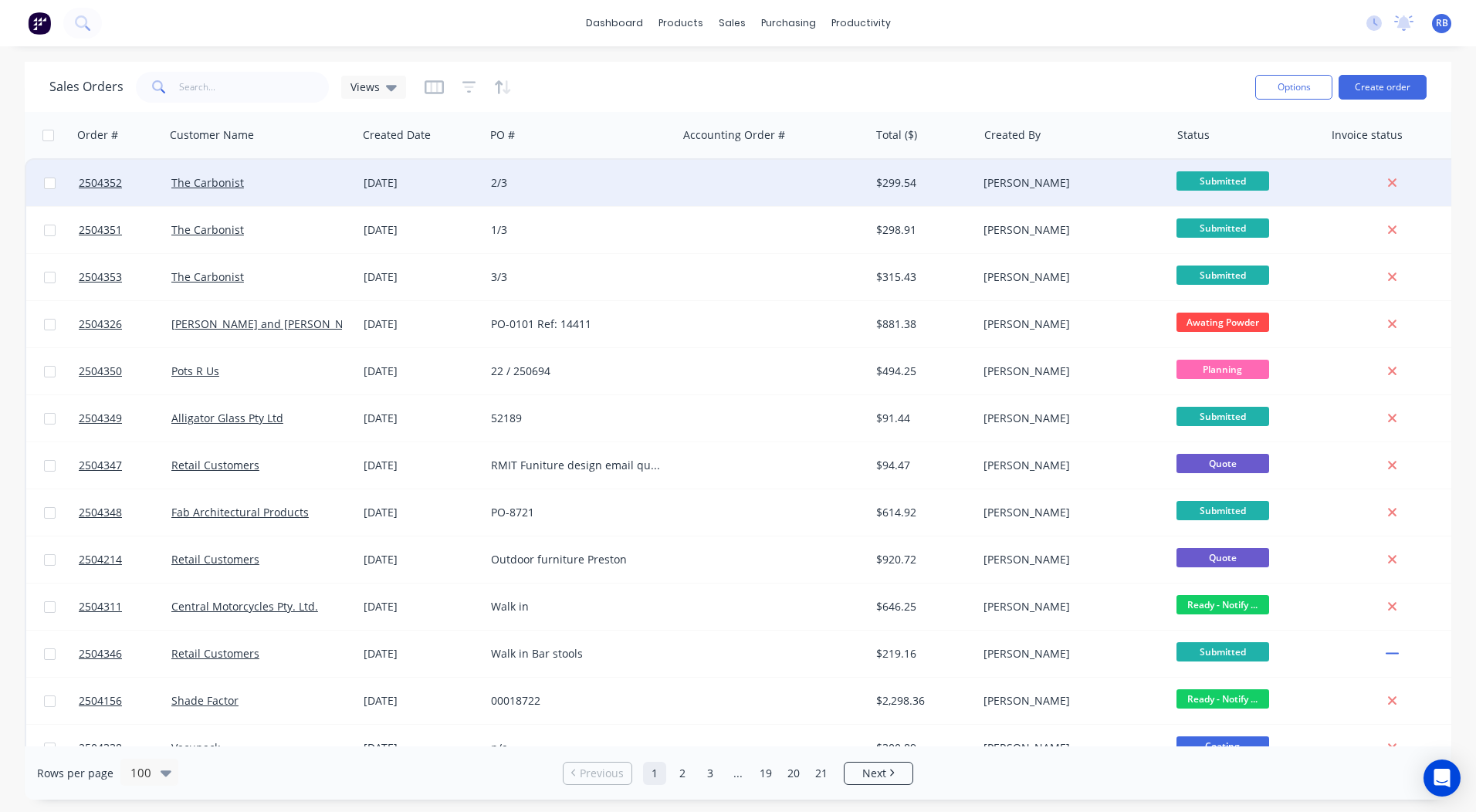
click at [591, 181] on div "2/3" at bounding box center [576, 182] width 171 height 16
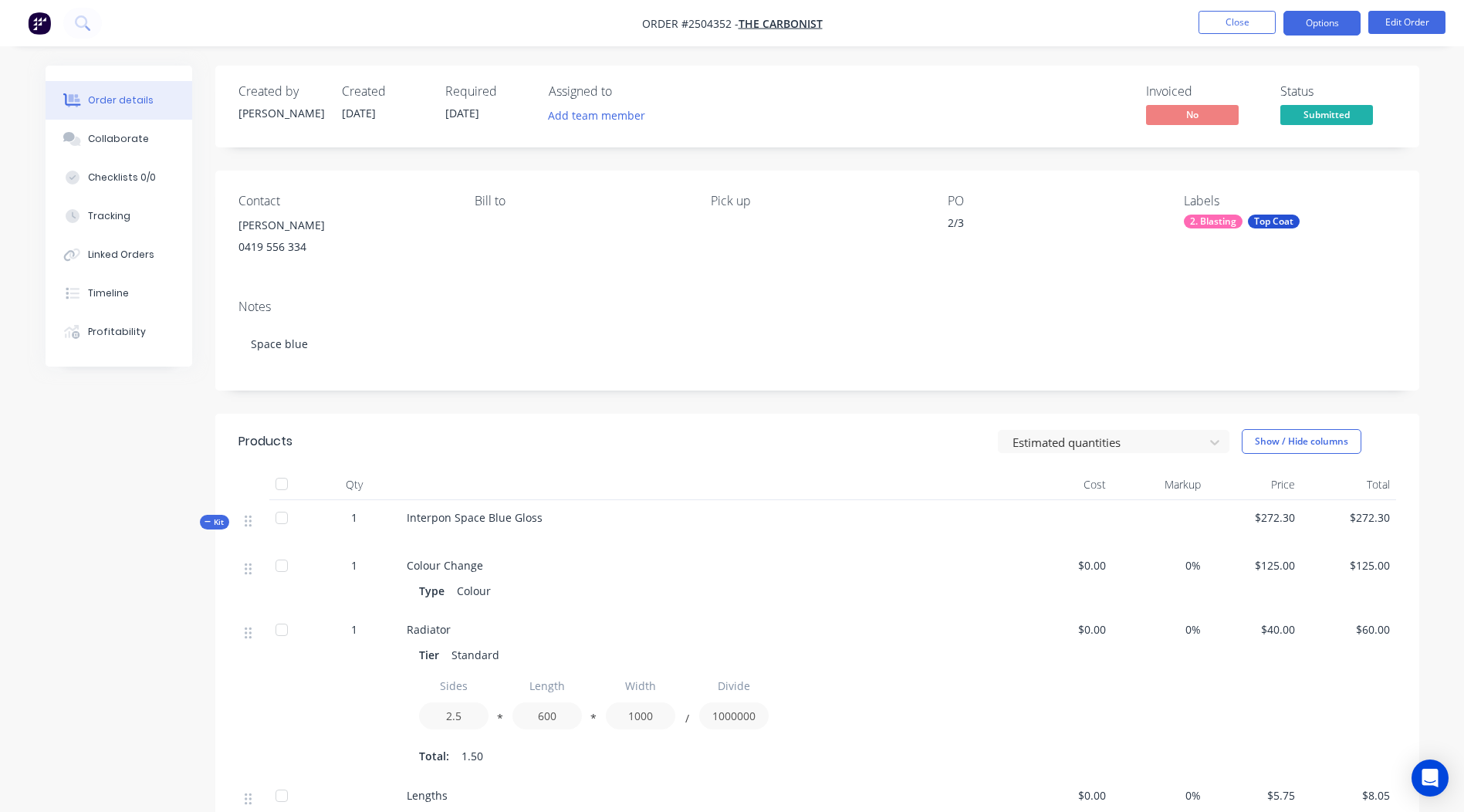
click at [1321, 19] on button "Options" at bounding box center [1322, 23] width 77 height 25
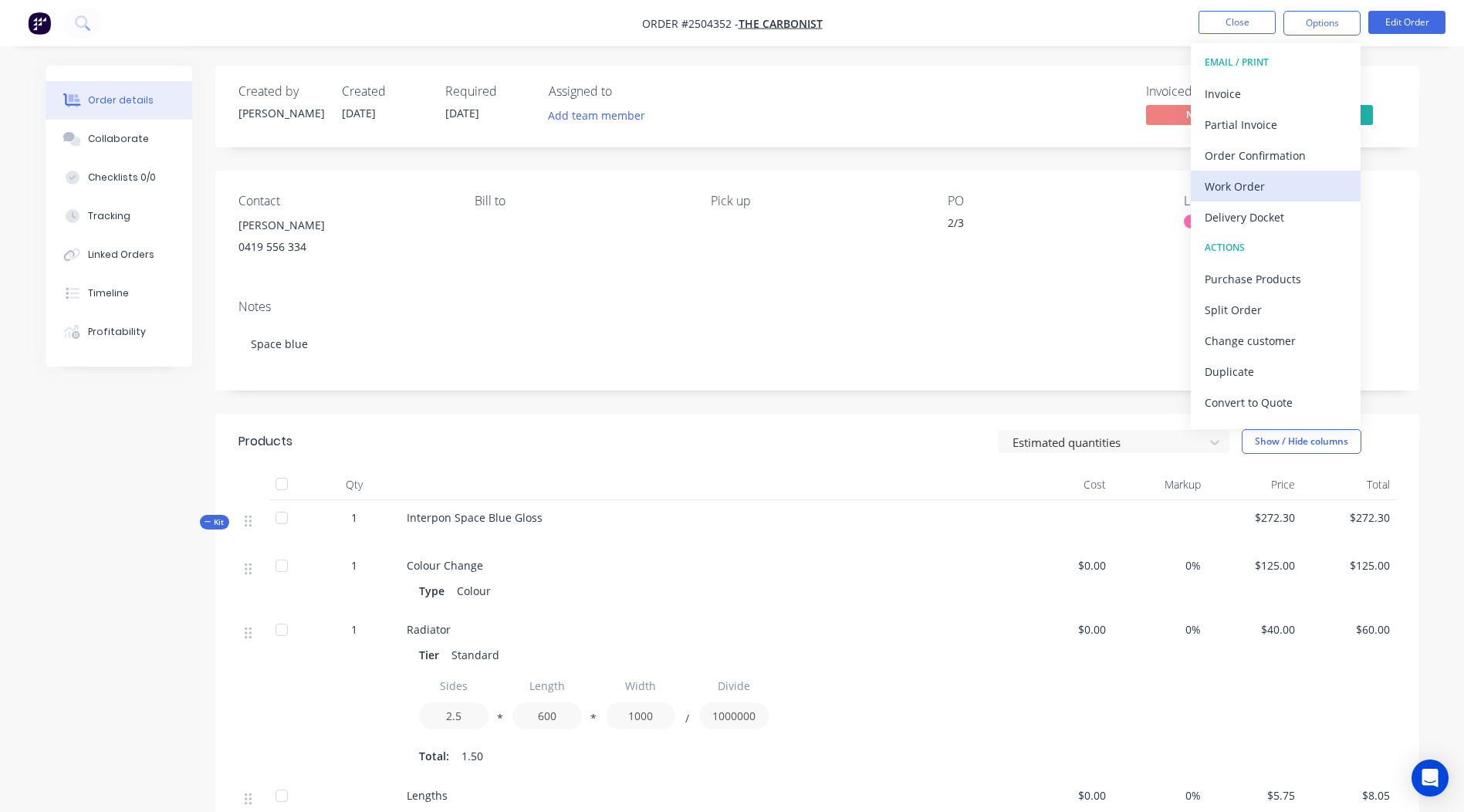
click at [1268, 179] on div "Work Order" at bounding box center [1275, 186] width 142 height 22
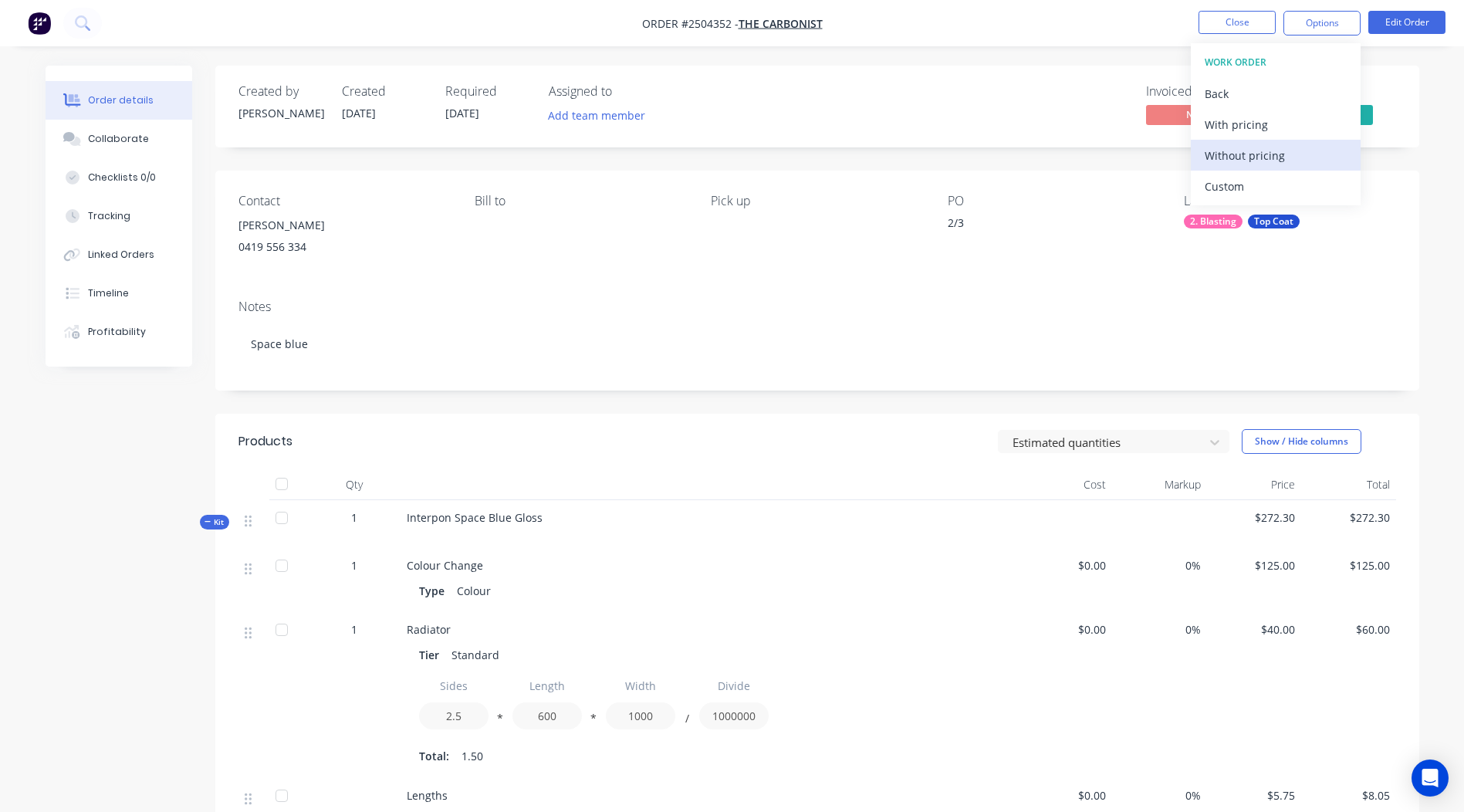
click at [1267, 152] on div "Without pricing" at bounding box center [1275, 155] width 142 height 22
click at [921, 161] on div "Created by Rory Created 09/10/25 Required 09/10/25 Assigned to Add team member …" at bounding box center [817, 755] width 1204 height 1380
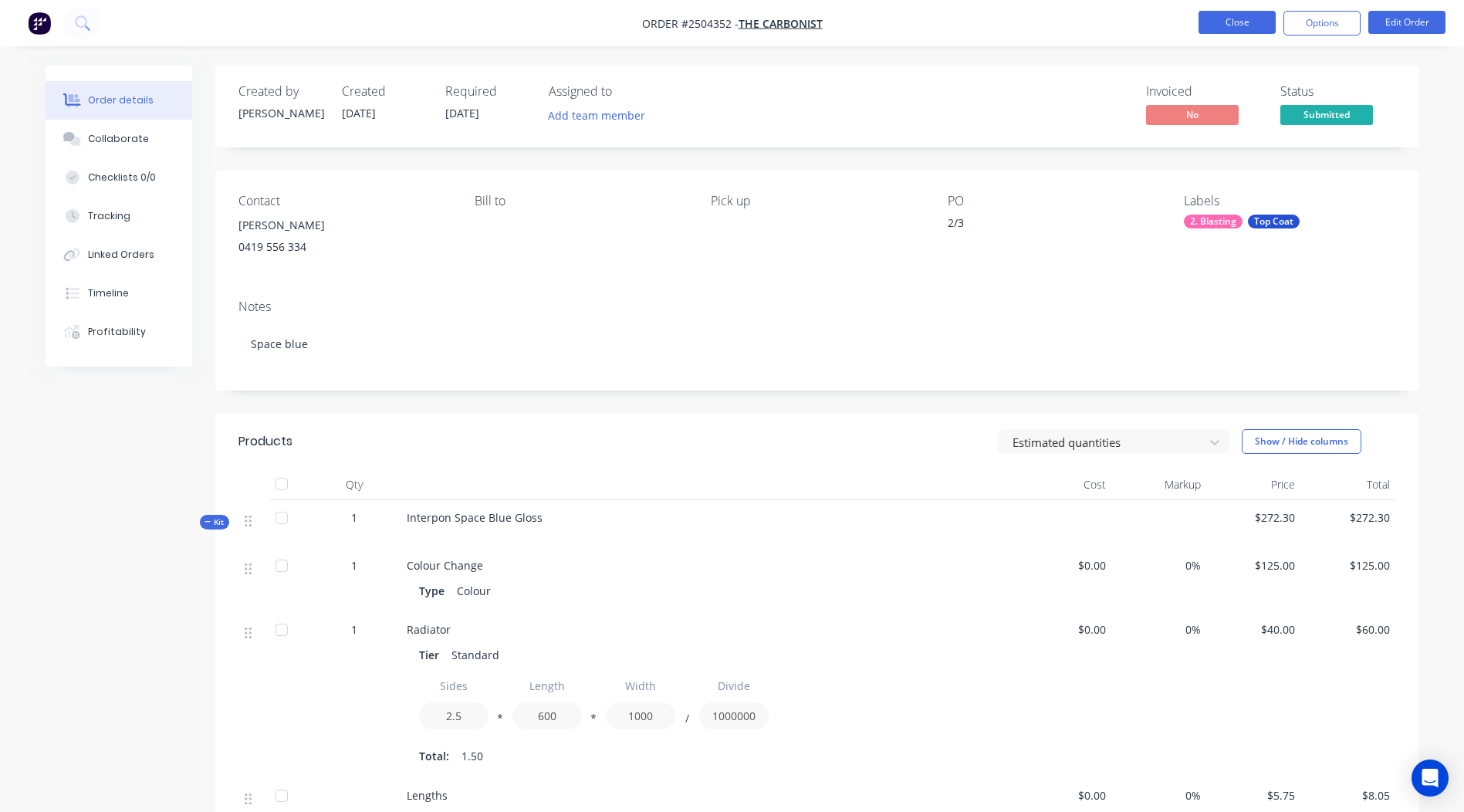
click at [1254, 16] on button "Close" at bounding box center [1237, 22] width 77 height 23
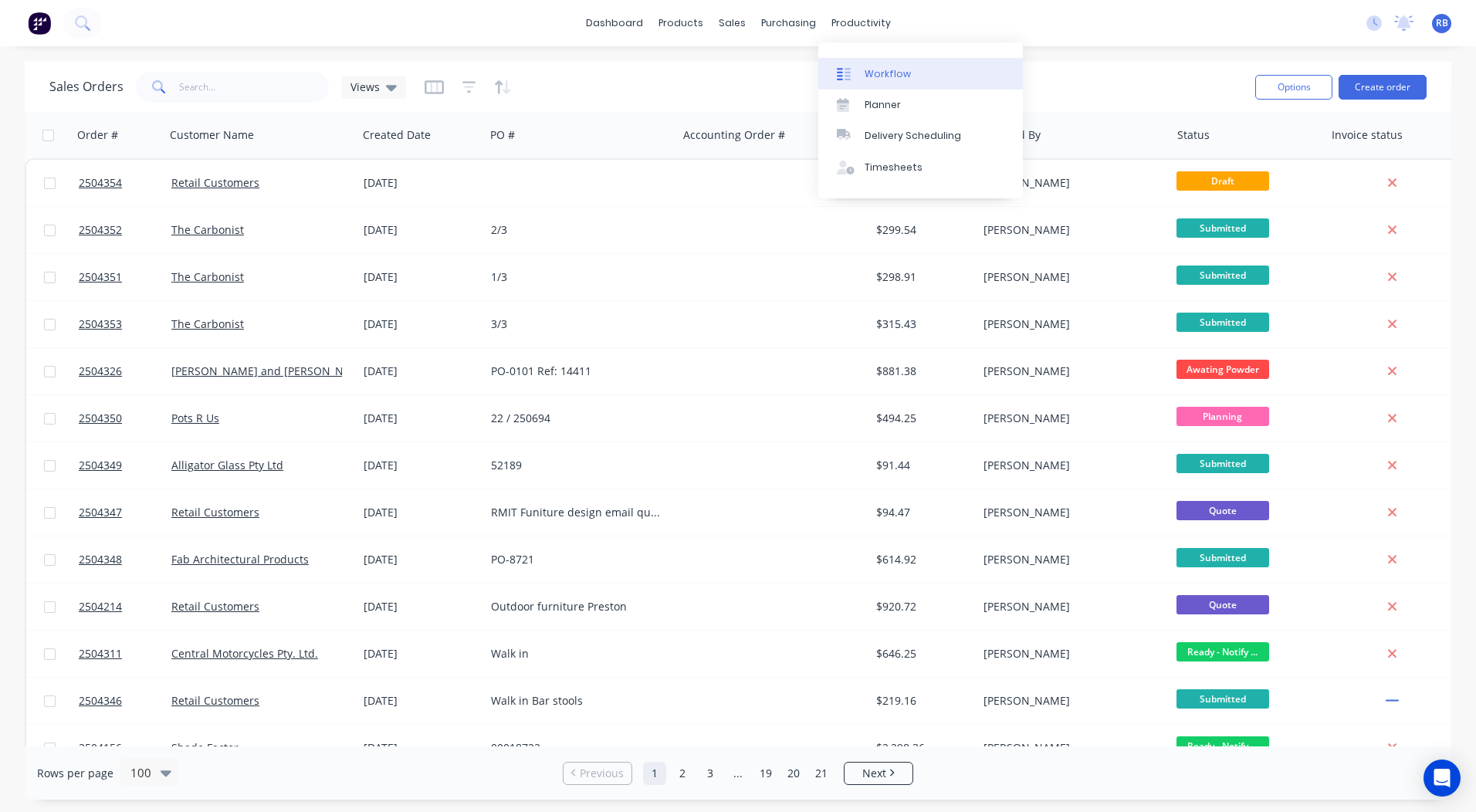
click at [880, 72] on div "Workflow" at bounding box center [888, 73] width 46 height 14
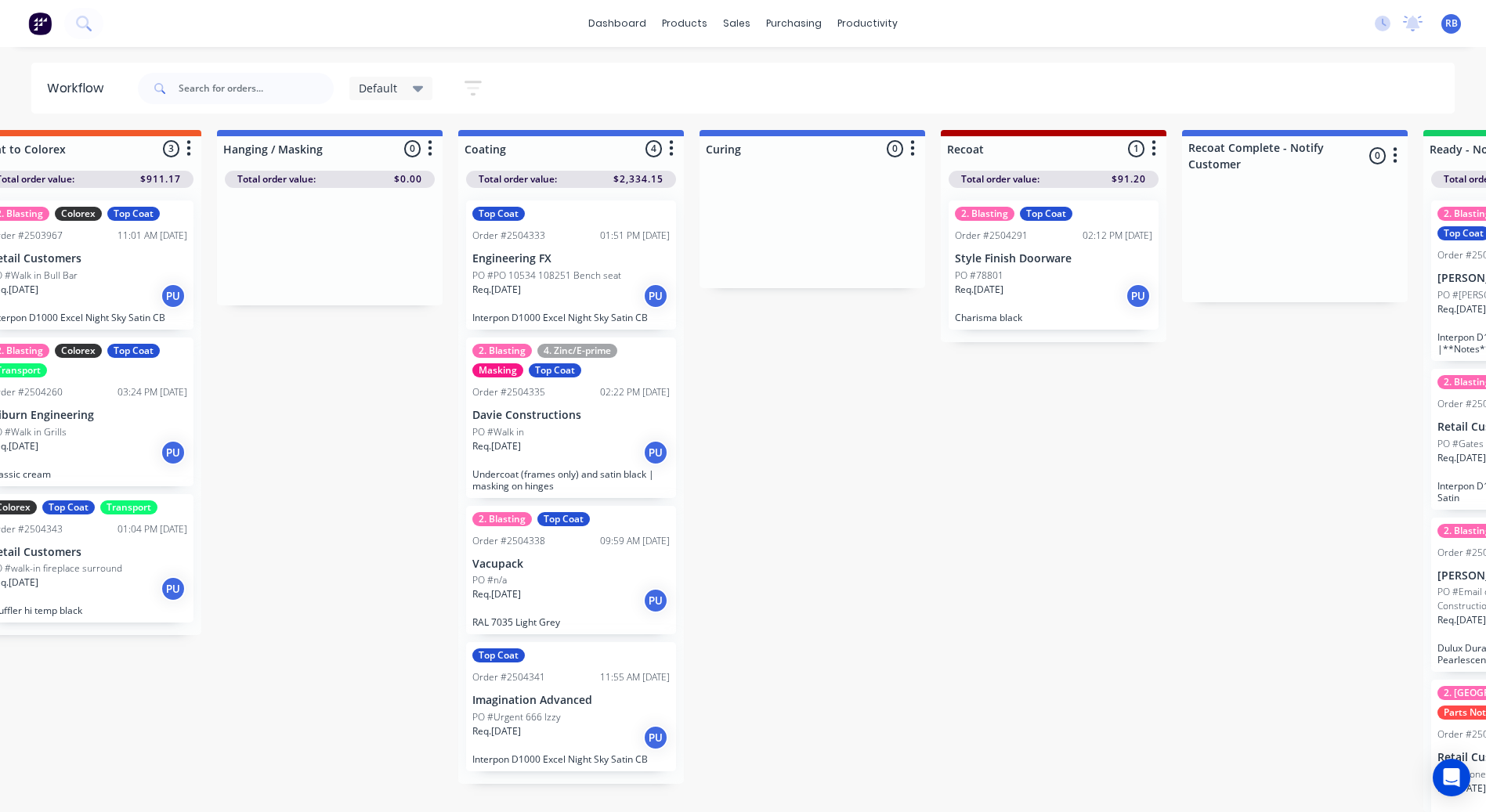
scroll to position [15, 311]
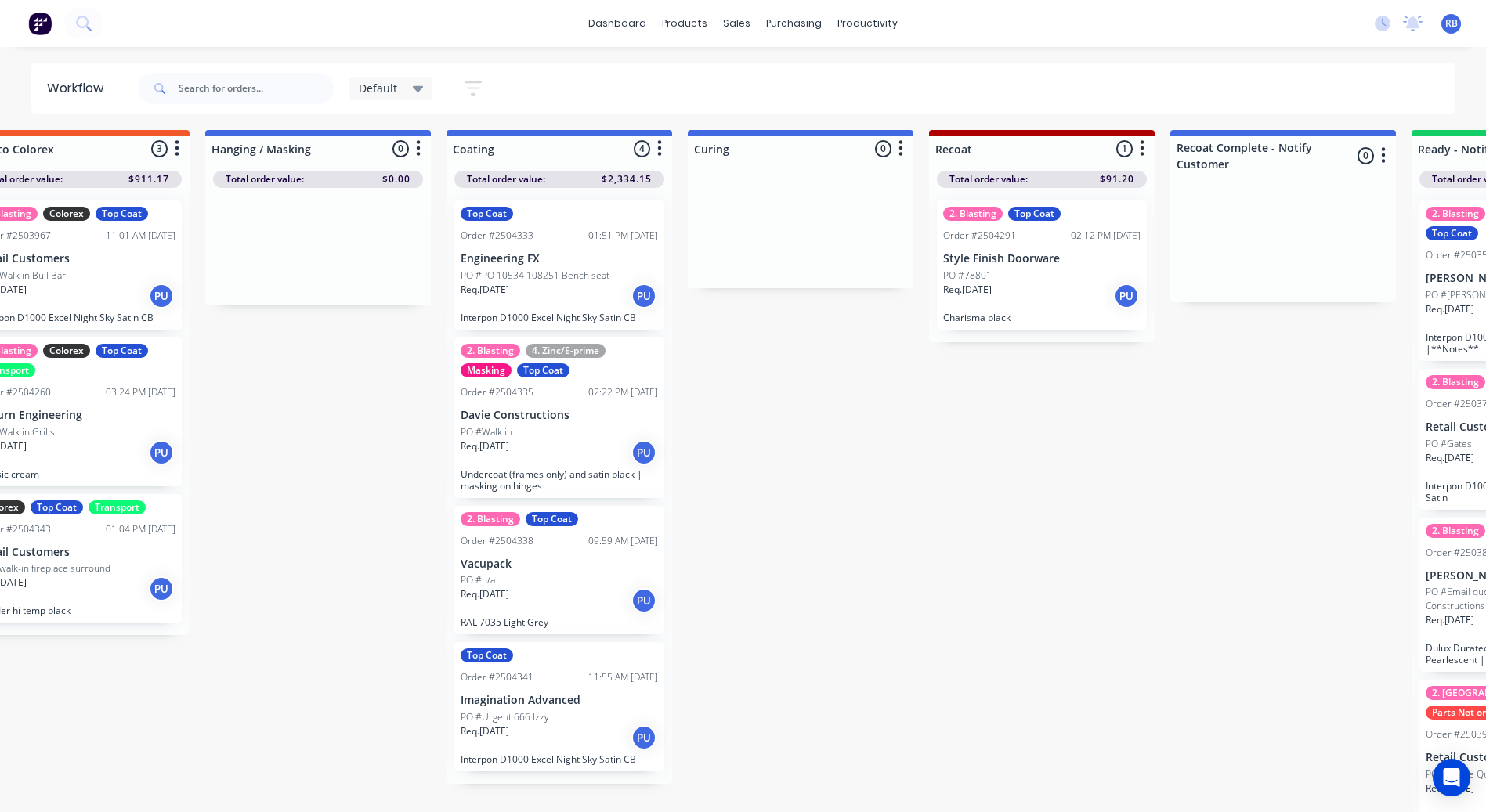
click at [555, 425] on div "PO #Walk in" at bounding box center [559, 432] width 197 height 14
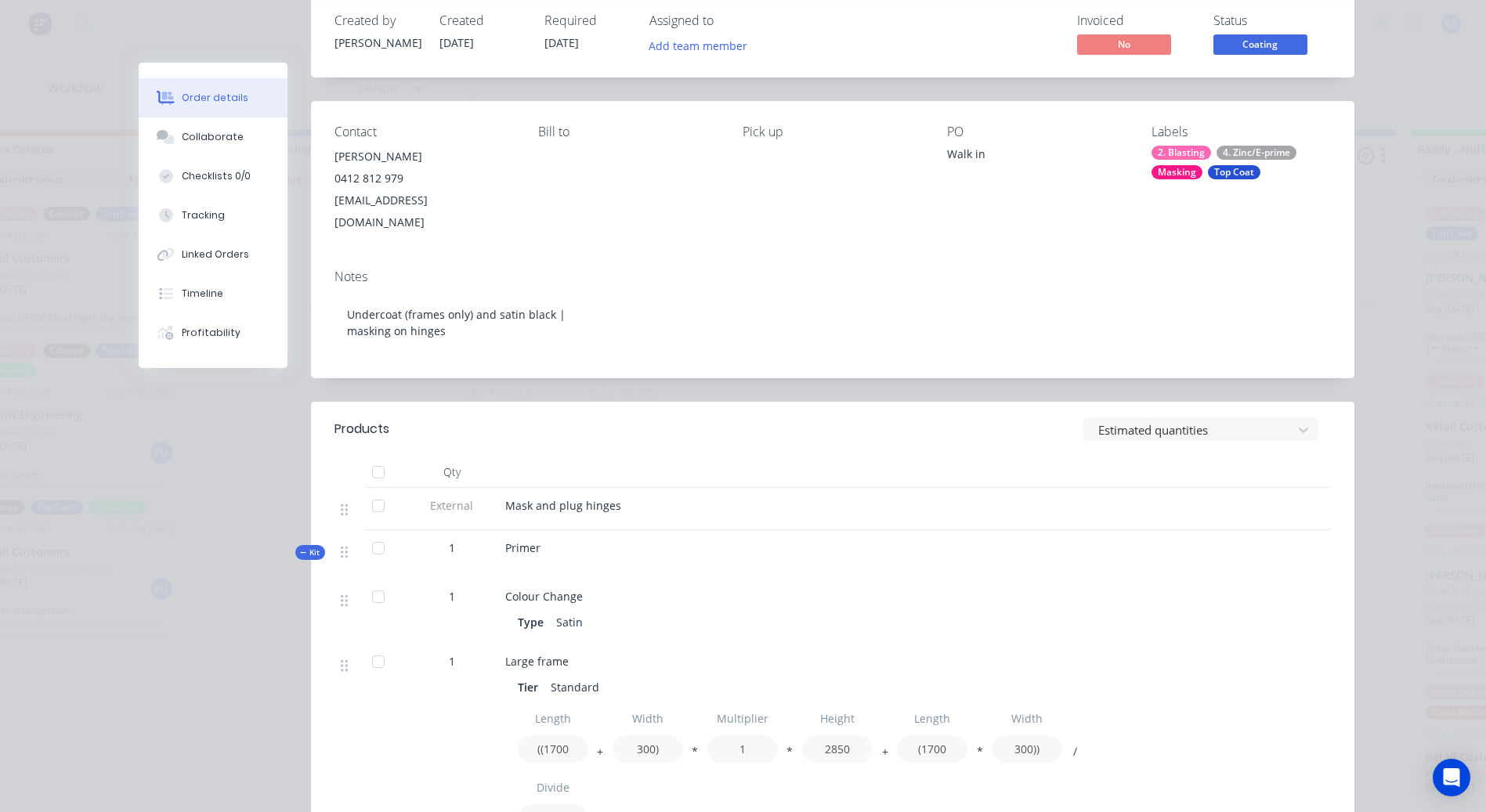
scroll to position [0, 0]
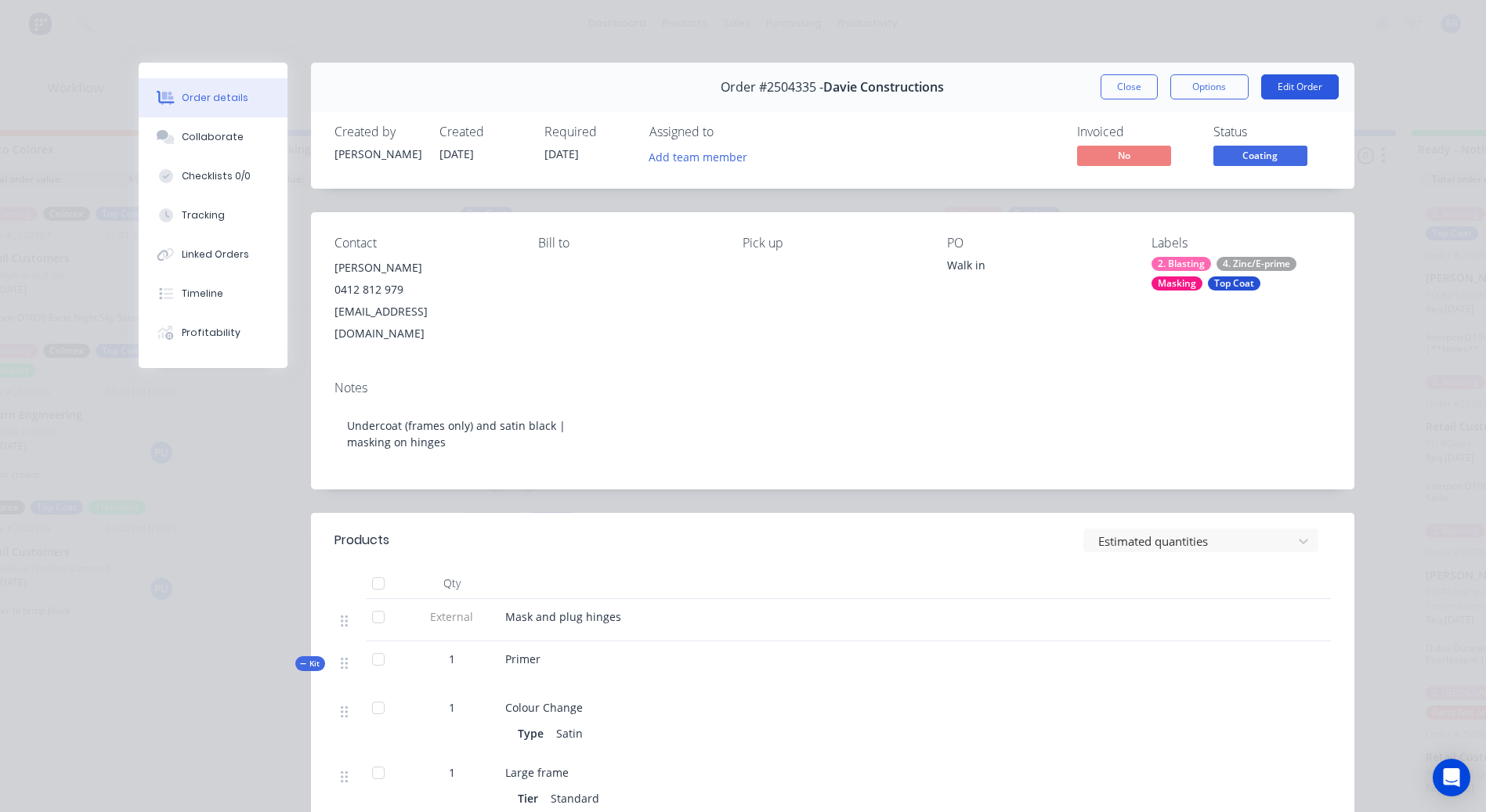
click at [1308, 81] on button "Edit Order" at bounding box center [1300, 87] width 77 height 25
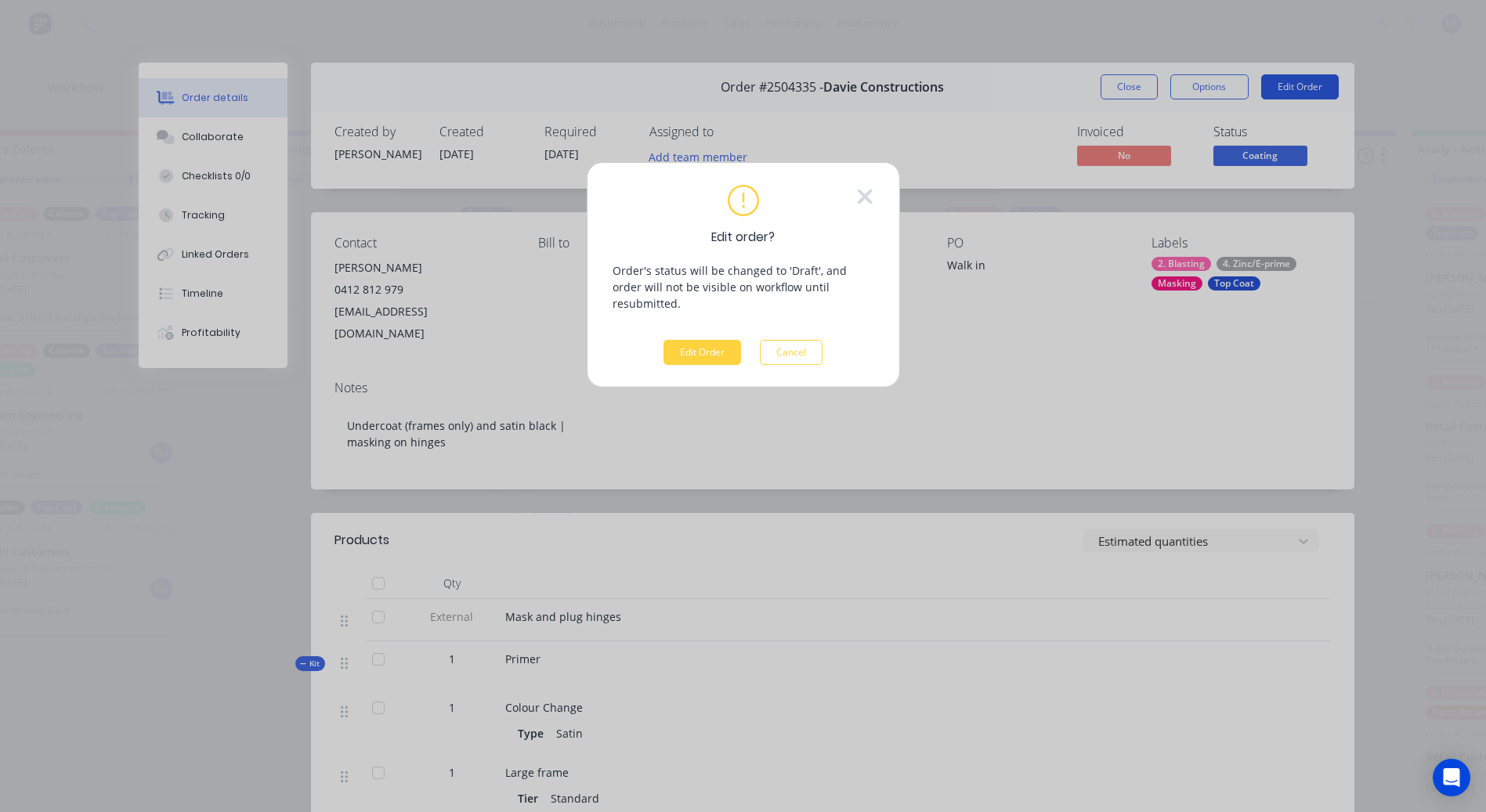
scroll to position [3, 311]
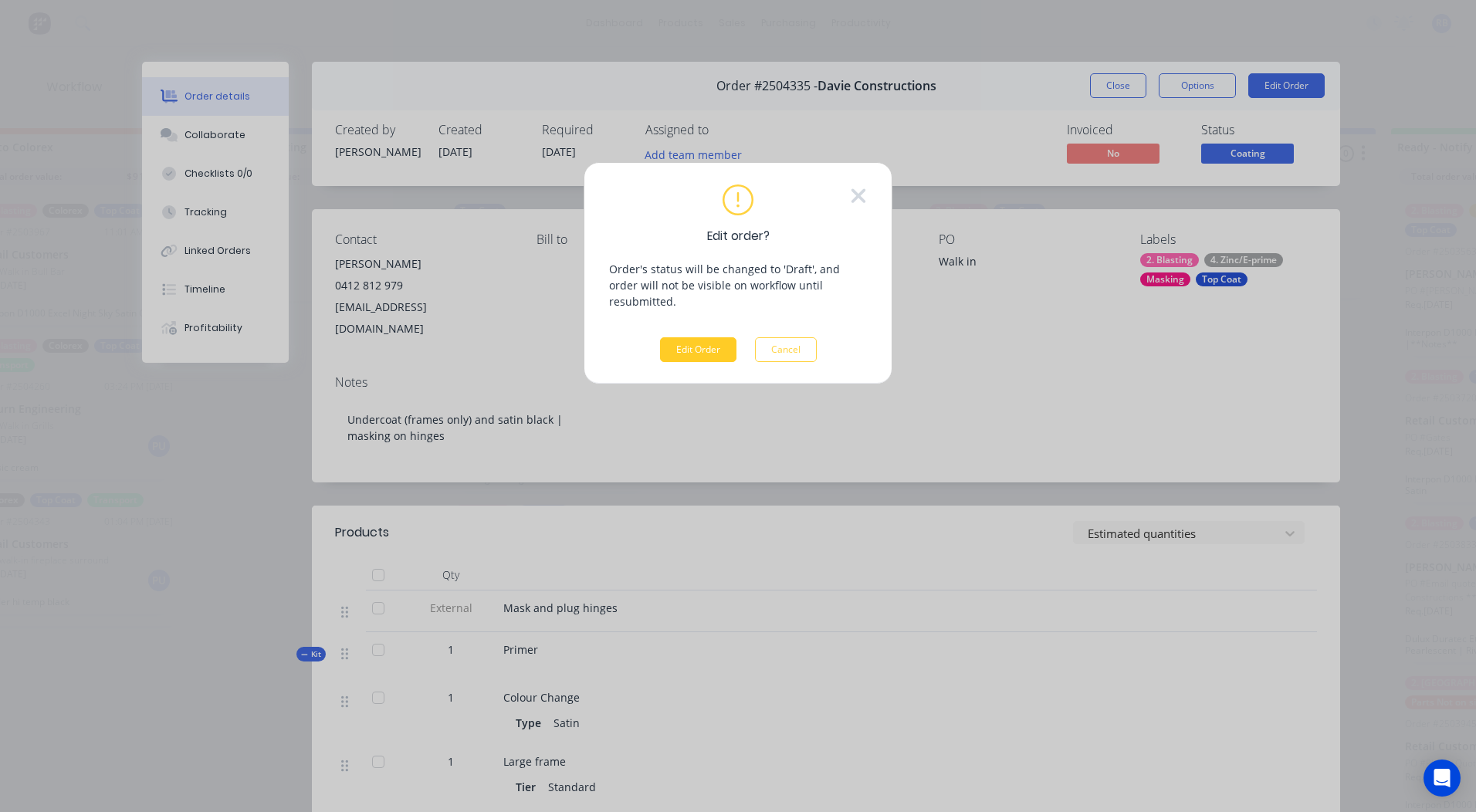
click at [689, 337] on button "Edit Order" at bounding box center [698, 349] width 76 height 25
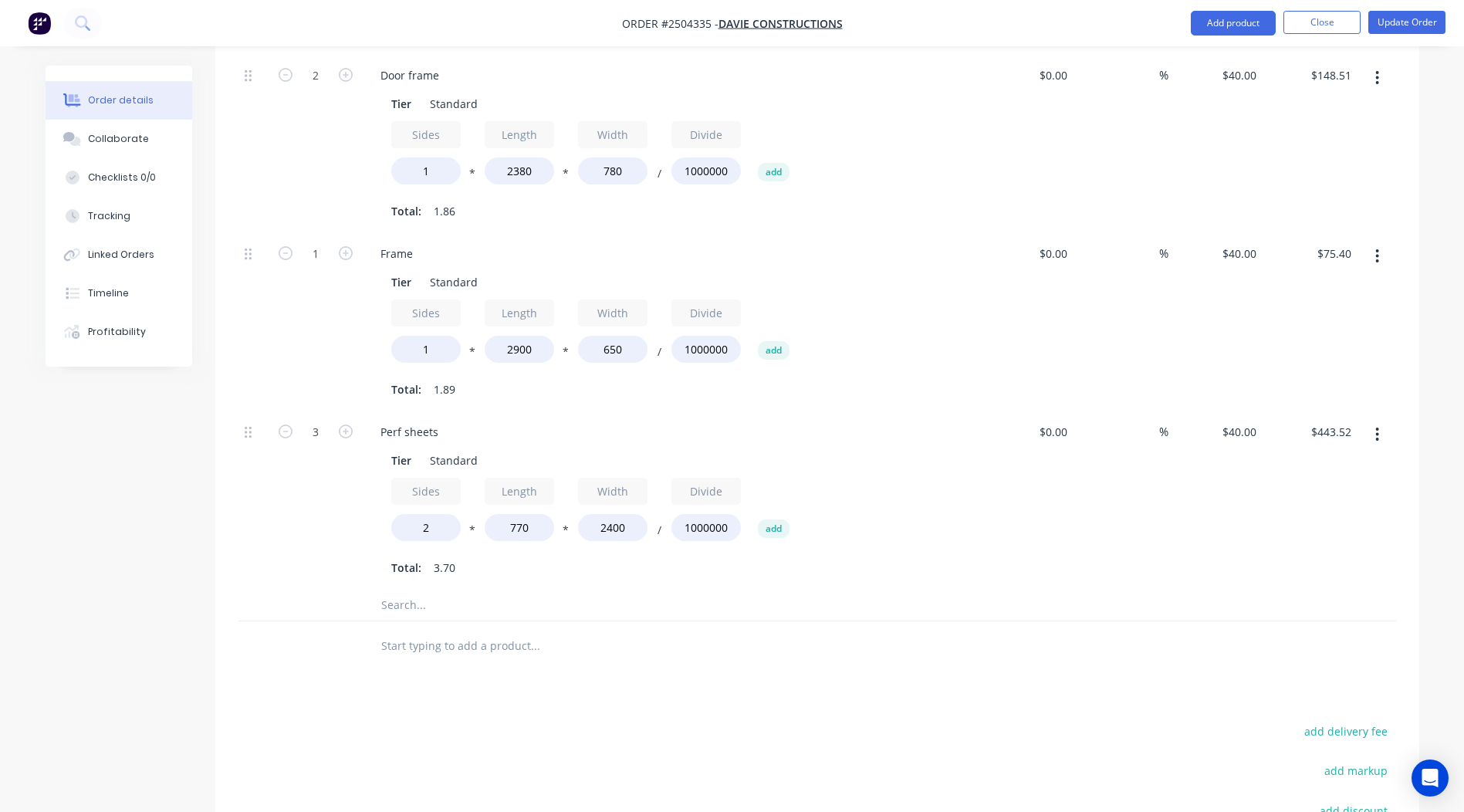
scroll to position [1775, 0]
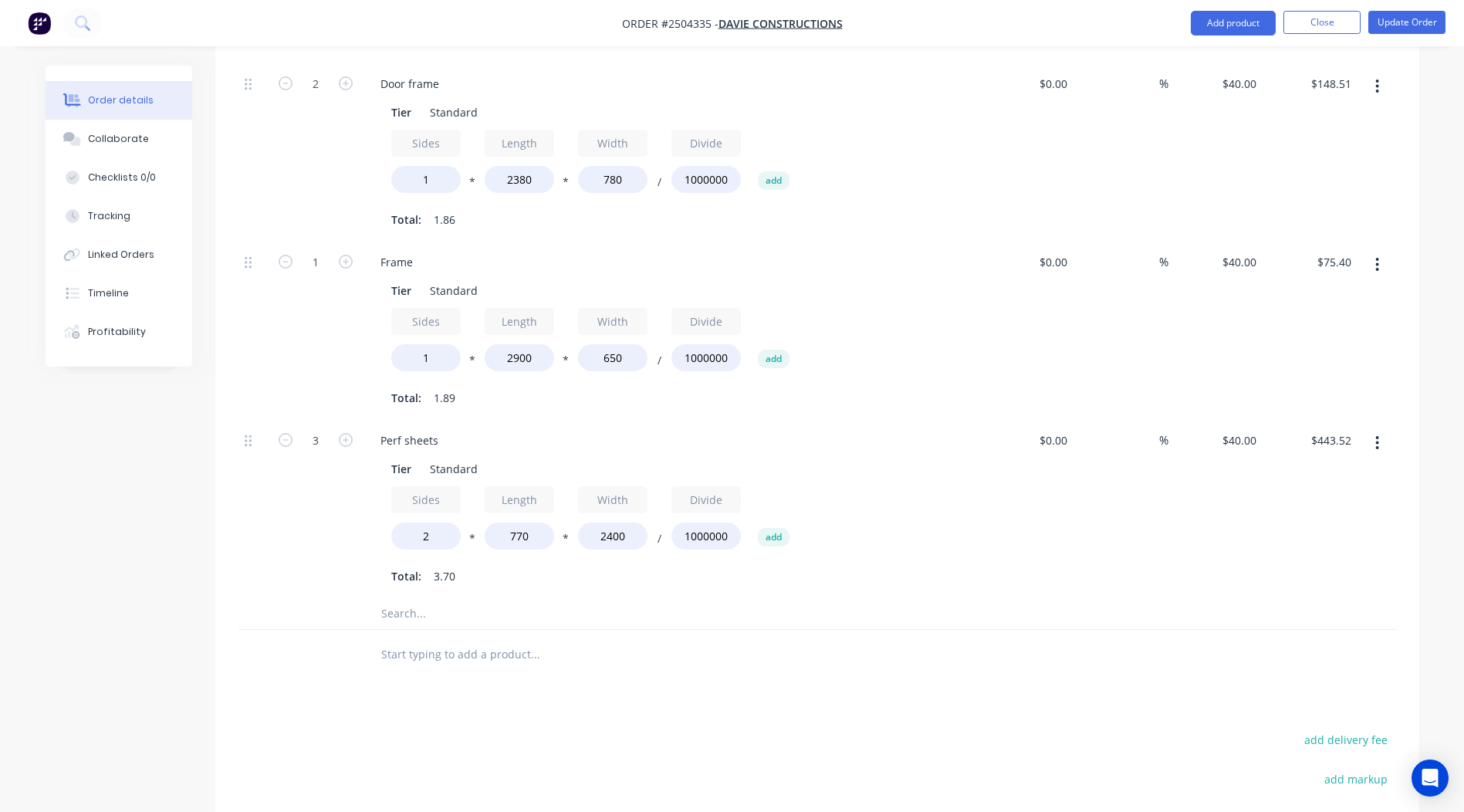
click at [1381, 429] on button "button" at bounding box center [1377, 443] width 36 height 28
click at [1300, 472] on div "Duplicate" at bounding box center [1323, 483] width 119 height 22
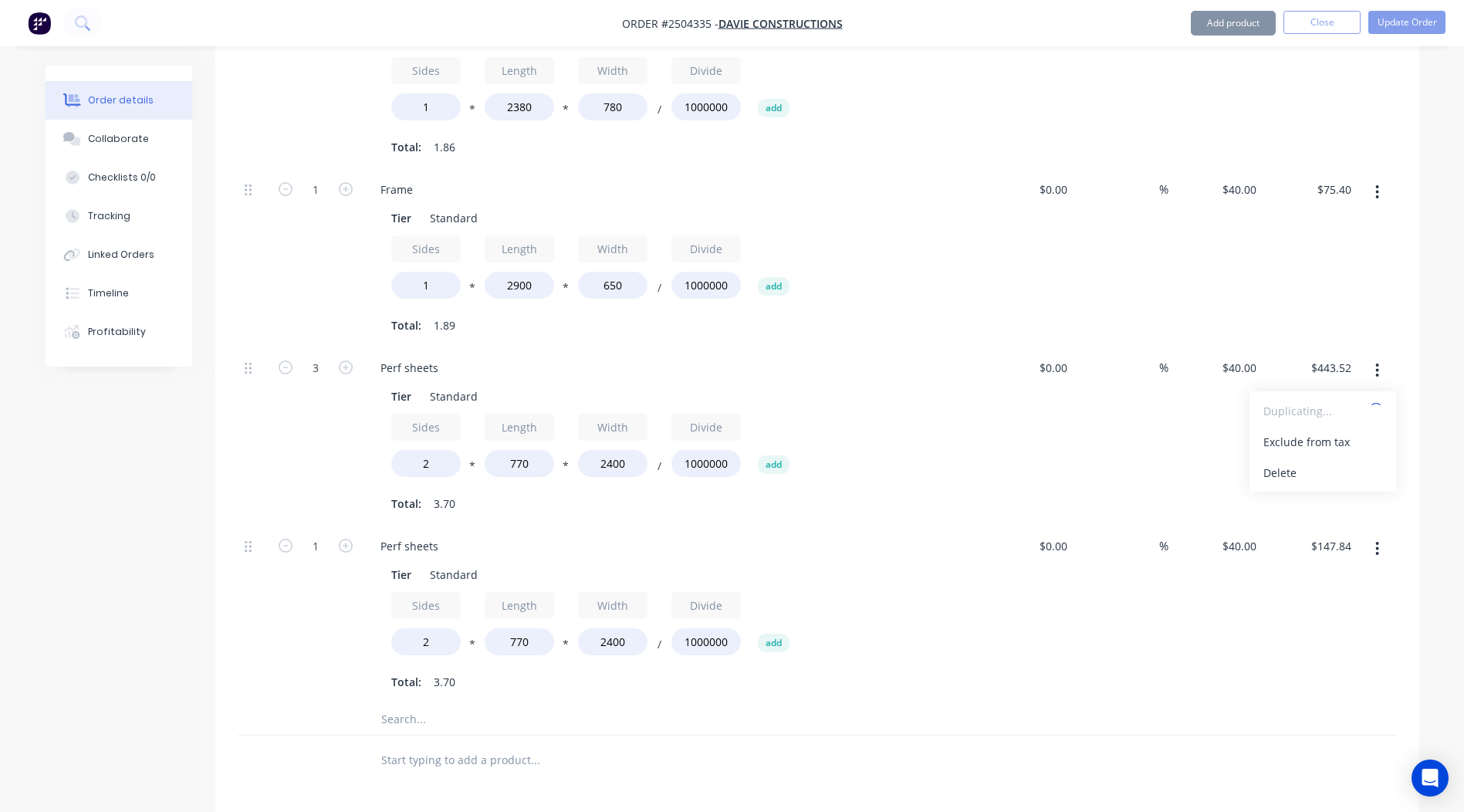
scroll to position [2006, 0]
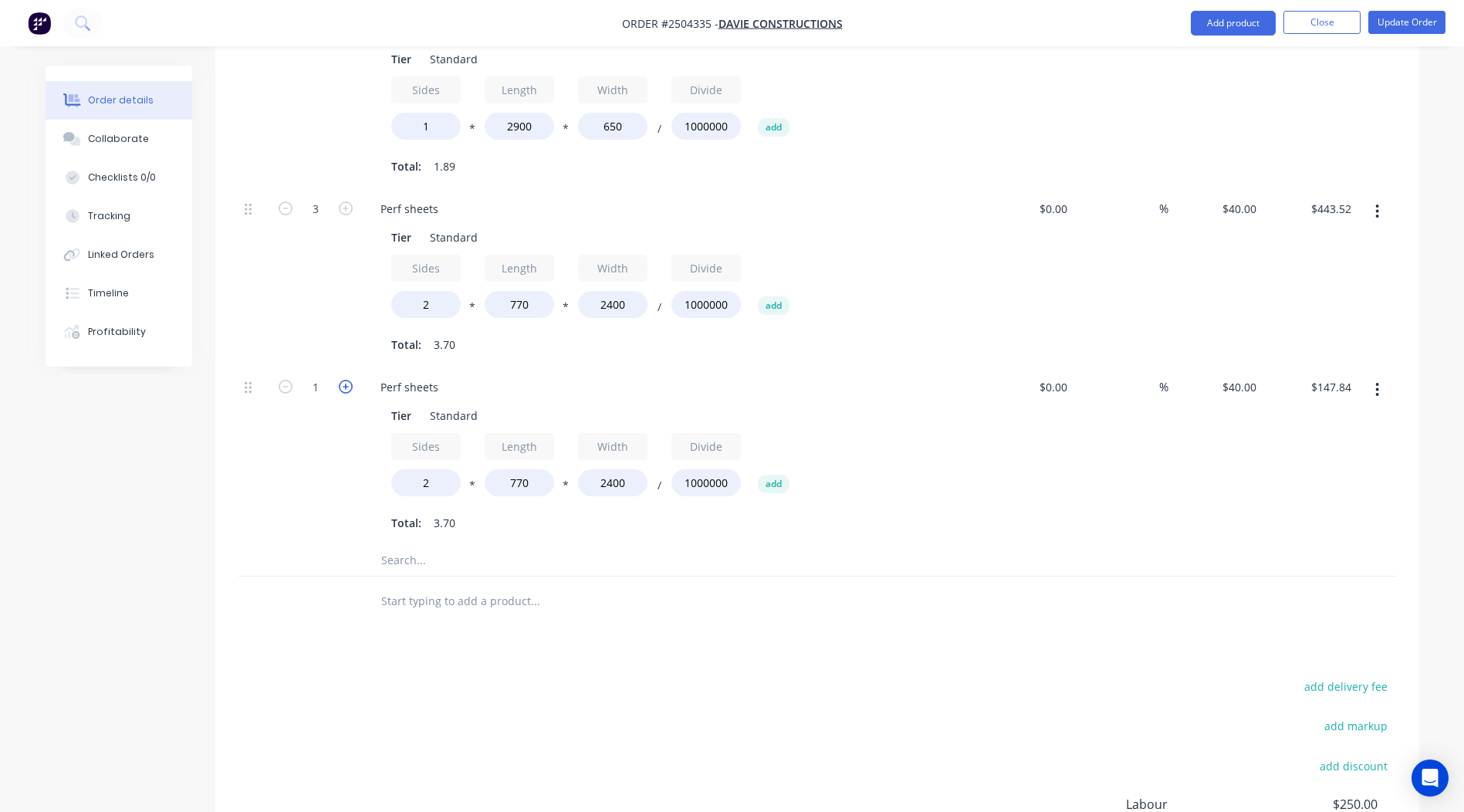
click at [343, 380] on icon "button" at bounding box center [346, 386] width 14 height 14
type input "2"
type input "$295.68"
drag, startPoint x: 544, startPoint y: 457, endPoint x: 274, endPoint y: 466, distance: 270.1
click at [274, 466] on div "2 Perf sheets Tier Standard Sides 2 * Length 770 * Width 2400 / Divide 1000000 …" at bounding box center [818, 455] width 1158 height 178
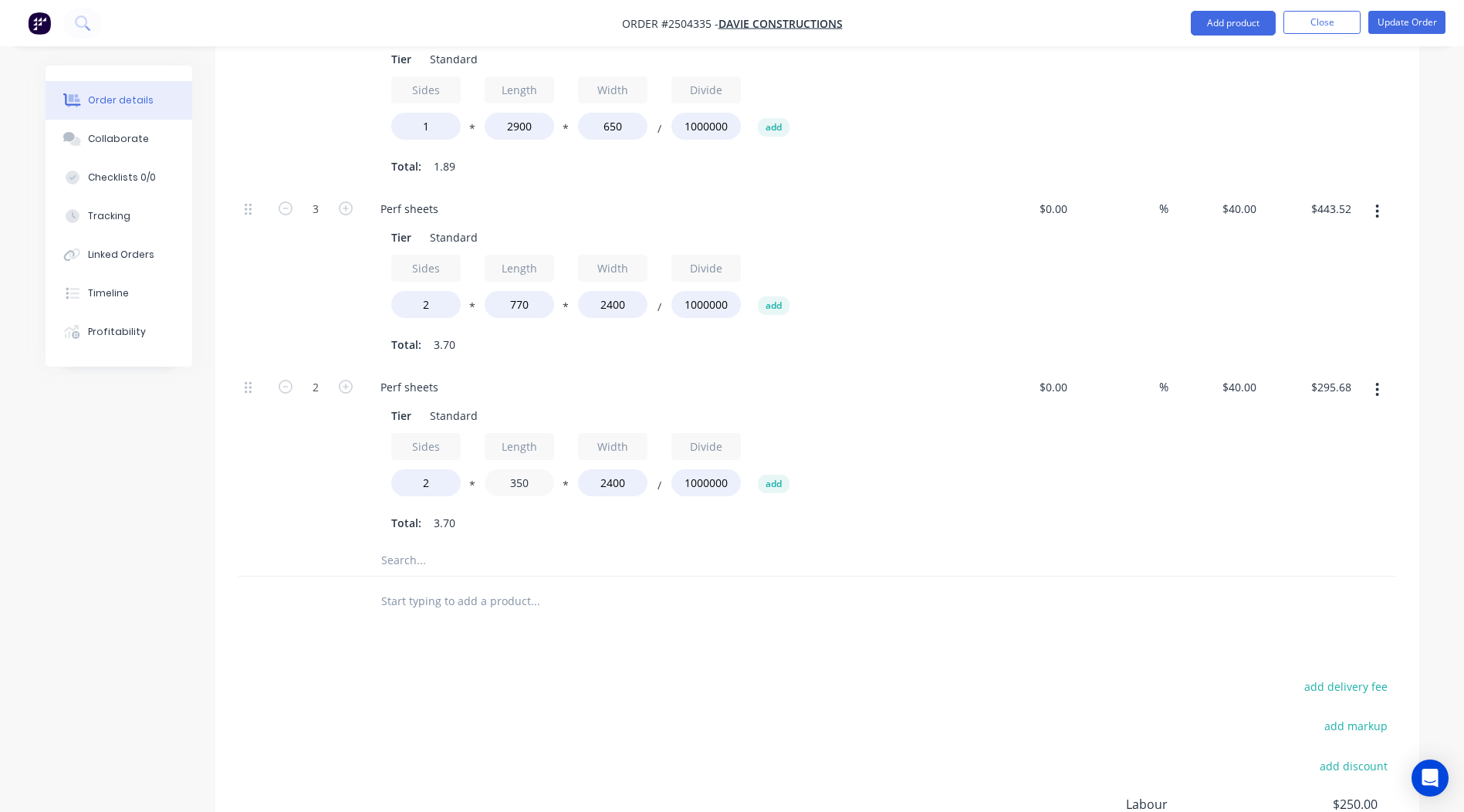
type input "350"
click at [1017, 726] on div "add delivery fee add markup add discount Labour $250.00 Sub total $1,996.62 Mar…" at bounding box center [818, 824] width 1158 height 298
type input "$134.40"
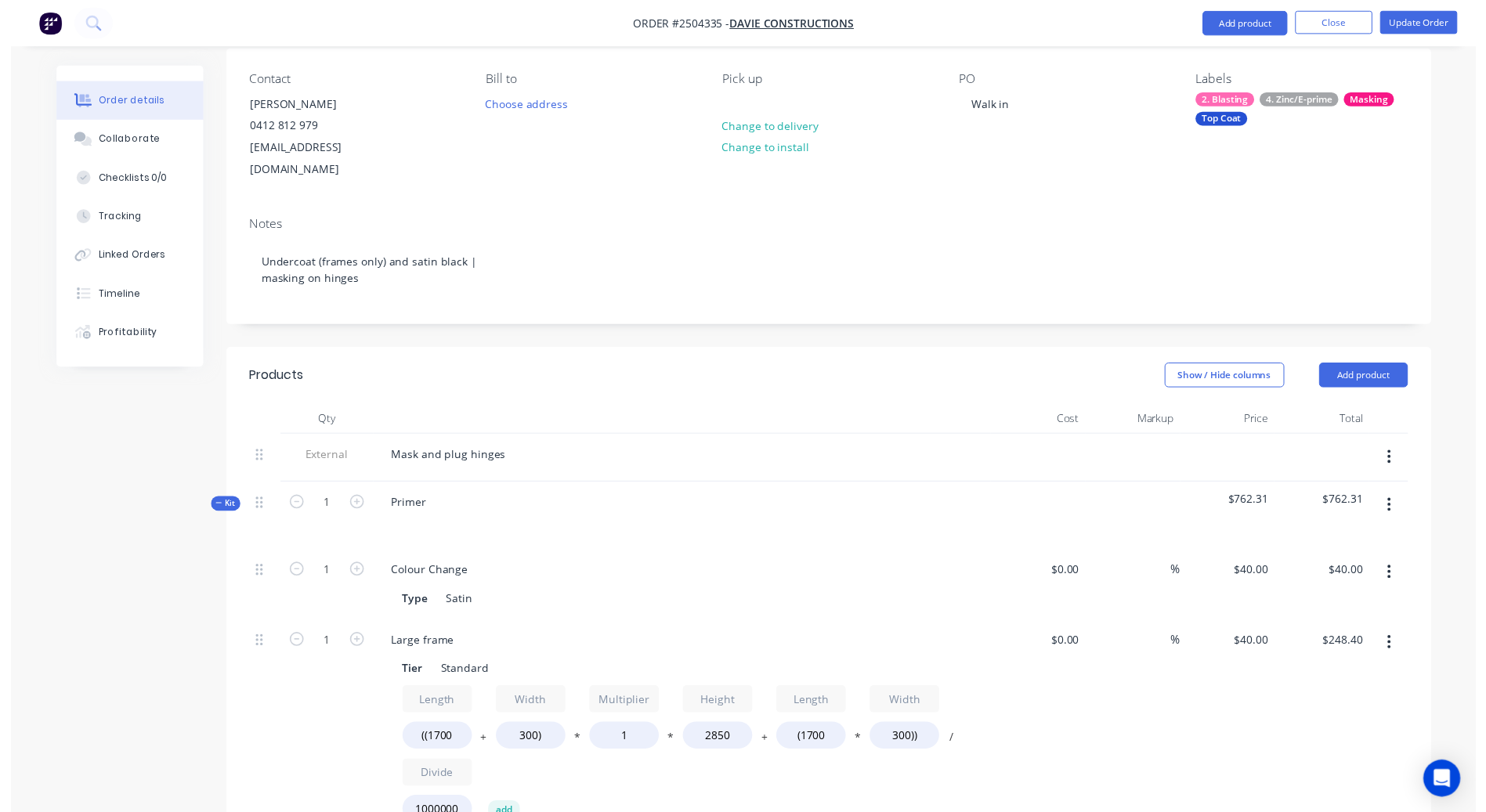
scroll to position [0, 0]
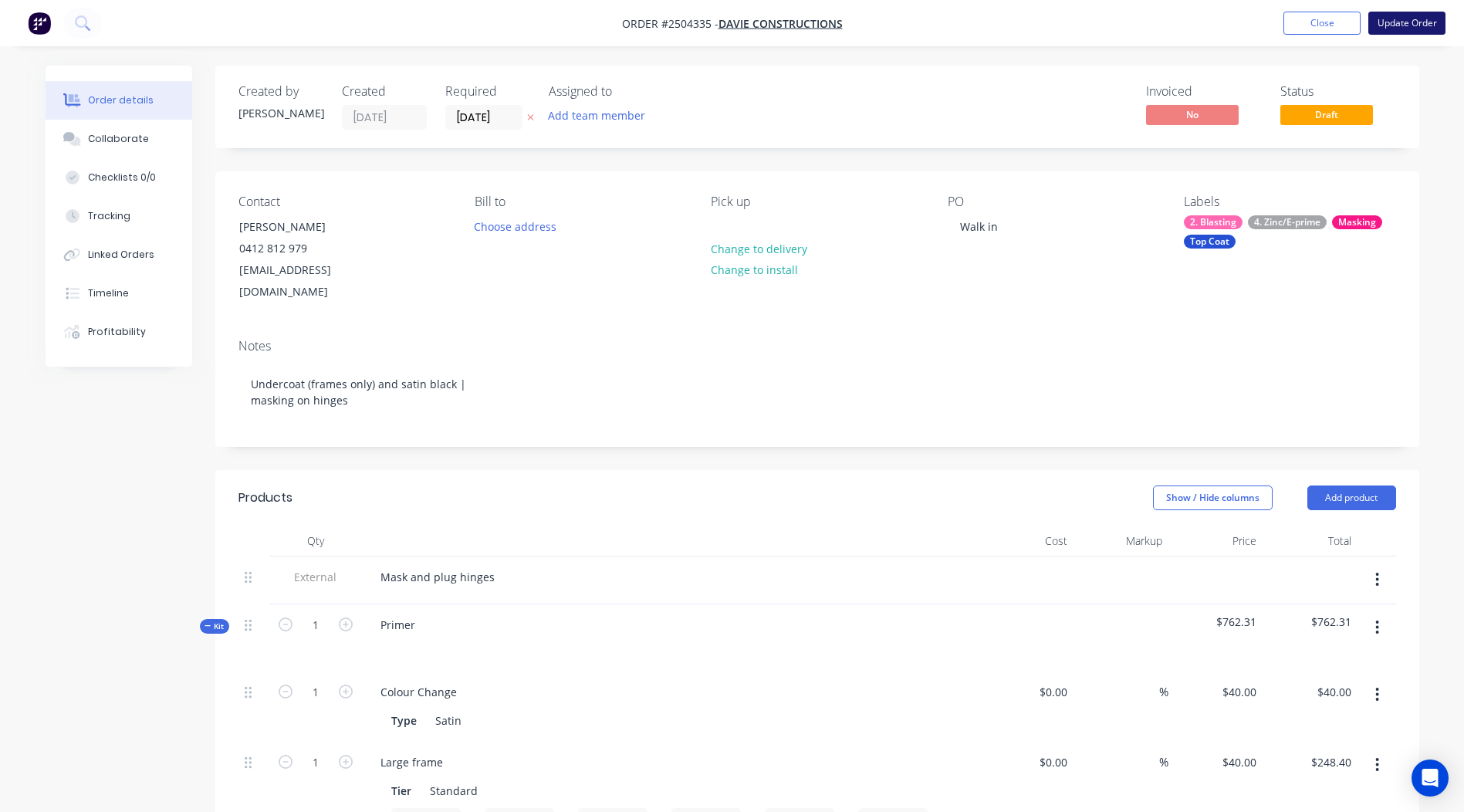
click at [1393, 25] on button "Update Order" at bounding box center [1406, 22] width 77 height 23
